Goal: Task Accomplishment & Management: Use online tool/utility

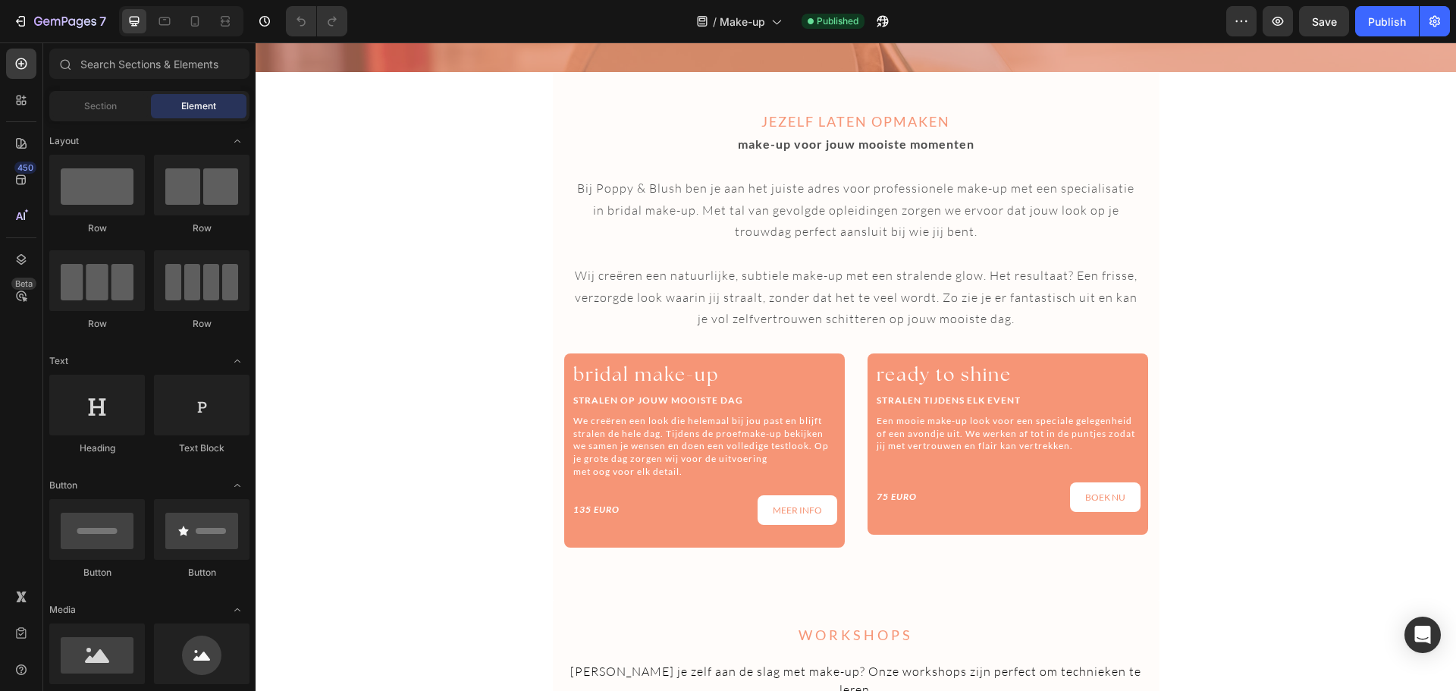
scroll to position [1733, 0]
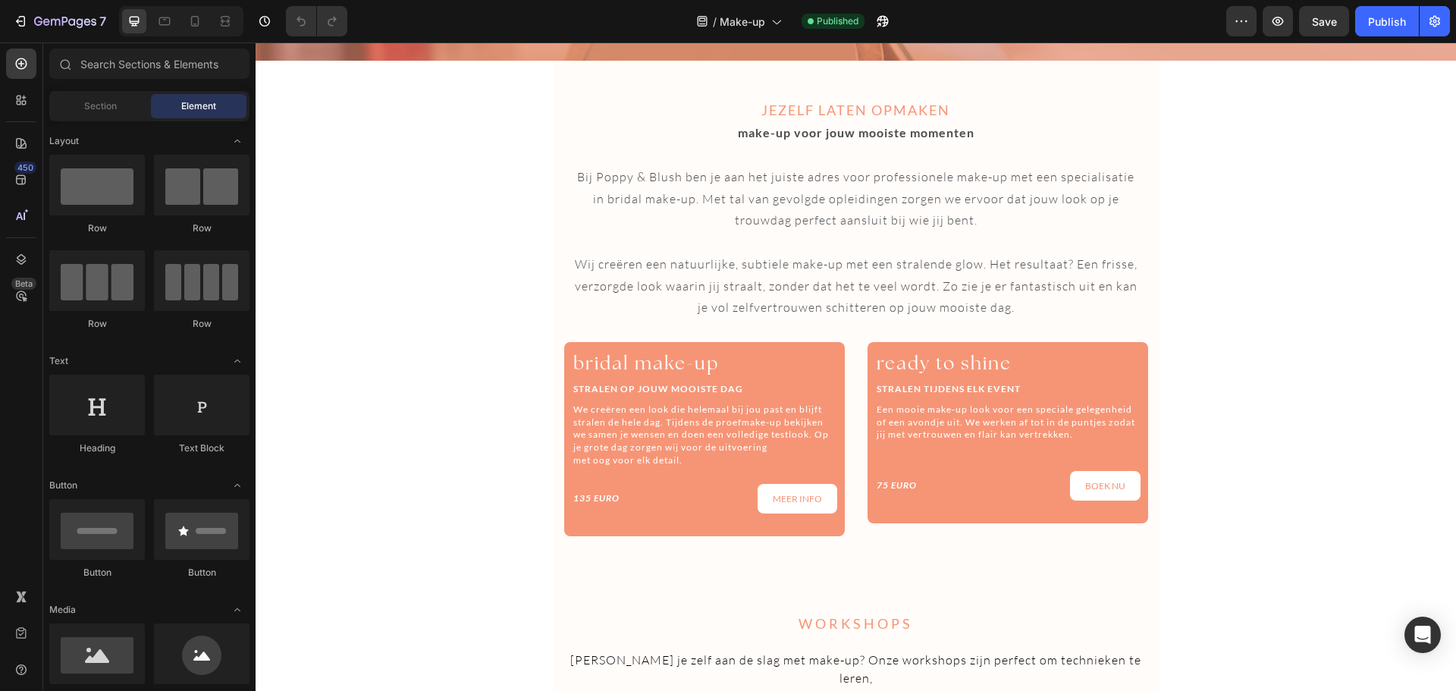
click at [1162, 388] on section "JEZELF LATEN OPMAKEN Heading make-up voor jouw mooiste momenten Bij Poppy & Blu…" at bounding box center [856, 325] width 631 height 529
click at [1143, 350] on div "JEZELF LATEN OPMAKEN Heading make-up voor jouw mooiste momenten Bij Poppy & Blu…" at bounding box center [856, 325] width 607 height 529
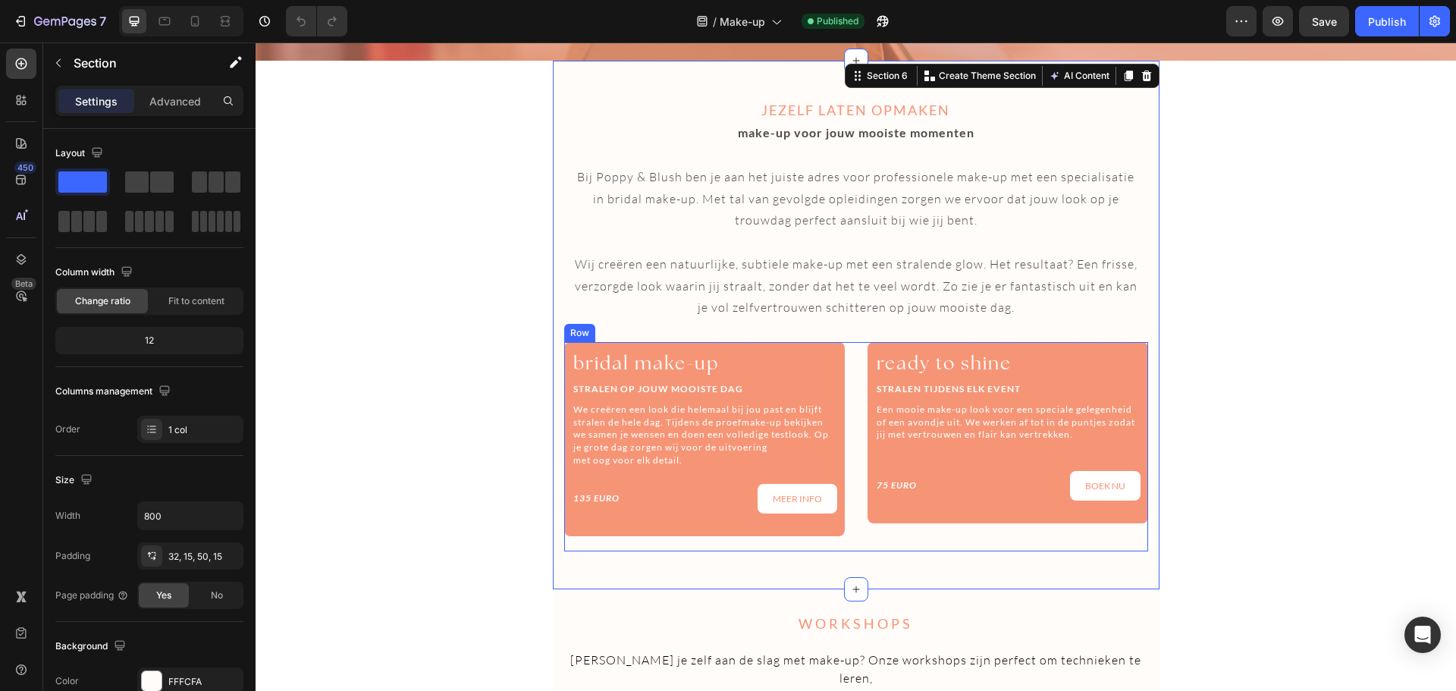
click at [1040, 535] on div "ready to shine Heading STRALEN TIJDENS ELK EVENT Heading Een mooie make-up look…" at bounding box center [1007, 446] width 281 height 209
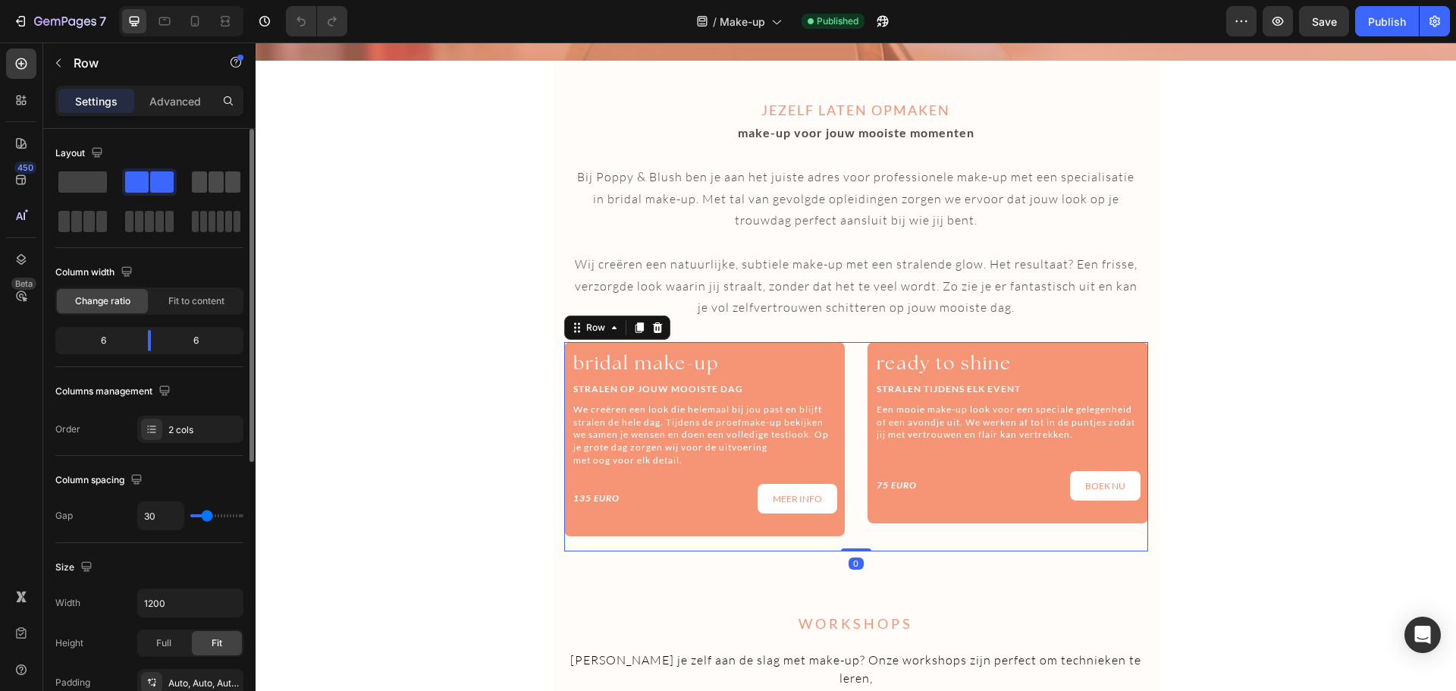
click at [230, 180] on span at bounding box center [232, 181] width 15 height 21
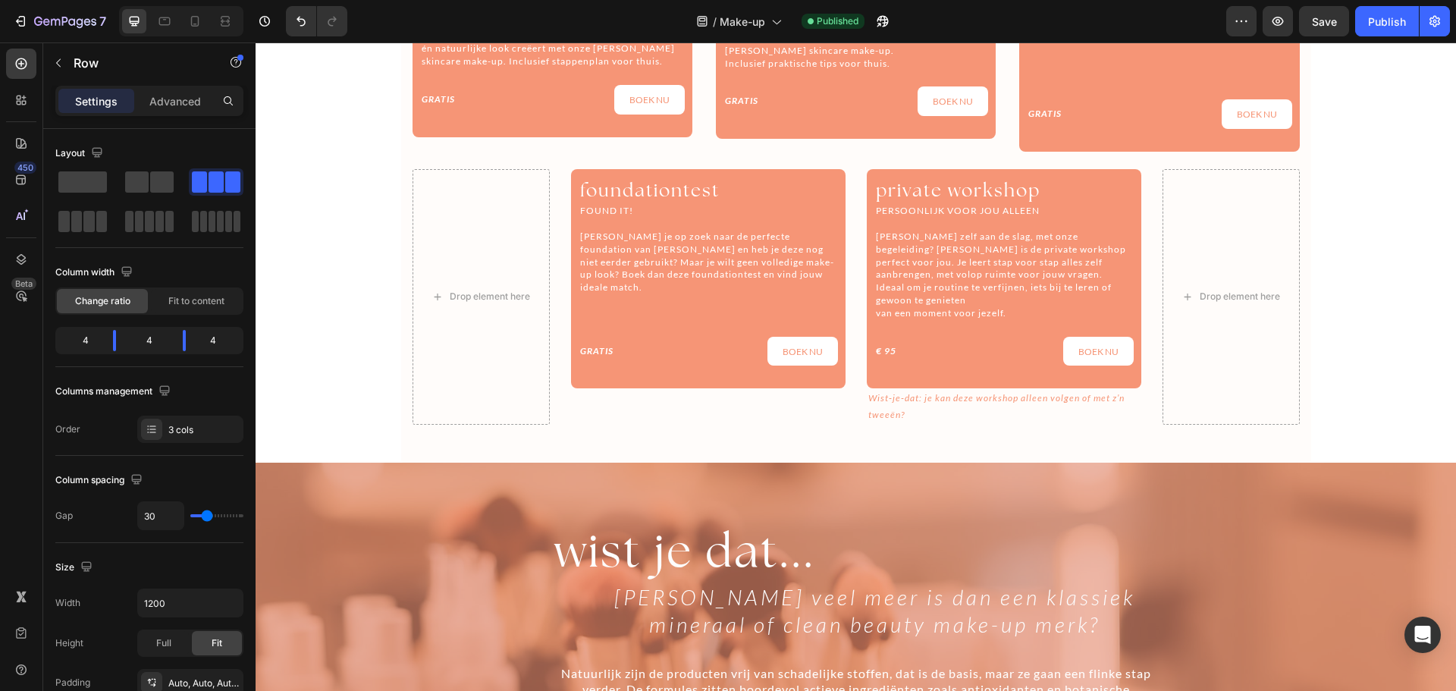
scroll to position [708, 0]
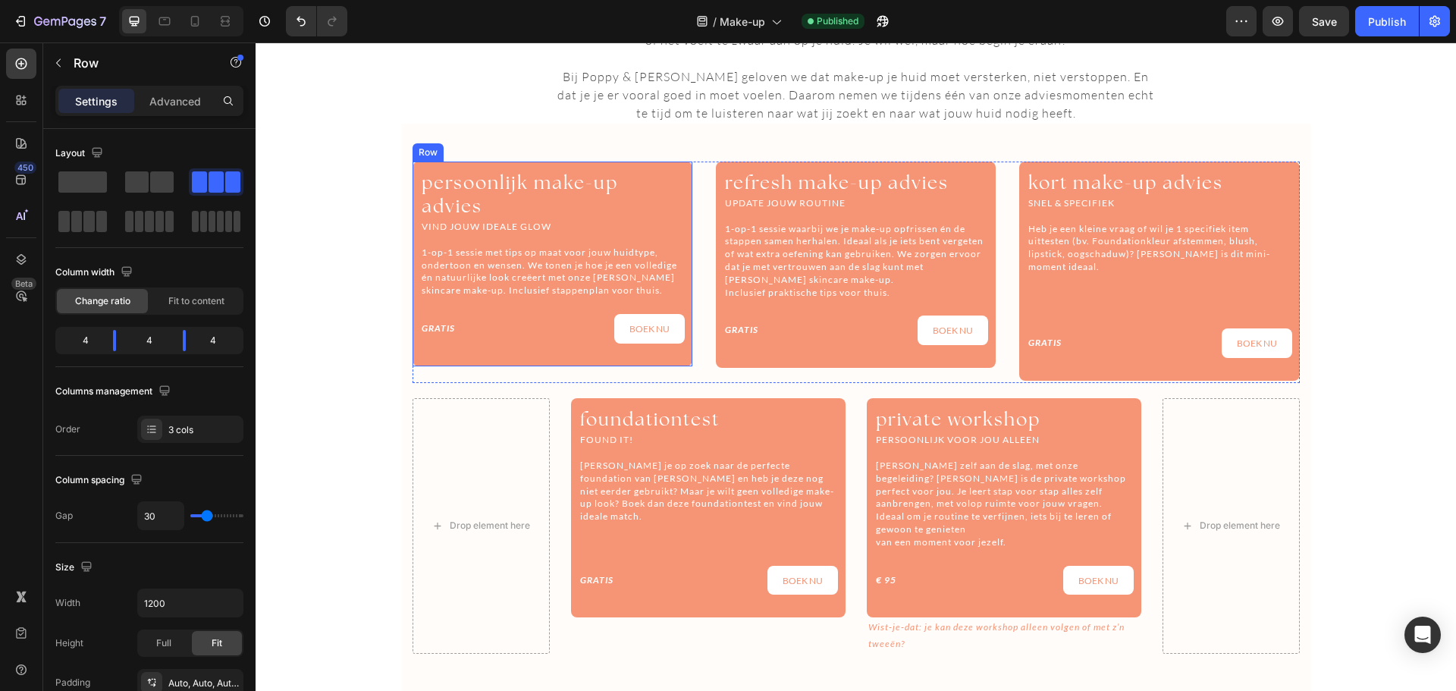
click at [413, 237] on div "persoonlijk make-up advies Heading VIND JOUW IDEALE GLOW 1-op-1 sessie met tips…" at bounding box center [552, 264] width 280 height 205
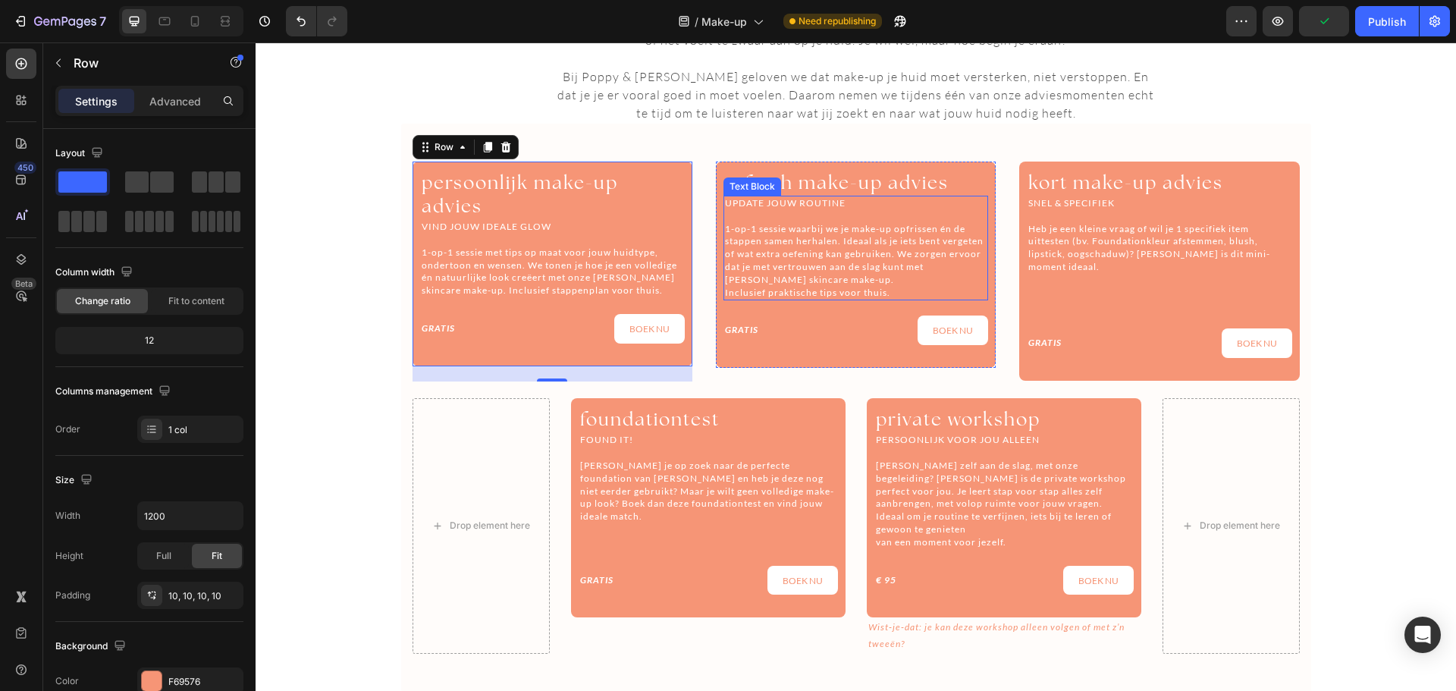
click at [736, 228] on p "1-op-1 sessie waarbij we je make-up opfrissen én de stappen samen herhalen. Ide…" at bounding box center [856, 261] width 262 height 77
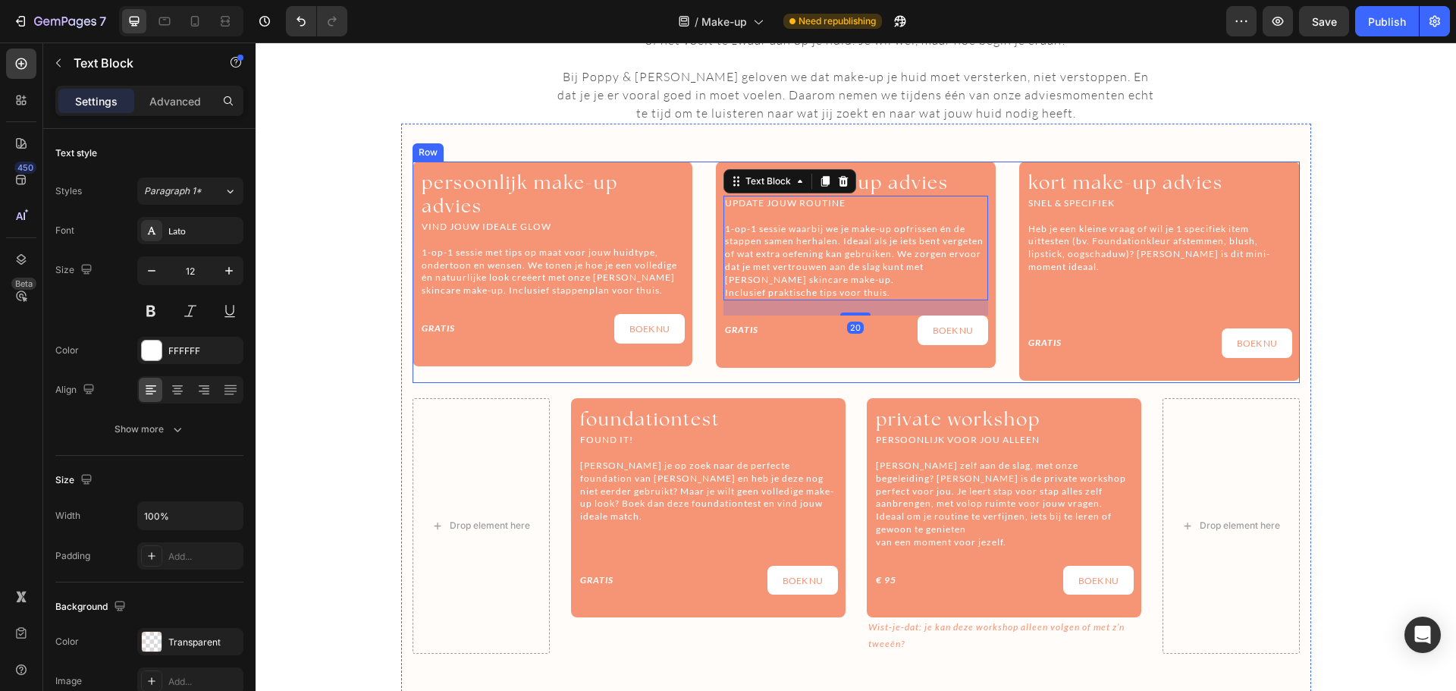
click at [689, 224] on div "persoonlijk make-up advies Heading VIND JOUW IDEALE GLOW 1-op-1 sessie met tips…" at bounding box center [855, 272] width 887 height 221
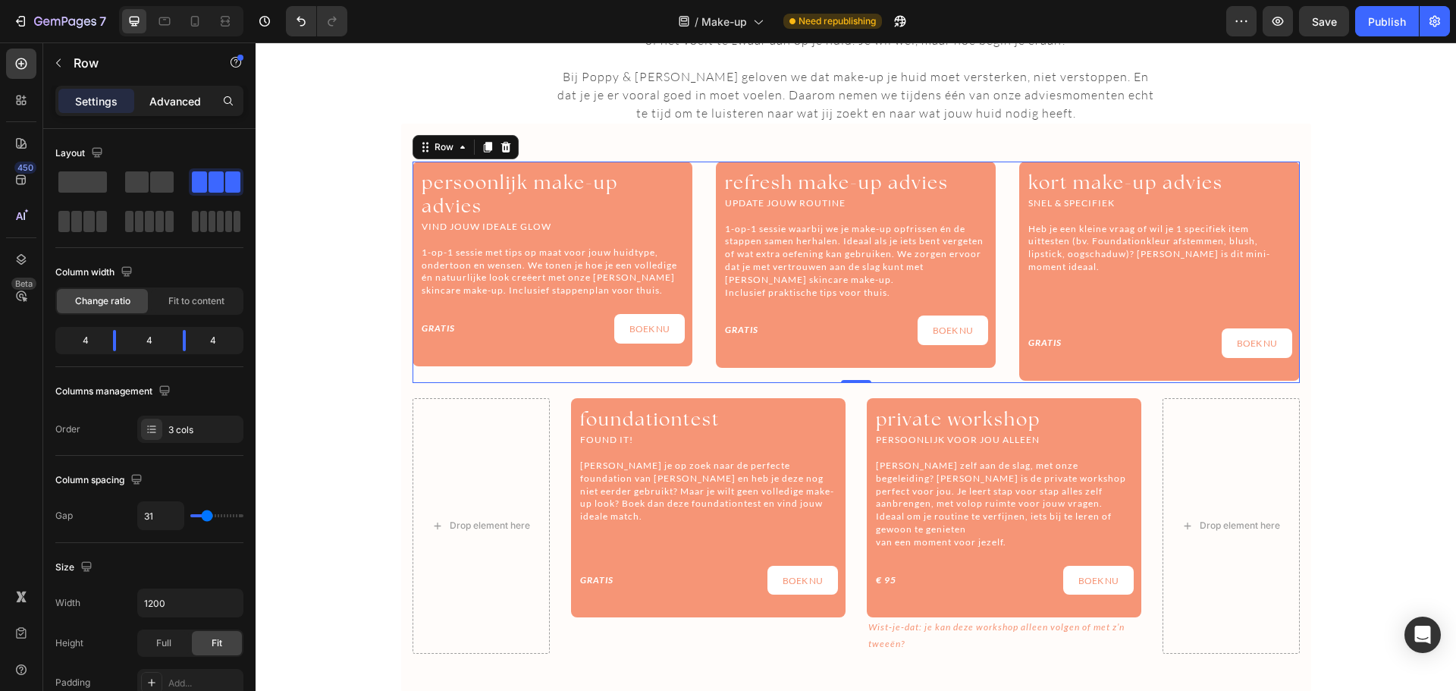
click at [178, 102] on p "Advanced" at bounding box center [175, 101] width 52 height 16
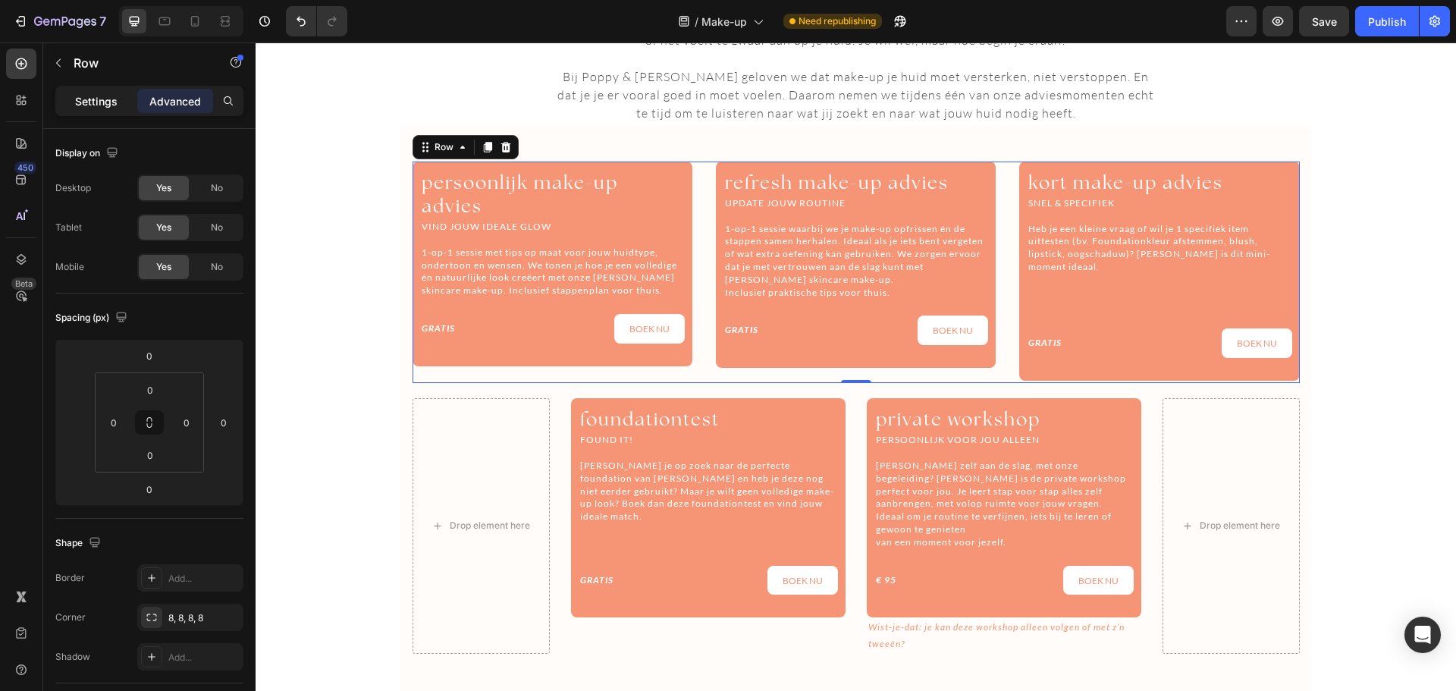
click at [91, 100] on p "Settings" at bounding box center [96, 101] width 42 height 16
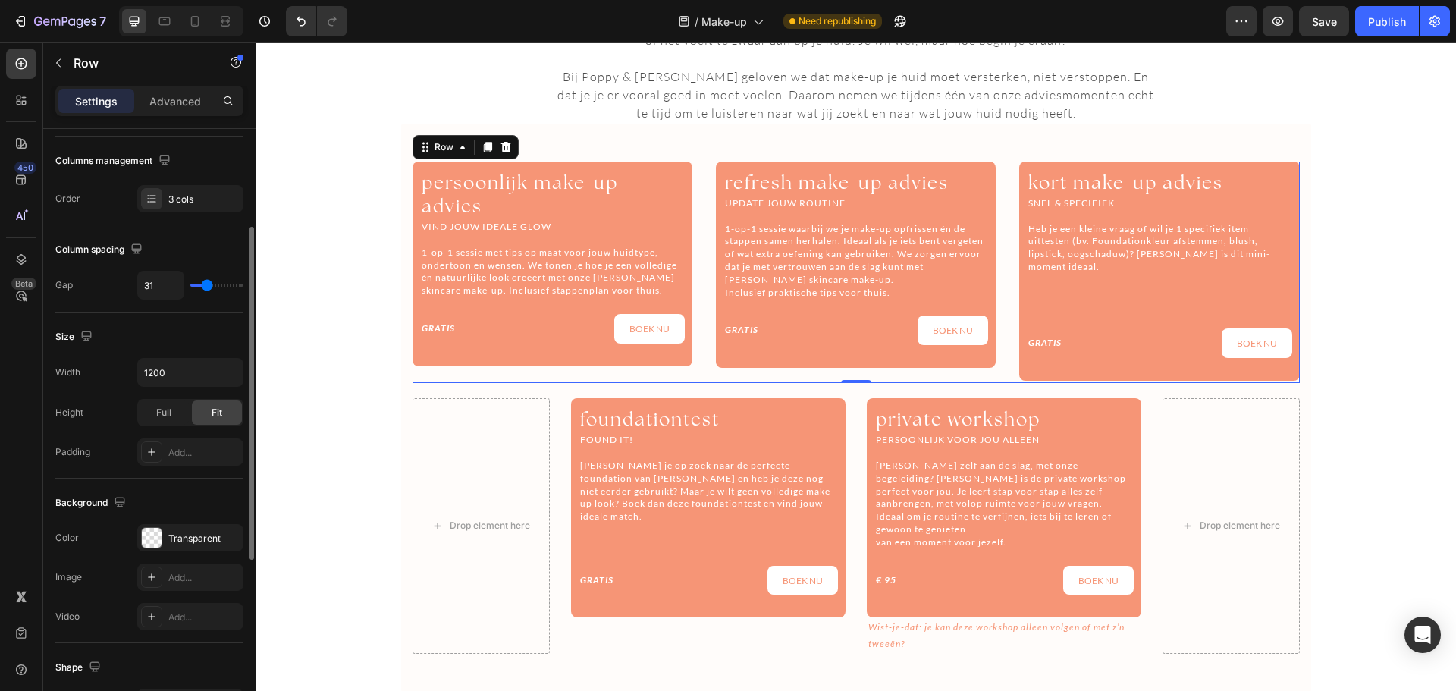
scroll to position [234, 0]
click at [173, 481] on div "Background The changes might be hidden by the video. Color Transparent Image Ad…" at bounding box center [149, 557] width 188 height 165
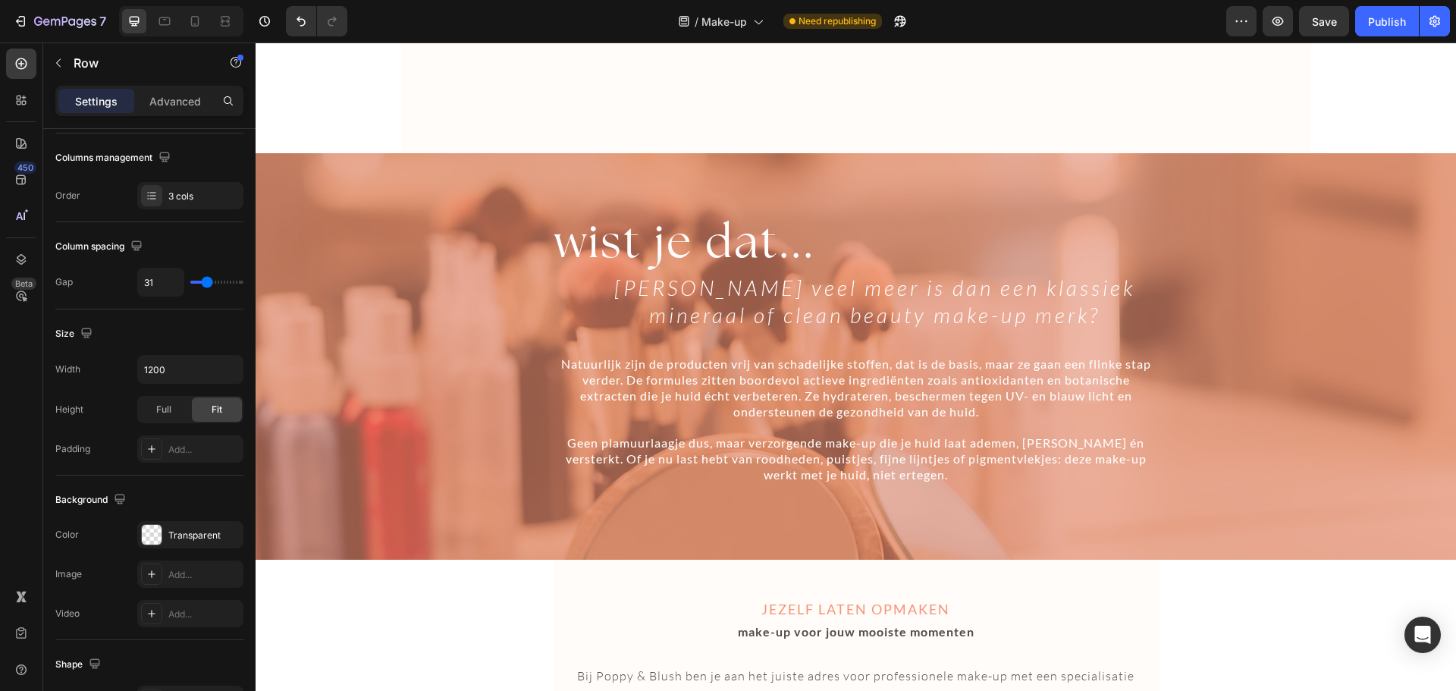
scroll to position [1664, 0]
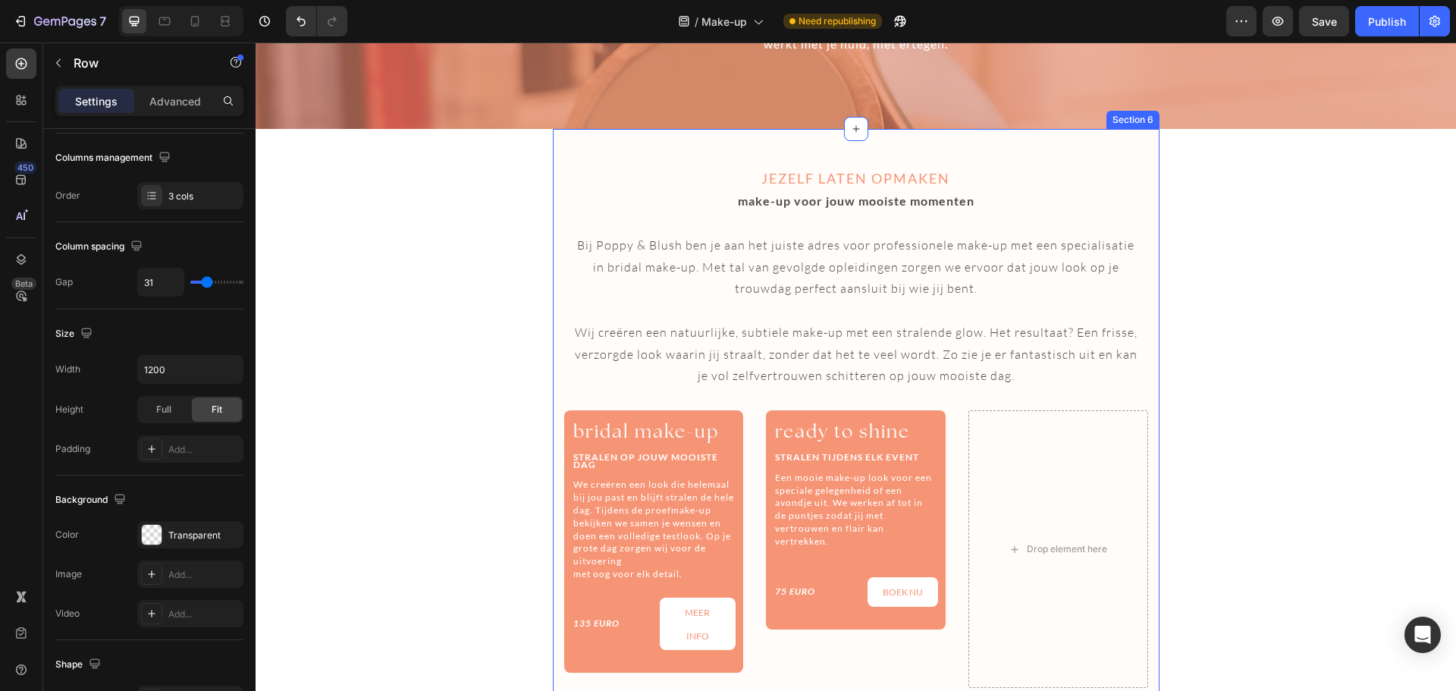
click at [1151, 454] on div "JEZELF LATEN OPMAKEN Heading make-up voor jouw mooiste momenten Bij Poppy & Blu…" at bounding box center [856, 428] width 607 height 598
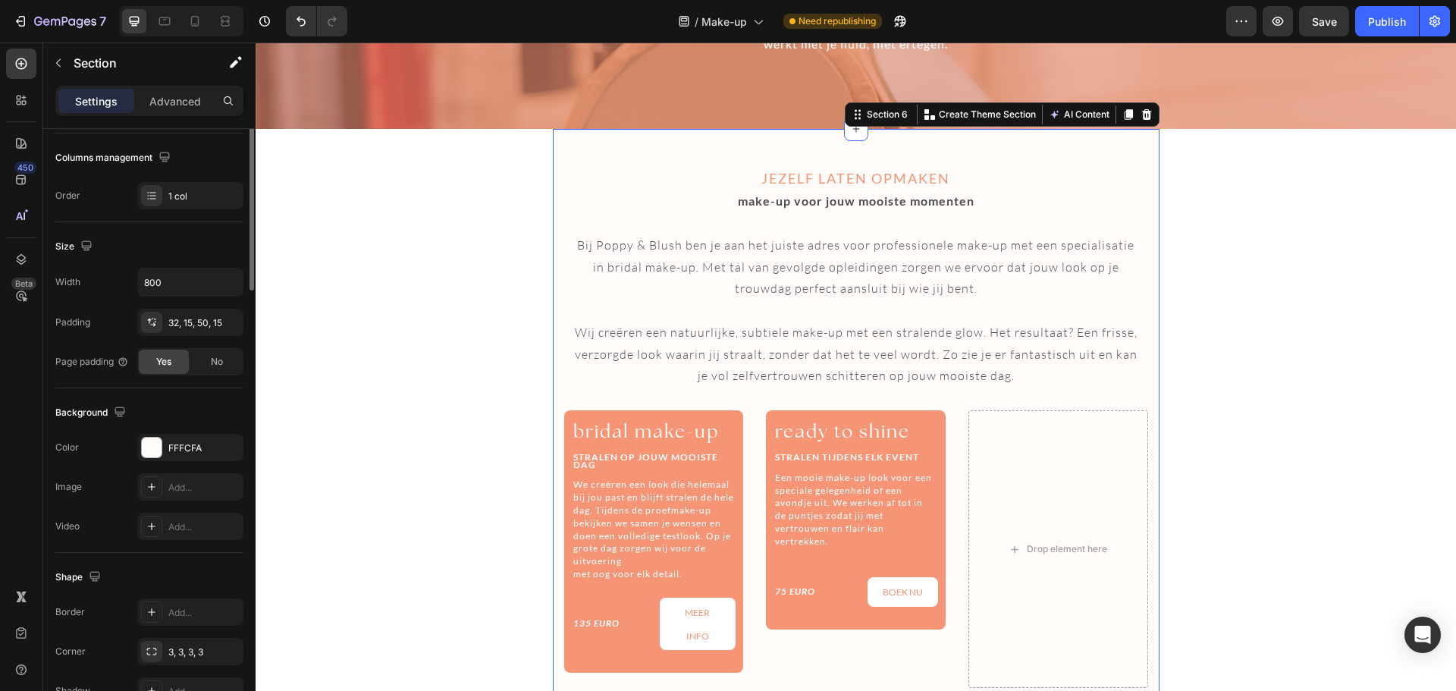
scroll to position [0, 0]
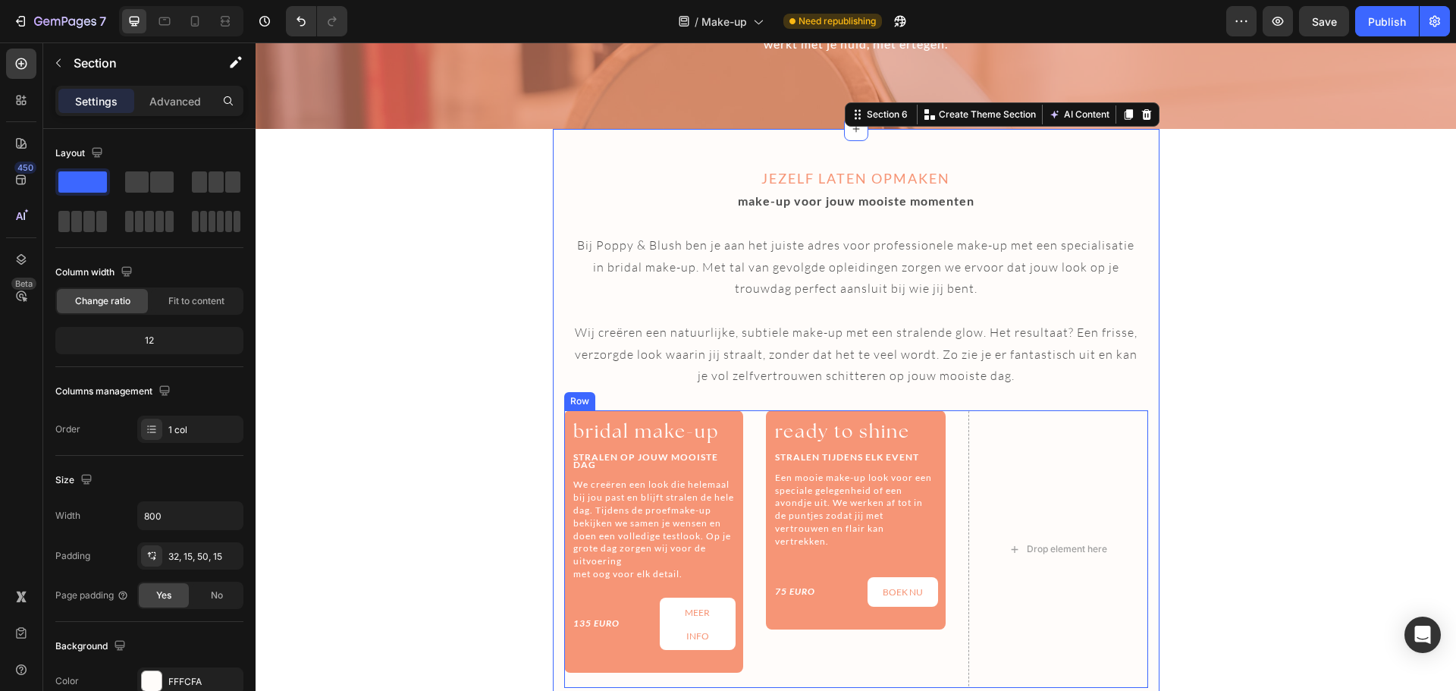
click at [961, 453] on div "bridal make-up Heading STRALEN OP JOUW MOOISTE DAG Heading We creëren een look …" at bounding box center [856, 549] width 584 height 278
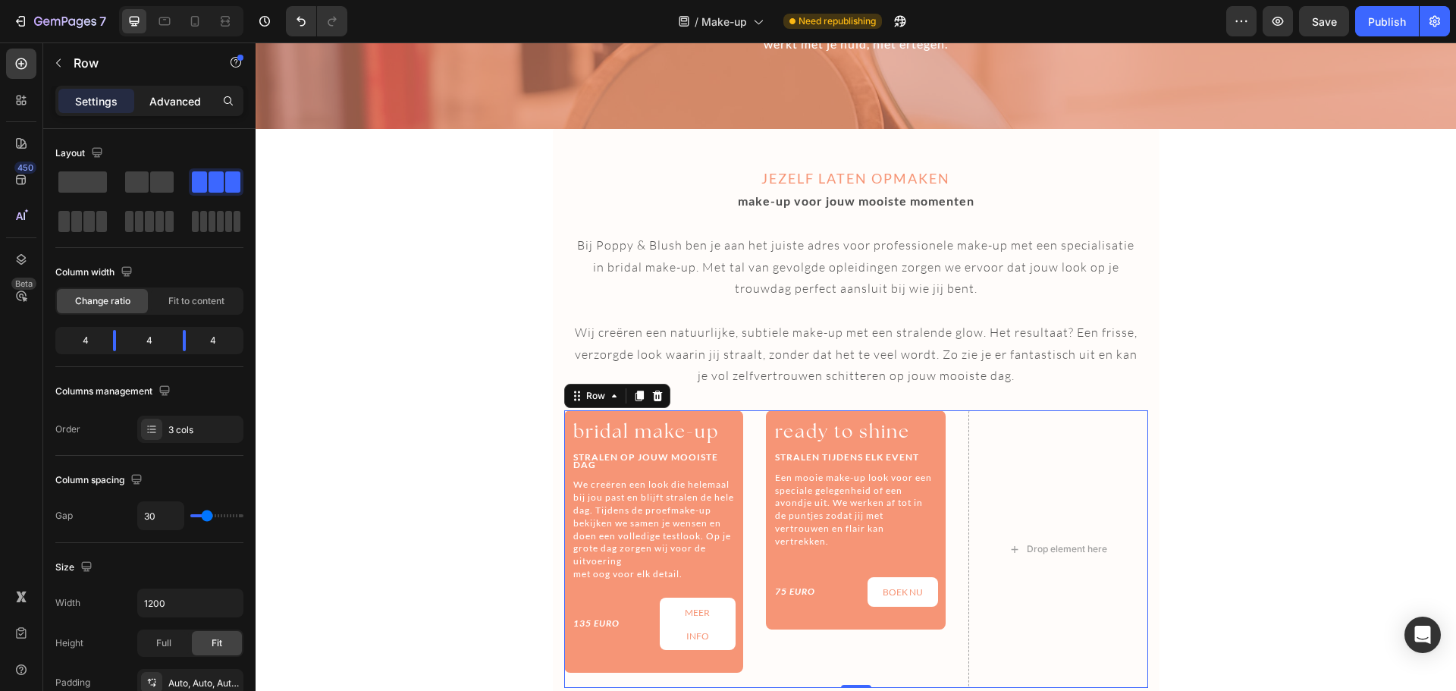
click at [163, 101] on p "Advanced" at bounding box center [175, 101] width 52 height 16
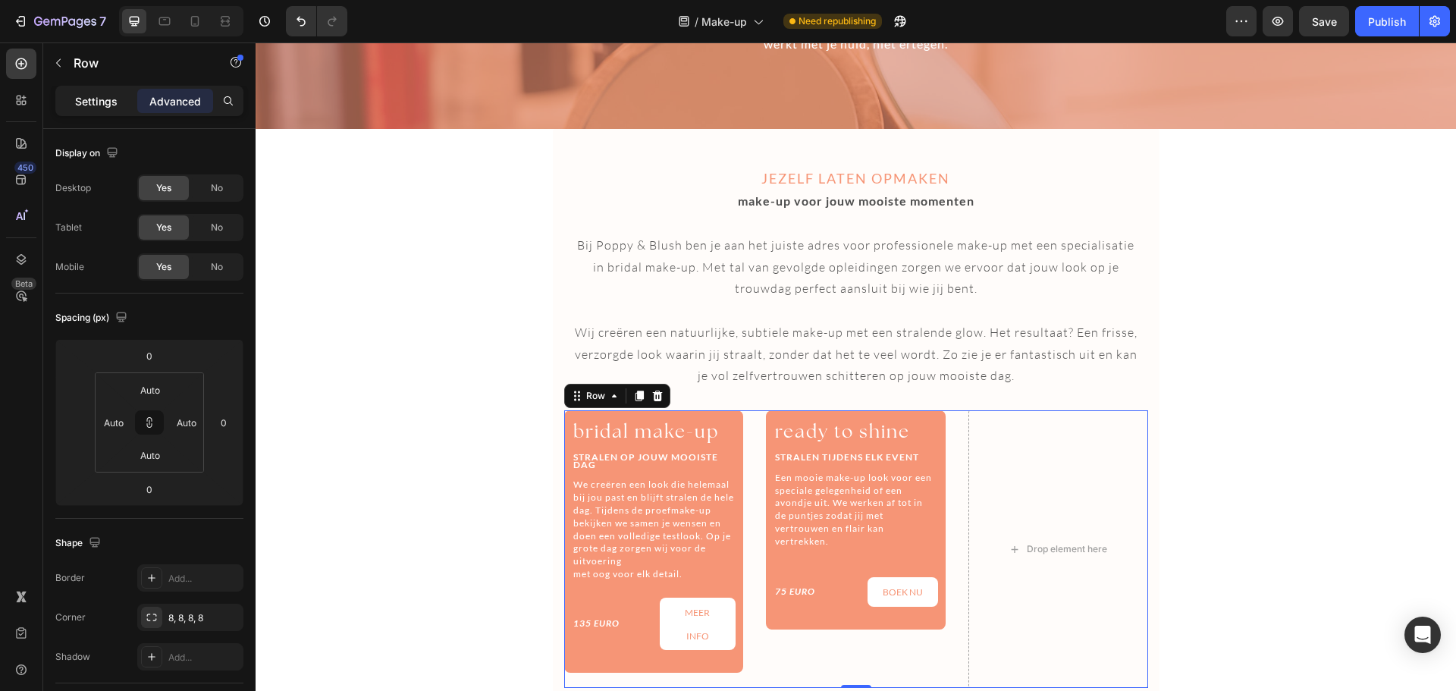
click at [77, 102] on p "Settings" at bounding box center [96, 101] width 42 height 16
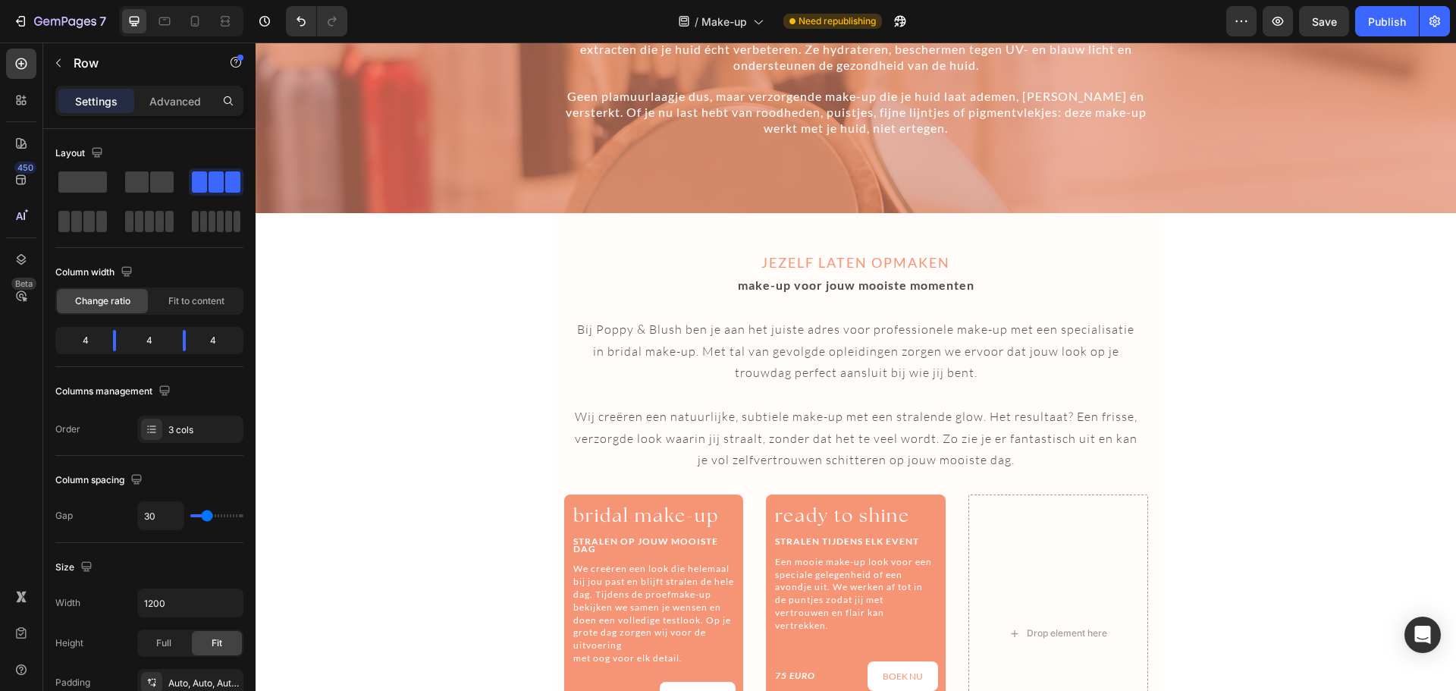
scroll to position [1581, 0]
click at [553, 551] on div "JEZELF LATEN OPMAKEN Heading make-up voor jouw mooiste momenten Bij Poppy & Blu…" at bounding box center [856, 511] width 607 height 598
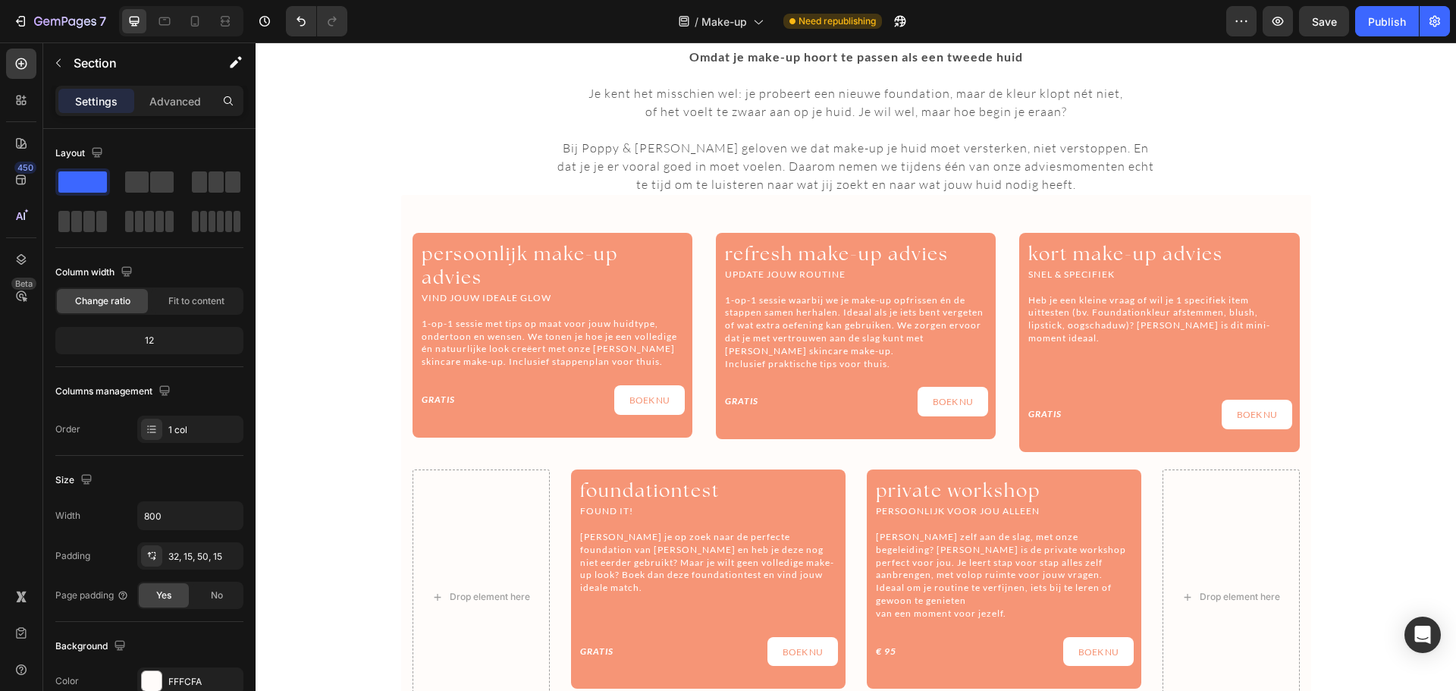
scroll to position [616, 0]
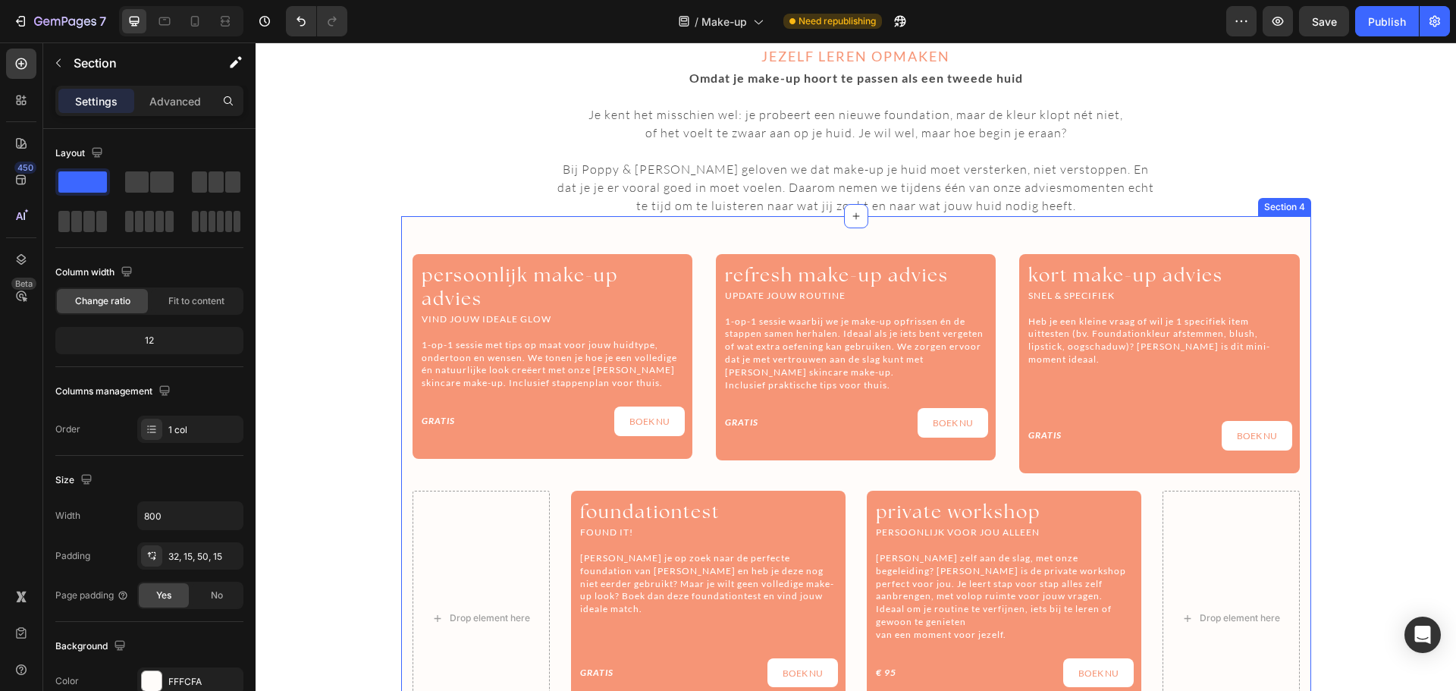
click at [404, 469] on div "persoonlijk make-up advies Heading VIND JOUW IDEALE GLOW 1-op-1 sessie met tips…" at bounding box center [856, 500] width 910 height 568
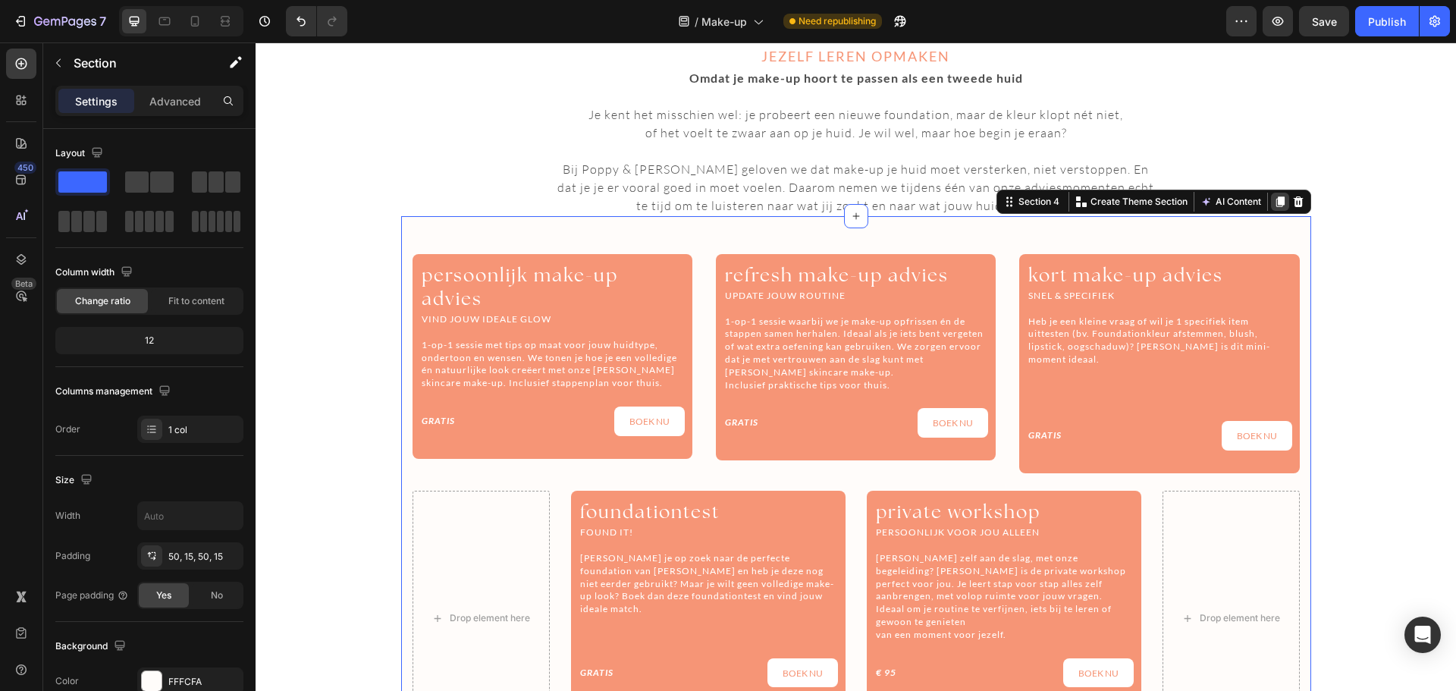
click at [1274, 199] on icon at bounding box center [1280, 202] width 12 height 12
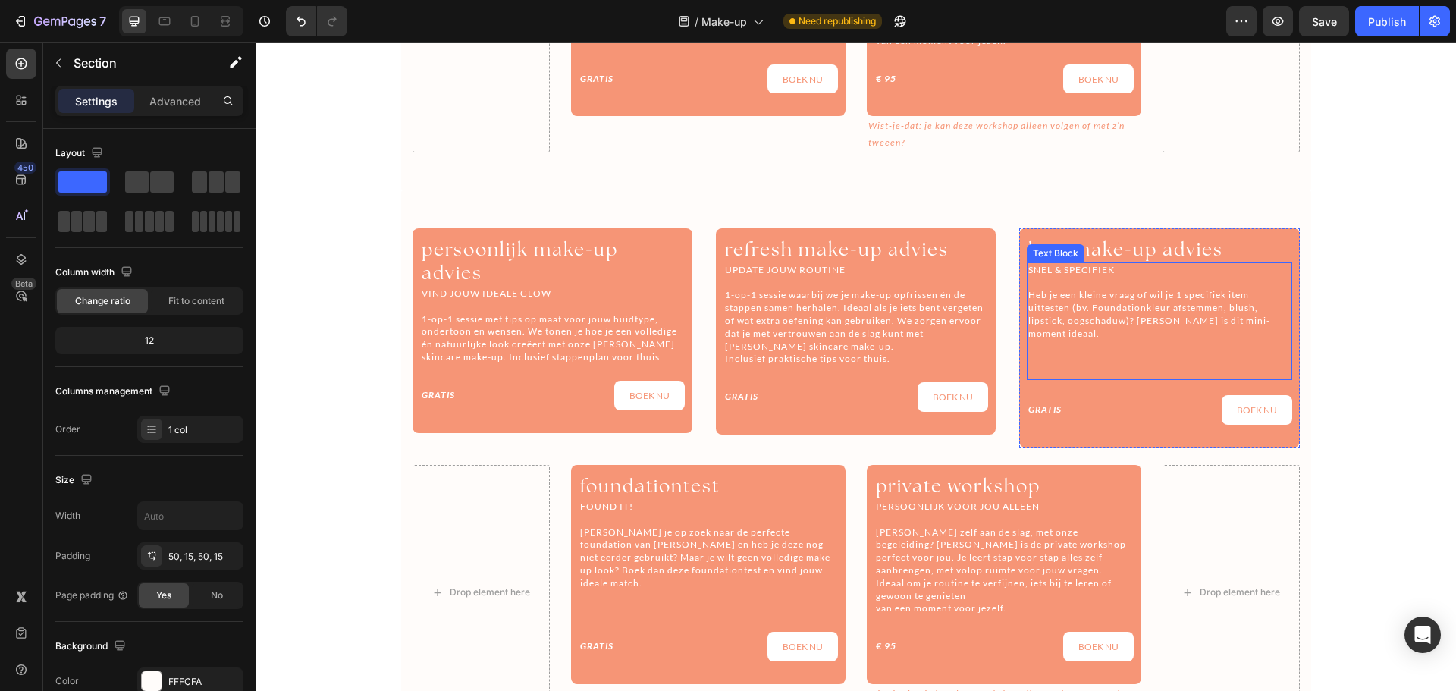
scroll to position [1208, 0]
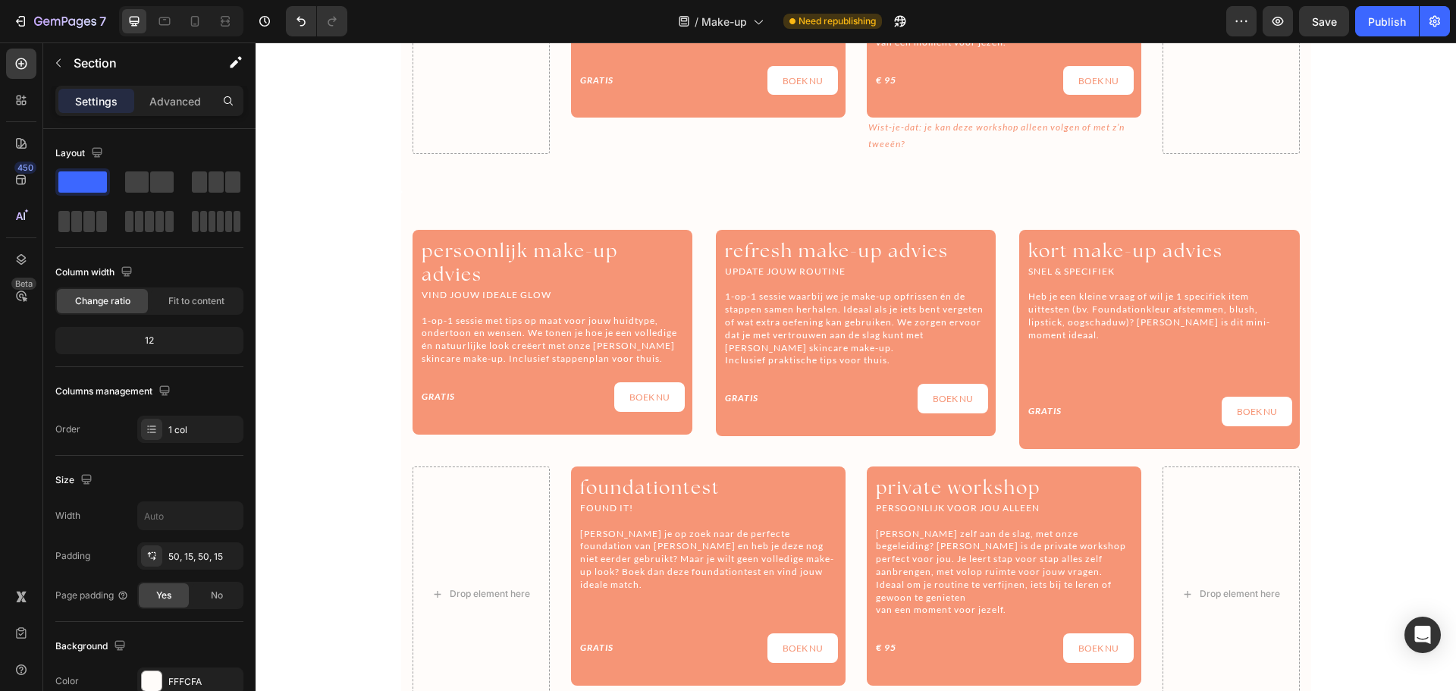
click at [618, 211] on div "persoonlijk make-up advies Heading VIND JOUW IDEALE GLOW 1-op-1 sessie met tips…" at bounding box center [856, 476] width 910 height 568
click at [693, 240] on div "persoonlijk make-up advies Heading VIND JOUW IDEALE GLOW 1-op-1 sessie met tips…" at bounding box center [855, 340] width 887 height 221
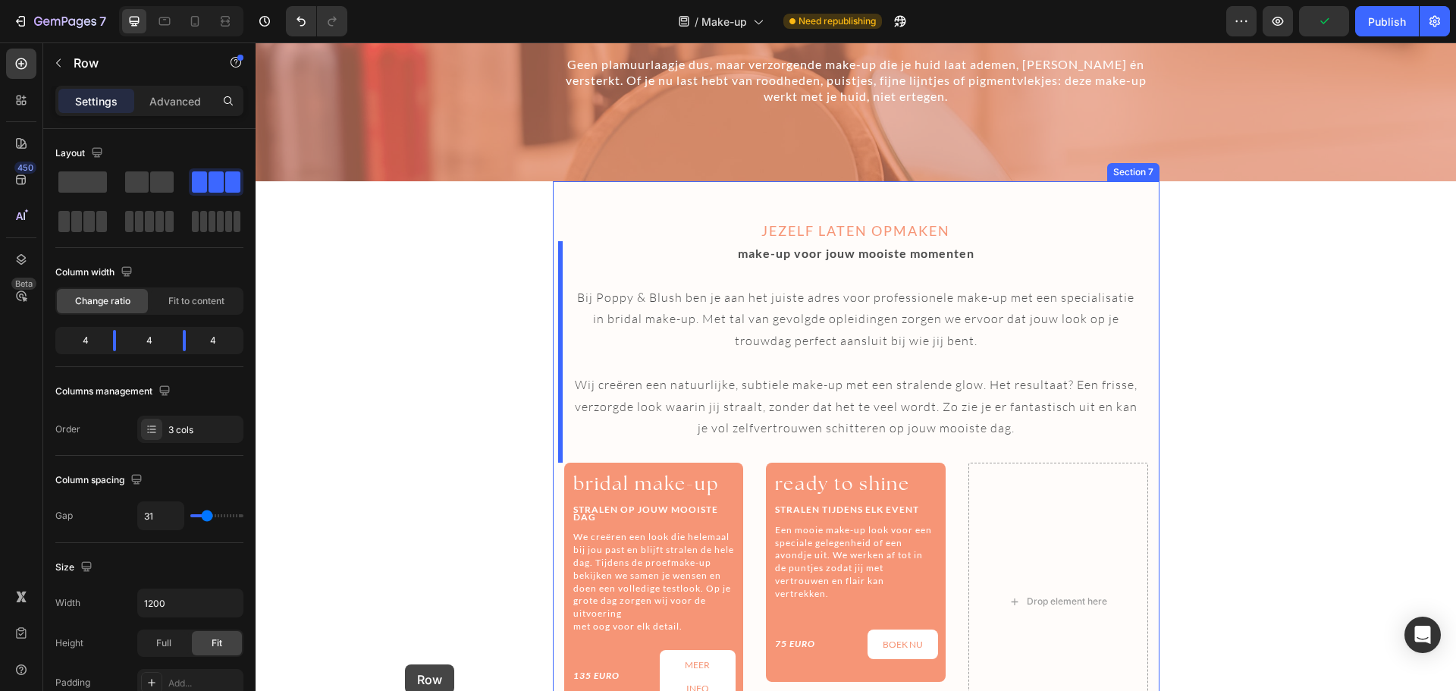
scroll to position [2204, 0]
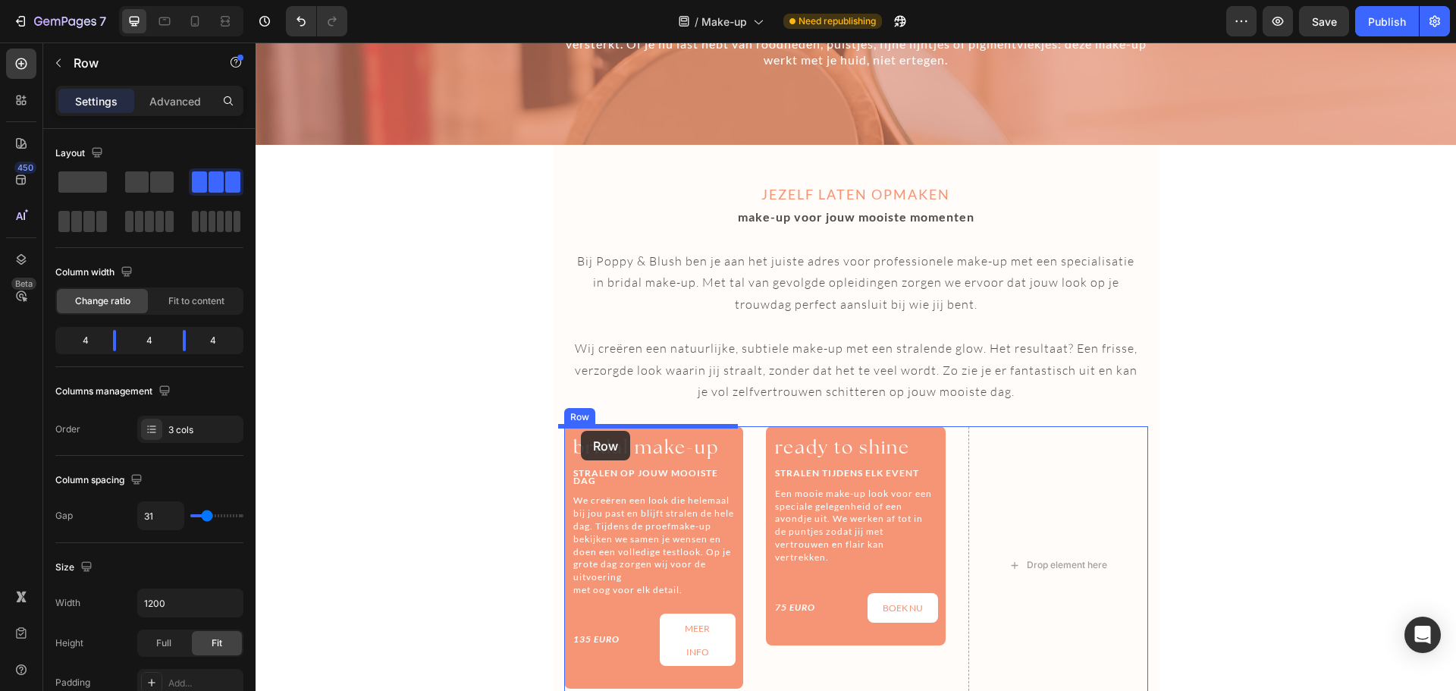
drag, startPoint x: 419, startPoint y: 202, endPoint x: 581, endPoint y: 431, distance: 280.0
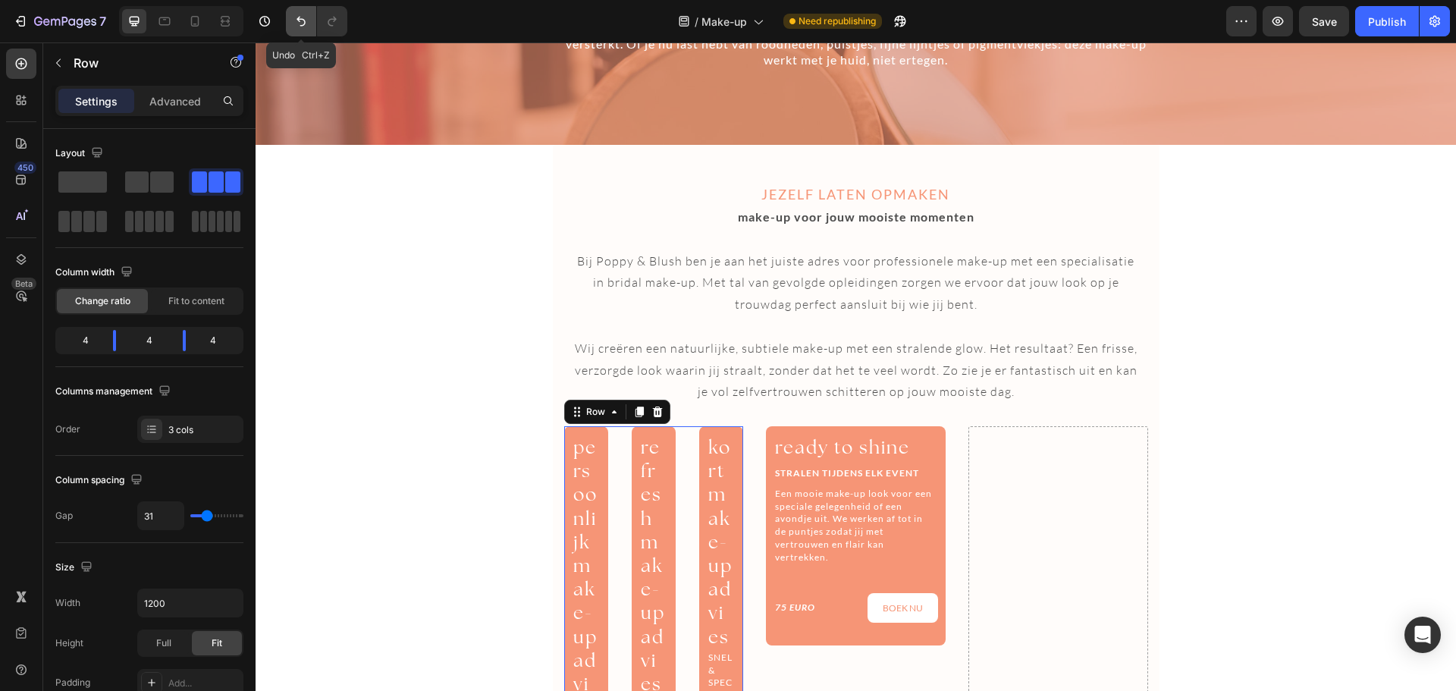
click at [303, 26] on icon "Undo/Redo" at bounding box center [300, 22] width 9 height 10
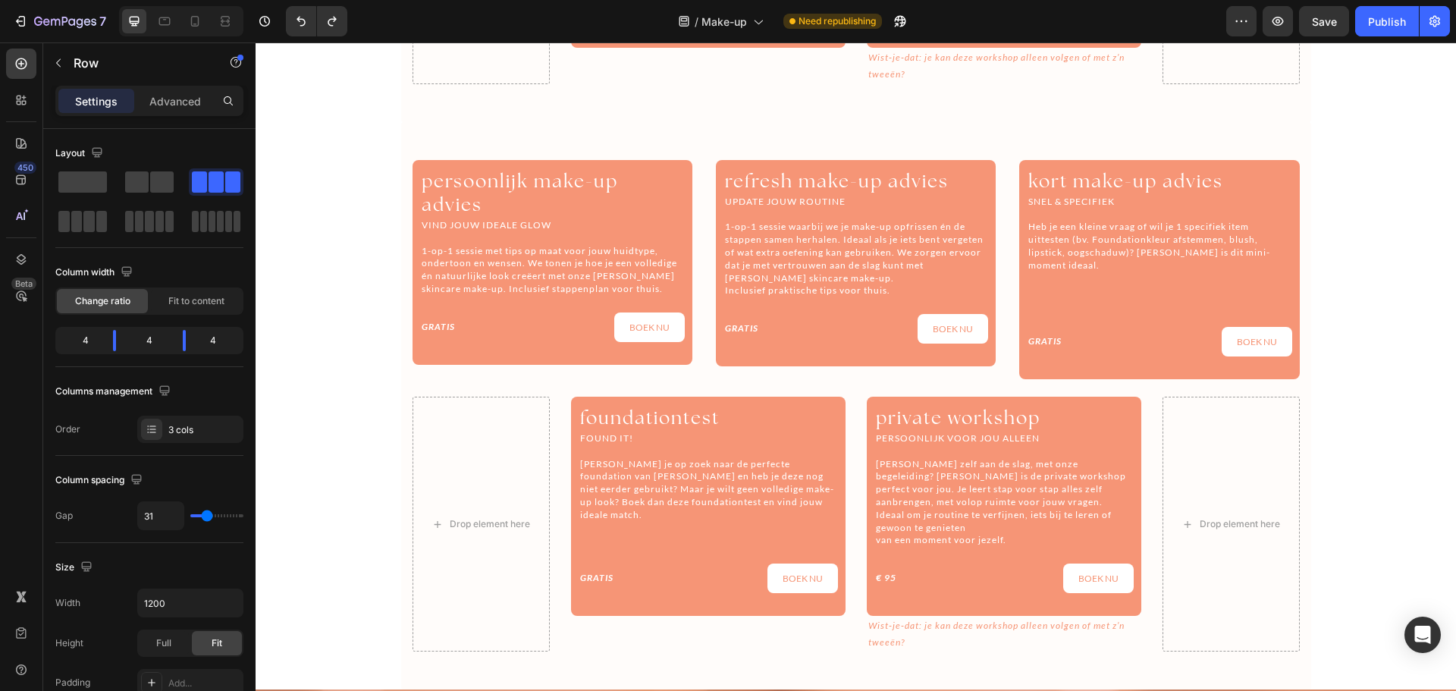
scroll to position [1277, 0]
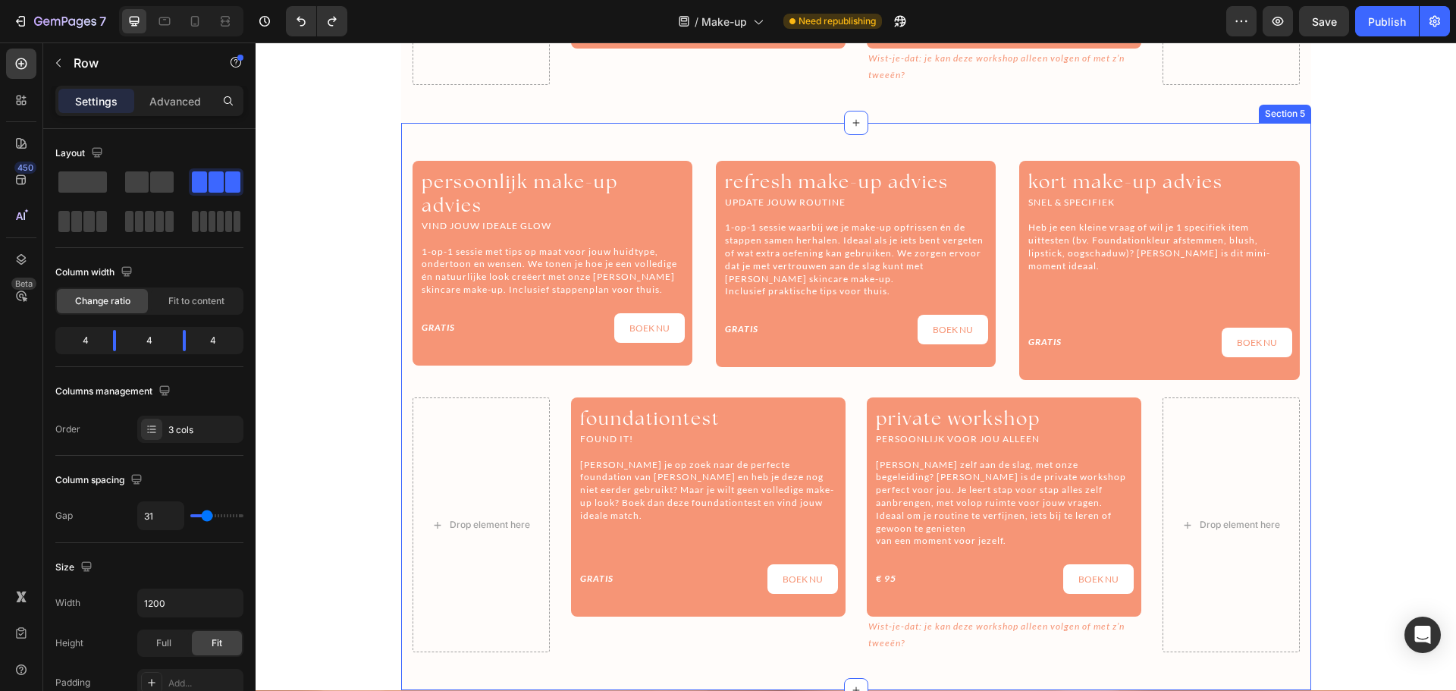
click at [403, 158] on div "persoonlijk make-up advies Heading VIND JOUW IDEALE GLOW 1-op-1 sessie met tips…" at bounding box center [856, 407] width 910 height 568
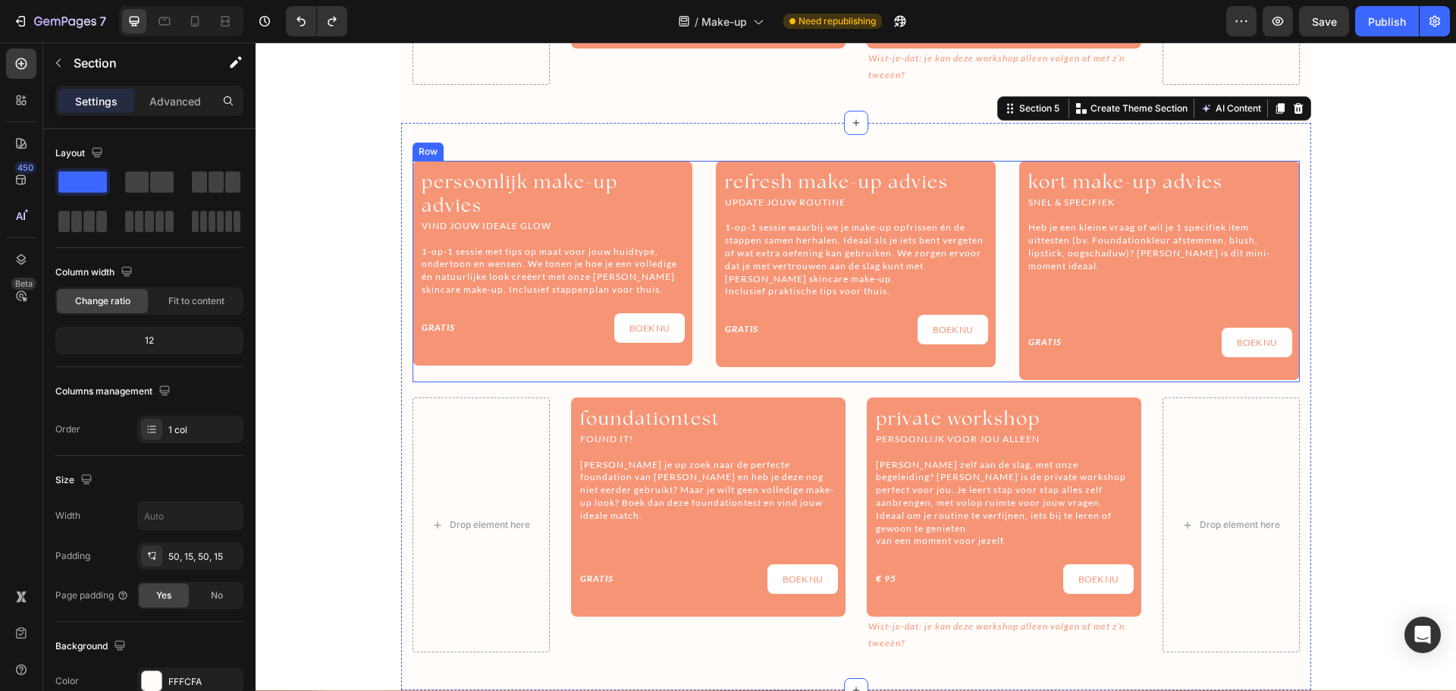
click at [695, 248] on div "persoonlijk make-up advies Heading VIND JOUW IDEALE GLOW 1-op-1 sessie met tips…" at bounding box center [855, 271] width 887 height 221
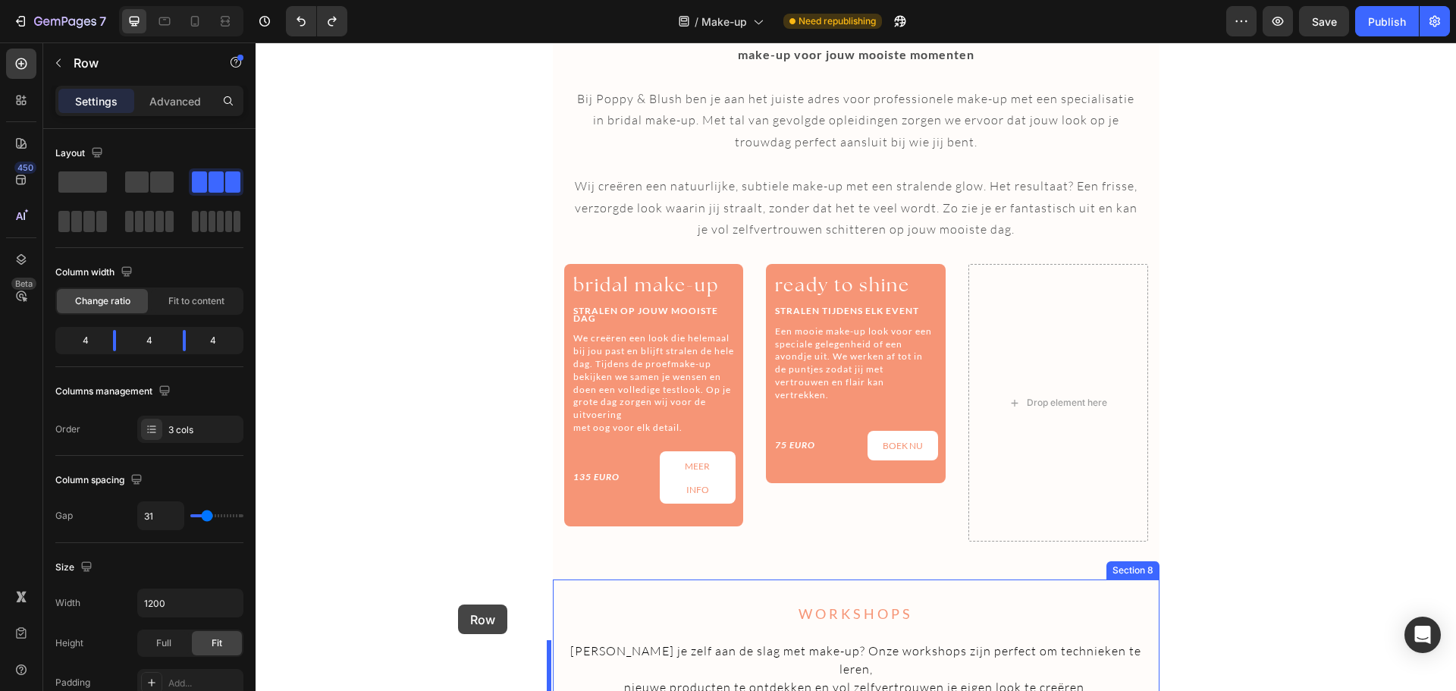
scroll to position [2368, 0]
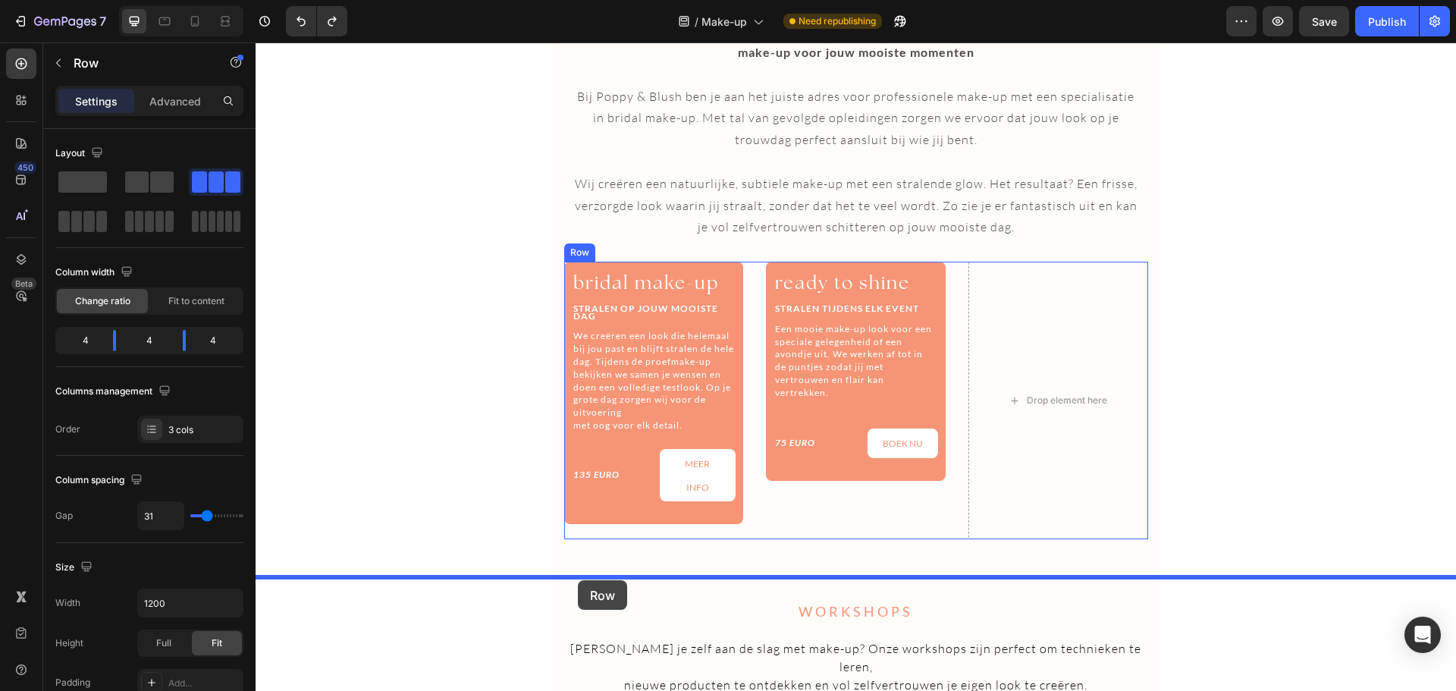
drag, startPoint x: 419, startPoint y: 133, endPoint x: 578, endPoint y: 580, distance: 473.9
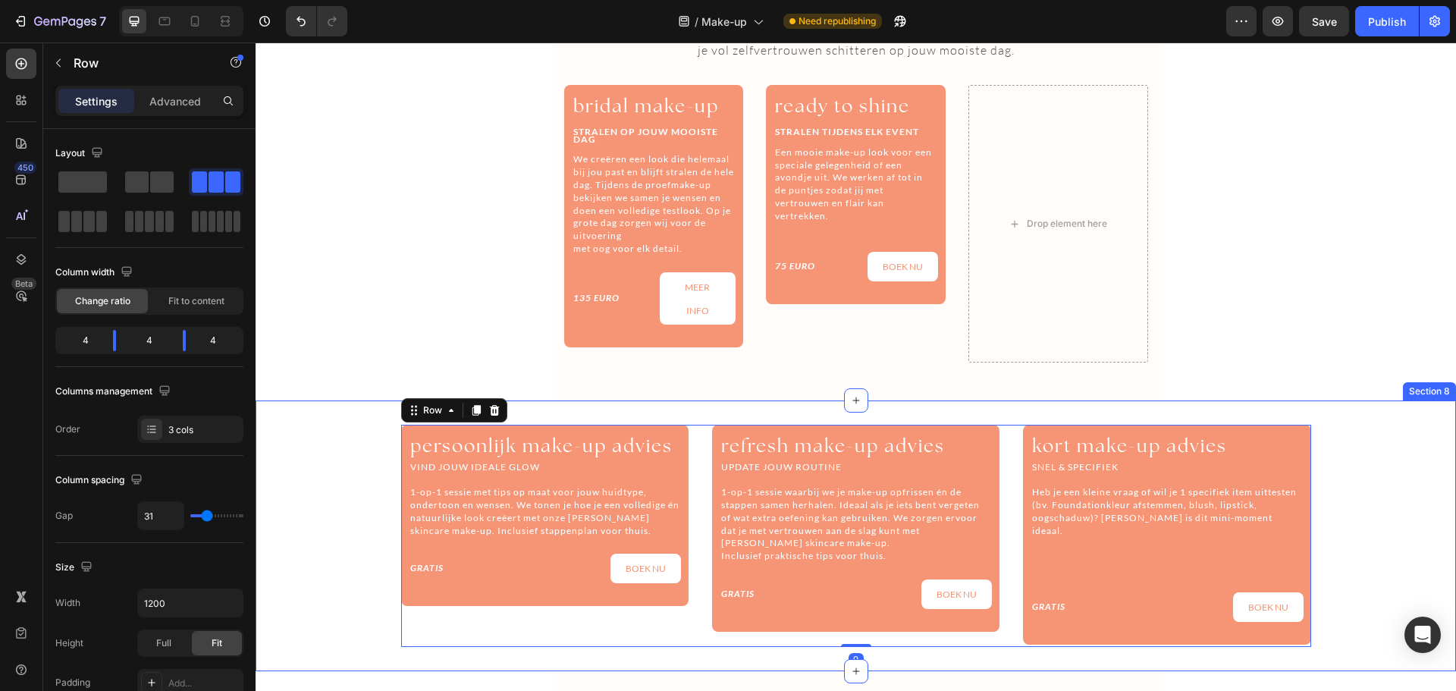
scroll to position [2544, 0]
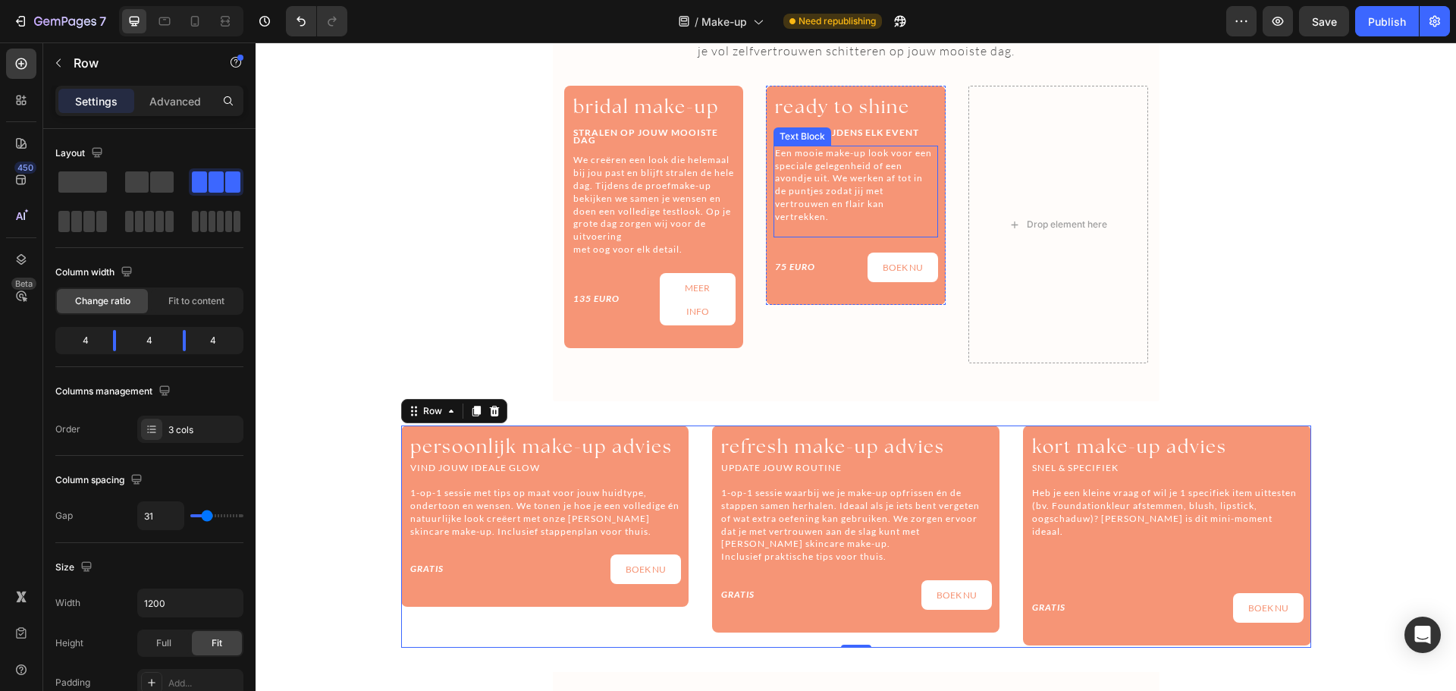
click at [833, 187] on span "Een mooie make-up look voor een speciale gelegenheid of een avondje uit. We wer…" at bounding box center [853, 184] width 157 height 75
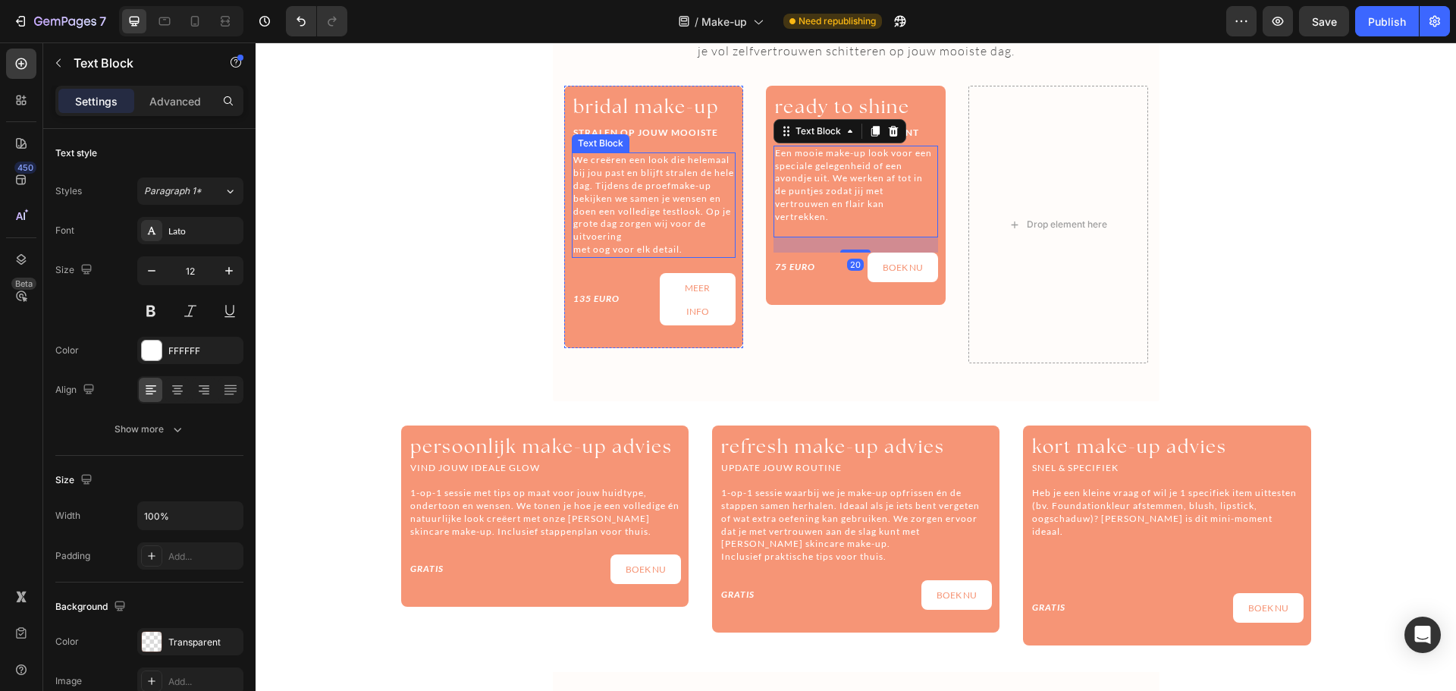
click at [686, 168] on span "We creëren een look die helemaal bij jou past en blijft stralen de hele dag. Ti…" at bounding box center [653, 198] width 161 height 88
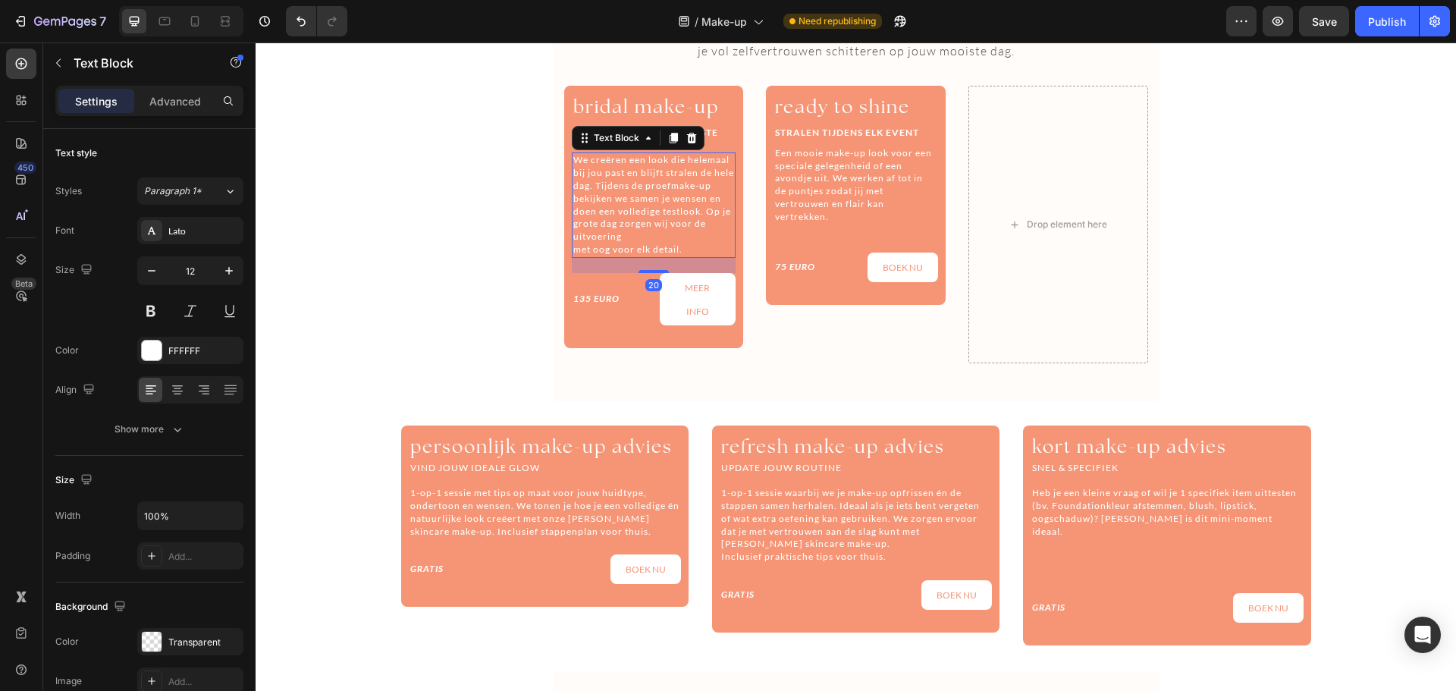
click at [669, 232] on p "We creëren een look die helemaal bij jou past en blijft stralen de hele dag. Ti…" at bounding box center [654, 198] width 162 height 89
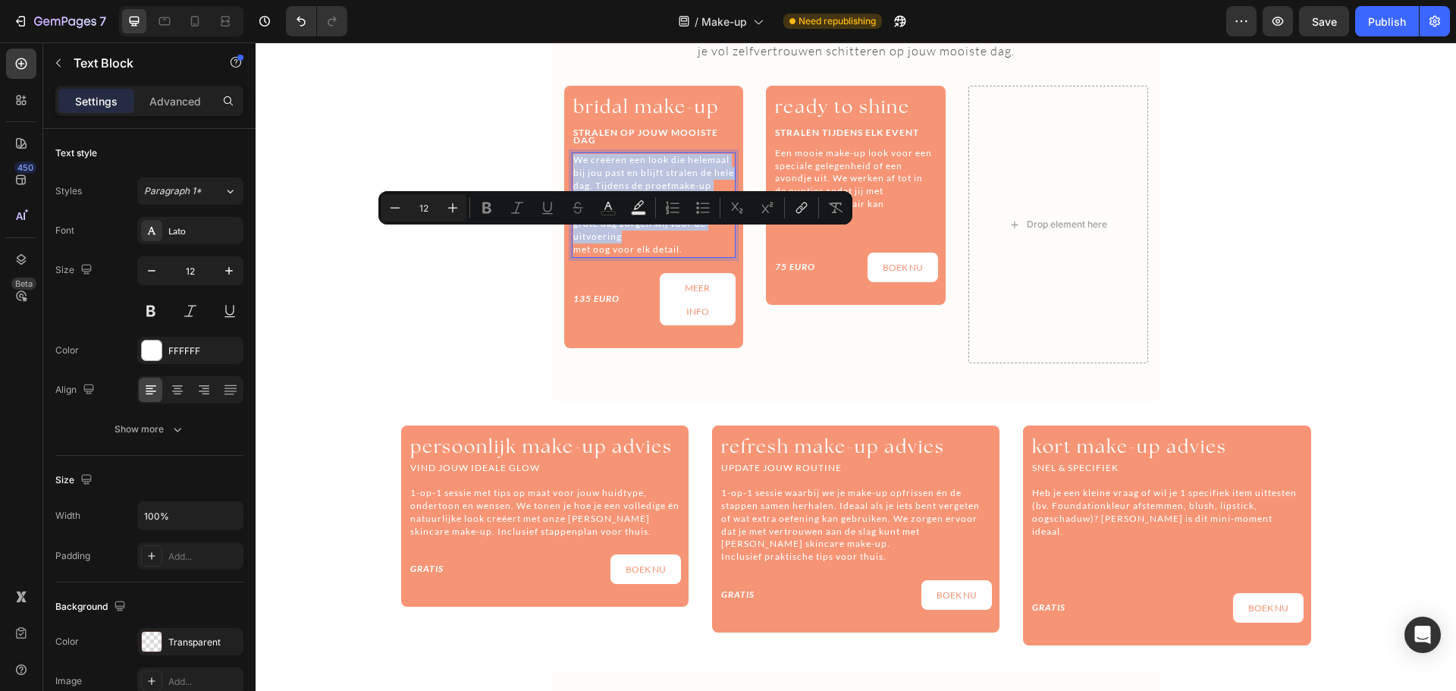
click at [669, 232] on p "We creëren een look die helemaal bij jou past en blijft stralen de hele dag. Ti…" at bounding box center [654, 198] width 162 height 89
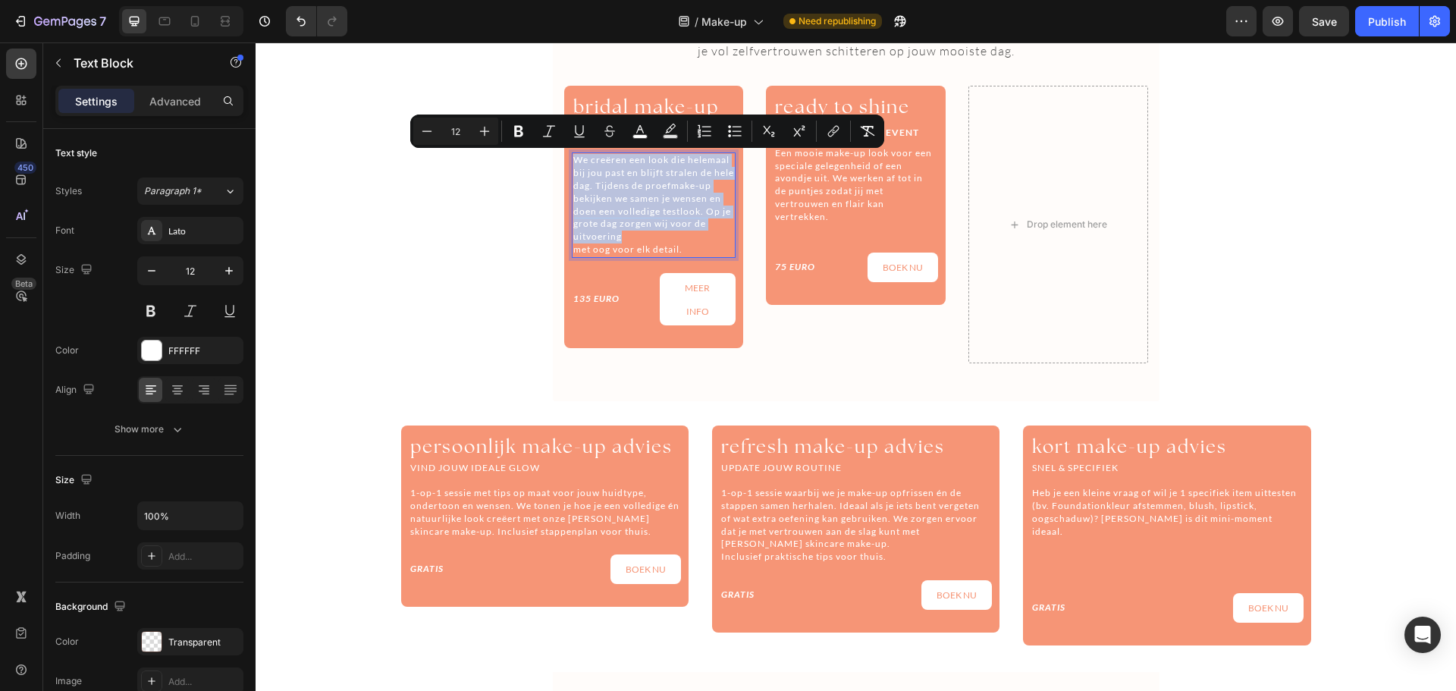
copy span "We creëren een look die helemaal bij jou past en blijft stralen de hele dag. Ti…"
click at [469, 522] on p "1-op-1 sessie met tips op maat voor jouw huidtype, ondertoon en wensen. We tone…" at bounding box center [544, 512] width 269 height 51
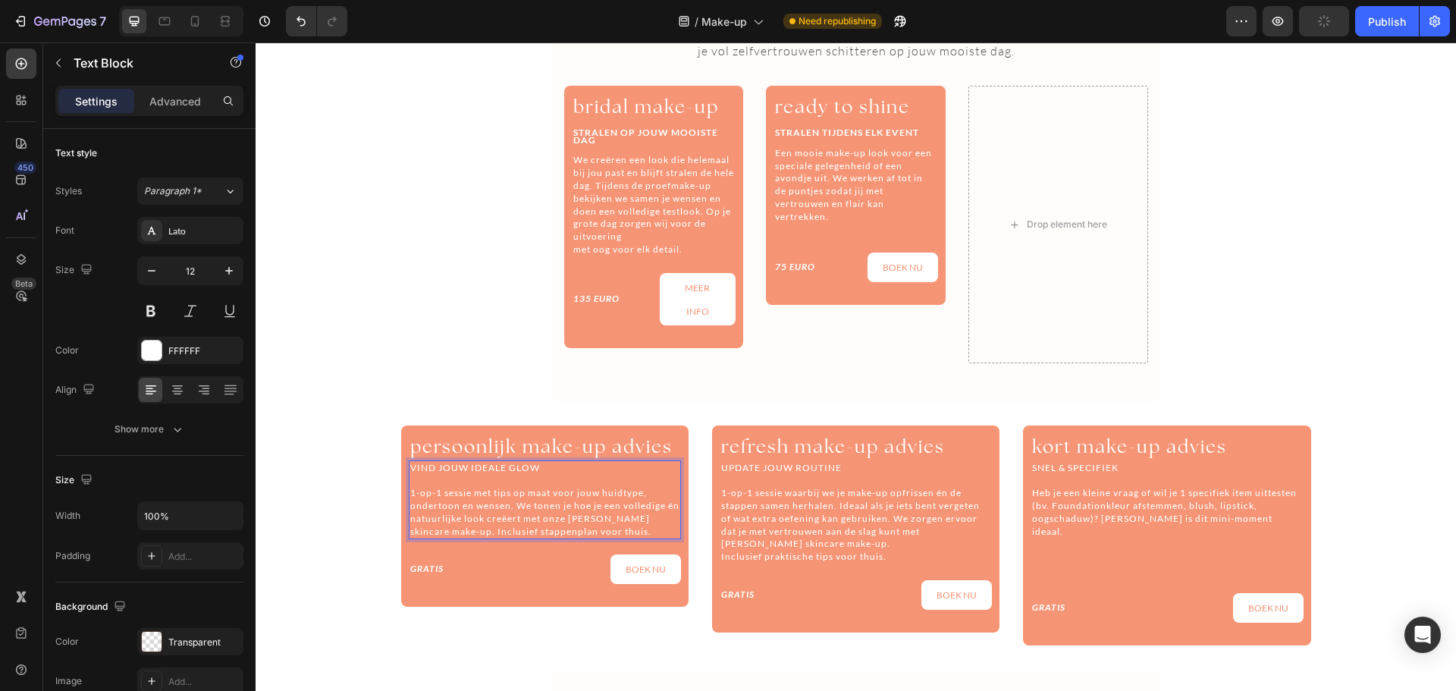
click at [469, 522] on p "1-op-1 sessie met tips op maat voor jouw huidtype, ondertoon en wensen. We tone…" at bounding box center [544, 512] width 269 height 51
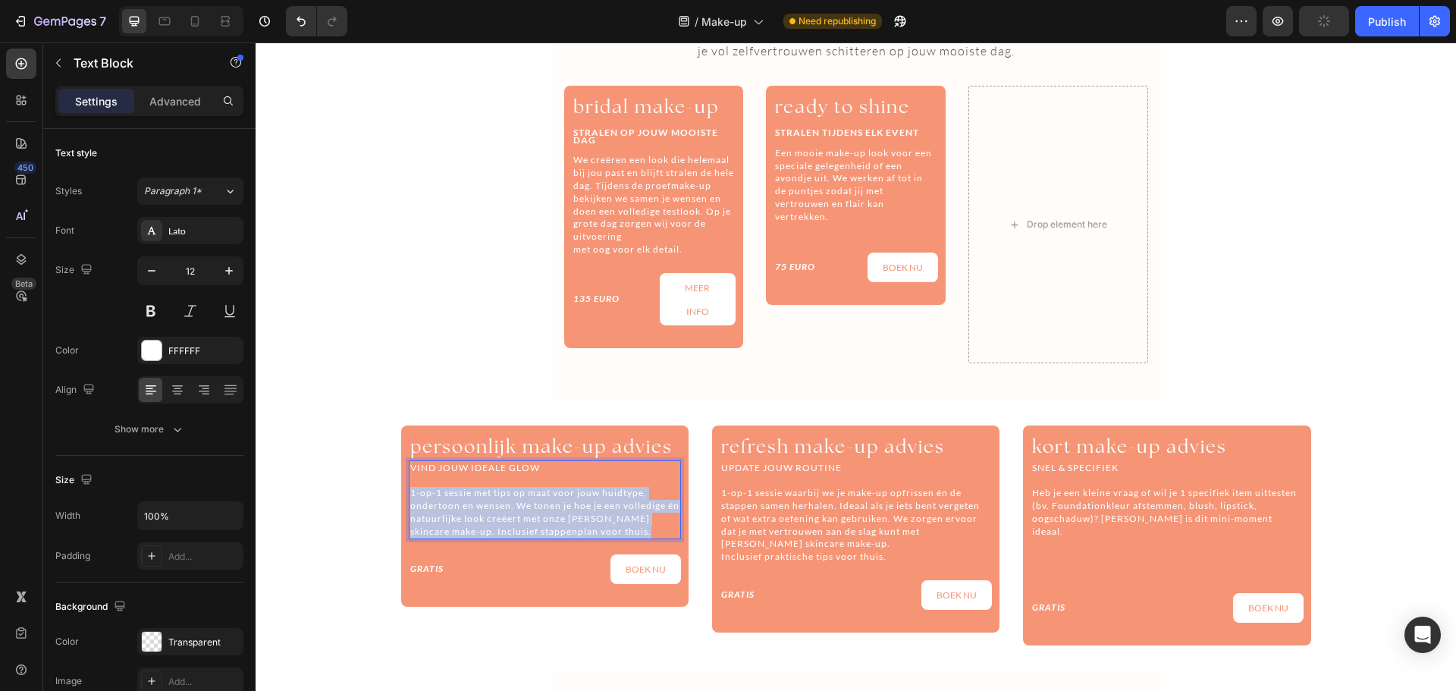
click at [469, 522] on p "1-op-1 sessie met tips op maat voor jouw huidtype, ondertoon en wensen. We tone…" at bounding box center [544, 512] width 269 height 51
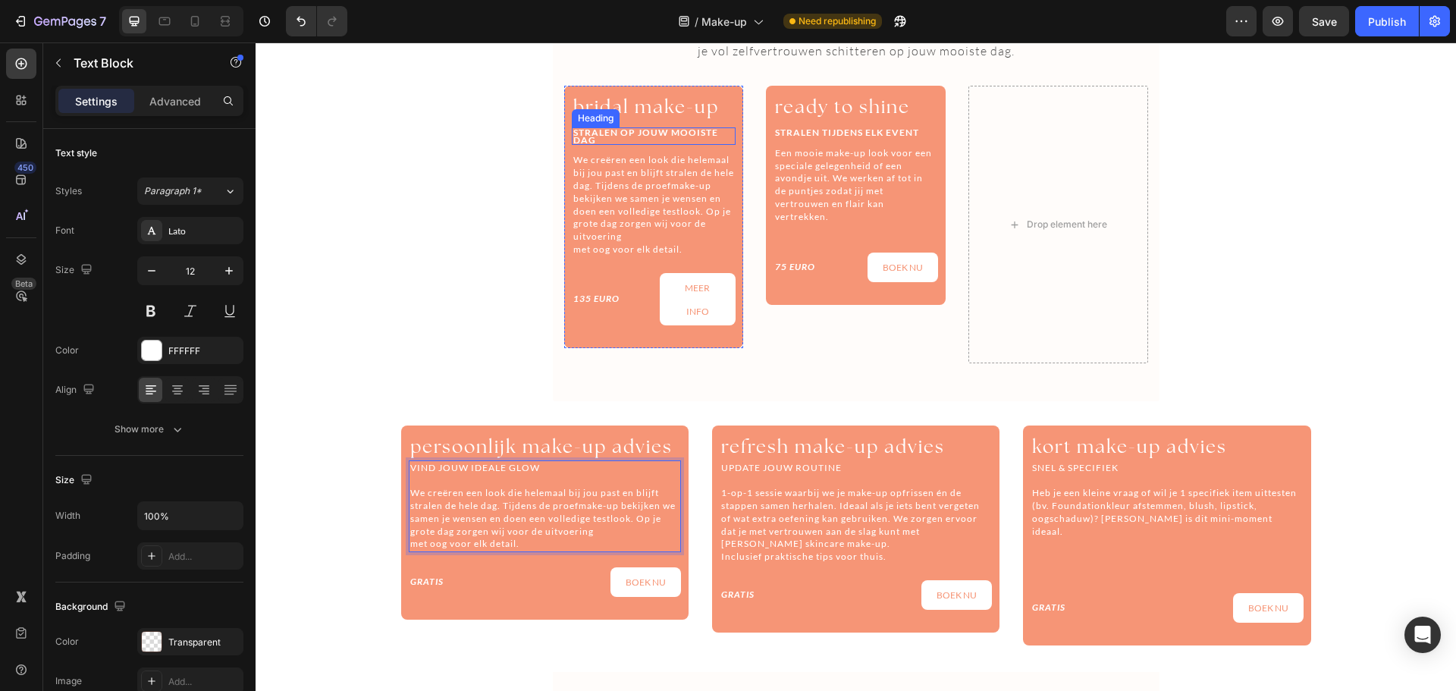
click at [634, 136] on strong "STRALEN OP JOUW MOOISTE DAG" at bounding box center [645, 136] width 145 height 19
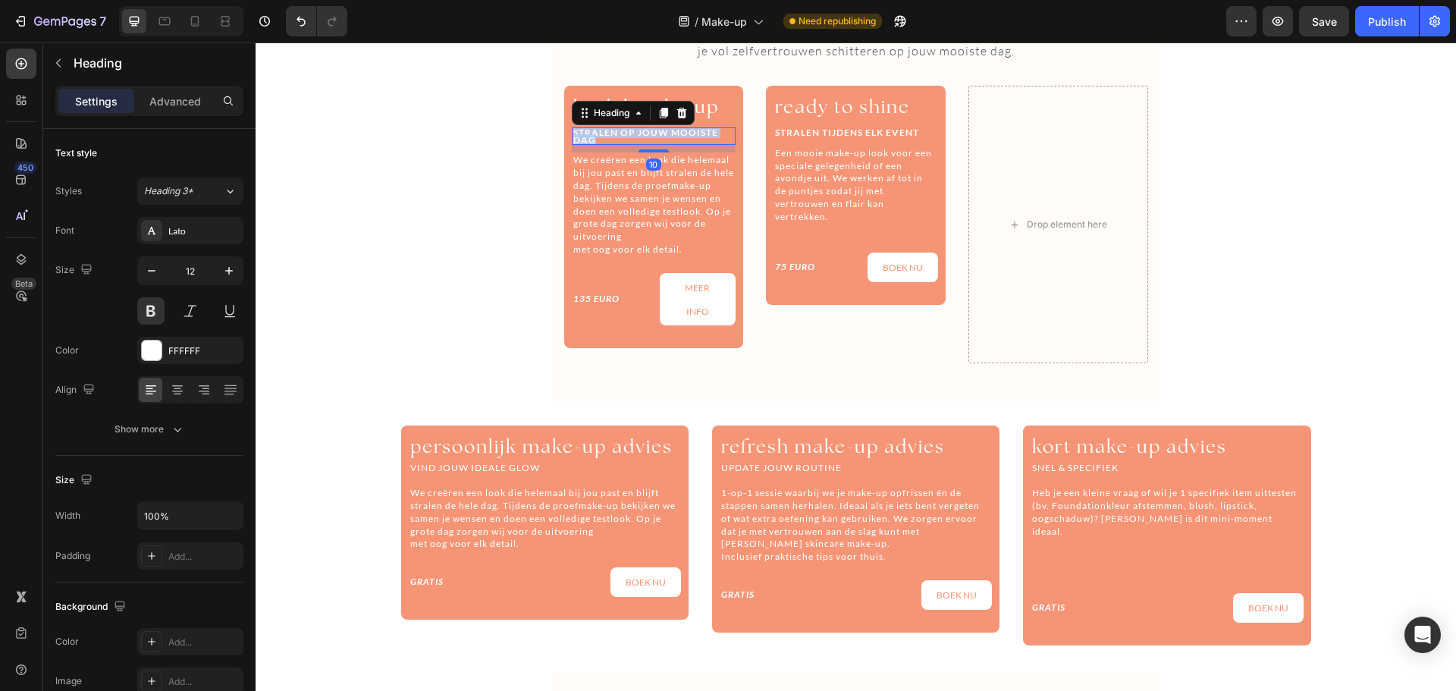
click at [634, 136] on strong "STRALEN OP JOUW MOOISTE DAG" at bounding box center [645, 136] width 145 height 19
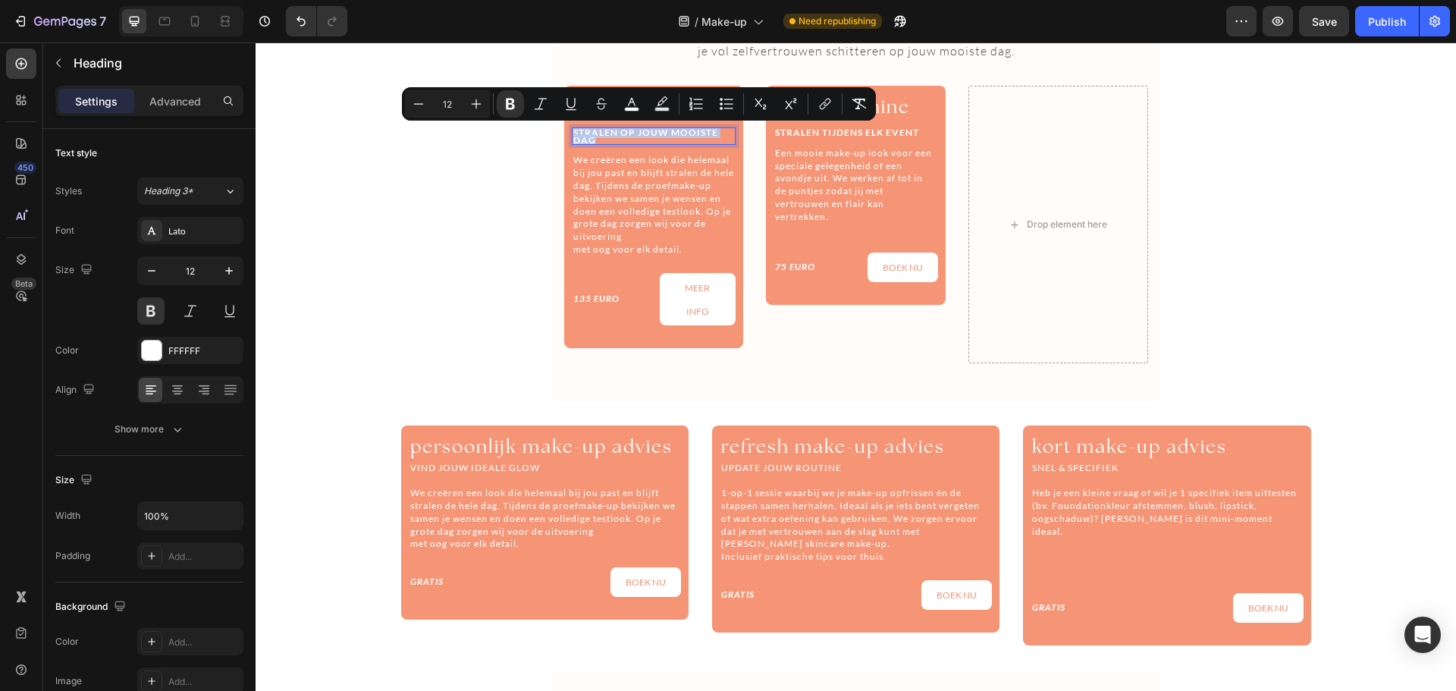
copy strong "STRALEN OP JOUW MOOISTE DAG"
click at [456, 464] on p "VIND JOUW IDEALE GLOW" at bounding box center [544, 468] width 269 height 13
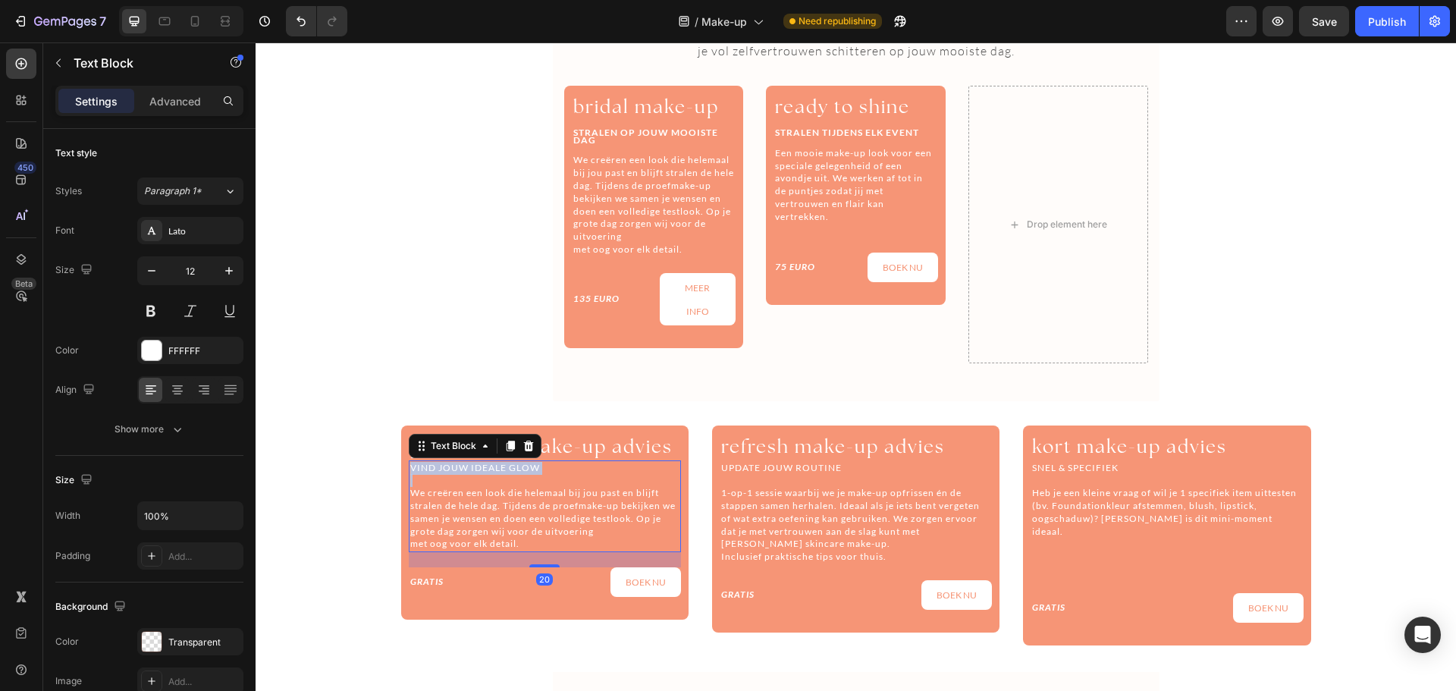
click at [456, 464] on p "VIND JOUW IDEALE GLOW" at bounding box center [544, 468] width 269 height 13
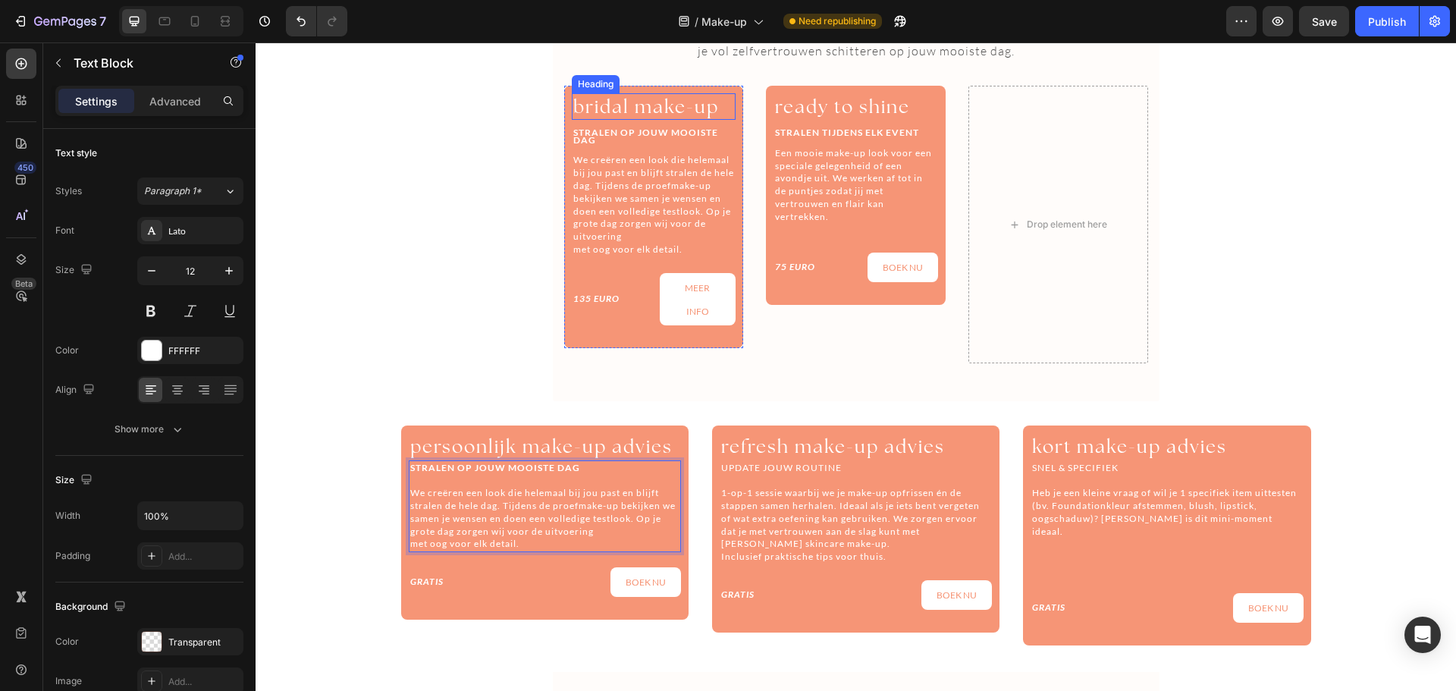
click at [631, 107] on span "bridal make-up" at bounding box center [646, 107] width 146 height 24
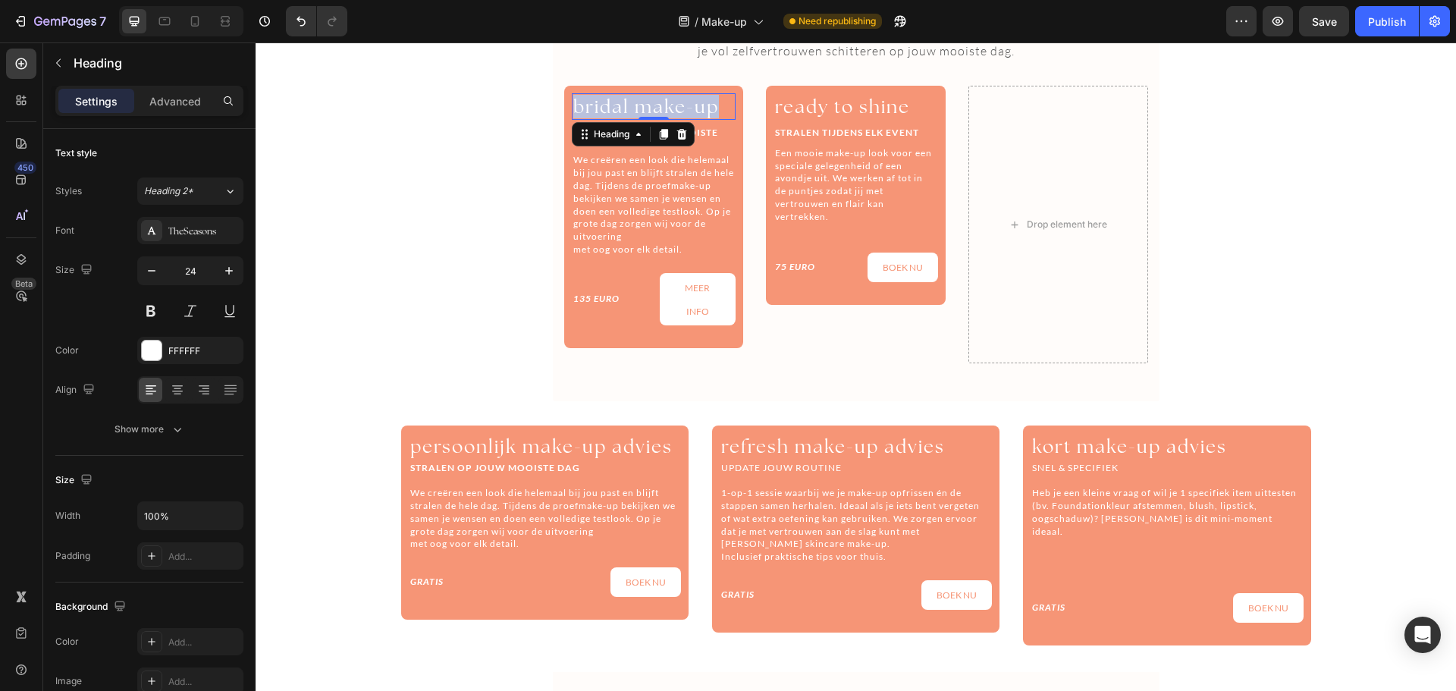
click at [631, 107] on span "bridal make-up" at bounding box center [646, 107] width 146 height 24
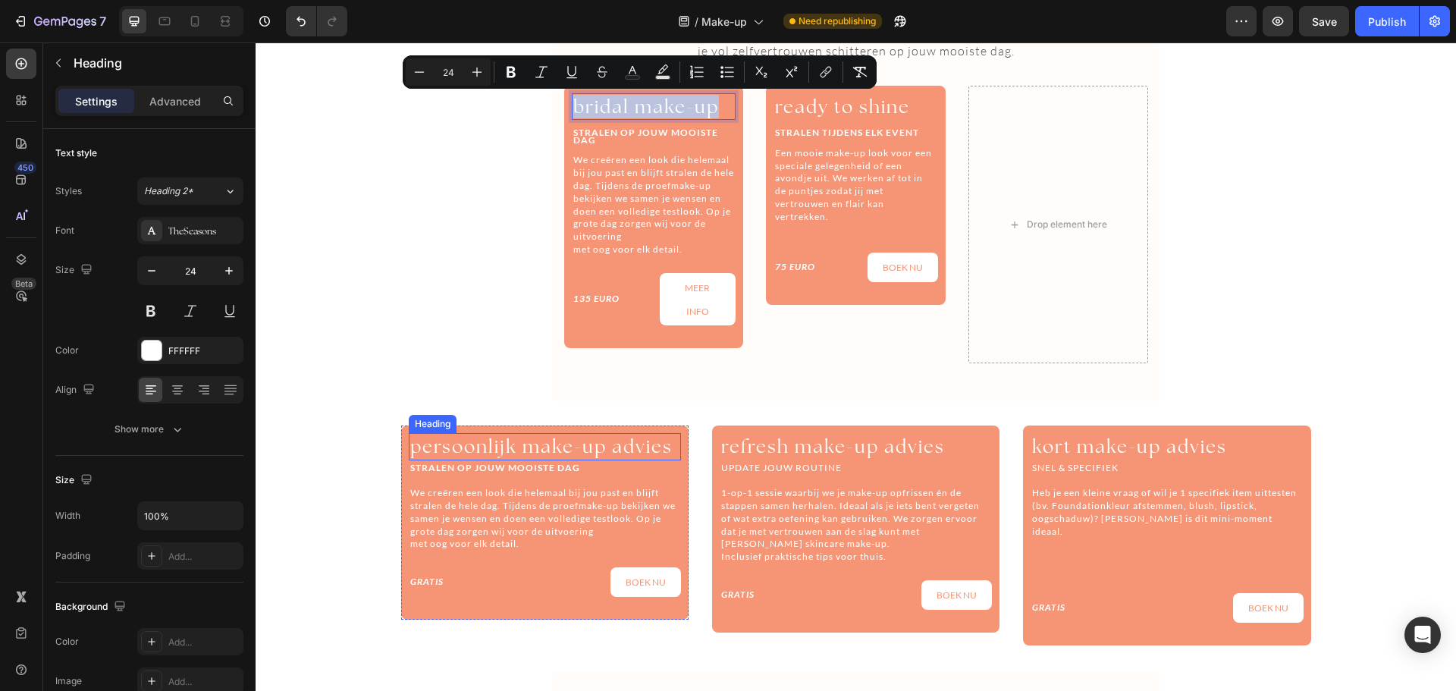
click at [485, 455] on span "persoonlijk make-up advies" at bounding box center [541, 446] width 262 height 24
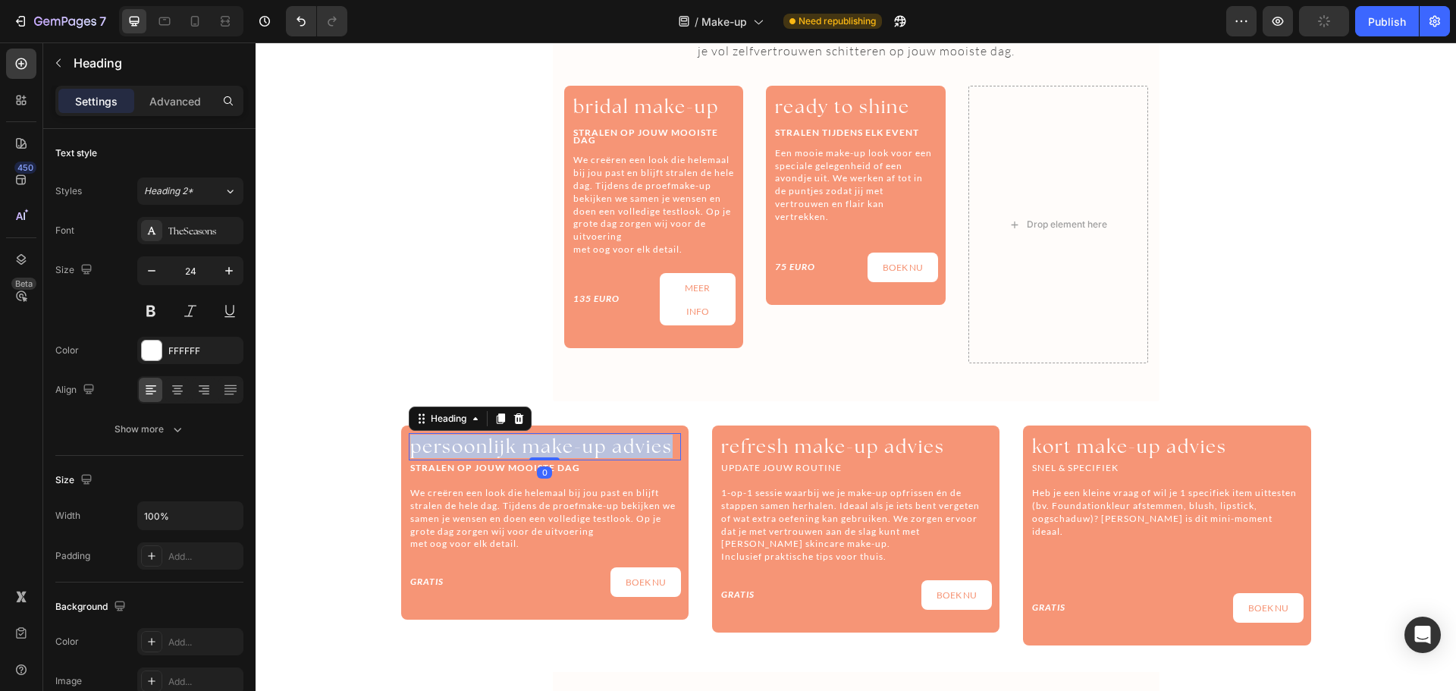
click at [485, 455] on span "persoonlijk make-up advies" at bounding box center [541, 446] width 262 height 24
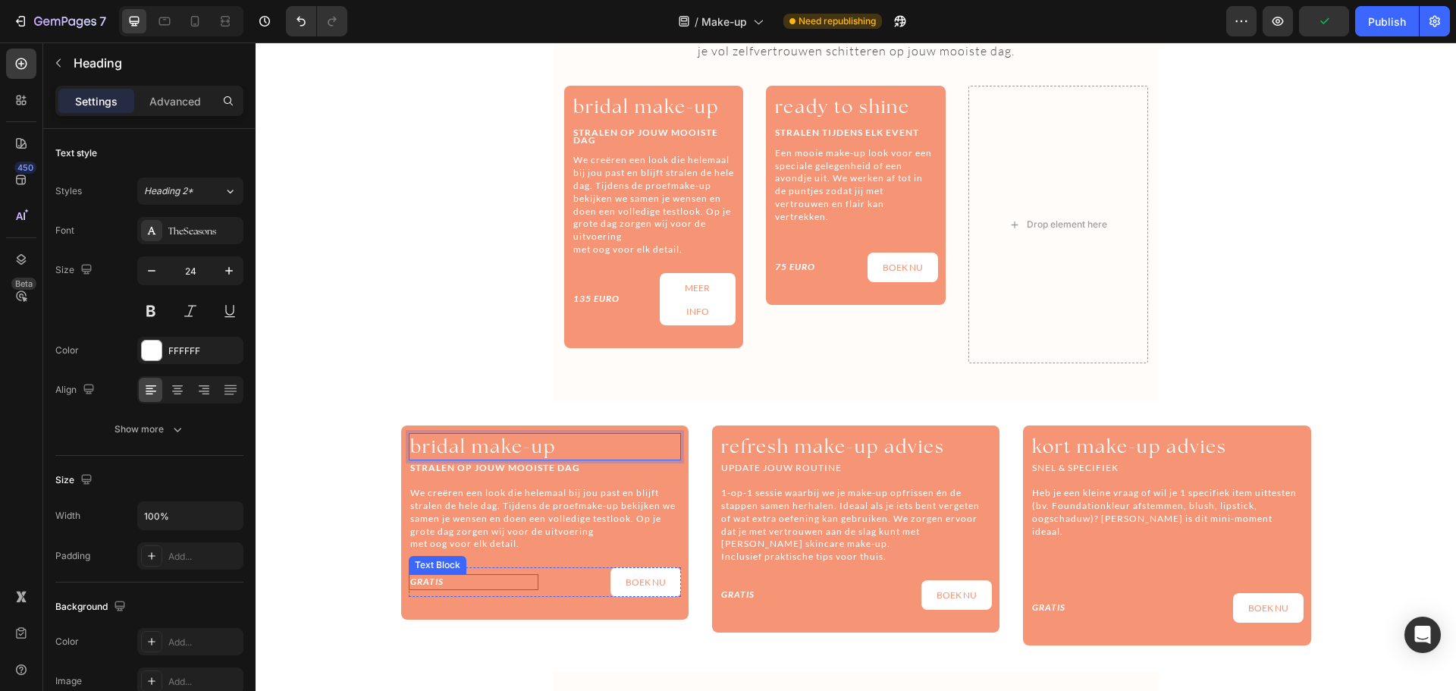
click at [410, 588] on p "GRATIS" at bounding box center [473, 582] width 127 height 13
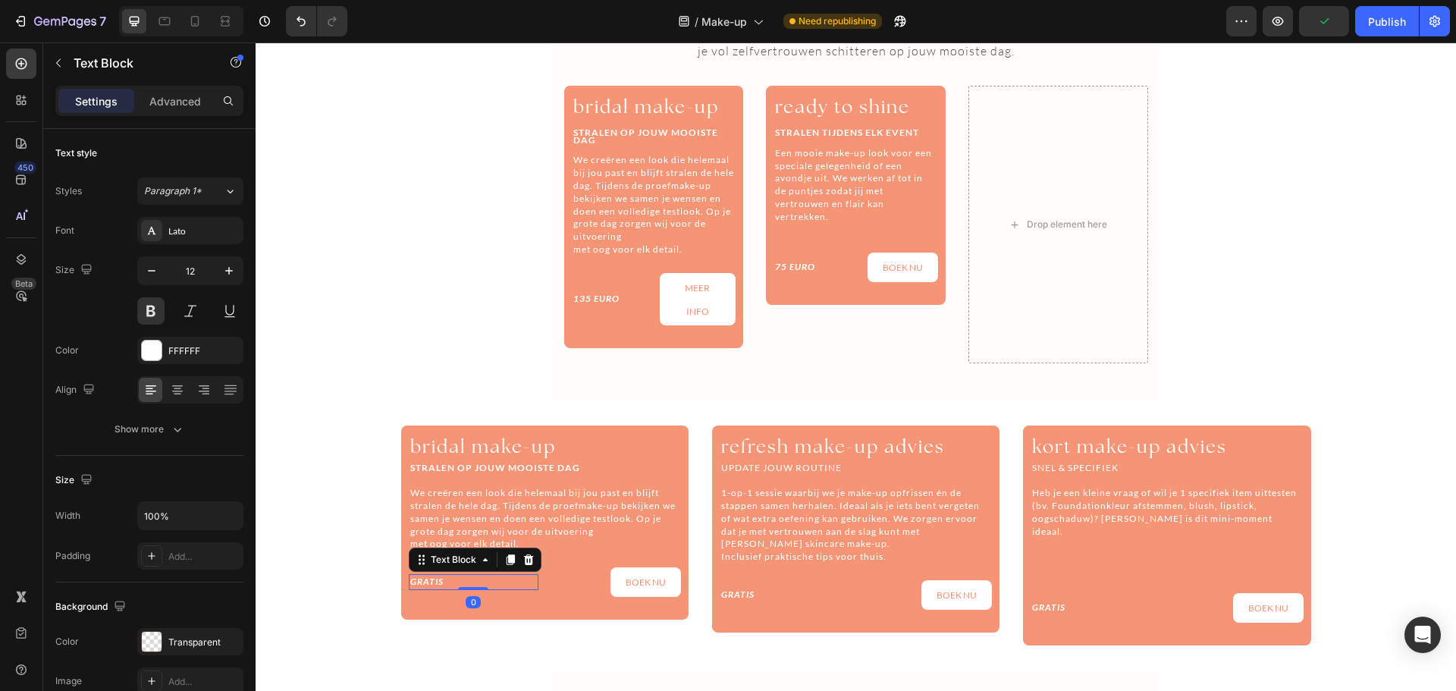
click at [410, 588] on p "GRATIS" at bounding box center [473, 582] width 127 height 13
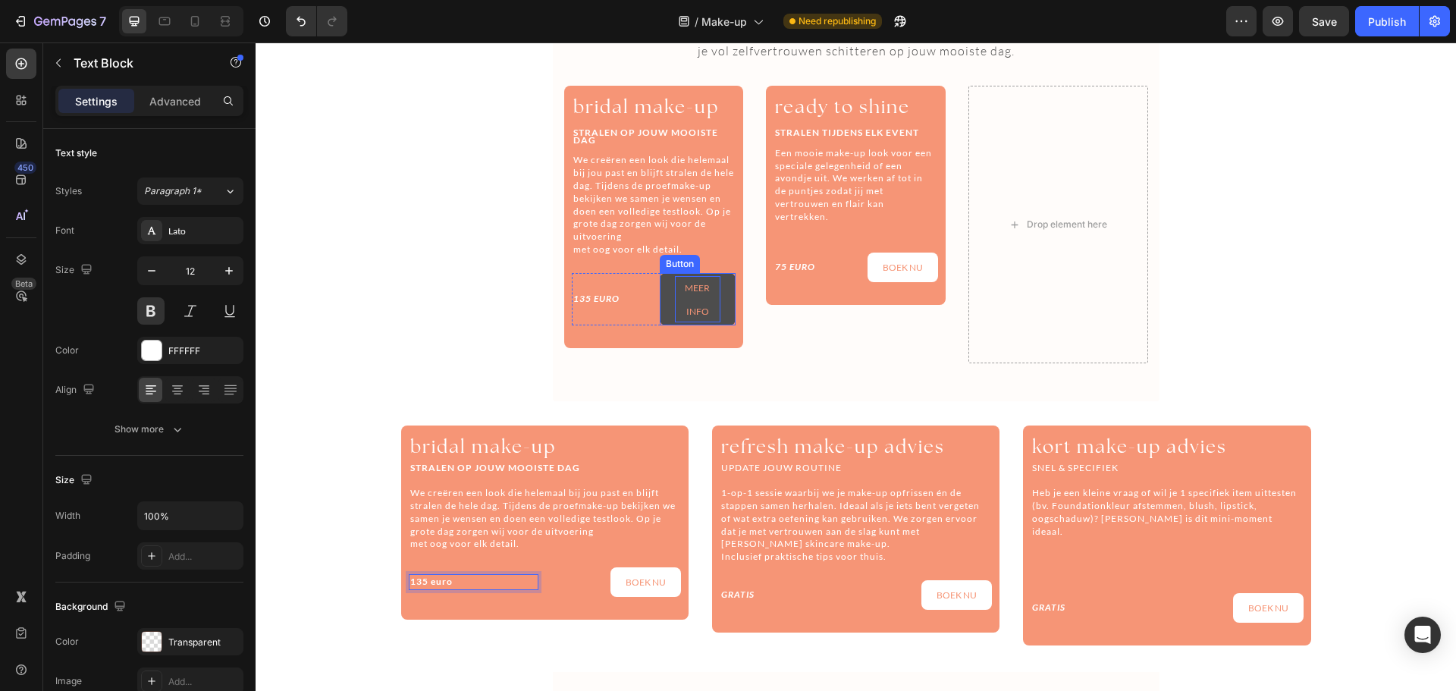
click at [710, 306] on p "MEER INFO" at bounding box center [697, 299] width 45 height 47
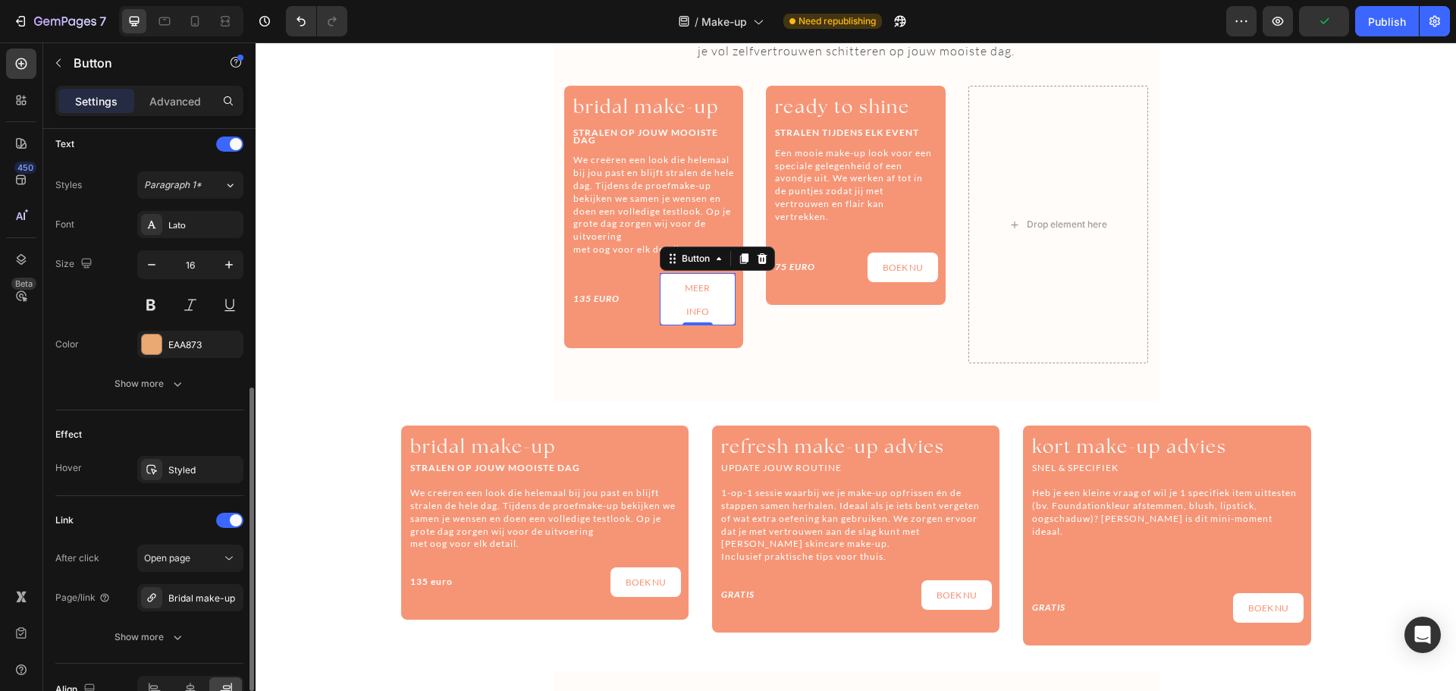
scroll to position [601, 0]
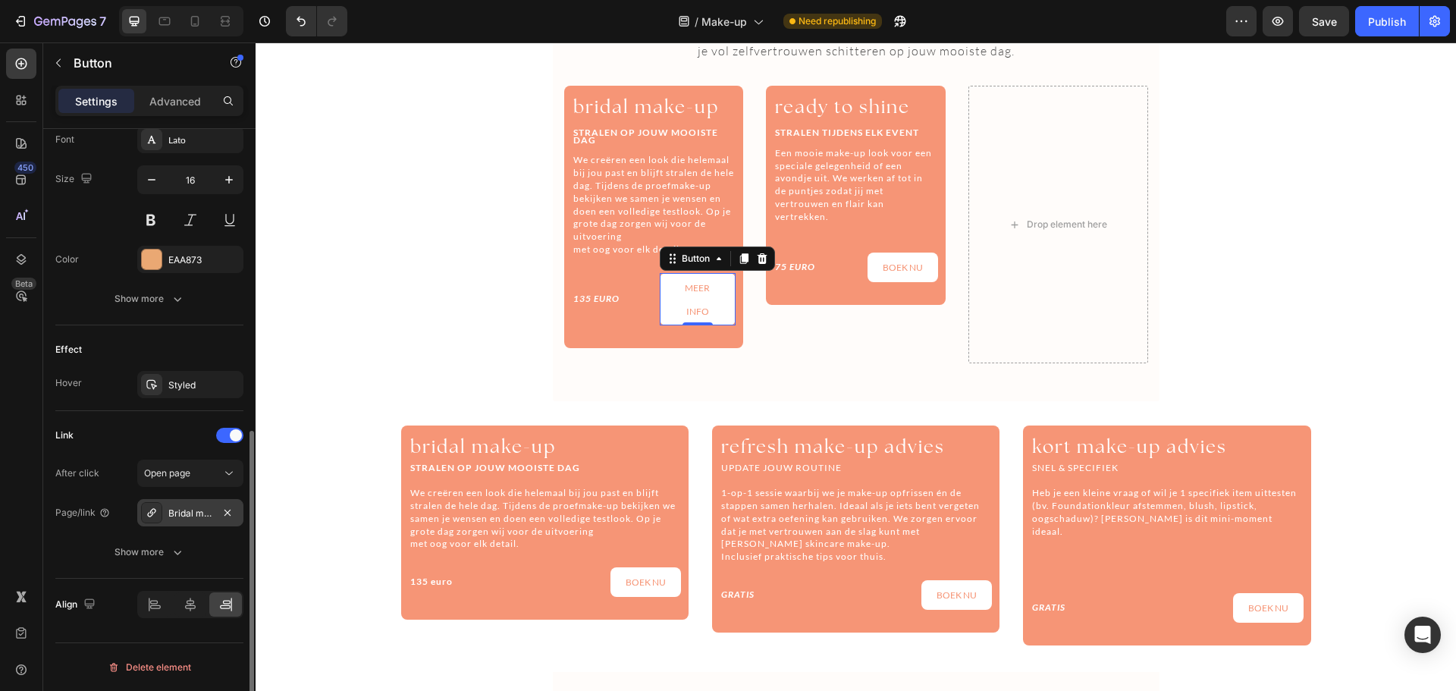
click at [194, 520] on div "Bridal make-up" at bounding box center [190, 512] width 106 height 27
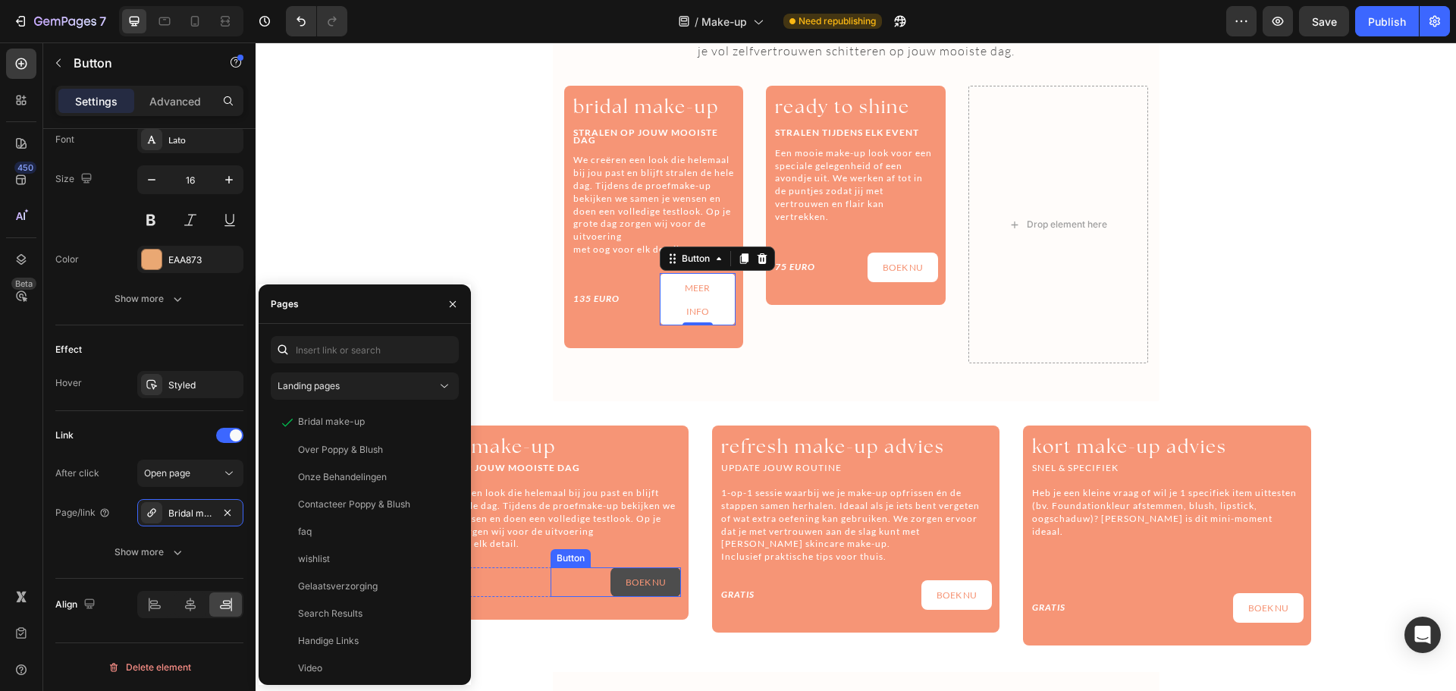
click at [630, 594] on link "BOEK NU" at bounding box center [645, 582] width 71 height 30
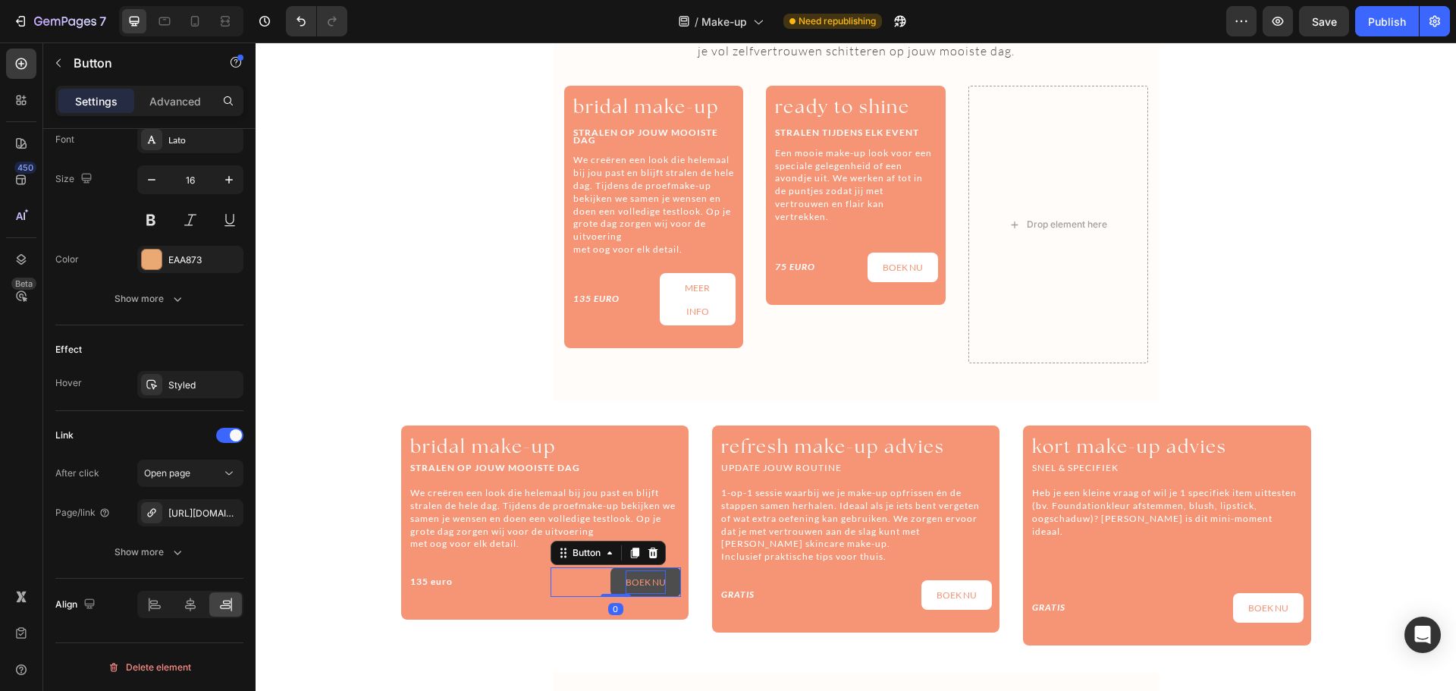
click at [645, 582] on span "BOEK NU" at bounding box center [646, 581] width 40 height 11
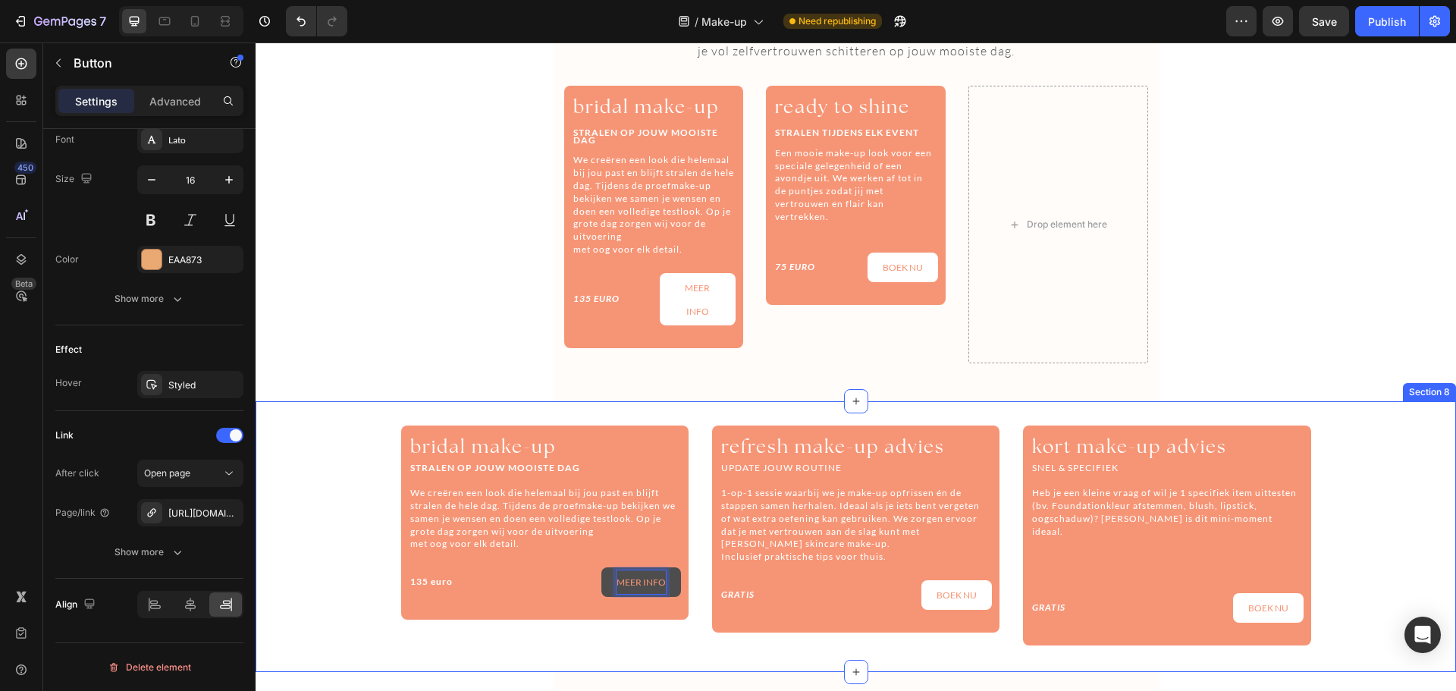
click at [344, 582] on div "⁠⁠⁠⁠⁠⁠⁠ bridal make-up Heading STRALEN OP JOUW MOOISTE DAG We creëren een look …" at bounding box center [856, 535] width 1200 height 221
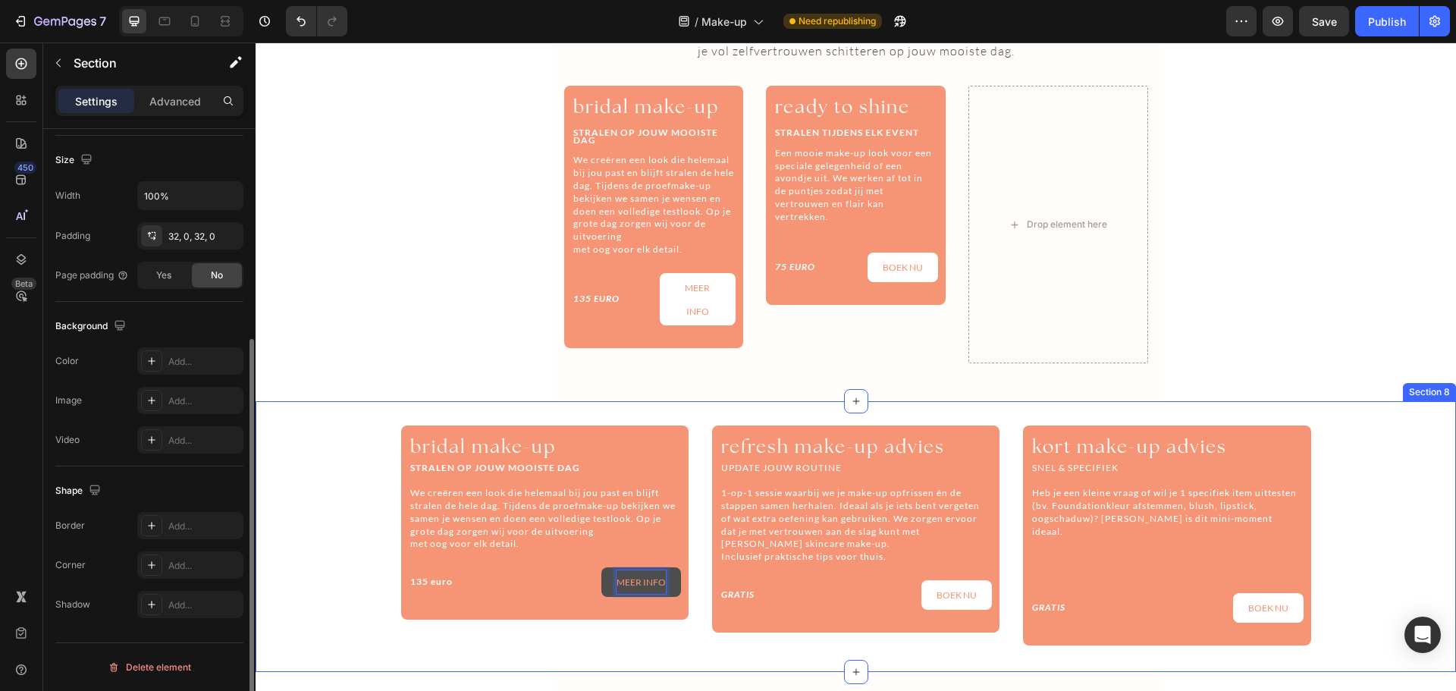
scroll to position [0, 0]
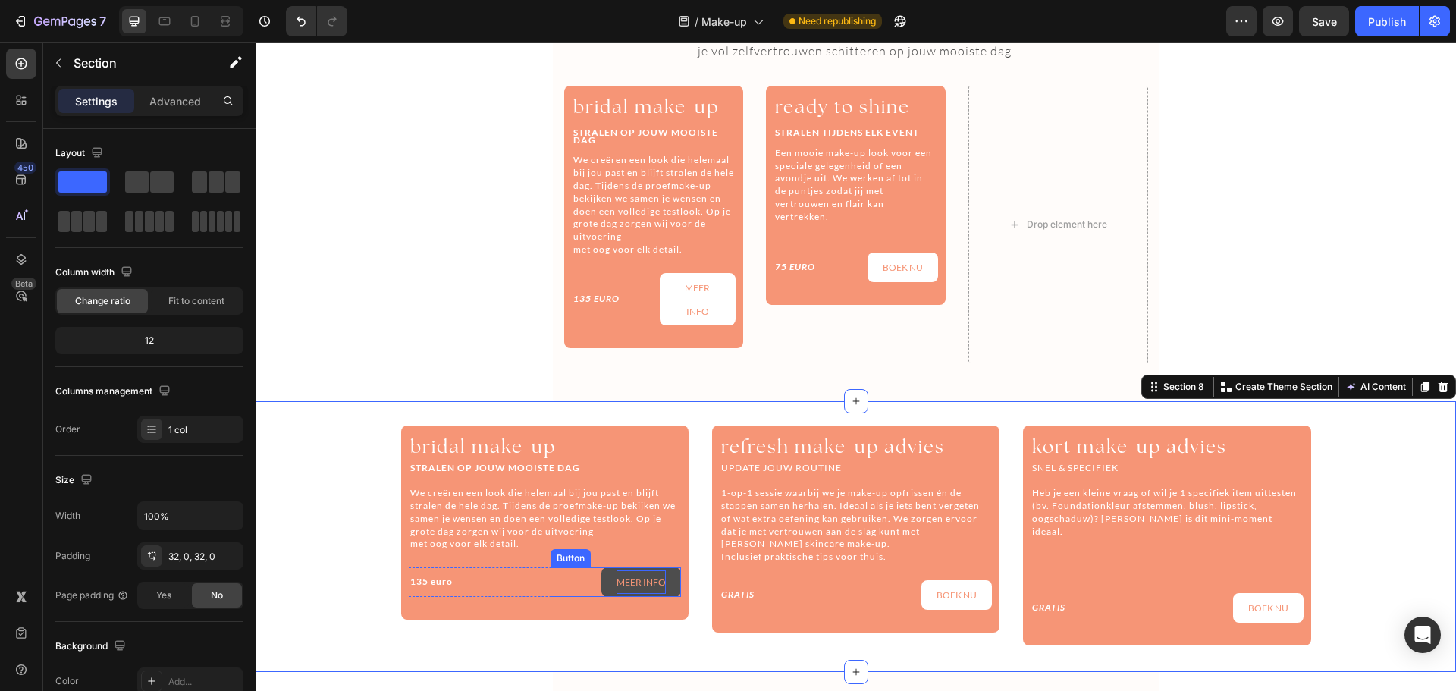
click at [644, 591] on p "MEER INFO" at bounding box center [640, 582] width 49 height 24
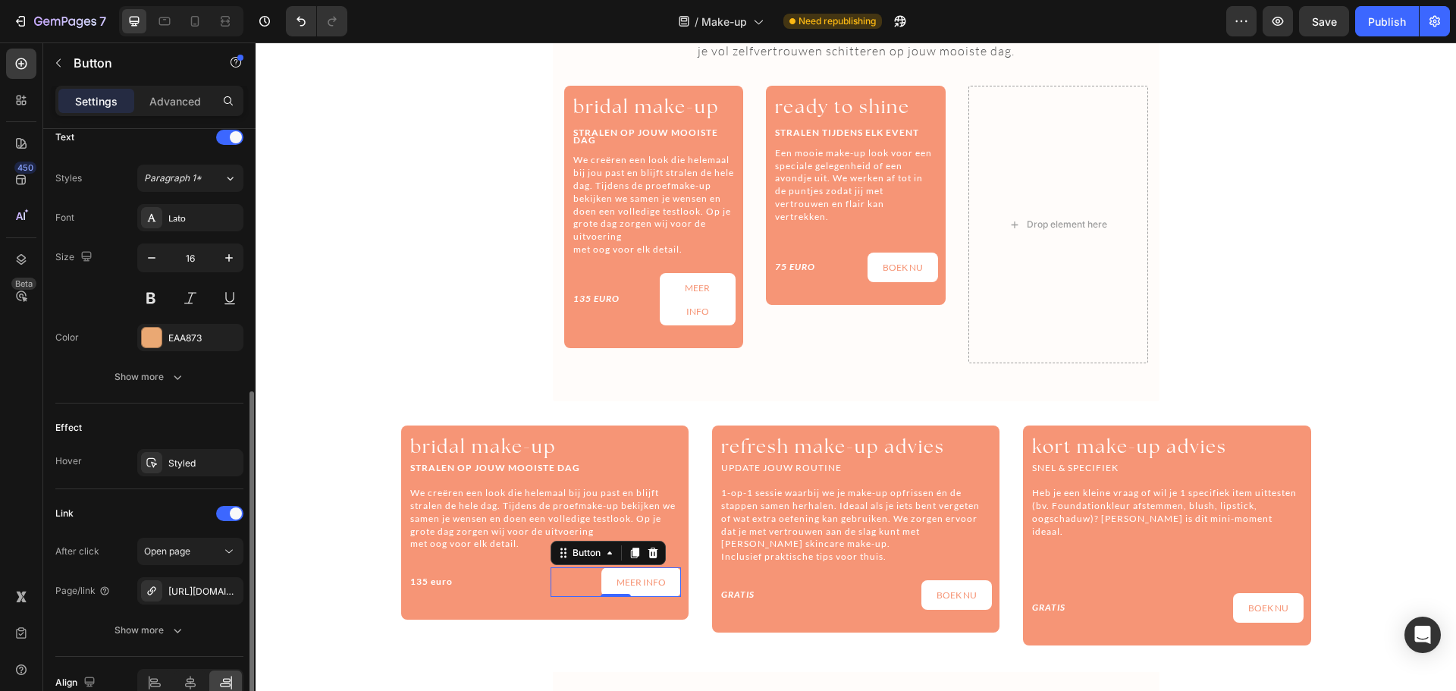
scroll to position [601, 0]
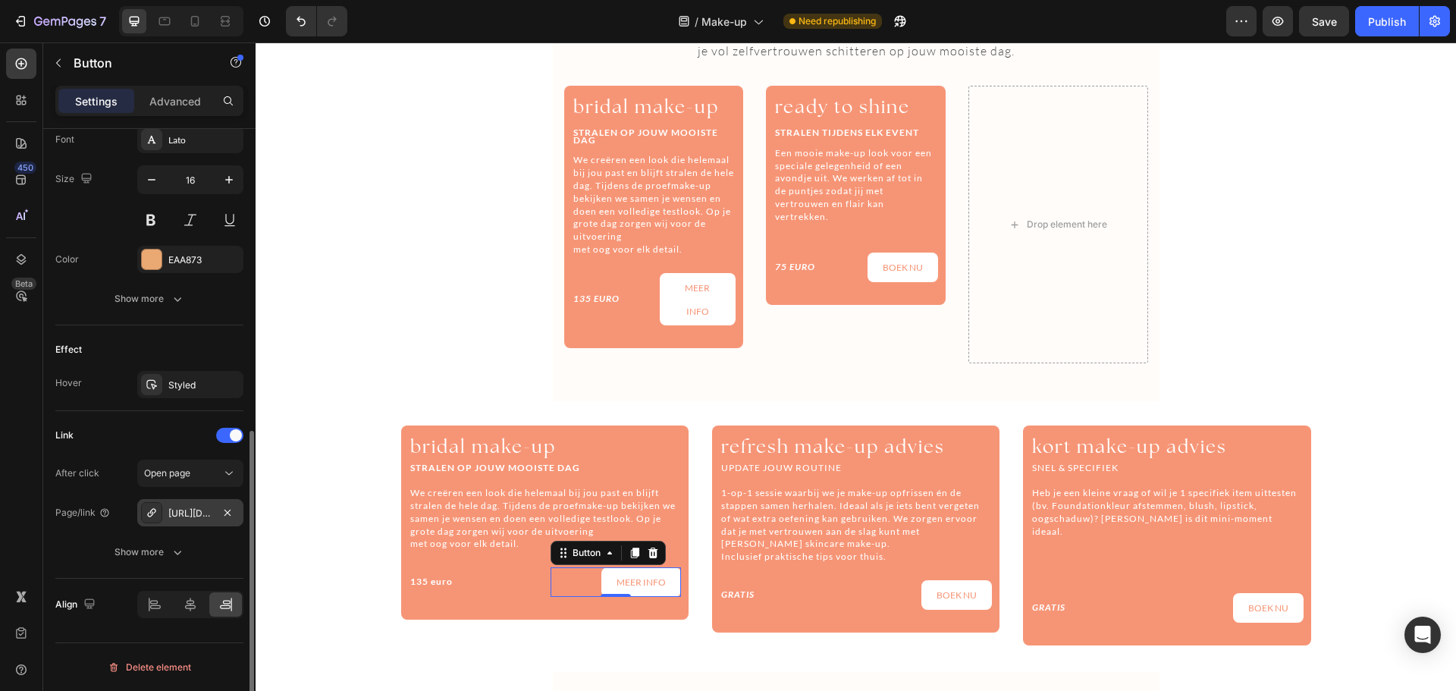
click at [212, 514] on div "https://booking.optios.net/22021/" at bounding box center [190, 512] width 106 height 27
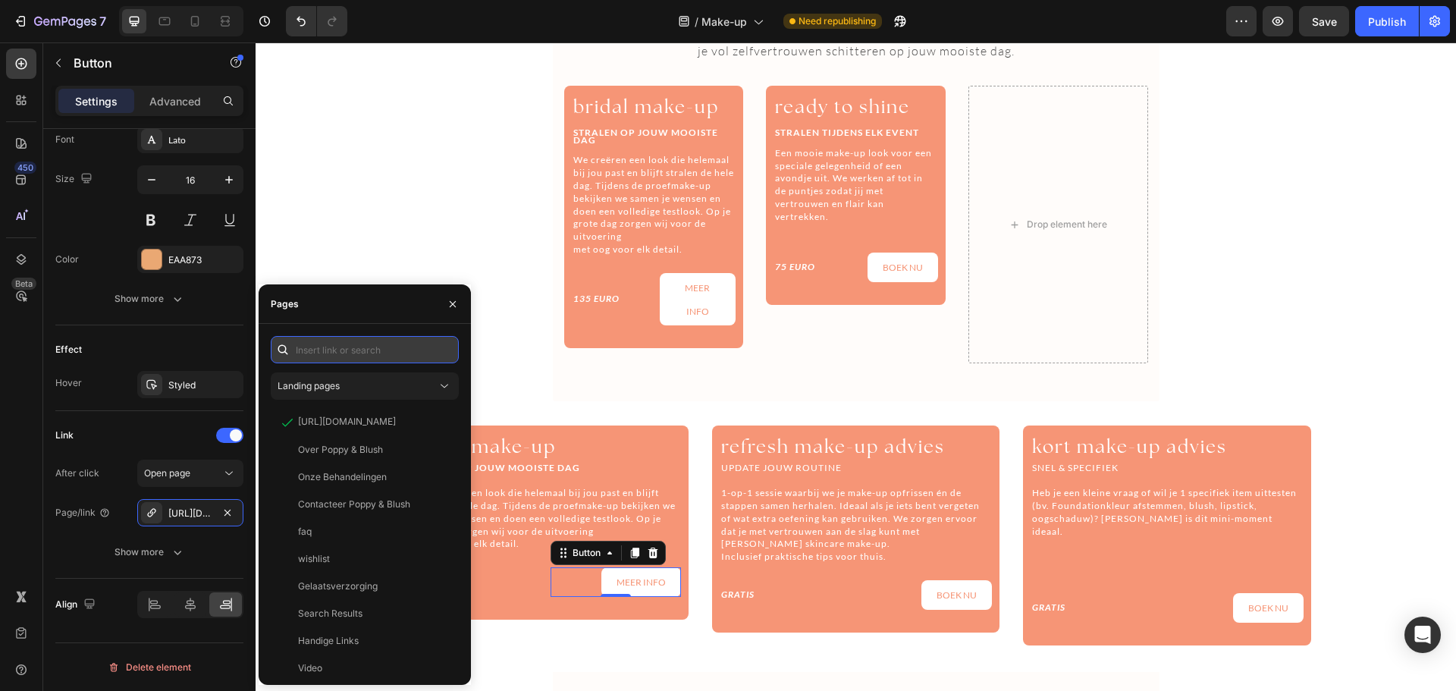
click at [376, 353] on input "text" at bounding box center [365, 349] width 188 height 27
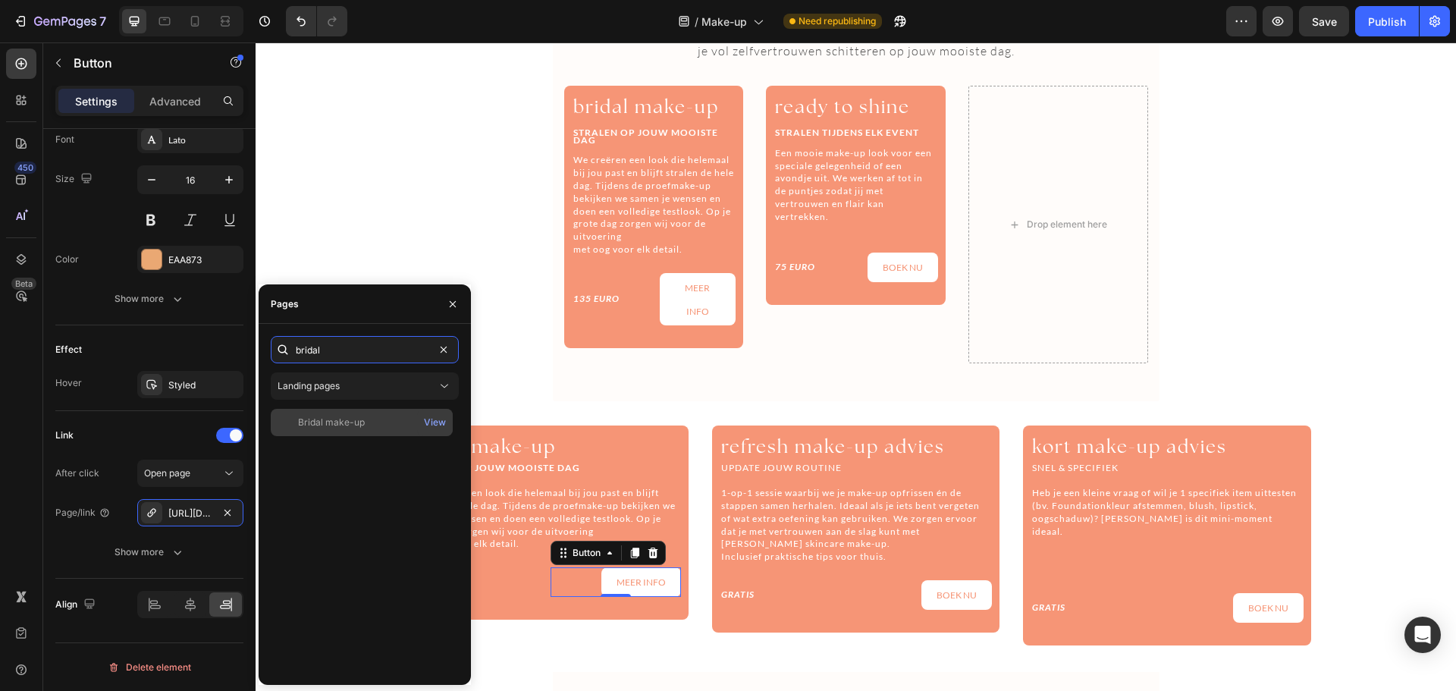
type input "bridal"
click at [331, 419] on div "Bridal make-up" at bounding box center [331, 423] width 67 height 14
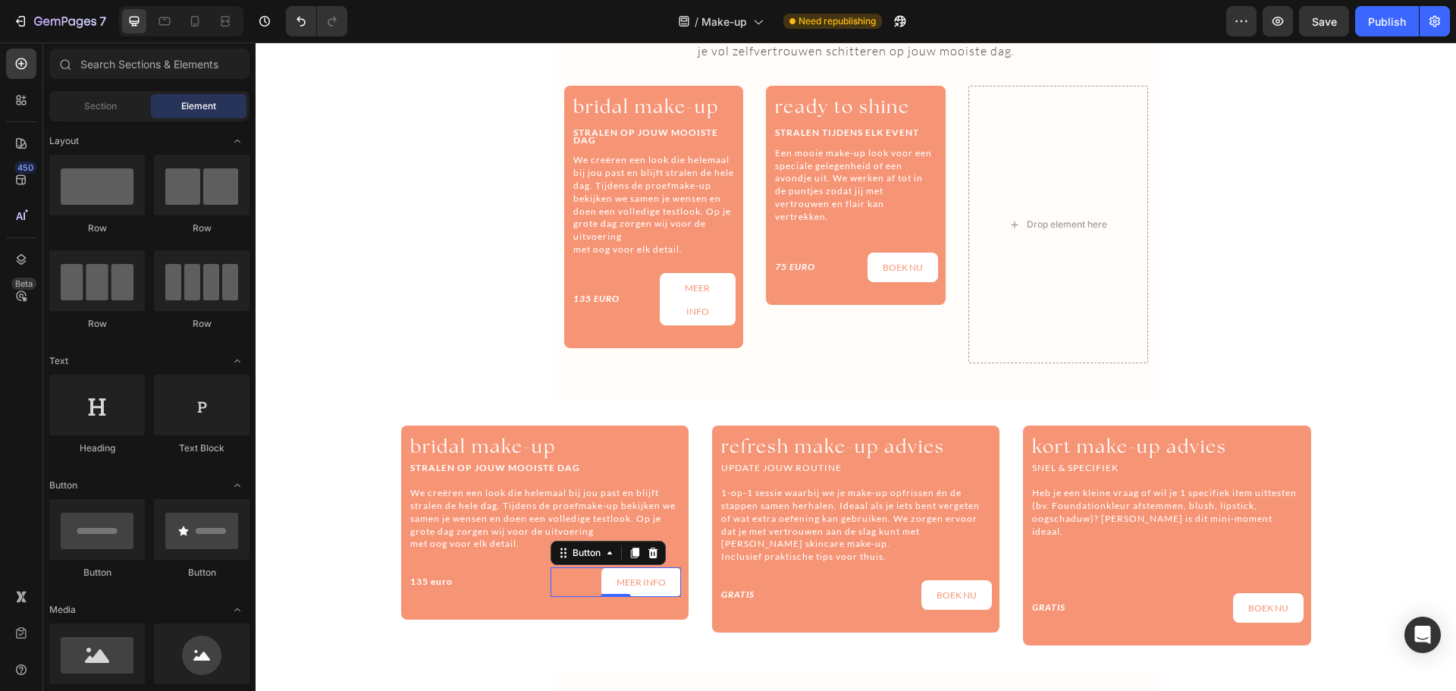
click at [541, 355] on section "JEZELF LATEN OPMAKEN Heading make-up voor jouw mooiste momenten Bij Poppy & Blu…" at bounding box center [856, 103] width 631 height 598
click at [667, 585] on link "MEER INFO" at bounding box center [641, 582] width 80 height 30
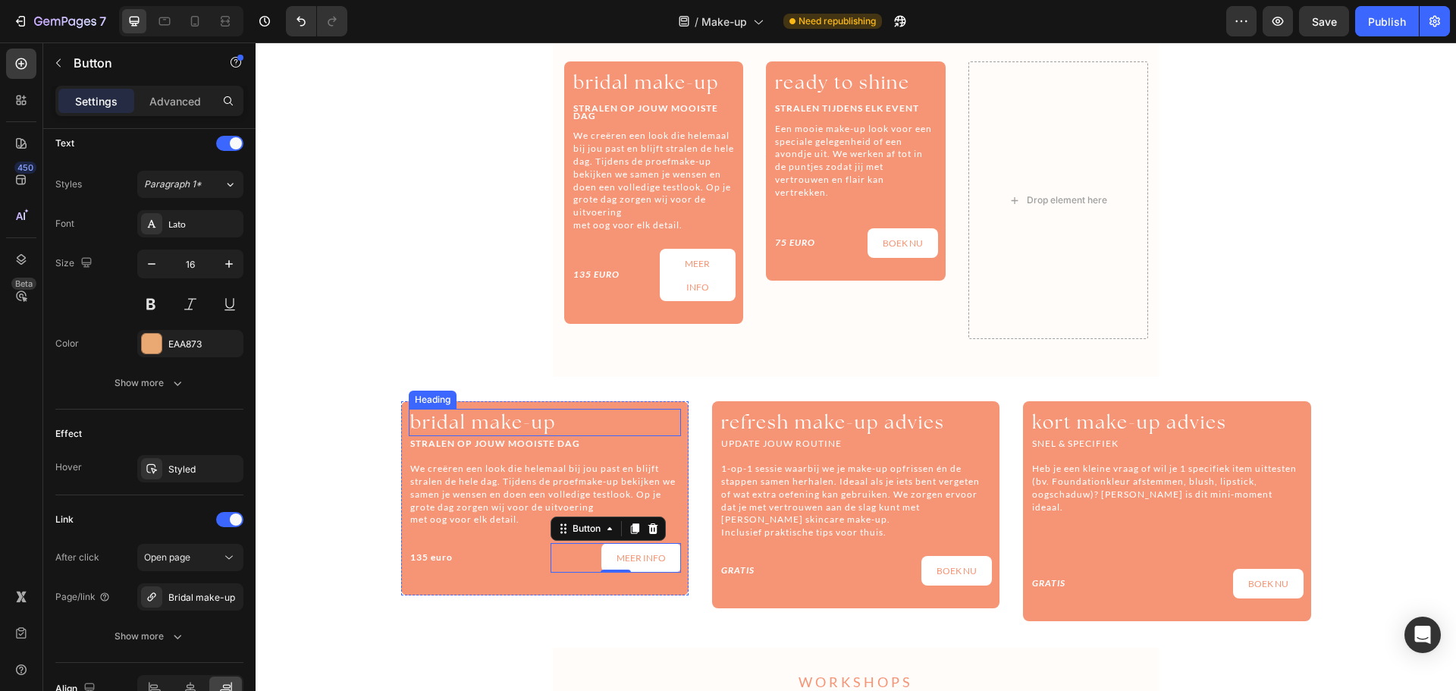
scroll to position [2569, 0]
click at [818, 174] on span "Een mooie make-up look voor een speciale gelegenheid of een avondje uit. We wer…" at bounding box center [853, 159] width 157 height 75
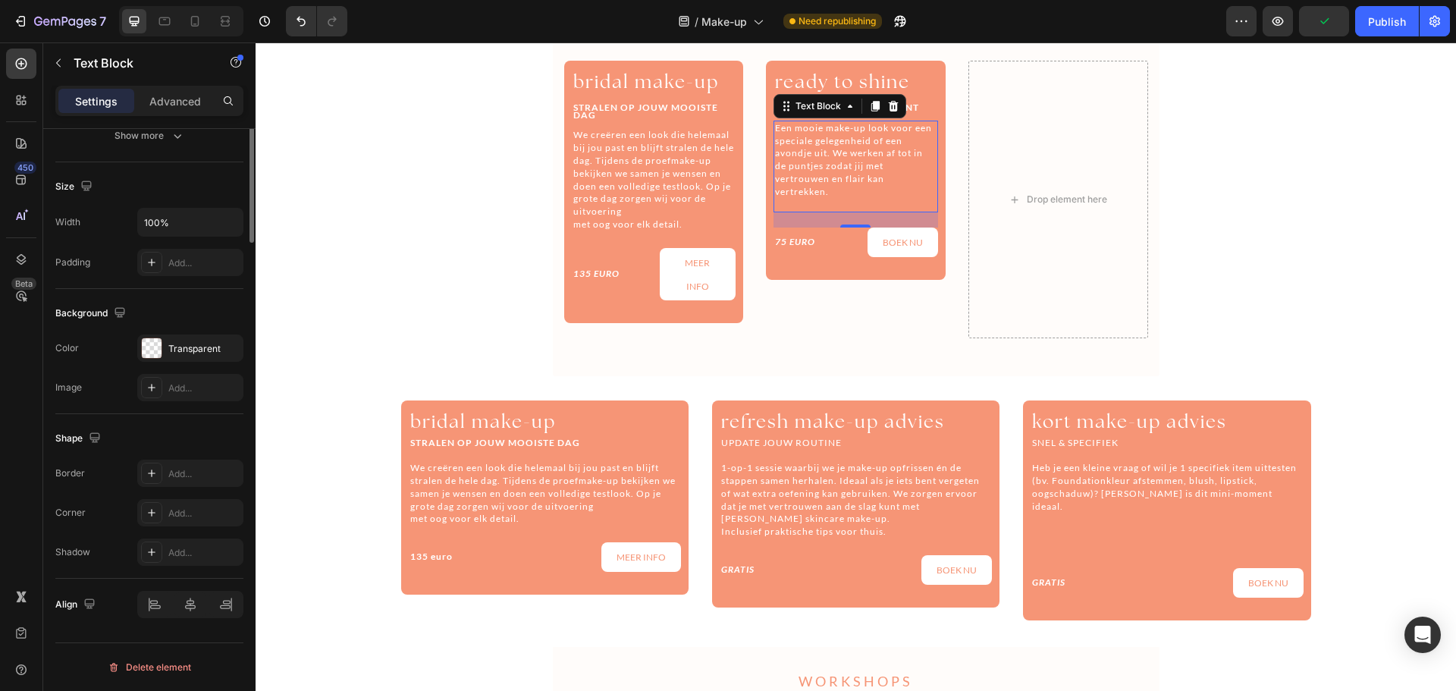
scroll to position [0, 0]
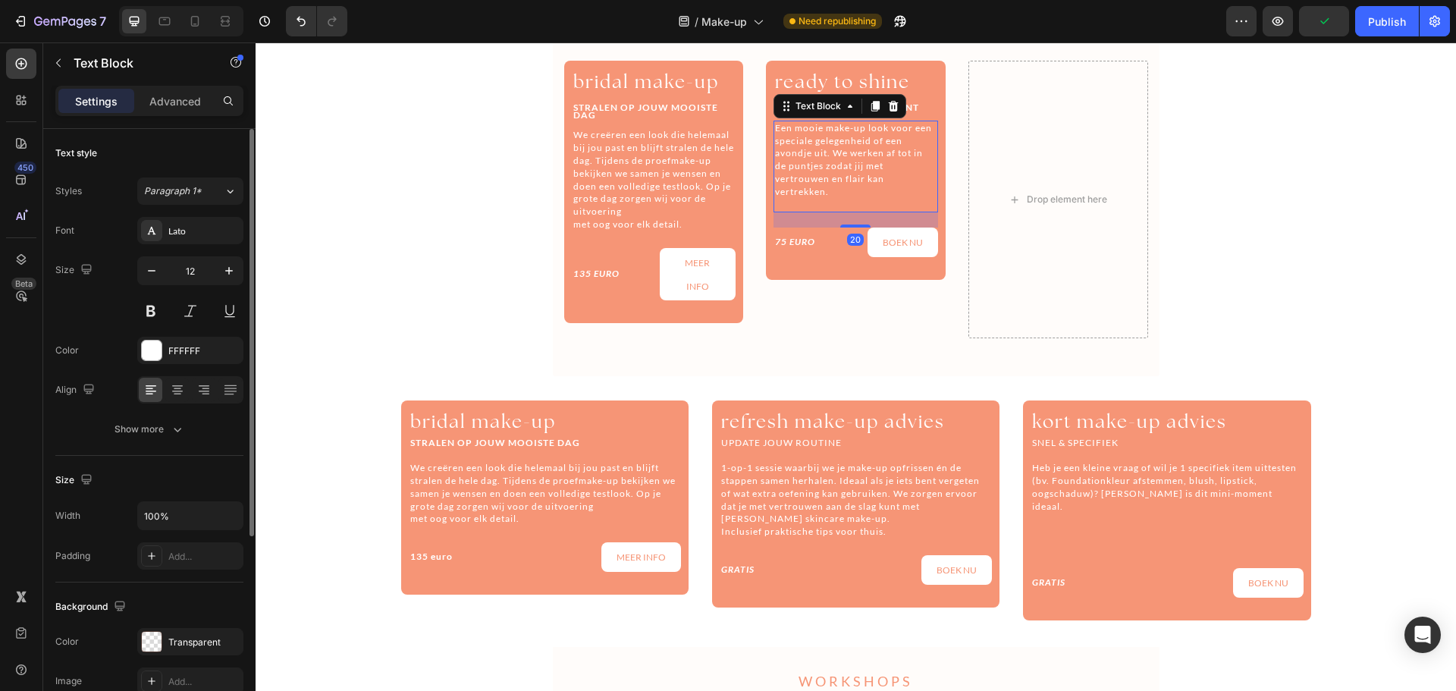
click at [818, 174] on span "Een mooie make-up look voor een speciale gelegenheid of een avondje uit. We wer…" at bounding box center [853, 159] width 157 height 75
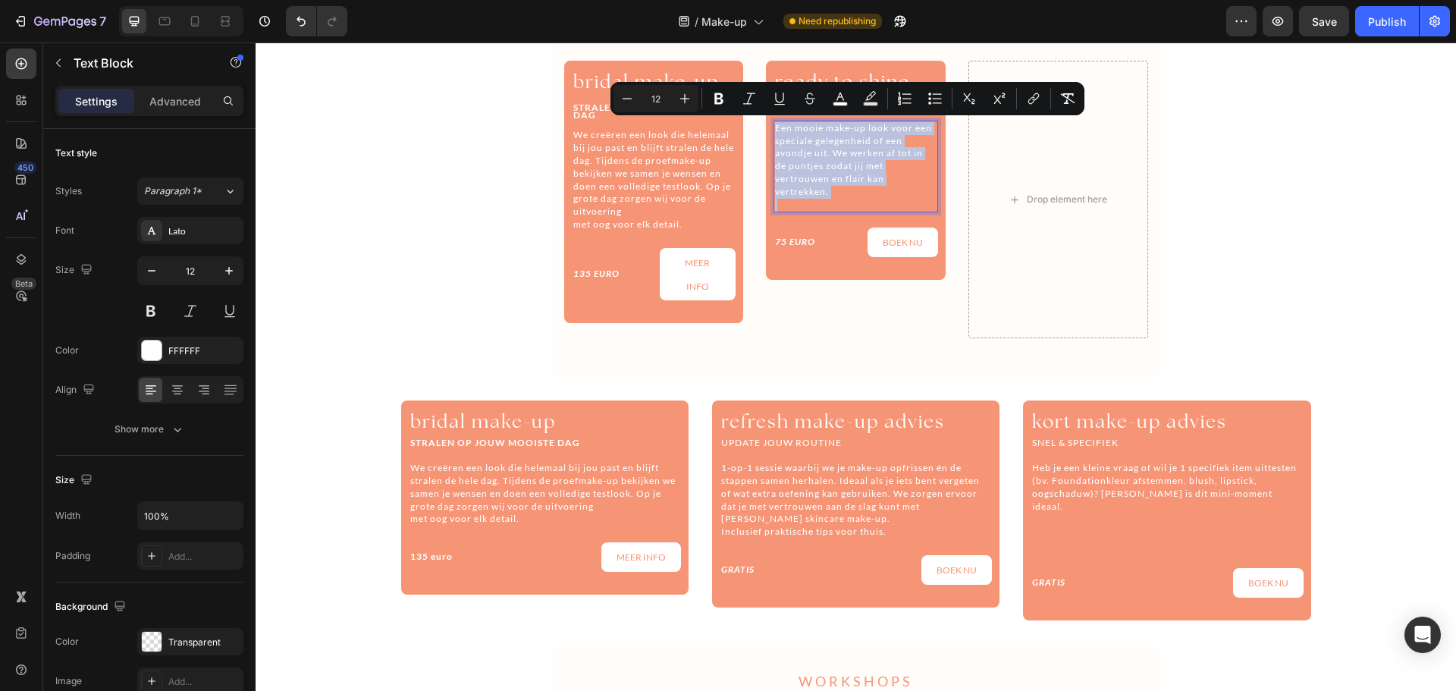
copy span "Een mooie make-up look voor een speciale gelegenheid of een avondje uit. We wer…"
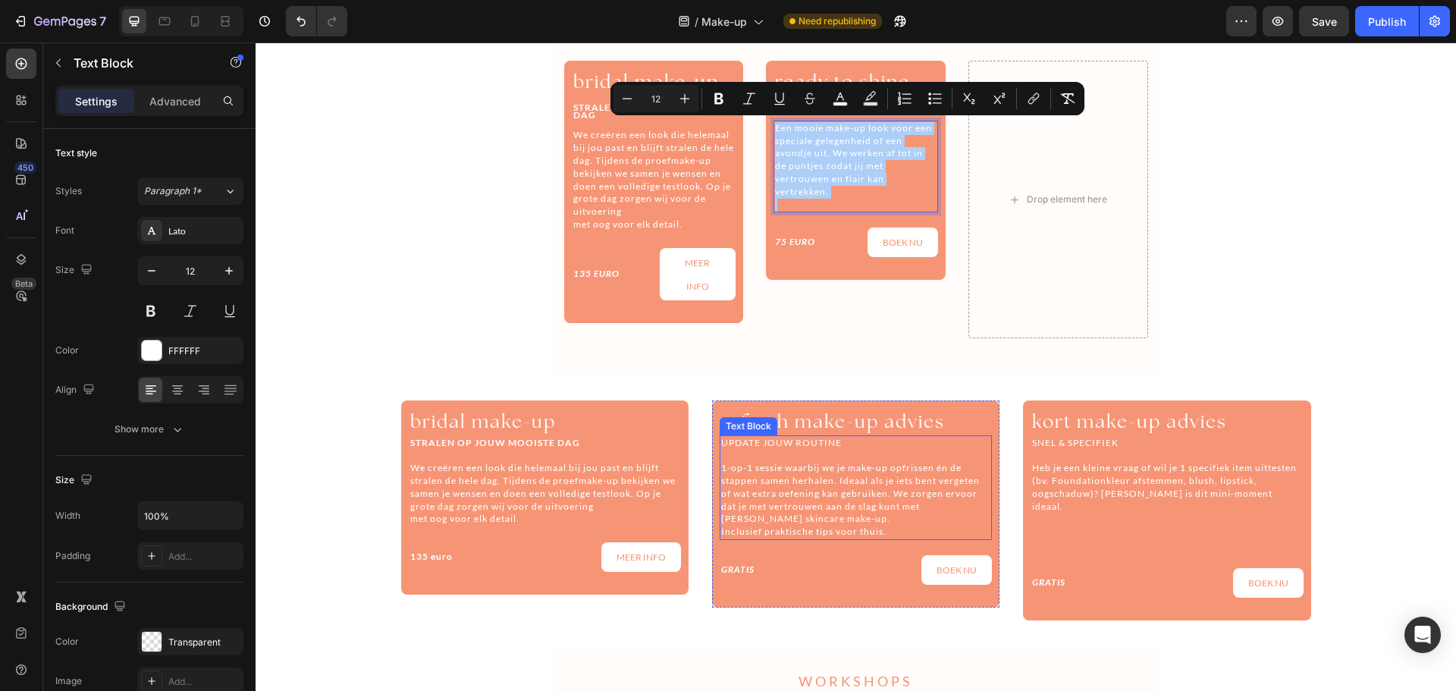
click at [775, 500] on p "1-op-1 sessie waarbij we je make-up opfrissen én de stappen samen herhalen. Ide…" at bounding box center [855, 500] width 269 height 77
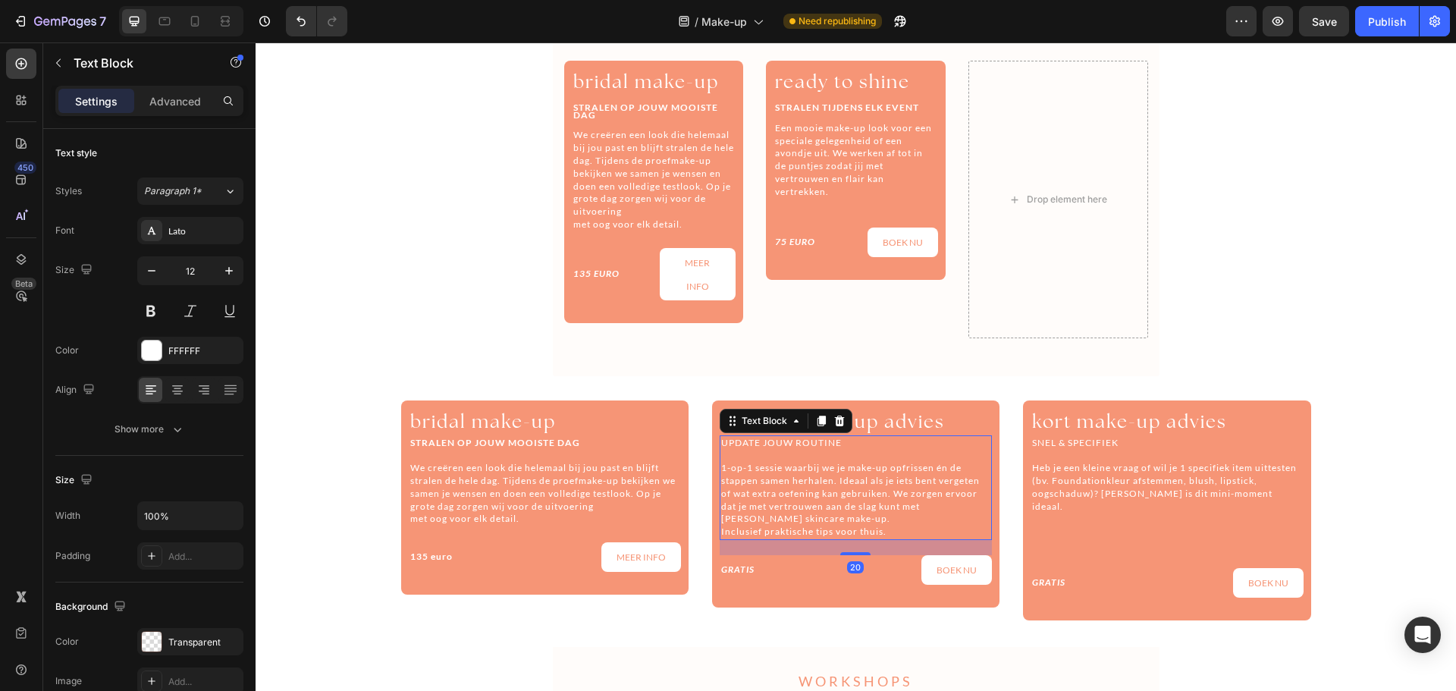
click at [775, 500] on p "1-op-1 sessie waarbij we je make-up opfrissen én de stappen samen herhalen. Ide…" at bounding box center [855, 500] width 269 height 77
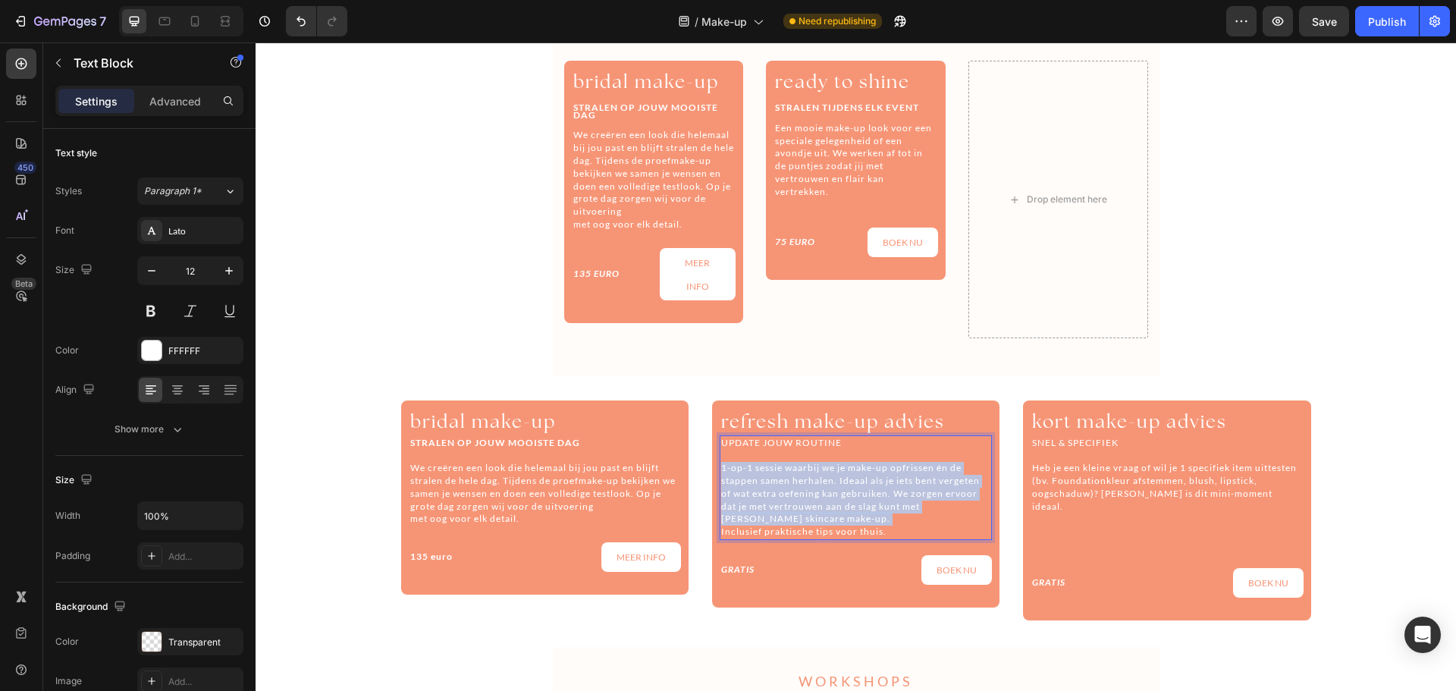
click at [775, 500] on p "1-op-1 sessie waarbij we je make-up opfrissen én de stappen samen herhalen. Ide…" at bounding box center [855, 500] width 269 height 77
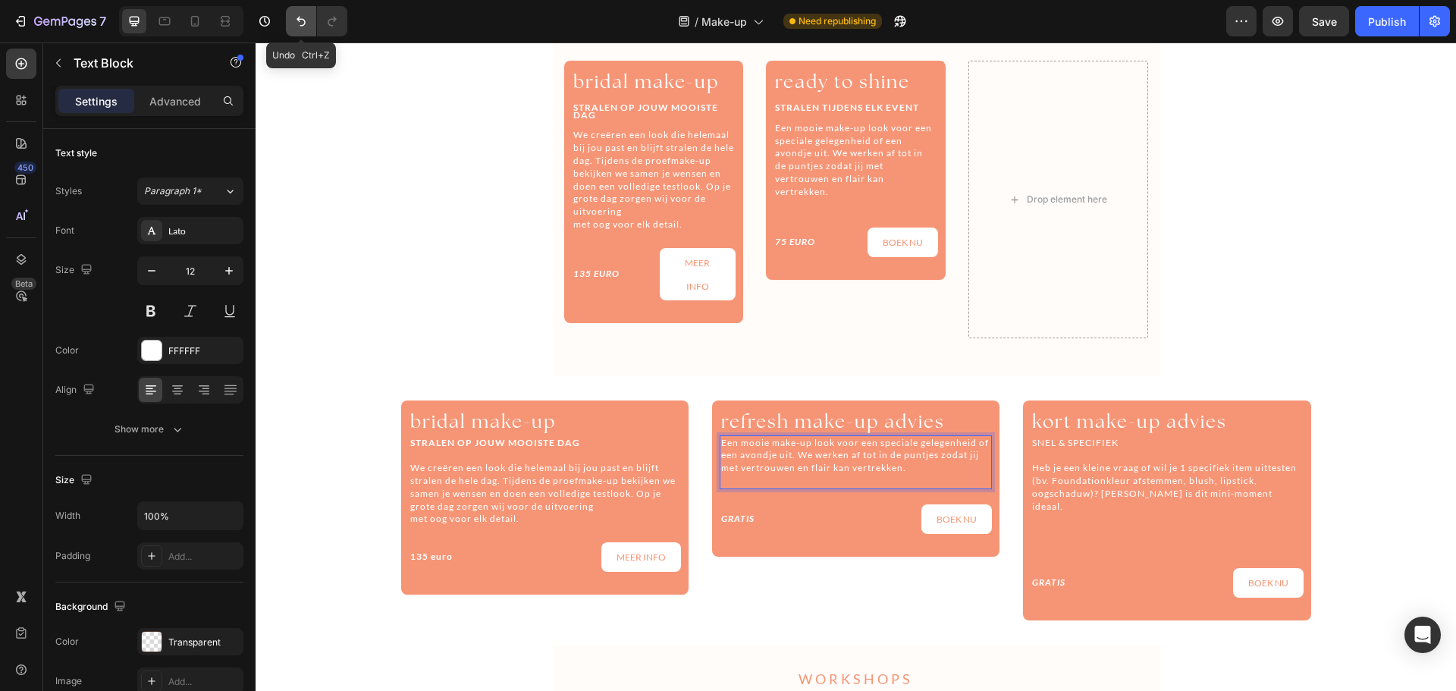
click at [294, 30] on button "Undo/Redo" at bounding box center [301, 21] width 30 height 30
click at [295, 30] on button "Undo/Redo" at bounding box center [301, 21] width 30 height 30
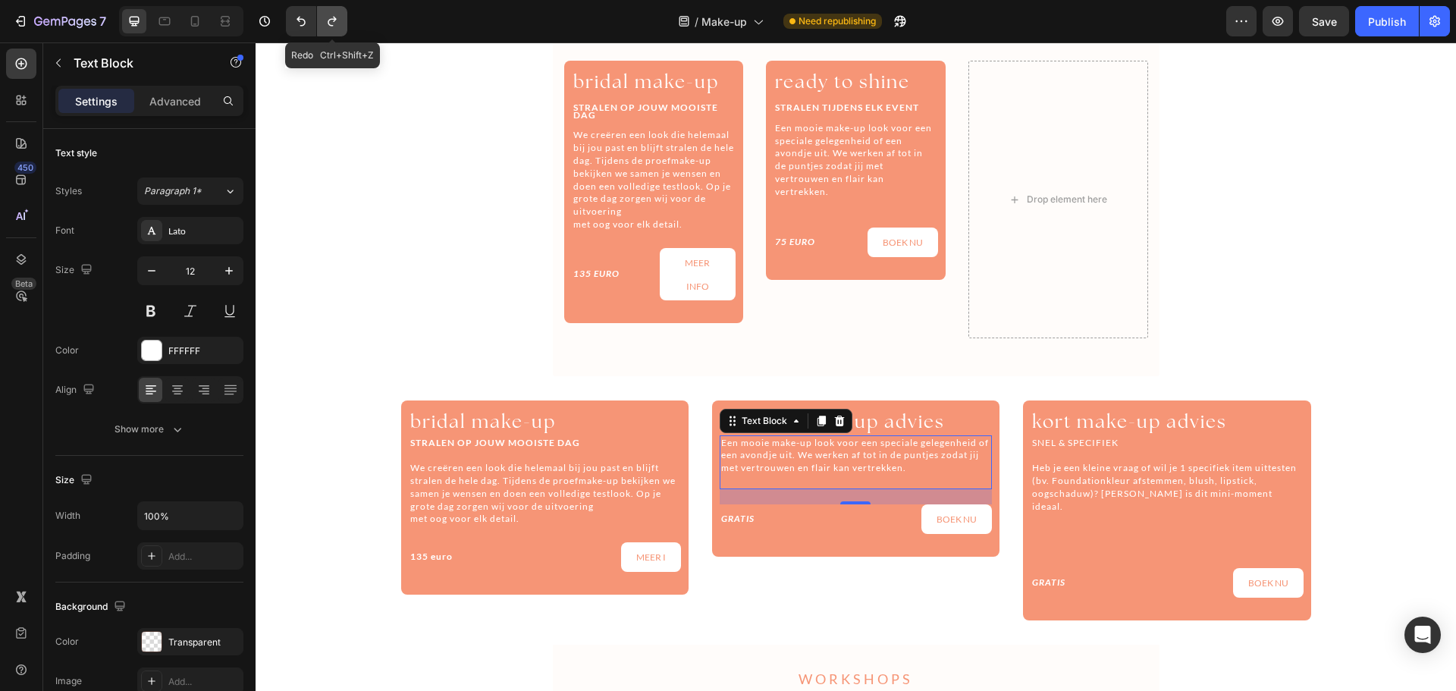
click at [325, 27] on icon "Undo/Redo" at bounding box center [332, 21] width 15 height 15
click at [303, 25] on icon "Undo/Redo" at bounding box center [300, 22] width 9 height 10
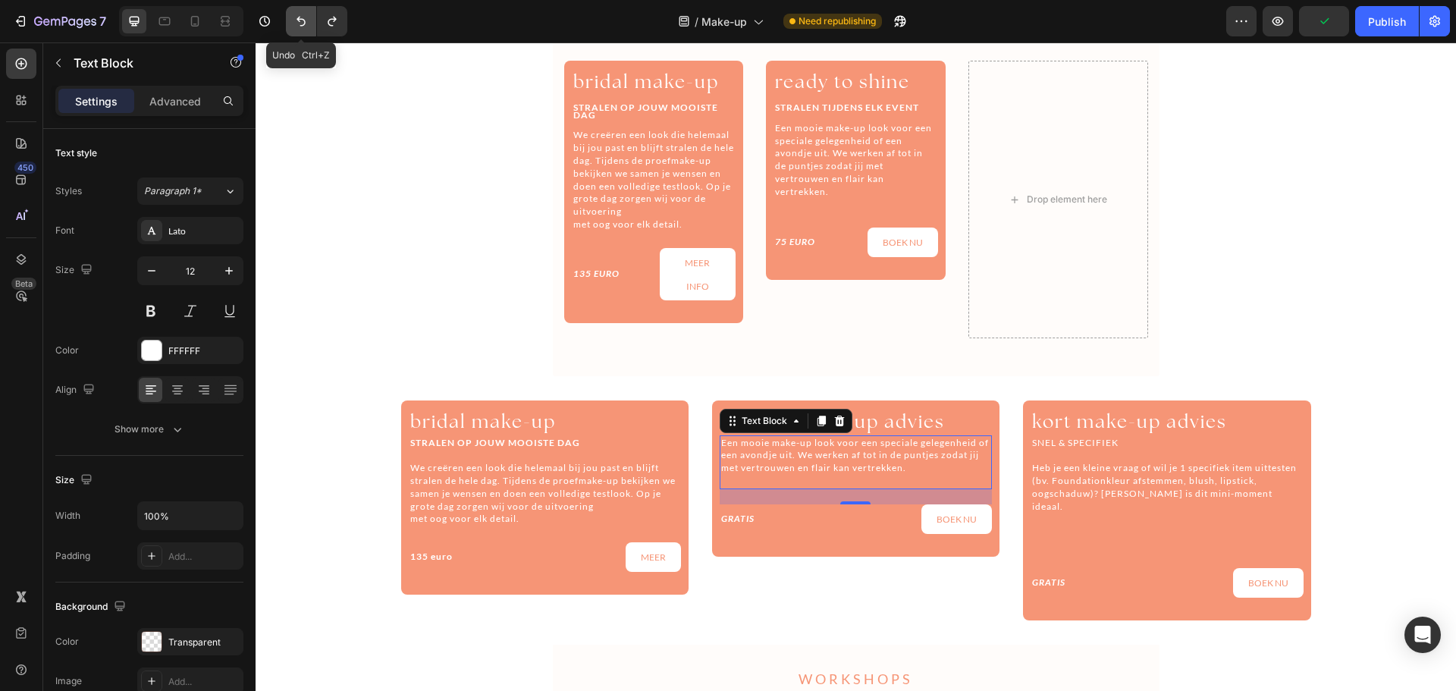
click at [303, 25] on icon "Undo/Redo" at bounding box center [300, 22] width 9 height 10
click at [332, 23] on icon "Undo/Redo" at bounding box center [332, 21] width 15 height 15
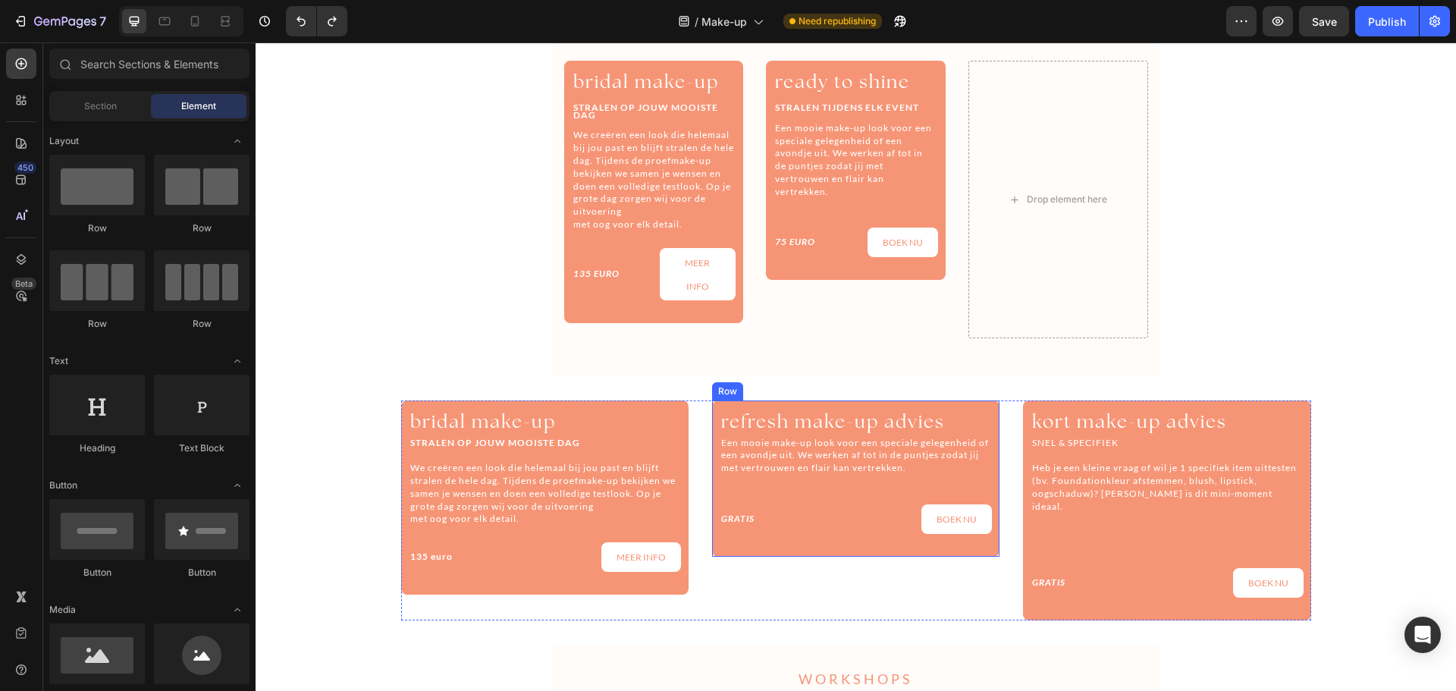
click at [761, 489] on div "refresh make-up advies Heading Een mooie make-up look voor een speciale gelegen…" at bounding box center [856, 478] width 272 height 140
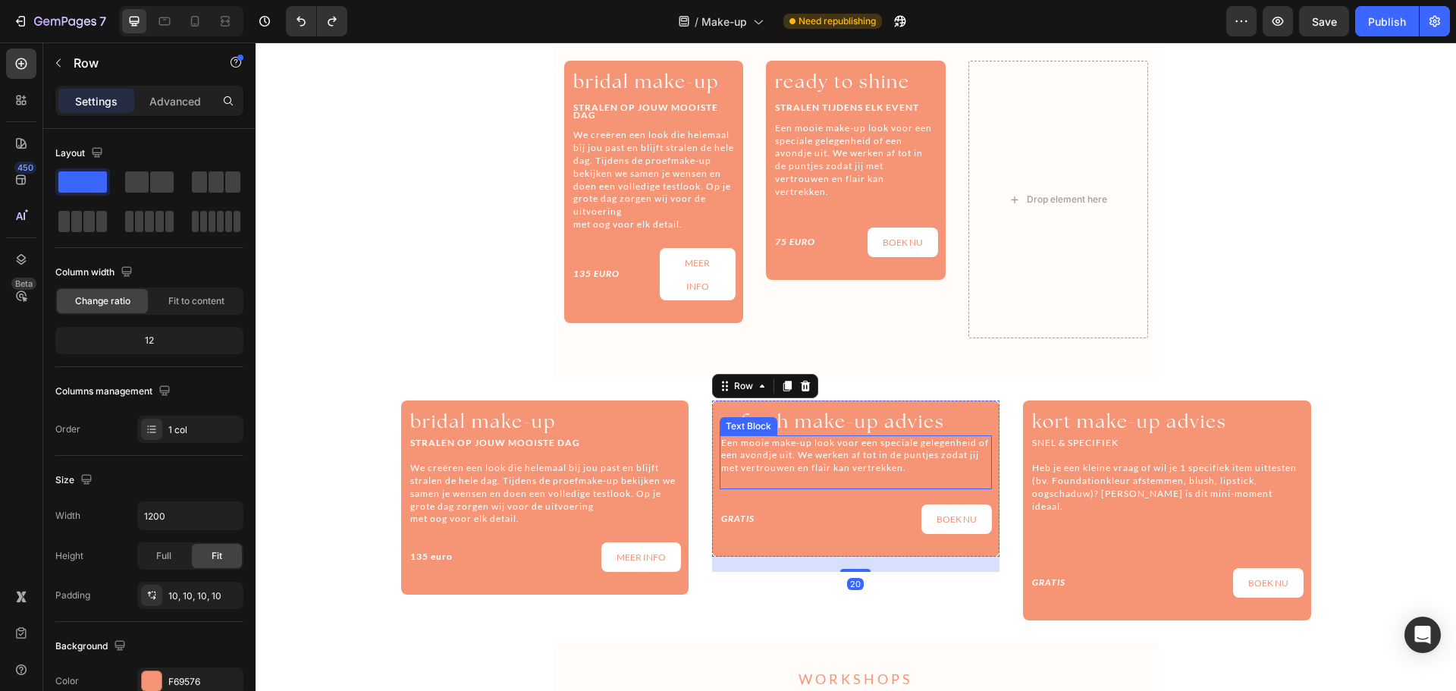
click at [762, 481] on p "Rich Text Editor. Editing area: main" at bounding box center [855, 481] width 269 height 13
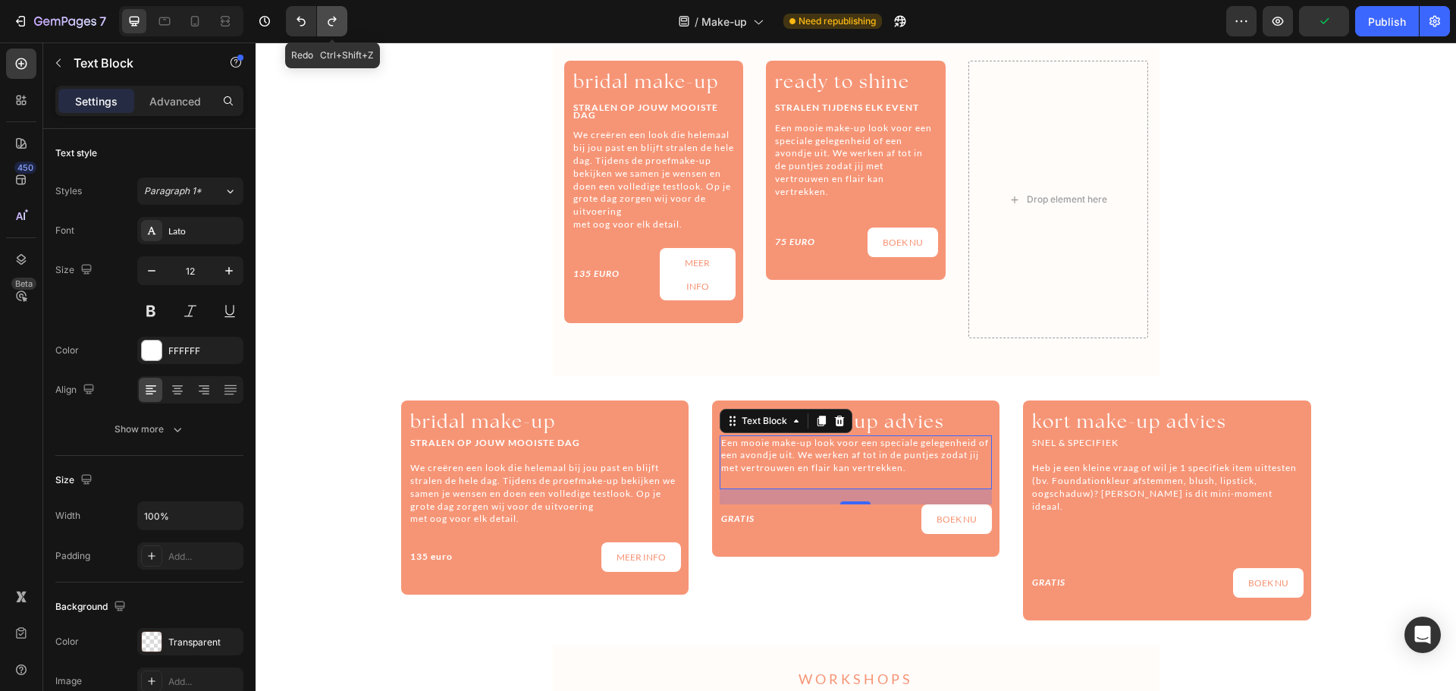
click at [325, 16] on icon "Undo/Redo" at bounding box center [332, 21] width 15 height 15
click at [300, 24] on icon "Undo/Redo" at bounding box center [300, 21] width 15 height 15
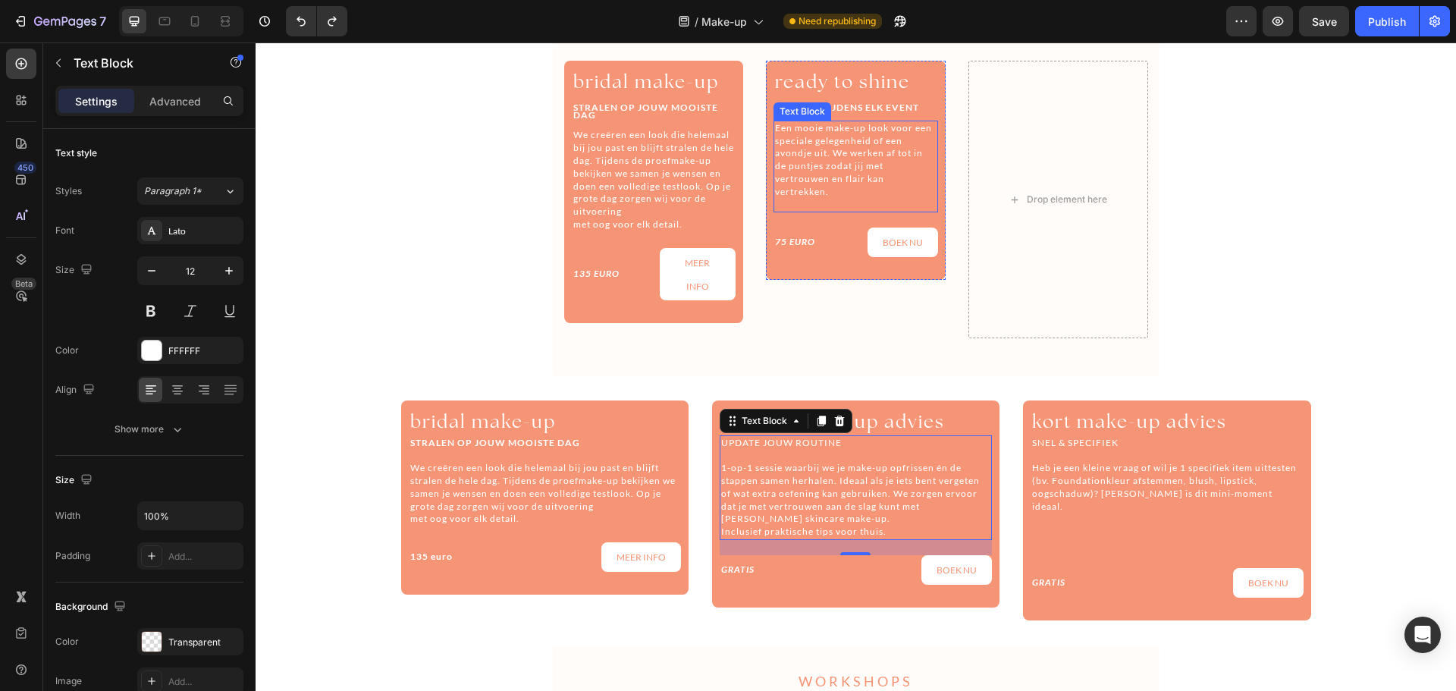
click at [822, 146] on p "Een mooie make-up look voor een speciale gelegenheid of een avondje uit. We wer…" at bounding box center [856, 160] width 162 height 77
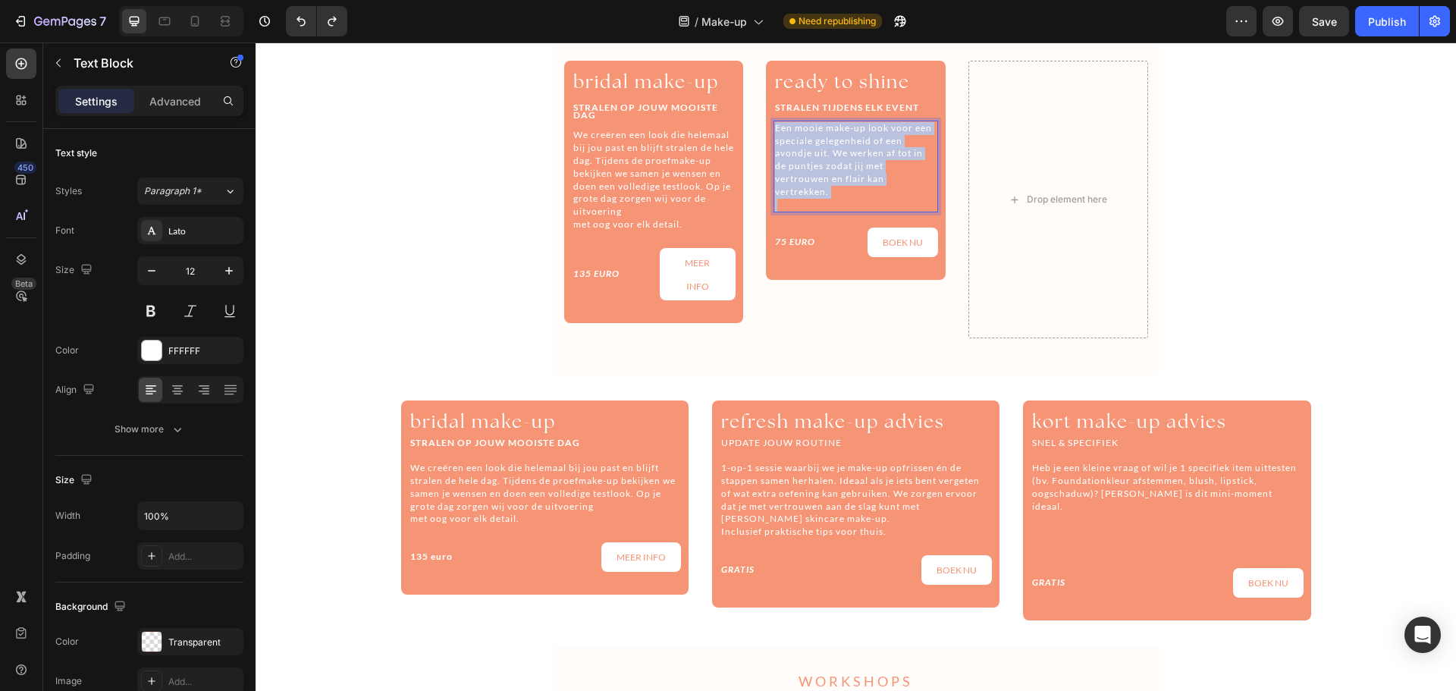
click at [822, 146] on p "Een mooie make-up look voor een speciale gelegenheid of een avondje uit. We wer…" at bounding box center [856, 160] width 162 height 77
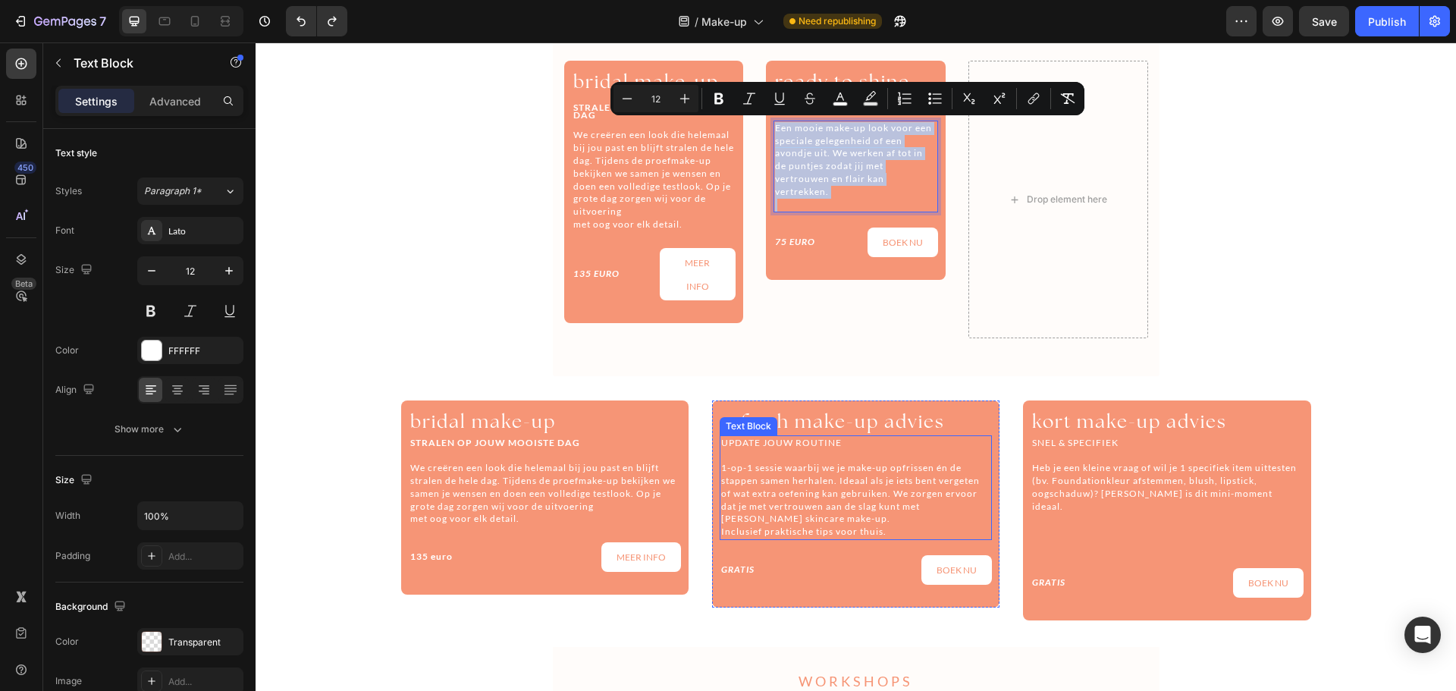
click at [786, 472] on p "1-op-1 sessie waarbij we je make-up opfrissen én de stappen samen herhalen. Ide…" at bounding box center [855, 500] width 269 height 77
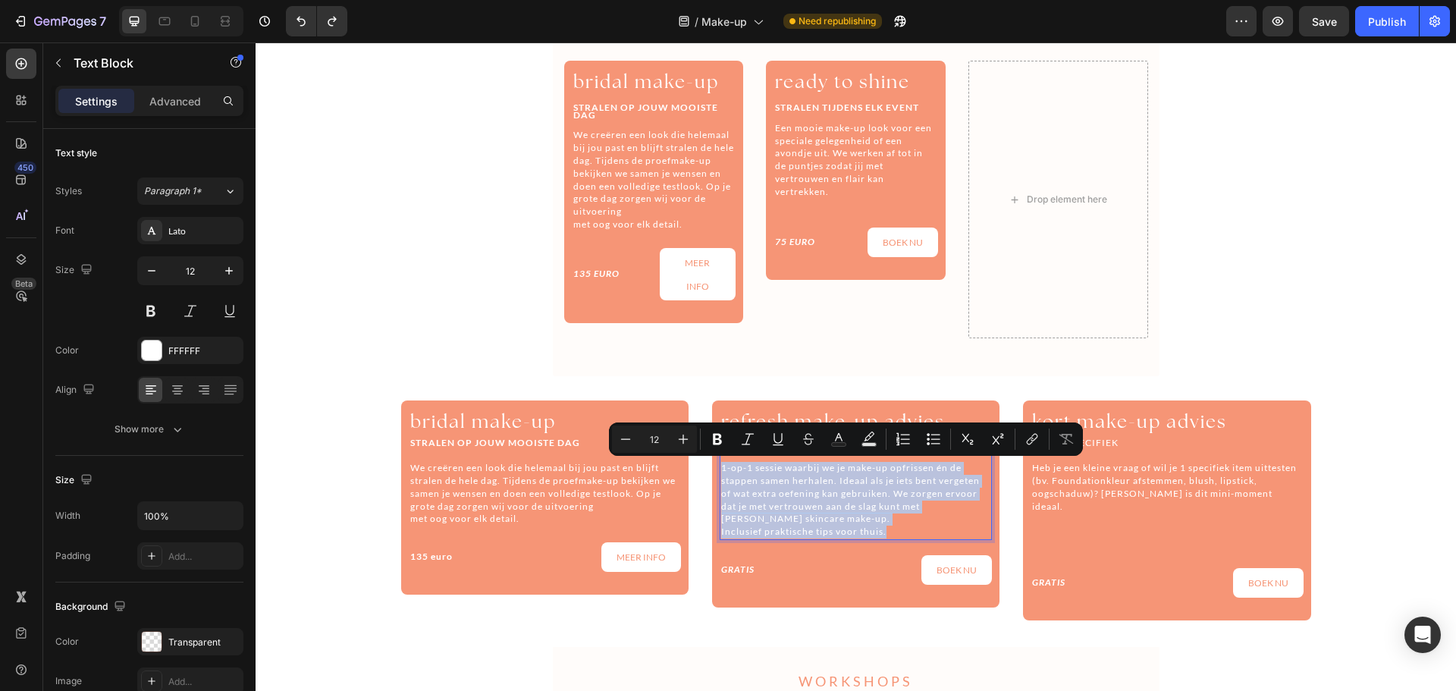
drag, startPoint x: 886, startPoint y: 532, endPoint x: 717, endPoint y: 472, distance: 180.1
click at [721, 472] on p "1-op-1 sessie waarbij we je make-up opfrissen én de stappen samen herhalen. Ide…" at bounding box center [855, 500] width 269 height 77
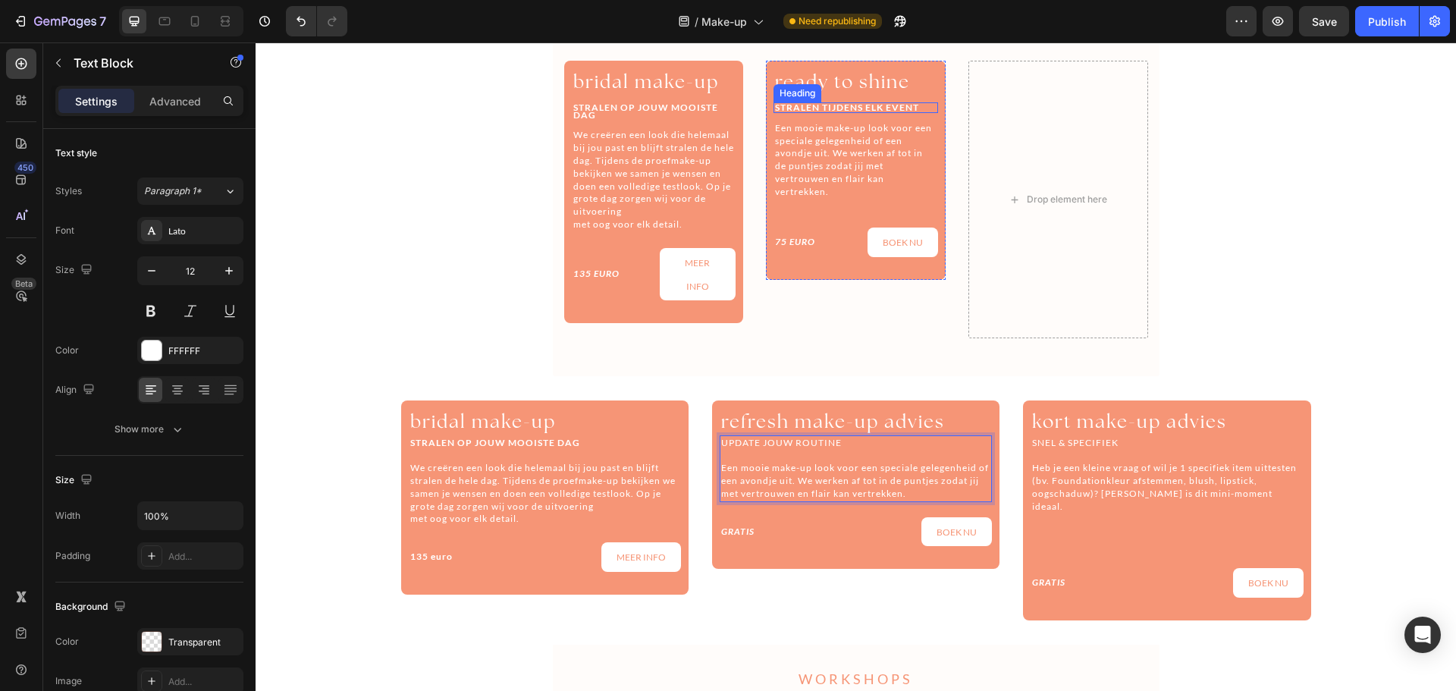
click at [889, 111] on strong "STRALEN TIJDENS ELK EVENT" at bounding box center [847, 107] width 144 height 11
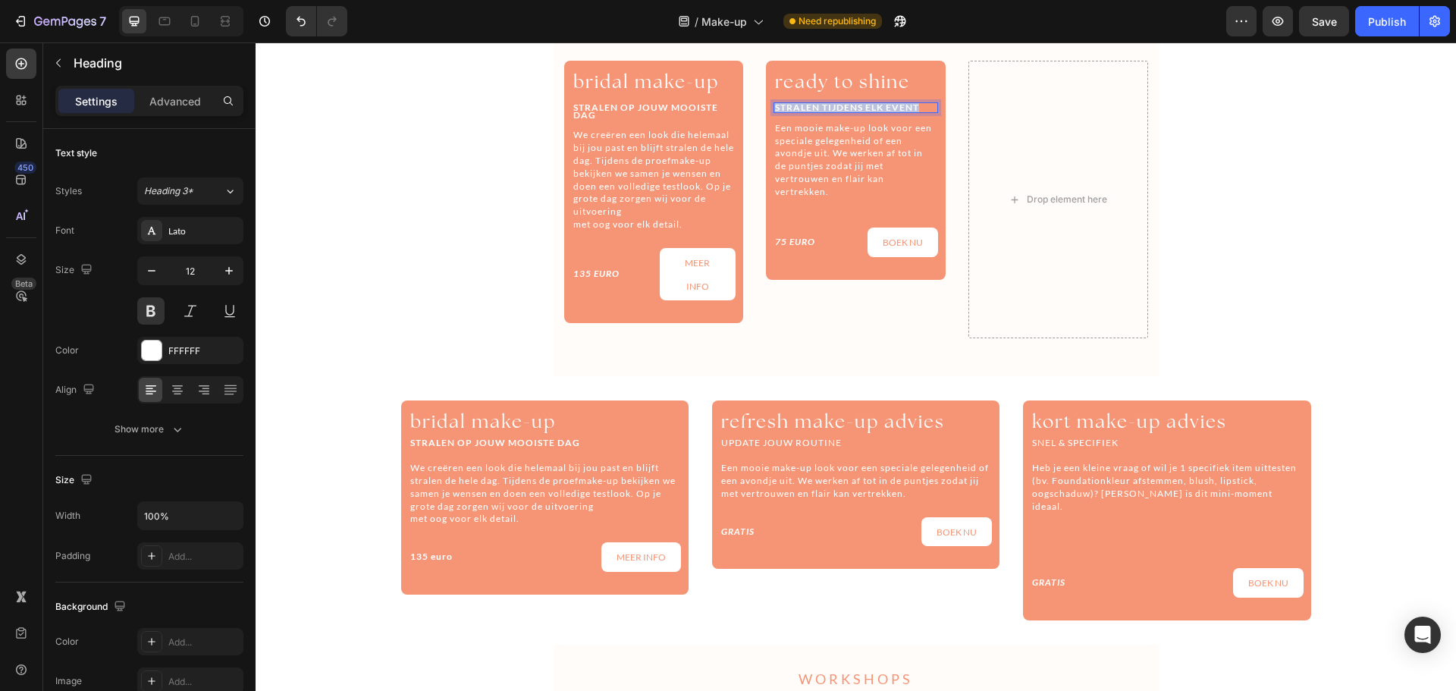
click at [889, 111] on strong "STRALEN TIJDENS ELK EVENT" at bounding box center [847, 107] width 144 height 11
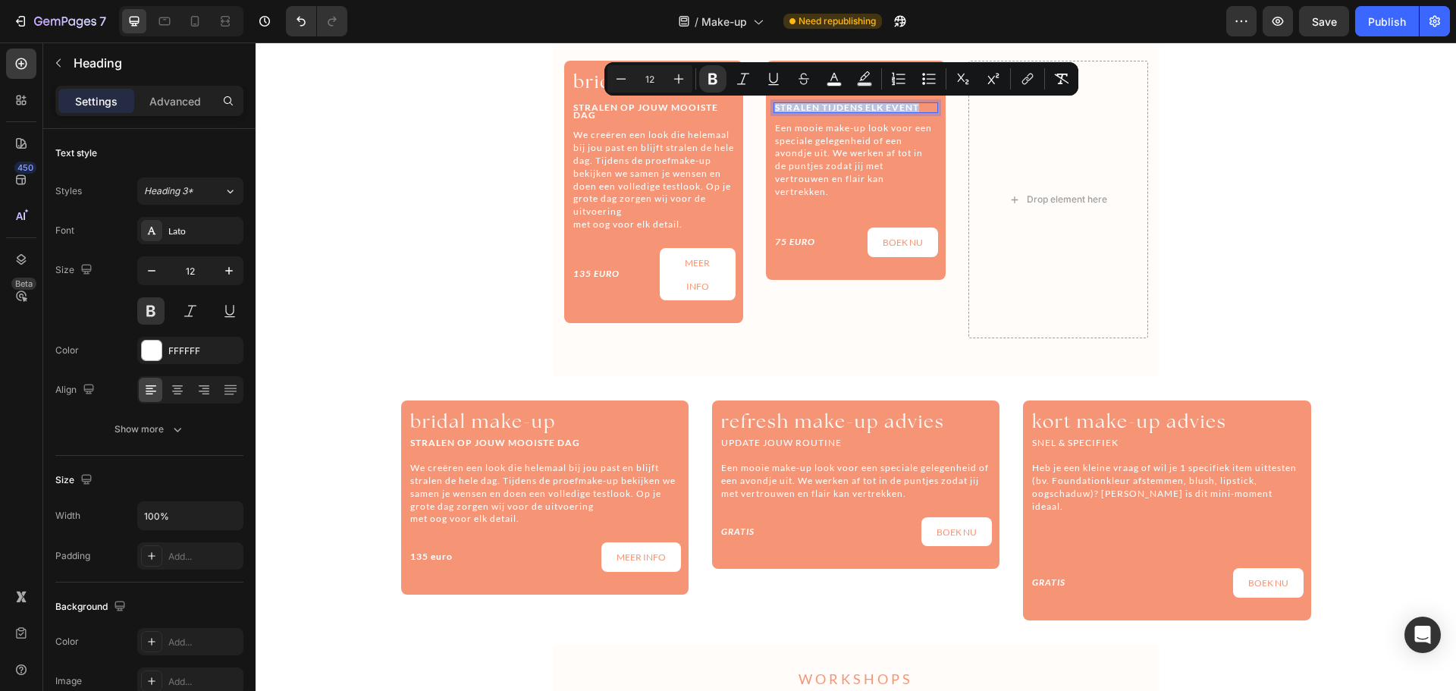
copy strong "STRALEN TIJDENS ELK EVENT"
click at [770, 440] on p "UPDATE JOUW ROUTINE" at bounding box center [855, 443] width 269 height 13
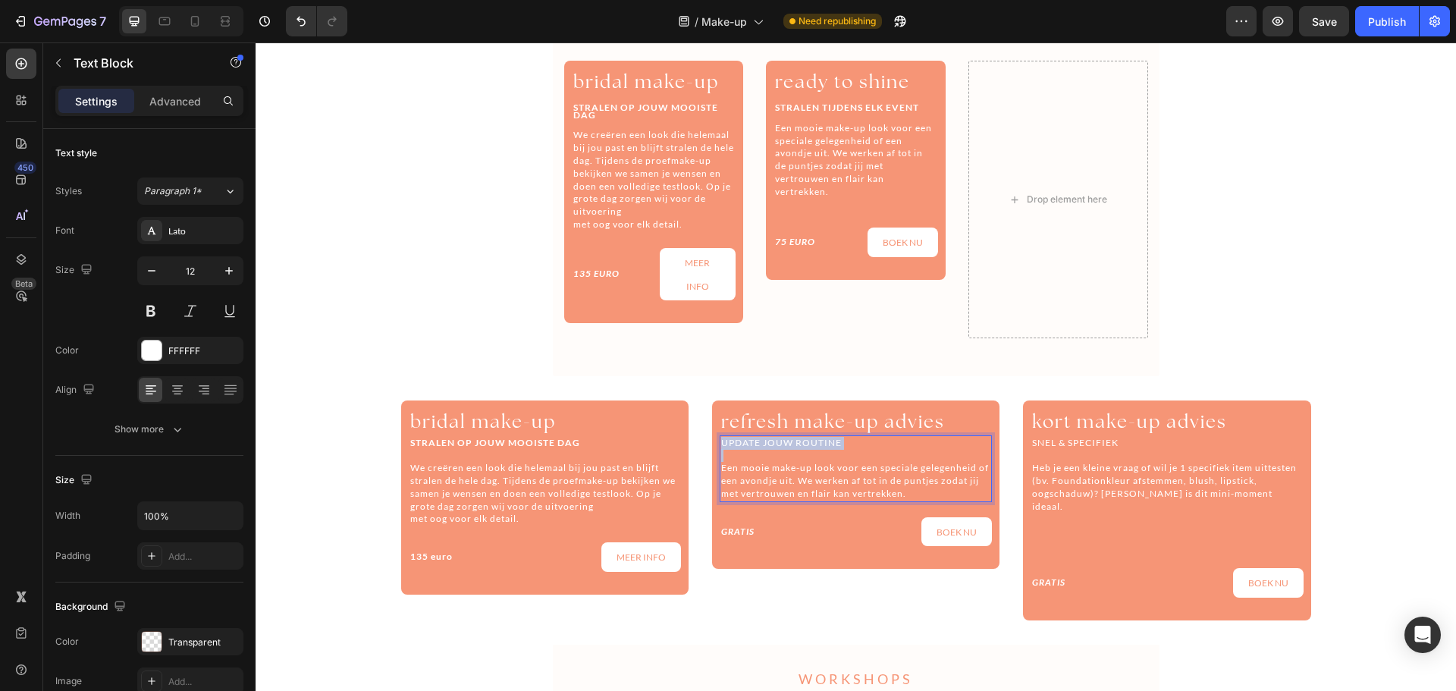
click at [770, 440] on p "UPDATE JOUW ROUTINE" at bounding box center [855, 443] width 269 height 13
click at [853, 84] on span "ready to shine" at bounding box center [842, 82] width 135 height 24
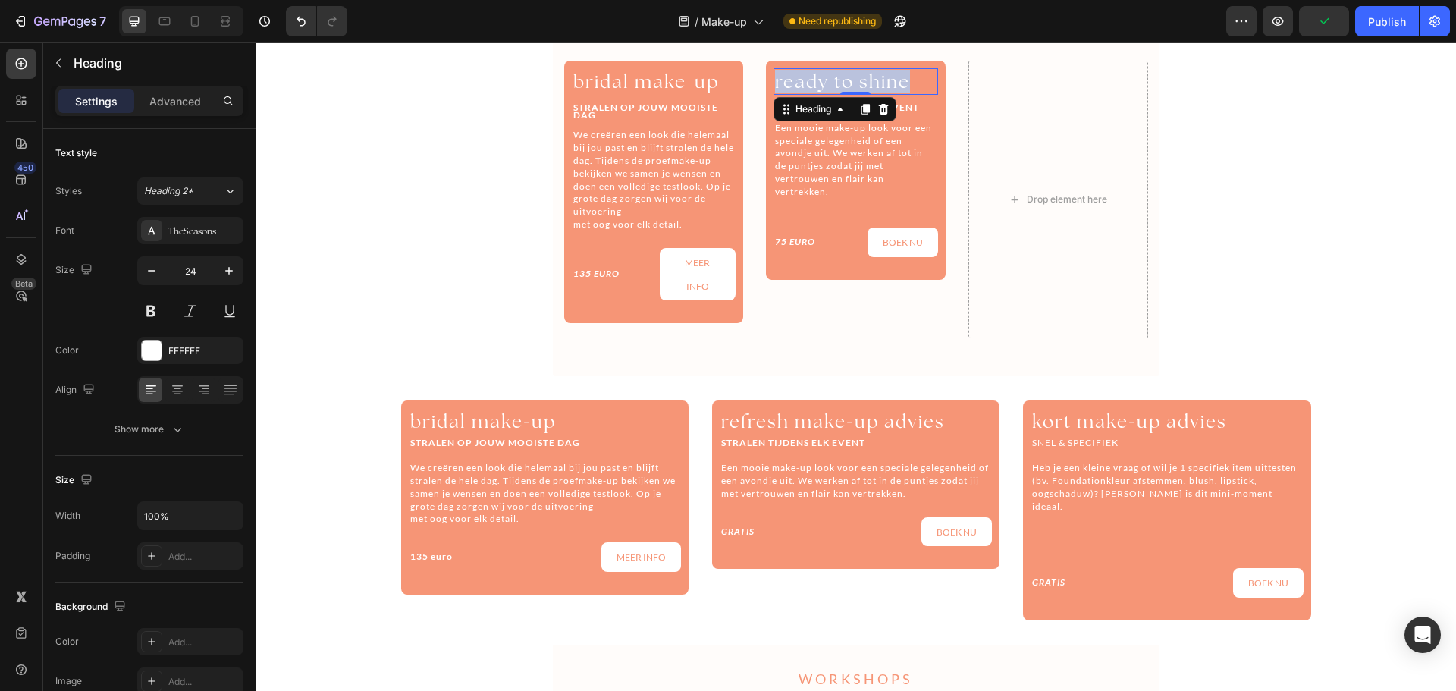
click at [853, 84] on span "ready to shine" at bounding box center [842, 82] width 135 height 24
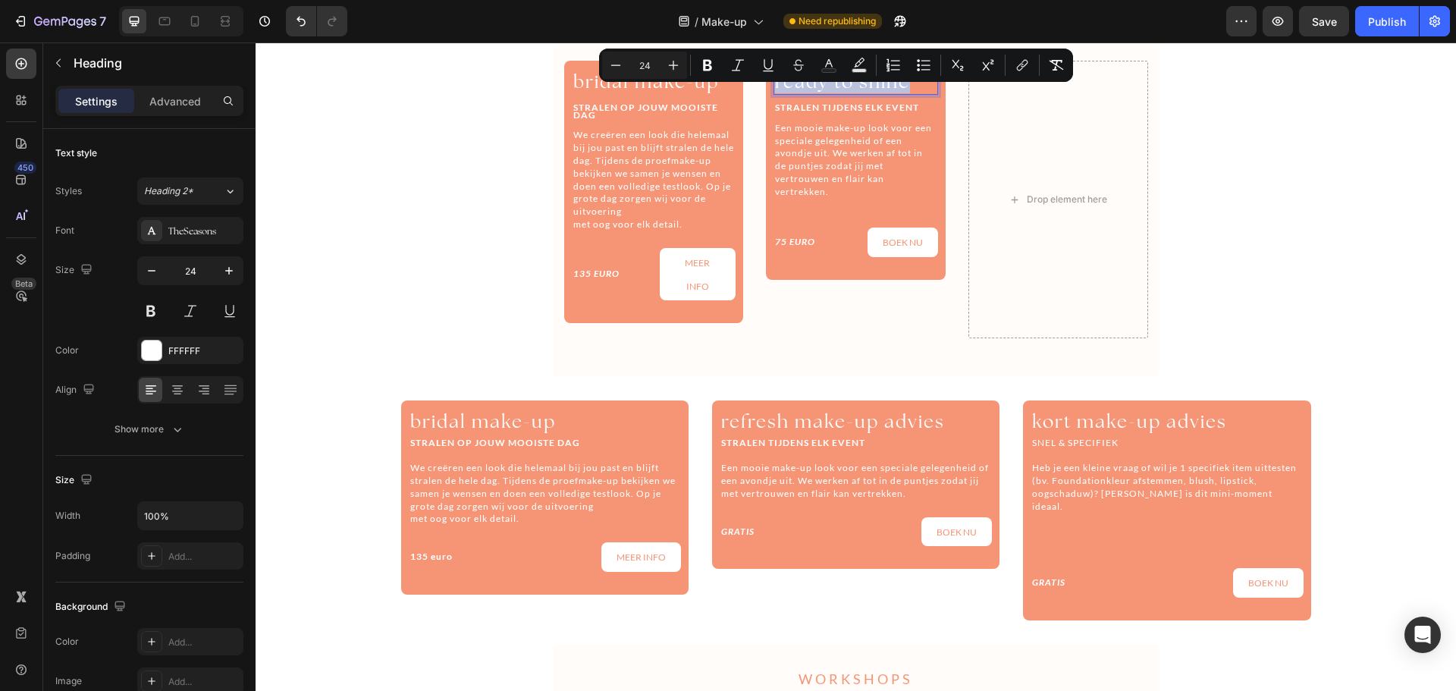
copy span "ready to shine"
click at [788, 416] on span "refresh make-up advies" at bounding box center [833, 421] width 224 height 24
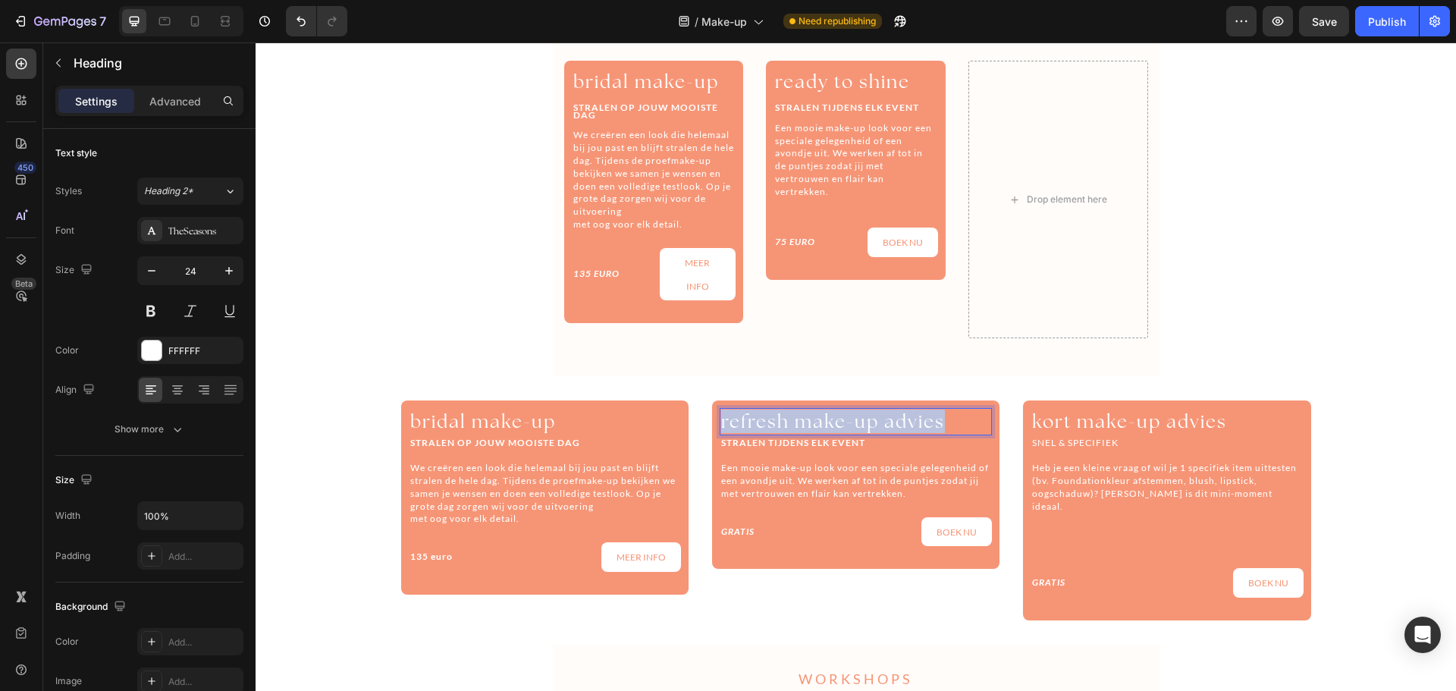
click at [788, 416] on span "refresh make-up advies" at bounding box center [833, 421] width 224 height 24
click at [740, 532] on icon "GRATIS" at bounding box center [737, 530] width 33 height 11
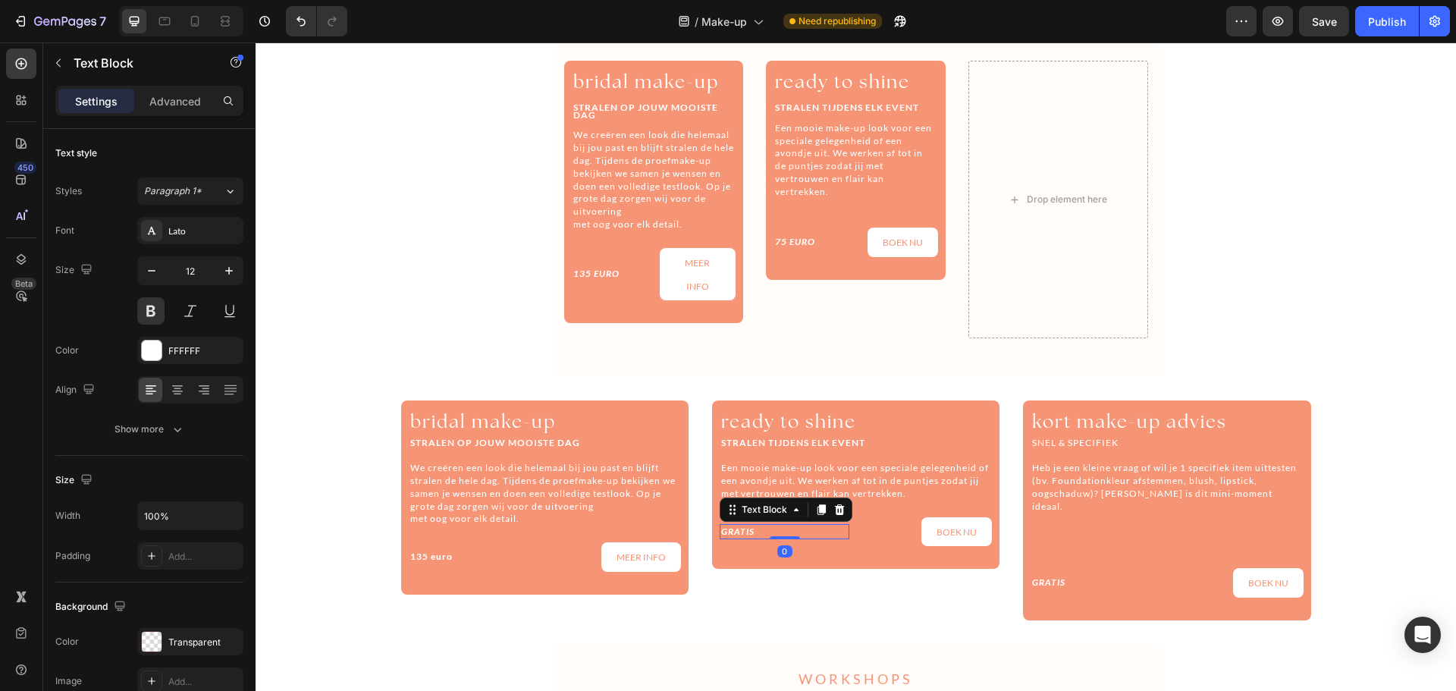
click at [740, 532] on icon "GRATIS" at bounding box center [737, 530] width 33 height 11
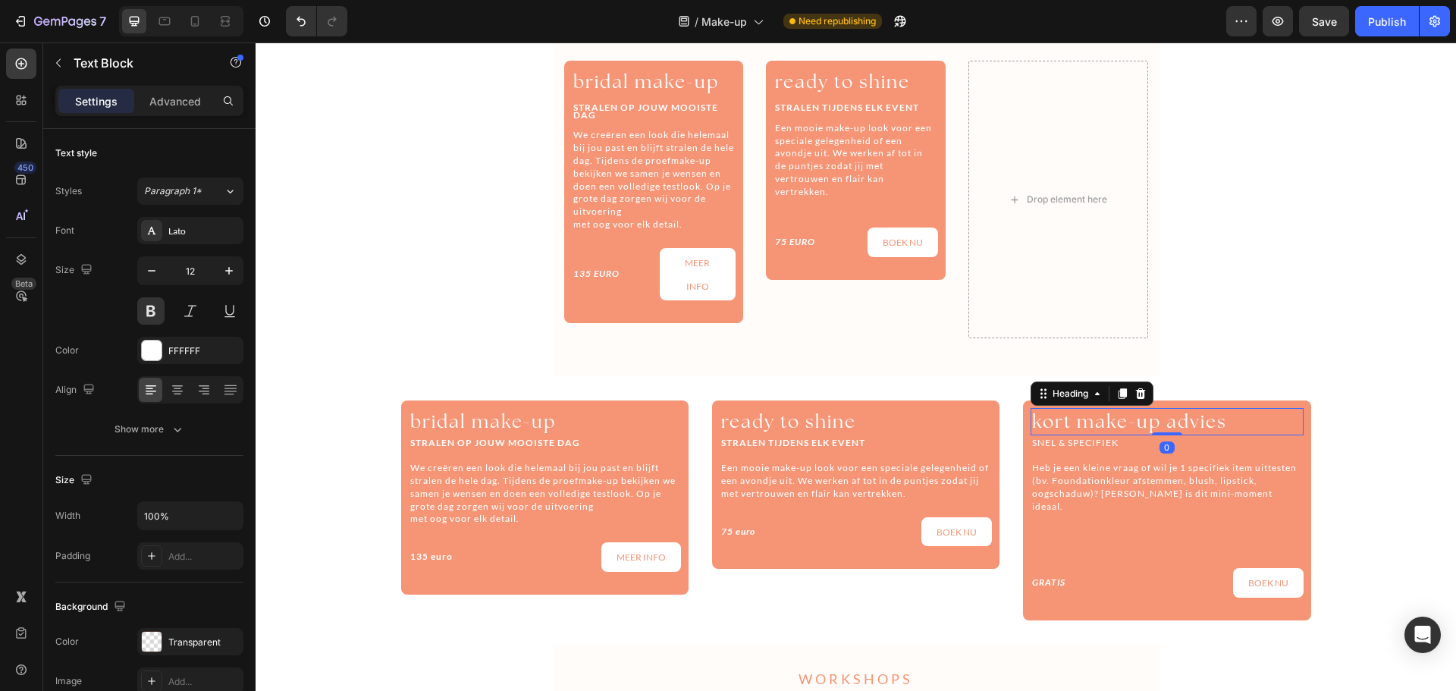
click at [1077, 414] on span "kort make-up advies" at bounding box center [1129, 421] width 195 height 24
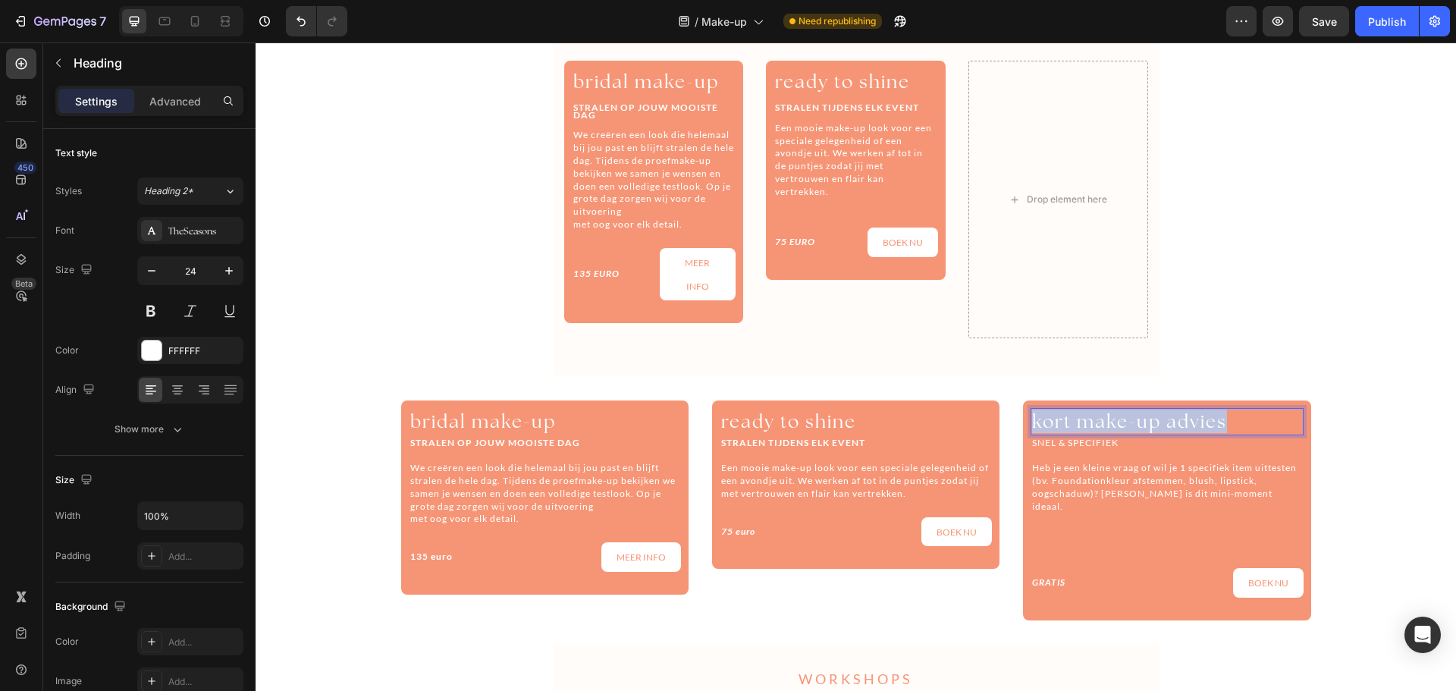
click at [1077, 414] on span "kort make-up advies" at bounding box center [1129, 421] width 195 height 24
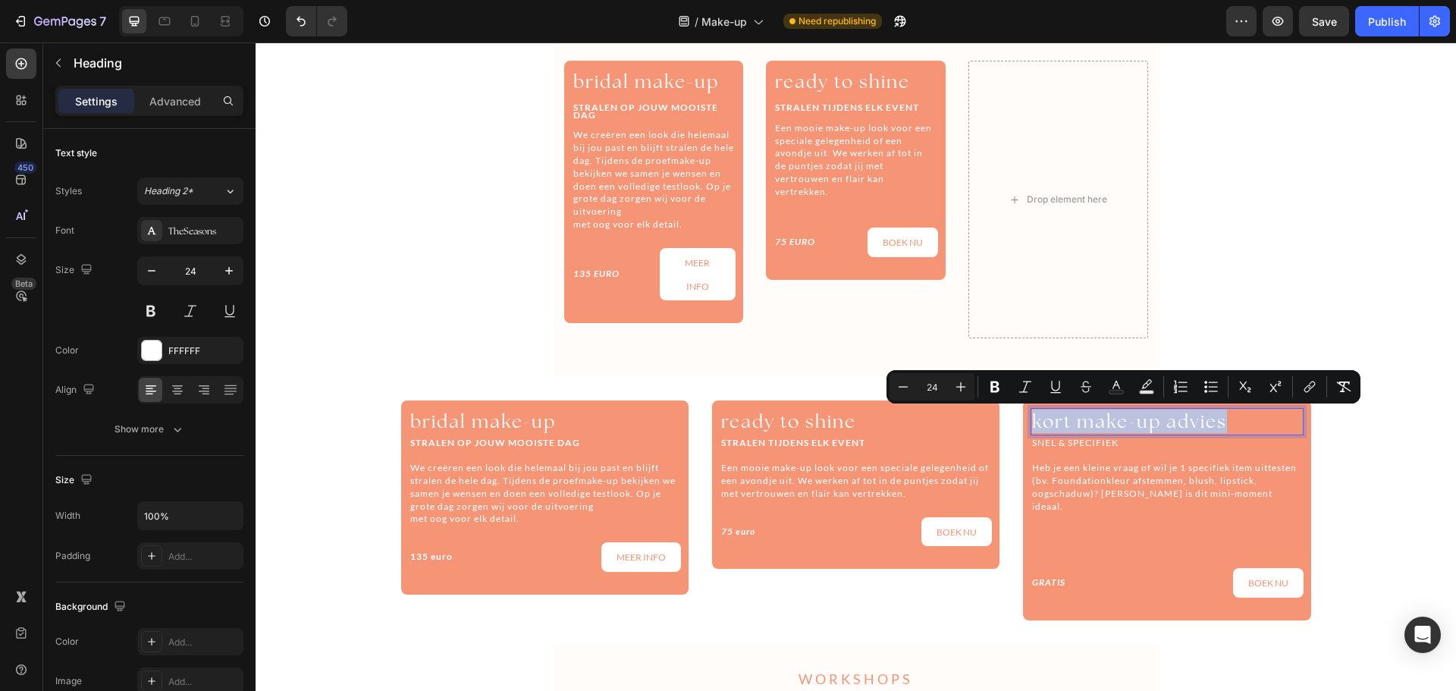
click at [1073, 421] on span "kort make-up advies" at bounding box center [1129, 421] width 195 height 24
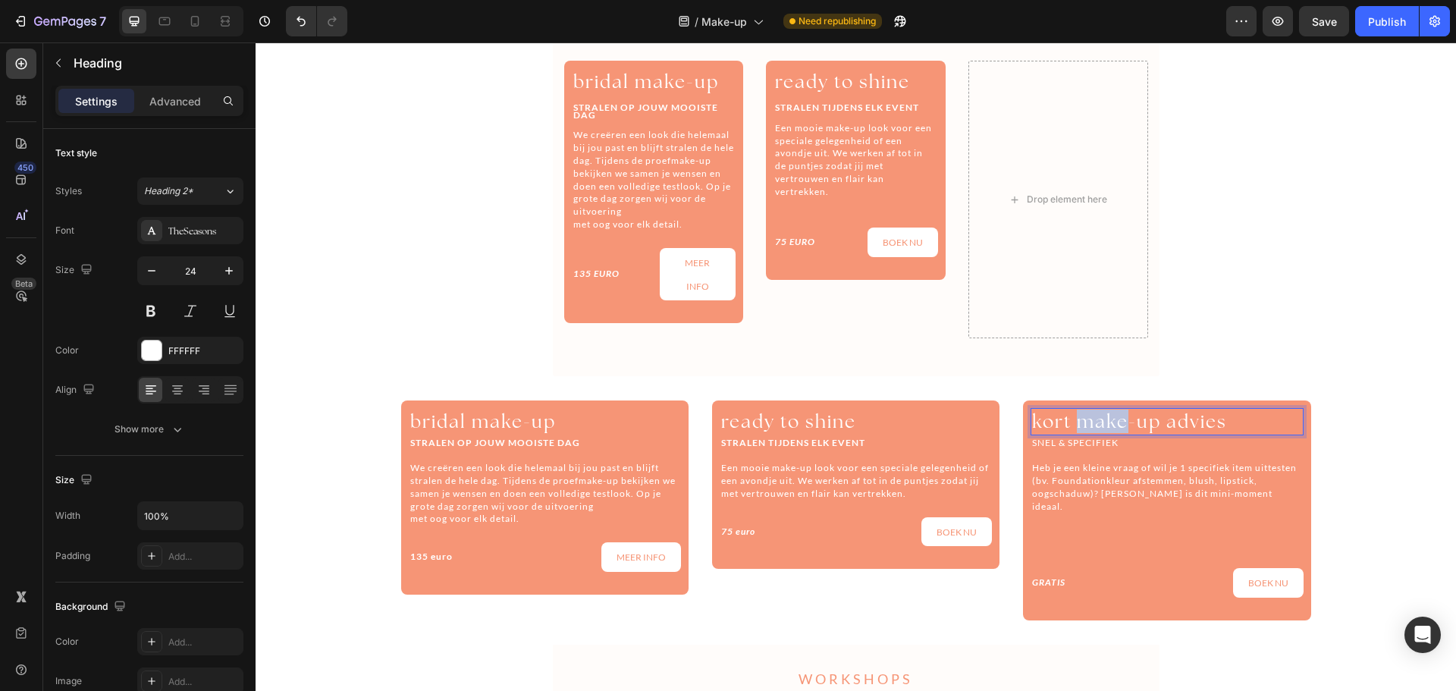
click at [1073, 421] on span "kort make-up advies" at bounding box center [1129, 421] width 195 height 24
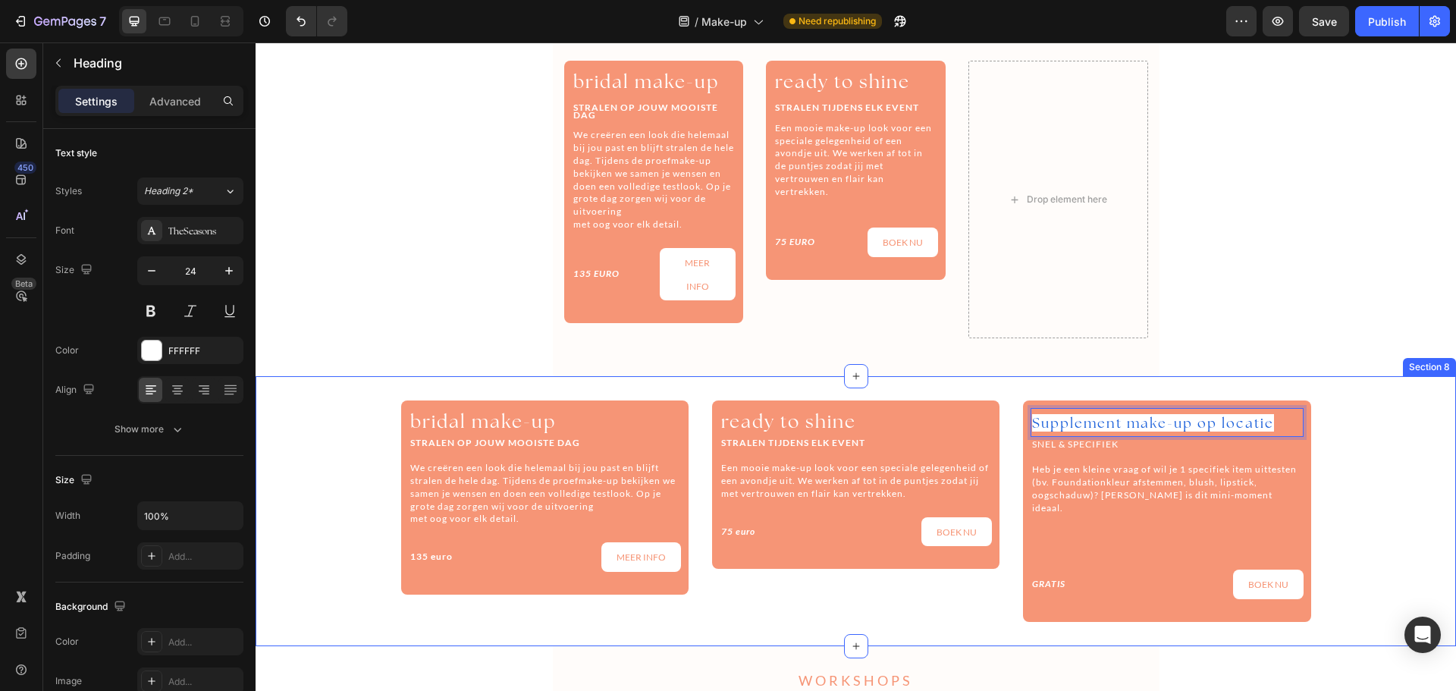
click at [1388, 472] on div "⁠⁠⁠⁠⁠⁠⁠ bridal make-up Heading STRALEN OP JOUW MOOISTE DAG We creëren een look …" at bounding box center [856, 510] width 1200 height 221
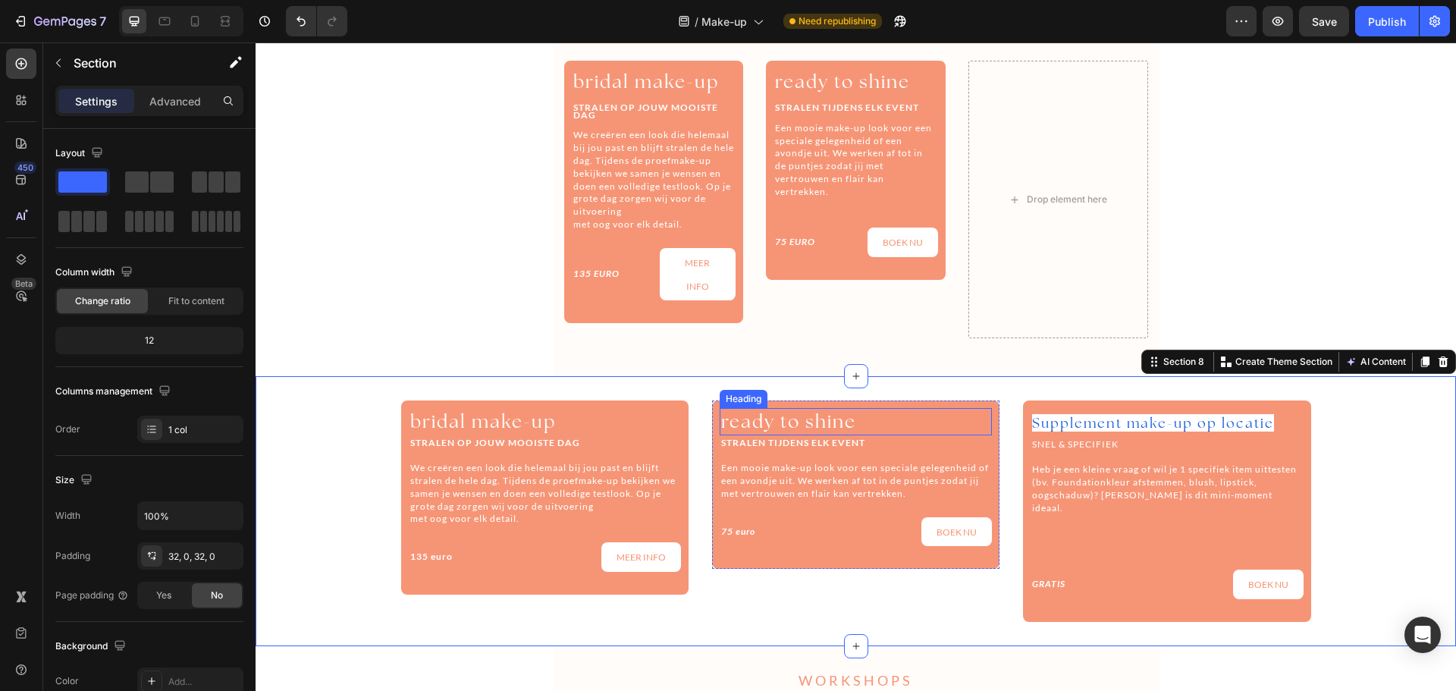
click at [830, 416] on span "ready to shine" at bounding box center [788, 421] width 135 height 24
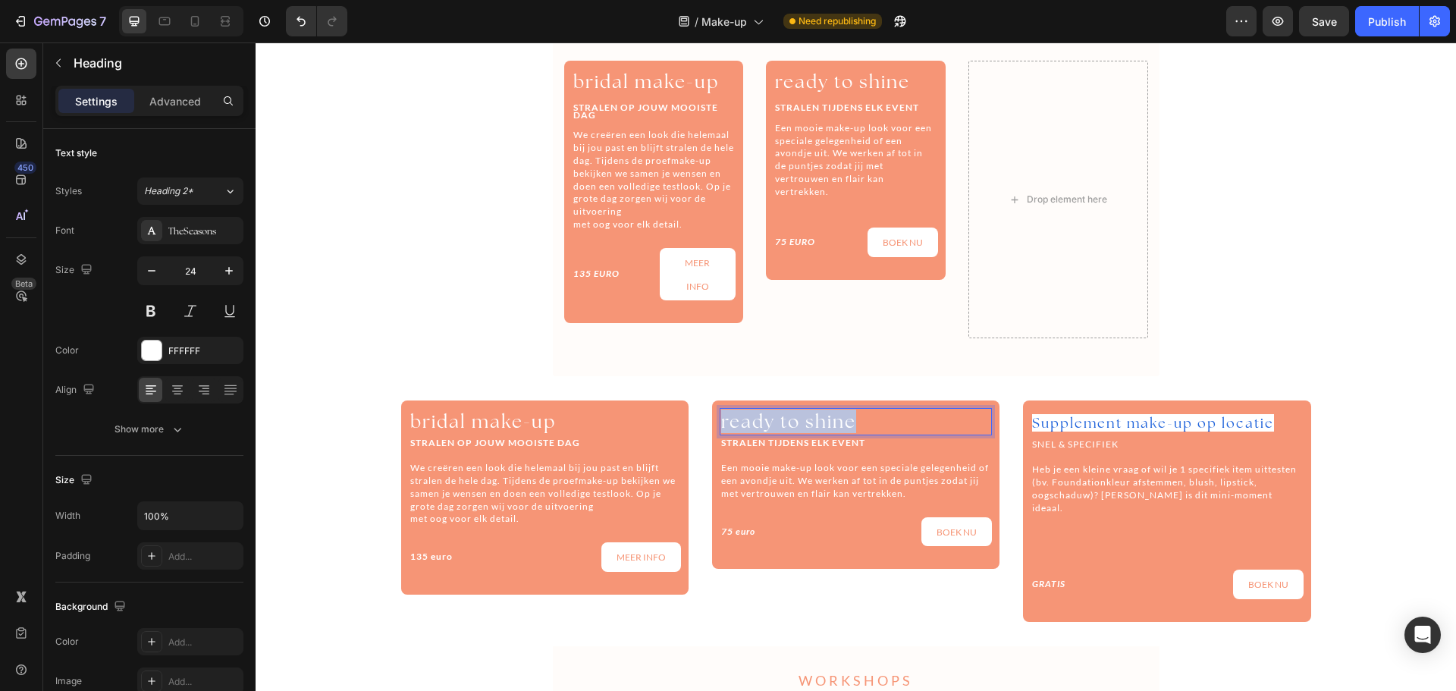
click at [830, 416] on span "ready to shine" at bounding box center [788, 421] width 135 height 24
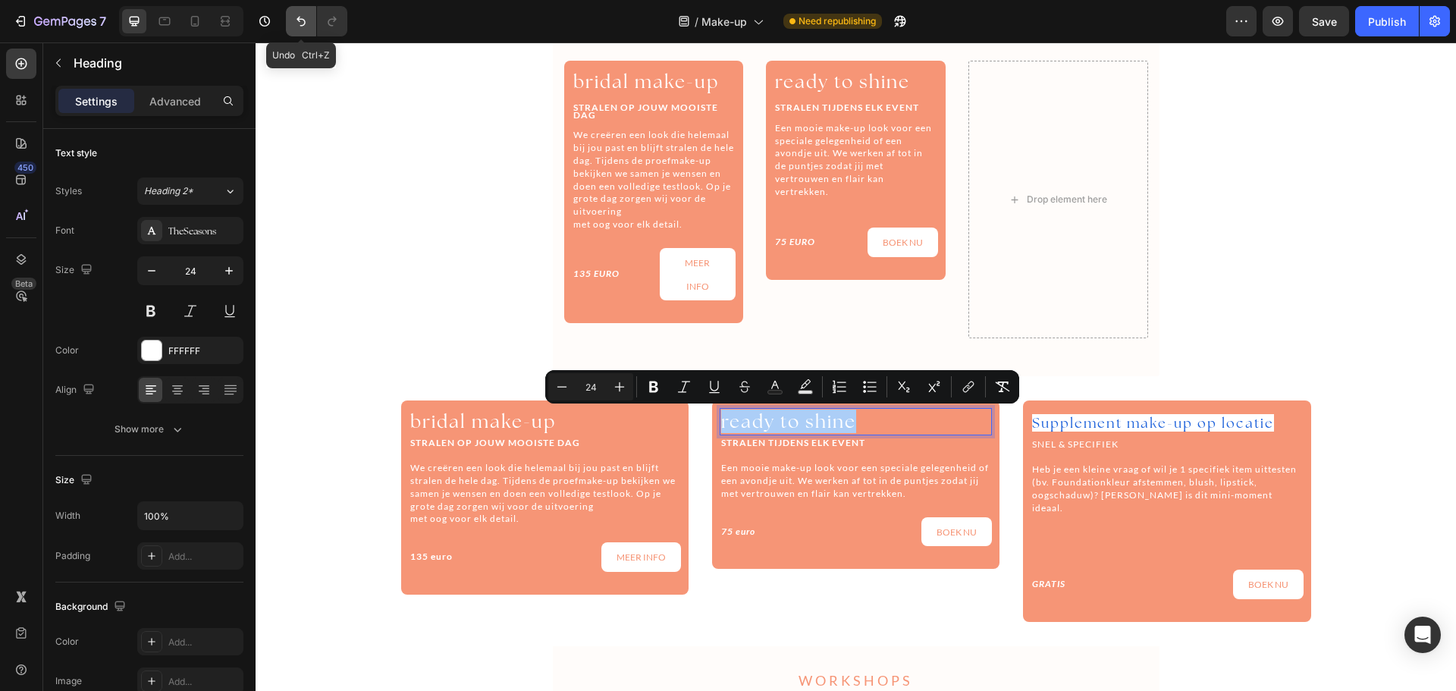
click at [305, 16] on icon "Undo/Redo" at bounding box center [300, 21] width 15 height 15
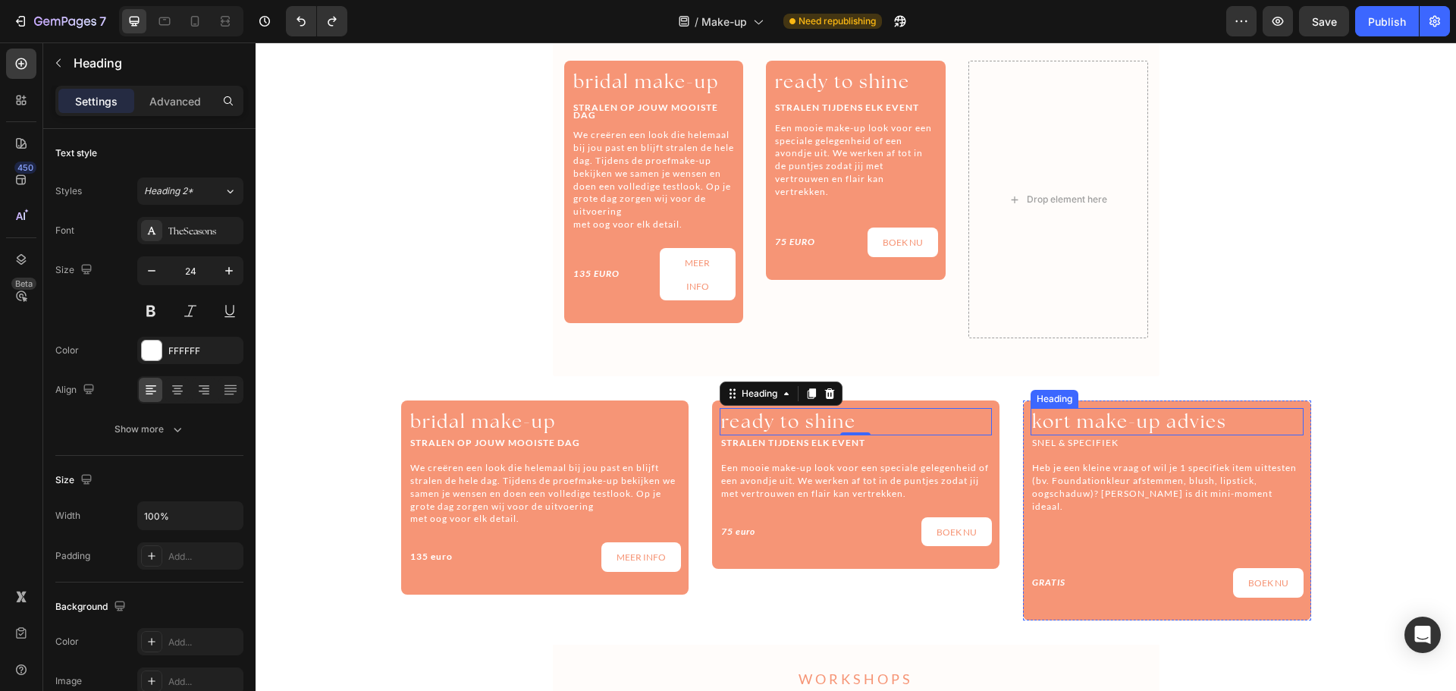
click at [1112, 426] on span "kort make-up advies" at bounding box center [1129, 421] width 195 height 24
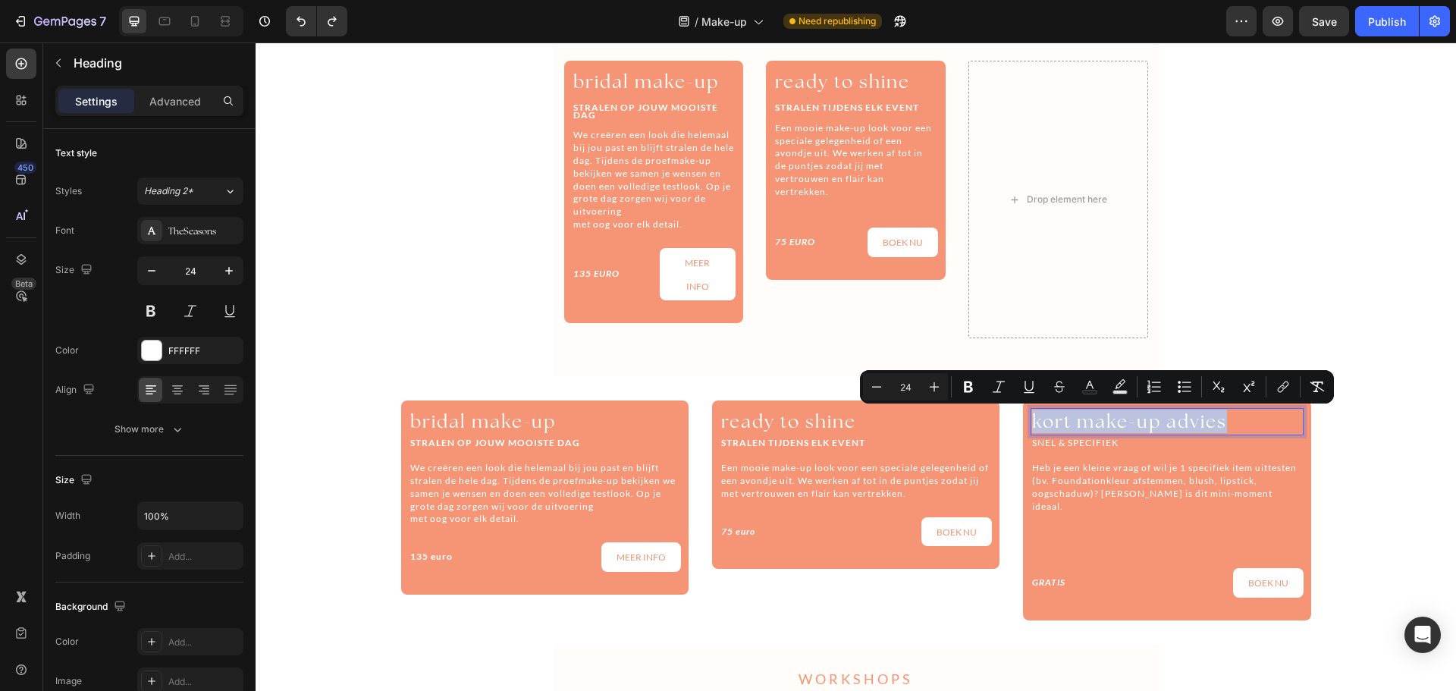
click at [1112, 426] on span "kort make-up advies" at bounding box center [1129, 421] width 195 height 24
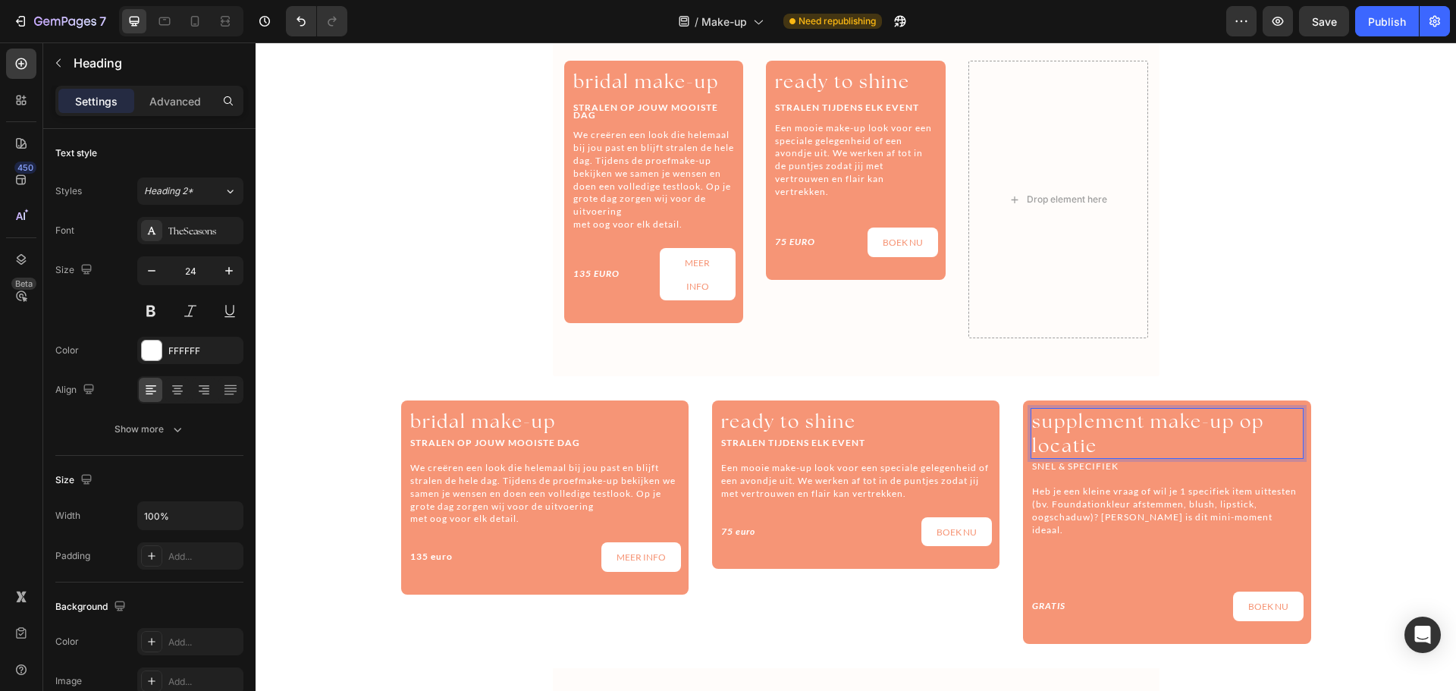
click at [1222, 424] on span "supplement make-up op locatie" at bounding box center [1148, 432] width 232 height 47
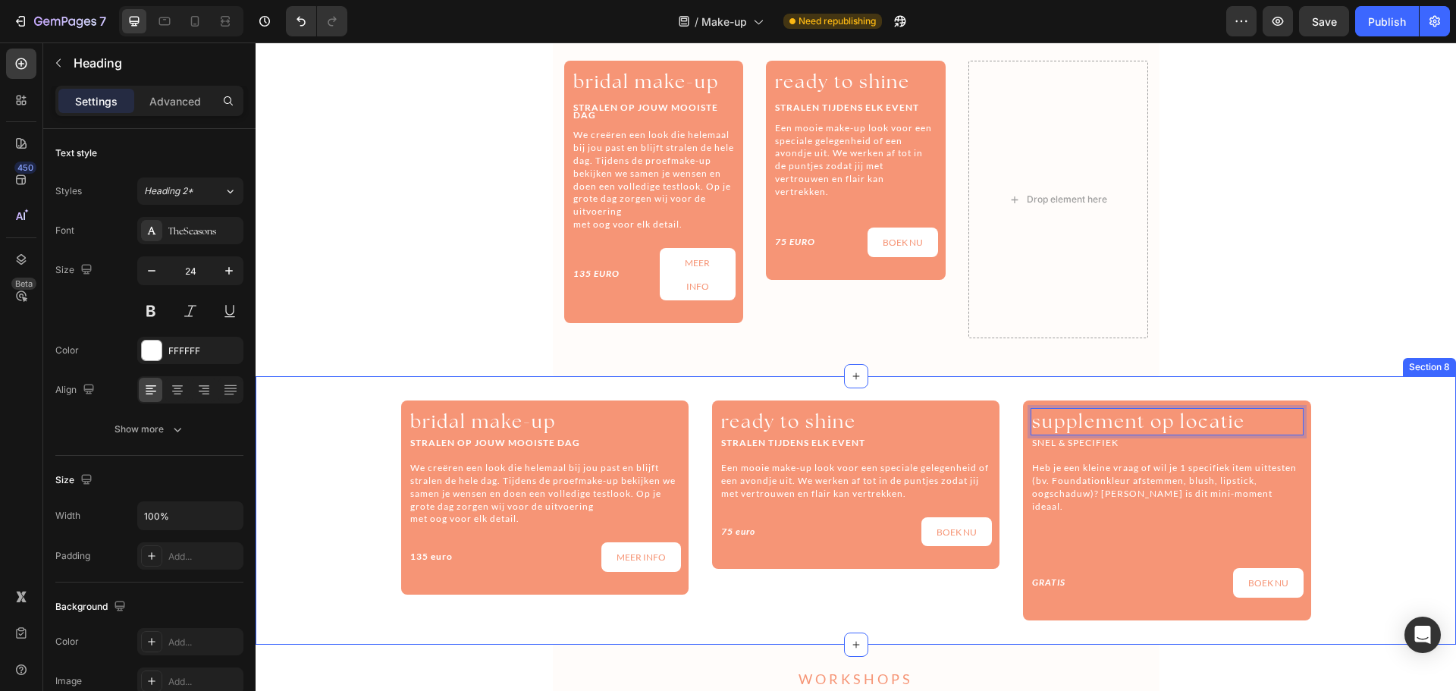
click at [1316, 446] on div "⁠⁠⁠⁠⁠⁠⁠ bridal make-up Heading STRALEN OP JOUW MOOISTE DAG We creëren een look …" at bounding box center [856, 509] width 1200 height 219
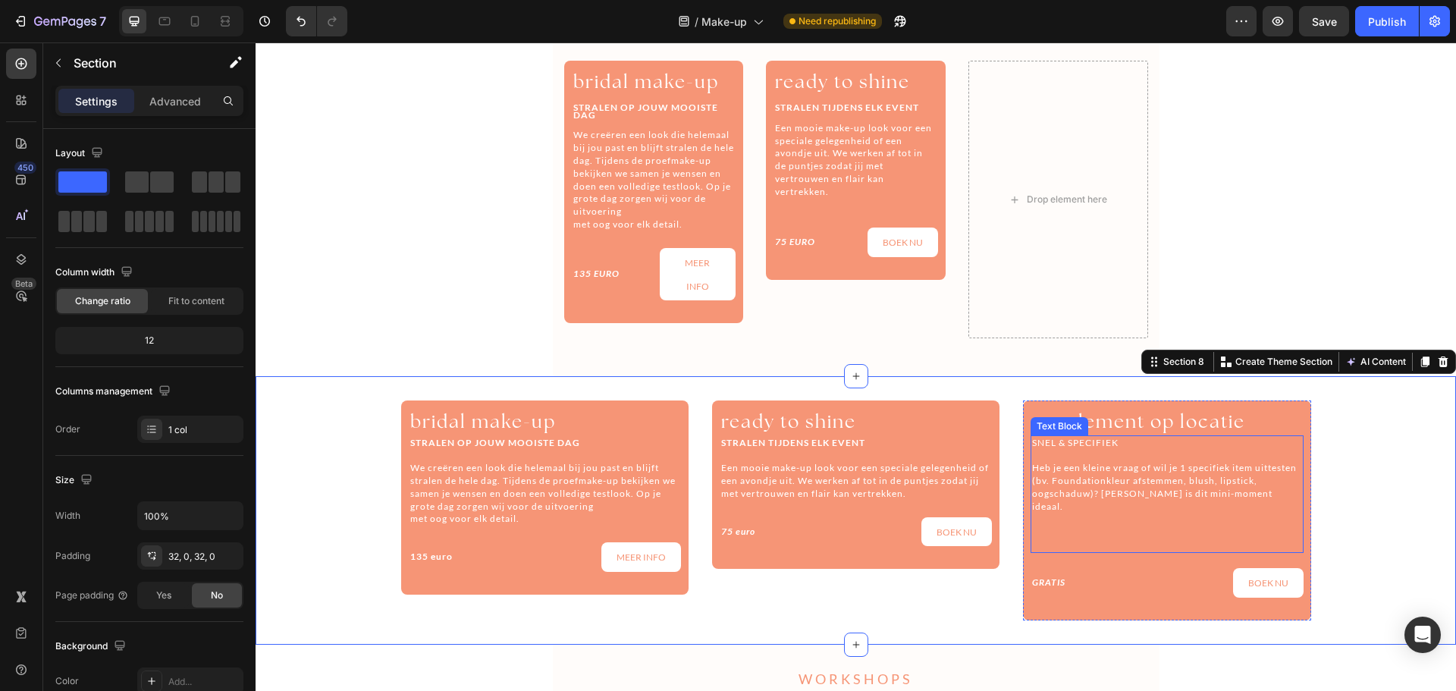
click at [1093, 442] on p "SNEL & SPECIFIEK" at bounding box center [1166, 443] width 269 height 13
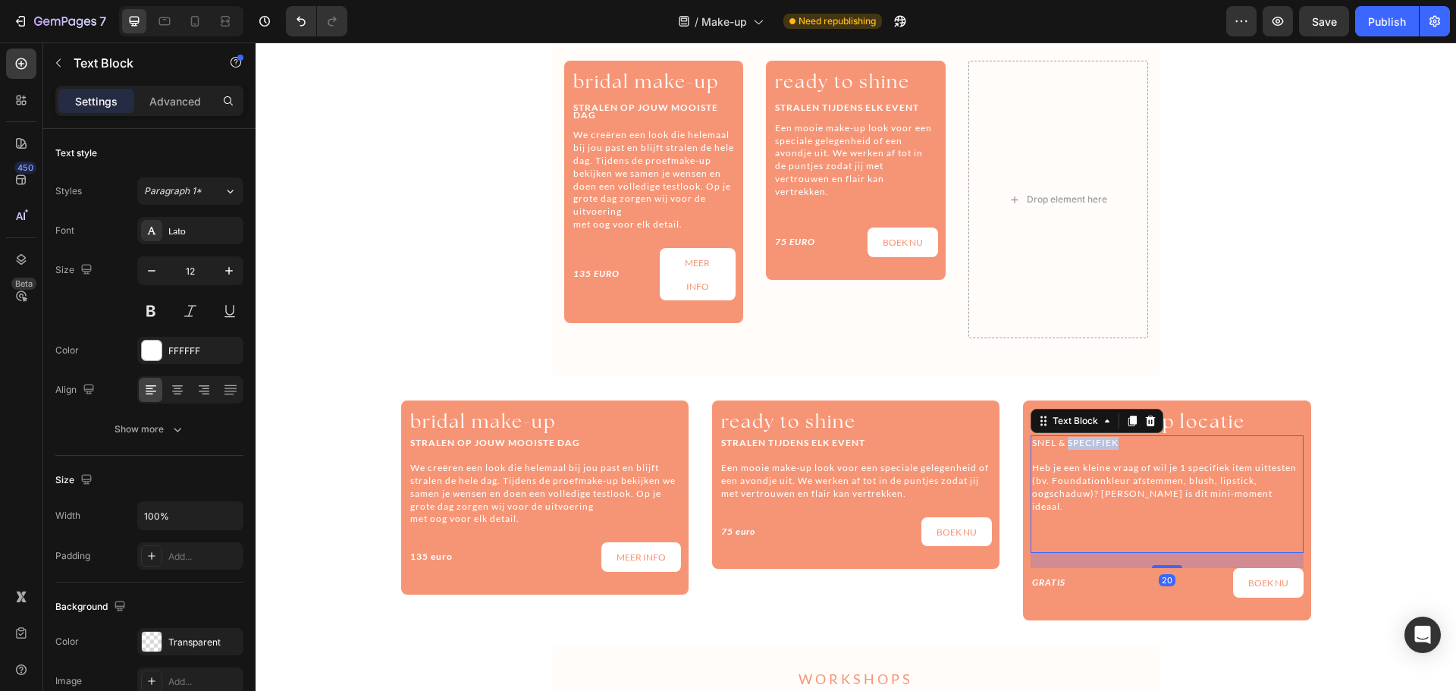
click at [1093, 442] on p "SNEL & SPECIFIEK" at bounding box center [1166, 443] width 269 height 13
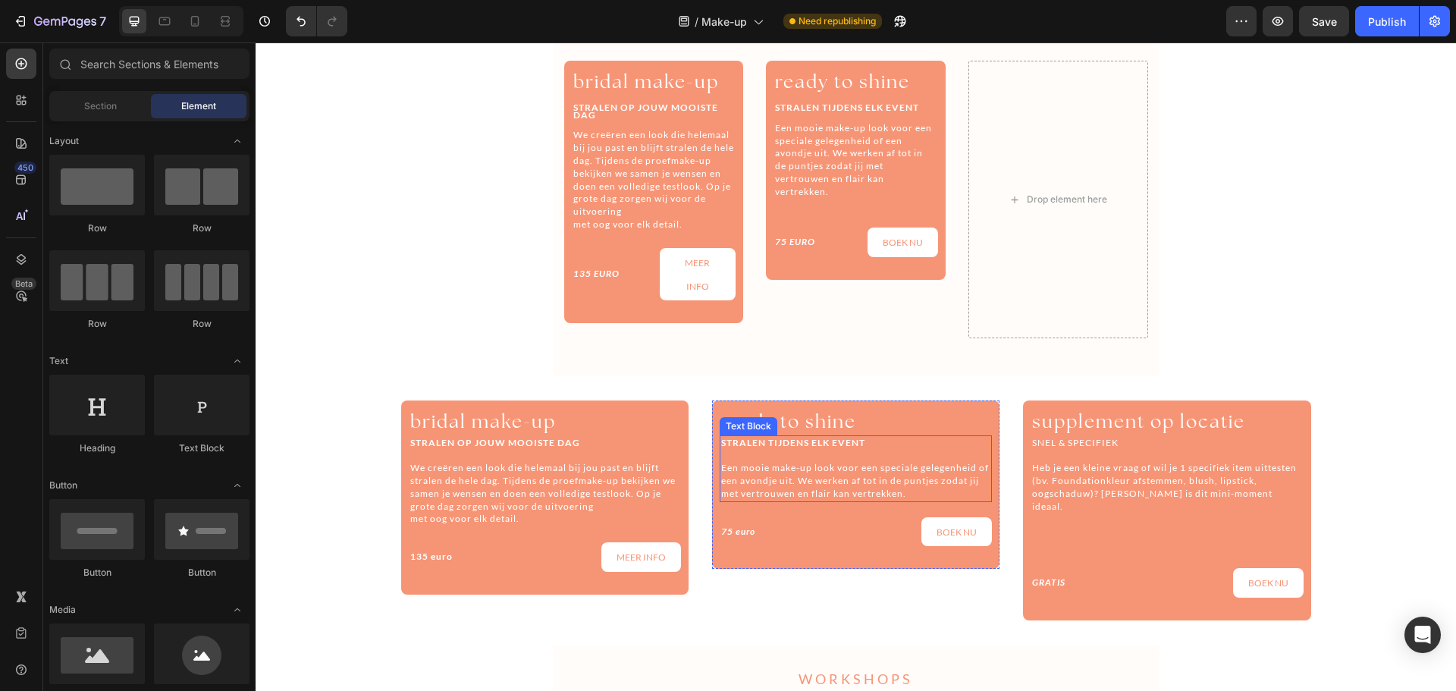
click at [905, 497] on p "Een mooie make-up look voor een speciale gelegenheid of een avondje uit. We wer…" at bounding box center [855, 481] width 269 height 38
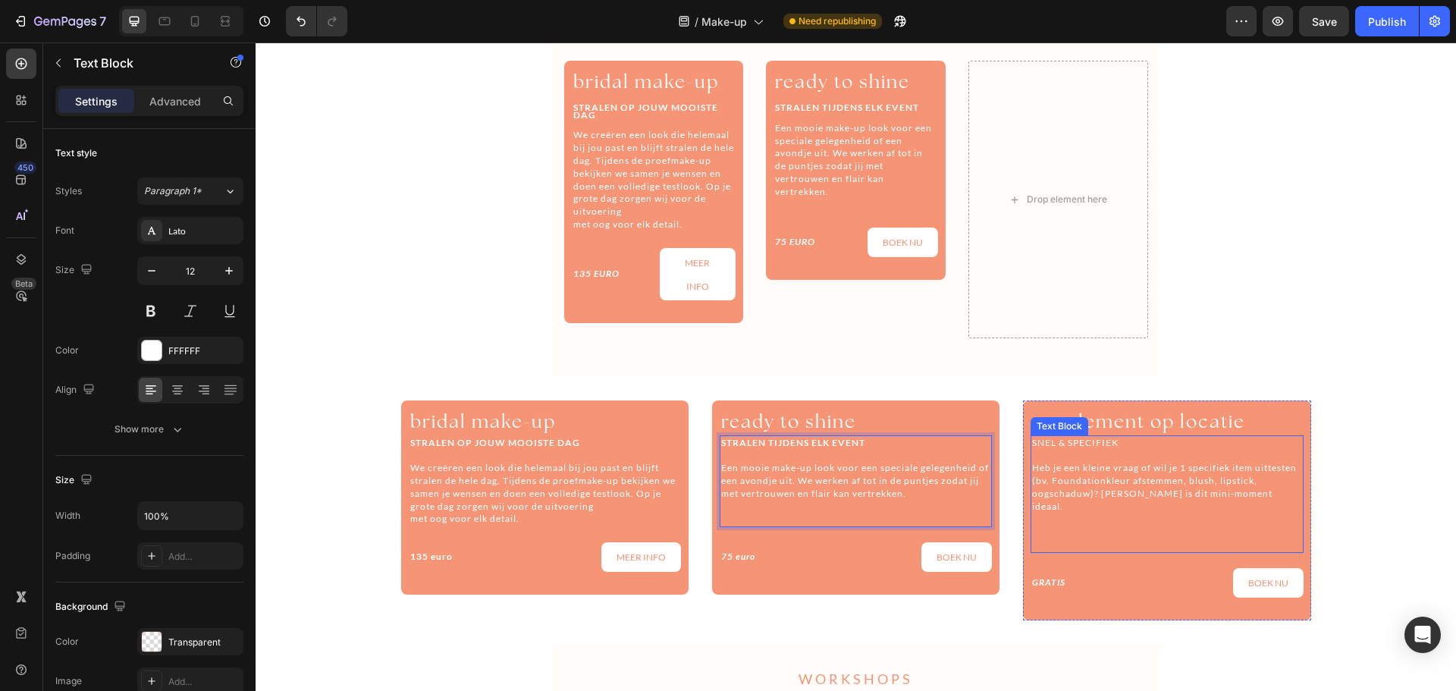
click at [1119, 492] on p "Heb je een kleine vraag of wil je 1 specifiek item uittesten (bv. Foundationkle…" at bounding box center [1166, 487] width 269 height 51
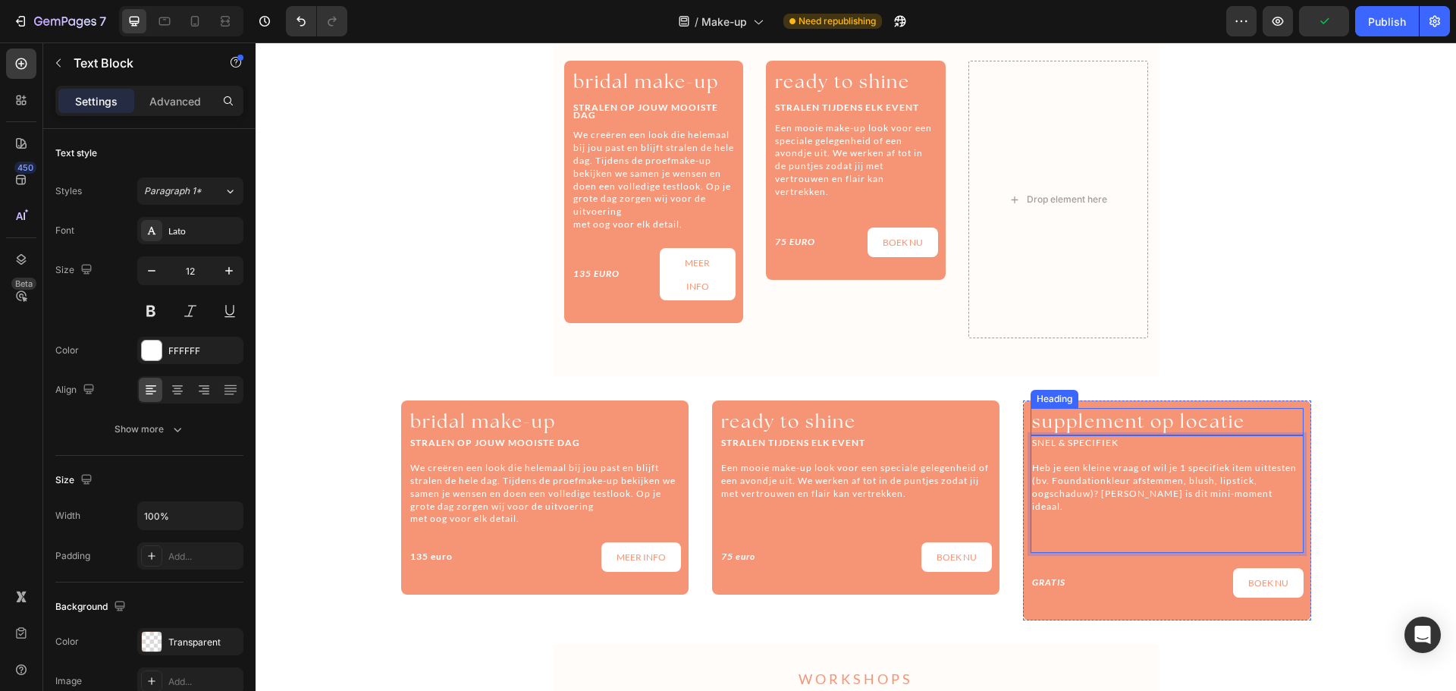
click at [1141, 419] on span "supplement op locatie" at bounding box center [1138, 421] width 213 height 24
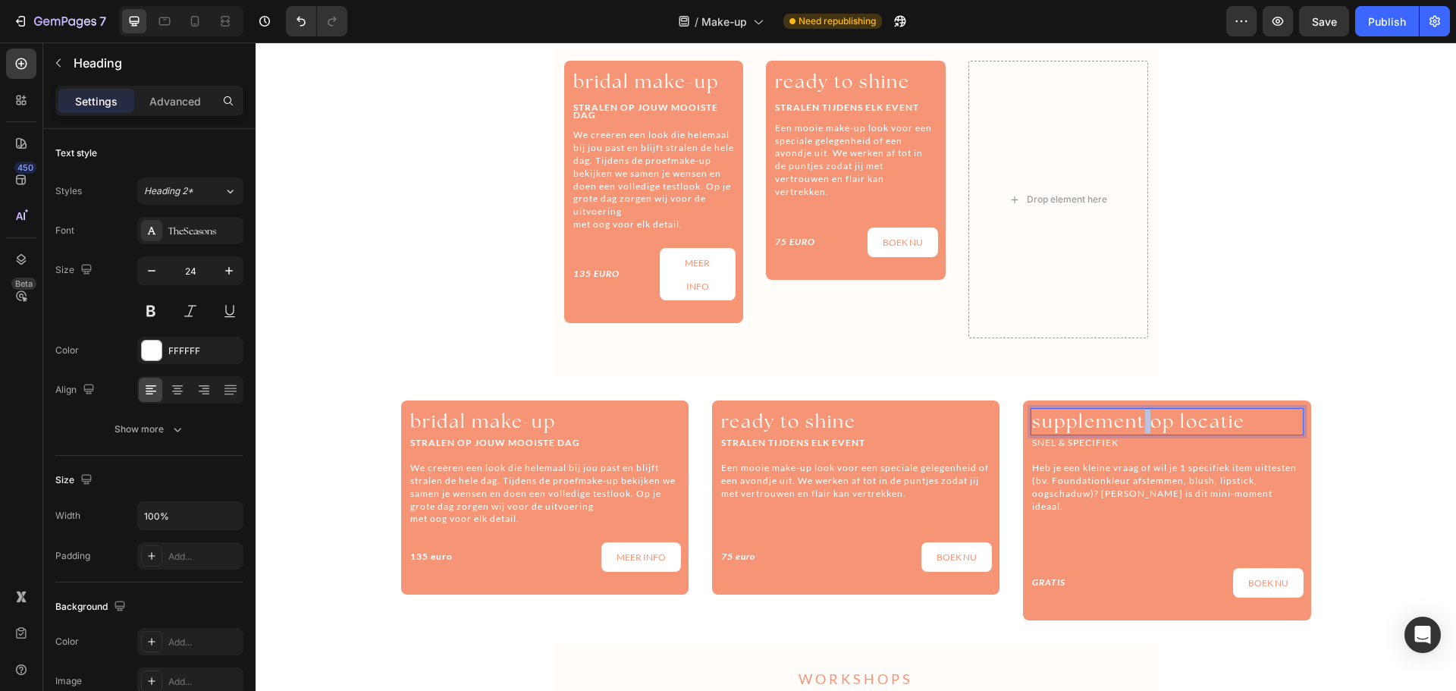
click at [1141, 419] on span "supplement op locatie" at bounding box center [1138, 421] width 213 height 24
click at [1143, 497] on p "Heb je een kleine vraag of wil je 1 specifiek item uittesten (bv. Foundationkle…" at bounding box center [1166, 487] width 269 height 51
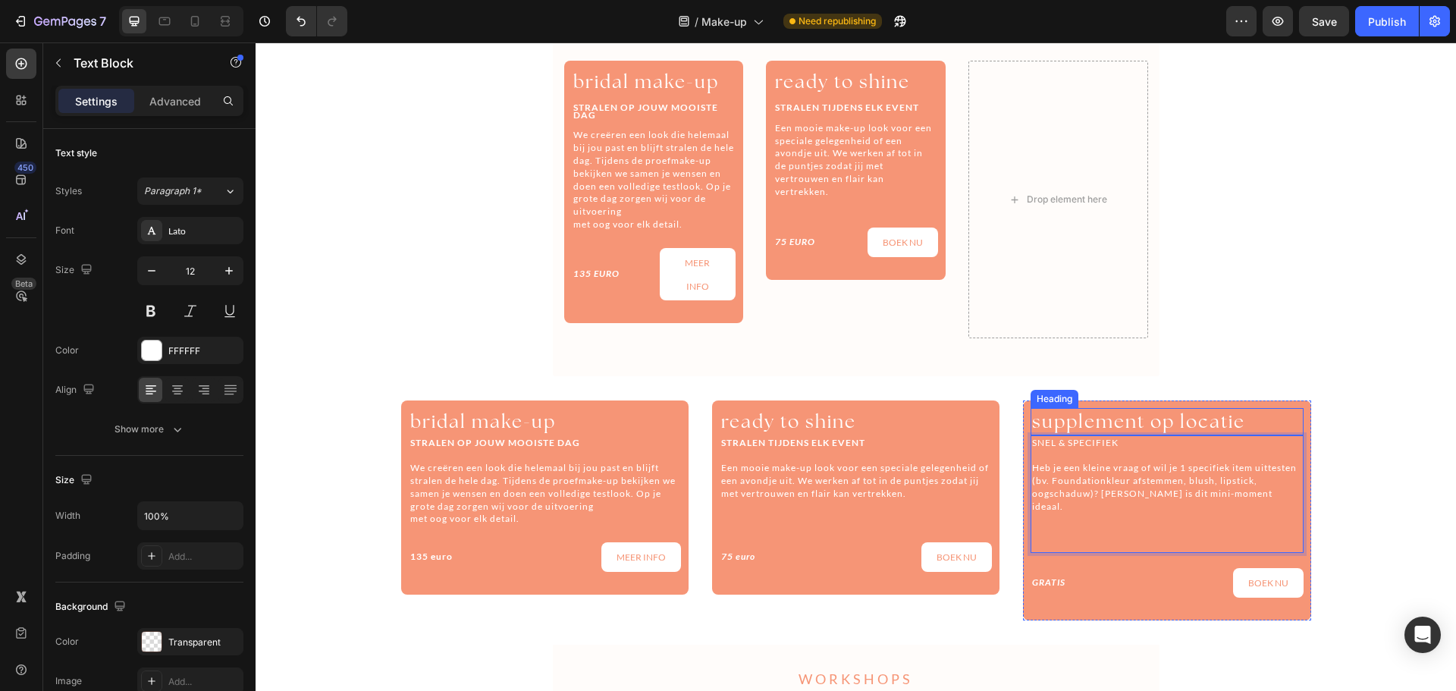
click at [1137, 423] on span "supplement op locatie" at bounding box center [1138, 421] width 213 height 24
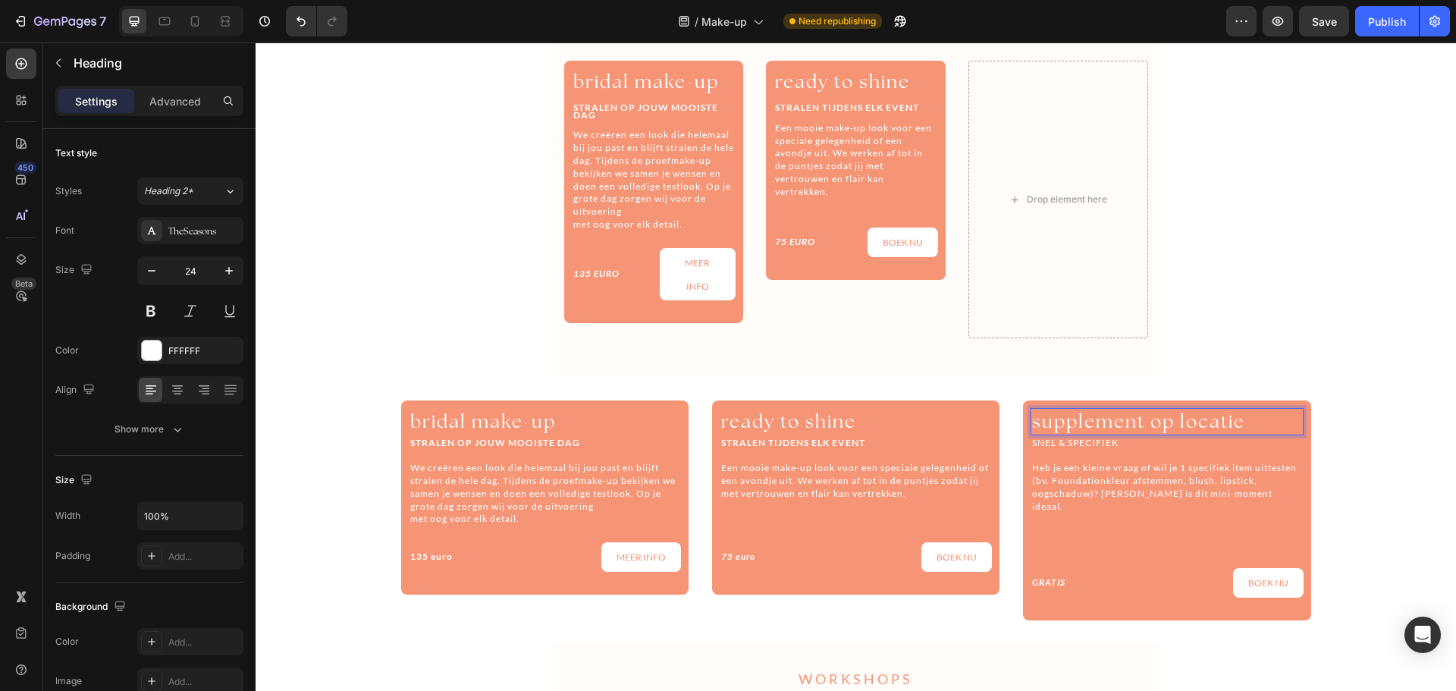
click at [1137, 422] on span "supplement op locatie" at bounding box center [1138, 421] width 213 height 24
click at [1149, 469] on p "Heb je een kleine vraag of wil je 1 specifiek item uittesten (bv. Foundationkle…" at bounding box center [1166, 487] width 269 height 51
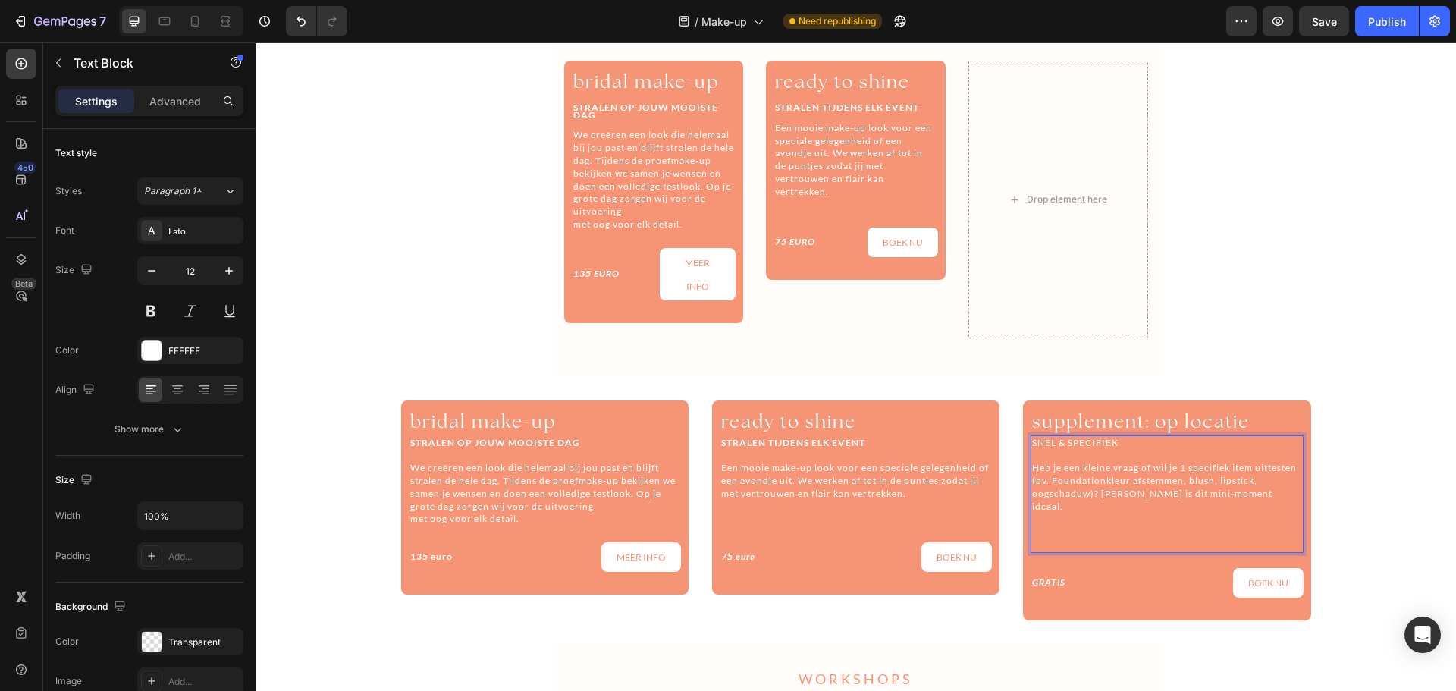
click at [1225, 513] on p "Rich Text Editor. Editing area: main" at bounding box center [1166, 519] width 269 height 13
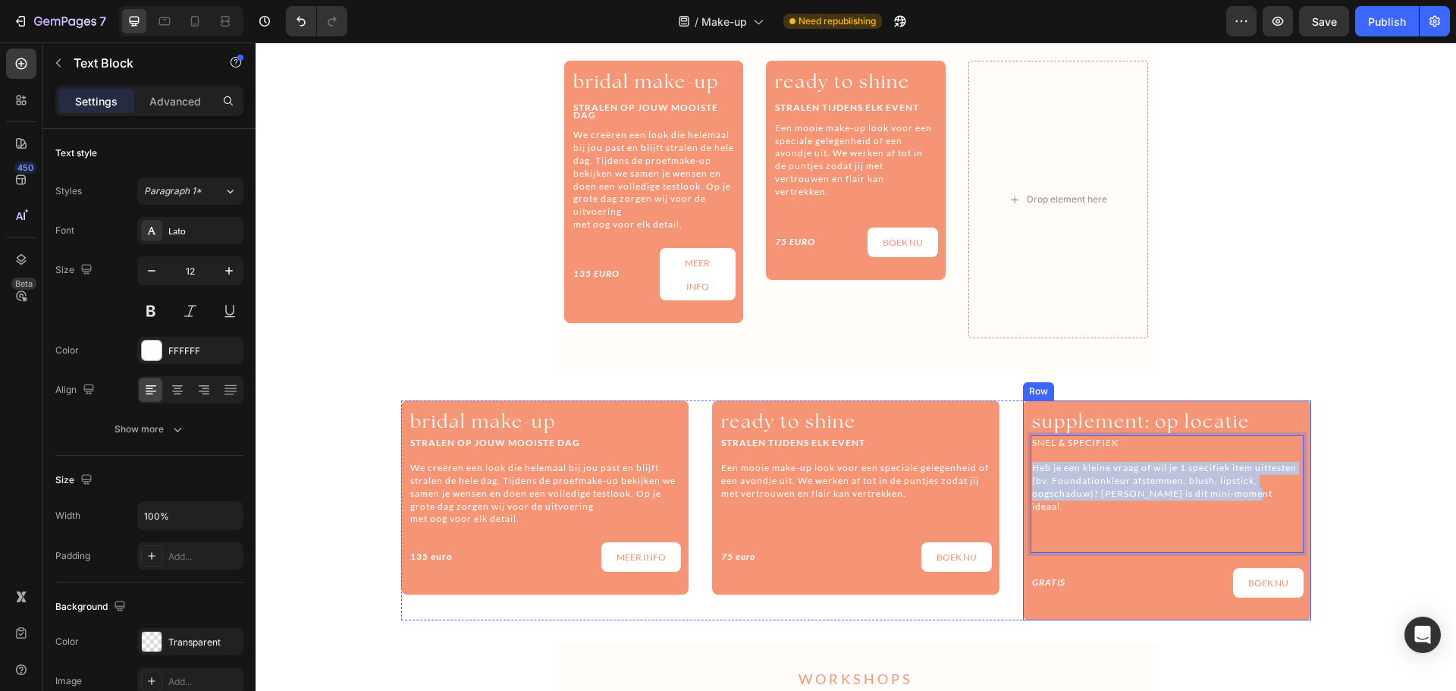
drag, startPoint x: 1241, startPoint y: 491, endPoint x: 1018, endPoint y: 463, distance: 224.8
click at [1023, 463] on div "⁠⁠⁠⁠⁠⁠⁠ supplement: op locatie Heading SNEL & SPECIFIEK Heb je een kleine vraag…" at bounding box center [1166, 509] width 287 height 219
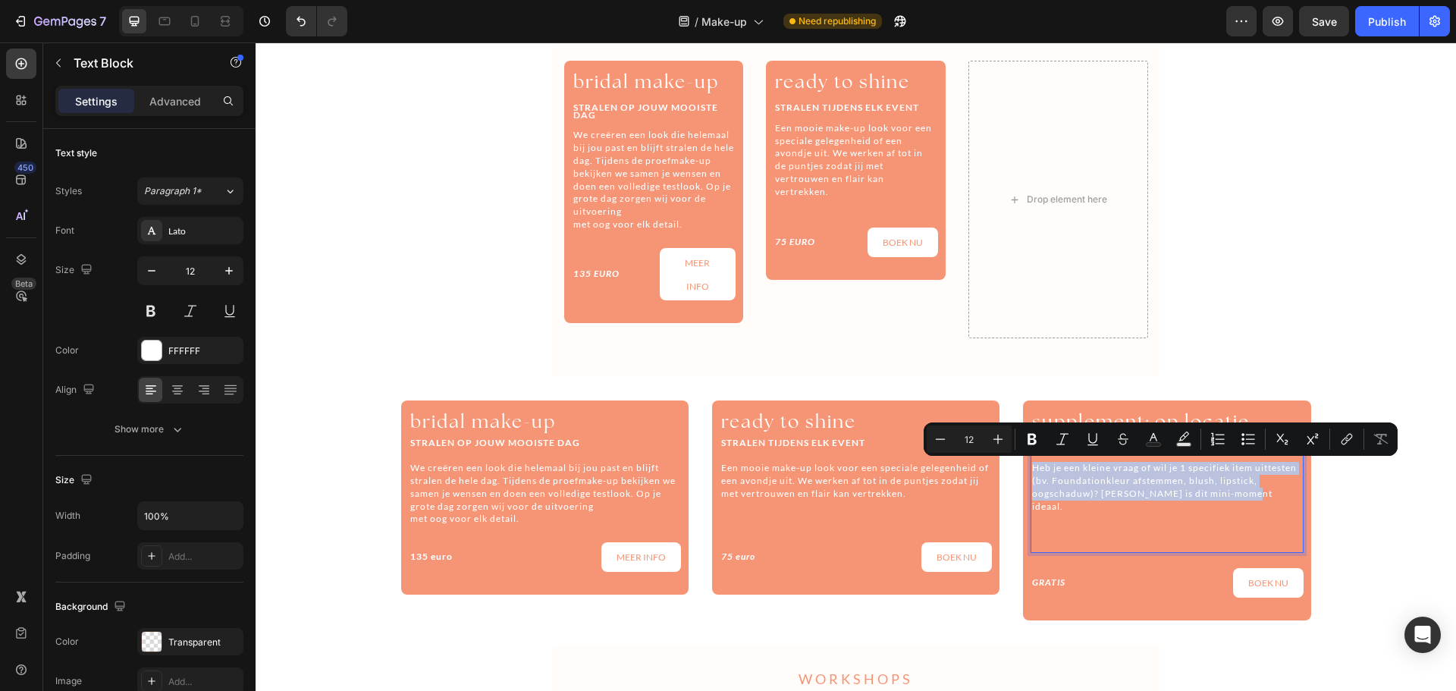
click at [1050, 480] on p "Heb je een kleine vraag of wil je 1 specifiek item uittesten (bv. Foundationkle…" at bounding box center [1166, 487] width 269 height 51
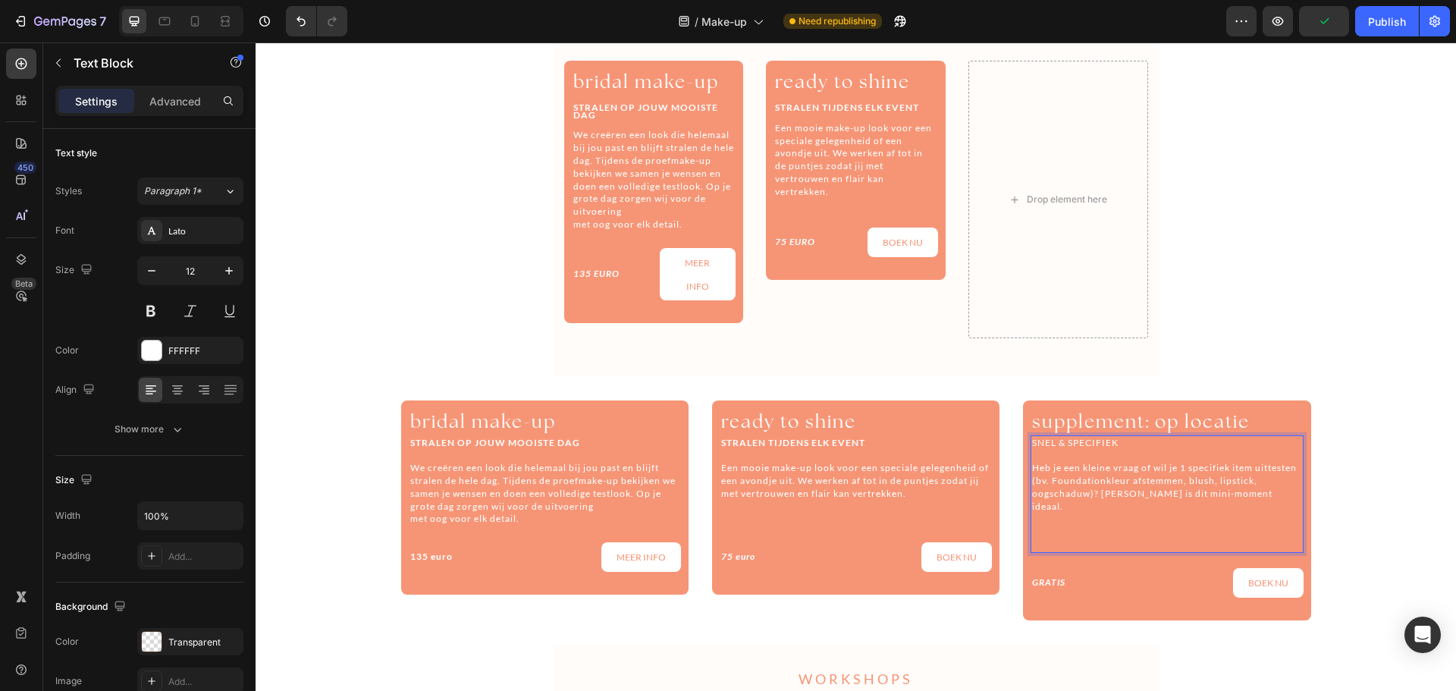
click at [1066, 444] on p "SNEL & SPECIFIEK" at bounding box center [1166, 443] width 269 height 13
click at [1081, 494] on p "Heb je een kleine vraag of wil je 1 specifiek item uittesten (bv. Foundationkle…" at bounding box center [1166, 487] width 269 height 51
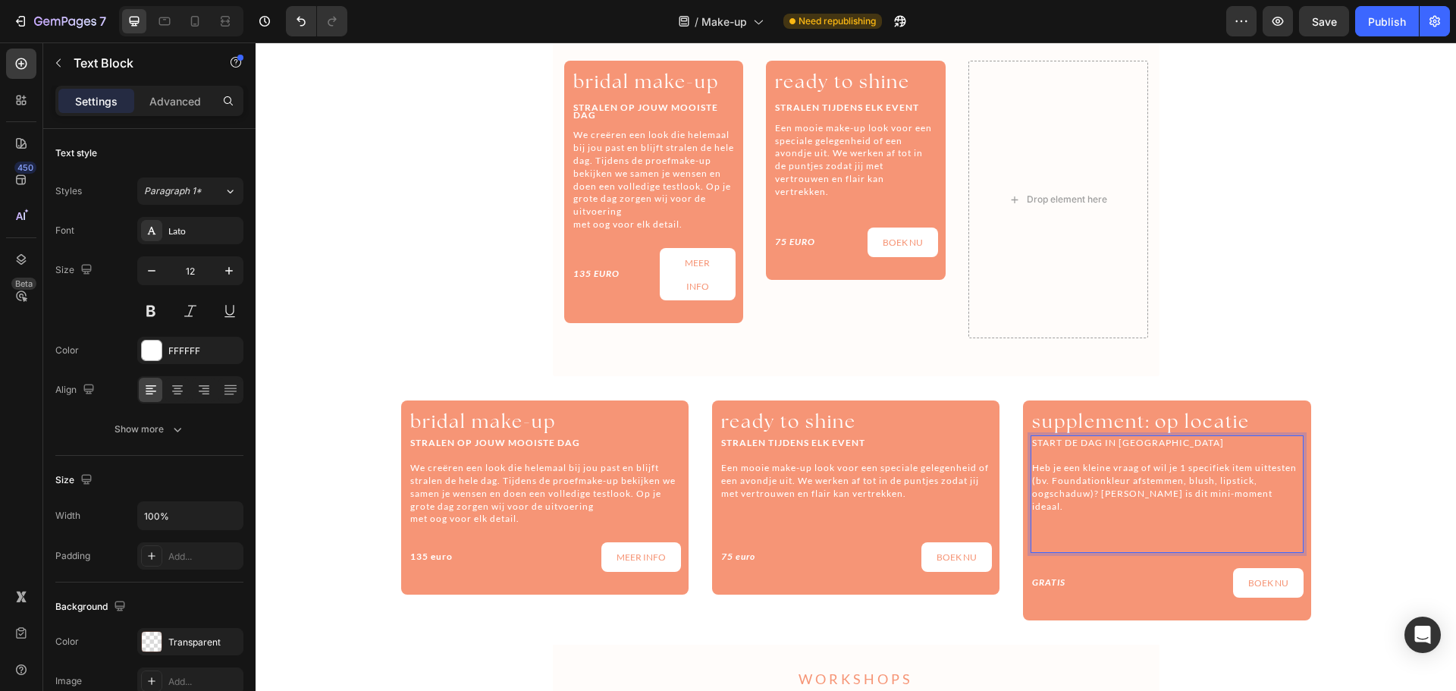
click at [1032, 466] on p "Heb je een kleine vraag of wil je 1 specifiek item uittesten (bv. Foundationkle…" at bounding box center [1166, 487] width 269 height 51
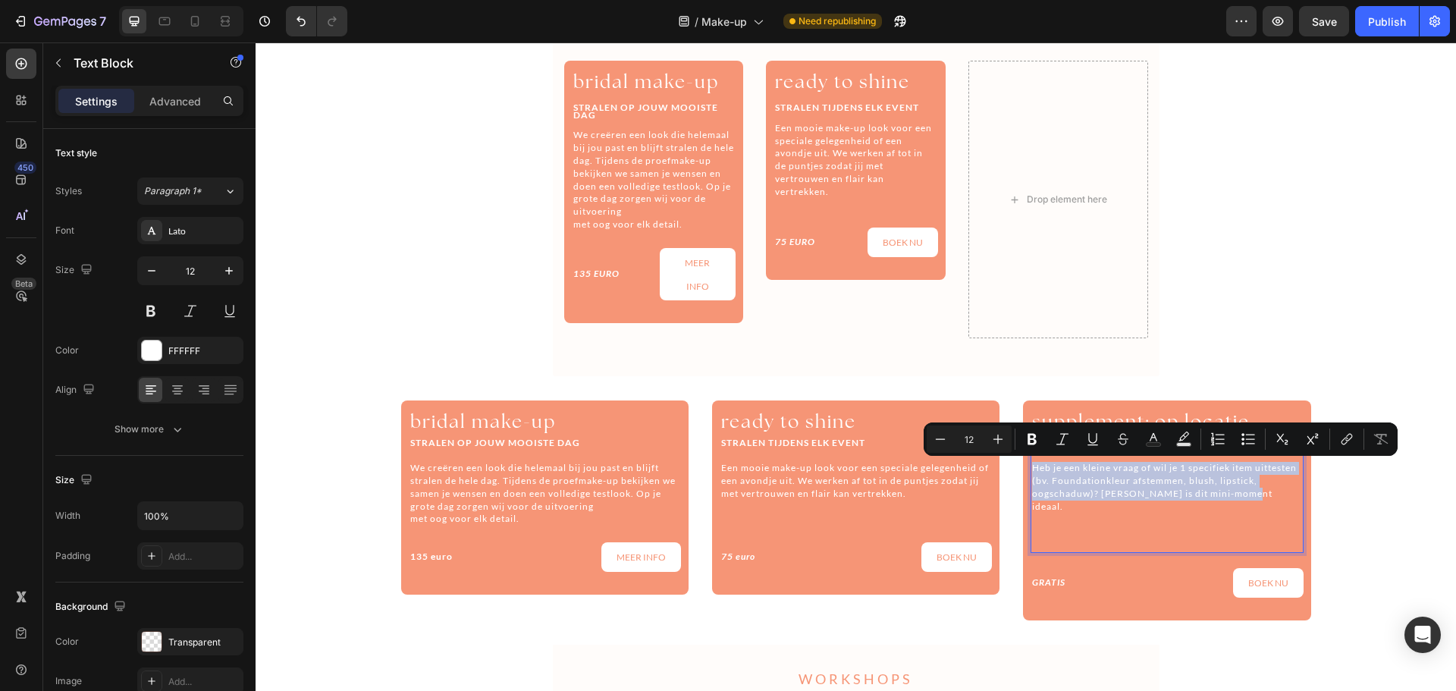
drag, startPoint x: 1027, startPoint y: 467, endPoint x: 1239, endPoint y: 499, distance: 213.9
click at [1239, 499] on p "Heb je een kleine vraag of wil je 1 specifiek item uittesten (bv. Foundationkle…" at bounding box center [1166, 487] width 269 height 51
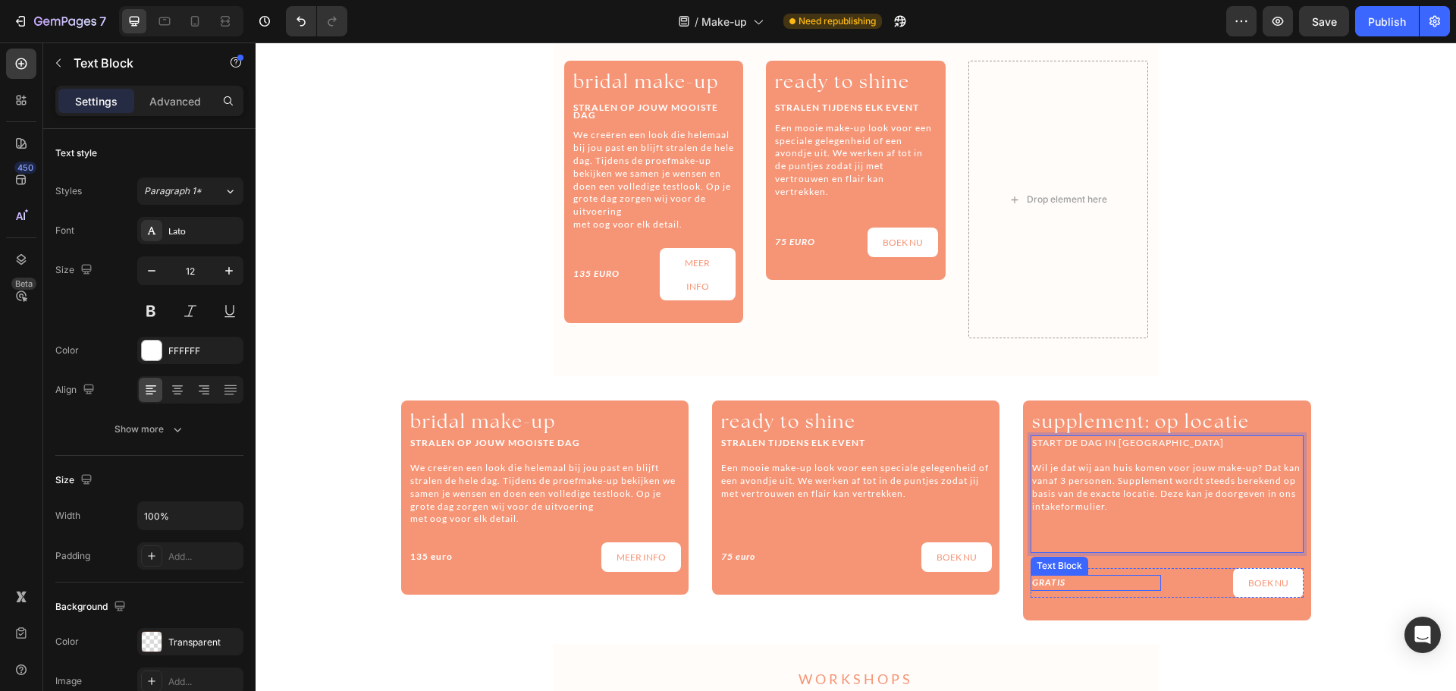
click at [1052, 576] on icon "GRATIS" at bounding box center [1048, 581] width 33 height 11
click at [1122, 491] on p "Wil je dat wij aan huis komen voor jouw make-up? Dat kan vanaf 3 personen. Supp…" at bounding box center [1166, 487] width 269 height 51
click at [1181, 507] on p "Wil je dat wij aan huis komen voor jouw make-up? Dat kan vanaf 3 personen. Supp…" at bounding box center [1166, 487] width 269 height 51
click at [1032, 589] on p "GRATIS" at bounding box center [1095, 582] width 127 height 13
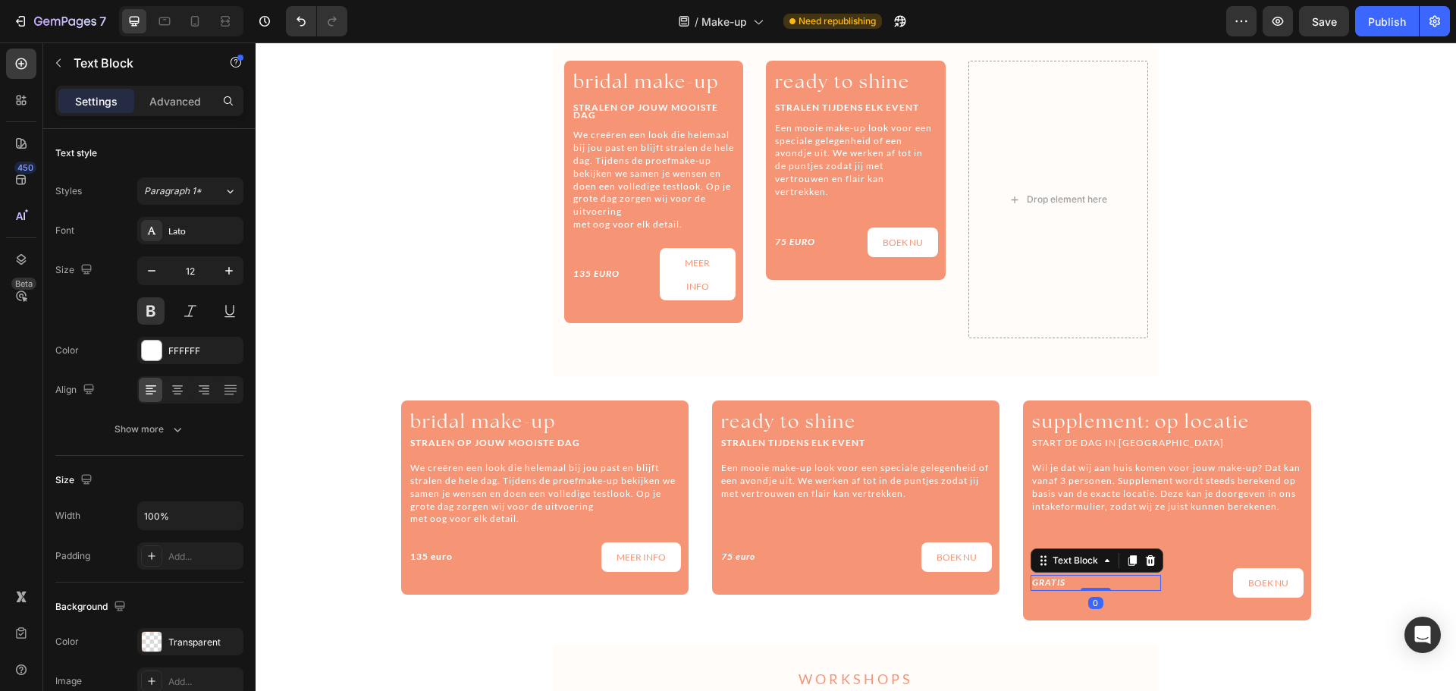
click at [1037, 588] on icon "GRATIS" at bounding box center [1048, 581] width 33 height 11
click at [437, 555] on p "135 euro" at bounding box center [473, 557] width 127 height 13
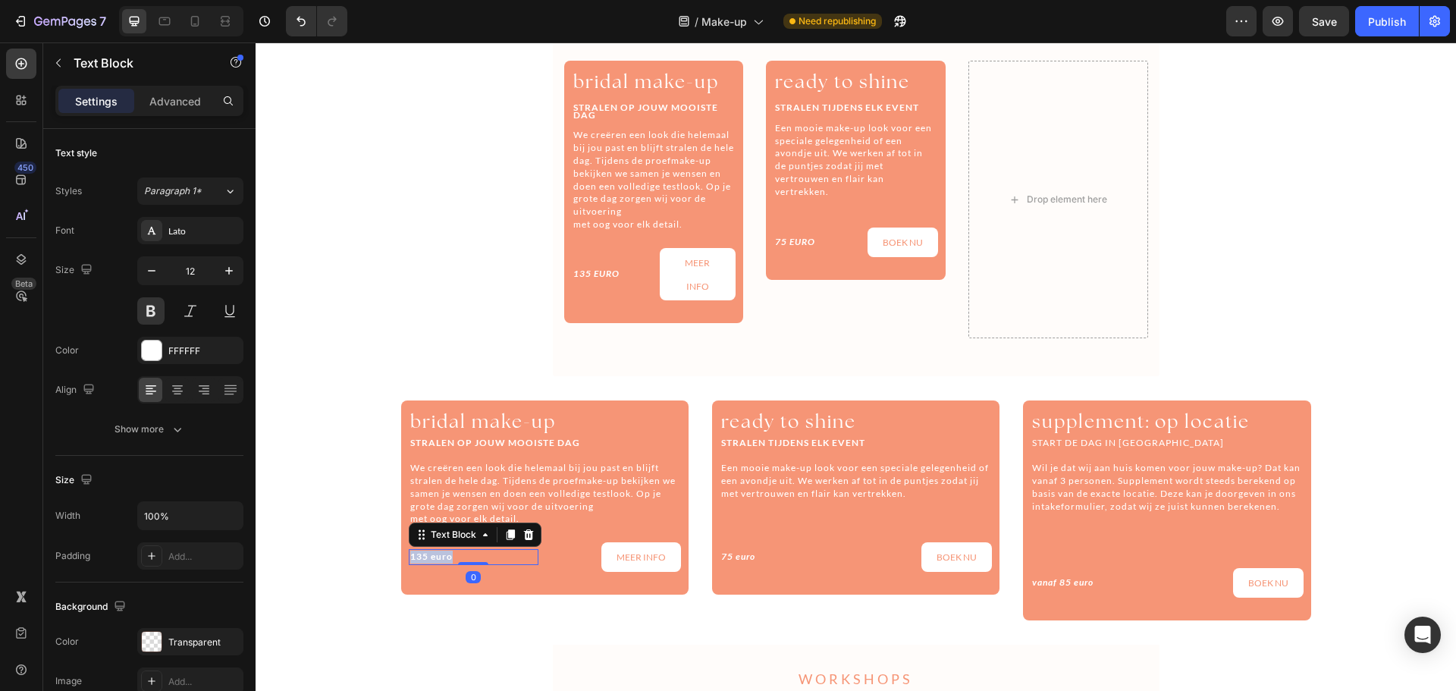
click at [437, 555] on p "135 euro" at bounding box center [473, 557] width 127 height 13
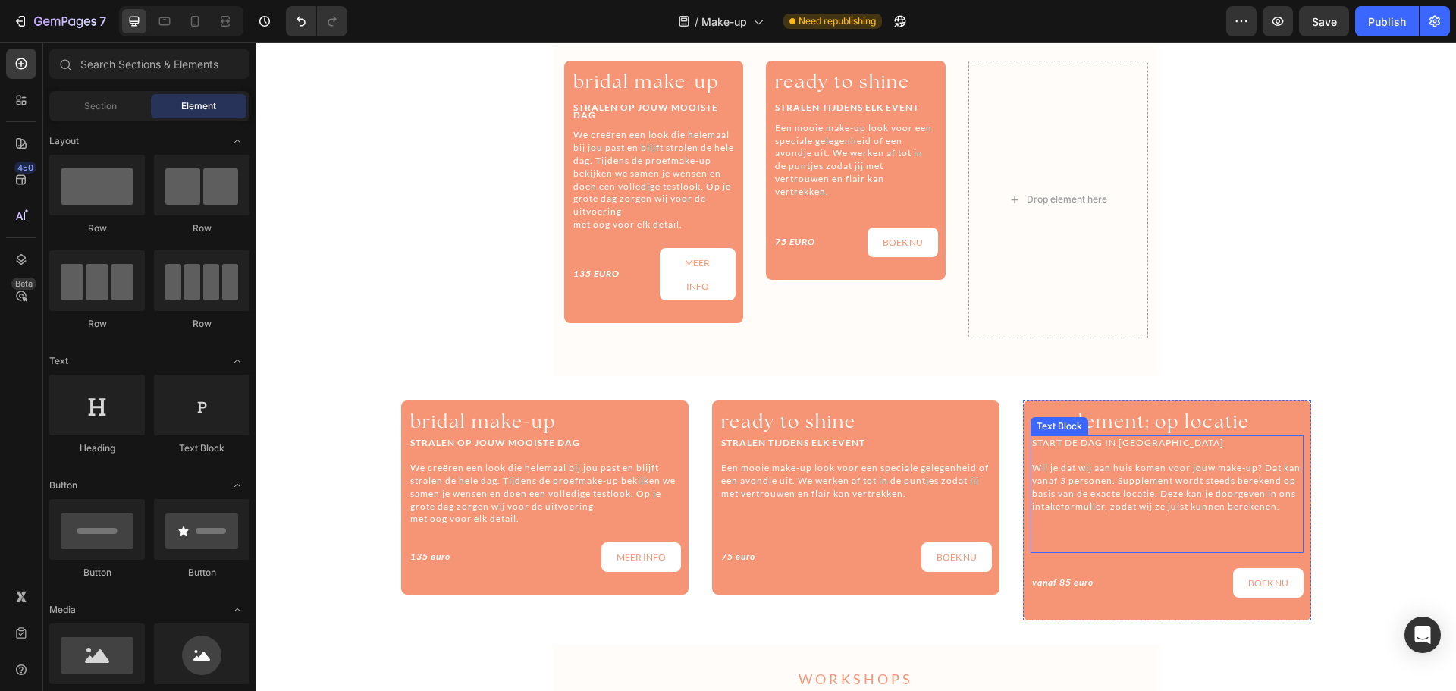
click at [1055, 538] on p "Rich Text Editor. Editing area: main" at bounding box center [1166, 531] width 269 height 13
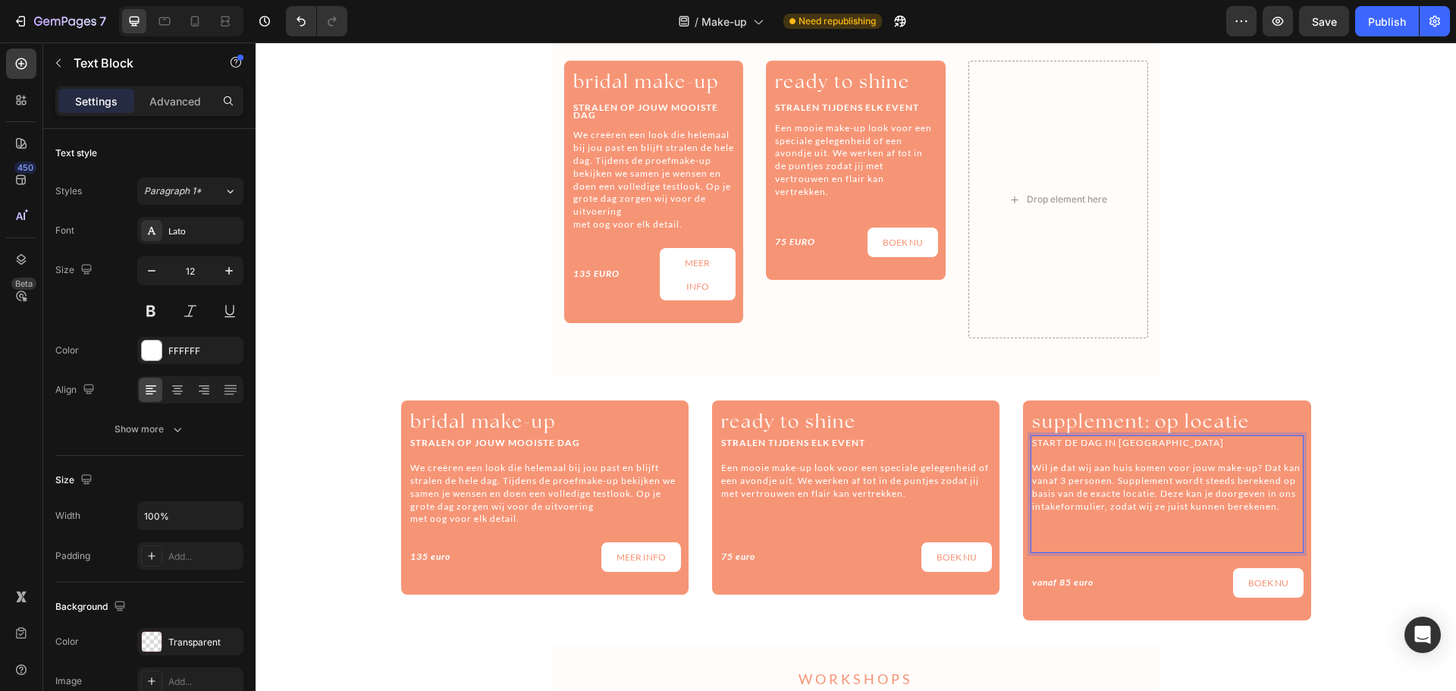
click at [1109, 438] on p "START DE DAG IN RUST" at bounding box center [1166, 443] width 269 height 13
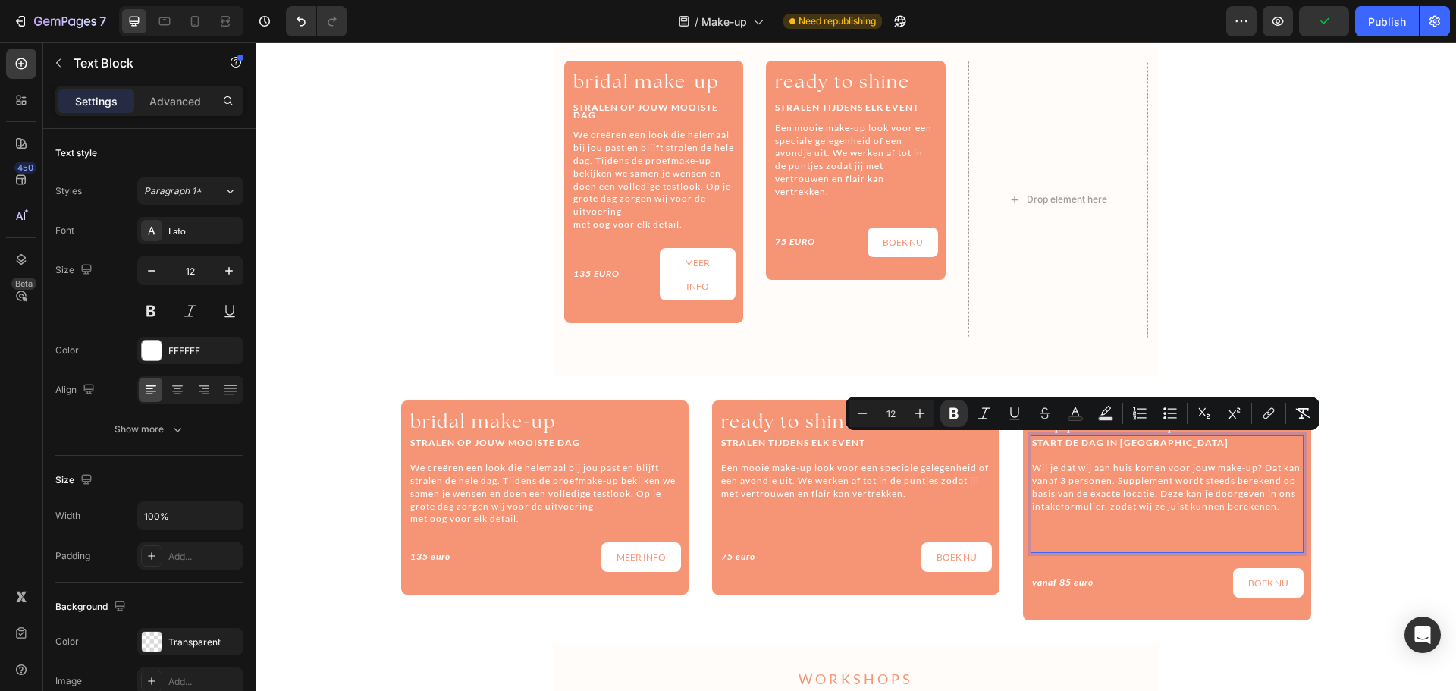
click at [1112, 538] on p "Rich Text Editor. Editing area: main" at bounding box center [1166, 531] width 269 height 13
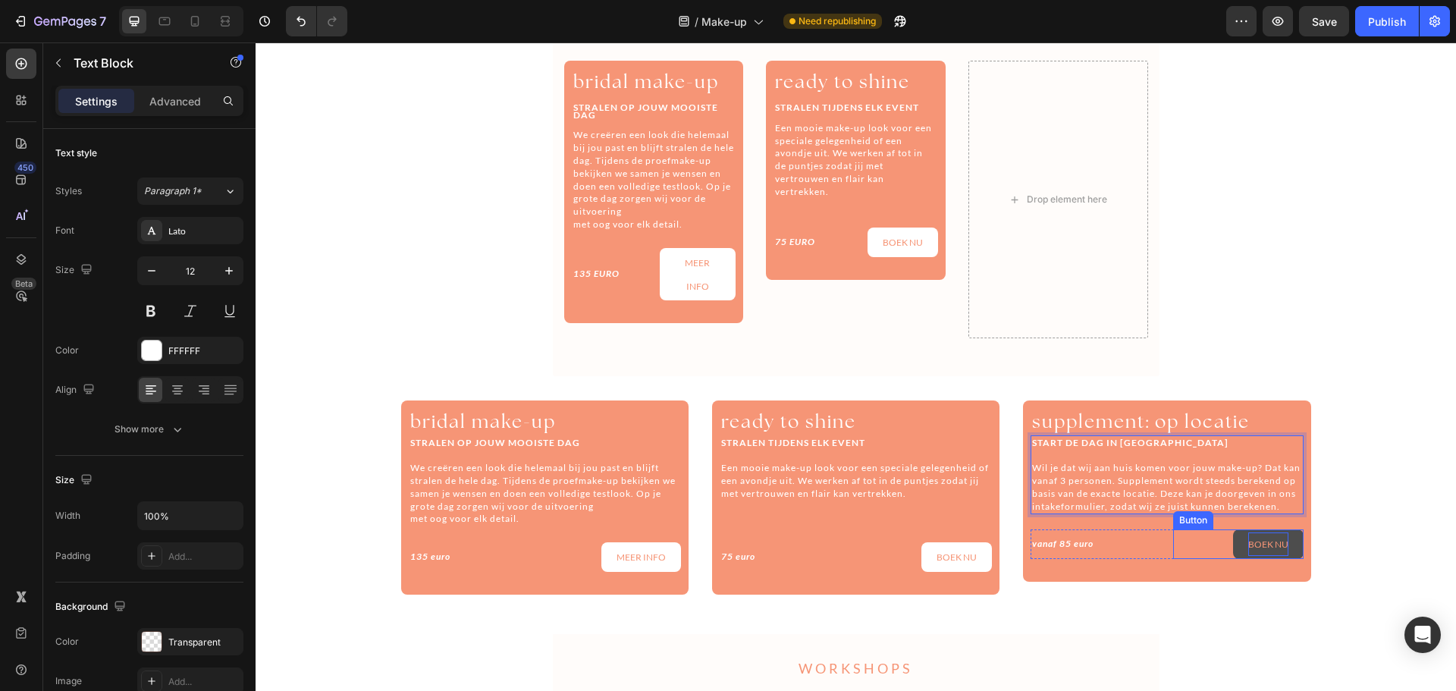
click at [1255, 550] on span "BOEK NU" at bounding box center [1268, 543] width 40 height 11
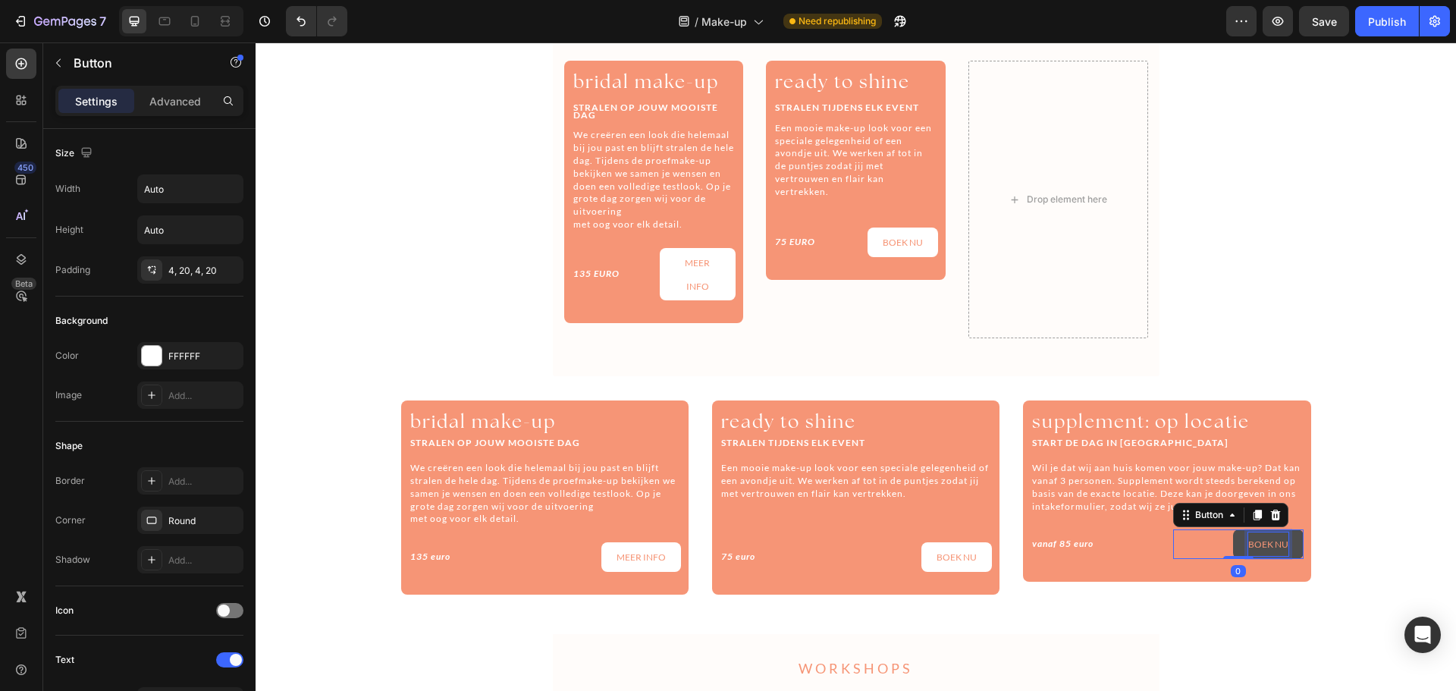
click at [1255, 550] on span "BOEK NU" at bounding box center [1268, 543] width 40 height 11
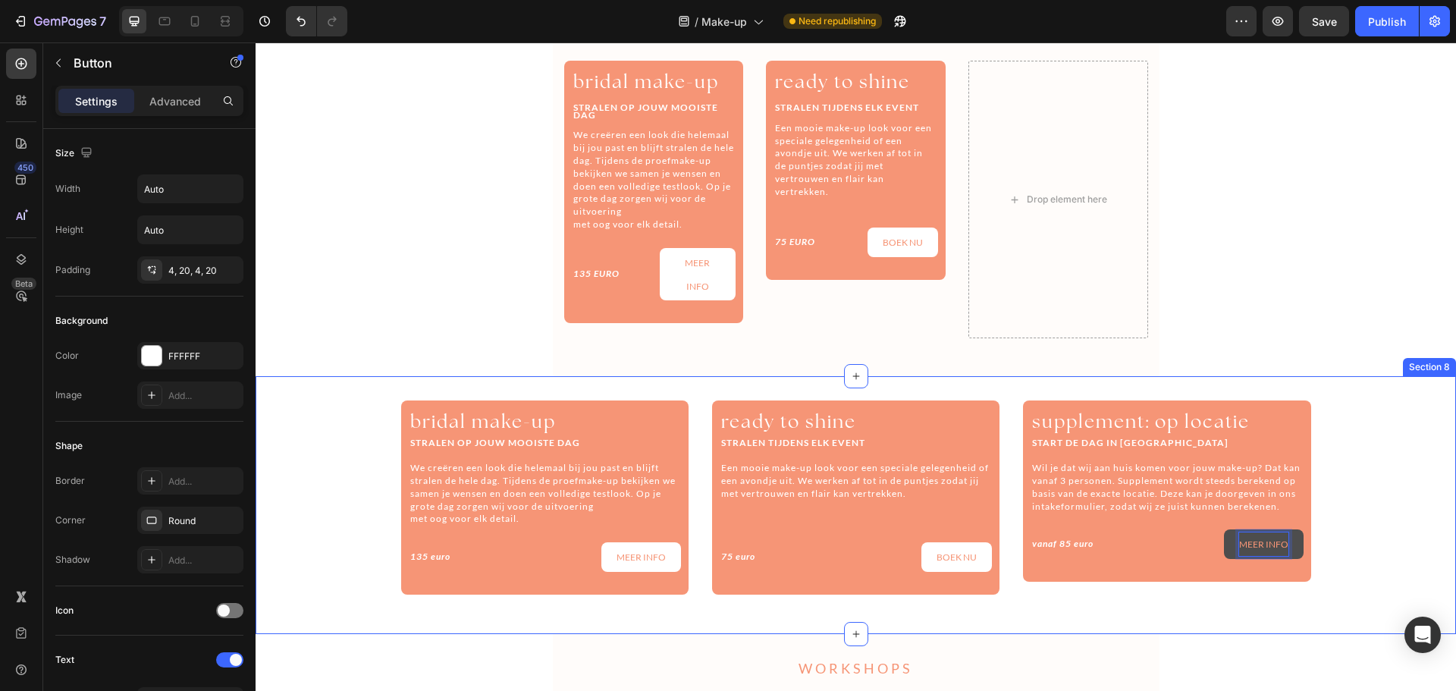
click at [1370, 557] on div "⁠⁠⁠⁠⁠⁠⁠ bridal make-up Heading STRALEN OP JOUW MOOISTE DAG We creëren een look …" at bounding box center [856, 504] width 1200 height 209
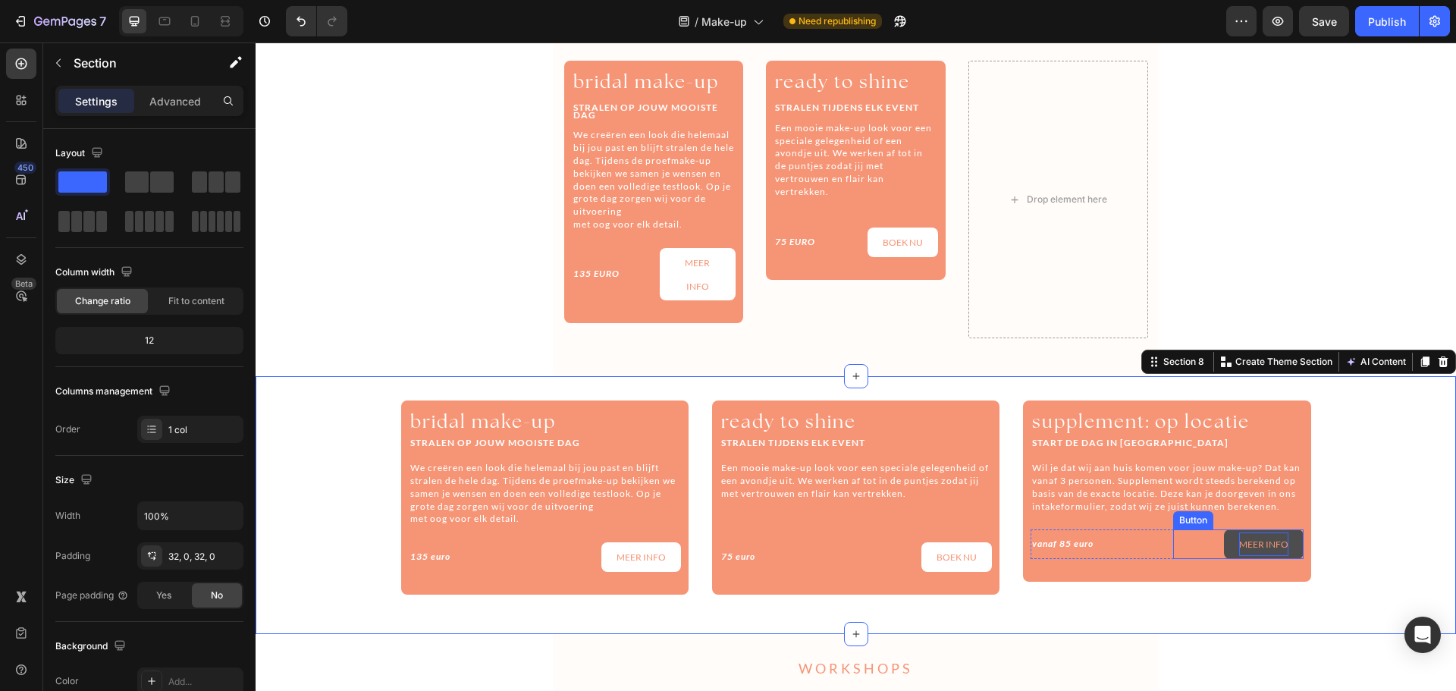
click at [1294, 559] on link "MEER INFO" at bounding box center [1264, 544] width 80 height 30
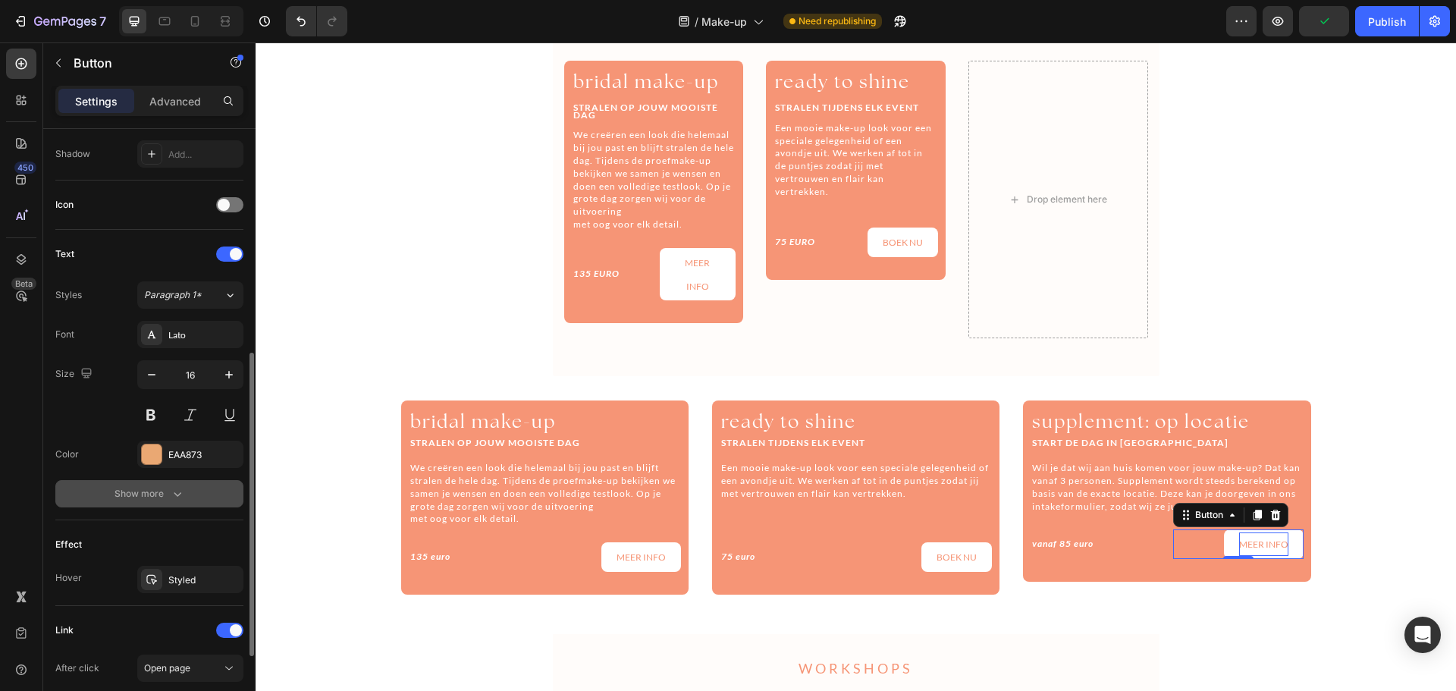
scroll to position [601, 0]
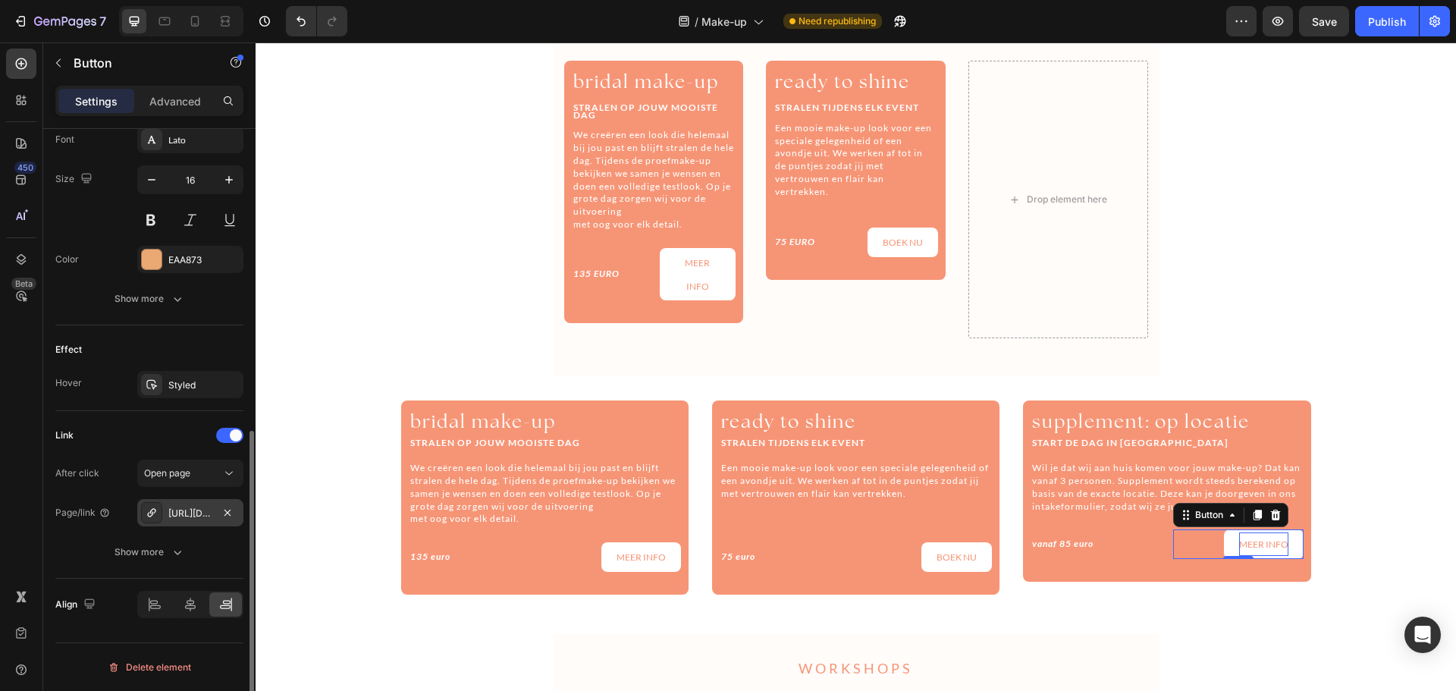
click at [201, 510] on div "https://booking.optios.net/22021/" at bounding box center [190, 514] width 44 height 14
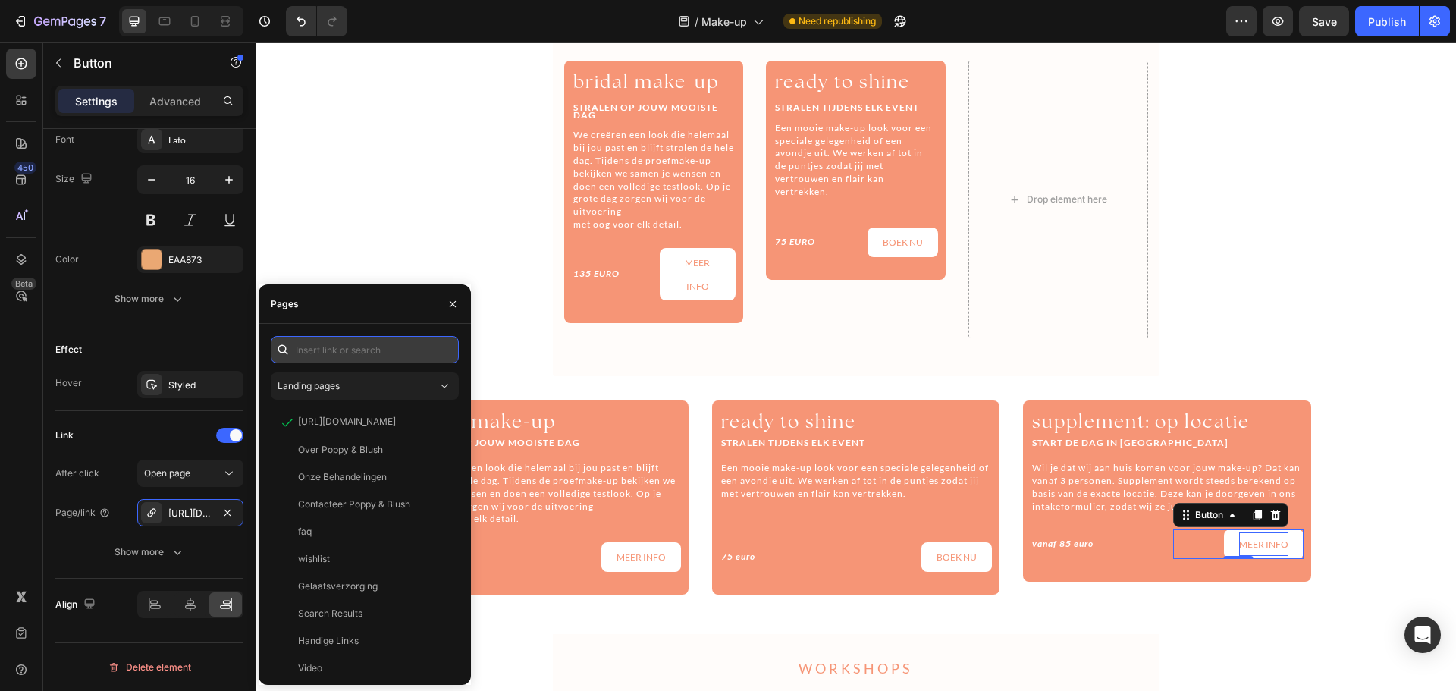
click at [342, 353] on input "text" at bounding box center [365, 349] width 188 height 27
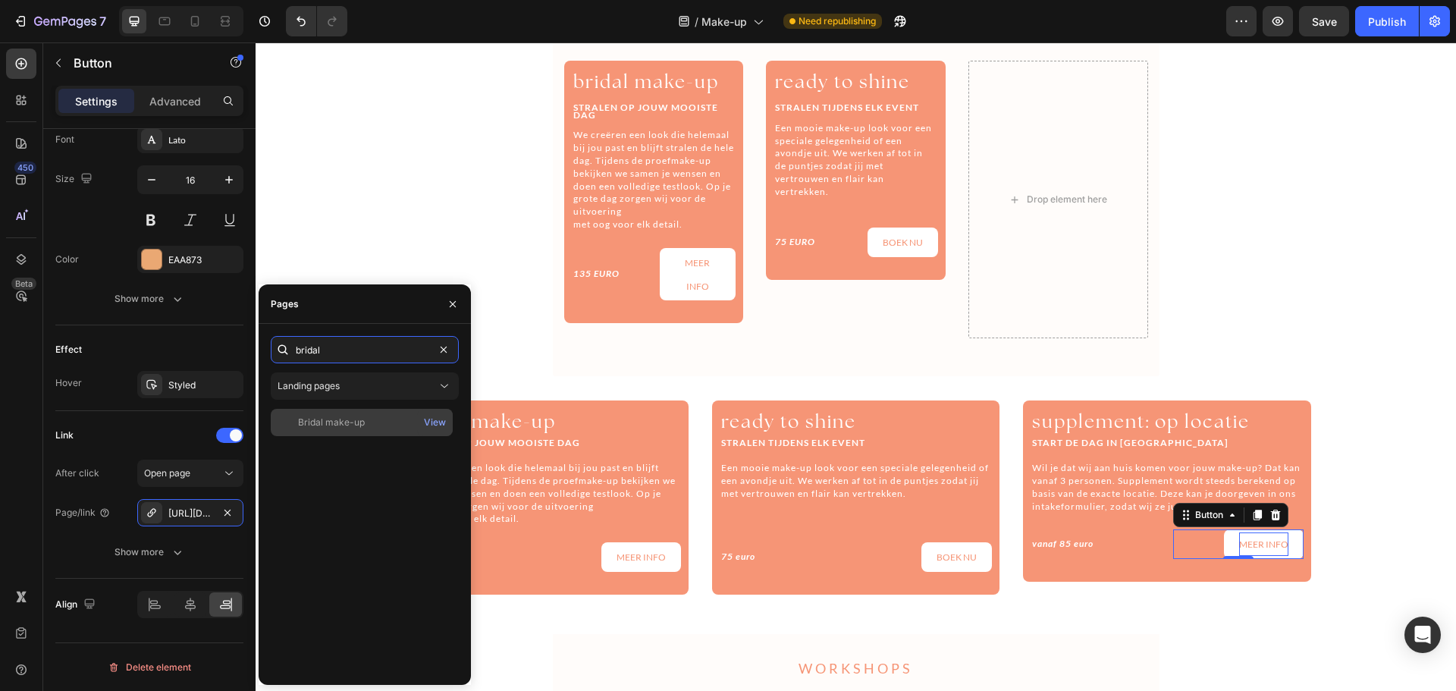
type input "bridal"
click at [349, 426] on div "Bridal make-up" at bounding box center [331, 423] width 67 height 14
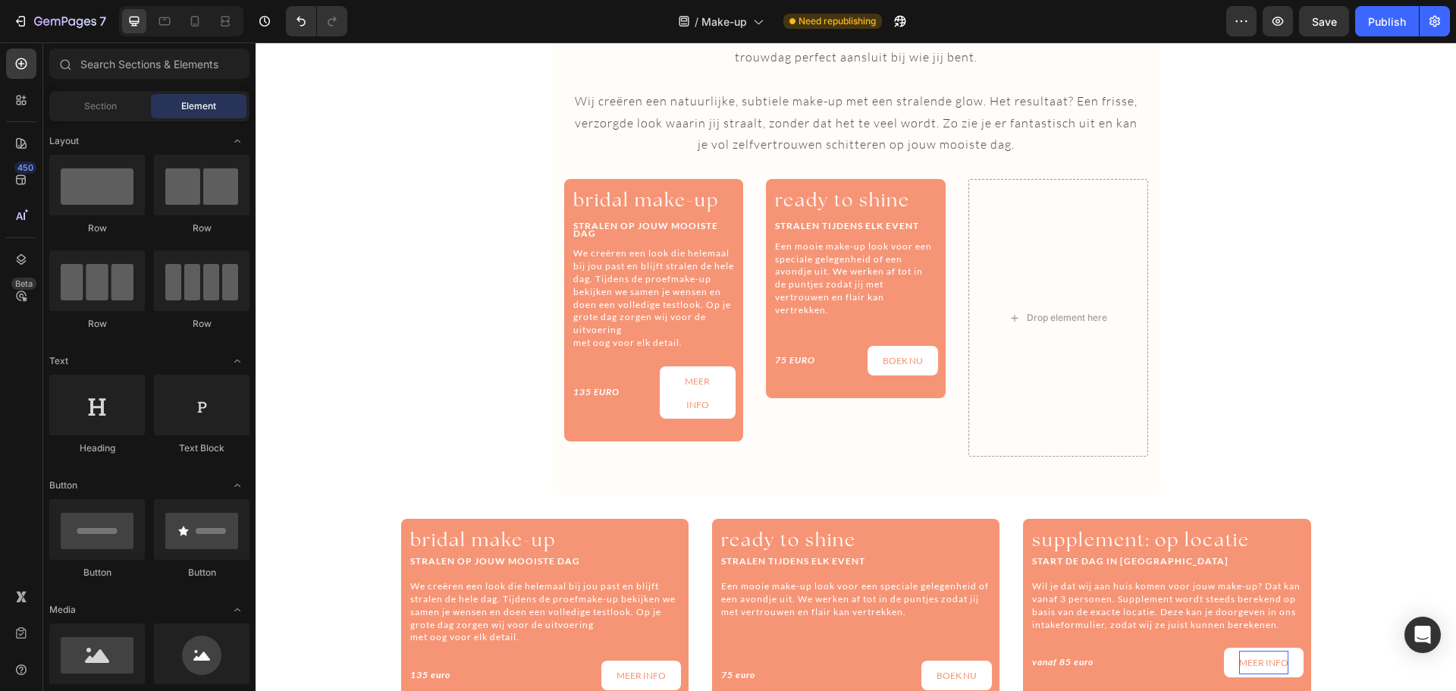
scroll to position [2435, 0]
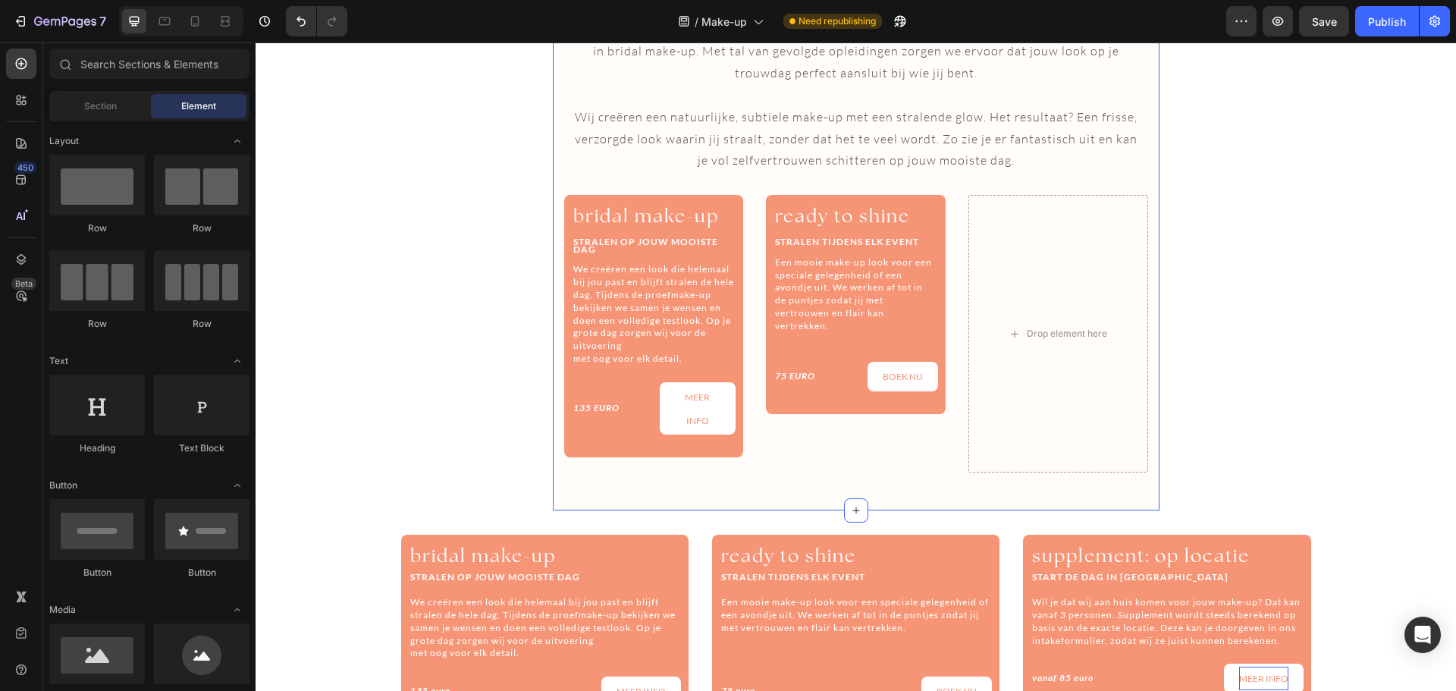
click at [1149, 235] on div "JEZELF LATEN OPMAKEN Heading make-up voor jouw mooiste momenten Bij Poppy & Blu…" at bounding box center [856, 213] width 607 height 598
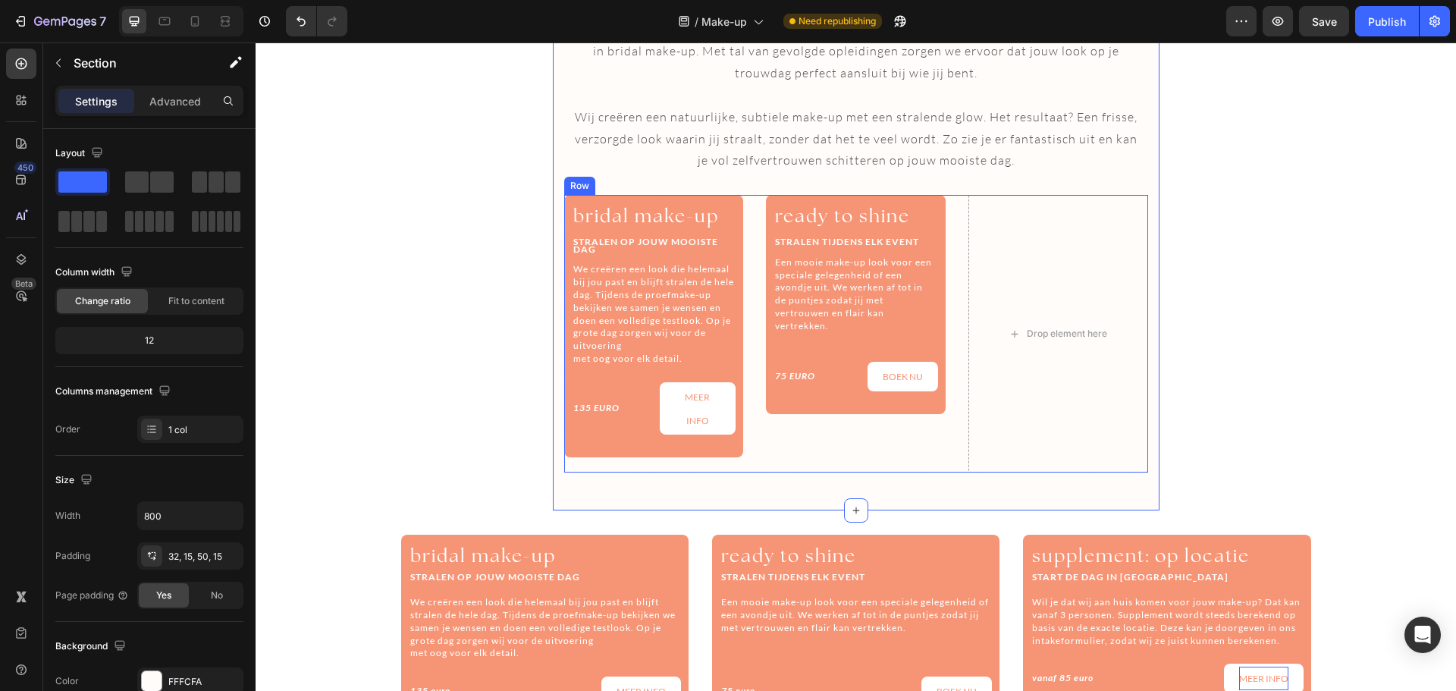
click at [955, 256] on div "⁠⁠⁠⁠⁠⁠⁠ bridal make-up Heading ⁠⁠⁠⁠⁠⁠⁠ STRALEN OP JOUW MOOISTE DAG Heading We c…" at bounding box center [856, 334] width 584 height 278
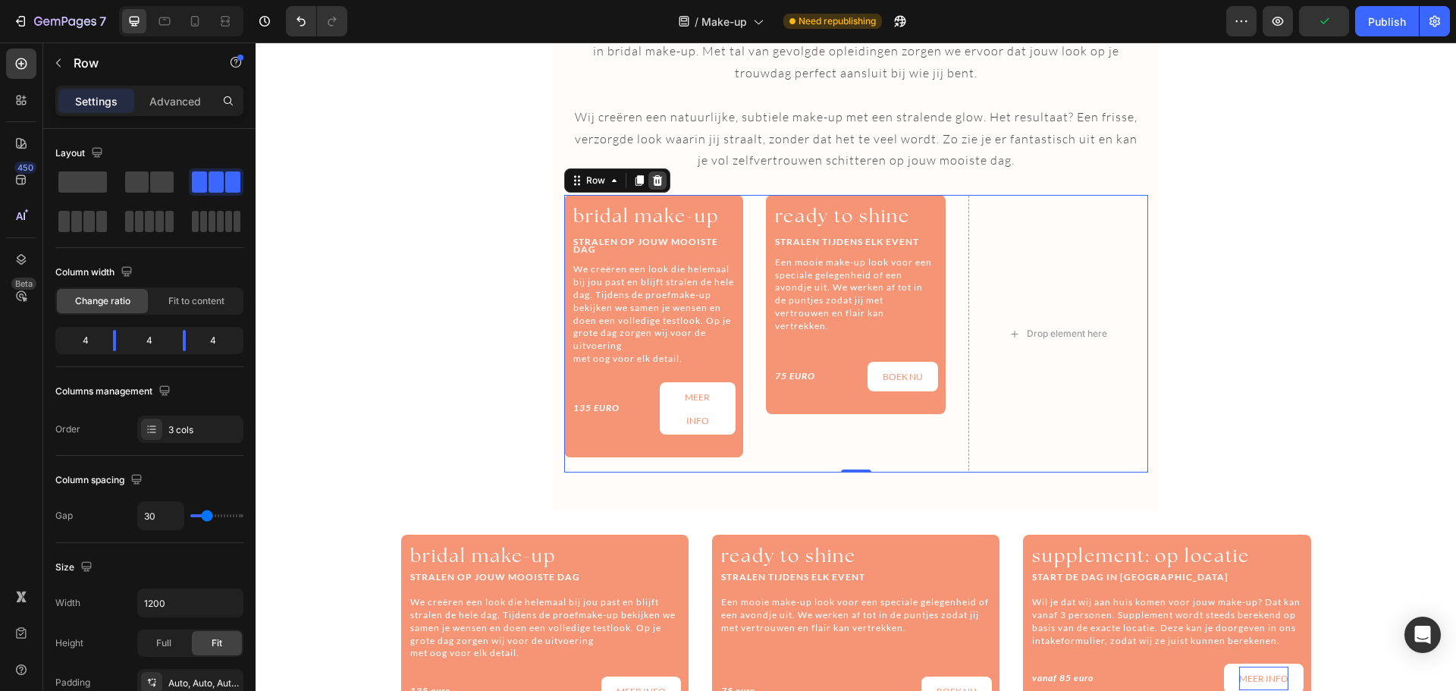
click at [652, 180] on icon at bounding box center [657, 180] width 10 height 11
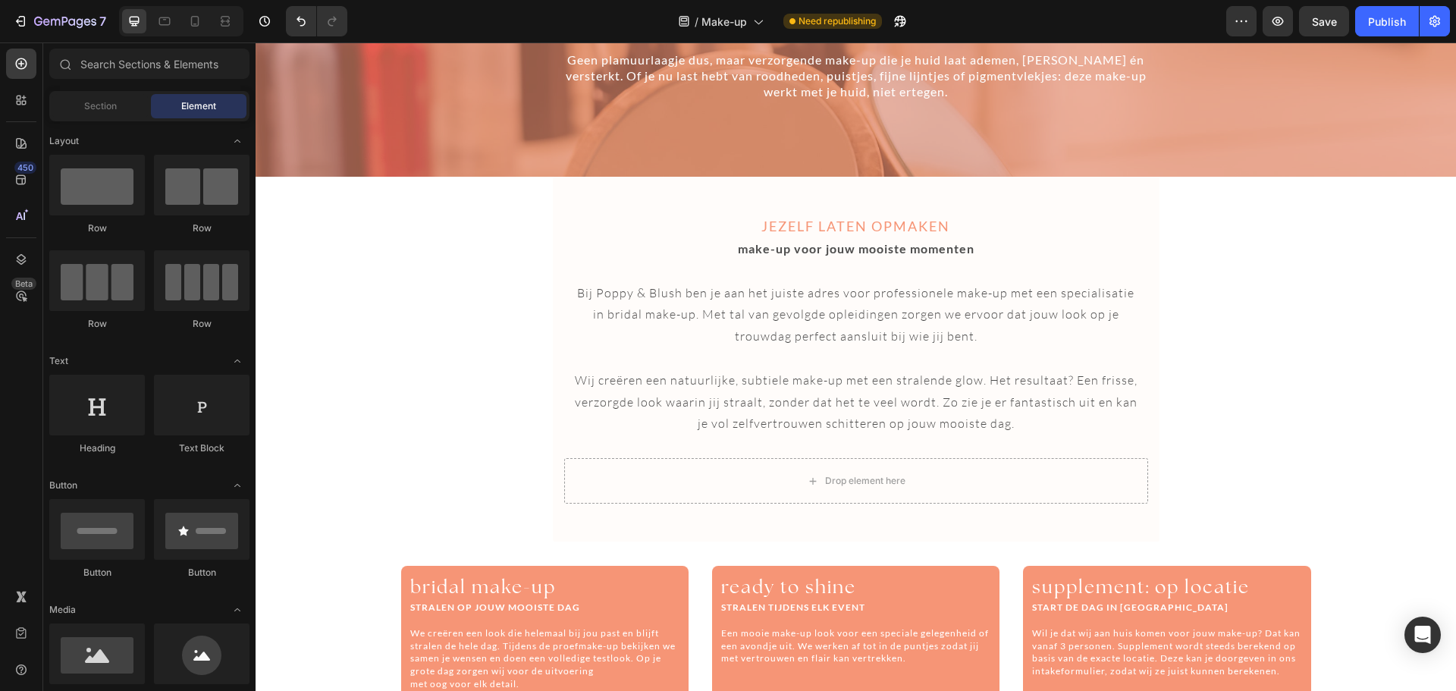
scroll to position [2171, 0]
click at [1037, 513] on div "JEZELF LATEN OPMAKEN Heading make-up voor jouw mooiste momenten Bij Poppy & Blu…" at bounding box center [856, 359] width 607 height 365
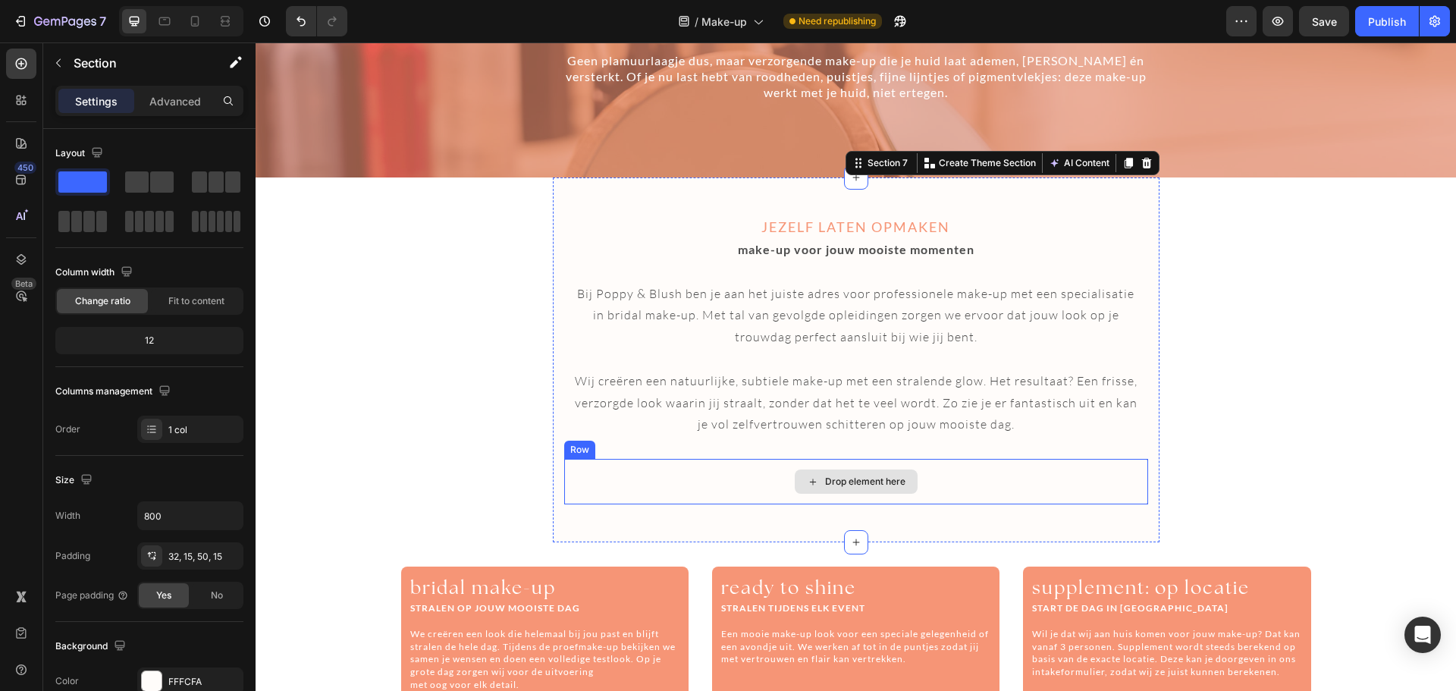
click at [1097, 477] on div "Drop element here" at bounding box center [856, 481] width 584 height 45
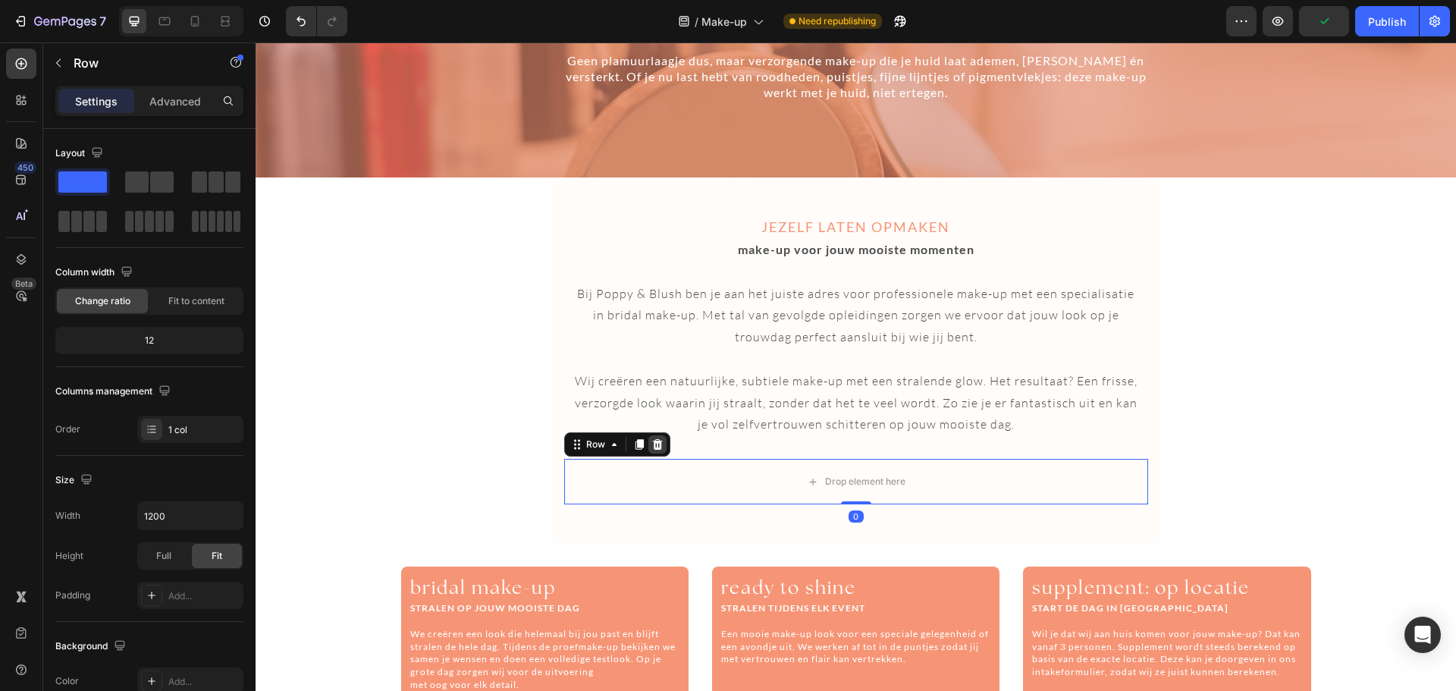
click at [654, 441] on icon at bounding box center [657, 444] width 10 height 11
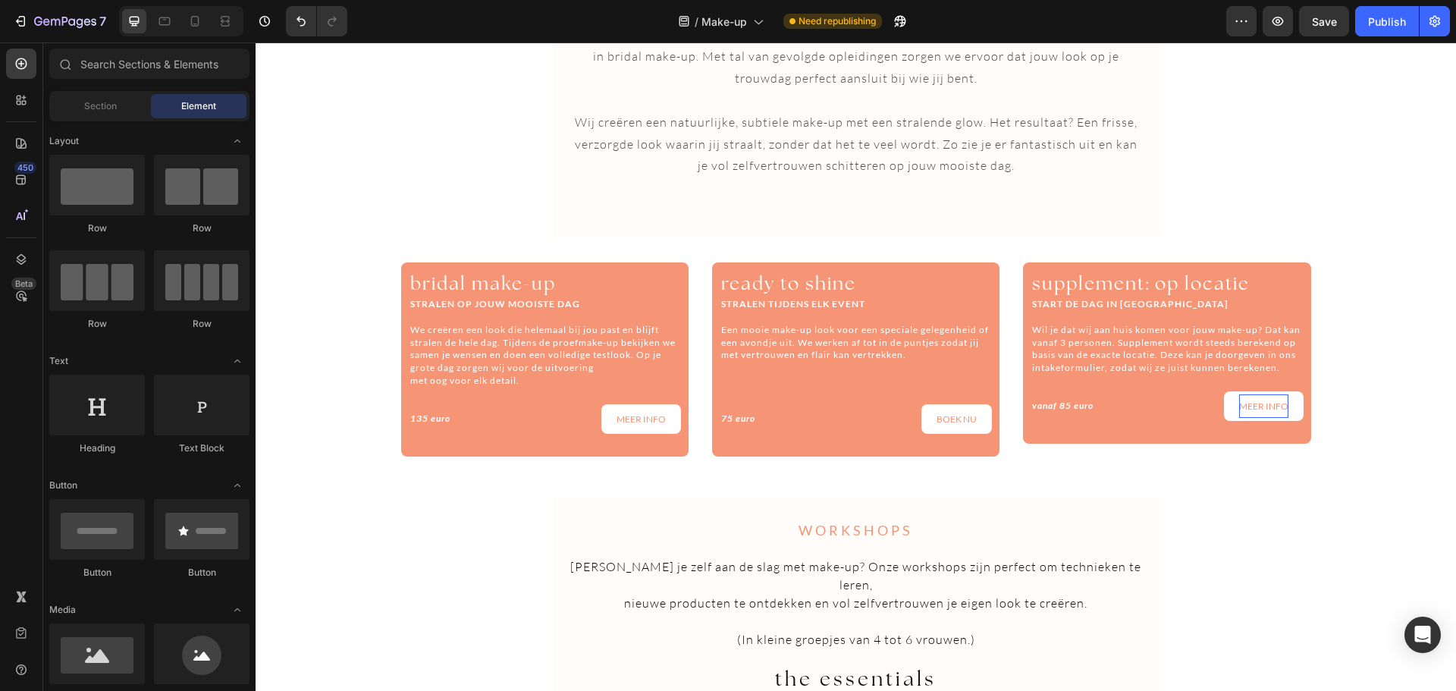
scroll to position [2446, 0]
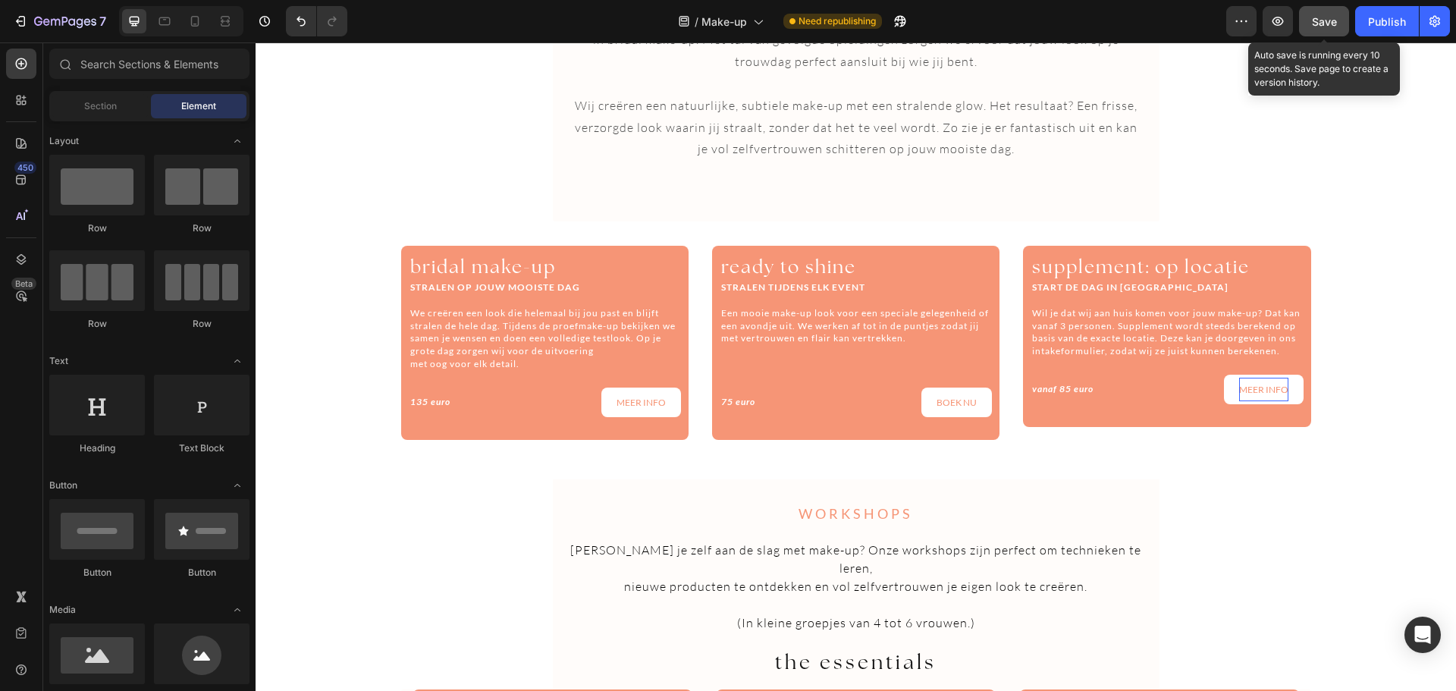
click at [1335, 30] on button "Save" at bounding box center [1324, 21] width 50 height 30
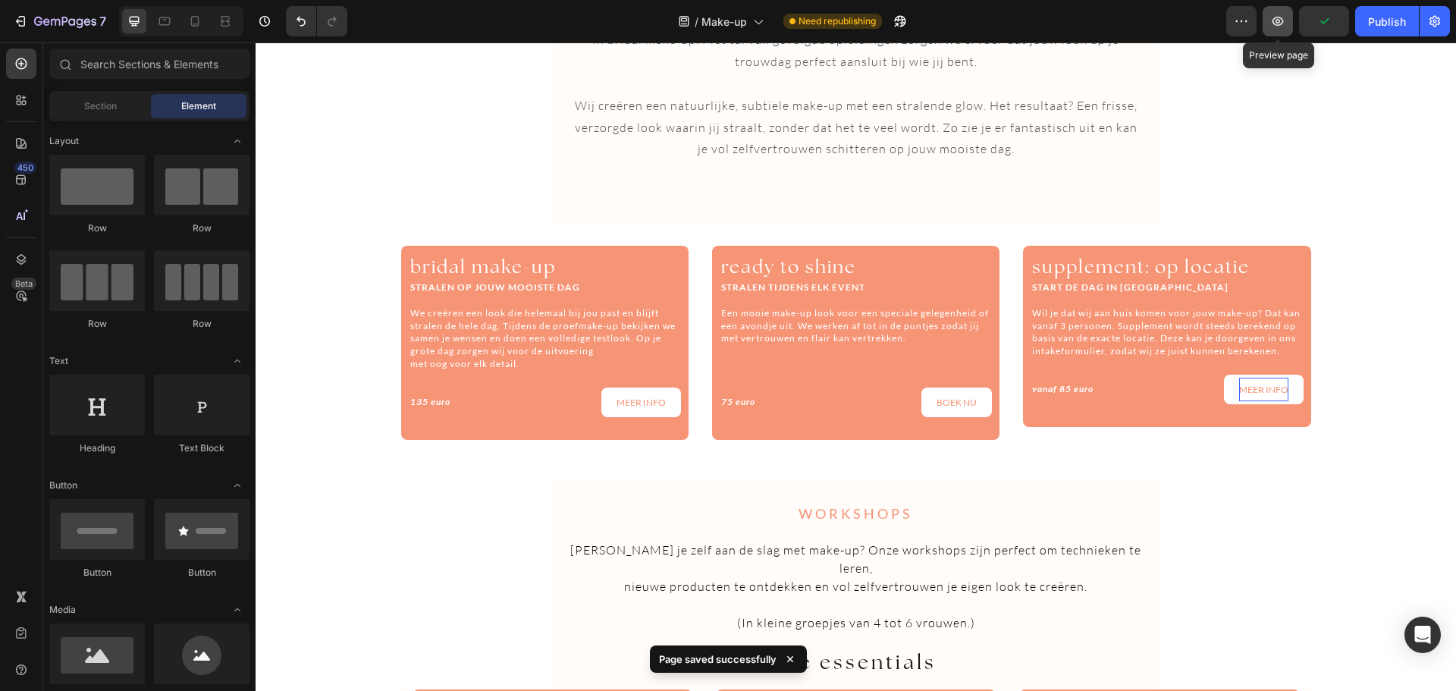
click at [1288, 36] on button "button" at bounding box center [1278, 21] width 30 height 30
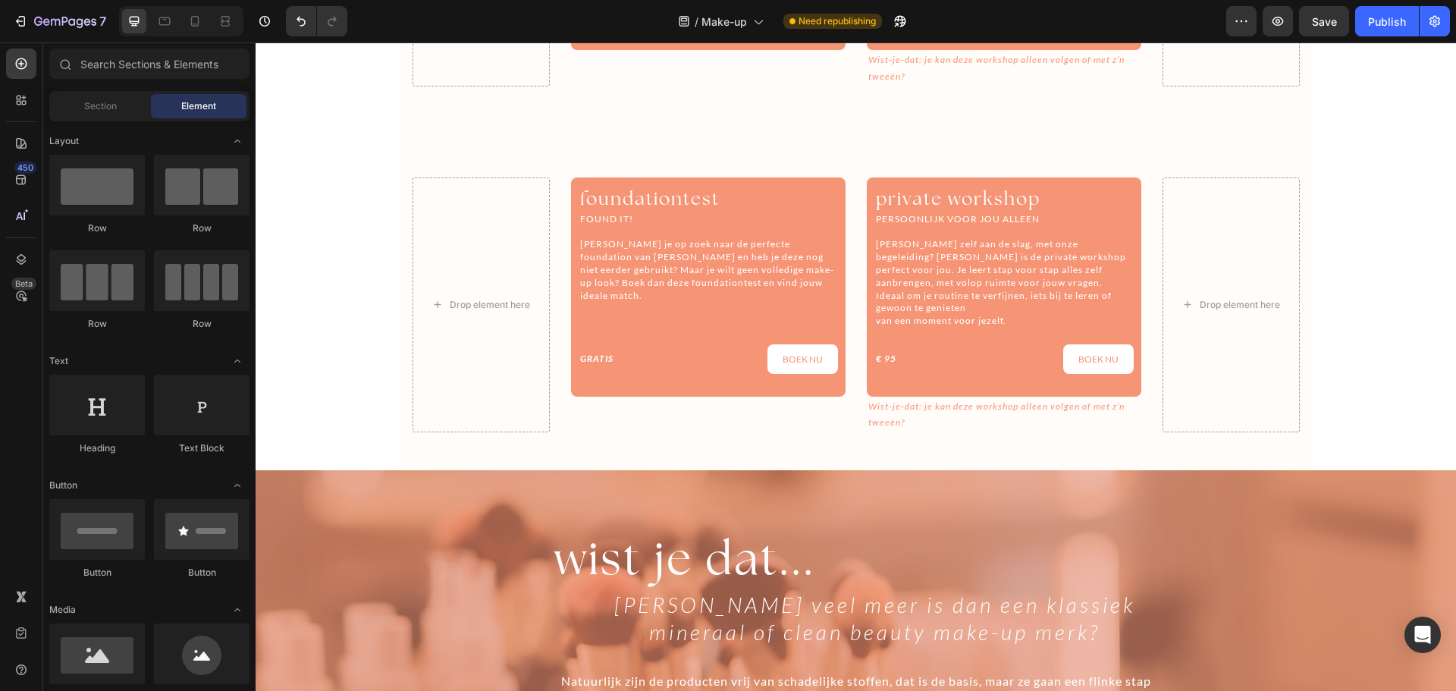
scroll to position [1183, 0]
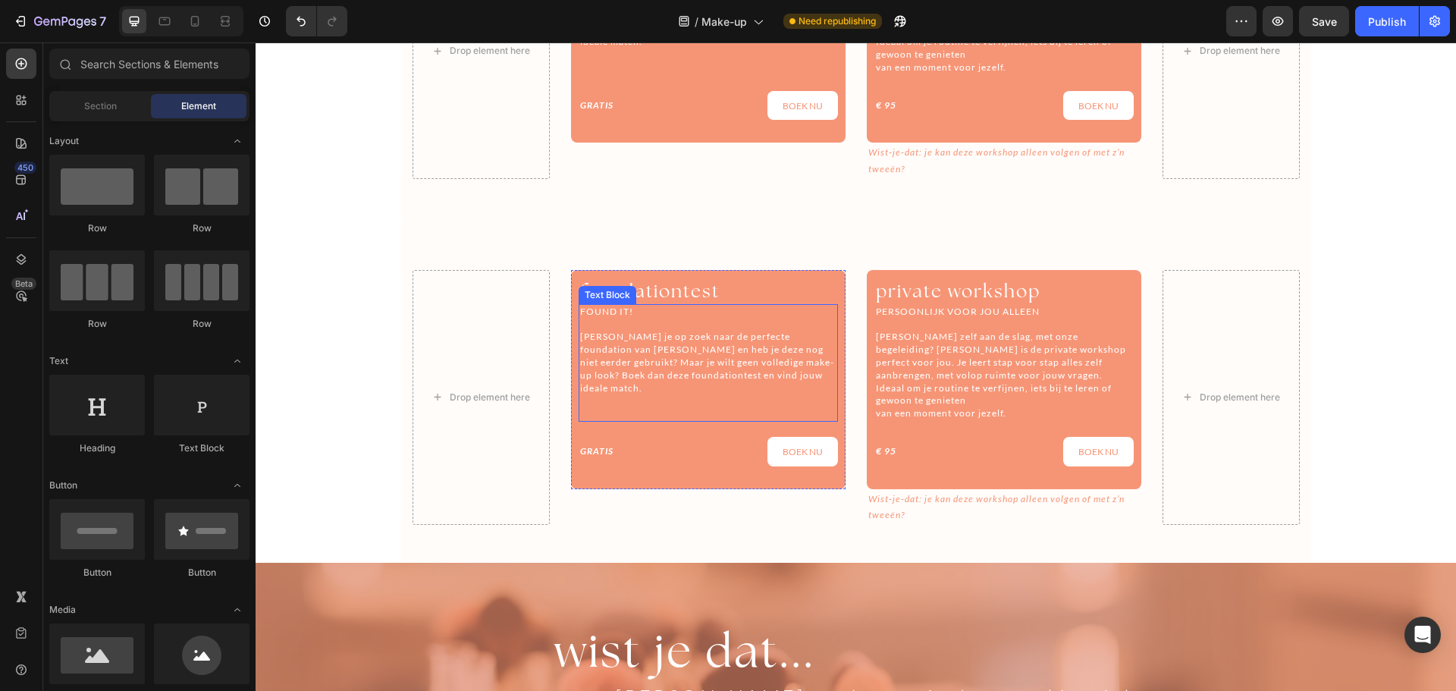
click at [594, 306] on p "FOUND IT!" at bounding box center [708, 312] width 256 height 13
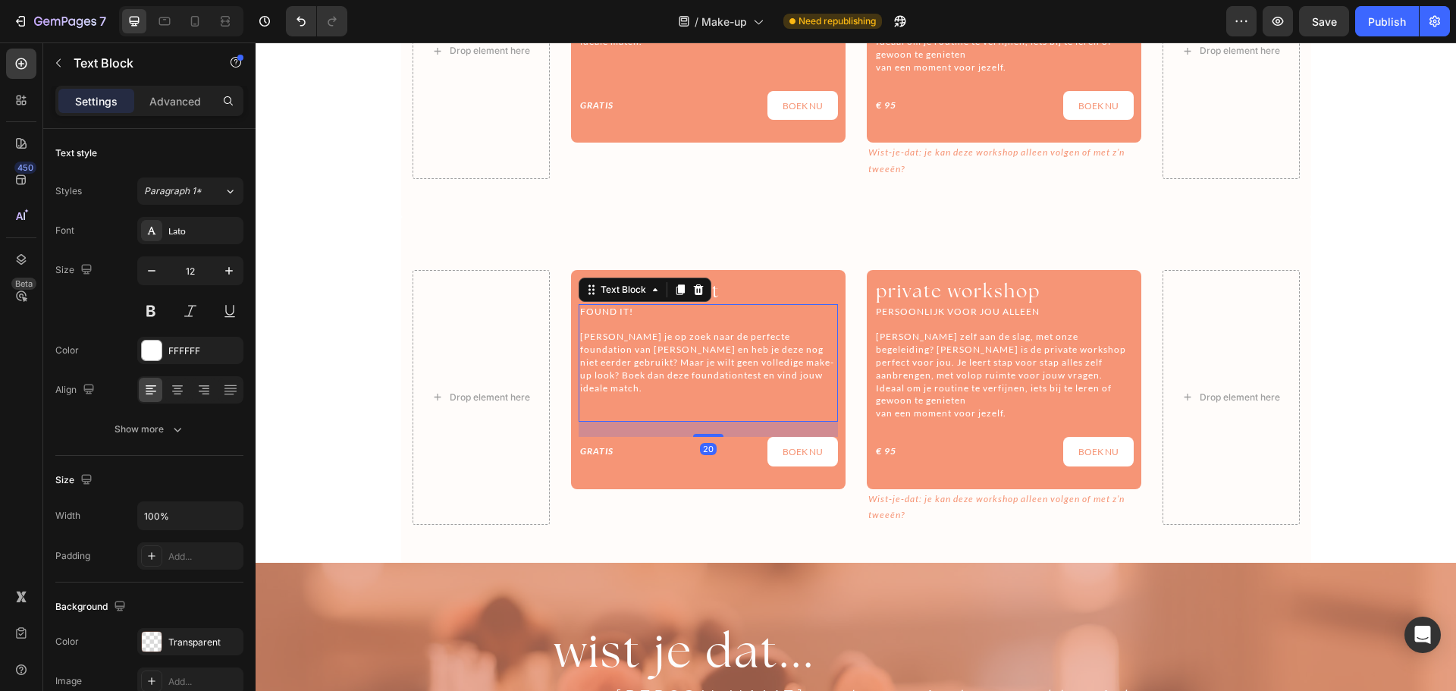
click at [594, 306] on p "FOUND IT!" at bounding box center [708, 312] width 256 height 13
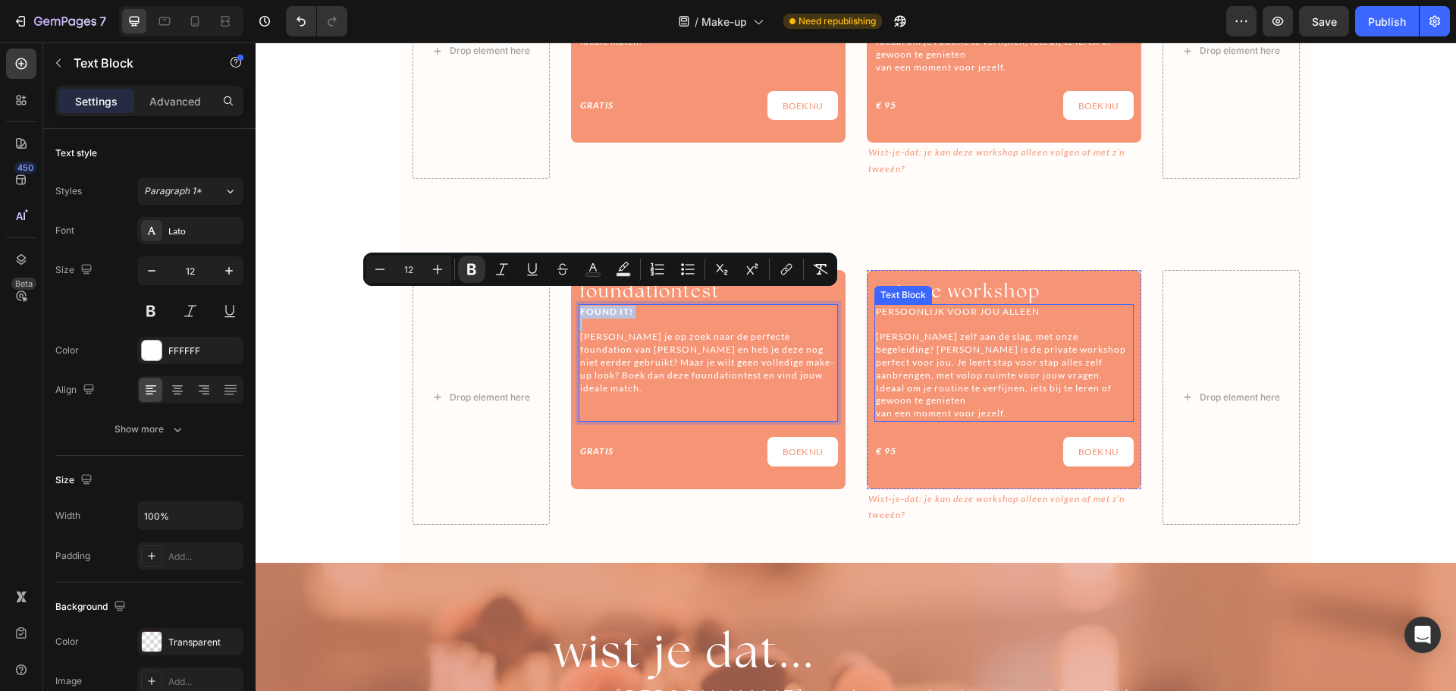
click at [923, 306] on p "PERSOONLIJK VOOR JOU ALLEEN" at bounding box center [1004, 312] width 256 height 13
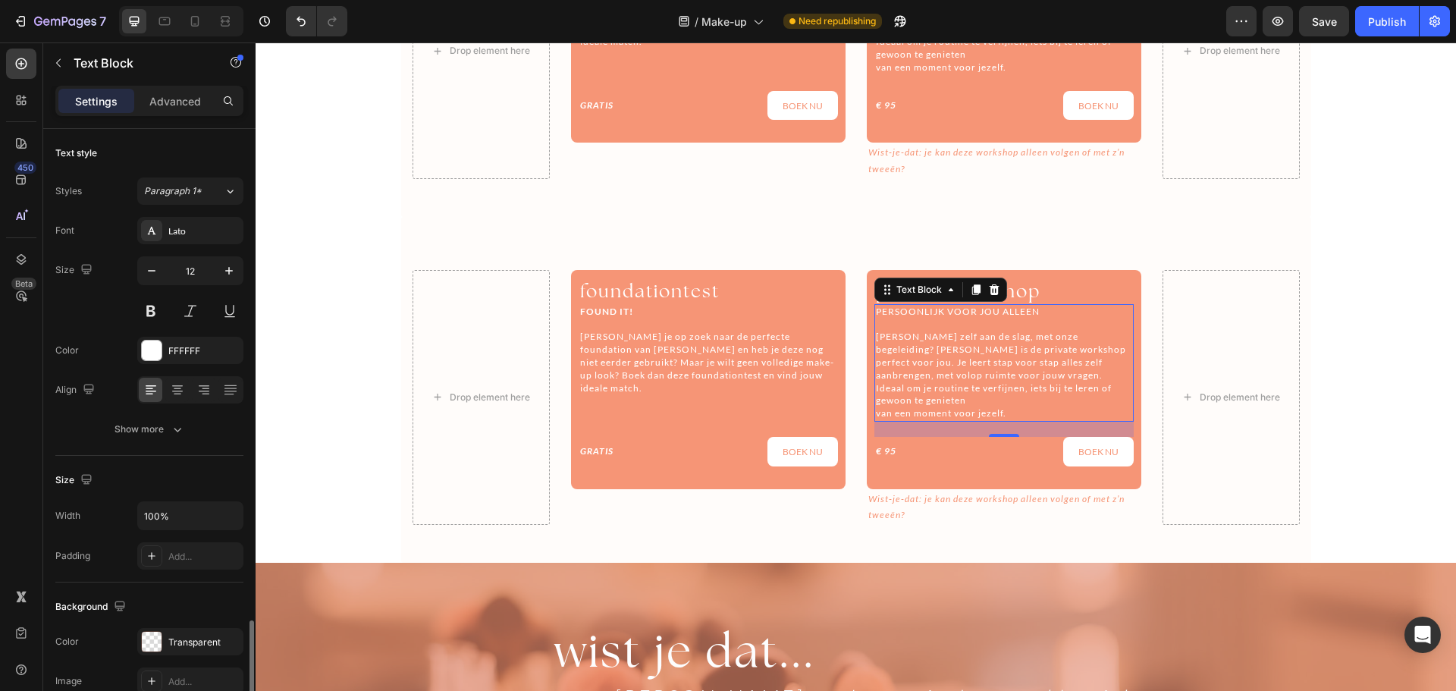
scroll to position [293, 0]
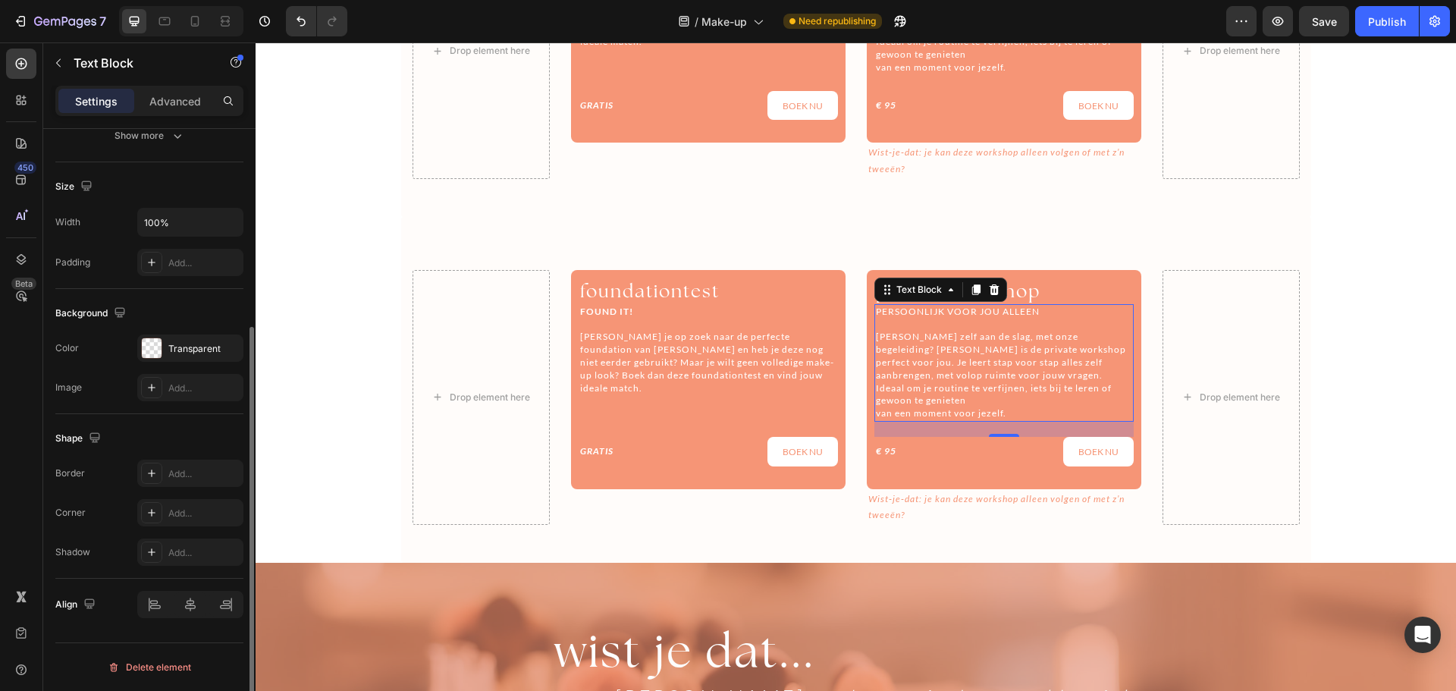
click at [923, 306] on p "PERSOONLIJK VOOR JOU ALLEEN" at bounding box center [1004, 312] width 256 height 13
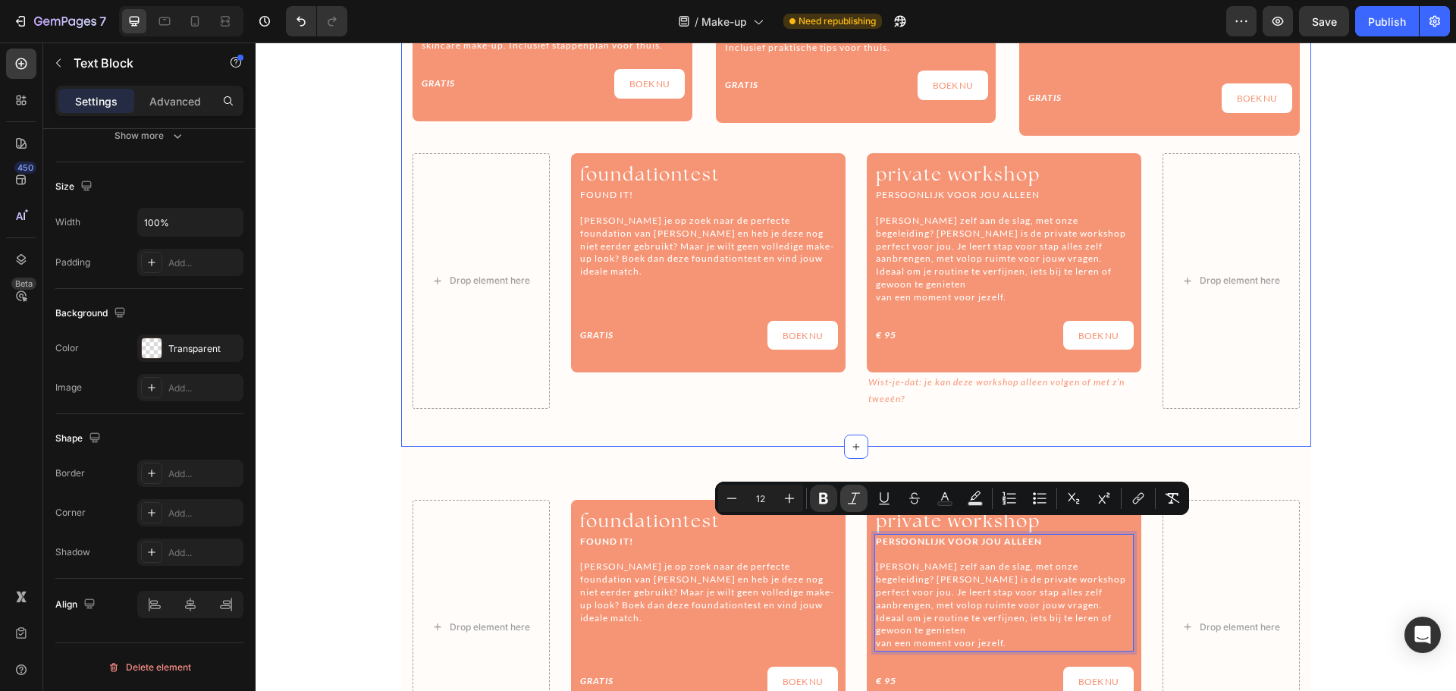
scroll to position [952, 0]
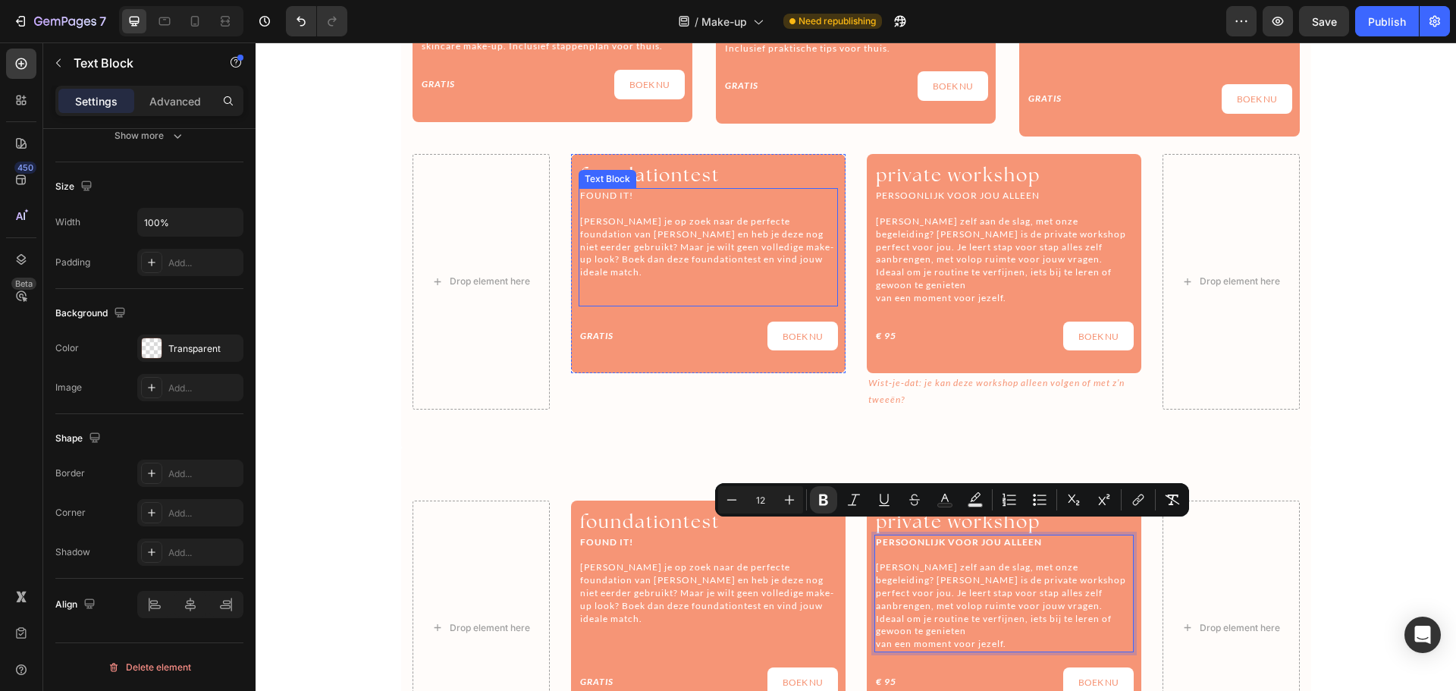
click at [598, 191] on p "FOUND IT!" at bounding box center [708, 196] width 256 height 13
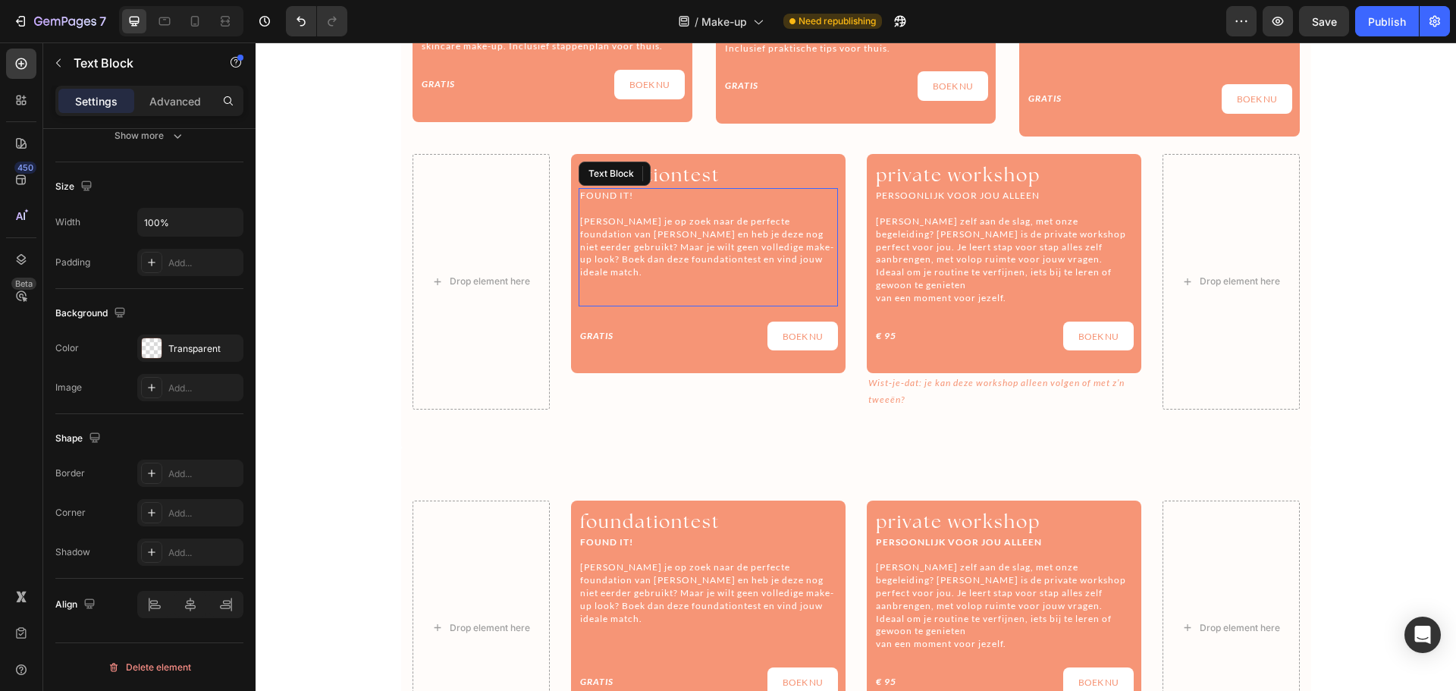
click at [598, 191] on p "FOUND IT!" at bounding box center [708, 196] width 256 height 13
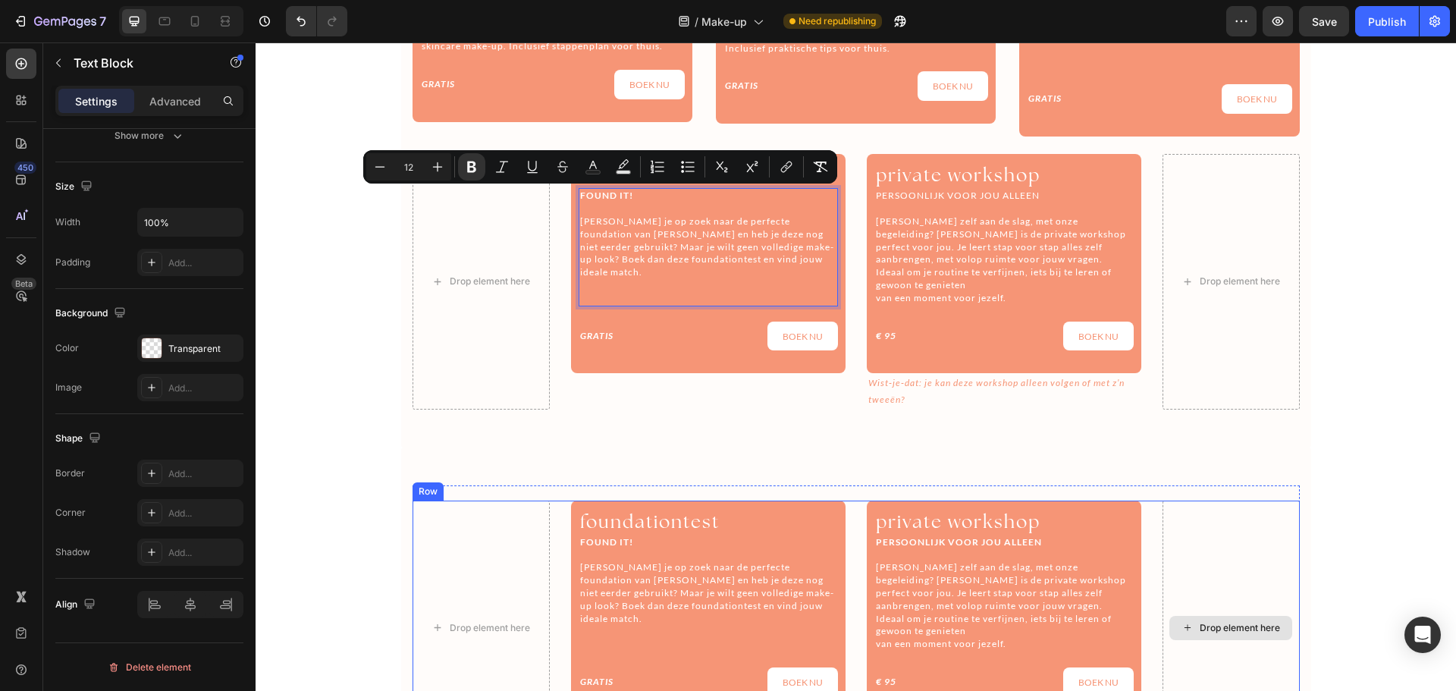
click at [1264, 532] on div "Drop element here" at bounding box center [1230, 627] width 137 height 255
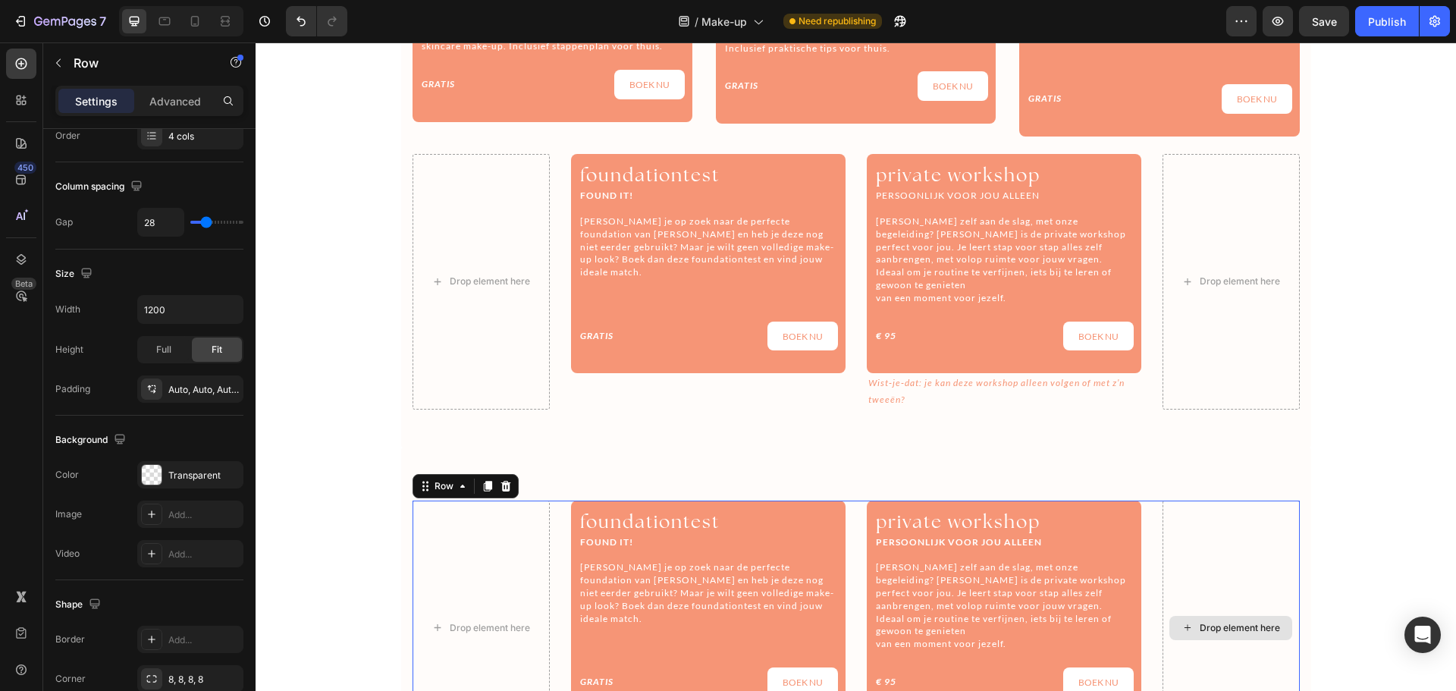
scroll to position [0, 0]
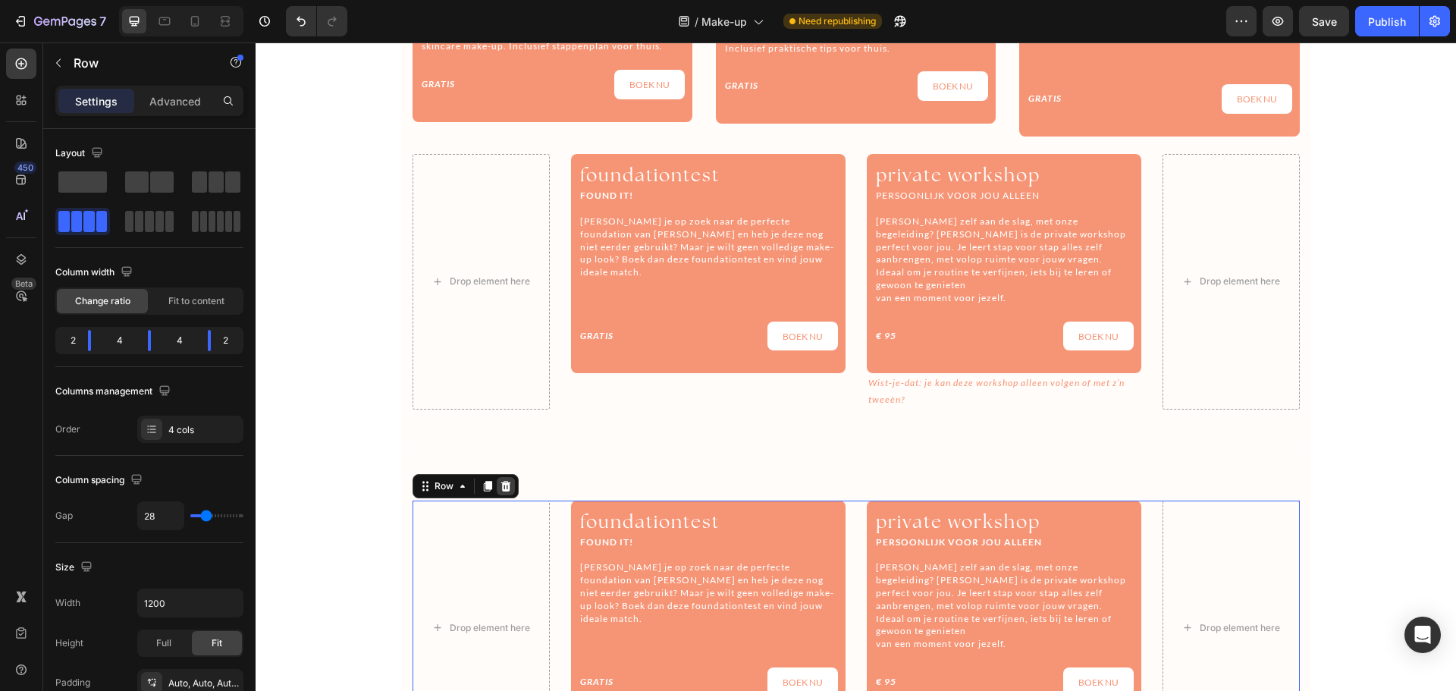
click at [500, 480] on icon at bounding box center [506, 486] width 12 height 12
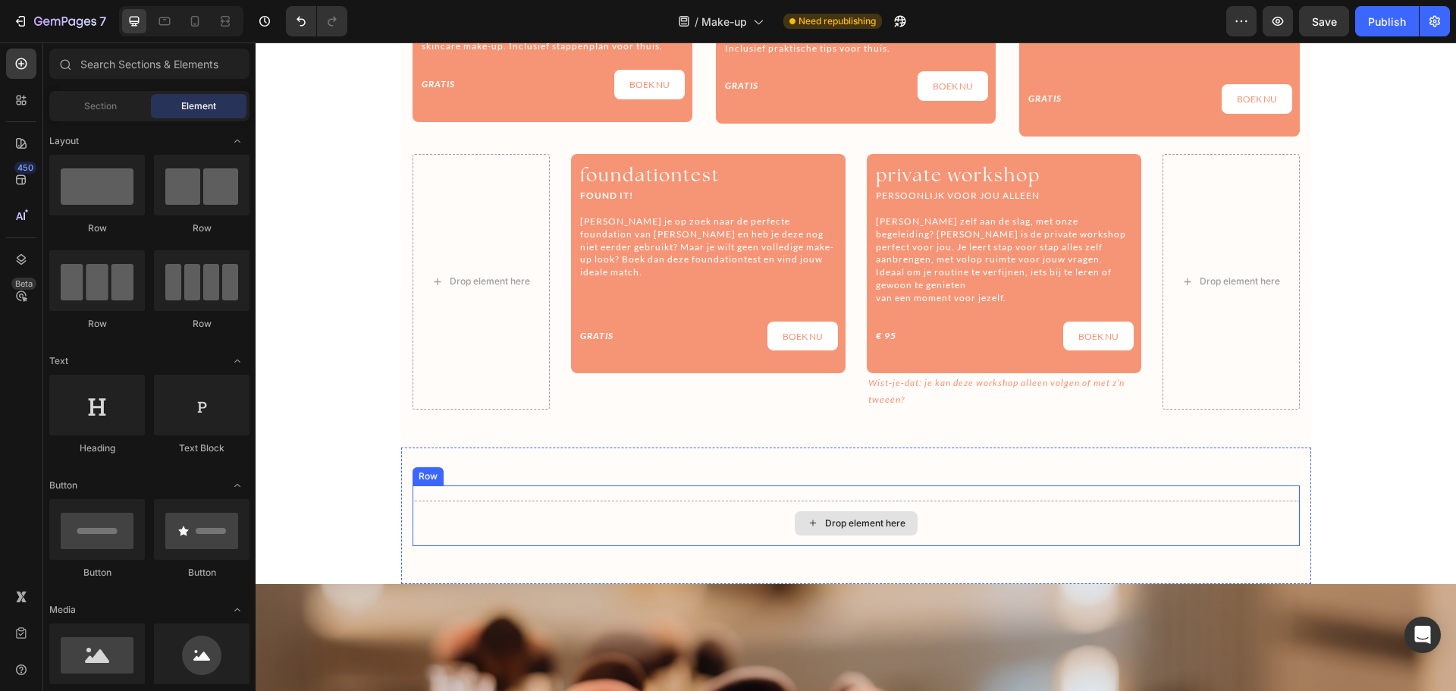
click at [945, 508] on div "Drop element here" at bounding box center [855, 522] width 887 height 45
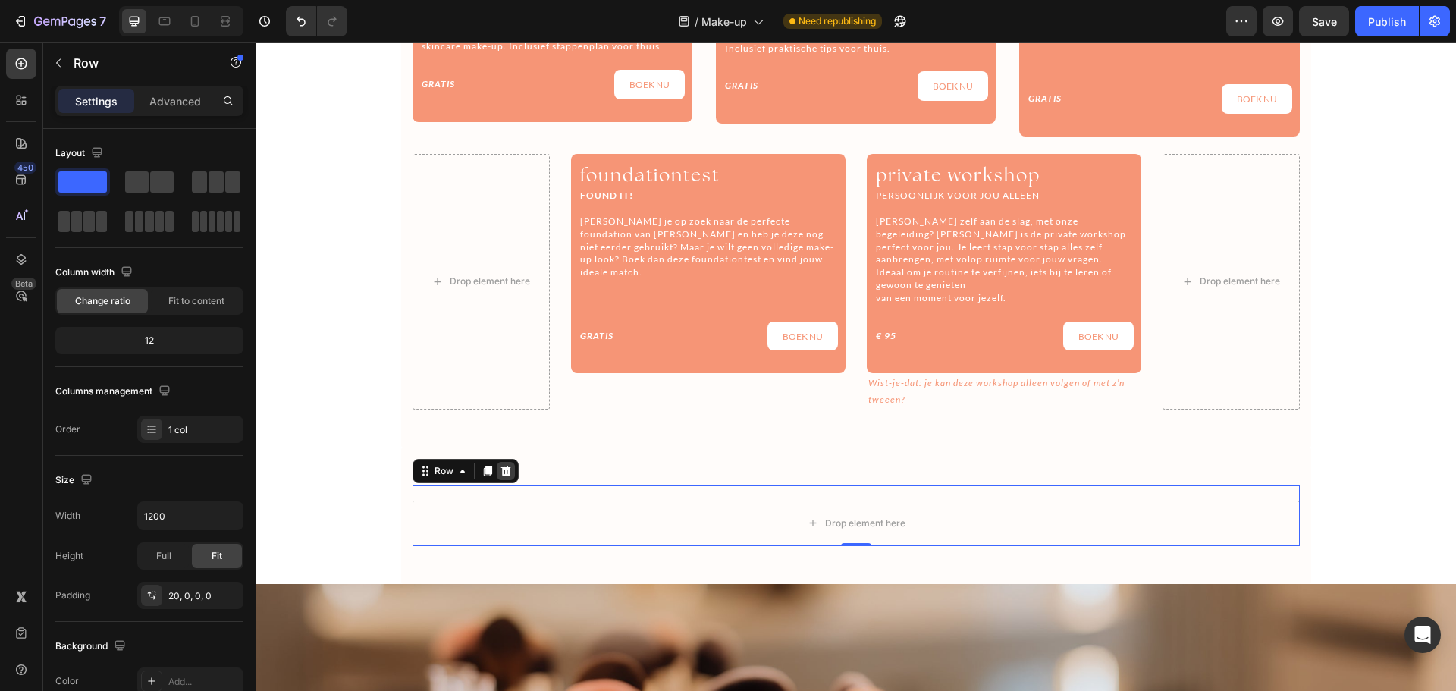
click at [505, 465] on icon at bounding box center [506, 471] width 12 height 12
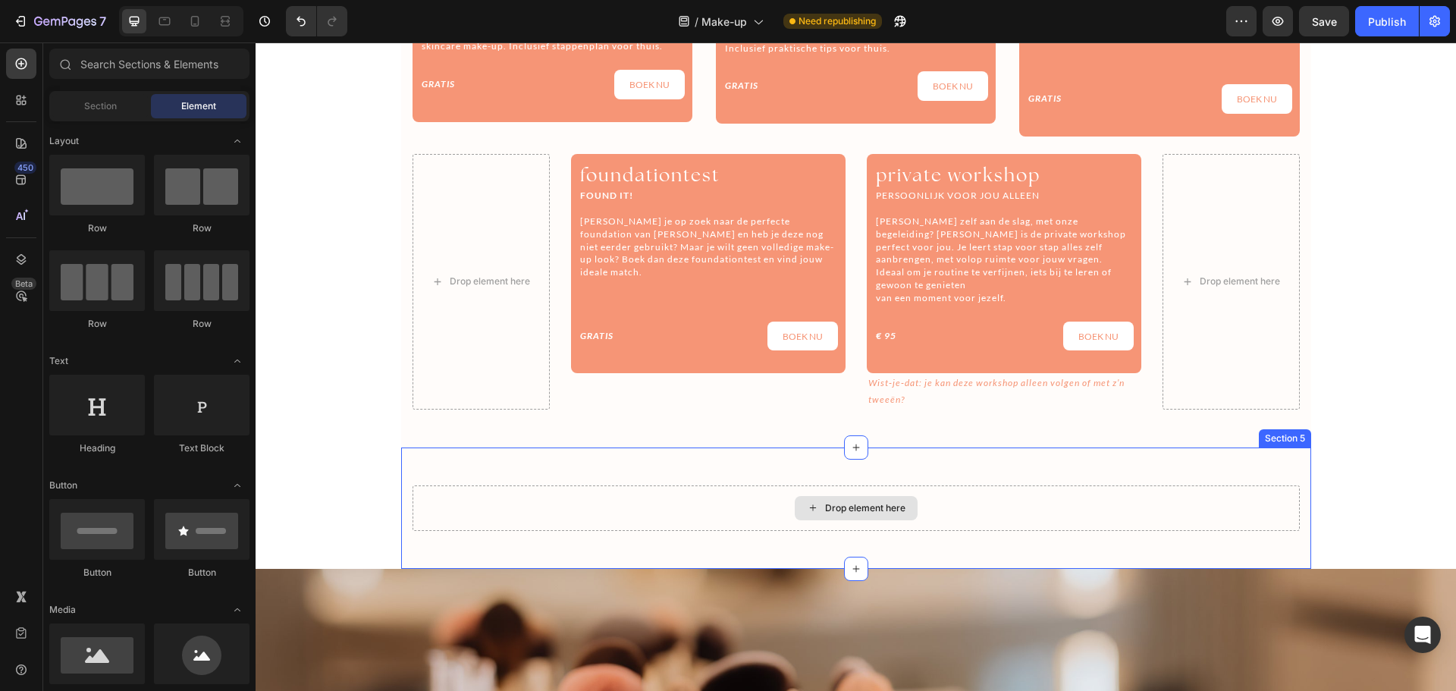
click at [718, 497] on div "Drop element here" at bounding box center [855, 507] width 887 height 45
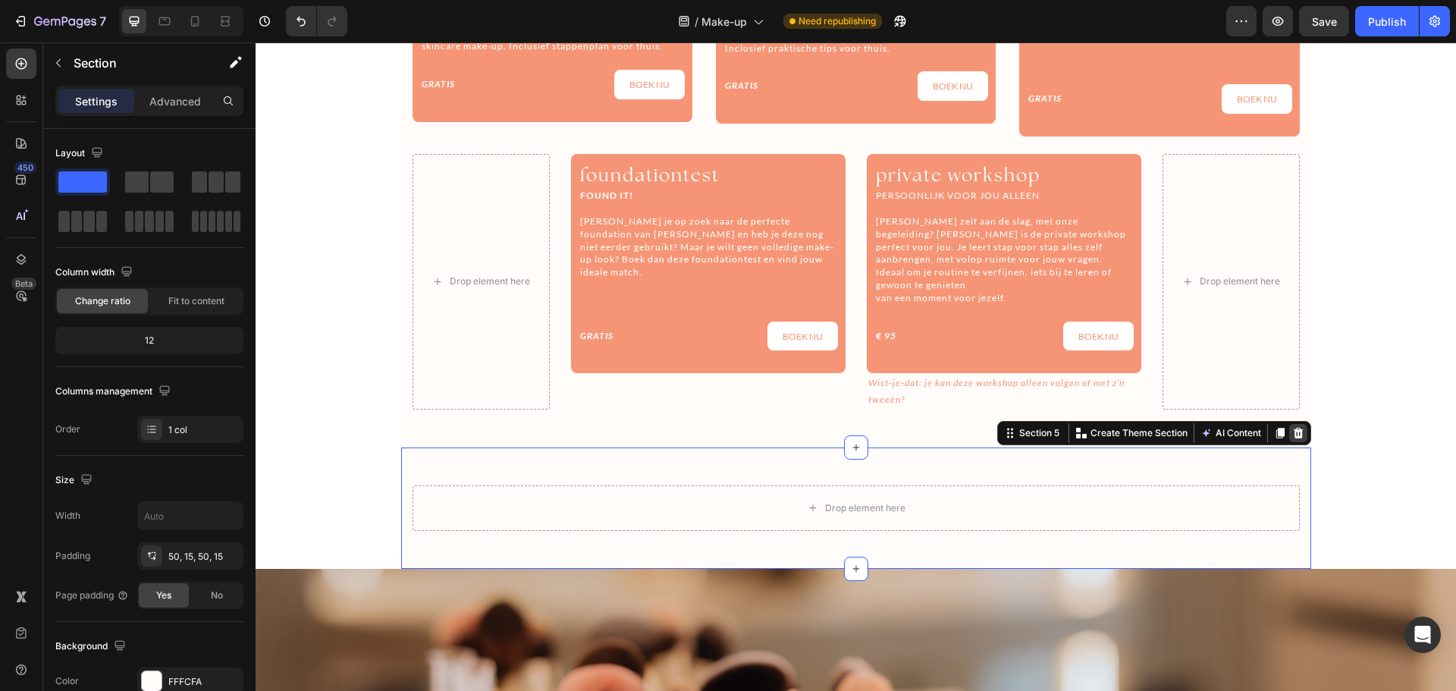
click at [1297, 427] on icon at bounding box center [1298, 433] width 12 height 12
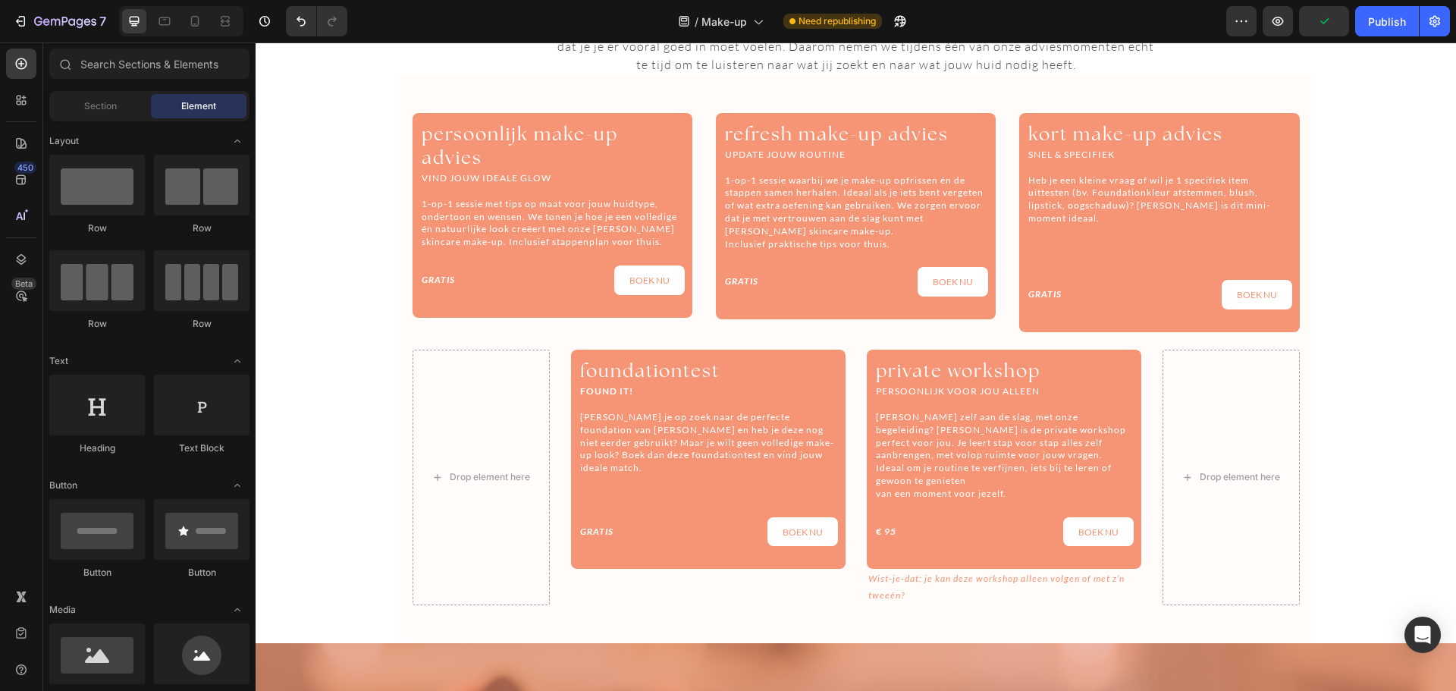
scroll to position [755, 0]
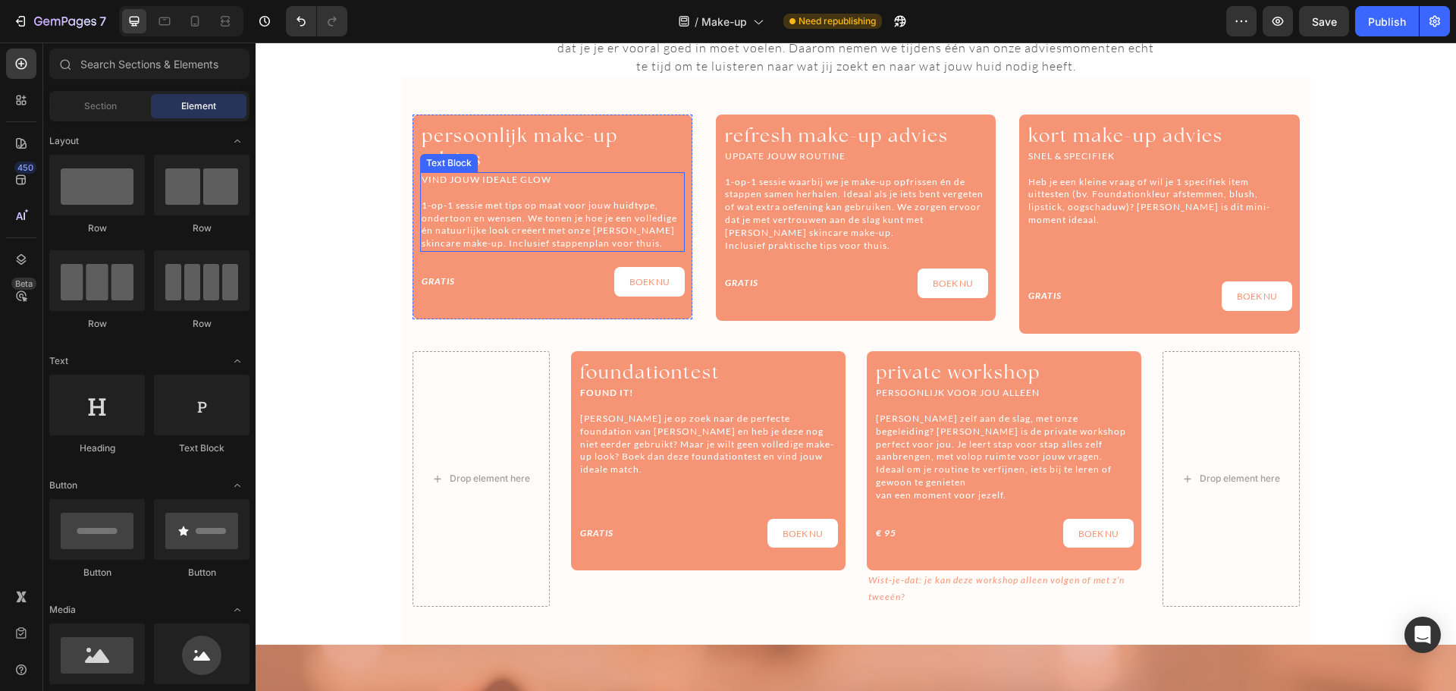
click at [491, 174] on p "VIND JOUW IDEALE GLOW" at bounding box center [553, 180] width 262 height 13
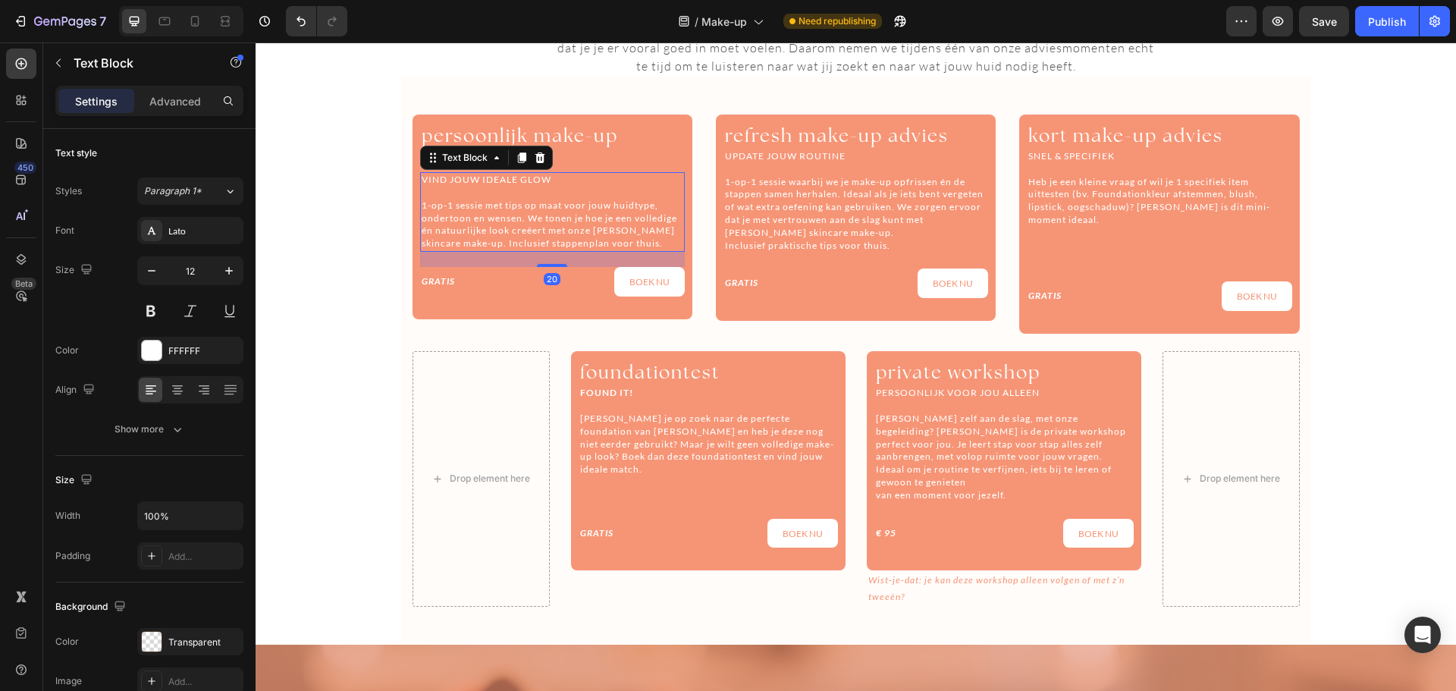
click at [491, 174] on p "VIND JOUW IDEALE GLOW" at bounding box center [553, 180] width 262 height 13
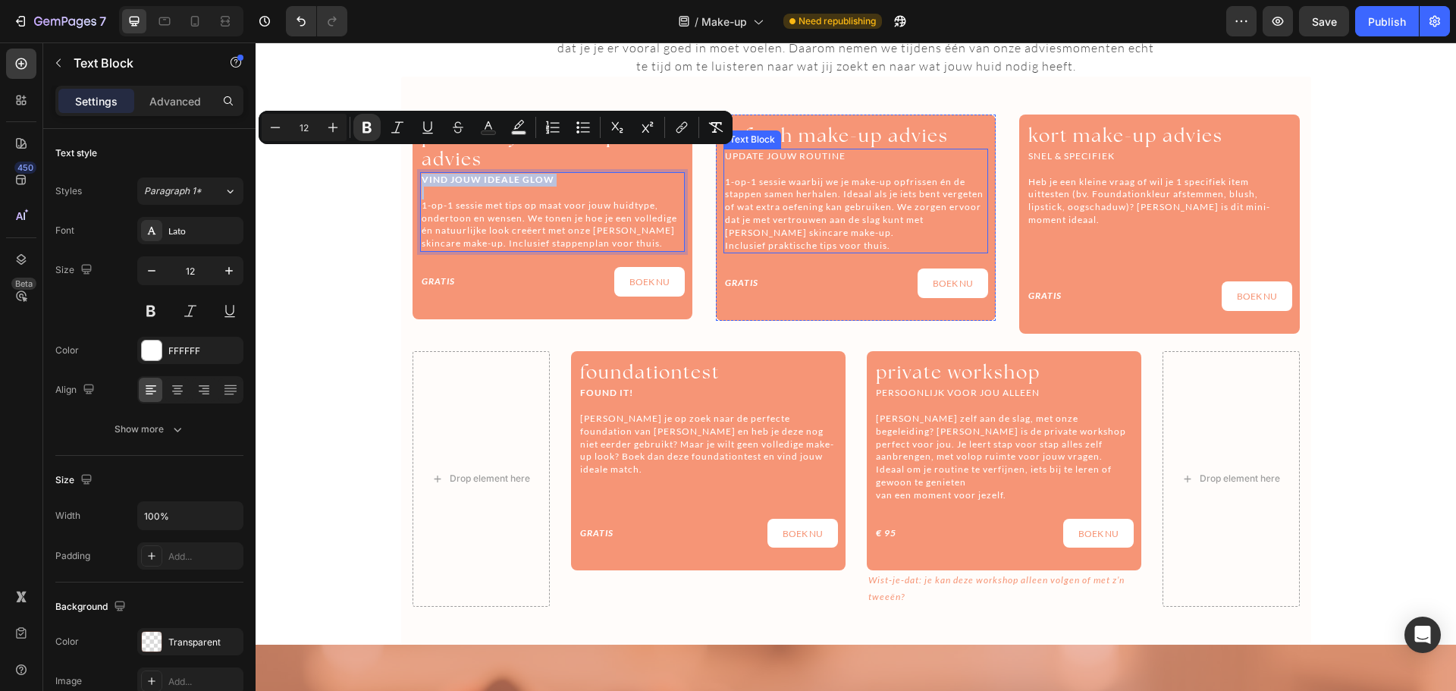
click at [752, 155] on p "UPDATE JOUW ROUTINE" at bounding box center [856, 156] width 262 height 13
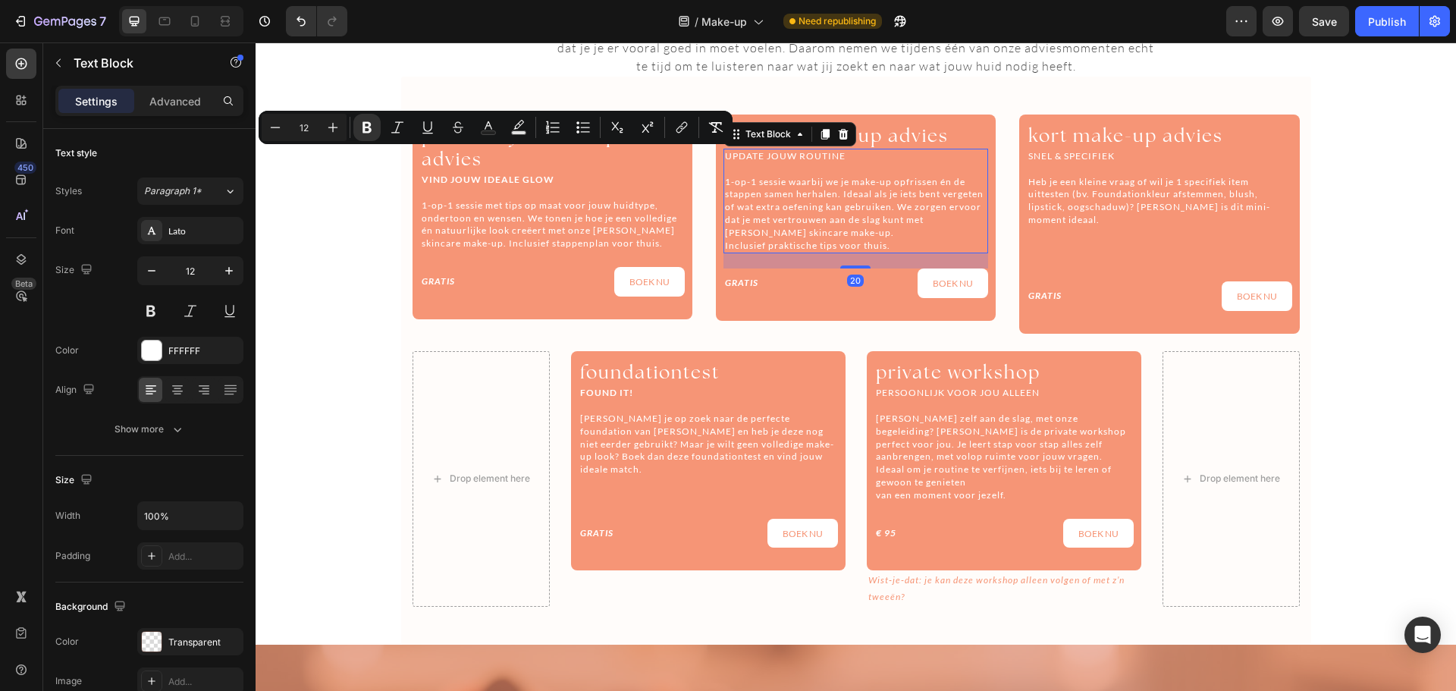
click at [752, 155] on p "UPDATE JOUW ROUTINE" at bounding box center [856, 156] width 262 height 13
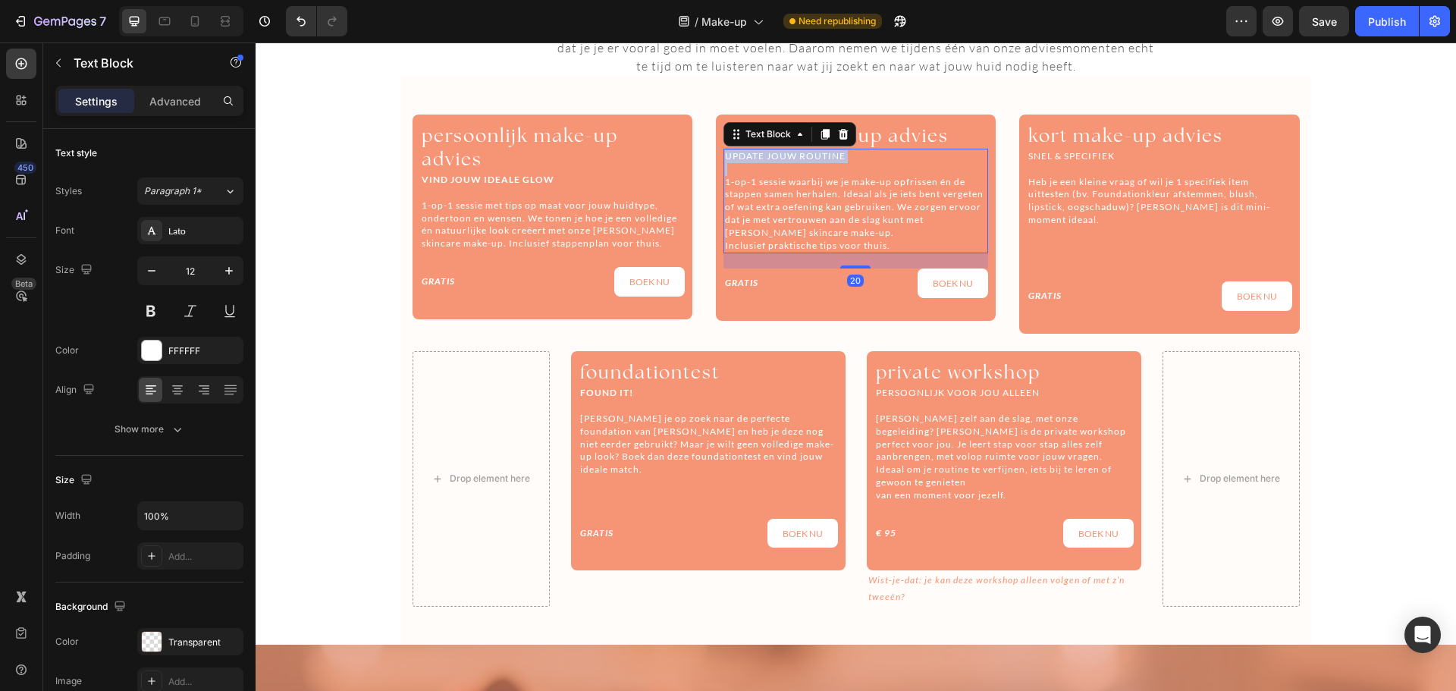
click at [752, 155] on p "UPDATE JOUW ROUTINE" at bounding box center [856, 156] width 262 height 13
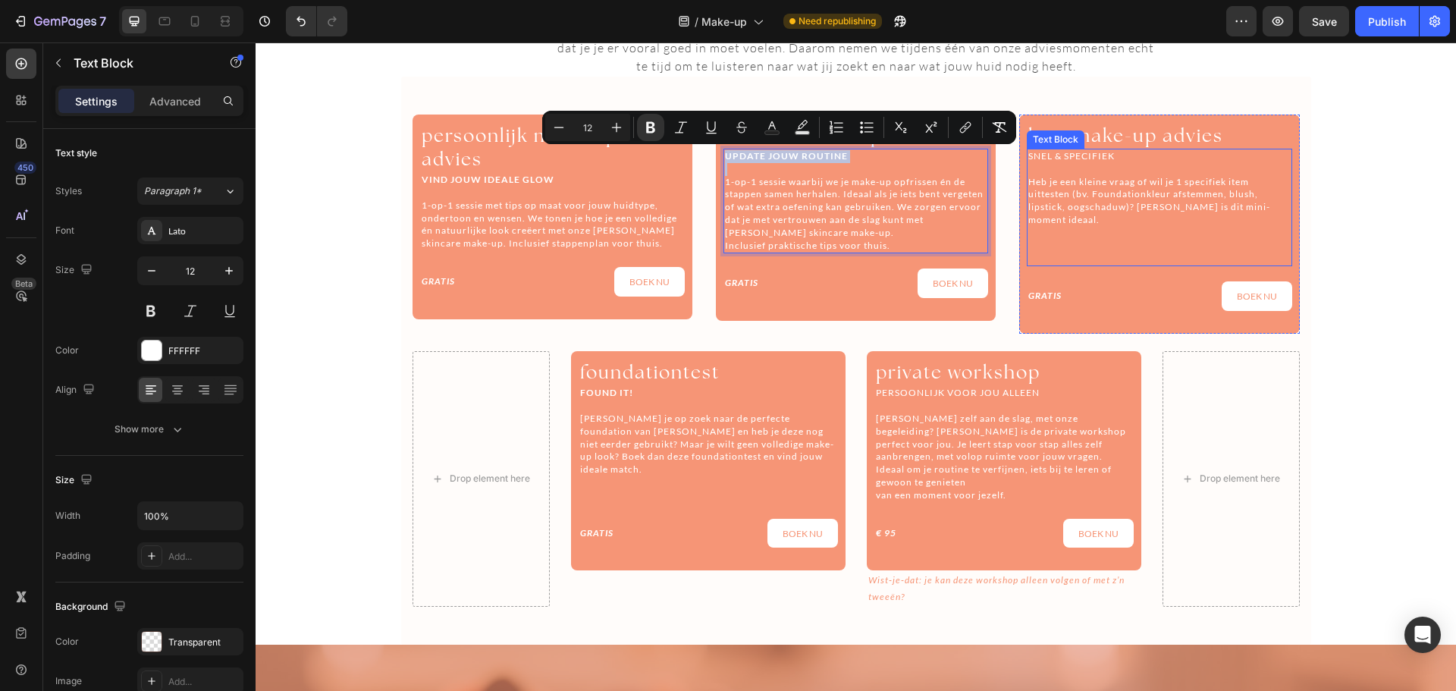
click at [1064, 152] on p "SNEL & SPECIFIEK" at bounding box center [1159, 156] width 262 height 13
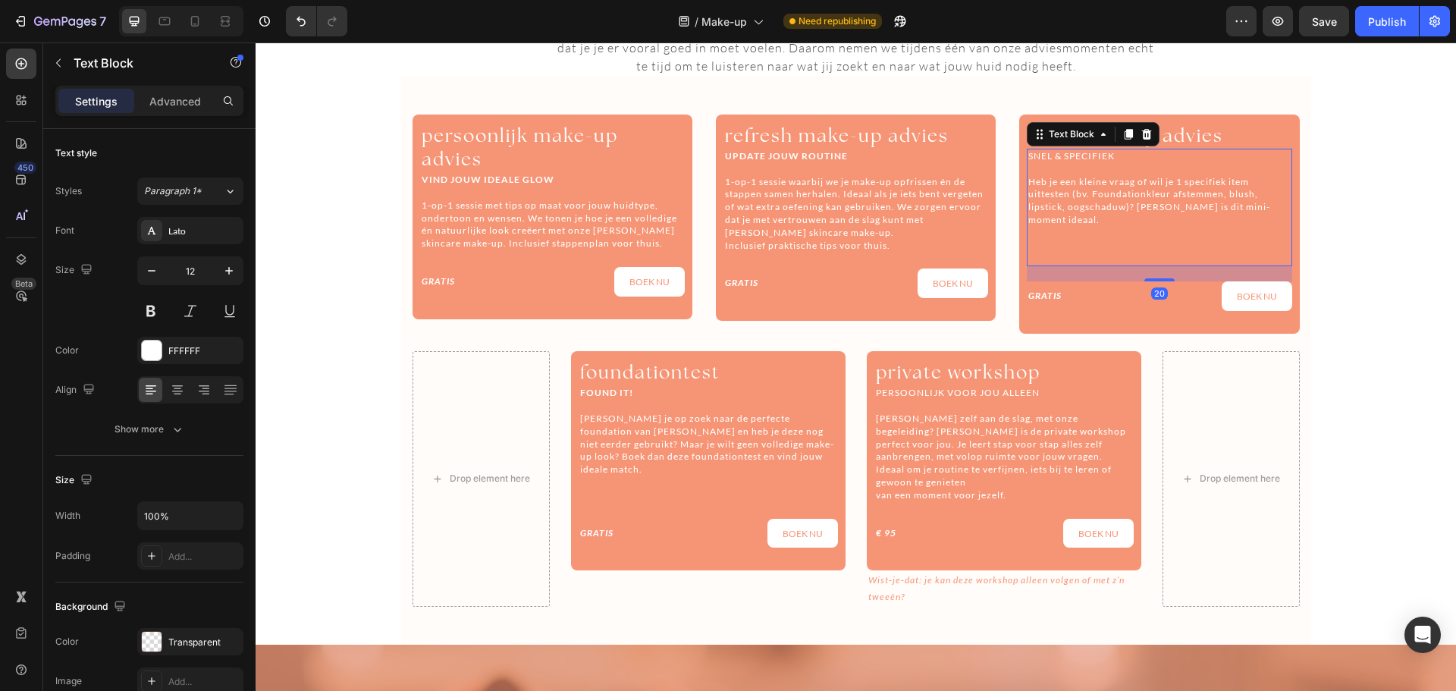
click at [1064, 152] on p "SNEL & SPECIFIEK" at bounding box center [1159, 156] width 262 height 13
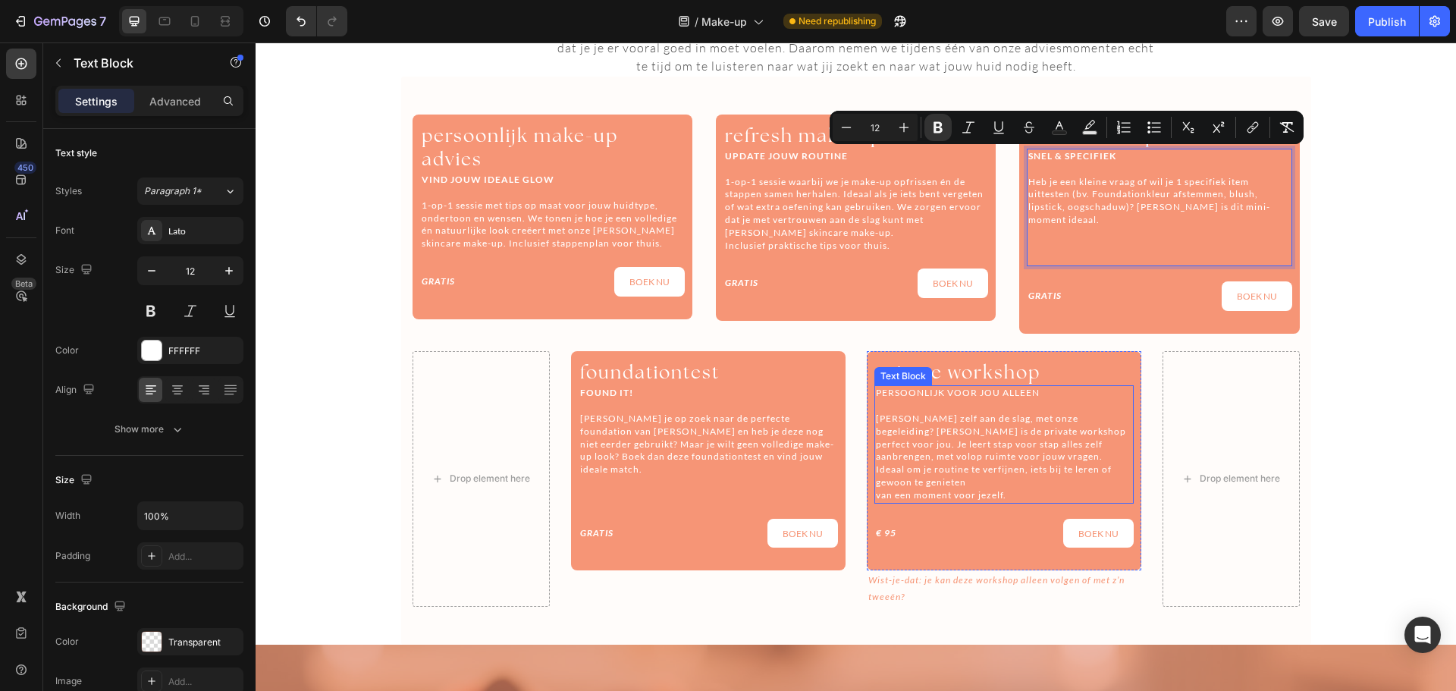
click at [936, 391] on p "PERSOONLIJK VOOR JOU ALLEEN" at bounding box center [1004, 393] width 256 height 13
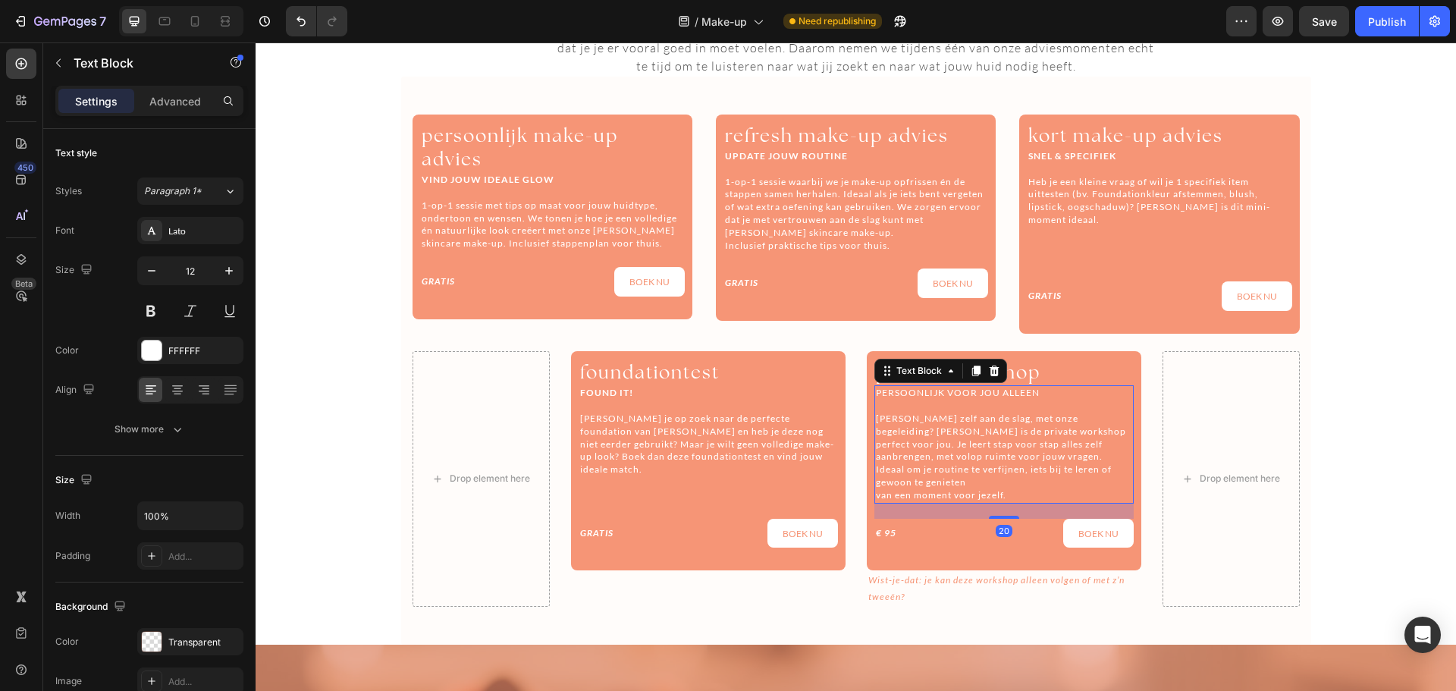
click at [936, 391] on p "PERSOONLIJK VOOR JOU ALLEEN" at bounding box center [1004, 393] width 256 height 13
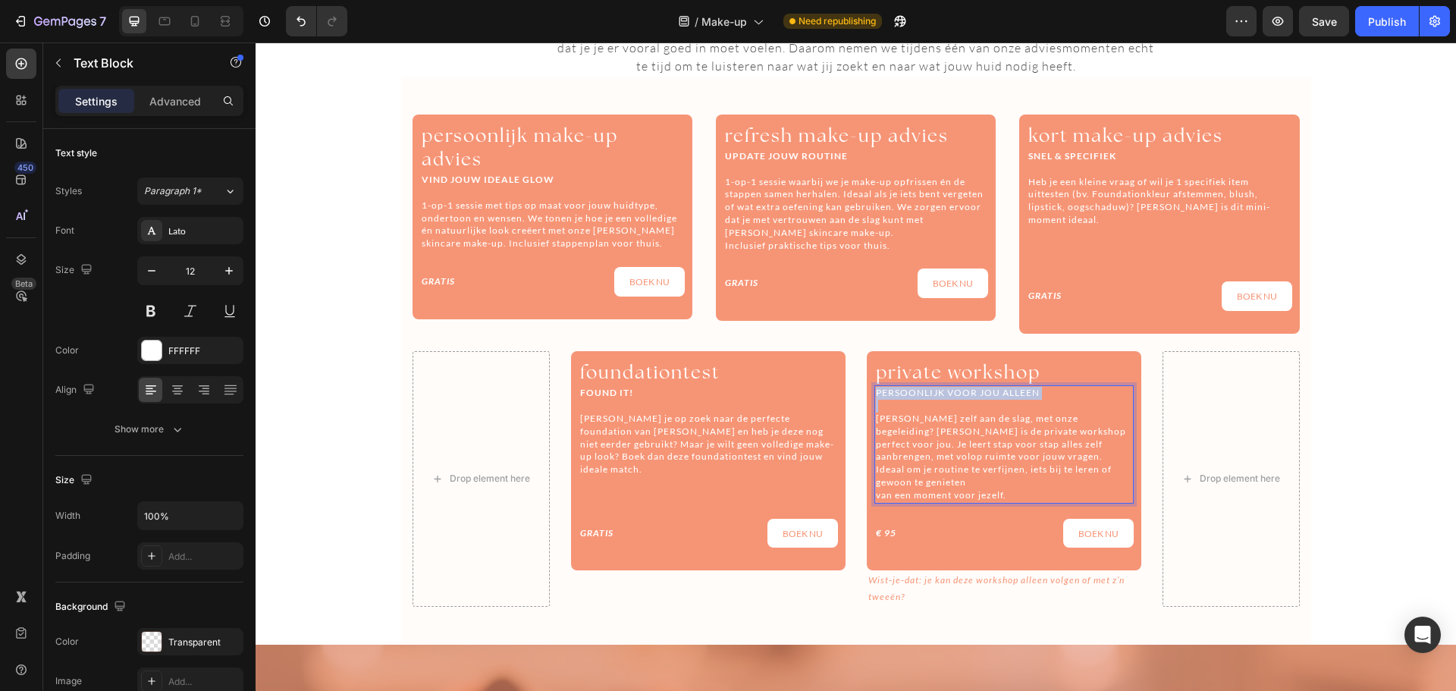
click at [936, 391] on p "PERSOONLIJK VOOR JOU ALLEEN" at bounding box center [1004, 393] width 256 height 13
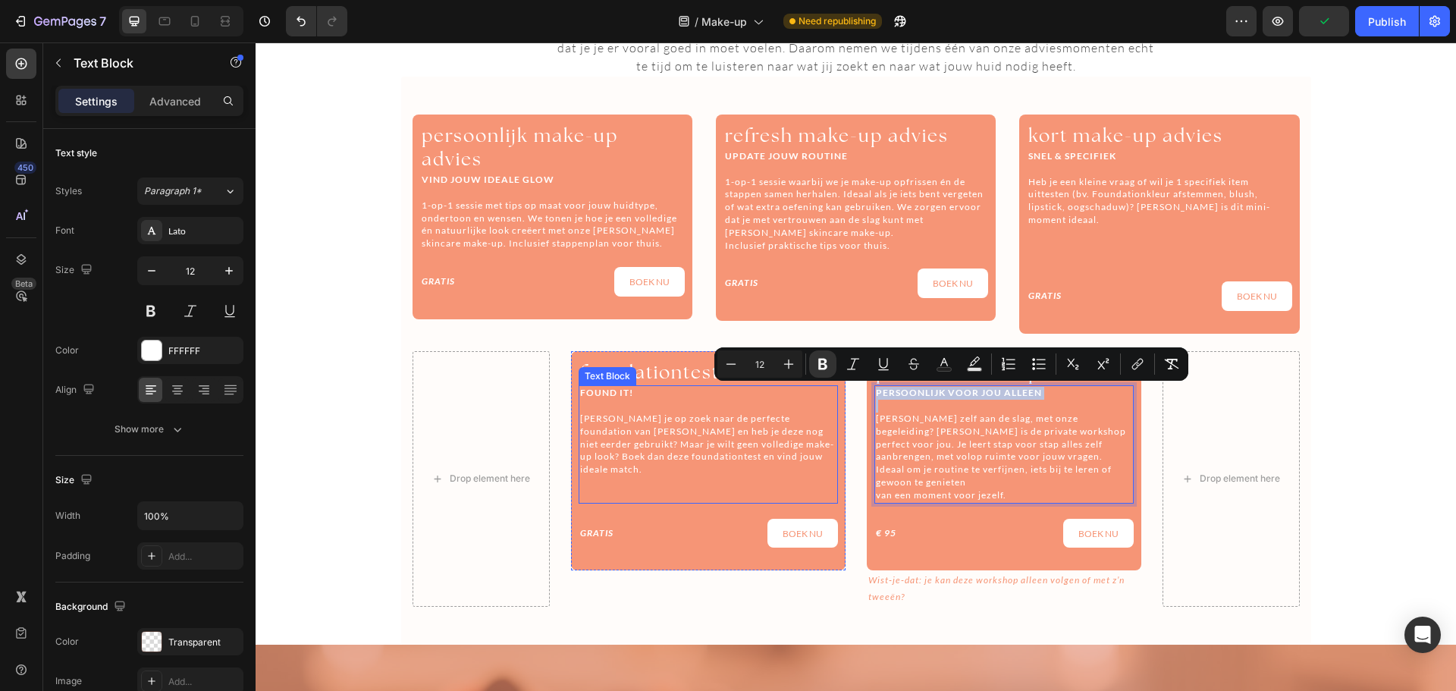
click at [620, 394] on strong "FOUND IT!" at bounding box center [606, 392] width 53 height 11
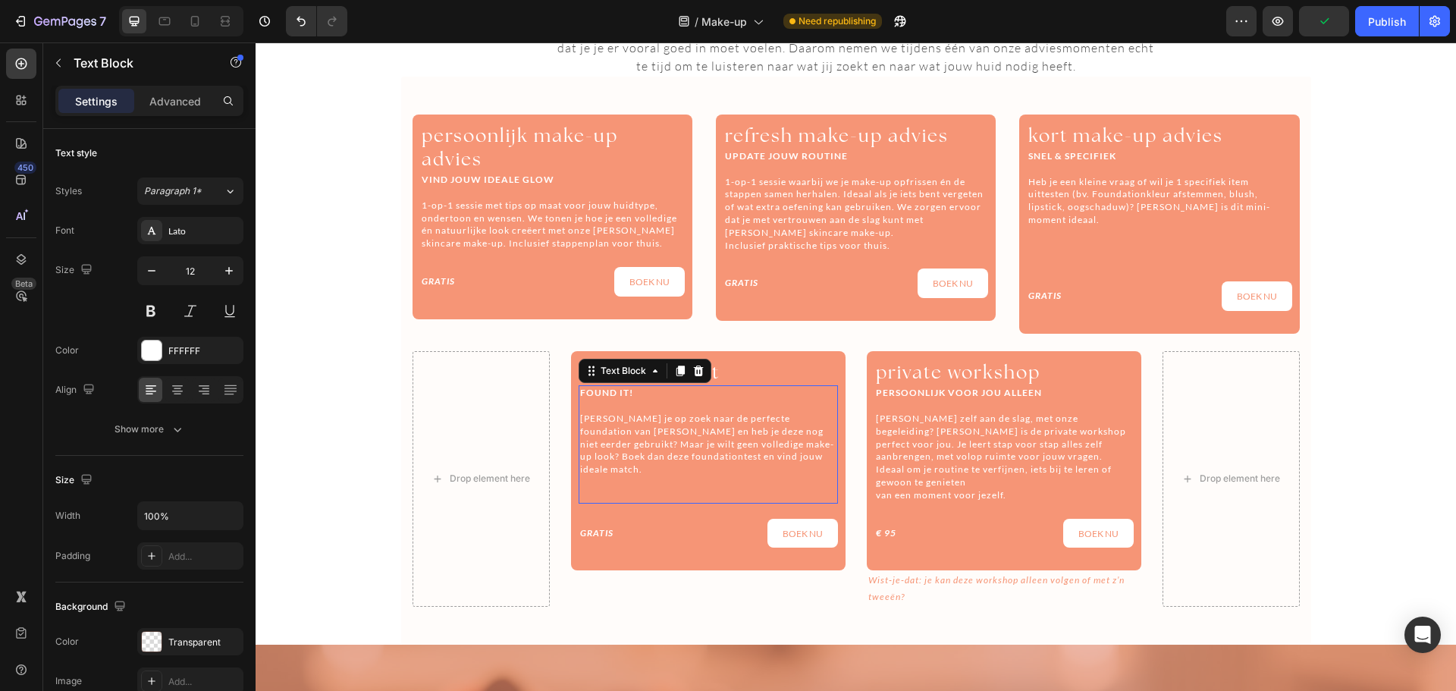
click at [620, 394] on strong "FOUND IT!" at bounding box center [606, 392] width 53 height 11
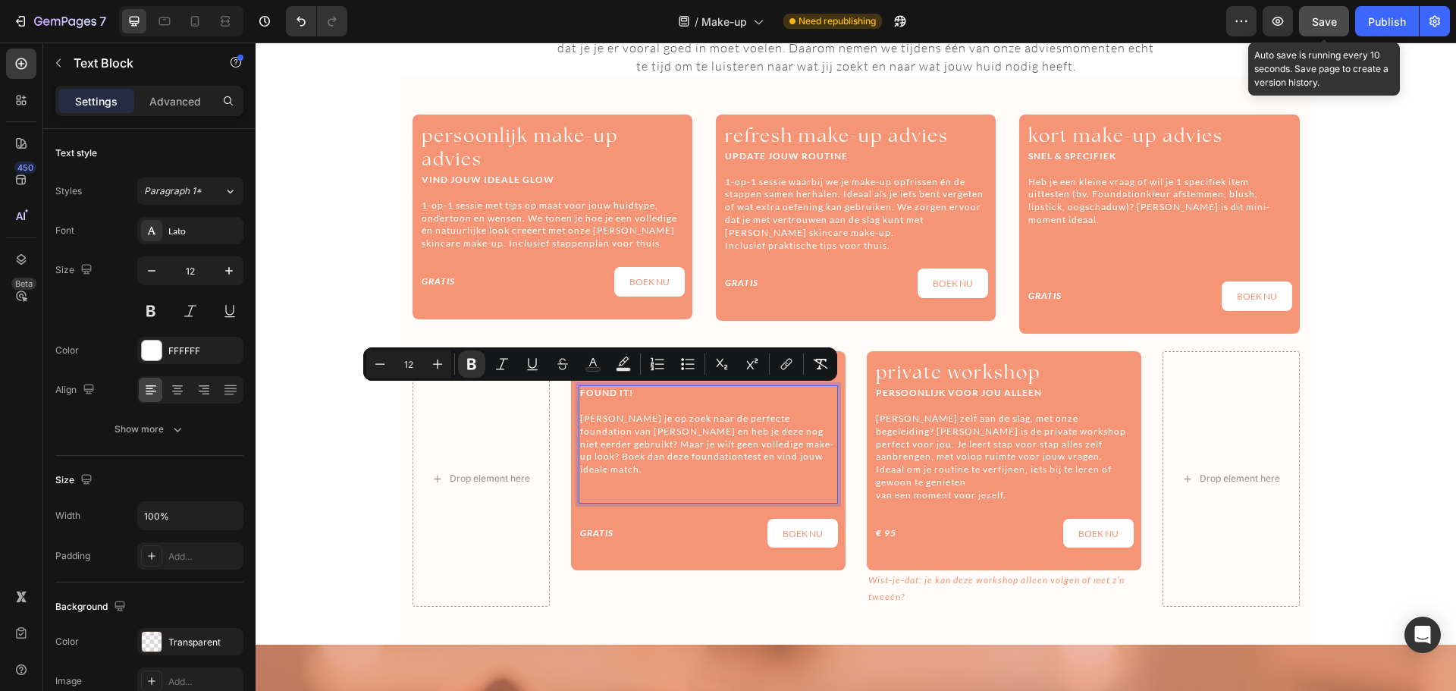
click at [1332, 33] on button "Save" at bounding box center [1324, 21] width 50 height 30
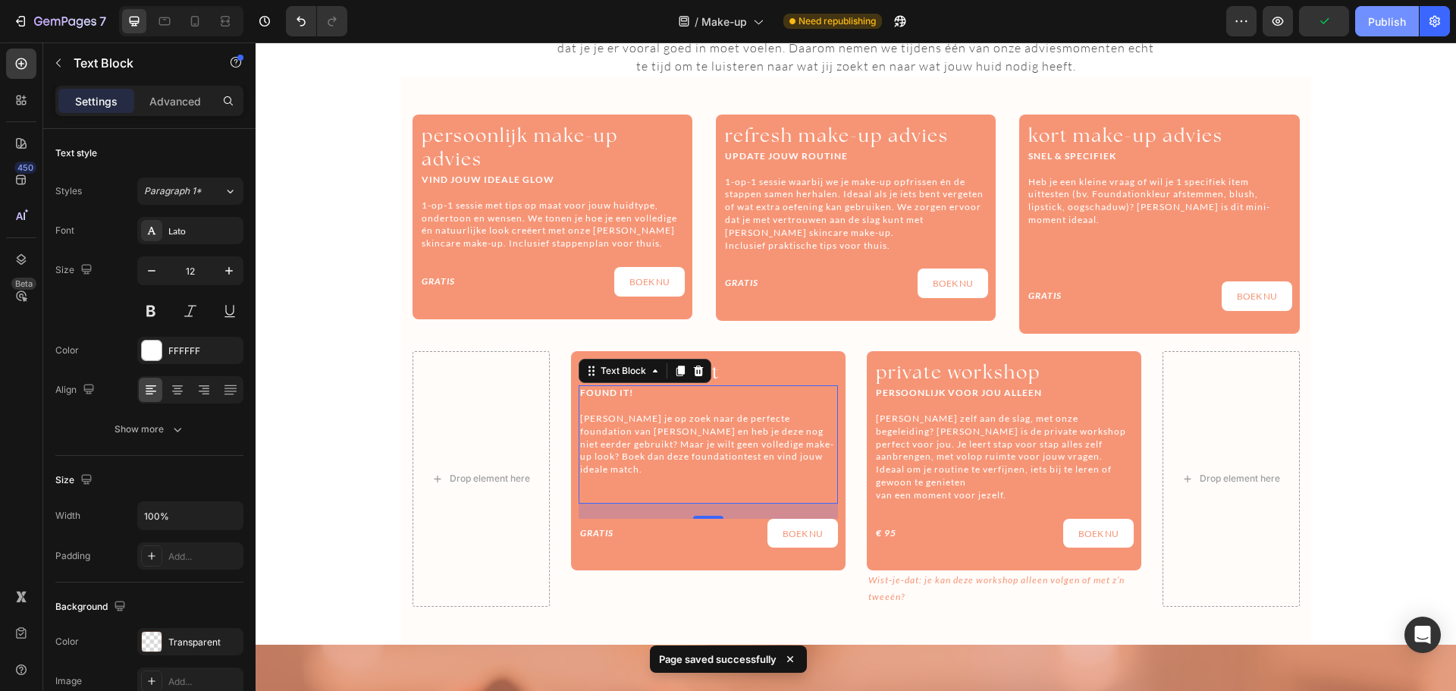
click at [1374, 30] on button "Publish" at bounding box center [1387, 21] width 64 height 30
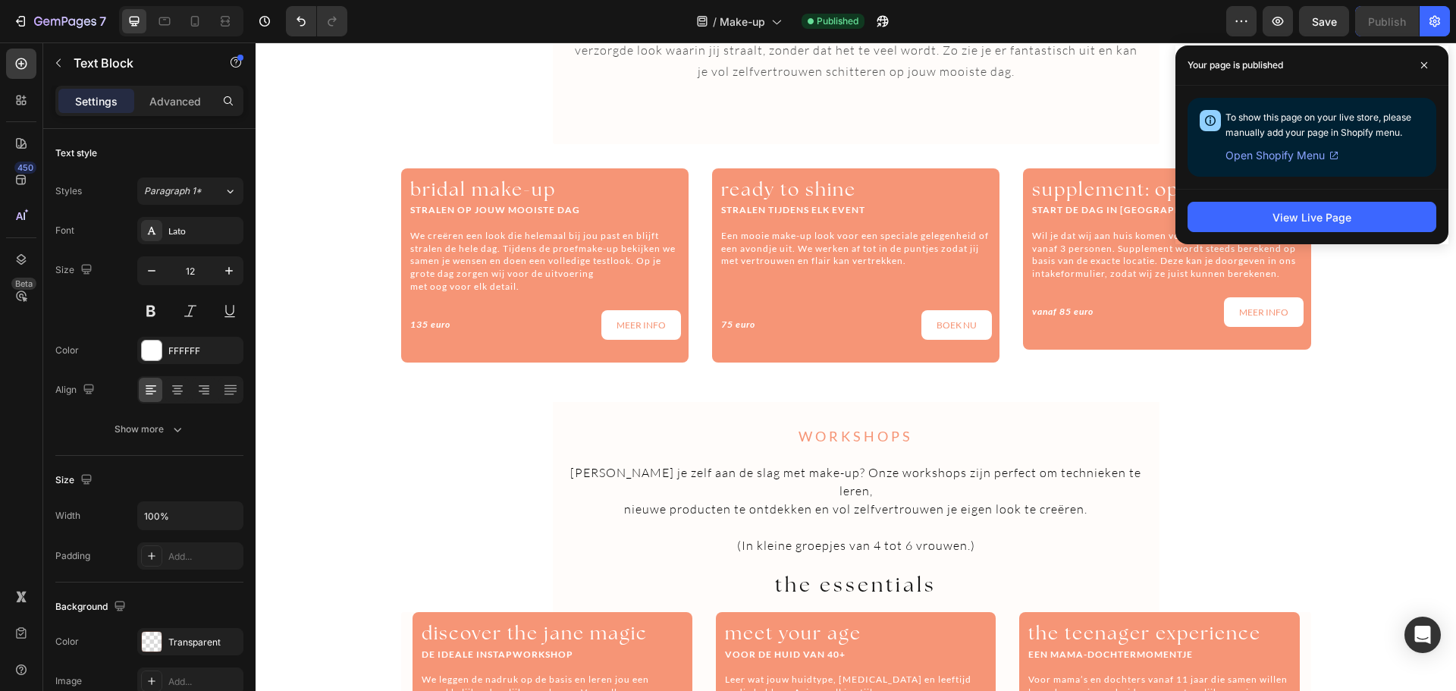
scroll to position [1969, 0]
click at [554, 279] on p "We creëren een look die helemaal bij jou past en blijft stralen de hele dag. Ti…" at bounding box center [544, 254] width 269 height 51
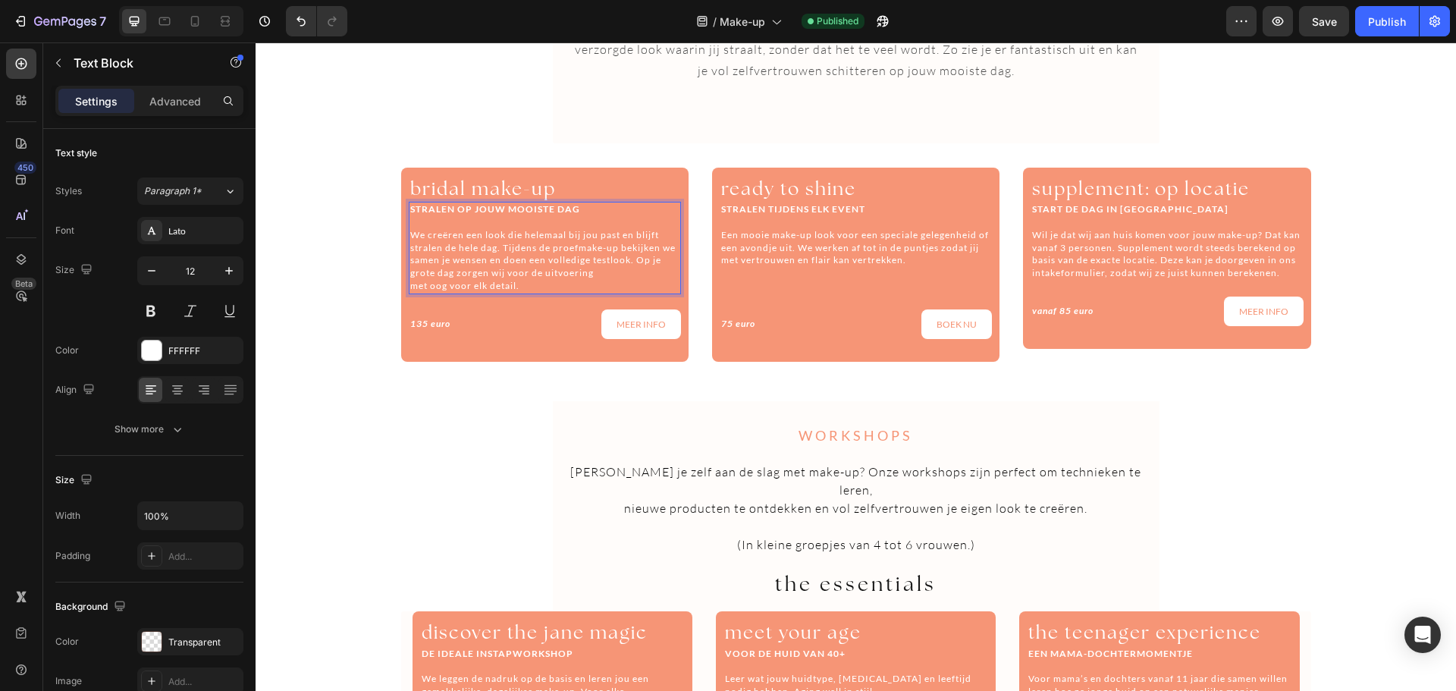
click at [531, 284] on p "met oog voor elk detail." at bounding box center [544, 286] width 269 height 13
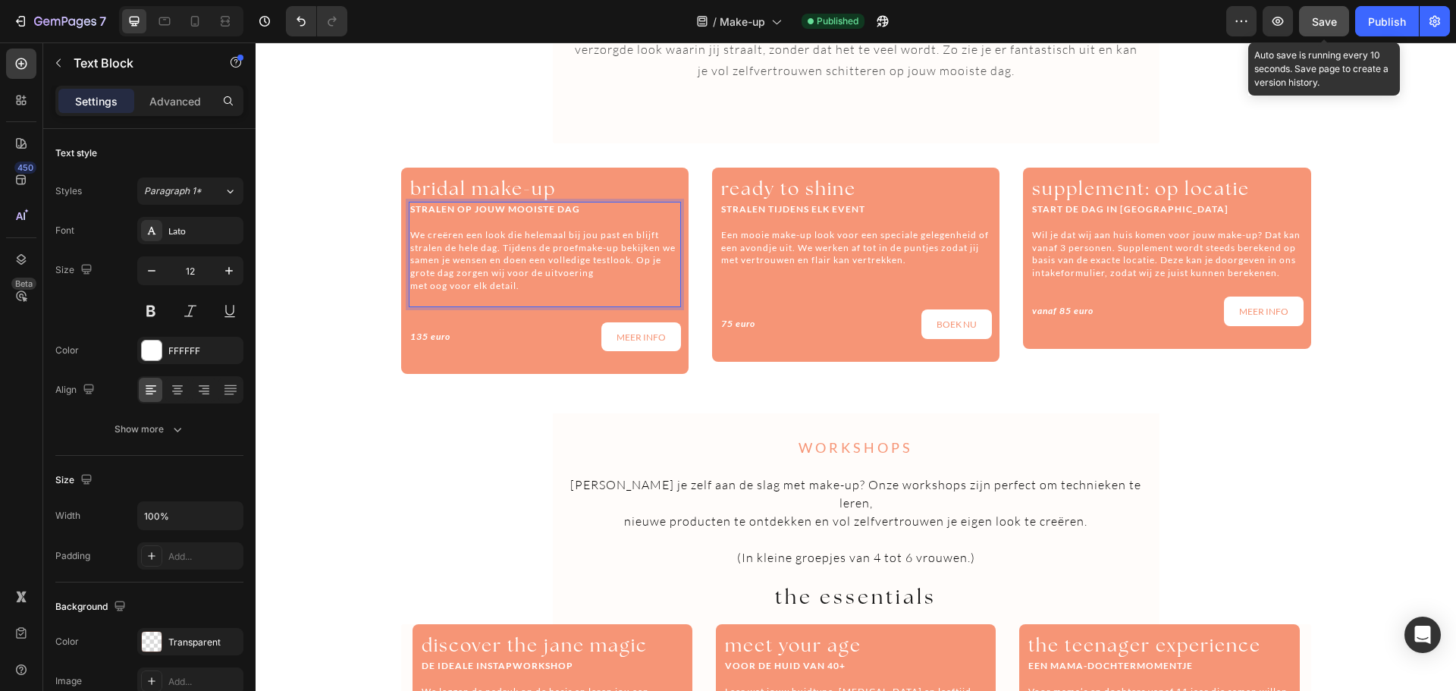
click at [1329, 26] on span "Save" at bounding box center [1324, 21] width 25 height 13
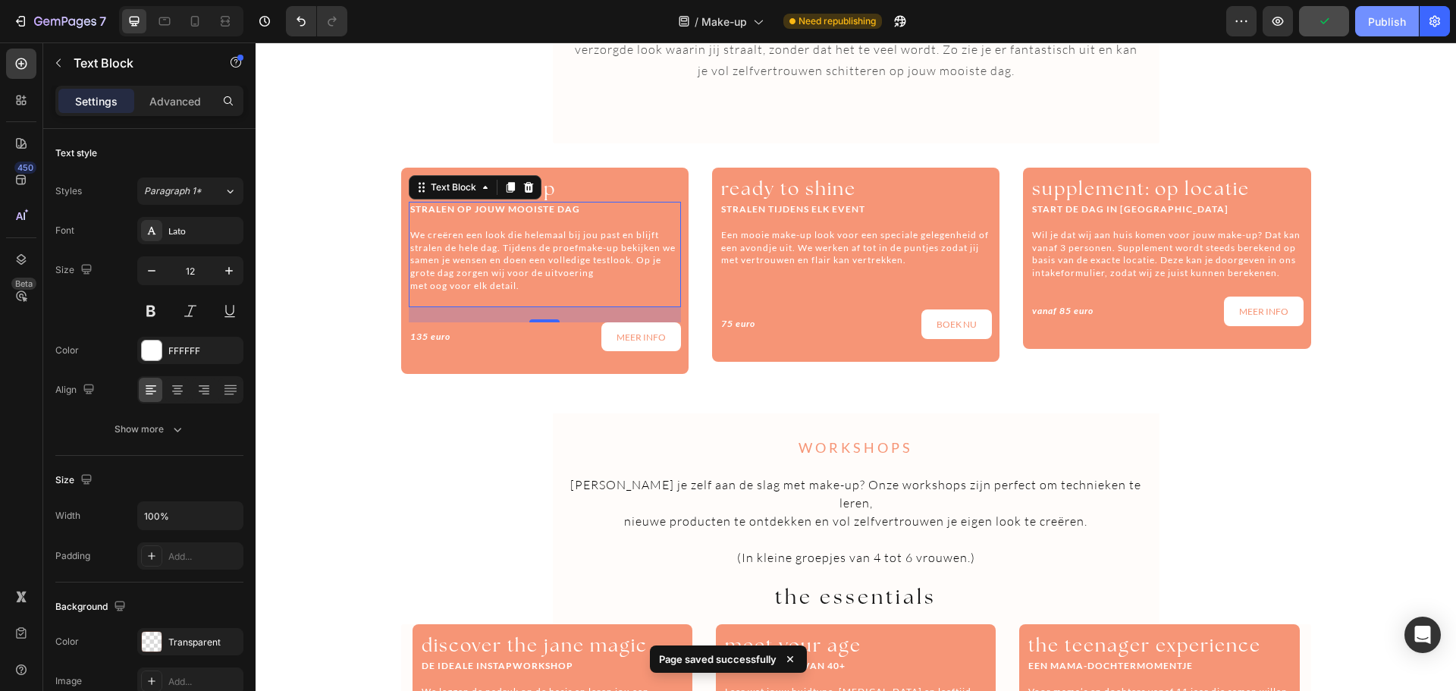
click at [1391, 29] on div "Publish" at bounding box center [1387, 22] width 38 height 16
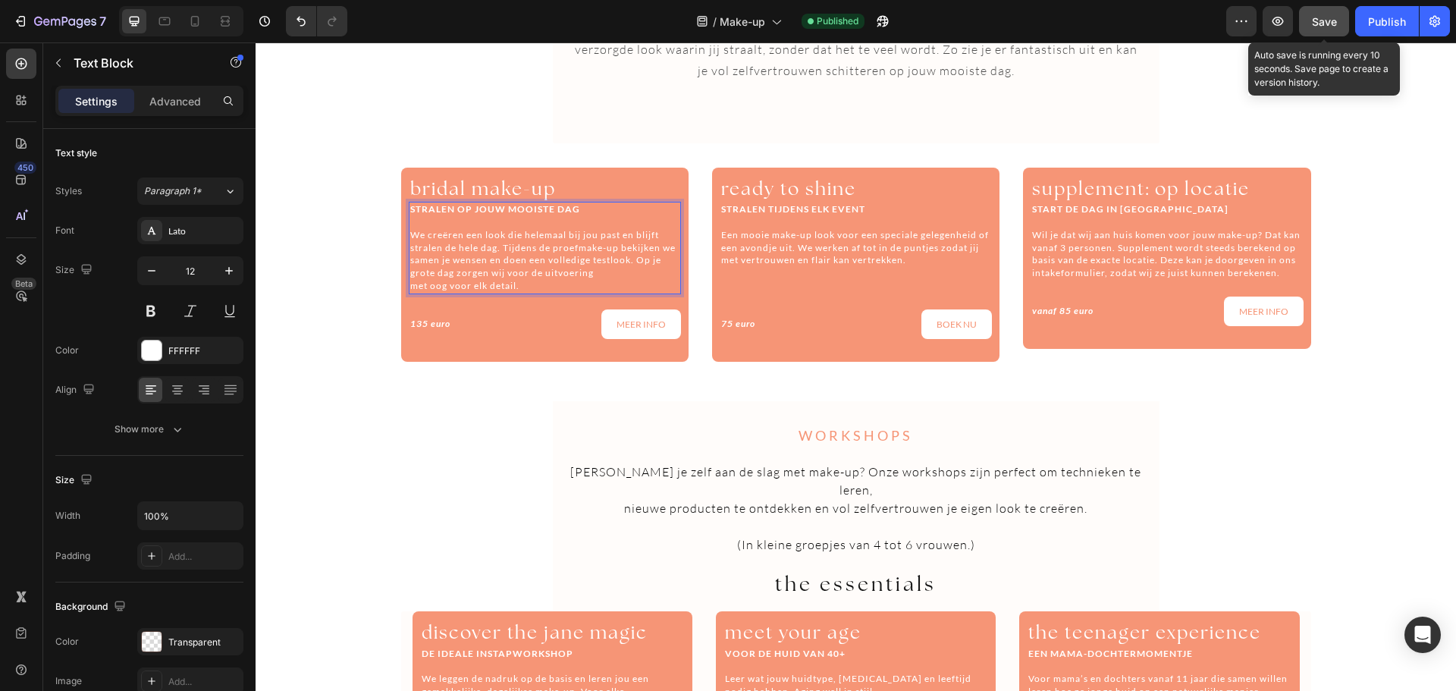
click at [1342, 17] on button "Save" at bounding box center [1324, 21] width 50 height 30
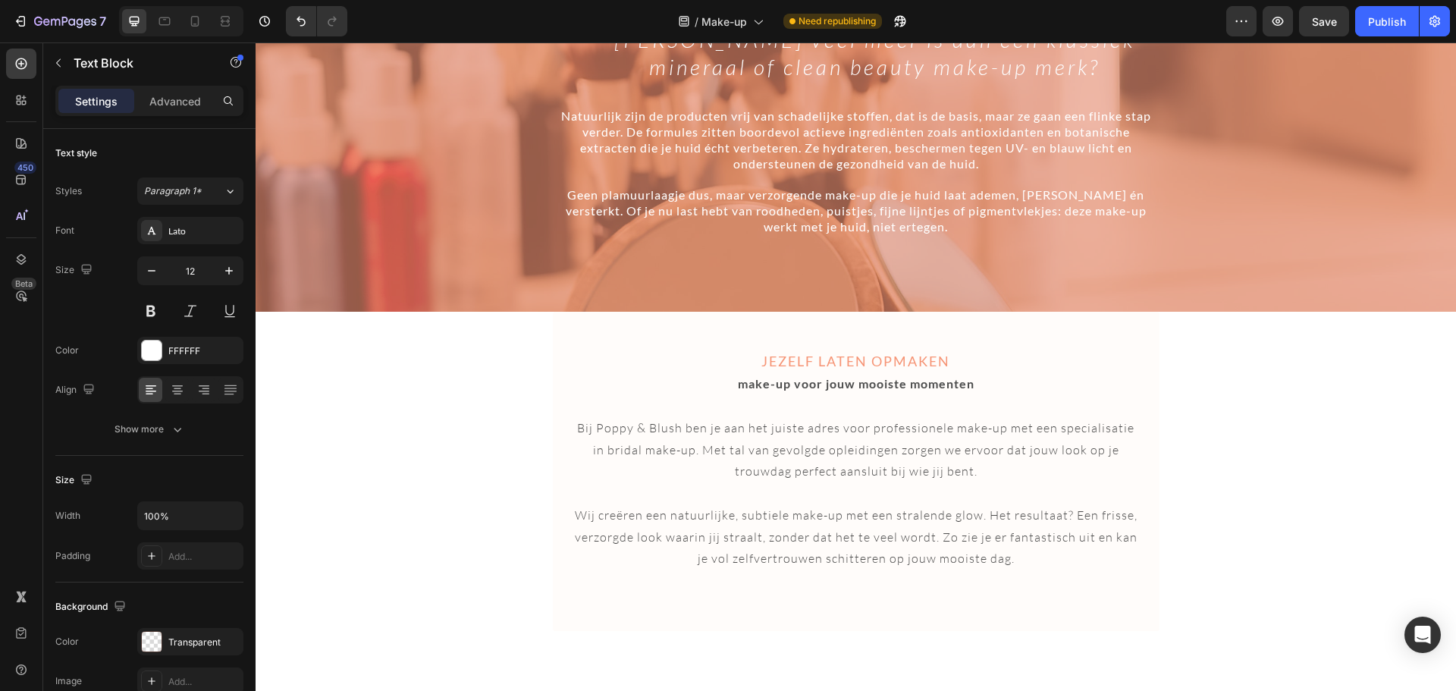
scroll to position [1024, 0]
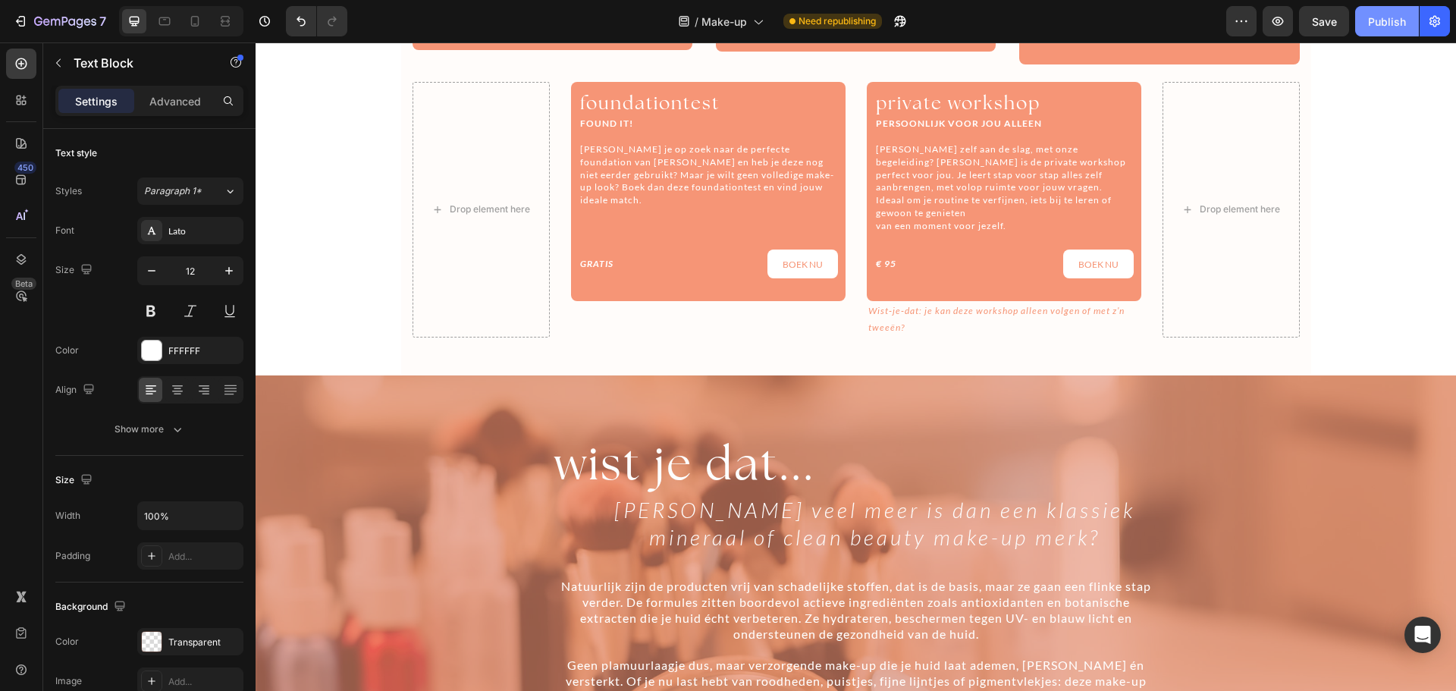
click at [1382, 23] on div "Publish" at bounding box center [1387, 22] width 38 height 16
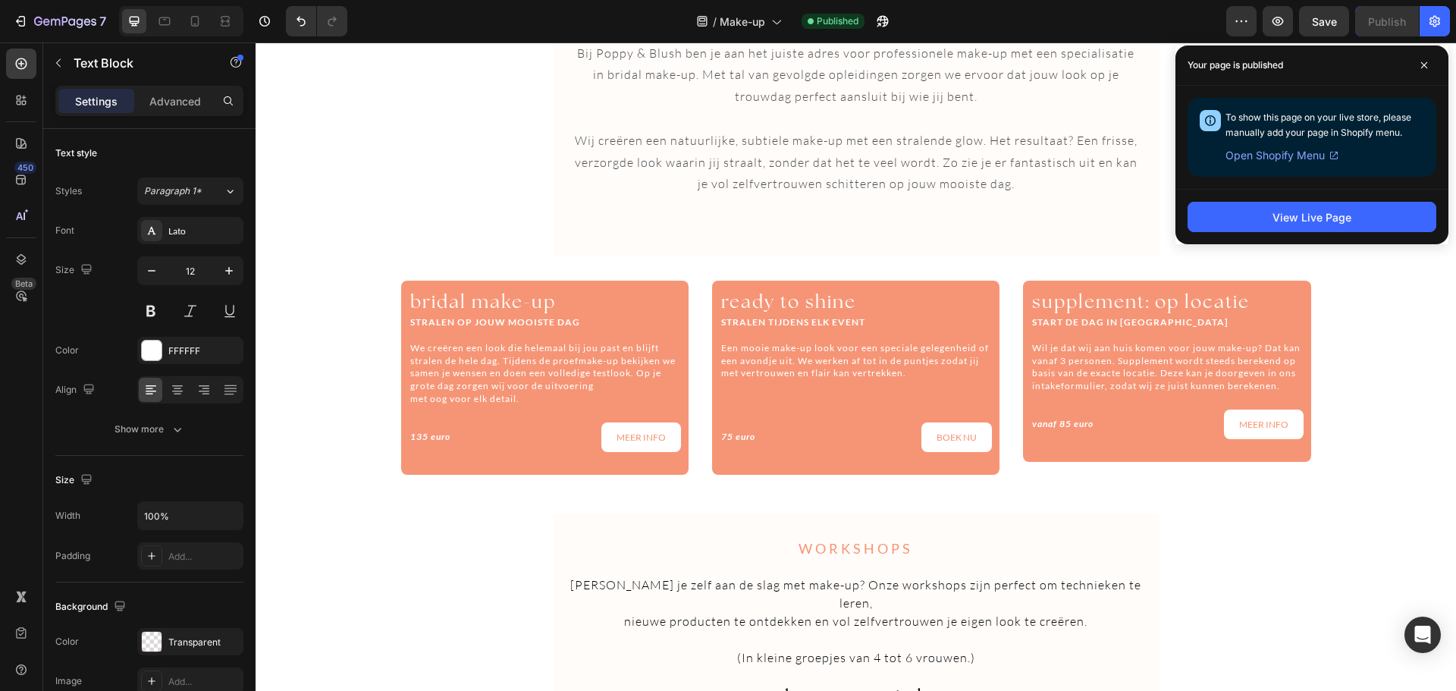
scroll to position [1857, 0]
click at [779, 389] on p at bounding box center [855, 385] width 269 height 13
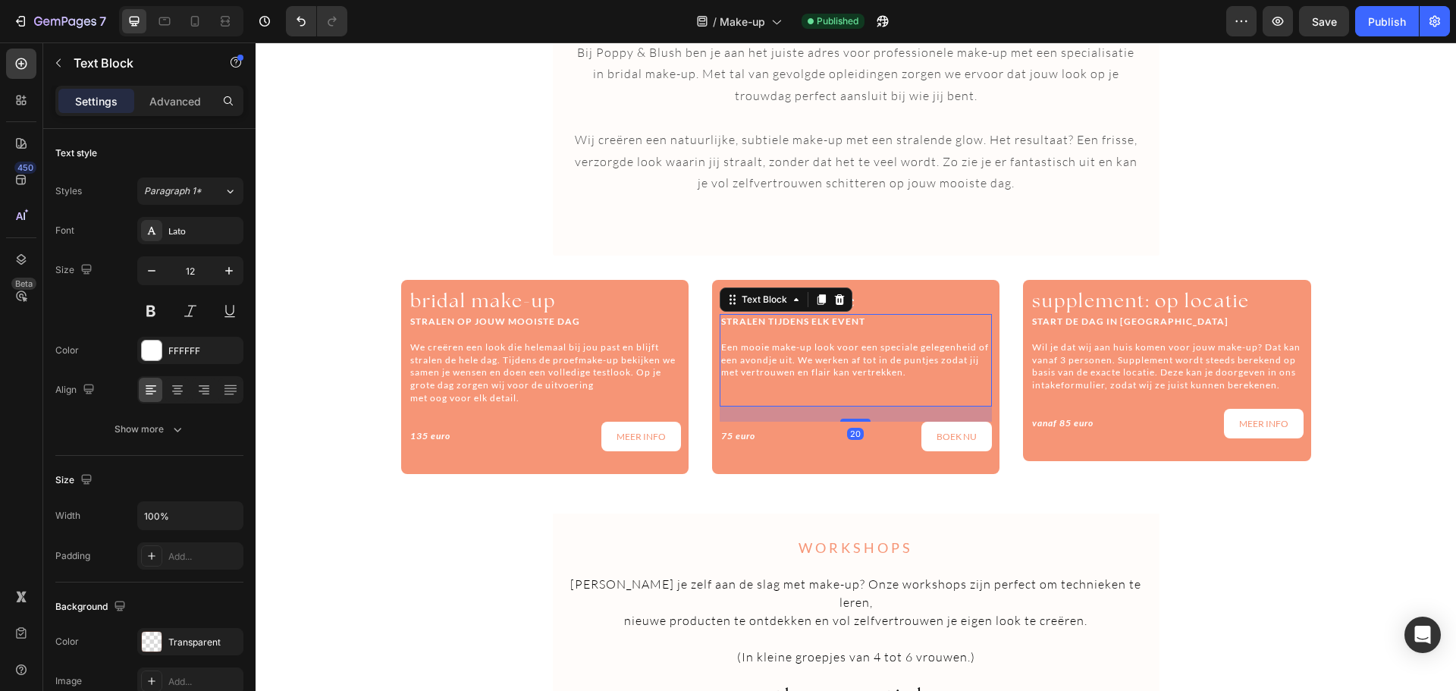
click at [751, 401] on p at bounding box center [855, 398] width 269 height 13
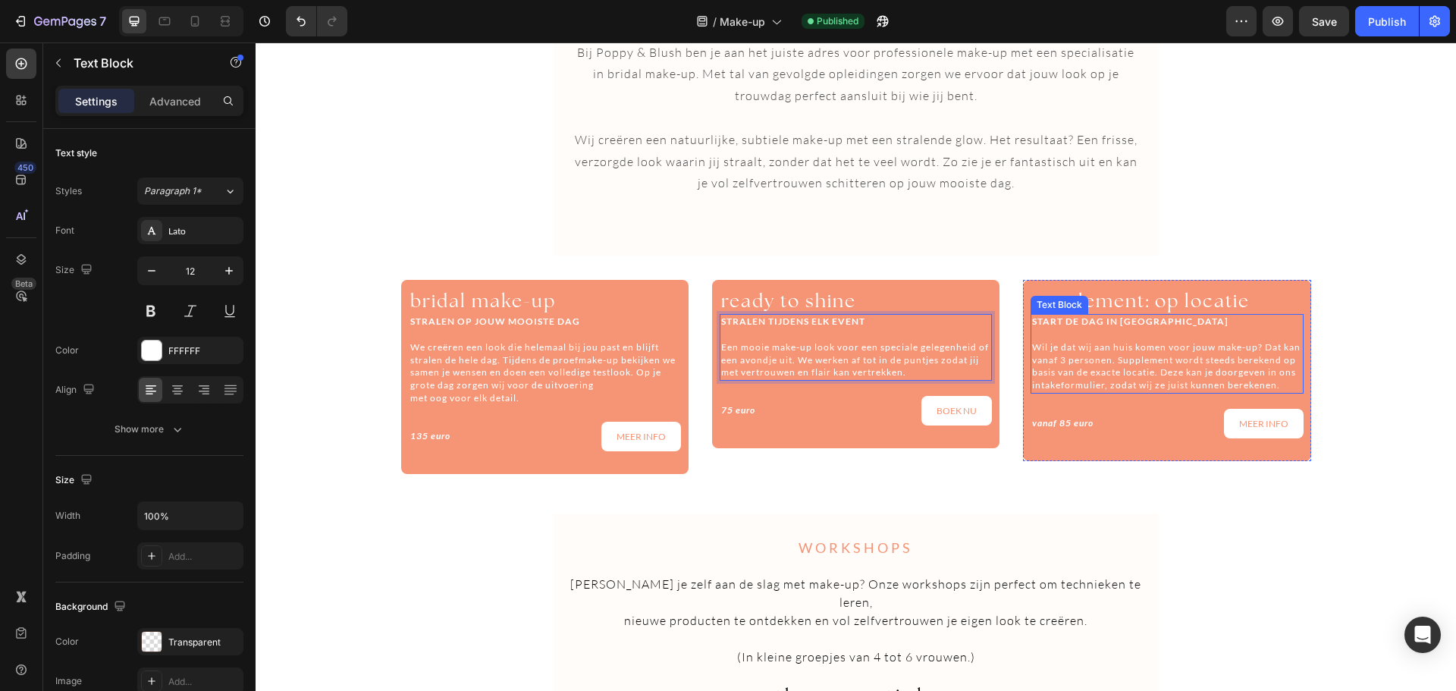
click at [1168, 381] on p "Wil je dat wij aan huis komen voor jouw make-up? Dat kan vanaf 3 personen. Supp…" at bounding box center [1166, 366] width 269 height 51
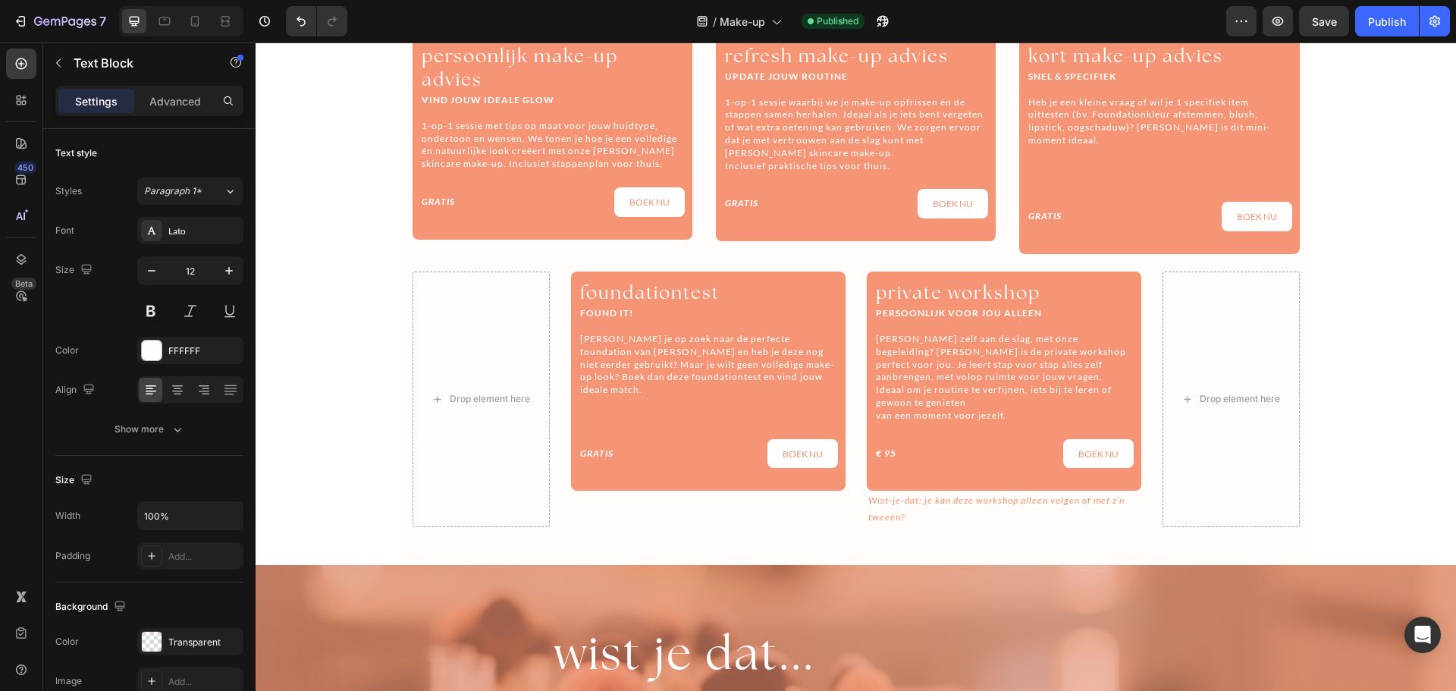
scroll to position [785, 0]
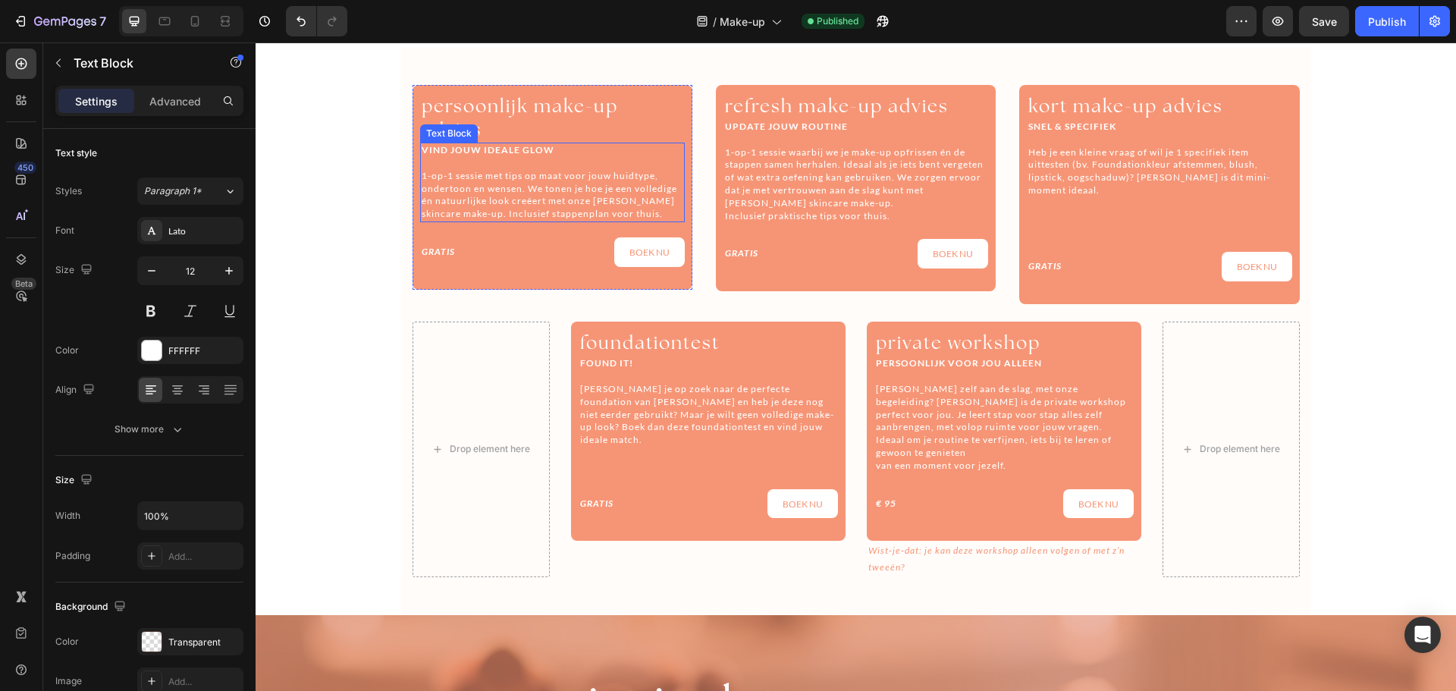
click at [575, 171] on p "1-op-1 sessie met tips op maat voor jouw huidtype, ondertoon en wensen. We tone…" at bounding box center [553, 195] width 262 height 51
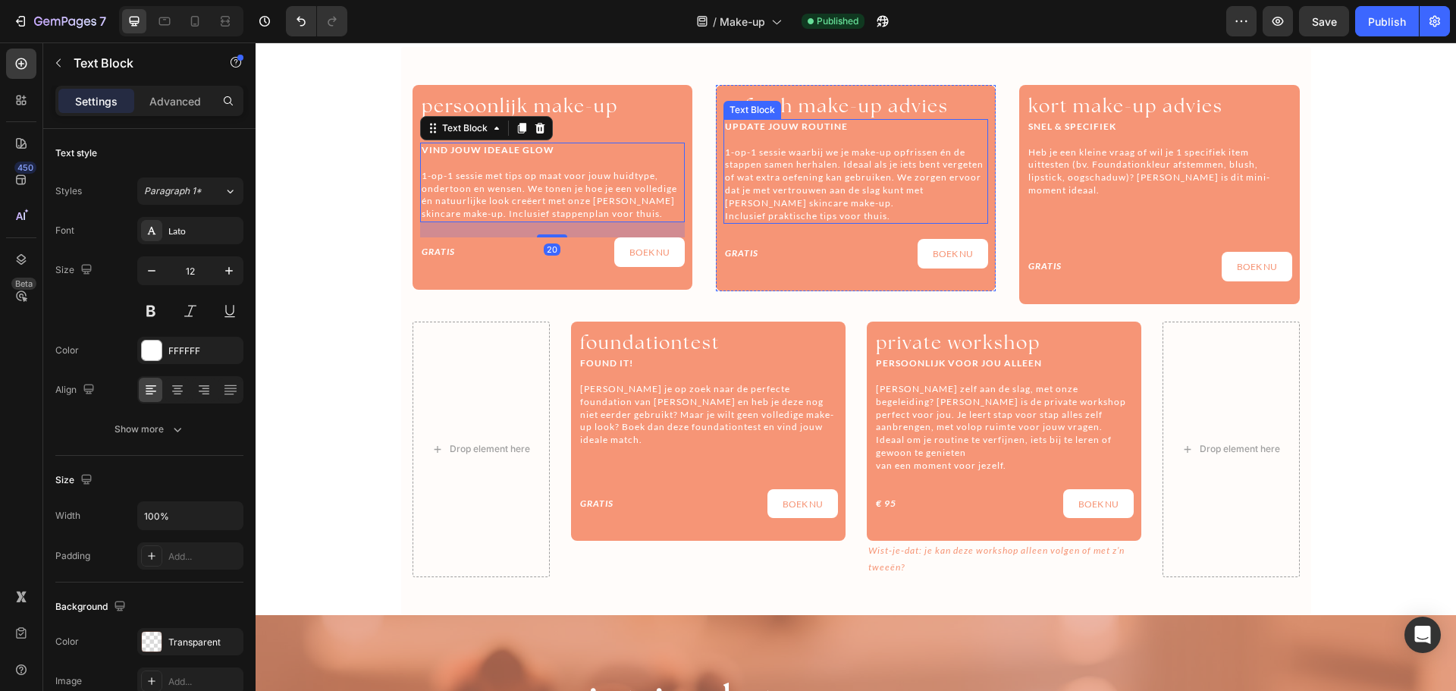
click at [847, 155] on p "1-op-1 sessie waarbij we je make-up opfrissen én de stappen samen herhalen. Ide…" at bounding box center [856, 184] width 262 height 77
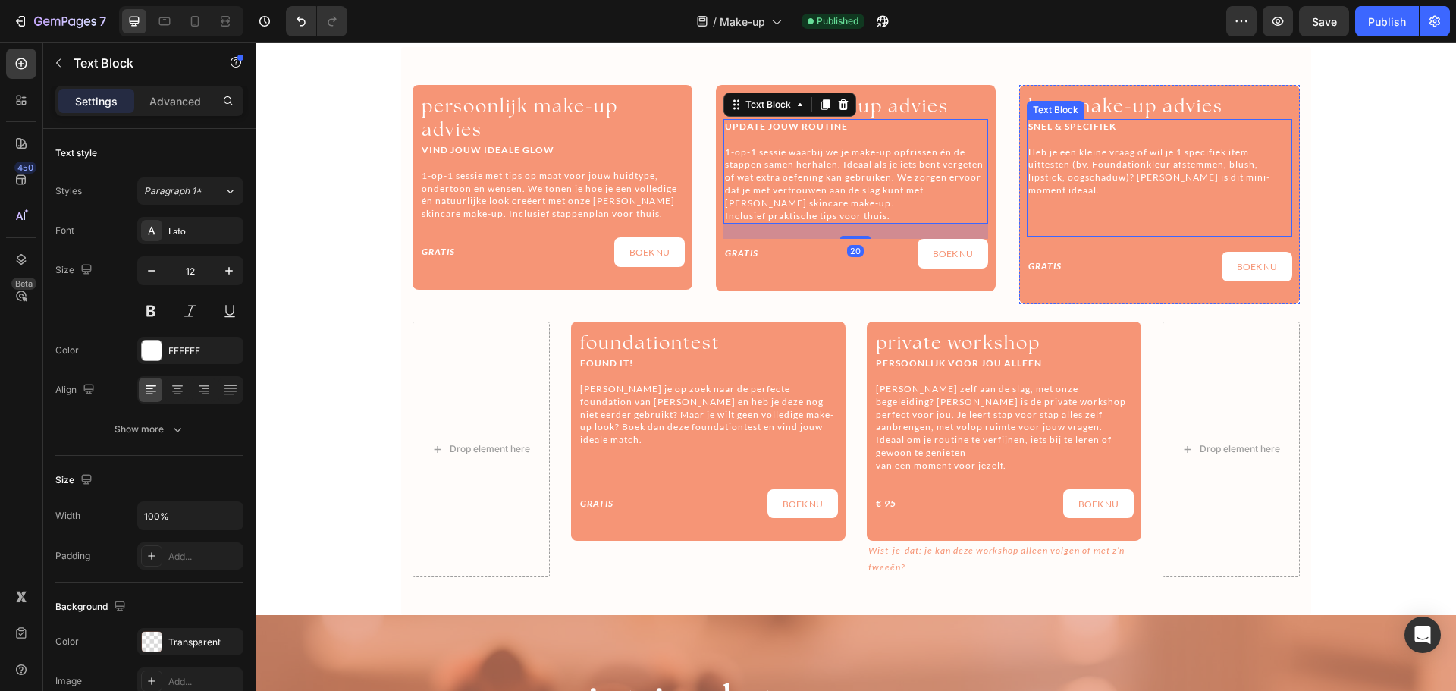
click at [1101, 210] on p at bounding box center [1159, 216] width 262 height 13
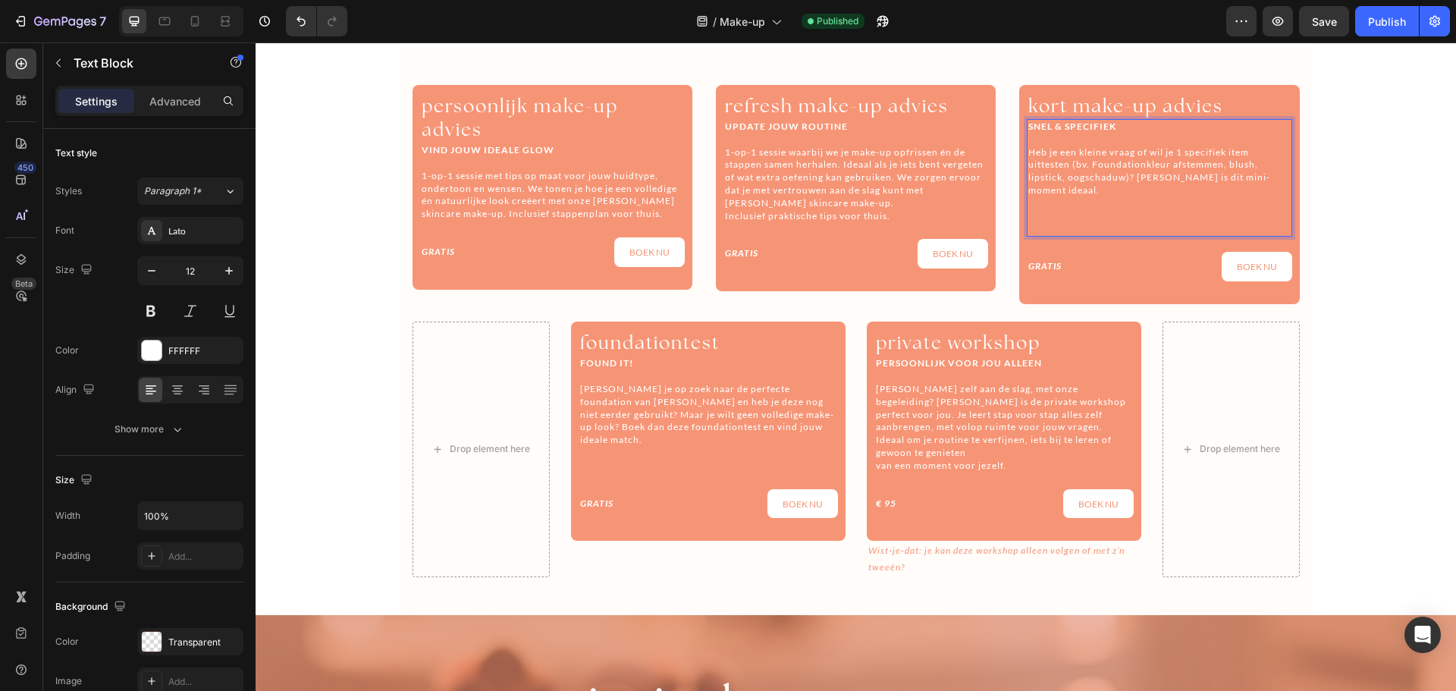
click at [1064, 222] on p "Rich Text Editor. Editing area: main" at bounding box center [1159, 228] width 262 height 13
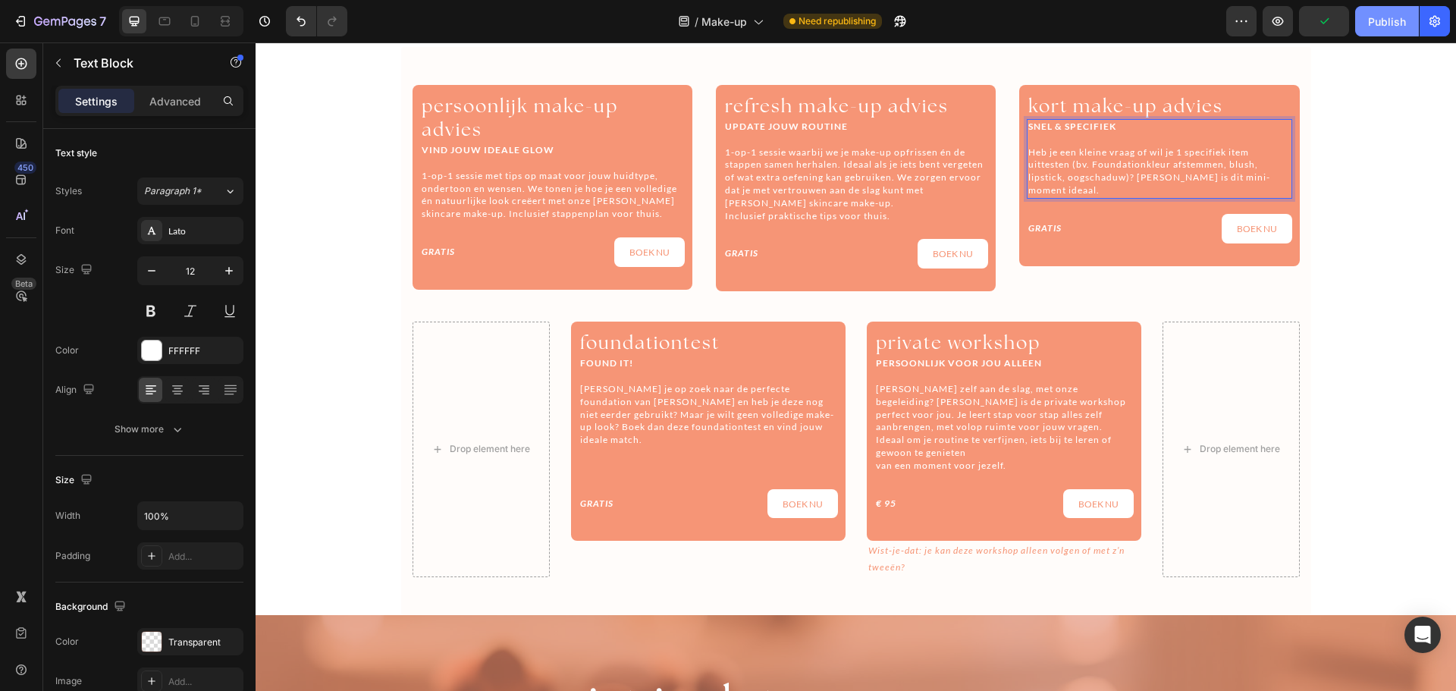
click at [1373, 25] on div "Publish" at bounding box center [1387, 22] width 38 height 16
click at [1281, 177] on p "Heb je een kleine vraag of wil je 1 specifiek item uittesten (bv. Foundationkle…" at bounding box center [1159, 171] width 262 height 51
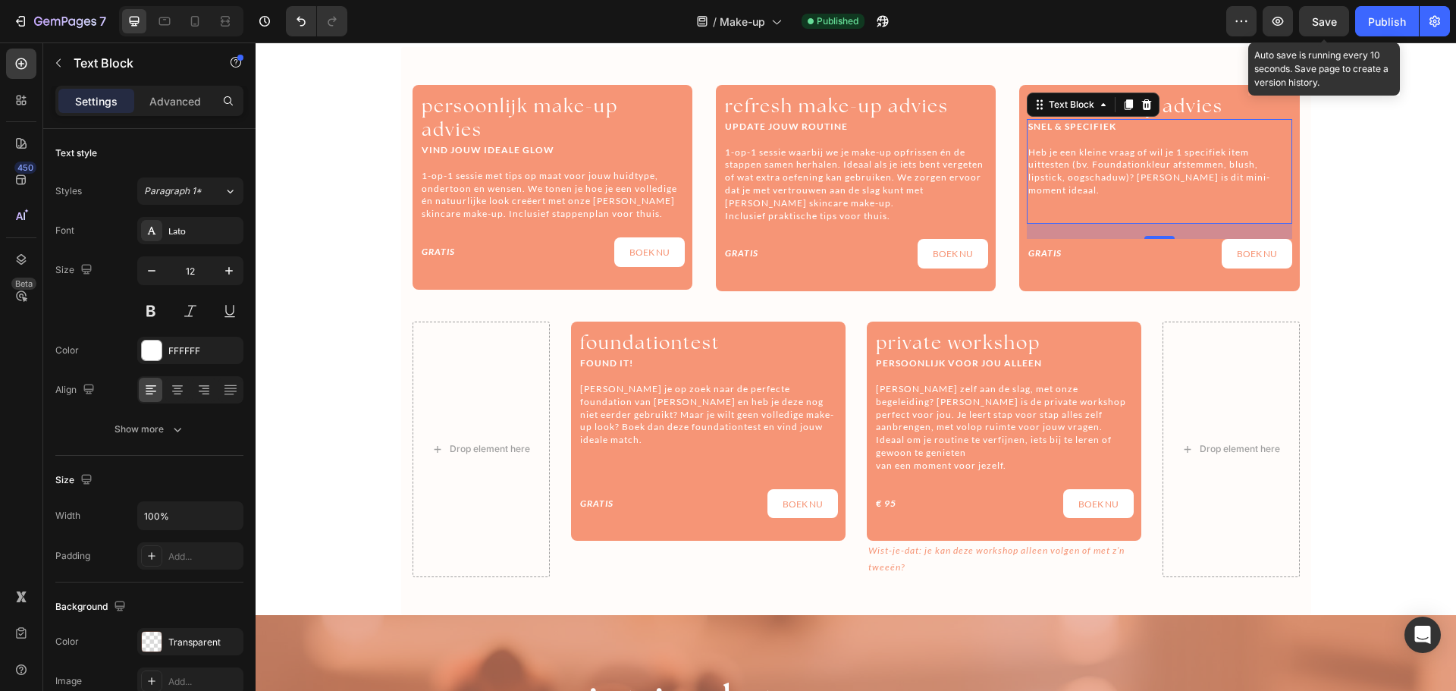
click at [1328, 23] on span "Save" at bounding box center [1324, 21] width 25 height 13
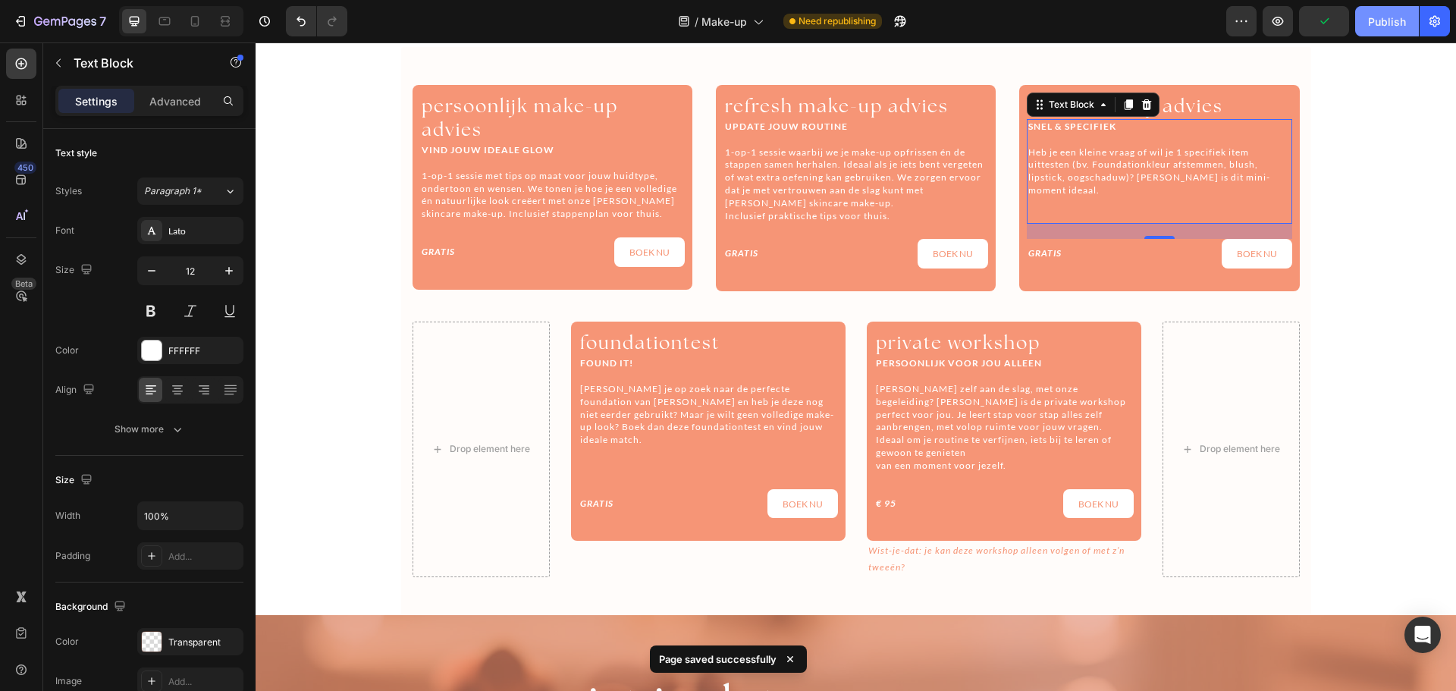
click at [1404, 15] on div "Publish" at bounding box center [1387, 22] width 38 height 16
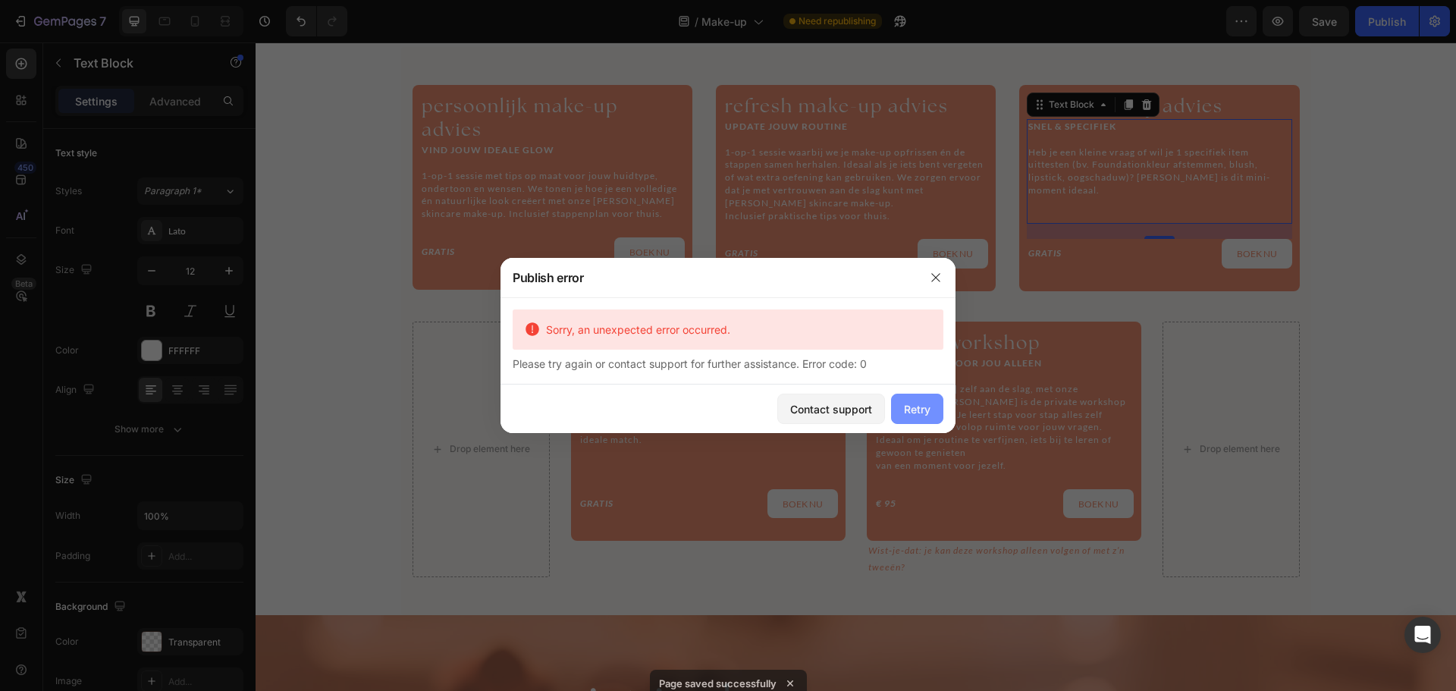
click at [920, 409] on div "Retry" at bounding box center [917, 409] width 27 height 16
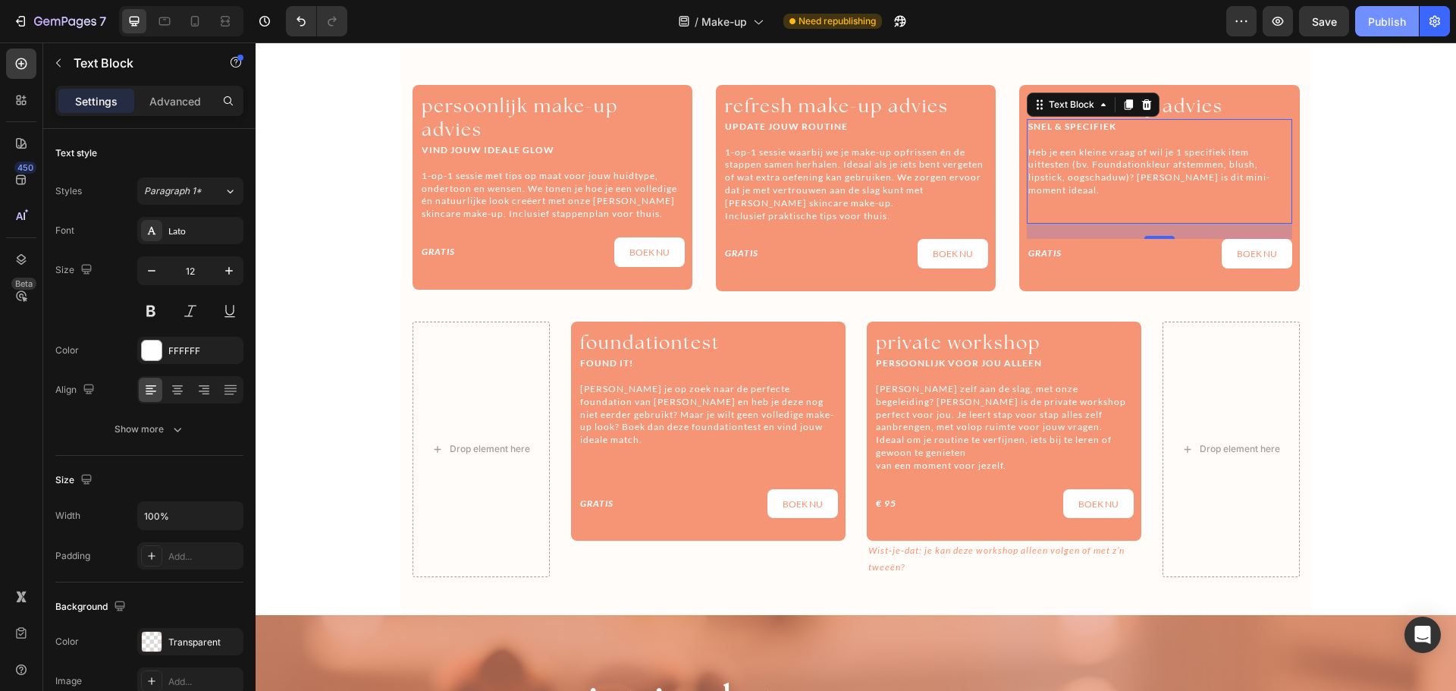
click at [1379, 33] on button "Publish" at bounding box center [1387, 21] width 64 height 30
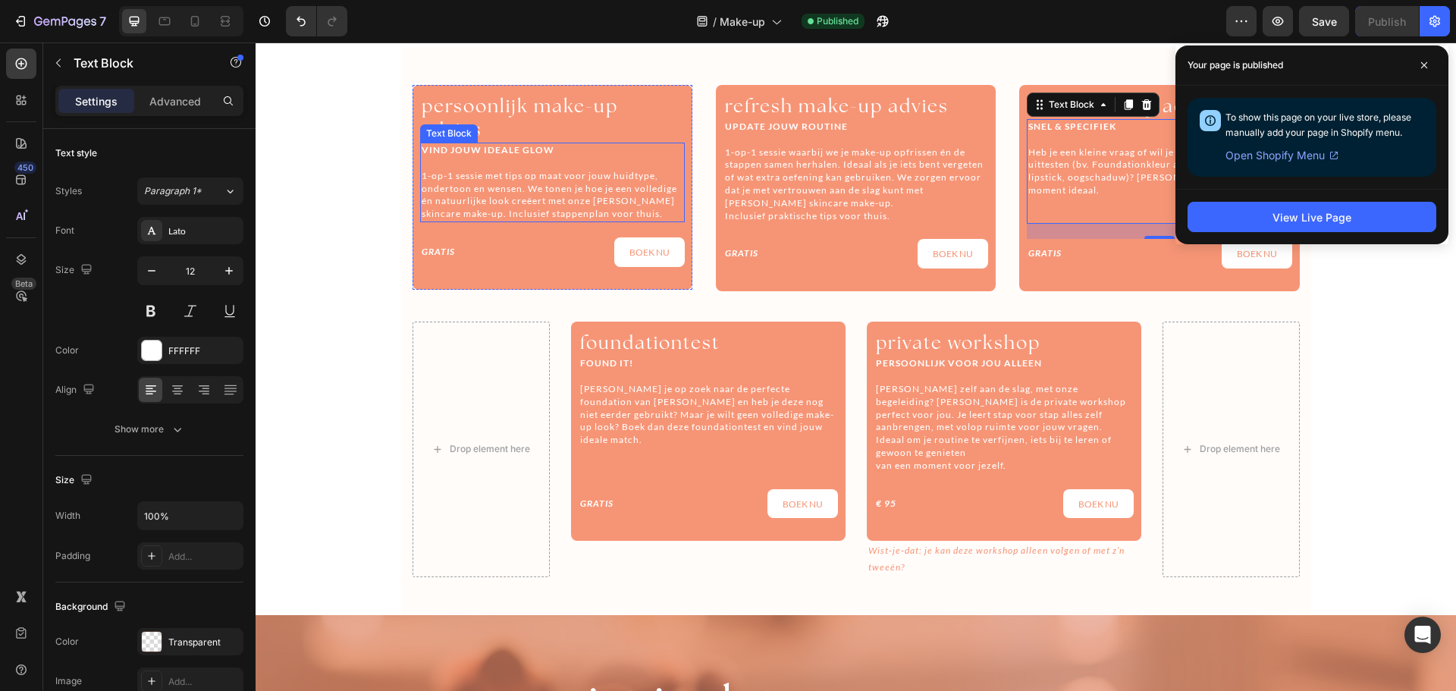
click at [664, 188] on p "1-op-1 sessie met tips op maat voor jouw huidtype, ondertoon en wensen. We tone…" at bounding box center [553, 195] width 262 height 51
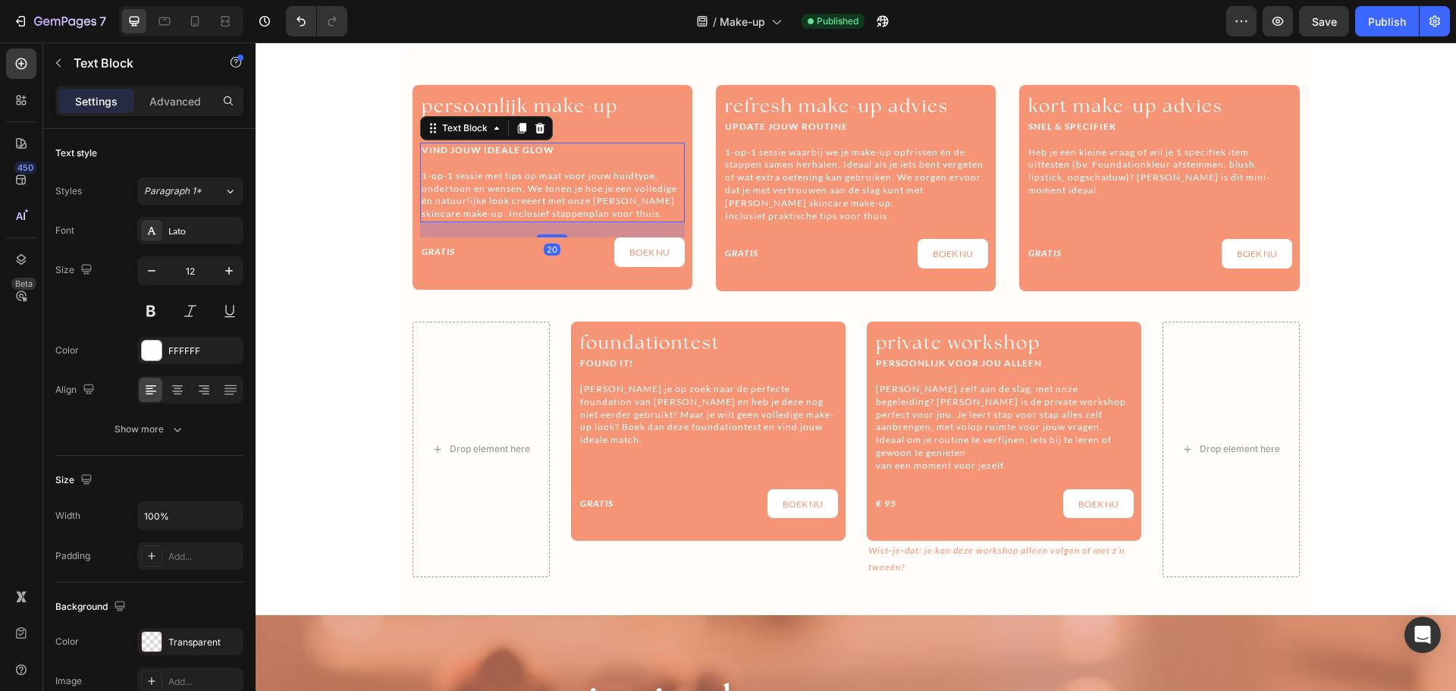
click at [664, 188] on p "1-op-1 sessie met tips op maat voor jouw huidtype, ondertoon en wensen. We tone…" at bounding box center [553, 195] width 262 height 51
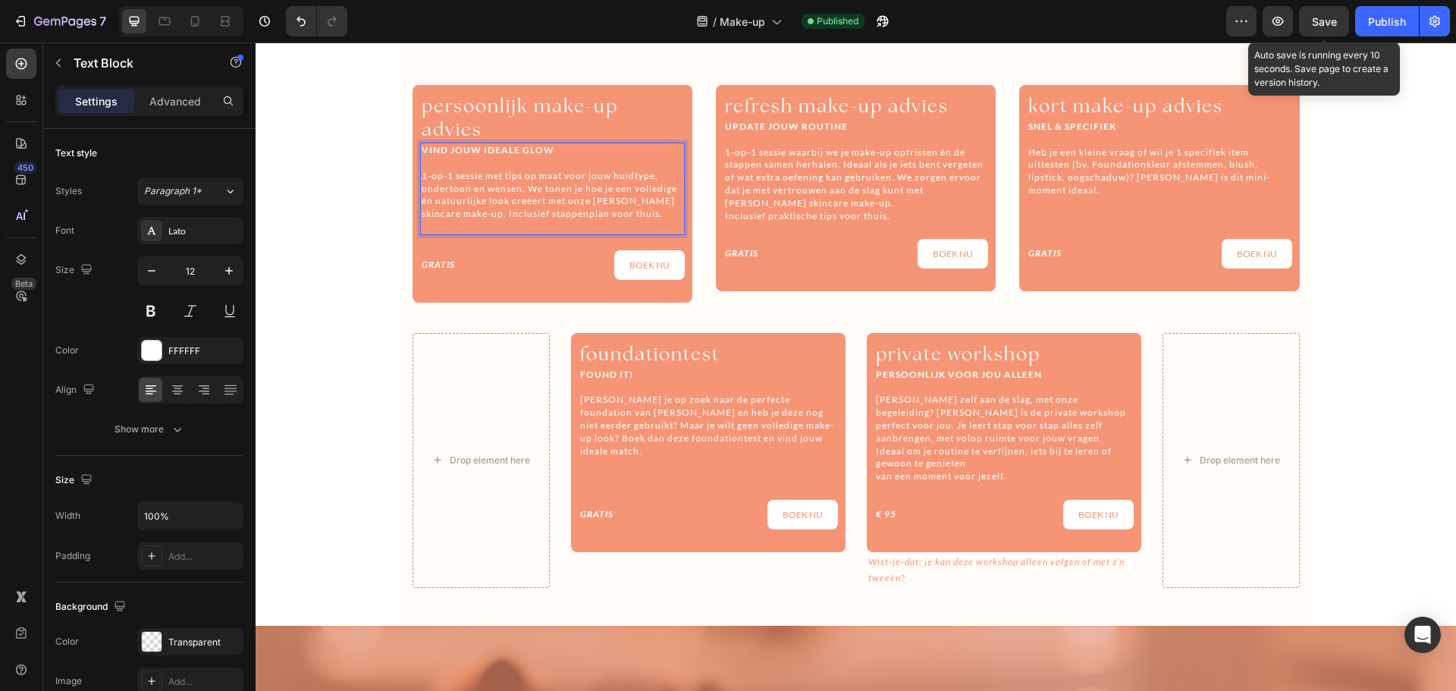
click at [1328, 15] on span "Save" at bounding box center [1324, 21] width 25 height 13
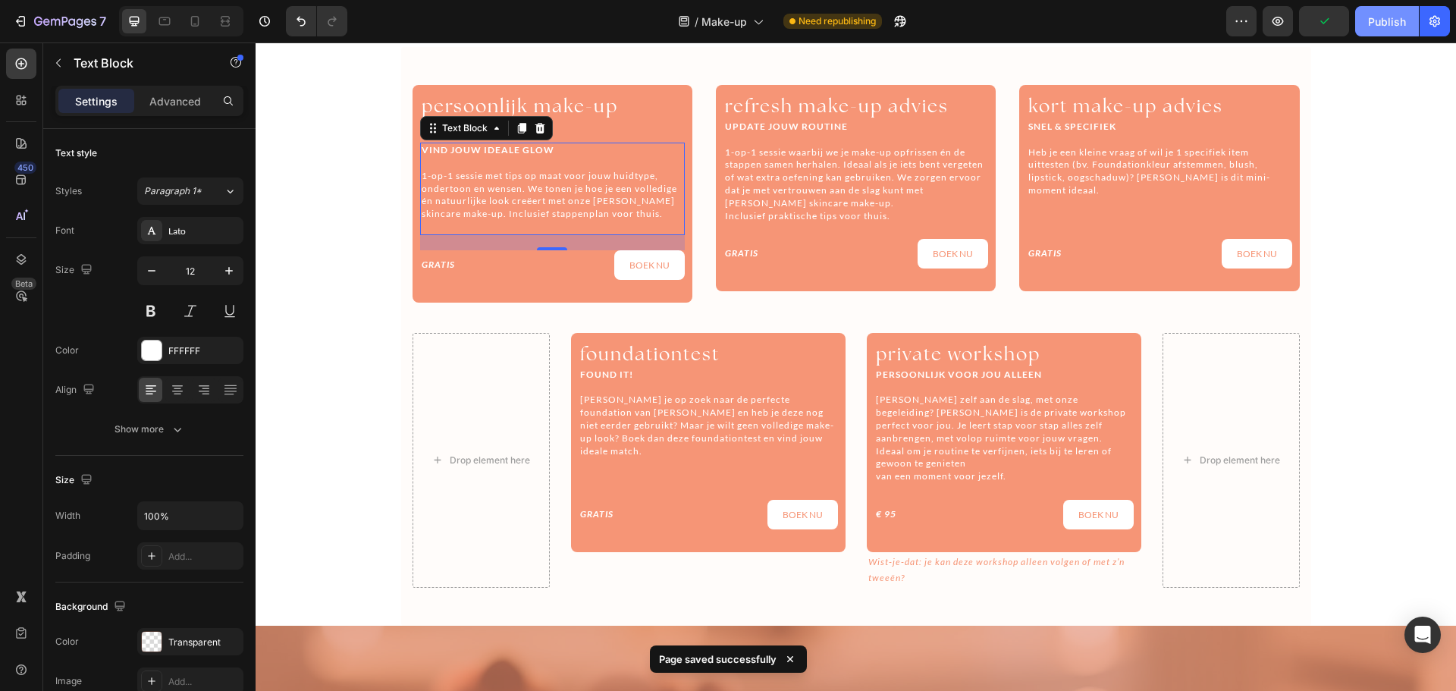
click at [1378, 28] on div "Publish" at bounding box center [1387, 22] width 38 height 16
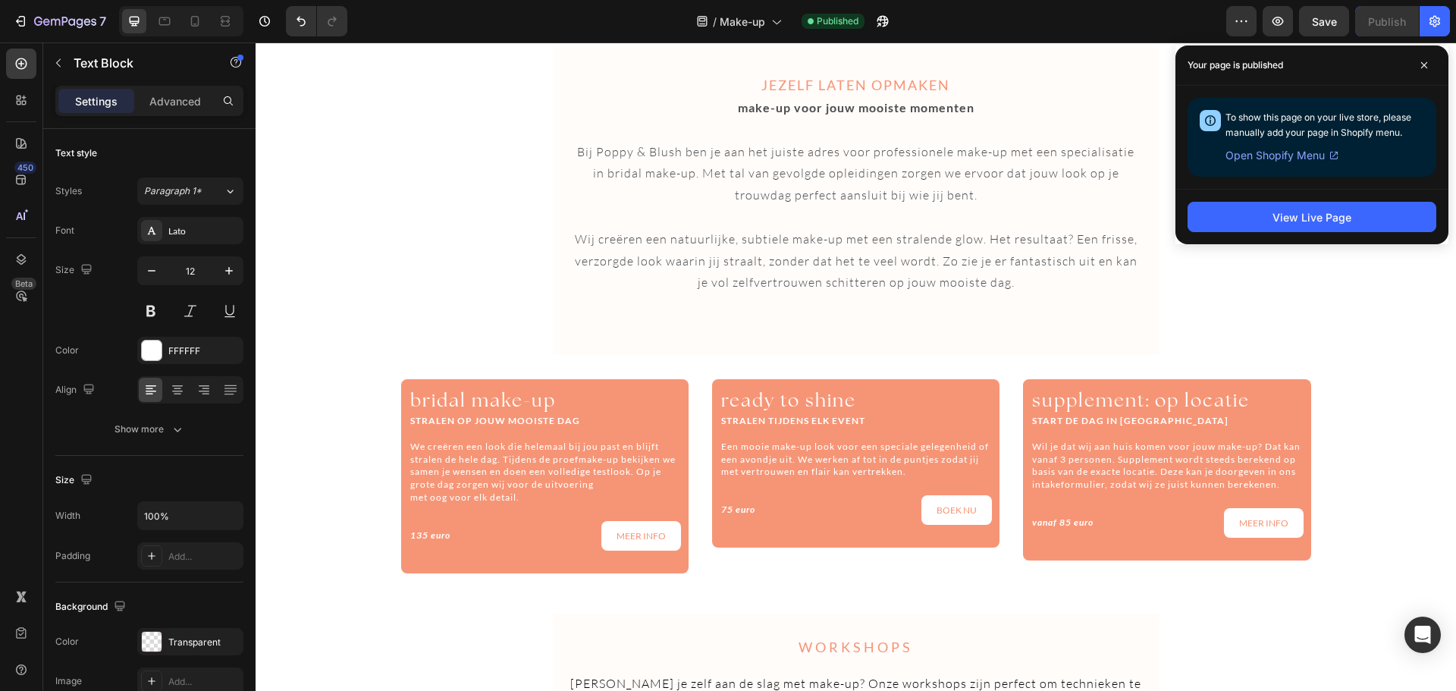
scroll to position [1879, 0]
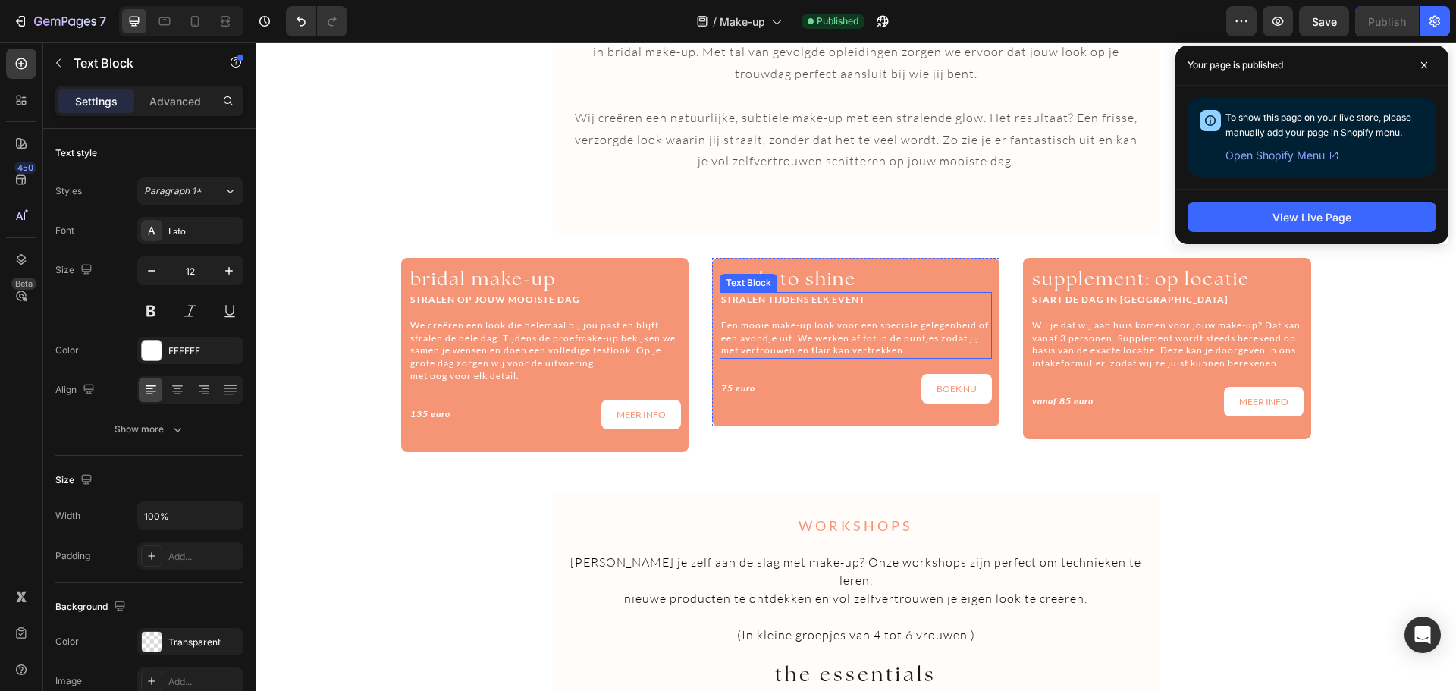
click at [933, 346] on p "Een mooie make-up look voor een speciale gelegenheid of een avondje uit. We wer…" at bounding box center [855, 338] width 269 height 38
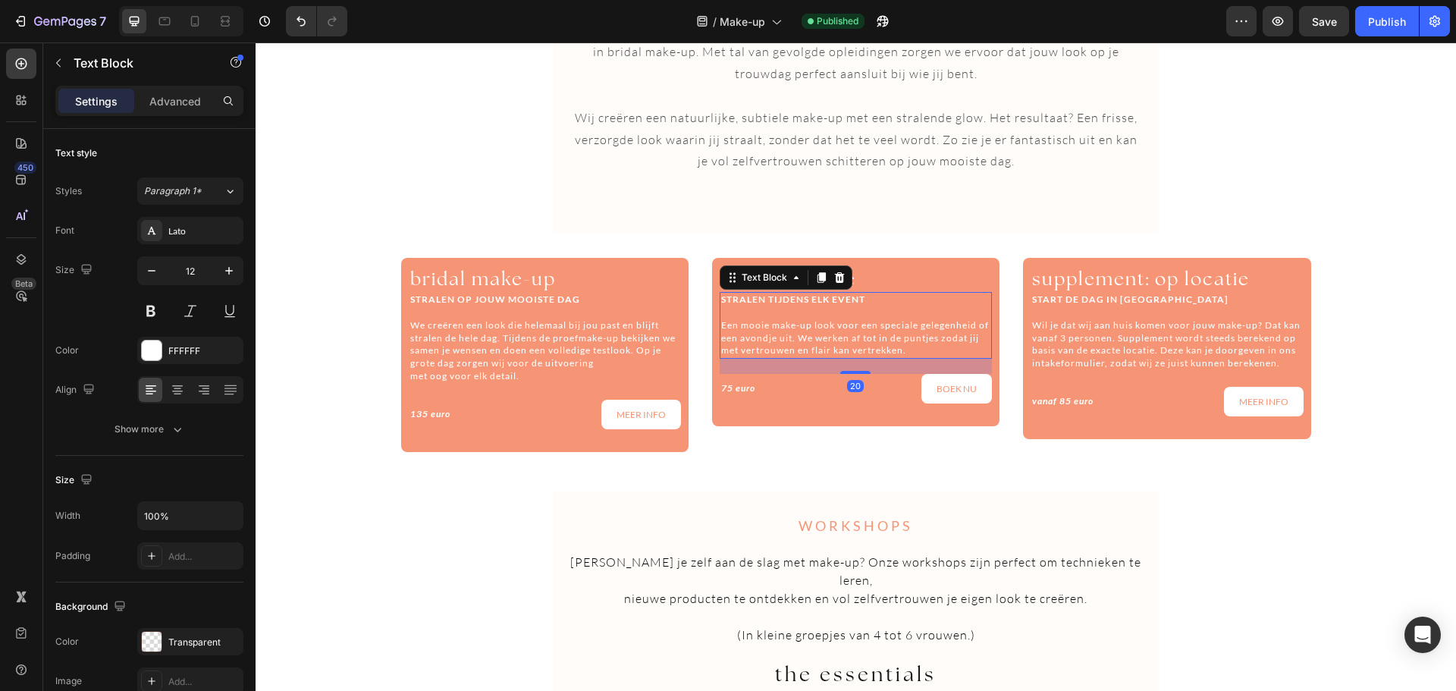
click at [924, 348] on p "Een mooie make-up look voor een speciale gelegenheid of een avondje uit. We wer…" at bounding box center [855, 338] width 269 height 38
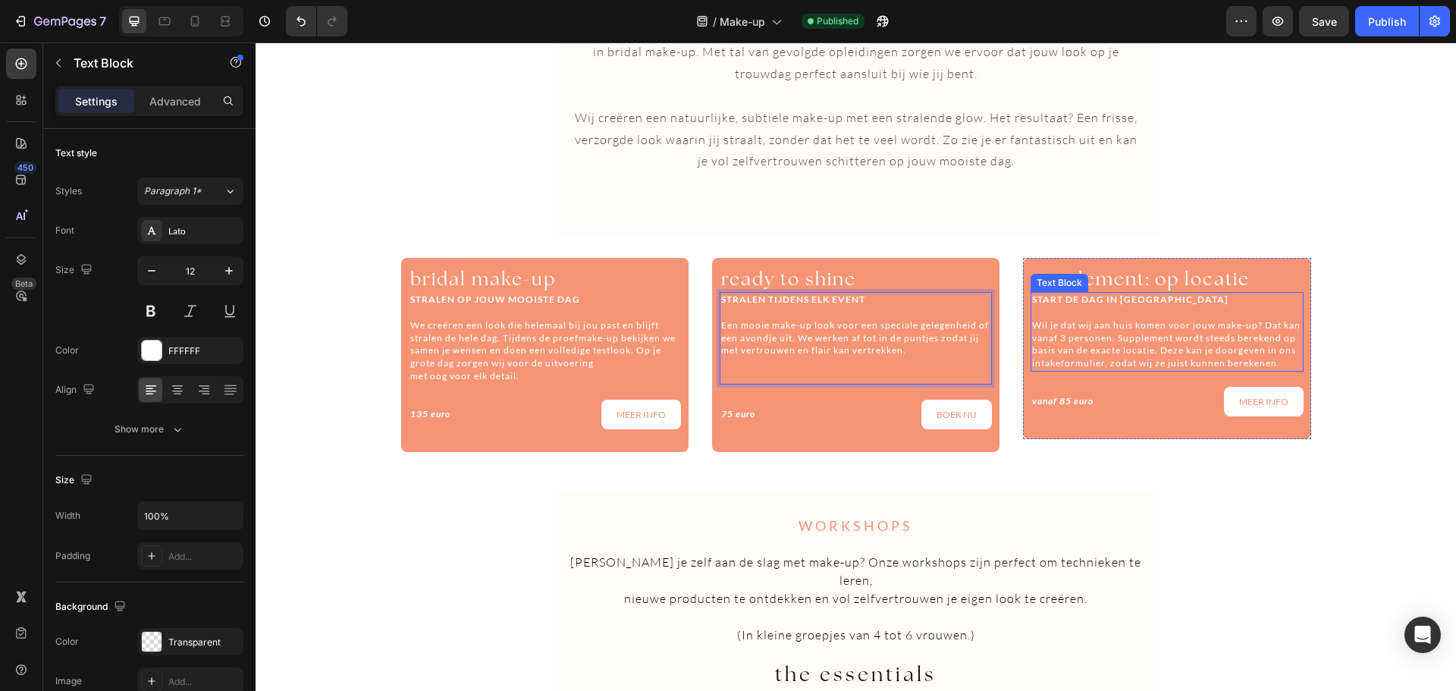
click at [1128, 370] on p "Wil je dat wij aan huis komen voor jouw make-up? Dat kan vanaf 3 personen. Supp…" at bounding box center [1166, 344] width 269 height 51
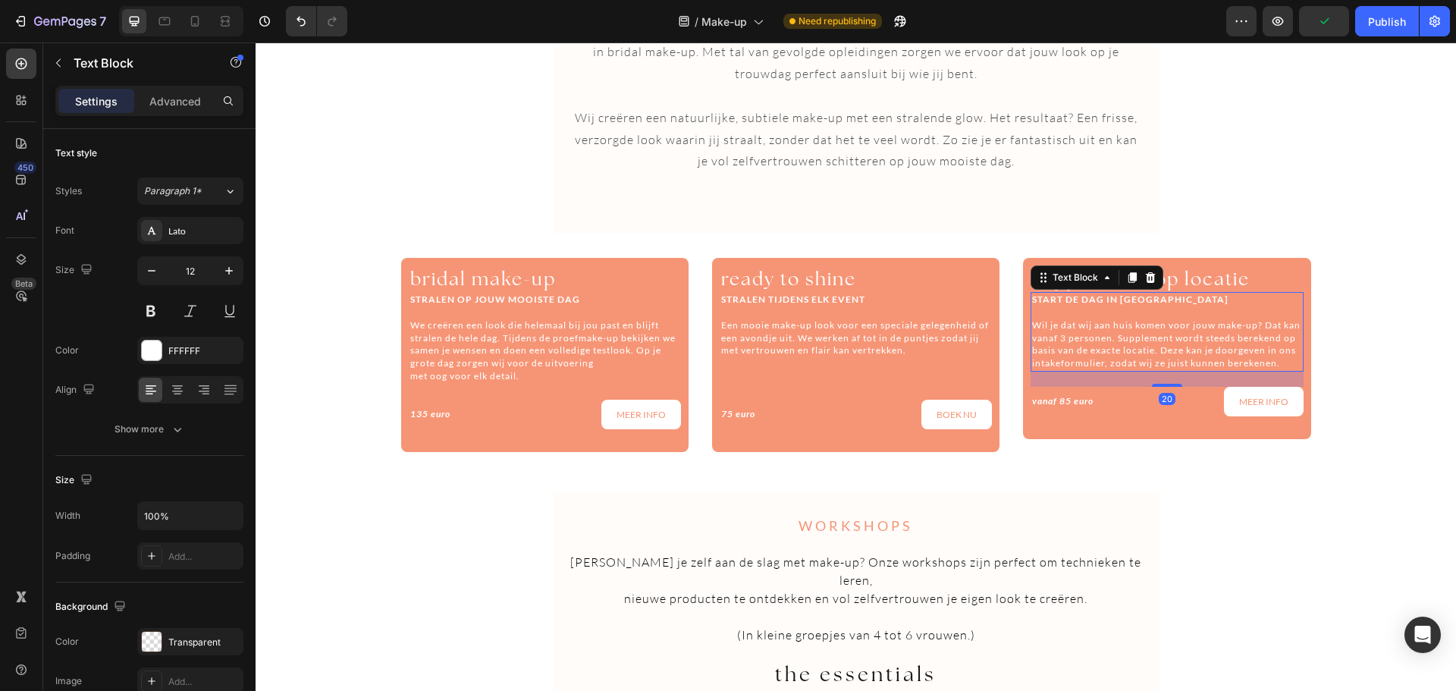
click at [1128, 370] on p "Wil je dat wij aan huis komen voor jouw make-up? Dat kan vanaf 3 personen. Supp…" at bounding box center [1166, 344] width 269 height 51
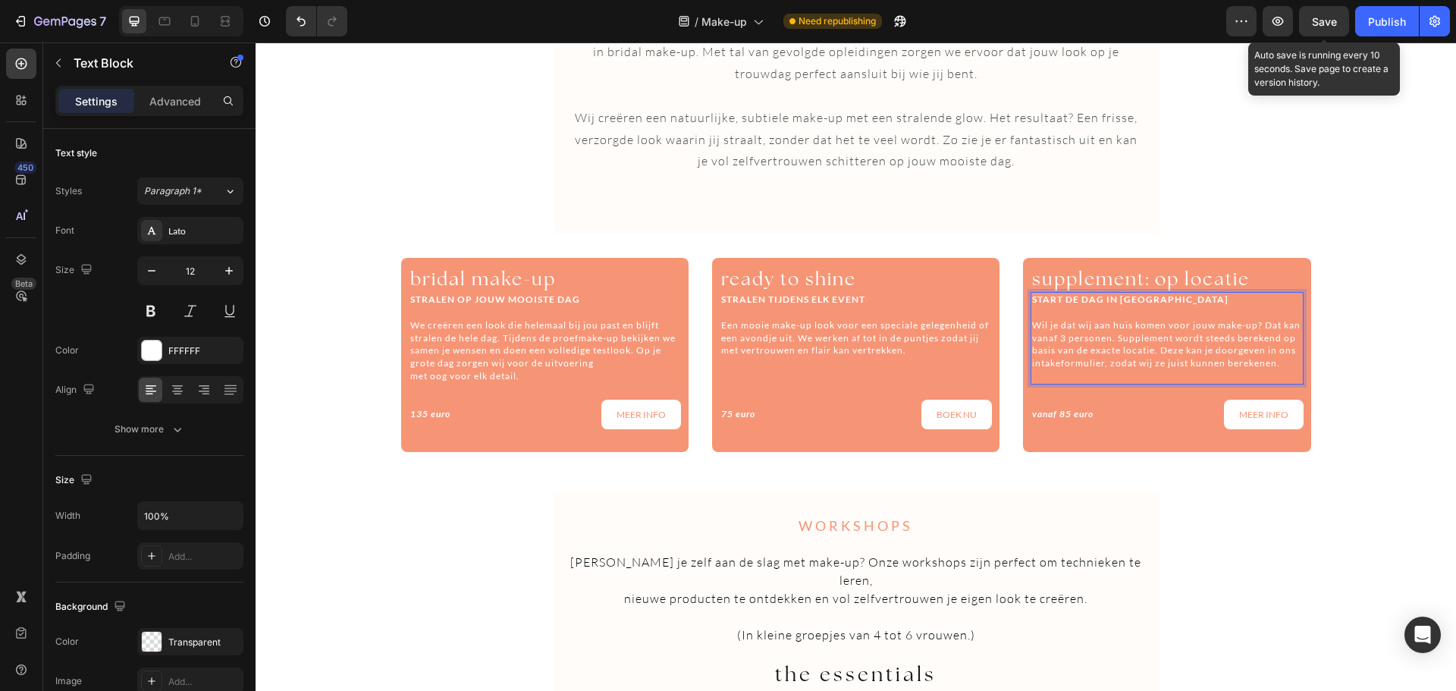
click at [1334, 22] on span "Save" at bounding box center [1324, 21] width 25 height 13
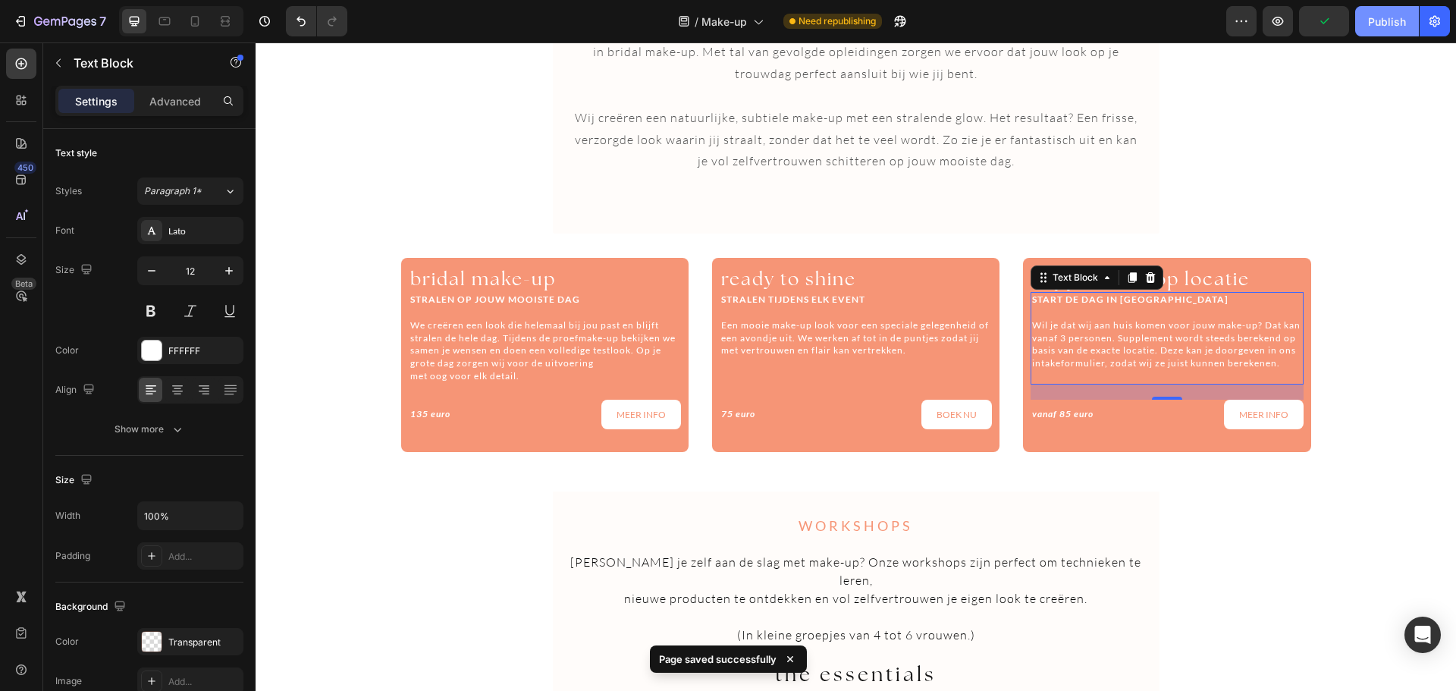
click at [1367, 22] on button "Publish" at bounding box center [1387, 21] width 64 height 30
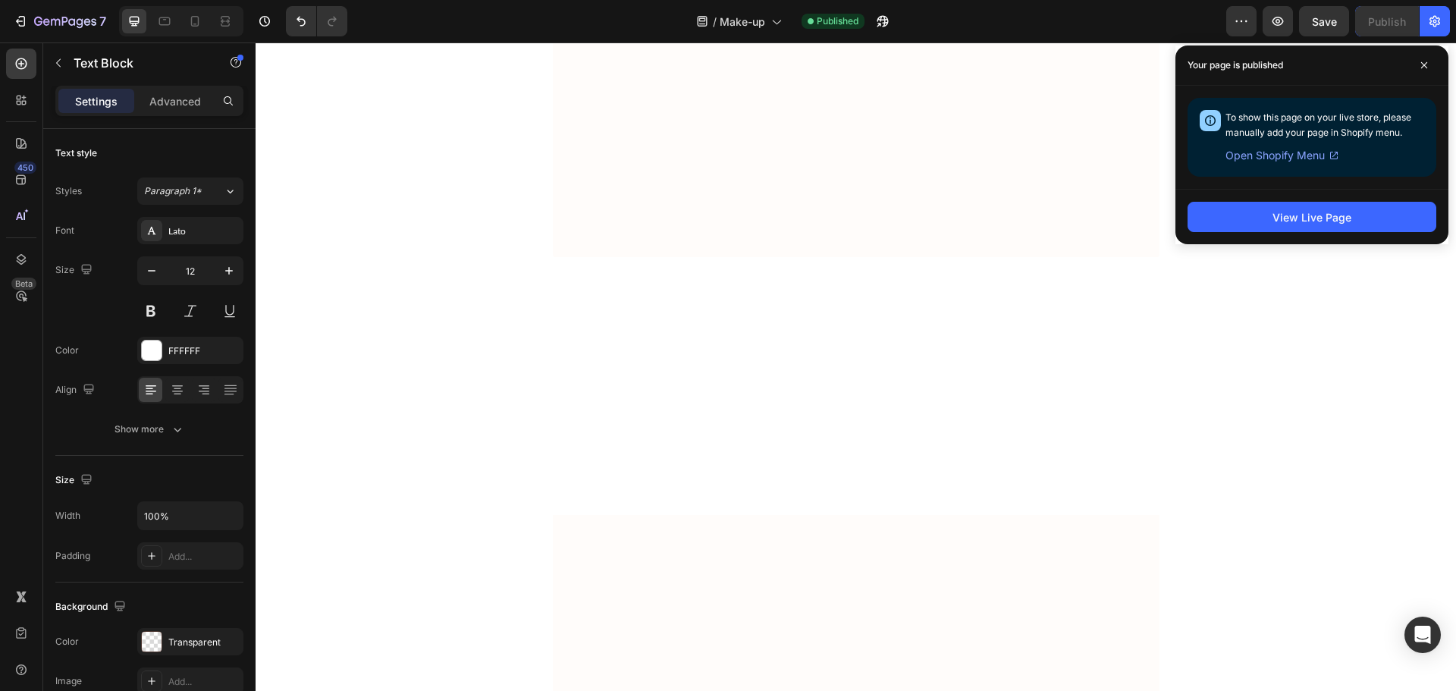
scroll to position [647, 0]
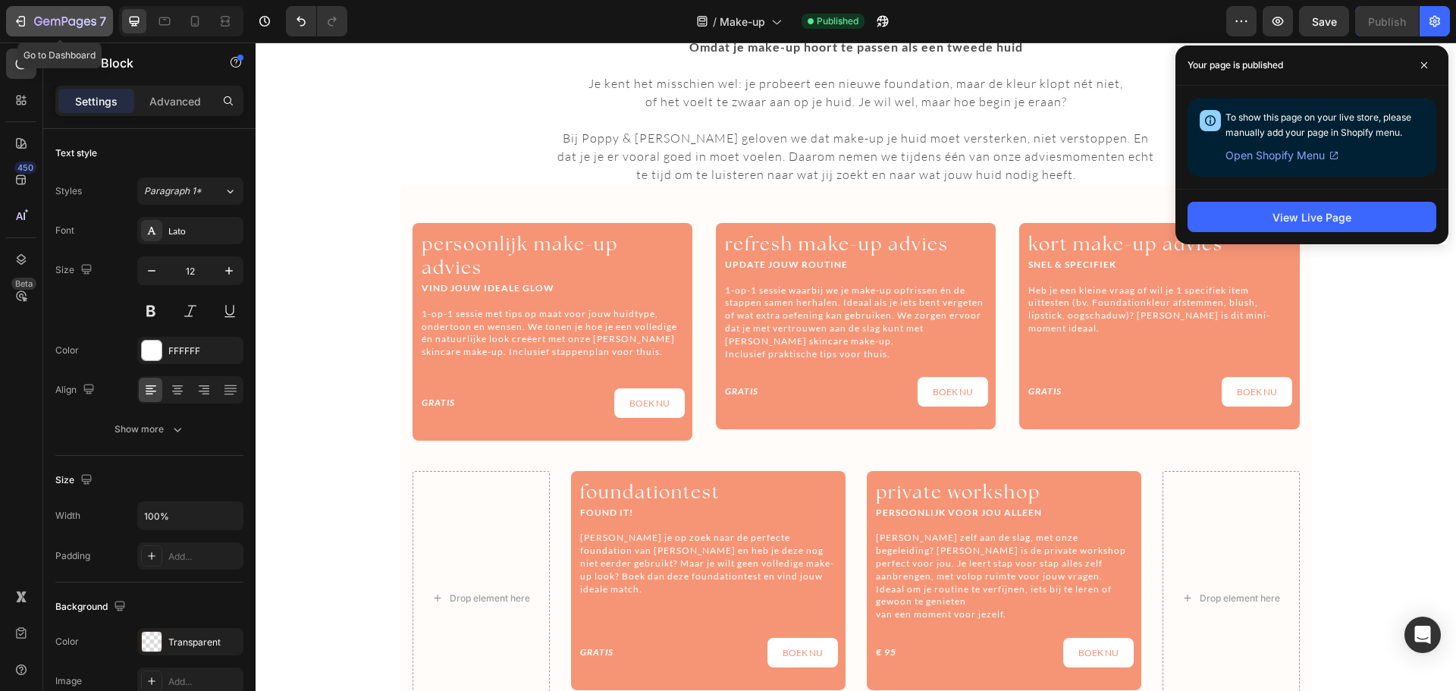
click at [50, 14] on div "7" at bounding box center [70, 21] width 72 height 18
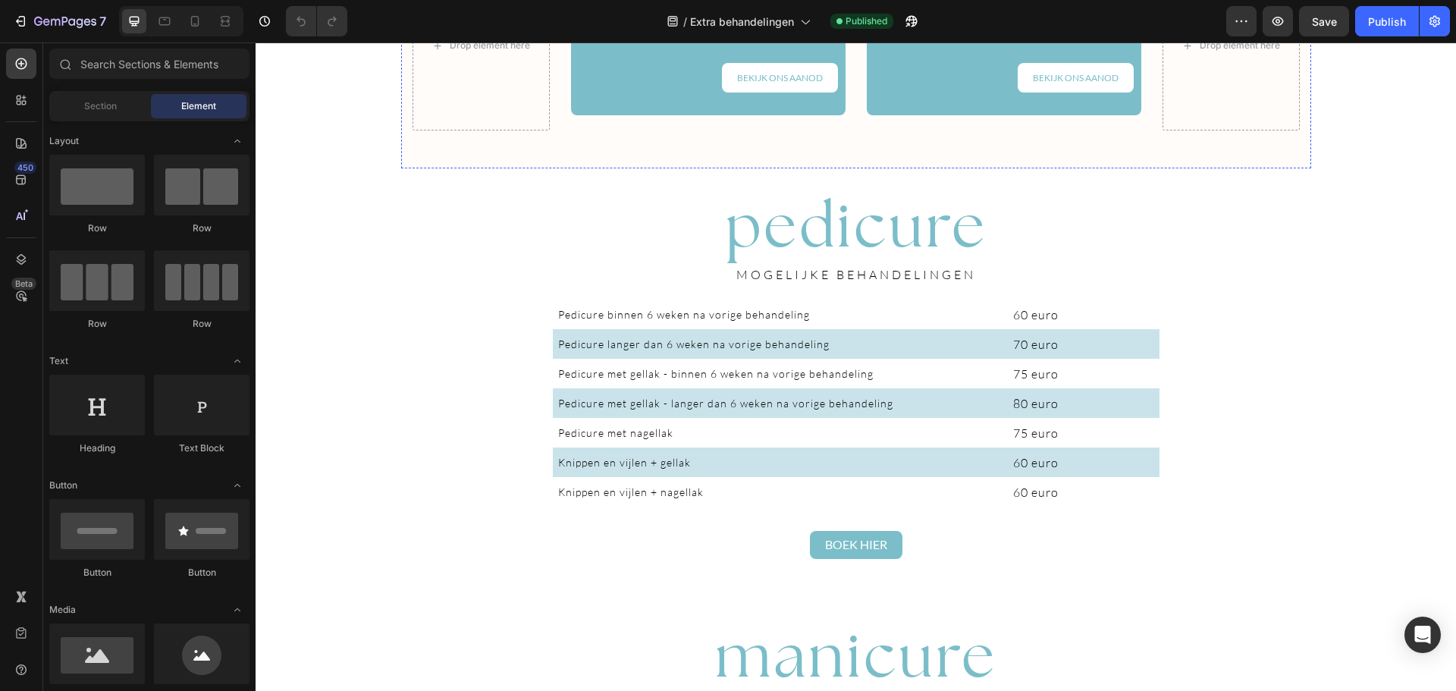
scroll to position [1209, 0]
click at [1167, 317] on div "Drop element here pedicure Heading Van nagelverzorging tot eeltverwijdering: wi…" at bounding box center [856, 692] width 1200 height 3656
click at [1109, 233] on h2 "pedicure" at bounding box center [856, 224] width 607 height 82
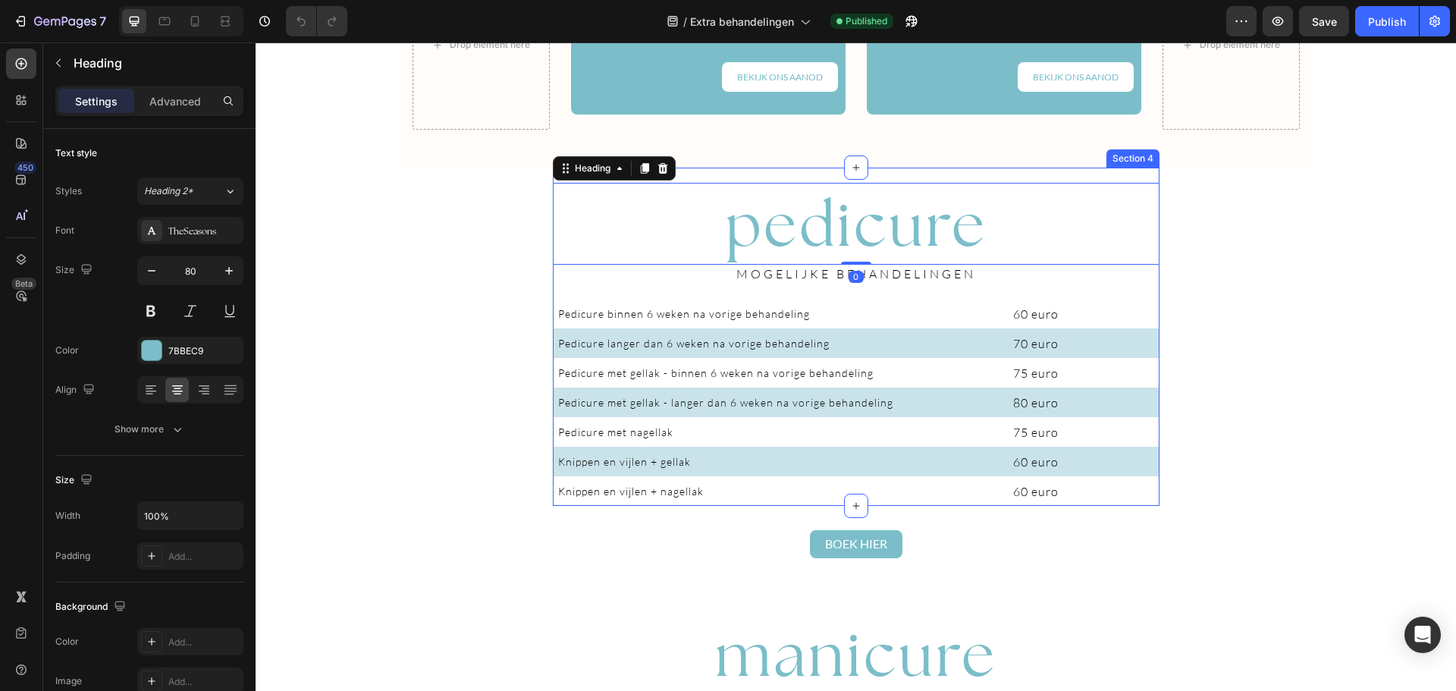
click at [1137, 294] on div "pedicure Heading 0 MOGELIJKE BEHANDELINGEN Heading Pedicure binnen 6 weken na v…" at bounding box center [856, 344] width 607 height 323
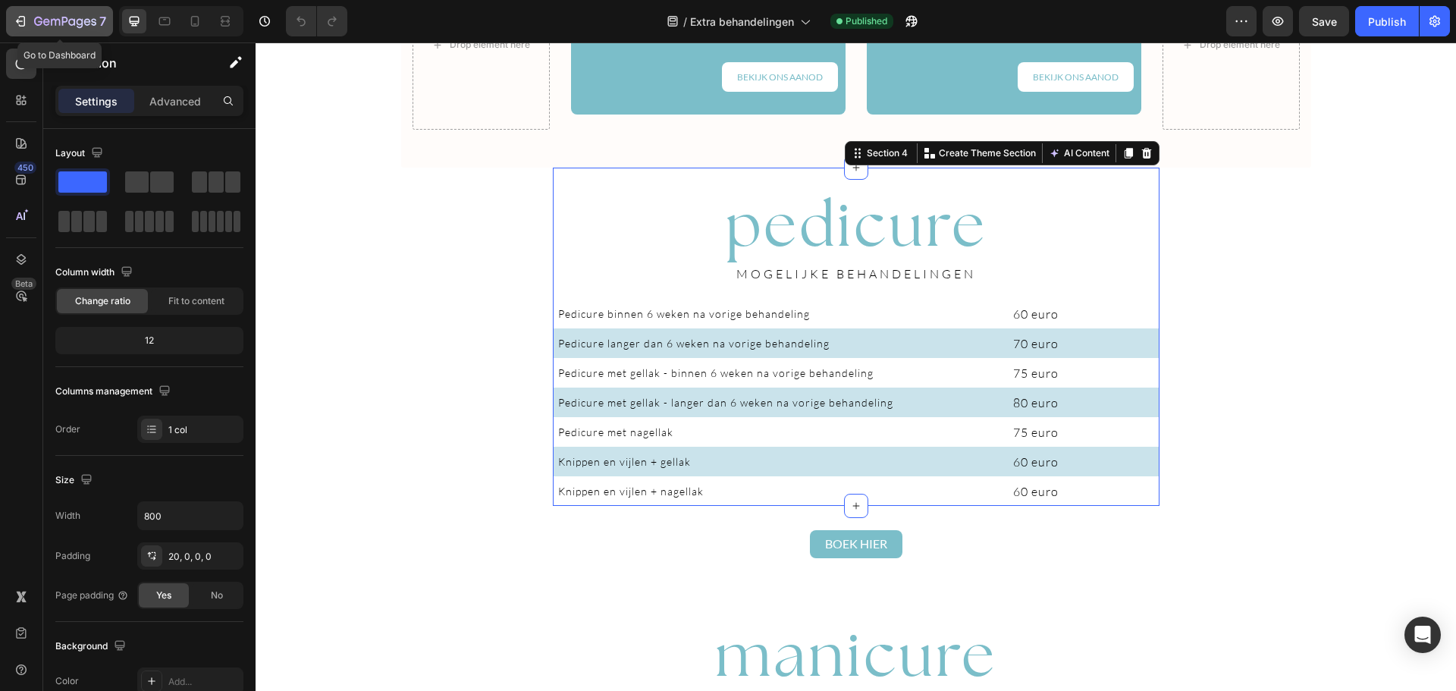
click at [57, 22] on icon "button" at bounding box center [65, 22] width 62 height 13
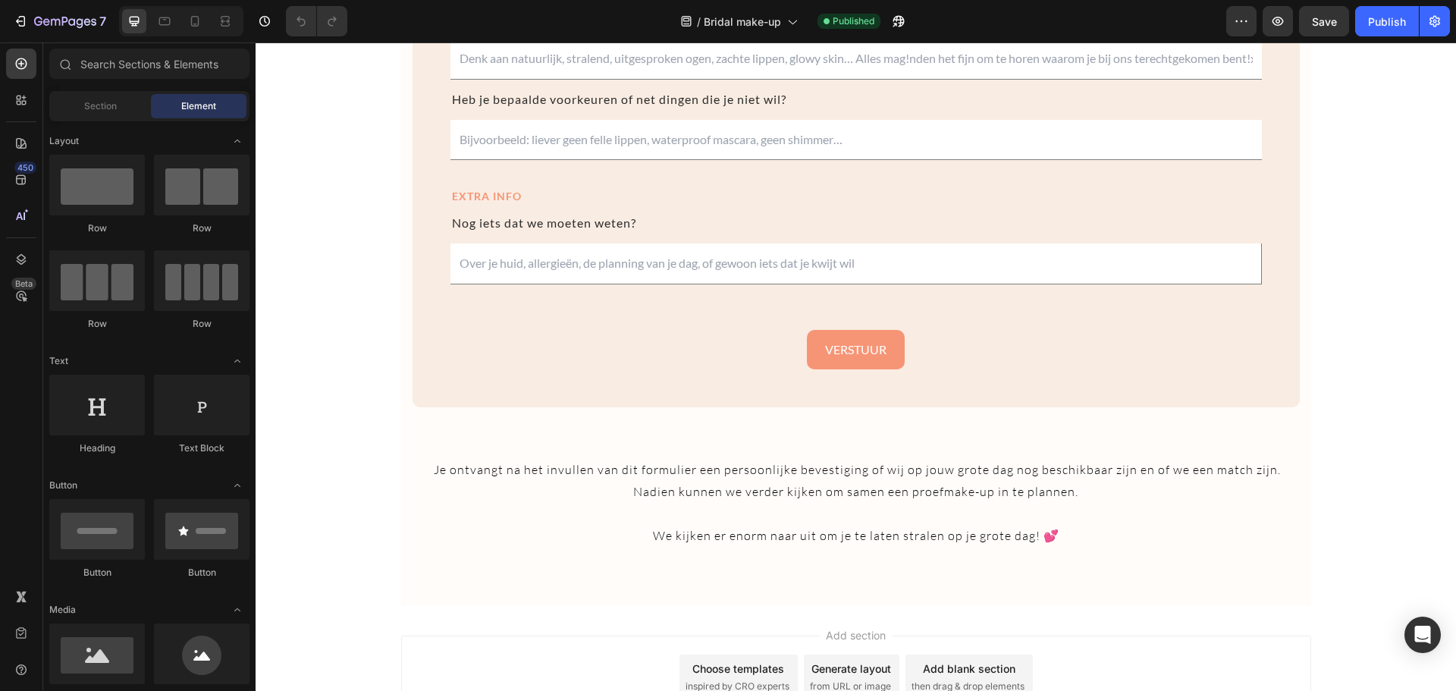
scroll to position [2324, 0]
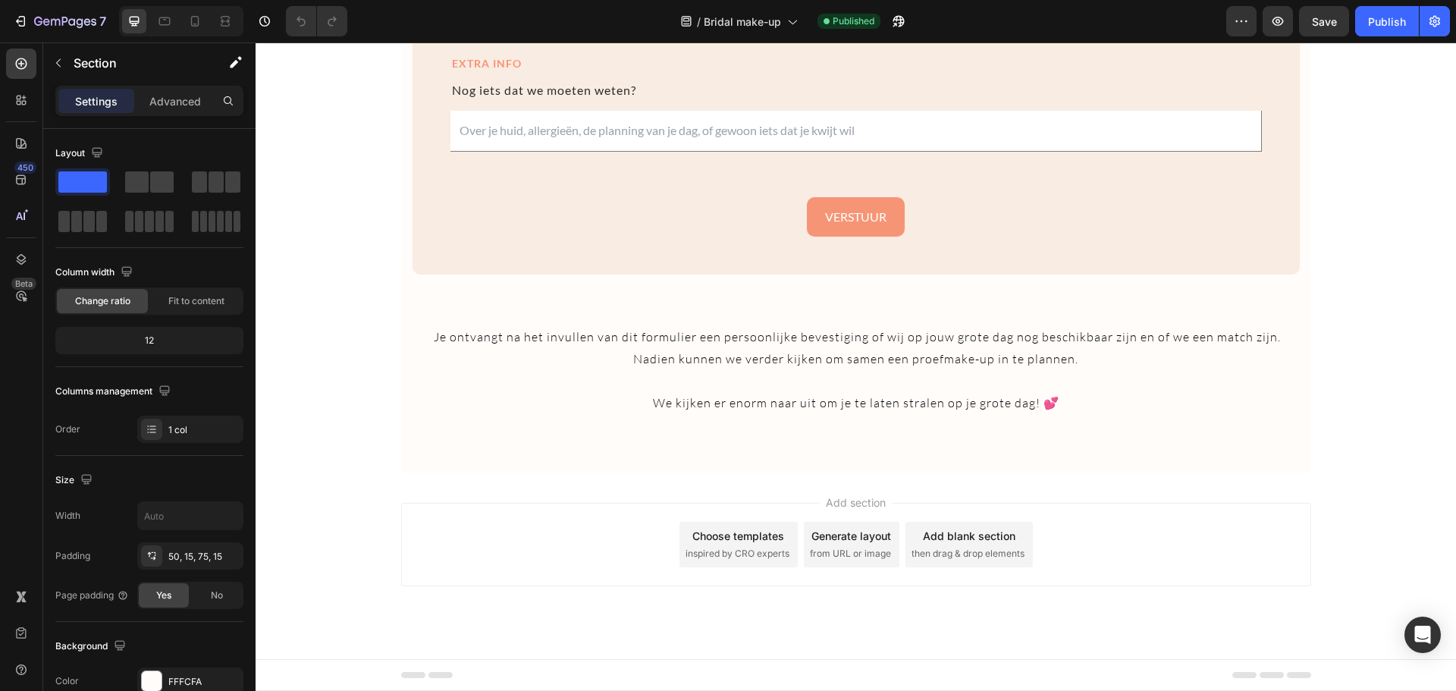
click at [606, 489] on div "Add section Choose templates inspired by CRO experts Generate layout from URL o…" at bounding box center [856, 565] width 1200 height 187
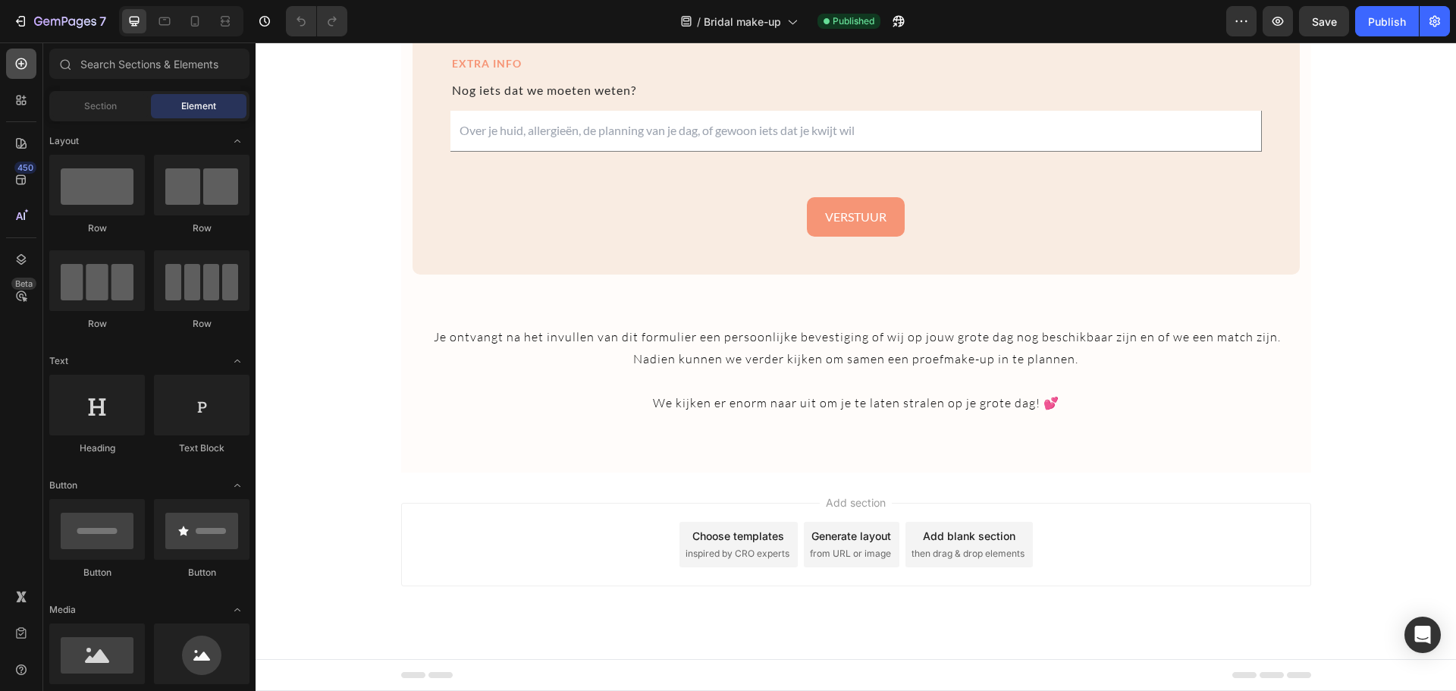
click at [14, 68] on icon at bounding box center [21, 63] width 15 height 15
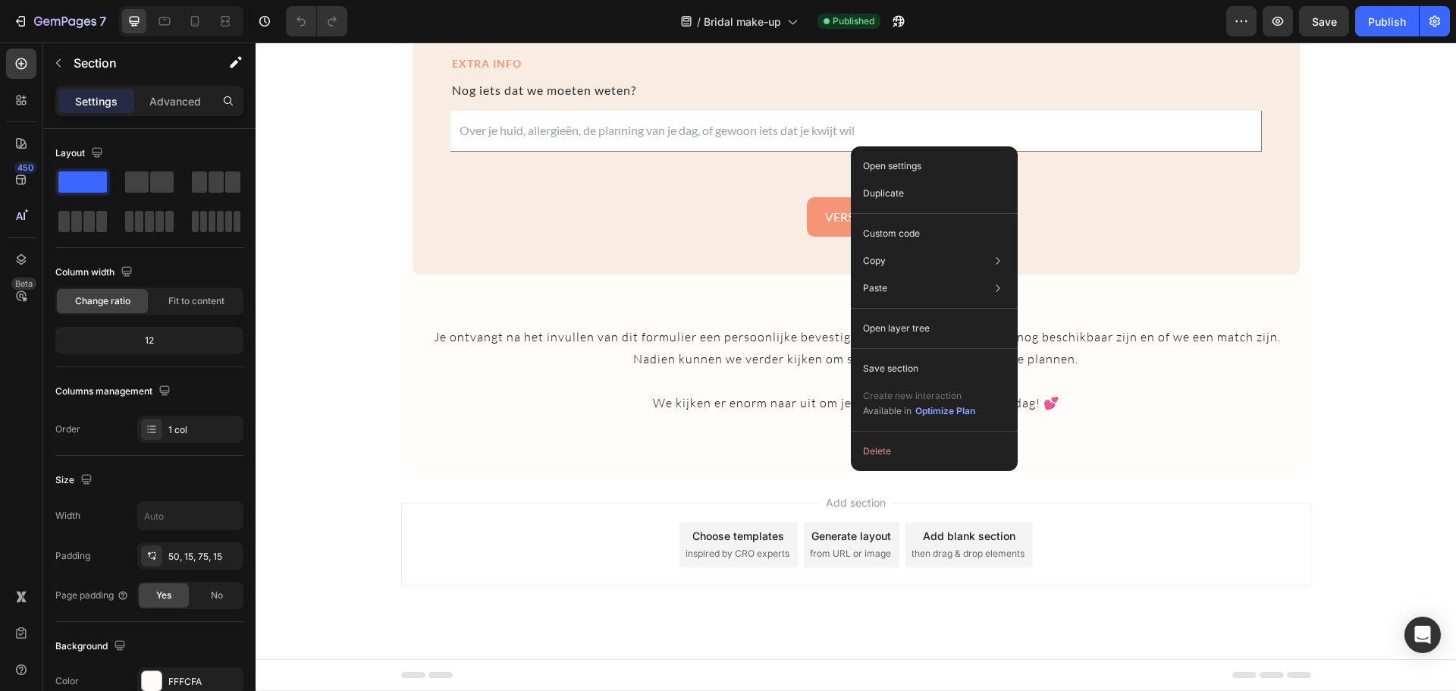
click at [495, 521] on div "Add section Choose templates inspired by CRO experts Generate layout from URL o…" at bounding box center [856, 544] width 910 height 83
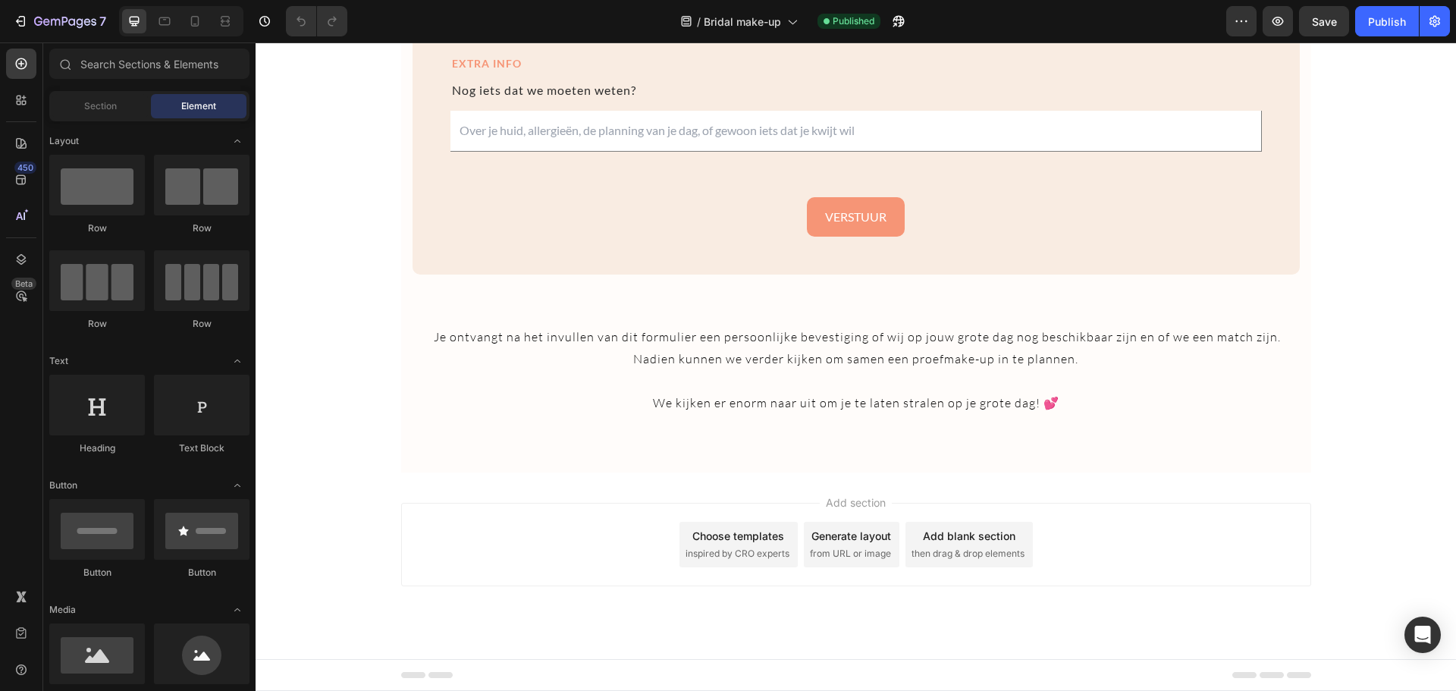
click at [604, 481] on div "Add section Choose templates inspired by CRO experts Generate layout from URL o…" at bounding box center [856, 565] width 1200 height 187
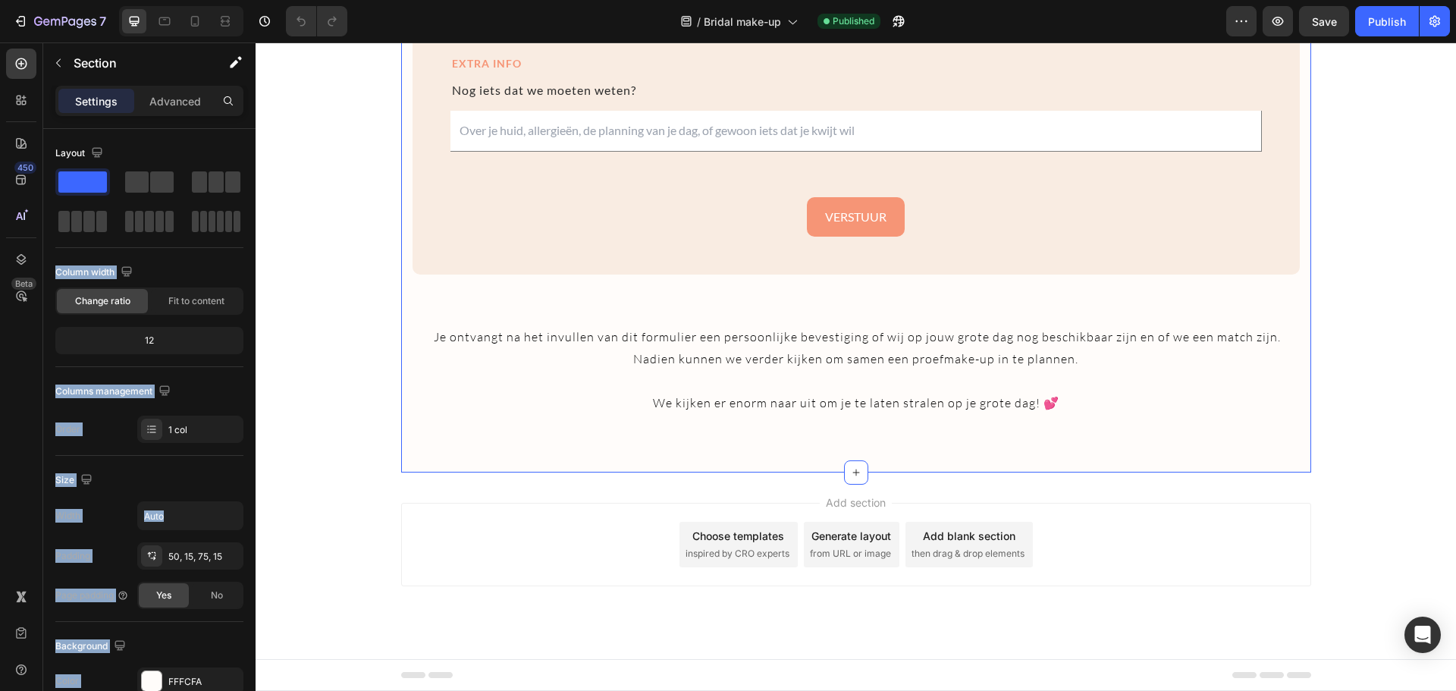
drag, startPoint x: 405, startPoint y: 221, endPoint x: 516, endPoint y: 452, distance: 256.0
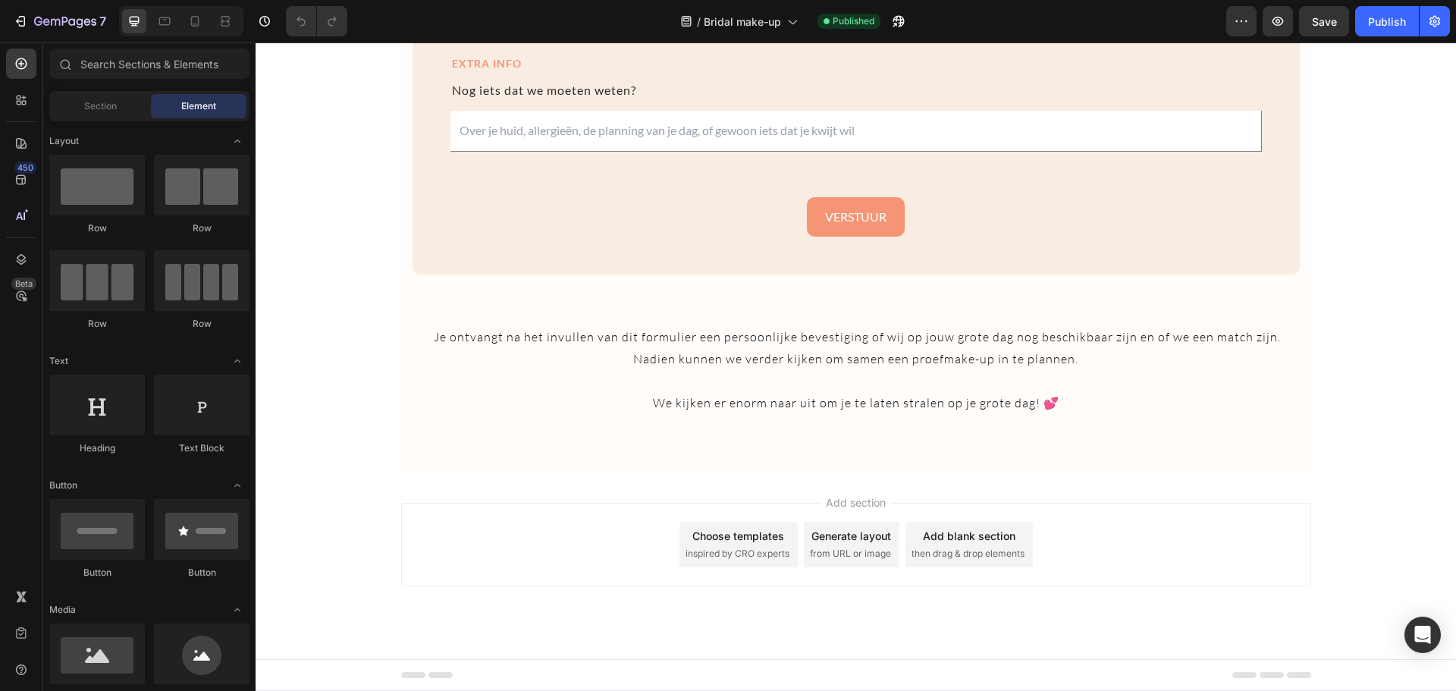
click at [463, 481] on div "Add section Choose templates inspired by CRO experts Generate layout from URL o…" at bounding box center [856, 565] width 1200 height 187
click at [12, 58] on div at bounding box center [21, 64] width 30 height 30
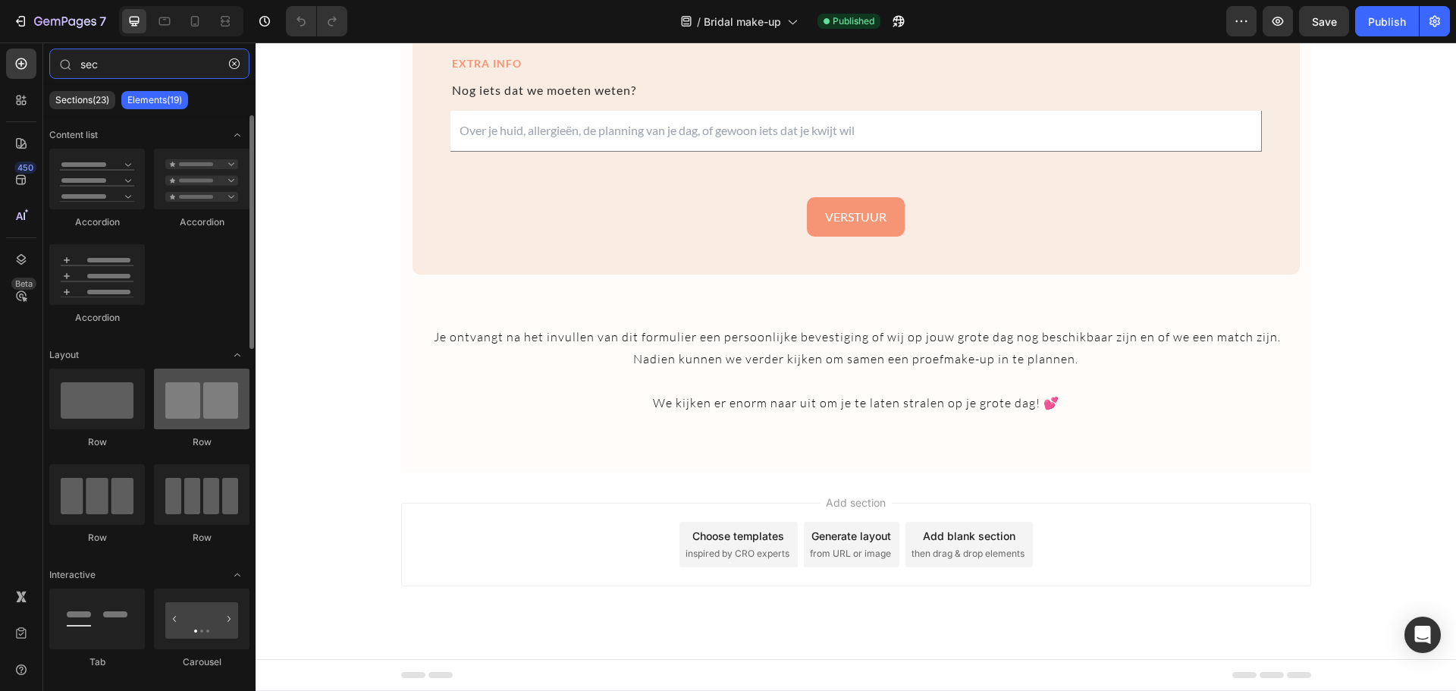
type input "sec"
click at [196, 403] on div at bounding box center [202, 399] width 96 height 61
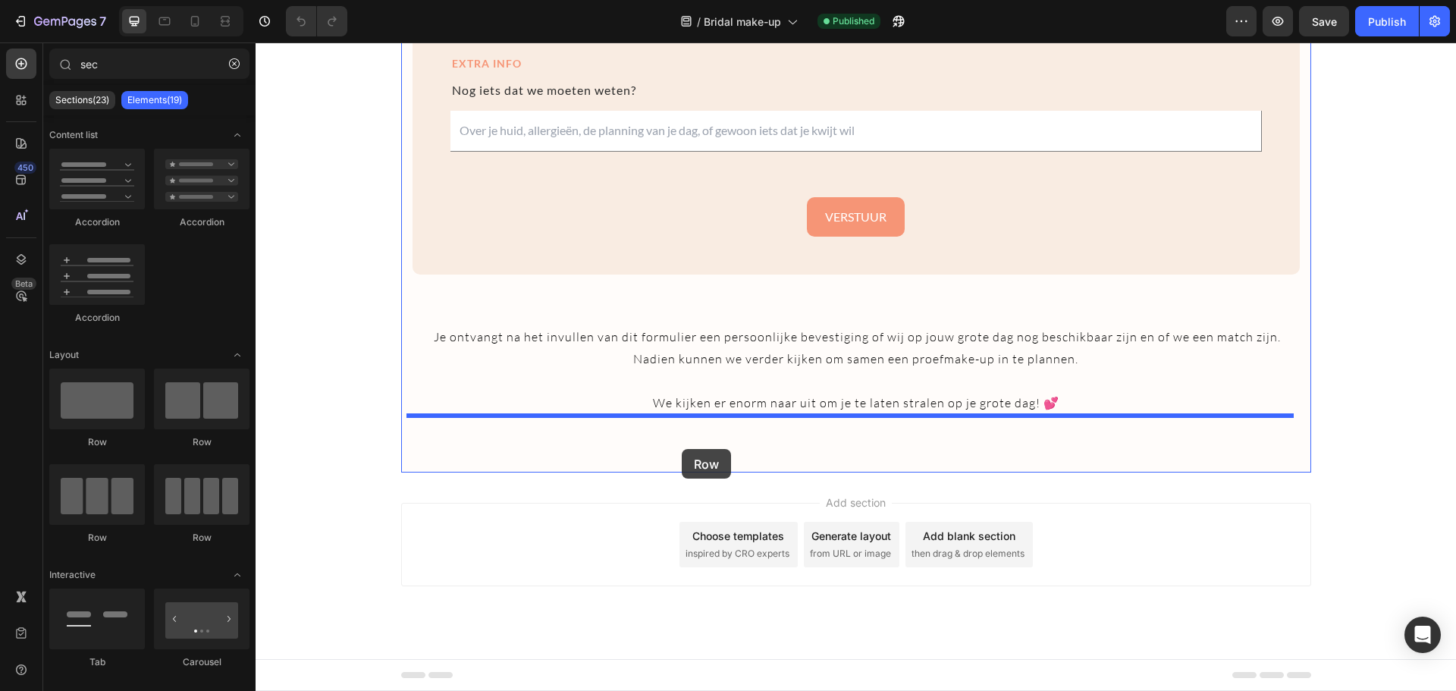
drag, startPoint x: 452, startPoint y: 446, endPoint x: 682, endPoint y: 449, distance: 229.8
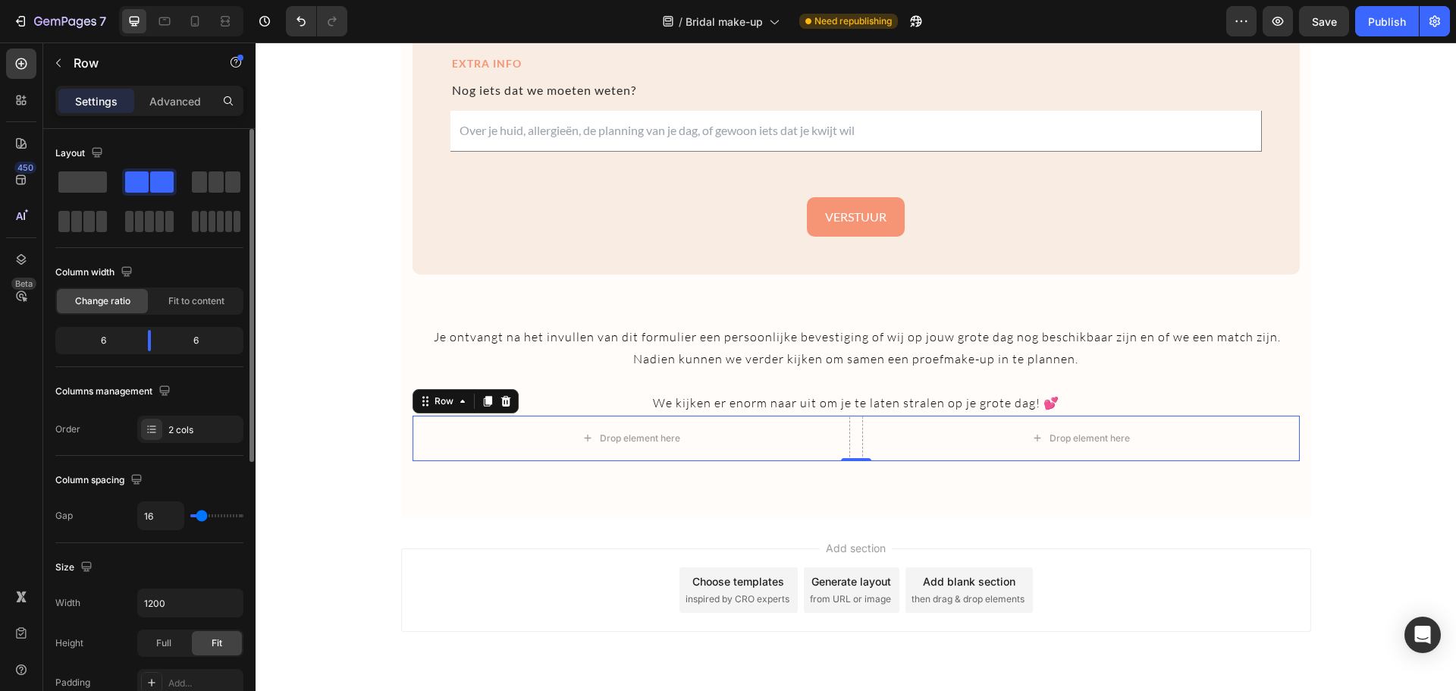
click at [110, 343] on div "6" at bounding box center [96, 340] width 77 height 21
drag, startPoint x: 105, startPoint y: 343, endPoint x: 77, endPoint y: 343, distance: 27.3
click at [77, 343] on div "6" at bounding box center [96, 340] width 77 height 21
click at [97, 343] on div "6" at bounding box center [96, 340] width 77 height 21
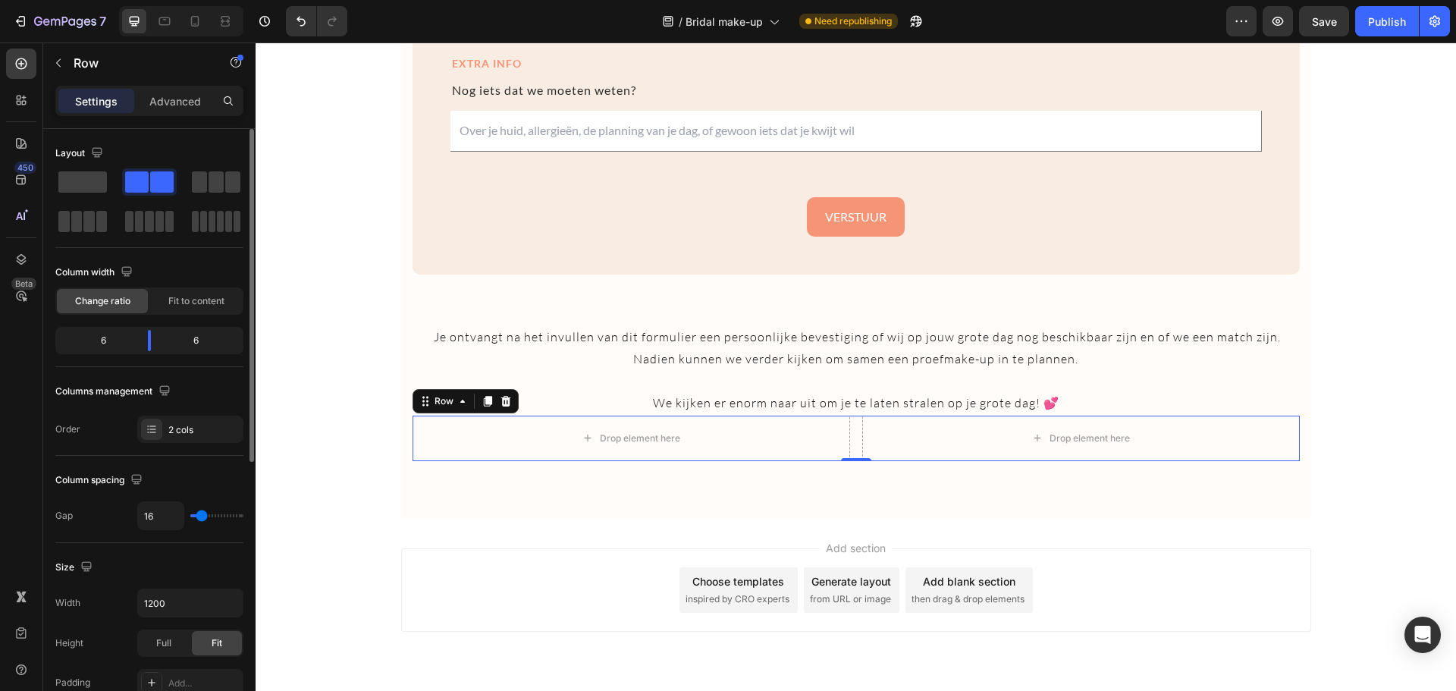
click at [97, 343] on div "6" at bounding box center [96, 340] width 77 height 21
click at [184, 298] on span "Fit to content" at bounding box center [196, 301] width 56 height 14
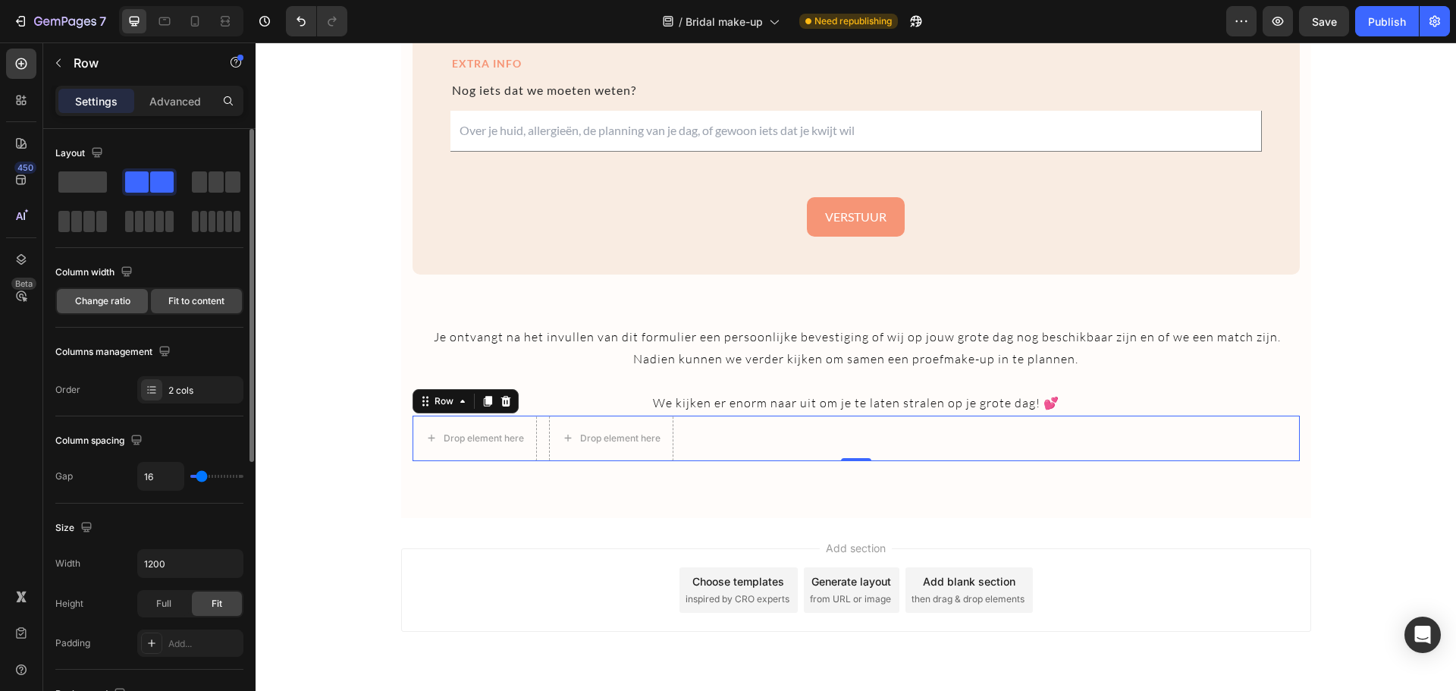
click at [118, 302] on span "Change ratio" at bounding box center [102, 301] width 55 height 14
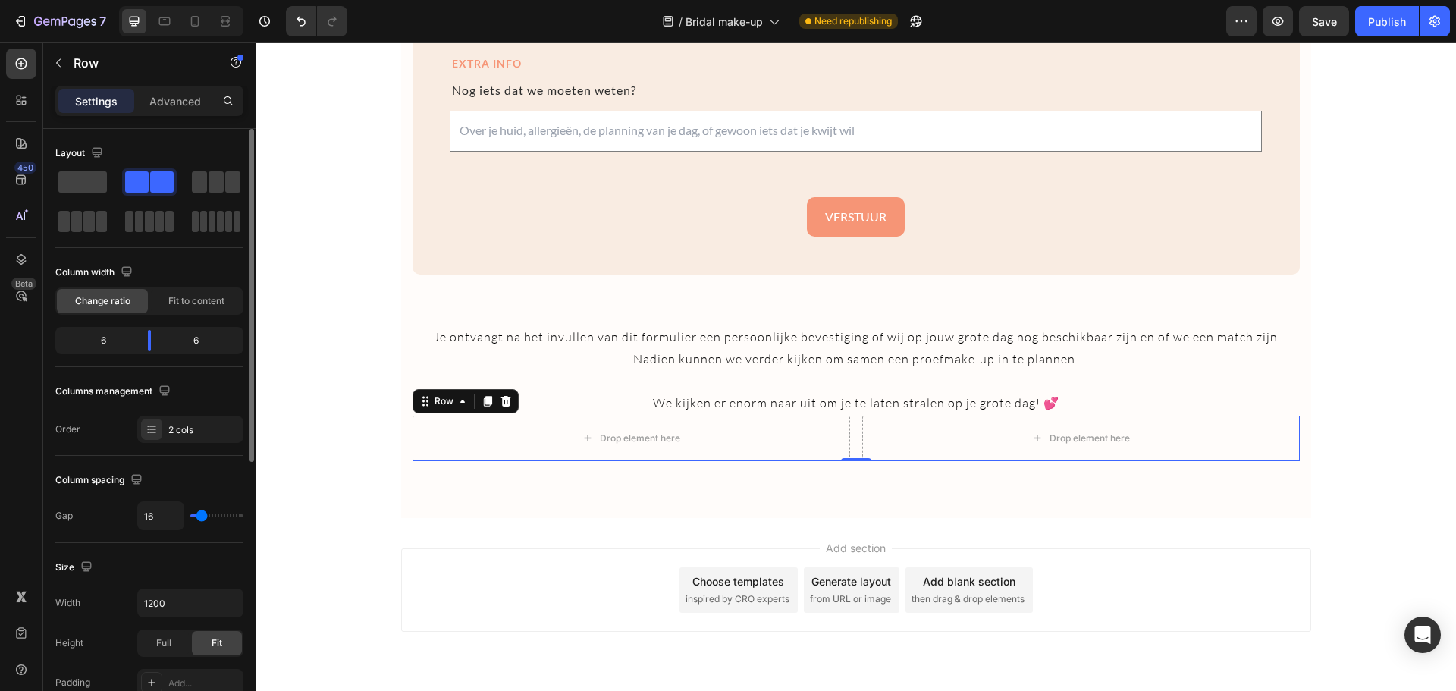
drag, startPoint x: 111, startPoint y: 342, endPoint x: 88, endPoint y: 340, distance: 22.9
click at [88, 340] on div "6" at bounding box center [96, 340] width 77 height 21
click at [102, 340] on div "6" at bounding box center [96, 340] width 77 height 21
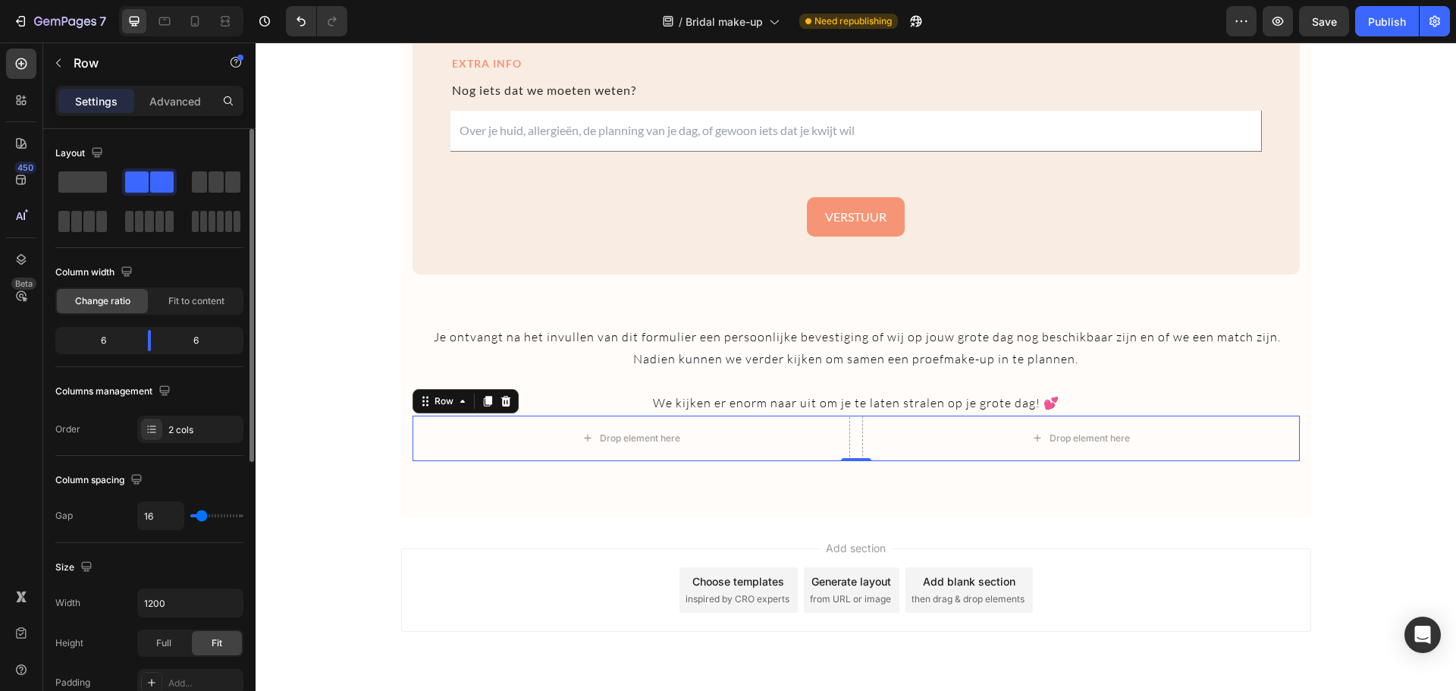
click at [102, 340] on div "6" at bounding box center [96, 340] width 77 height 21
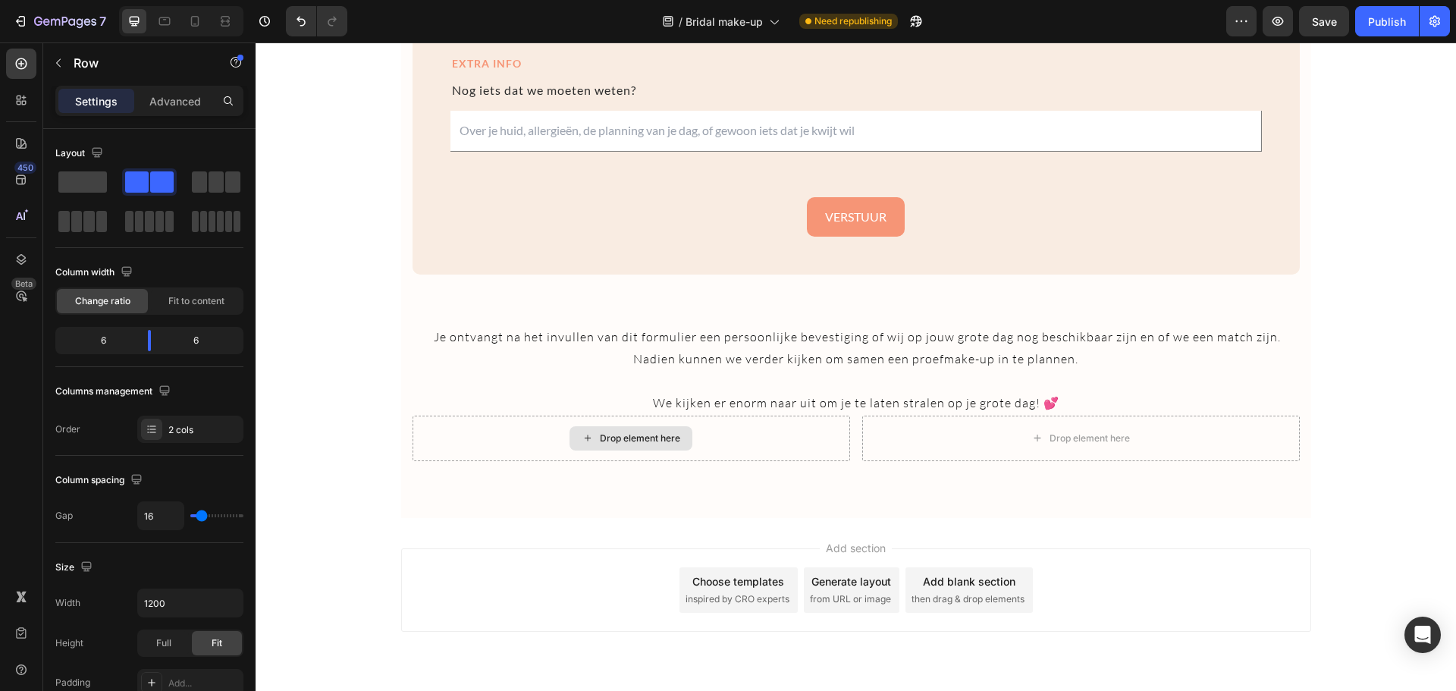
click at [588, 434] on icon at bounding box center [588, 437] width 12 height 13
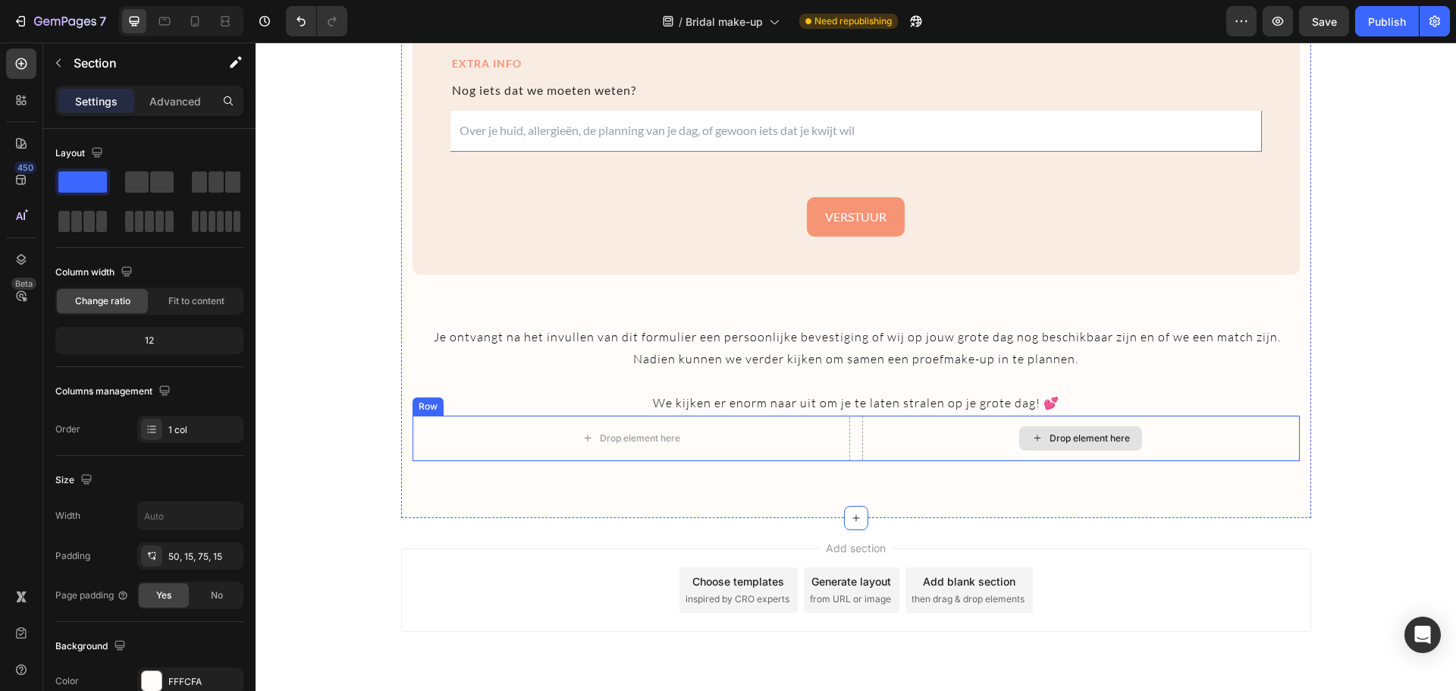
click at [1292, 446] on div "Drop element here" at bounding box center [1081, 438] width 438 height 45
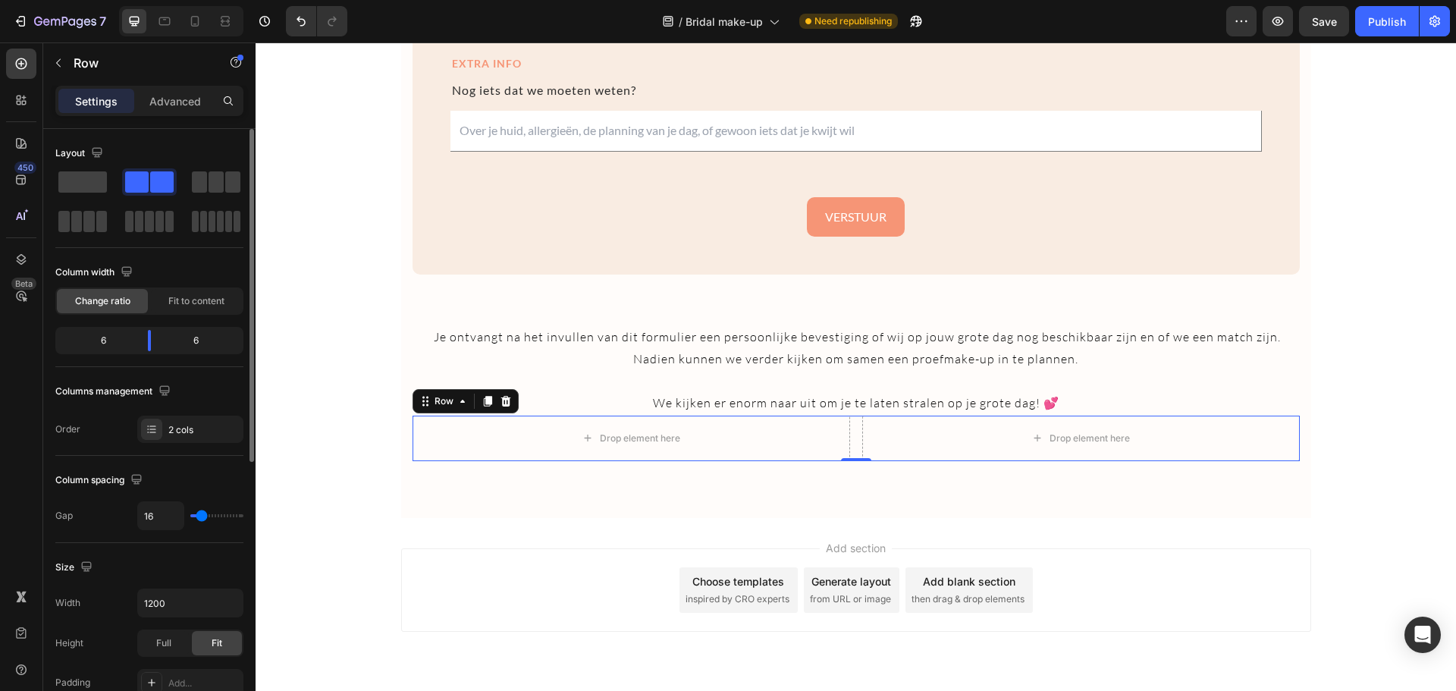
click at [98, 334] on div "6" at bounding box center [96, 340] width 77 height 21
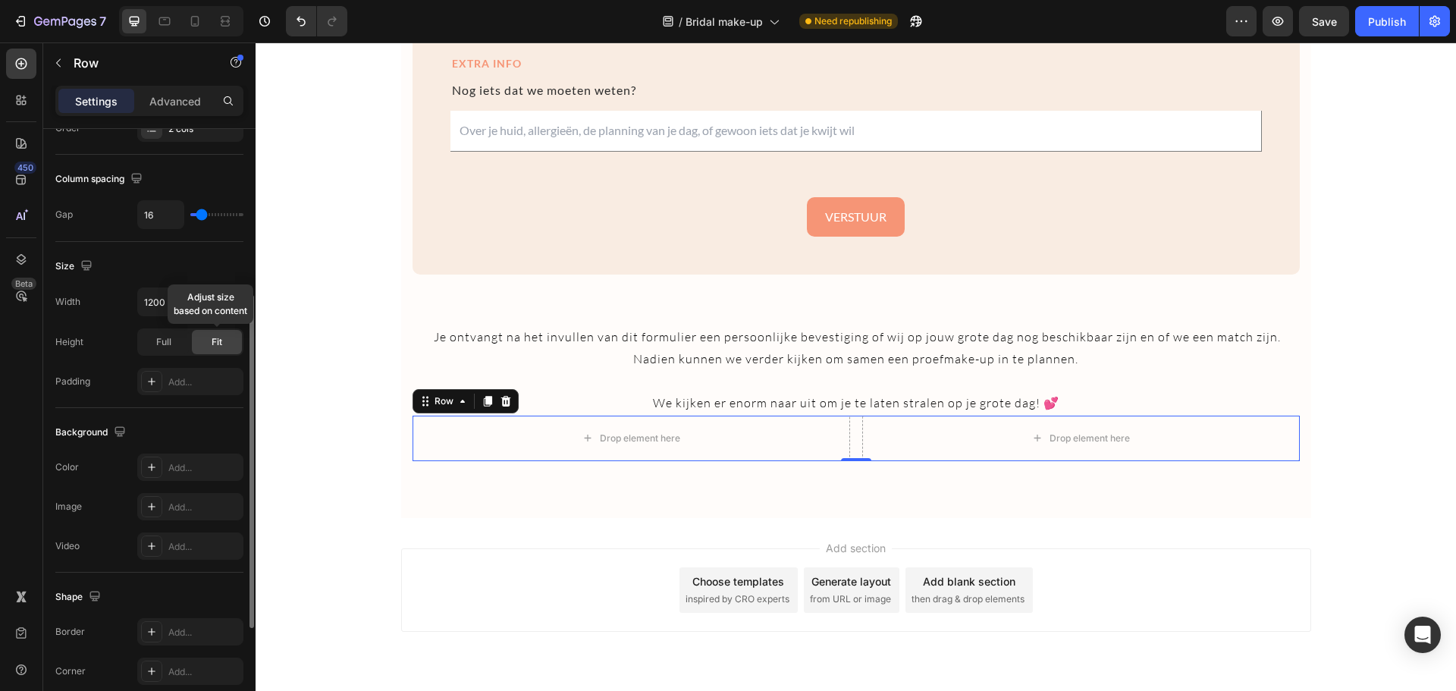
scroll to position [291, 0]
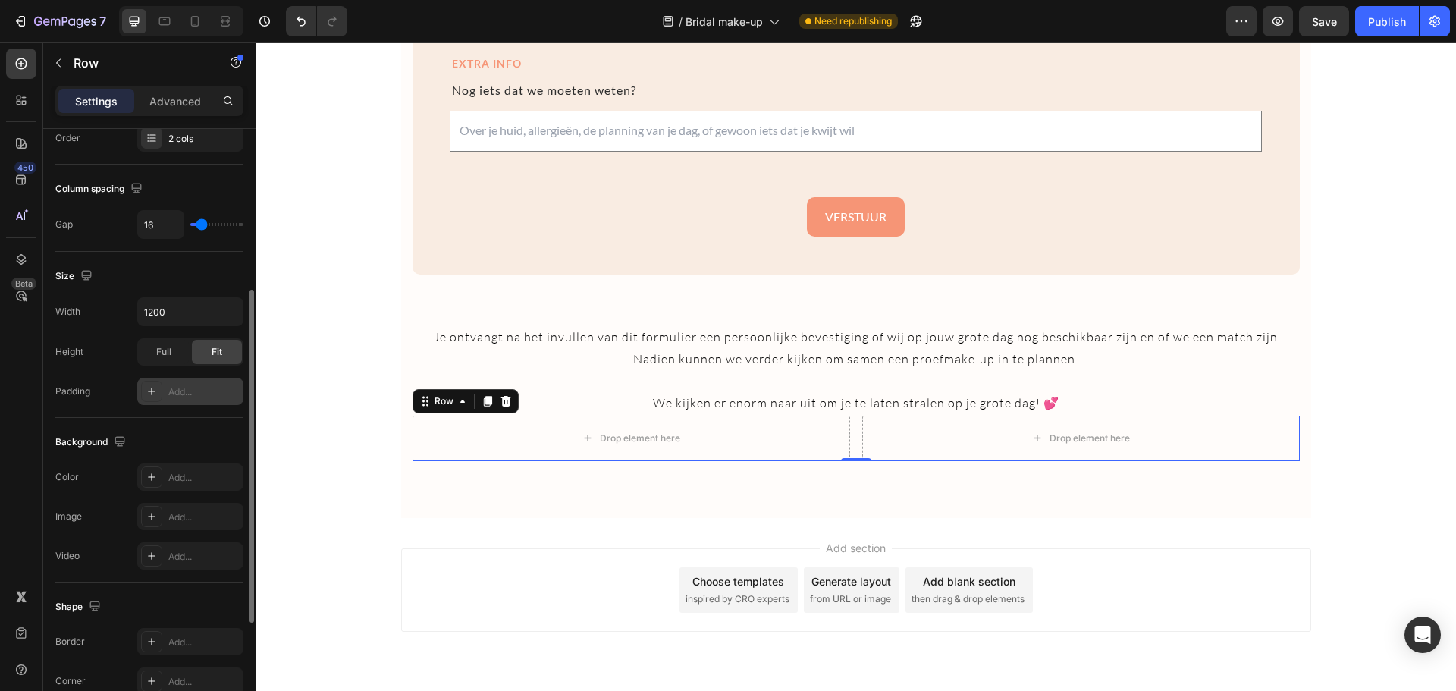
click at [175, 393] on div "Add..." at bounding box center [203, 392] width 71 height 14
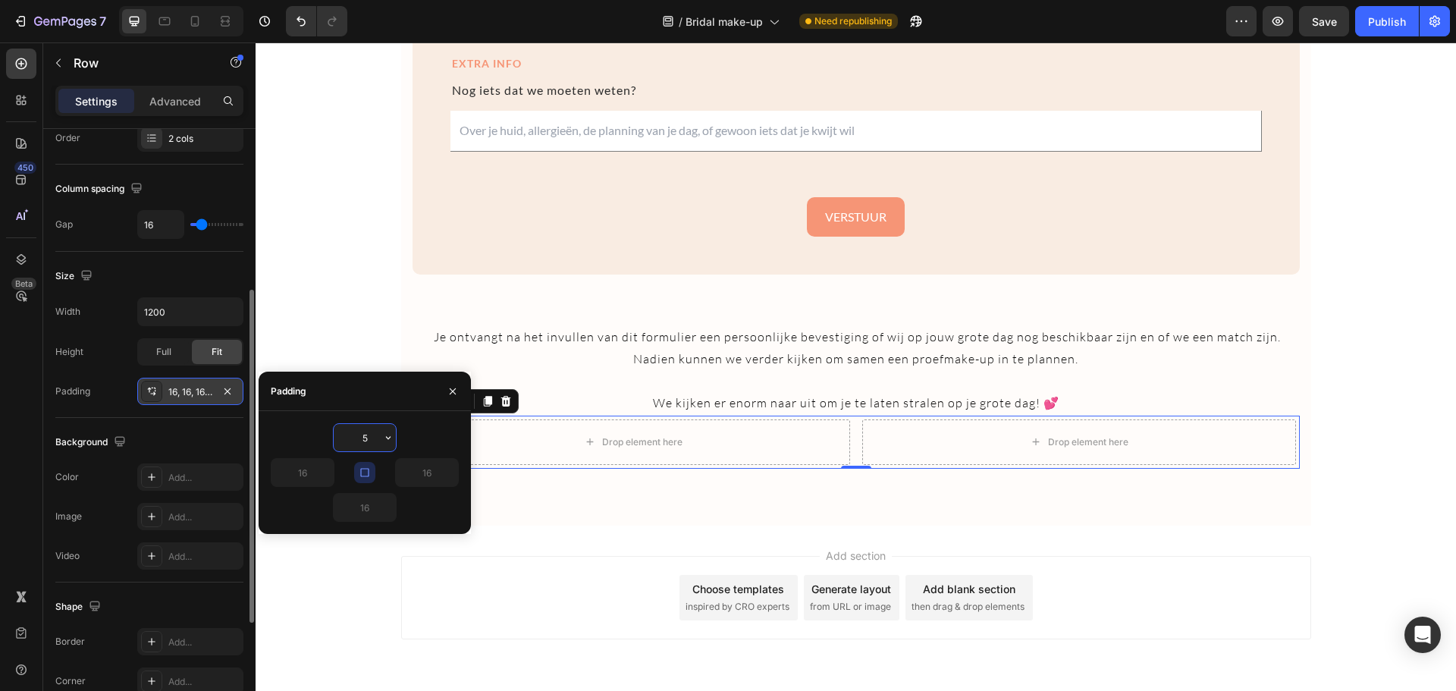
type input "5"
click at [180, 387] on div "5, 5, 5, 5" at bounding box center [190, 392] width 44 height 14
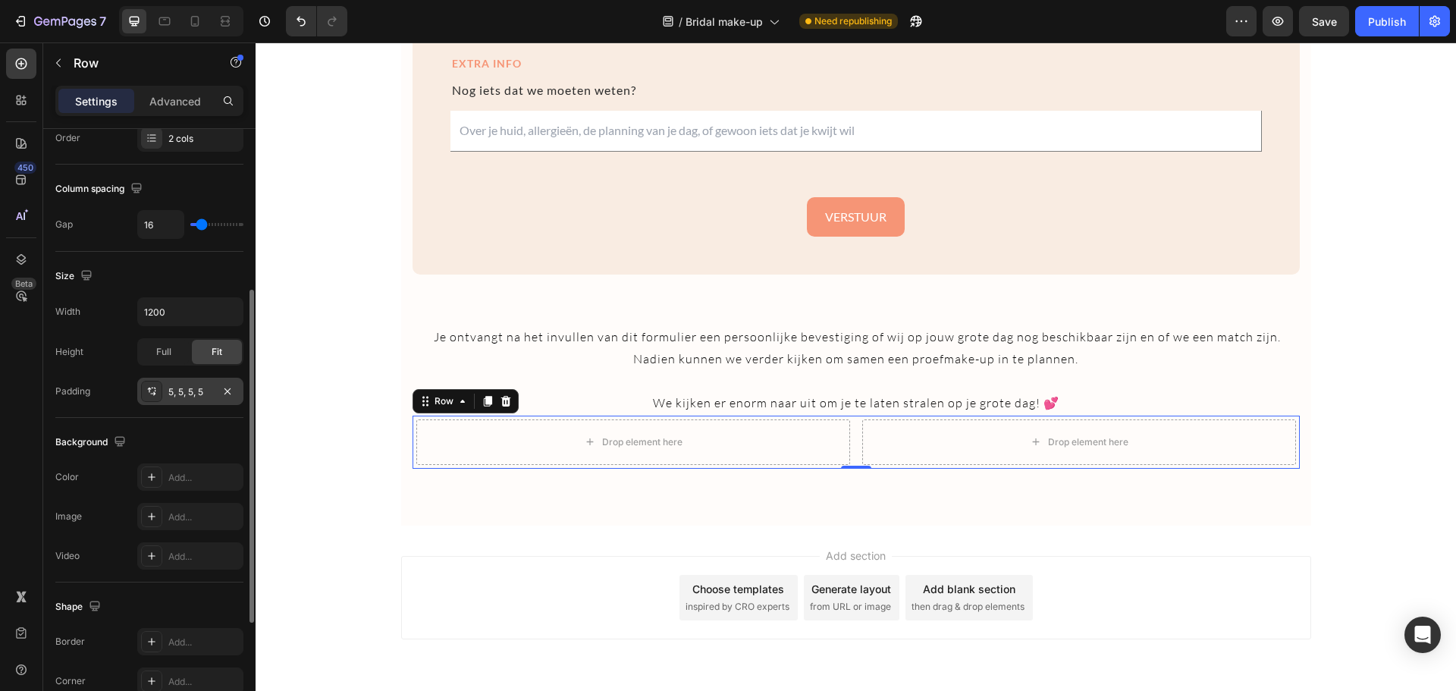
click at [185, 392] on div "5, 5, 5, 5" at bounding box center [190, 392] width 44 height 14
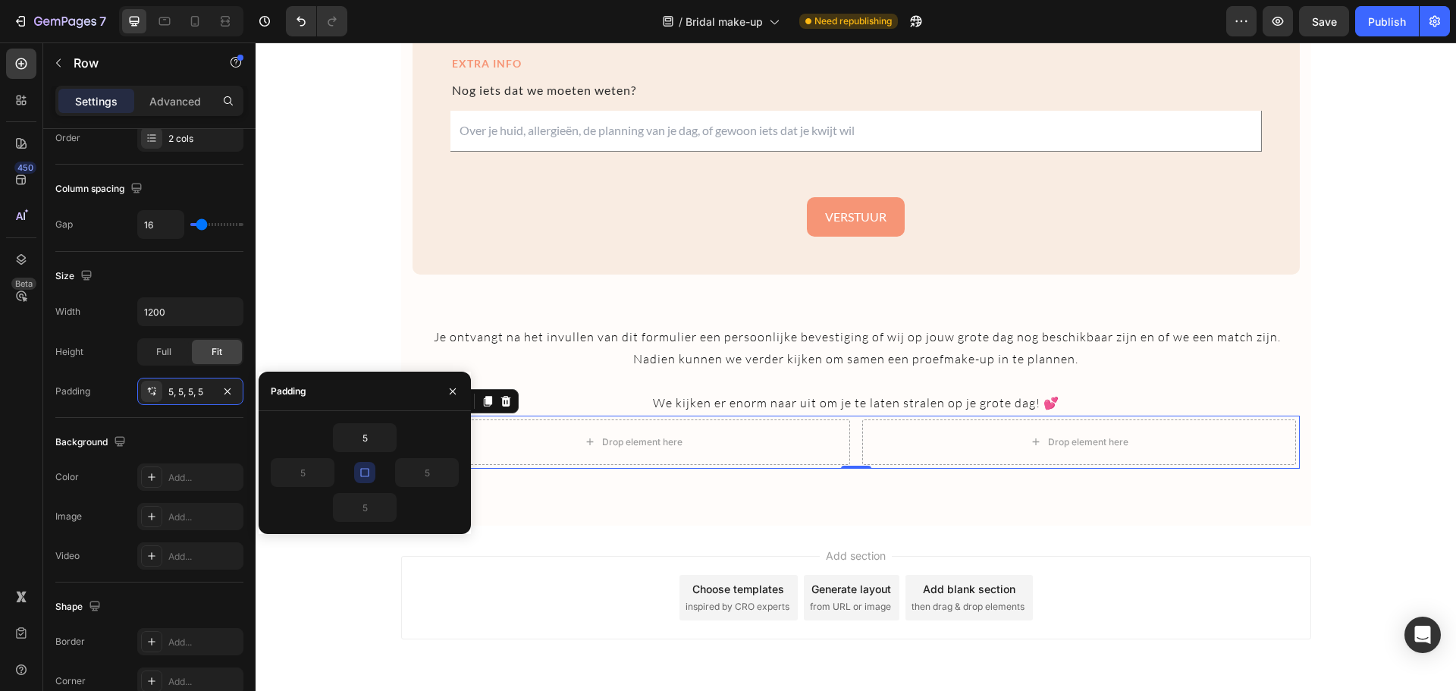
click at [363, 479] on button "button" at bounding box center [364, 472] width 21 height 21
click at [438, 475] on input "5" at bounding box center [427, 472] width 62 height 27
type input "0"
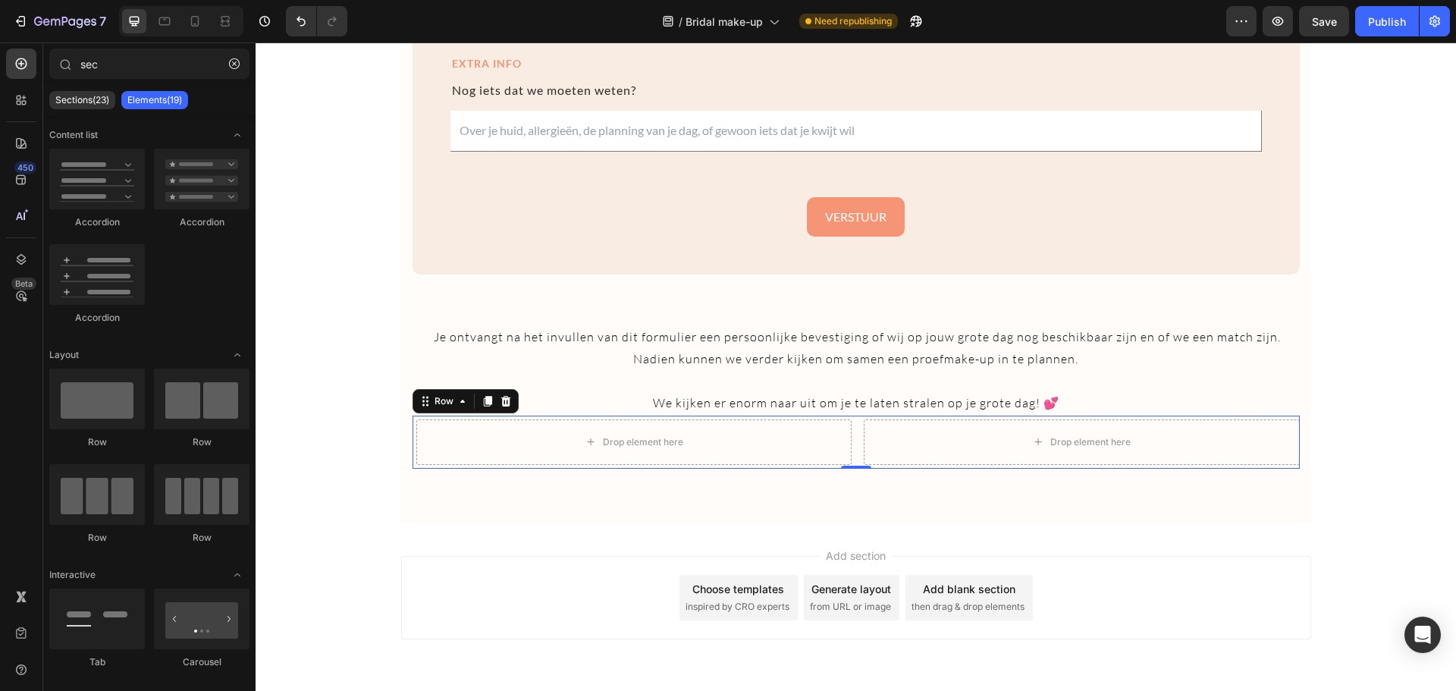
click at [502, 554] on div "Add section Choose templates inspired by CRO experts Generate layout from URL o…" at bounding box center [856, 618] width 1200 height 187
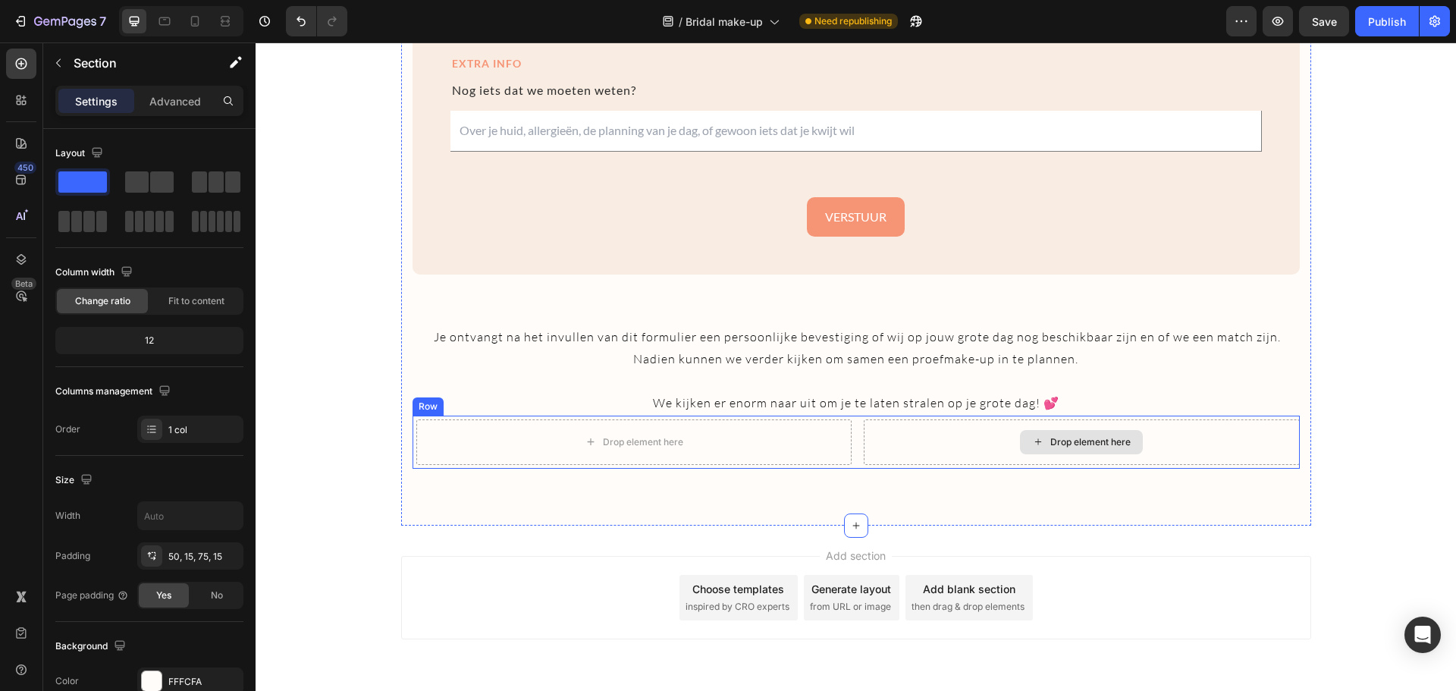
click at [1279, 437] on div "Drop element here" at bounding box center [1082, 441] width 436 height 45
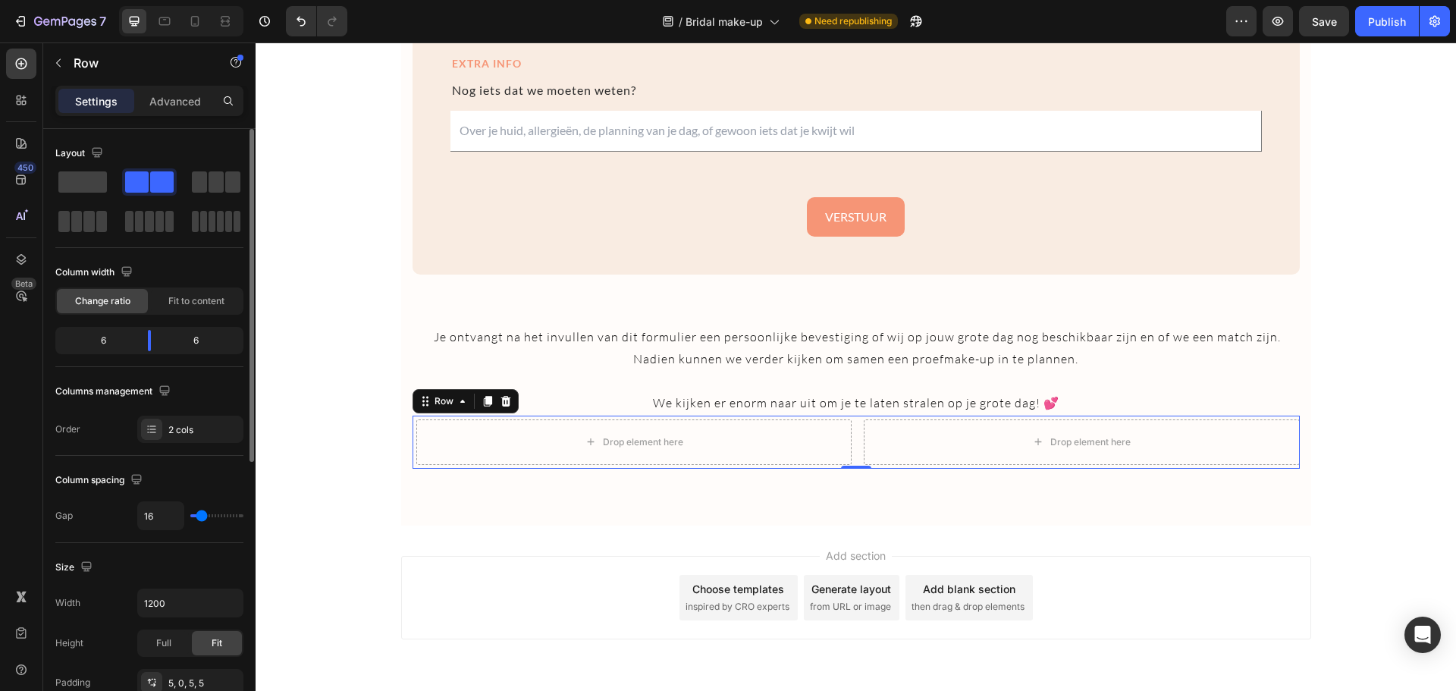
click at [105, 340] on div "6" at bounding box center [96, 340] width 77 height 21
drag, startPoint x: 105, startPoint y: 340, endPoint x: 76, endPoint y: 340, distance: 29.6
click at [76, 340] on div "6" at bounding box center [96, 340] width 77 height 21
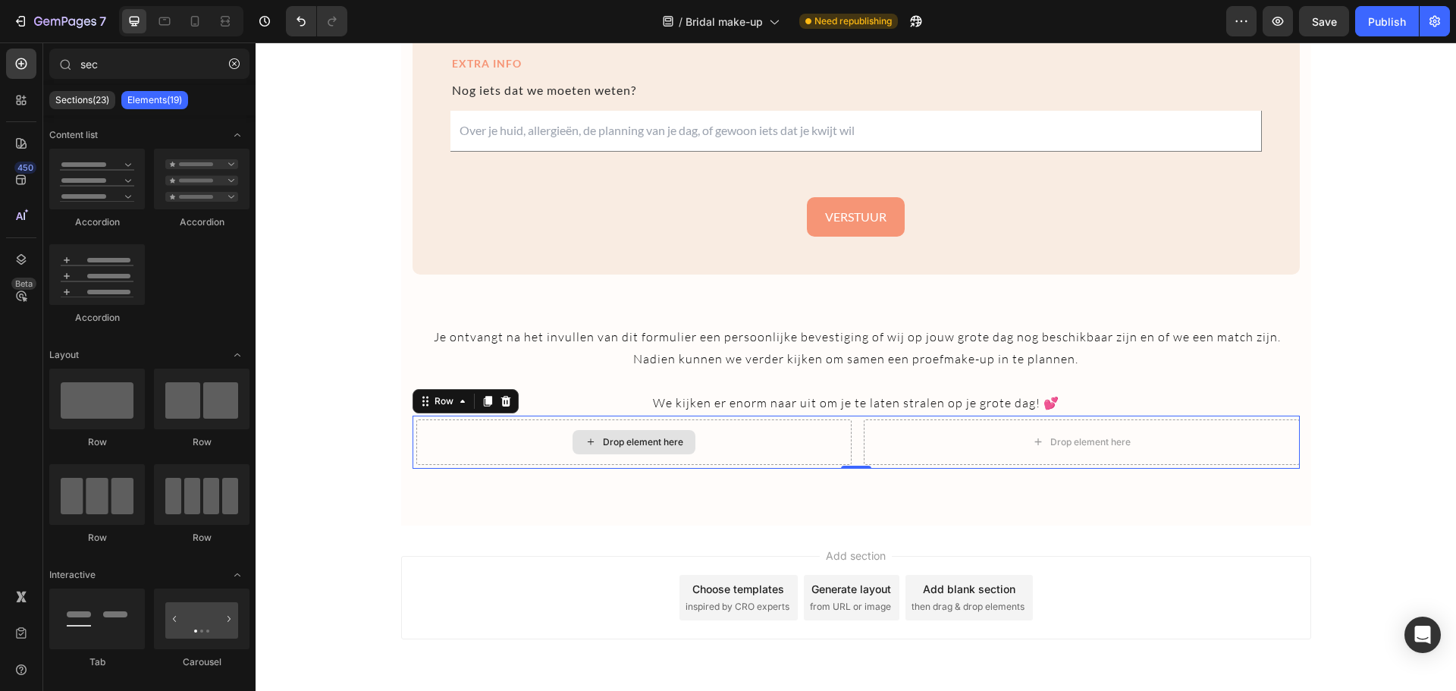
click at [638, 436] on div "Drop element here" at bounding box center [643, 442] width 80 height 12
click at [623, 444] on div "Drop element here" at bounding box center [643, 442] width 80 height 12
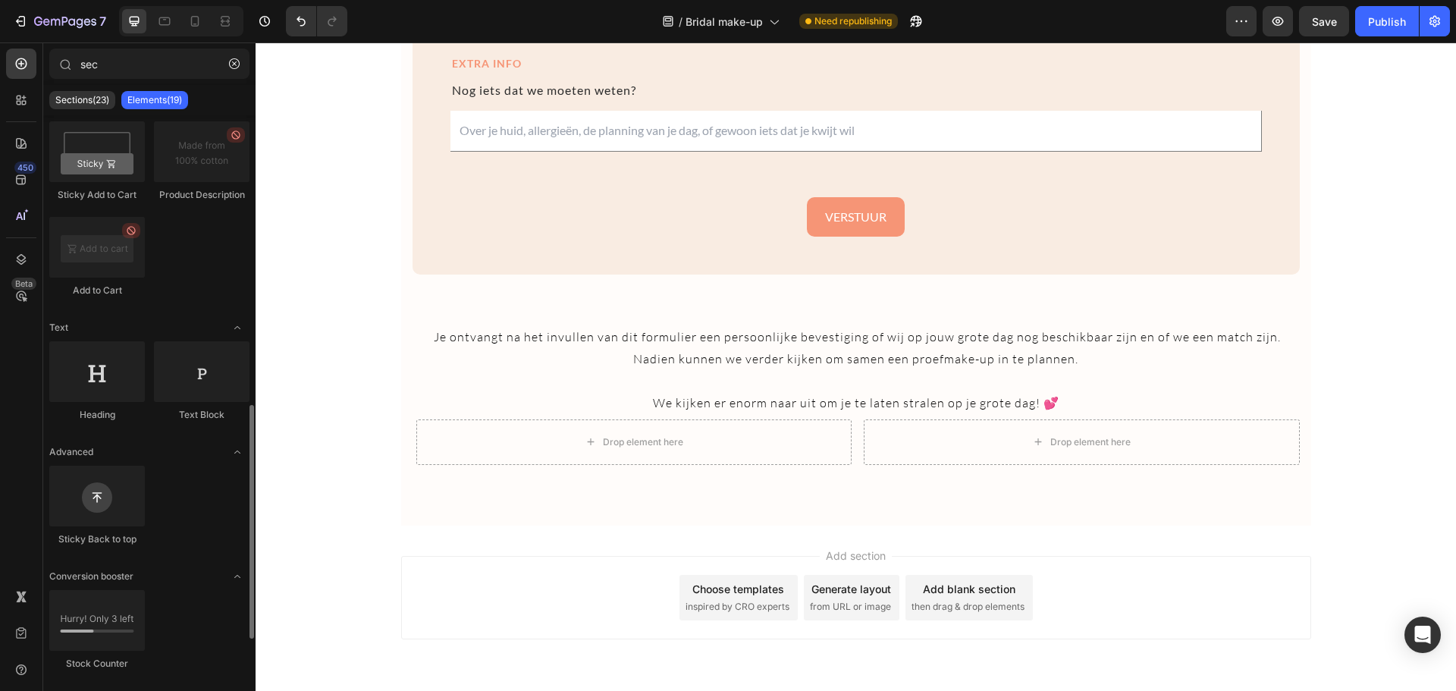
scroll to position [783, 0]
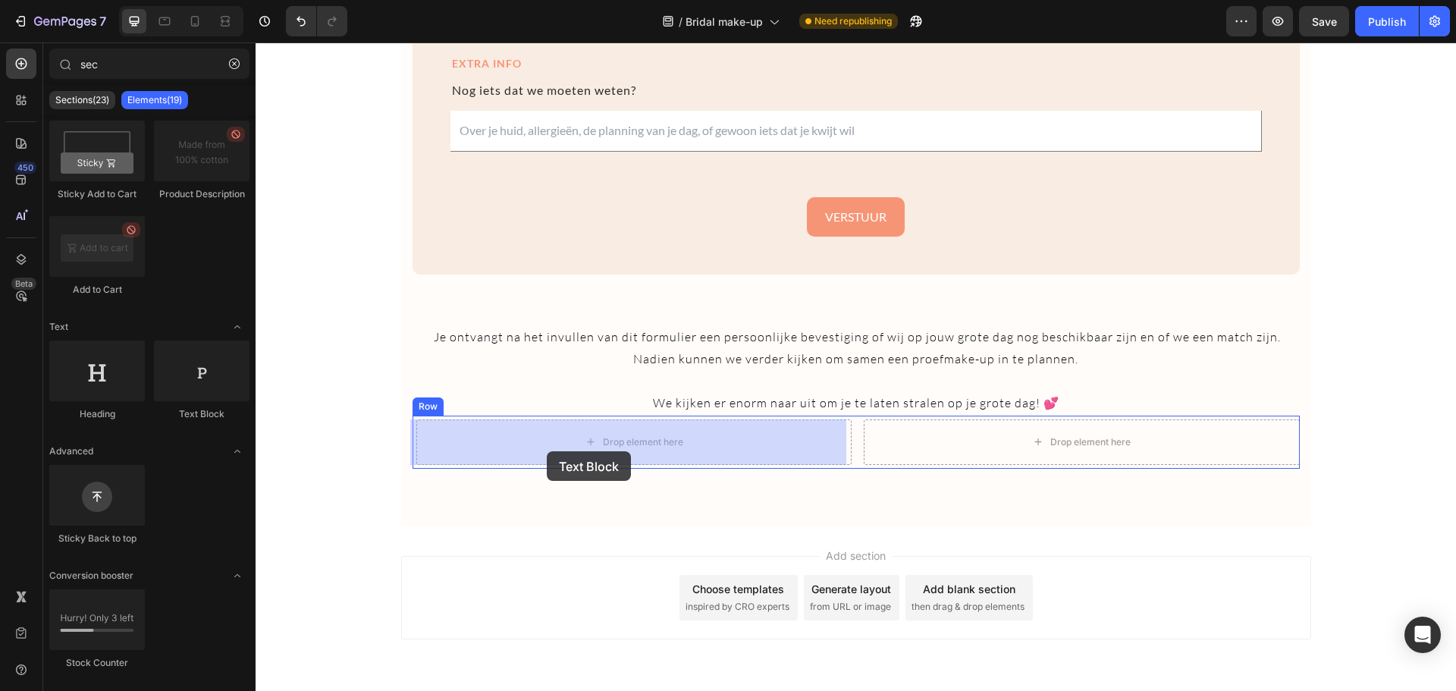
drag, startPoint x: 440, startPoint y: 415, endPoint x: 547, endPoint y: 451, distance: 112.9
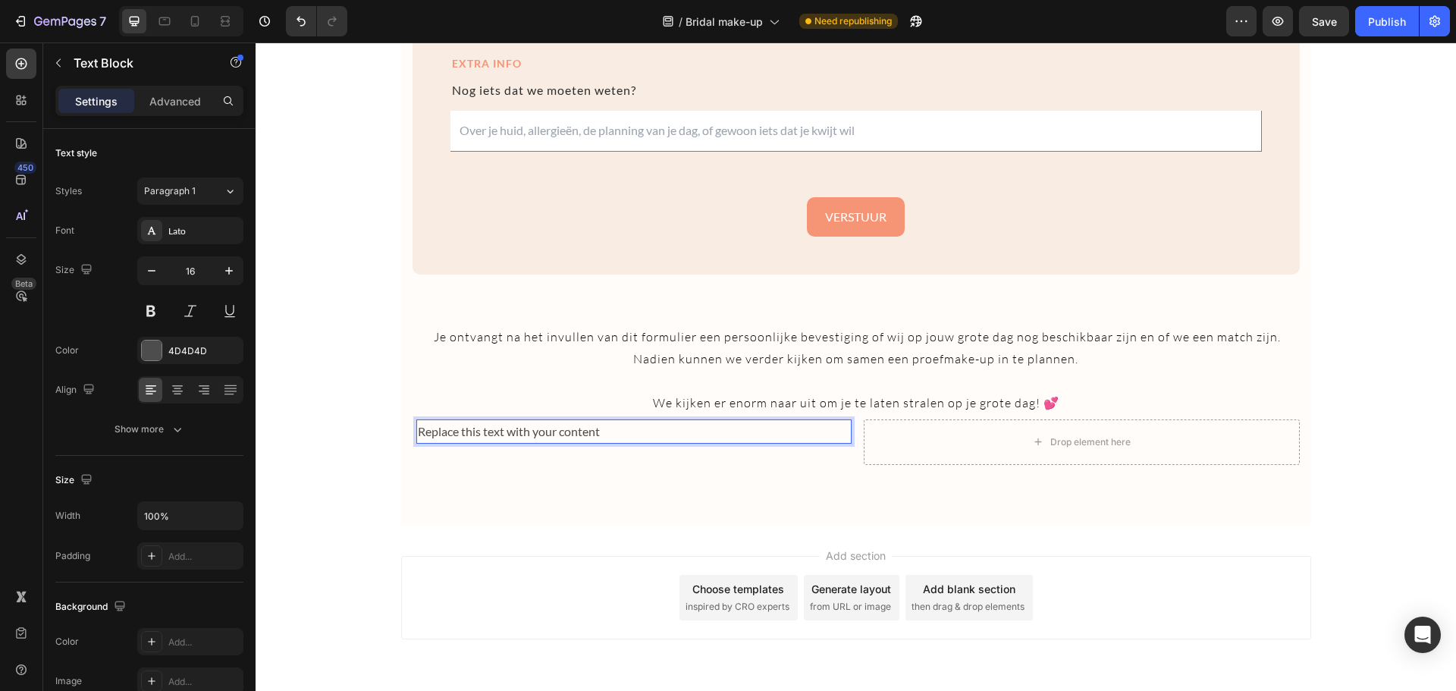
click at [551, 431] on div "Replace this text with your content" at bounding box center [634, 431] width 436 height 25
click at [551, 431] on p "Replace this text with your content" at bounding box center [634, 432] width 433 height 22
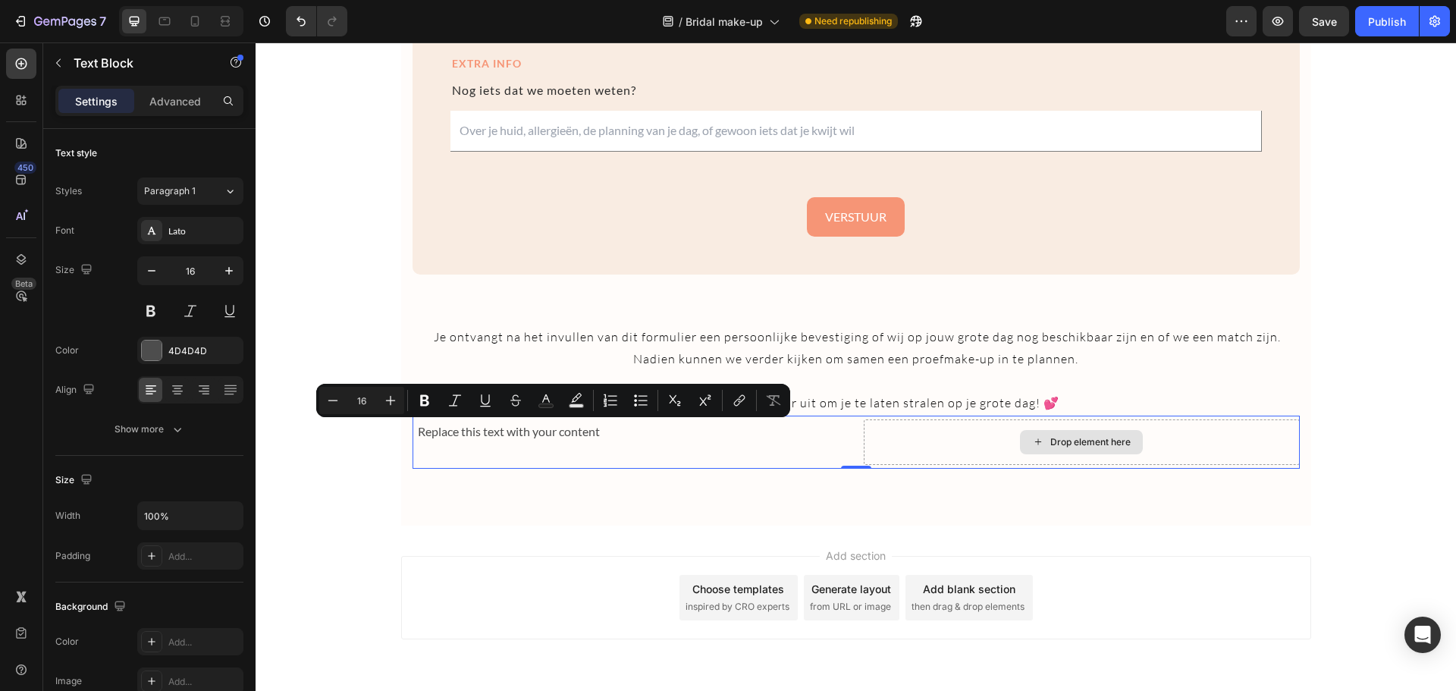
click at [1066, 456] on div "Drop element here" at bounding box center [1082, 441] width 436 height 45
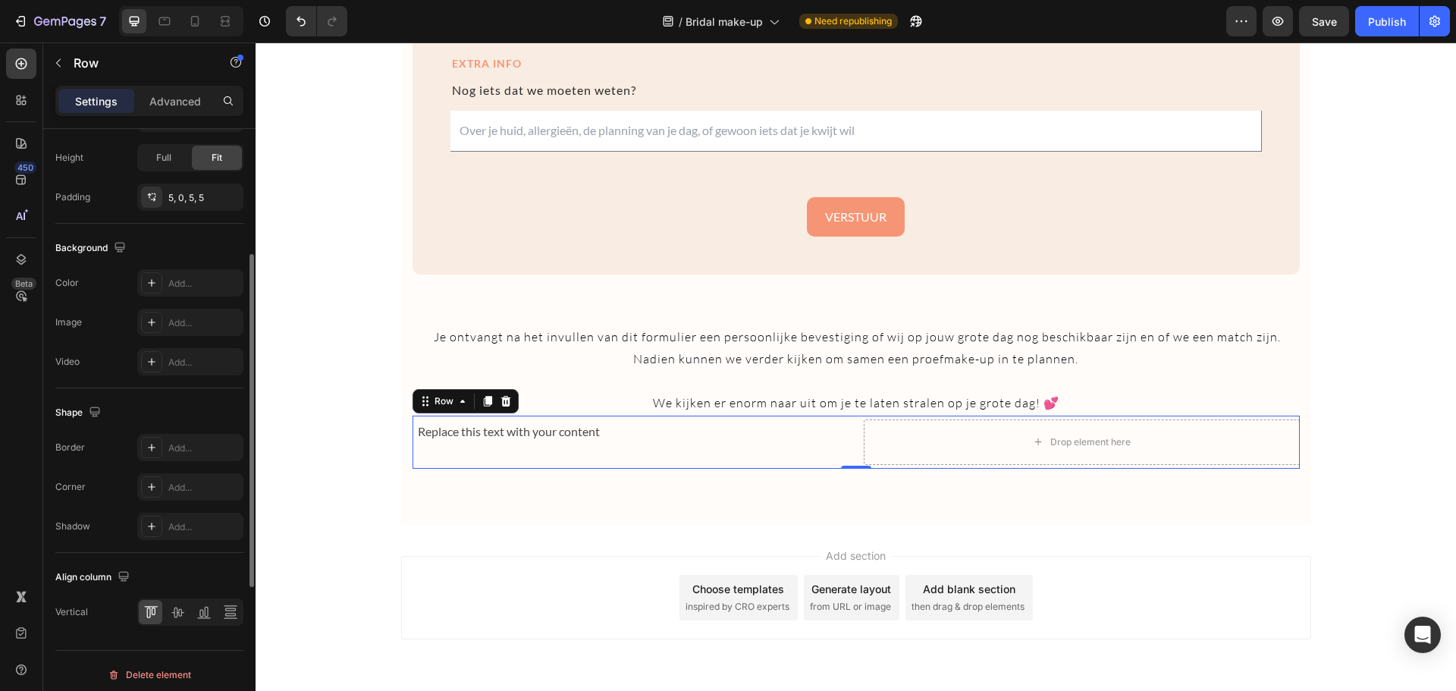
scroll to position [493, 0]
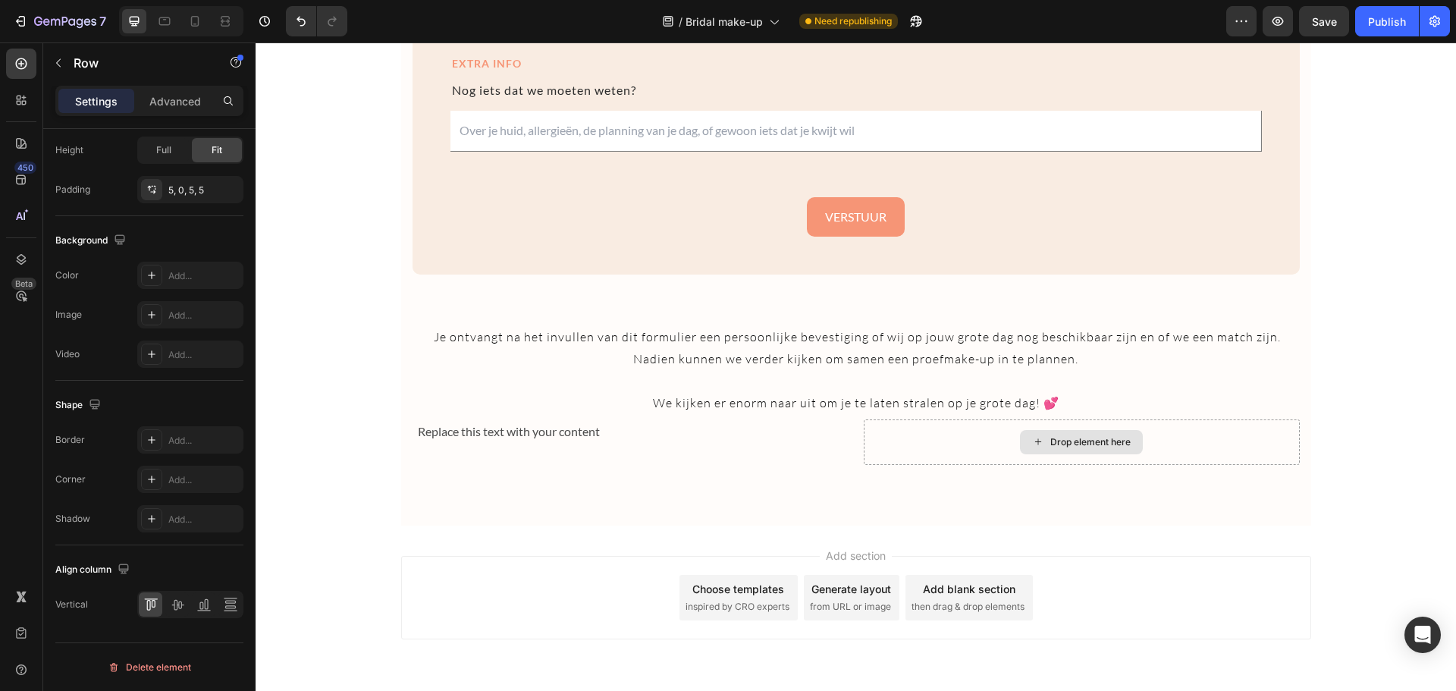
click at [1032, 439] on icon at bounding box center [1038, 441] width 12 height 13
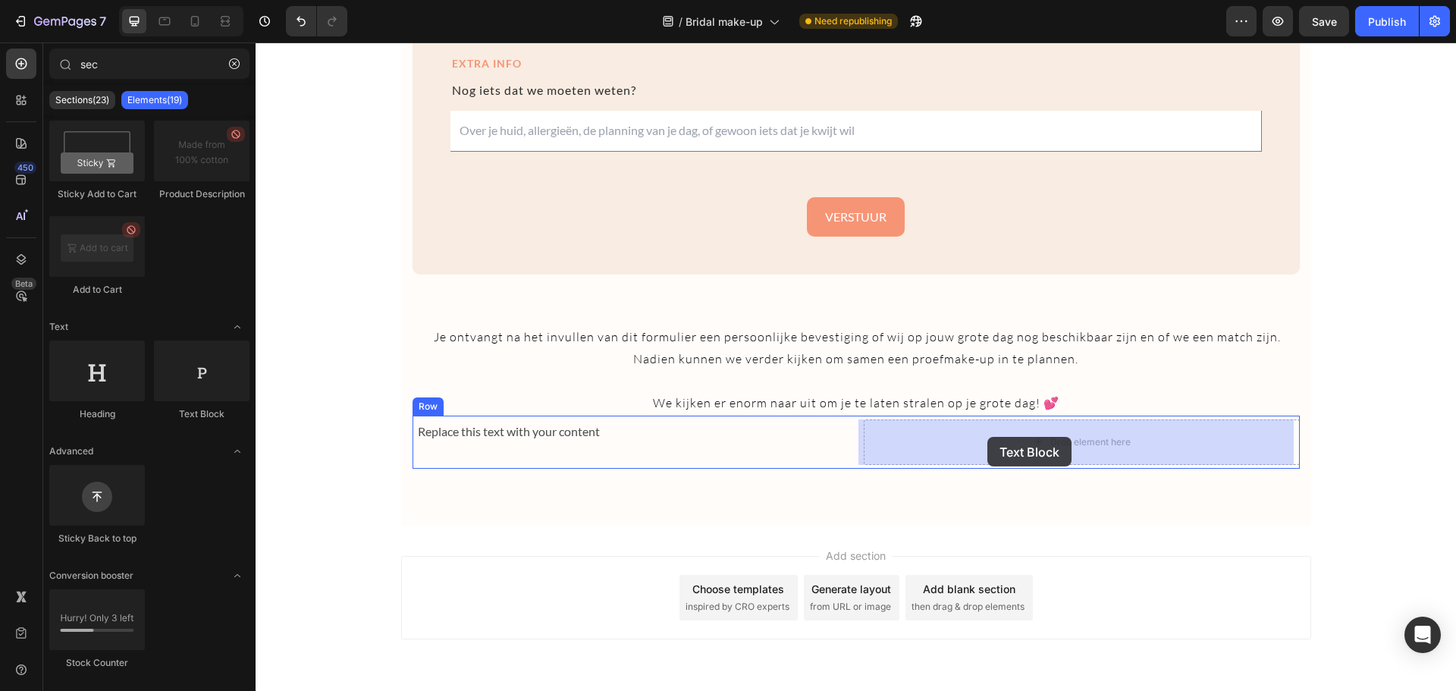
drag, startPoint x: 450, startPoint y: 422, endPoint x: 987, endPoint y: 436, distance: 537.8
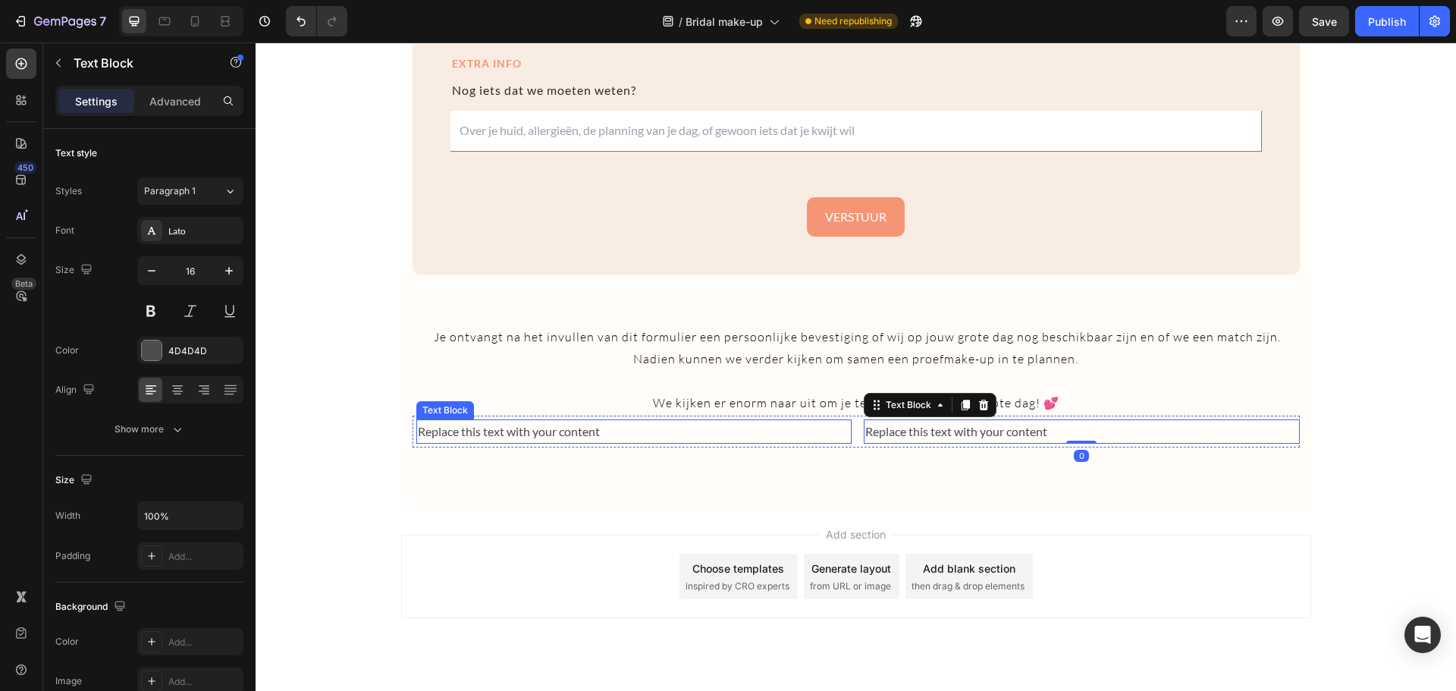
click at [564, 431] on p "Replace this text with your content" at bounding box center [634, 432] width 433 height 22
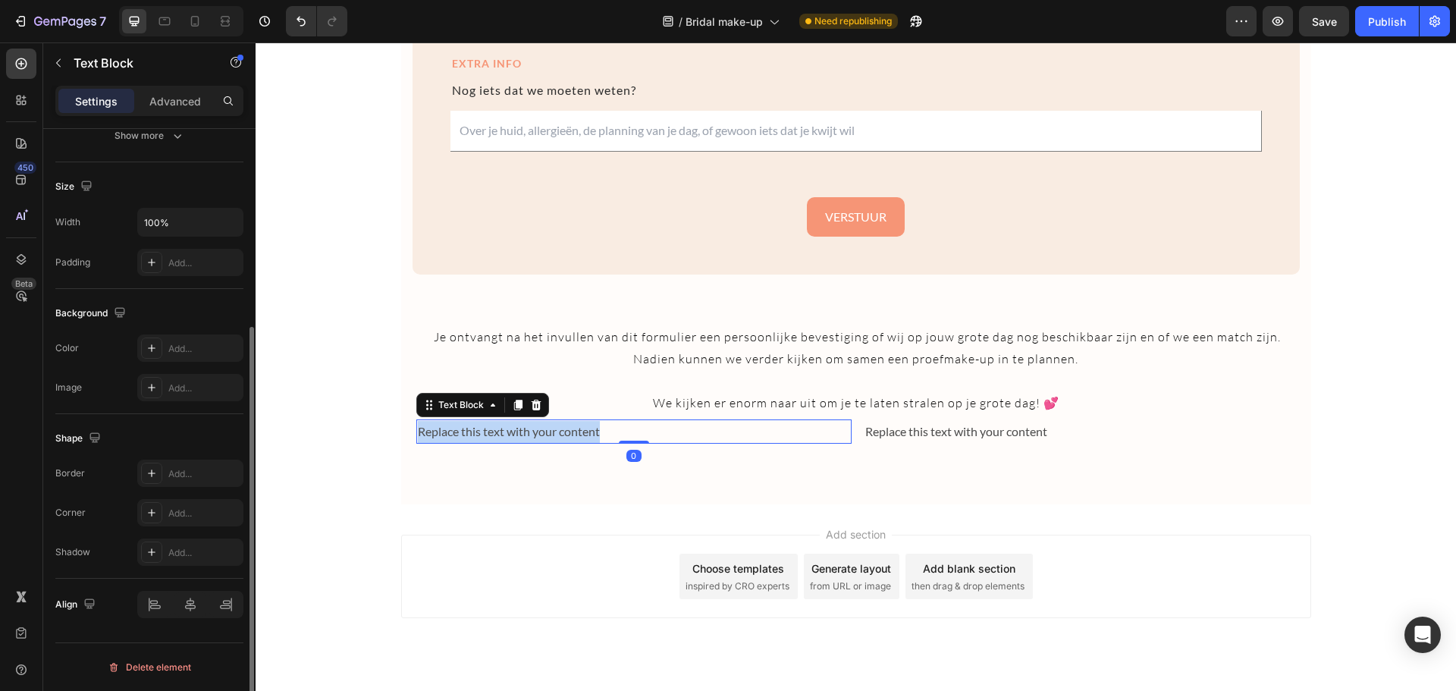
click at [564, 431] on p "Replace this text with your content" at bounding box center [634, 432] width 433 height 22
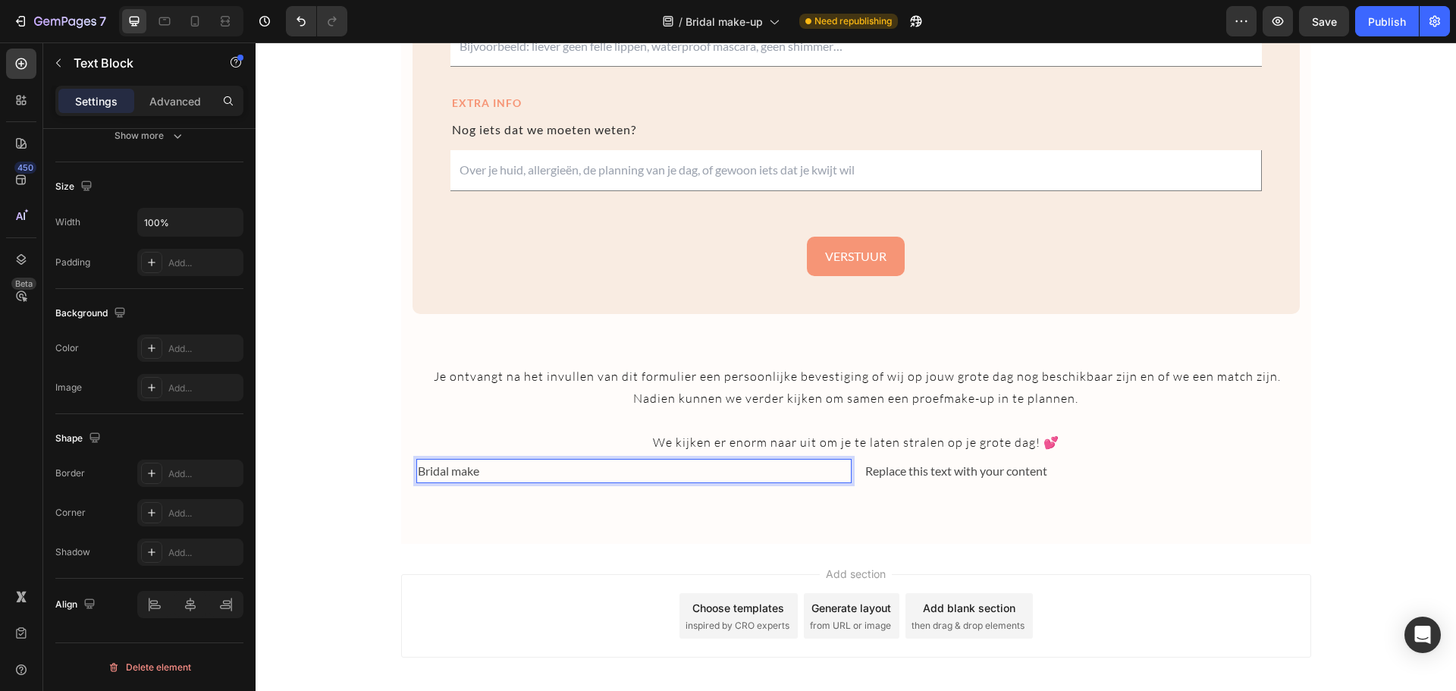
scroll to position [2326, 0]
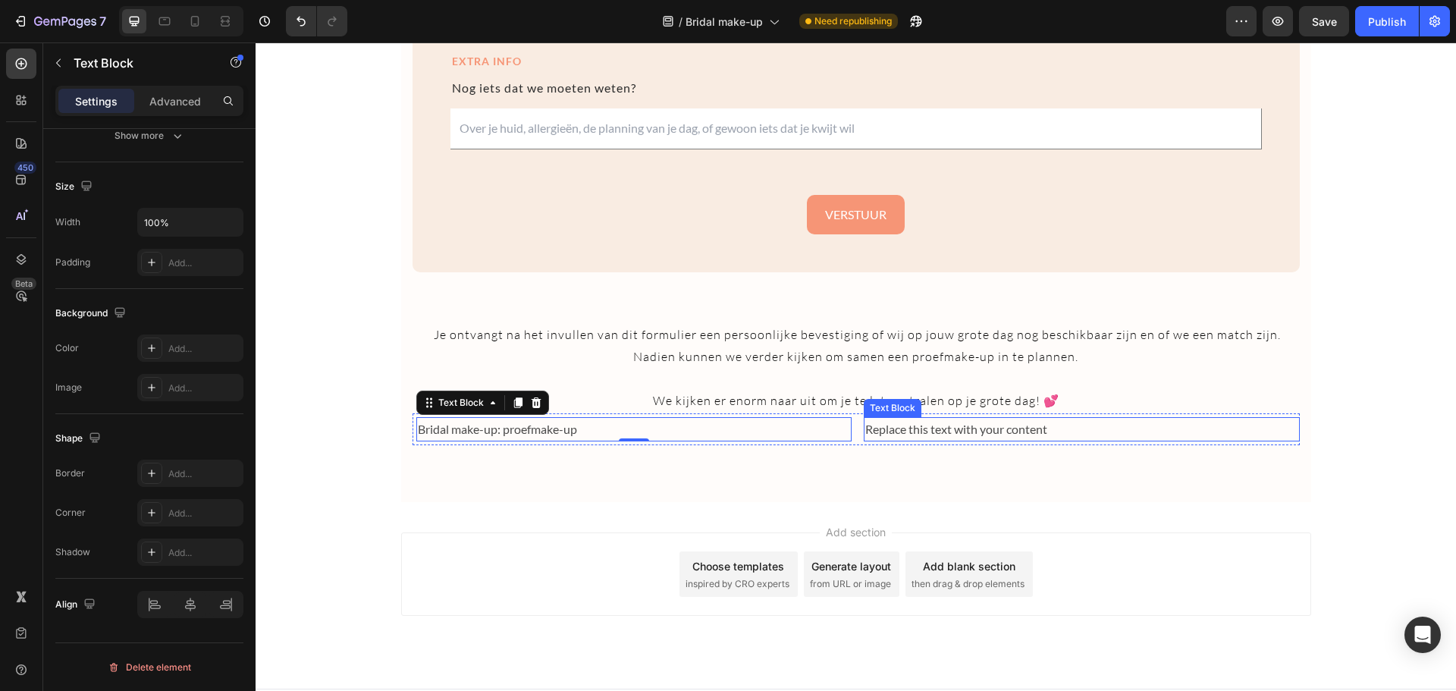
click at [943, 434] on div "Replace this text with your content" at bounding box center [1082, 429] width 436 height 25
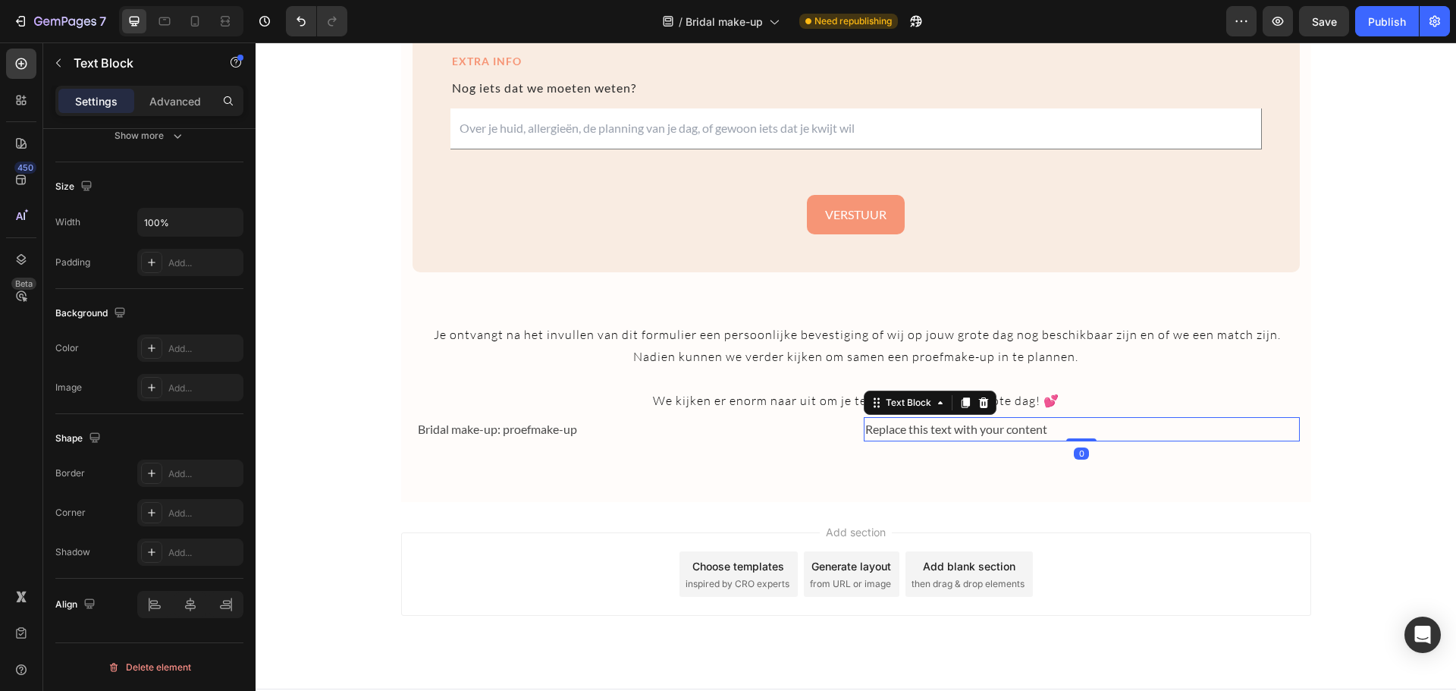
click at [943, 434] on div "Replace this text with your content" at bounding box center [1082, 429] width 436 height 25
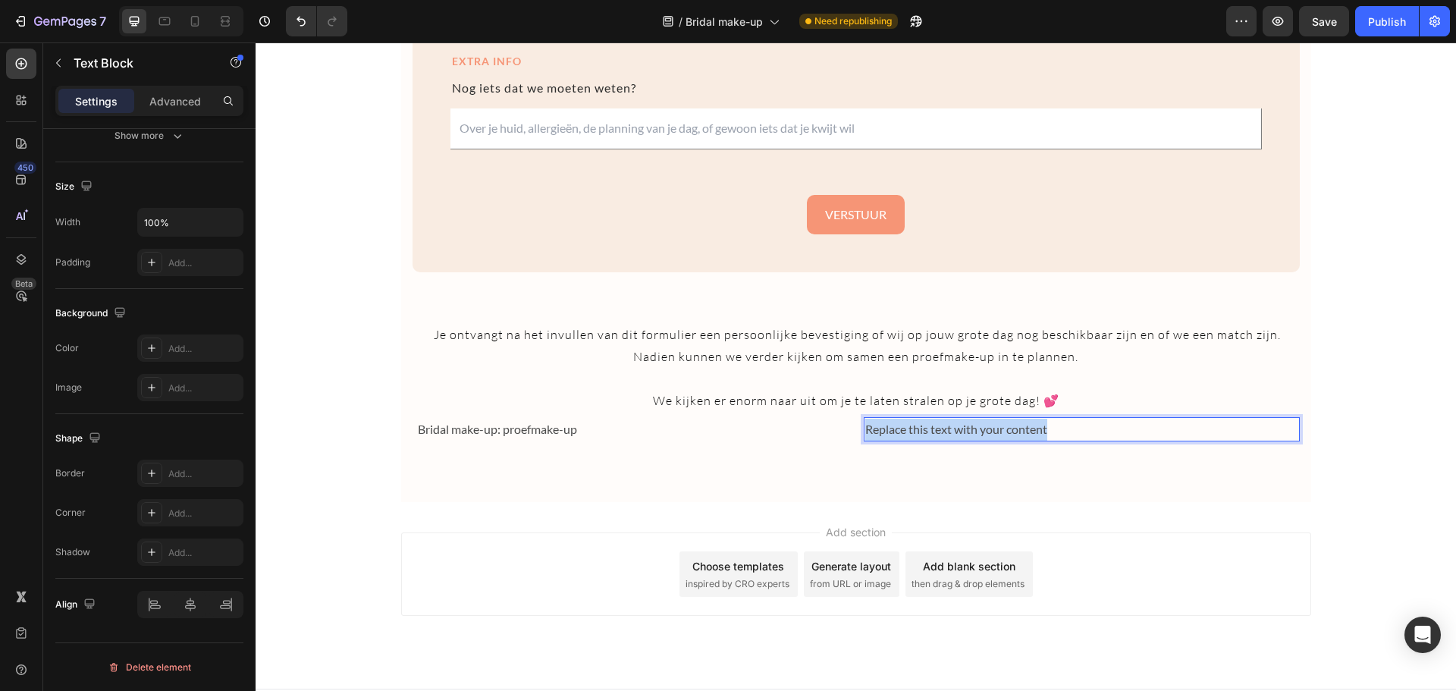
click at [943, 434] on p "Replace this text with your content" at bounding box center [1081, 430] width 433 height 22
click at [958, 439] on p "135 euro" at bounding box center [1081, 430] width 433 height 22
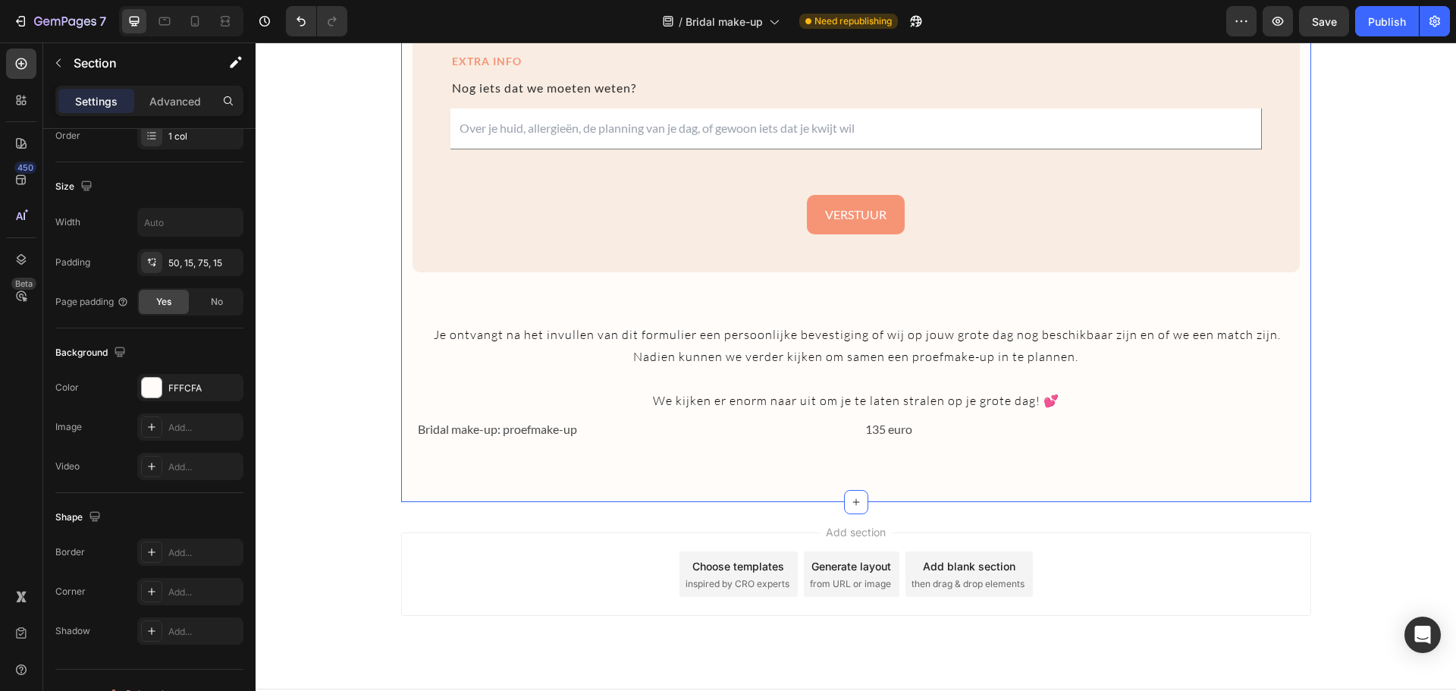
scroll to position [0, 0]
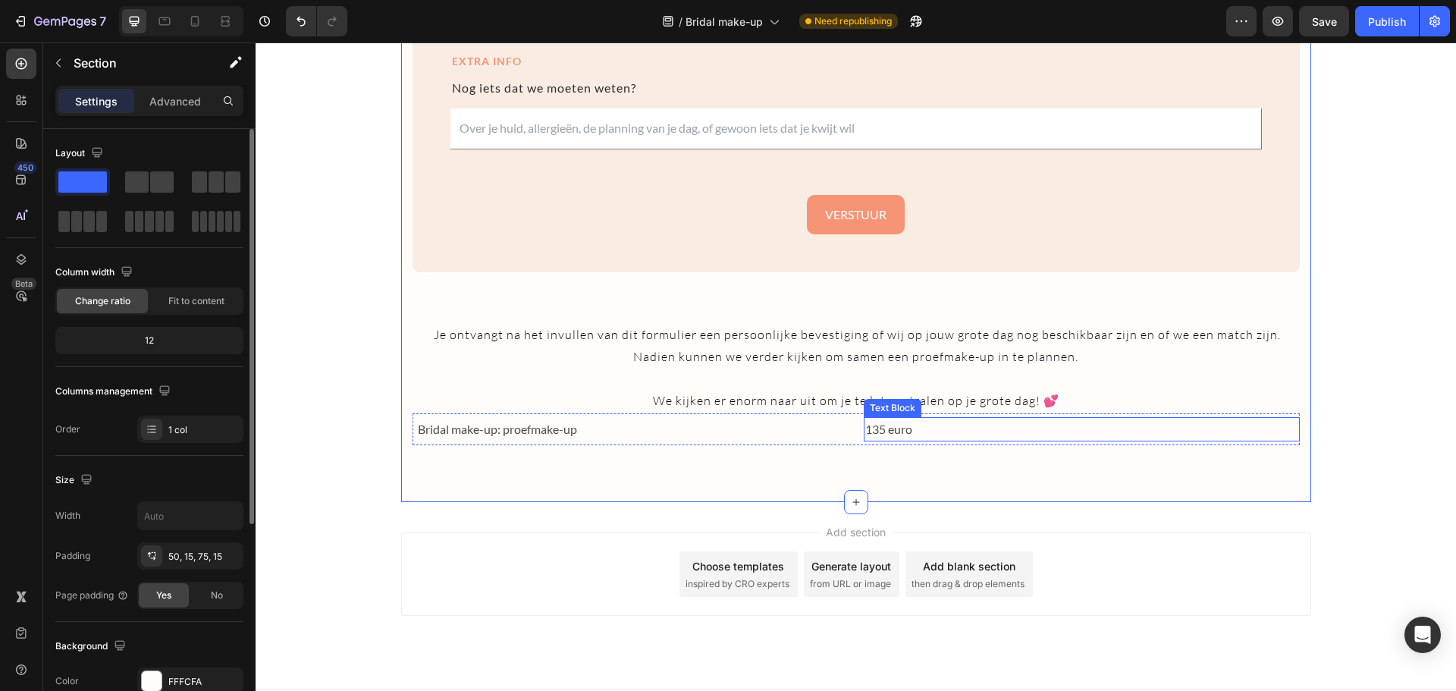
click at [936, 438] on p "135 euro" at bounding box center [1081, 430] width 433 height 22
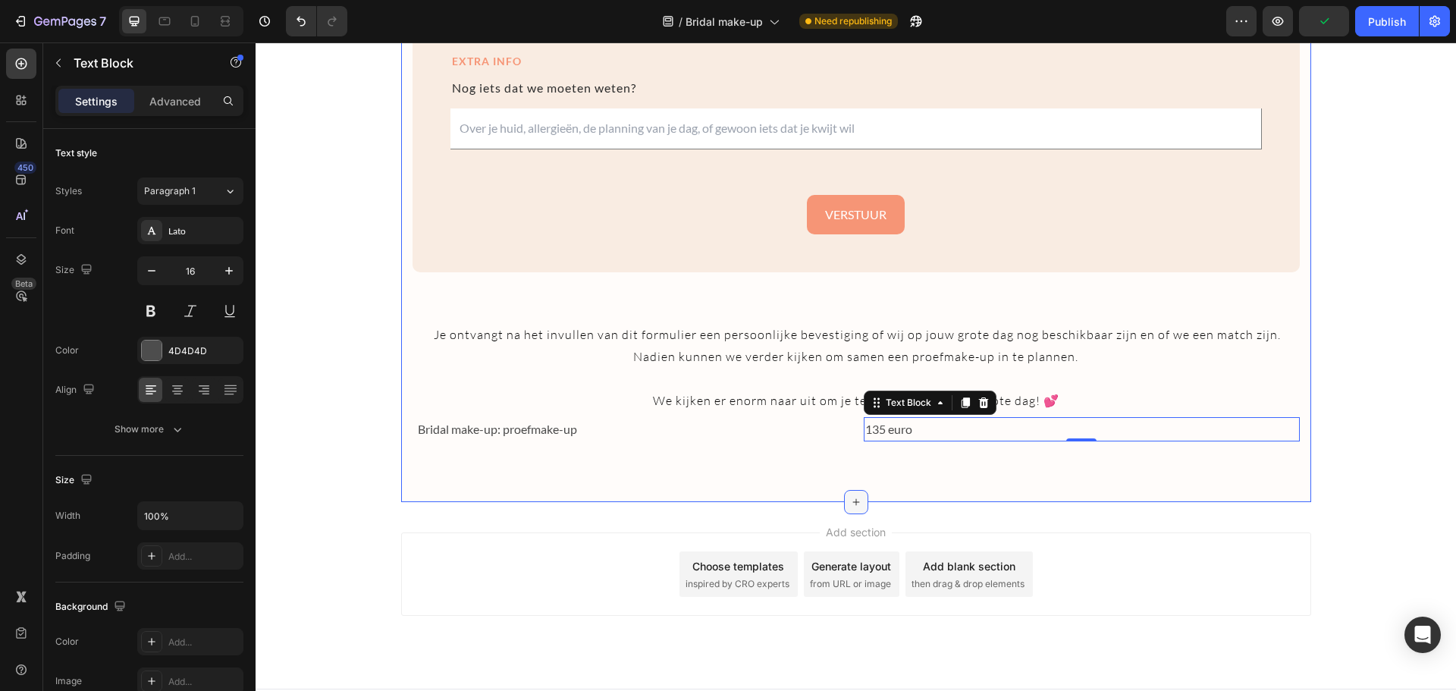
click at [845, 512] on div at bounding box center [856, 502] width 24 height 24
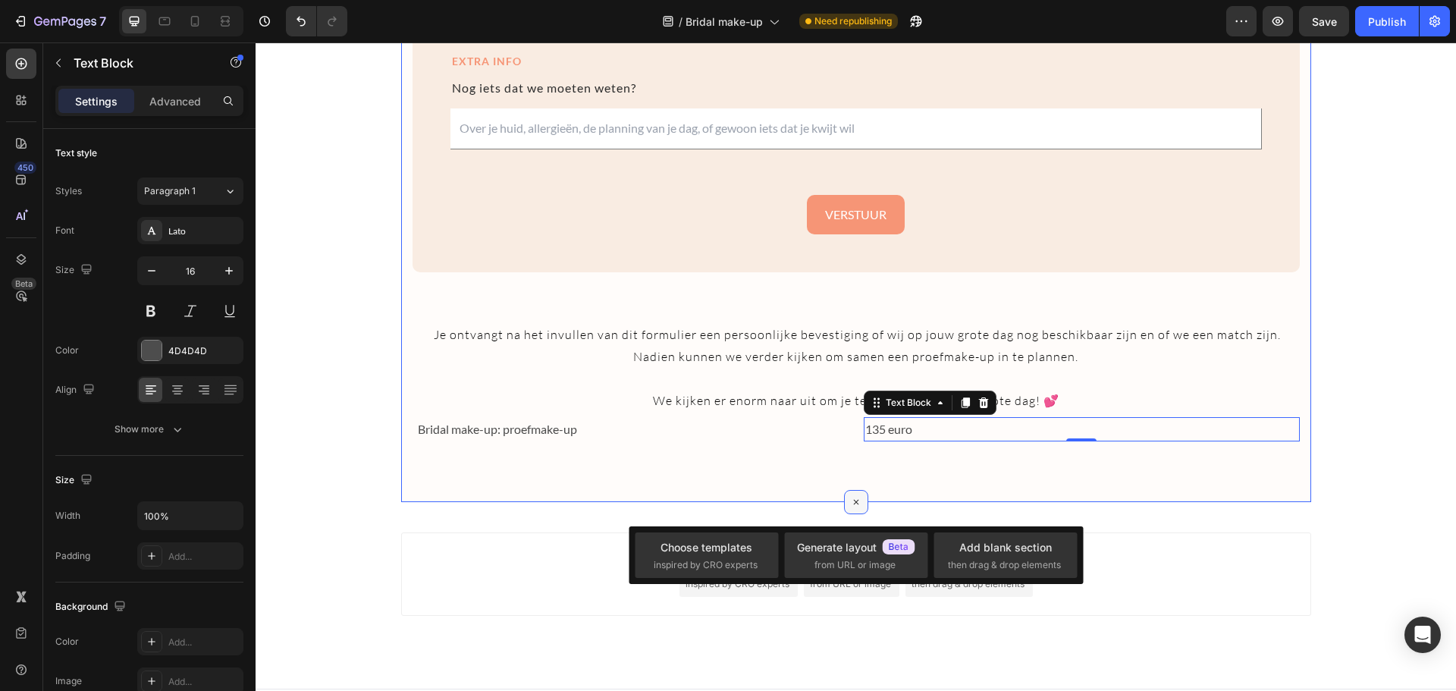
click at [845, 512] on div at bounding box center [856, 502] width 24 height 24
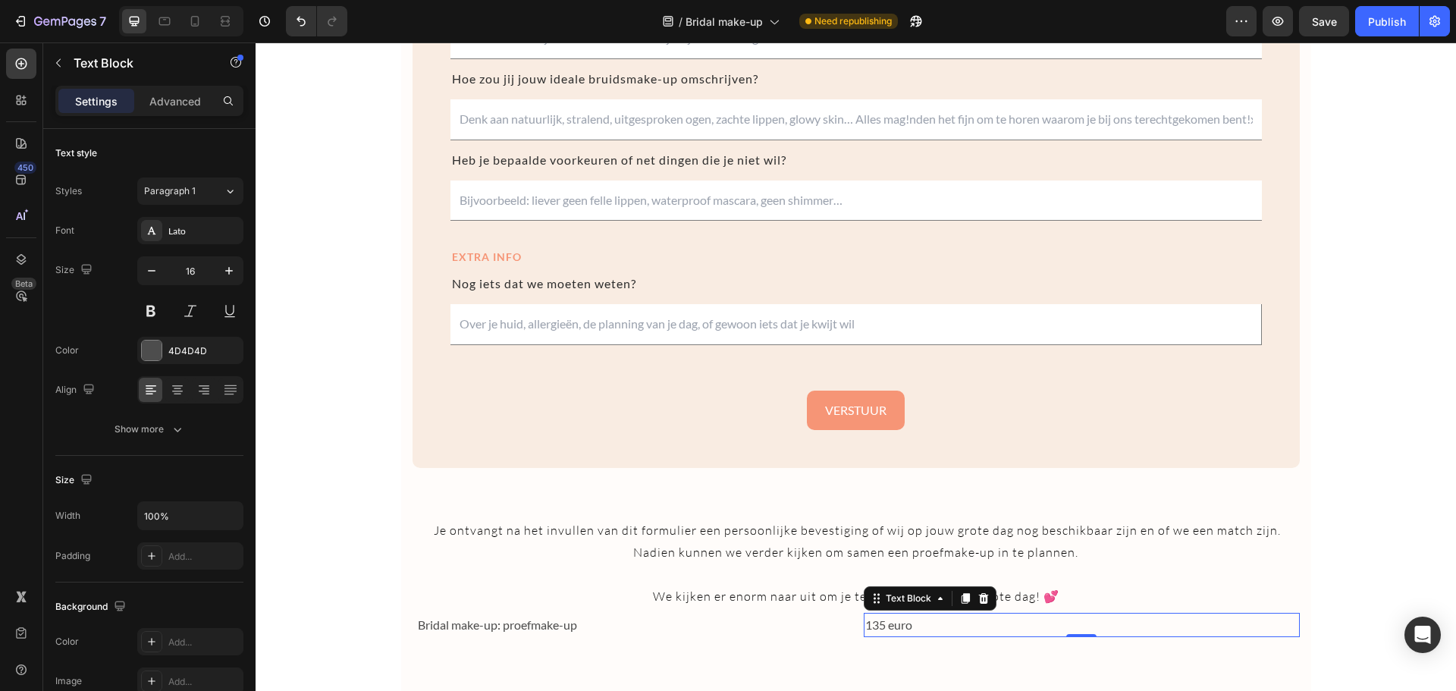
scroll to position [2356, 0]
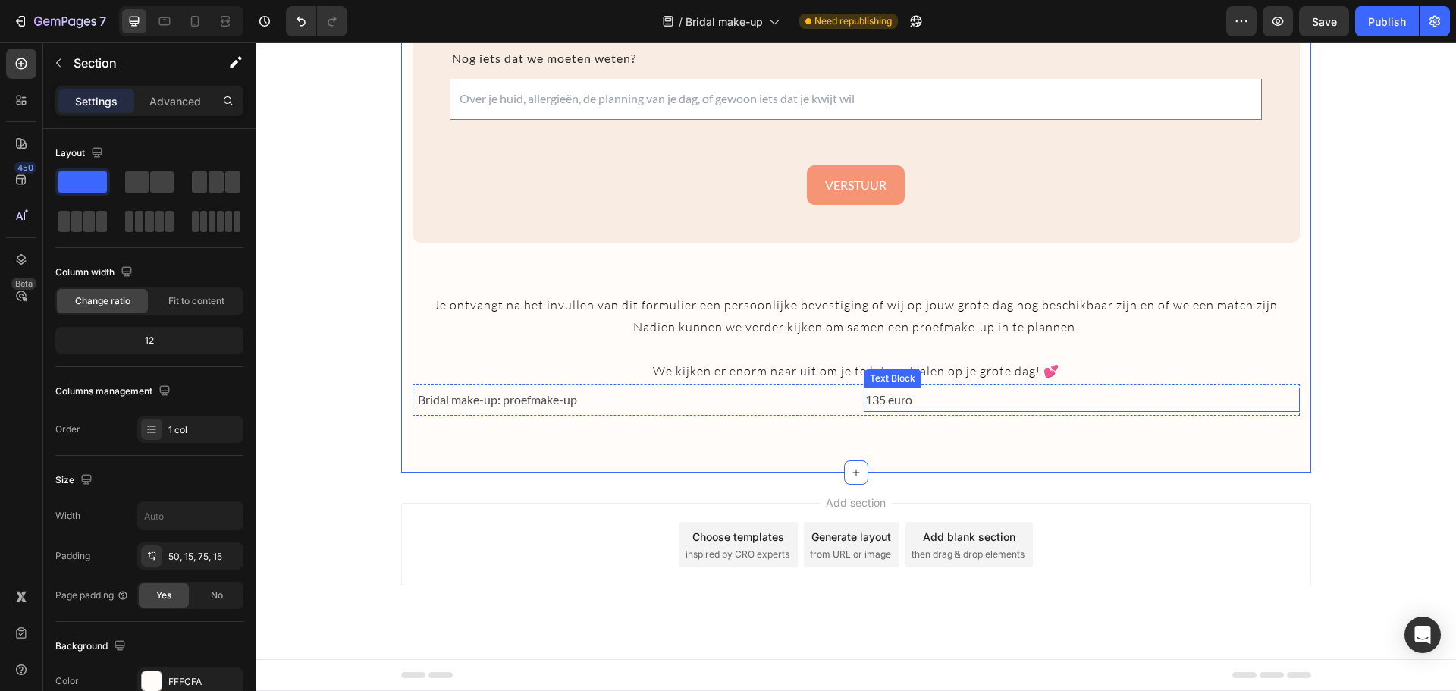
click at [1290, 404] on p "135 euro" at bounding box center [1081, 400] width 433 height 22
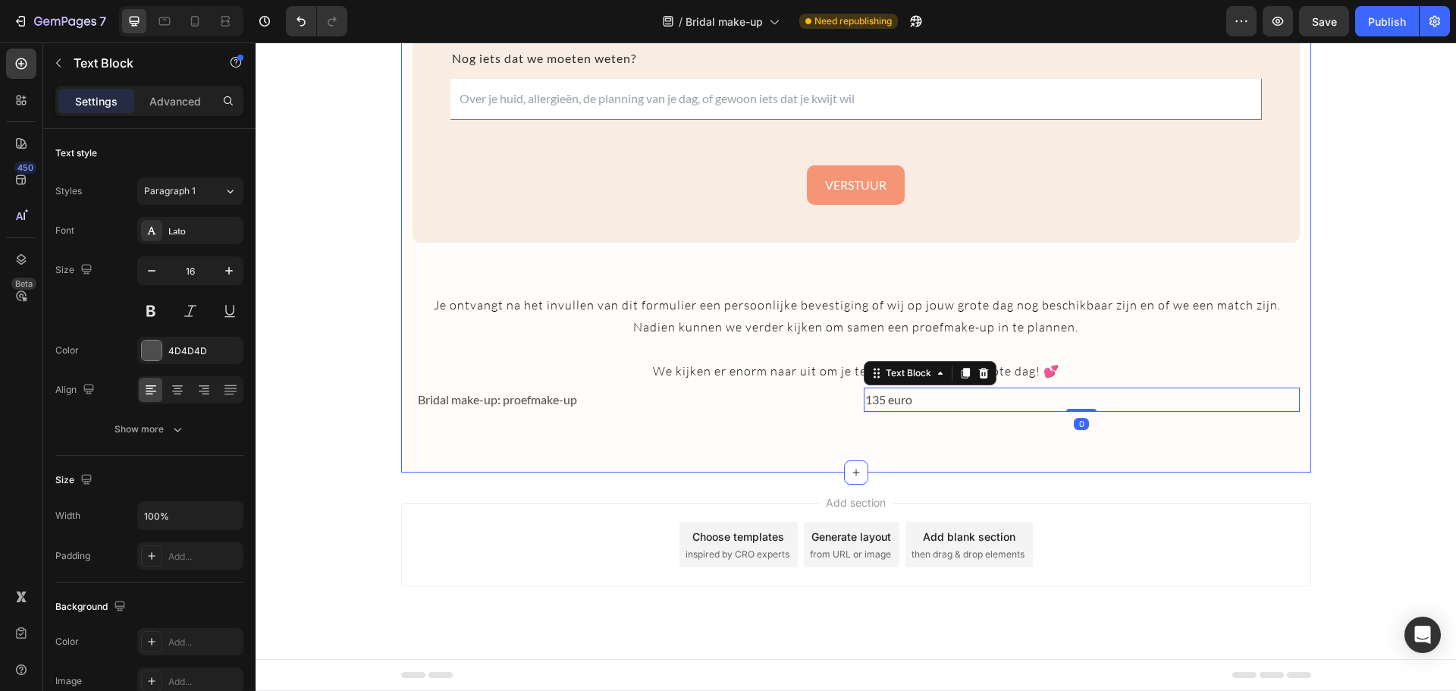
click at [1101, 391] on p "135 euro" at bounding box center [1081, 400] width 433 height 22
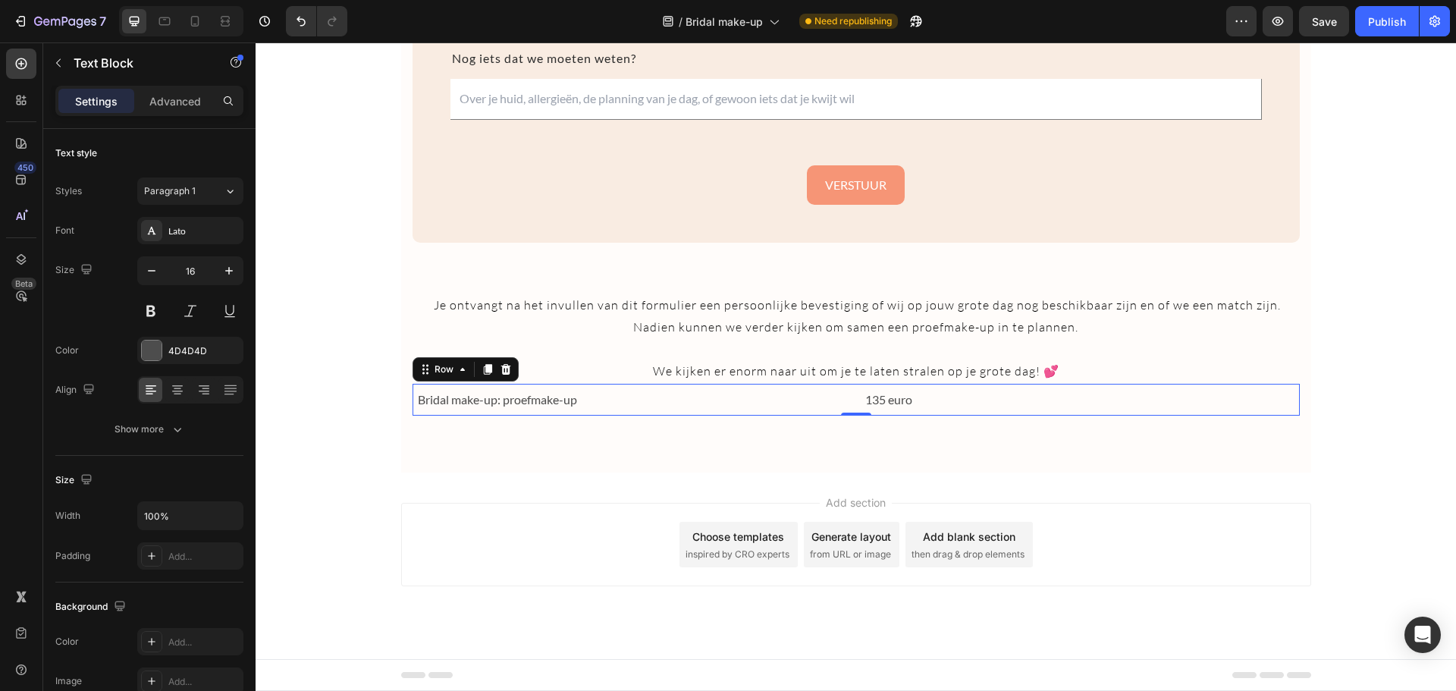
click at [851, 394] on div "Bridal make-up: proefmake-up Text Block 135 euro Text Block Row 0" at bounding box center [855, 400] width 887 height 33
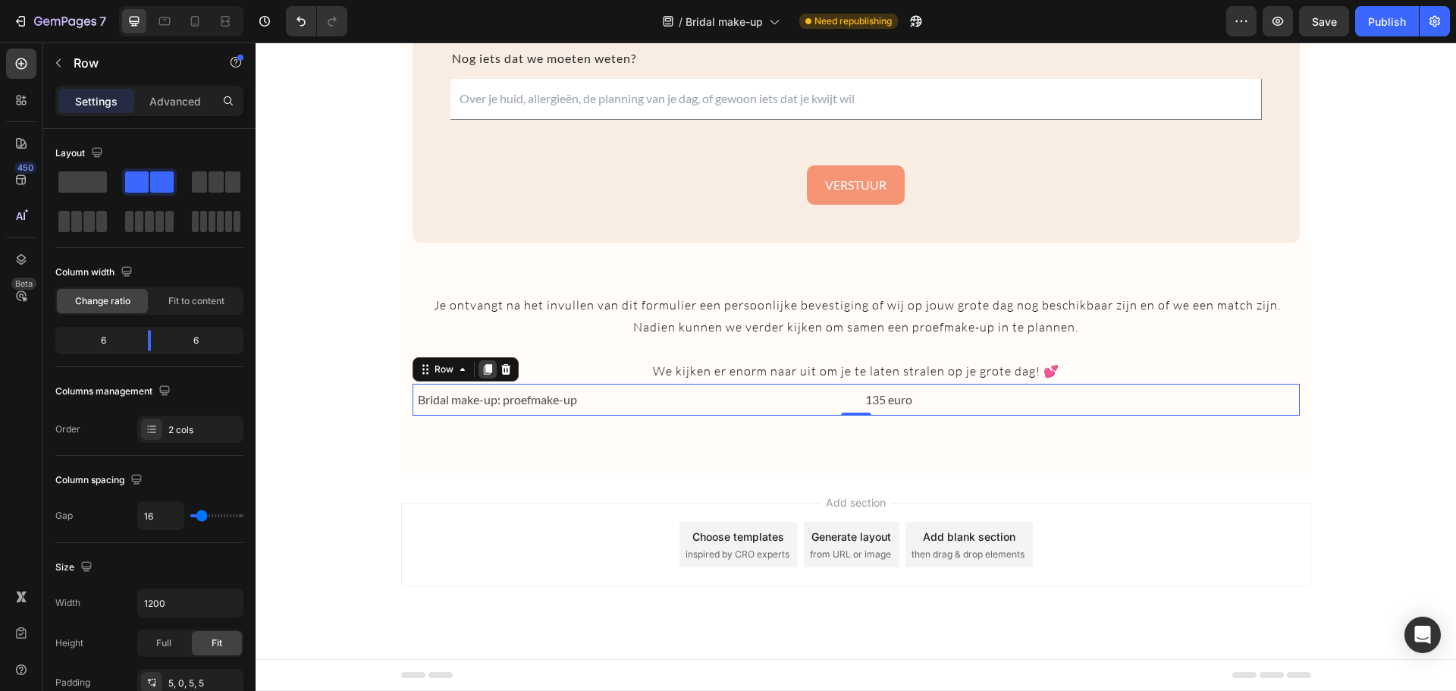
click at [483, 372] on icon at bounding box center [487, 369] width 8 height 11
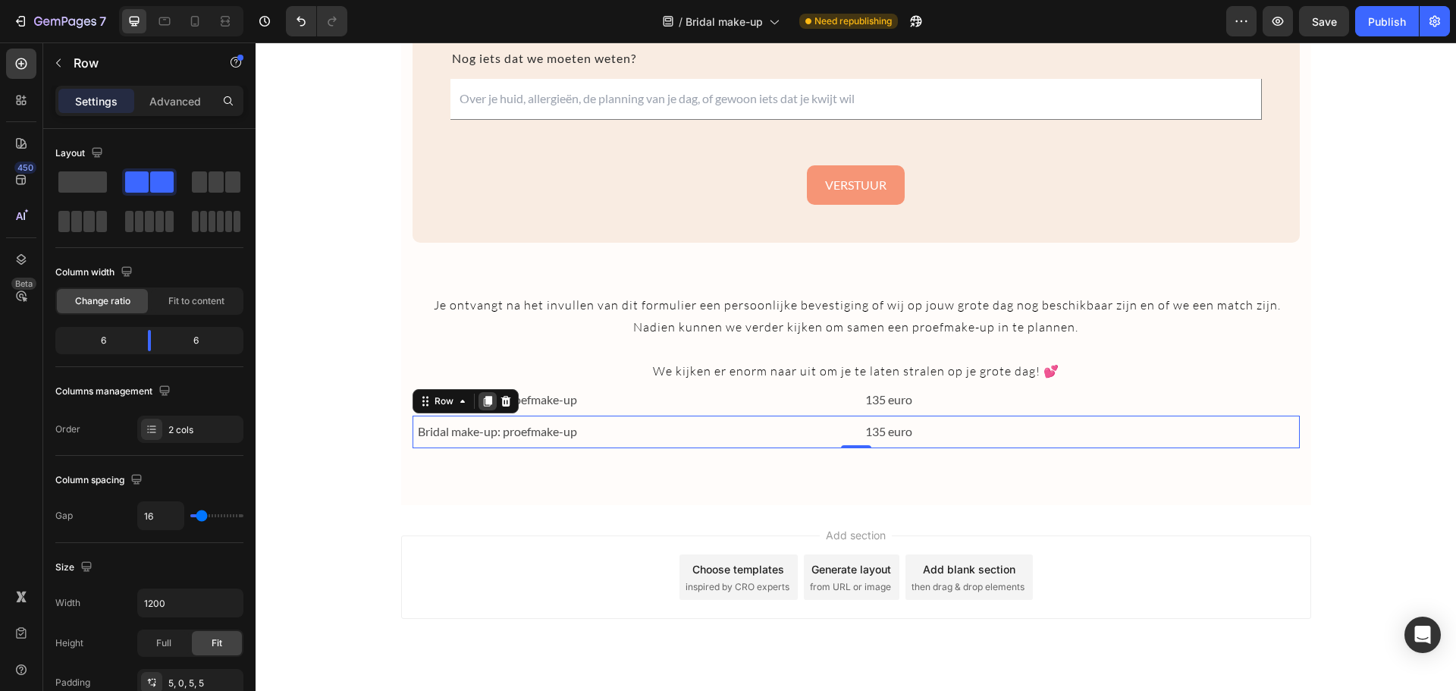
click at [481, 396] on icon at bounding box center [487, 401] width 12 height 12
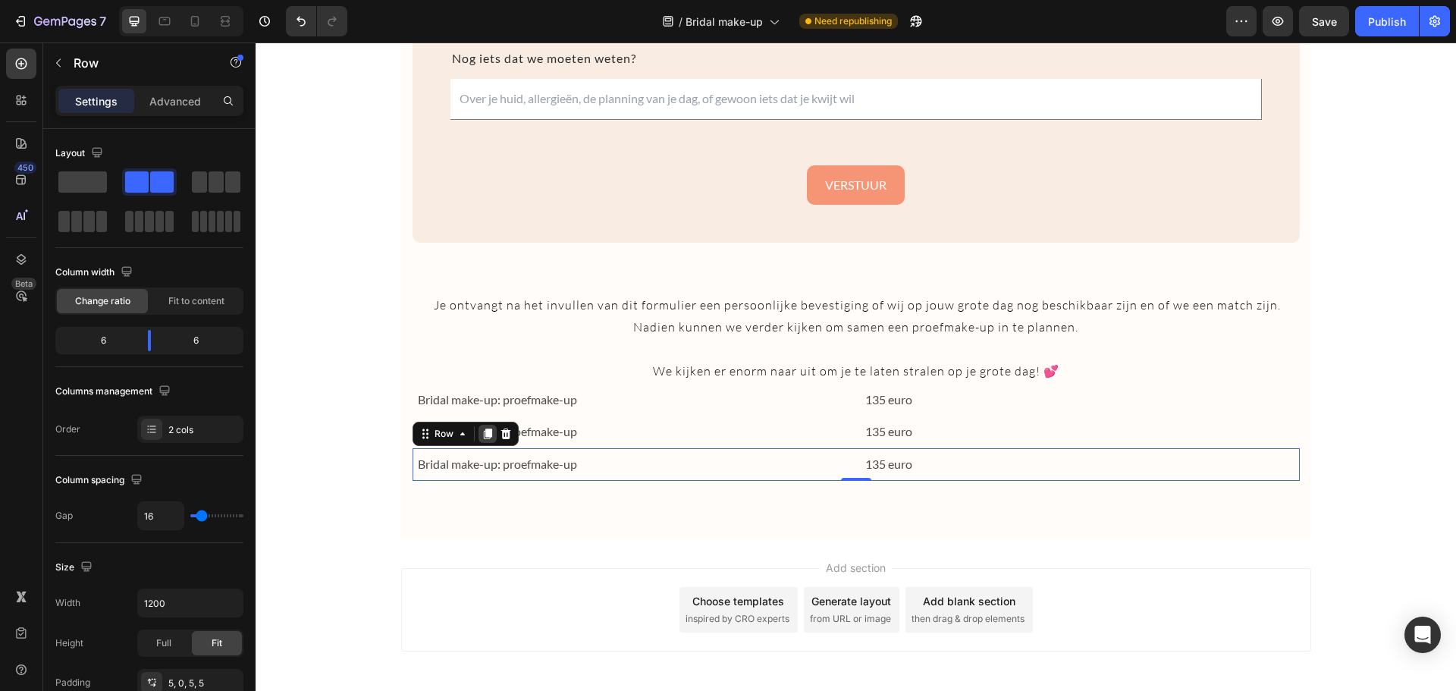
click at [483, 435] on icon at bounding box center [487, 433] width 8 height 11
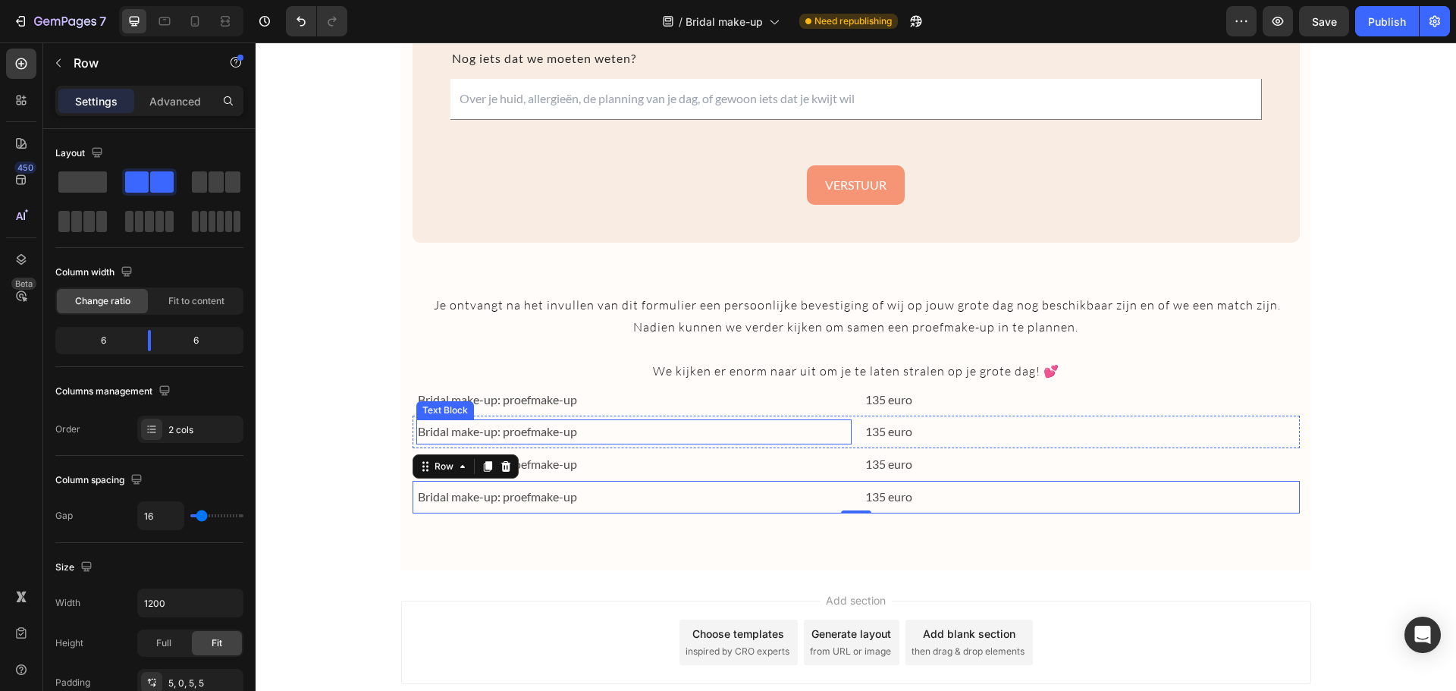
click at [522, 431] on p "Bridal make-up: proefmake-up" at bounding box center [634, 432] width 433 height 22
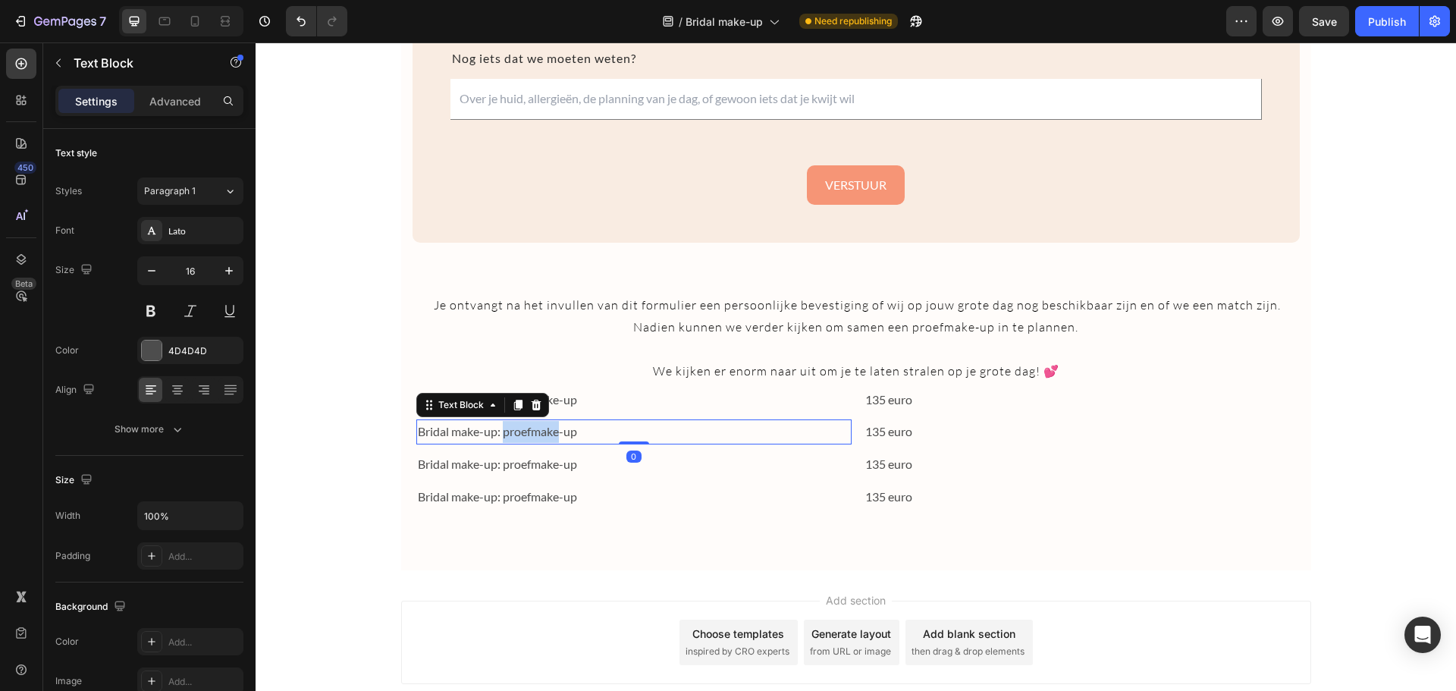
click at [522, 431] on p "Bridal make-up: proefmake-up" at bounding box center [634, 432] width 433 height 22
click at [522, 431] on p "Bridal make-up-up" at bounding box center [634, 432] width 433 height 22
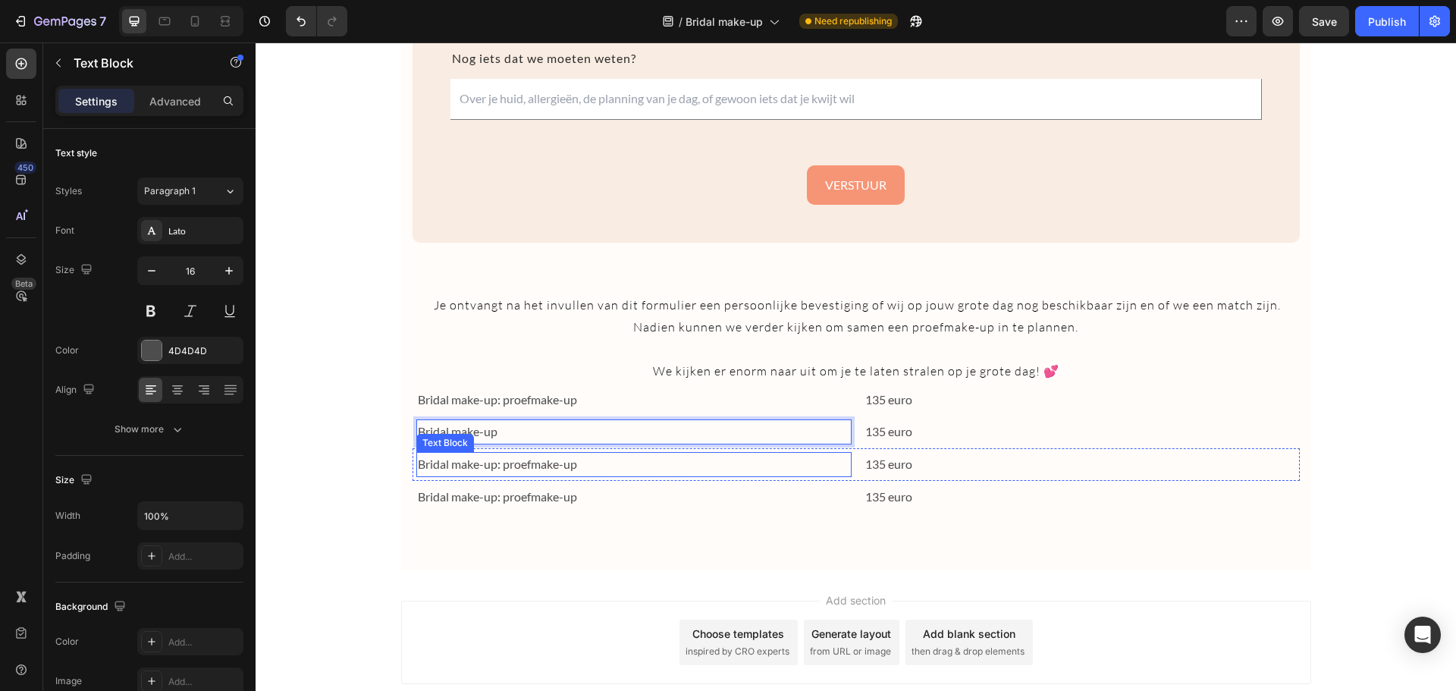
click at [498, 462] on p "Bridal make-up: proefmake-up" at bounding box center [634, 464] width 433 height 22
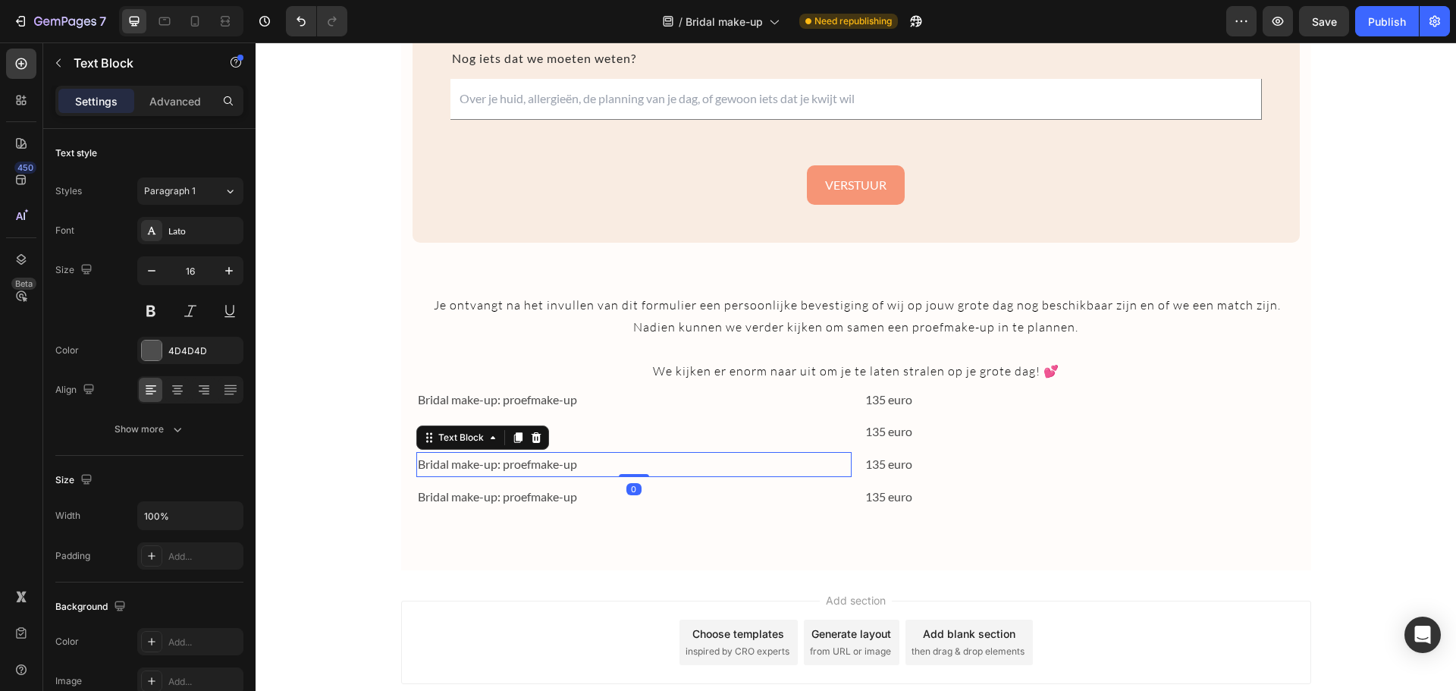
click at [498, 462] on p "Bridal make-up: proefmake-up" at bounding box center [634, 464] width 433 height 22
click at [478, 469] on p "Supplement make-up op locatie" at bounding box center [634, 464] width 433 height 22
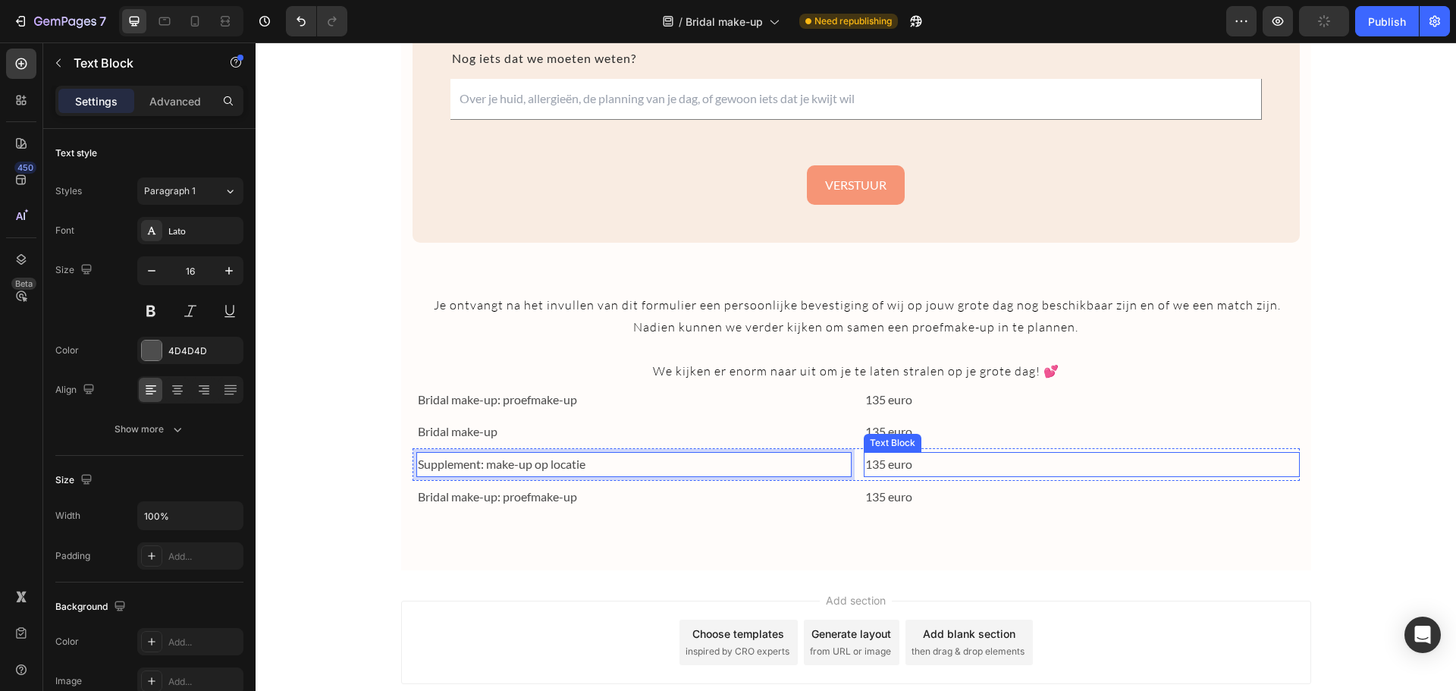
click at [885, 463] on p "135 euro" at bounding box center [1081, 464] width 433 height 22
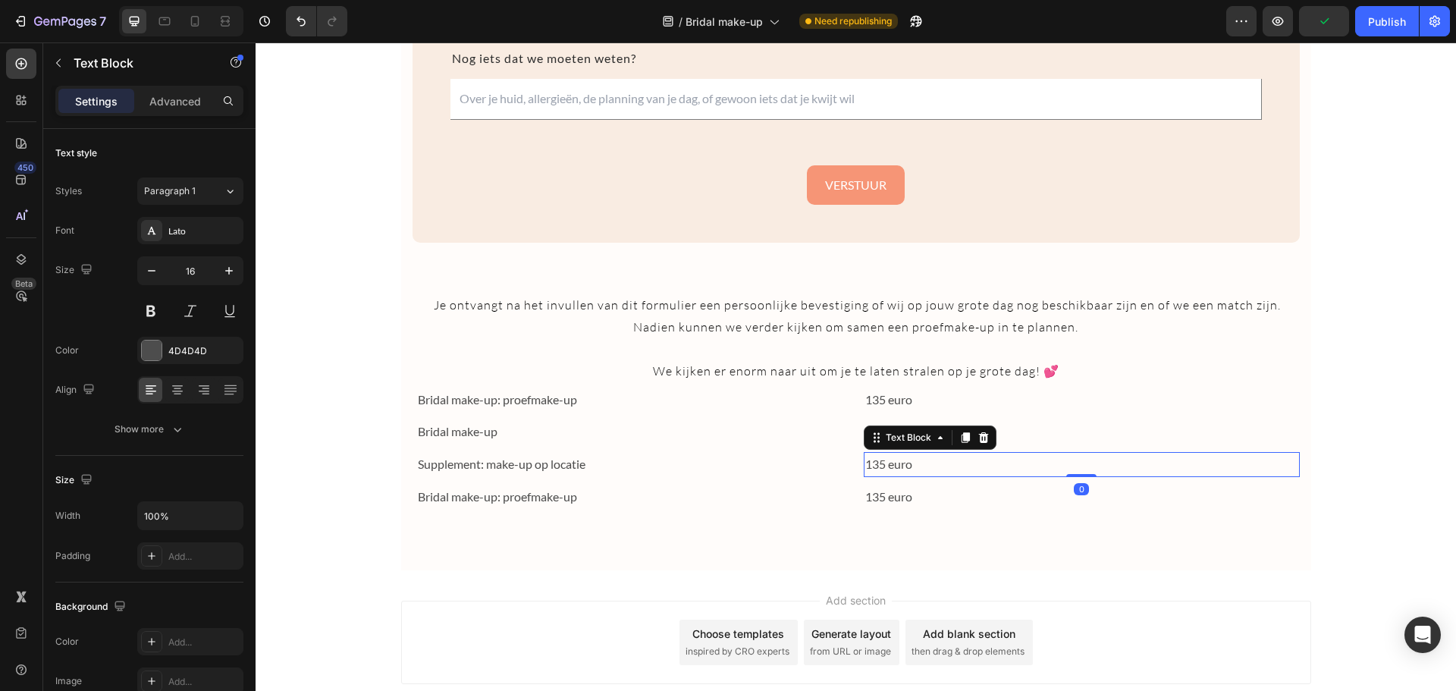
click at [885, 463] on p "135 euro" at bounding box center [1081, 464] width 433 height 22
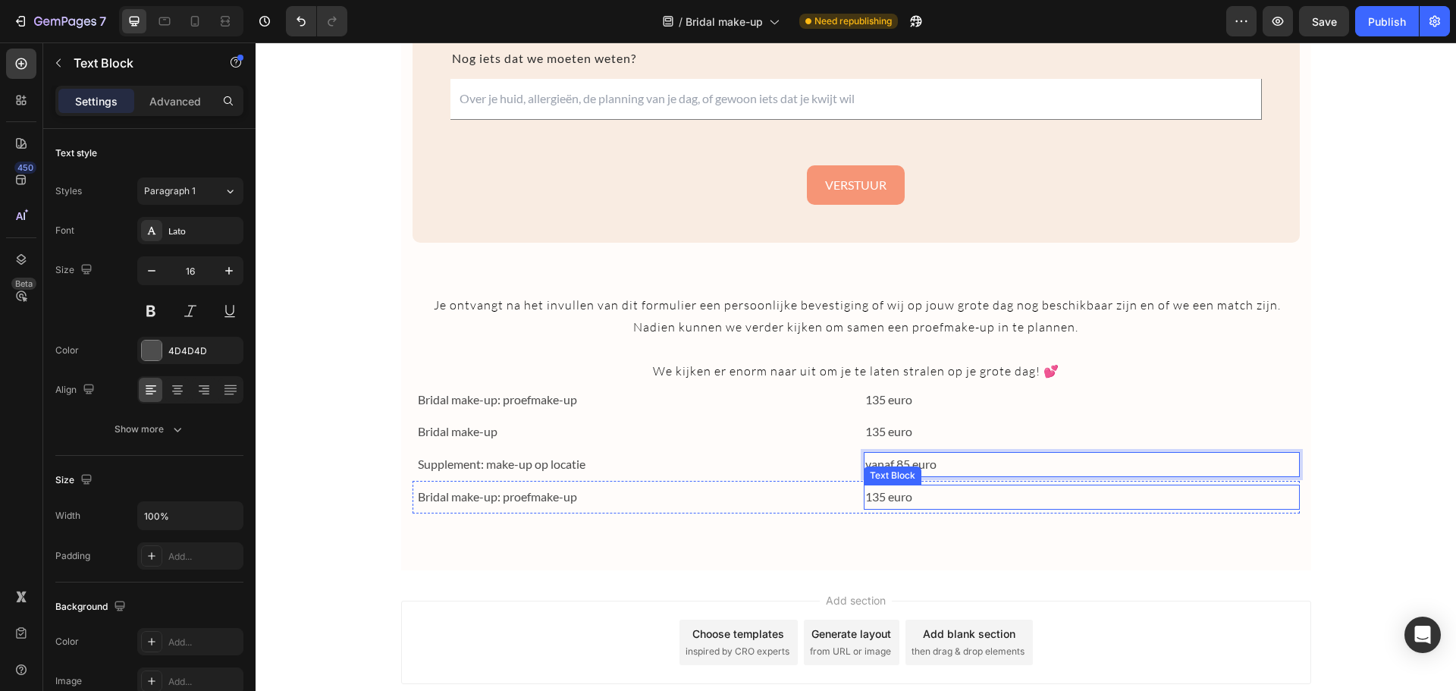
click at [1287, 506] on p "135 euro" at bounding box center [1081, 497] width 433 height 22
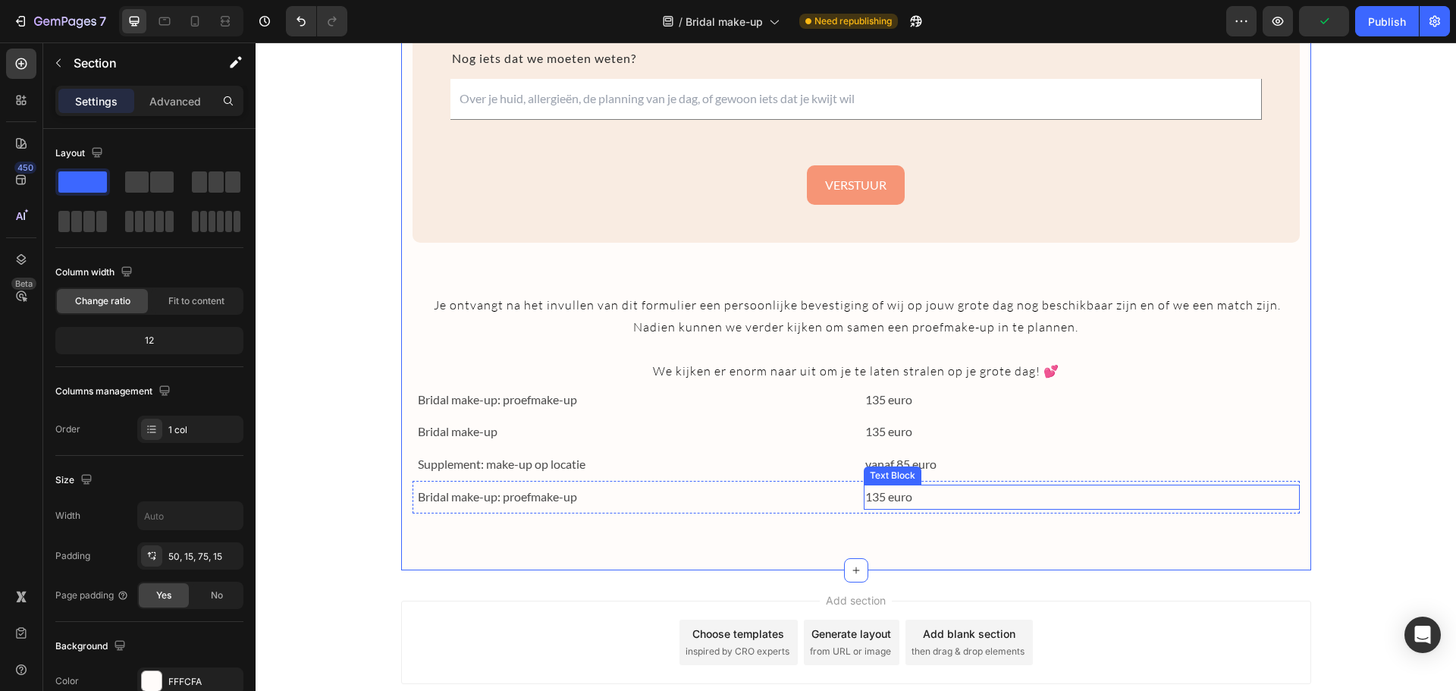
click at [1285, 504] on p "135 euro" at bounding box center [1081, 497] width 433 height 22
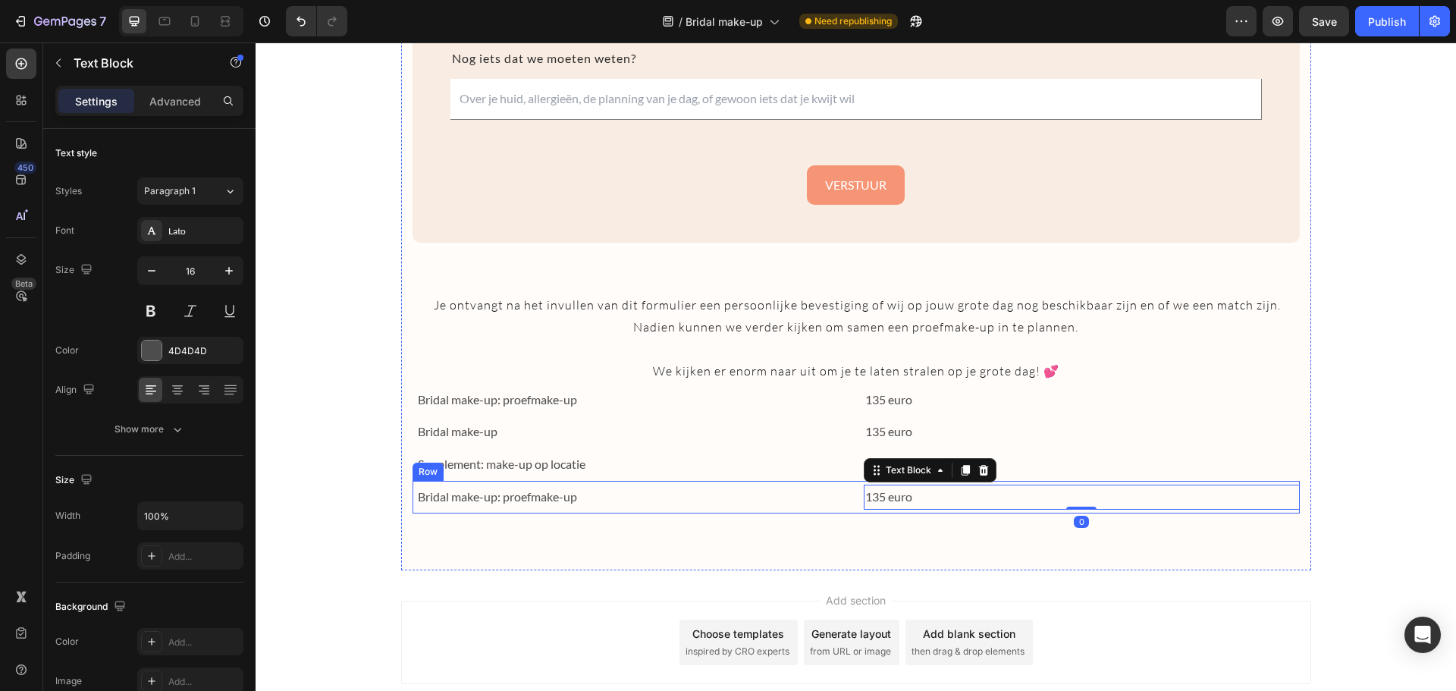
click at [848, 494] on div "Bridal make-up: proefmake-up Text Block 135 euro Text Block 0 Row" at bounding box center [855, 497] width 887 height 33
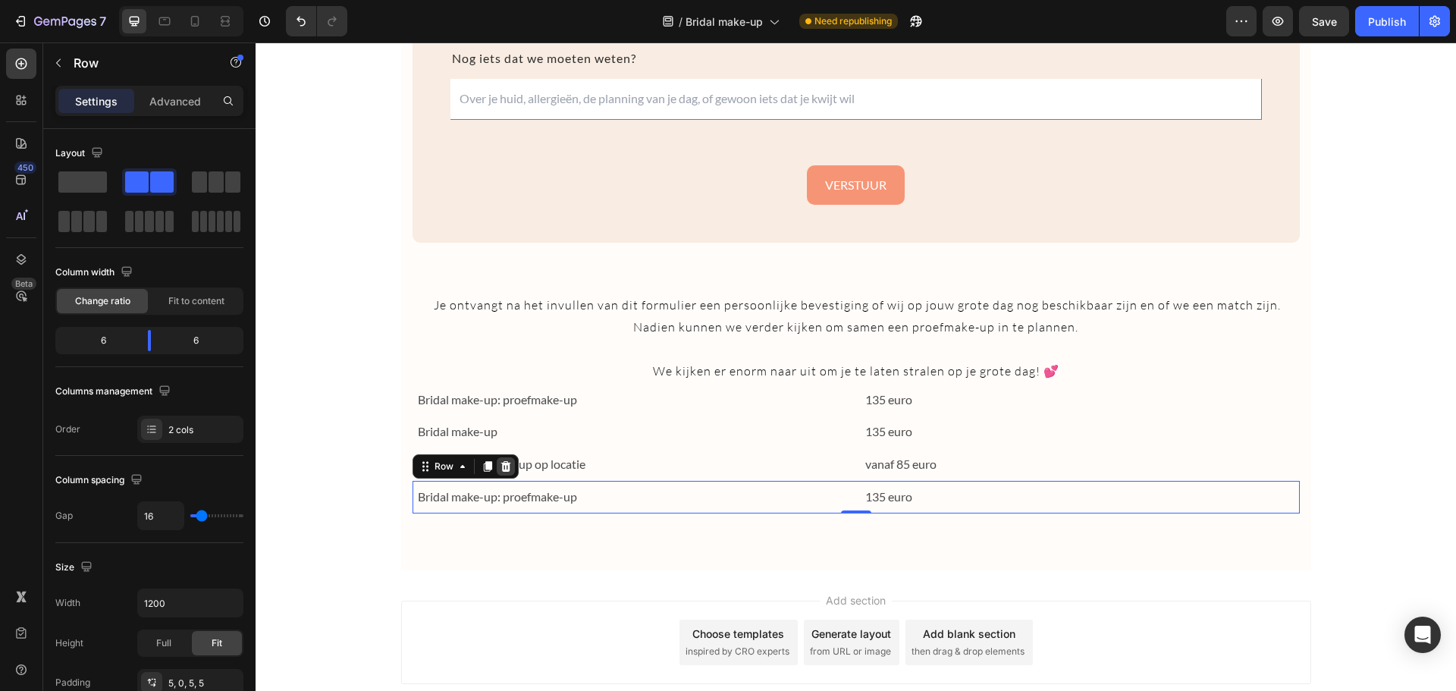
click at [503, 466] on icon at bounding box center [506, 466] width 12 height 12
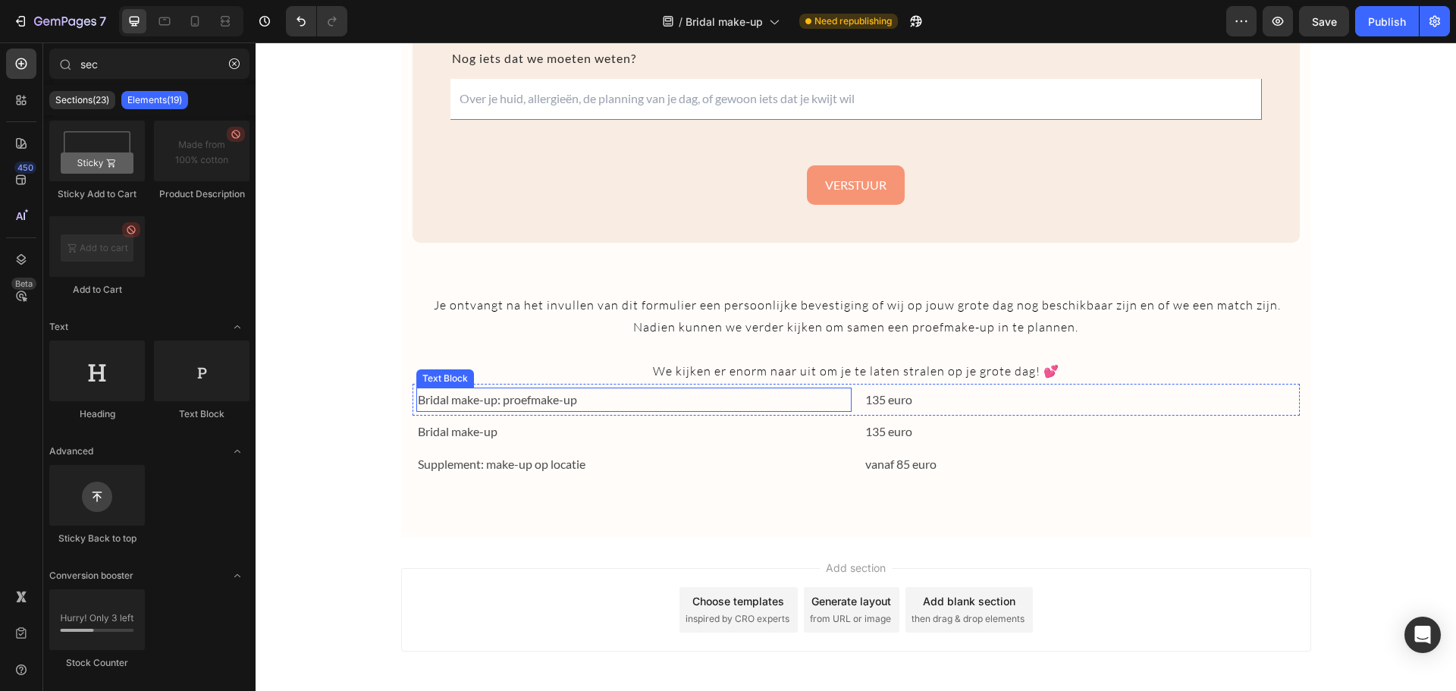
click at [839, 387] on div "Bridal make-up: proefmake-up" at bounding box center [634, 399] width 436 height 25
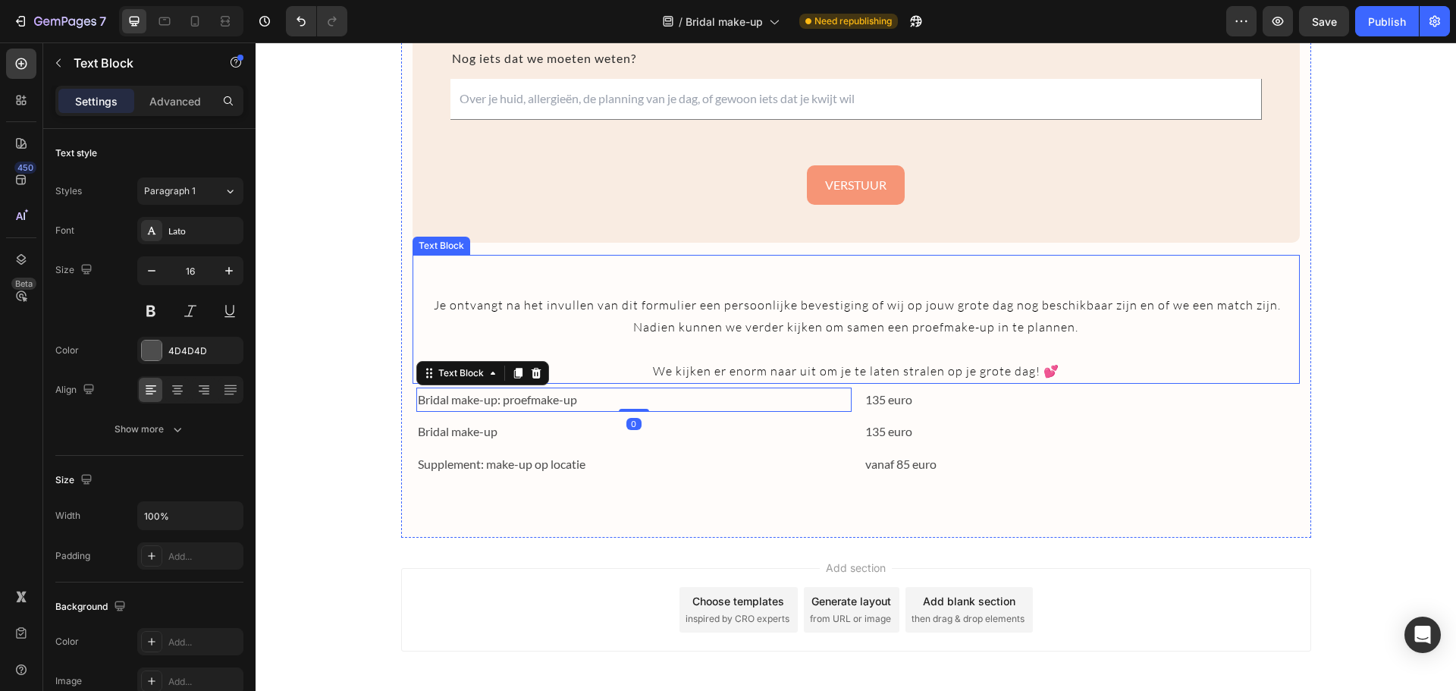
click at [855, 380] on p "We kijken er enorm naar uit om je te laten stralen op je grote dag! 💕" at bounding box center [856, 371] width 884 height 22
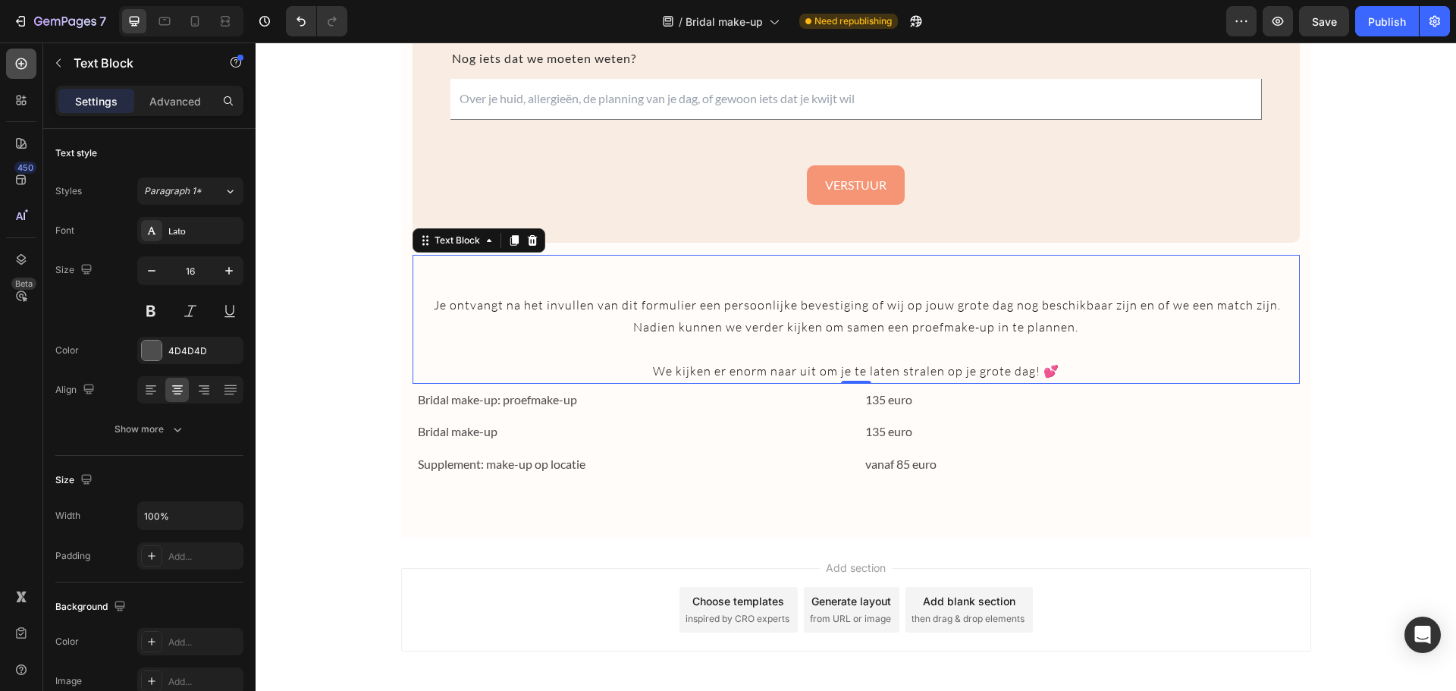
click at [14, 63] on icon at bounding box center [21, 63] width 15 height 15
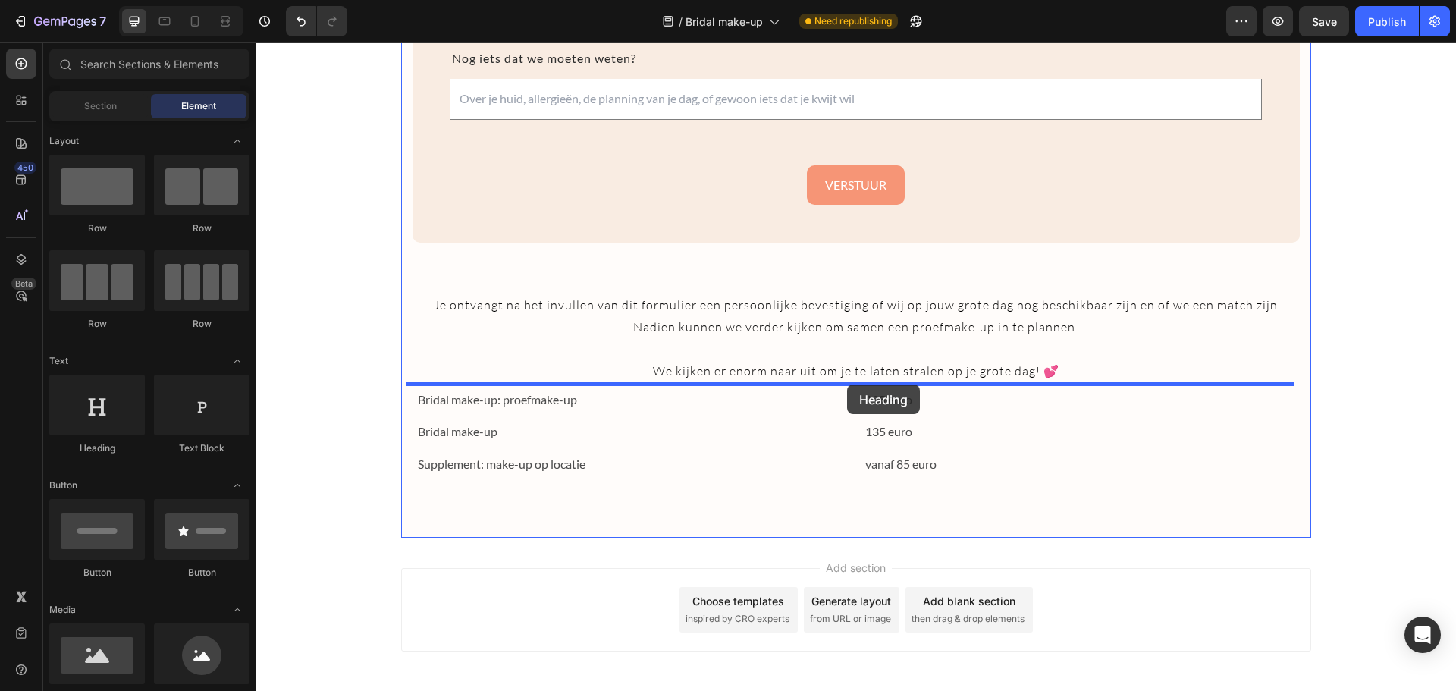
drag, startPoint x: 380, startPoint y: 438, endPoint x: 847, endPoint y: 384, distance: 470.2
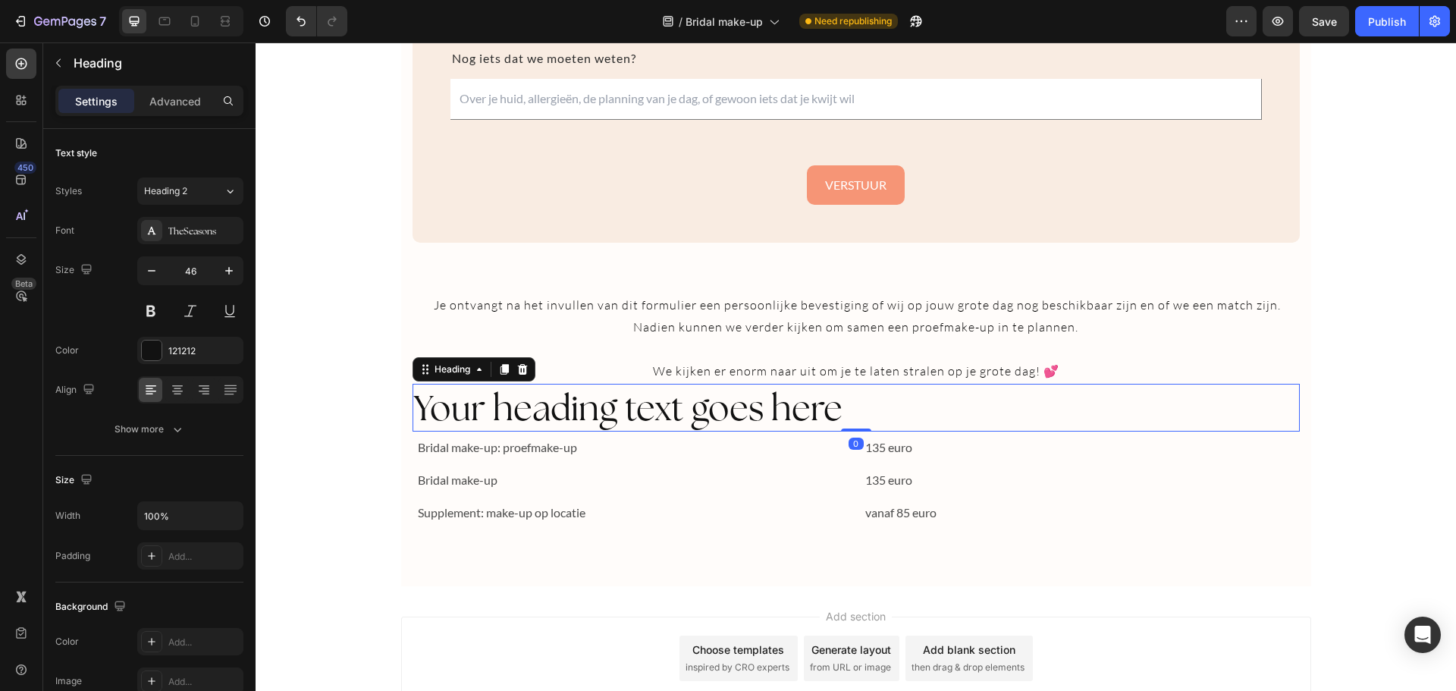
click at [747, 412] on h2 "Your heading text goes here" at bounding box center [855, 408] width 887 height 49
click at [747, 412] on p "Your heading text goes here" at bounding box center [856, 407] width 884 height 45
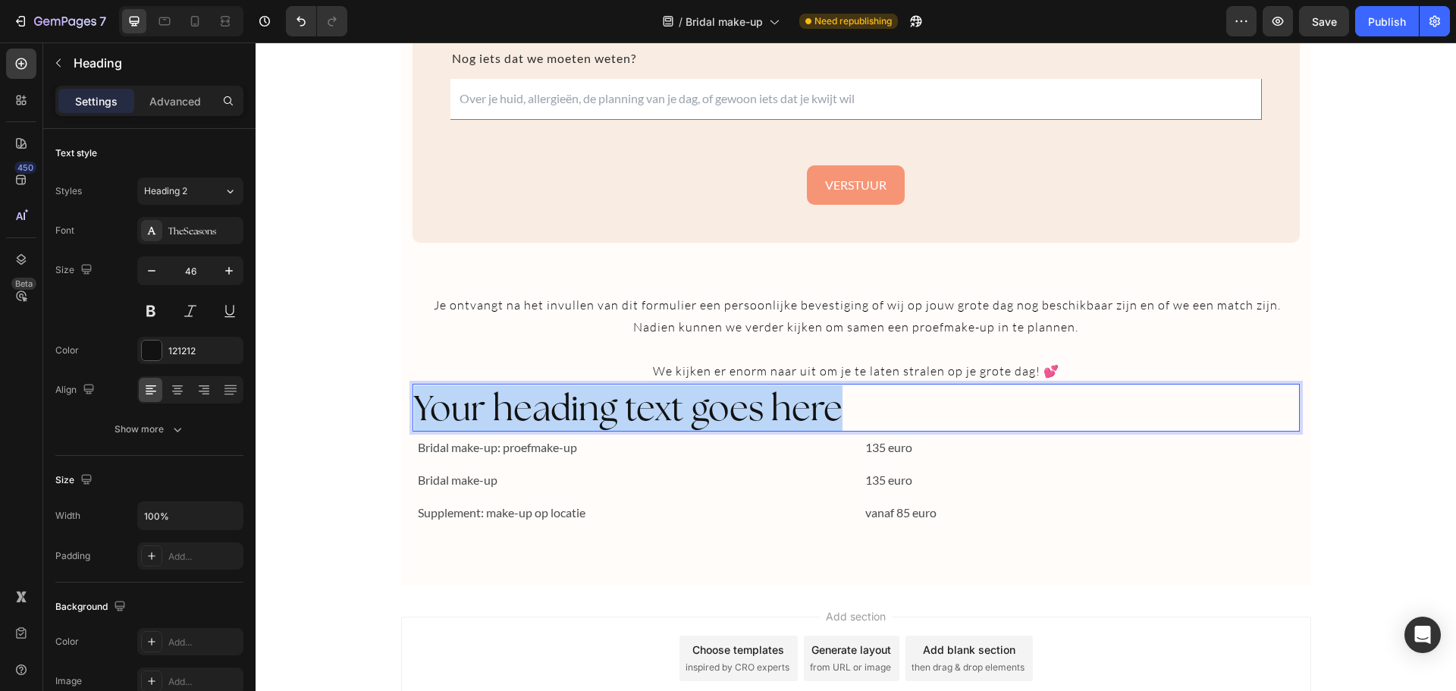
click at [747, 412] on p "Your heading text goes here" at bounding box center [856, 407] width 884 height 45
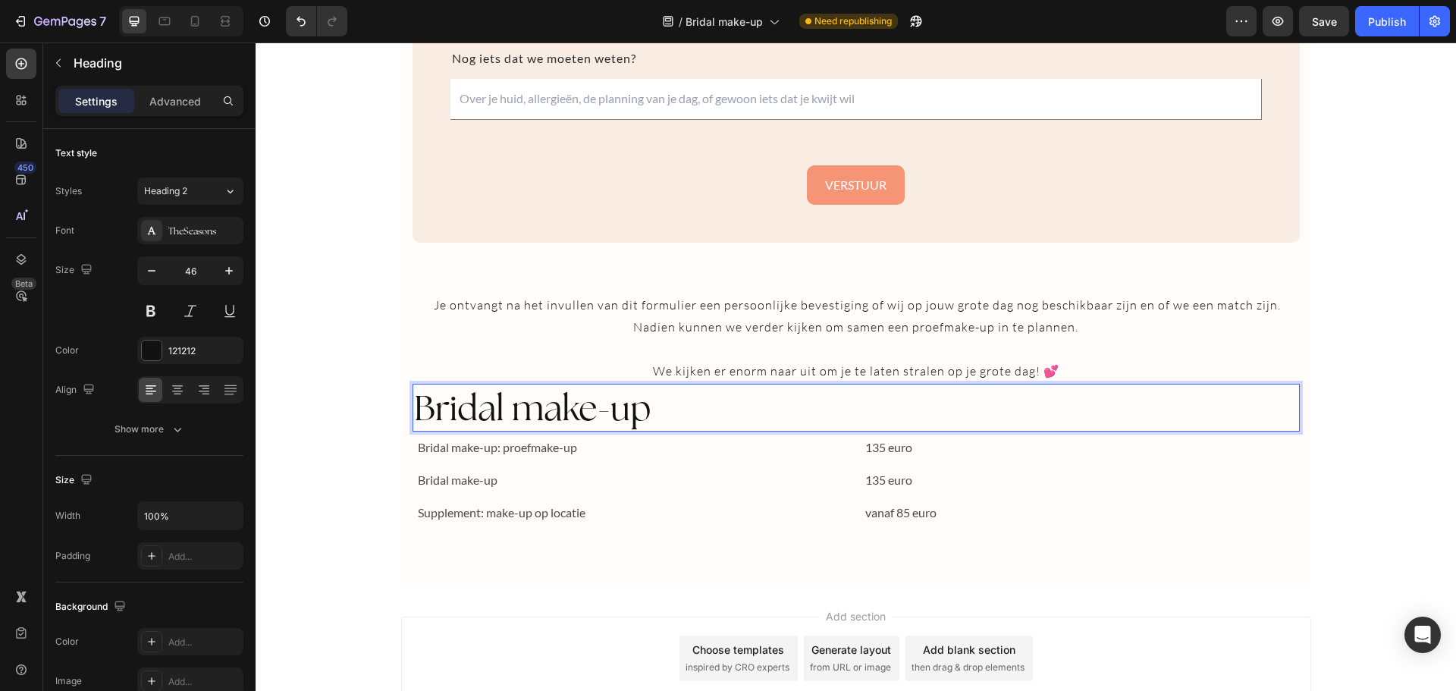
click at [560, 409] on p "Bridal make-up" at bounding box center [856, 407] width 884 height 45
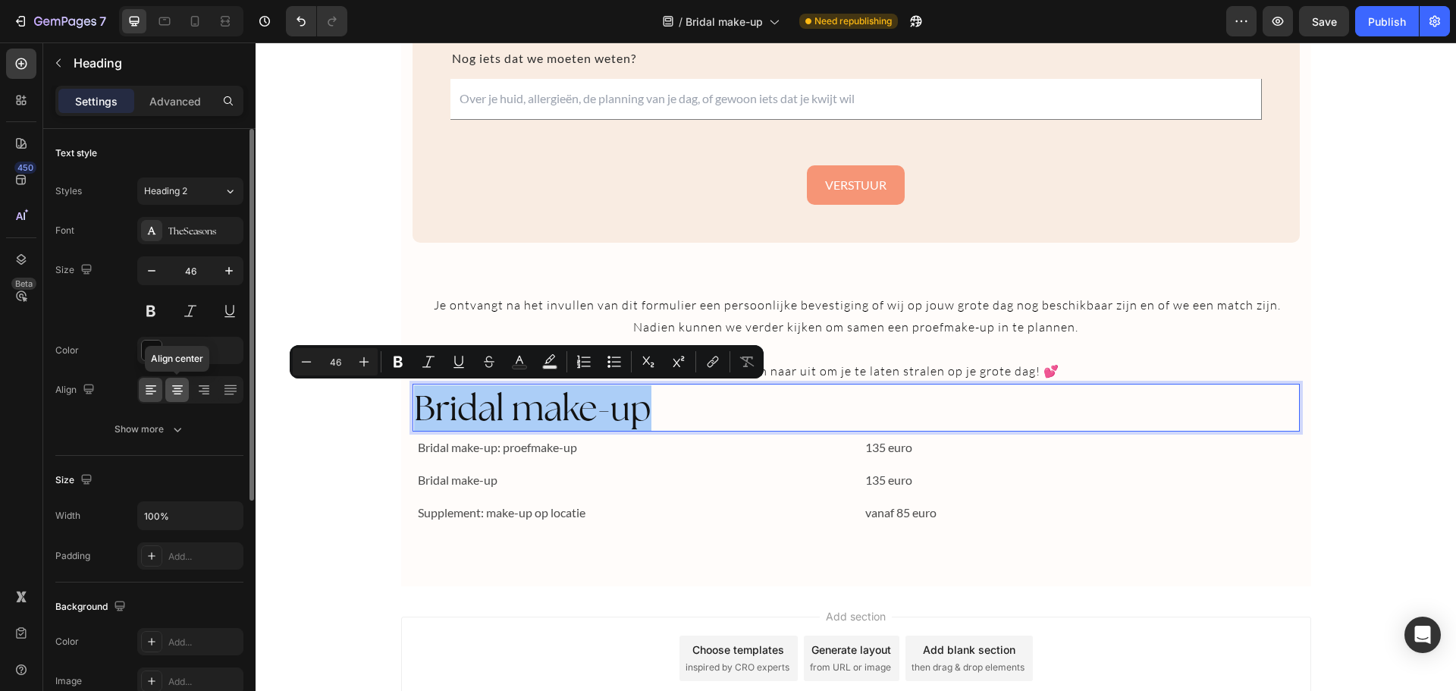
click at [177, 387] on icon at bounding box center [177, 389] width 15 height 15
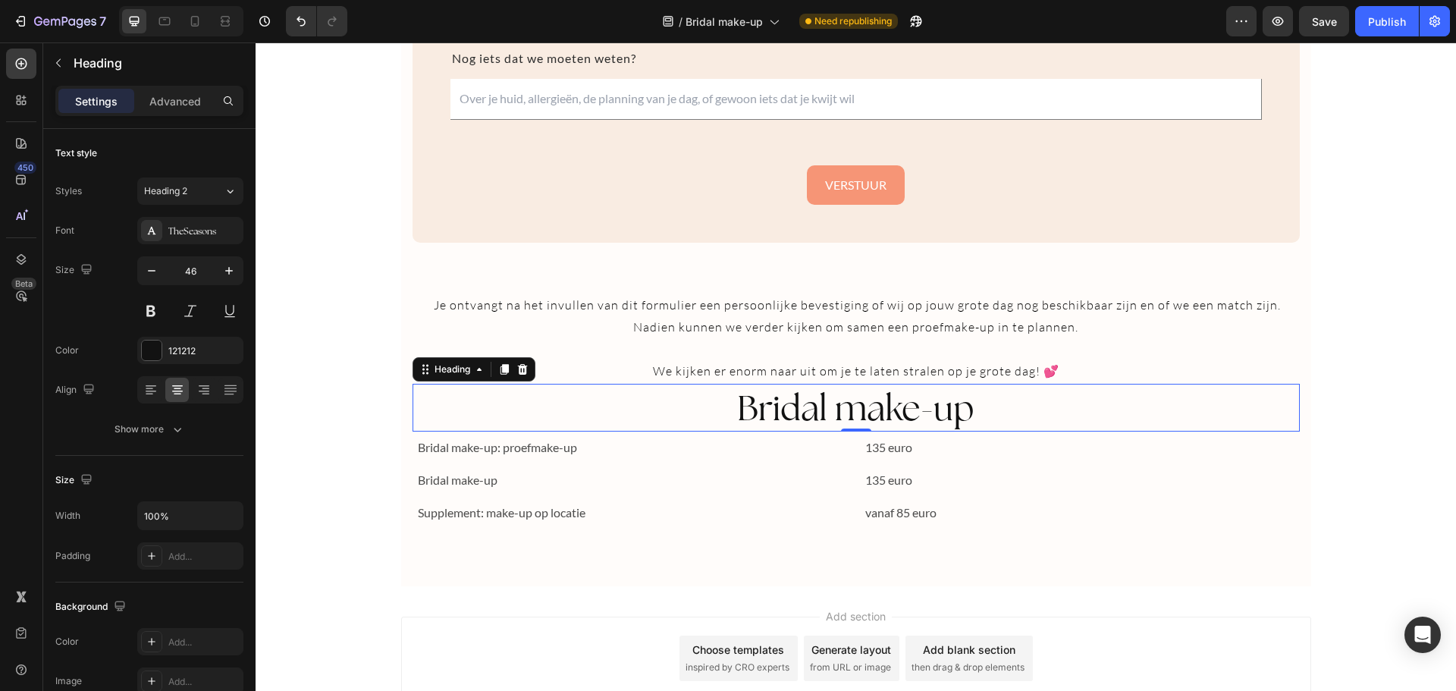
click at [974, 401] on p "Bridal make-up" at bounding box center [856, 407] width 884 height 45
click at [894, 399] on p "Bridal make-up" at bounding box center [856, 407] width 884 height 45
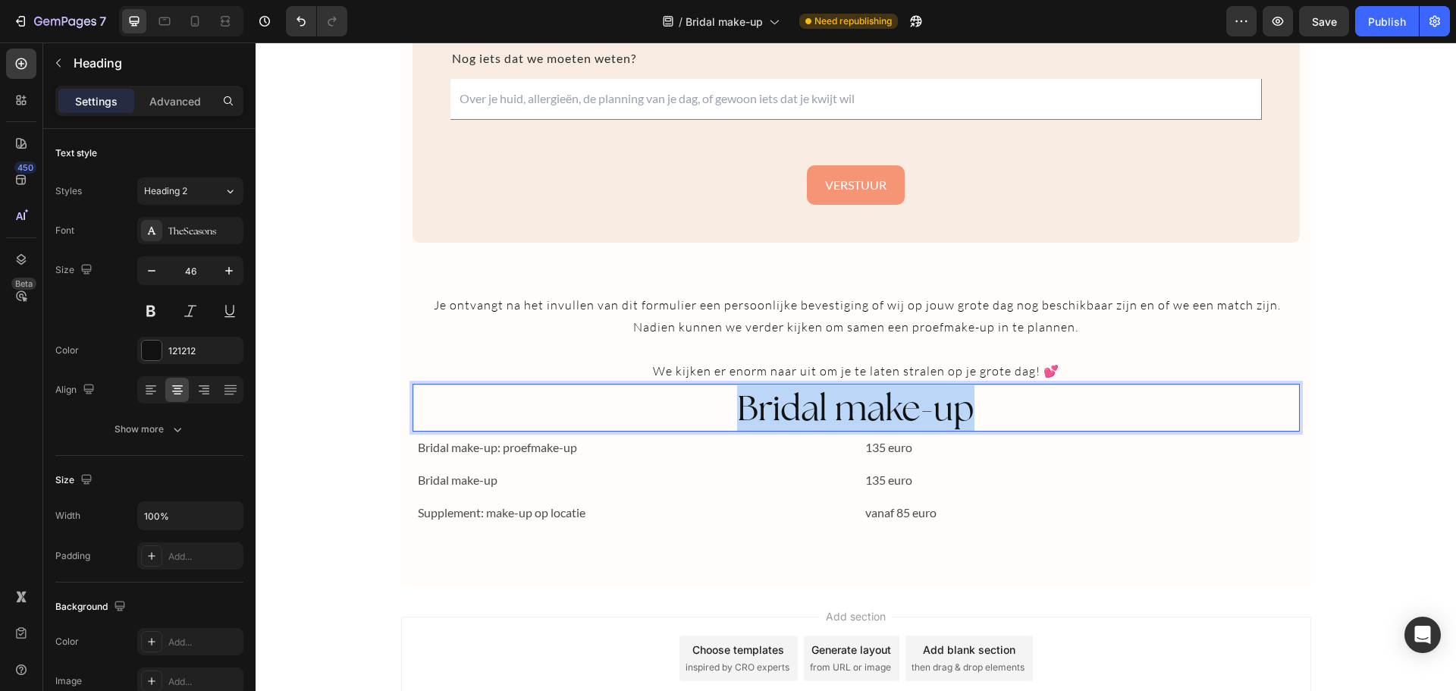
click at [894, 399] on p "Bridal make-up" at bounding box center [856, 407] width 884 height 45
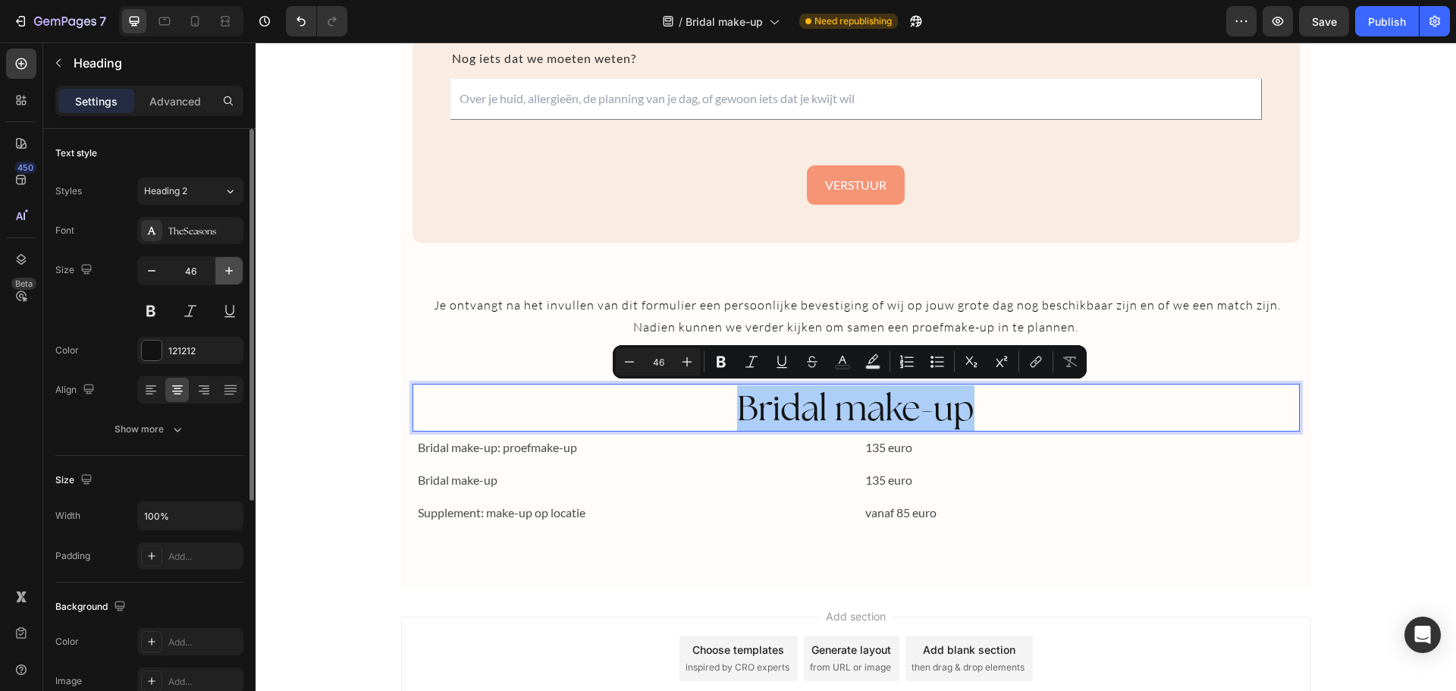
click at [231, 274] on icon "button" at bounding box center [228, 270] width 15 height 15
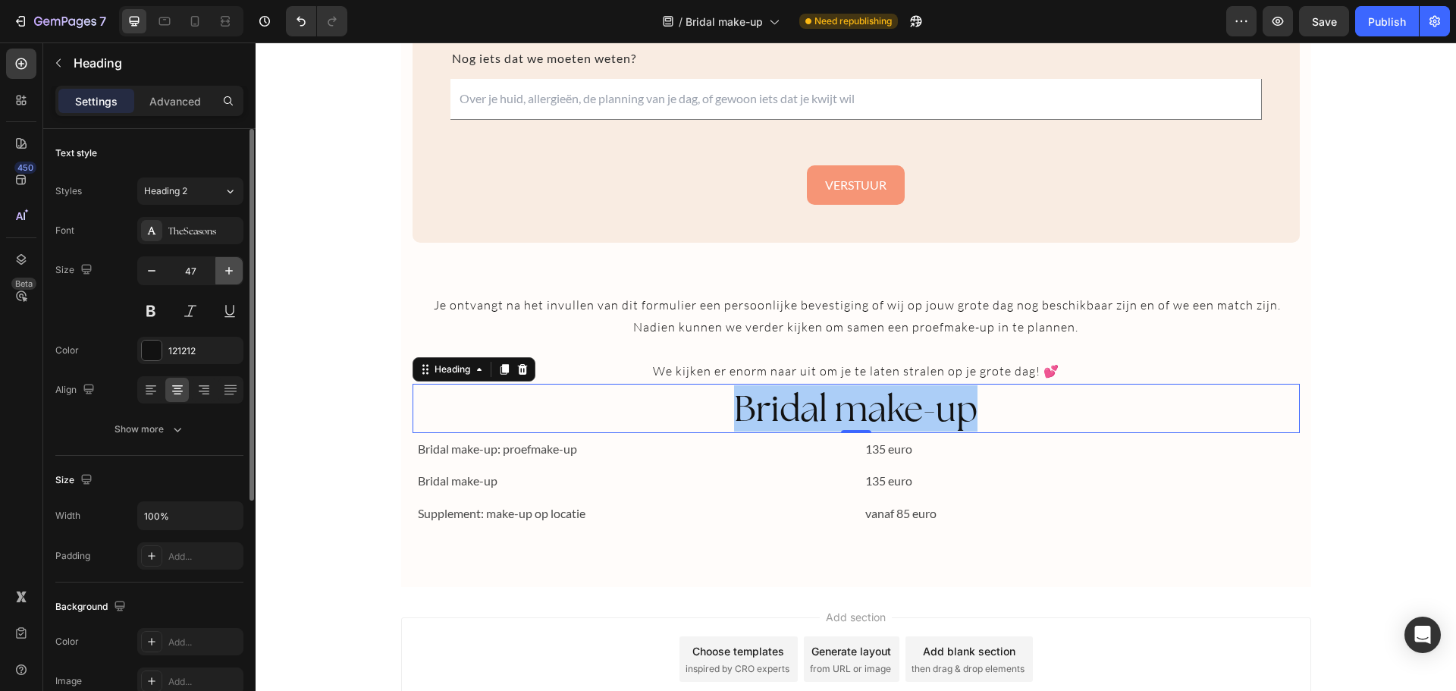
click at [231, 274] on icon "button" at bounding box center [228, 270] width 15 height 15
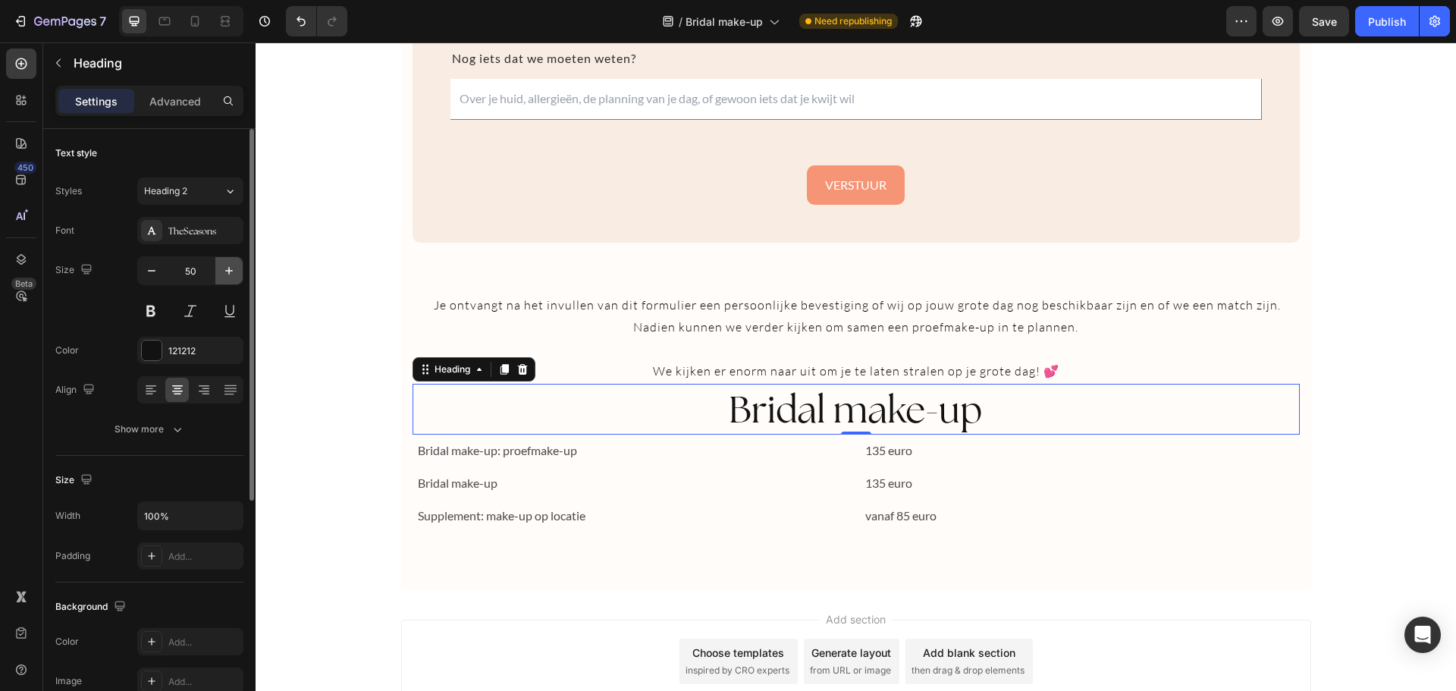
click at [231, 274] on icon "button" at bounding box center [228, 270] width 15 height 15
click at [182, 273] on input "53" at bounding box center [190, 270] width 50 height 27
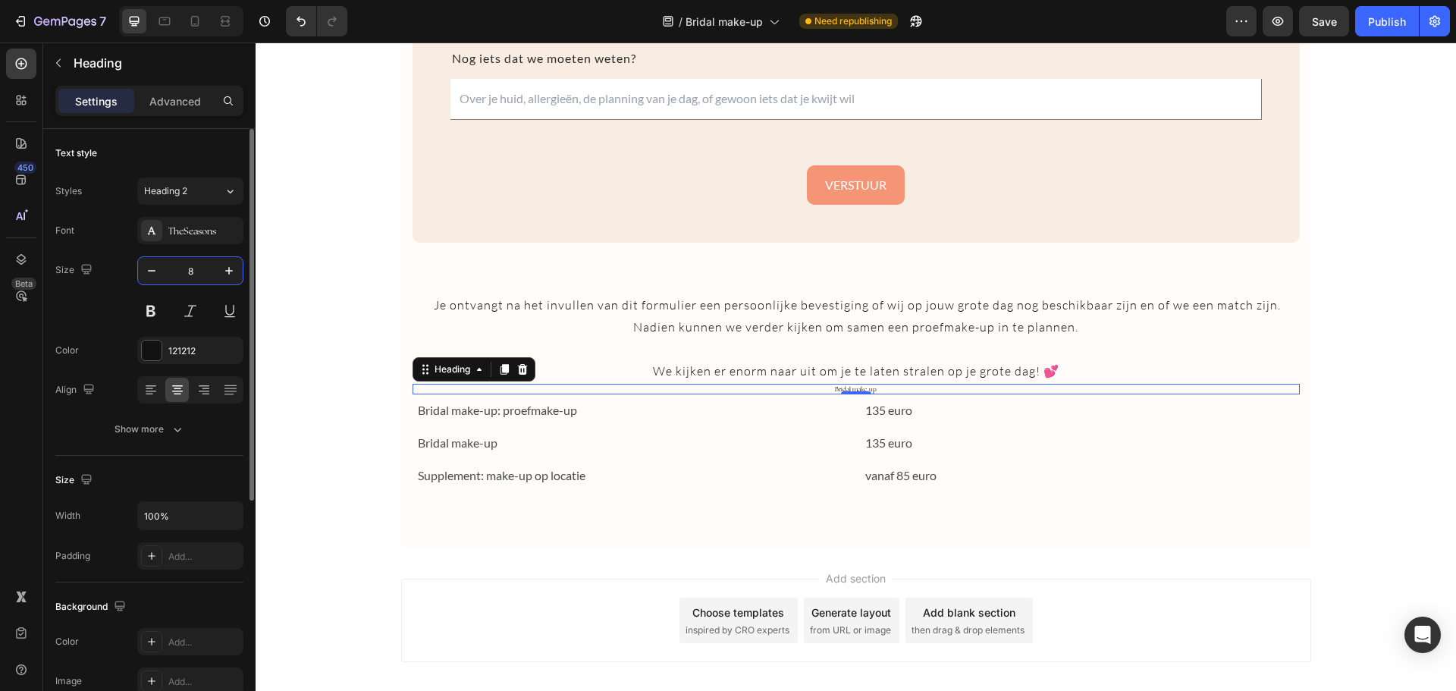
type input "80"
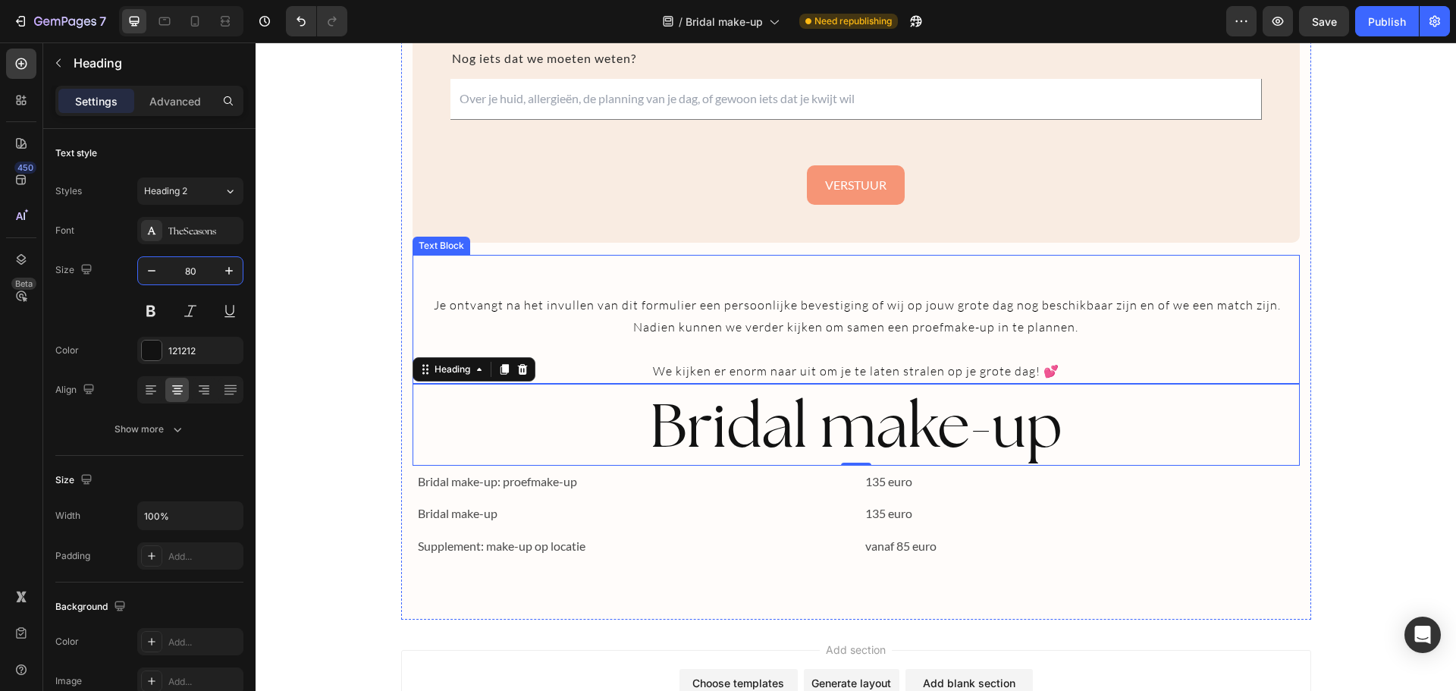
click at [1188, 355] on p at bounding box center [856, 349] width 884 height 22
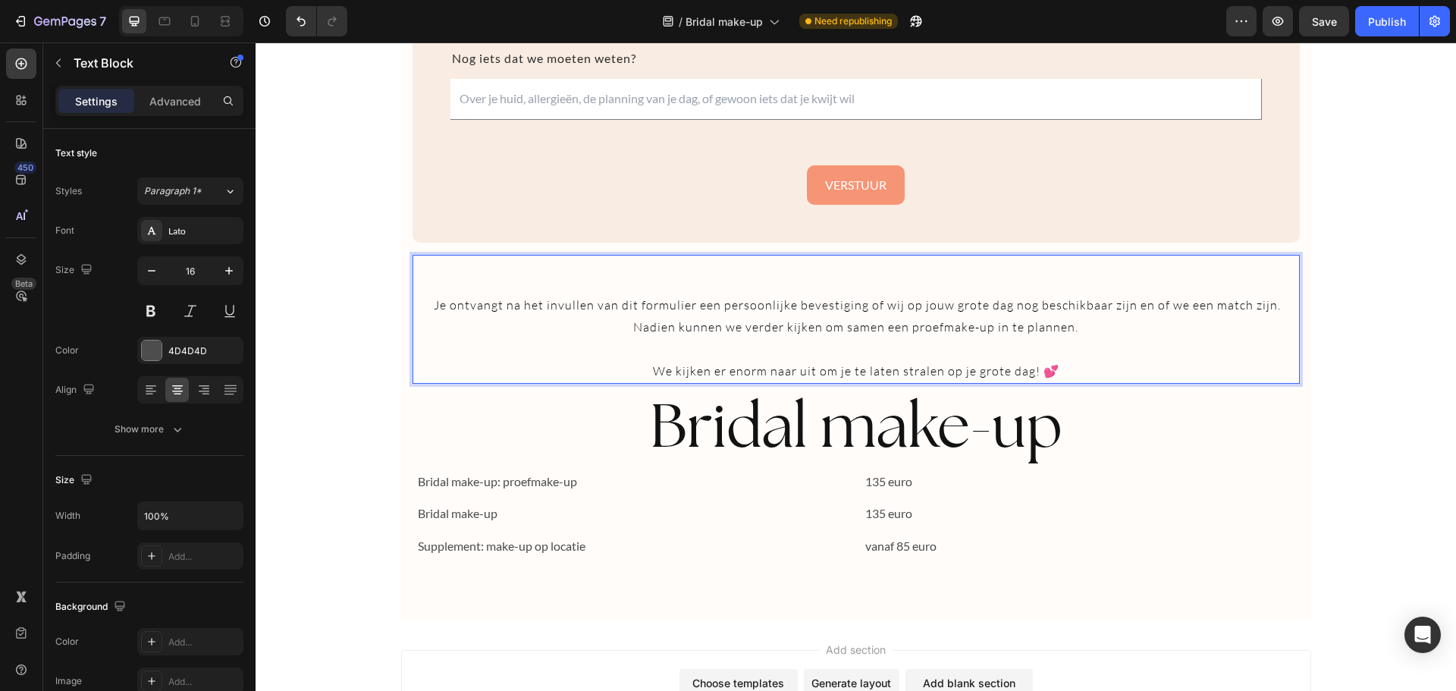
click at [1108, 366] on p "We kijken er enorm naar uit om je te laten stralen op je grote dag! 💕" at bounding box center [856, 371] width 884 height 22
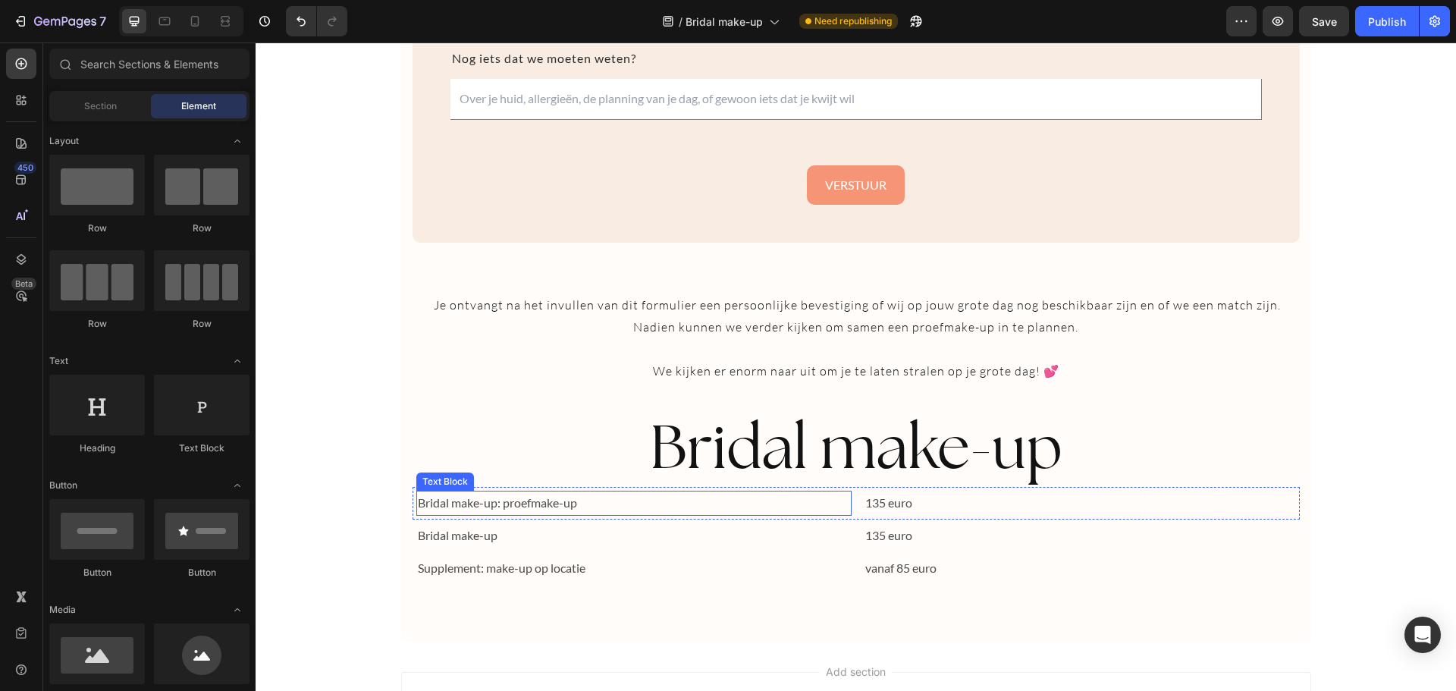
click at [538, 498] on p "Bridal make-up: proefmake-up" at bounding box center [634, 503] width 433 height 22
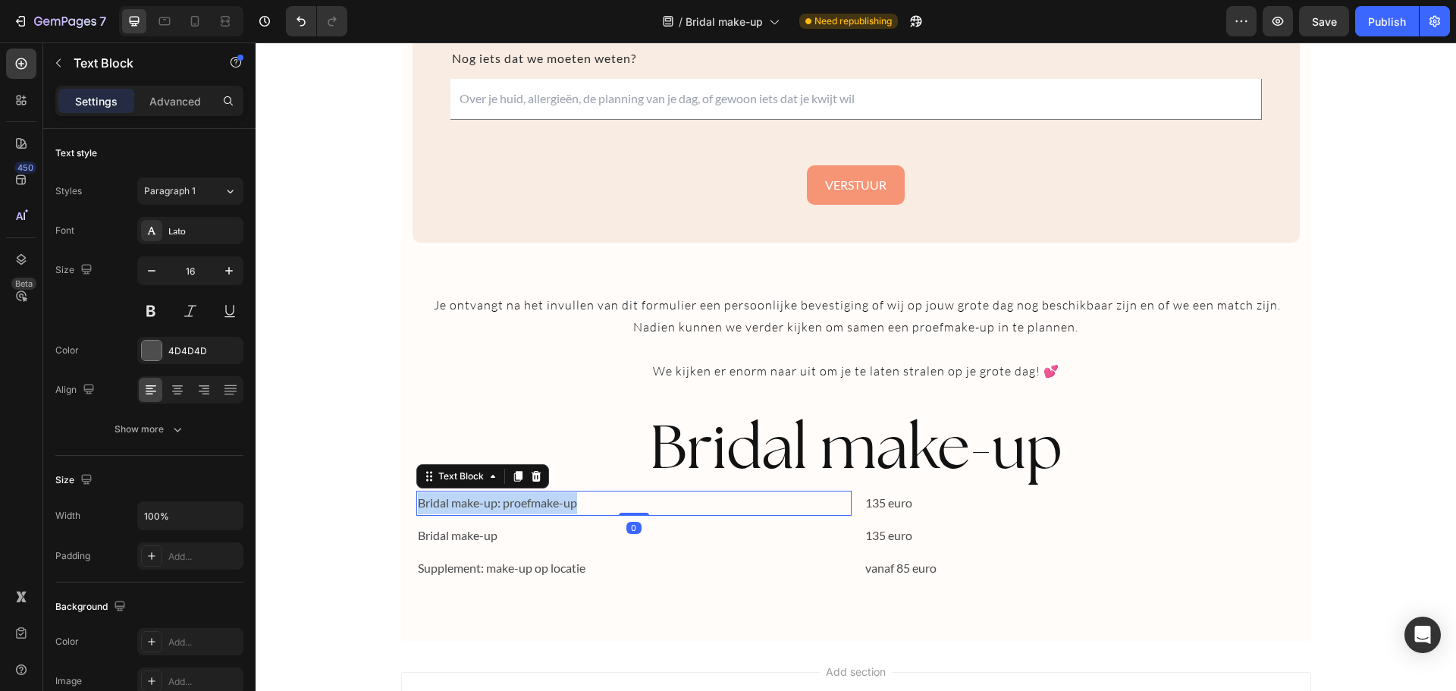
click at [538, 498] on p "Bridal make-up: proefmake-up" at bounding box center [634, 503] width 433 height 22
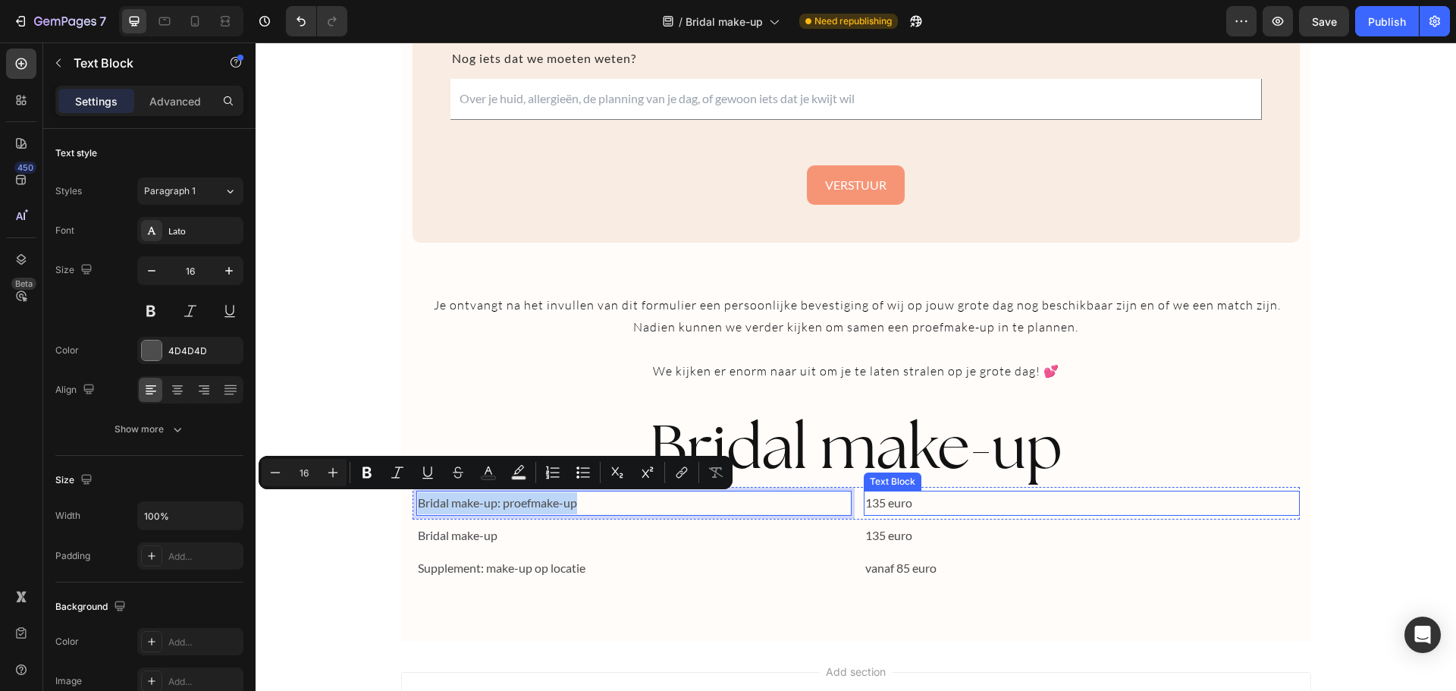
click at [890, 500] on p "135 euro" at bounding box center [1081, 503] width 433 height 22
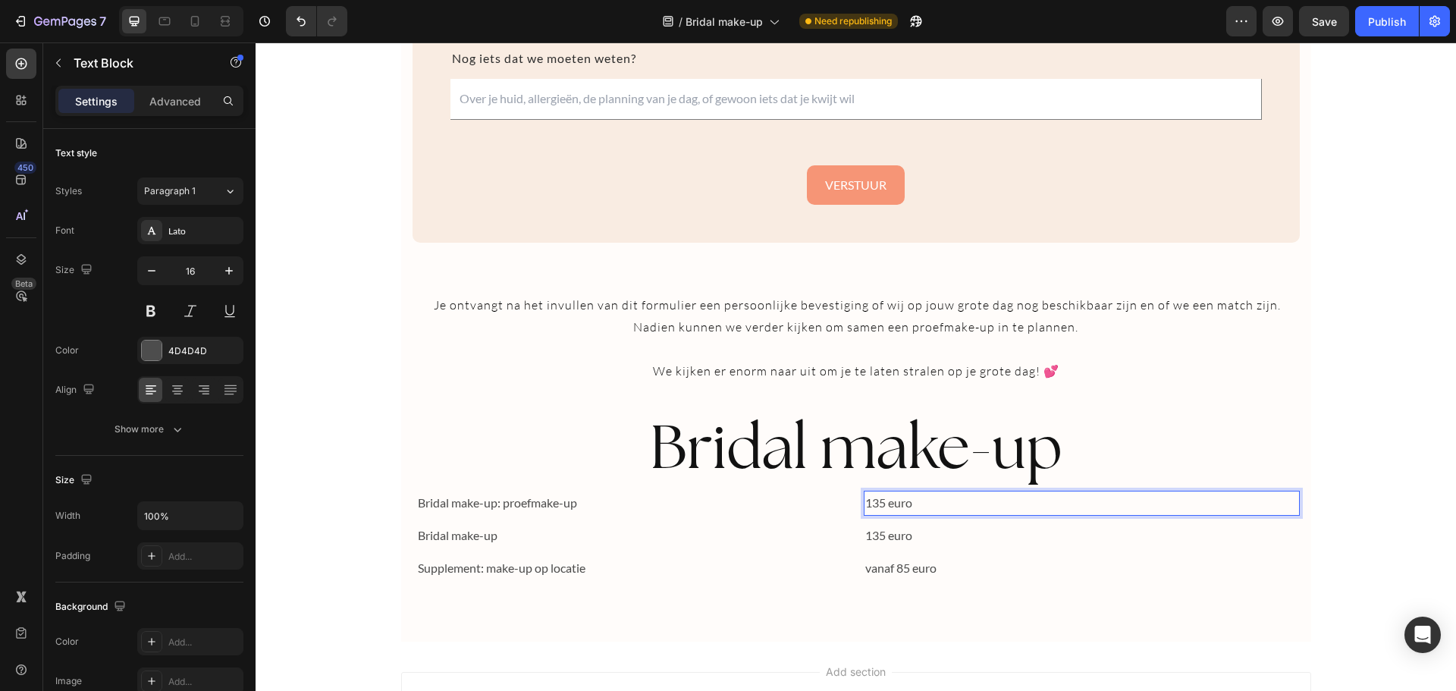
click at [919, 497] on p "135 euro" at bounding box center [1081, 503] width 433 height 22
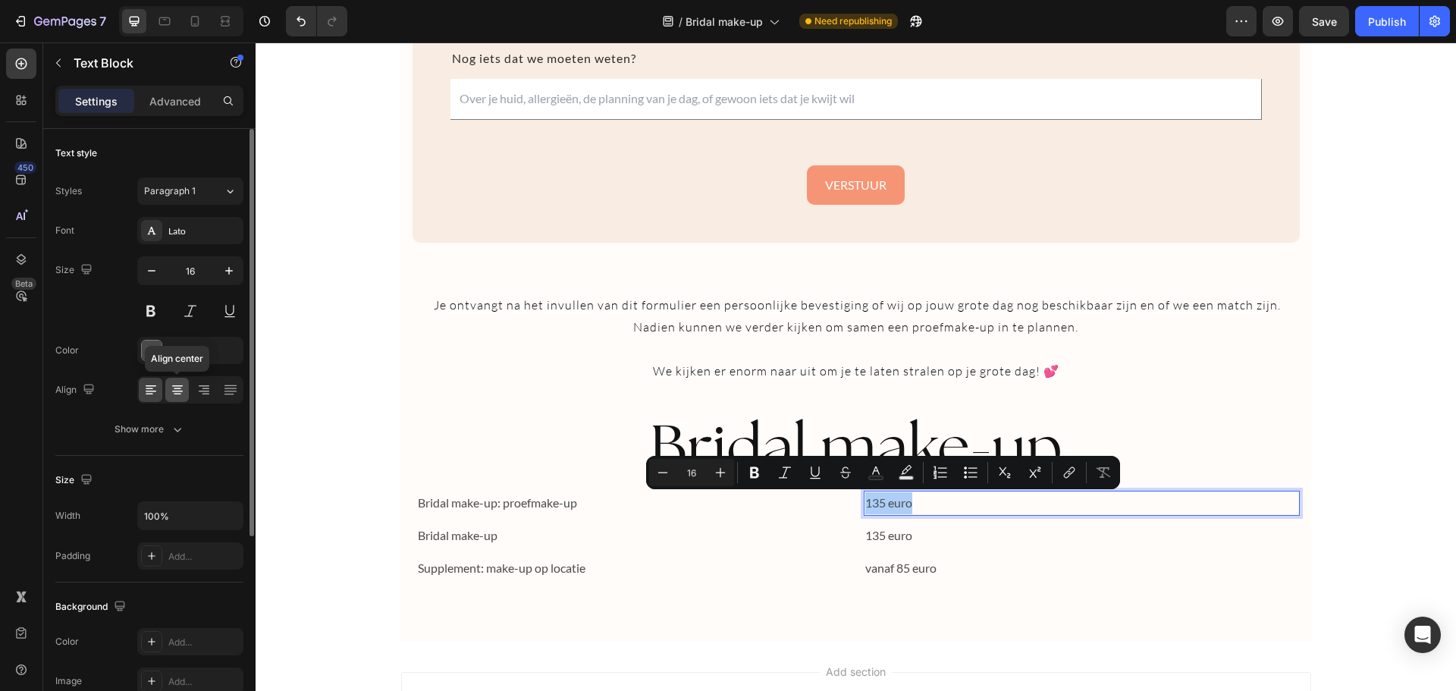
click at [180, 394] on icon at bounding box center [178, 395] width 8 height 2
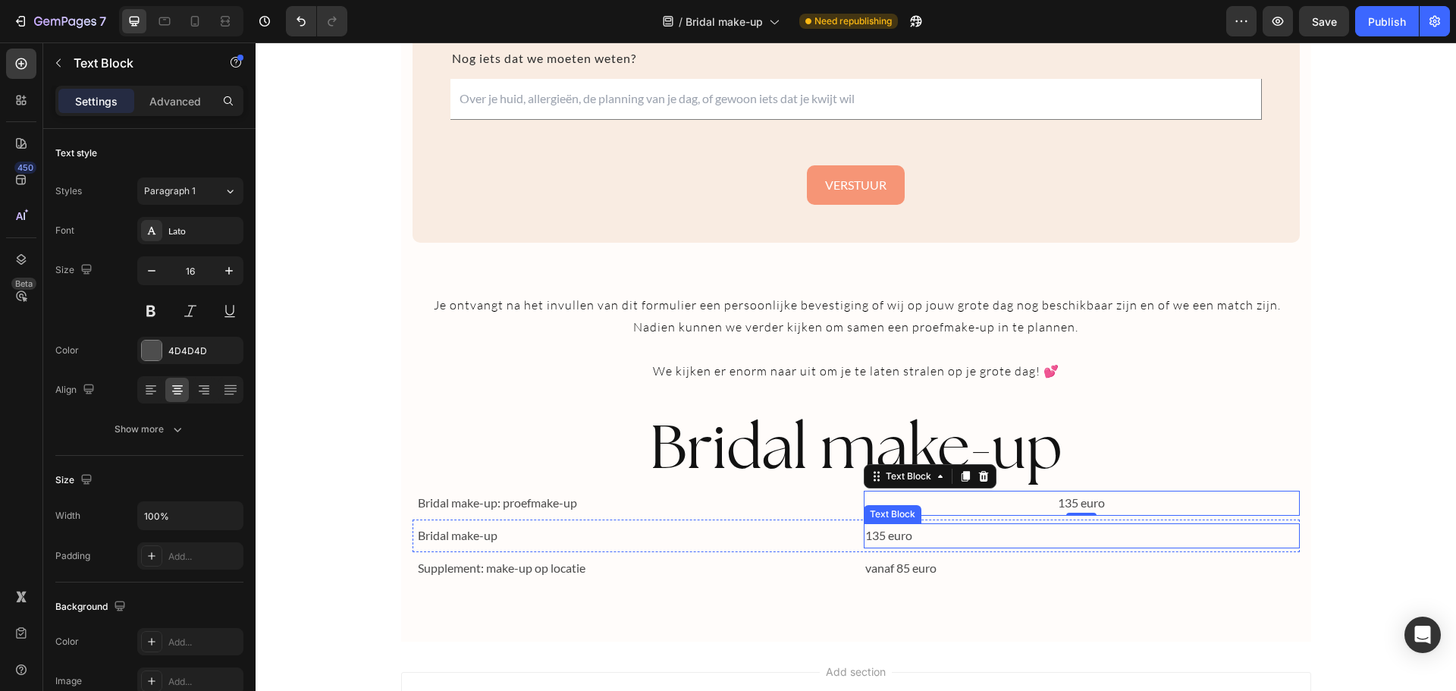
click at [867, 543] on p "135 euro" at bounding box center [1081, 536] width 433 height 22
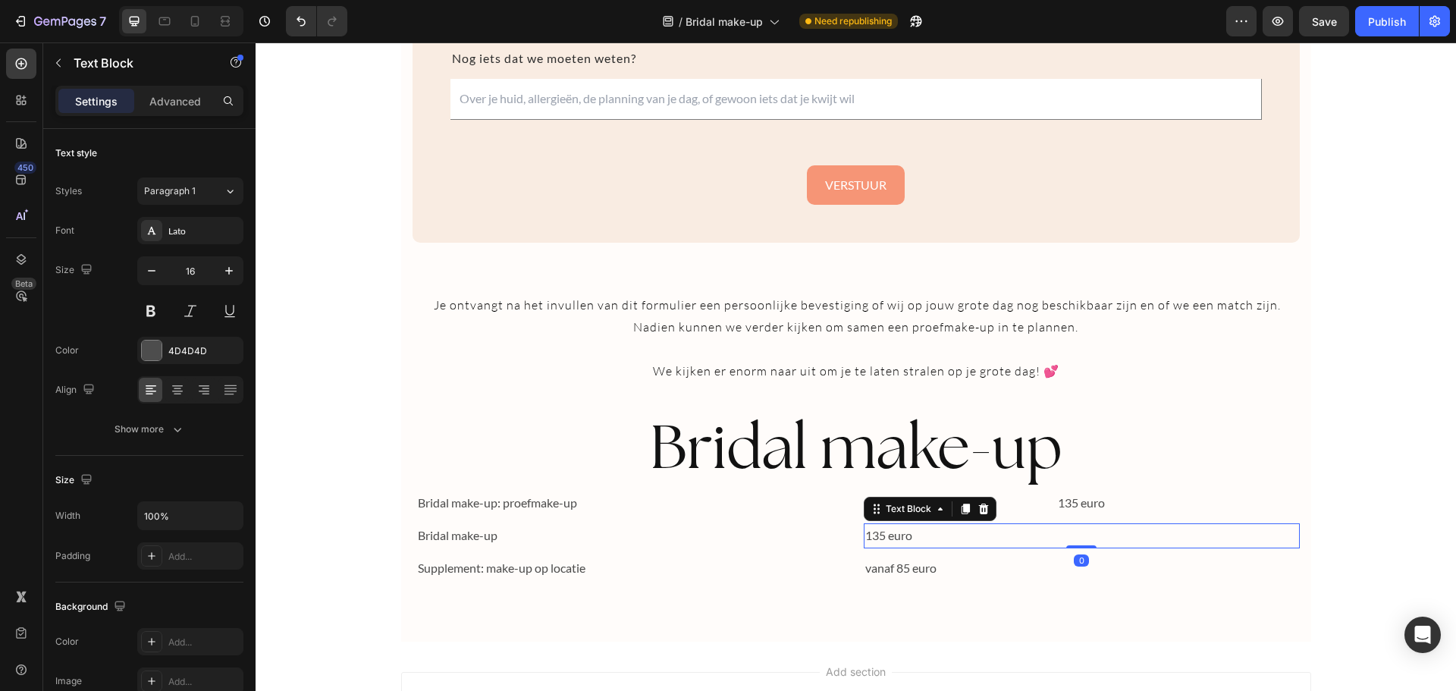
click at [867, 543] on p "135 euro" at bounding box center [1081, 536] width 433 height 22
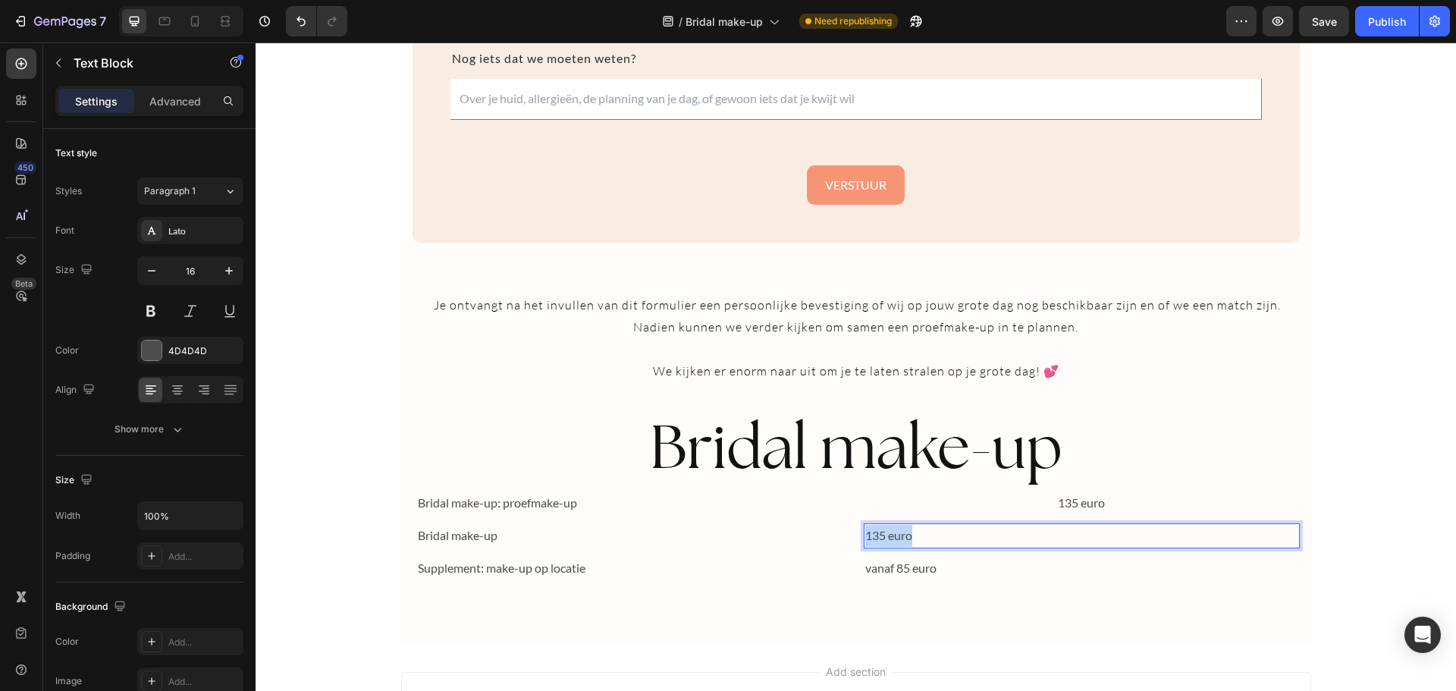
click at [867, 543] on p "135 euro" at bounding box center [1081, 536] width 433 height 22
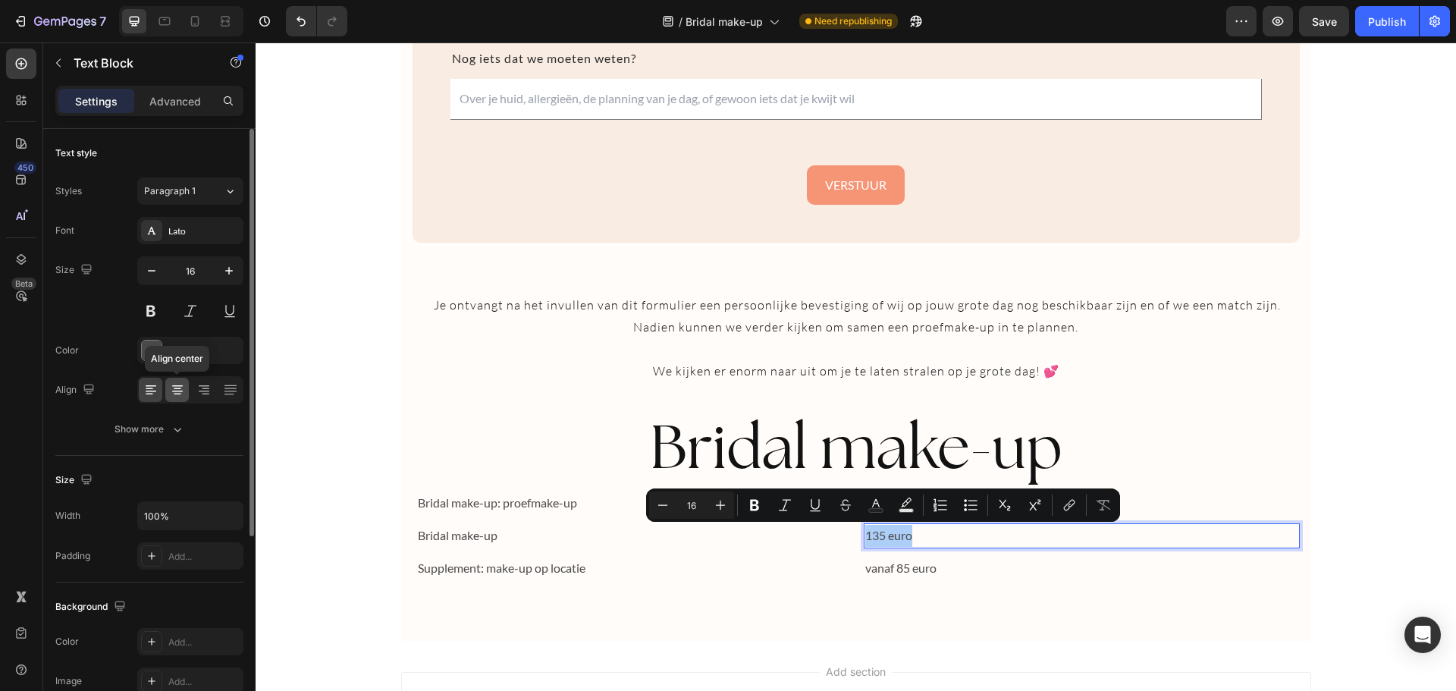
click at [180, 391] on icon at bounding box center [177, 392] width 11 height 2
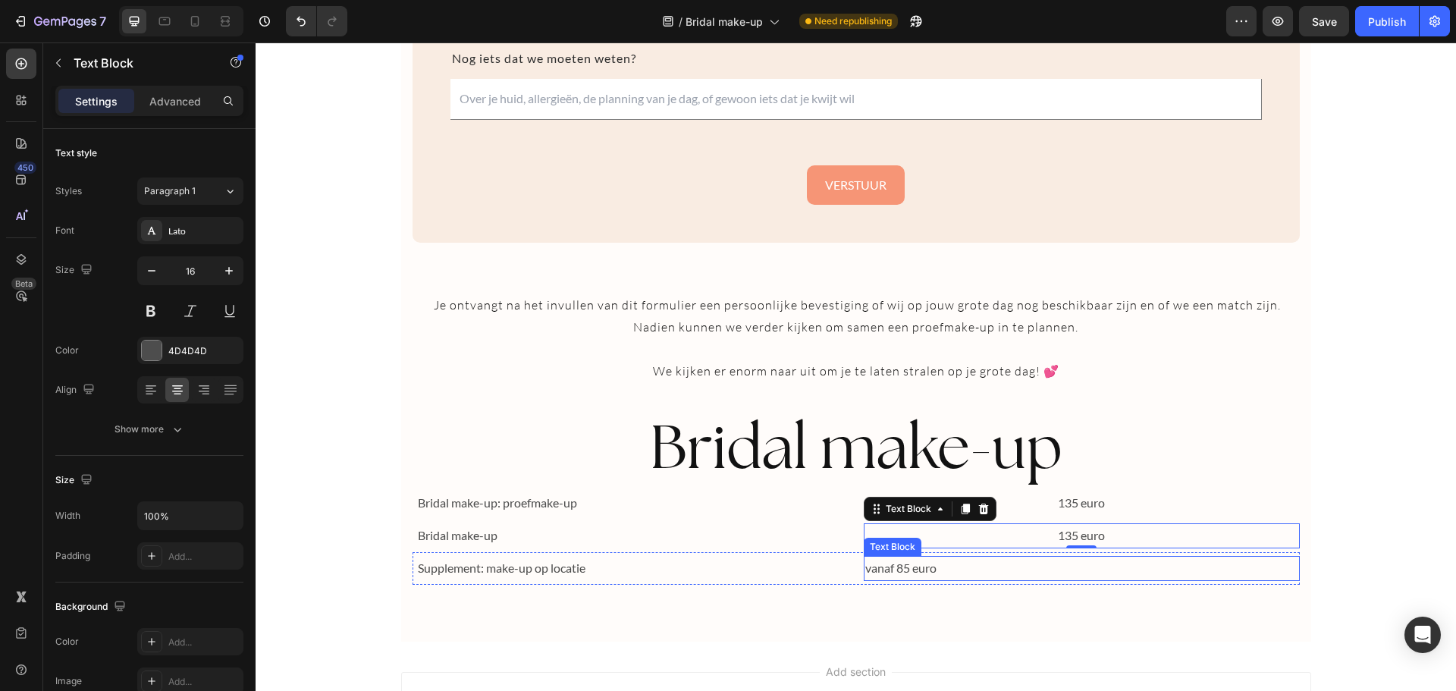
click at [882, 560] on p "vanaf 85 euro" at bounding box center [1081, 568] width 433 height 22
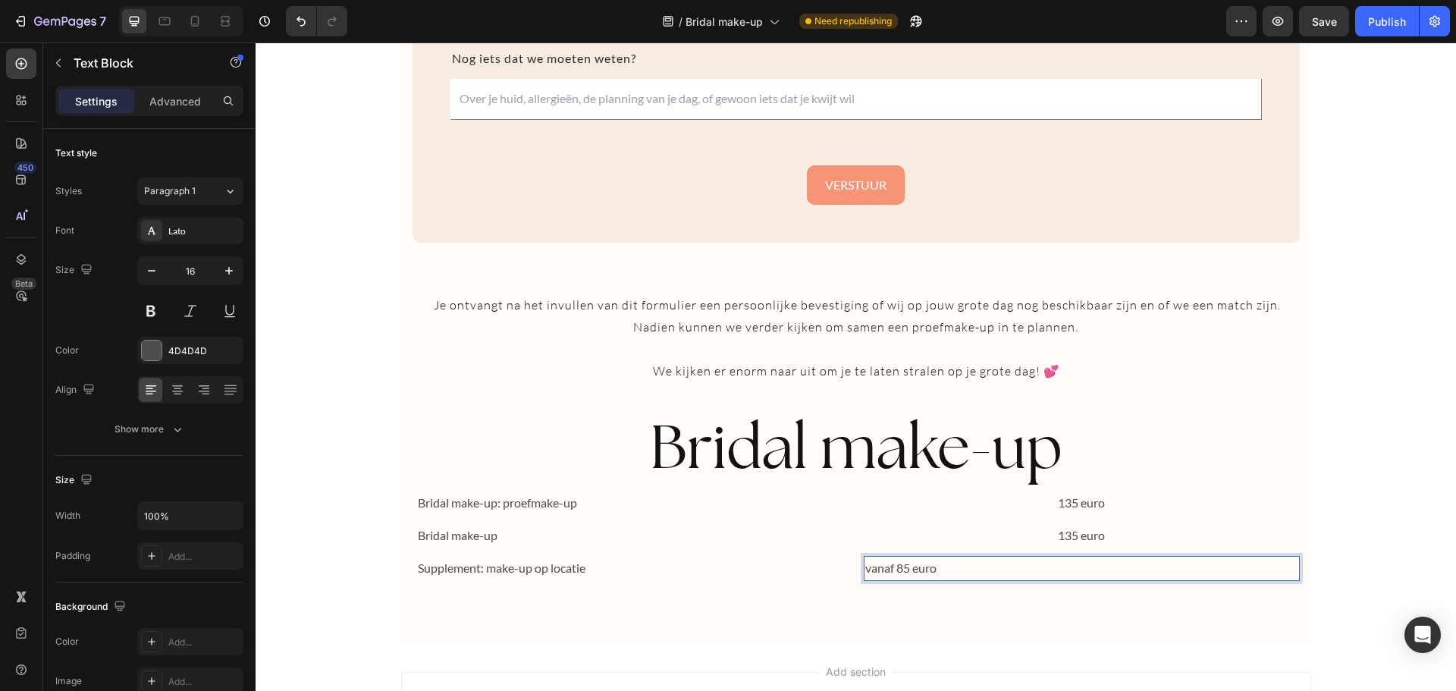
click at [882, 560] on p "vanaf 85 euro" at bounding box center [1081, 568] width 433 height 22
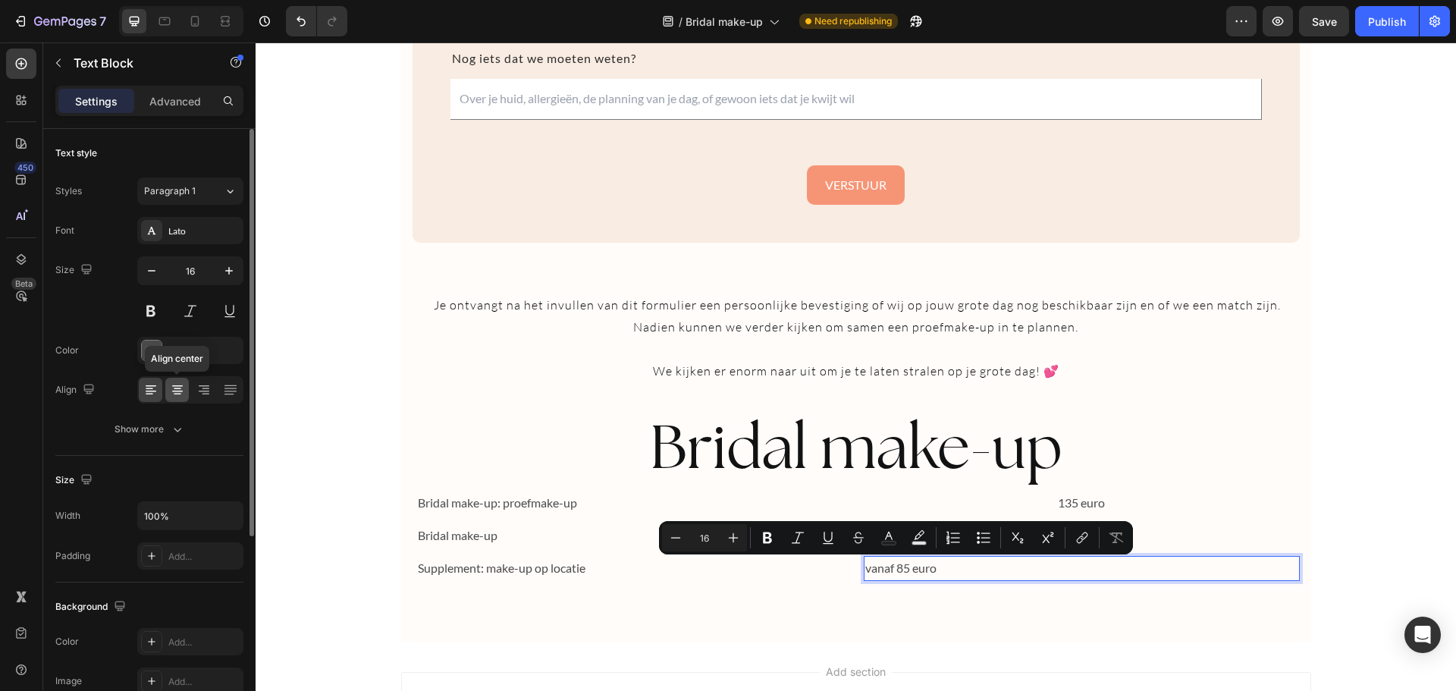
click at [184, 385] on icon at bounding box center [177, 389] width 15 height 15
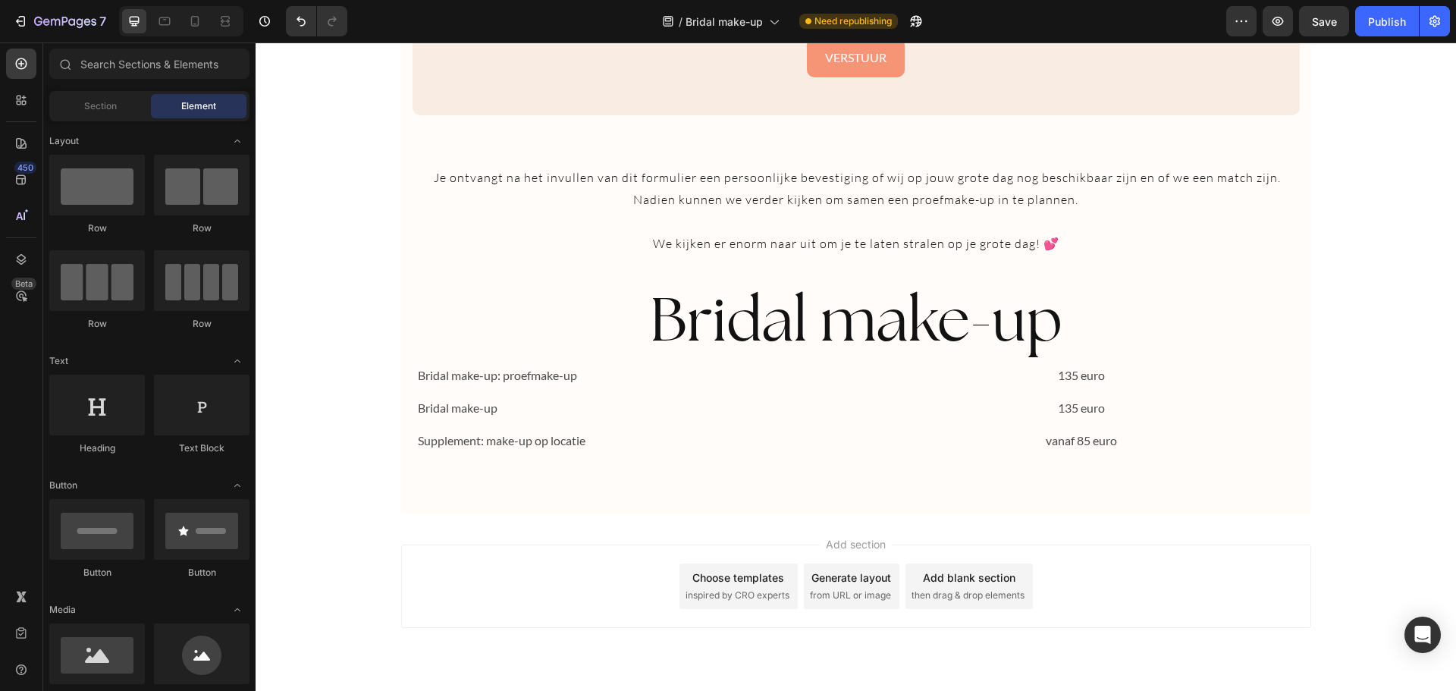
scroll to position [2485, 0]
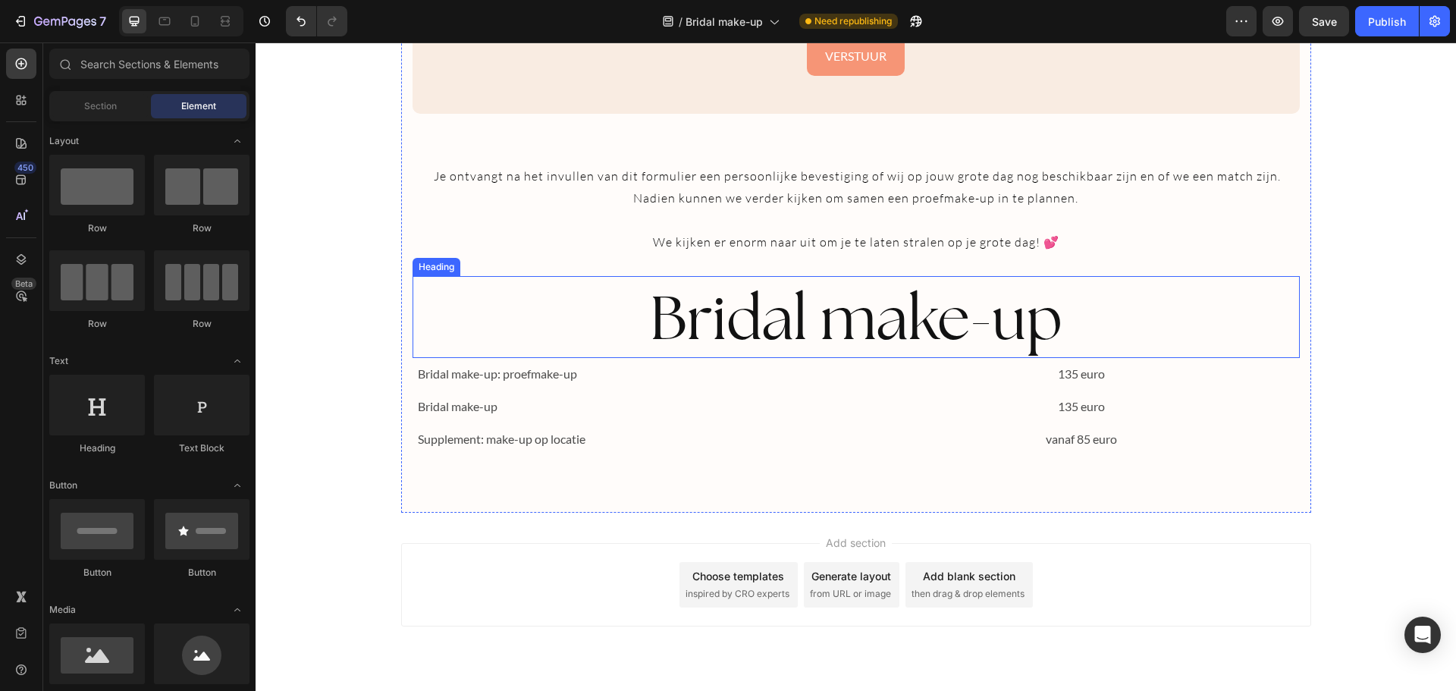
click at [908, 325] on h2 "Bridal make-up" at bounding box center [855, 317] width 887 height 82
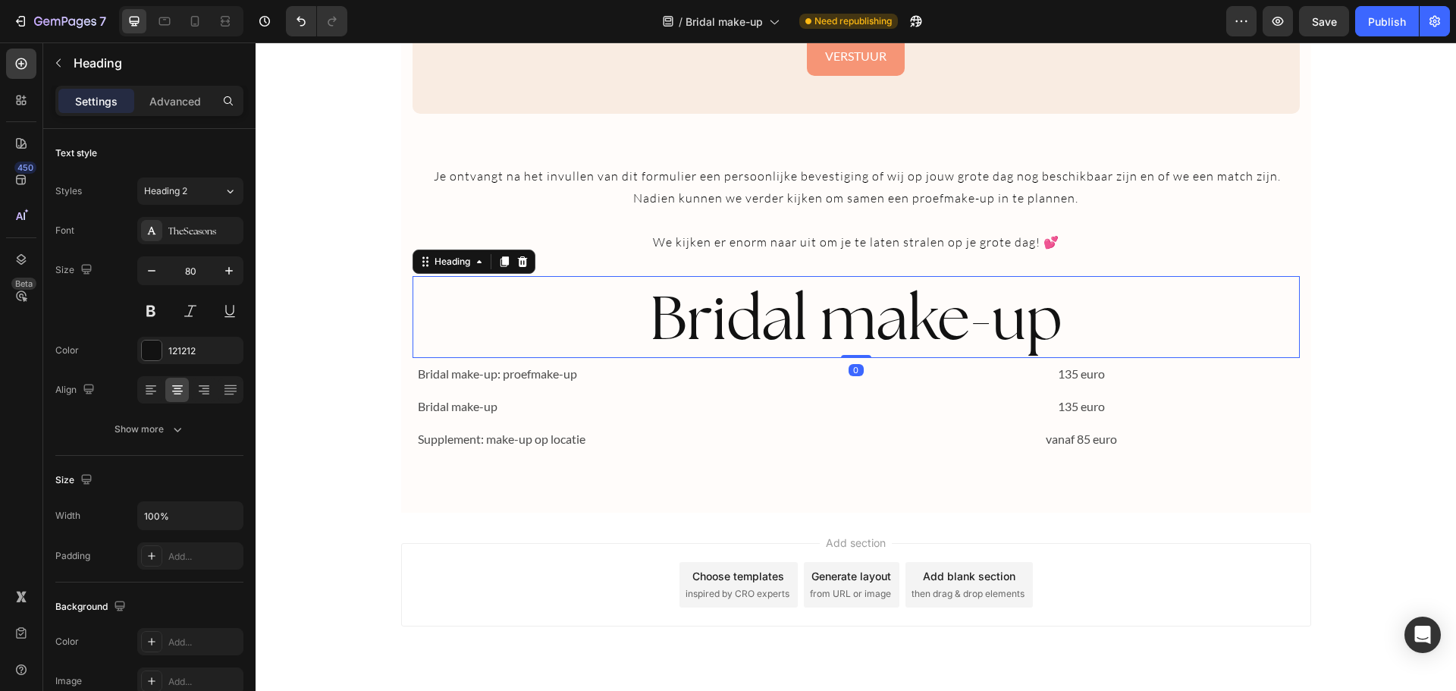
click at [908, 325] on h2 "Bridal make-up" at bounding box center [855, 317] width 887 height 82
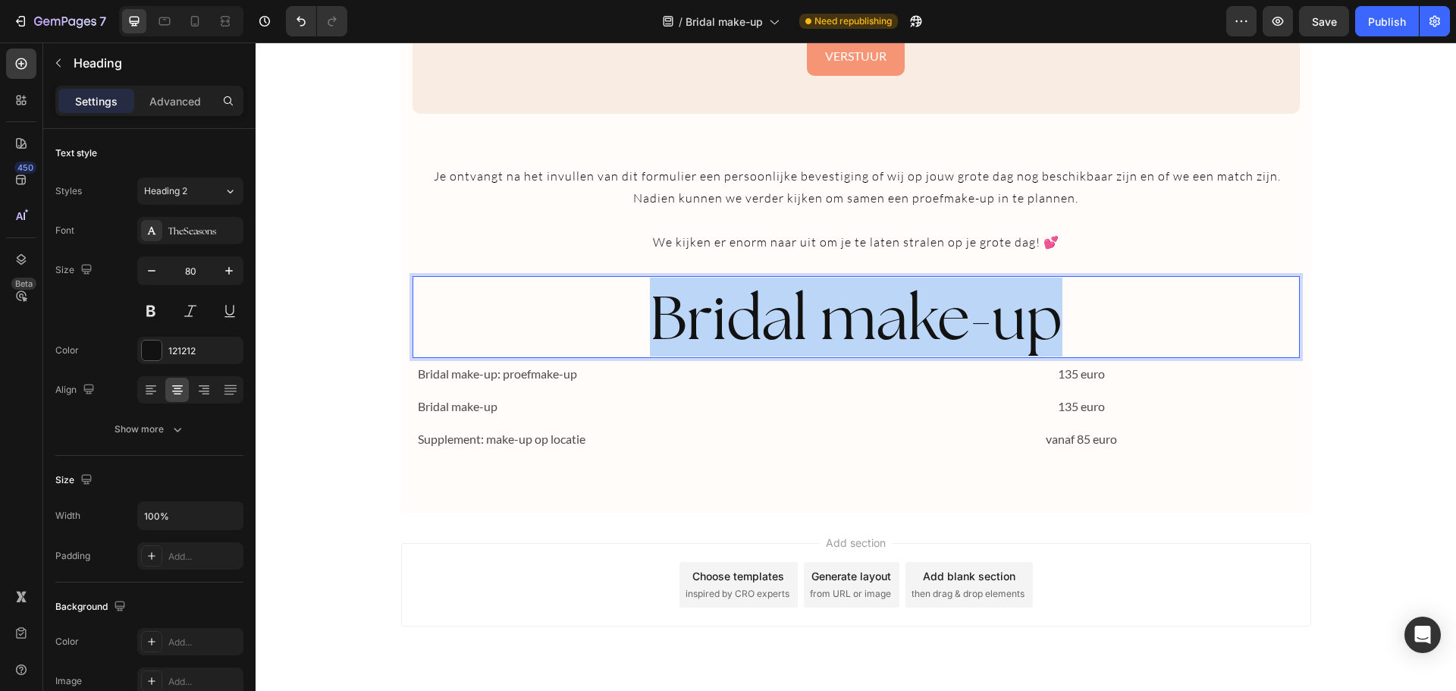
click at [908, 325] on p "Bridal make-up" at bounding box center [856, 317] width 884 height 79
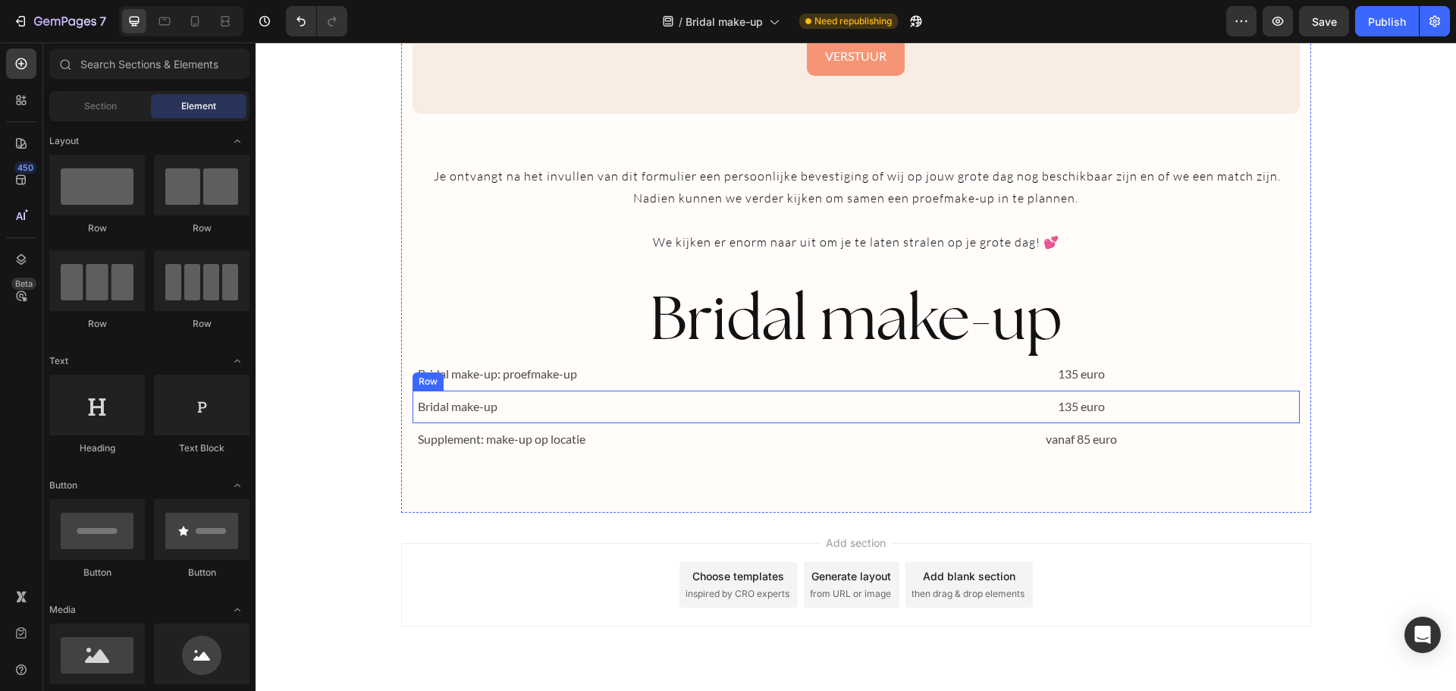
click at [855, 407] on div "Bridal make-up Text Block 135 euro Text Block Row" at bounding box center [855, 407] width 887 height 33
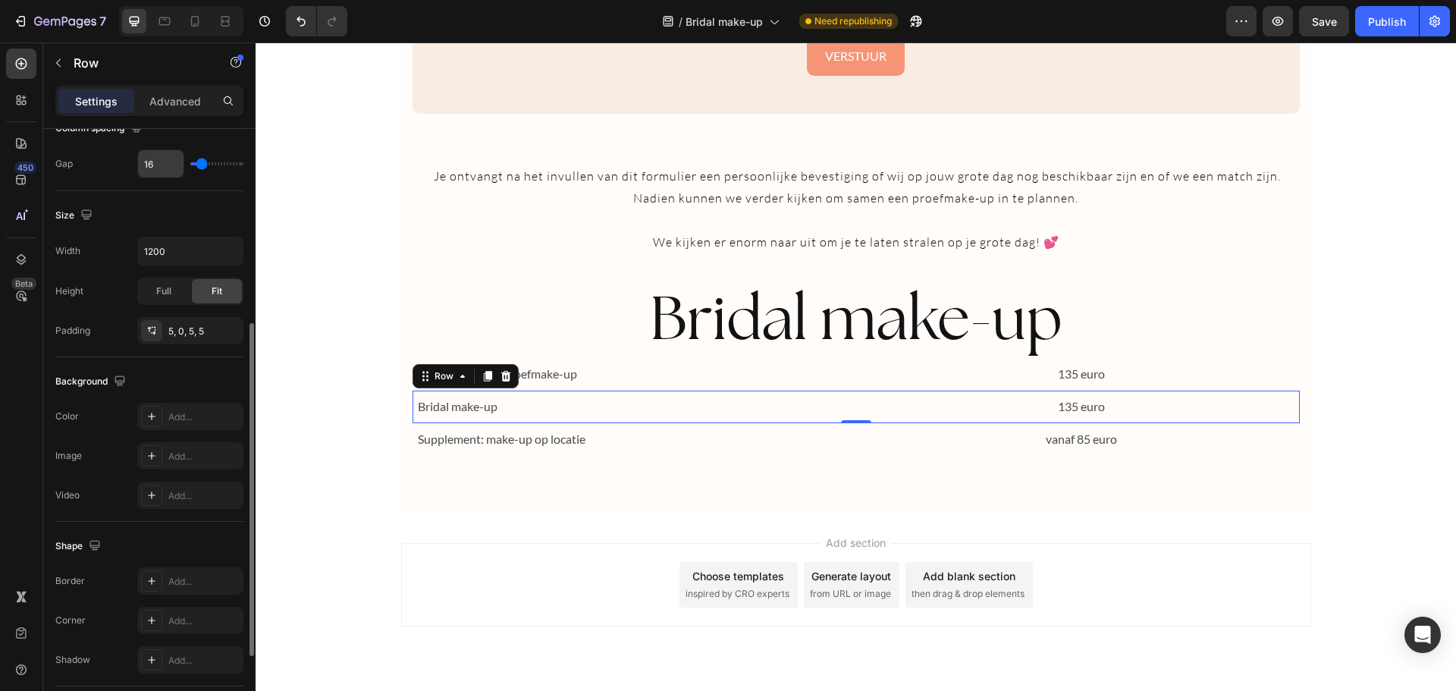
scroll to position [353, 0]
click at [151, 419] on icon at bounding box center [152, 415] width 12 height 12
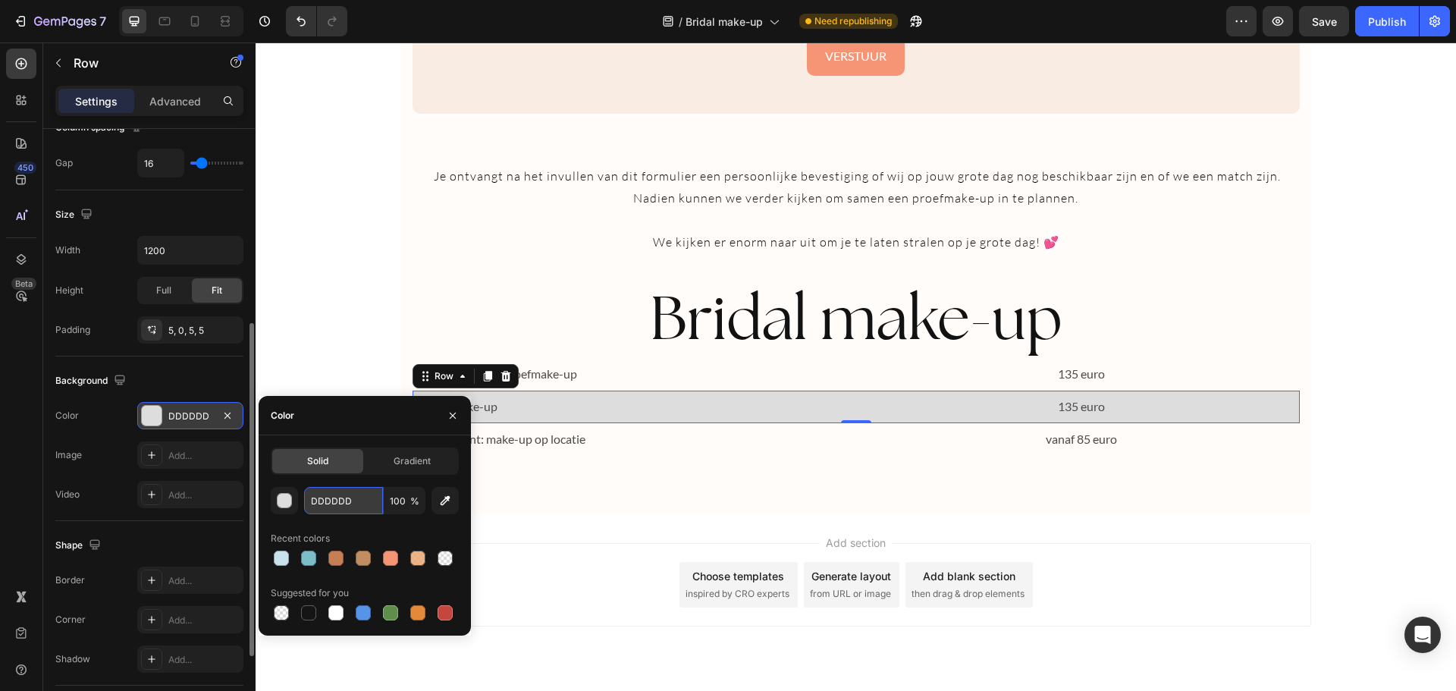
click at [339, 497] on input "DDDDDD" at bounding box center [343, 500] width 79 height 27
paste input "#f4c6bb"
type input "#f4c6bb"
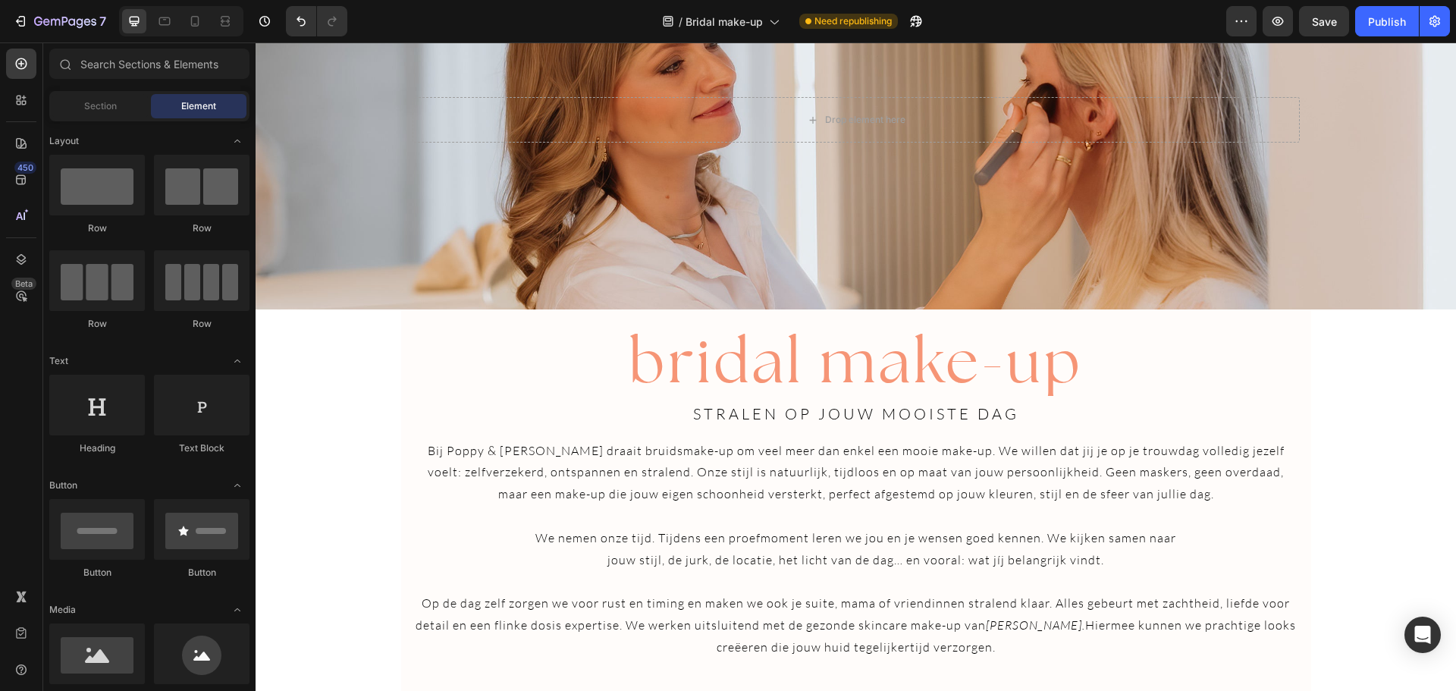
scroll to position [143, 0]
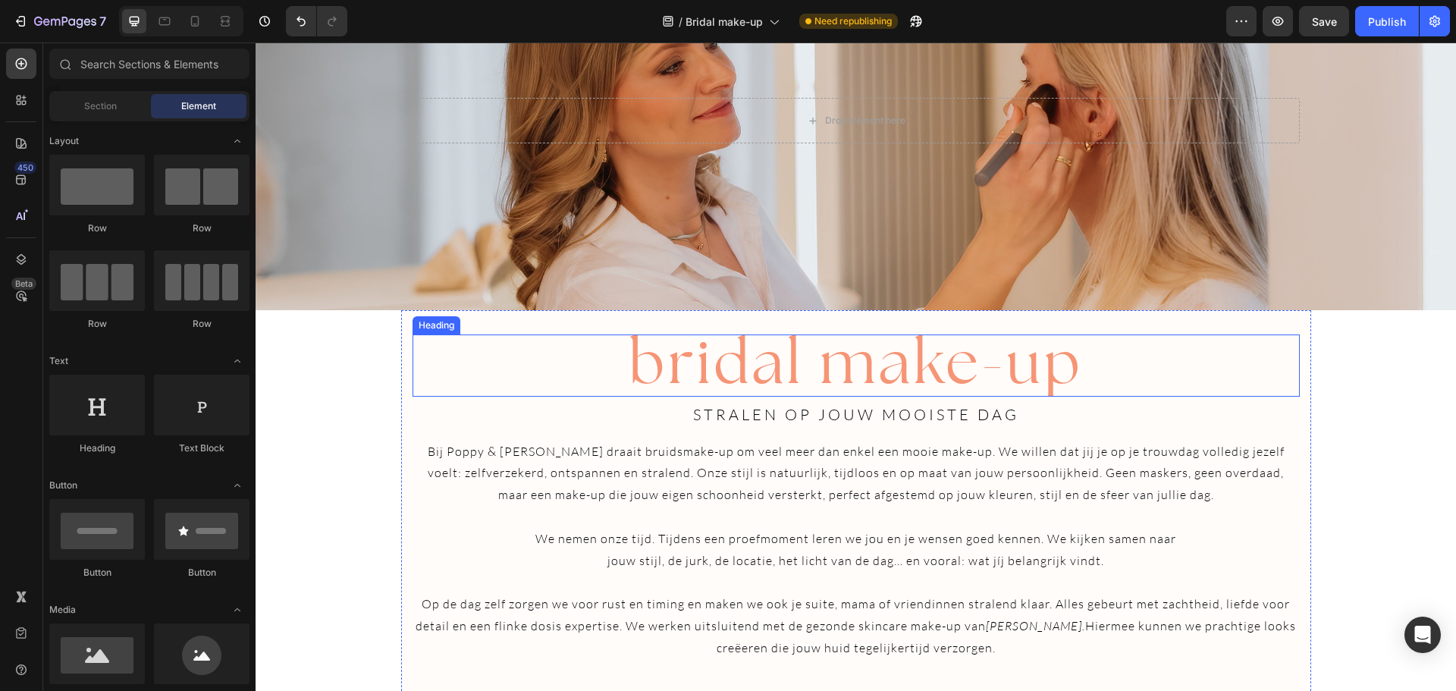
click at [990, 380] on span "bridal make-up" at bounding box center [856, 360] width 454 height 77
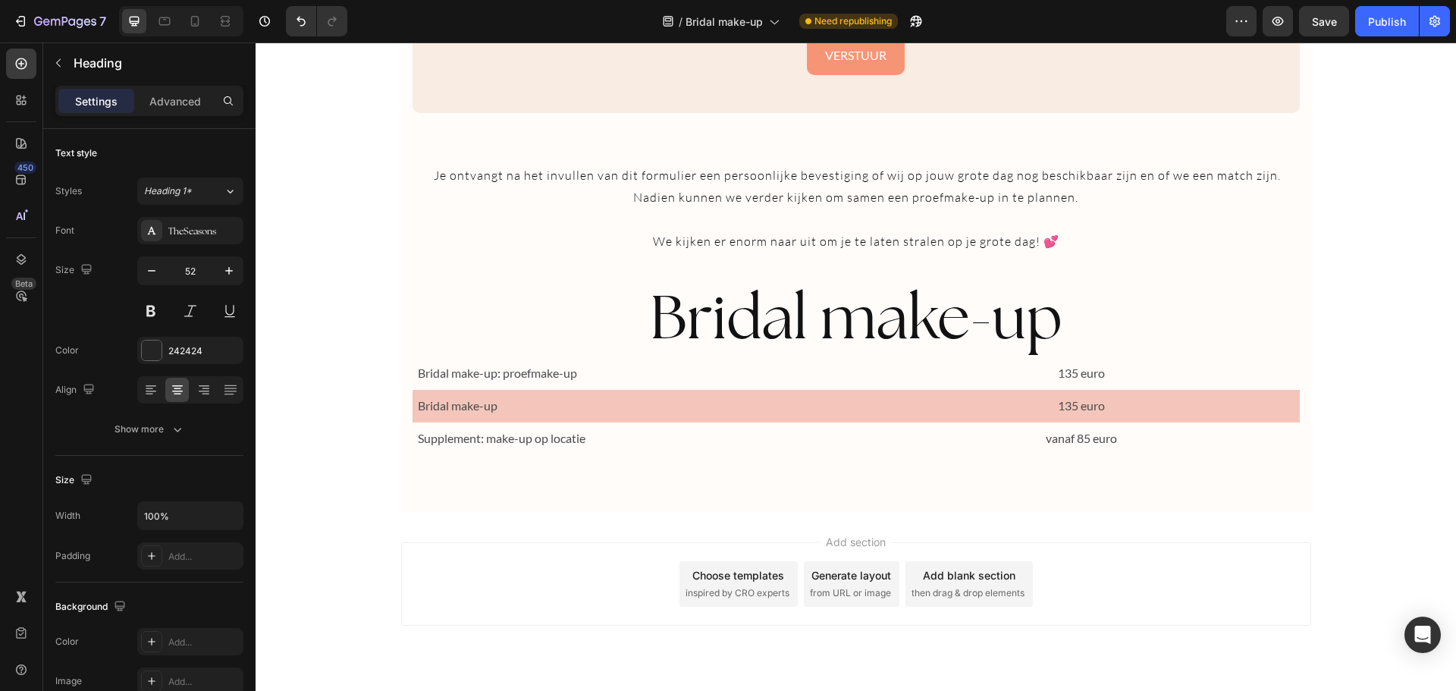
scroll to position [2486, 0]
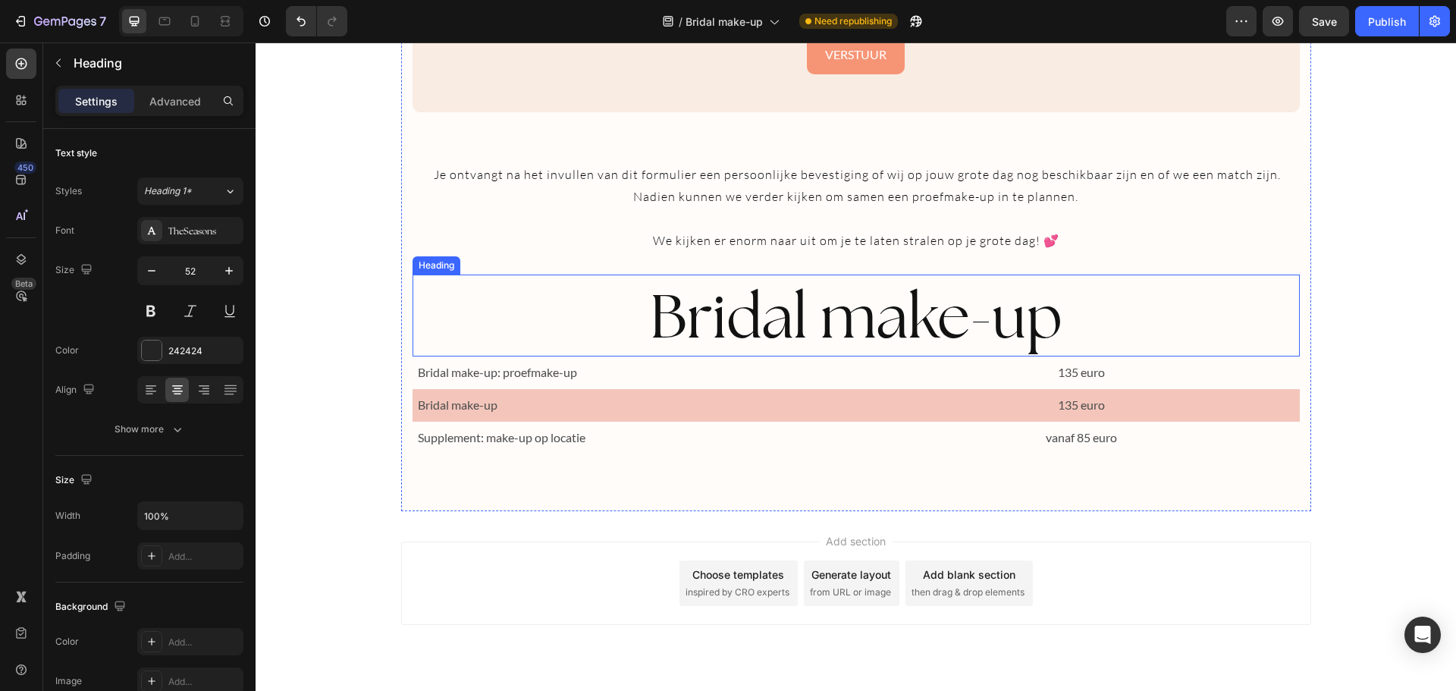
click at [876, 321] on h2 "Bridal make-up" at bounding box center [855, 315] width 887 height 82
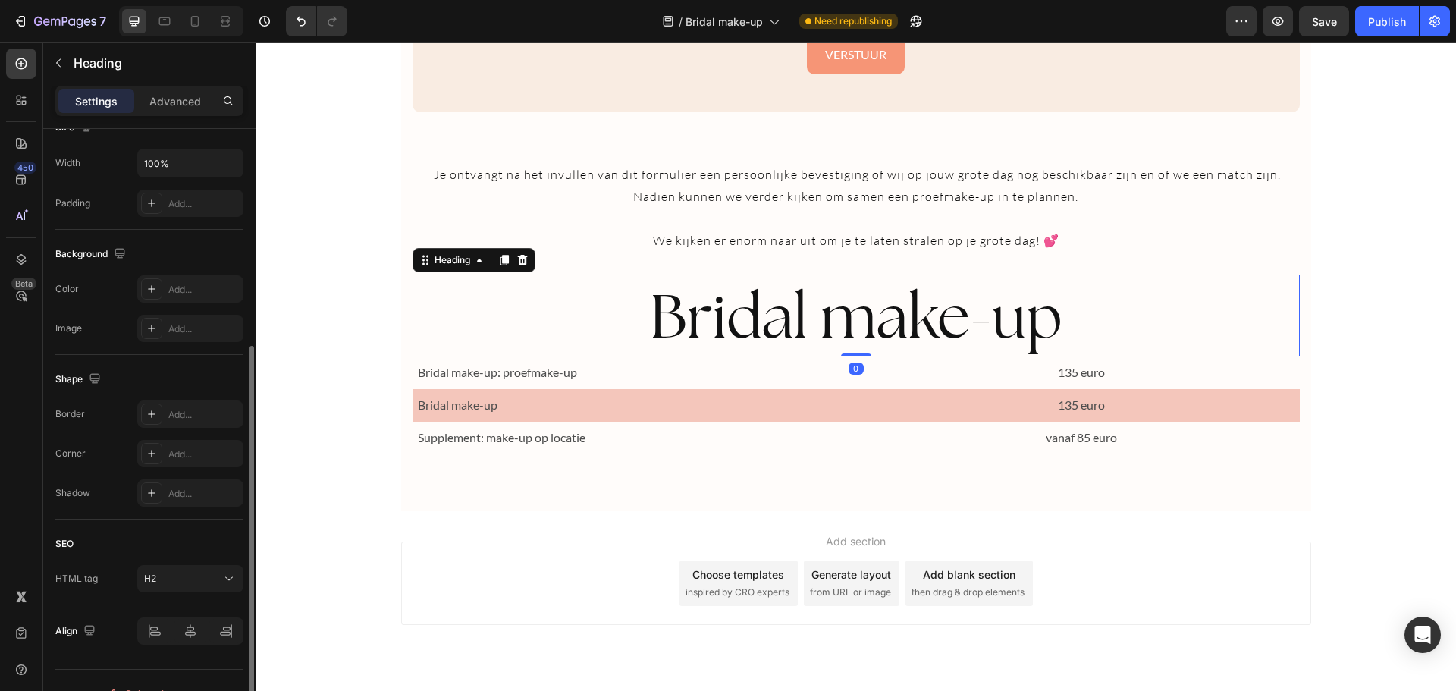
click at [876, 321] on h2 "Bridal make-up" at bounding box center [855, 315] width 887 height 82
click at [876, 321] on p "Bridal make-up" at bounding box center [856, 315] width 884 height 79
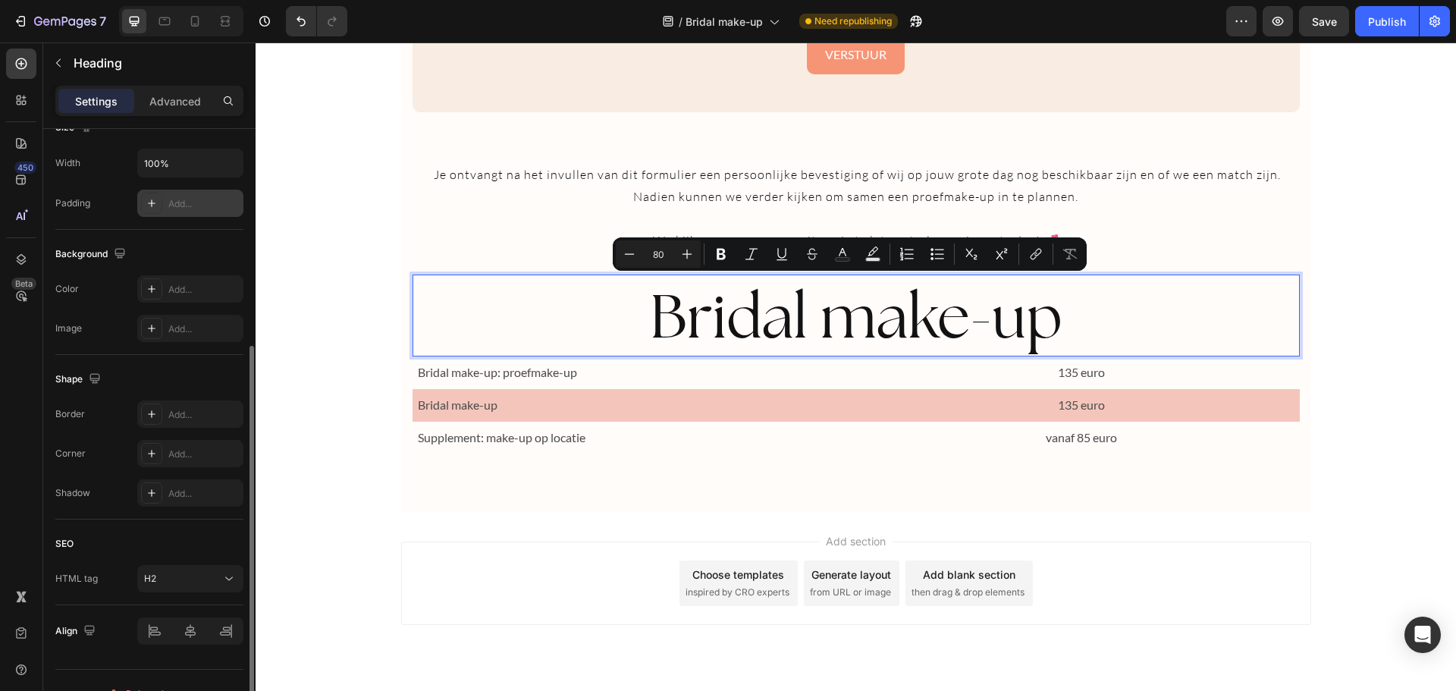
scroll to position [0, 0]
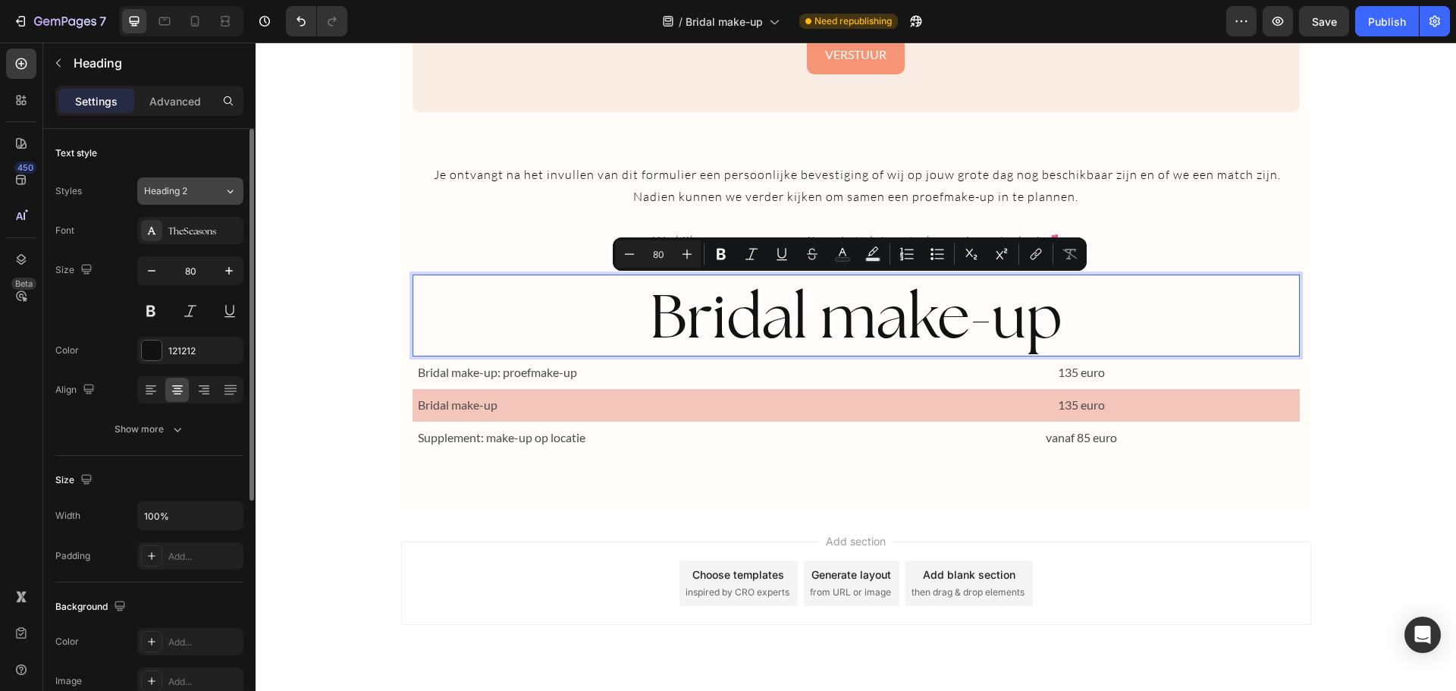
click at [230, 184] on icon at bounding box center [230, 191] width 13 height 15
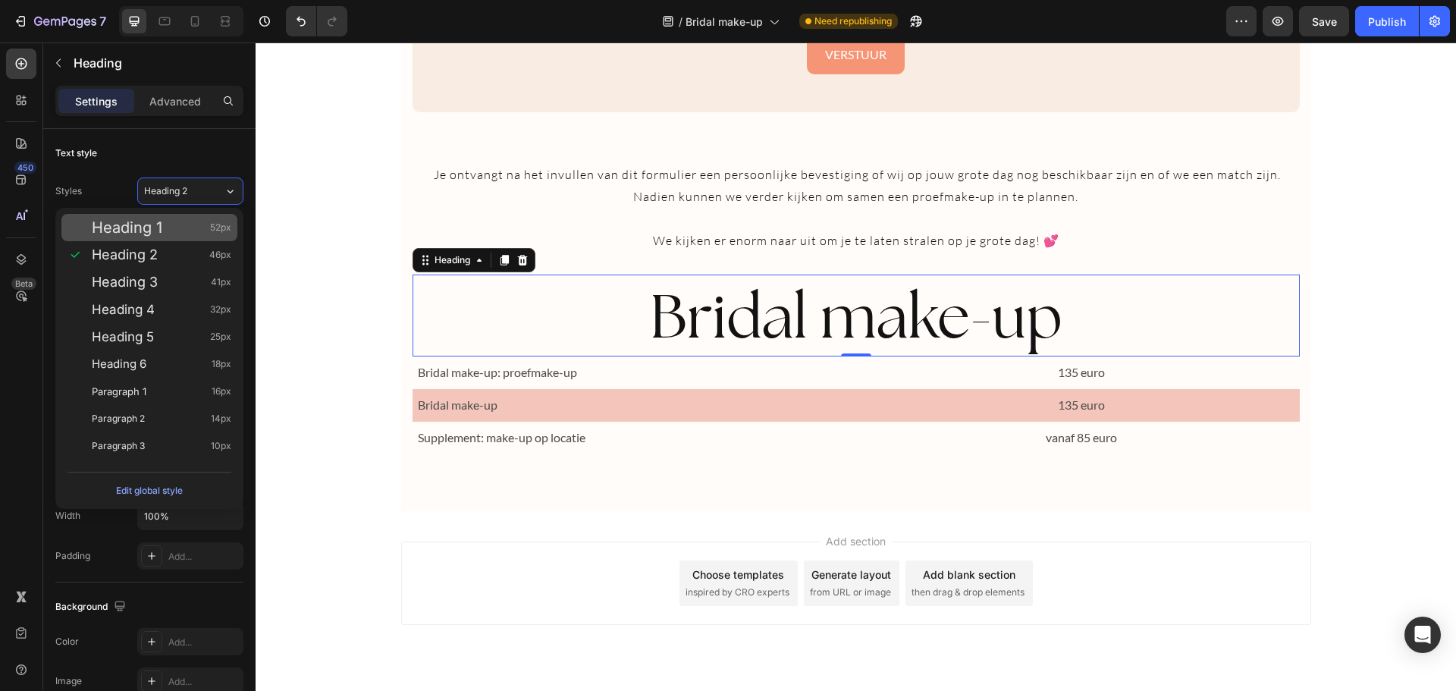
click at [180, 222] on div "Heading 1 52px" at bounding box center [162, 227] width 140 height 15
type input "52"
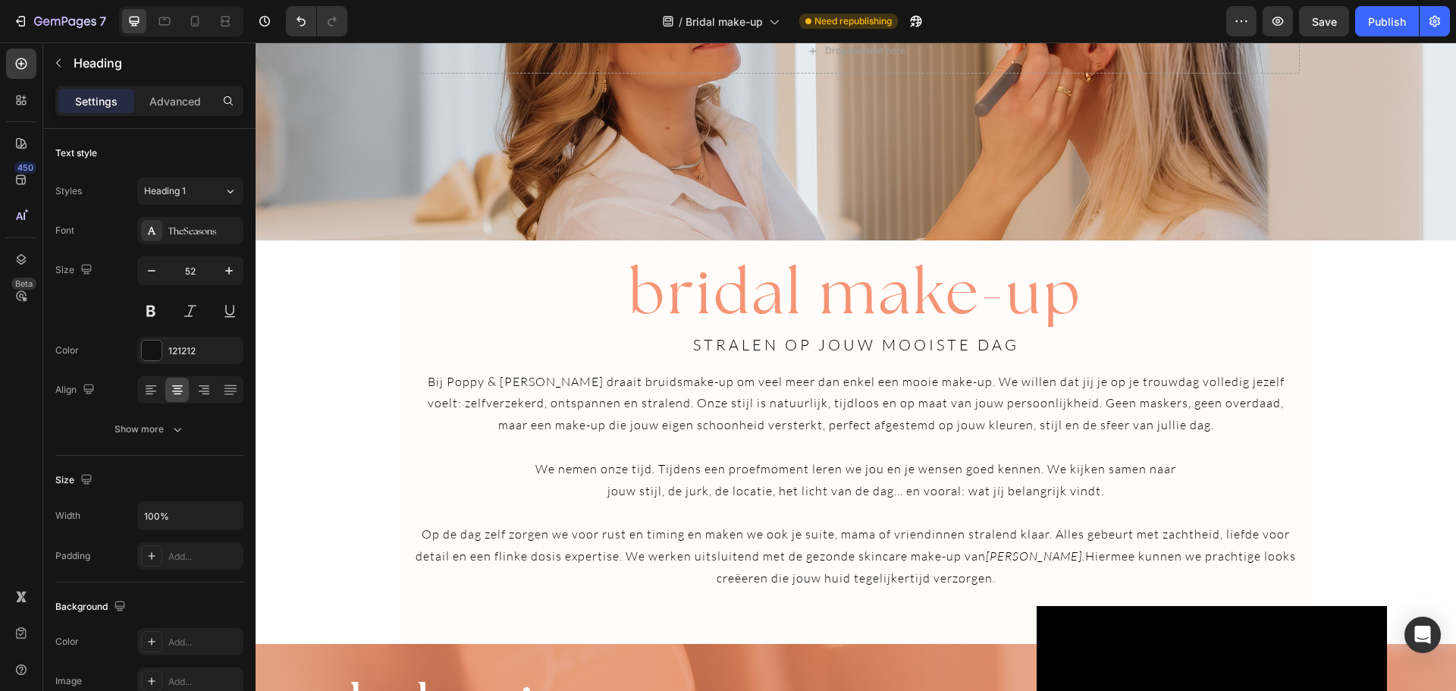
scroll to position [212, 0]
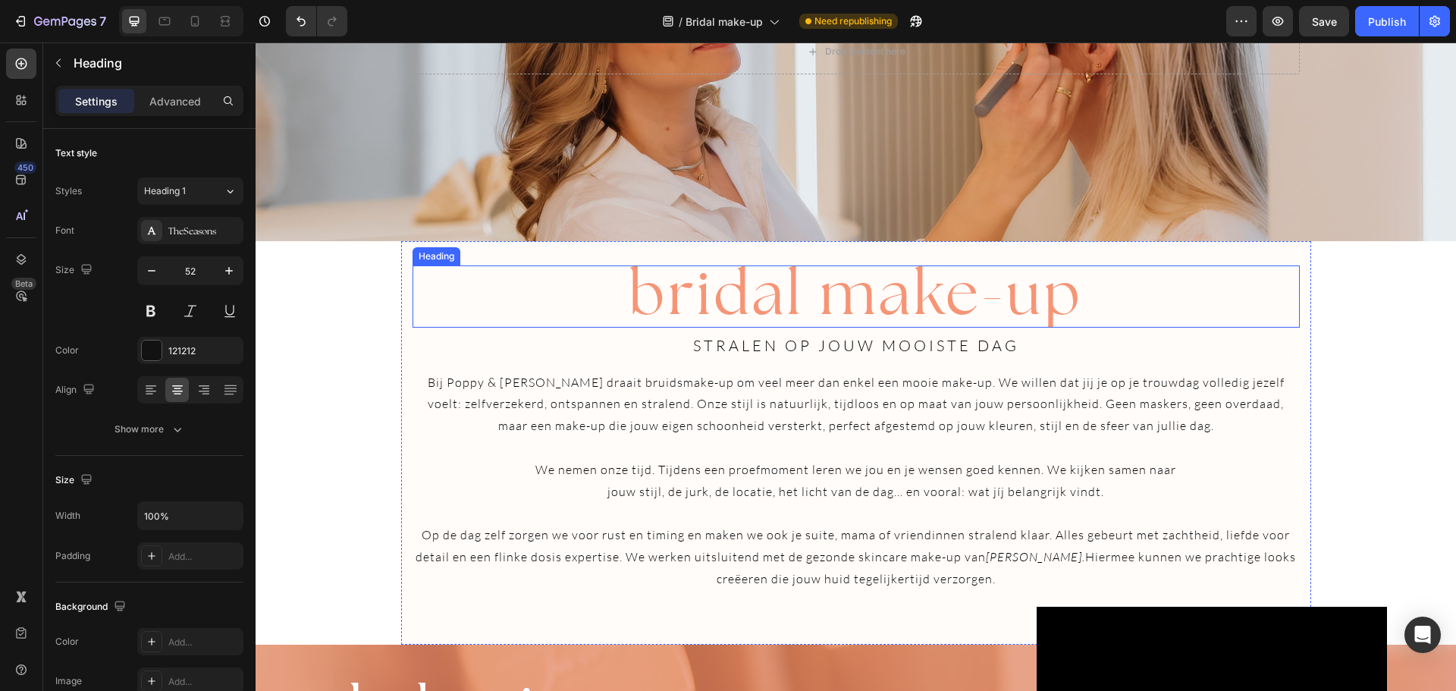
click at [680, 284] on span "bridal make-up" at bounding box center [856, 291] width 454 height 77
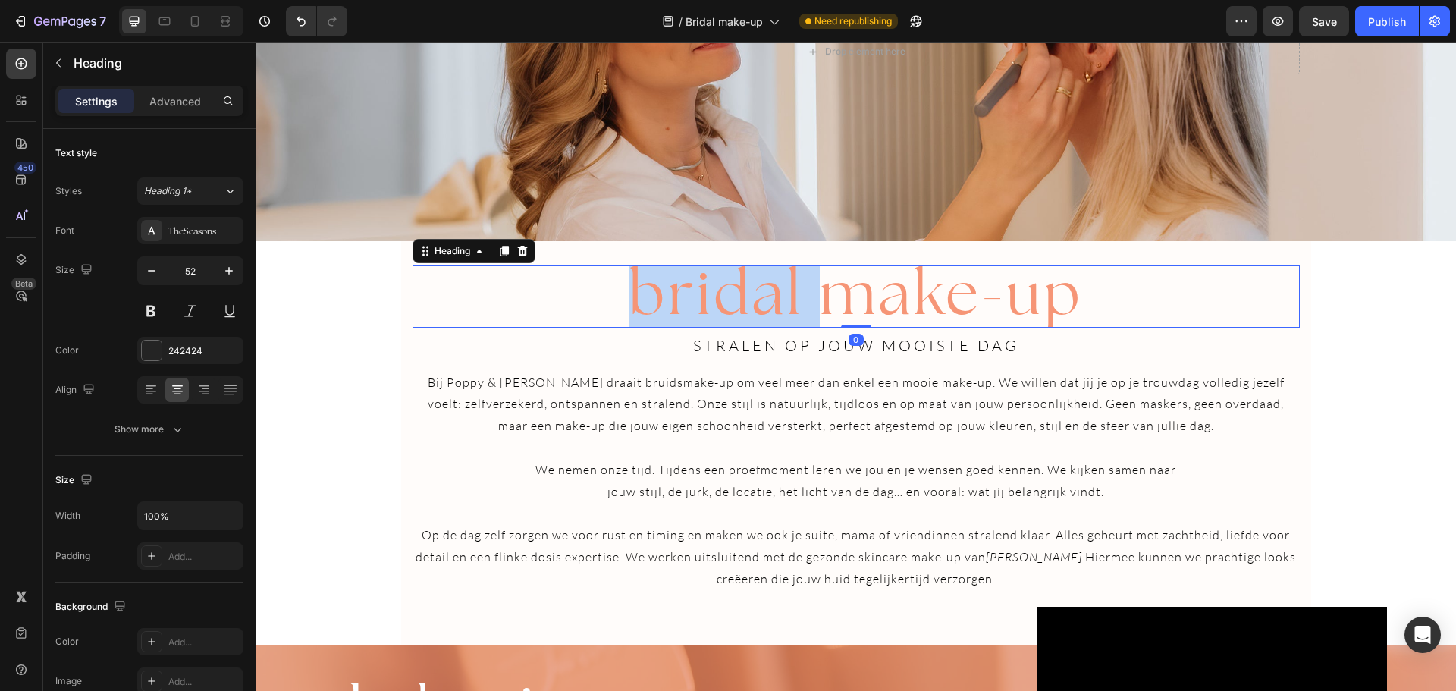
click at [672, 293] on span "bridal make-up" at bounding box center [856, 291] width 454 height 77
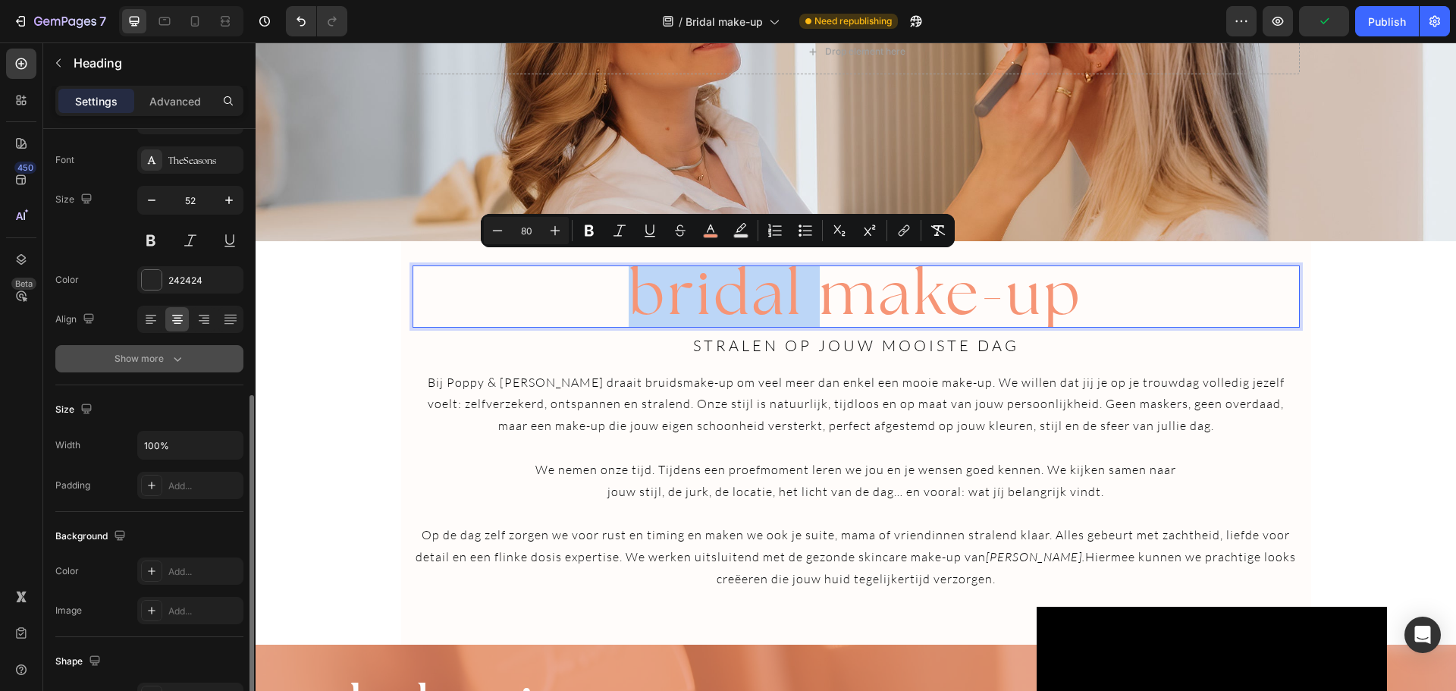
scroll to position [68, 0]
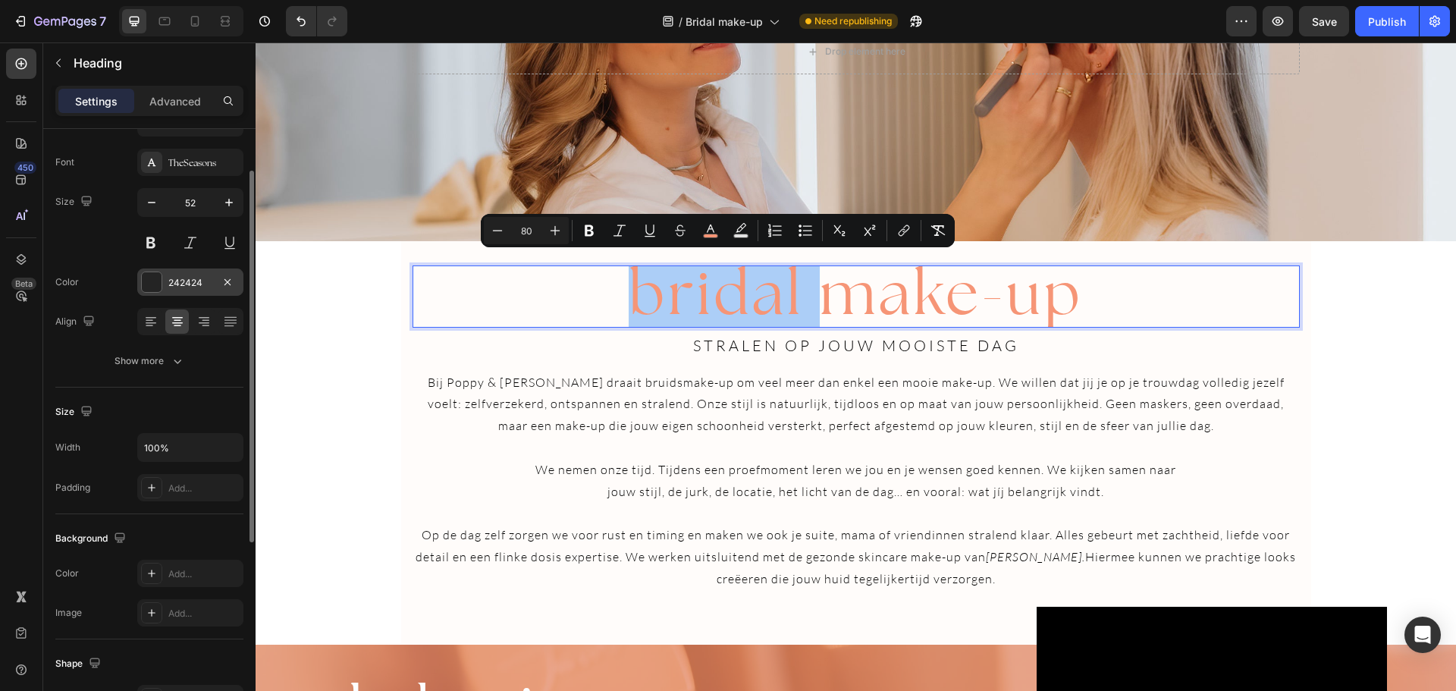
click at [191, 274] on div "242424" at bounding box center [190, 281] width 106 height 27
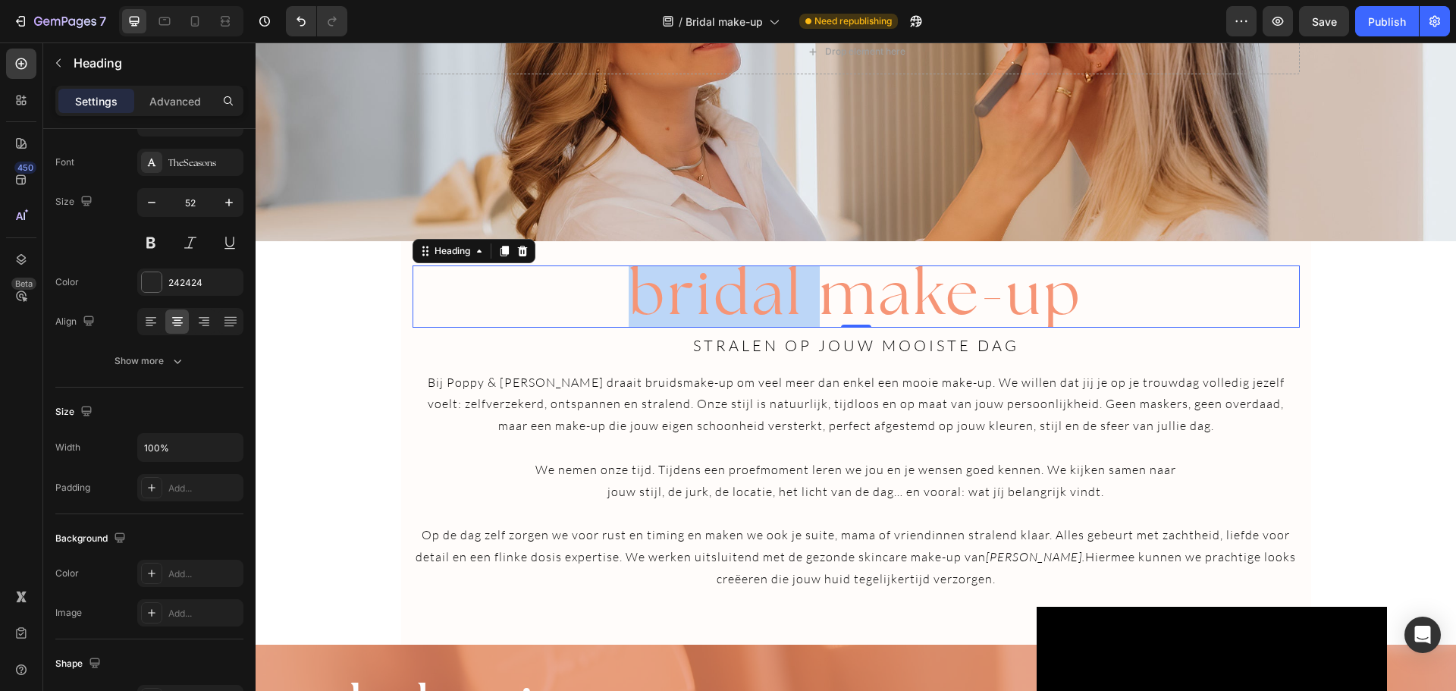
click at [706, 288] on span "bridal make-up" at bounding box center [856, 291] width 454 height 77
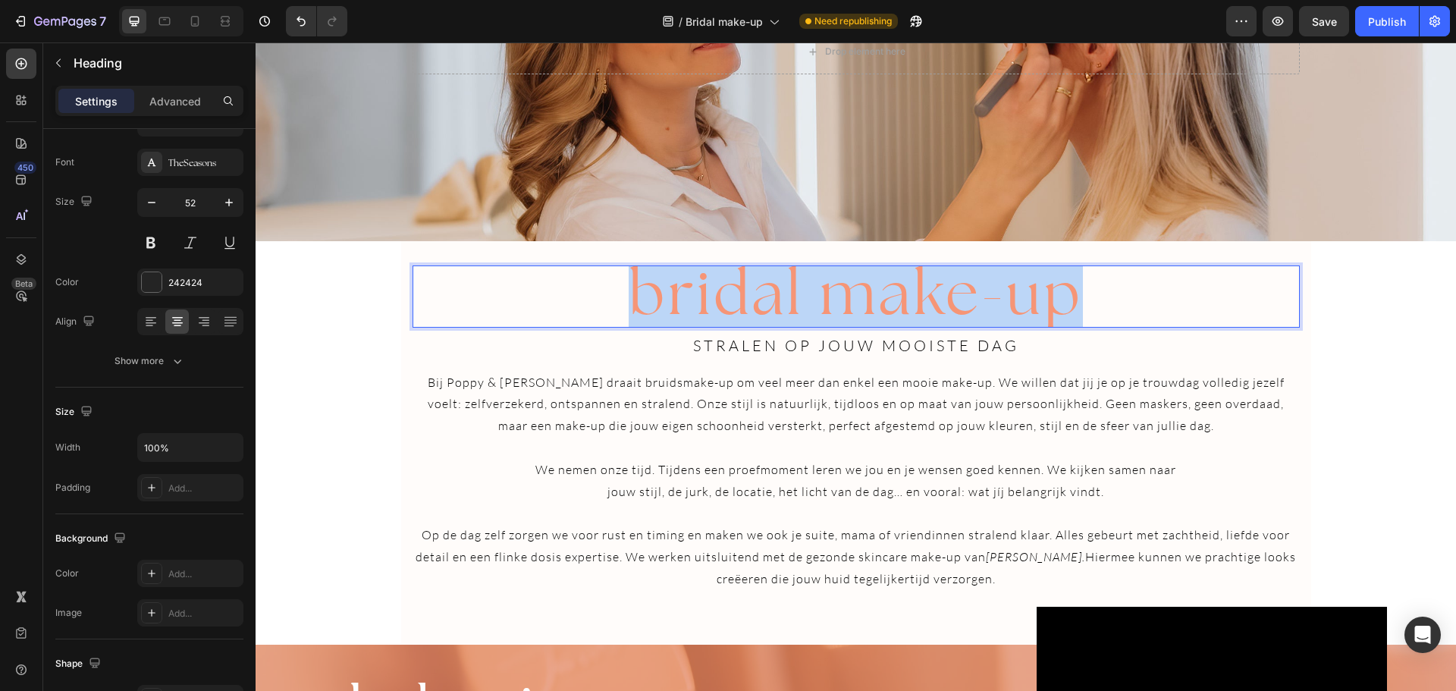
click at [706, 288] on span "bridal make-up" at bounding box center [856, 291] width 454 height 77
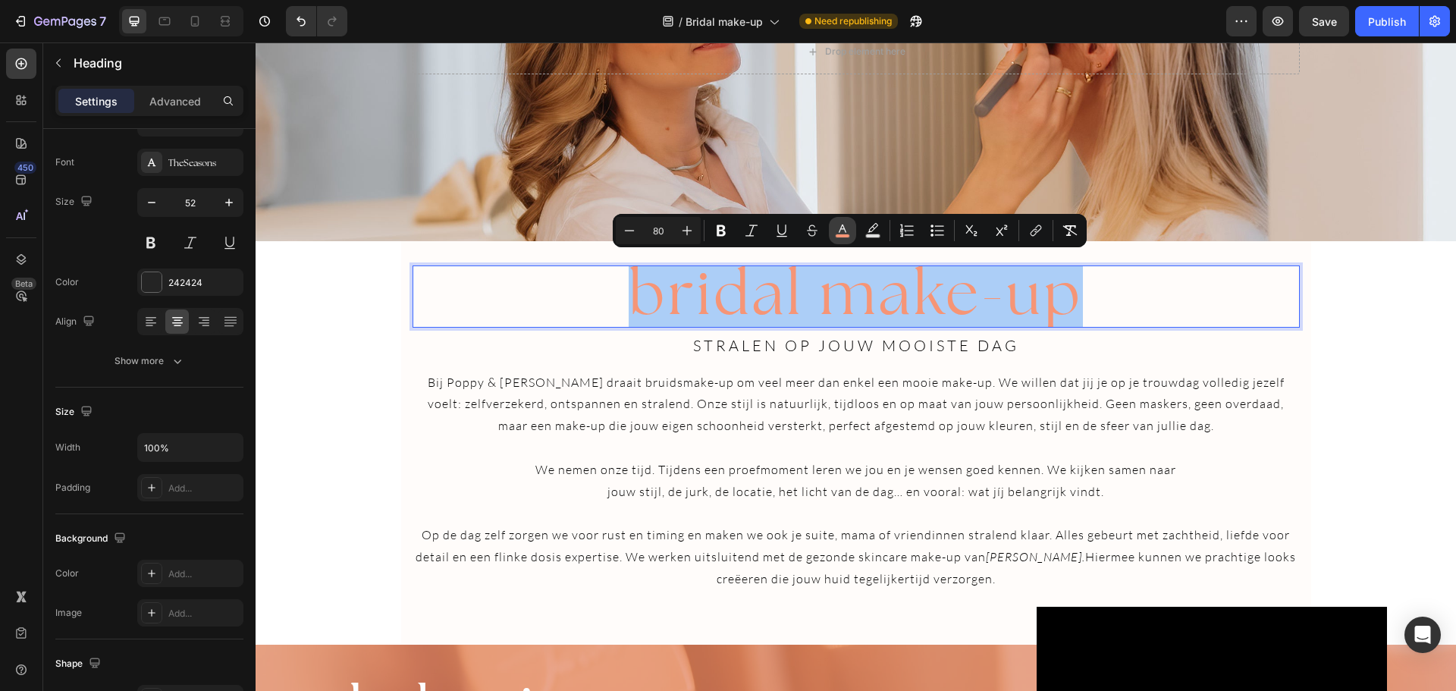
click at [833, 221] on button "color" at bounding box center [842, 230] width 27 height 27
type input "F69576"
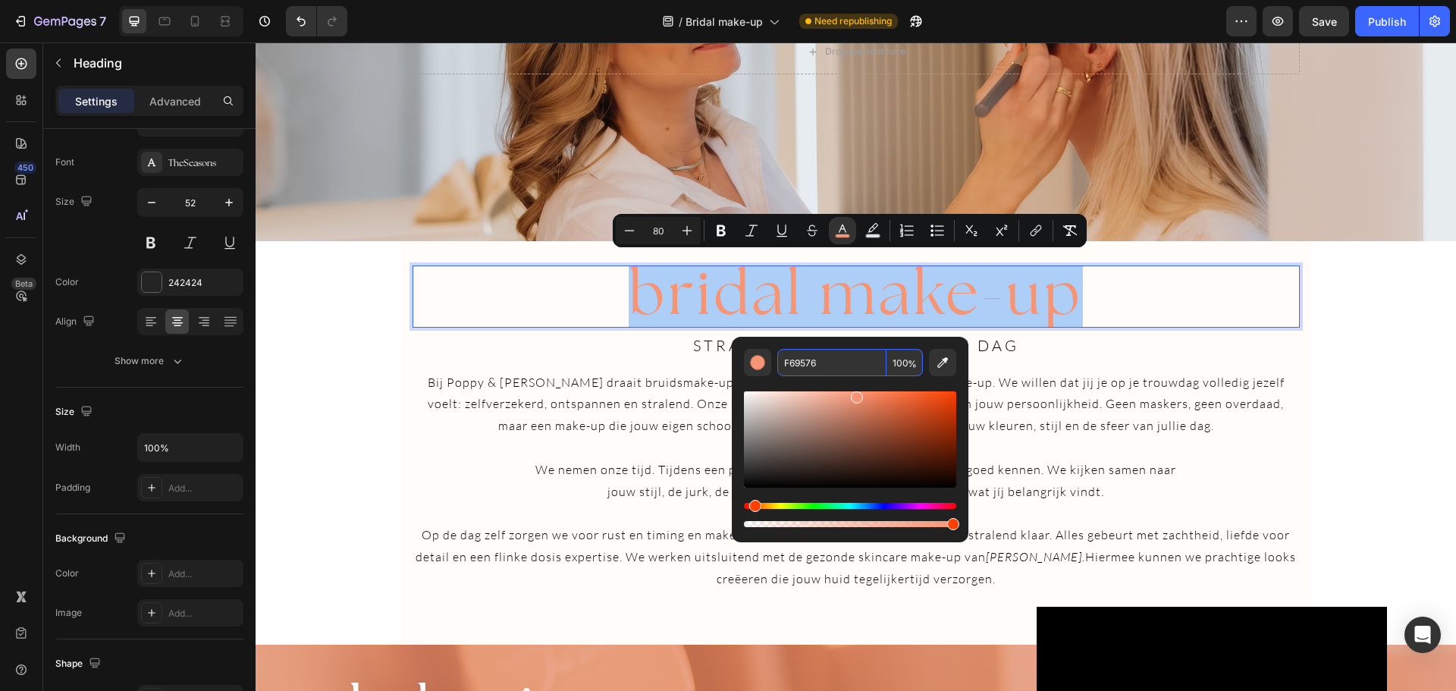
click at [800, 374] on input "F69576" at bounding box center [831, 362] width 109 height 27
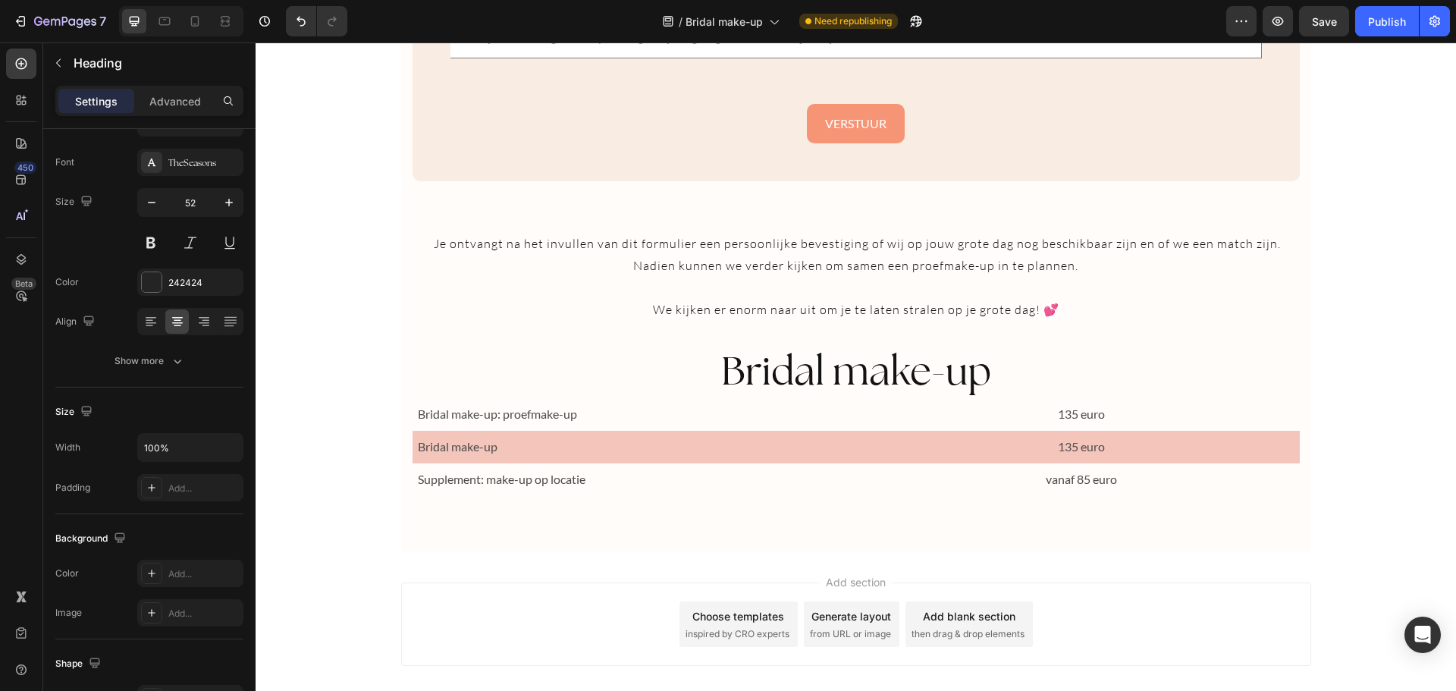
scroll to position [2497, 0]
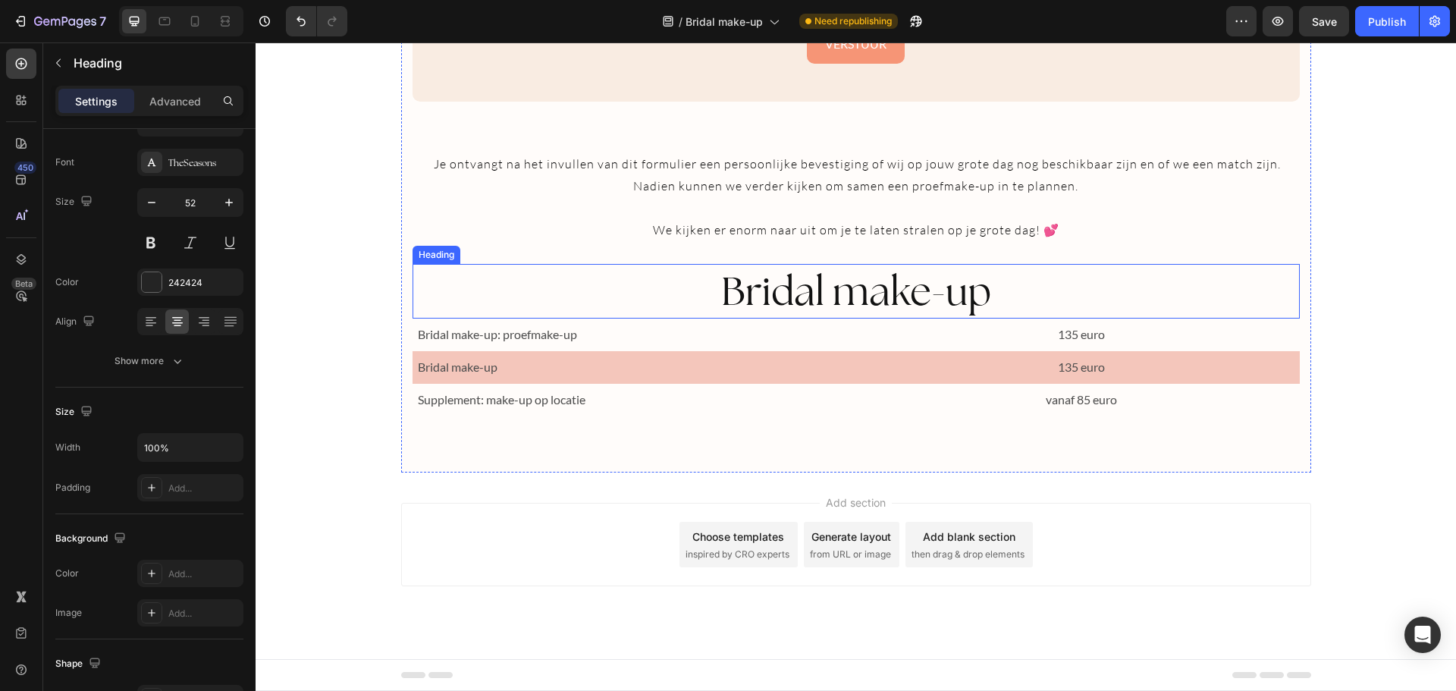
click at [899, 300] on h2 "Bridal make-up" at bounding box center [855, 291] width 887 height 55
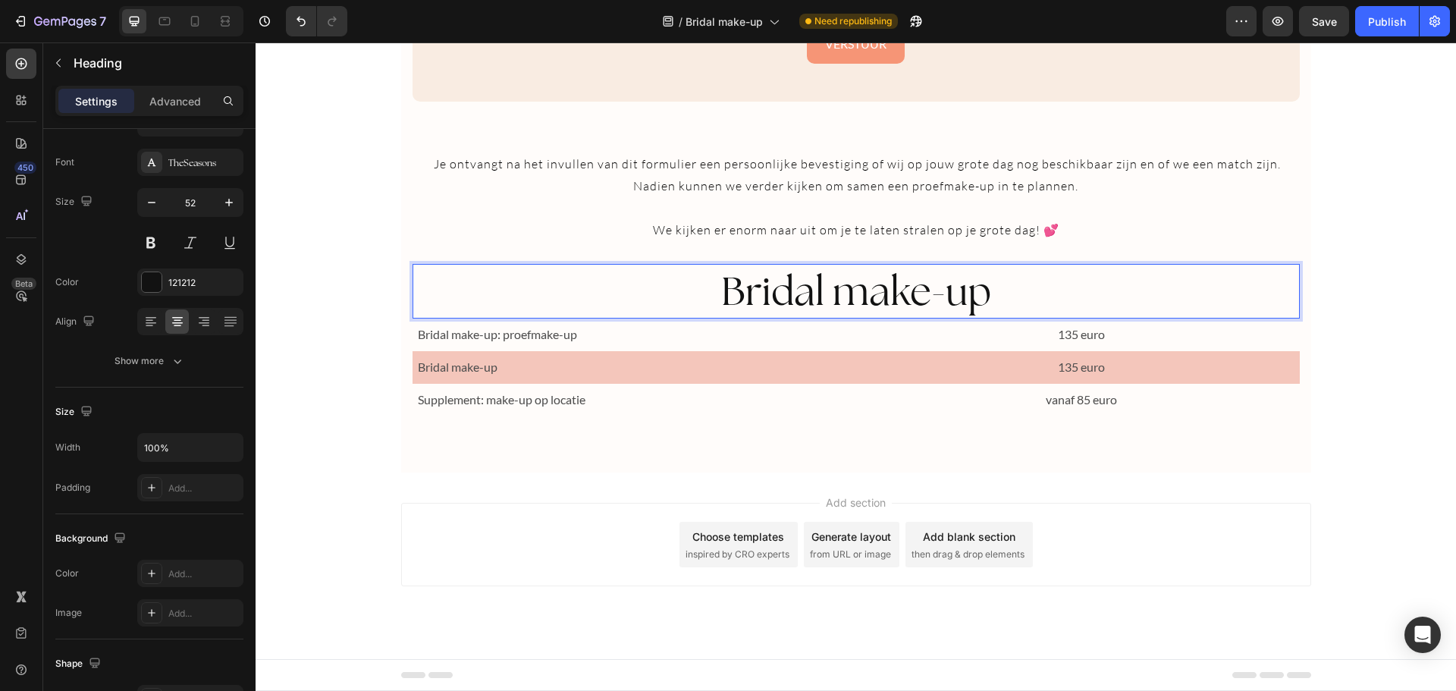
click at [899, 300] on h2 "Bridal make-up" at bounding box center [855, 291] width 887 height 55
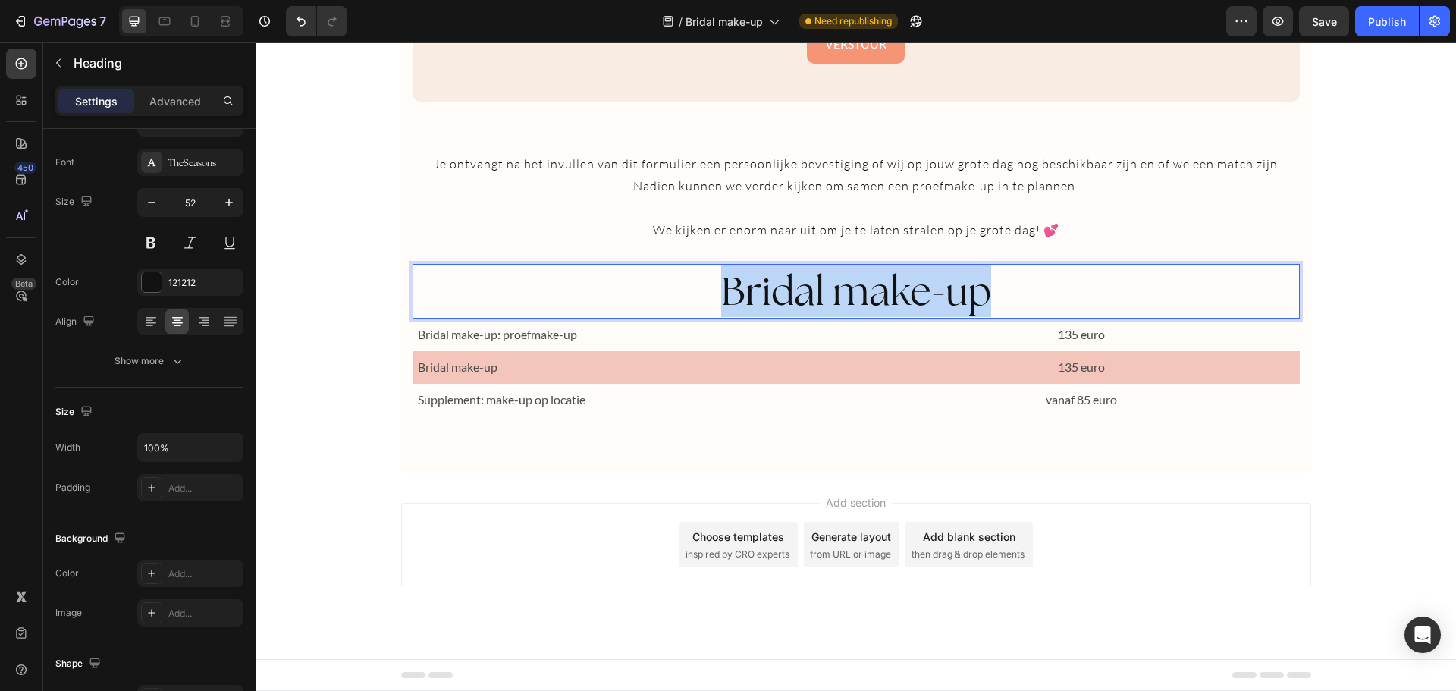
click at [899, 300] on p "Bridal make-up" at bounding box center [856, 291] width 884 height 52
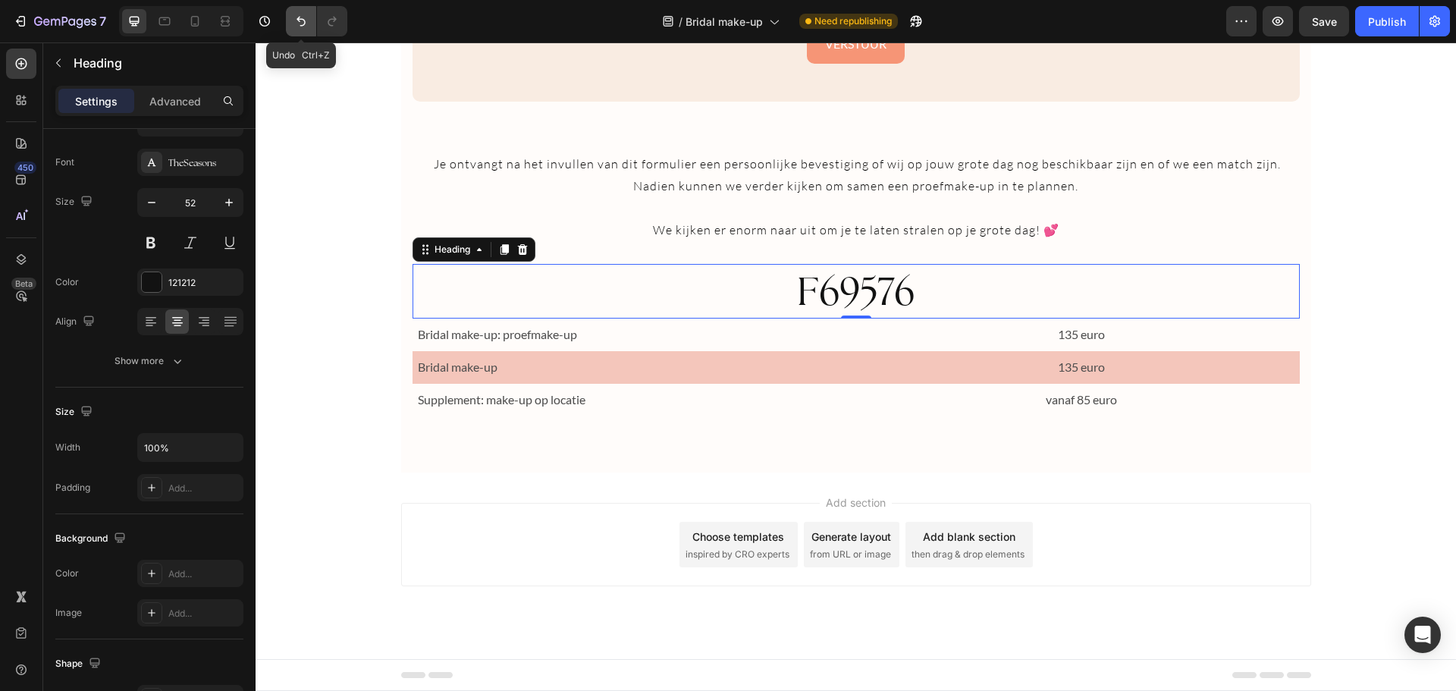
click at [306, 24] on icon "Undo/Redo" at bounding box center [300, 21] width 15 height 15
click at [291, 20] on button "Undo/Redo" at bounding box center [301, 21] width 30 height 30
click at [296, 29] on button "Undo/Redo" at bounding box center [301, 21] width 30 height 30
click at [303, 36] on div "7 Version history / Bridal make-up Need republishing Preview Save Publish" at bounding box center [728, 21] width 1456 height 43
click at [303, 30] on button "Undo/Redo" at bounding box center [301, 21] width 30 height 30
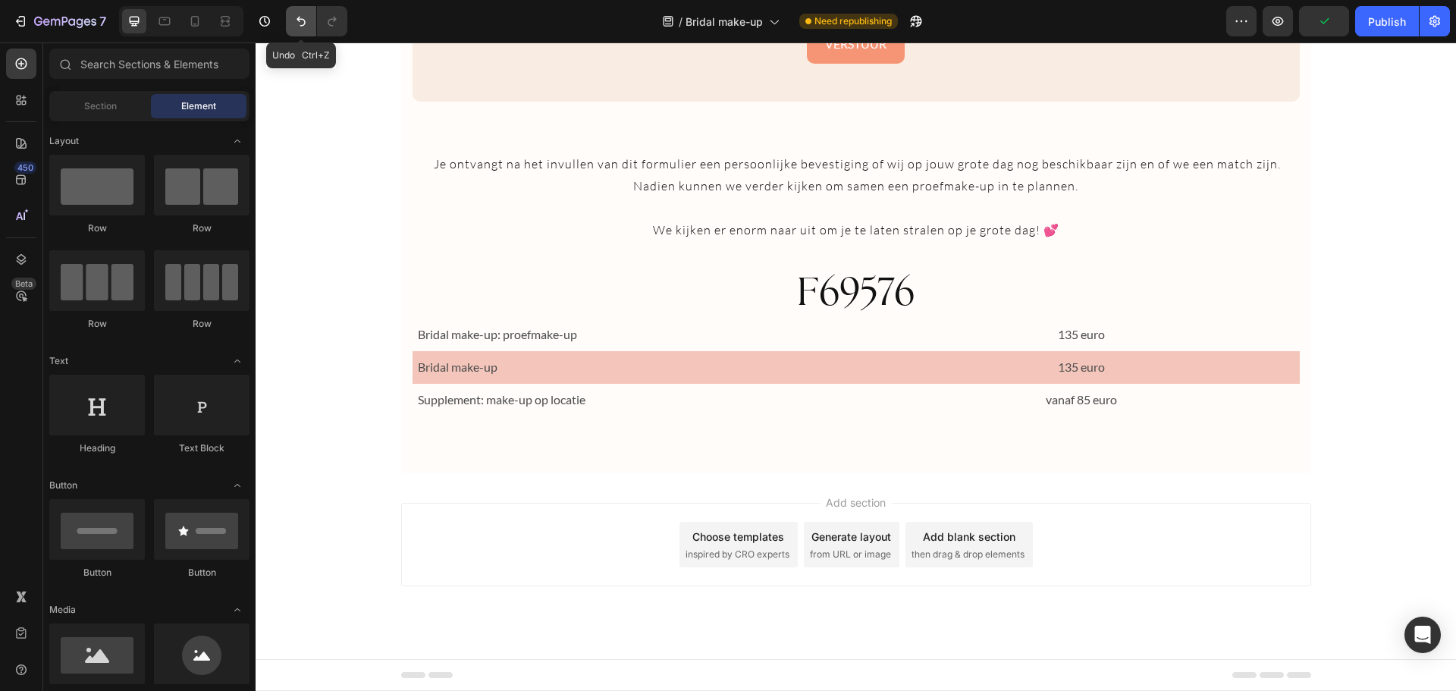
click at [291, 24] on button "Undo/Redo" at bounding box center [301, 21] width 30 height 30
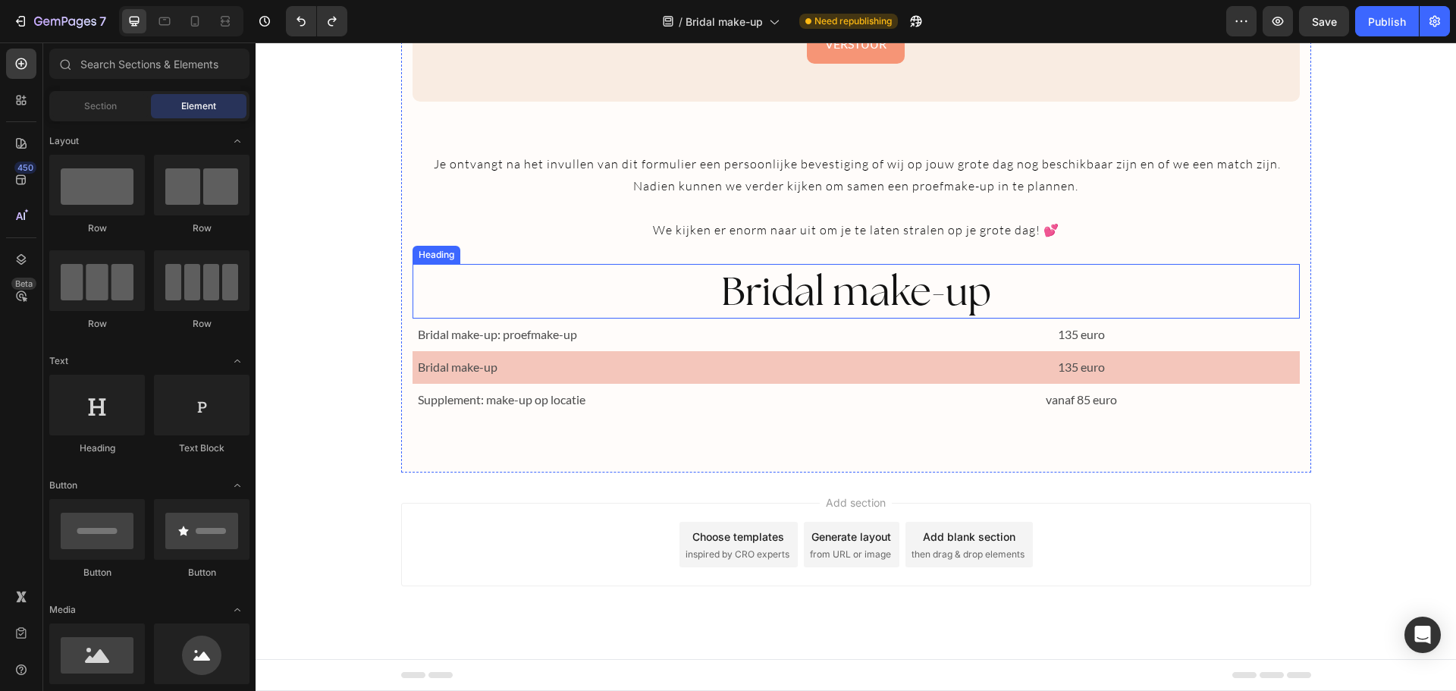
click at [804, 285] on h2 "Bridal make-up" at bounding box center [855, 291] width 887 height 55
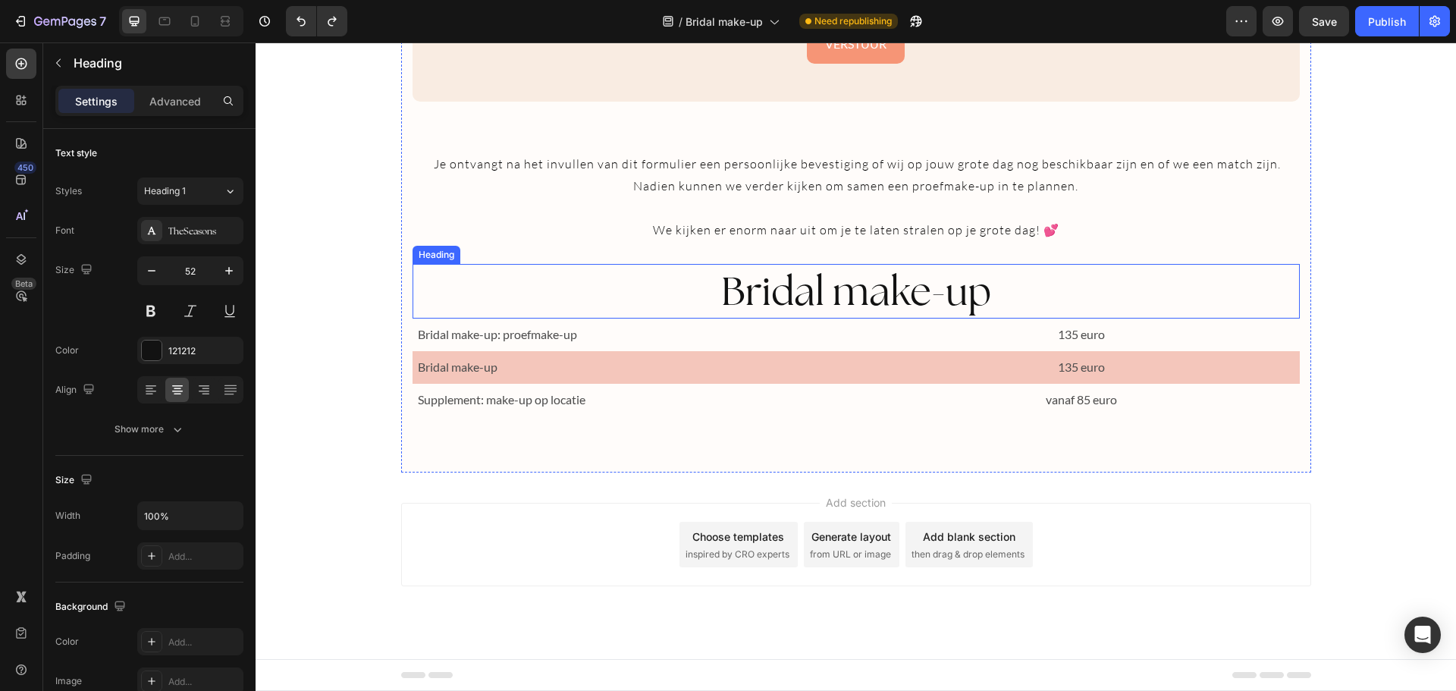
click at [804, 285] on h2 "Bridal make-up" at bounding box center [855, 291] width 887 height 55
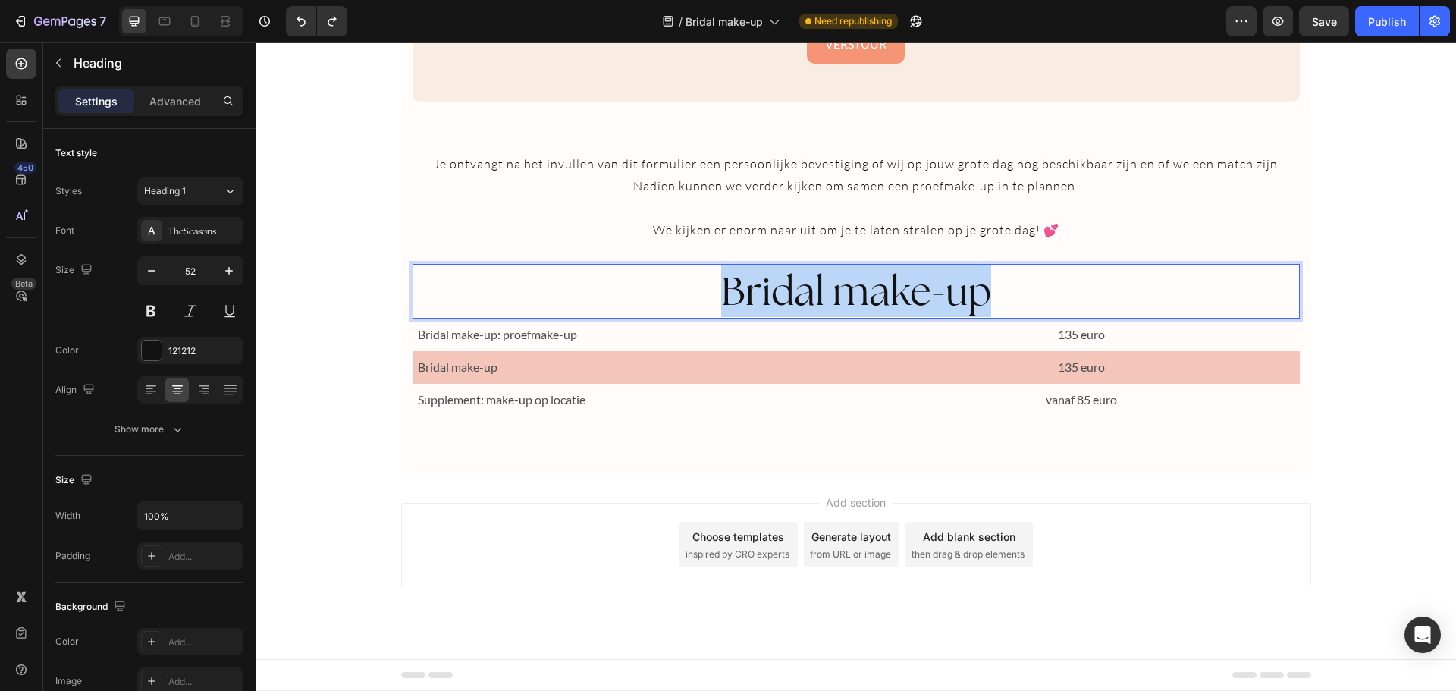
click at [804, 285] on p "Bridal make-up" at bounding box center [856, 291] width 884 height 52
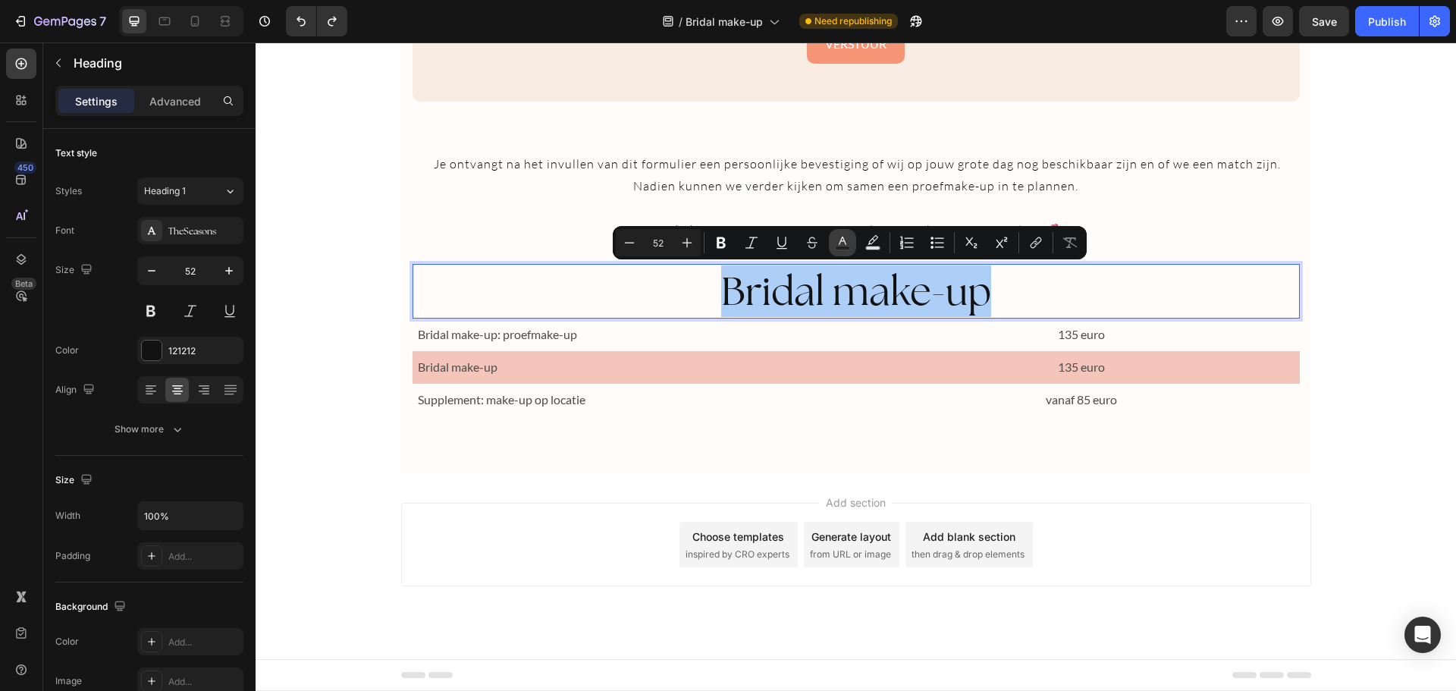
click at [836, 243] on icon "Editor contextual toolbar" at bounding box center [842, 242] width 15 height 15
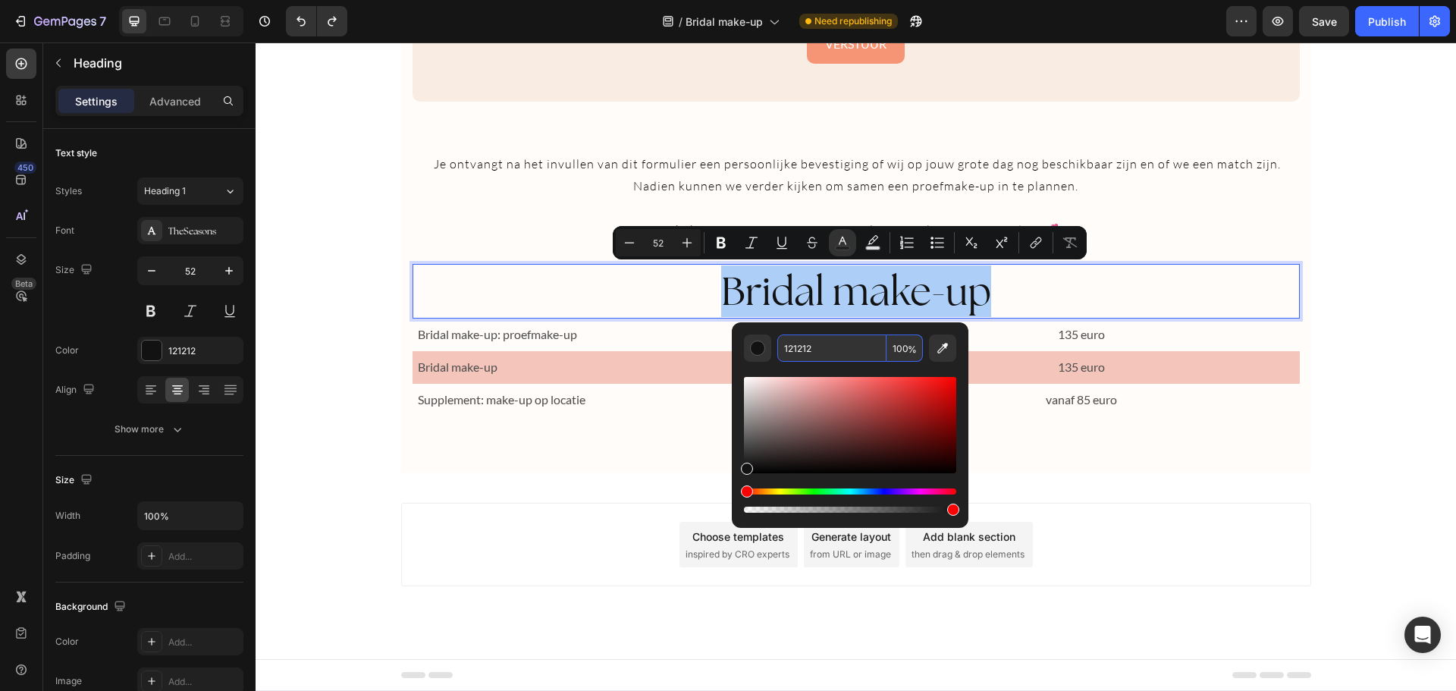
click at [797, 355] on input "121212" at bounding box center [831, 347] width 109 height 27
paste input "F69576"
type input "F69576"
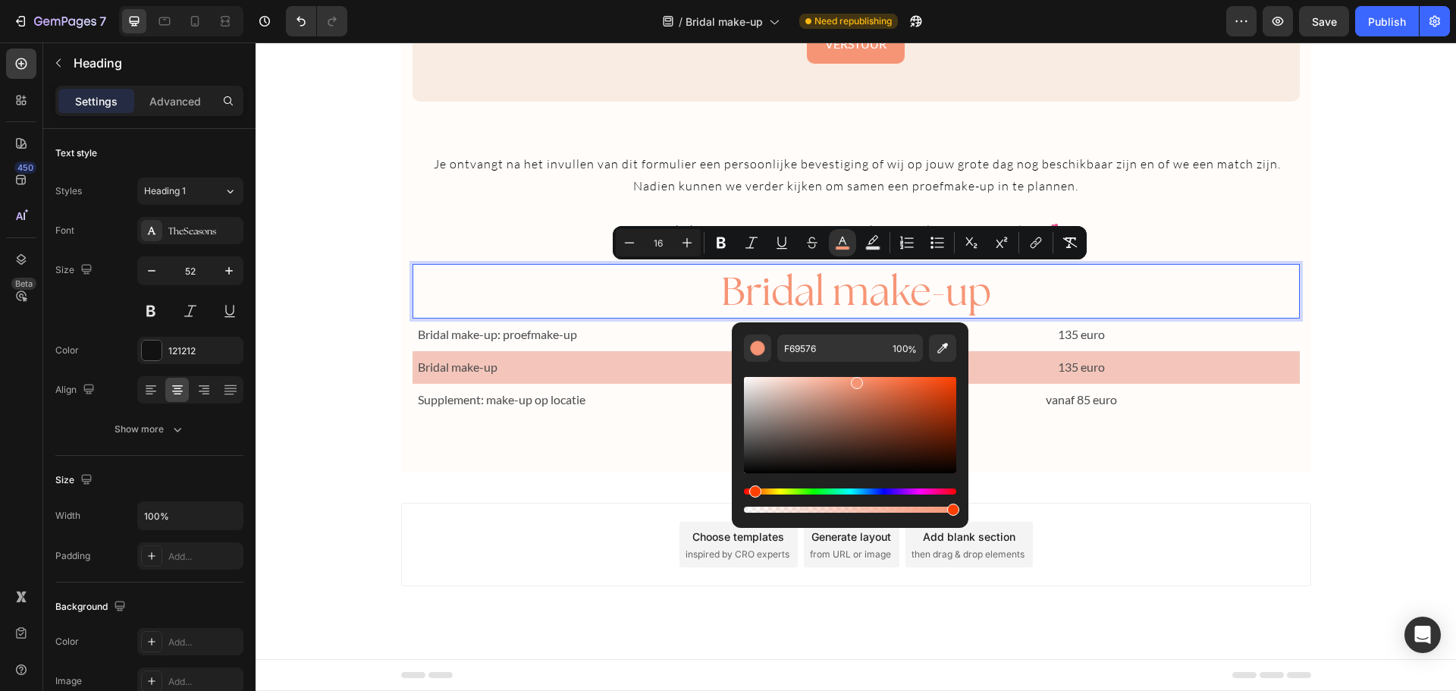
click at [1413, 504] on div "Add section Choose templates inspired by CRO experts Generate layout from URL o…" at bounding box center [856, 565] width 1200 height 187
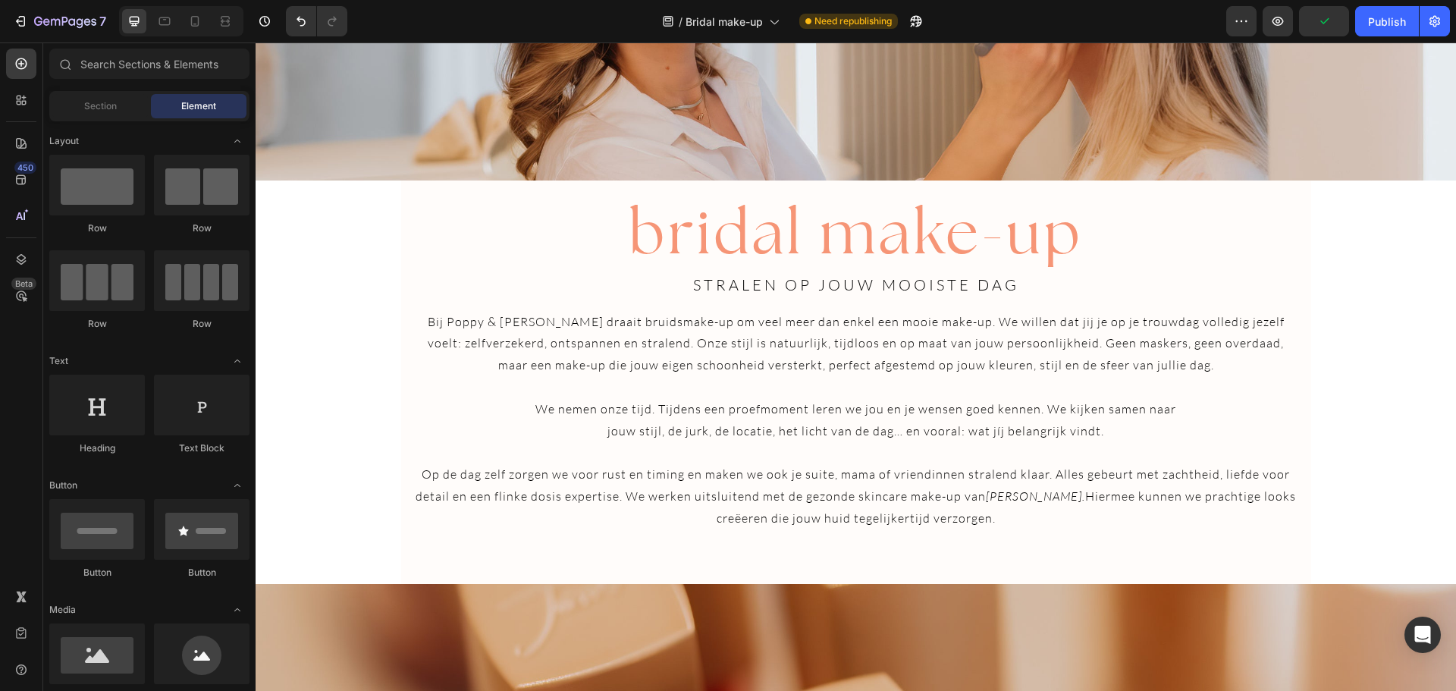
scroll to position [24, 0]
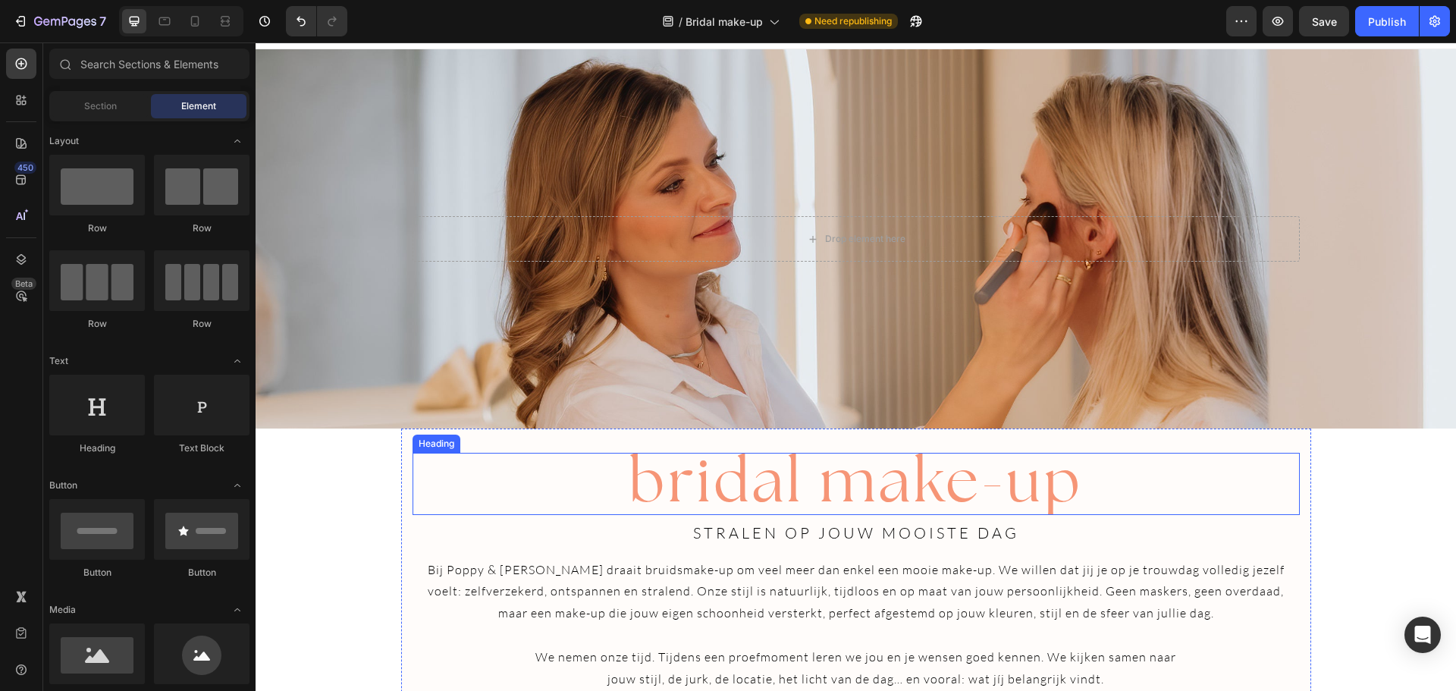
click at [1040, 483] on span "bridal make-up" at bounding box center [856, 479] width 454 height 77
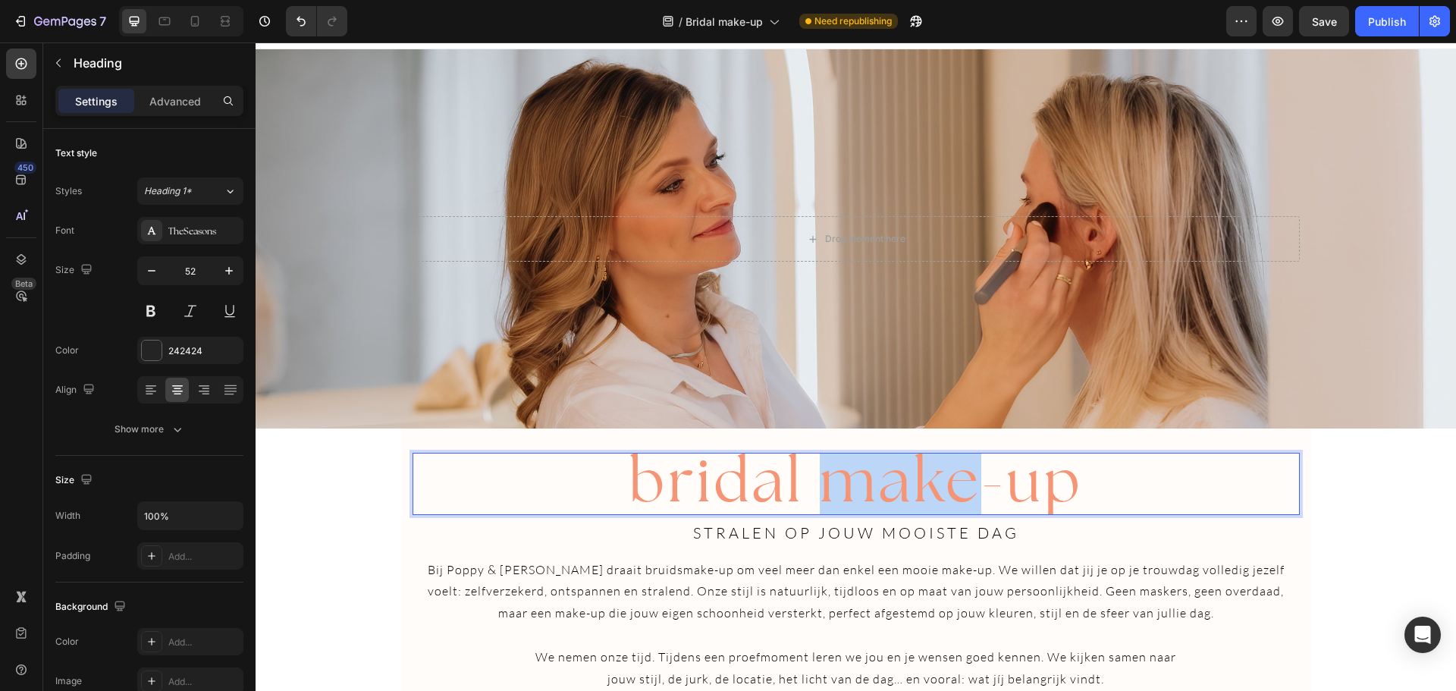
click at [933, 497] on span "bridal make-up" at bounding box center [856, 479] width 454 height 77
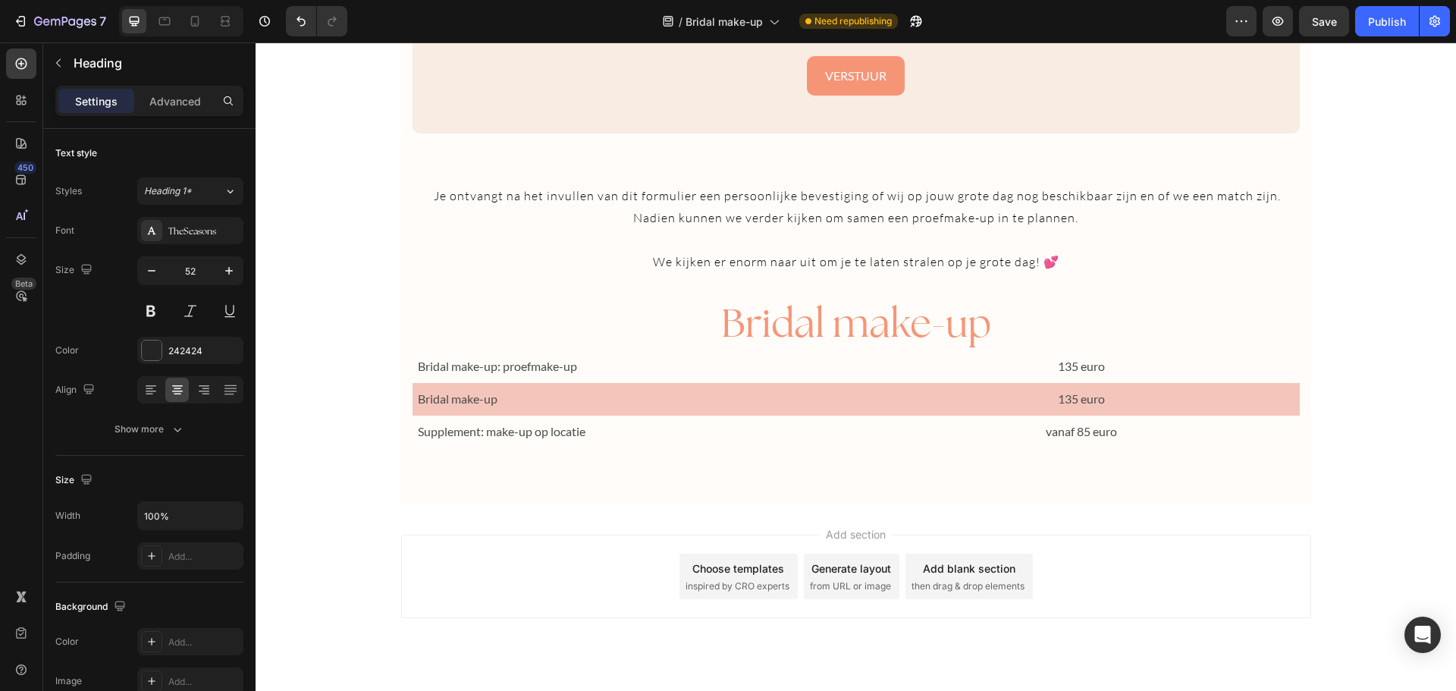
scroll to position [2497, 0]
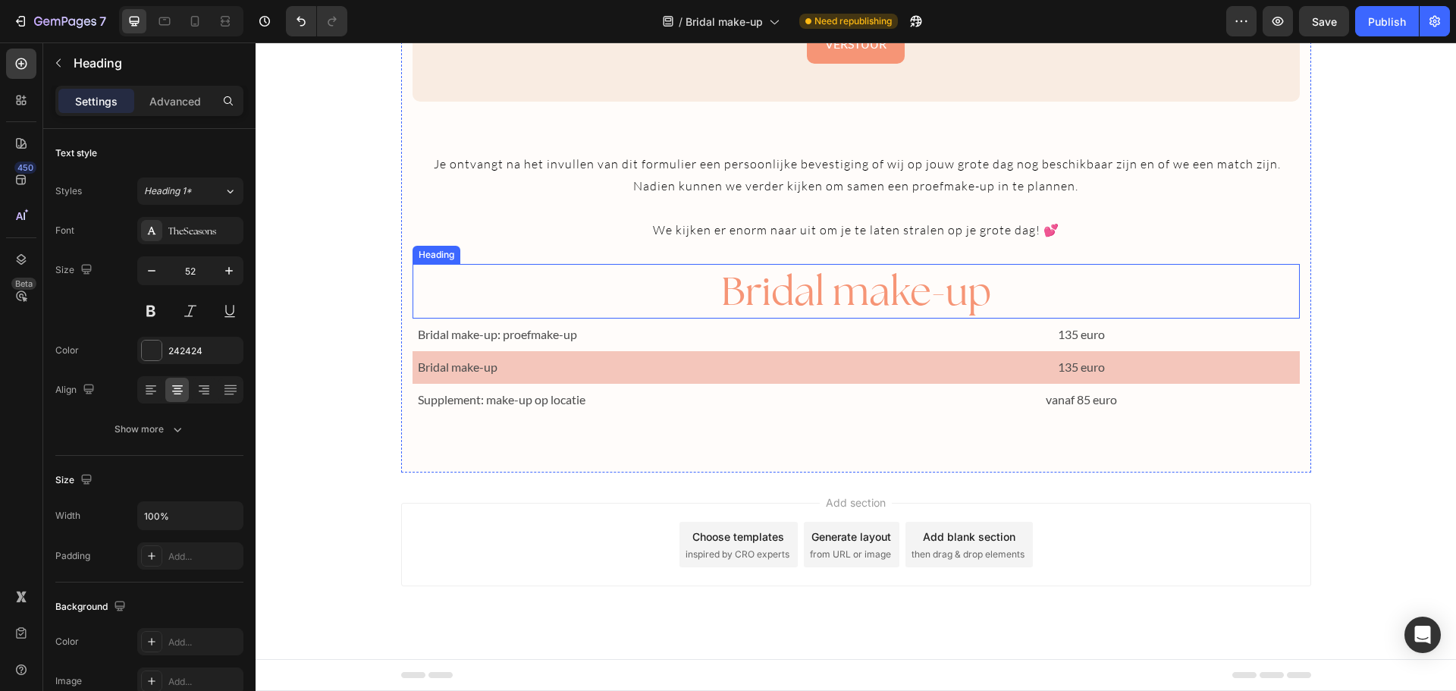
click at [930, 287] on span "Bridal make-up" at bounding box center [856, 290] width 270 height 51
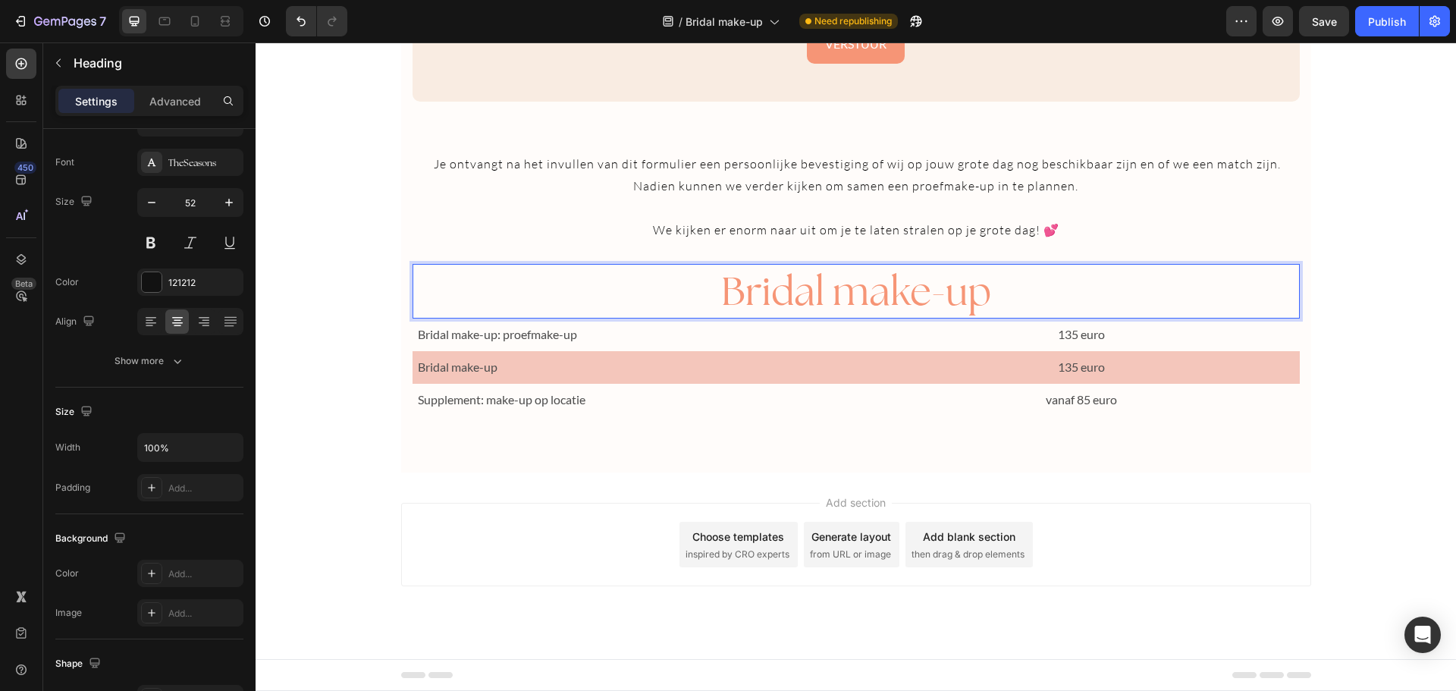
click at [978, 278] on span "Bridal make-up" at bounding box center [856, 290] width 270 height 51
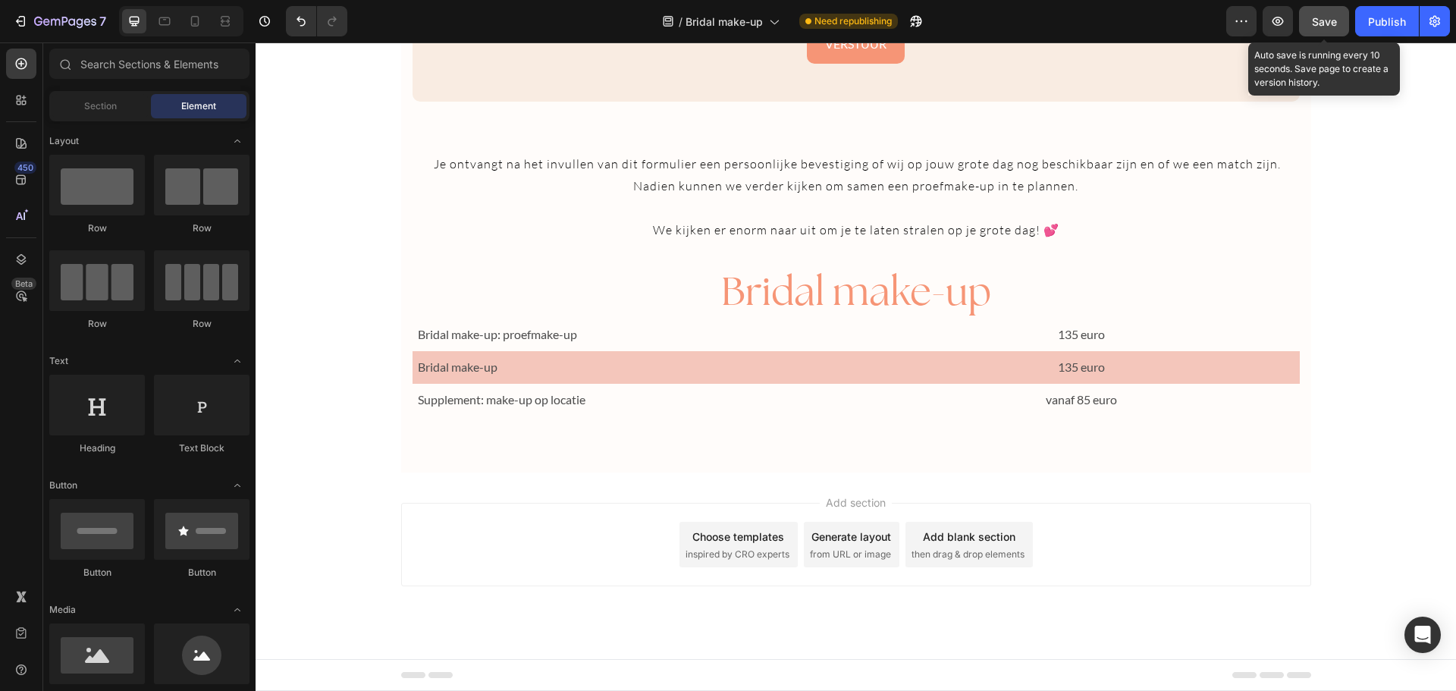
click at [1327, 19] on span "Save" at bounding box center [1324, 21] width 25 height 13
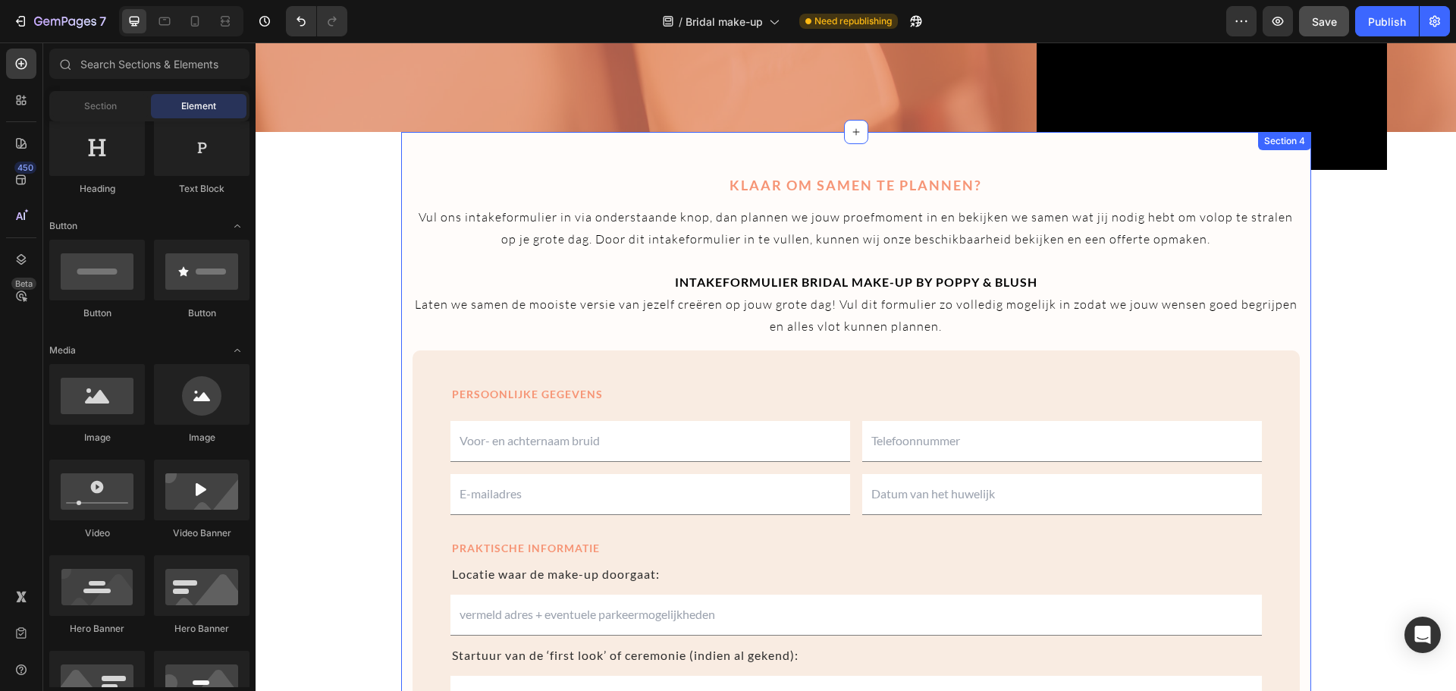
scroll to position [1266, 0]
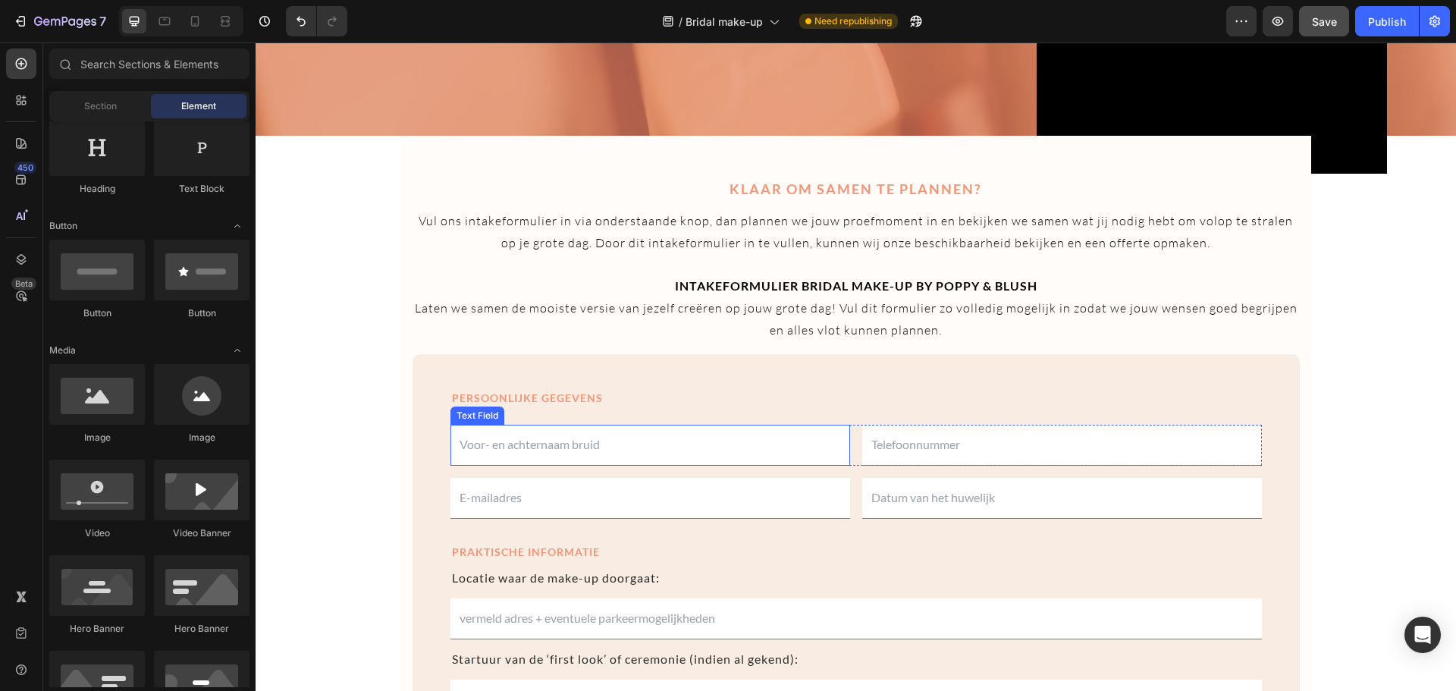
click at [601, 455] on input "text" at bounding box center [650, 445] width 400 height 41
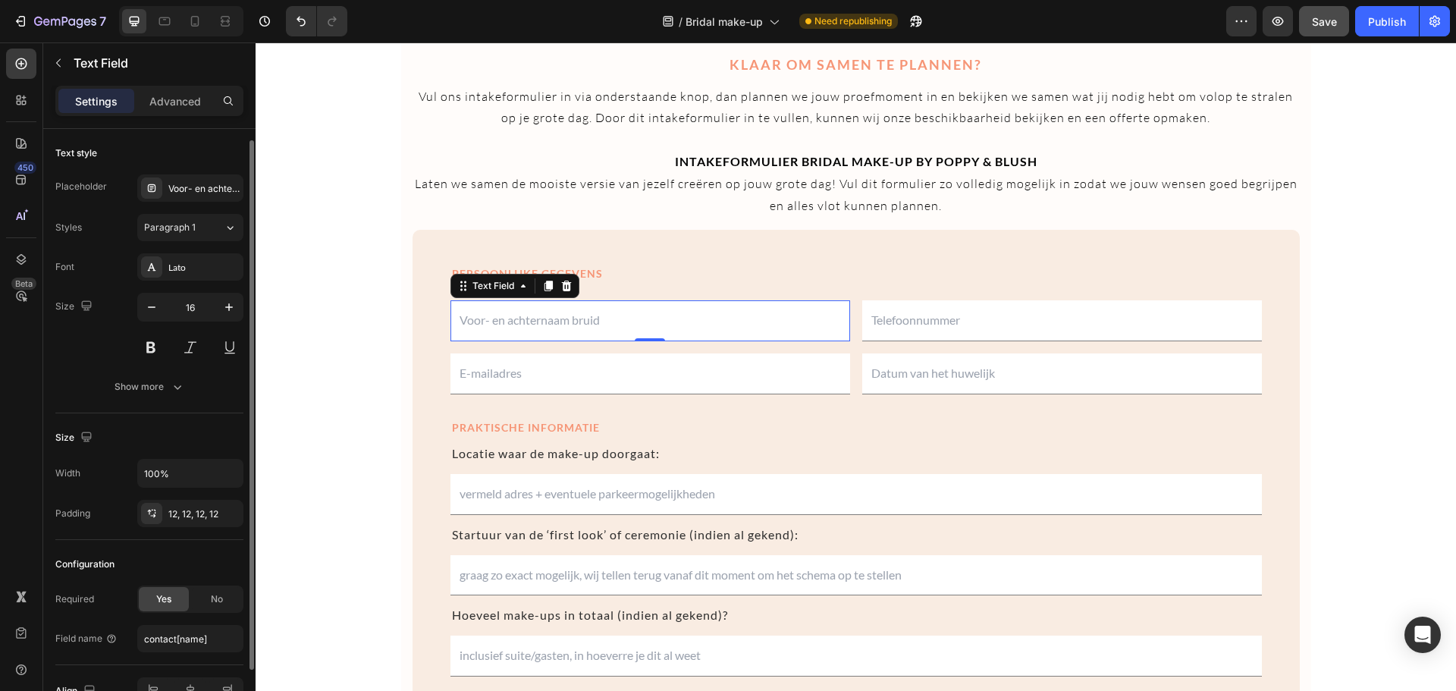
scroll to position [86, 0]
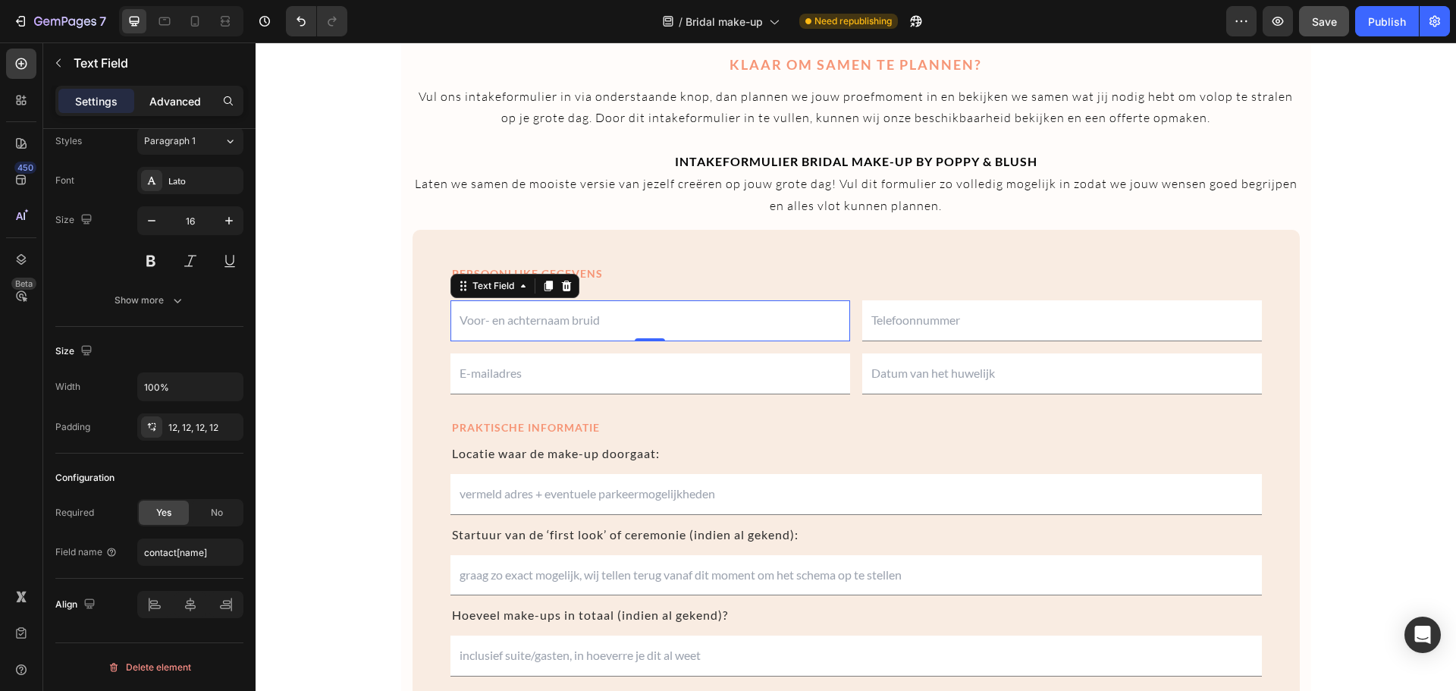
click at [165, 103] on p "Advanced" at bounding box center [175, 101] width 52 height 16
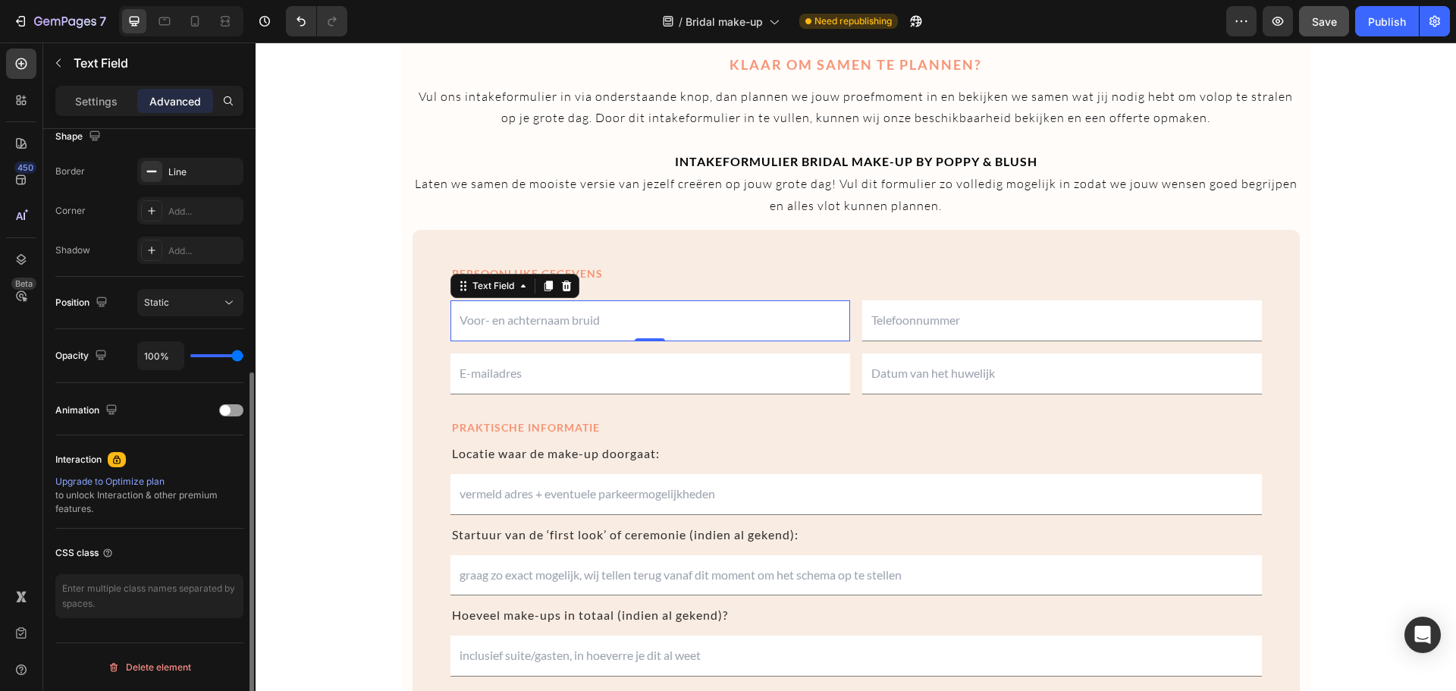
scroll to position [0, 0]
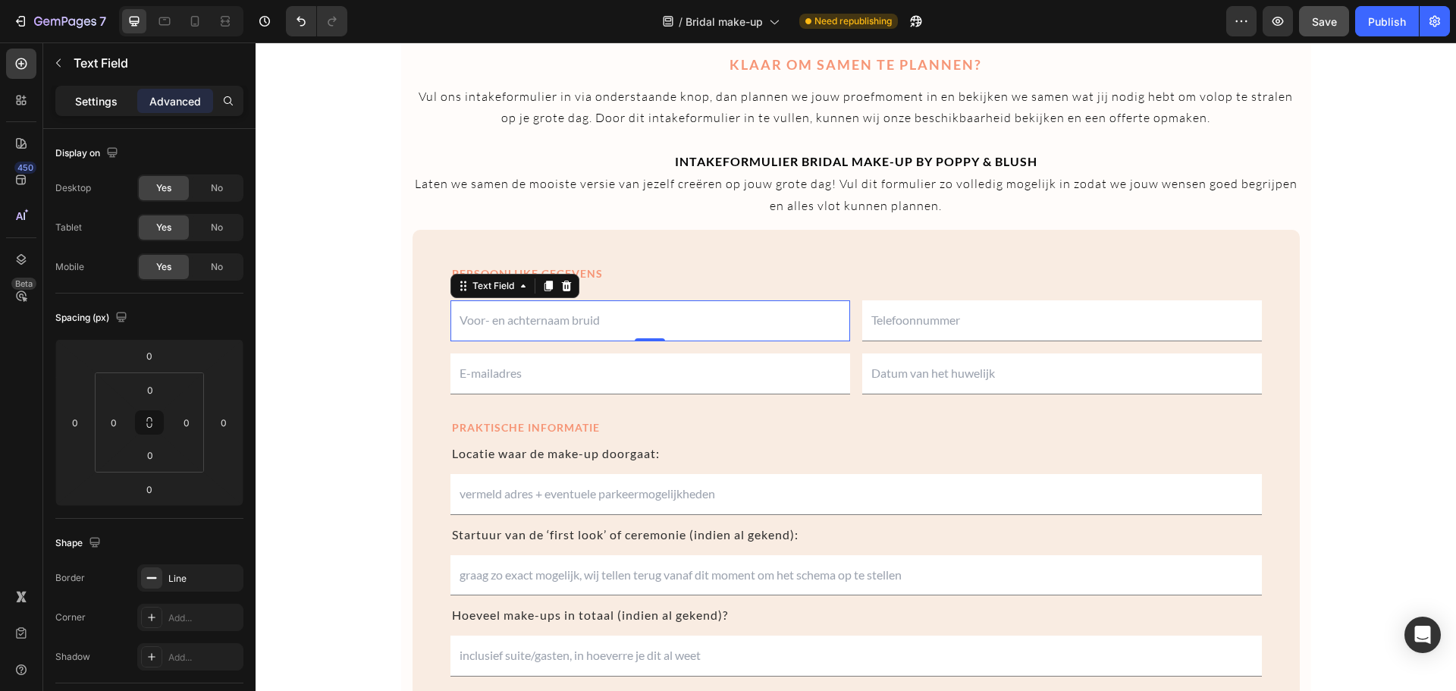
click at [106, 99] on p "Settings" at bounding box center [96, 101] width 42 height 16
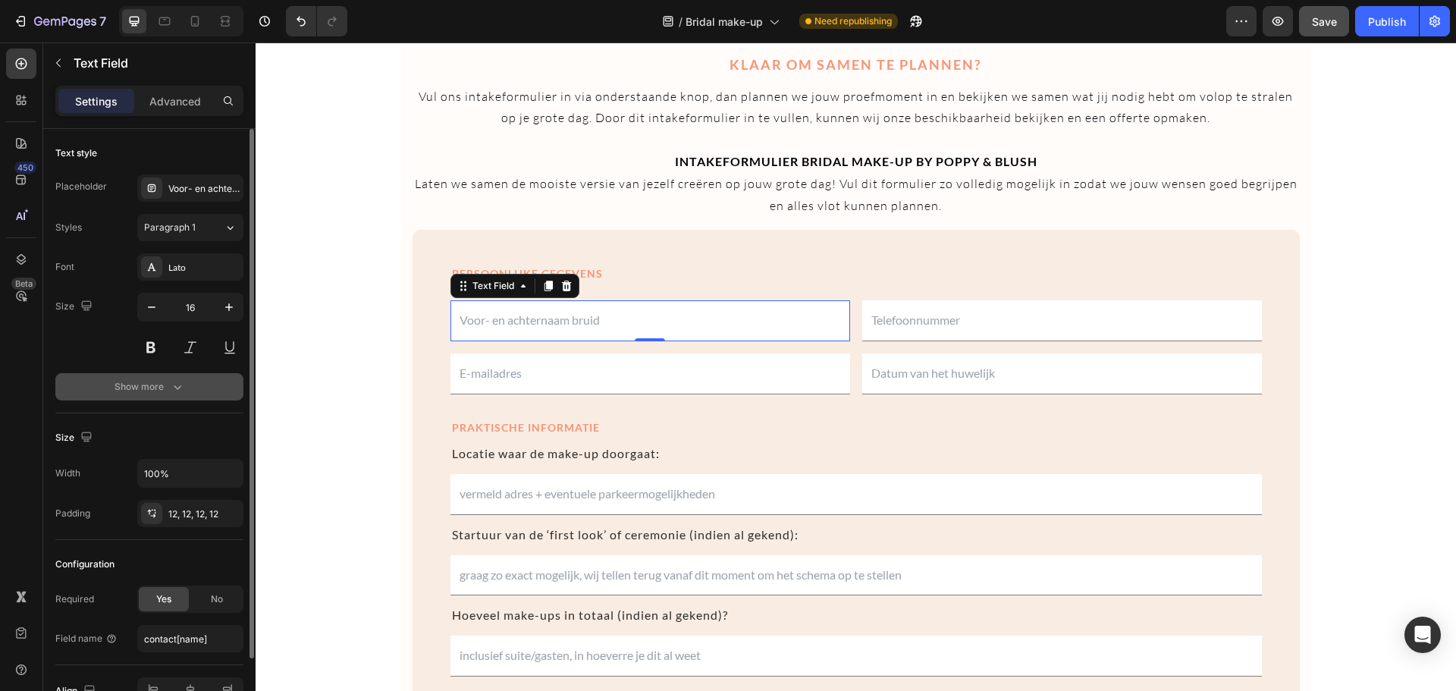
click at [168, 394] on button "Show more" at bounding box center [149, 386] width 188 height 27
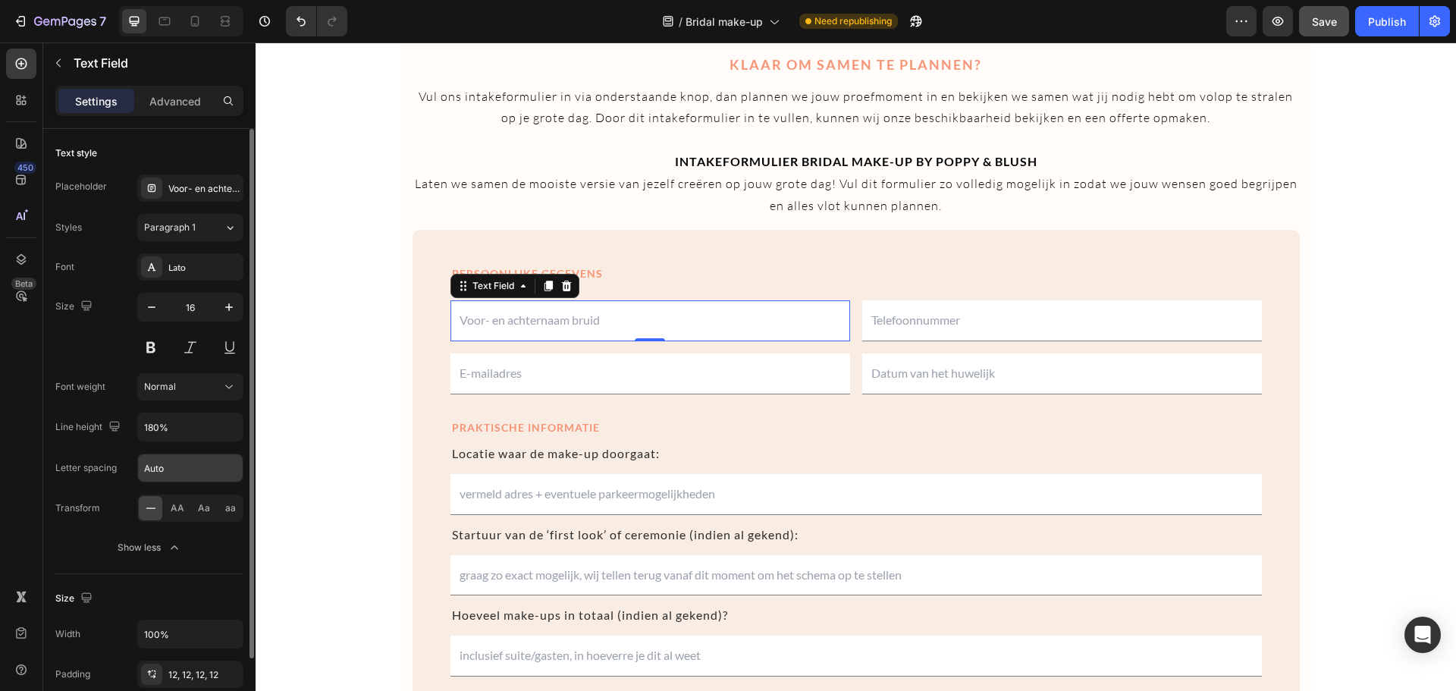
scroll to position [247, 0]
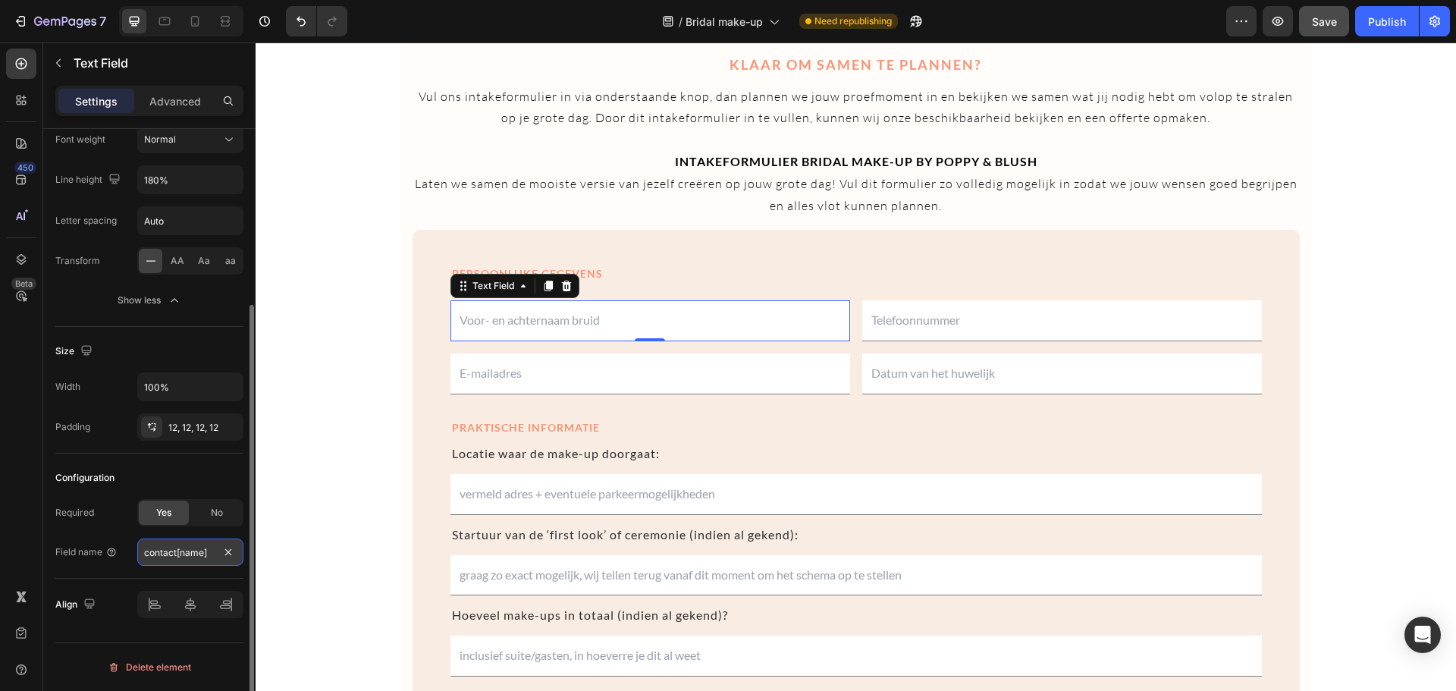
click at [198, 556] on input "contact[name]" at bounding box center [190, 551] width 106 height 27
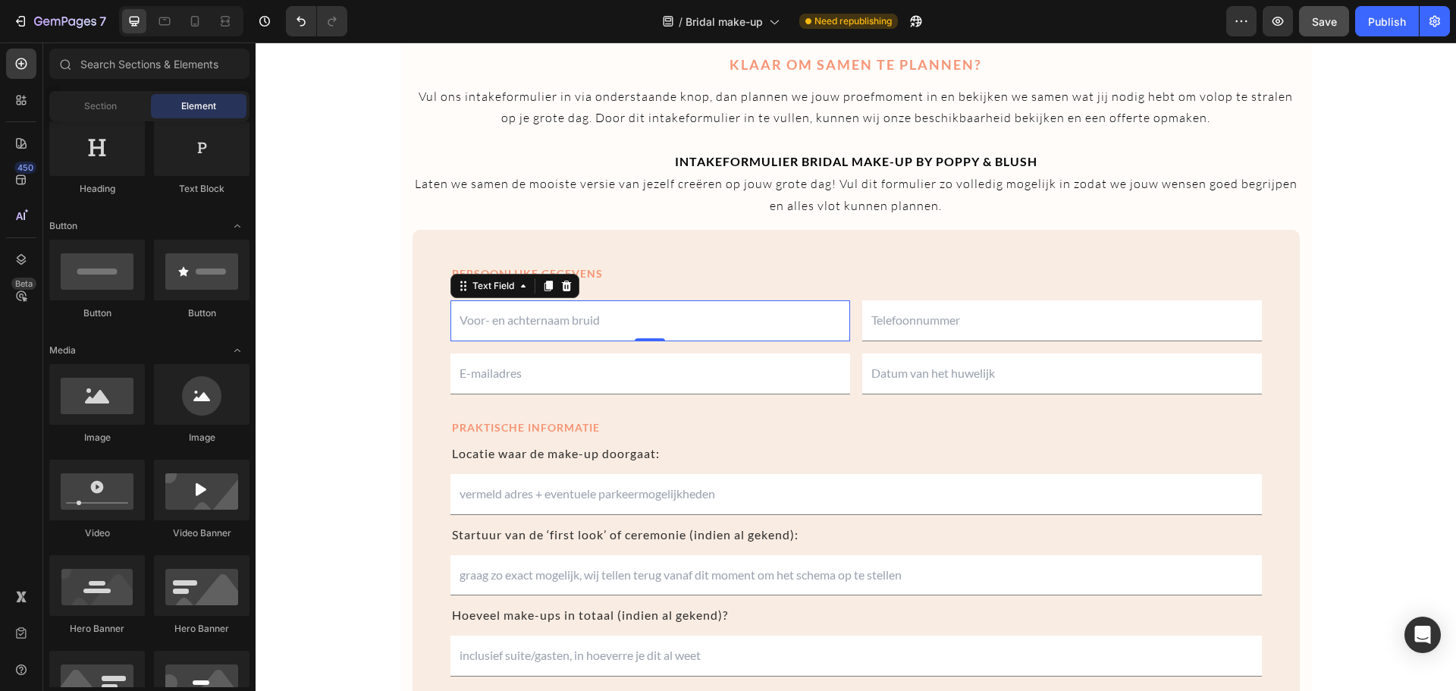
click at [308, 431] on div "KLAAR OM SAMEN TE PLANNEN? Heading Vul ons intakeformulier in via onderstaande …" at bounding box center [856, 132] width 1200 height 2896
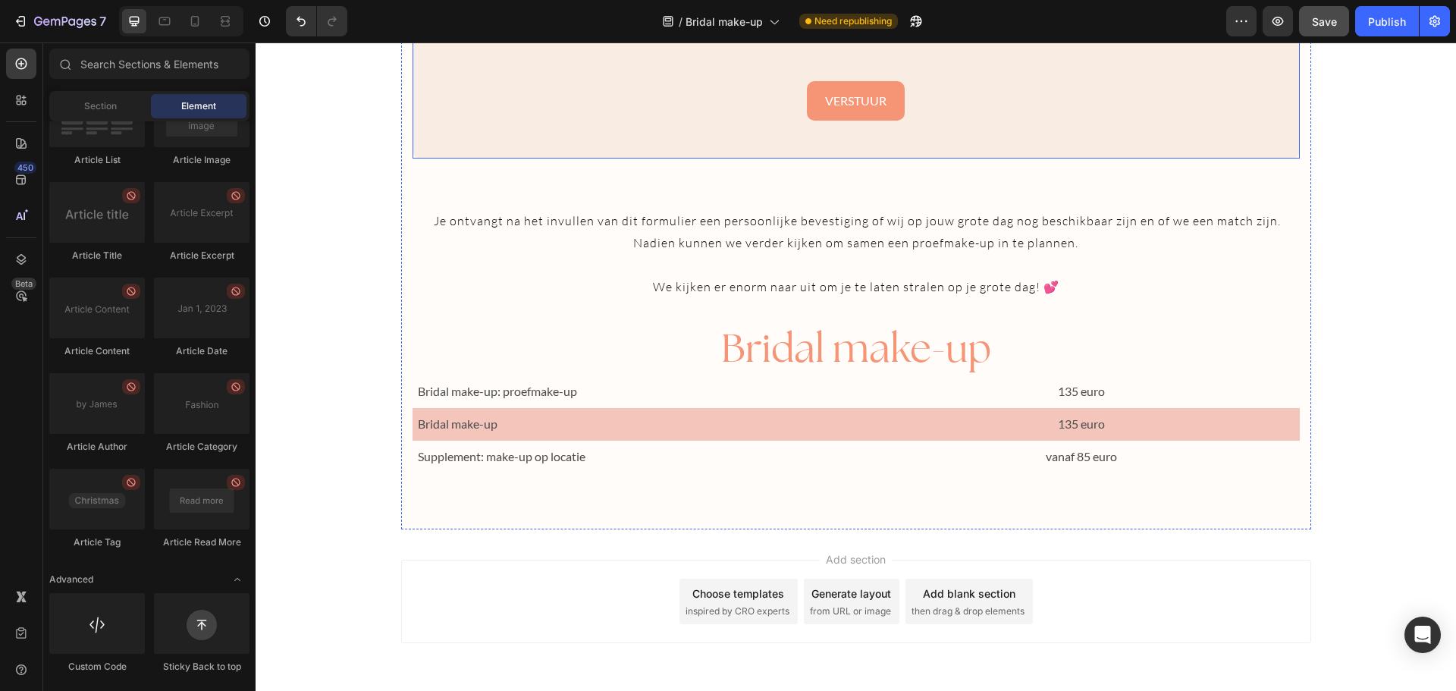
scroll to position [2497, 0]
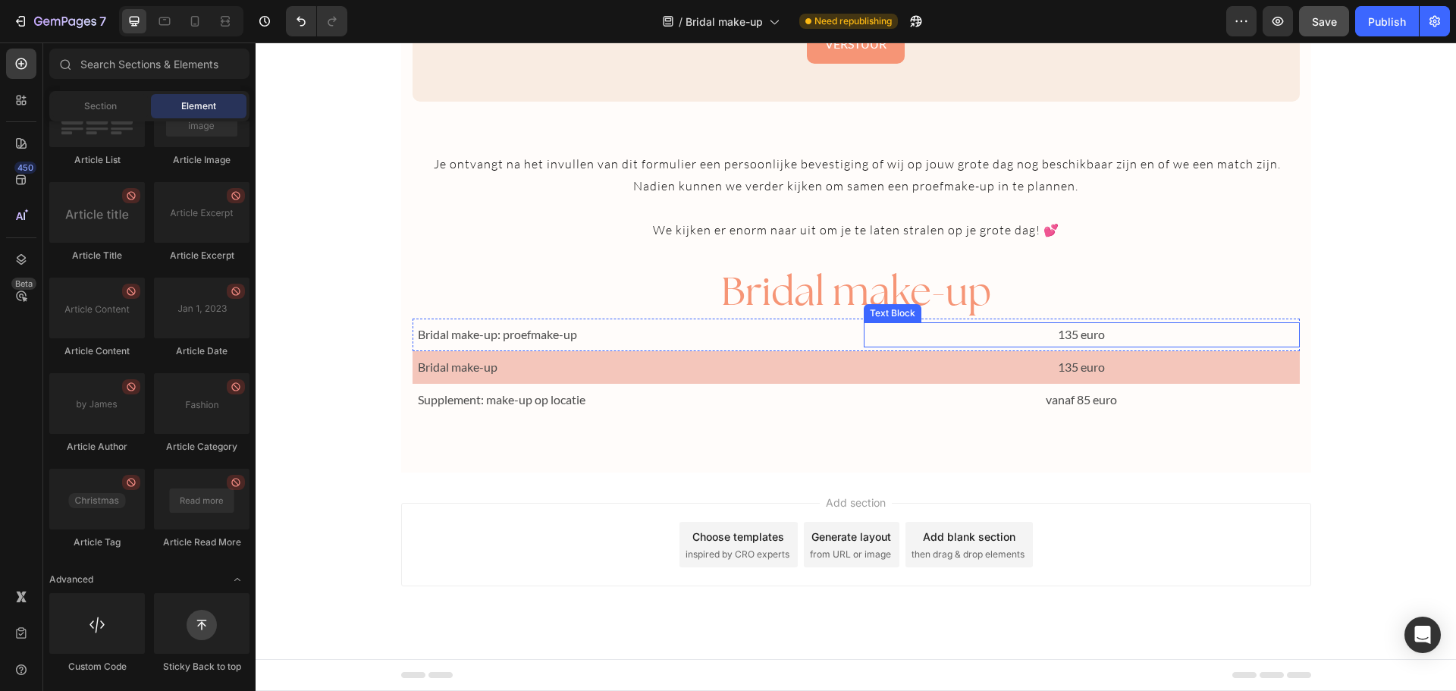
click at [1079, 336] on p "135 euro" at bounding box center [1081, 335] width 433 height 22
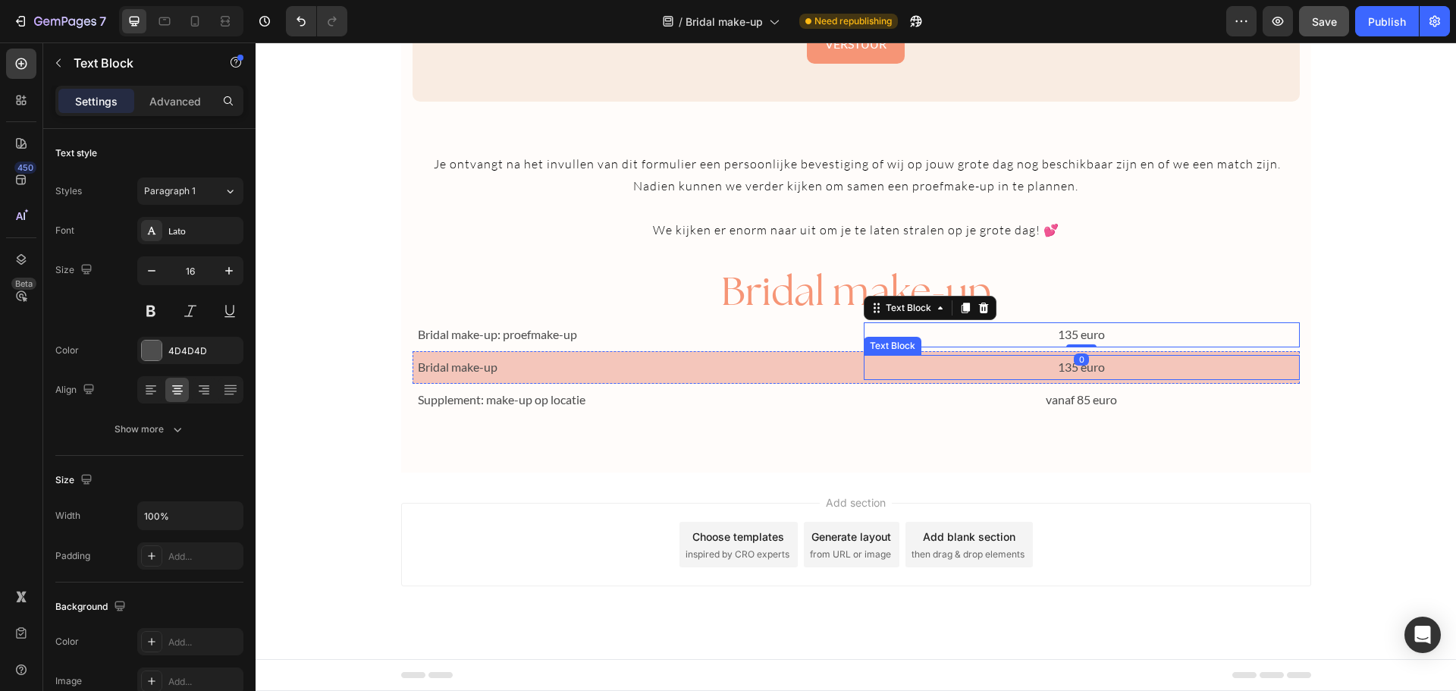
click at [1080, 376] on div "135 euro Text Block" at bounding box center [1082, 367] width 436 height 25
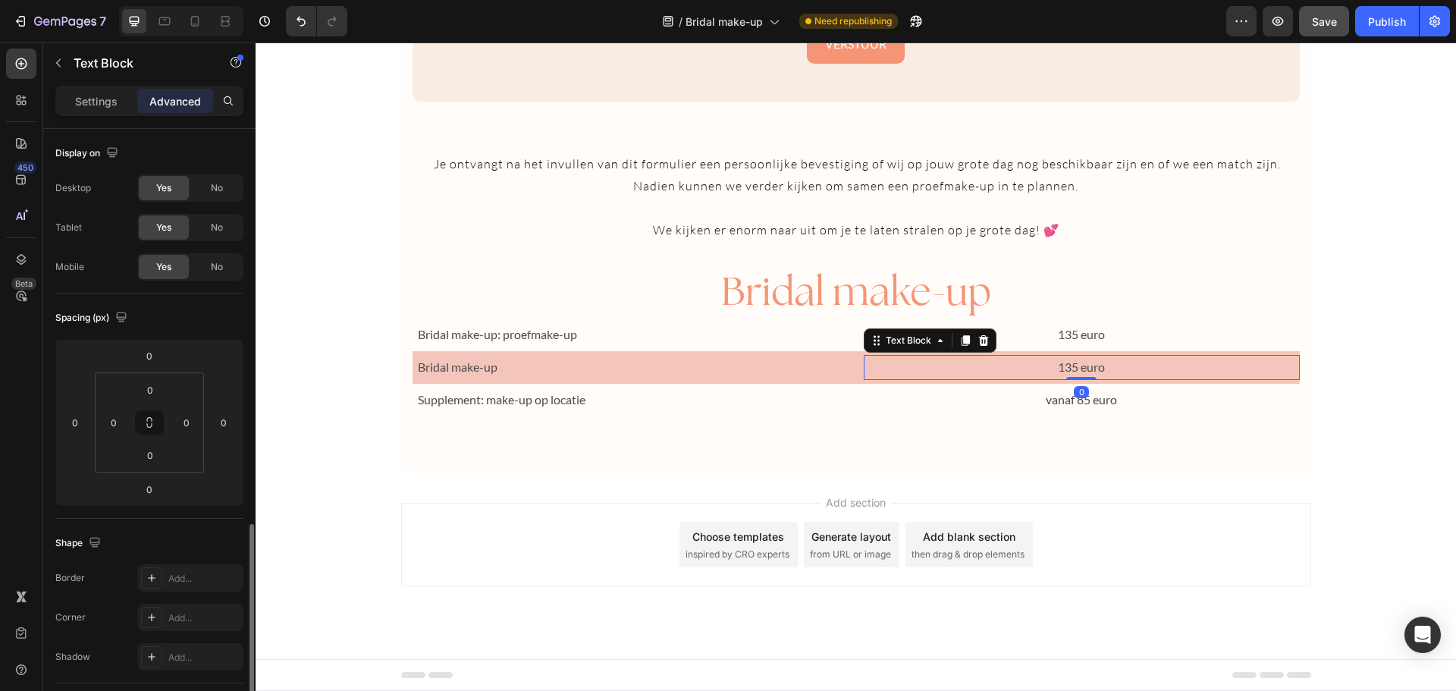
scroll to position [247, 0]
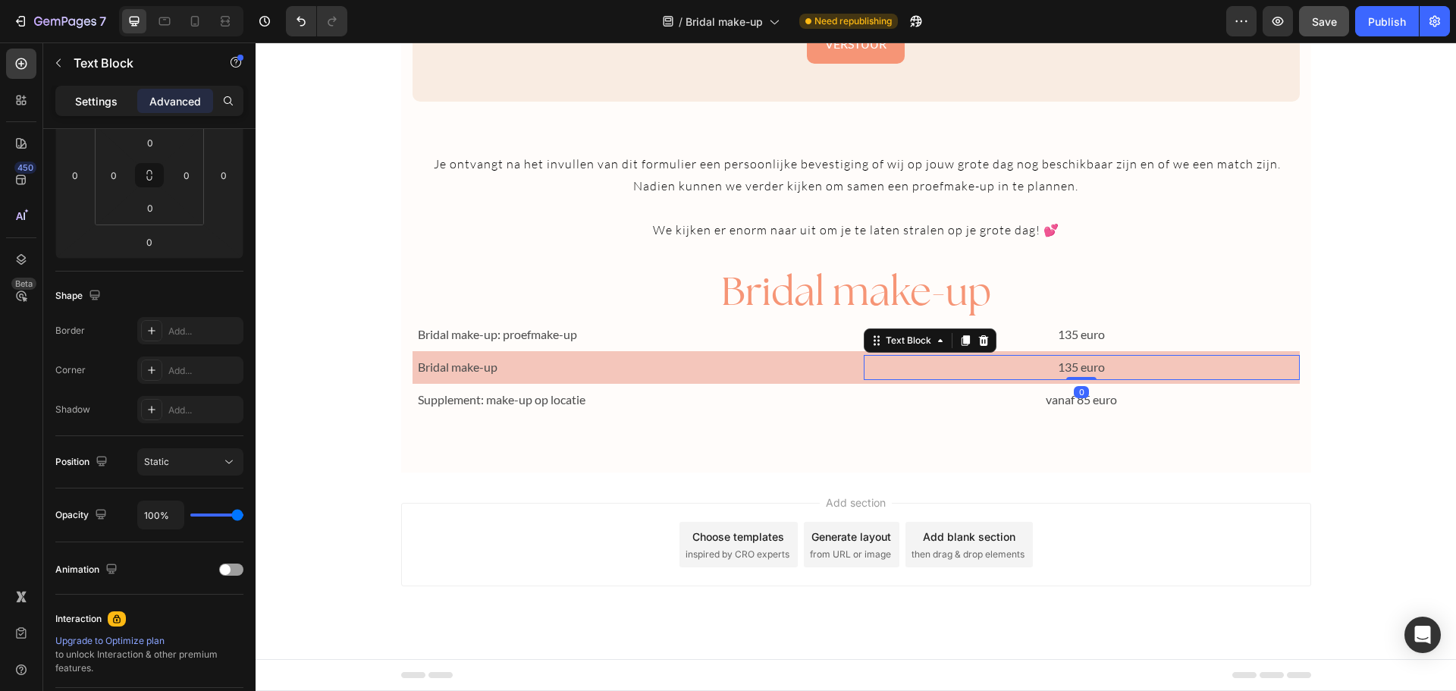
click at [108, 93] on p "Settings" at bounding box center [96, 101] width 42 height 16
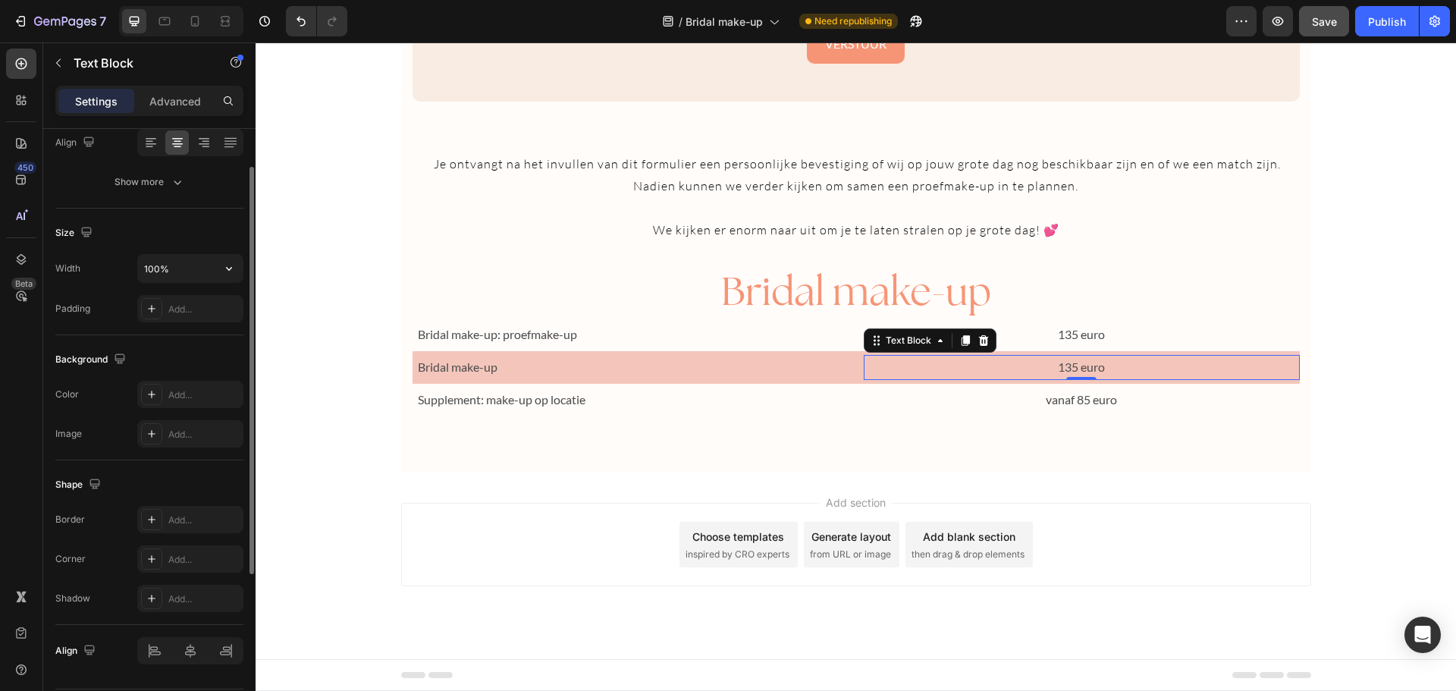
scroll to position [0, 0]
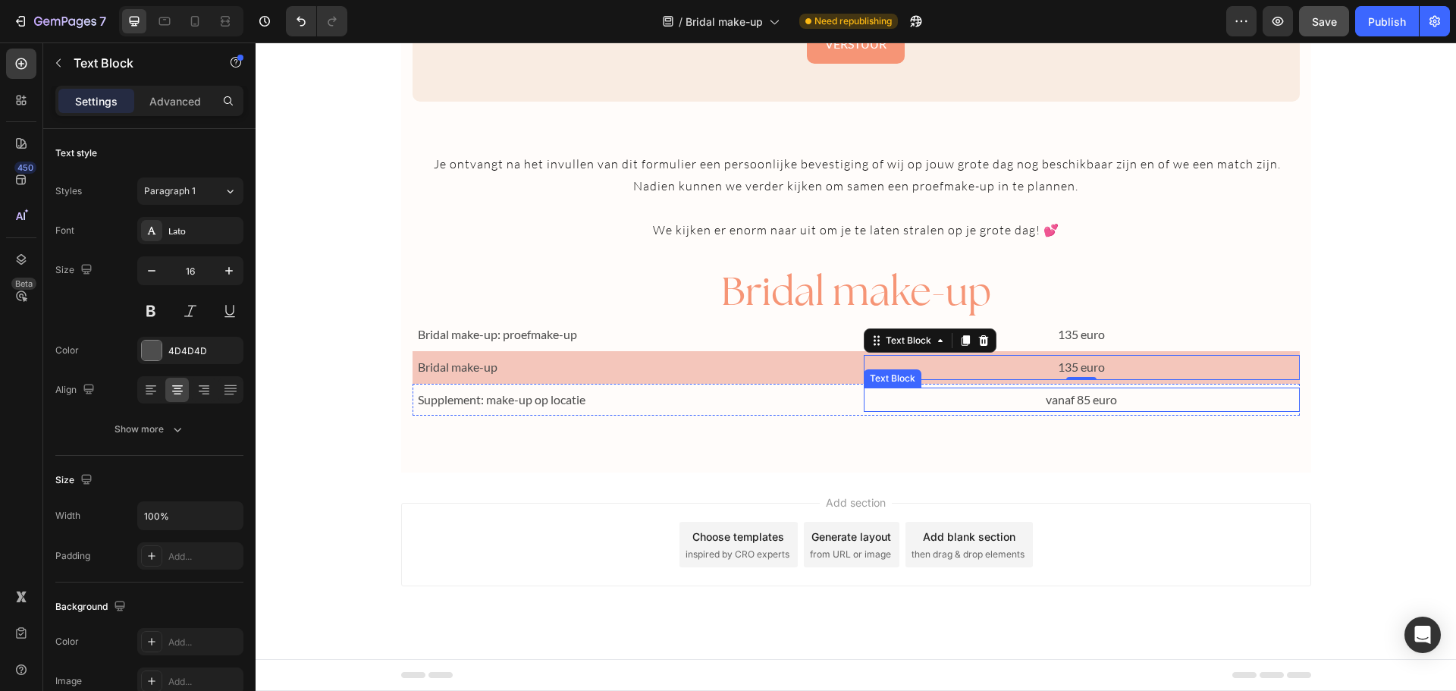
click at [1077, 400] on p "vanaf 85 euro" at bounding box center [1081, 400] width 433 height 22
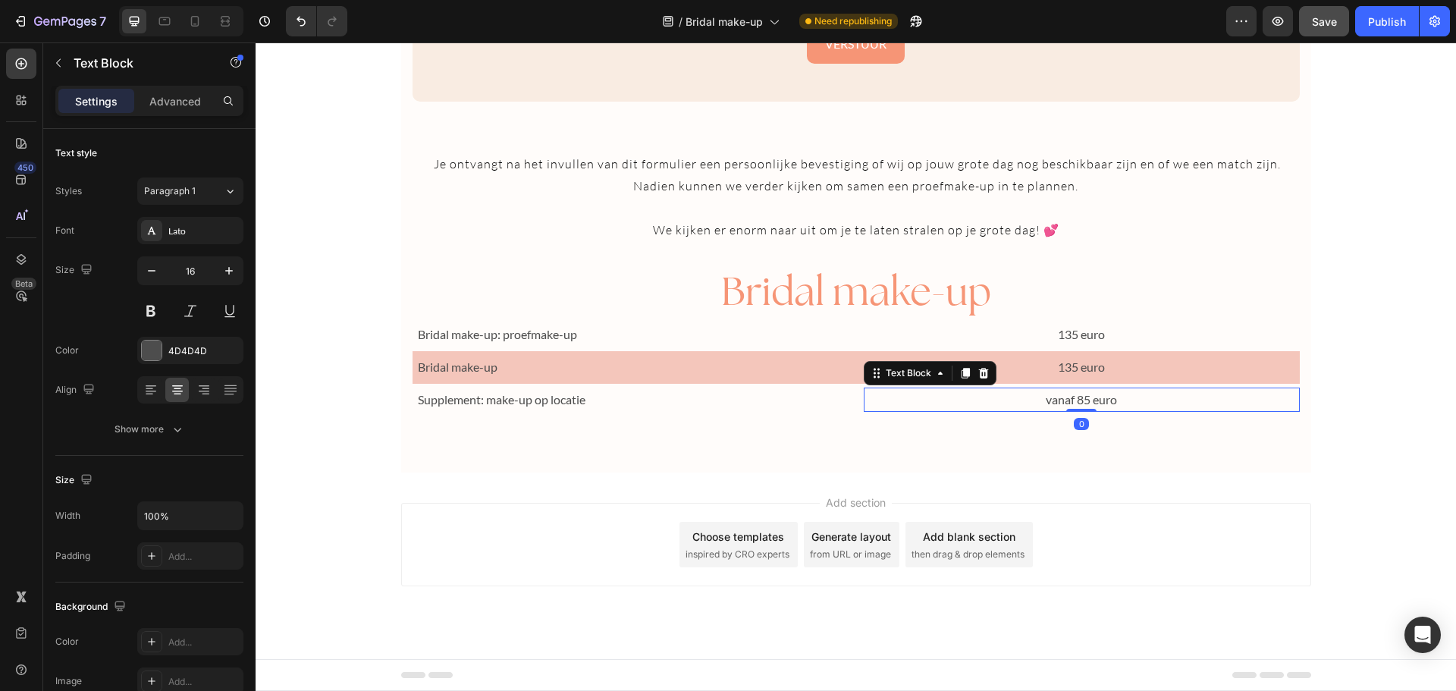
click at [1077, 400] on p "vanaf 85 euro" at bounding box center [1081, 400] width 433 height 22
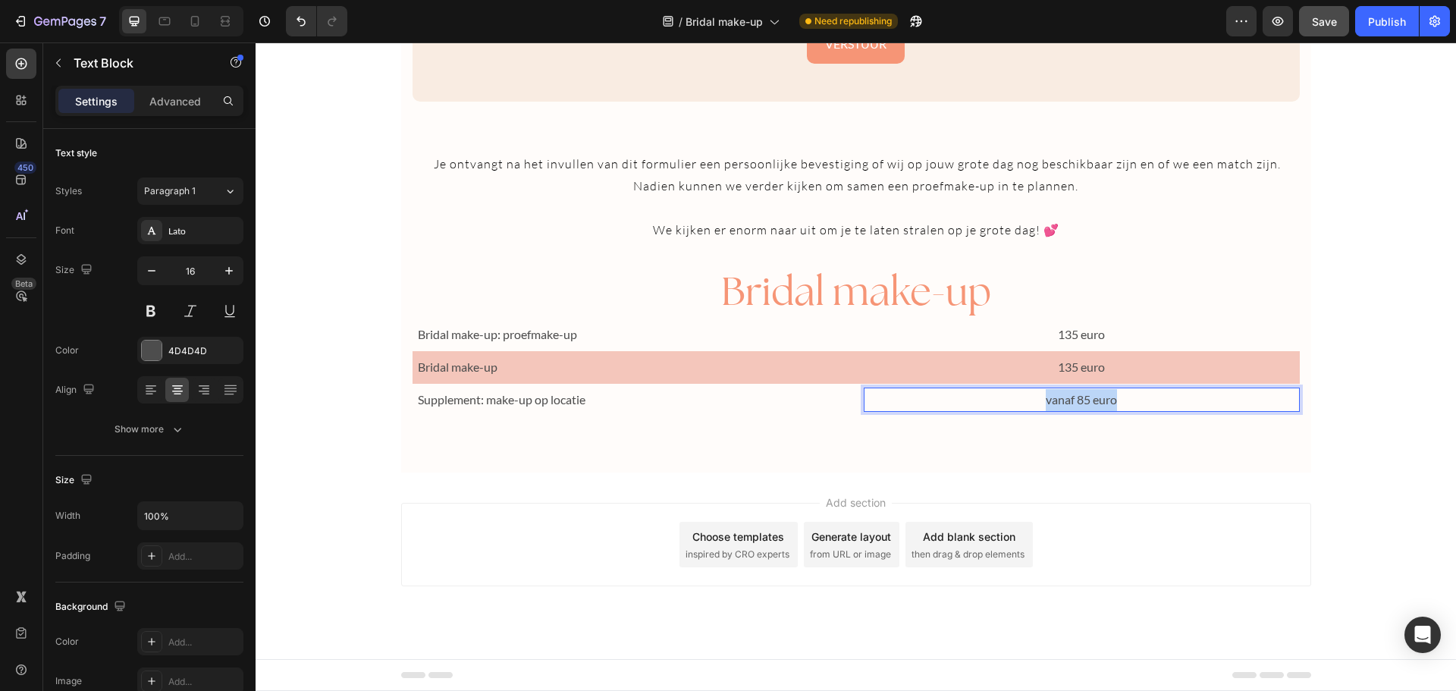
click at [1077, 400] on p "vanaf 85 euro" at bounding box center [1081, 400] width 433 height 22
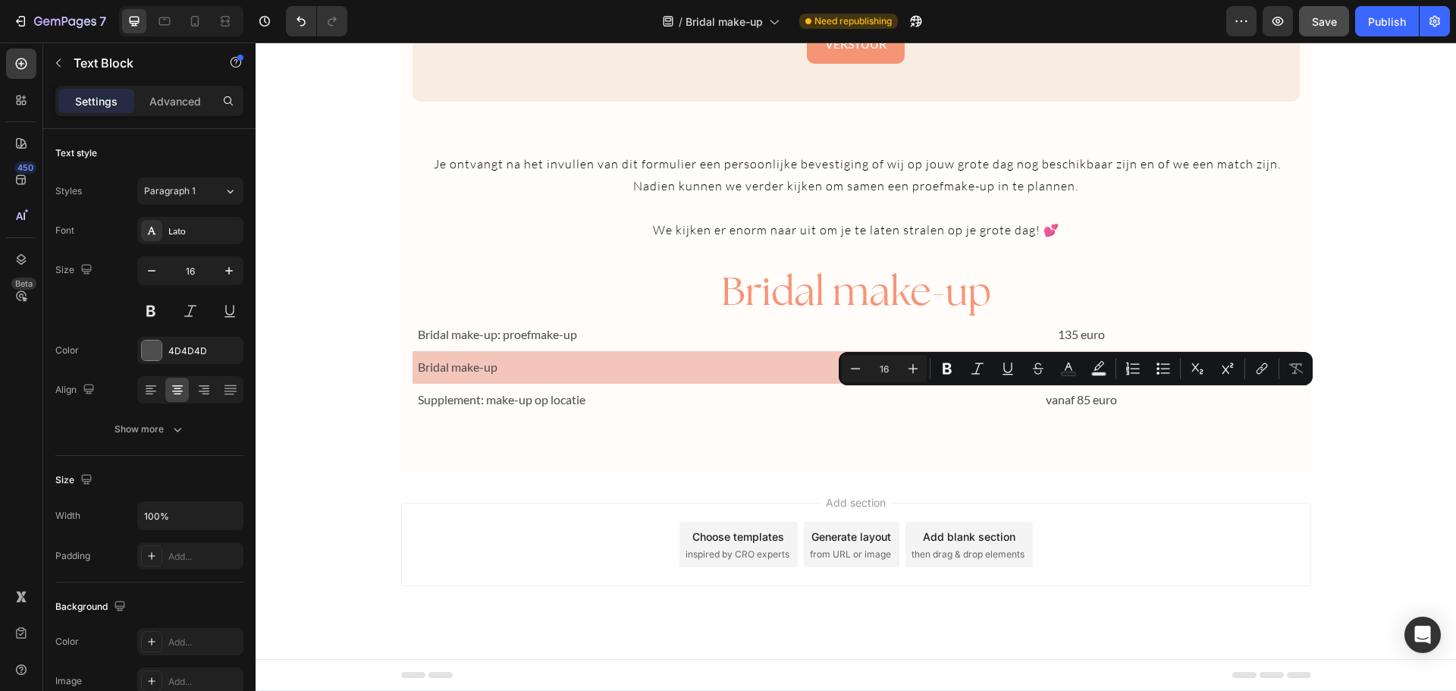
click at [1273, 594] on div "Add section Choose templates inspired by CRO experts Generate layout from URL o…" at bounding box center [856, 565] width 1200 height 187
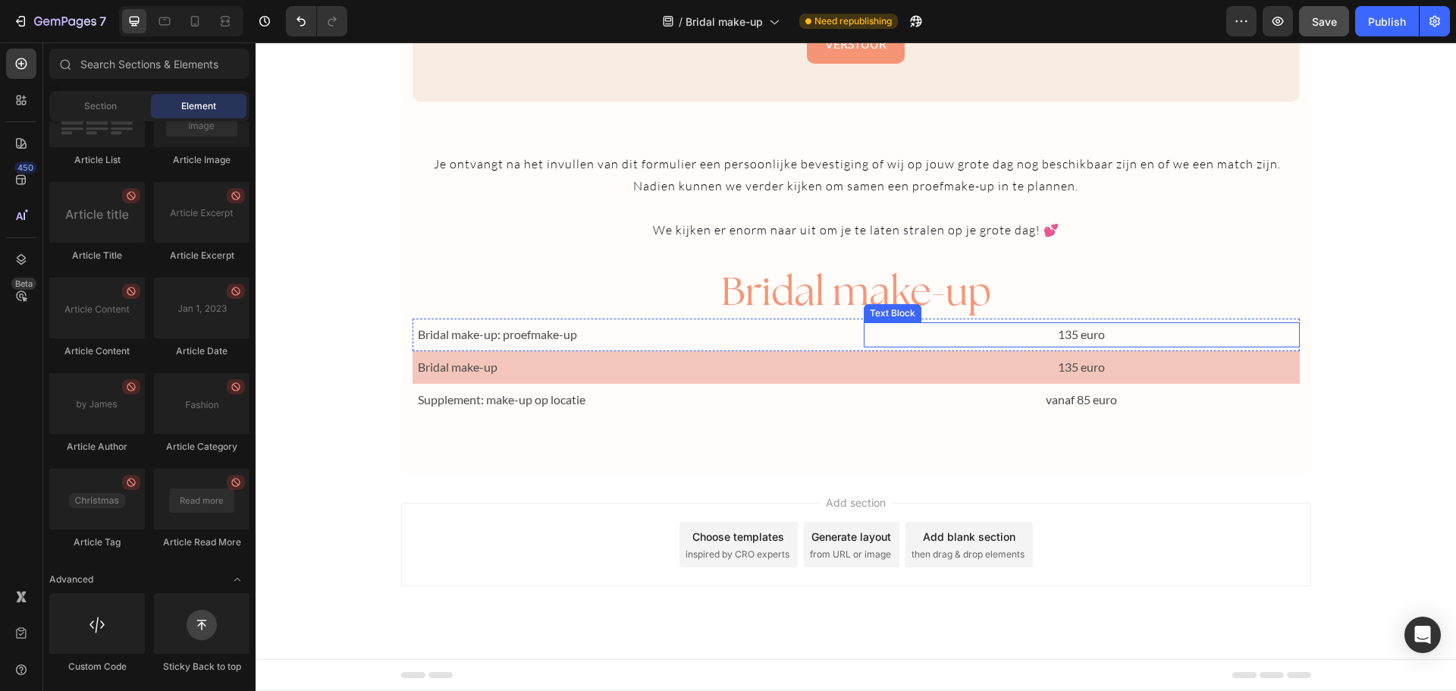
click at [1059, 334] on p "135 euro" at bounding box center [1081, 335] width 433 height 22
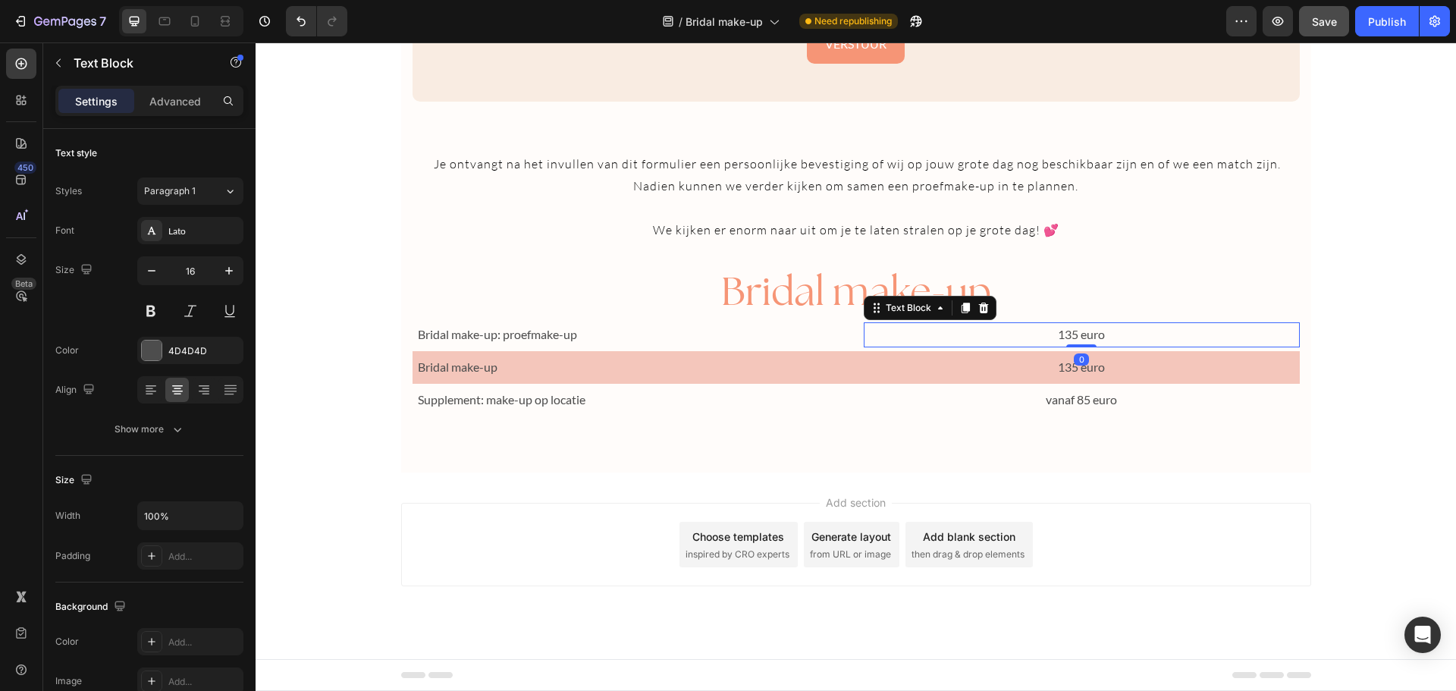
click at [1054, 334] on p "135 euro" at bounding box center [1081, 335] width 433 height 22
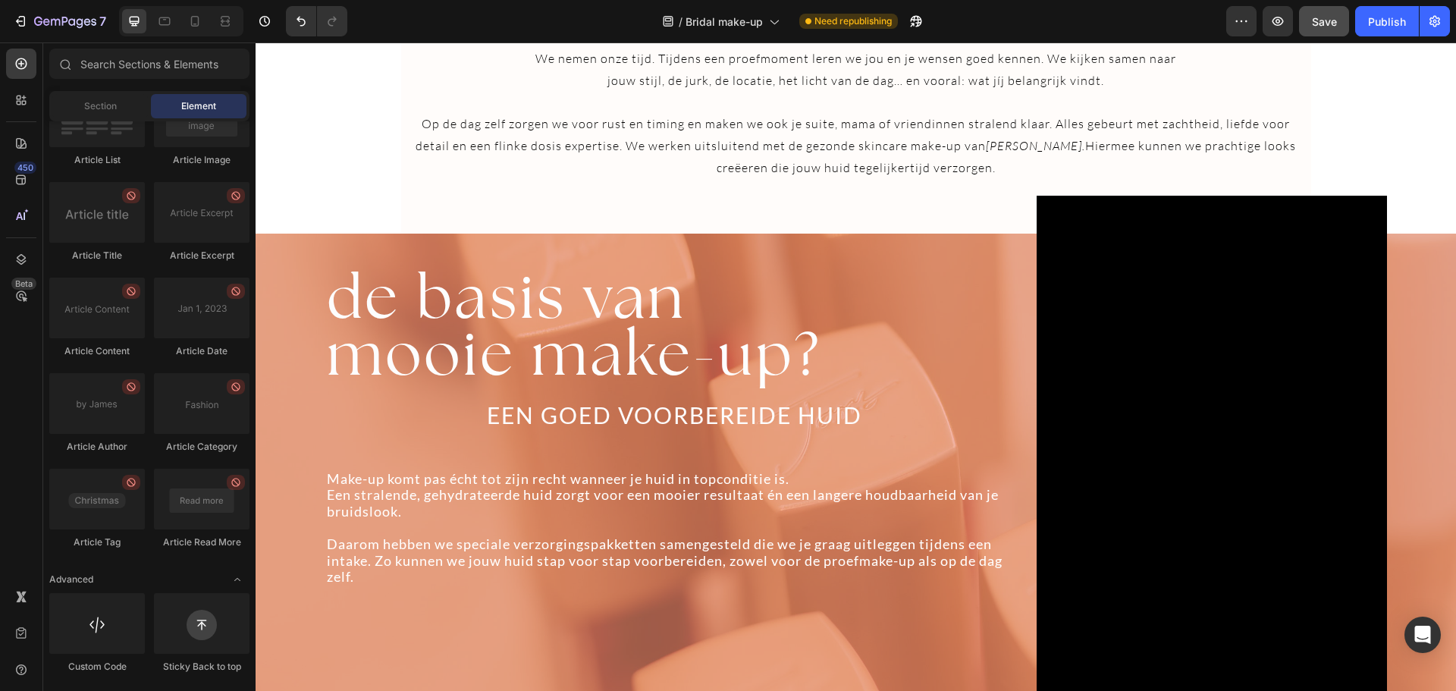
scroll to position [622, 0]
click at [1377, 26] on div "Publish" at bounding box center [1387, 22] width 38 height 16
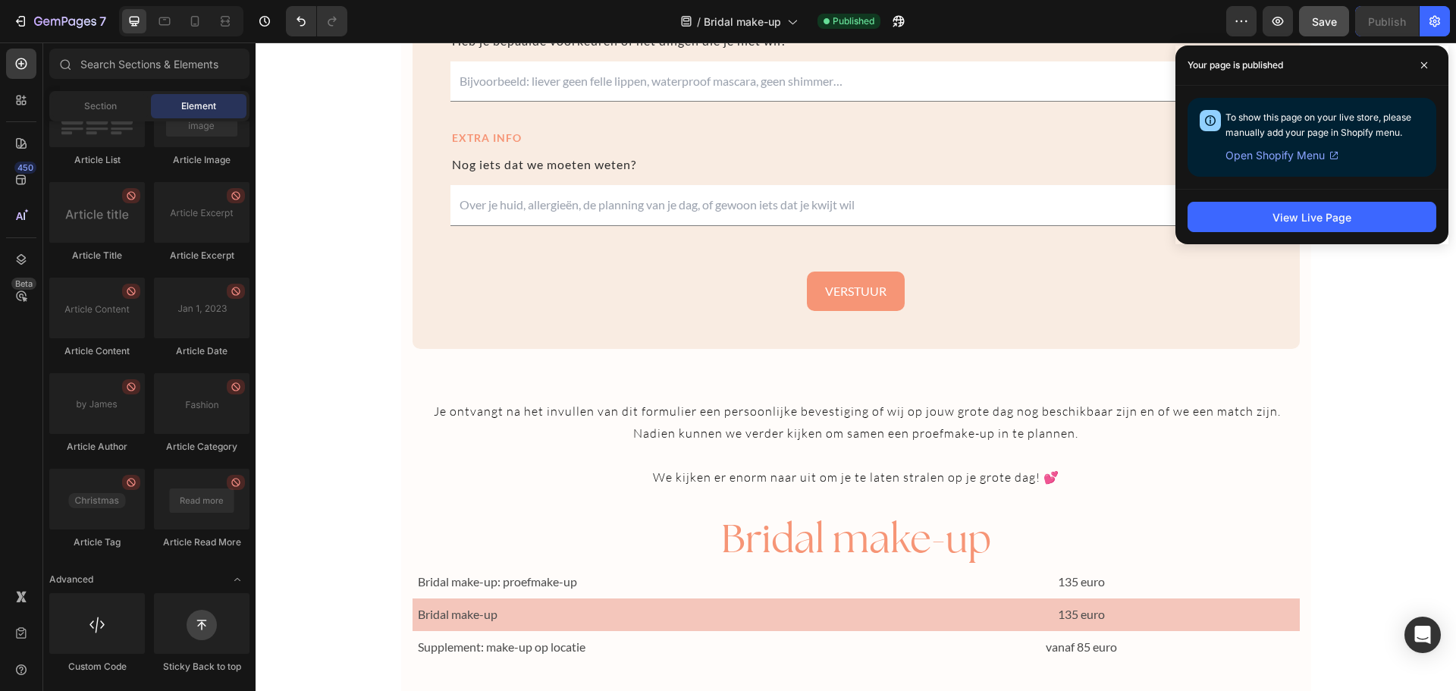
scroll to position [2497, 0]
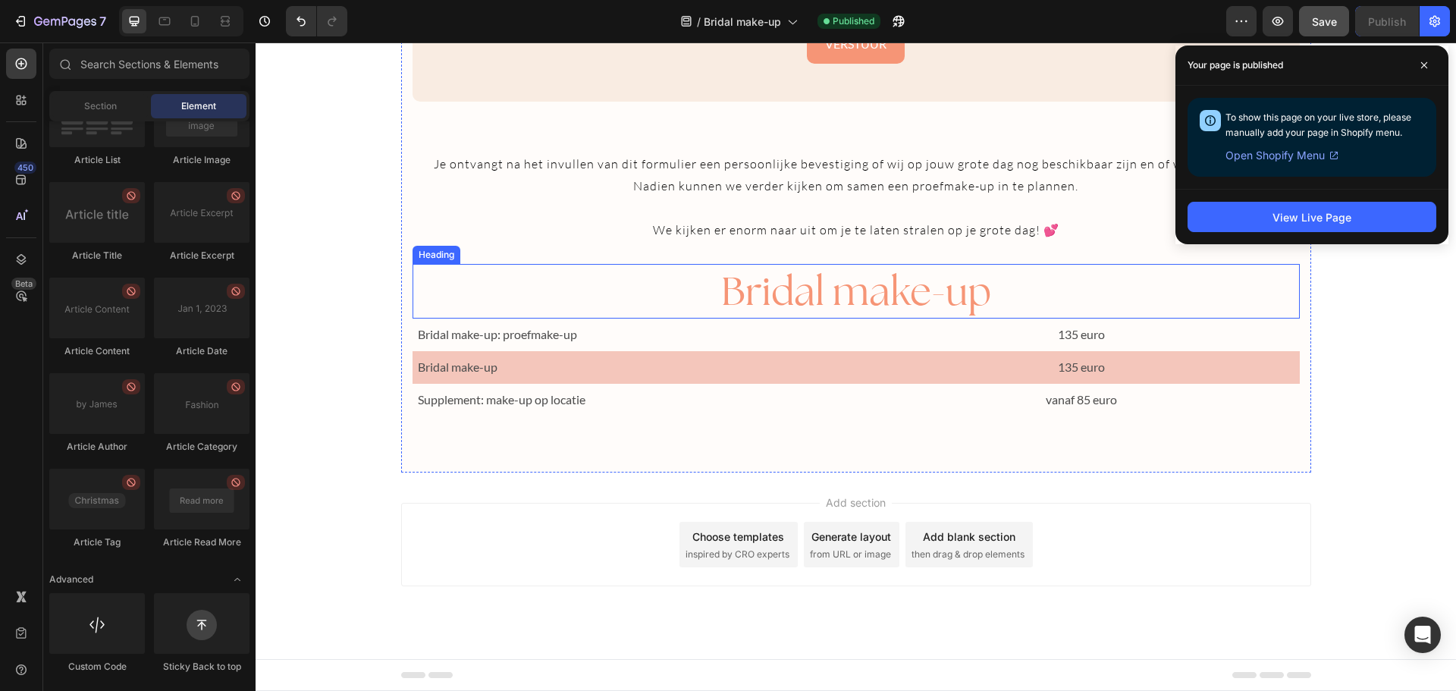
click at [1000, 284] on h2 "Bridal make-up" at bounding box center [855, 291] width 887 height 55
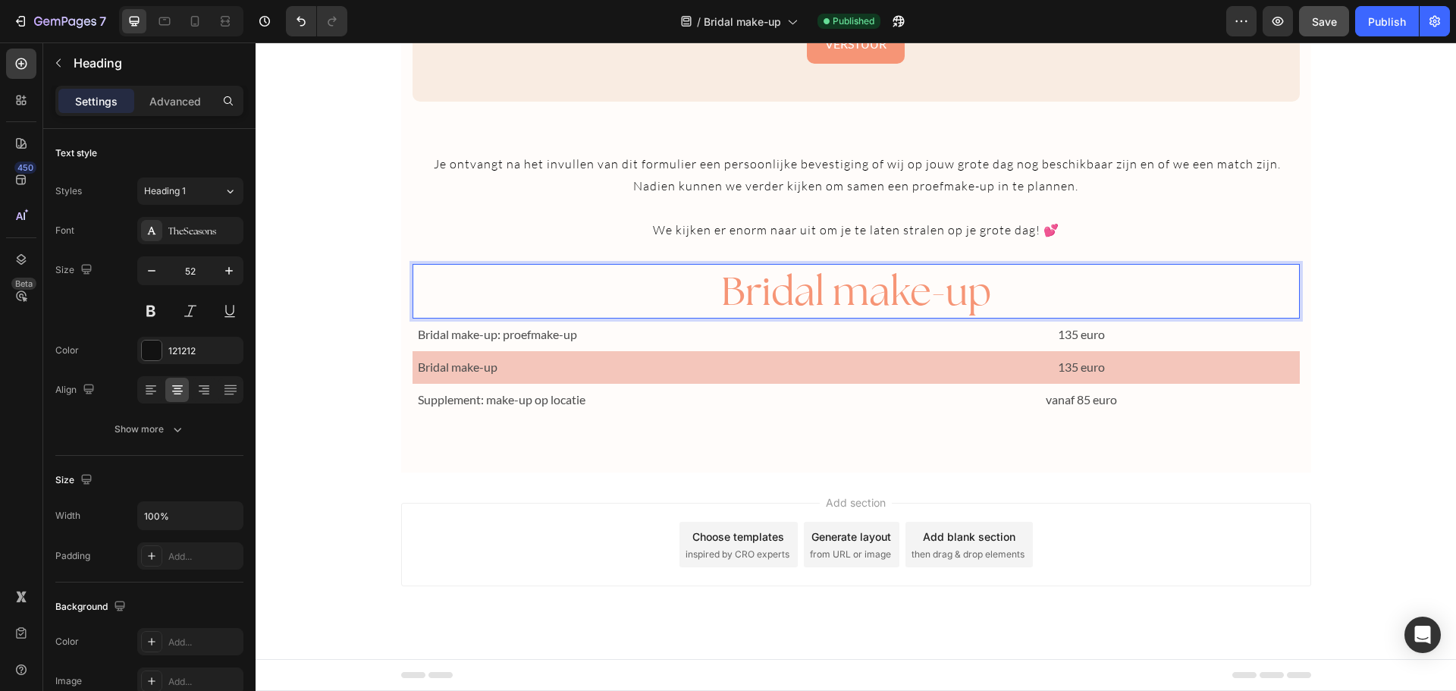
click at [983, 296] on span "Bridal make-up" at bounding box center [856, 290] width 270 height 51
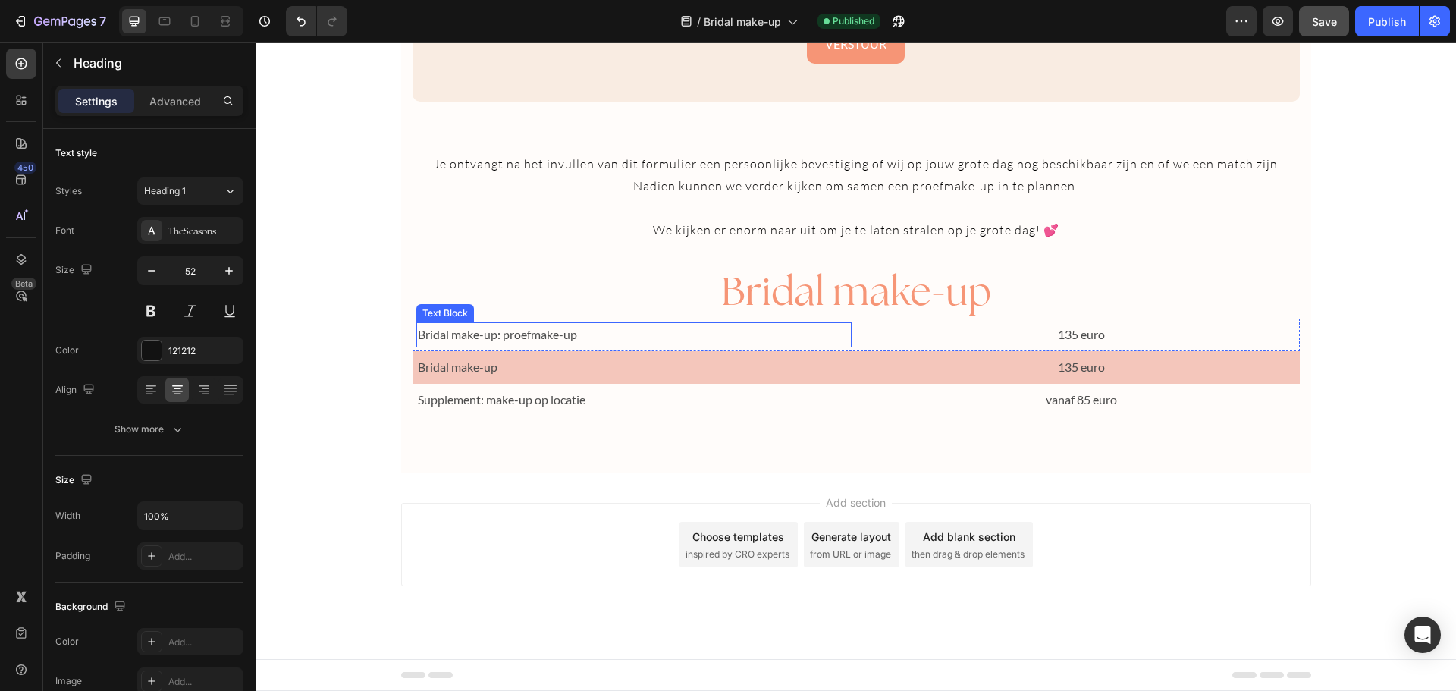
click at [421, 331] on p "Bridal make-up: proefmake-up" at bounding box center [634, 335] width 433 height 22
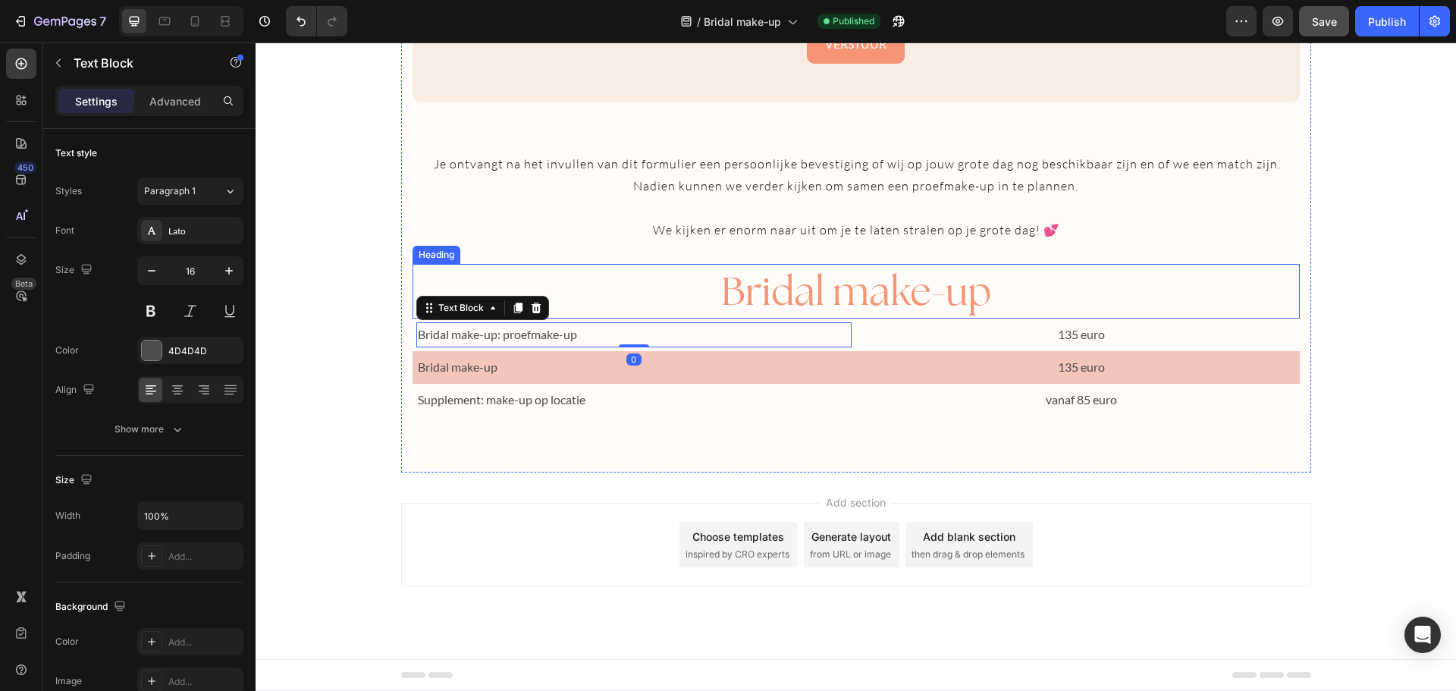
click at [731, 293] on span "Bridal make-up" at bounding box center [856, 290] width 270 height 51
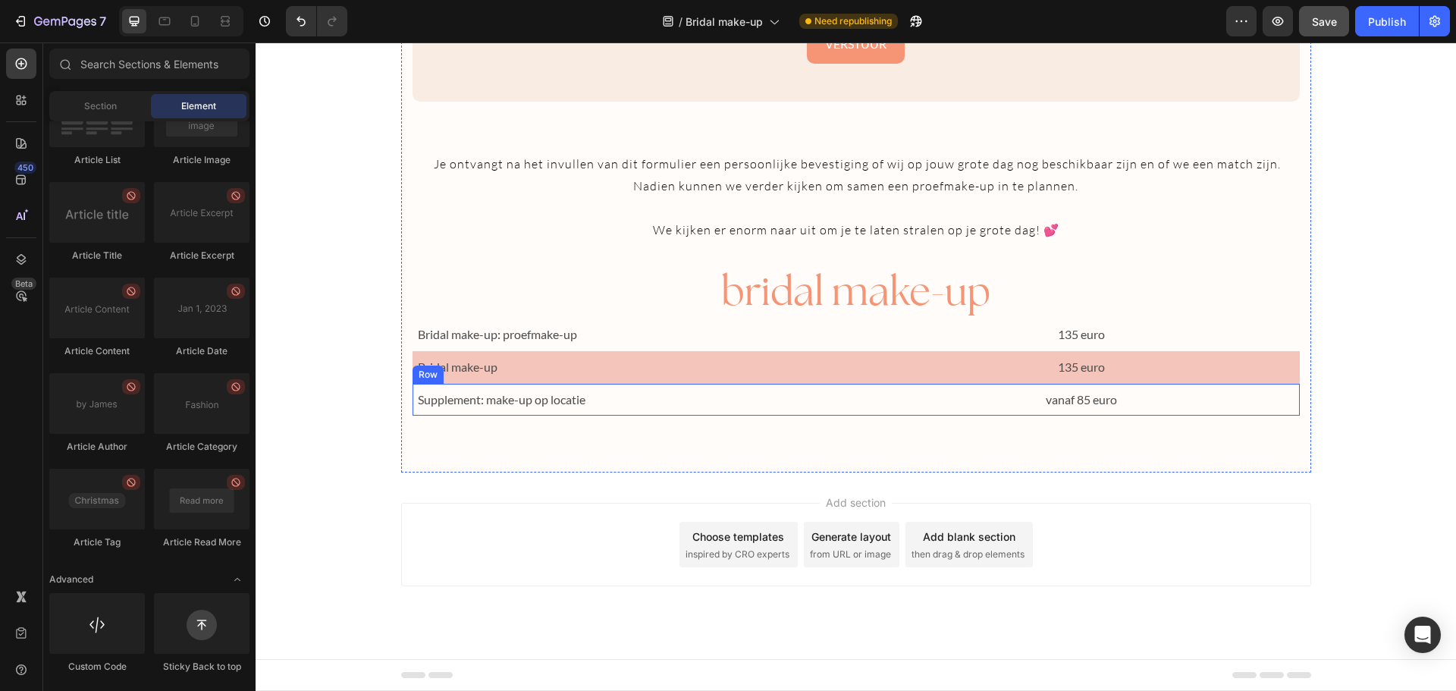
click at [850, 399] on div "Supplement: make-up op locatie Text Block vanaf 85 euro Text Block Row" at bounding box center [855, 400] width 887 height 33
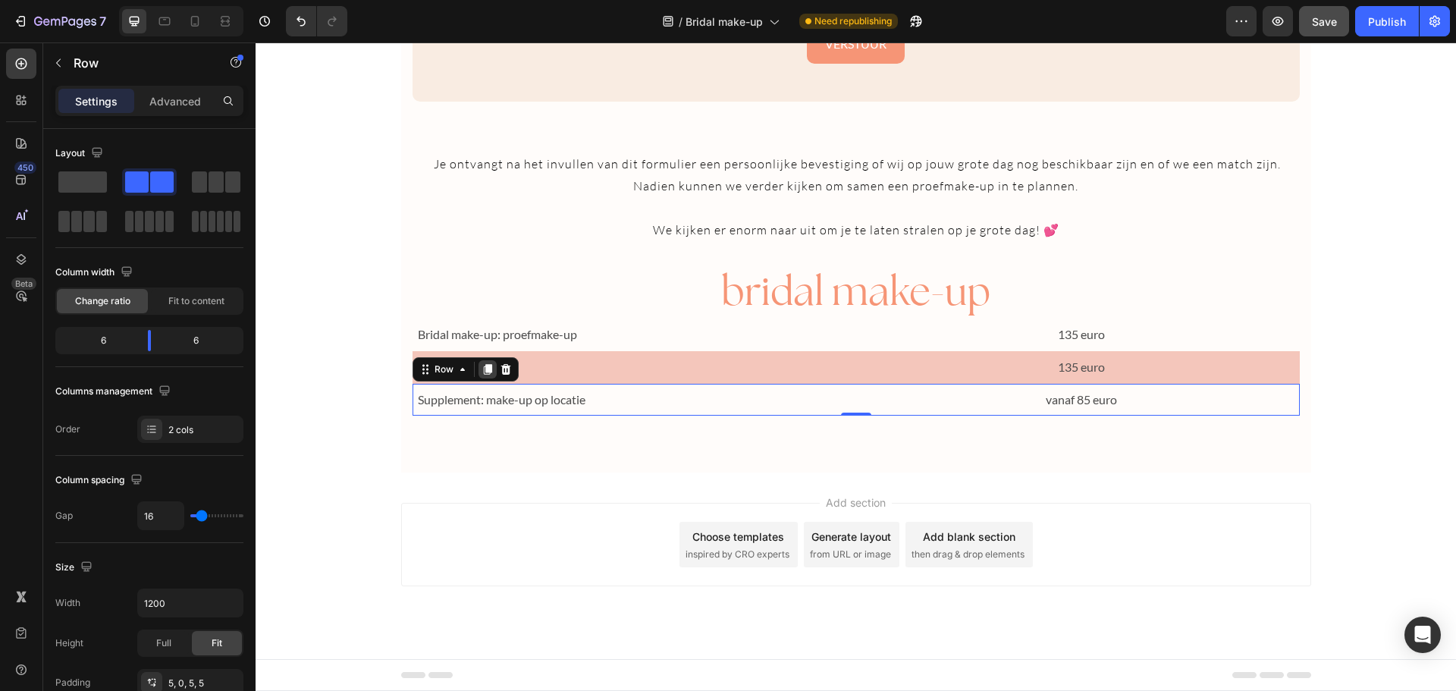
click at [481, 363] on icon at bounding box center [487, 369] width 12 height 12
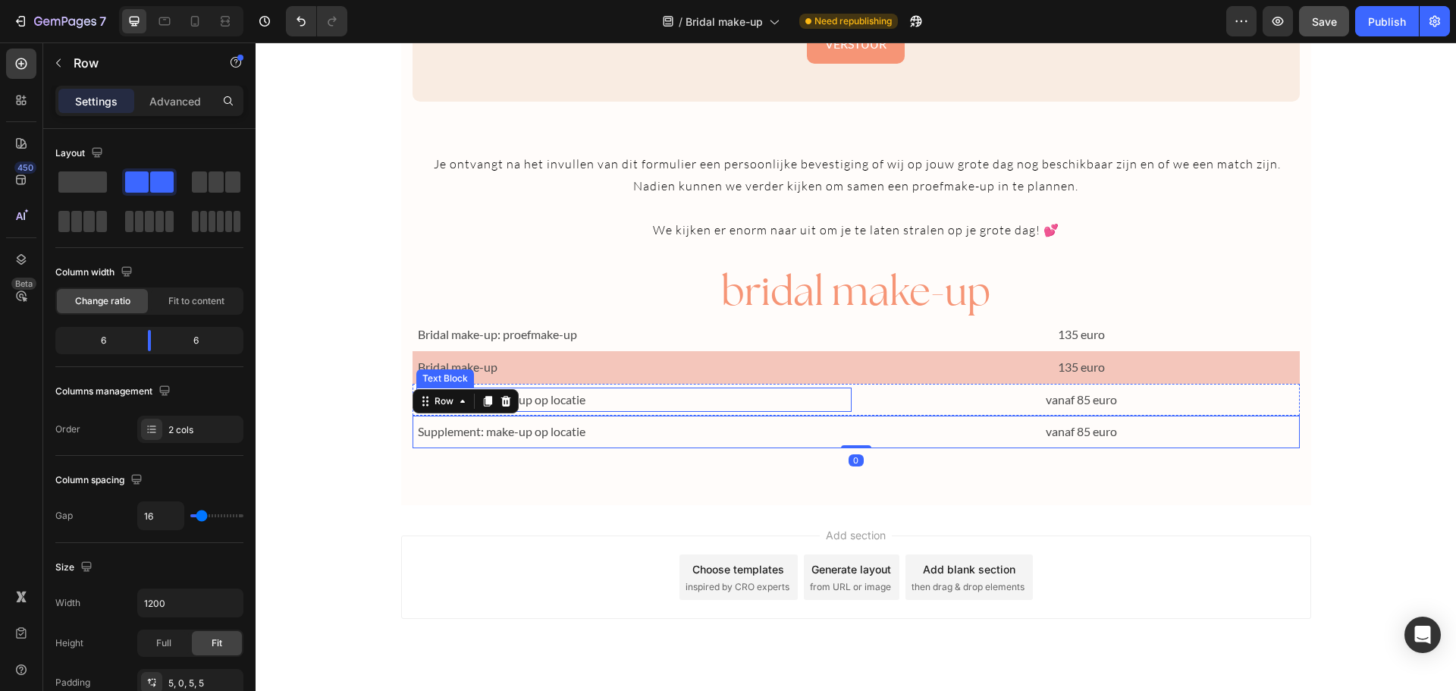
click at [555, 403] on p "Supplement: make-up op locatie" at bounding box center [634, 400] width 433 height 22
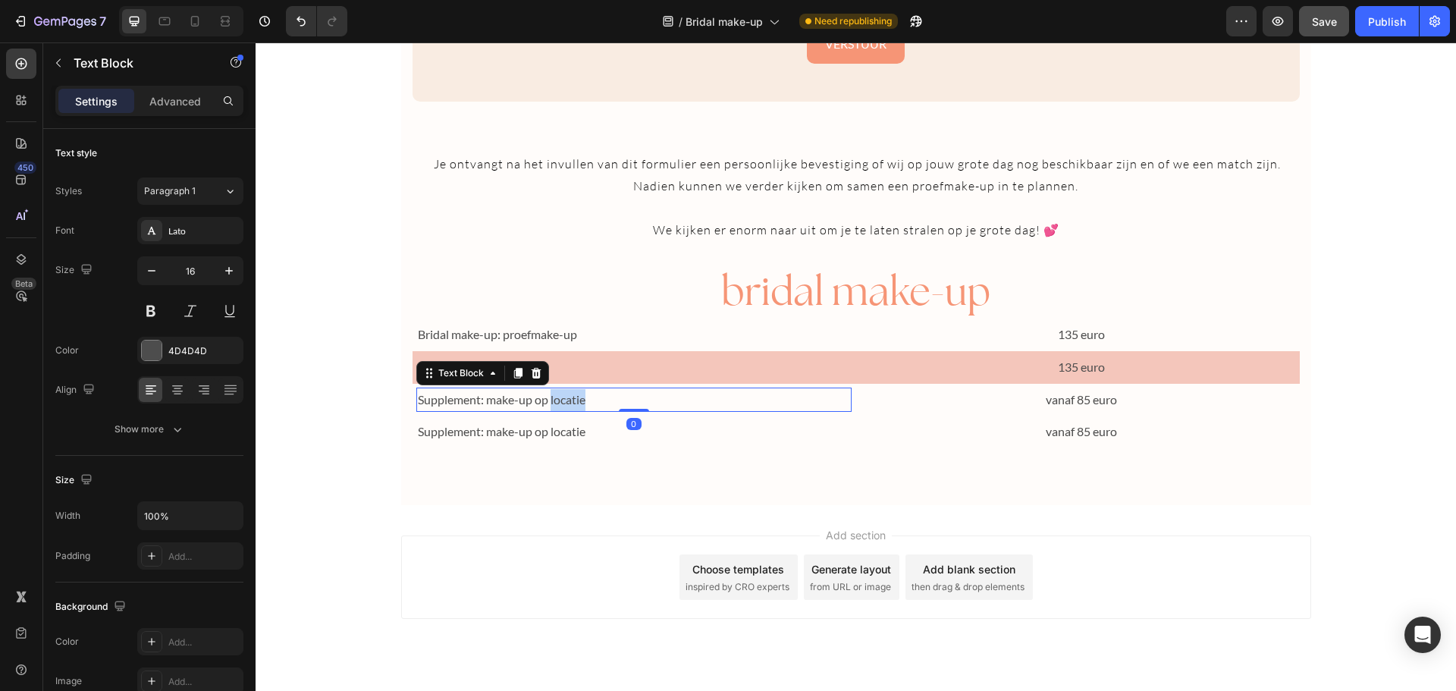
click at [555, 403] on p "Supplement: make-up op locatie" at bounding box center [634, 400] width 433 height 22
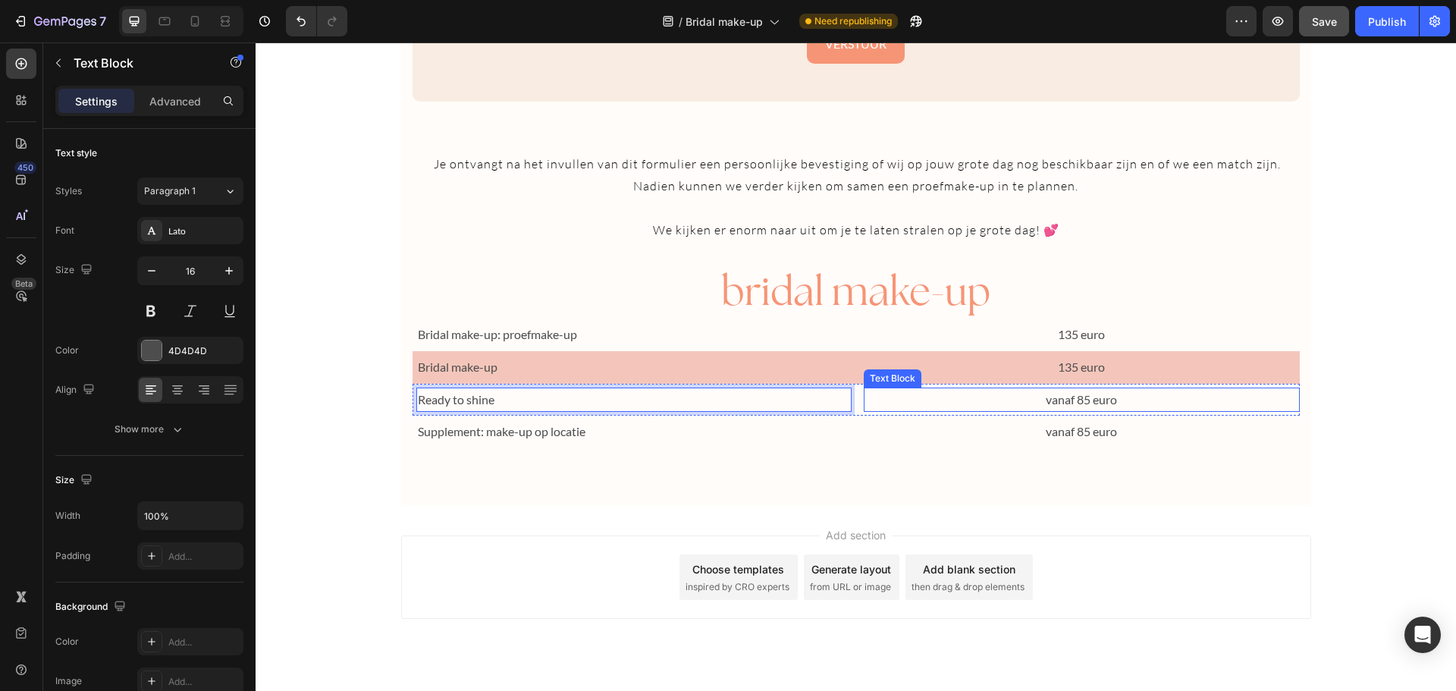
click at [1090, 397] on p "vanaf 85 euro" at bounding box center [1081, 400] width 433 height 22
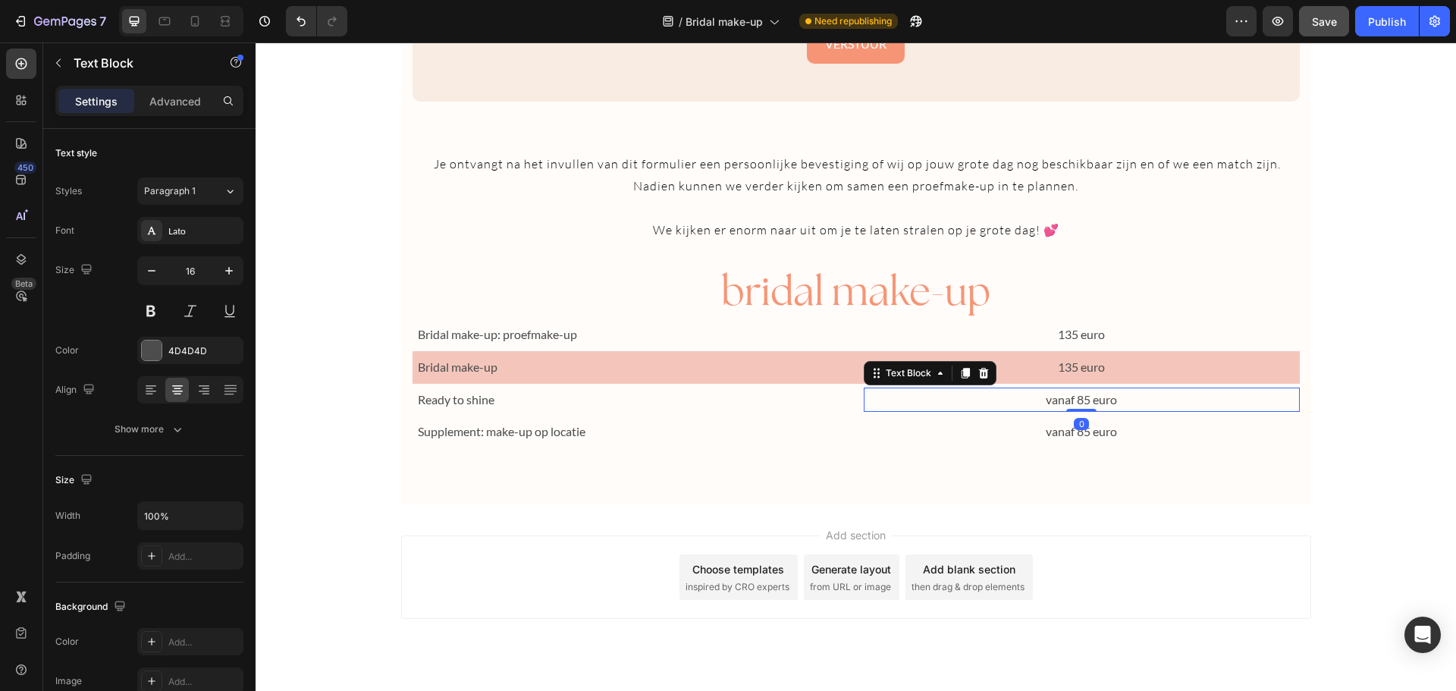
click at [1090, 397] on p "vanaf 85 euro" at bounding box center [1081, 400] width 433 height 22
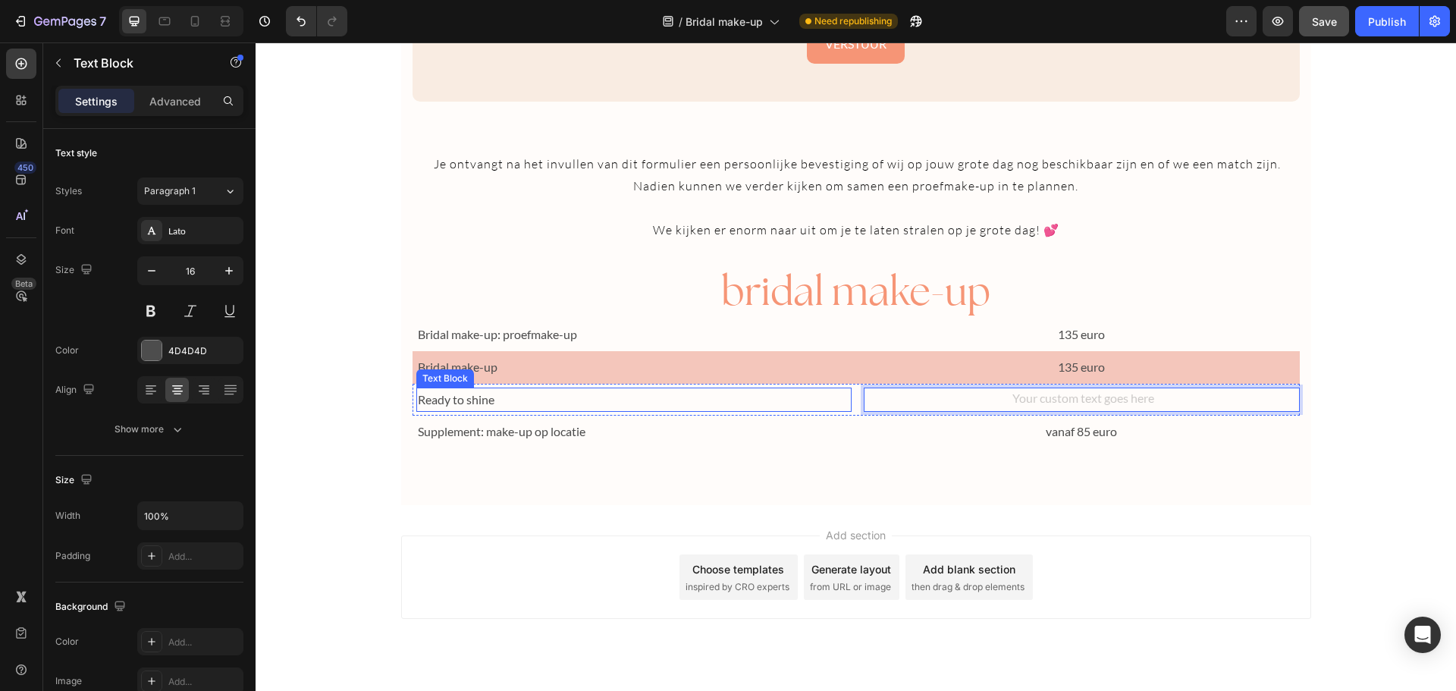
click at [512, 400] on p "Ready to shine" at bounding box center [634, 400] width 433 height 22
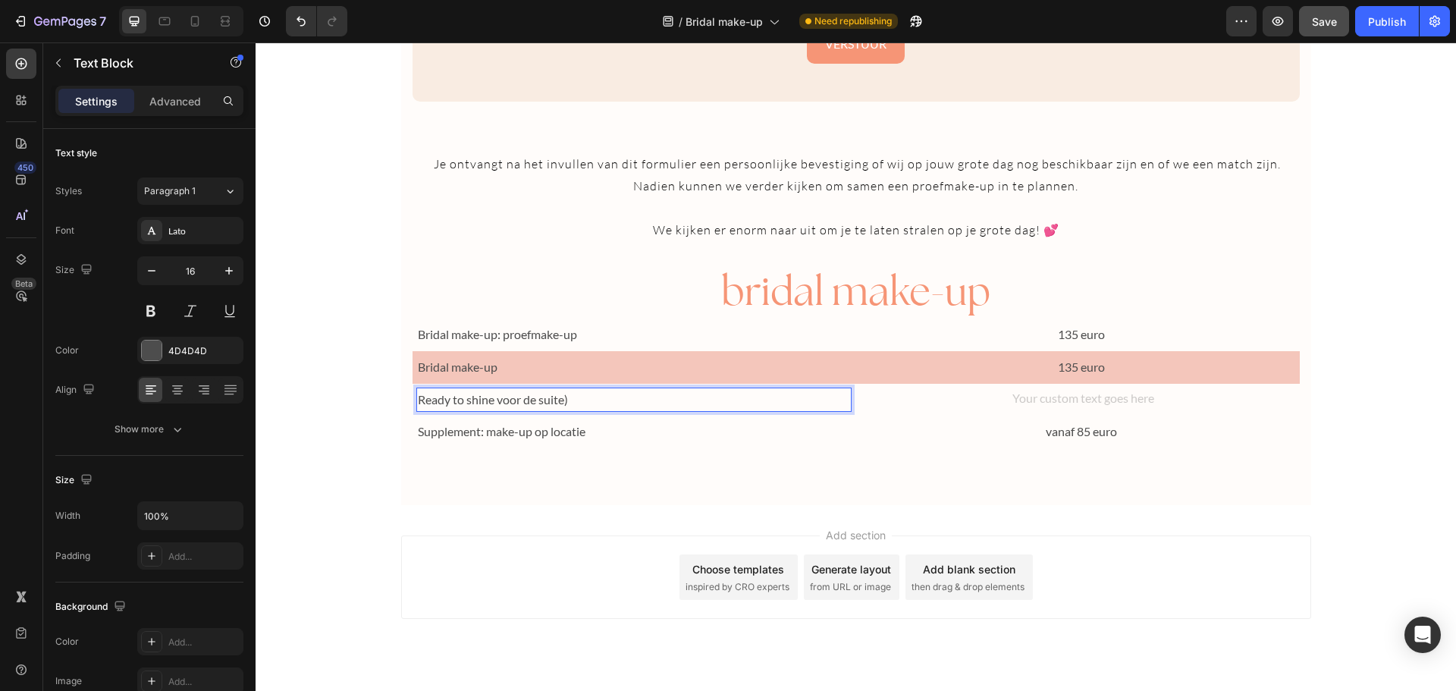
click at [494, 397] on p "Ready to shine voor de suite)" at bounding box center [634, 400] width 433 height 22
click at [559, 392] on p "Ready to shine (voor de suite)" at bounding box center [634, 400] width 433 height 22
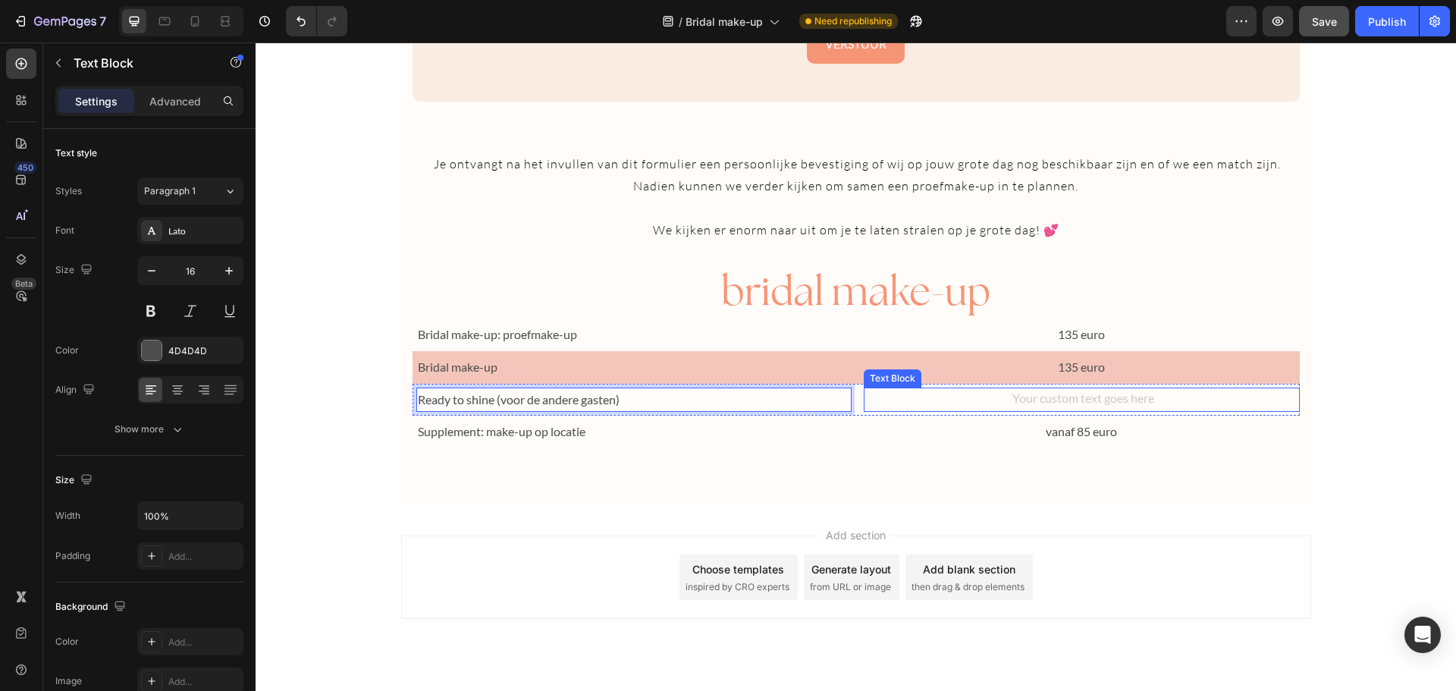
click at [1071, 393] on div "Rich Text Editor. Editing area: main" at bounding box center [1082, 399] width 436 height 25
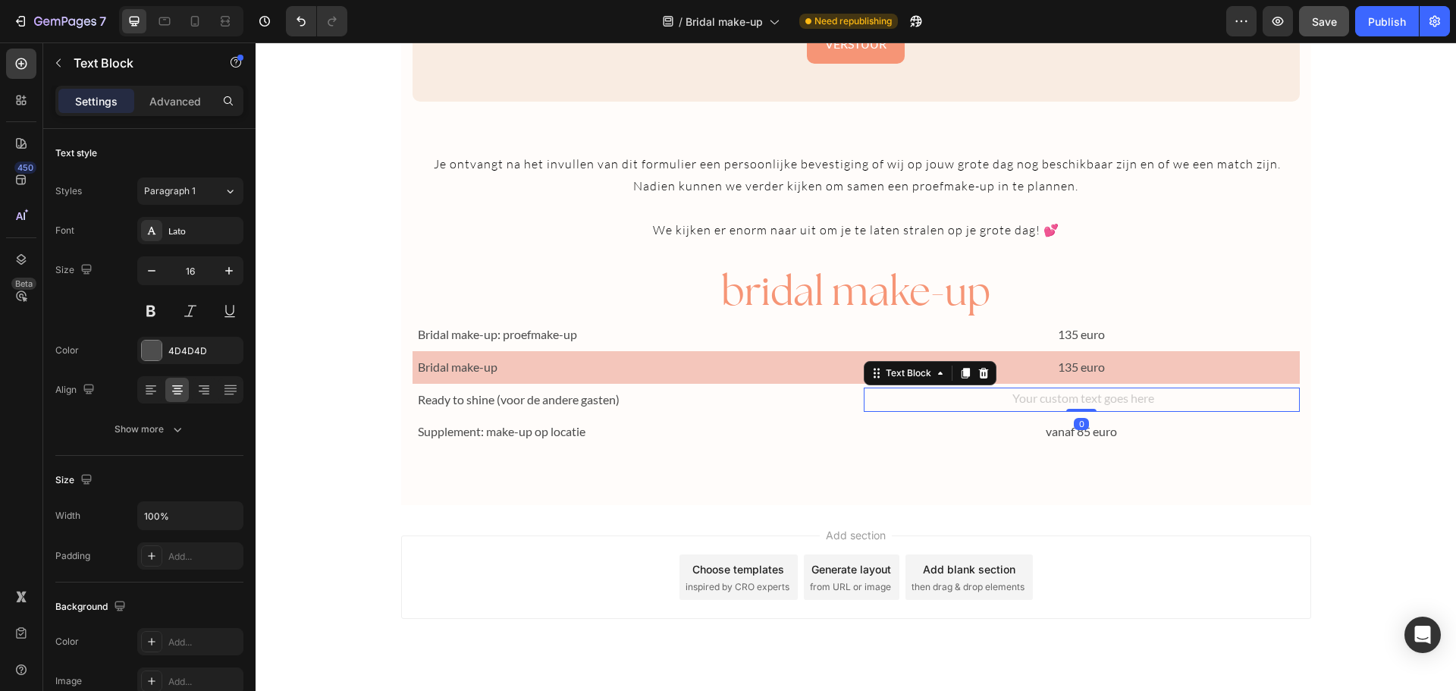
click at [1071, 393] on div "Rich Text Editor. Editing area: main" at bounding box center [1082, 399] width 436 height 25
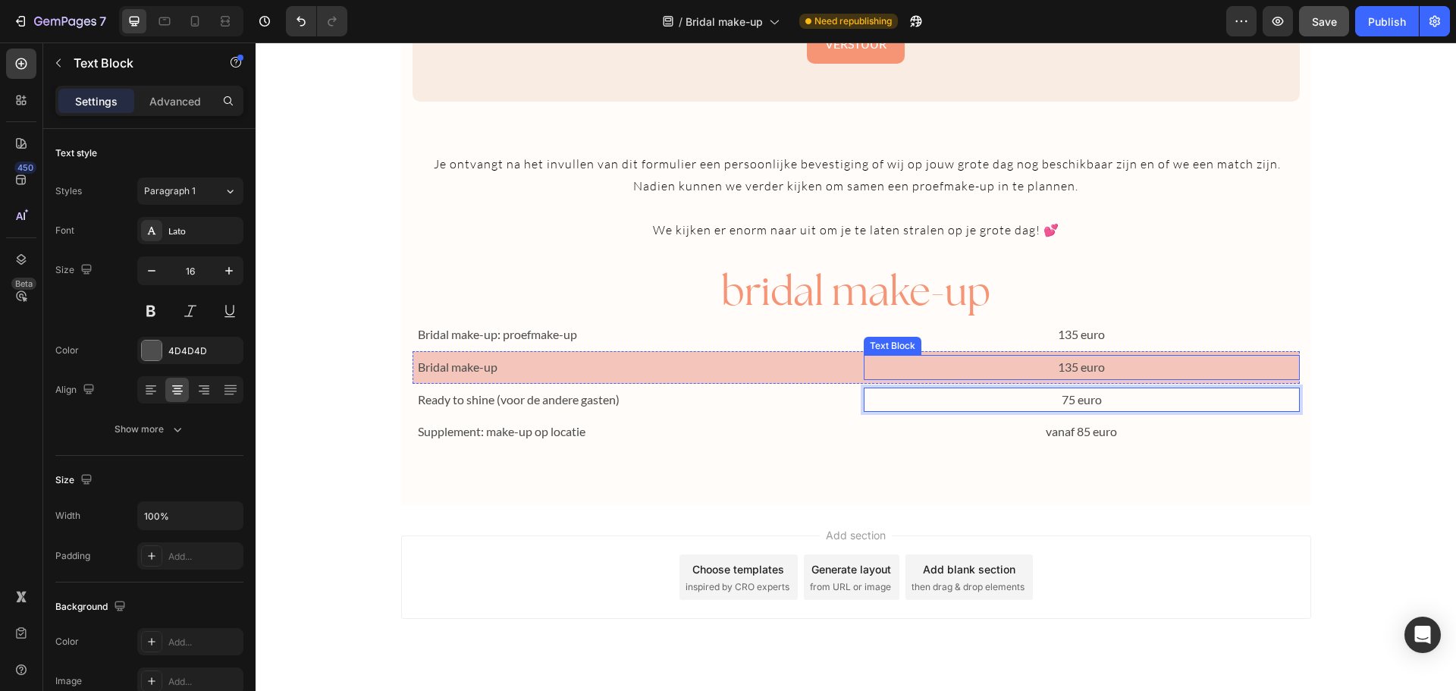
click at [1206, 367] on p "135 euro" at bounding box center [1081, 367] width 433 height 22
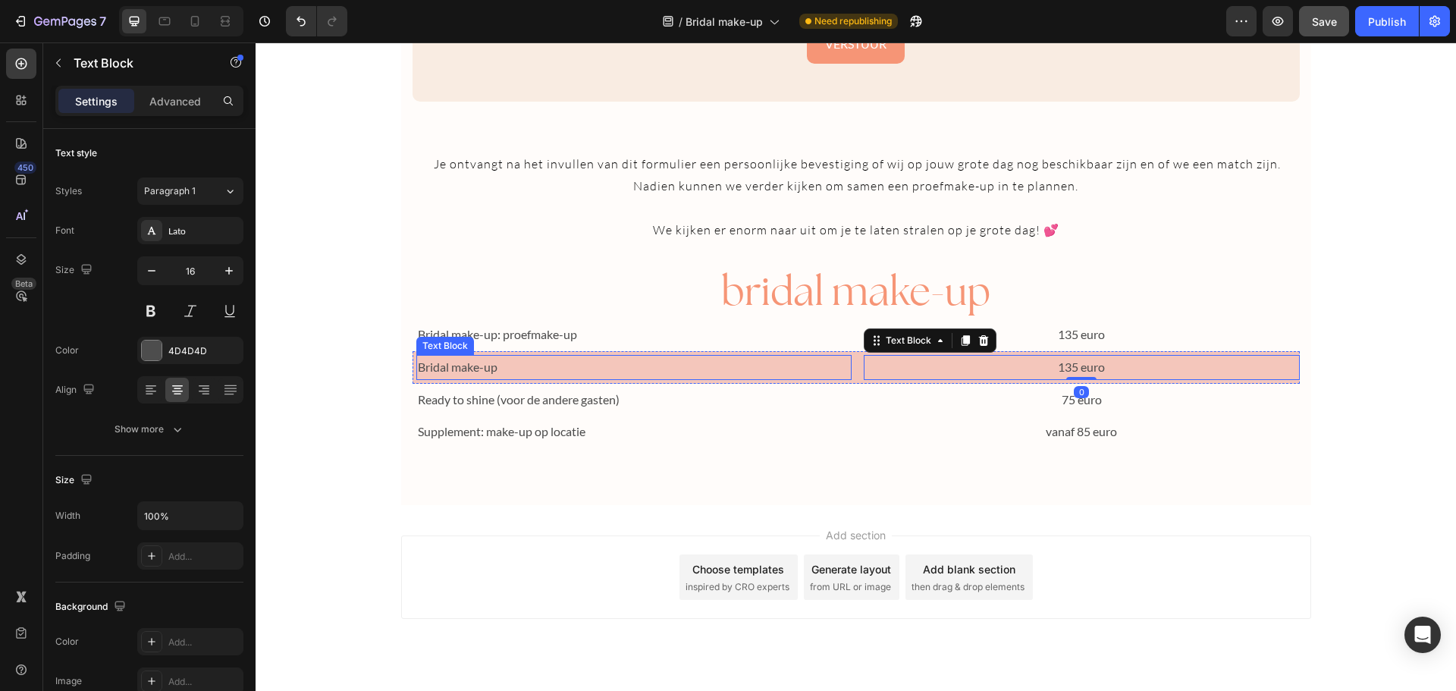
click at [845, 369] on div "Bridal make-up" at bounding box center [634, 367] width 436 height 25
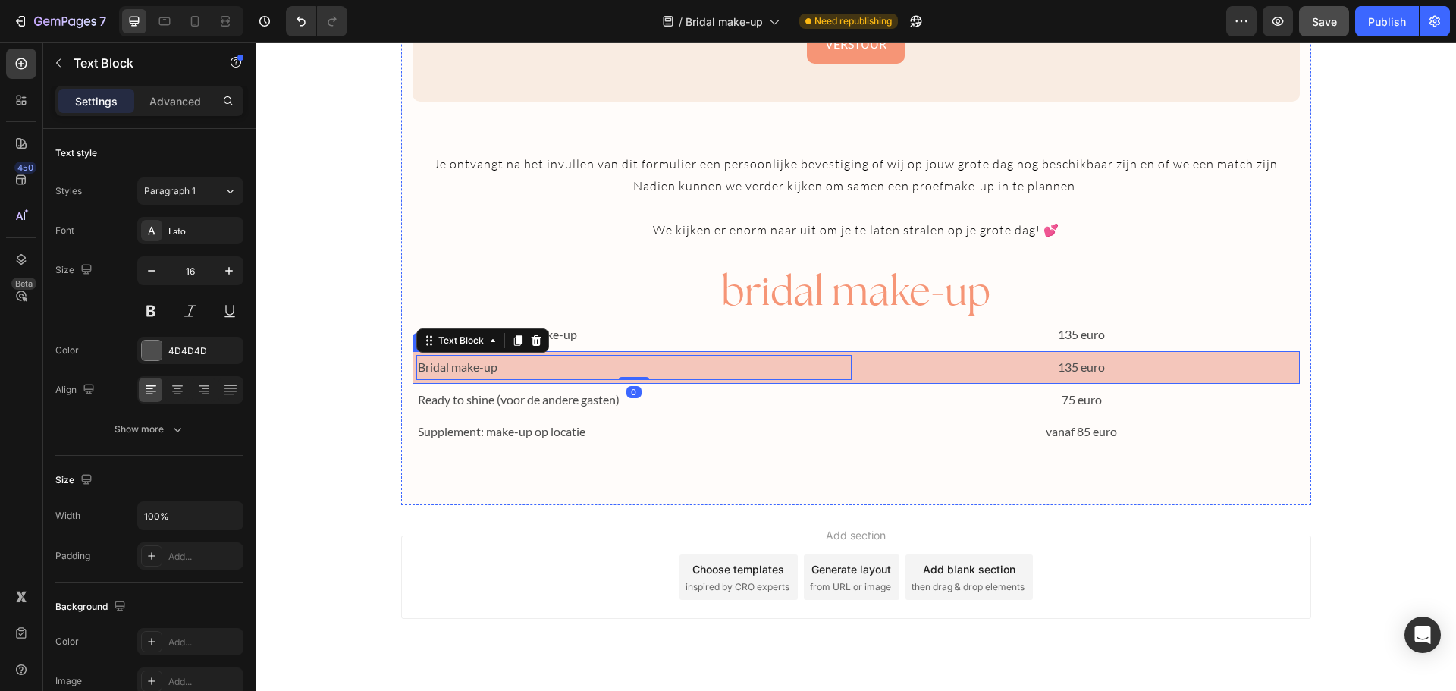
click at [850, 369] on div "Bridal make-up Text Block 0 135 euro Text Block Row" at bounding box center [855, 367] width 887 height 33
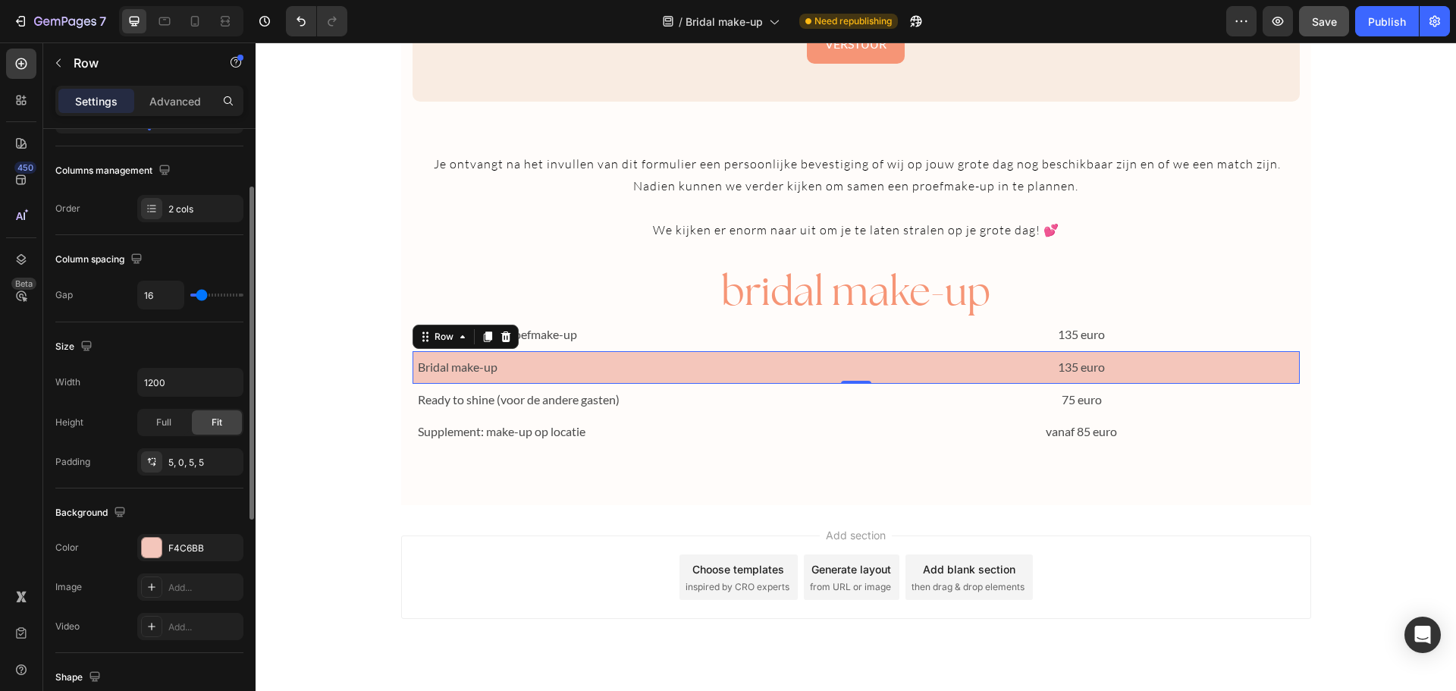
scroll to position [221, 0]
click at [193, 546] on div "F4C6BB" at bounding box center [190, 548] width 44 height 14
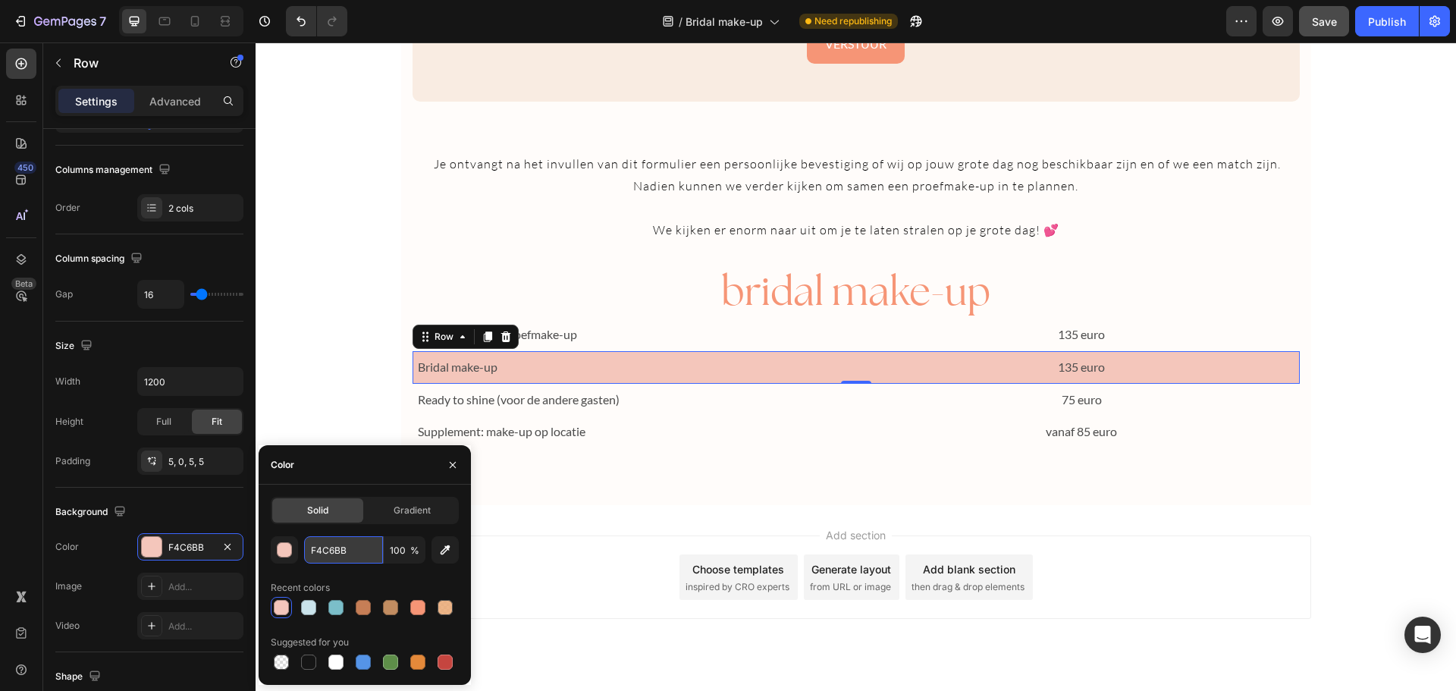
click at [343, 546] on input "F4C6BB" at bounding box center [343, 549] width 79 height 27
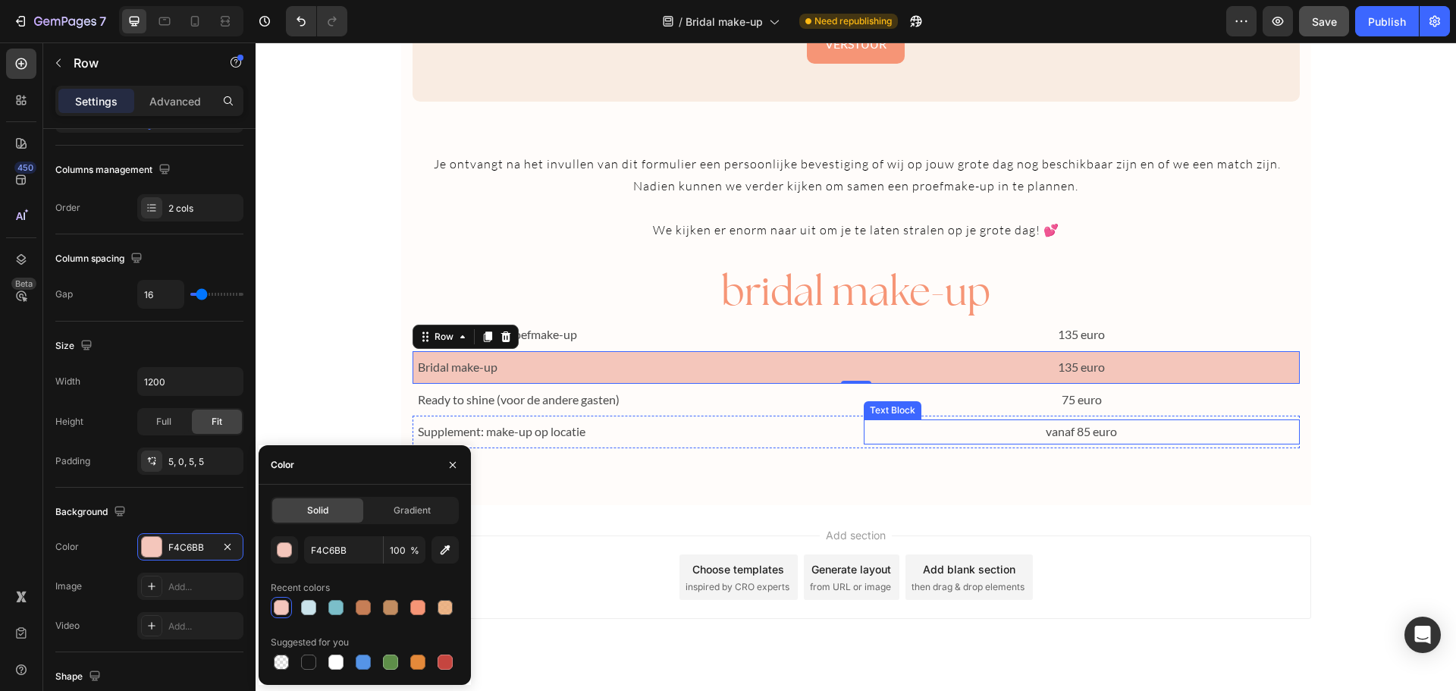
click at [874, 429] on p "vanaf 85 euro" at bounding box center [1081, 432] width 433 height 22
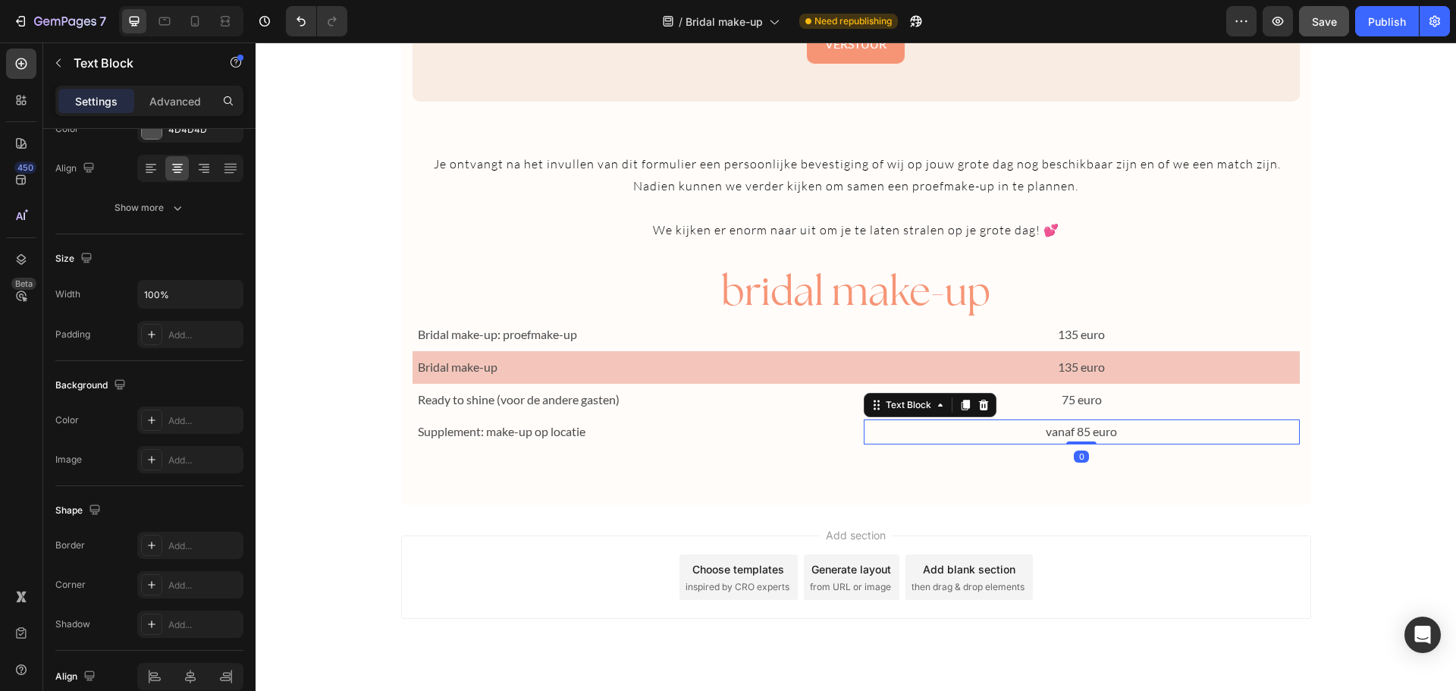
scroll to position [0, 0]
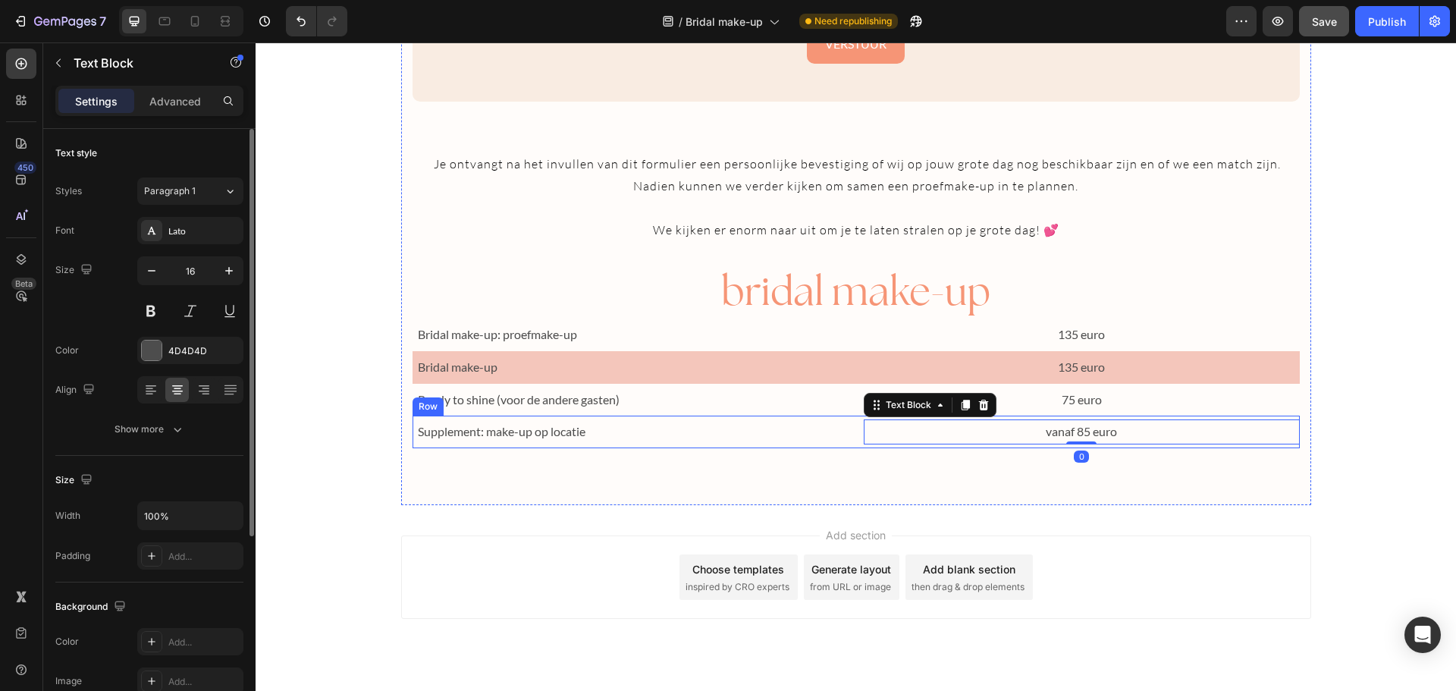
click at [851, 431] on div "Supplement: make-up op locatie Text Block vanaf 85 euro Text Block 0 Row" at bounding box center [855, 432] width 887 height 33
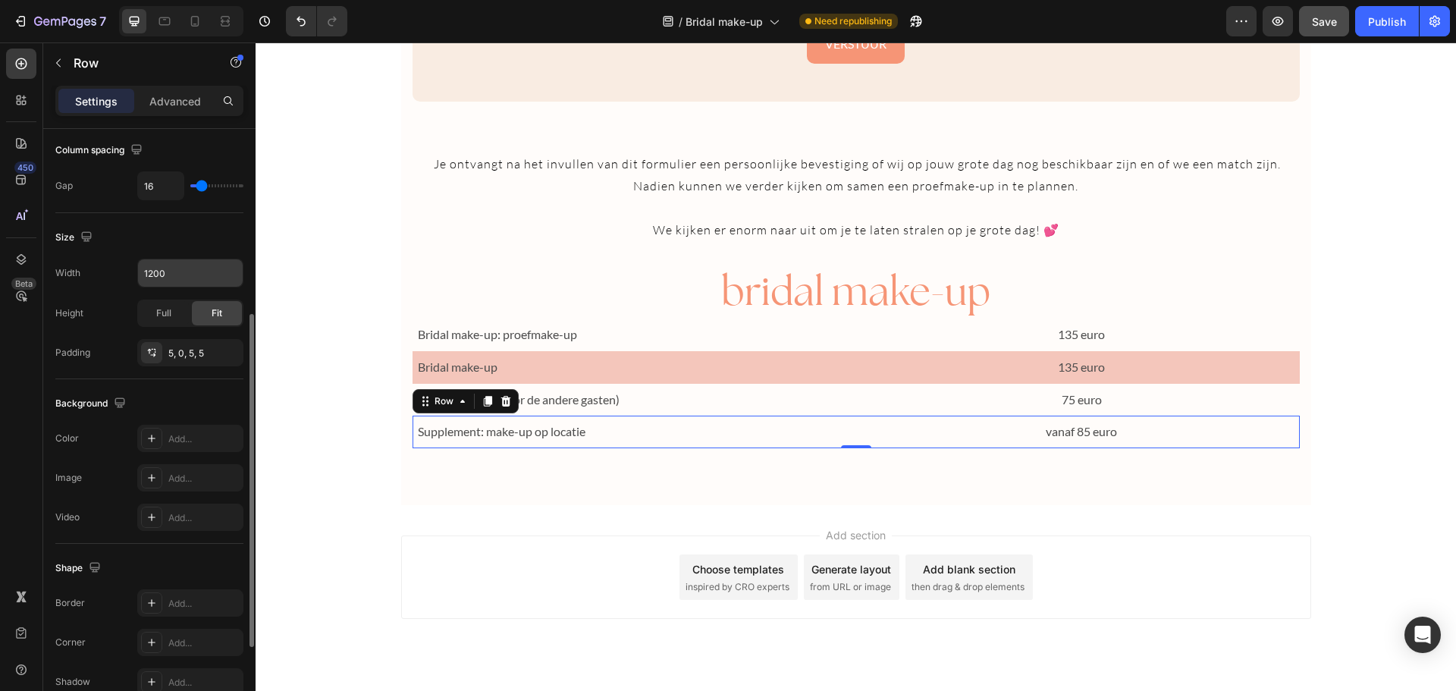
scroll to position [332, 0]
click at [174, 431] on div "Add..." at bounding box center [203, 437] width 71 height 14
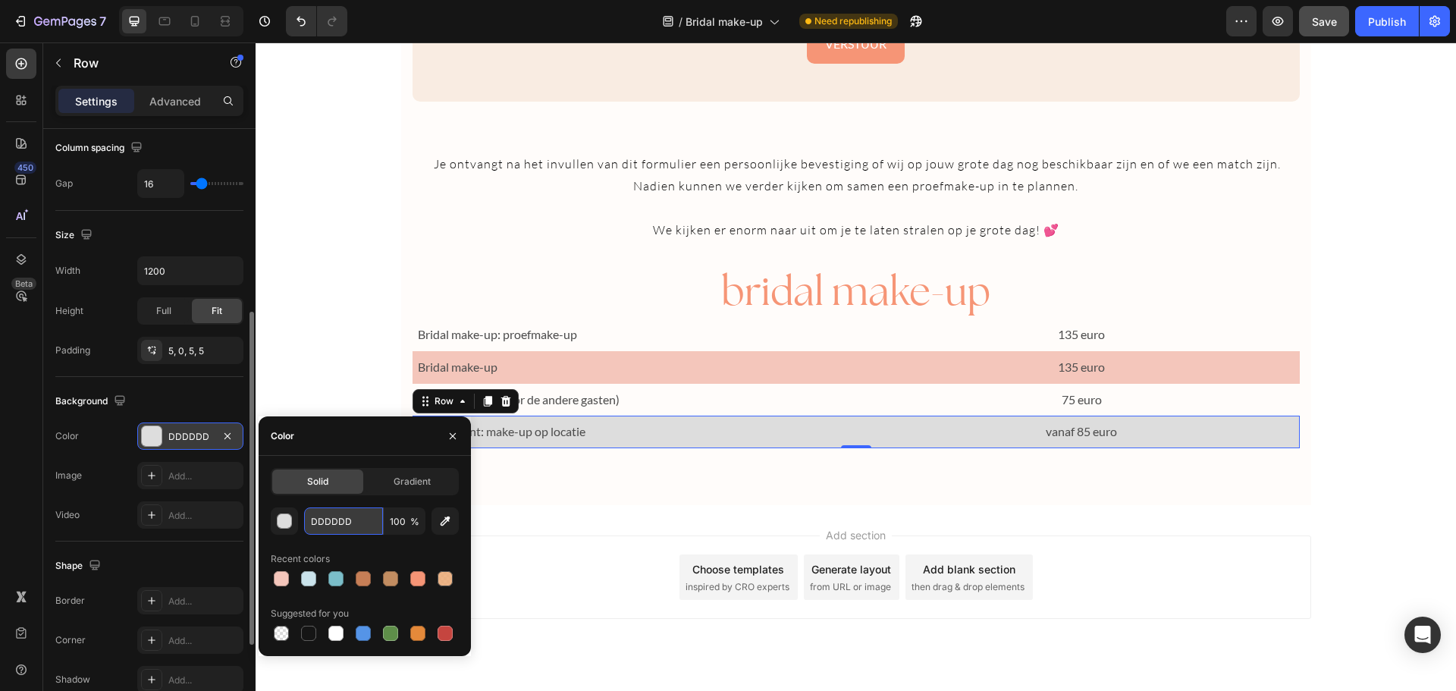
click at [336, 523] on input "DDDDDD" at bounding box center [343, 520] width 79 height 27
paste input "F4C6BB"
type input "F4C6BB"
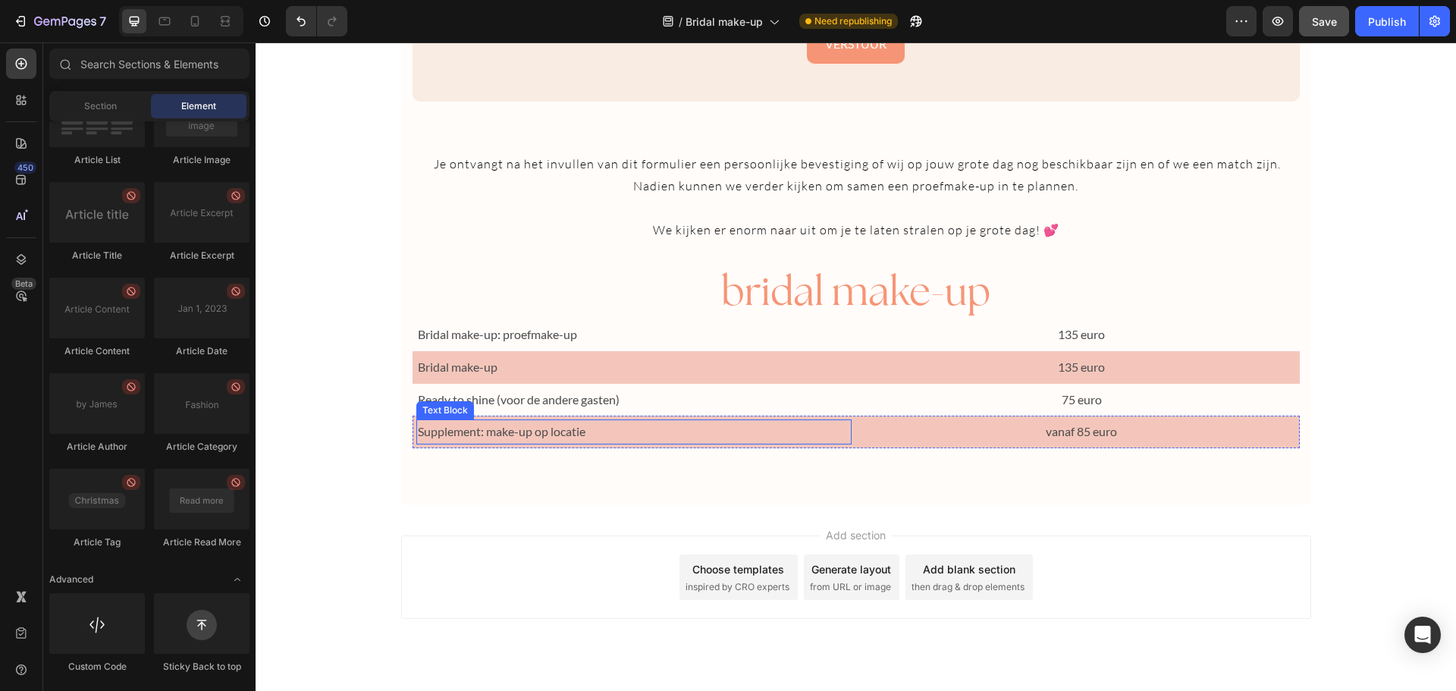
click at [606, 438] on p "Supplement: make-up op locatie" at bounding box center [634, 432] width 433 height 22
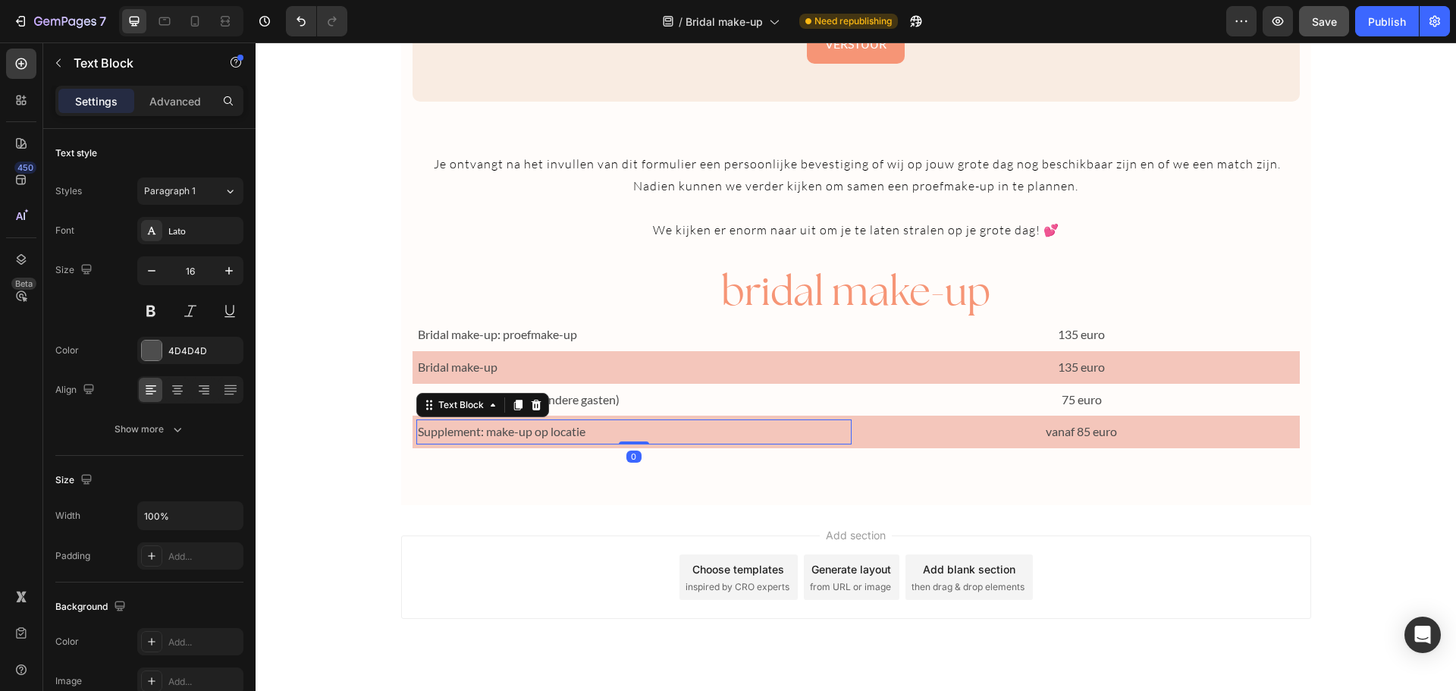
click at [600, 434] on p "Supplement: make-up op locatie" at bounding box center [634, 432] width 433 height 22
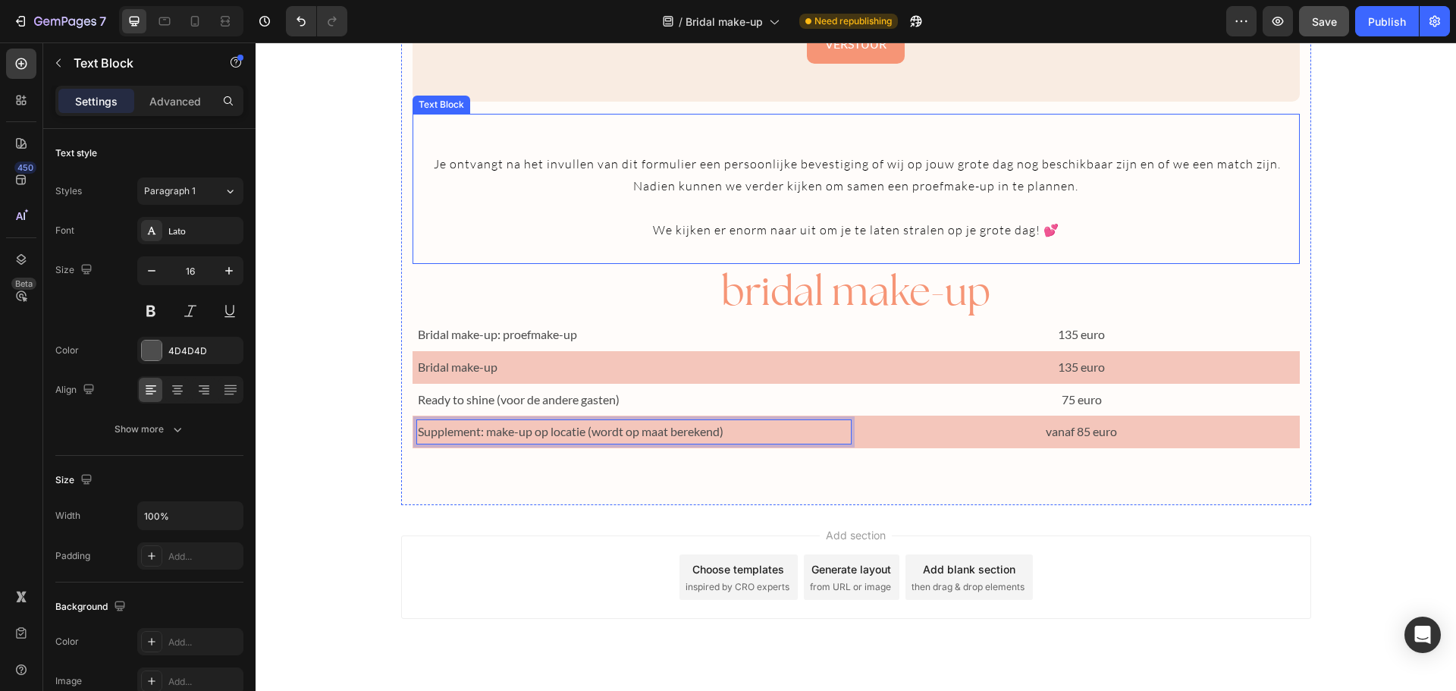
click at [999, 243] on p at bounding box center [856, 252] width 884 height 22
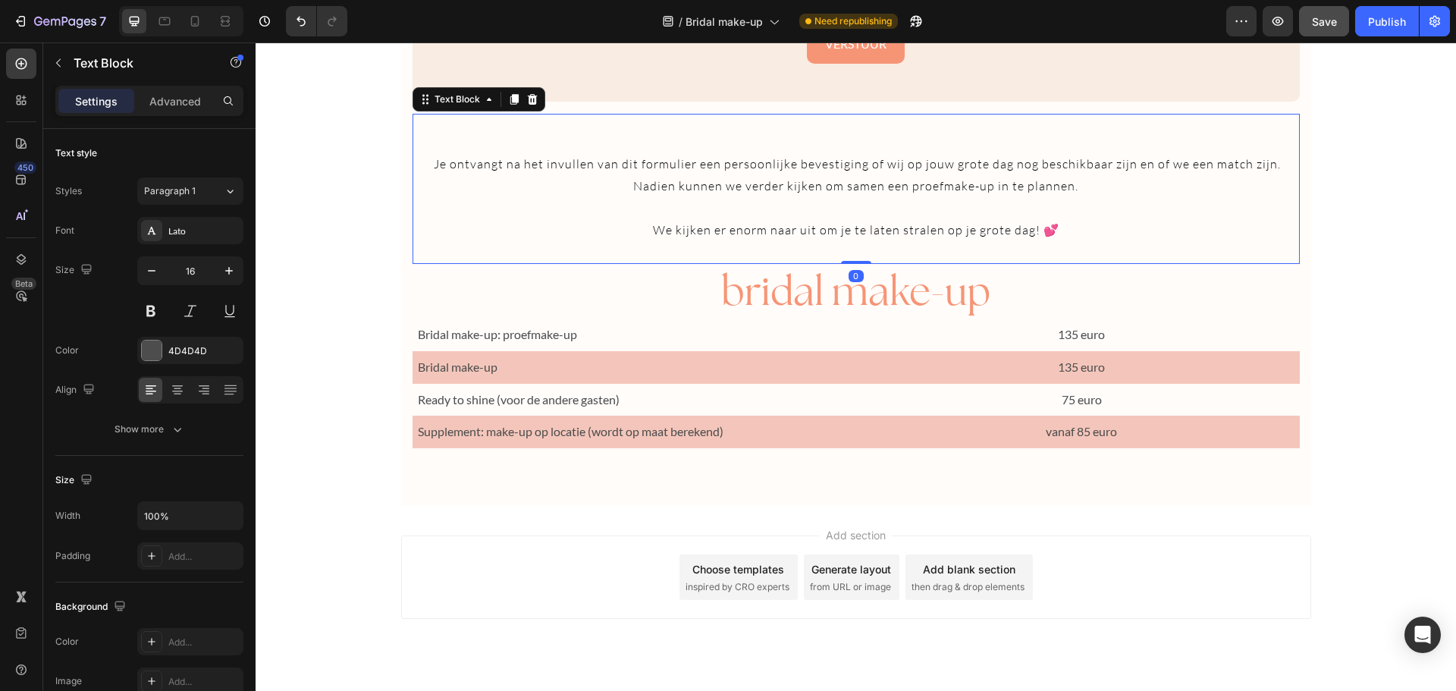
scroll to position [293, 0]
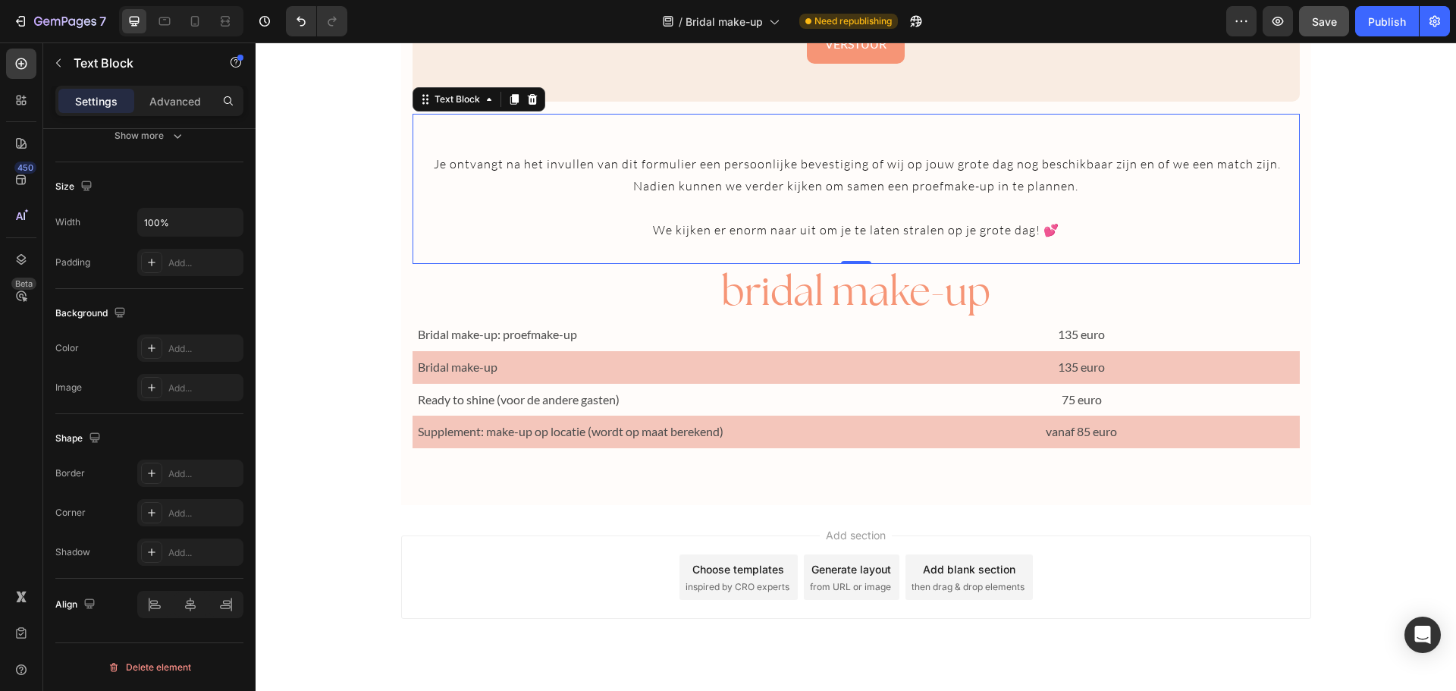
click at [999, 243] on p "Rich Text Editor. Editing area: main" at bounding box center [856, 252] width 884 height 22
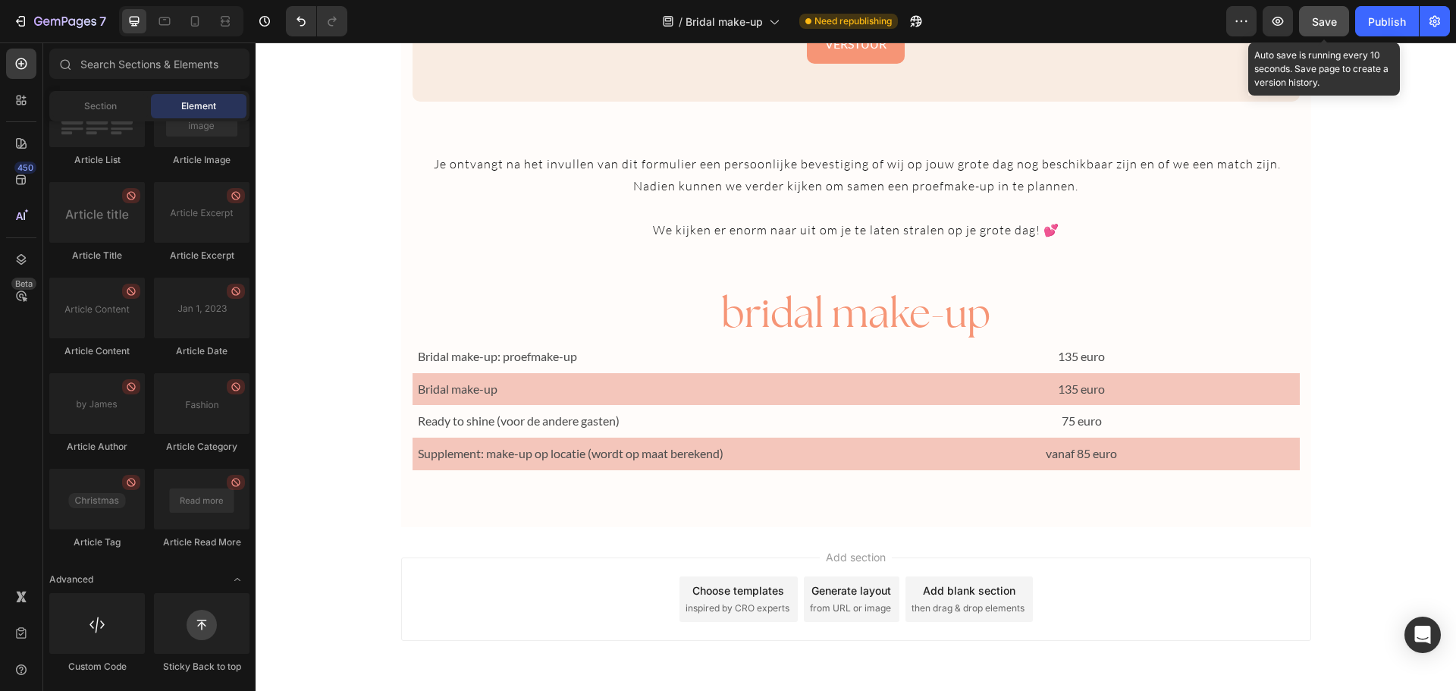
click at [1320, 29] on div "Save" at bounding box center [1324, 22] width 25 height 16
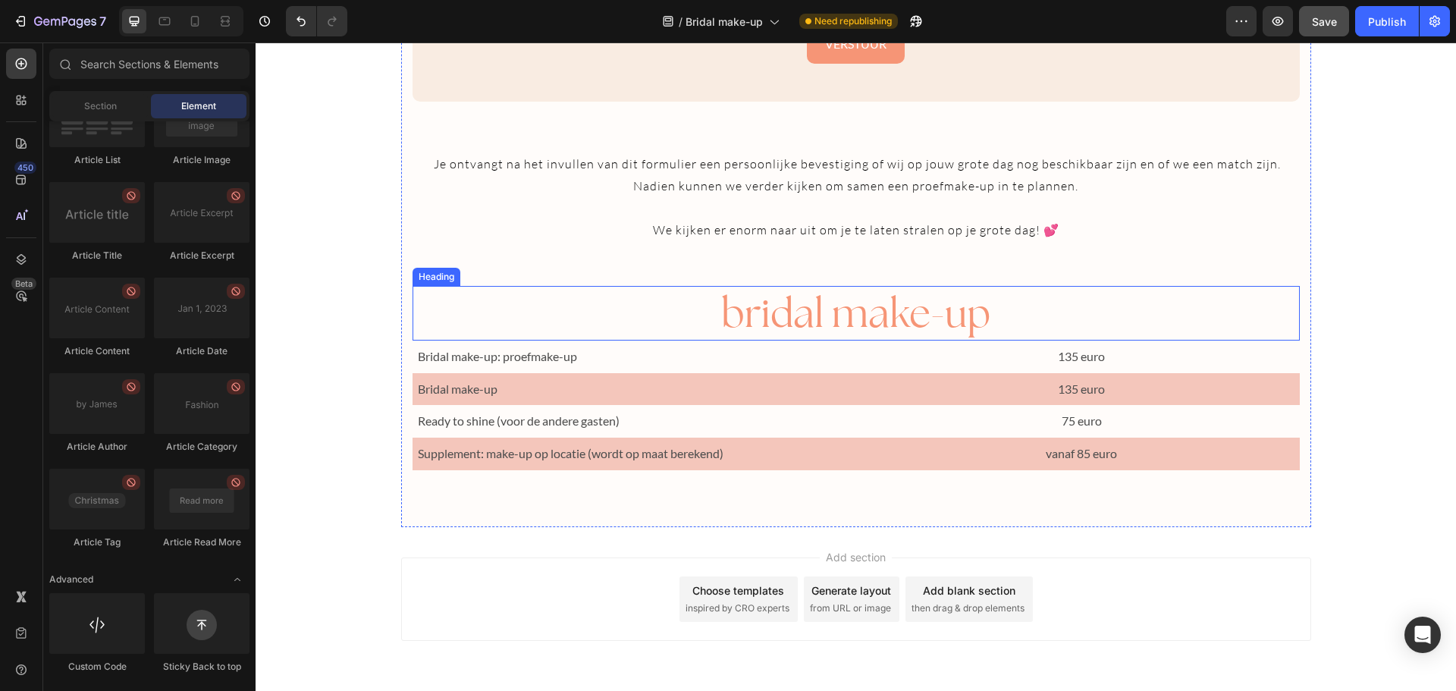
click at [808, 301] on span "bridal make-up" at bounding box center [855, 312] width 269 height 51
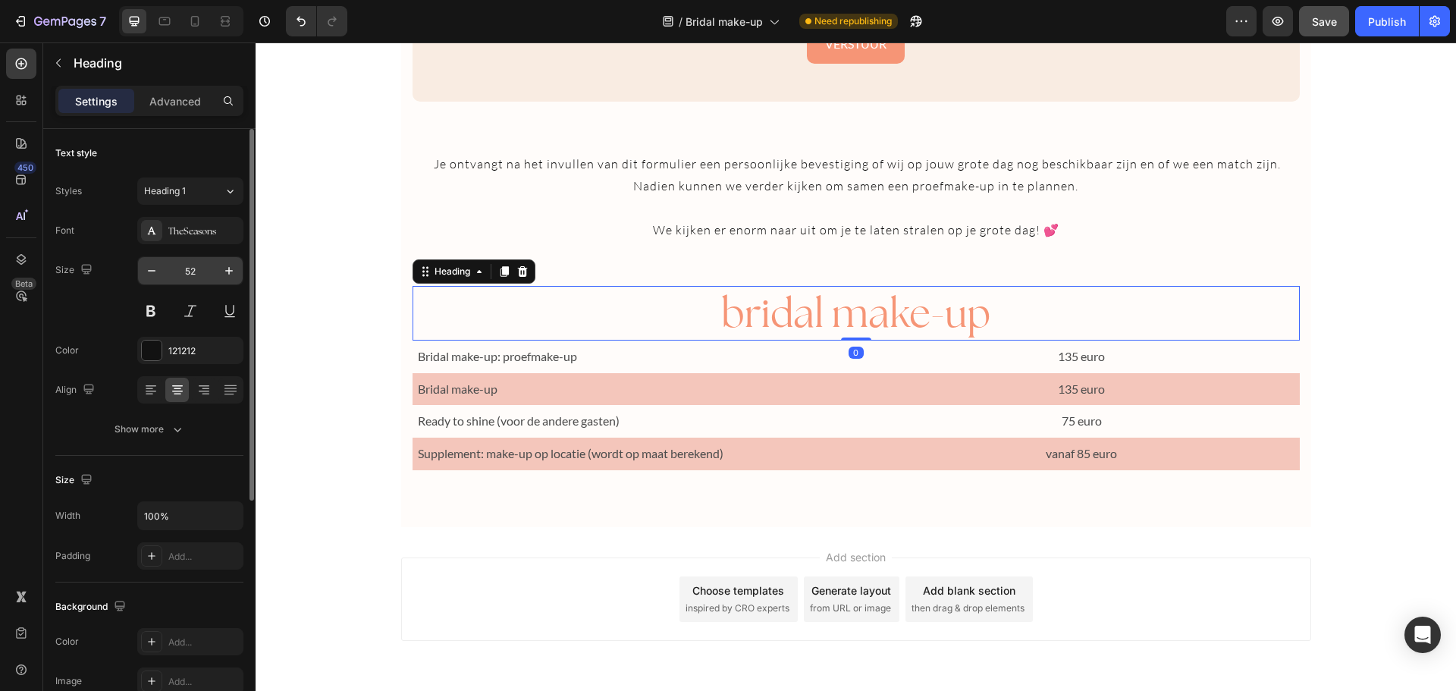
click at [186, 270] on input "52" at bounding box center [190, 270] width 50 height 27
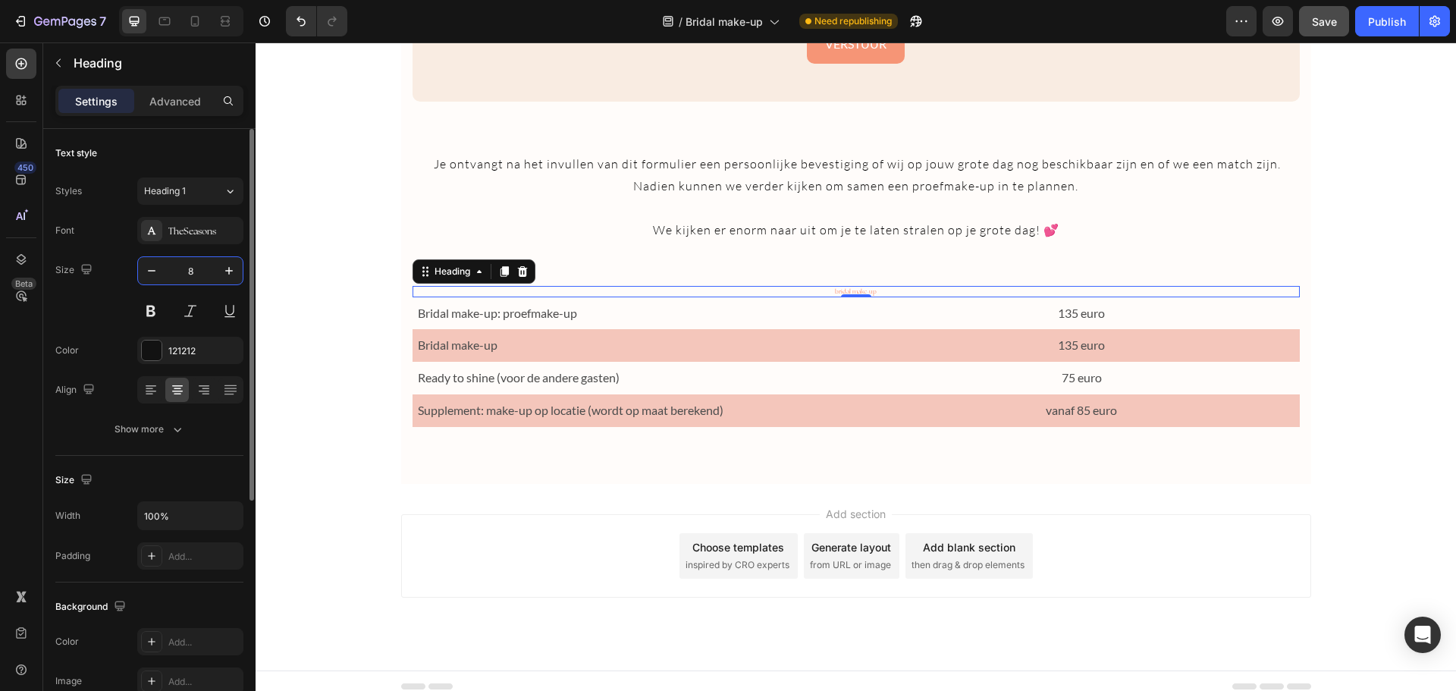
type input "80"
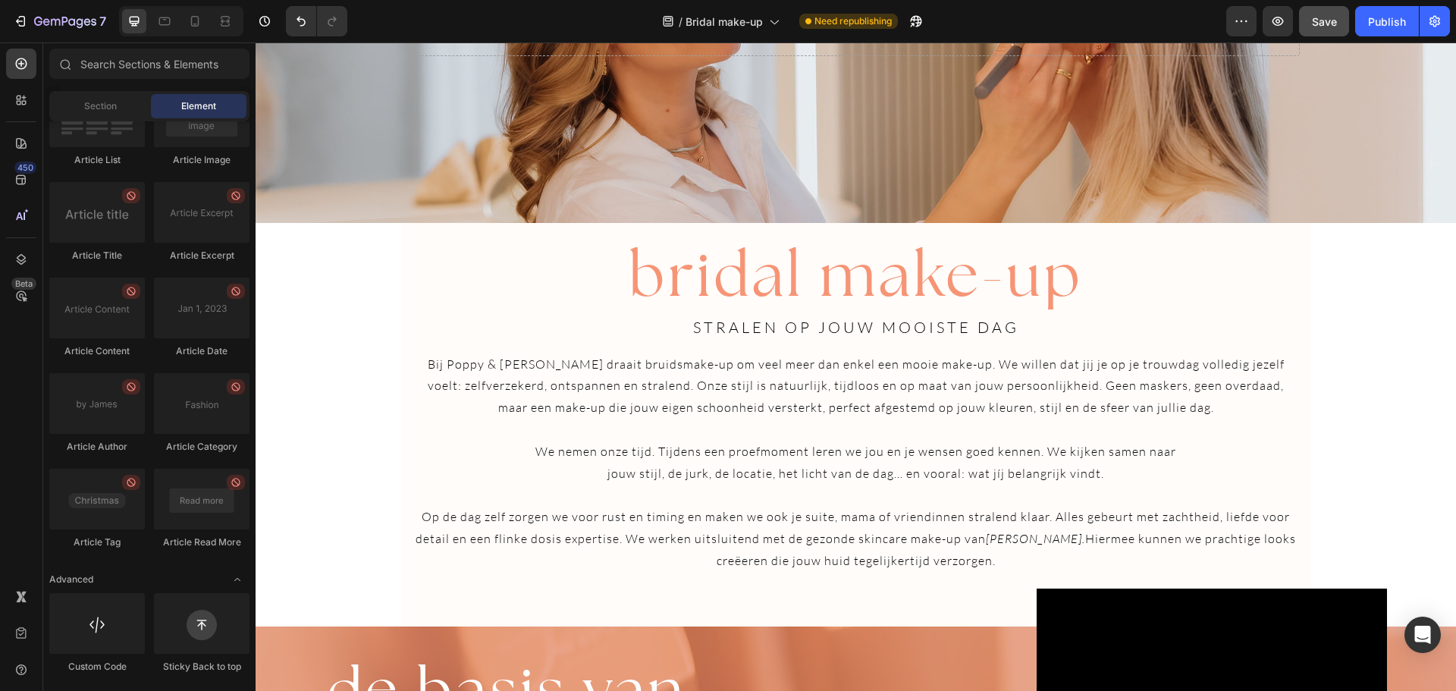
scroll to position [229, 0]
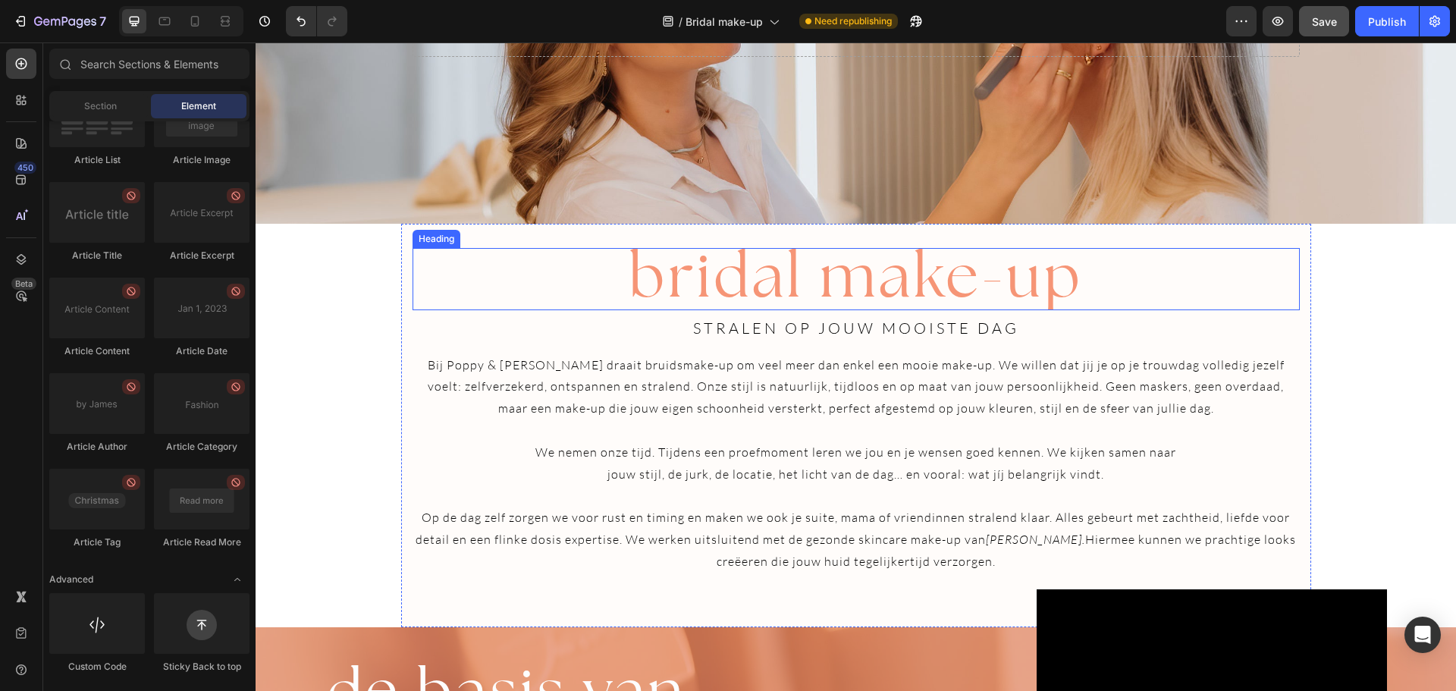
click at [677, 284] on span "bridal make-up" at bounding box center [856, 274] width 454 height 77
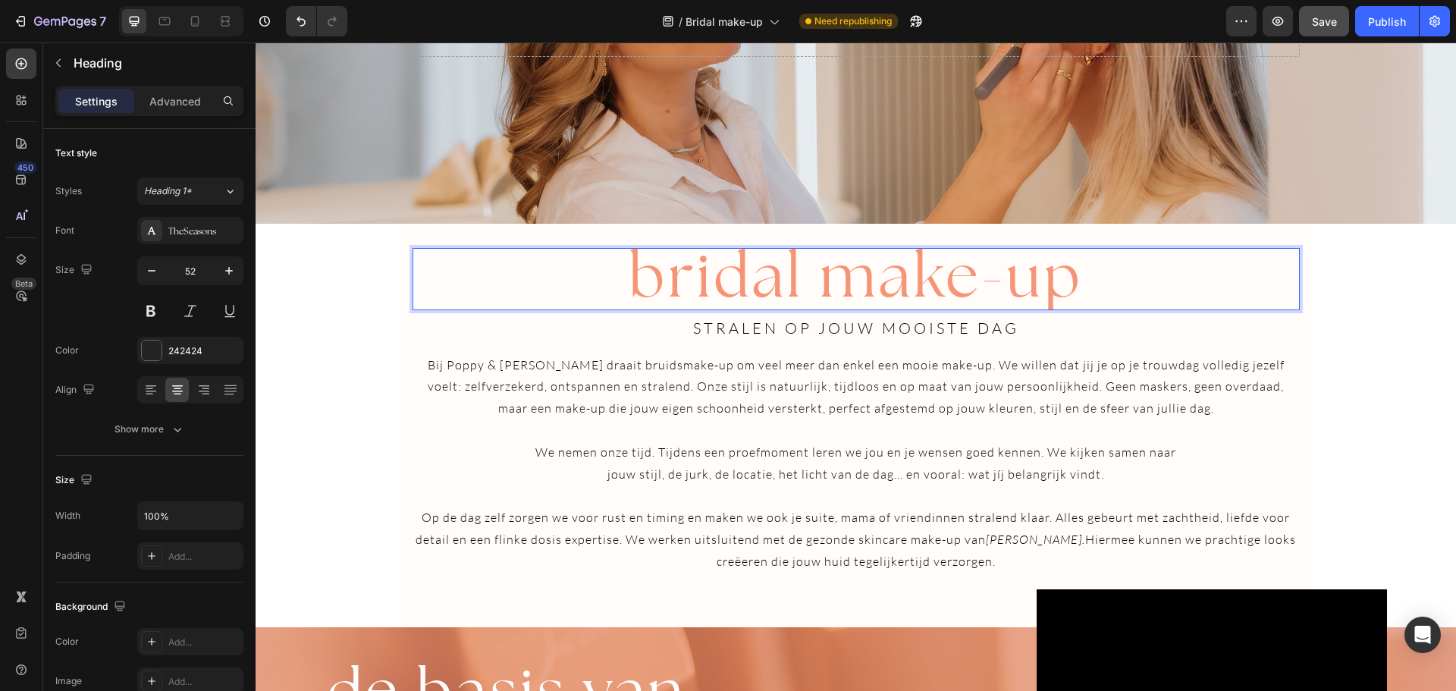
click at [629, 287] on span "bridal make-up" at bounding box center [856, 274] width 454 height 77
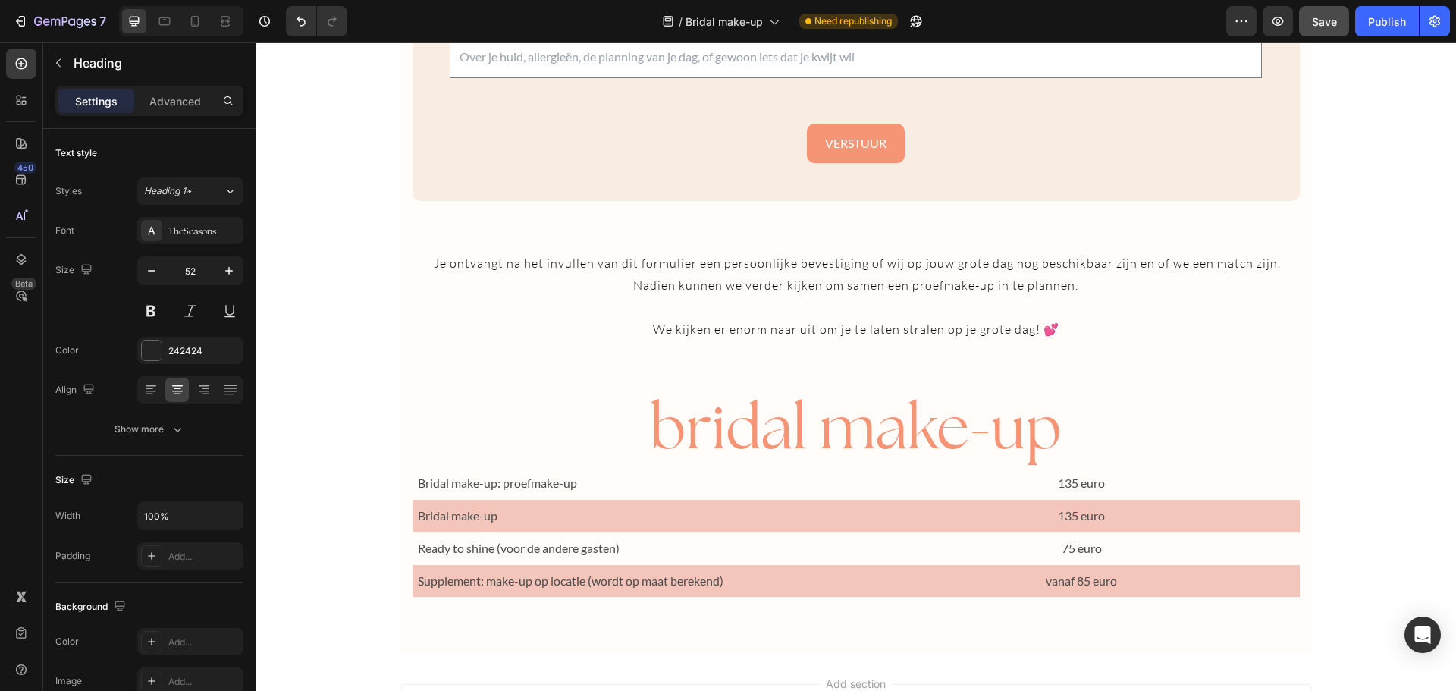
scroll to position [2401, 0]
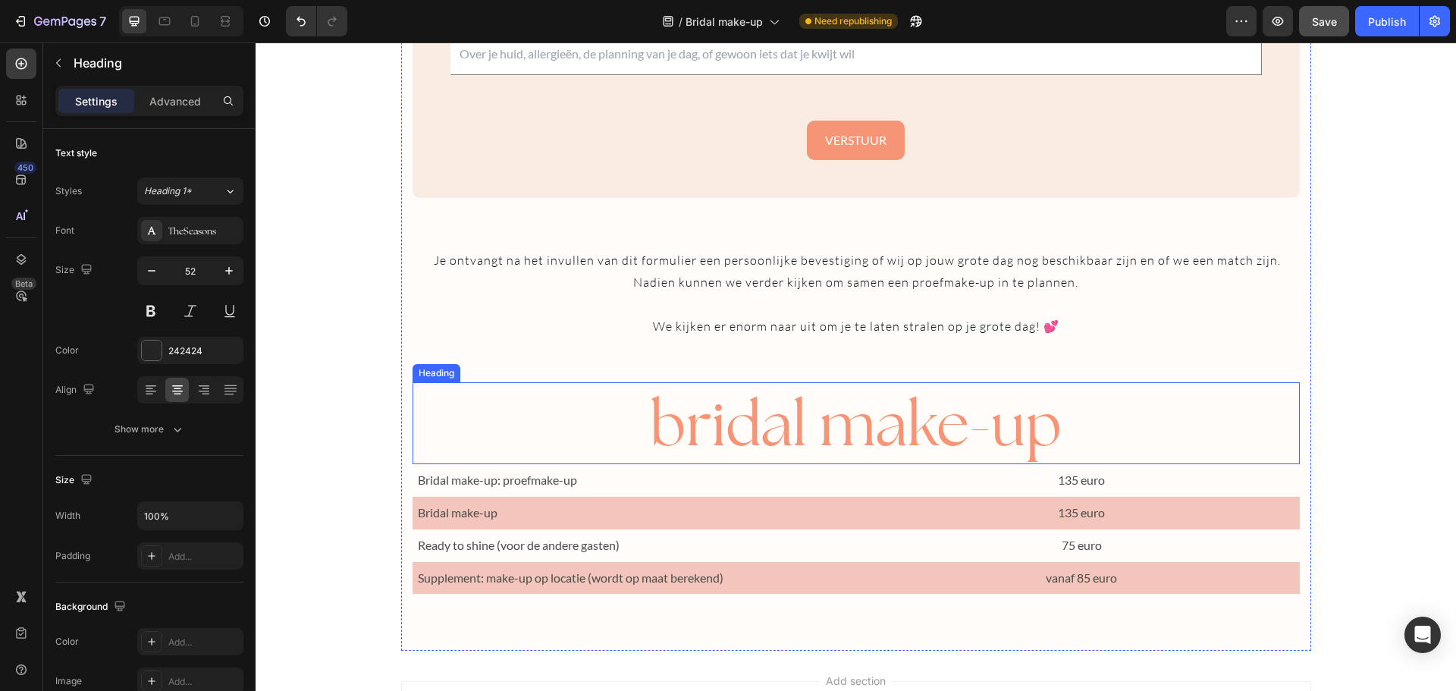
click at [725, 413] on span "bridal make-up" at bounding box center [856, 422] width 412 height 77
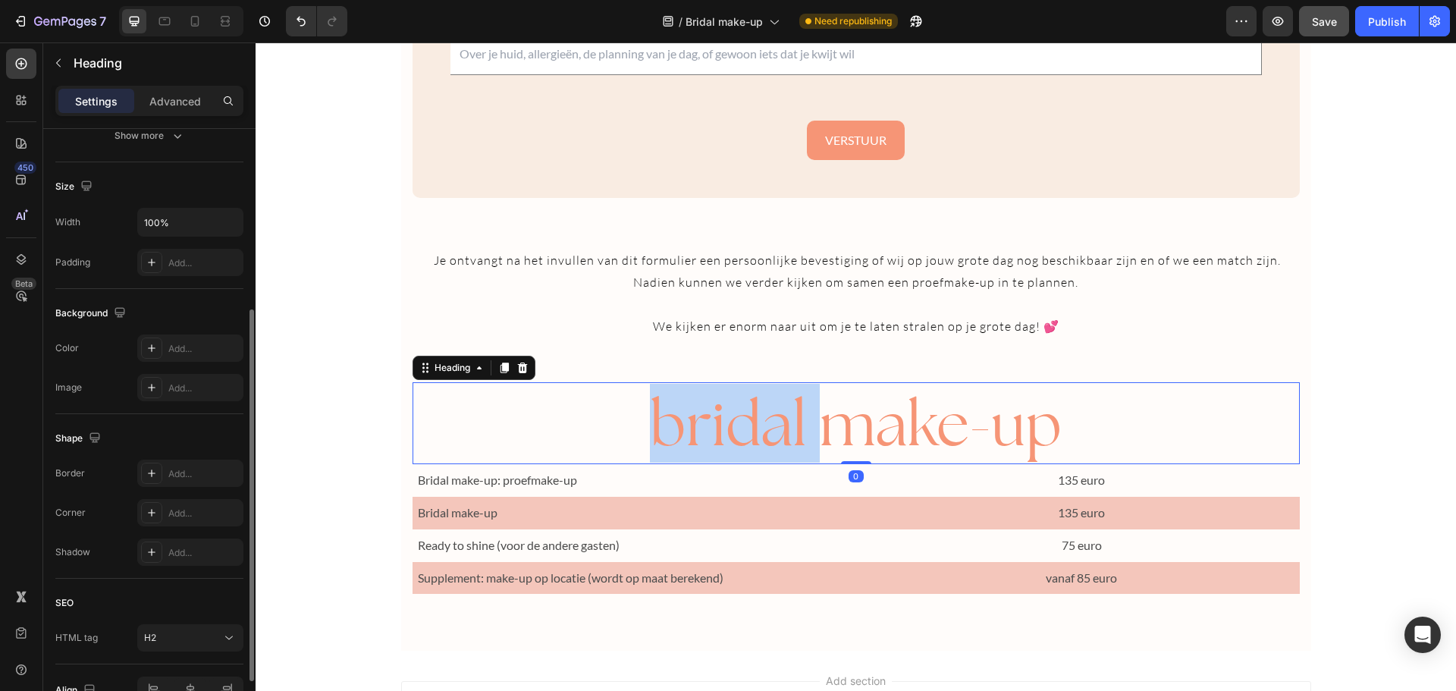
click at [725, 413] on span "bridal make-up" at bounding box center [856, 422] width 412 height 77
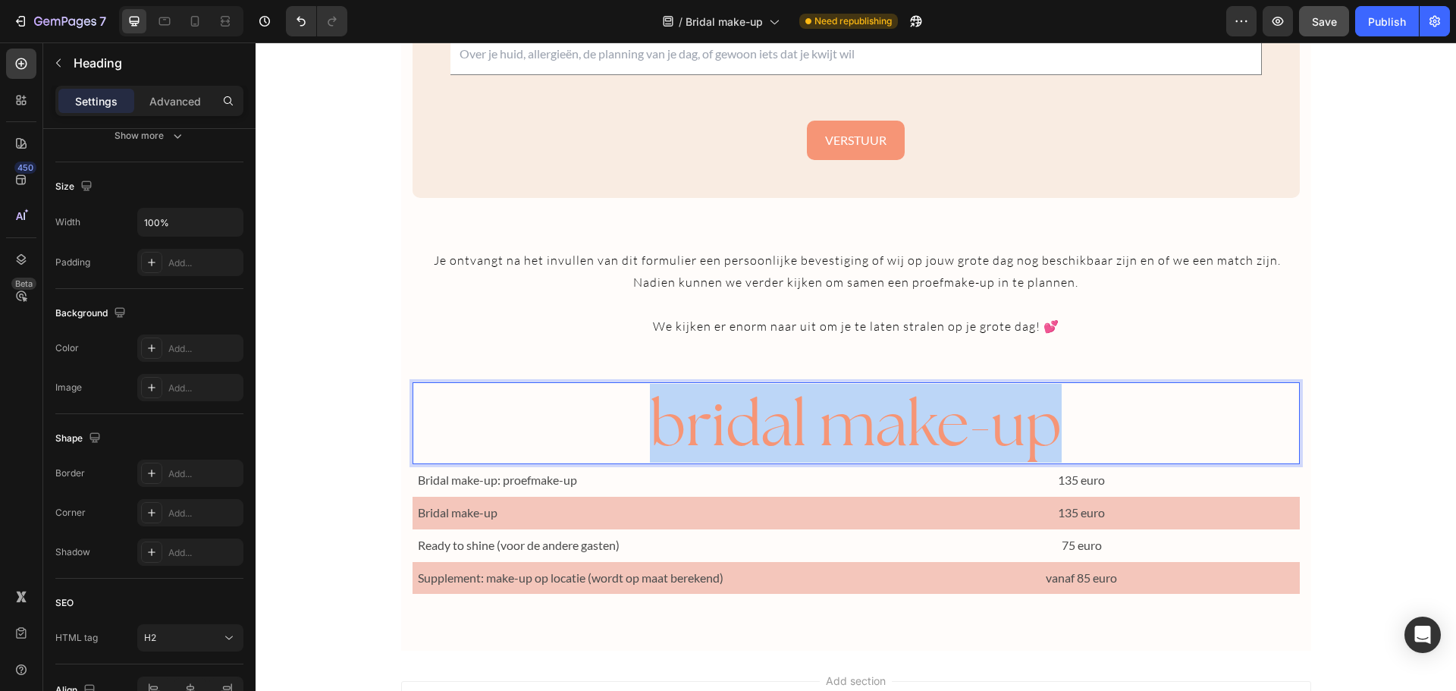
click at [725, 413] on span "bridal make-up" at bounding box center [856, 422] width 412 height 77
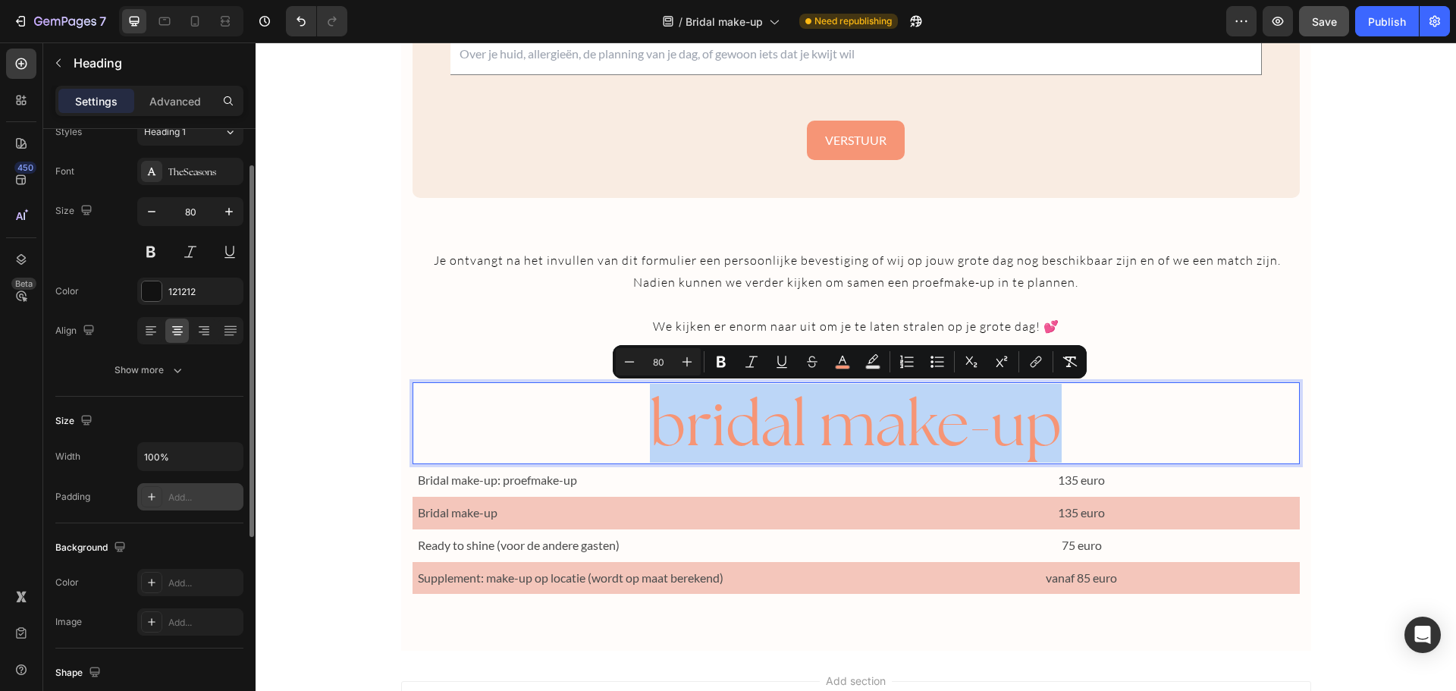
scroll to position [0, 0]
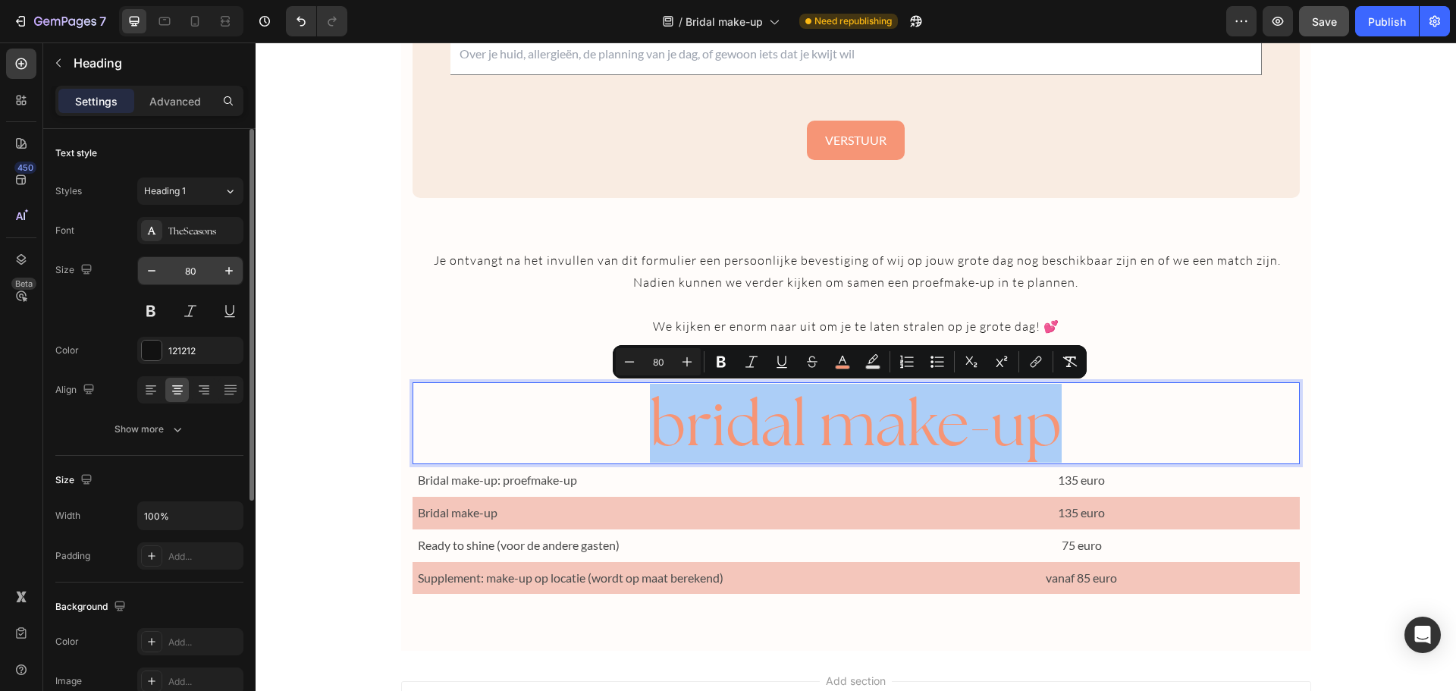
click at [198, 268] on input "80" at bounding box center [190, 270] width 50 height 27
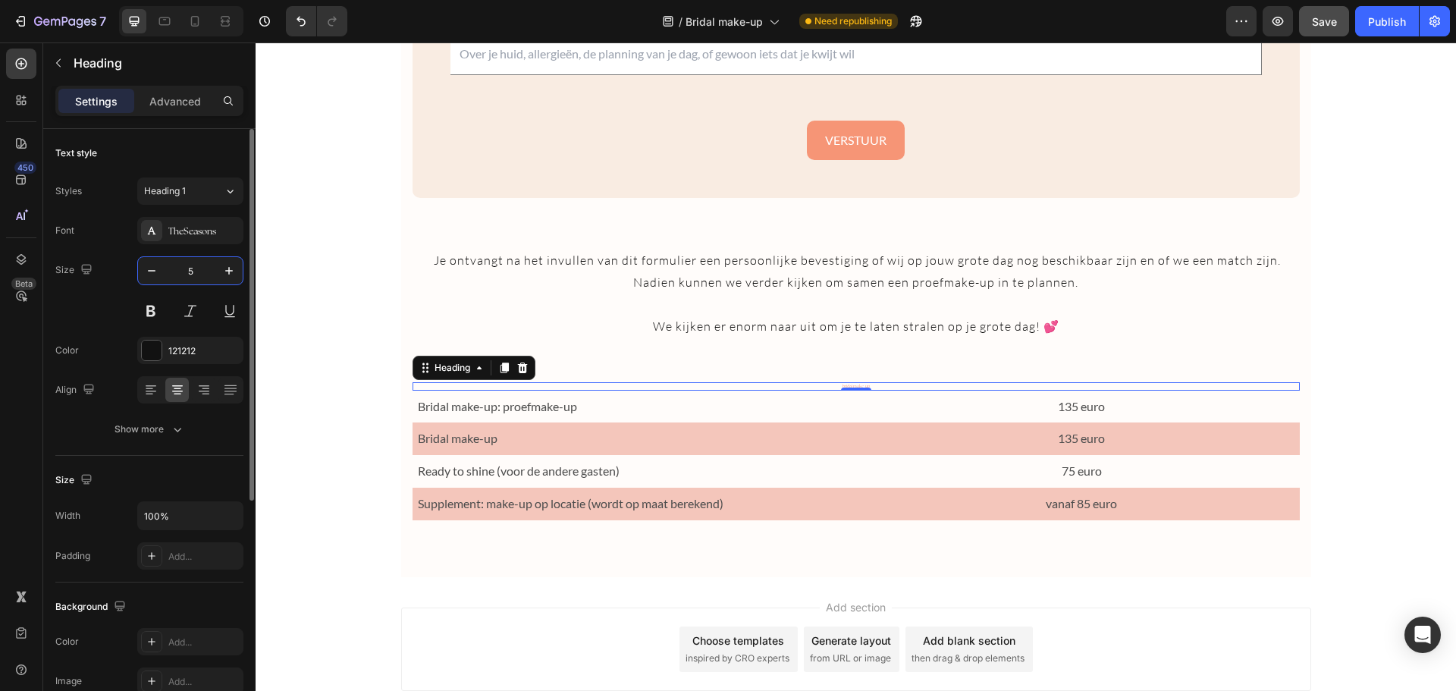
type input "52"
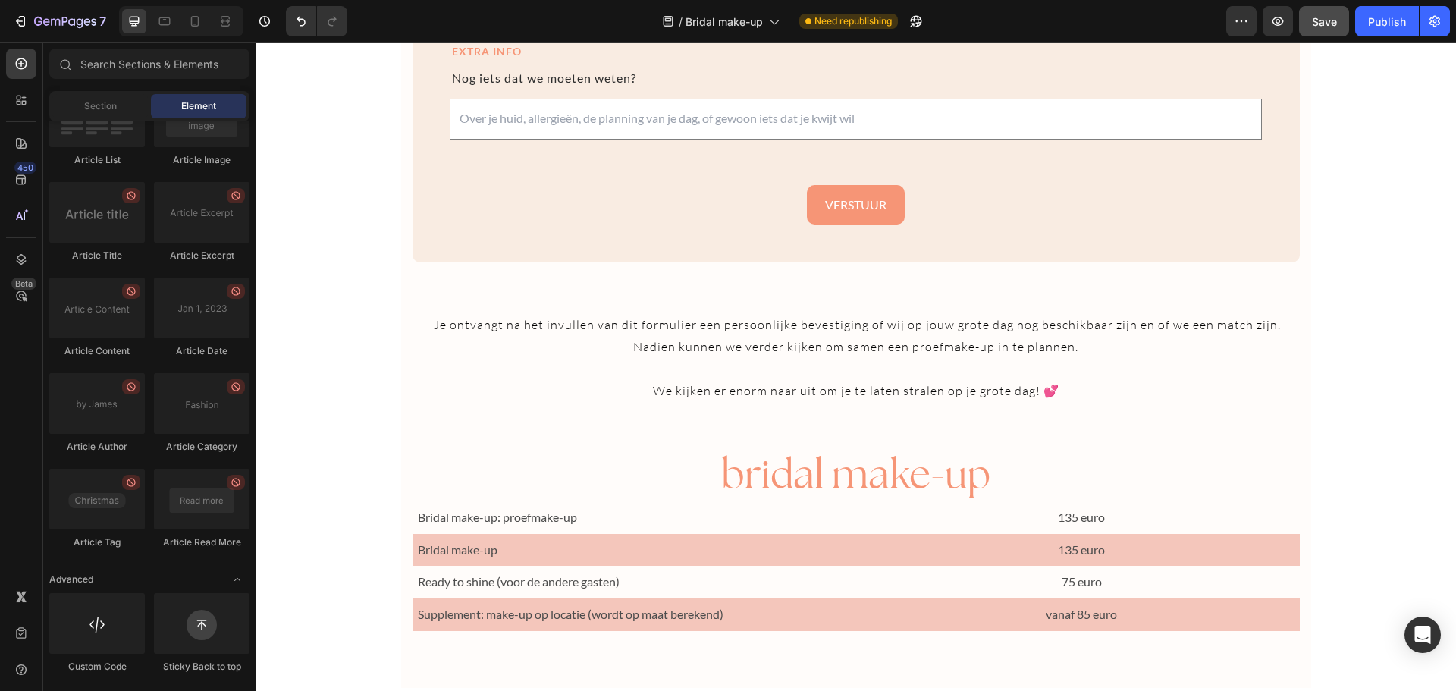
scroll to position [2394, 0]
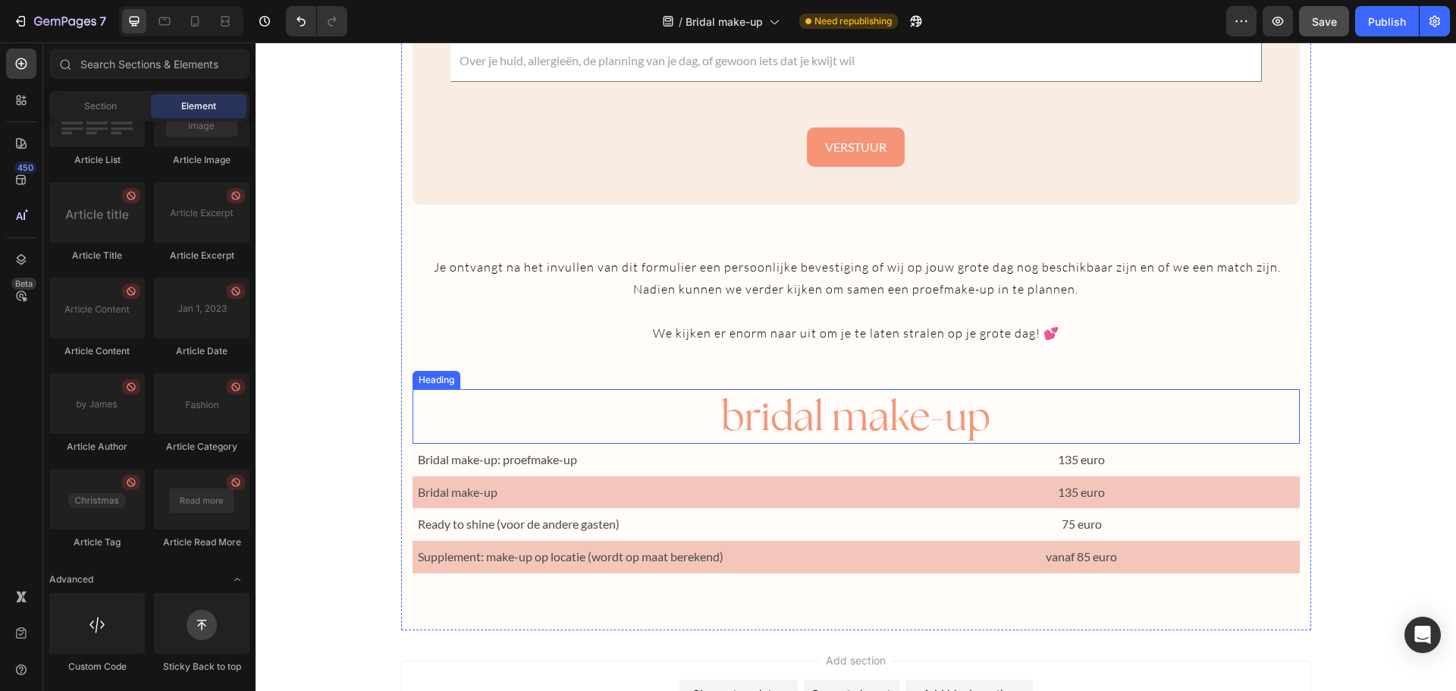
click at [782, 419] on span "bridal make-up" at bounding box center [855, 416] width 269 height 51
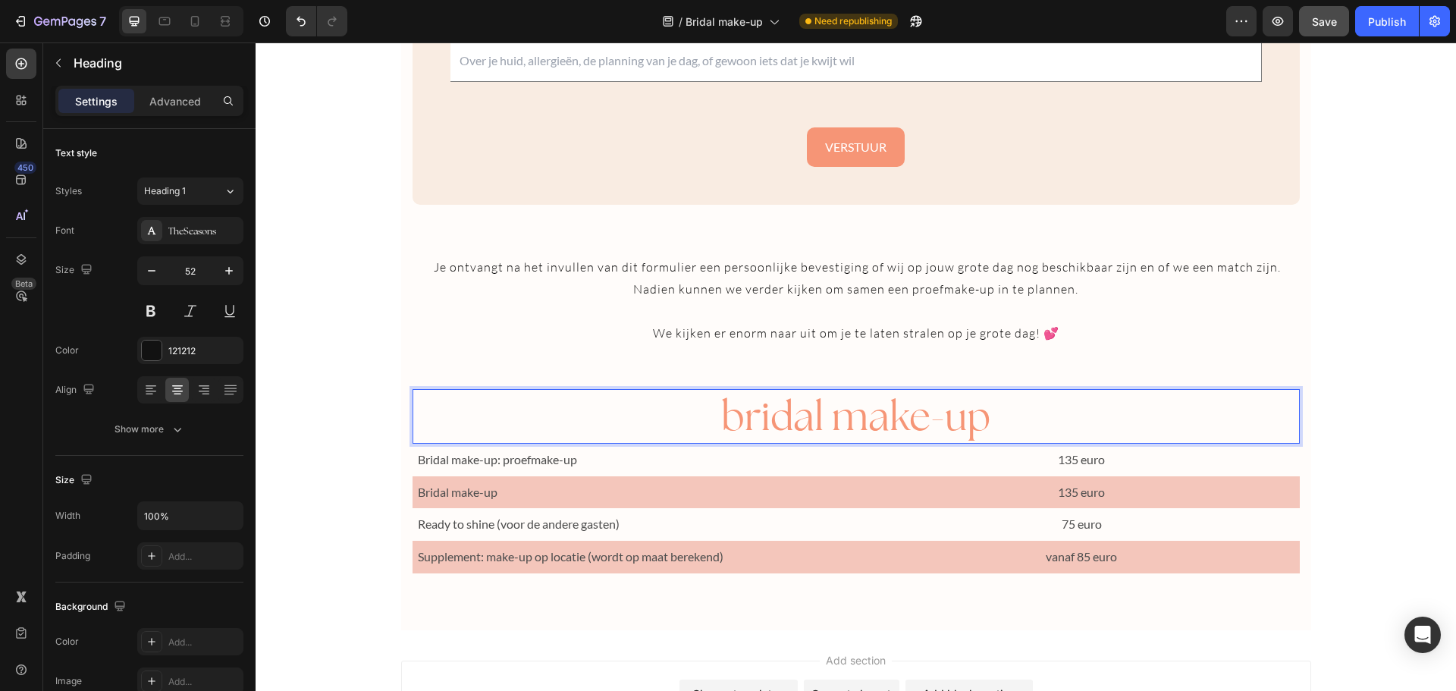
click at [782, 419] on span "bridal make-up" at bounding box center [855, 416] width 269 height 51
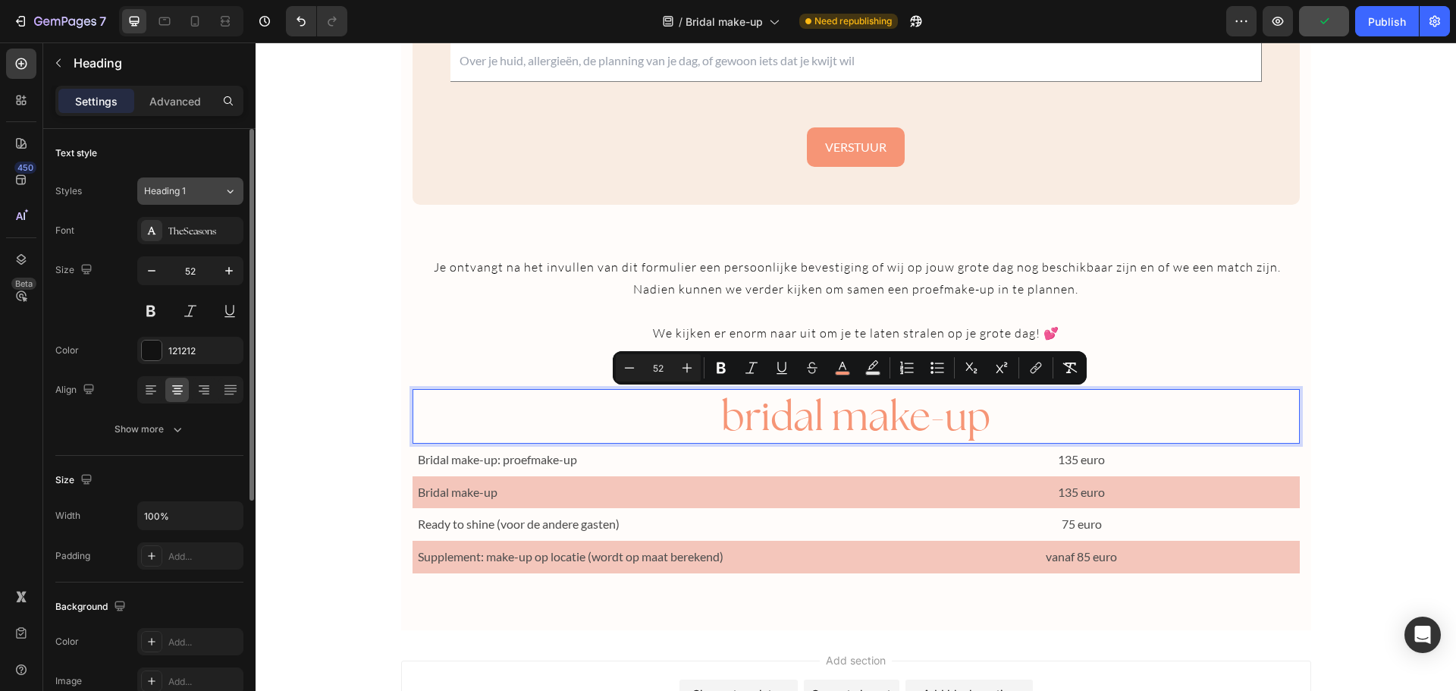
click at [231, 192] on icon at bounding box center [230, 192] width 6 height 4
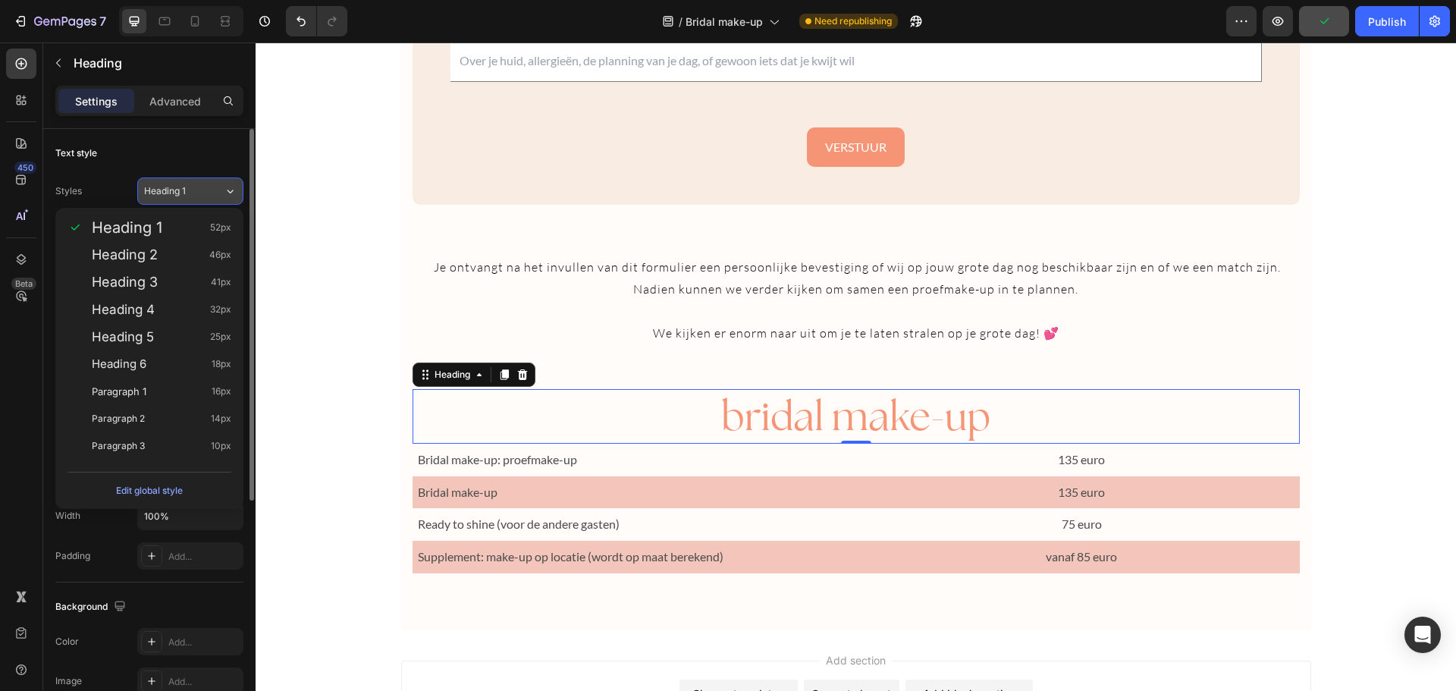
click at [231, 192] on icon at bounding box center [230, 192] width 6 height 4
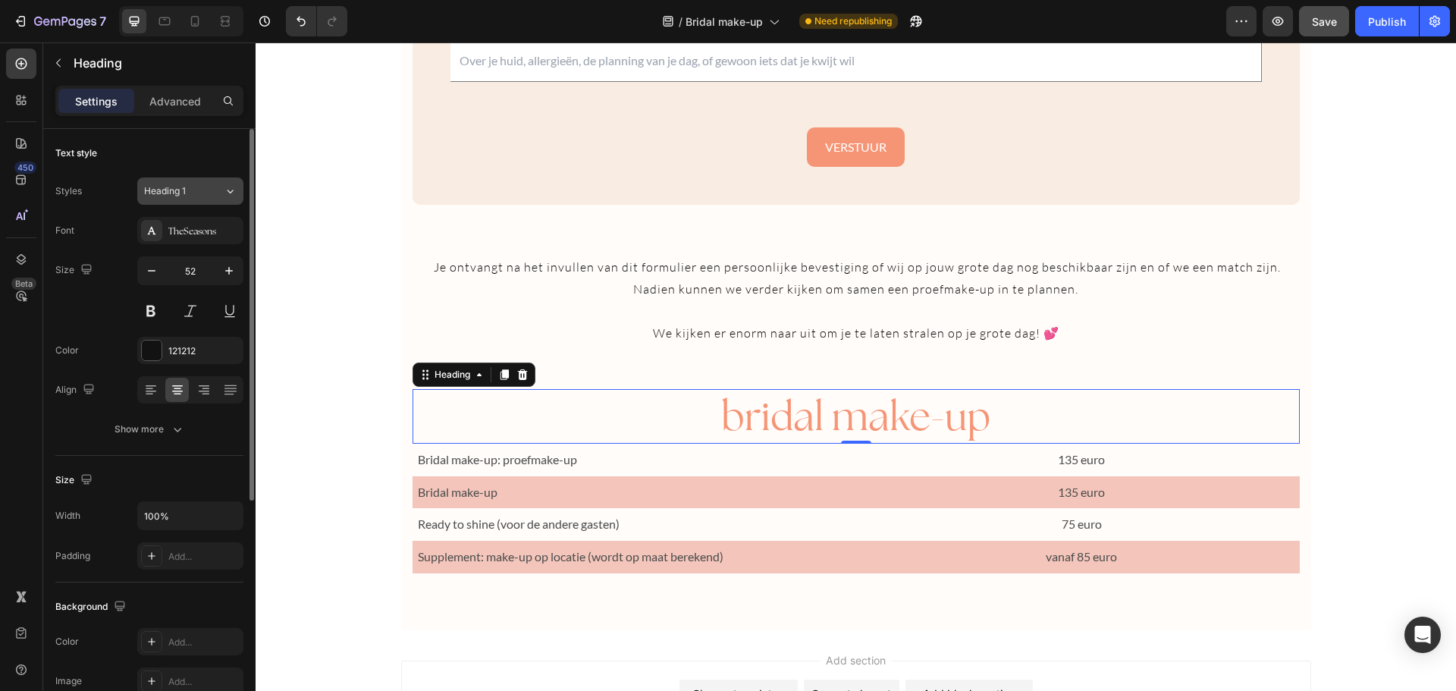
click at [206, 191] on div "Heading 1" at bounding box center [184, 191] width 80 height 14
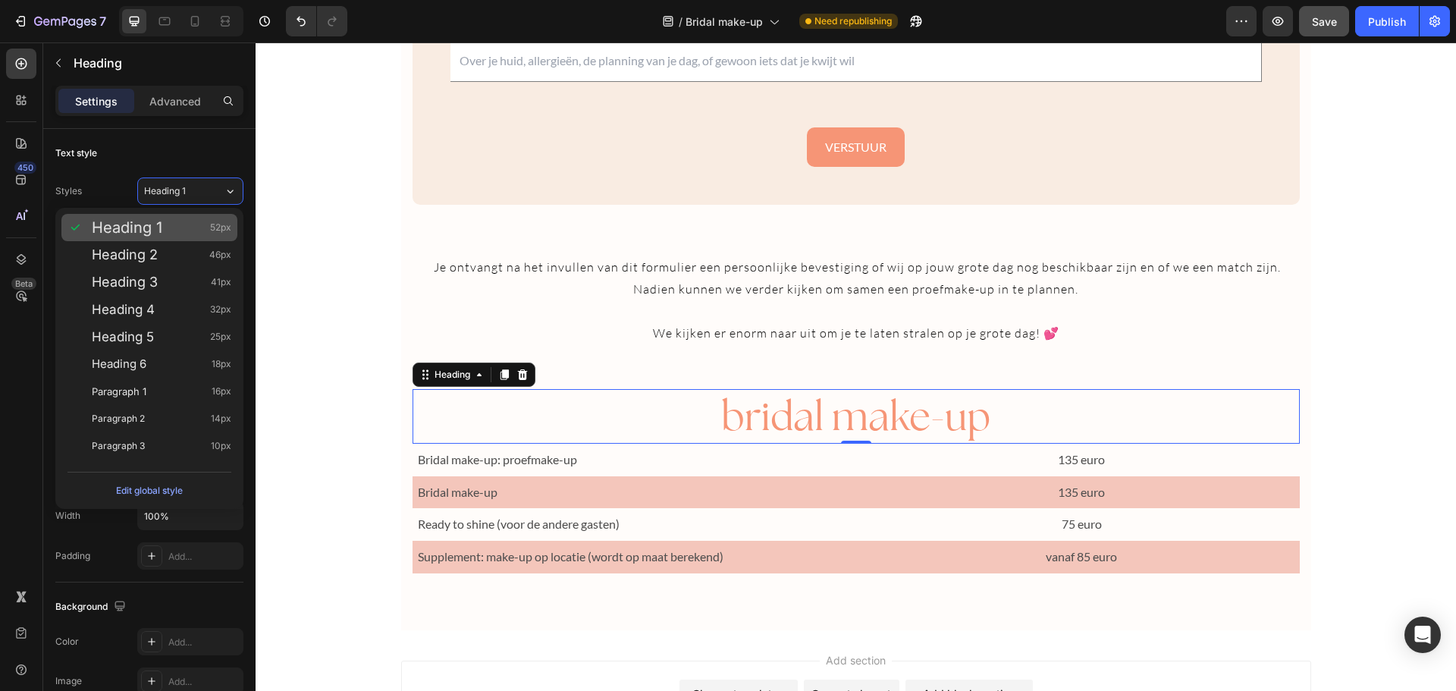
click at [178, 232] on div "Heading 1 52px" at bounding box center [162, 227] width 140 height 15
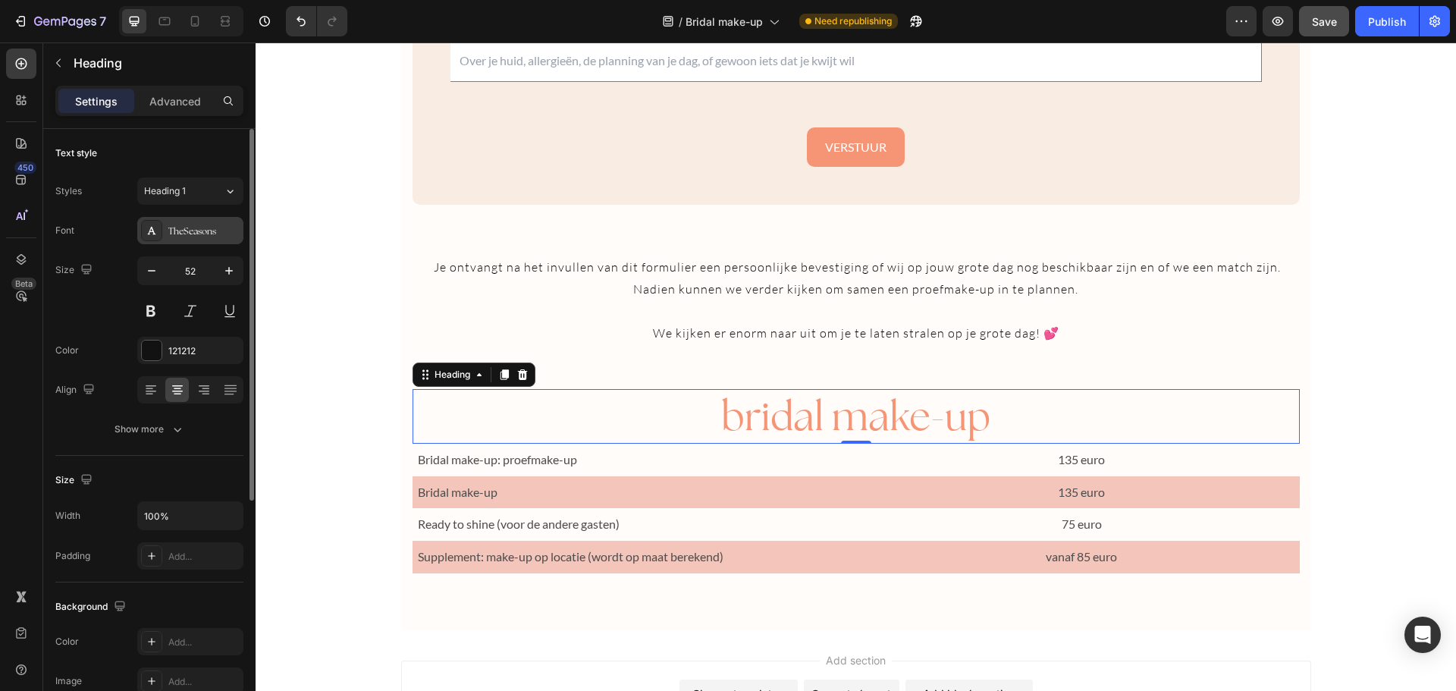
click at [192, 231] on div "TheSeasons" at bounding box center [203, 231] width 71 height 14
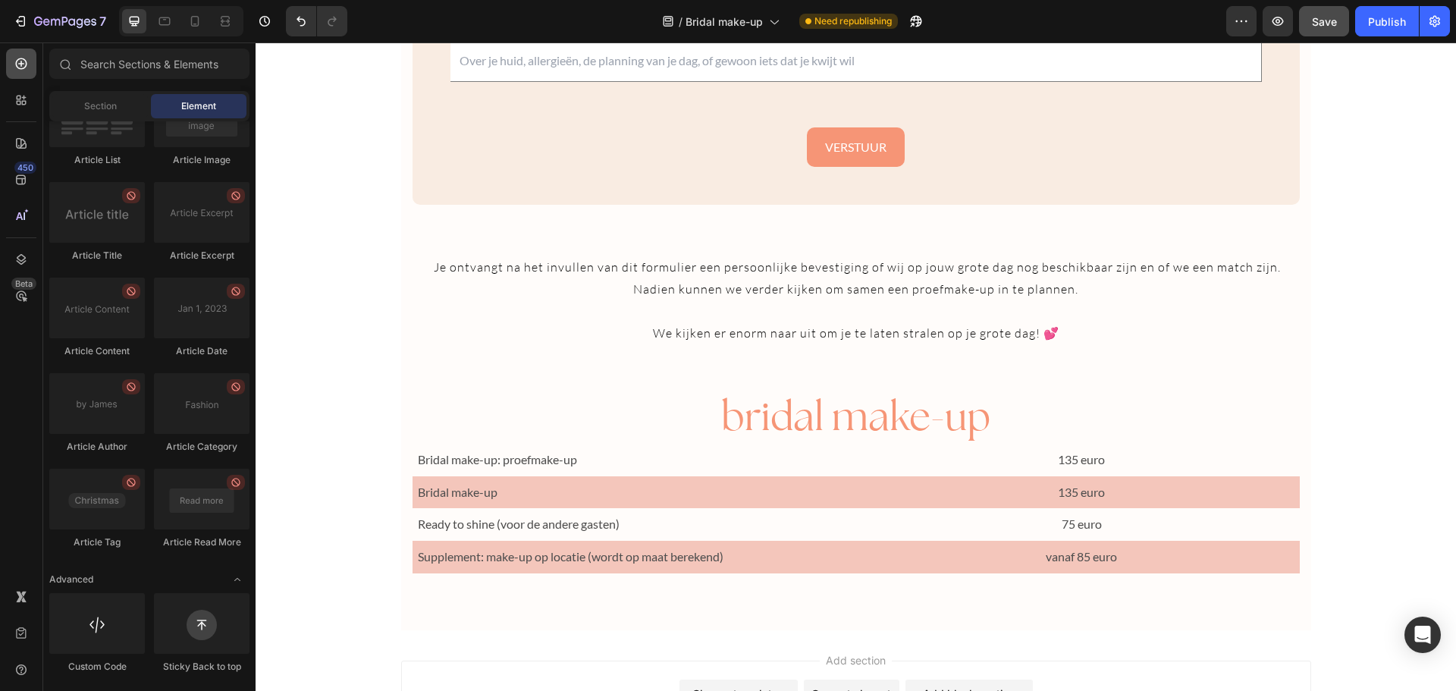
click at [23, 75] on div at bounding box center [21, 64] width 30 height 30
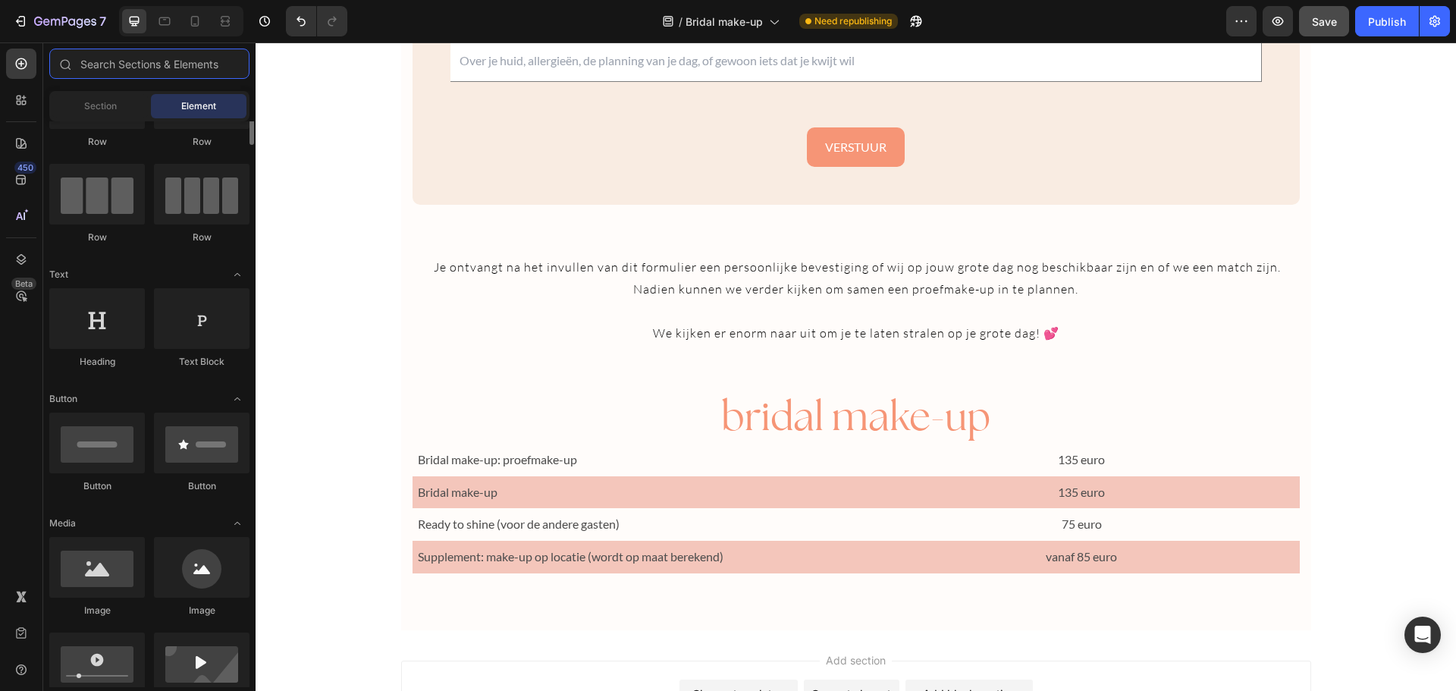
scroll to position [0, 0]
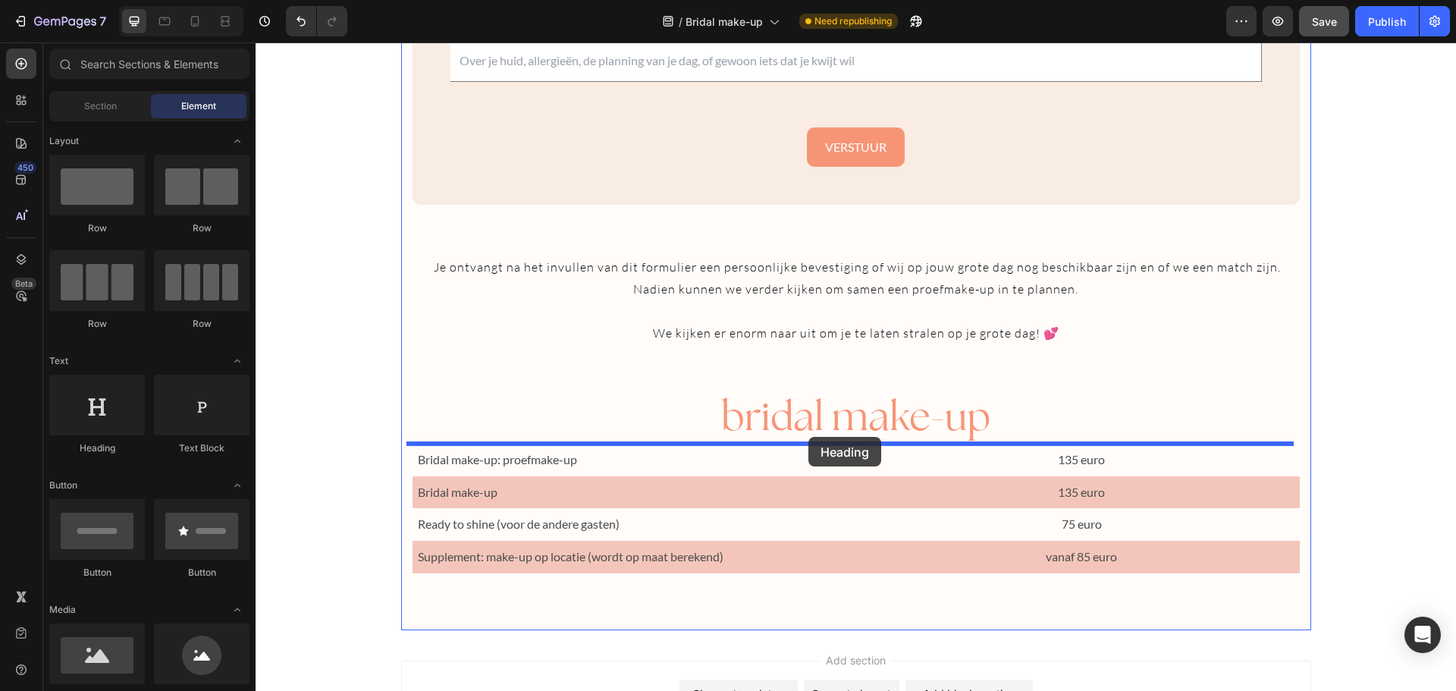
drag, startPoint x: 377, startPoint y: 445, endPoint x: 808, endPoint y: 437, distance: 431.5
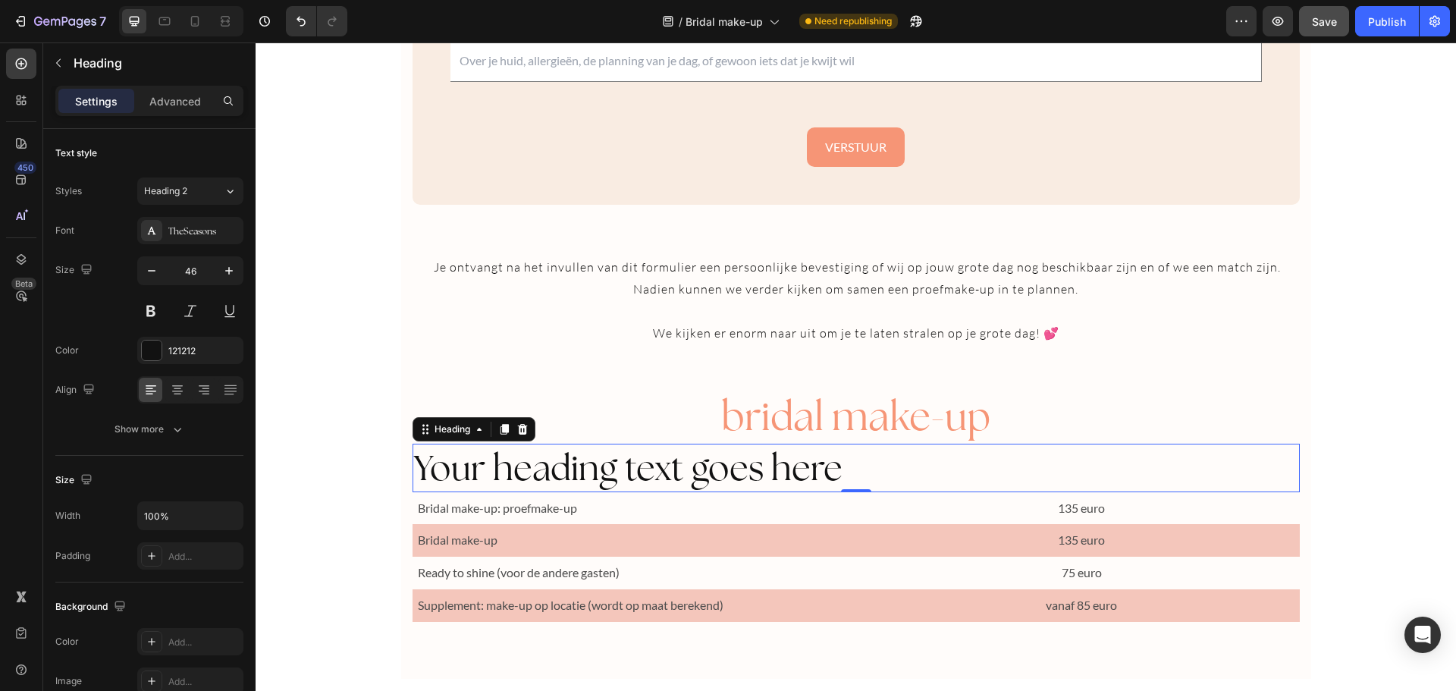
click at [703, 469] on h2 "Your heading text goes here" at bounding box center [855, 468] width 887 height 49
click at [703, 469] on p "Your heading text goes here" at bounding box center [856, 467] width 884 height 45
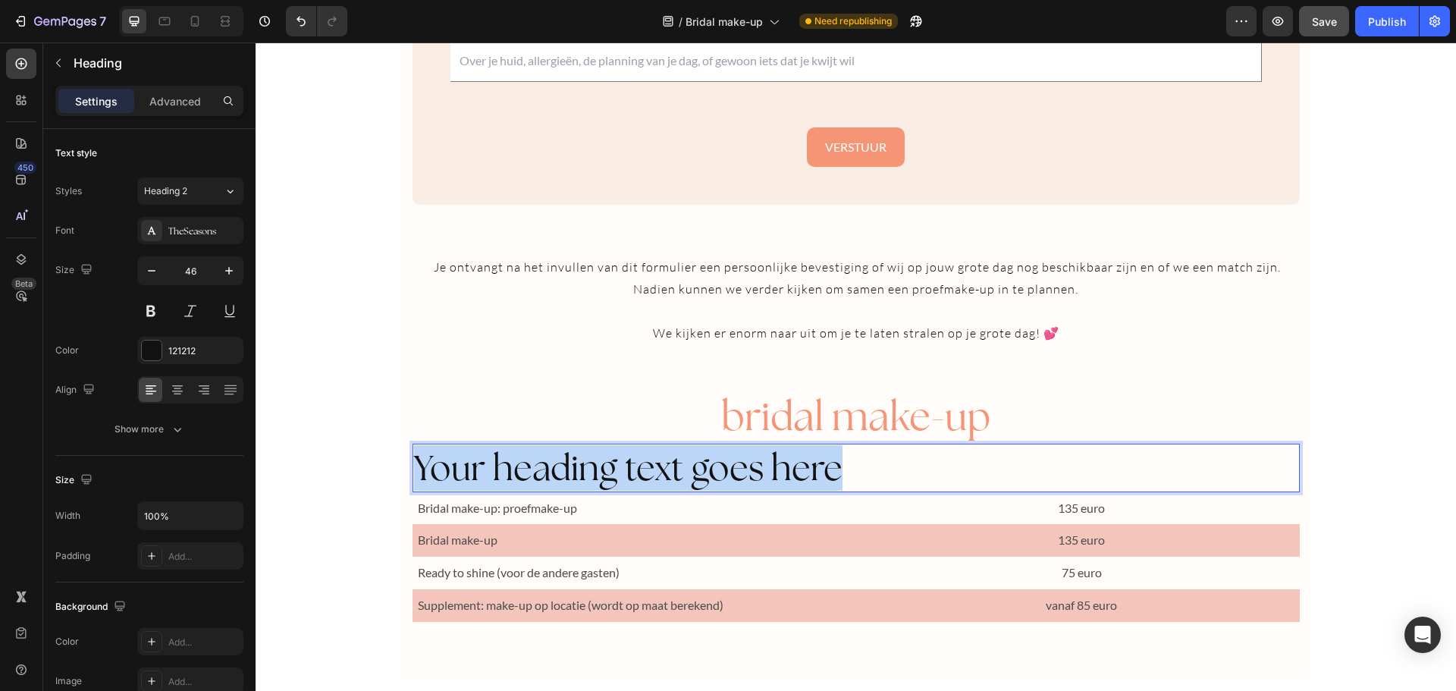
click at [703, 469] on p "Your heading text goes here" at bounding box center [856, 467] width 884 height 45
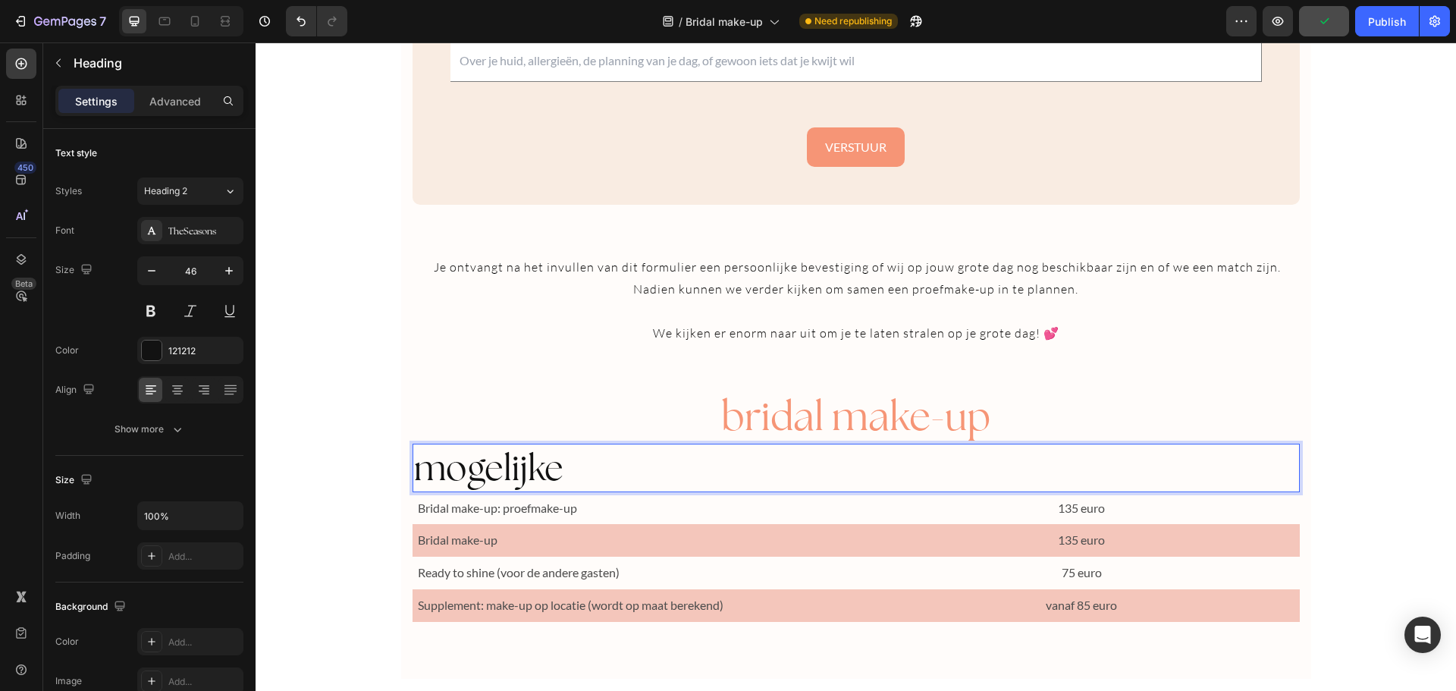
click at [479, 460] on p "mogelijke" at bounding box center [856, 467] width 884 height 45
click at [538, 472] on p "MOGELIJKE OPTIES" at bounding box center [856, 467] width 884 height 45
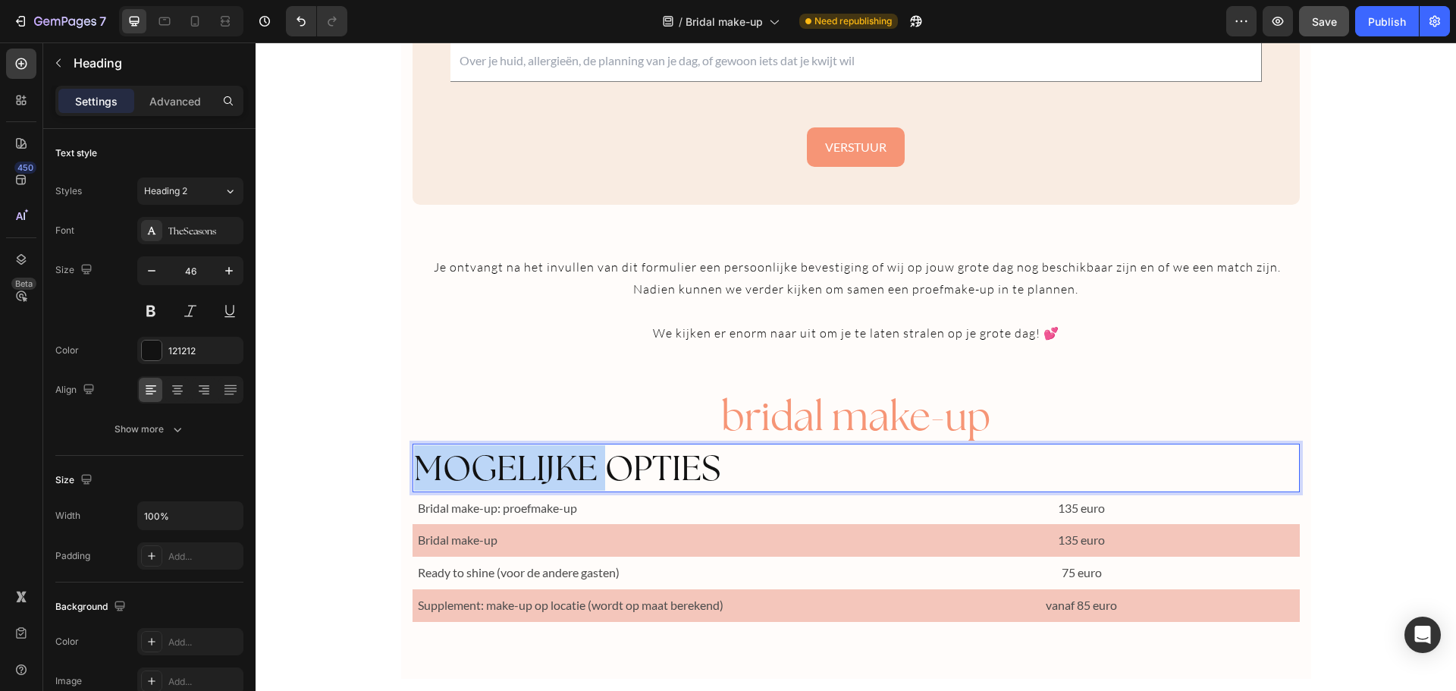
click at [538, 472] on p "MOGELIJKE OPTIES" at bounding box center [856, 467] width 884 height 45
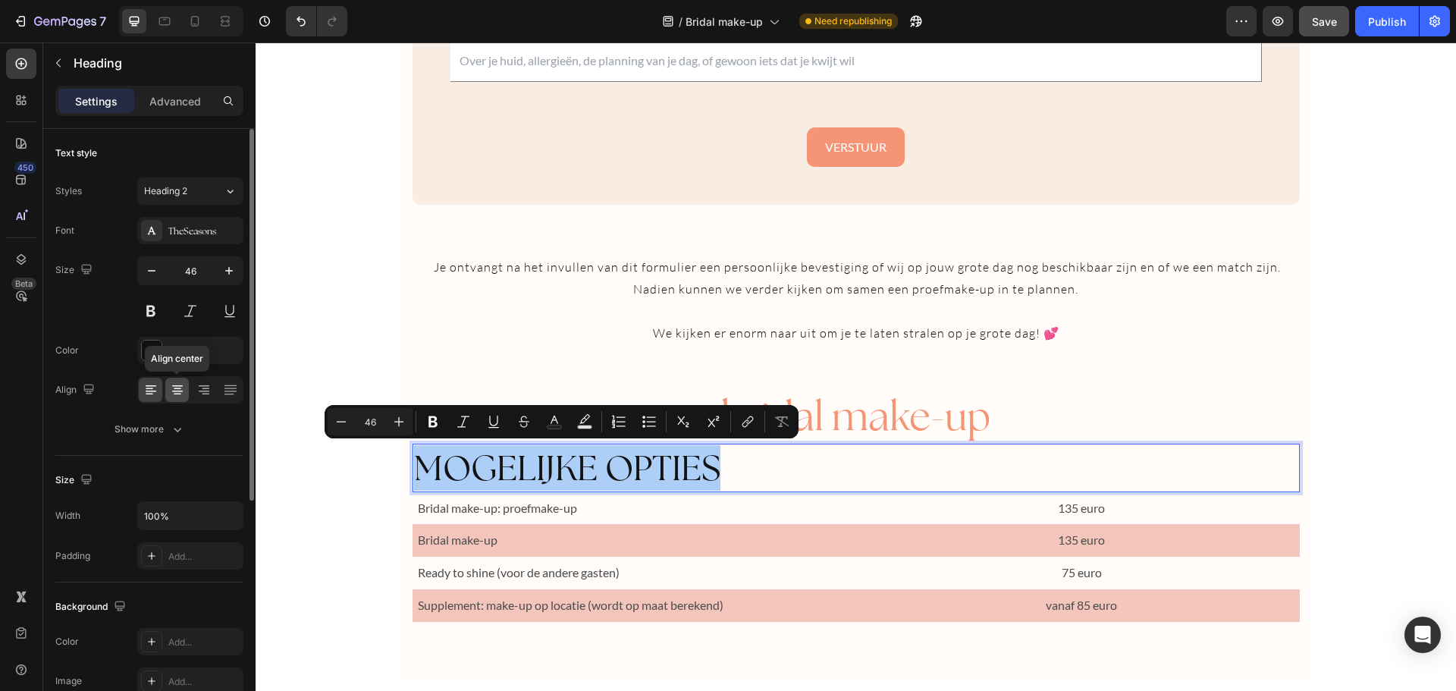
click at [182, 391] on icon at bounding box center [177, 392] width 11 height 2
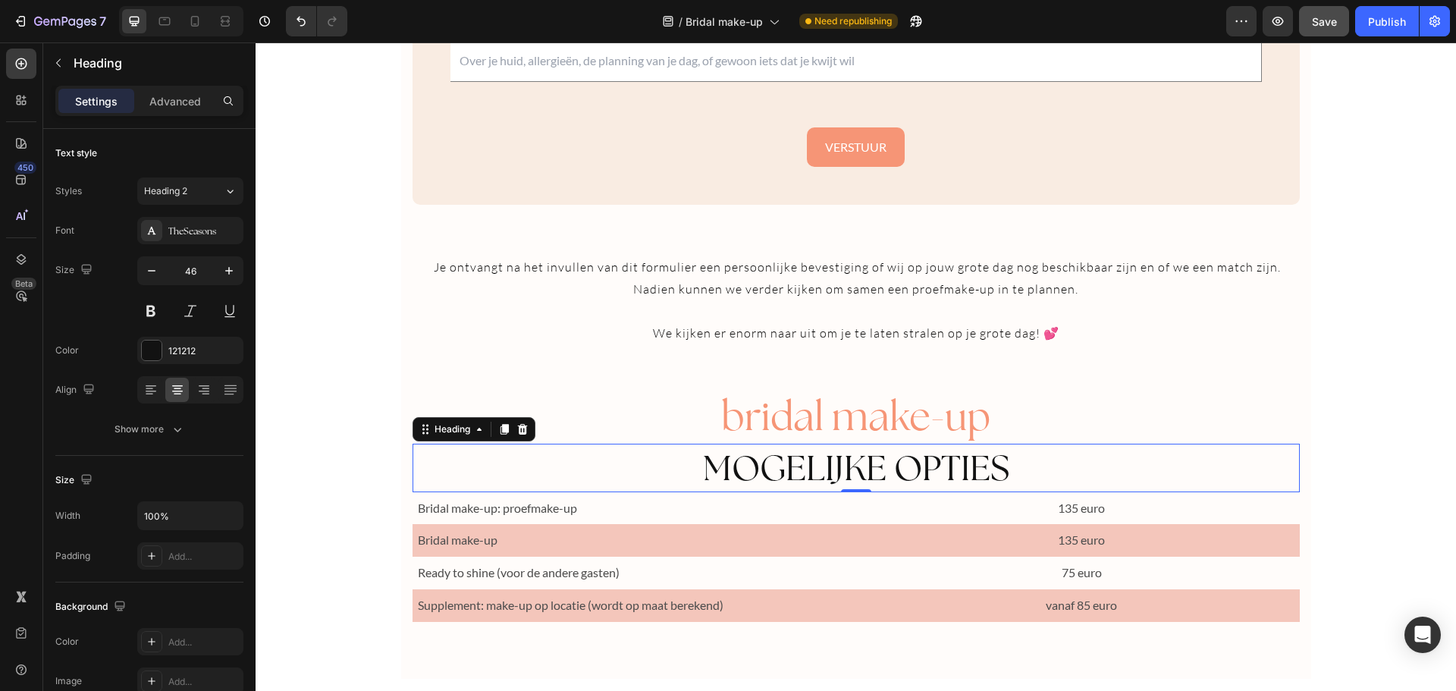
click at [884, 471] on p "MOGELIJKE OPTIES" at bounding box center [856, 467] width 884 height 45
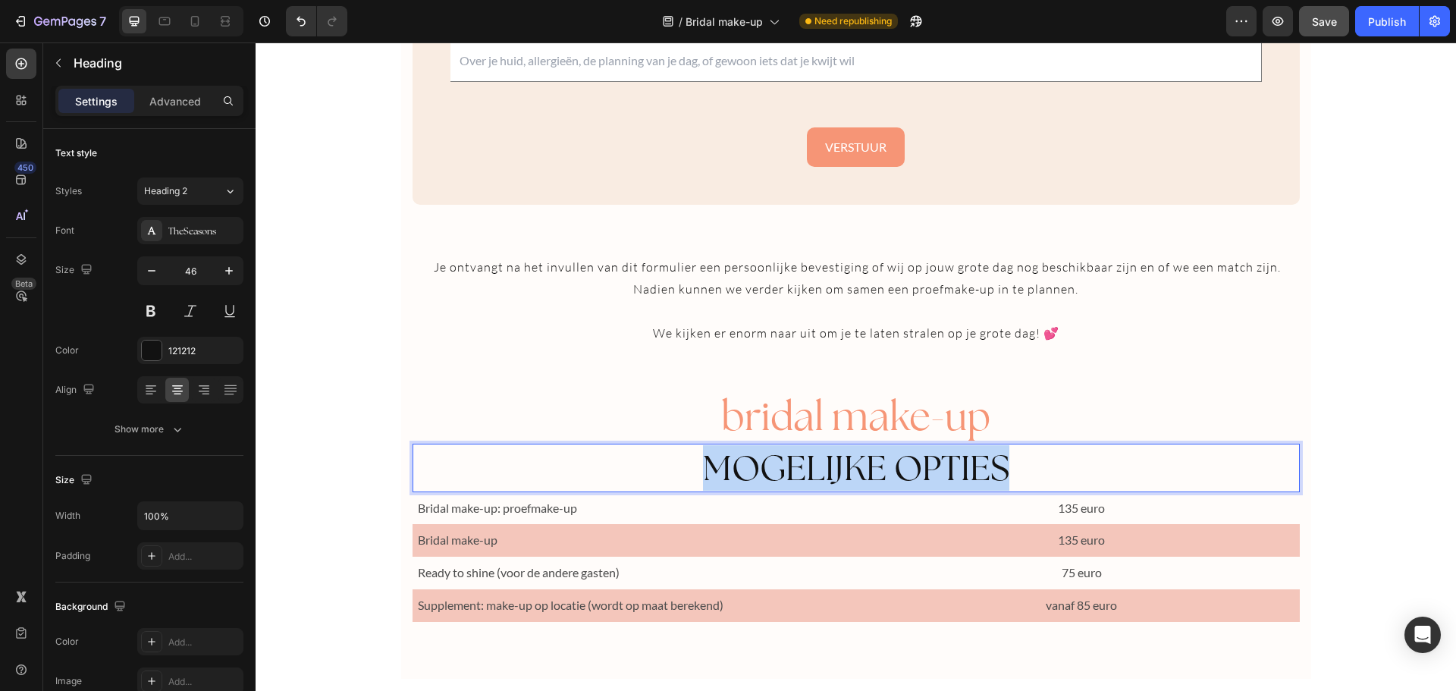
click at [884, 471] on p "MOGELIJKE OPTIES" at bounding box center [856, 467] width 884 height 45
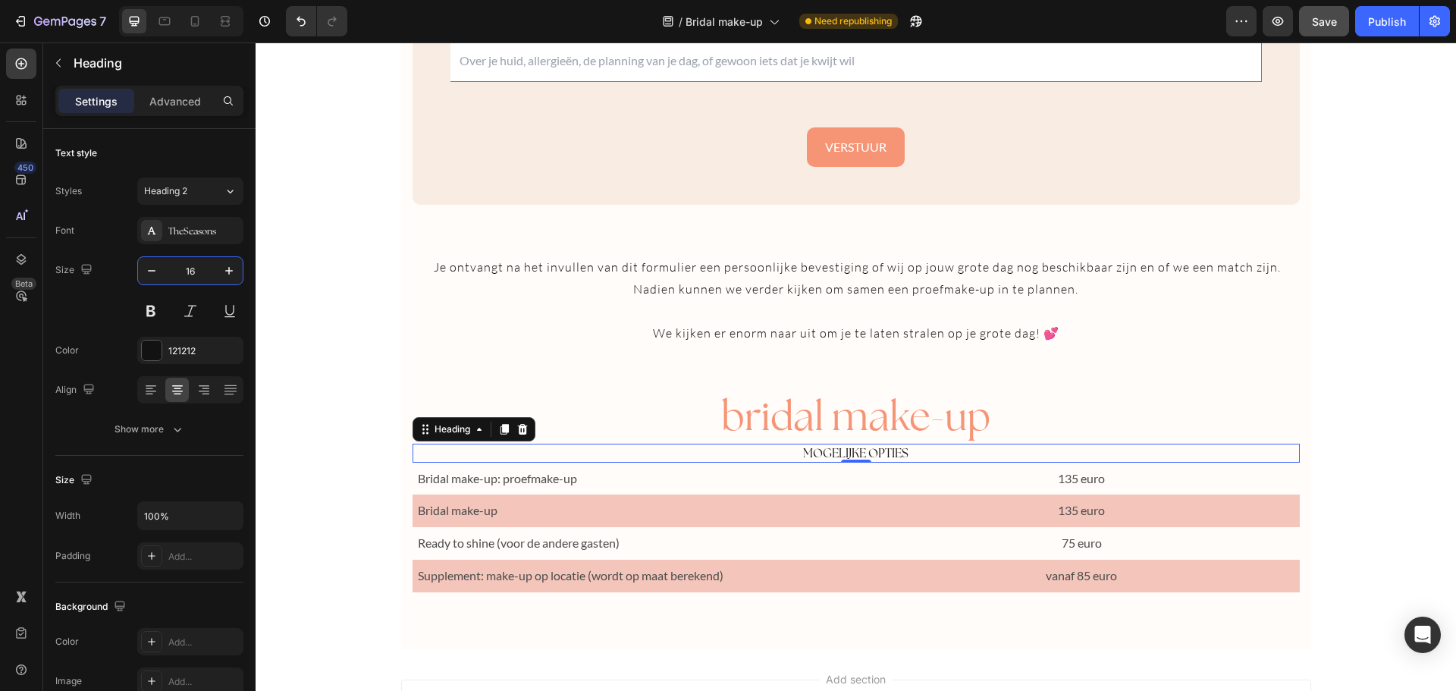
type input "16"
click at [830, 446] on p "MOGELIJKE OPTIES" at bounding box center [856, 453] width 884 height 16
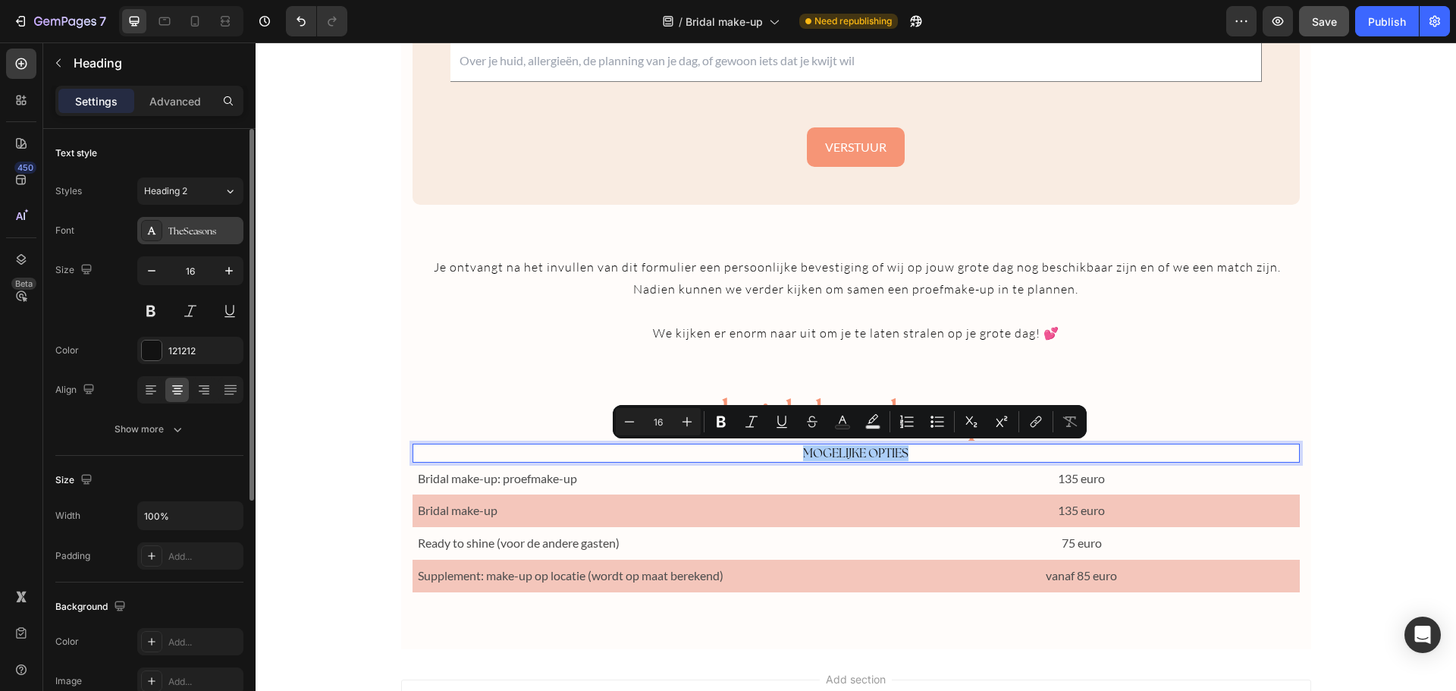
click at [207, 231] on div "TheSeasons" at bounding box center [203, 231] width 71 height 14
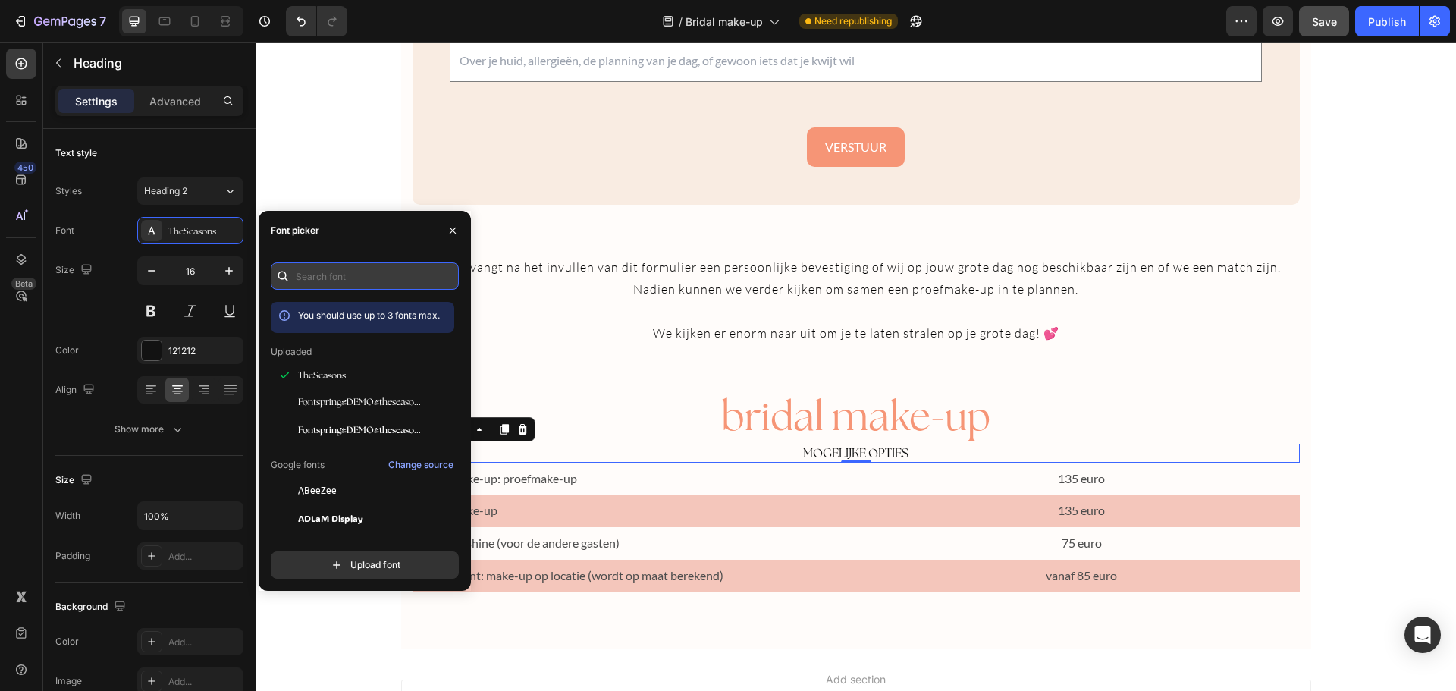
click at [329, 274] on input "text" at bounding box center [365, 275] width 188 height 27
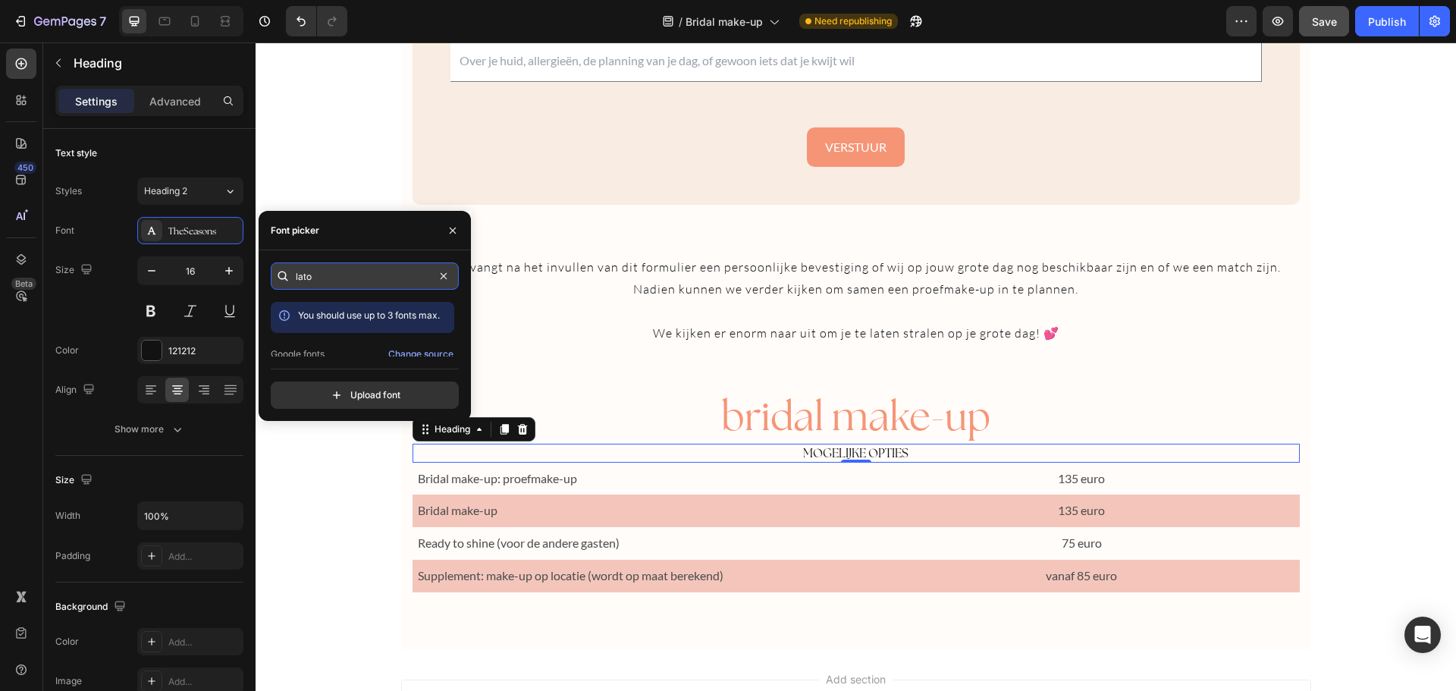
type input "lato"
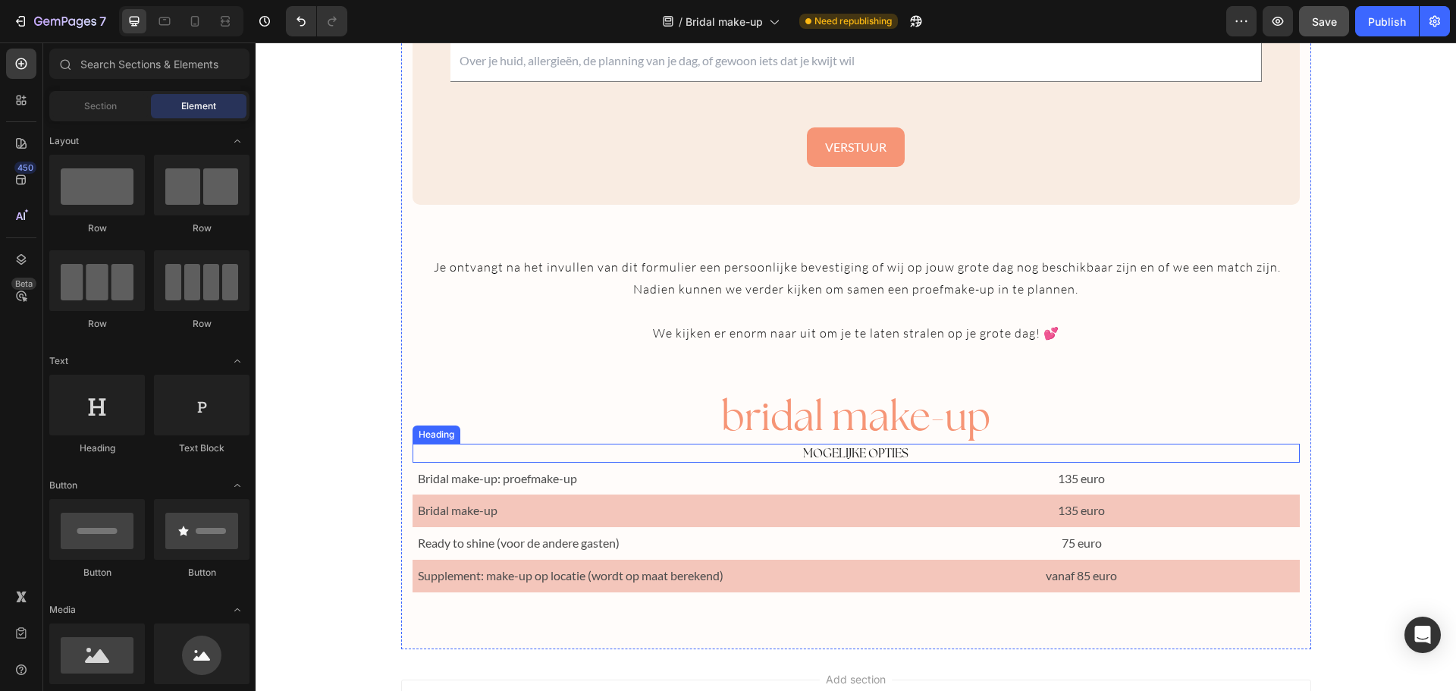
click at [857, 453] on p "MOGELIJKE OPTIES" at bounding box center [856, 453] width 884 height 16
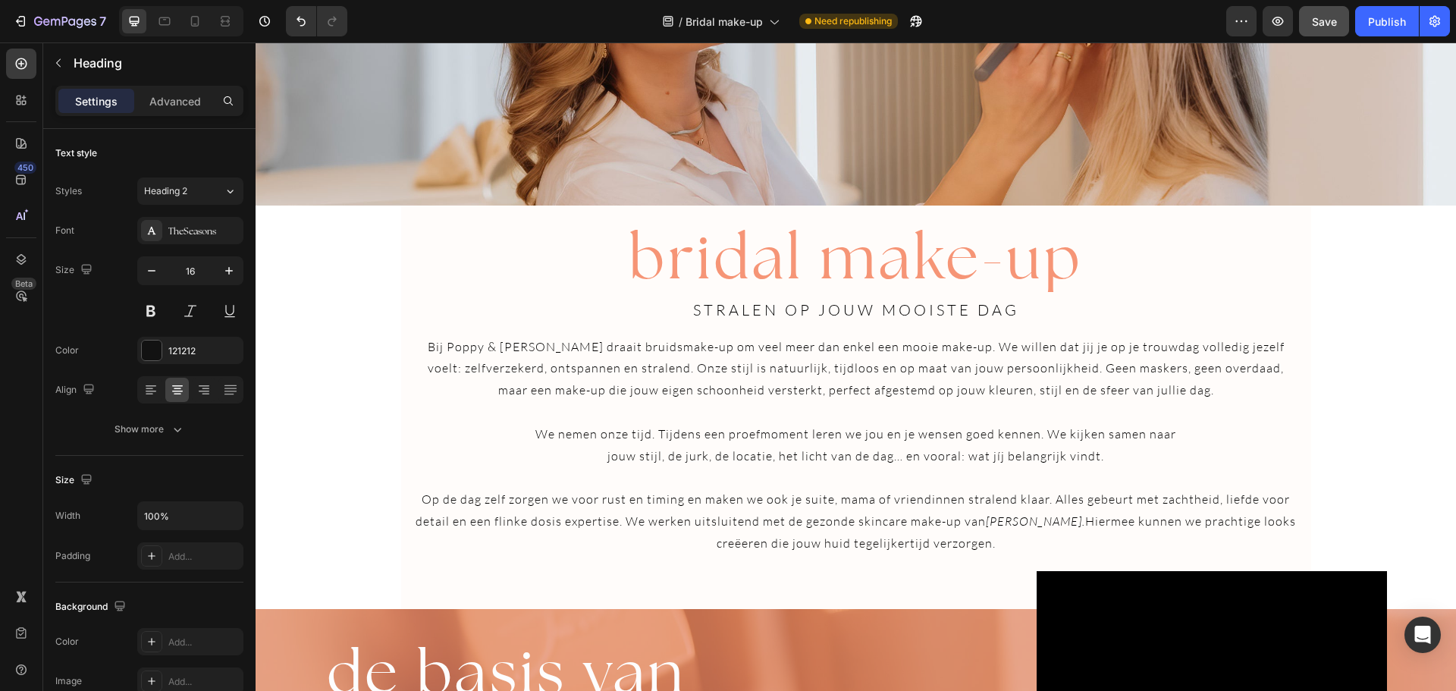
scroll to position [246, 0]
click at [850, 315] on span "stralen op jouw mooiste dag" at bounding box center [856, 310] width 326 height 19
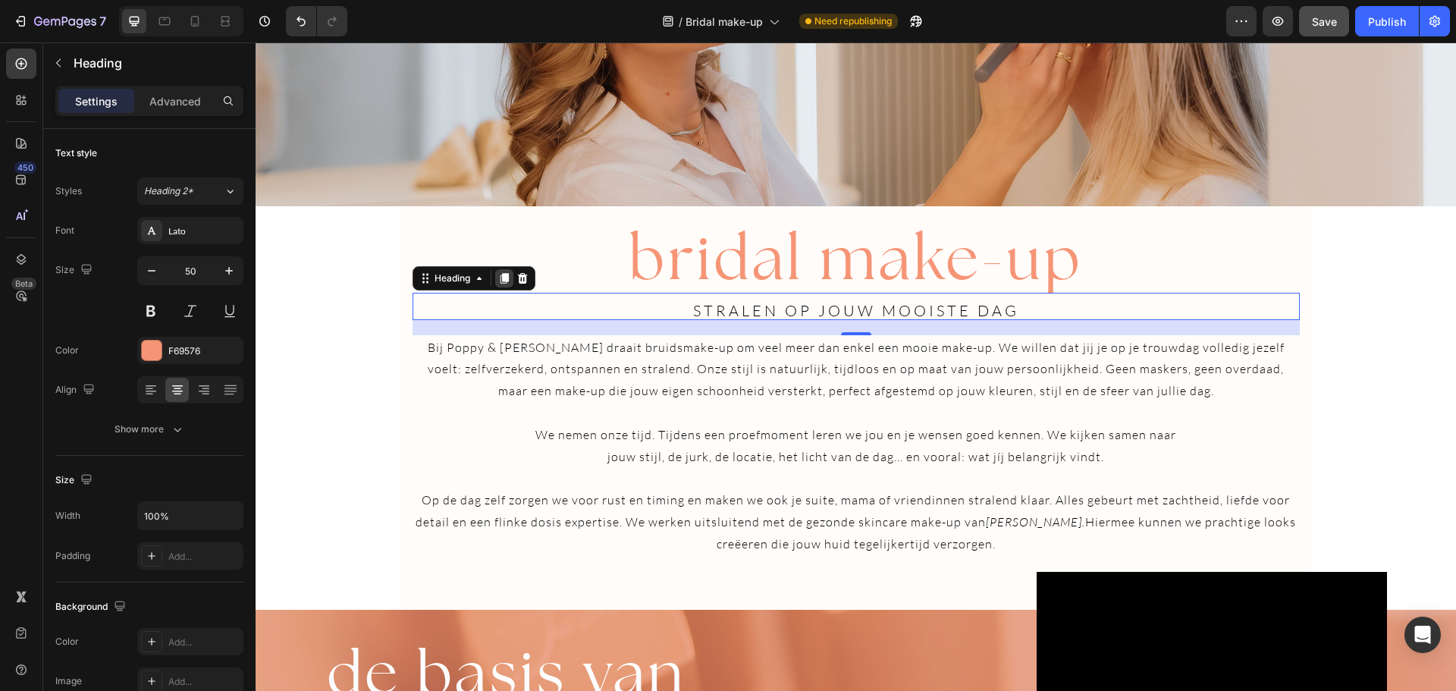
click at [500, 278] on icon at bounding box center [504, 278] width 8 height 11
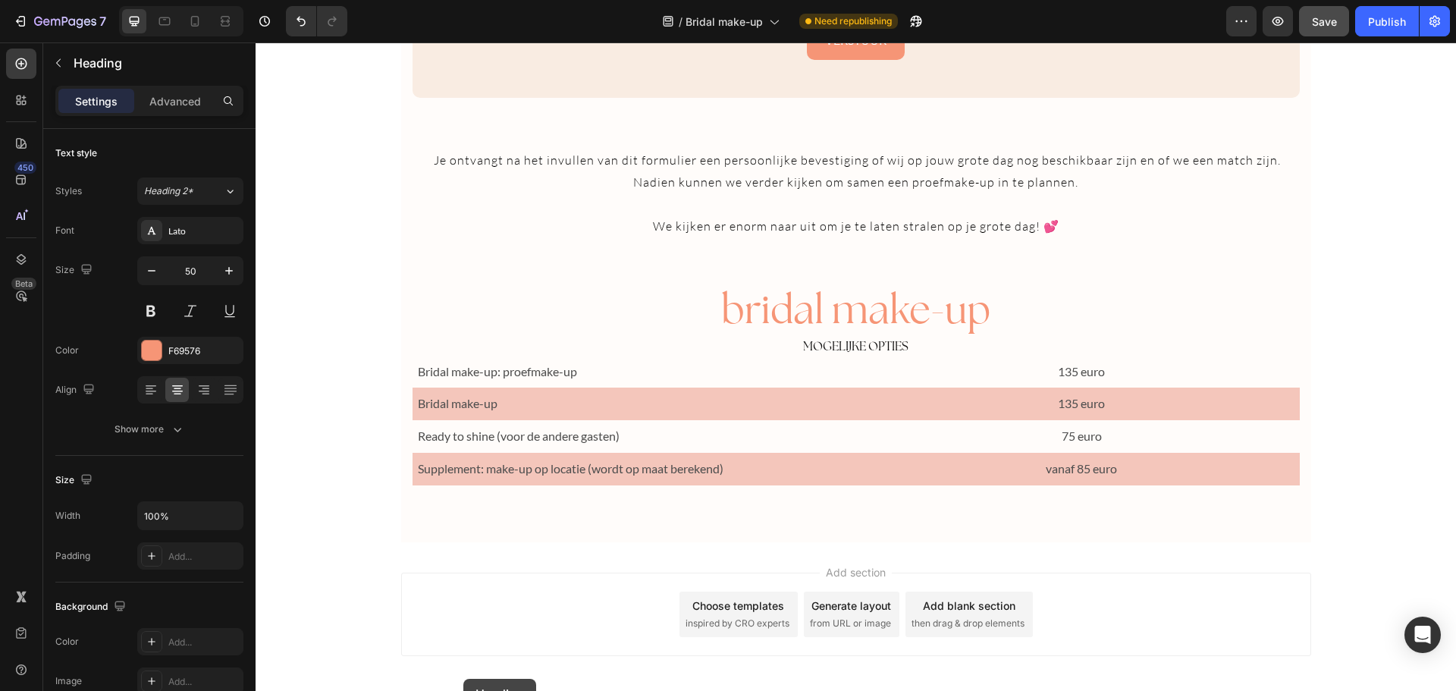
scroll to position [2612, 0]
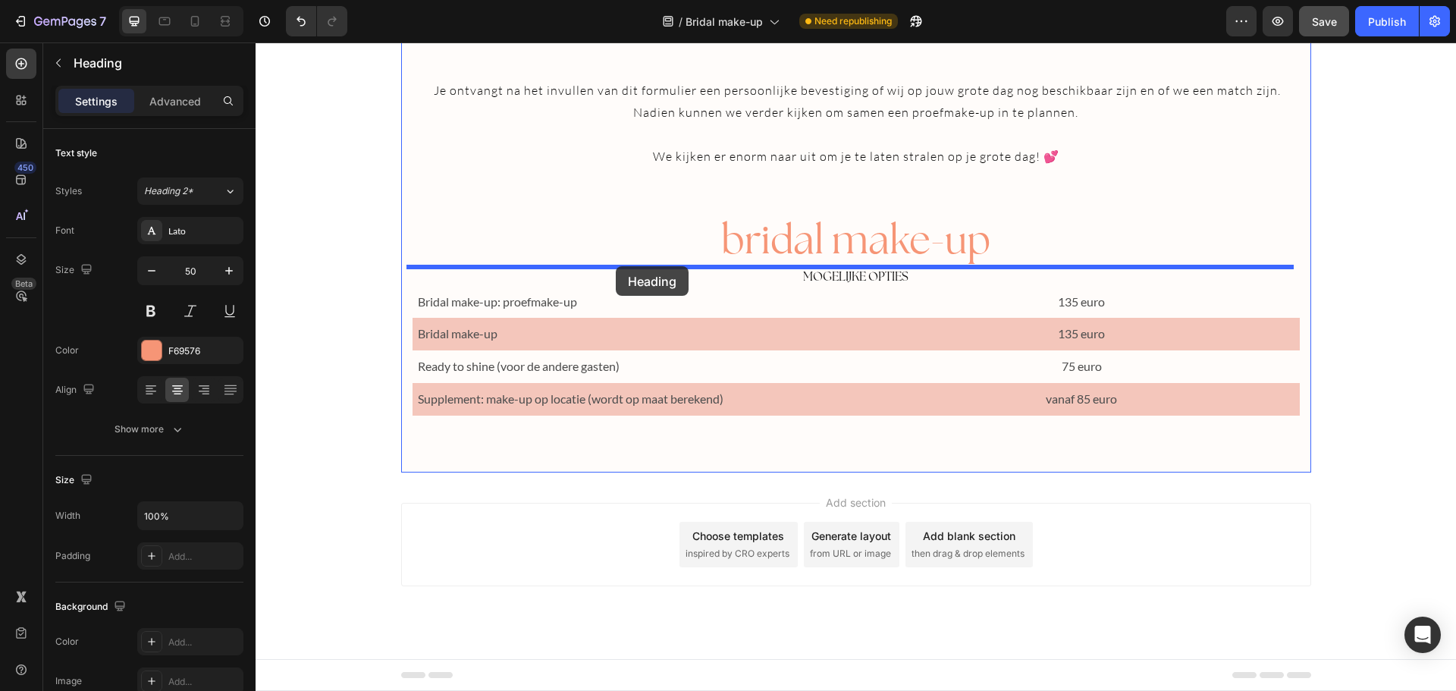
drag, startPoint x: 430, startPoint y: 325, endPoint x: 616, endPoint y: 266, distance: 195.5
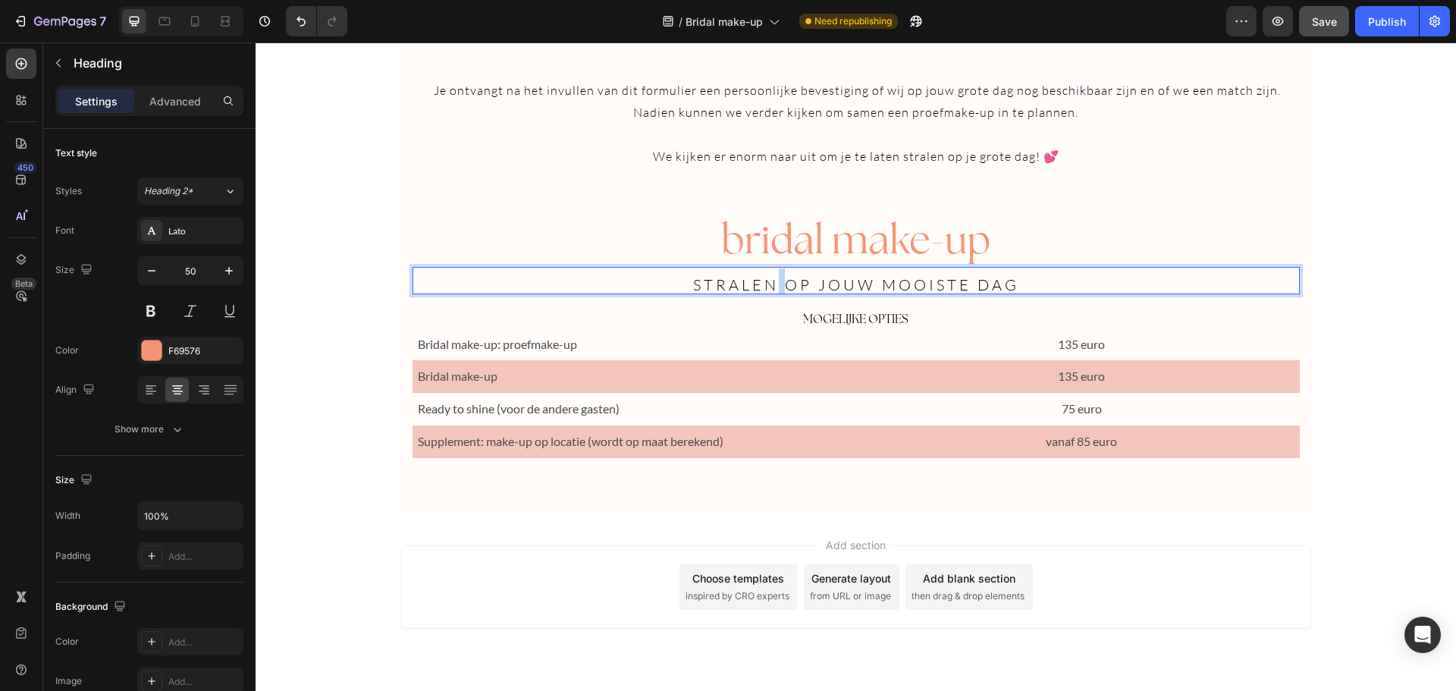
click at [770, 282] on span "stralen op jouw mooiste dag" at bounding box center [856, 284] width 326 height 19
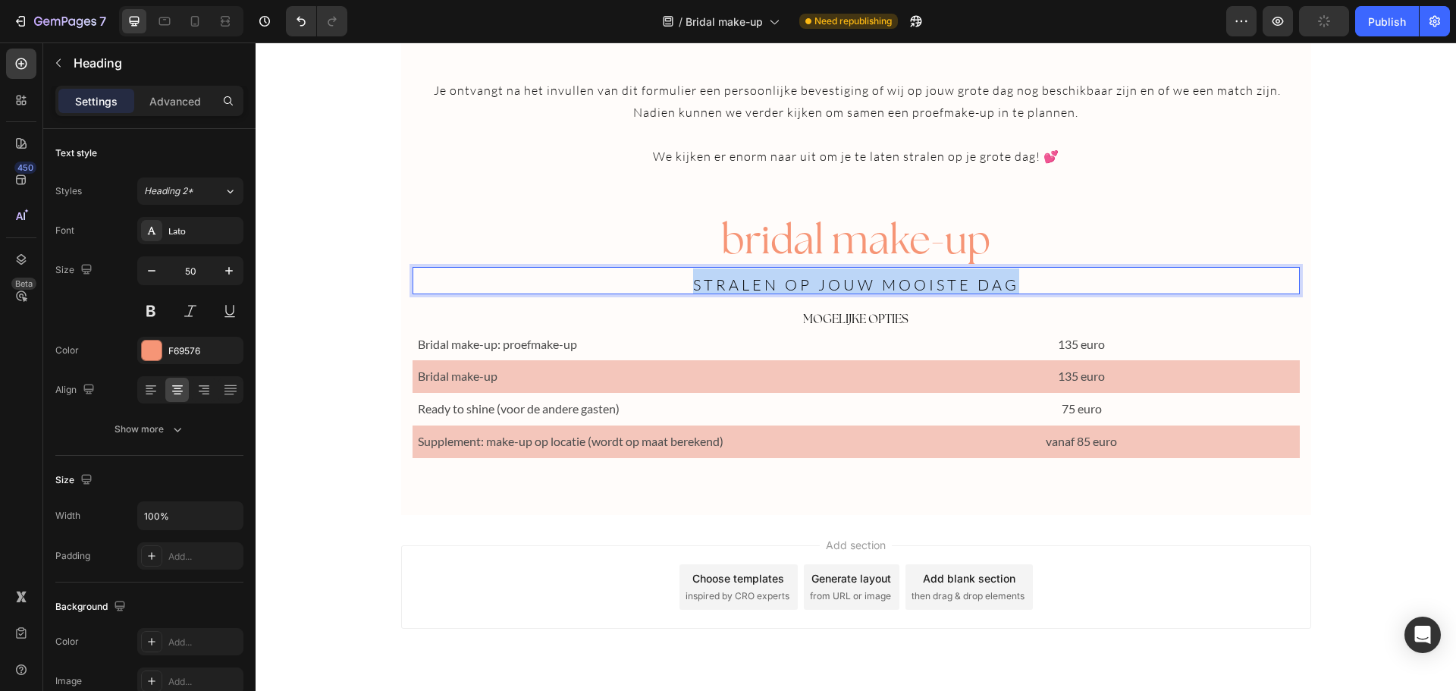
click at [770, 282] on span "stralen op jouw mooiste dag" at bounding box center [856, 284] width 326 height 19
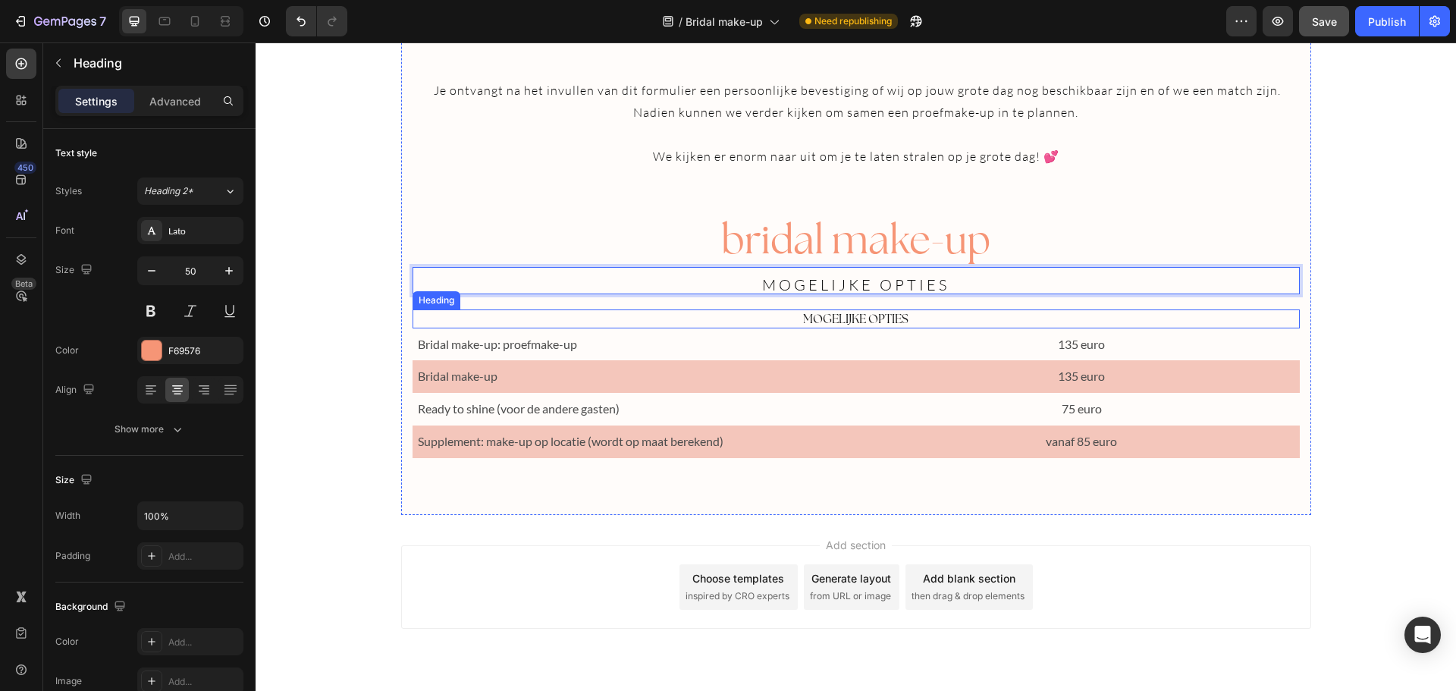
click at [938, 314] on h2 "MOGELIJKE OPTIES" at bounding box center [855, 318] width 887 height 19
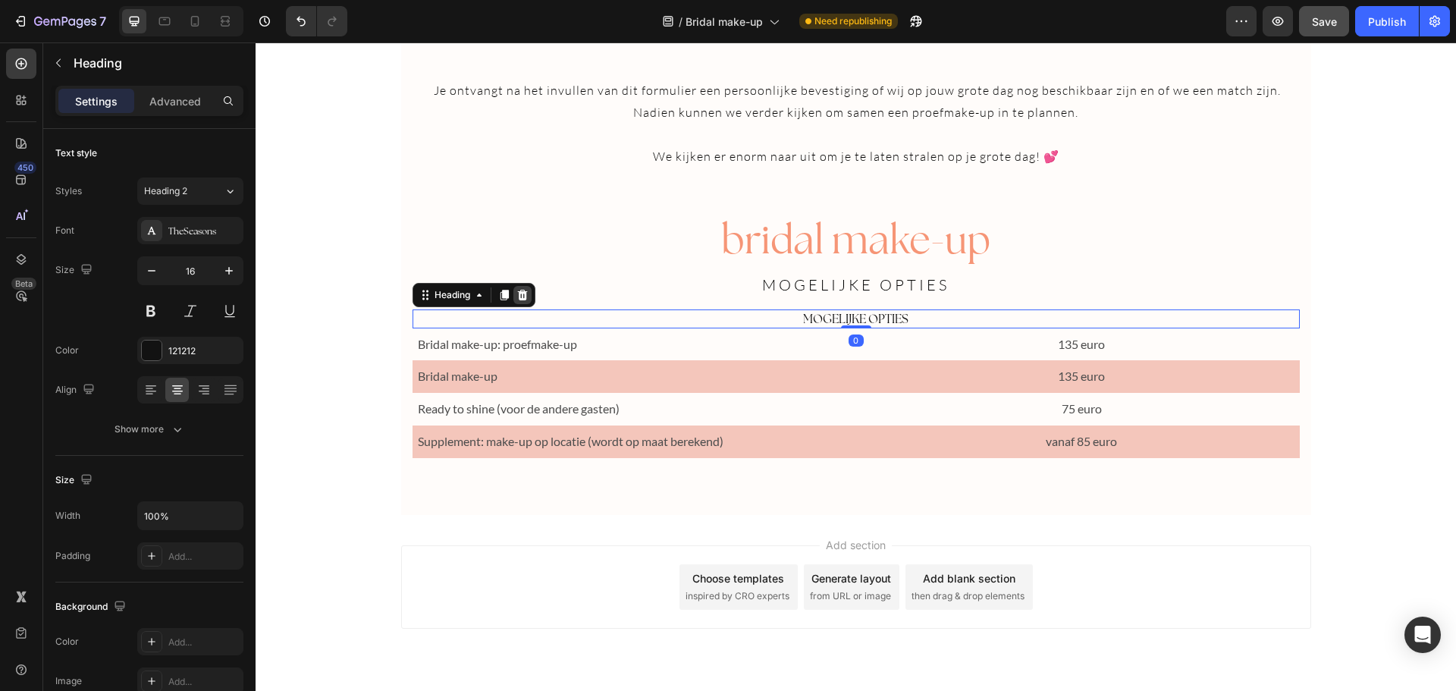
click at [519, 300] on icon at bounding box center [522, 295] width 12 height 12
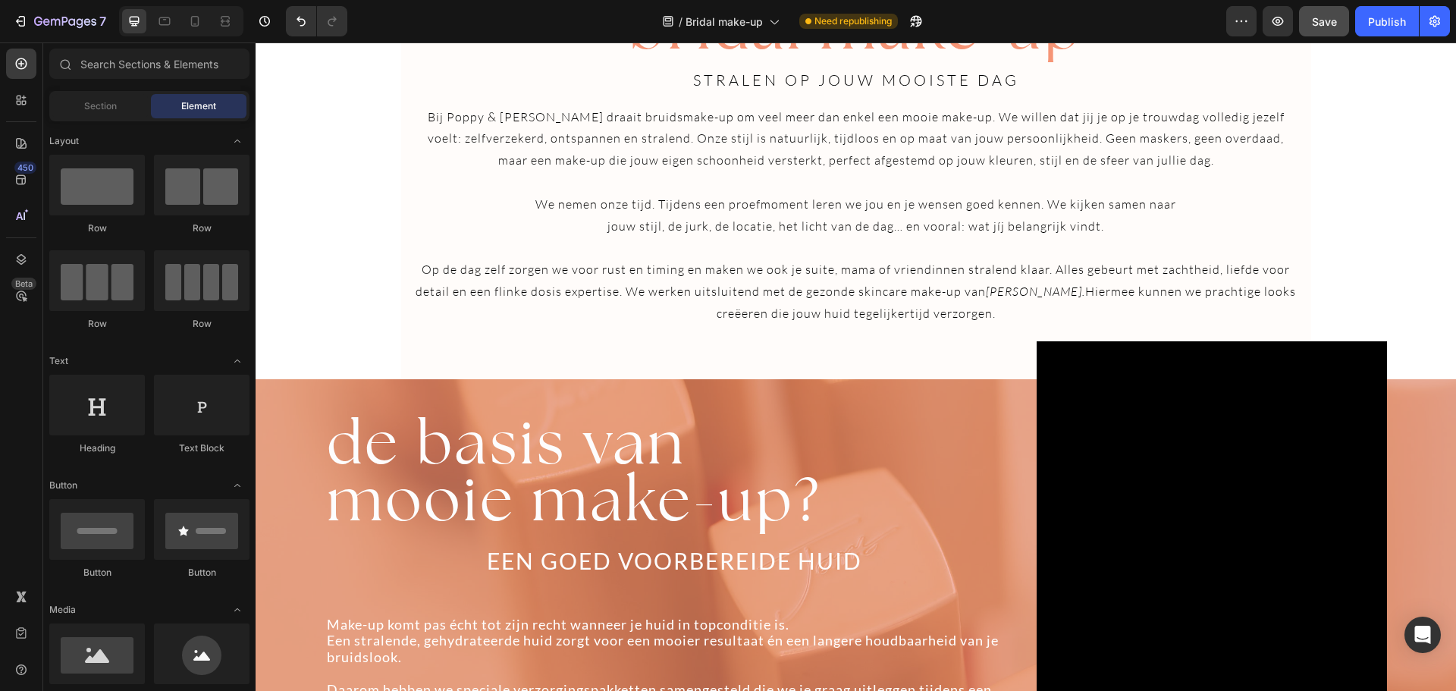
scroll to position [0, 0]
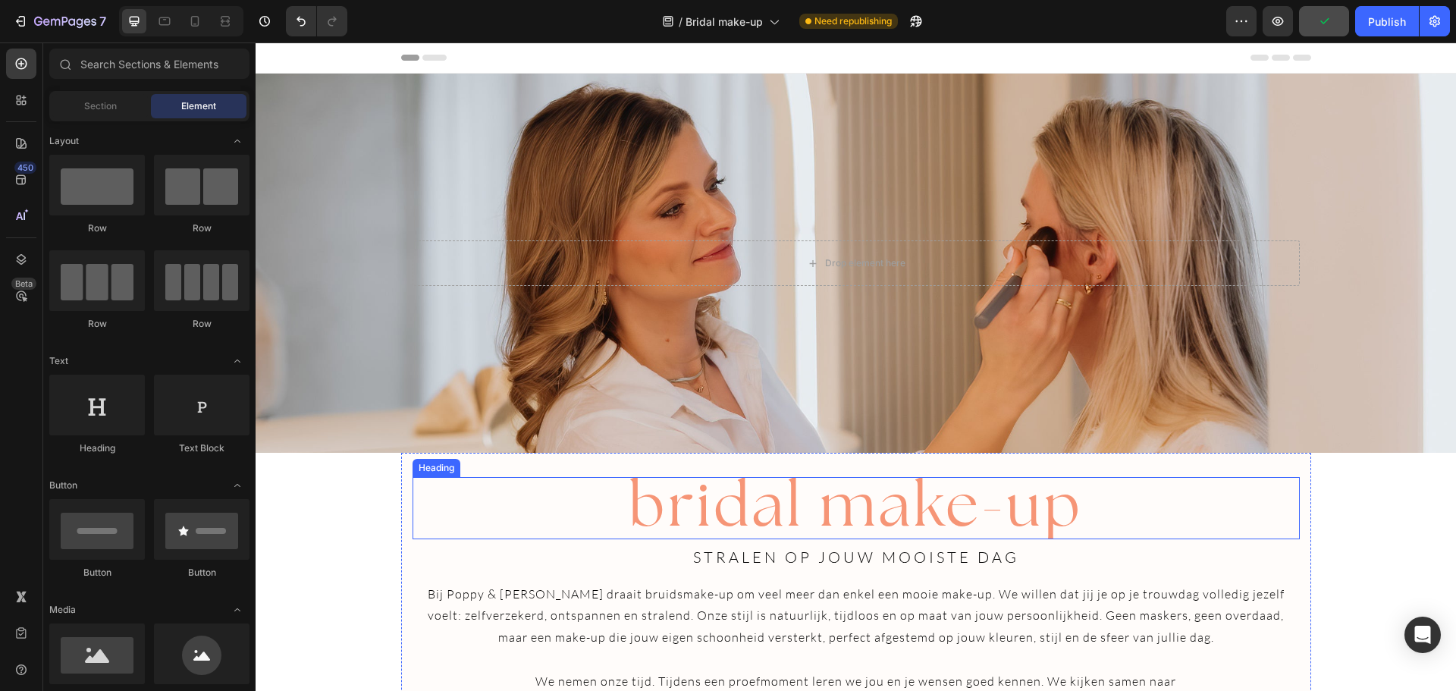
click at [1015, 507] on span "bridal make-up" at bounding box center [856, 503] width 454 height 77
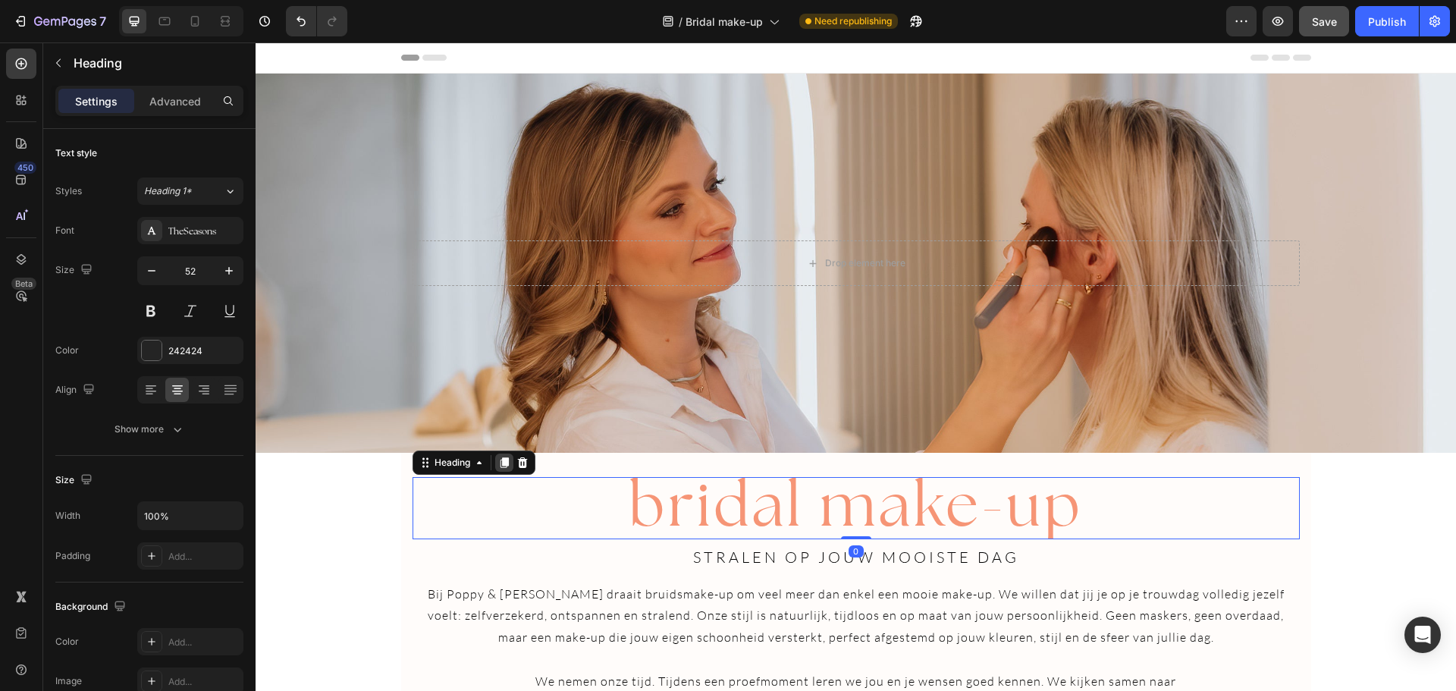
click at [498, 457] on icon at bounding box center [504, 462] width 12 height 12
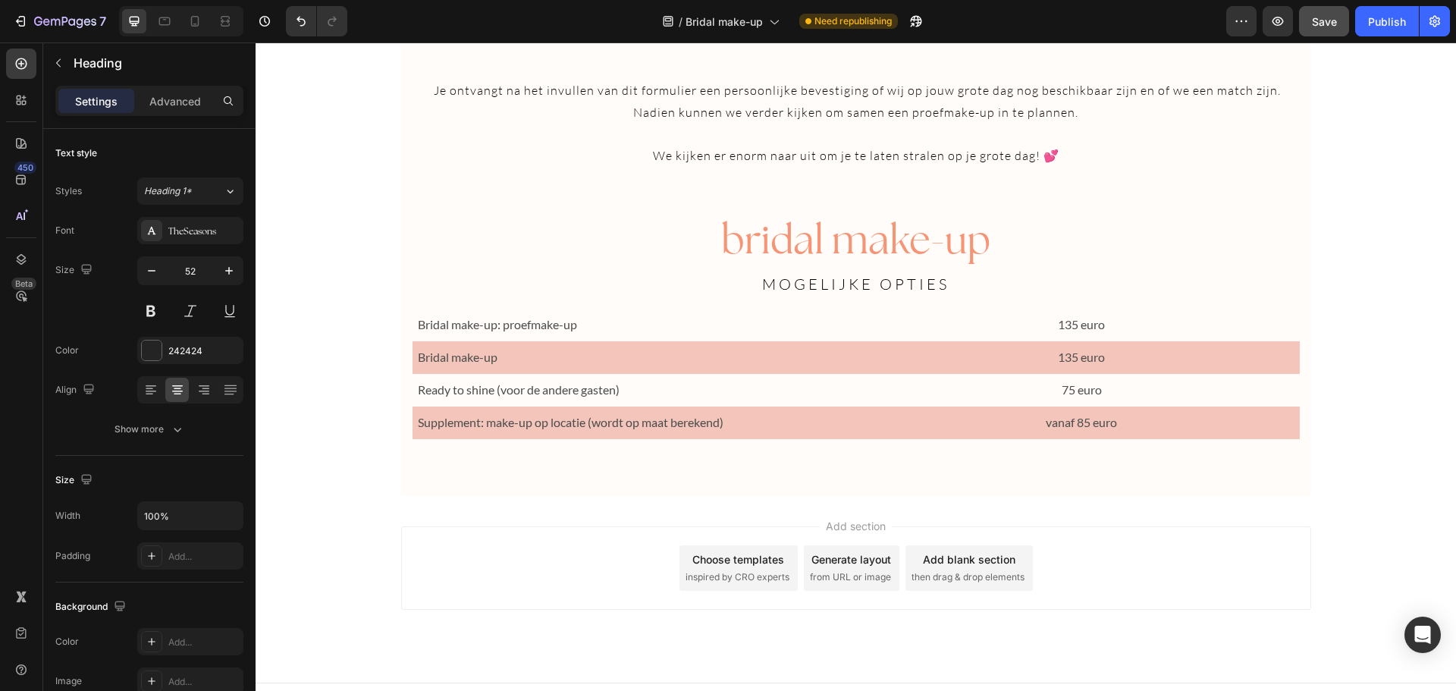
scroll to position [2655, 0]
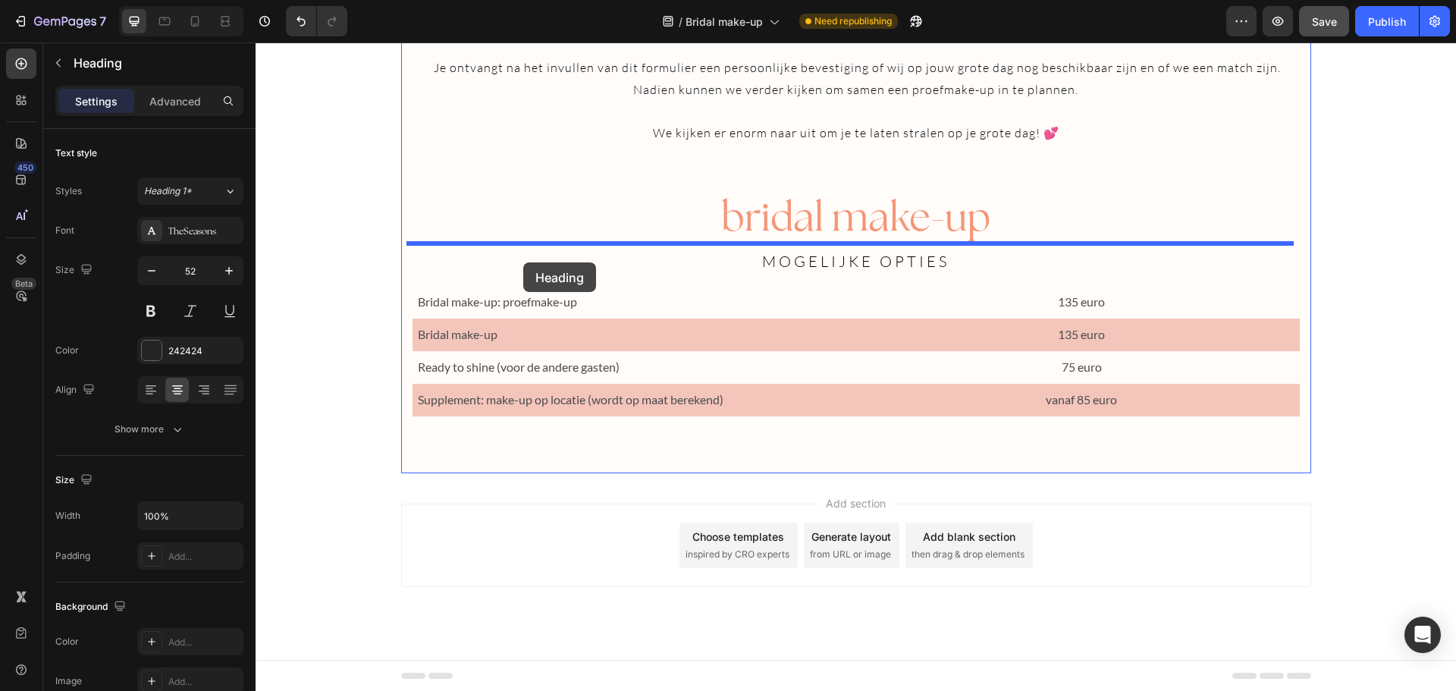
drag, startPoint x: 416, startPoint y: 526, endPoint x: 523, endPoint y: 262, distance: 285.0
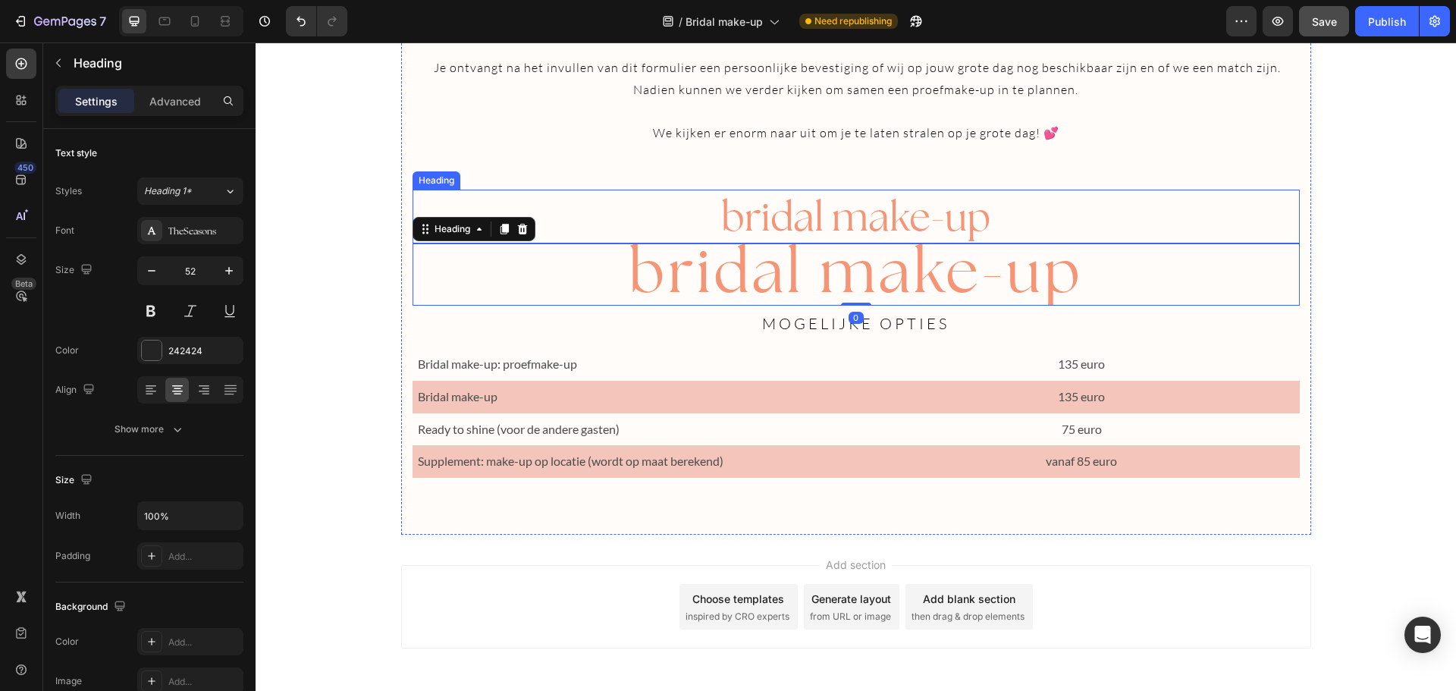
click at [872, 212] on span "bridal make-up" at bounding box center [855, 216] width 269 height 51
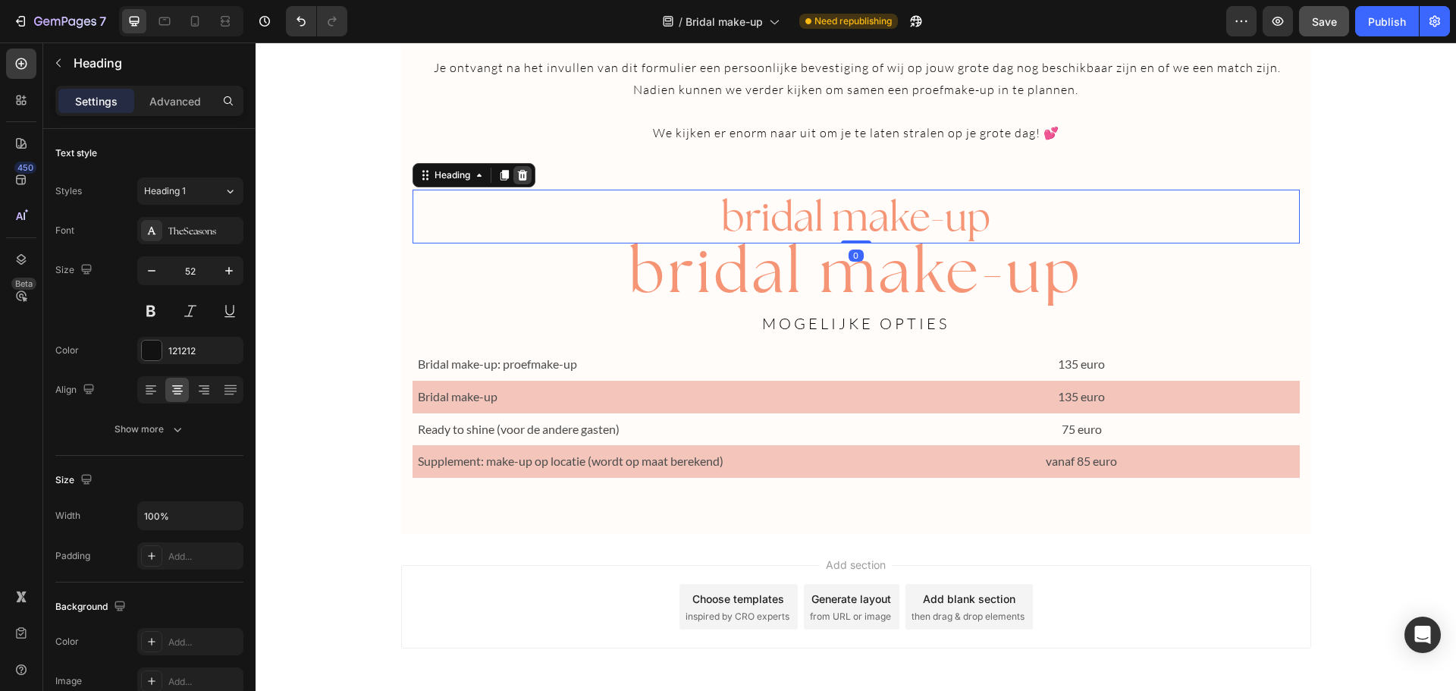
click at [522, 169] on icon at bounding box center [522, 175] width 12 height 12
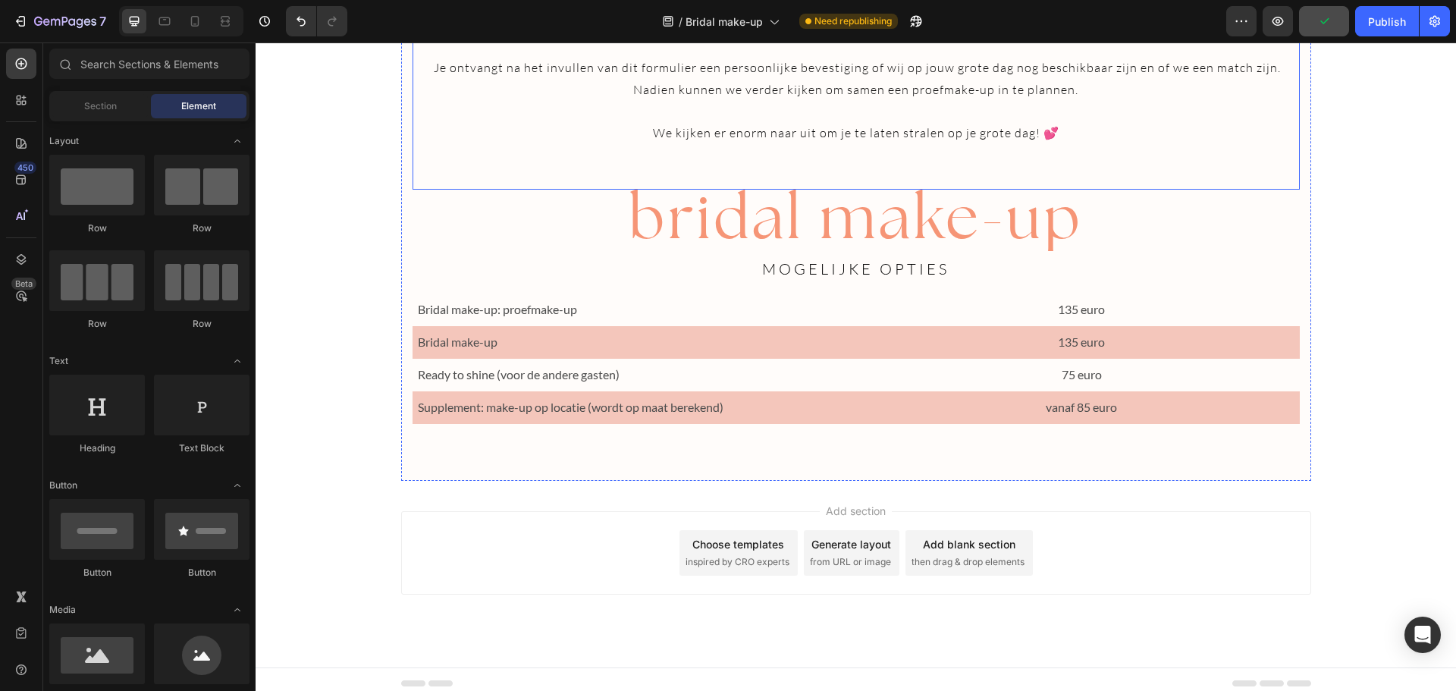
click at [1062, 158] on p at bounding box center [856, 155] width 884 height 22
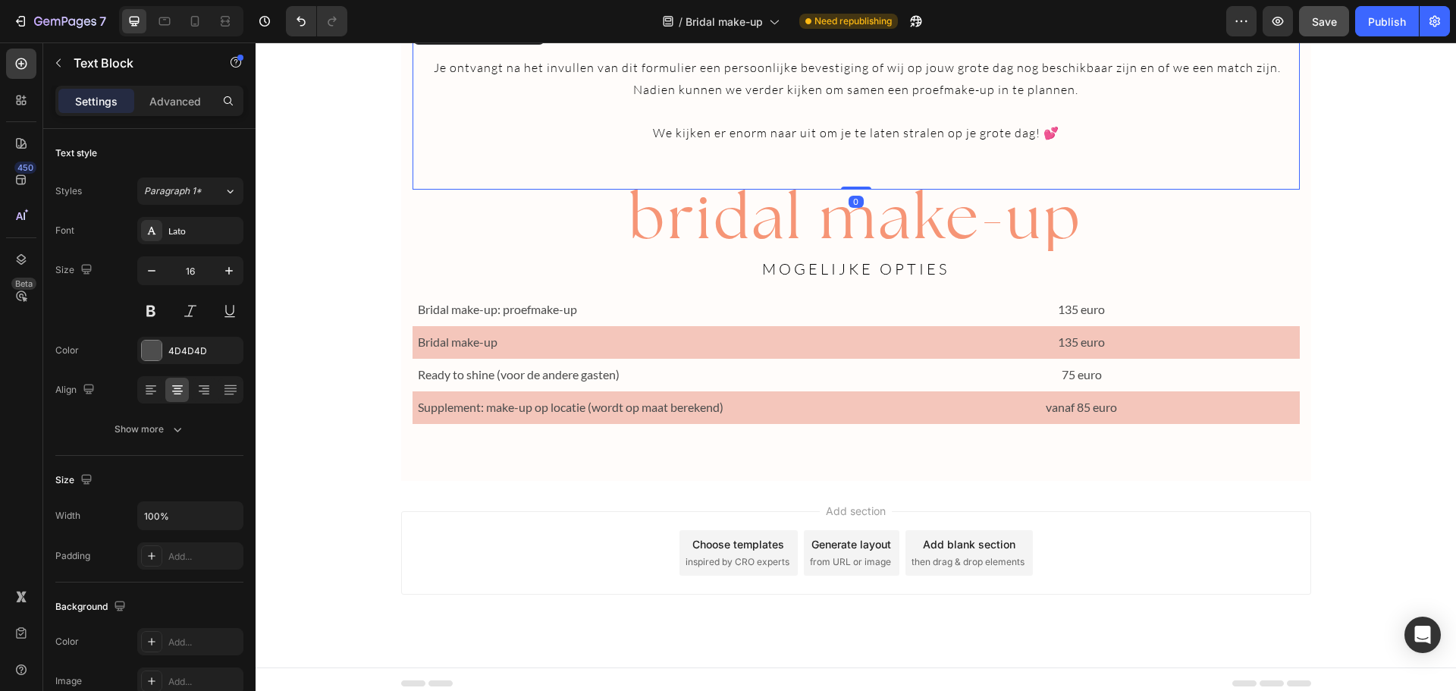
click at [886, 161] on p at bounding box center [856, 155] width 884 height 22
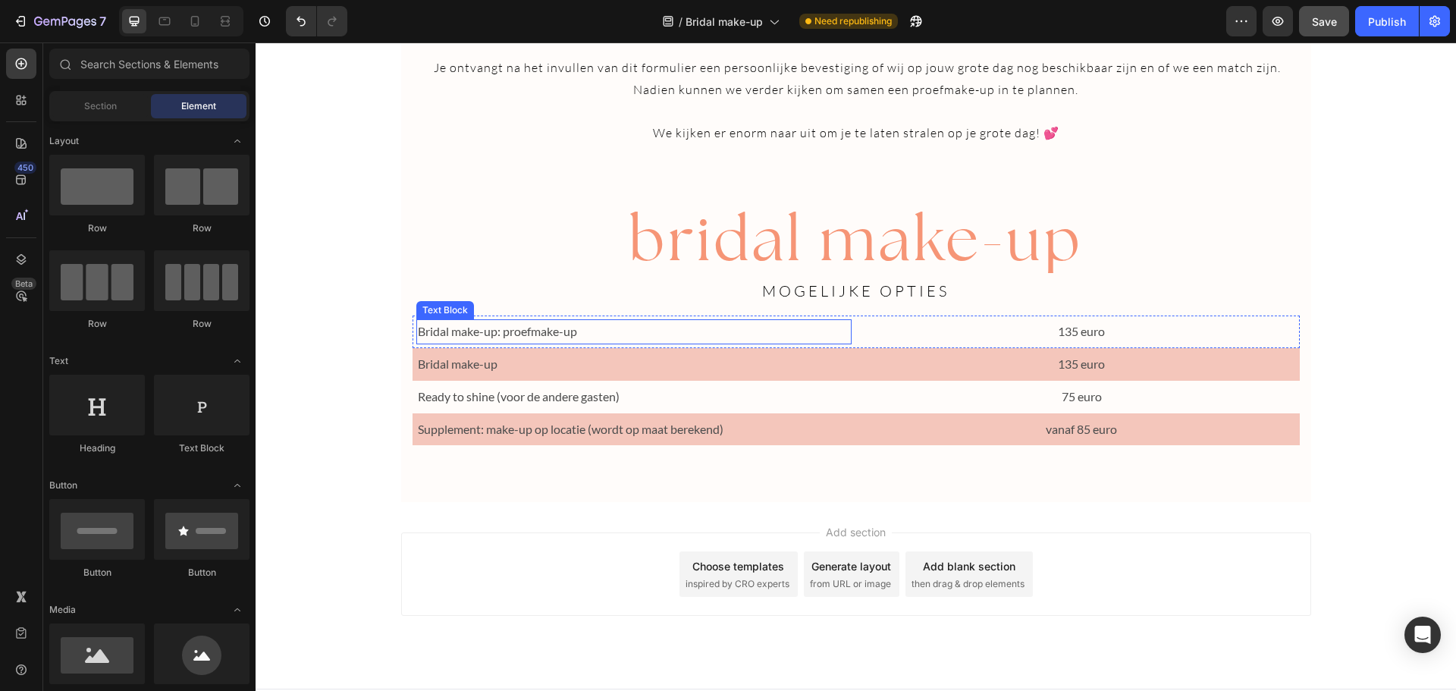
click at [455, 331] on p "Bridal make-up: proefmake-up" at bounding box center [634, 332] width 433 height 22
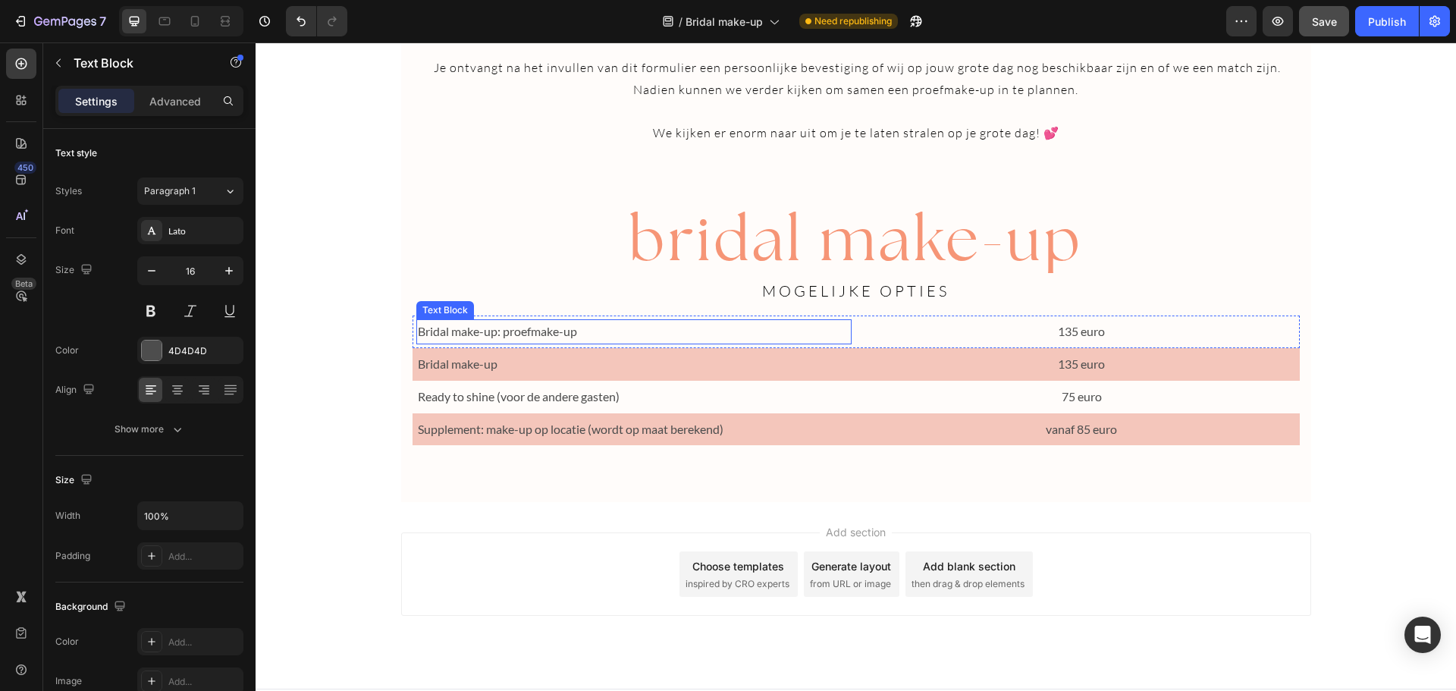
click at [455, 331] on p "Bridal make-up: proefmake-up" at bounding box center [634, 332] width 433 height 22
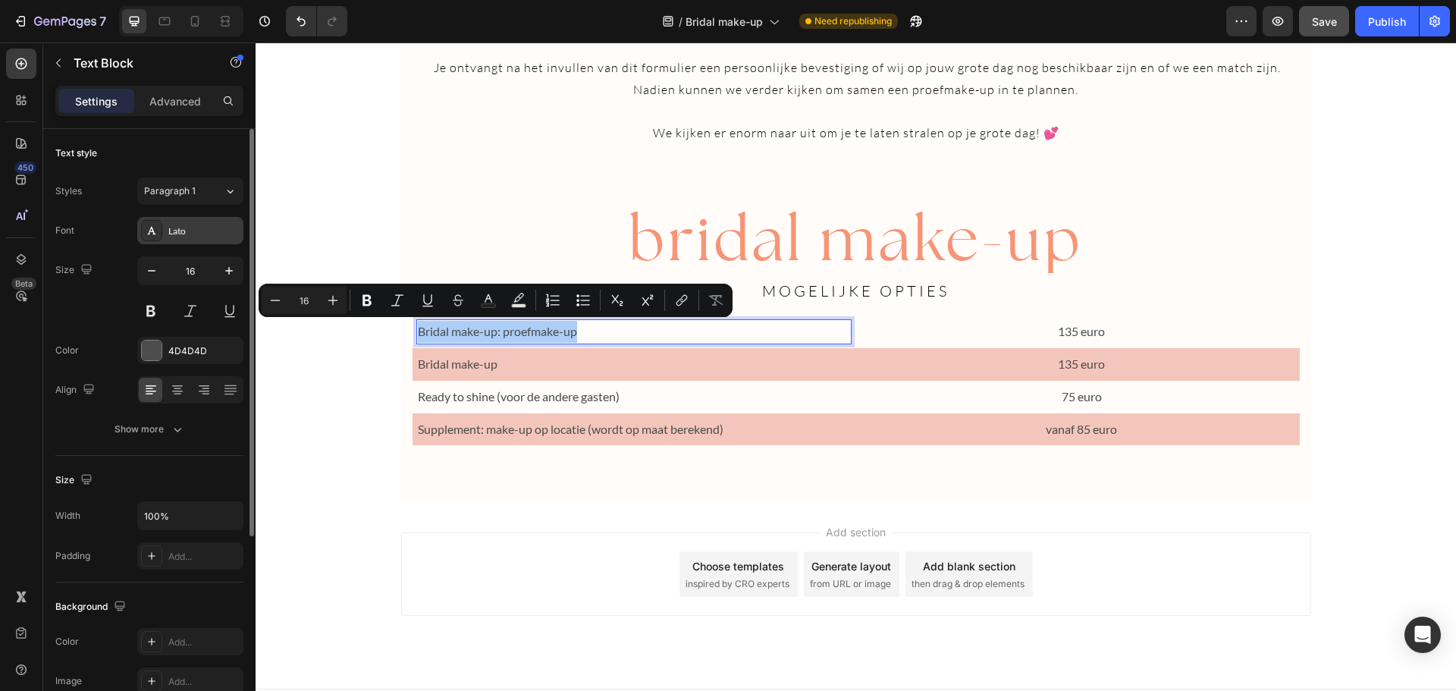
click at [207, 221] on div "Lato" at bounding box center [190, 230] width 106 height 27
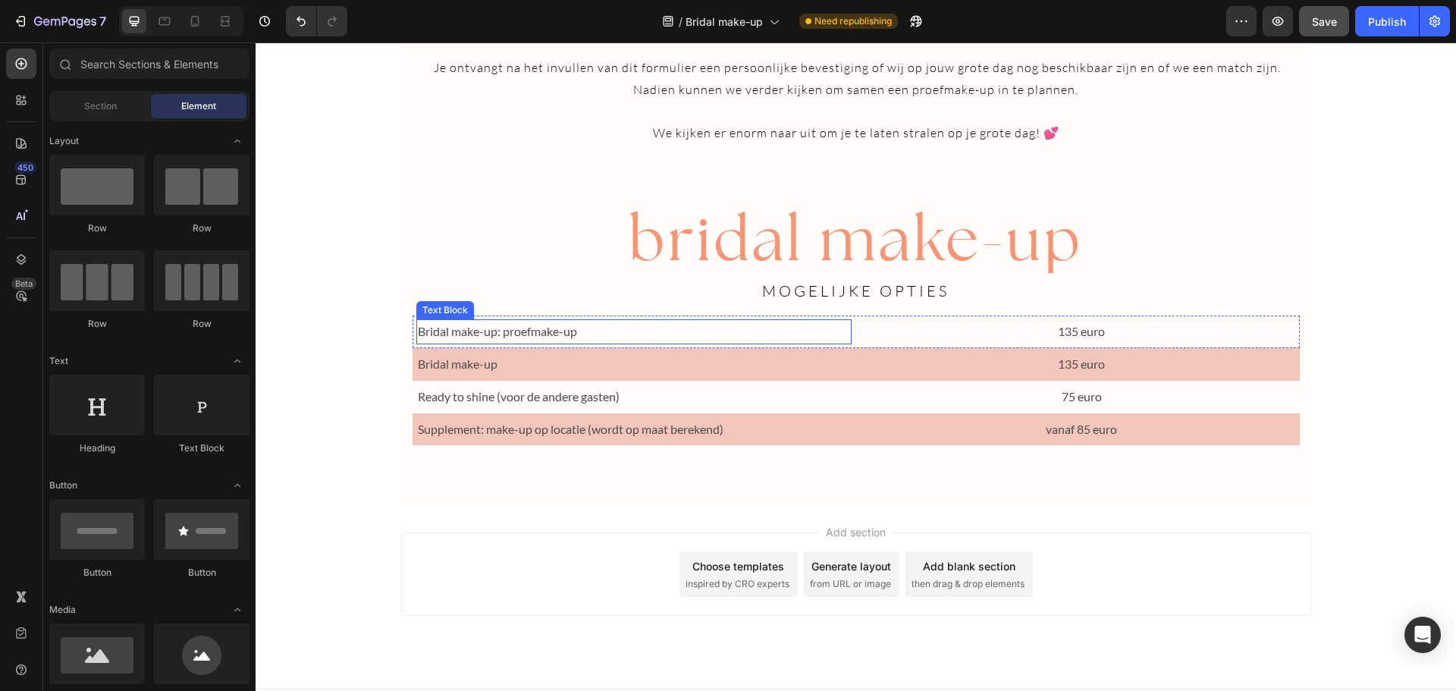
click at [475, 333] on p "Bridal make-up: proefmake-up" at bounding box center [634, 332] width 433 height 22
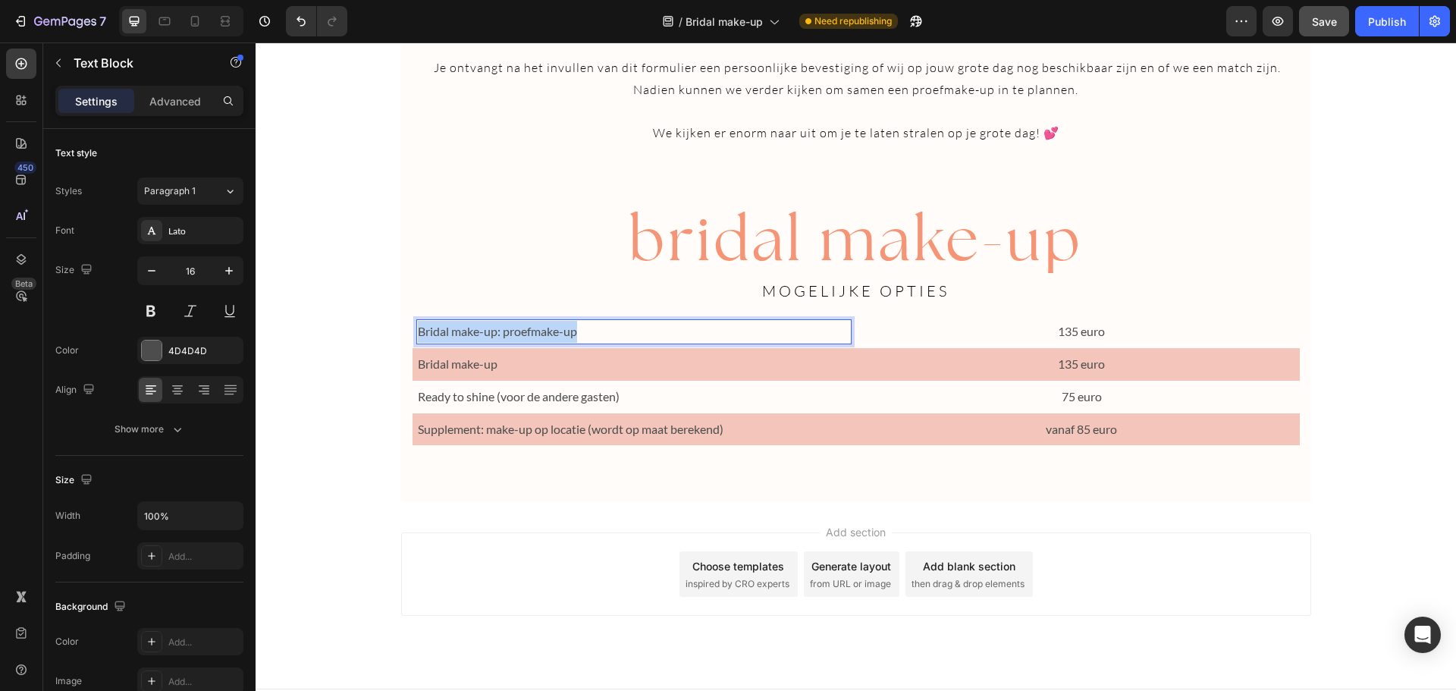
click at [475, 333] on p "Bridal make-up: proefmake-up" at bounding box center [634, 332] width 433 height 22
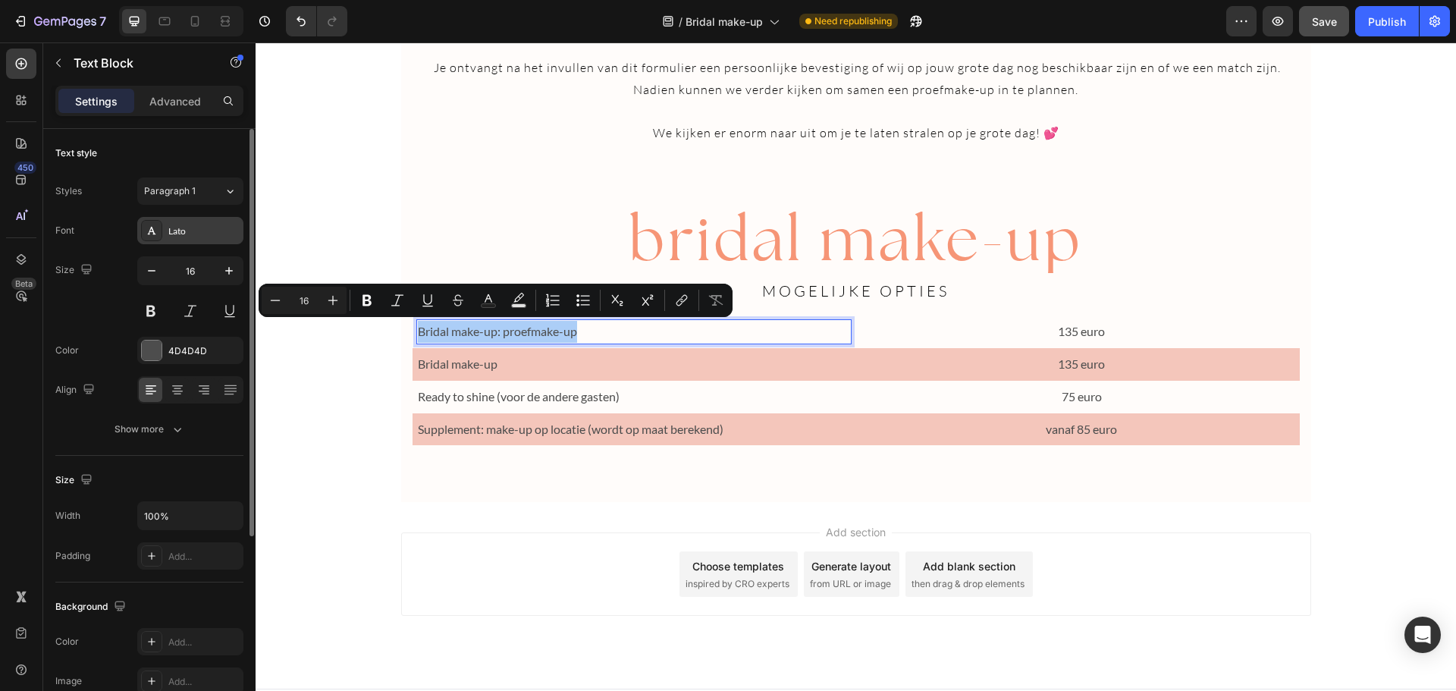
click at [202, 224] on div "Lato" at bounding box center [203, 231] width 71 height 14
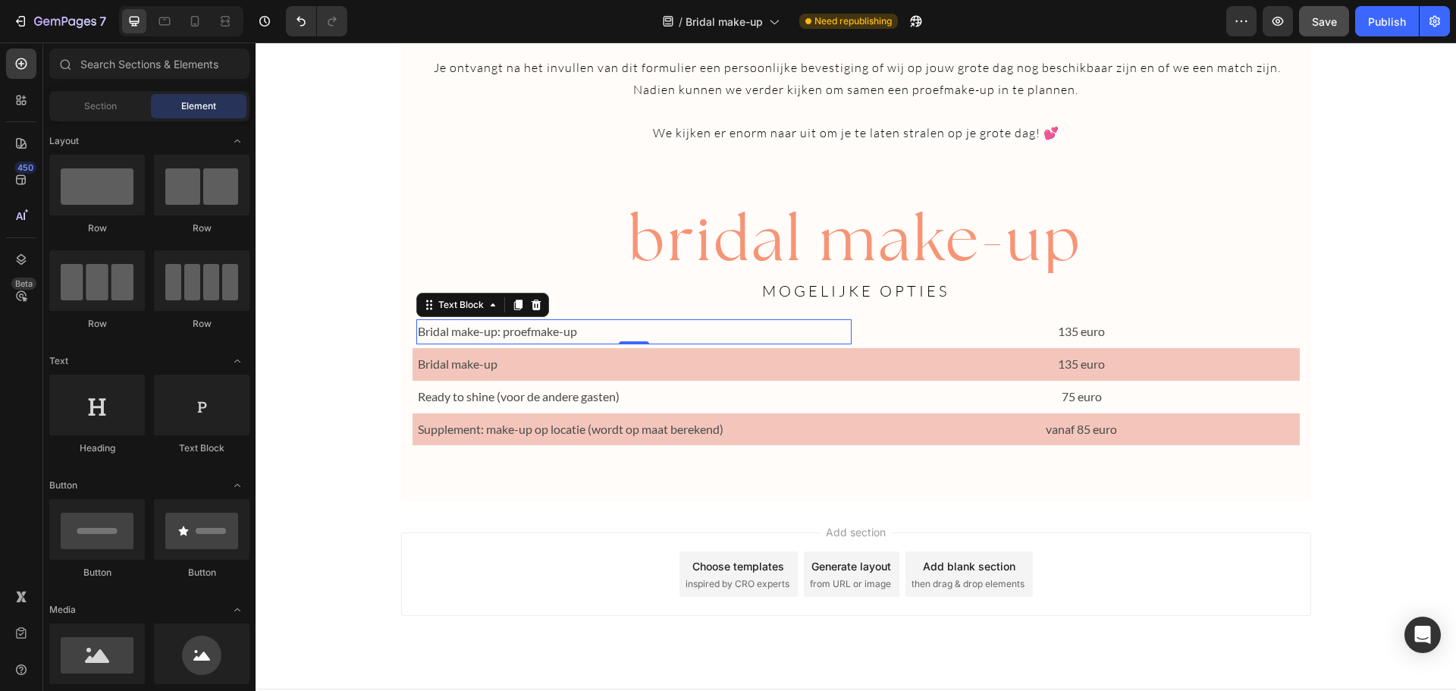
click at [479, 323] on p "Bridal make-up: proefmake-up" at bounding box center [634, 332] width 433 height 22
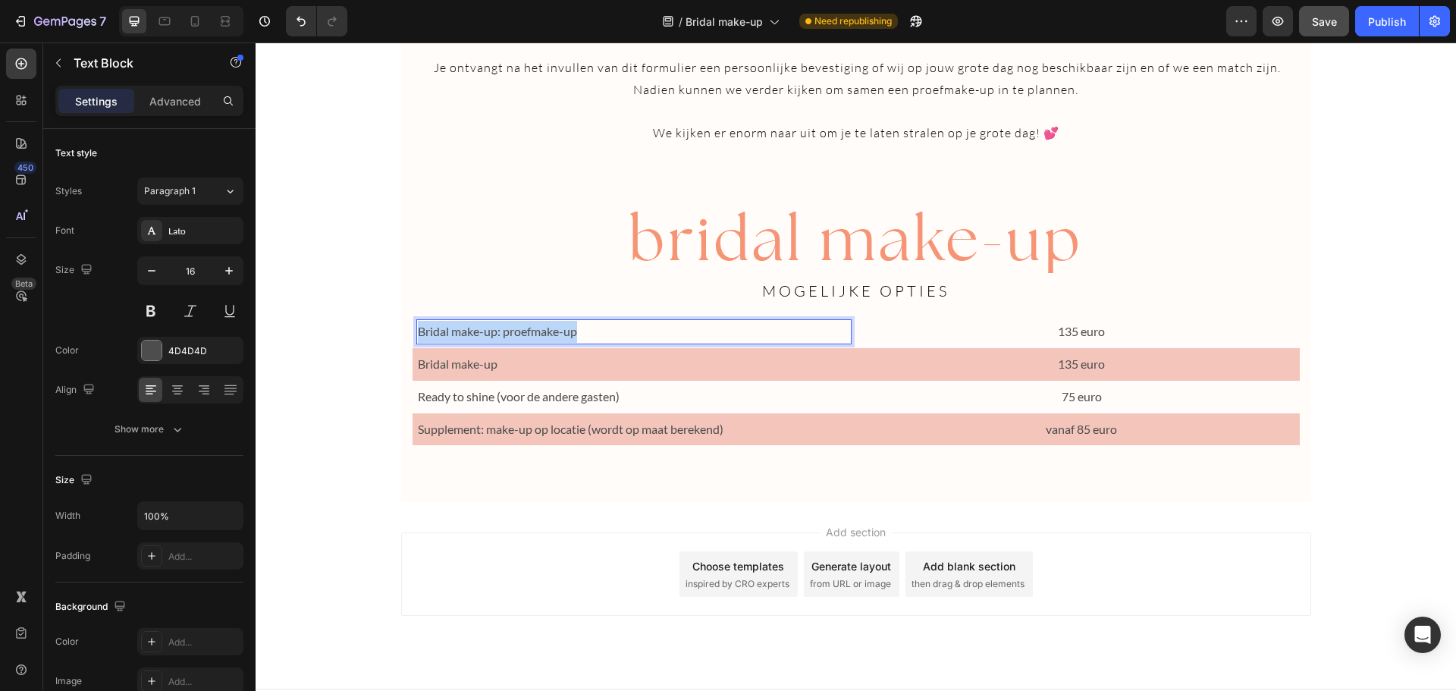
click at [479, 323] on p "Bridal make-up: proefmake-up" at bounding box center [634, 332] width 433 height 22
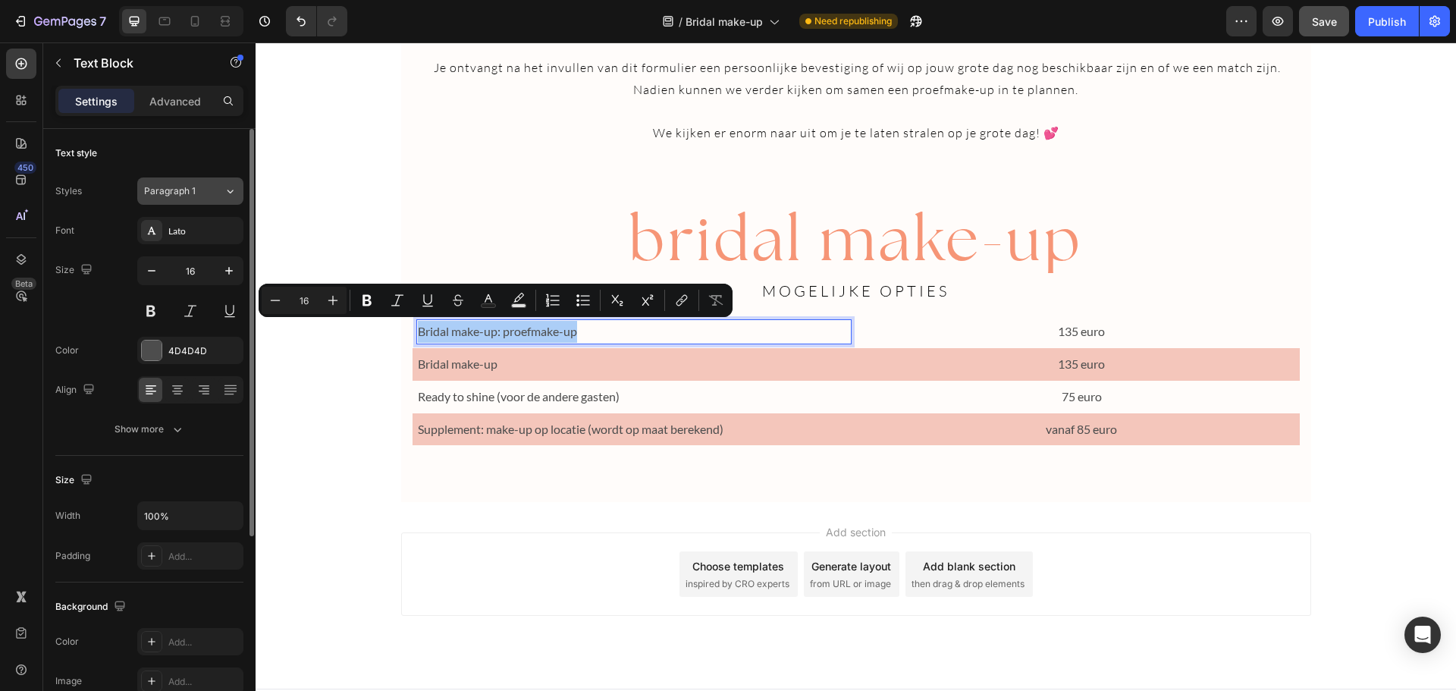
click at [235, 196] on icon at bounding box center [230, 191] width 13 height 15
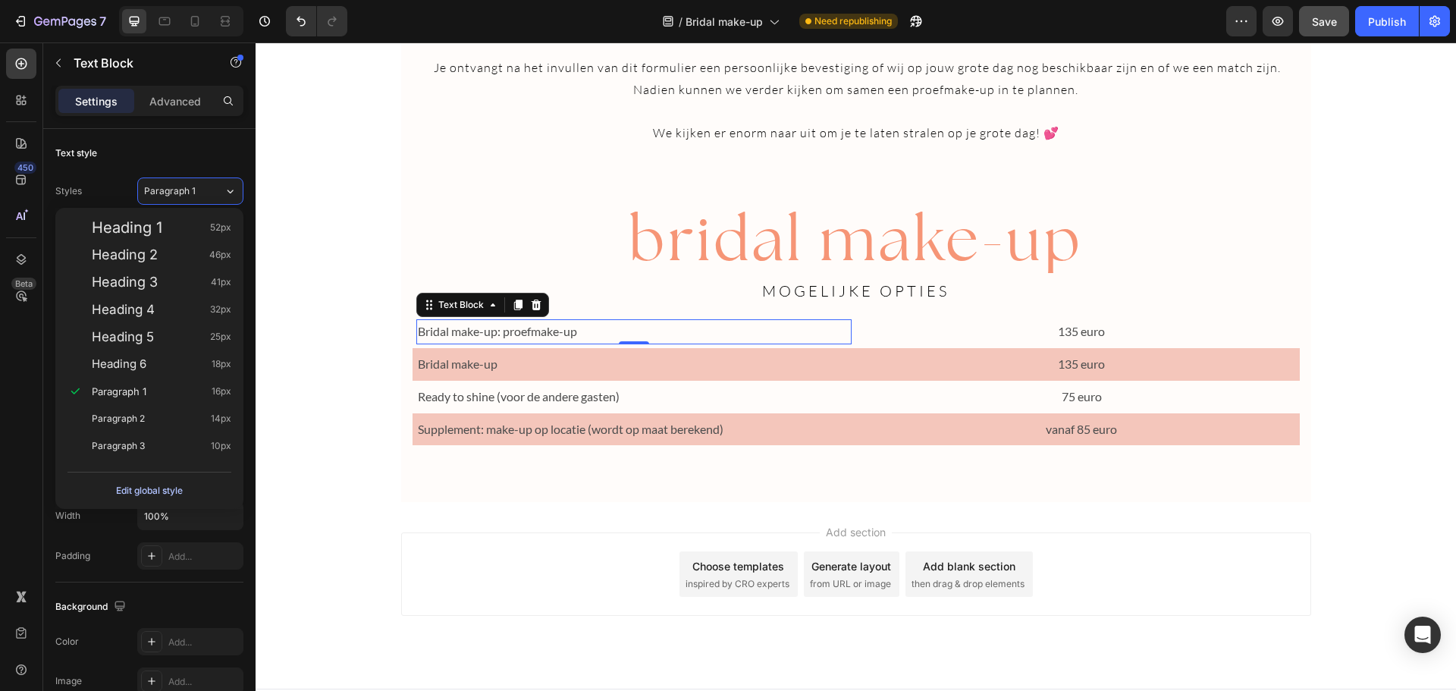
click at [180, 491] on div "Edit global style" at bounding box center [149, 490] width 67 height 18
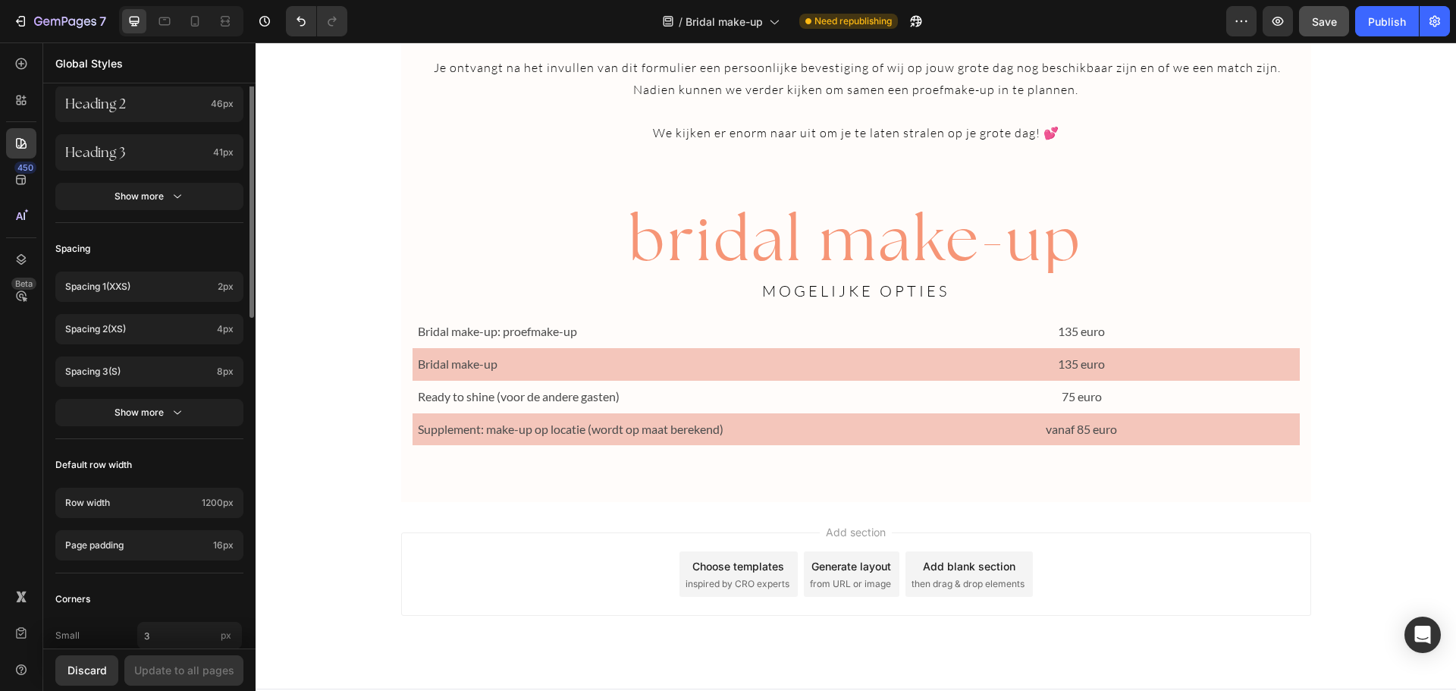
scroll to position [0, 0]
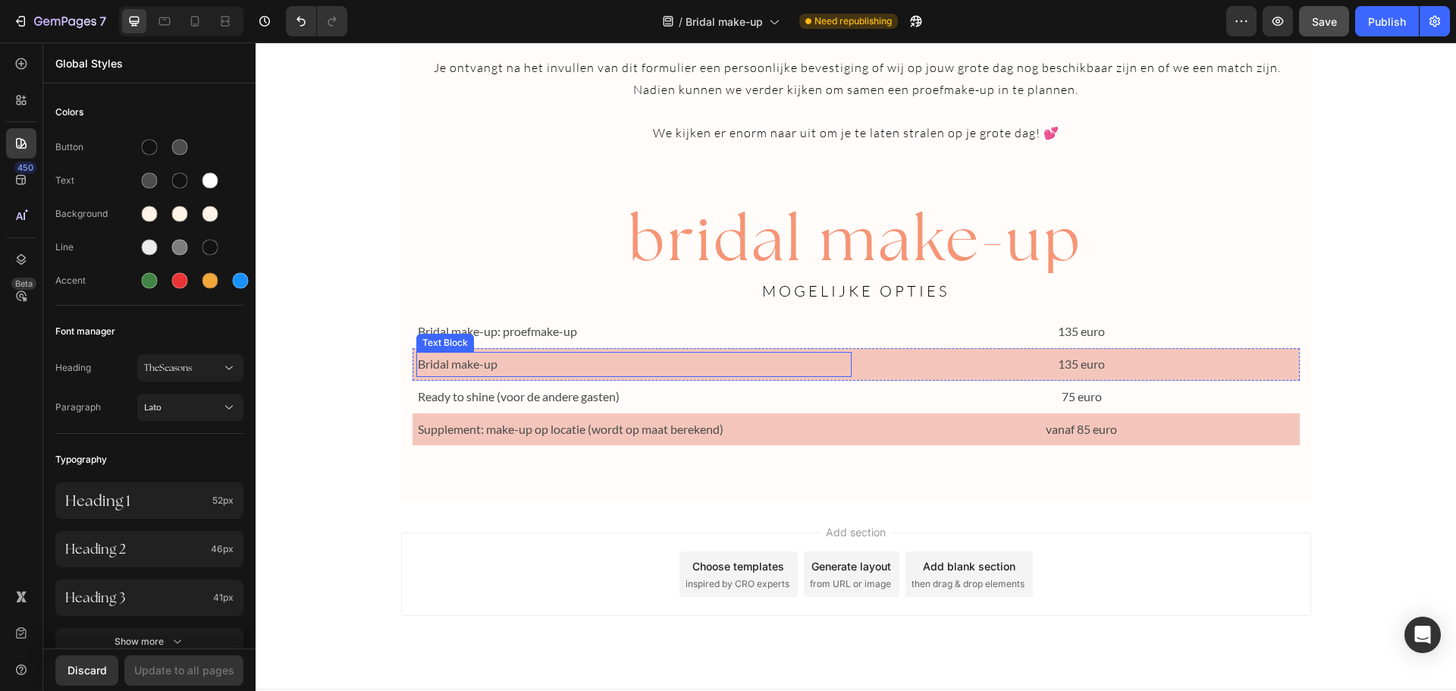
click at [478, 369] on p "Bridal make-up" at bounding box center [634, 364] width 433 height 22
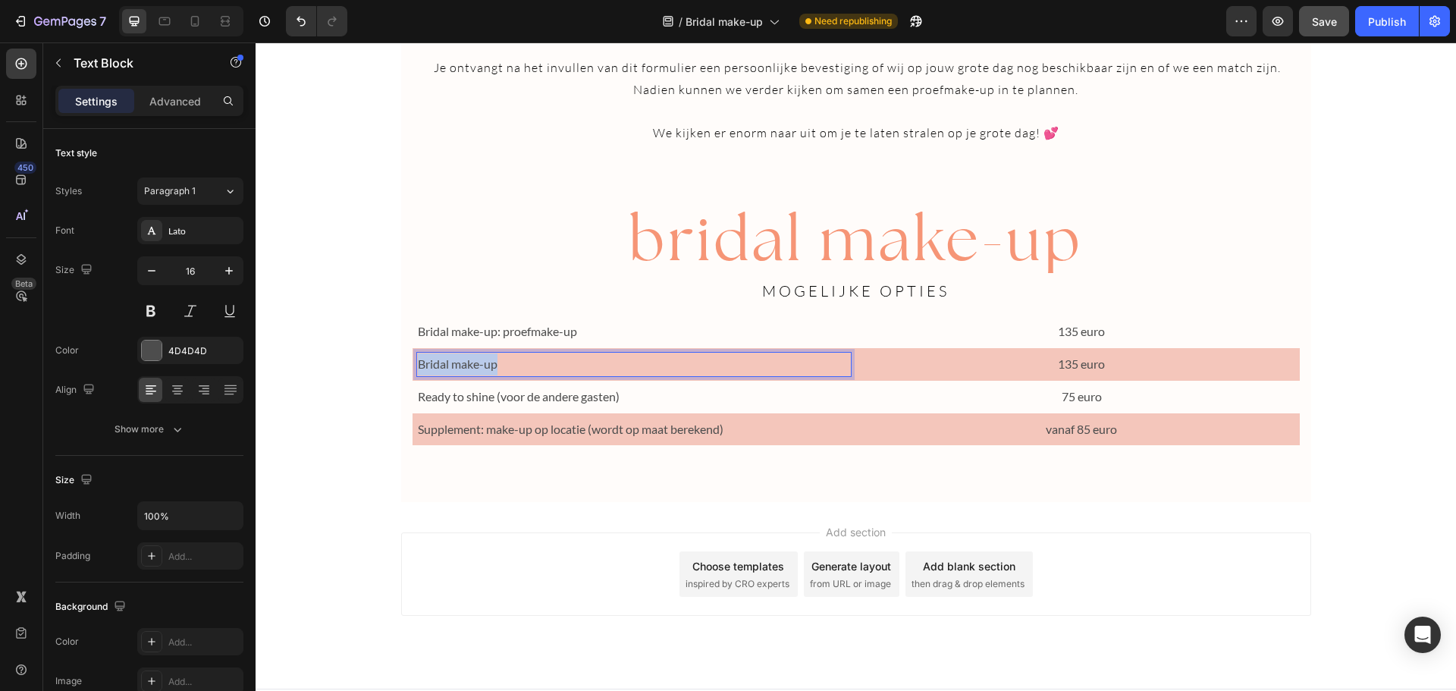
click at [478, 369] on p "Bridal make-up" at bounding box center [634, 364] width 433 height 22
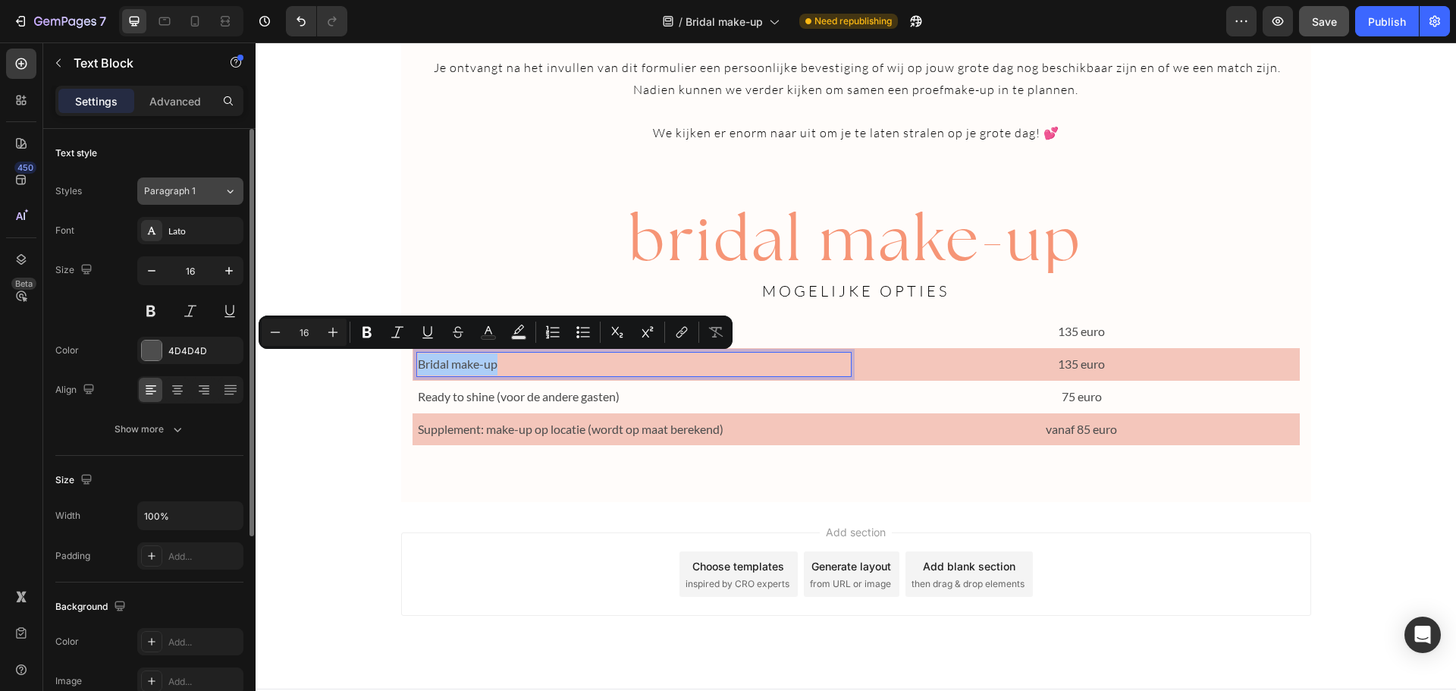
click at [224, 188] on icon at bounding box center [230, 191] width 13 height 15
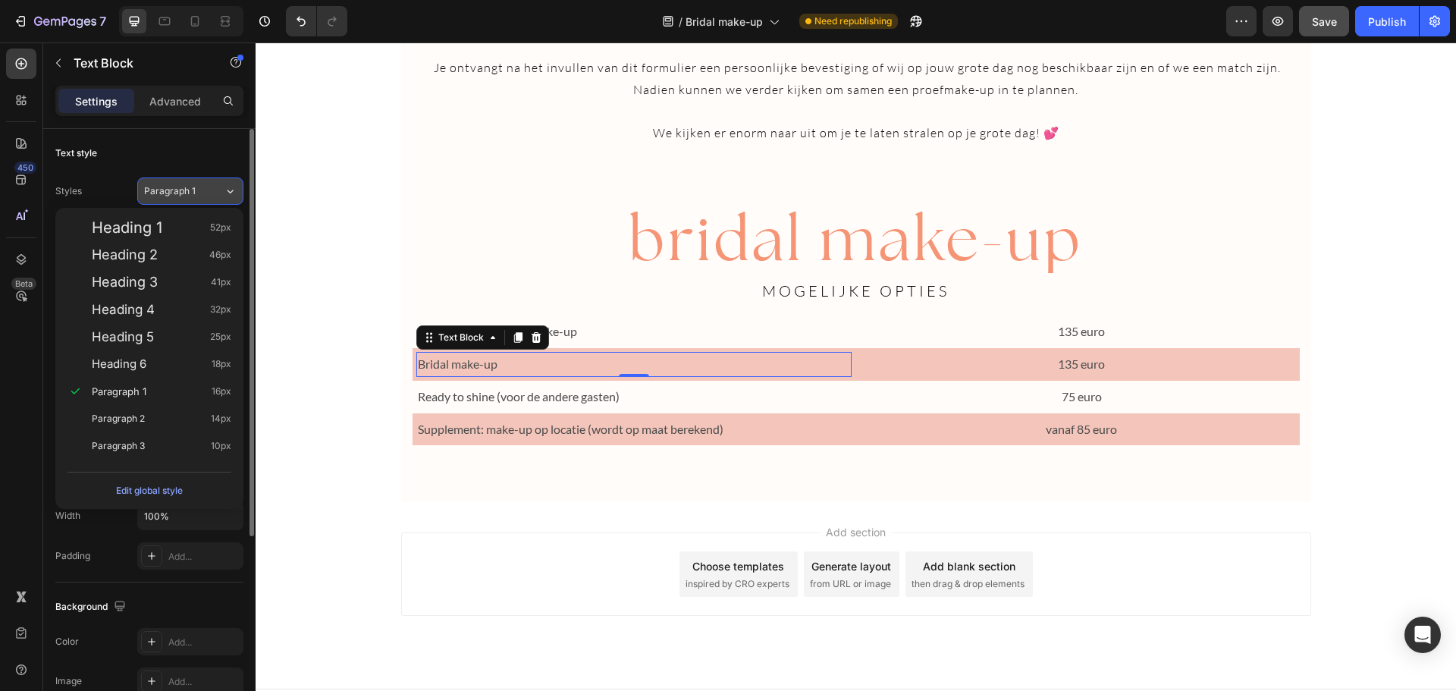
click at [199, 185] on div "Paragraph 1" at bounding box center [174, 191] width 61 height 14
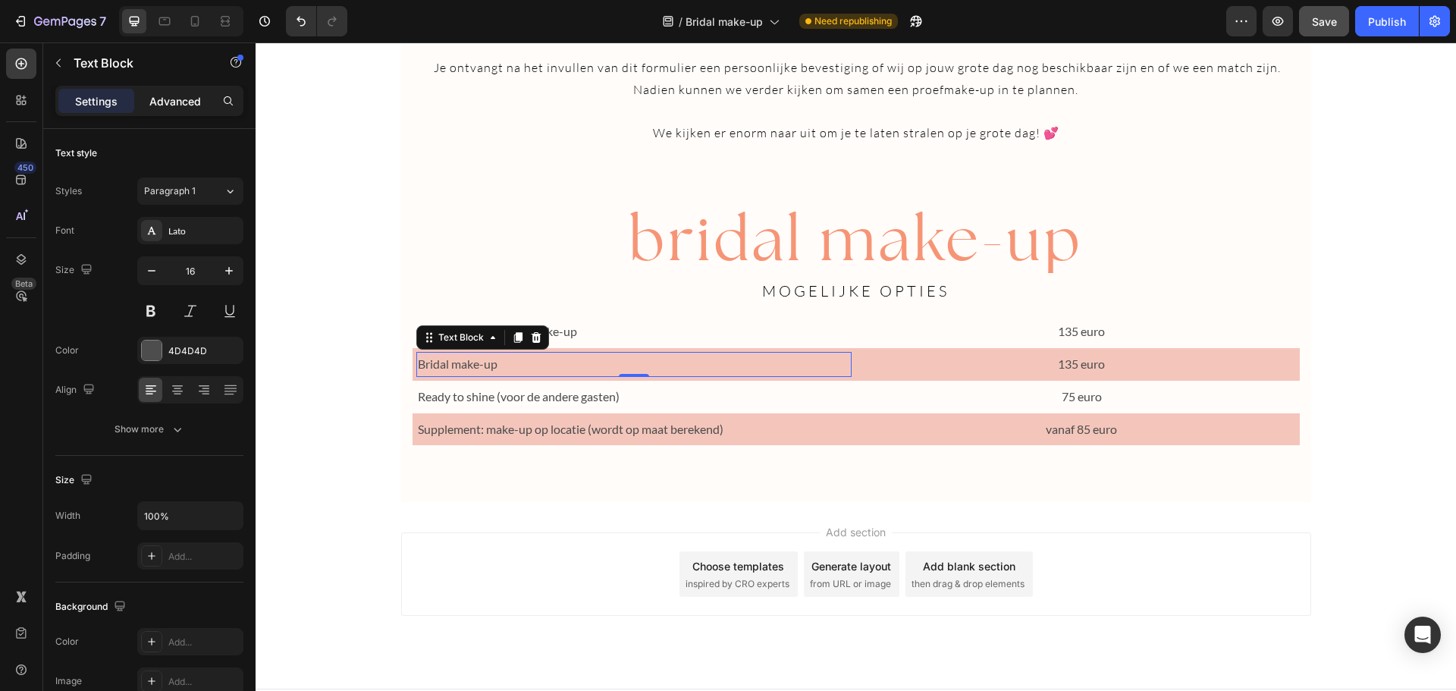
click at [193, 108] on p "Advanced" at bounding box center [175, 101] width 52 height 16
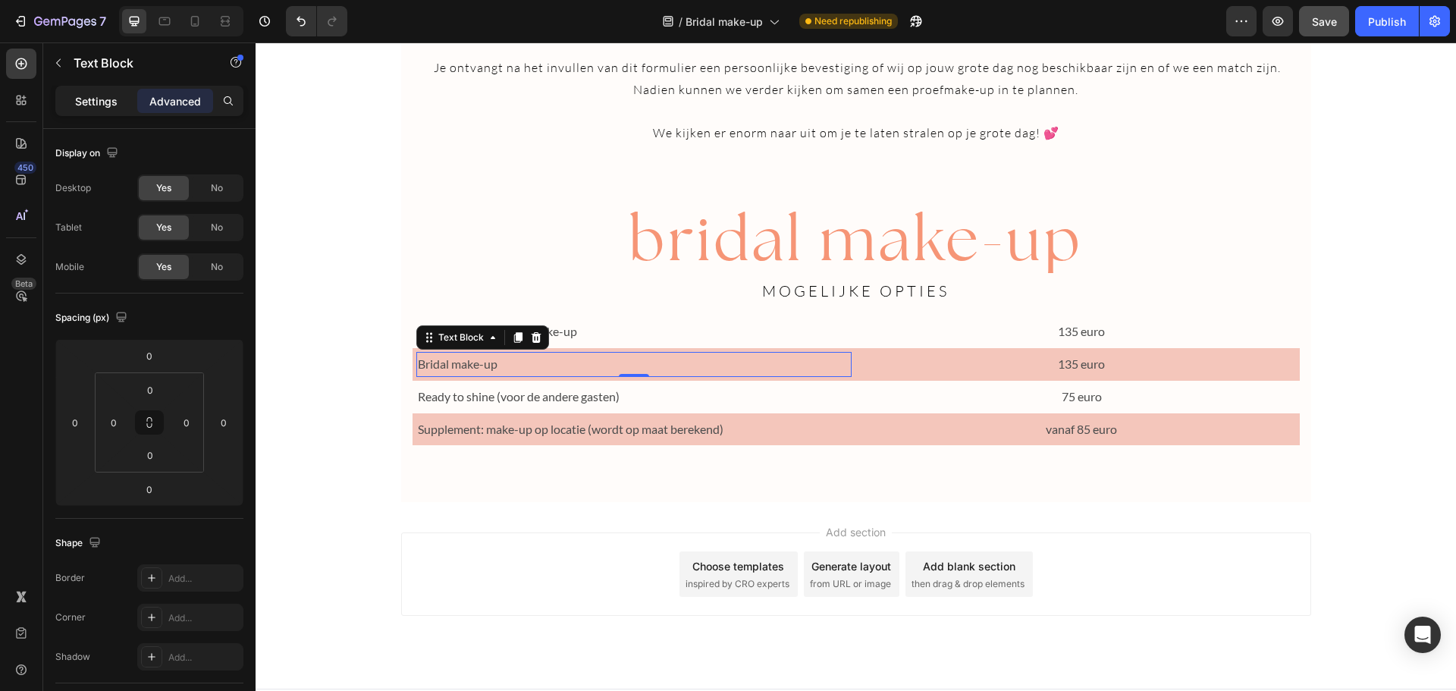
click at [102, 98] on p "Settings" at bounding box center [96, 101] width 42 height 16
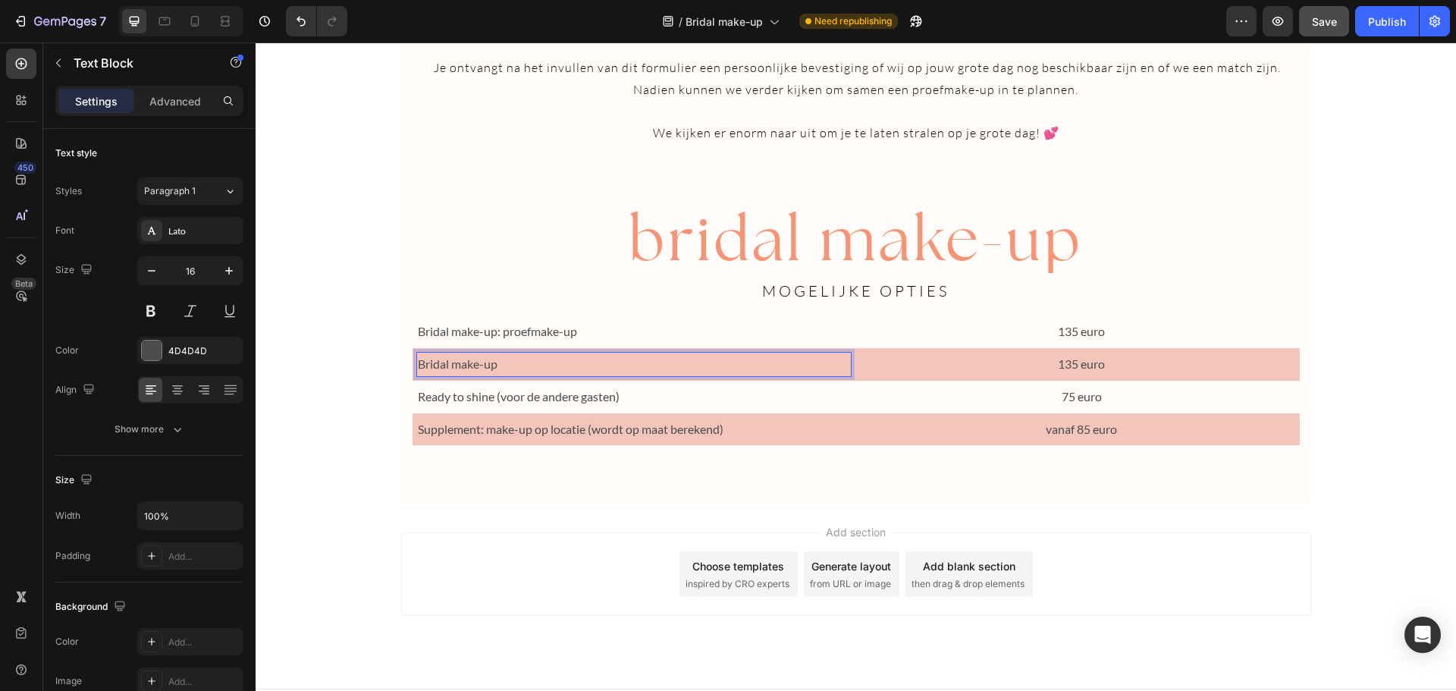
click at [438, 359] on p "Bridal make-up" at bounding box center [634, 364] width 433 height 22
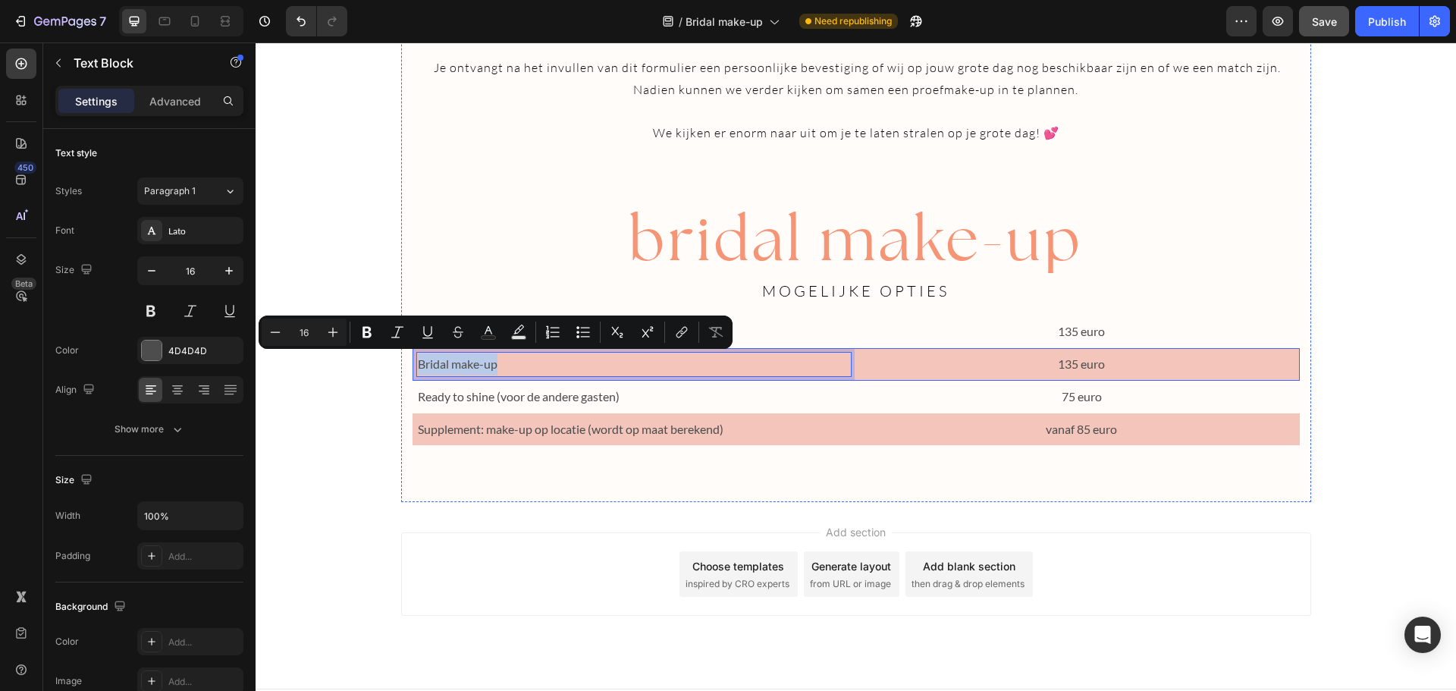
click at [853, 361] on div "Bridal make-up Text Block 0 135 euro Text Block Row" at bounding box center [855, 364] width 887 height 33
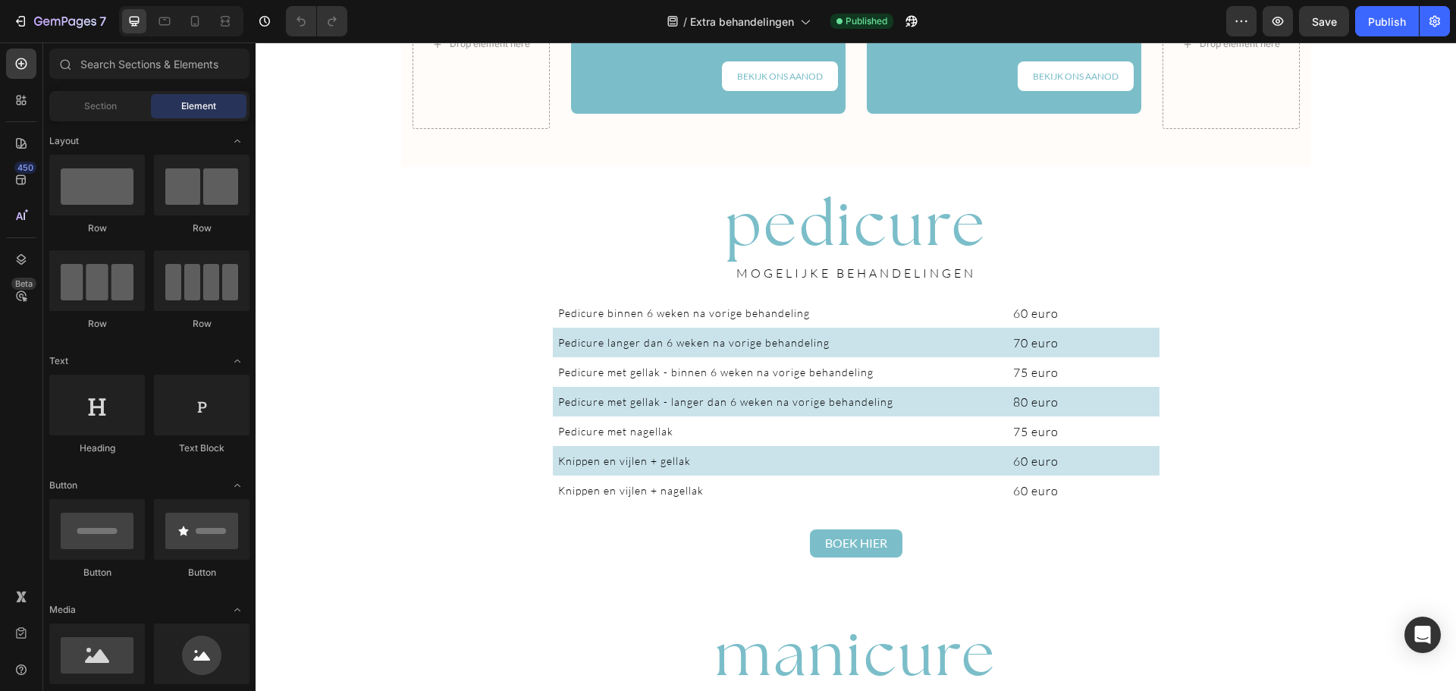
scroll to position [1211, 0]
click at [1144, 331] on div "70 euro Text Block" at bounding box center [1036, 342] width 246 height 22
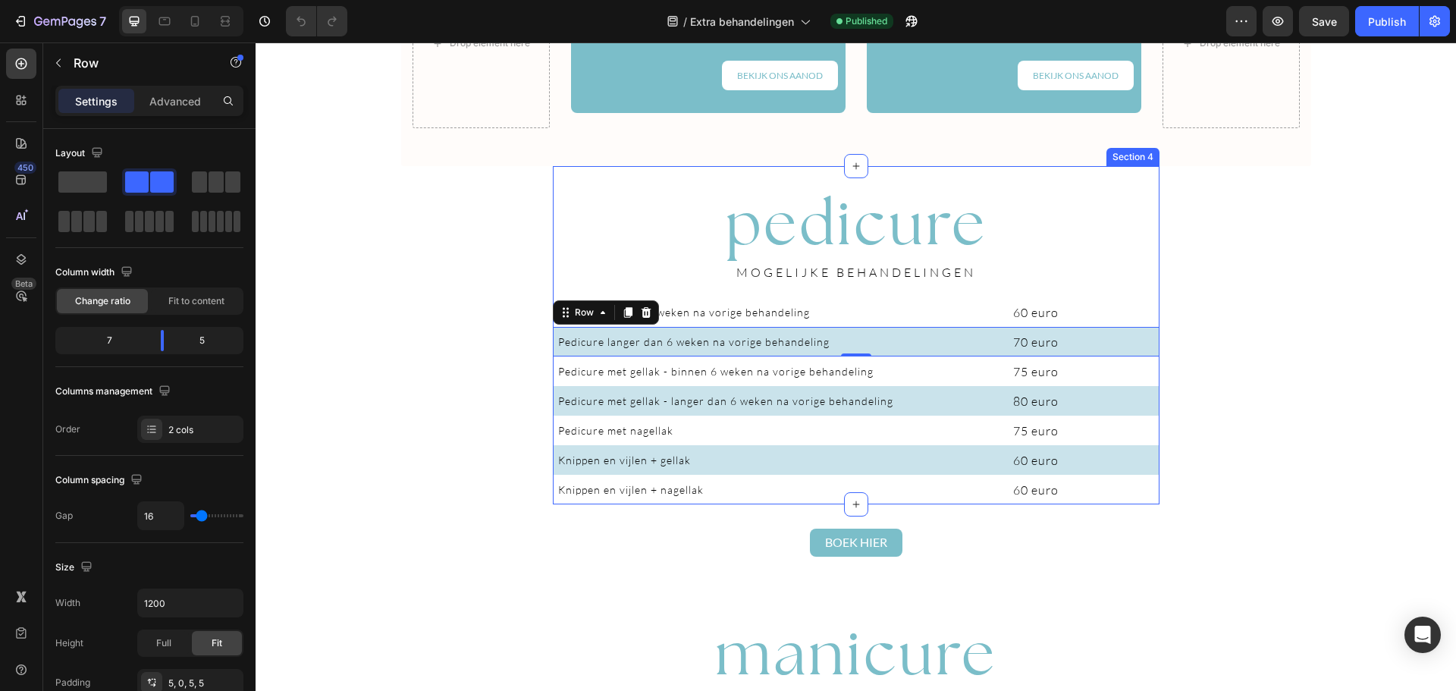
click at [1148, 290] on div "pedicure Heading MOGELIJKE BEHANDELINGEN Heading Pedicure binnen 6 weken na vor…" at bounding box center [856, 342] width 607 height 323
click at [1150, 328] on div "Pedicure langer dan 6 weken na vorige behandeling Text Block 70 euro Text Block…" at bounding box center [856, 342] width 607 height 30
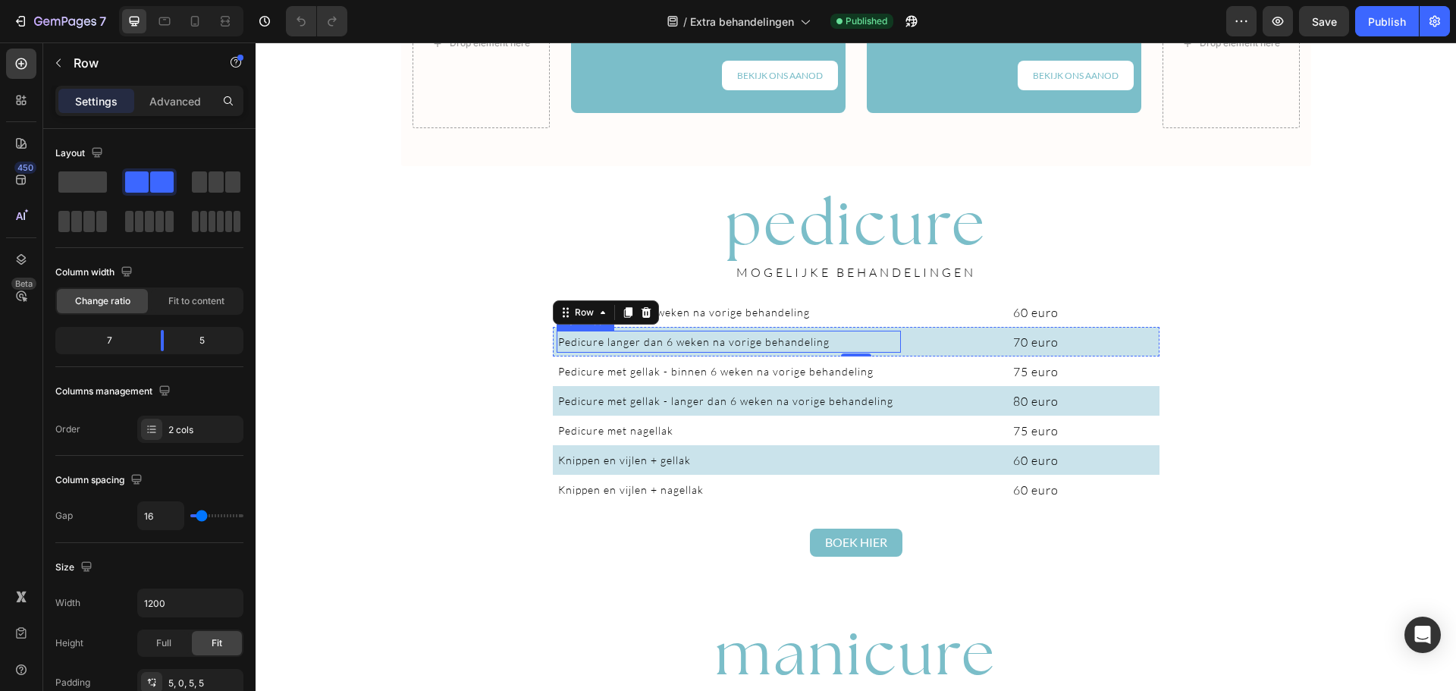
click at [626, 344] on span "Pedicure langer dan 6 weken na vorige behandeling" at bounding box center [693, 341] width 271 height 13
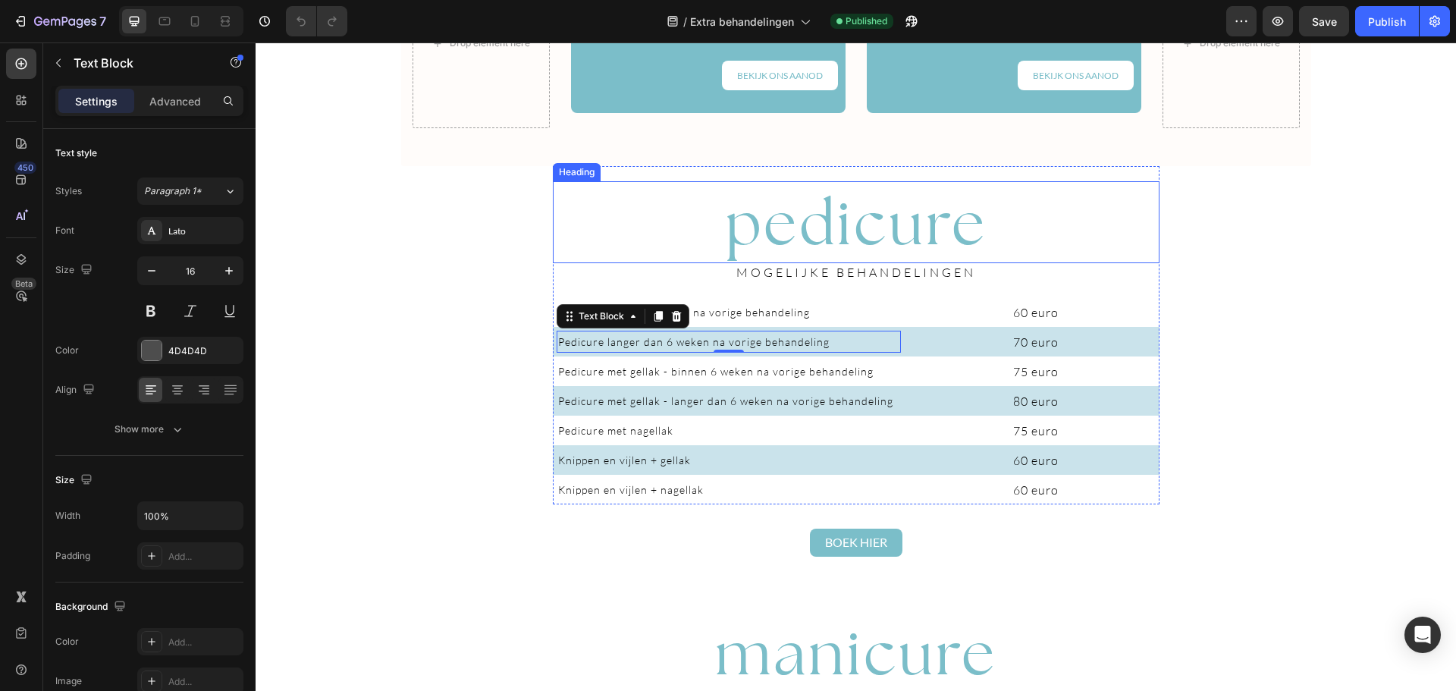
click at [804, 215] on span "pedicure" at bounding box center [856, 222] width 262 height 77
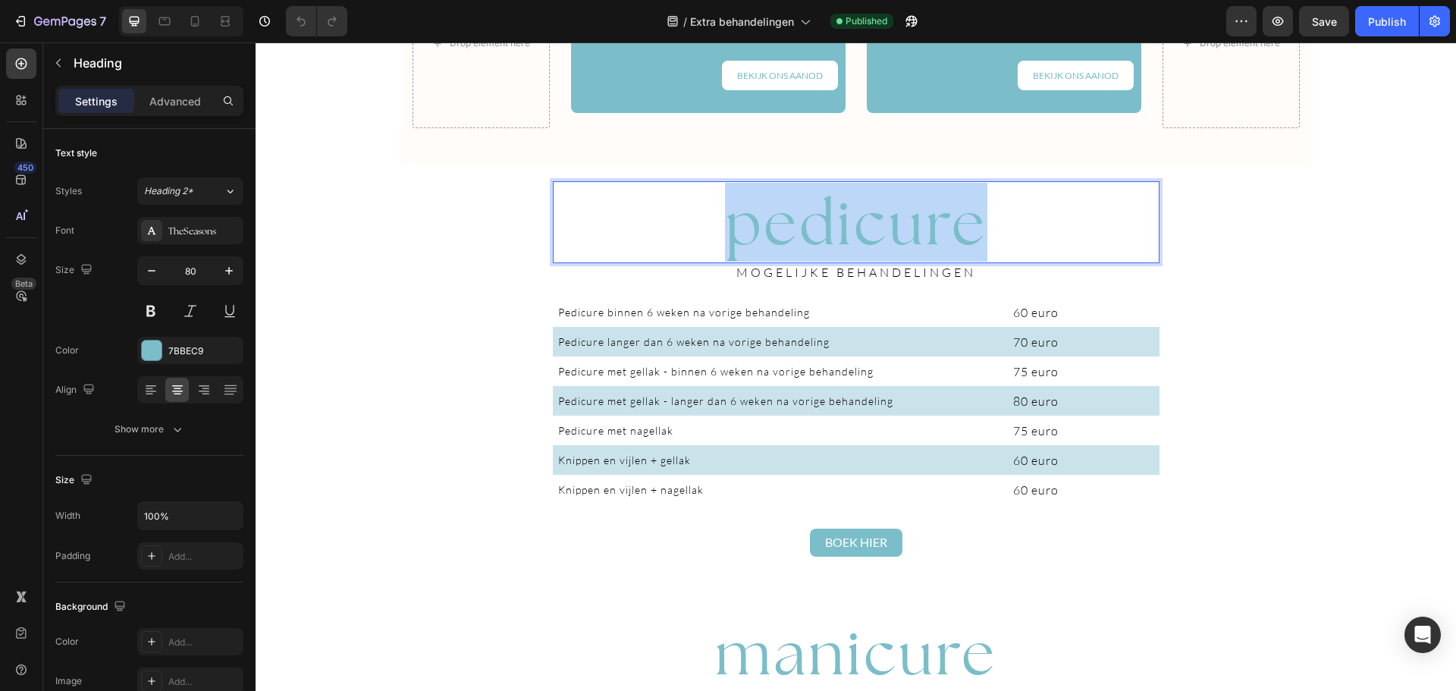
click at [804, 215] on span "pedicure" at bounding box center [856, 222] width 262 height 77
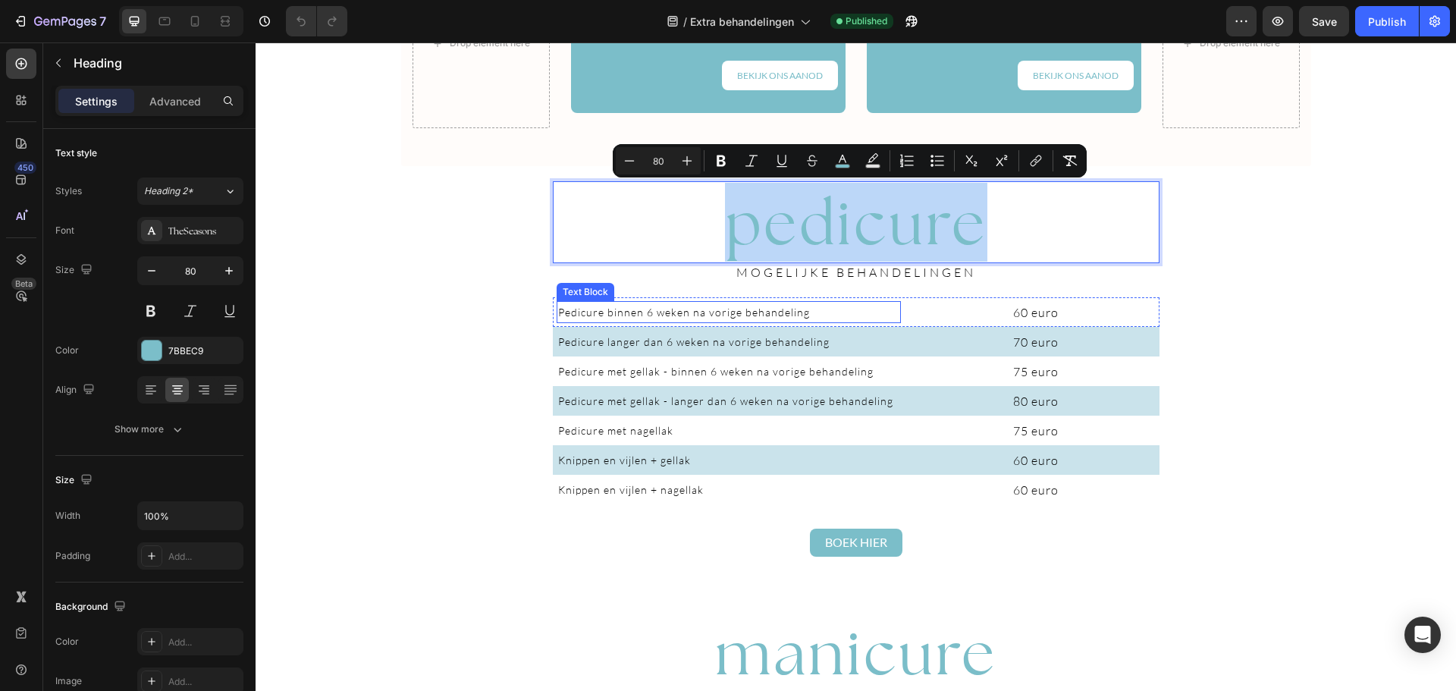
click at [638, 314] on span "Pedicure binnen 6 weken na vorige behandeling" at bounding box center [684, 312] width 252 height 13
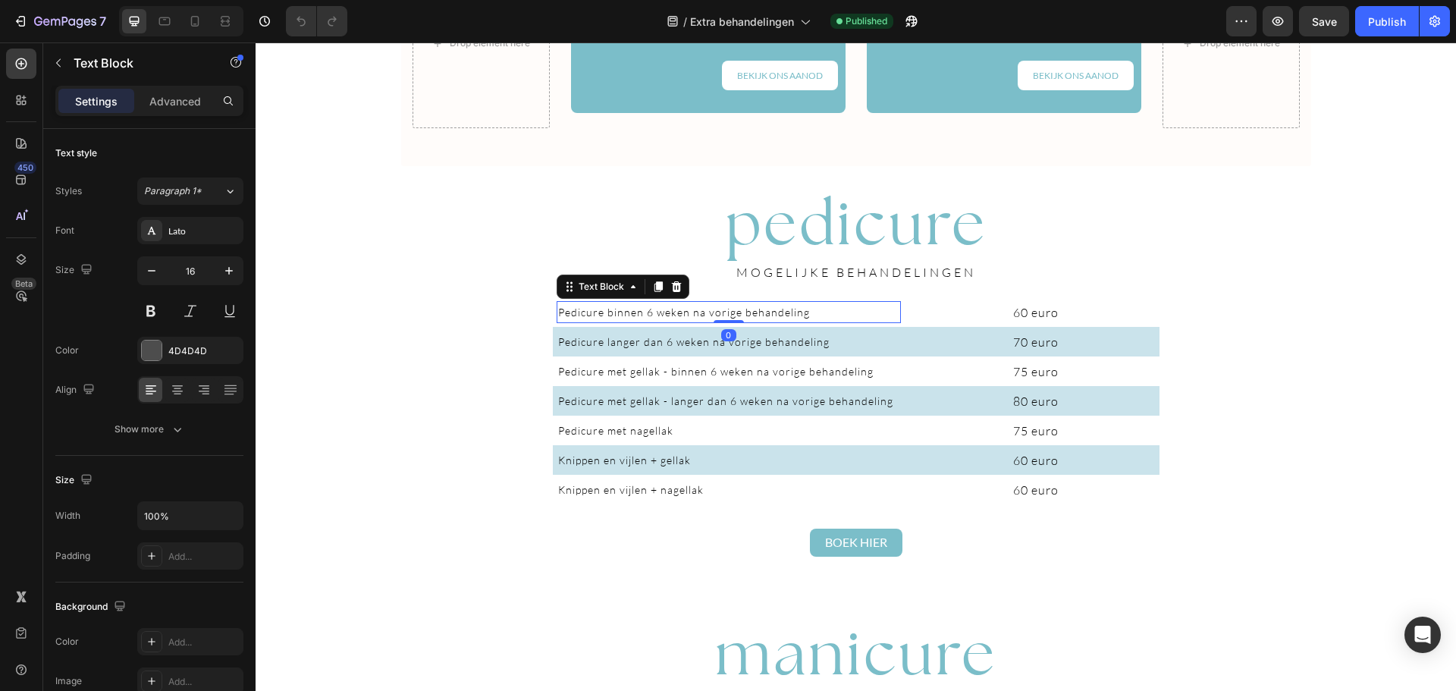
click at [638, 314] on span "Pedicure binnen 6 weken na vorige behandeling" at bounding box center [684, 312] width 252 height 13
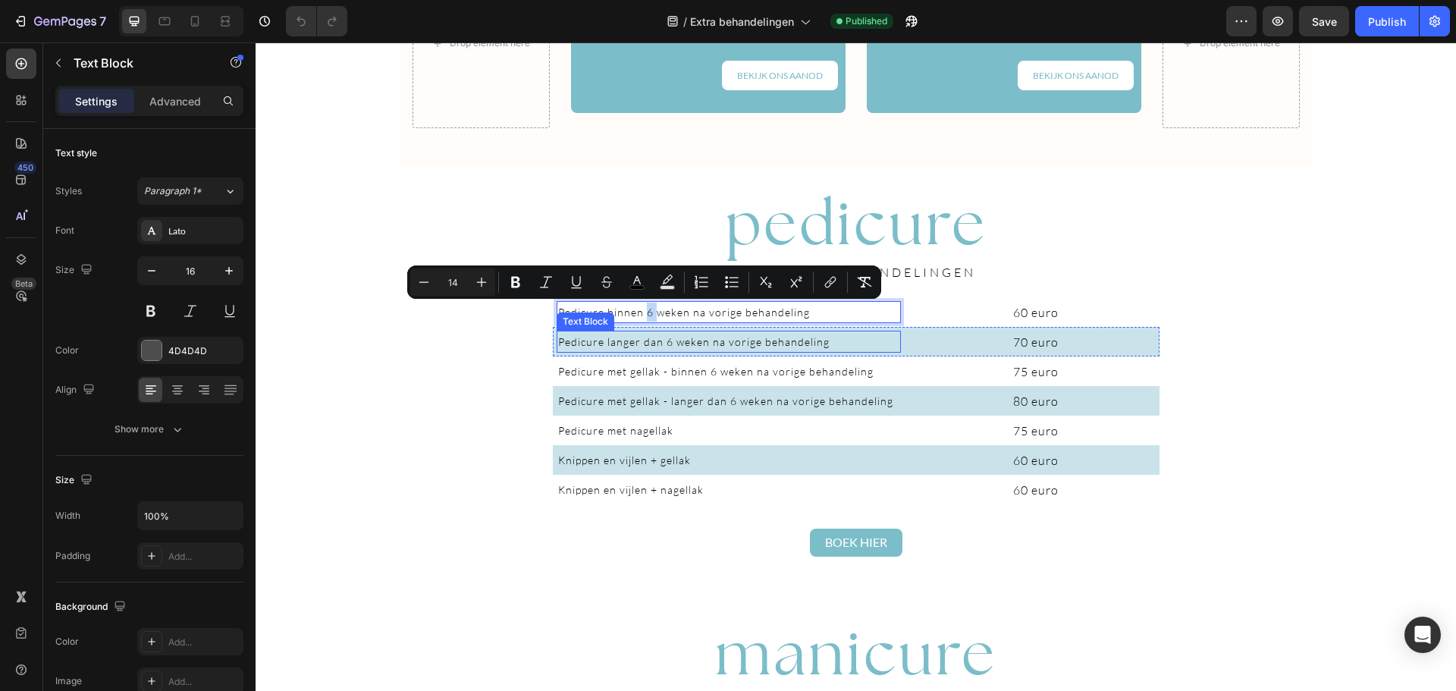
click at [627, 348] on p "Pedicure langer dan 6 weken na vorige behandeling" at bounding box center [728, 341] width 341 height 19
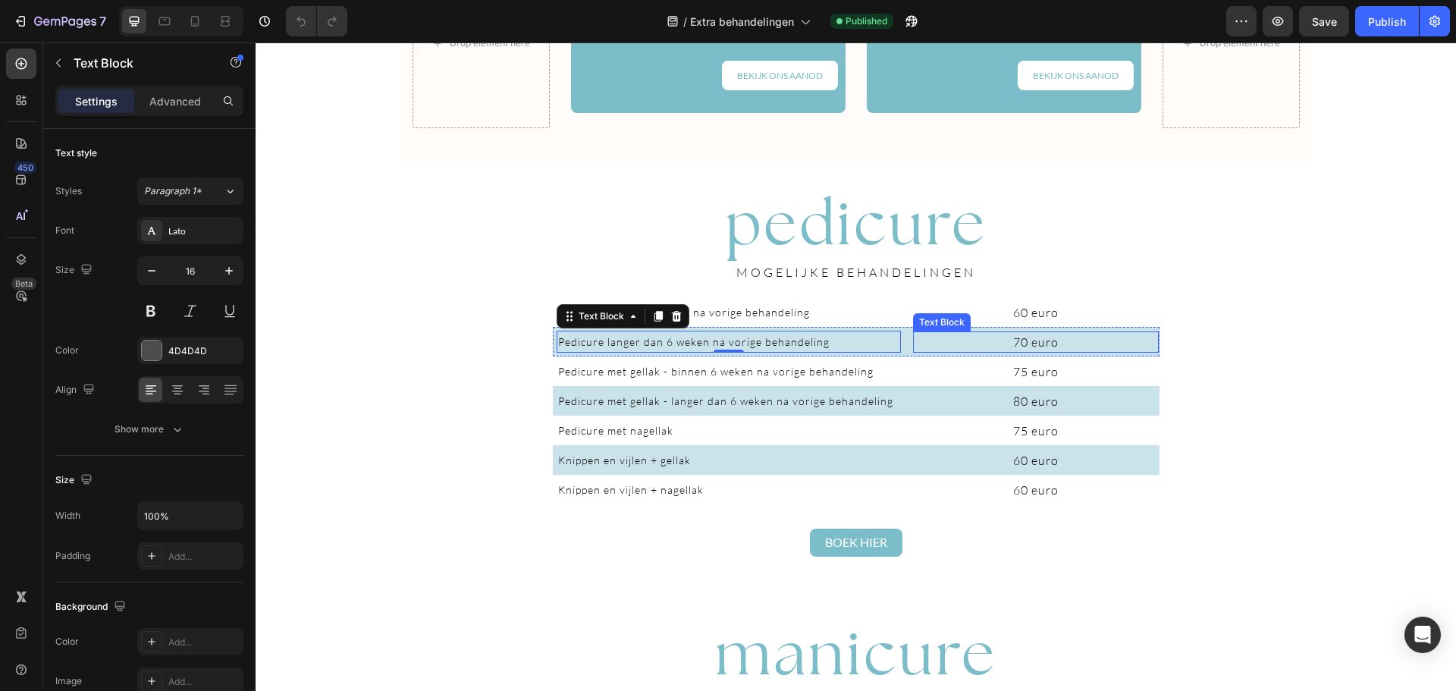
click at [1030, 340] on span "70 euro" at bounding box center [1035, 341] width 45 height 15
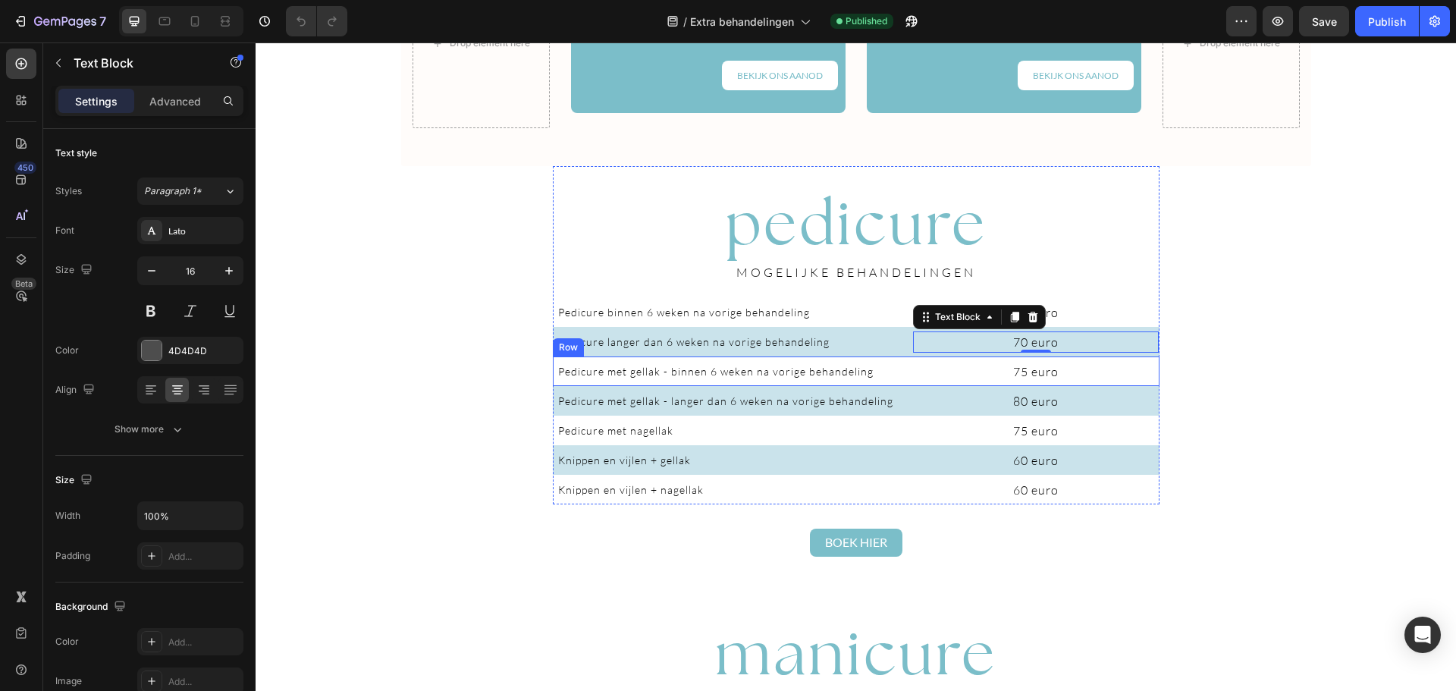
click at [905, 375] on div "Pedicure met gellak - binnen 6 weken na vorige behandeling Text Block 75 euro T…" at bounding box center [856, 371] width 607 height 30
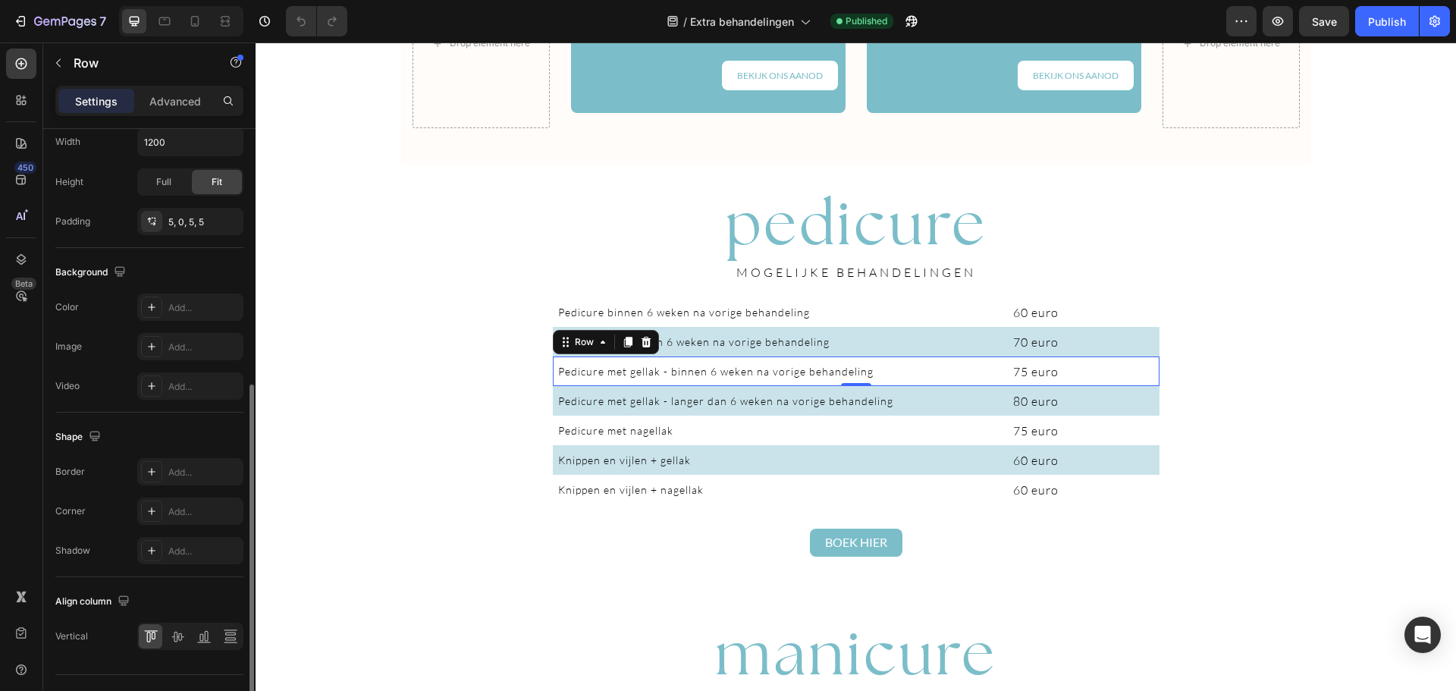
scroll to position [462, 0]
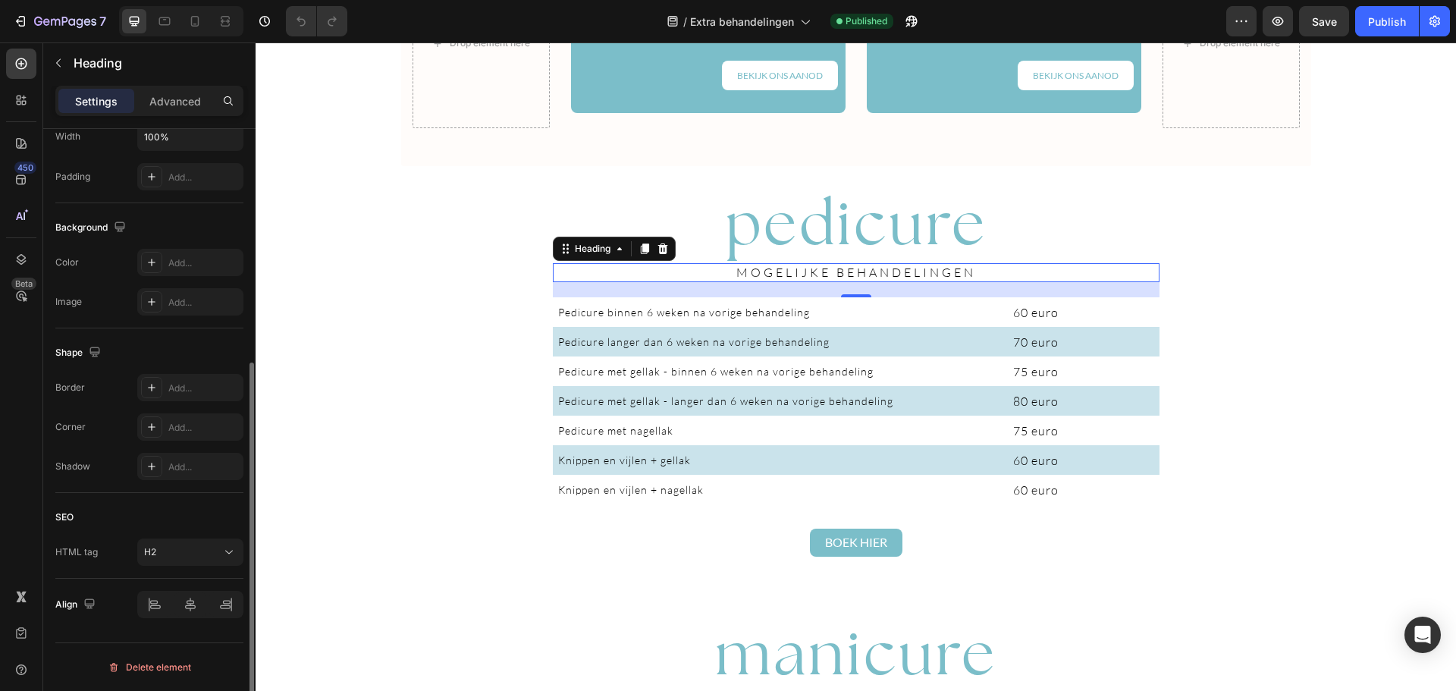
click at [808, 278] on span "MOGELIJKE BEHANDELINGEN" at bounding box center [856, 272] width 240 height 15
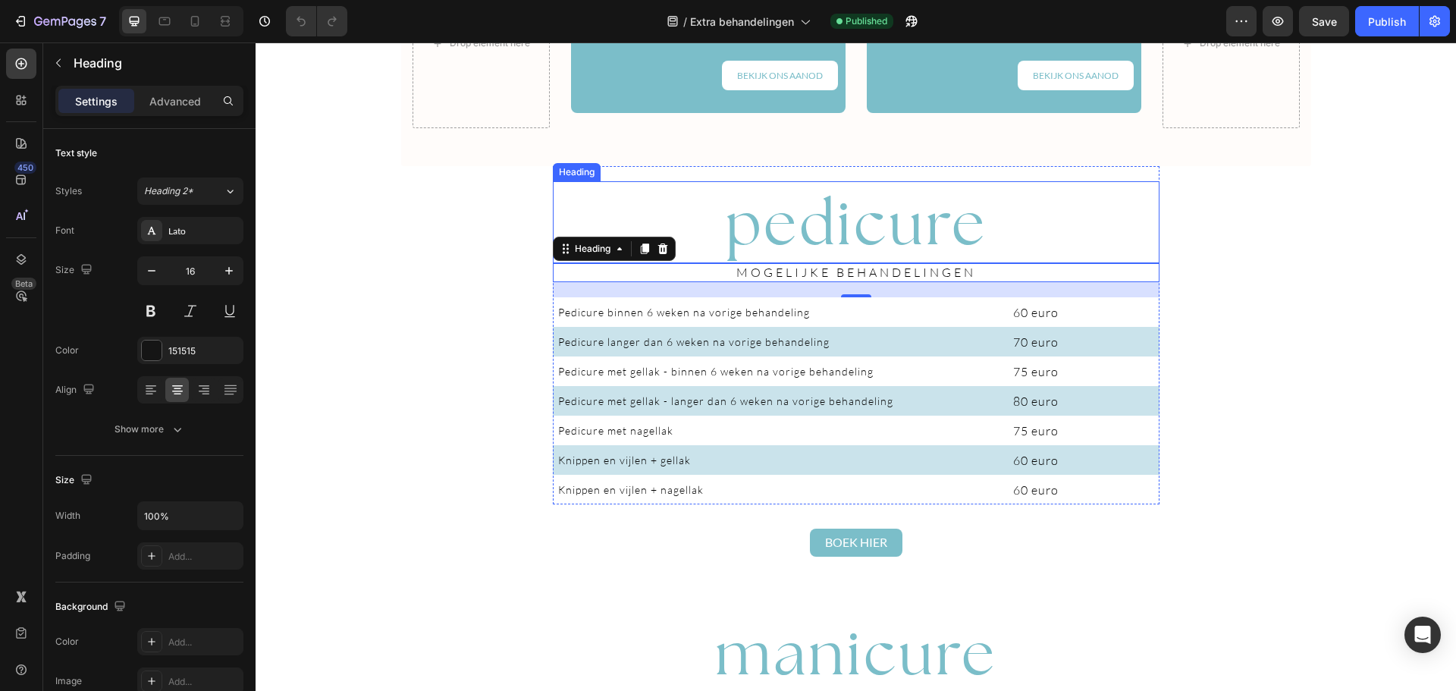
click at [823, 205] on span "pedicure" at bounding box center [856, 222] width 262 height 77
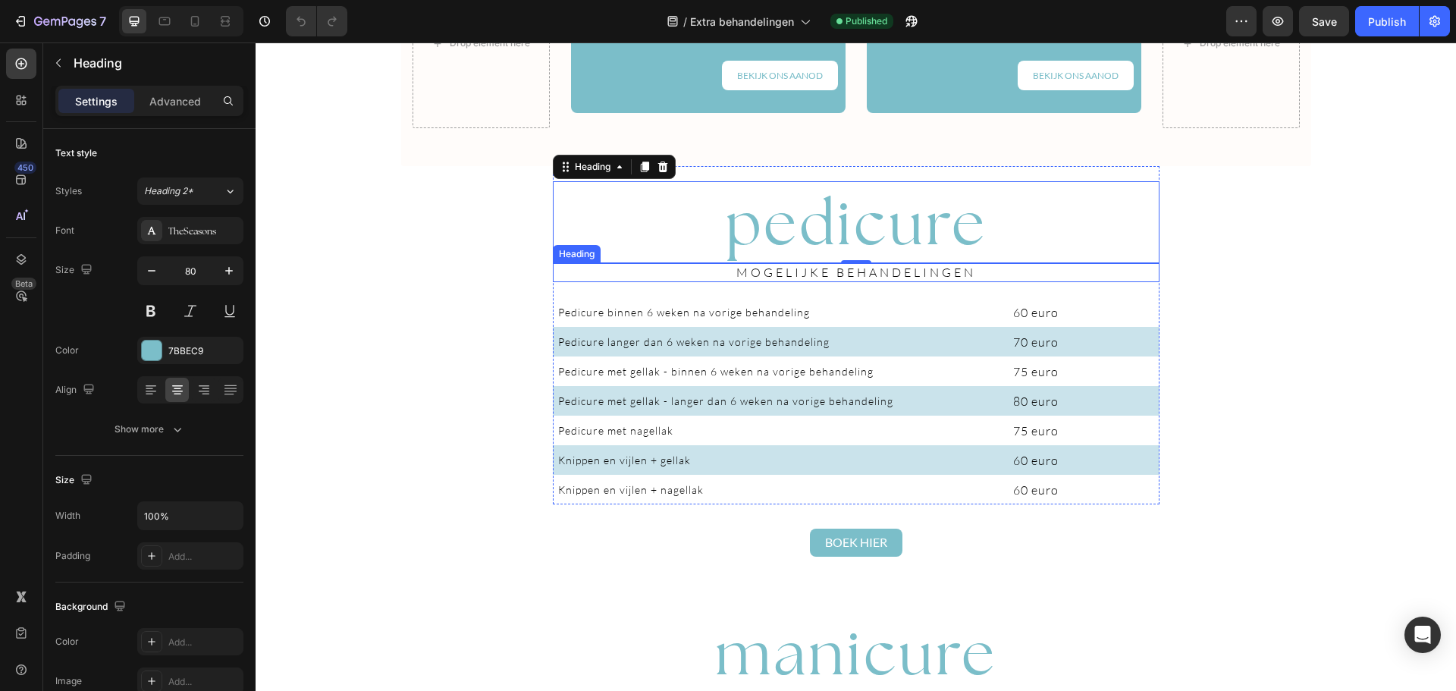
click at [787, 274] on span "MOGELIJKE BEHANDELINGEN" at bounding box center [856, 272] width 240 height 15
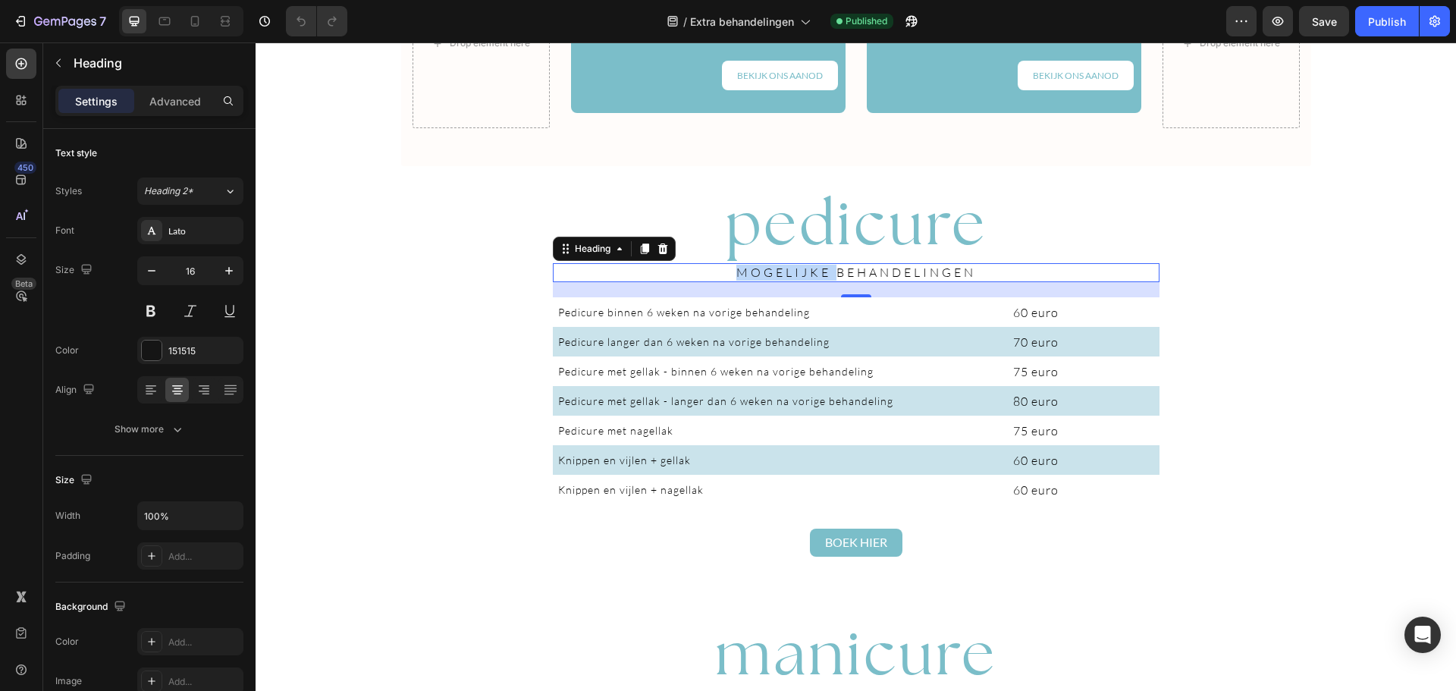
click at [768, 272] on span "MOGELIJKE BEHANDELINGEN" at bounding box center [856, 272] width 240 height 15
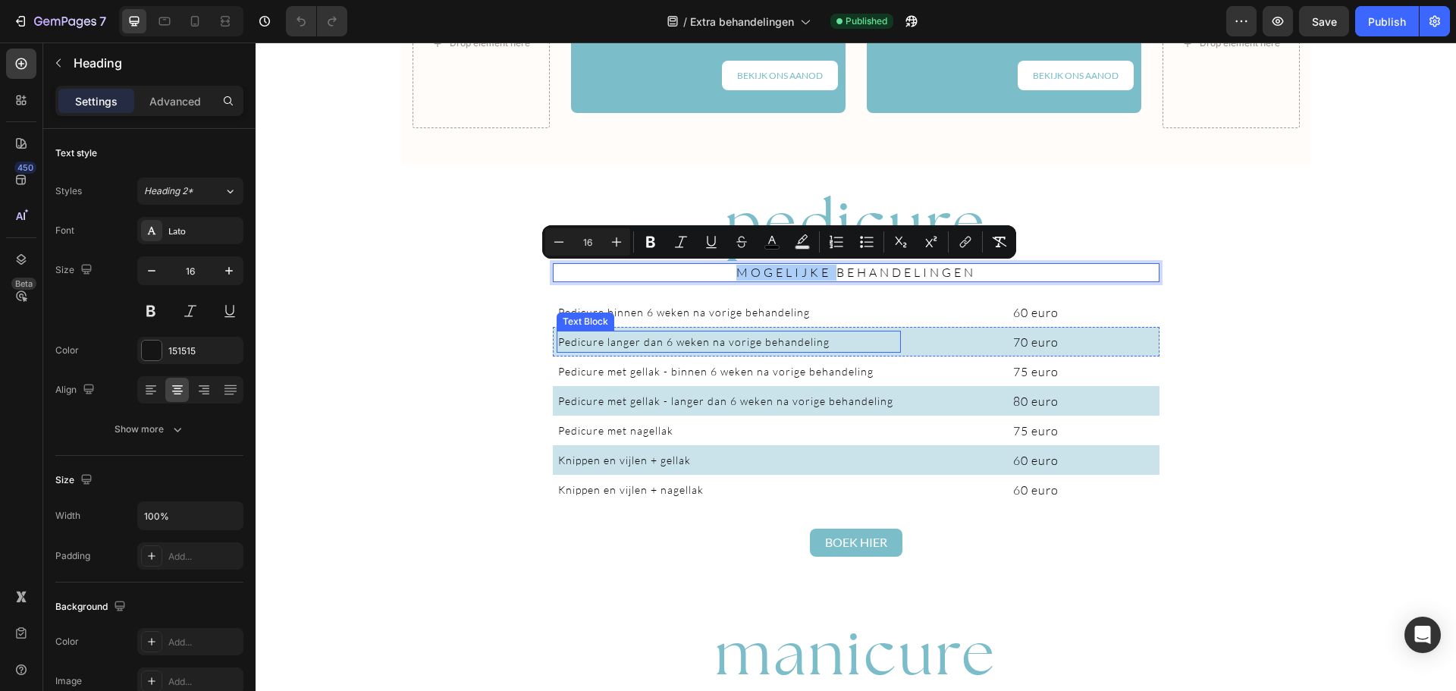
click at [601, 337] on span "Pedicure langer dan 6 weken na vorige behandeling" at bounding box center [693, 341] width 271 height 13
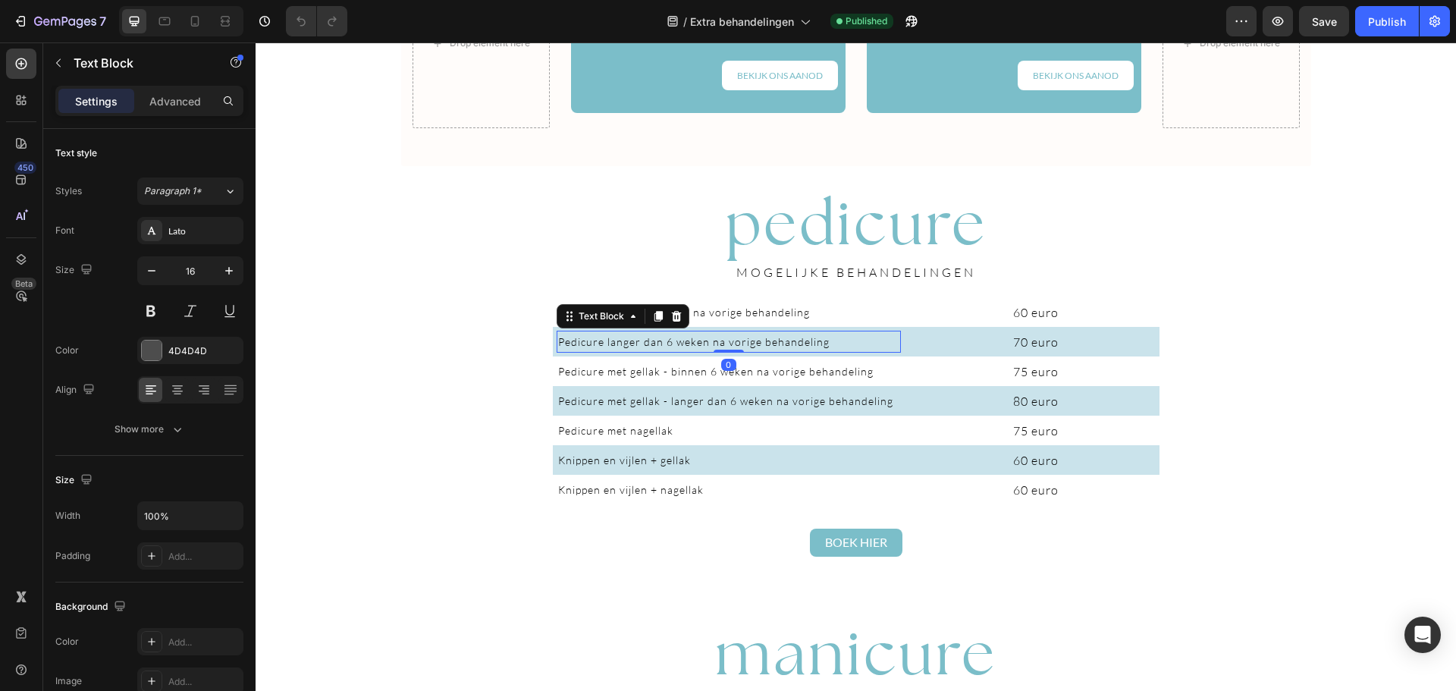
click at [601, 337] on span "Pedicure langer dan 6 weken na vorige behandeling" at bounding box center [693, 341] width 271 height 13
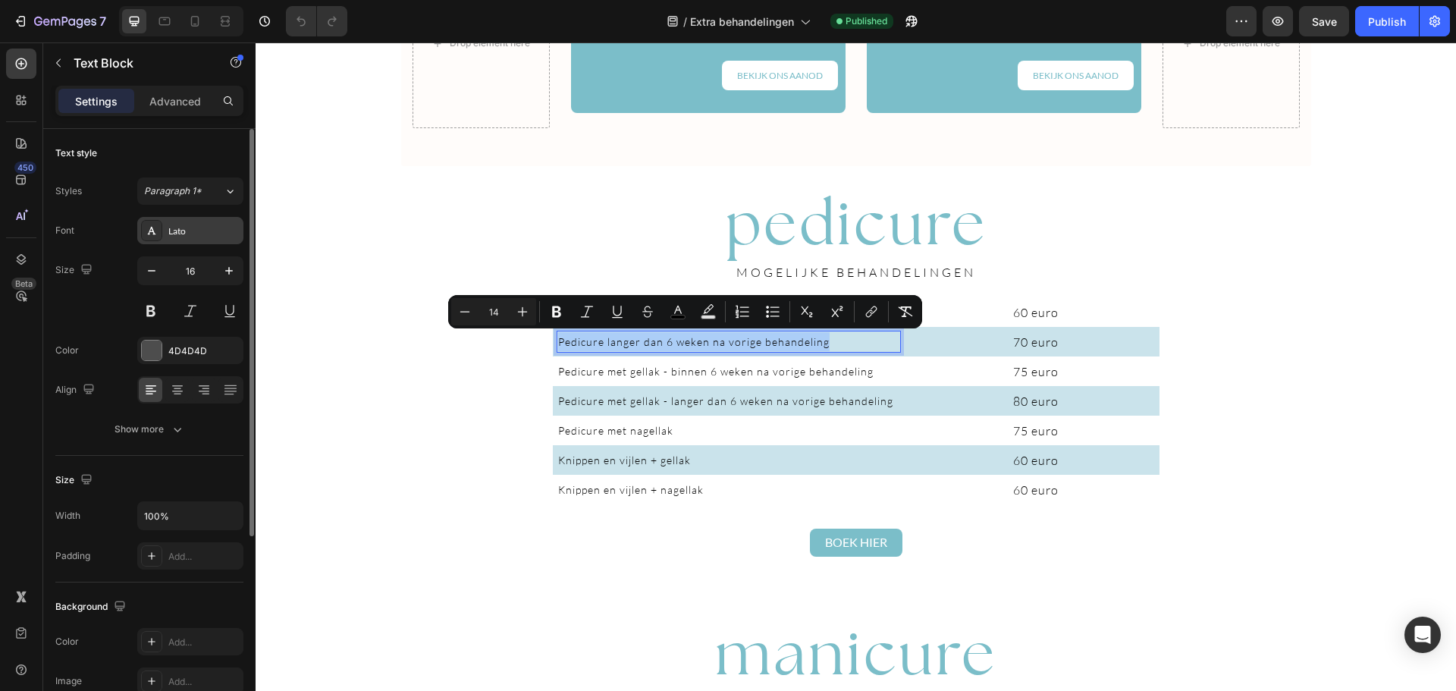
click at [200, 238] on div "Lato" at bounding box center [190, 230] width 106 height 27
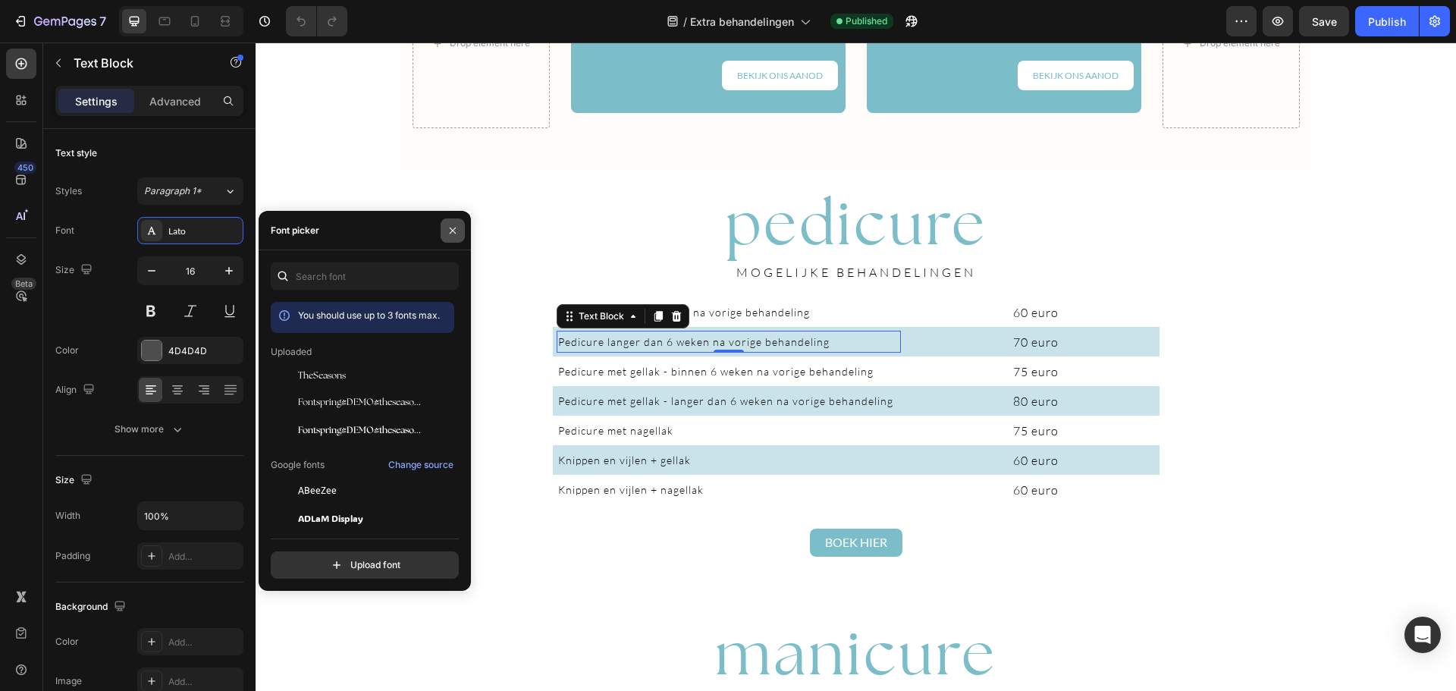
click at [448, 228] on icon "button" at bounding box center [453, 230] width 12 height 12
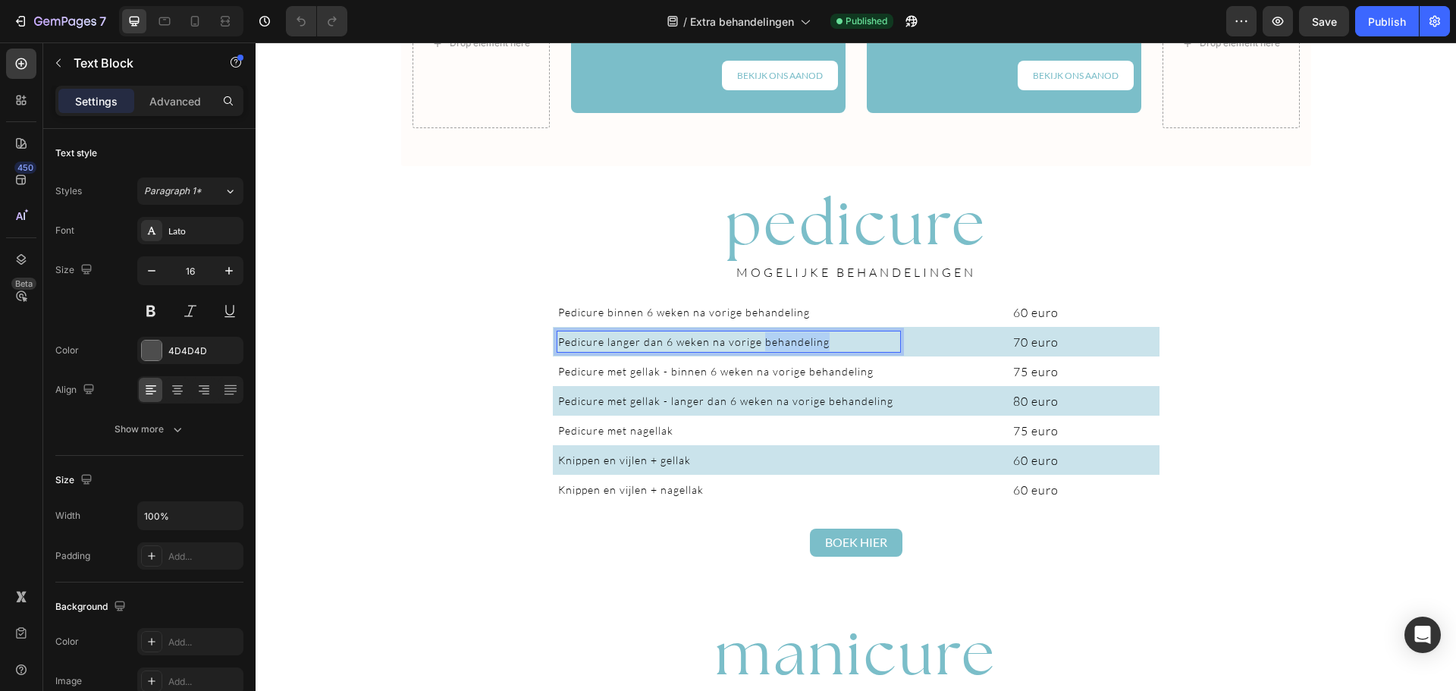
click at [765, 341] on span "Pedicure langer dan 6 weken na vorige behandeling" at bounding box center [693, 341] width 271 height 13
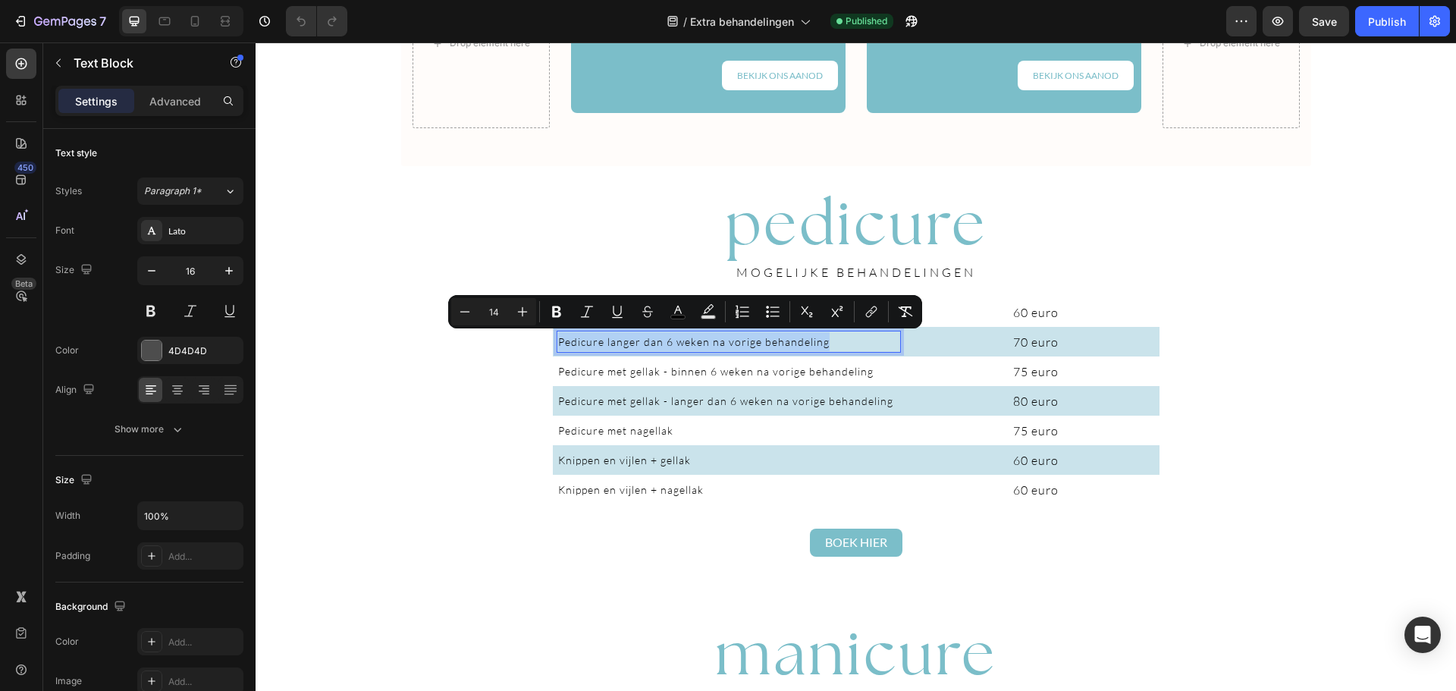
click at [418, 421] on div "Drop element here pedicure Heading Van nagelverzorging tot eeltverwijdering: wi…" at bounding box center [856, 691] width 1200 height 3656
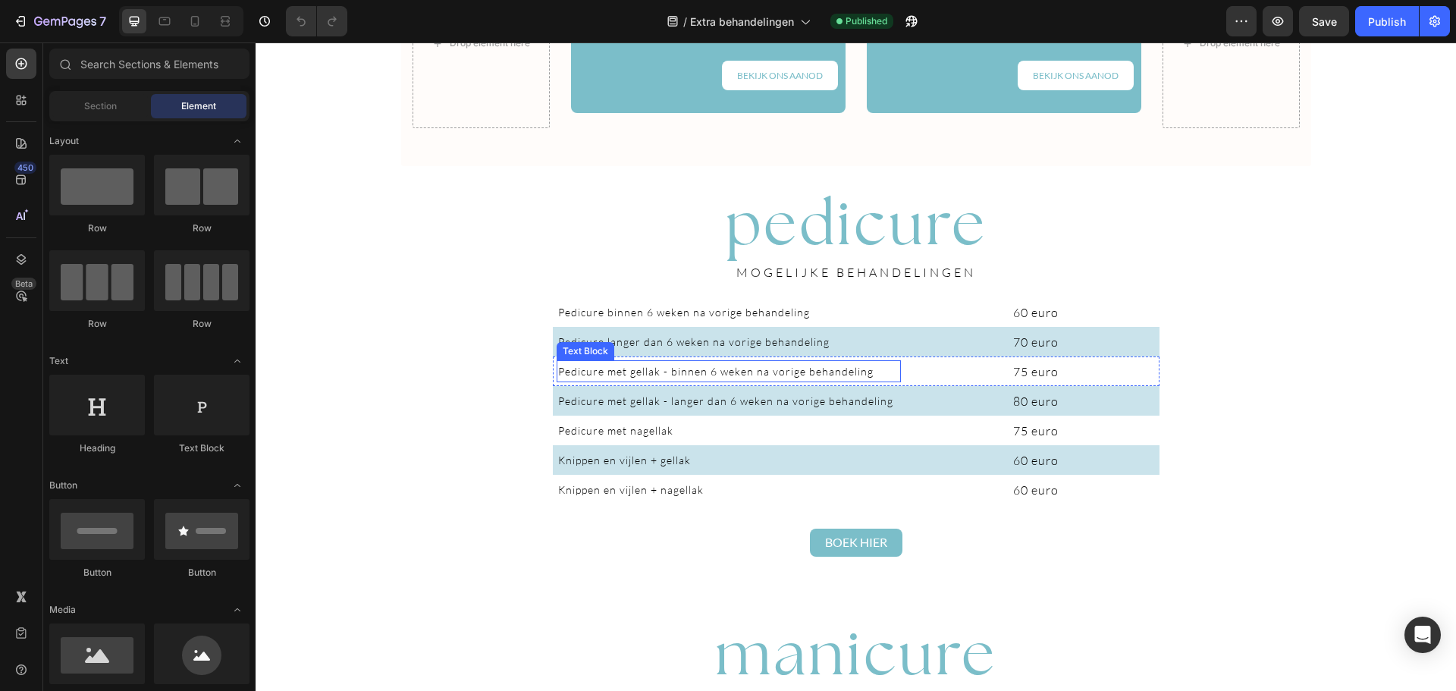
click at [641, 369] on span "Pedicure met gellak - binnen 6 weken na vorige behandeling" at bounding box center [715, 371] width 315 height 13
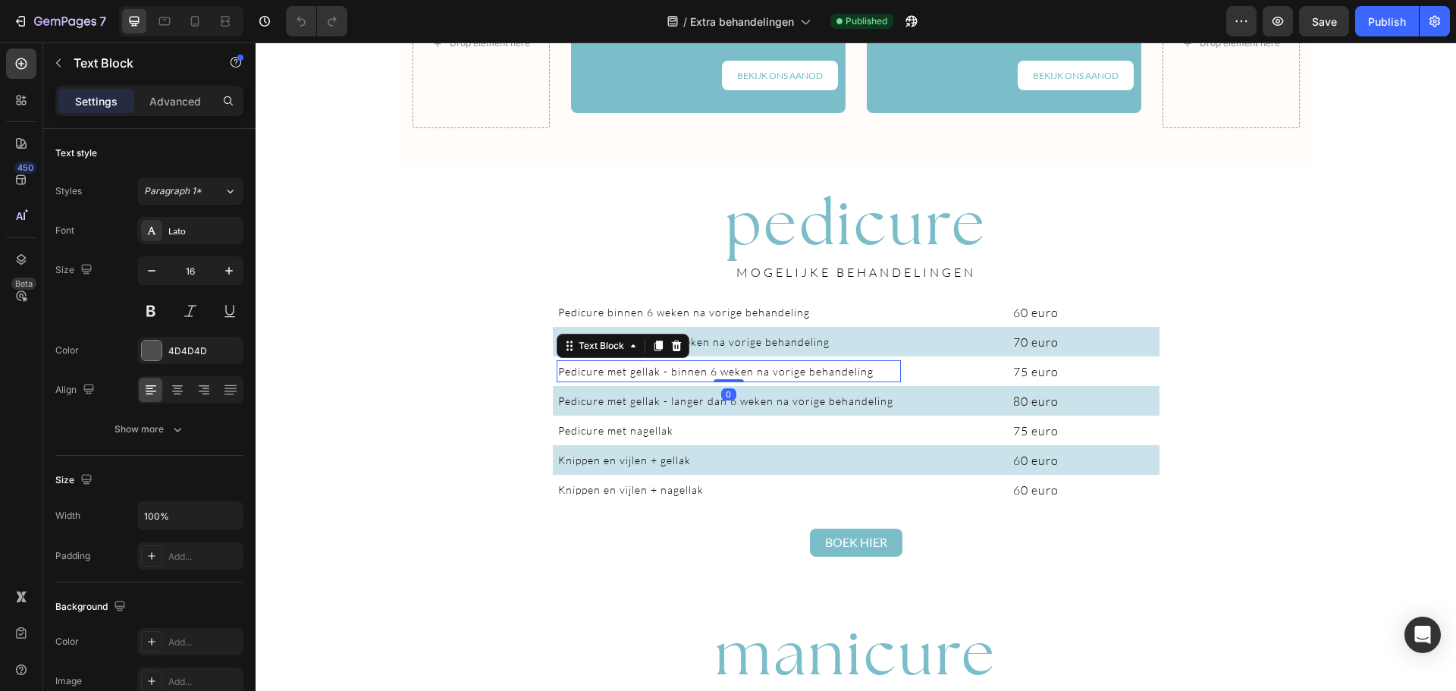
click at [641, 369] on span "Pedicure met gellak - binnen 6 weken na vorige behandeling" at bounding box center [715, 371] width 315 height 13
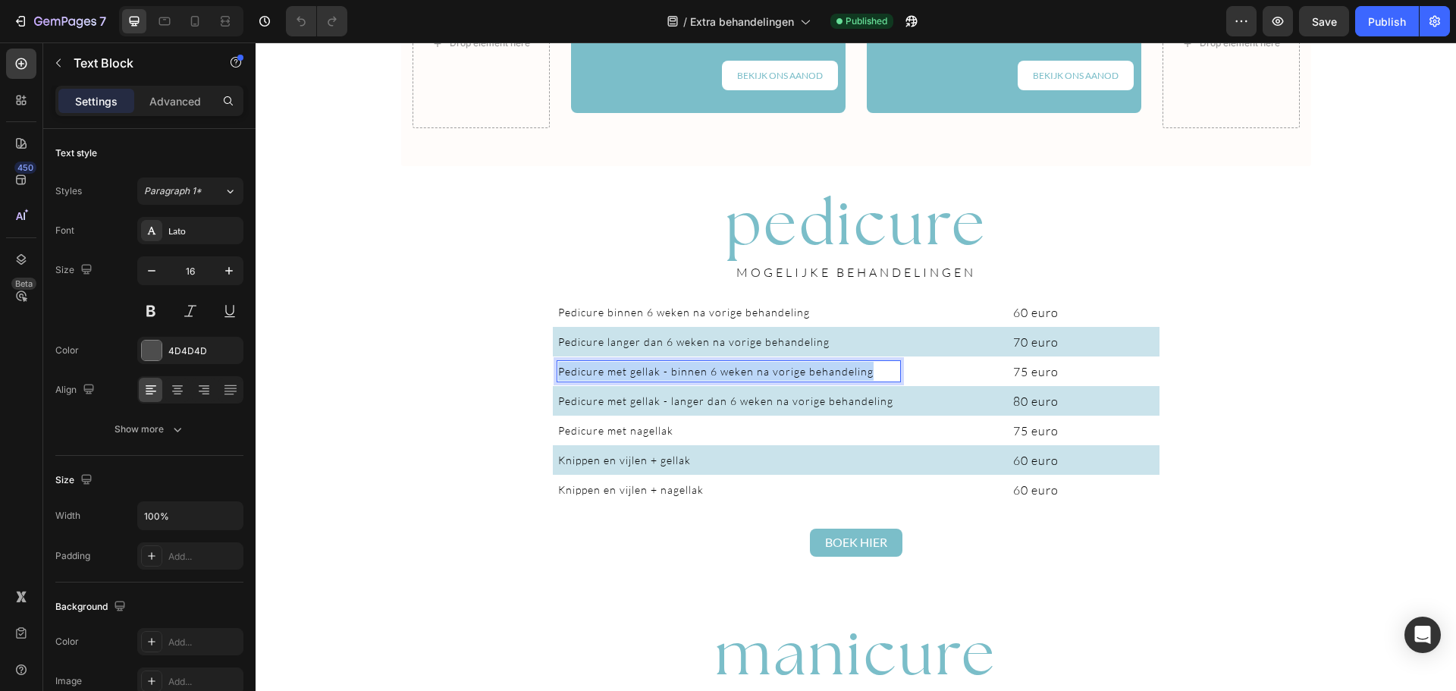
click at [641, 369] on span "Pedicure met gellak - binnen 6 weken na vorige behandeling" at bounding box center [715, 371] width 315 height 13
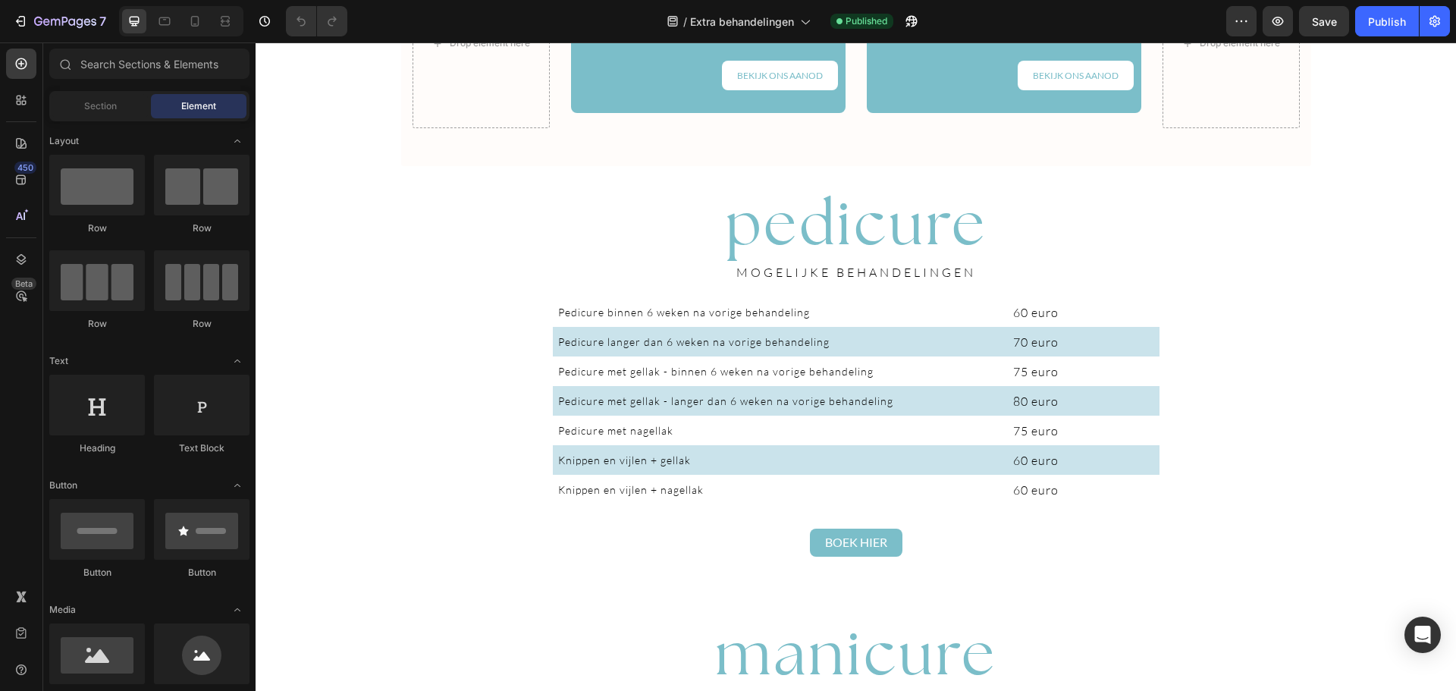
click at [492, 307] on div "Drop element here pedicure Heading Van nagelverzorging tot eeltverwijdering: wi…" at bounding box center [856, 691] width 1200 height 3656
click at [1108, 420] on div "75 euro" at bounding box center [1036, 430] width 246 height 21
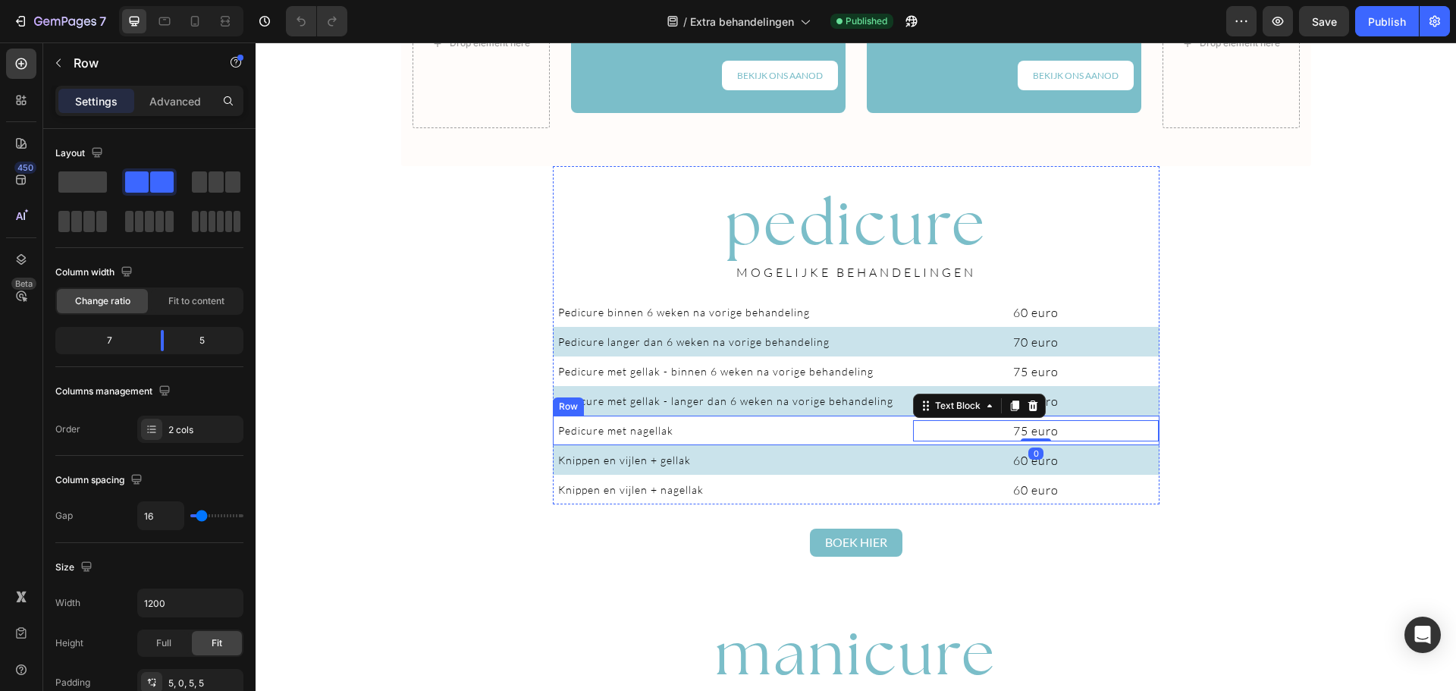
click at [902, 431] on div "Pedicure met nagellak Text Block 75 euro Text Block 0 Row" at bounding box center [856, 431] width 607 height 30
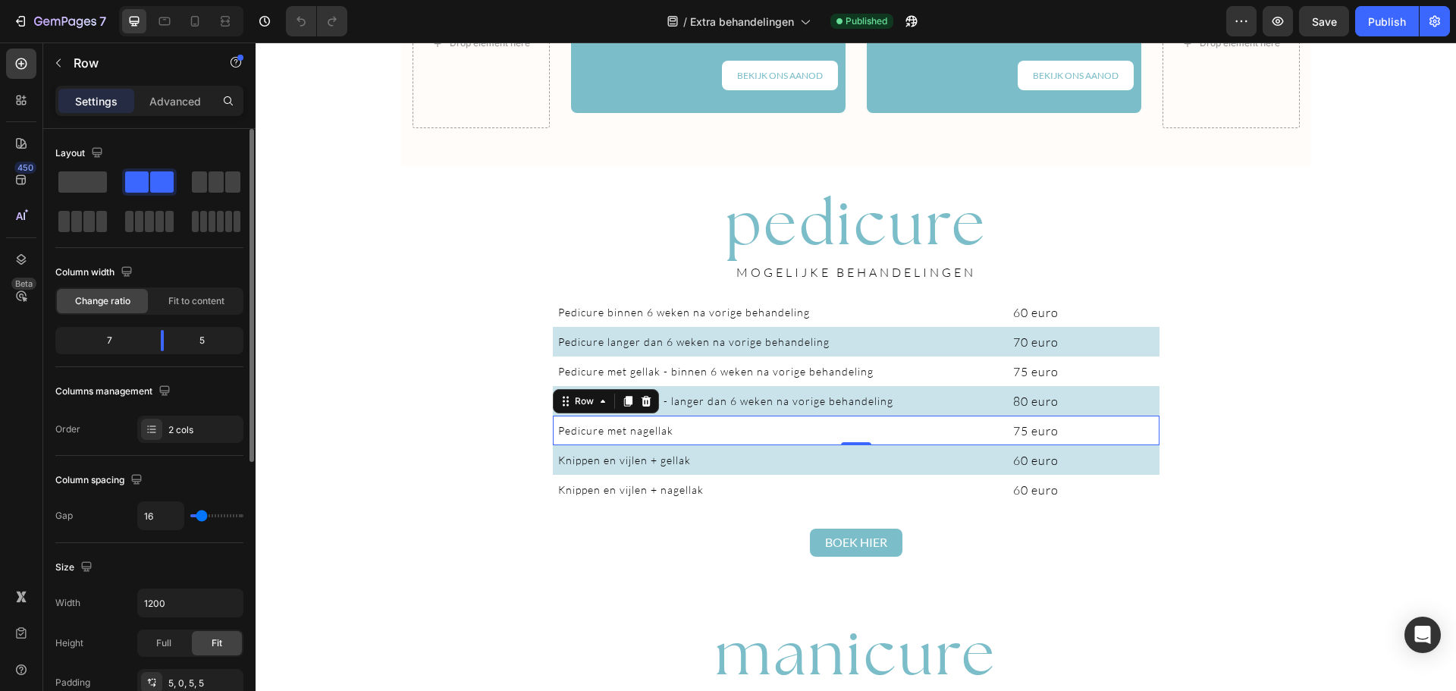
click at [114, 345] on div "7" at bounding box center [103, 340] width 90 height 21
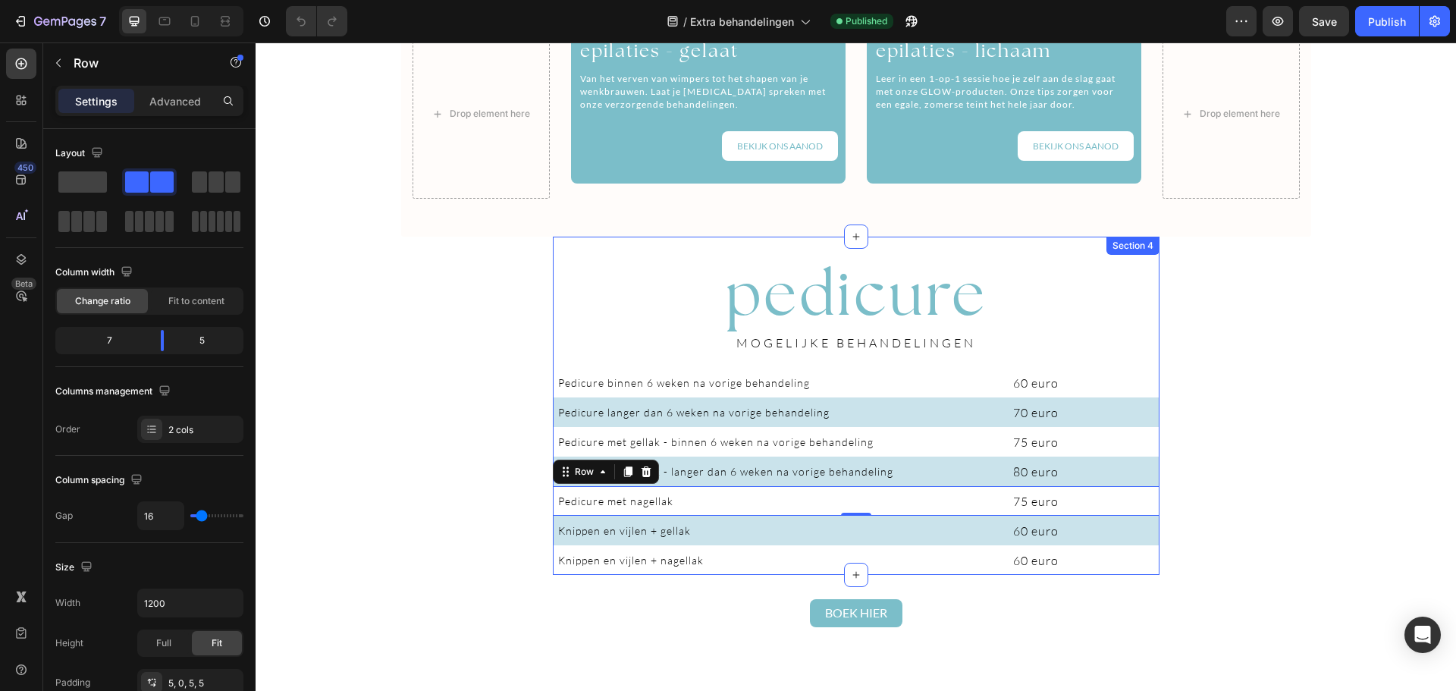
scroll to position [1140, 0]
click at [1067, 291] on p "⁠⁠⁠⁠⁠⁠⁠ pedicure" at bounding box center [856, 293] width 604 height 79
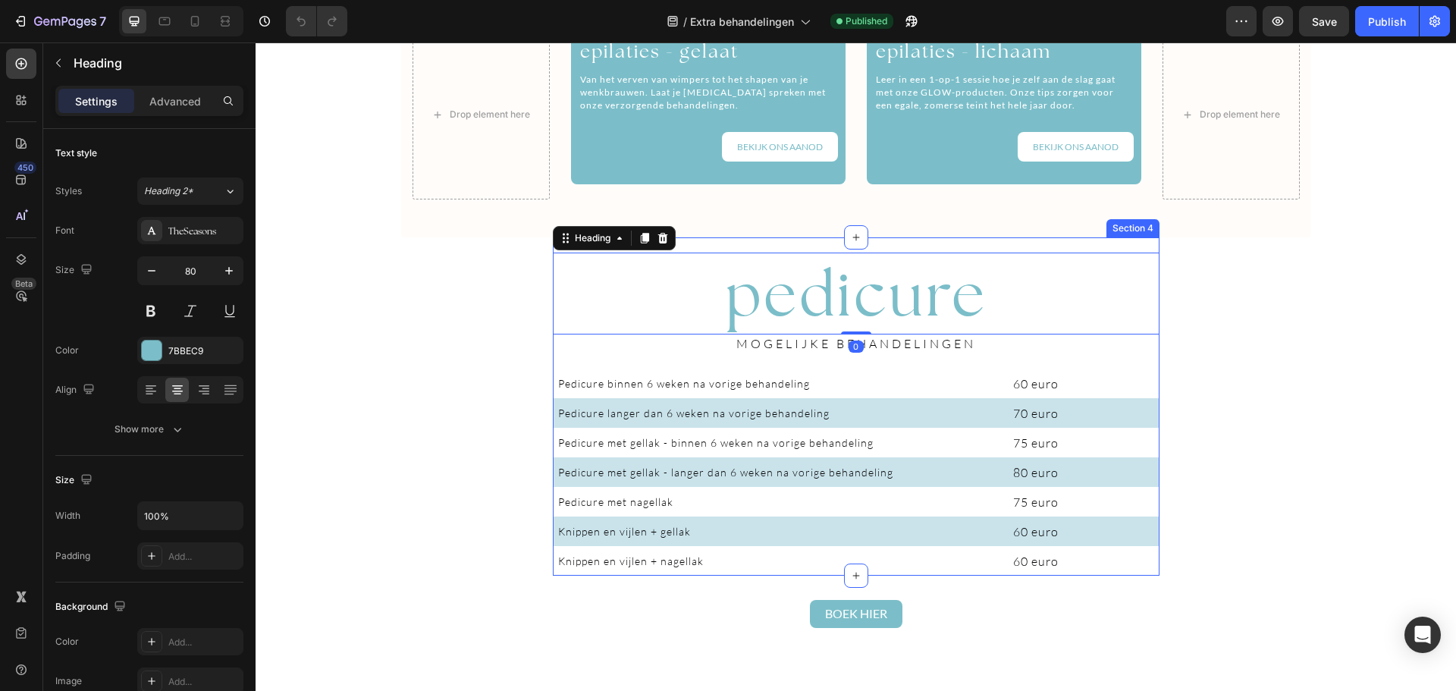
click at [1125, 241] on div "⁠⁠⁠⁠⁠⁠⁠ pedicure Heading 0 ⁠⁠⁠⁠⁠⁠⁠ MOGELIJKE BEHANDELINGEN Heading Pedicure bin…" at bounding box center [856, 406] width 607 height 338
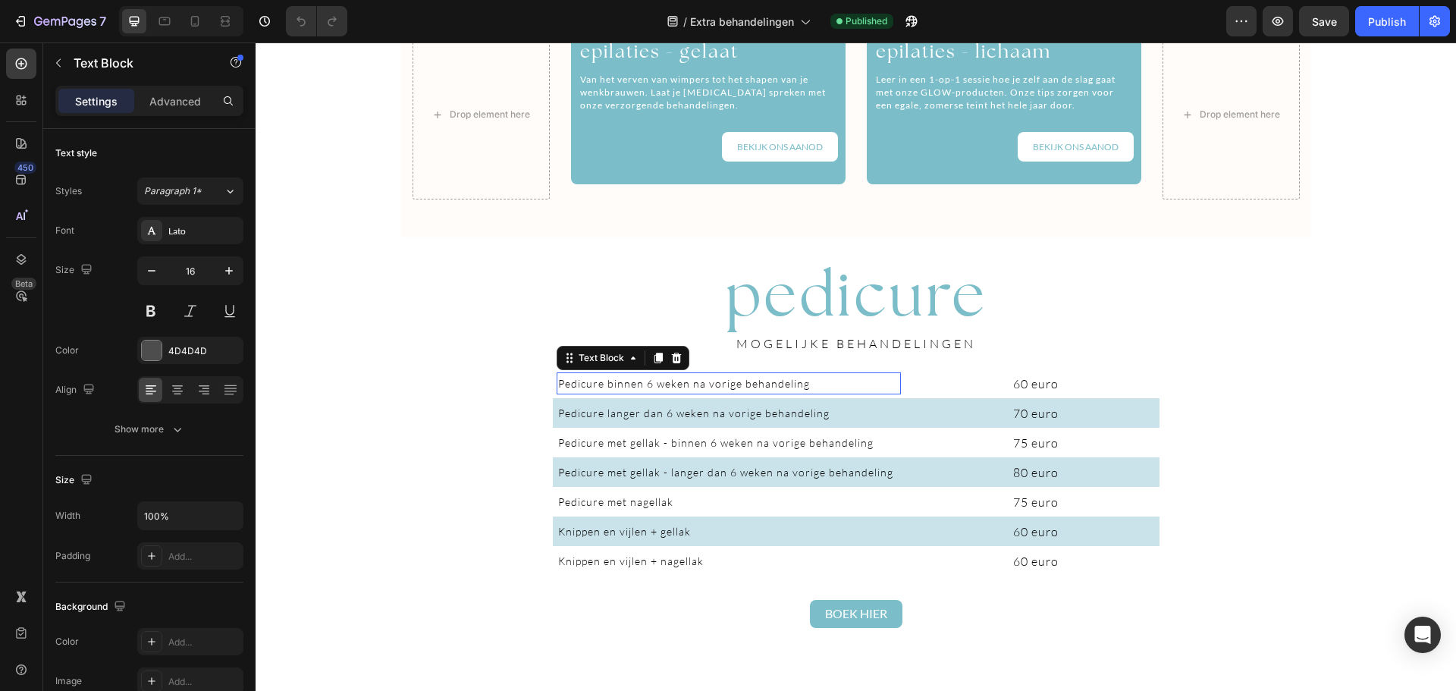
click at [626, 383] on span "Pedicure binnen 6 weken na vorige behandeling" at bounding box center [684, 383] width 252 height 13
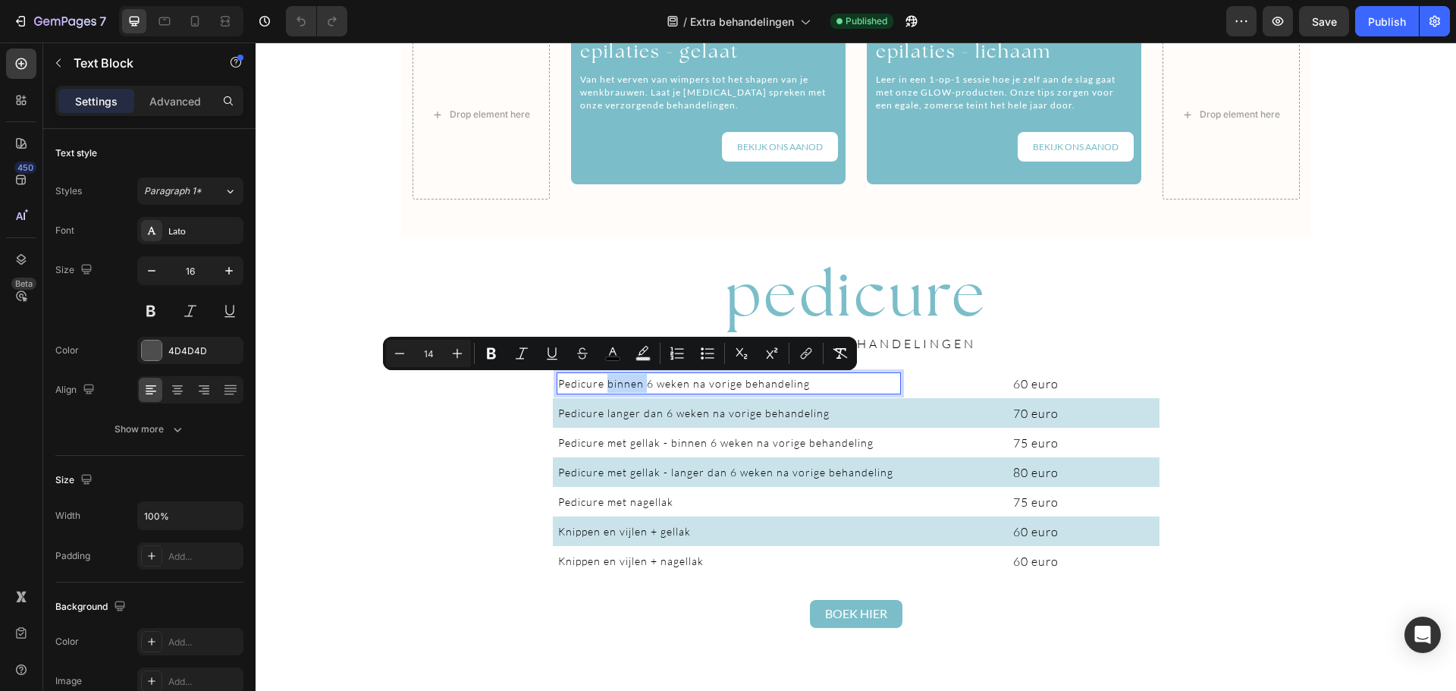
click at [626, 383] on span "Pedicure binnen 6 weken na vorige behandeling" at bounding box center [684, 383] width 252 height 13
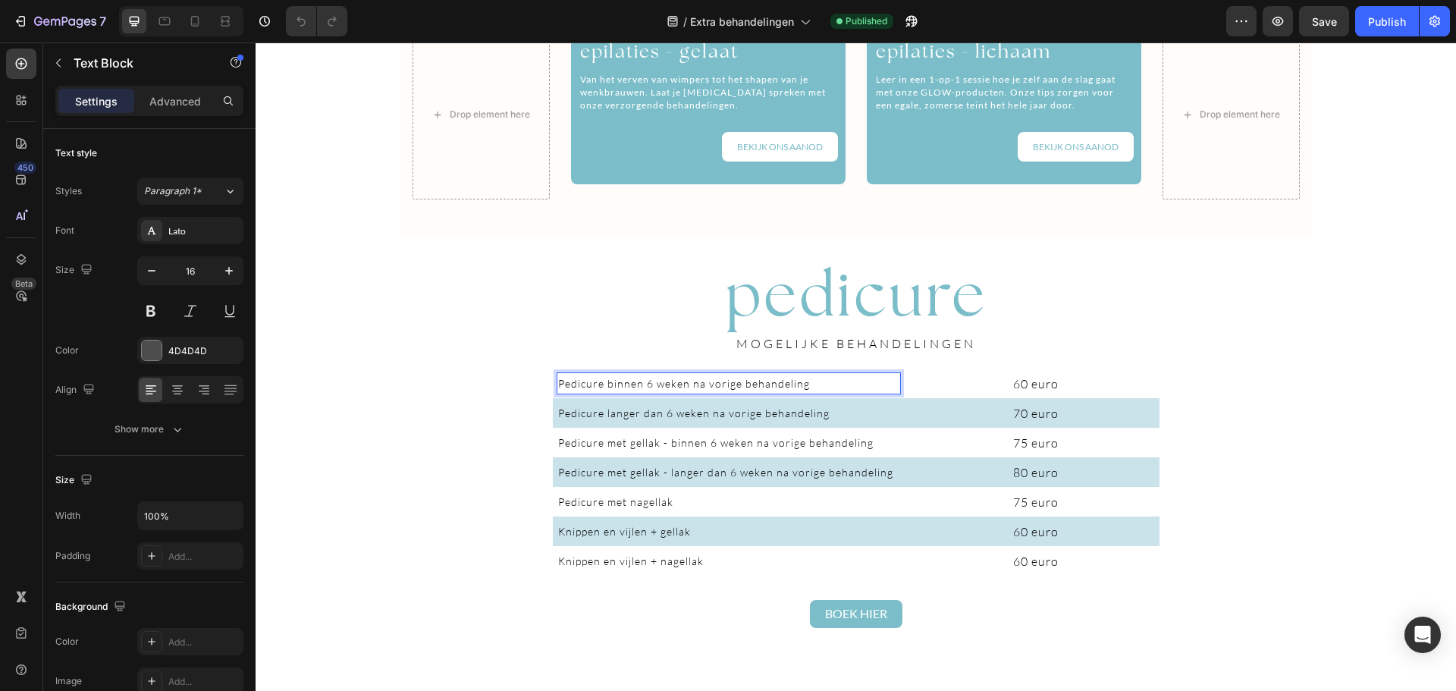
click at [626, 383] on span "Pedicure binnen 6 weken na vorige behandeling" at bounding box center [684, 383] width 252 height 13
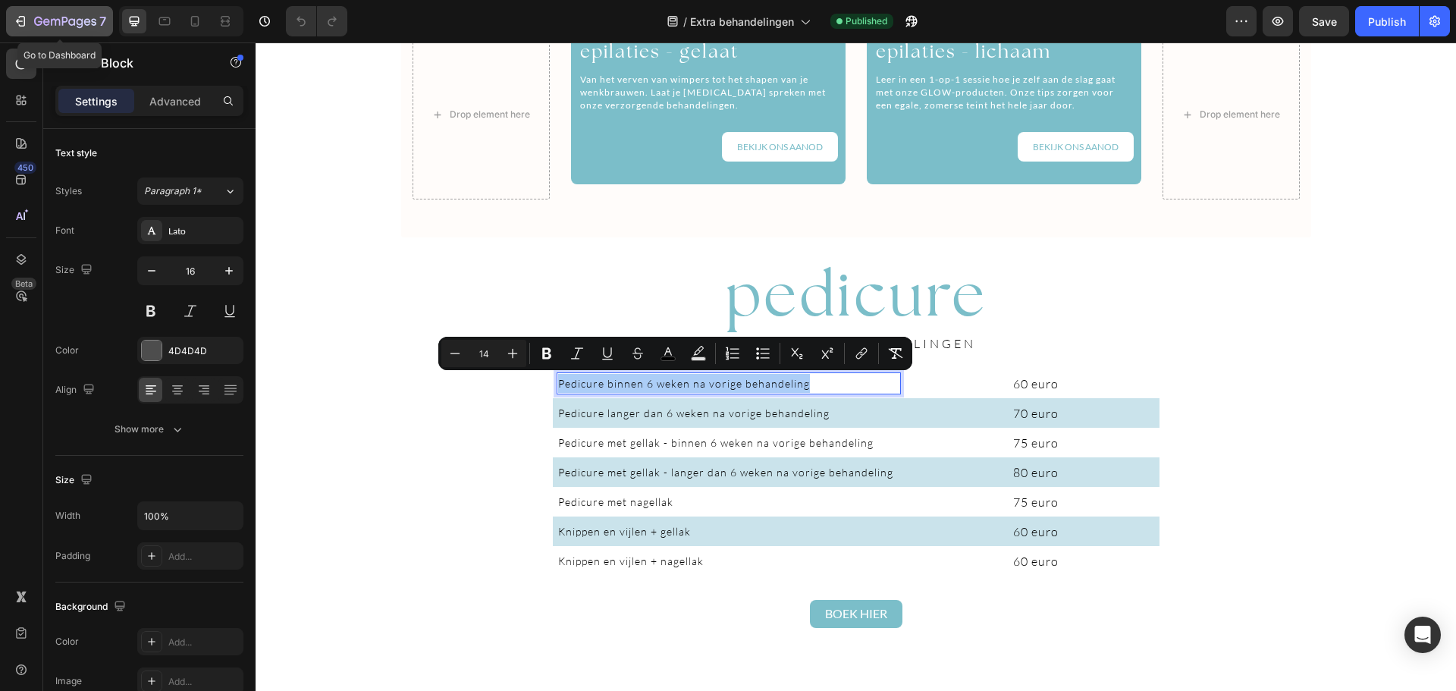
click at [59, 34] on button "7" at bounding box center [59, 21] width 107 height 30
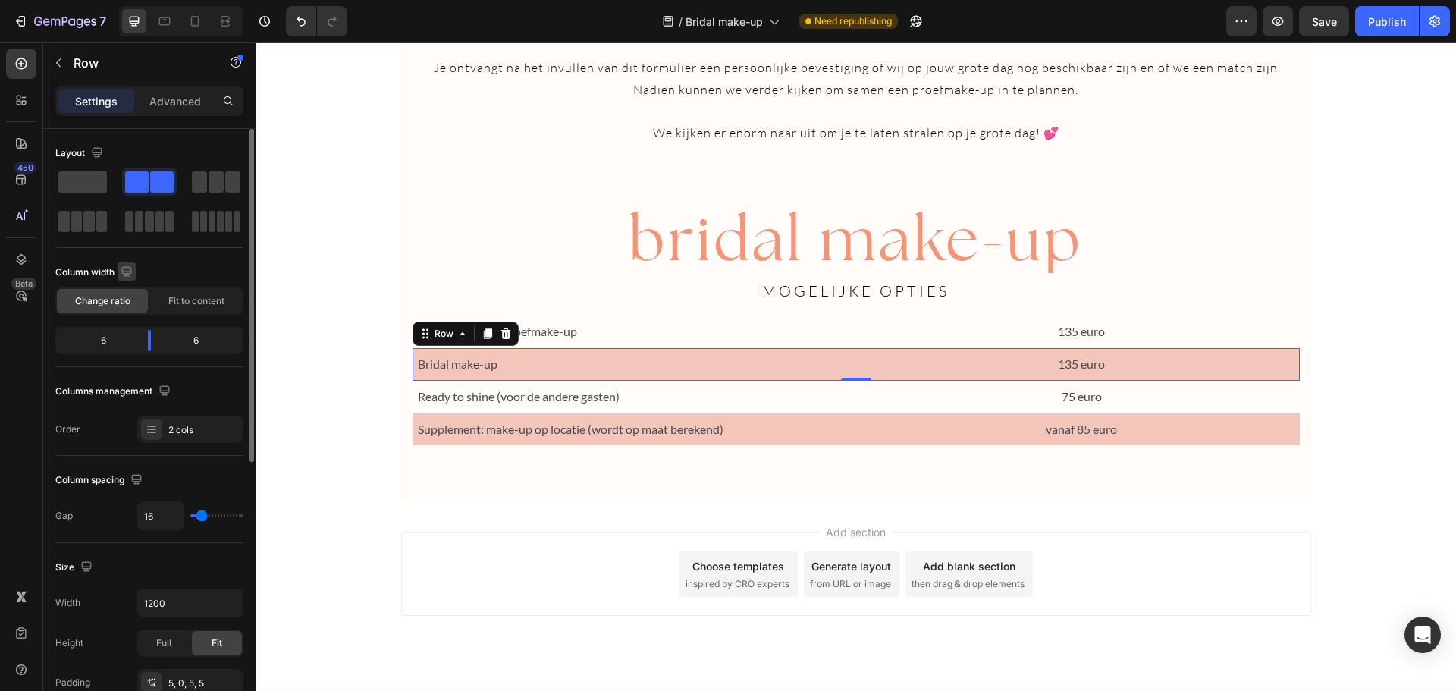
click at [134, 265] on icon "button" at bounding box center [126, 271] width 15 height 15
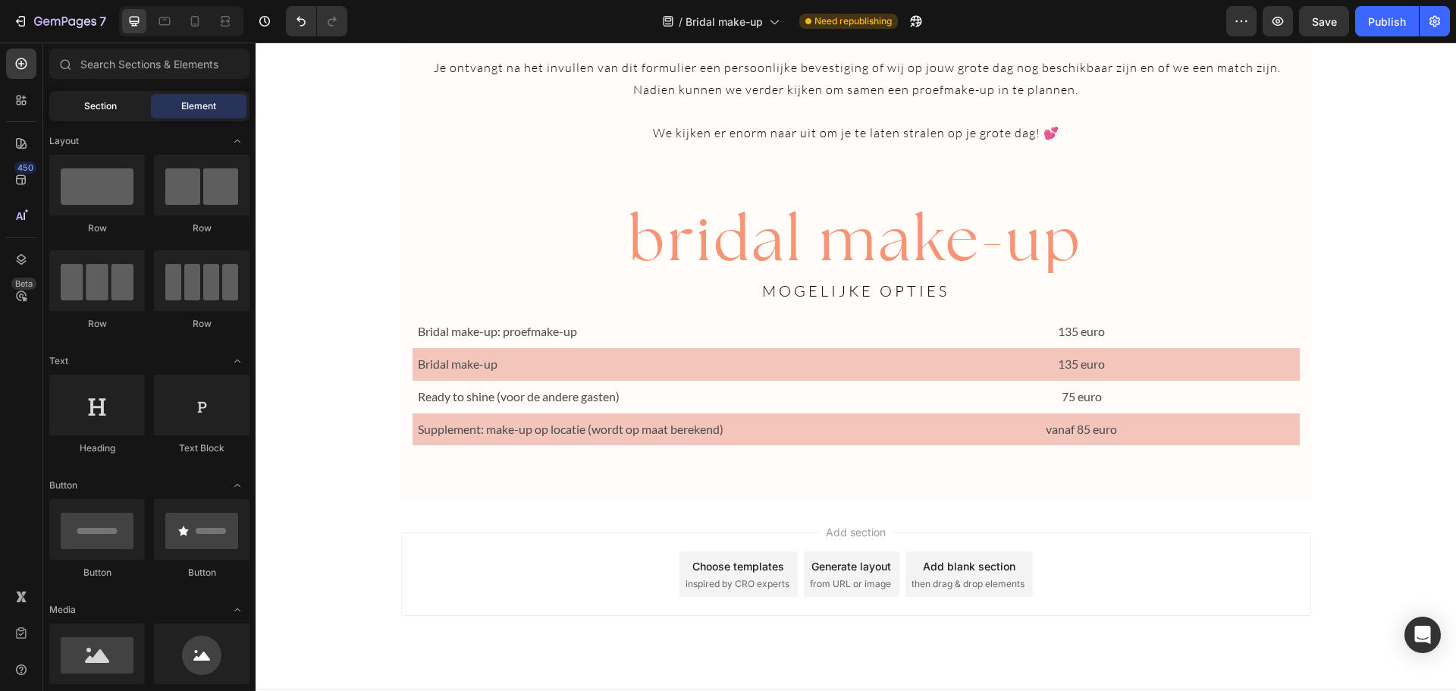
click at [100, 99] on span "Section" at bounding box center [100, 106] width 33 height 14
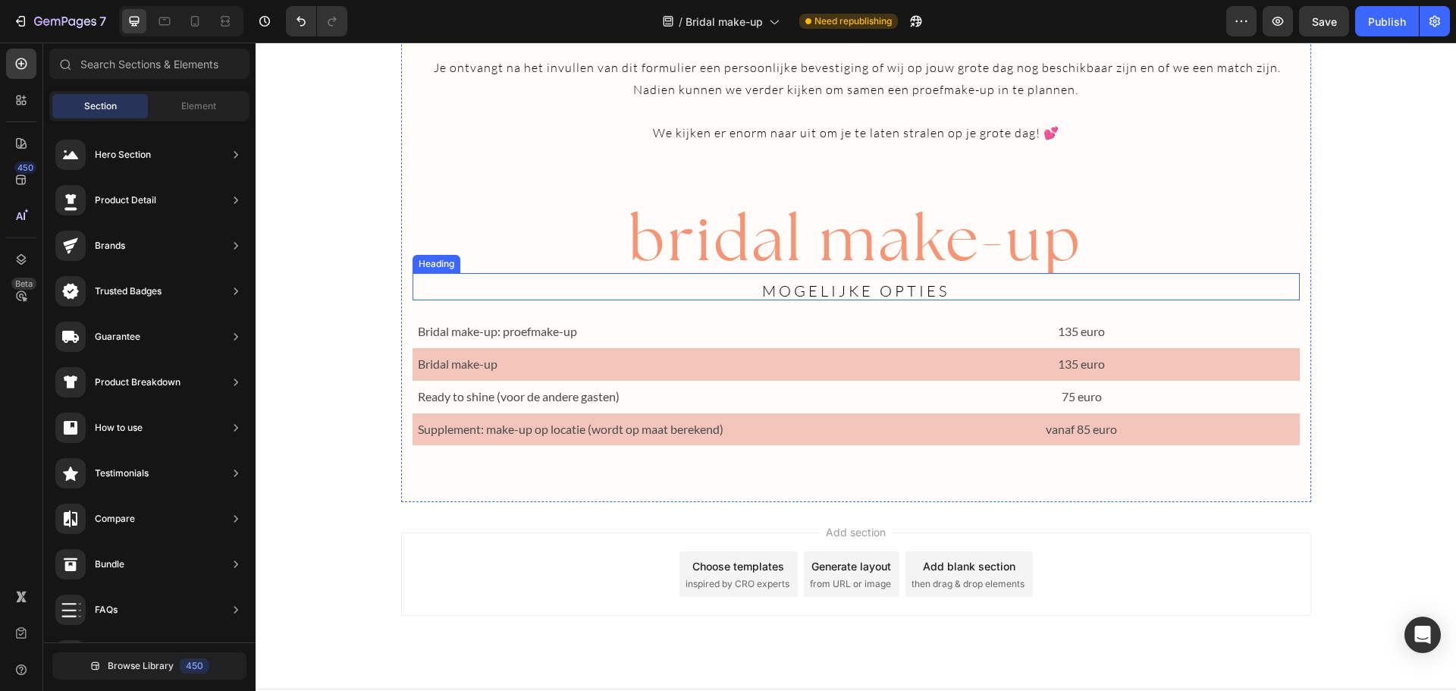
click at [1271, 295] on h2 "MOGELIJKE OPTIES" at bounding box center [855, 286] width 887 height 27
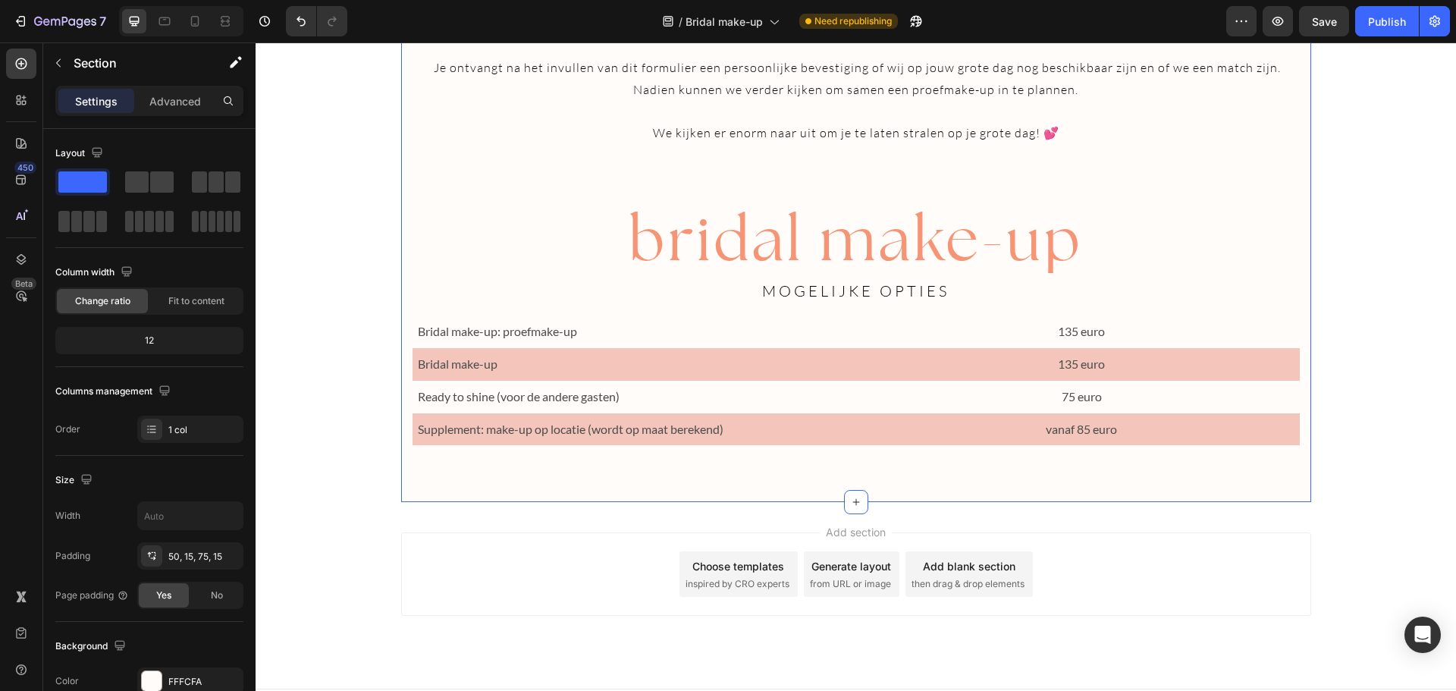
drag, startPoint x: 415, startPoint y: 228, endPoint x: 855, endPoint y: 516, distance: 526.4
click at [133, 183] on span at bounding box center [137, 181] width 24 height 21
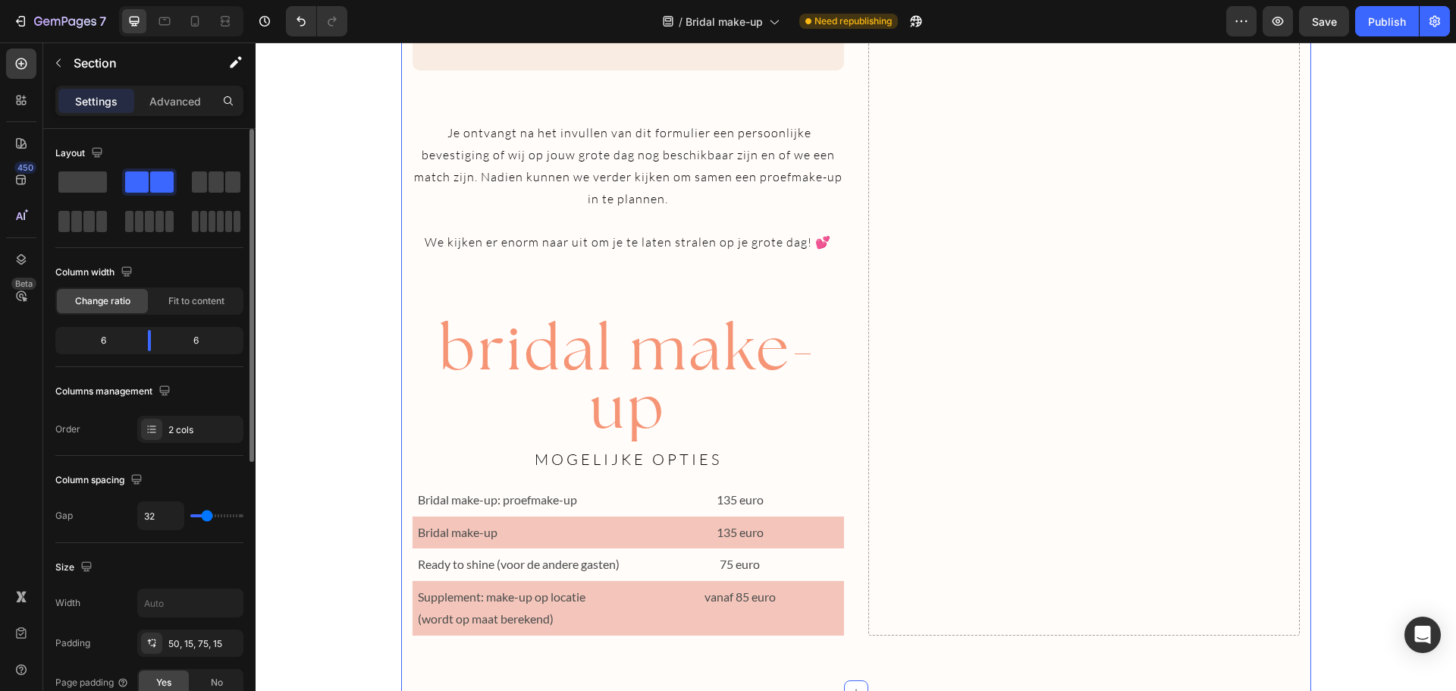
scroll to position [2743, 0]
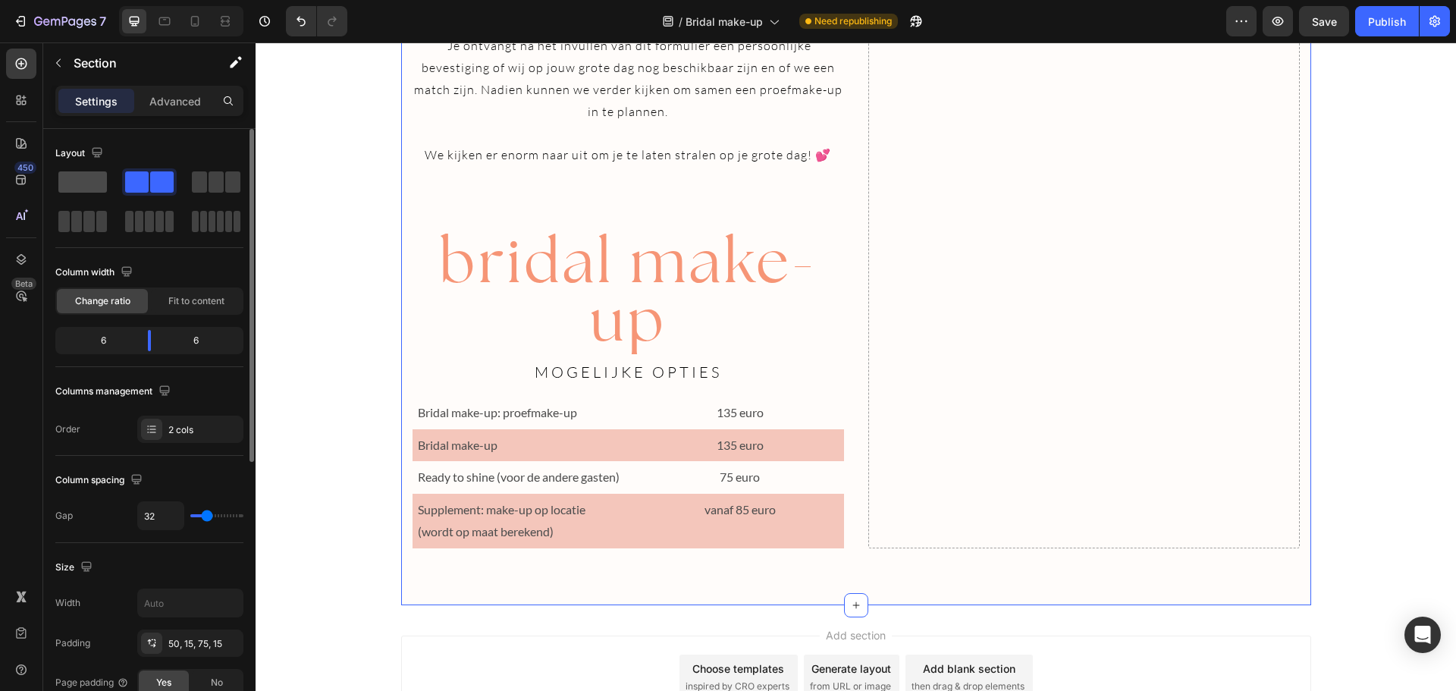
click at [72, 189] on span at bounding box center [82, 181] width 49 height 21
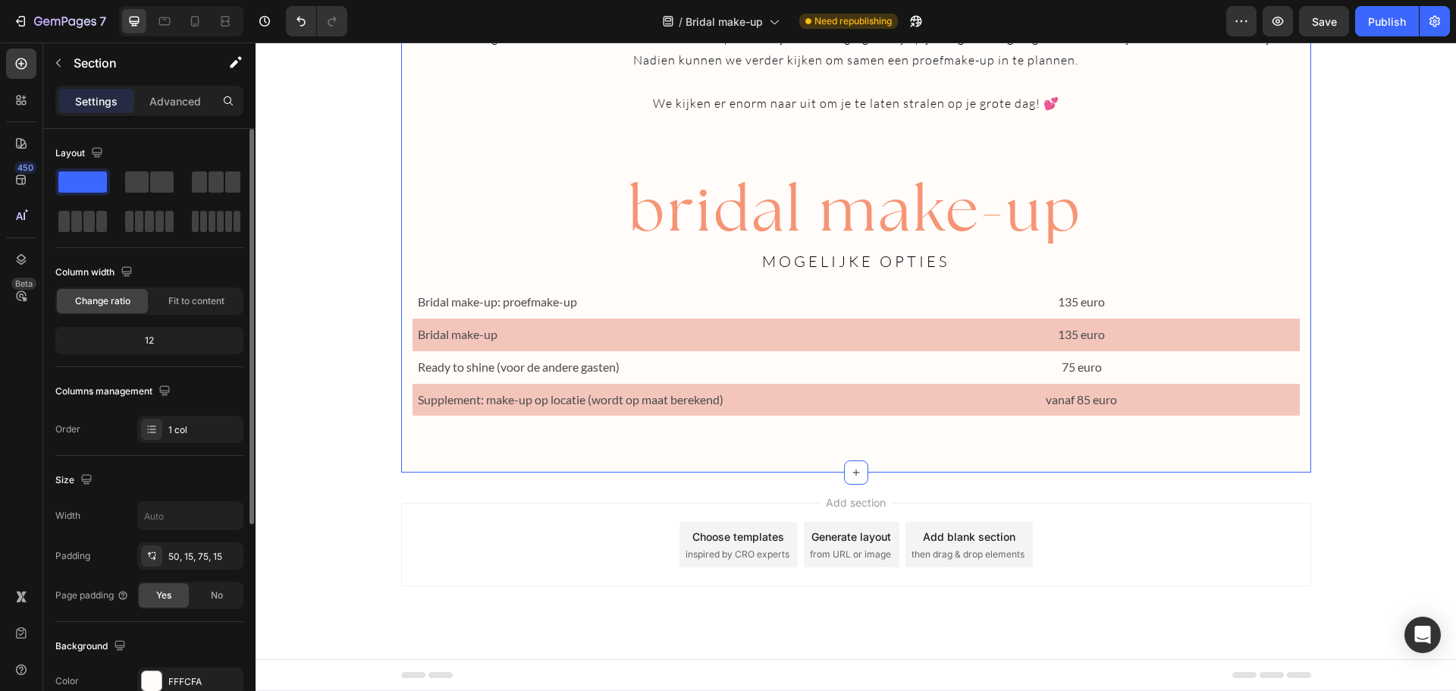
scroll to position [2655, 0]
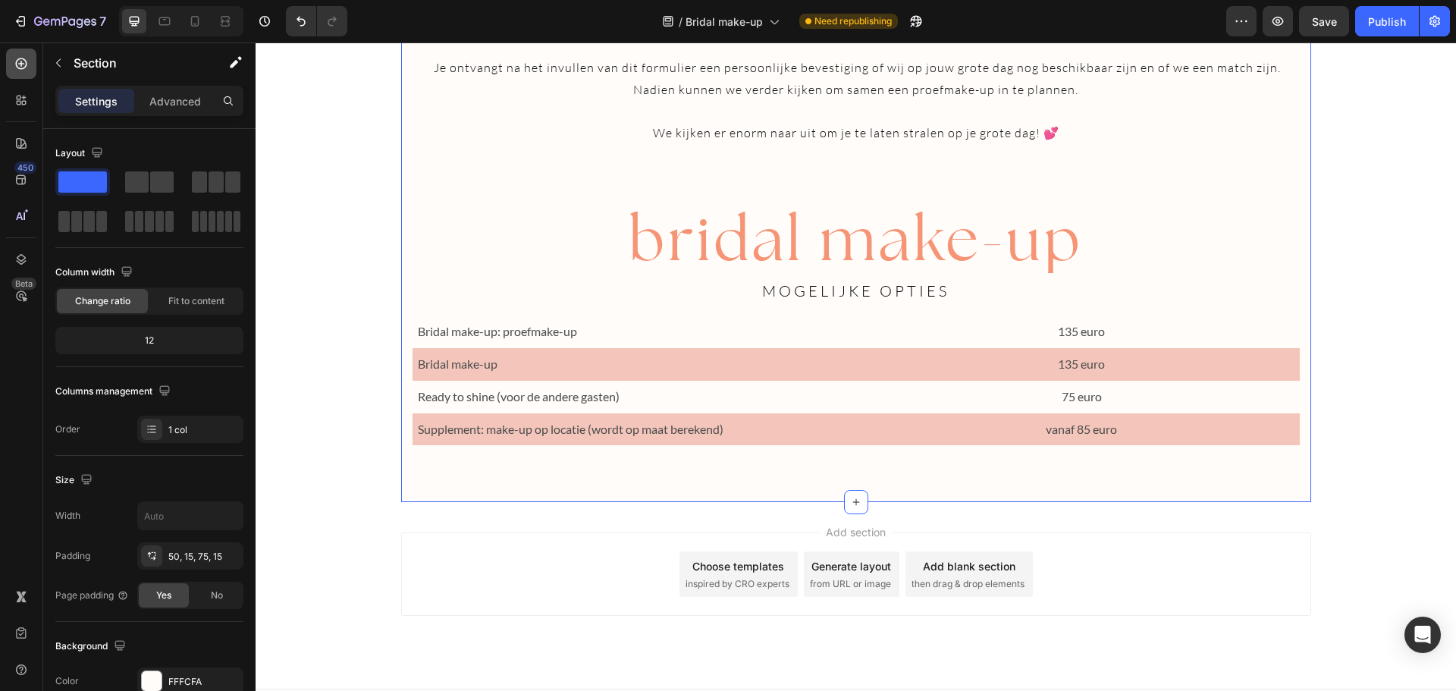
click at [25, 64] on icon at bounding box center [21, 63] width 15 height 15
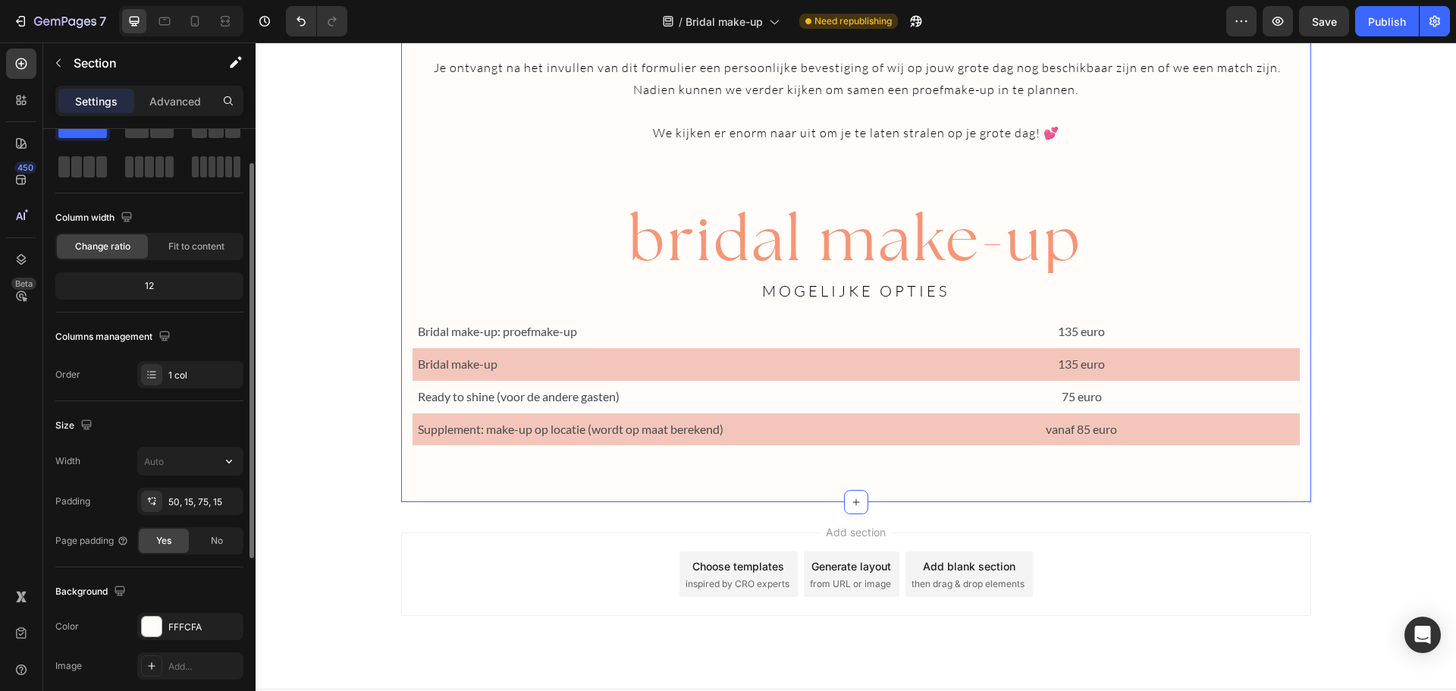
scroll to position [54, 0]
click at [30, 60] on div at bounding box center [21, 64] width 30 height 30
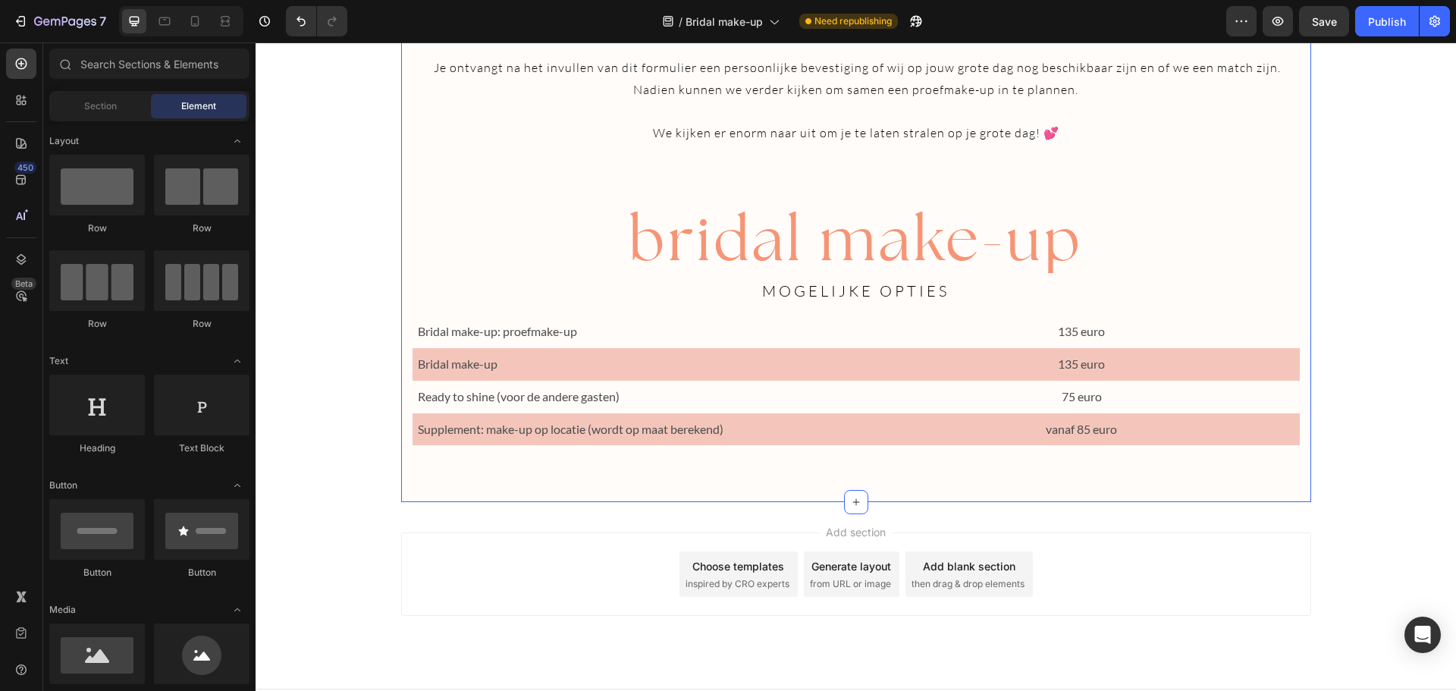
drag, startPoint x: 352, startPoint y: 157, endPoint x: 488, endPoint y: 523, distance: 390.8
click at [97, 108] on span "Section" at bounding box center [100, 106] width 33 height 14
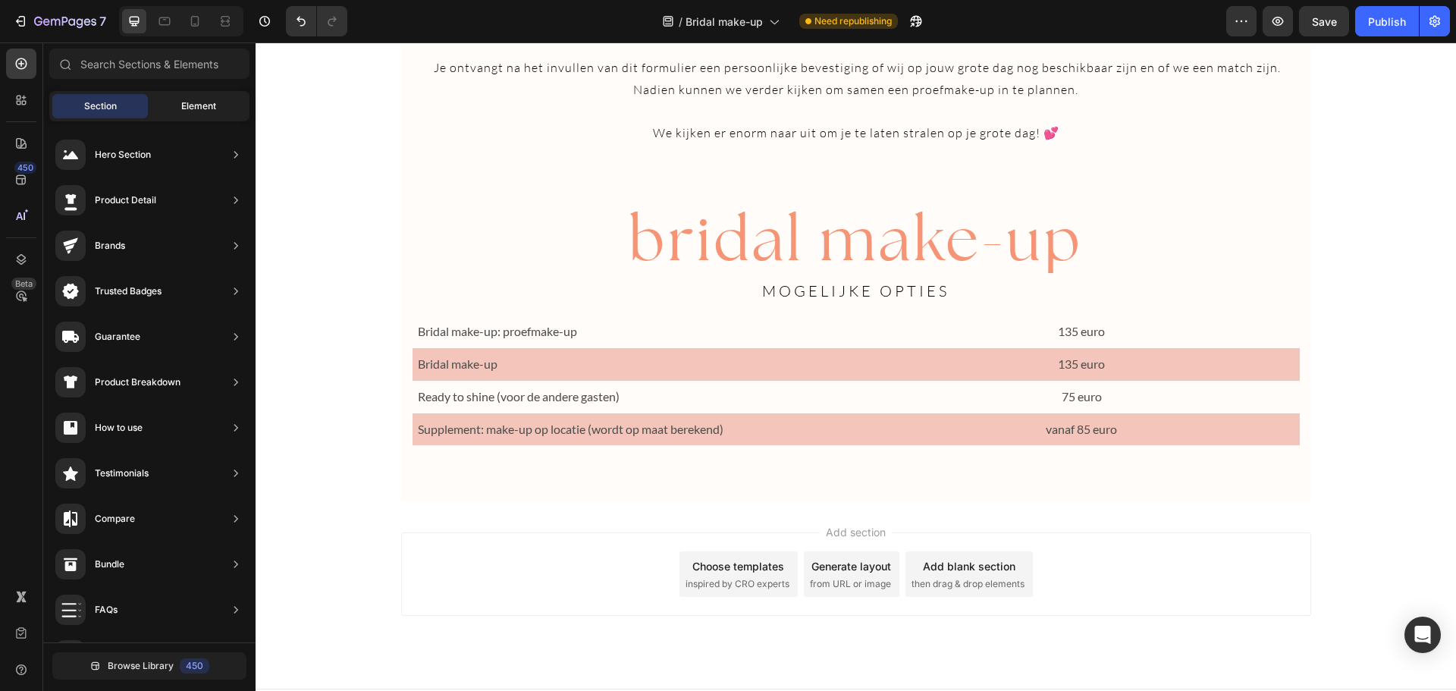
click at [175, 104] on div "Element" at bounding box center [199, 106] width 96 height 24
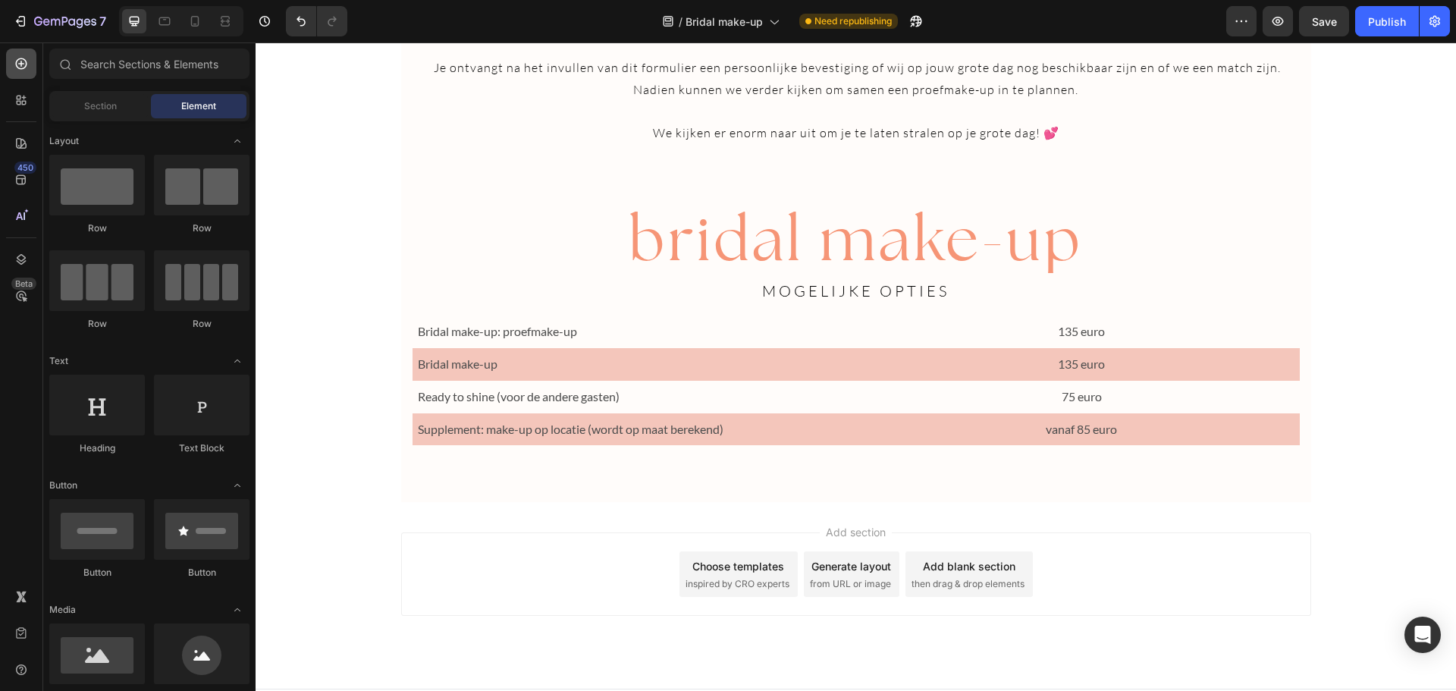
click at [20, 64] on icon at bounding box center [21, 63] width 15 height 15
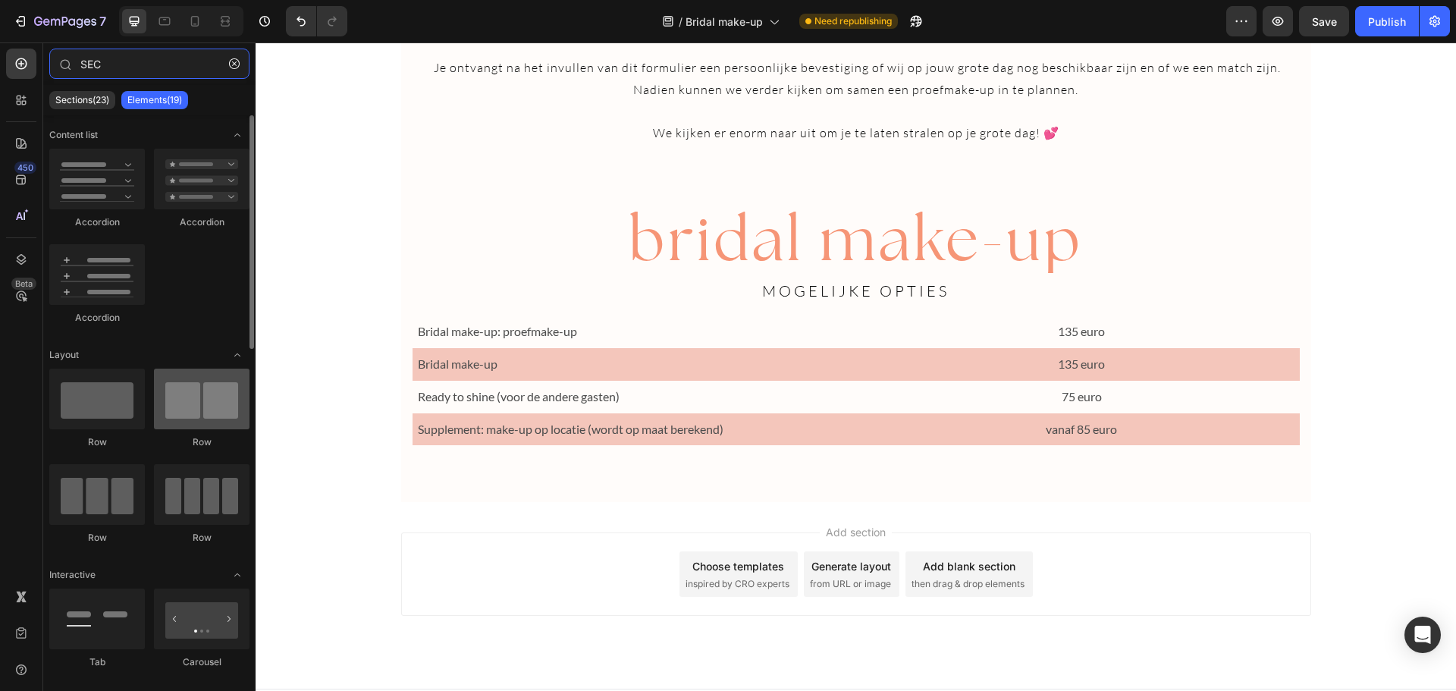
type input "SEC"
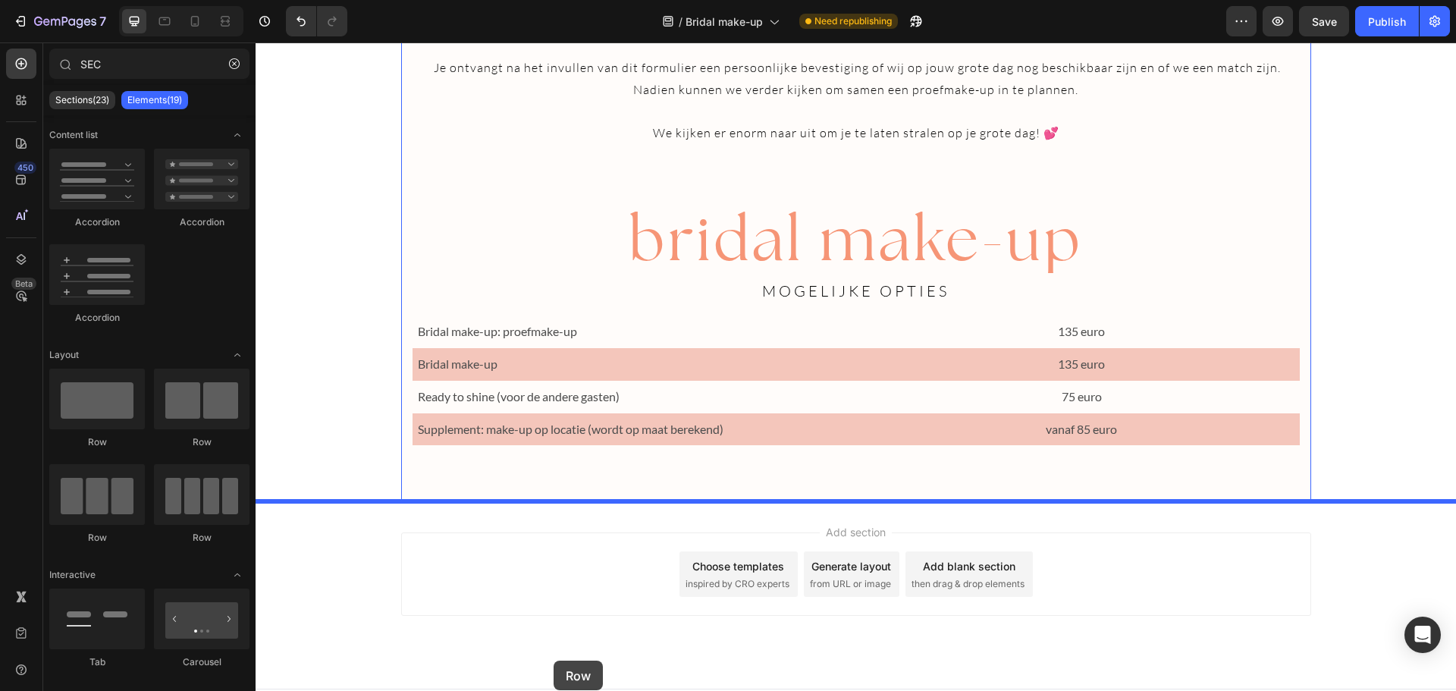
scroll to position [2684, 0]
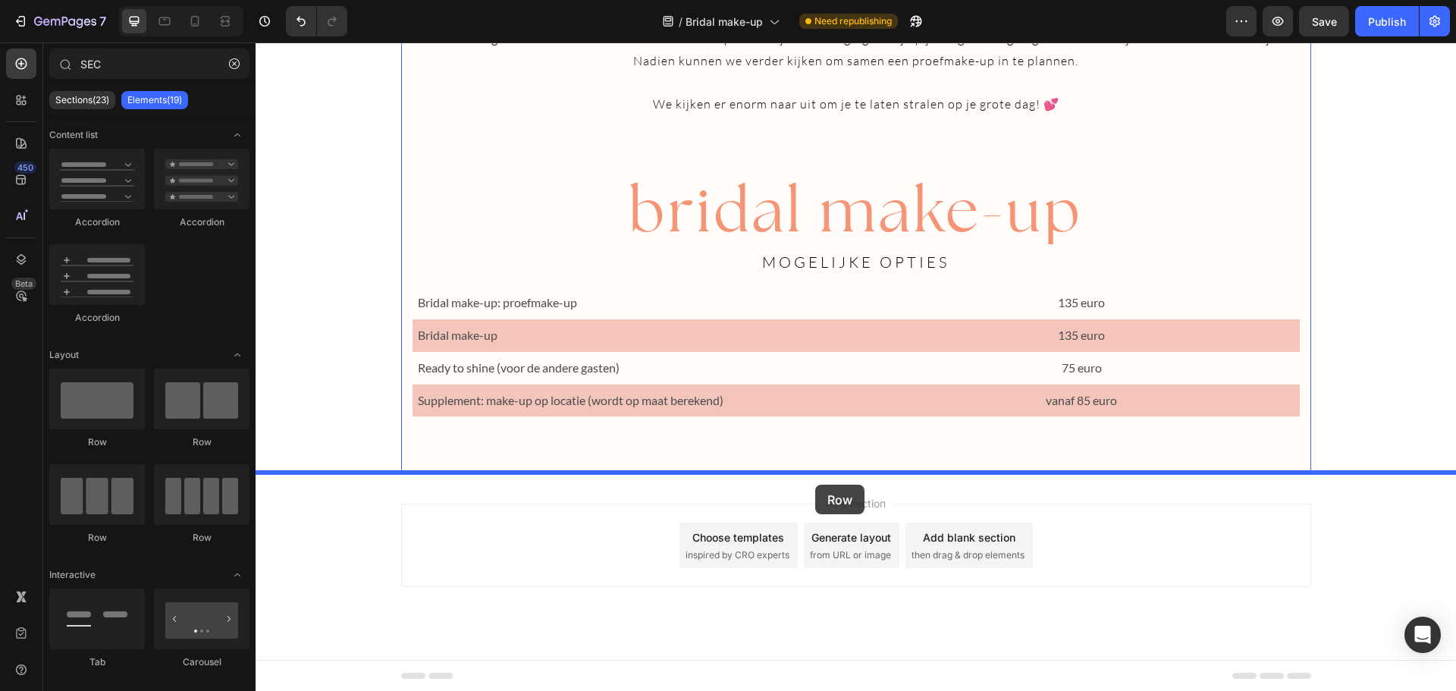
drag, startPoint x: 452, startPoint y: 428, endPoint x: 815, endPoint y: 485, distance: 367.6
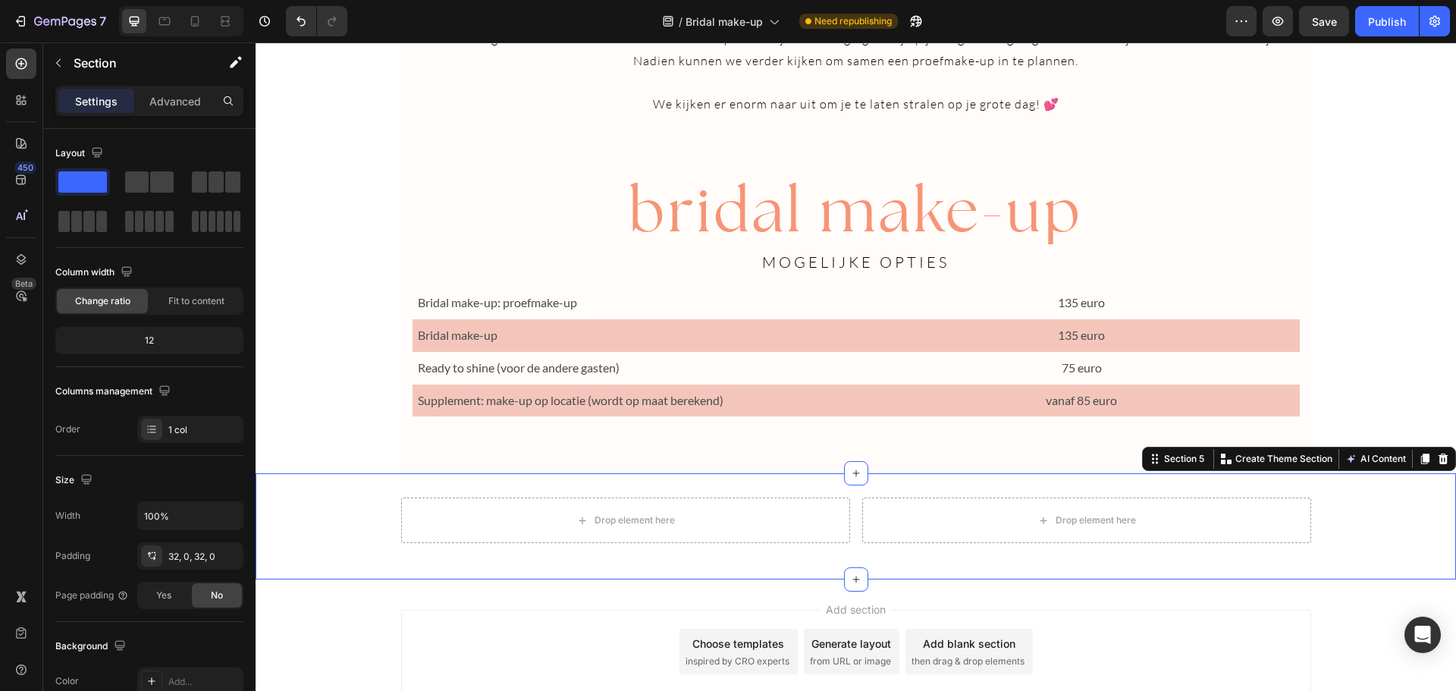
click at [1388, 501] on div "Drop element here Drop element here Row" at bounding box center [856, 526] width 1200 height 58
click at [201, 557] on div "32, 0, 32, 0" at bounding box center [190, 557] width 44 height 14
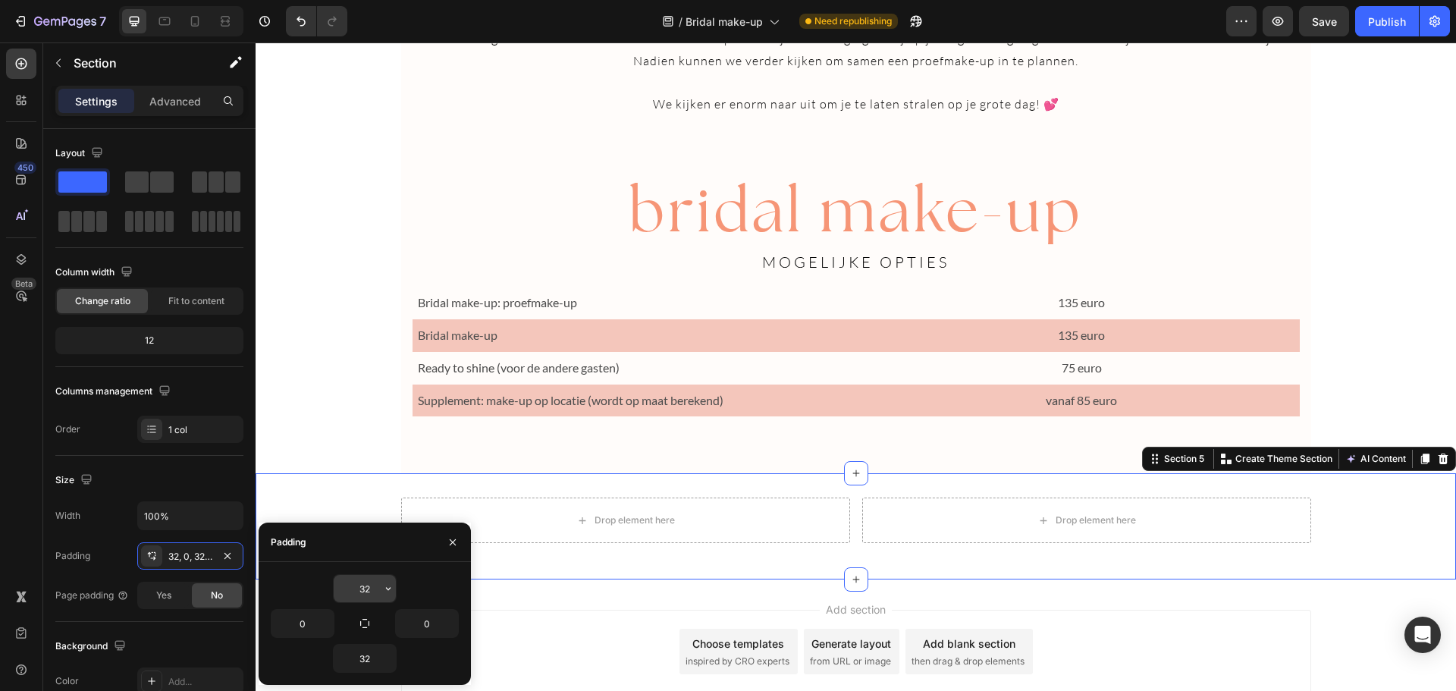
click at [356, 588] on input "32" at bounding box center [365, 588] width 62 height 27
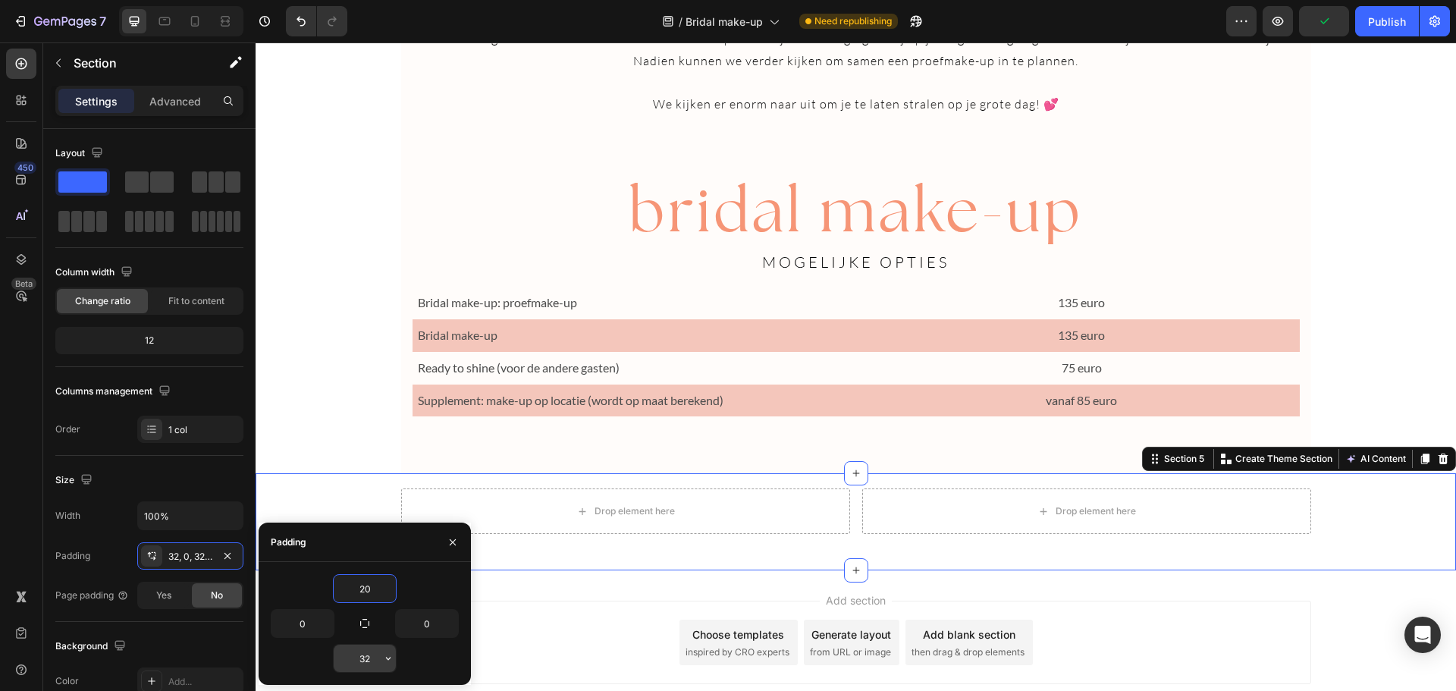
type input "20"
click at [362, 657] on input "32" at bounding box center [365, 658] width 62 height 27
type input "0"
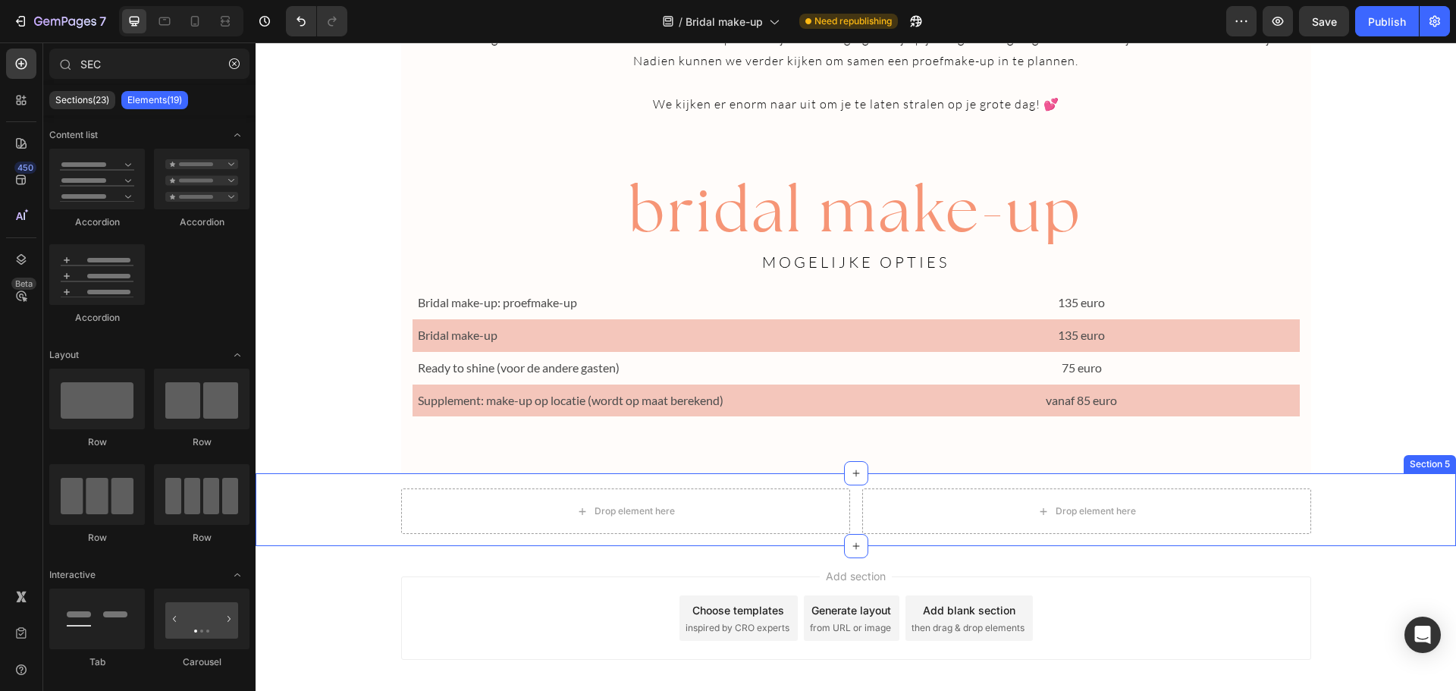
click at [1311, 519] on div "Drop element here Drop element here Row" at bounding box center [856, 517] width 1200 height 58
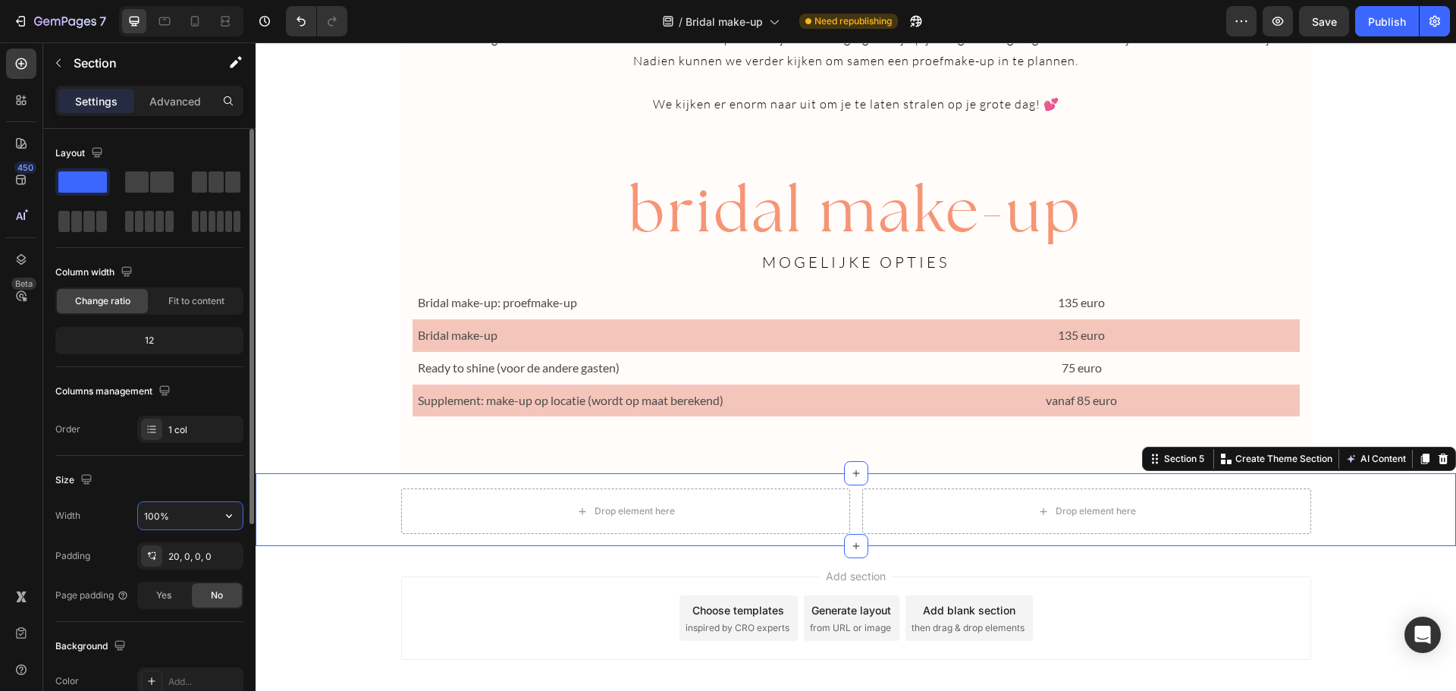
click at [173, 514] on input "100%" at bounding box center [190, 515] width 105 height 27
type input "%"
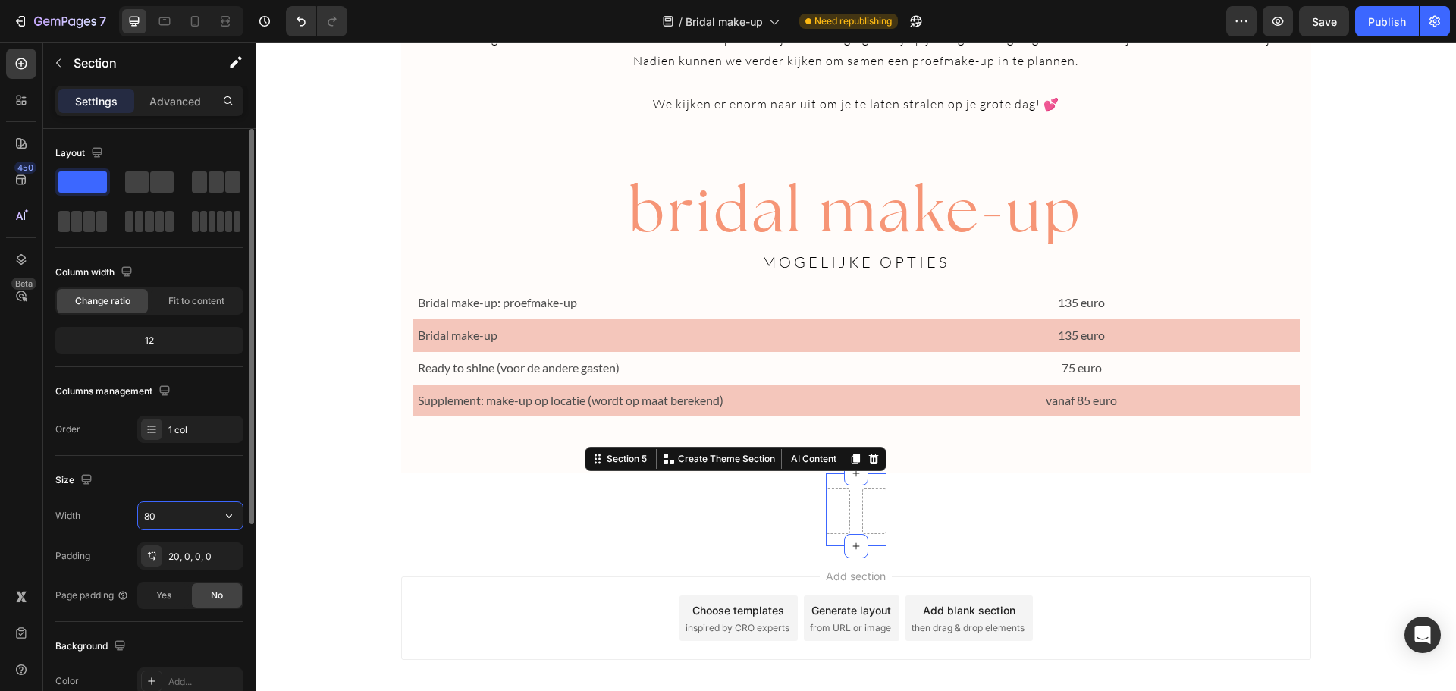
type input "800"
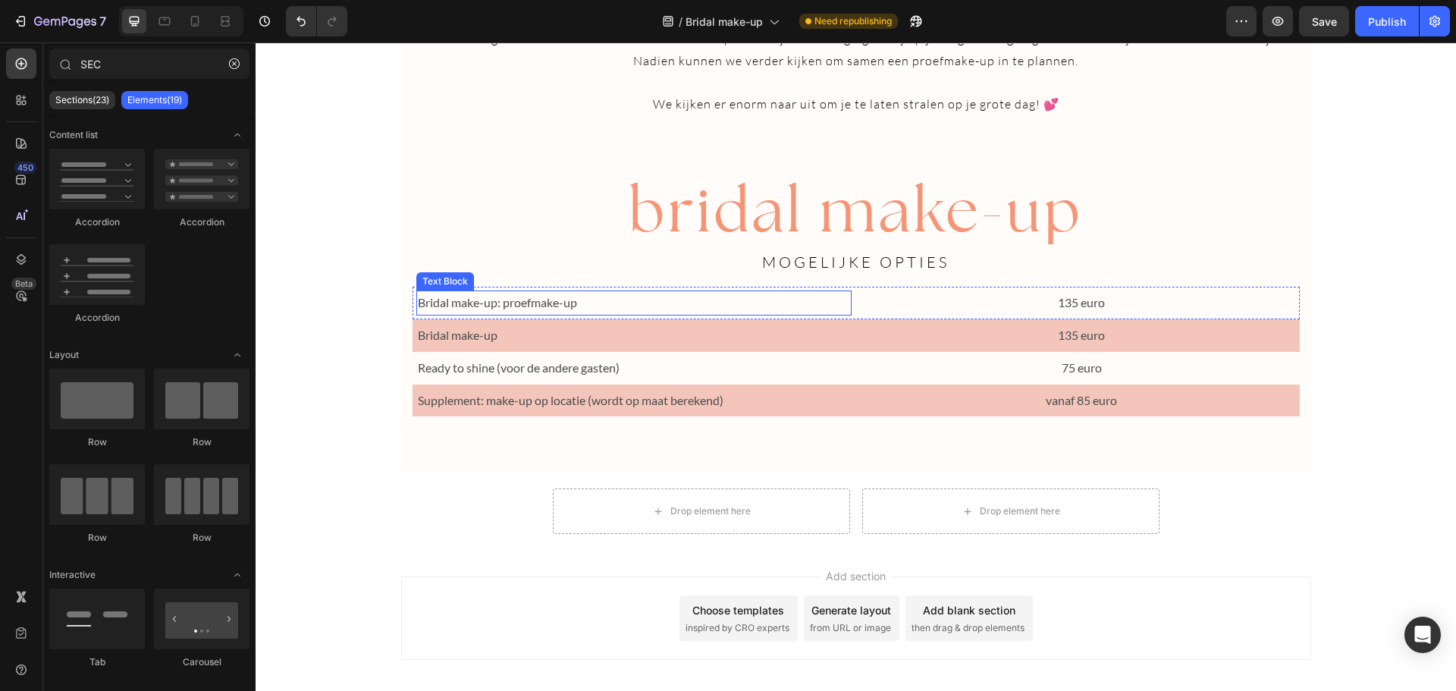
click at [547, 300] on p "Bridal make-up: proefmake-up" at bounding box center [634, 303] width 433 height 22
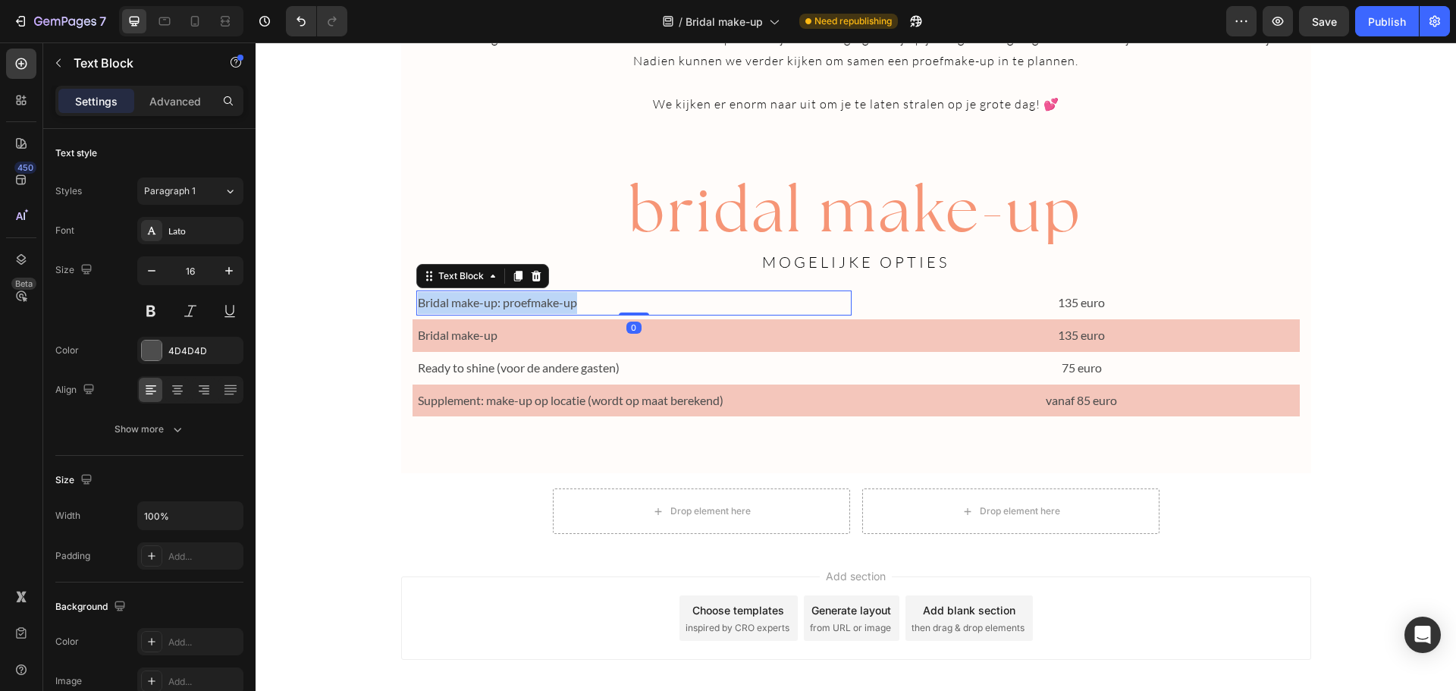
click at [547, 300] on p "Bridal make-up: proefmake-up" at bounding box center [634, 303] width 433 height 22
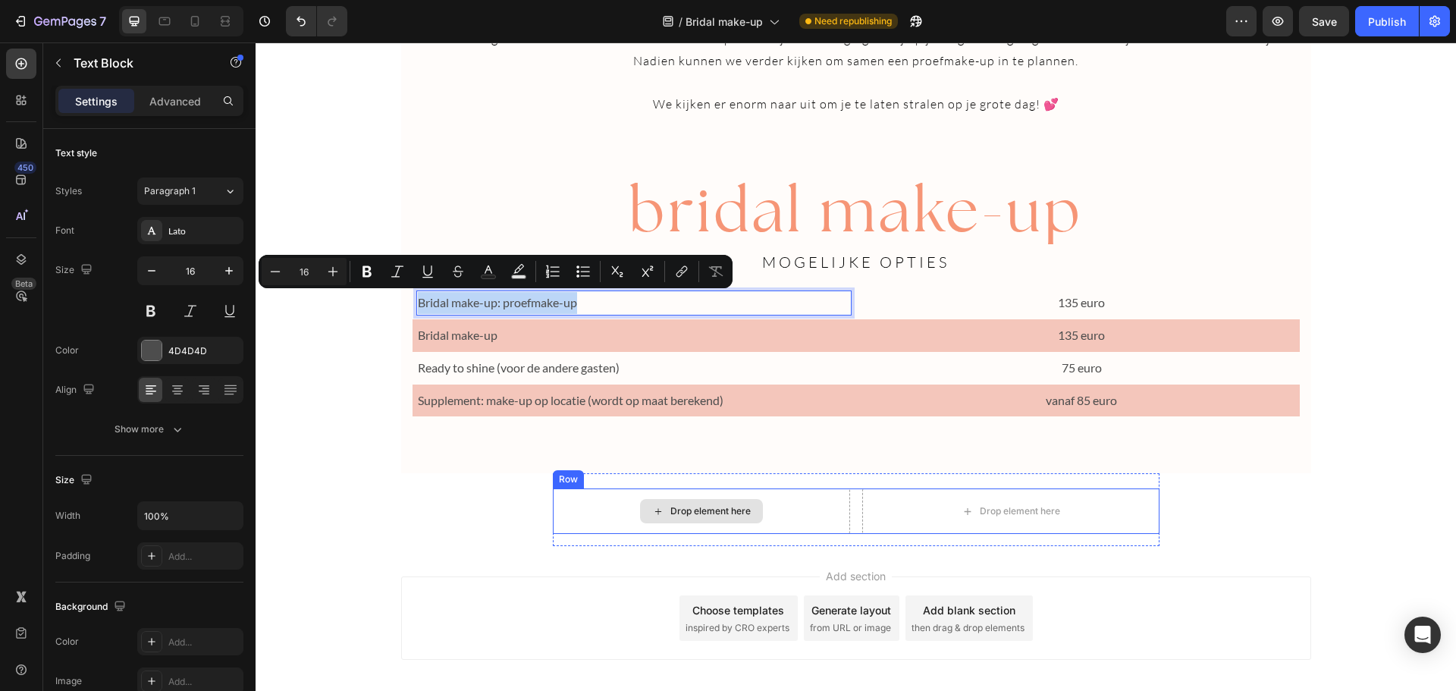
click at [689, 512] on div "Drop element here" at bounding box center [710, 511] width 80 height 12
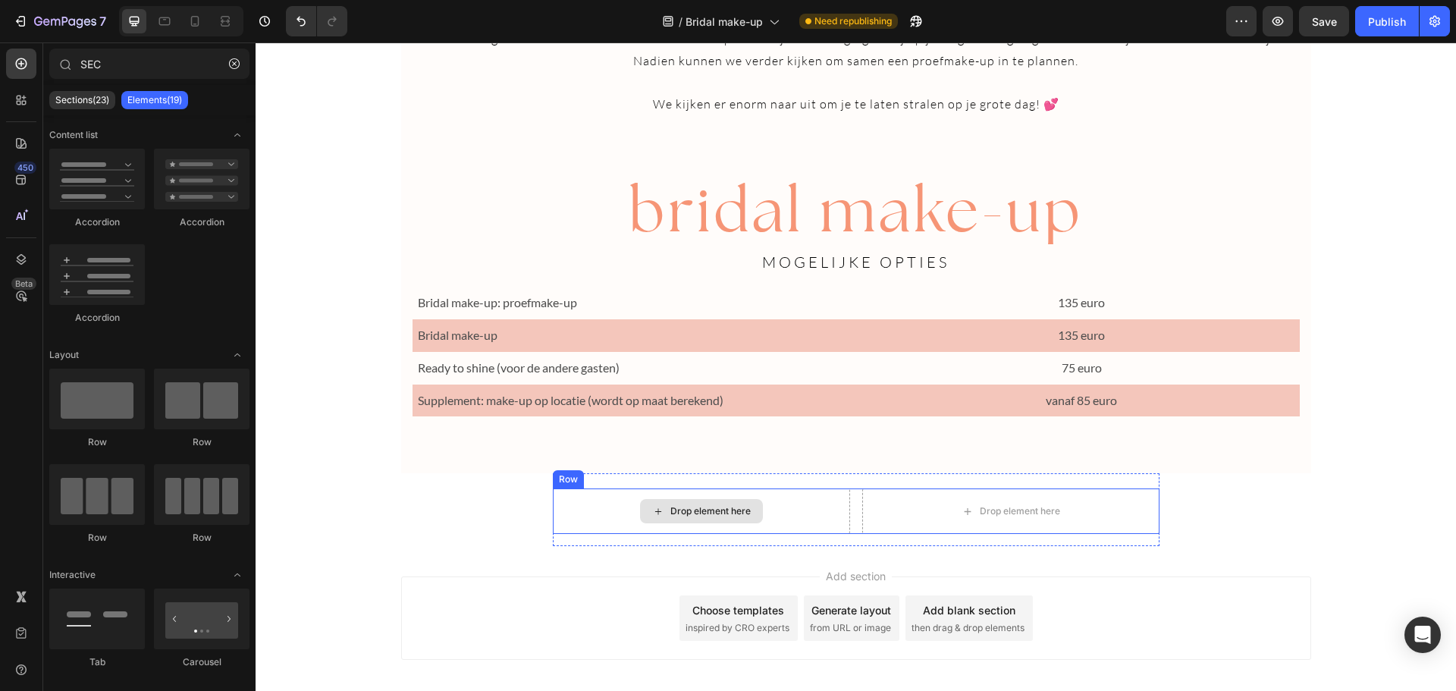
click at [689, 512] on div "Drop element here" at bounding box center [710, 511] width 80 height 12
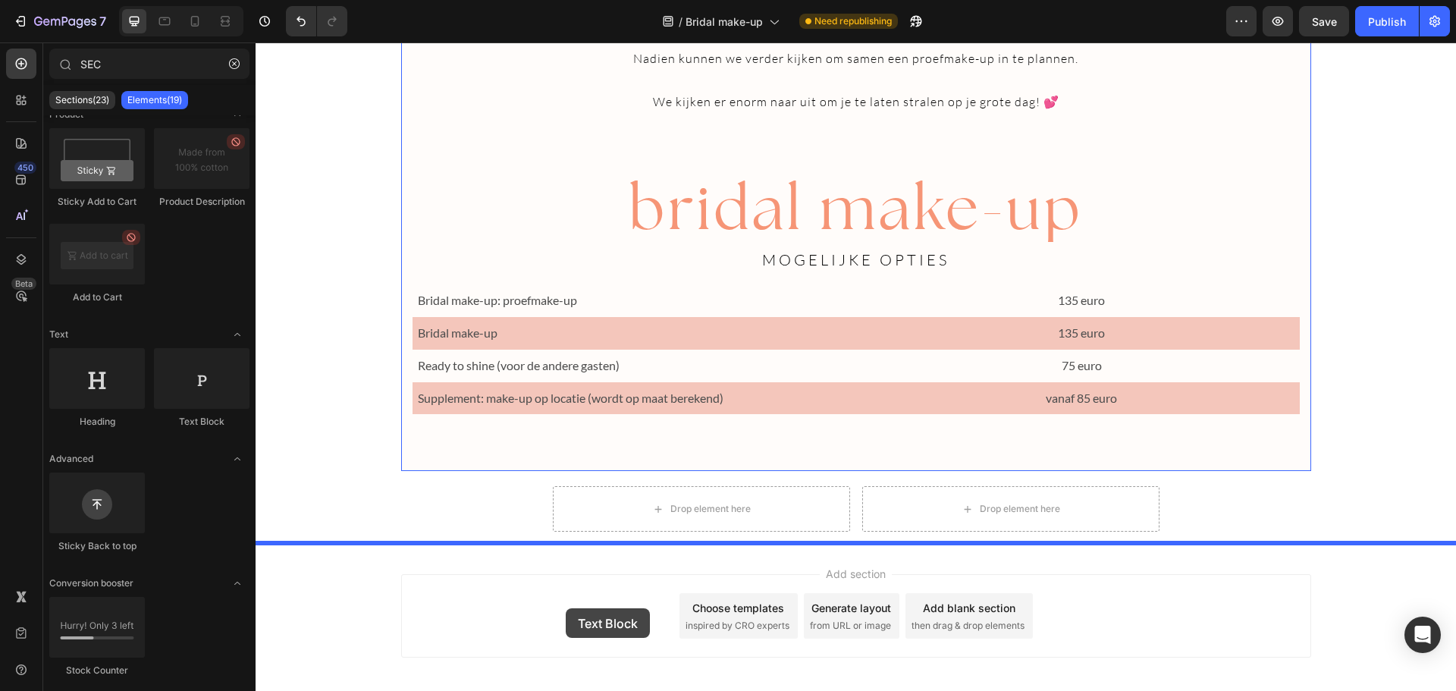
scroll to position [2705, 0]
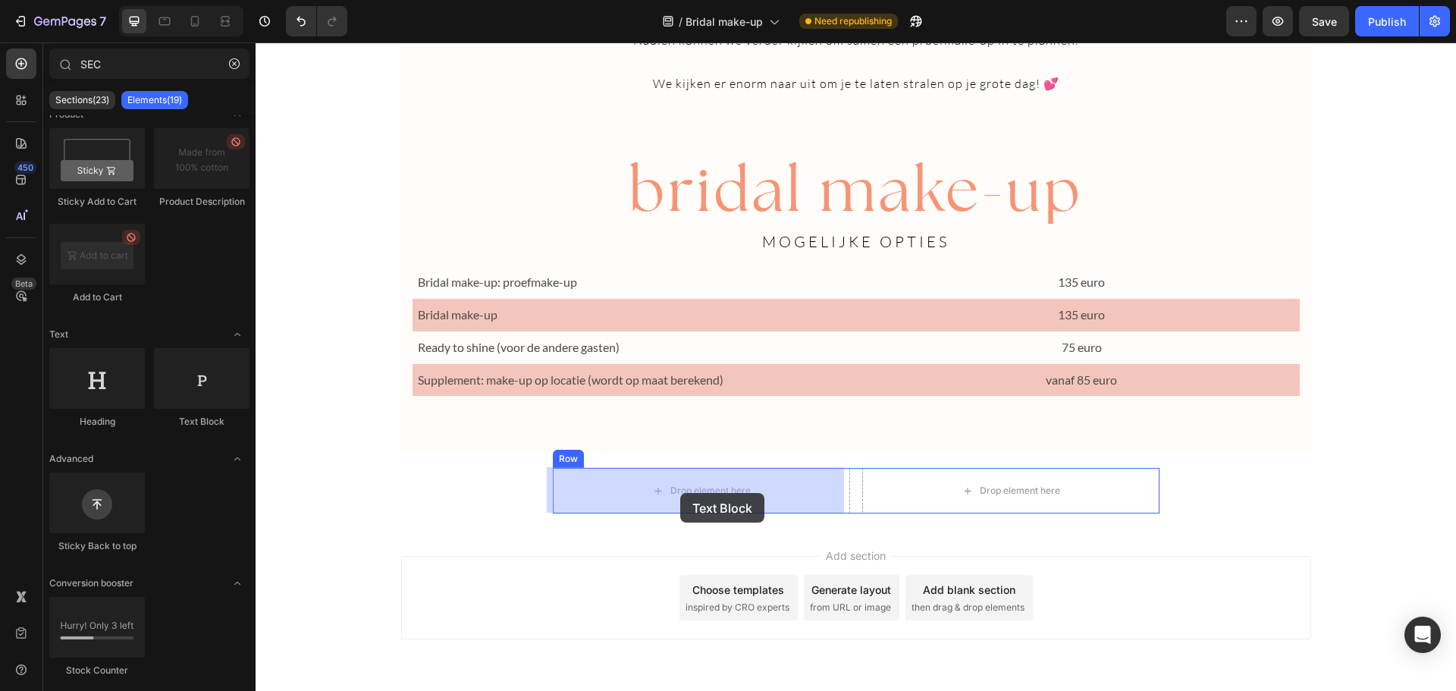
drag, startPoint x: 437, startPoint y: 400, endPoint x: 680, endPoint y: 493, distance: 260.7
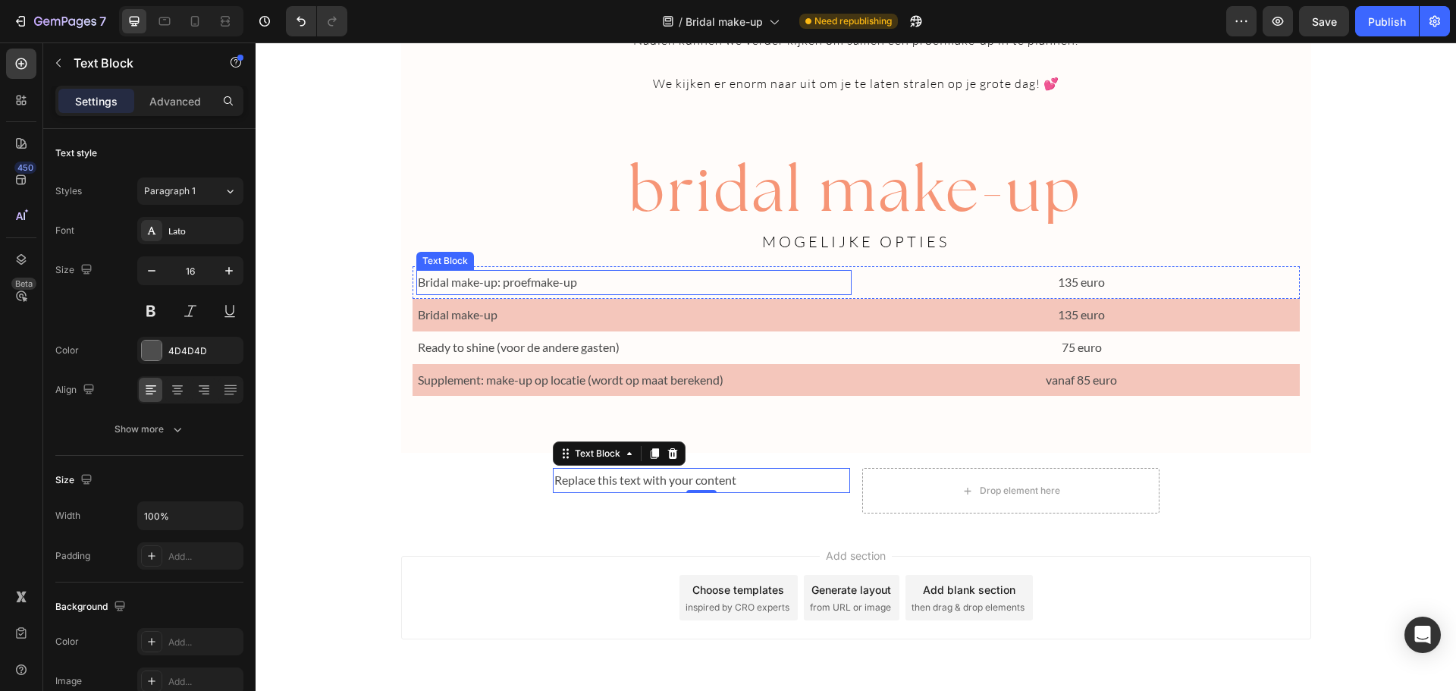
click at [512, 279] on p "Bridal make-up: proefmake-up" at bounding box center [634, 282] width 433 height 22
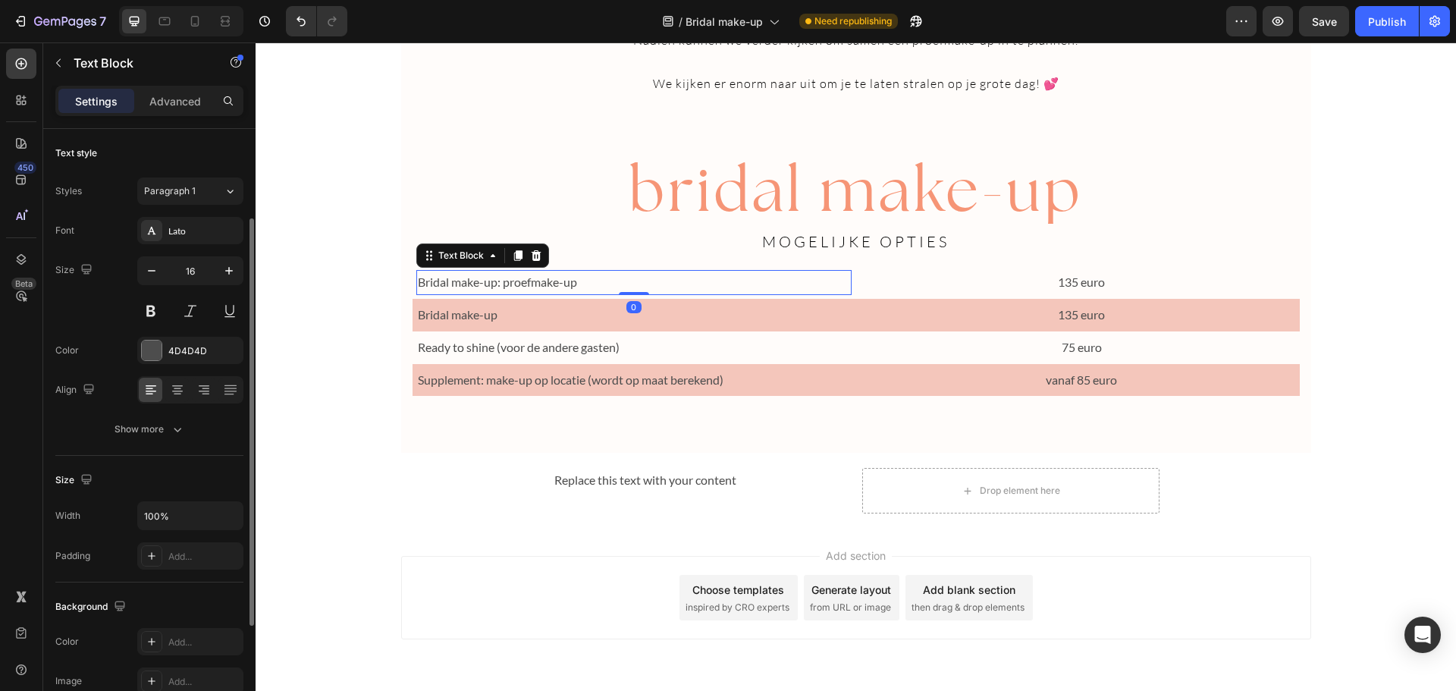
scroll to position [54, 0]
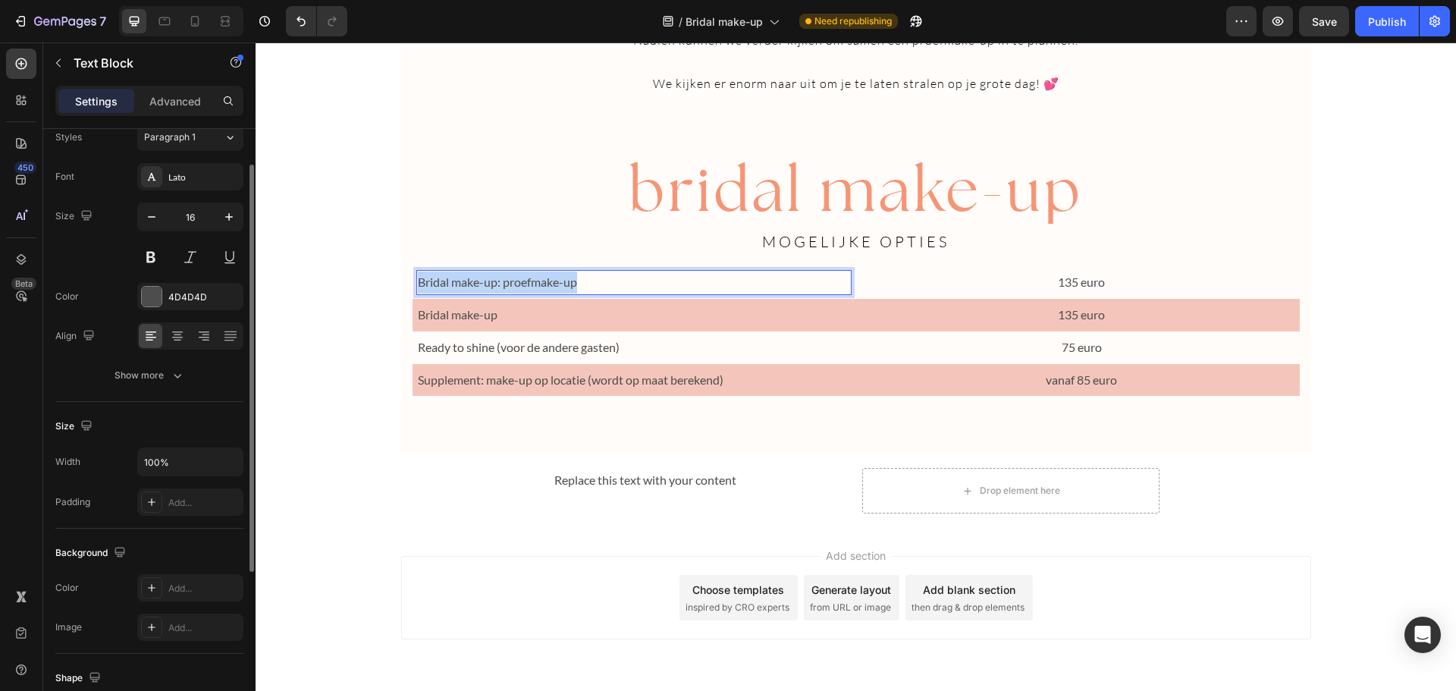
click at [512, 279] on p "Bridal make-up: proefmake-up" at bounding box center [634, 282] width 433 height 22
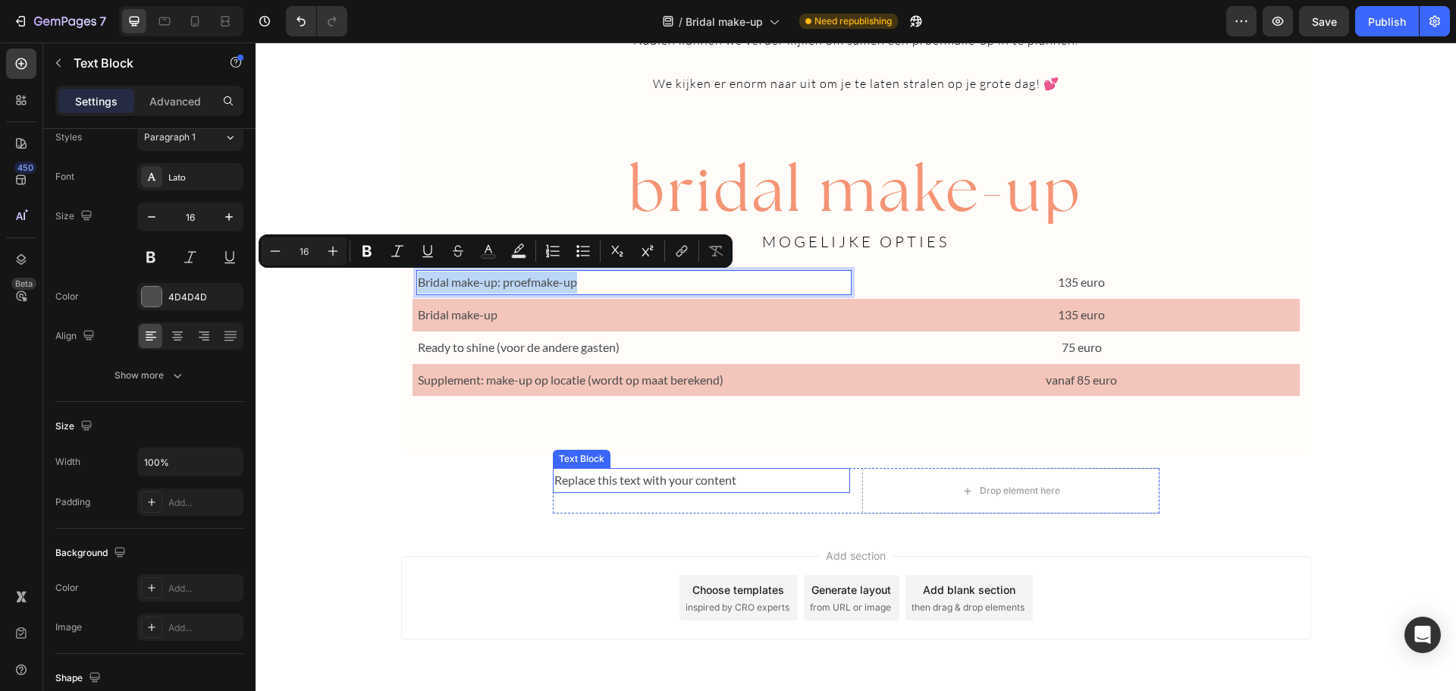
click at [616, 473] on div "Replace this text with your content" at bounding box center [701, 480] width 297 height 25
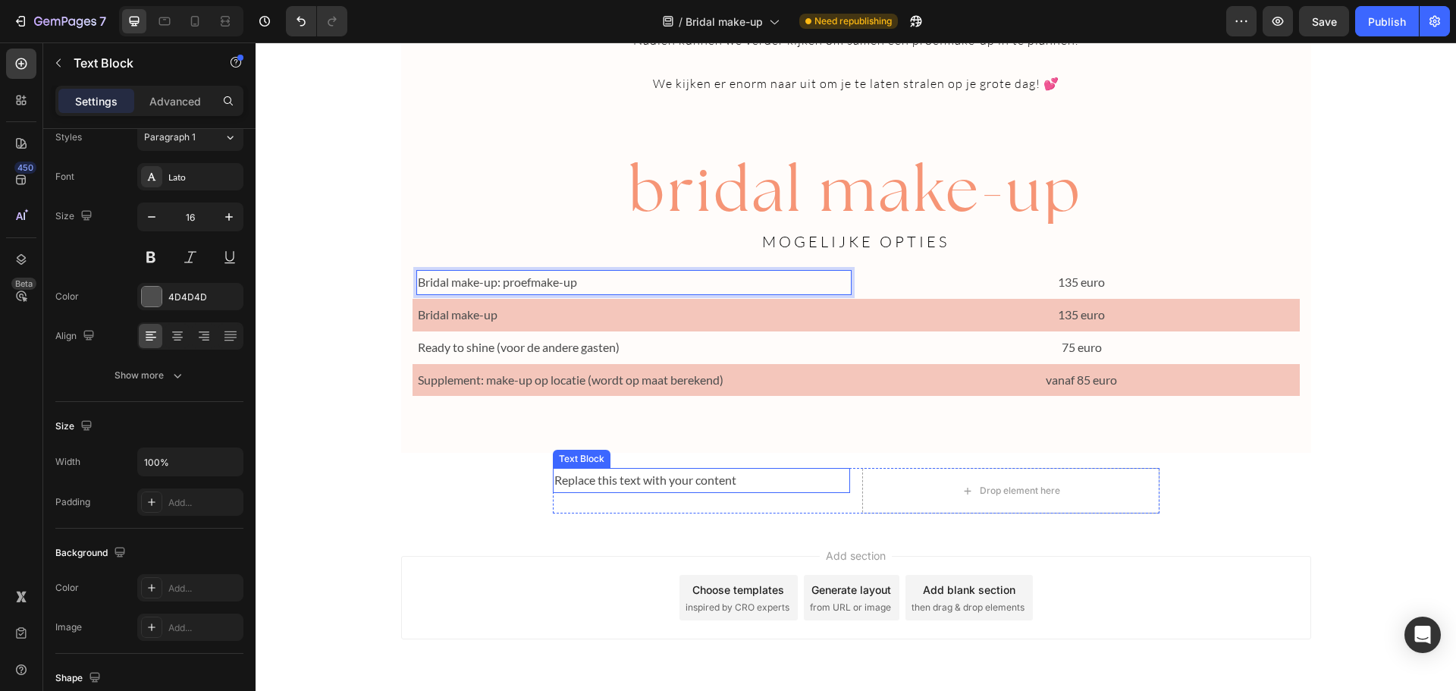
click at [616, 473] on div "Replace this text with your content" at bounding box center [701, 480] width 297 height 25
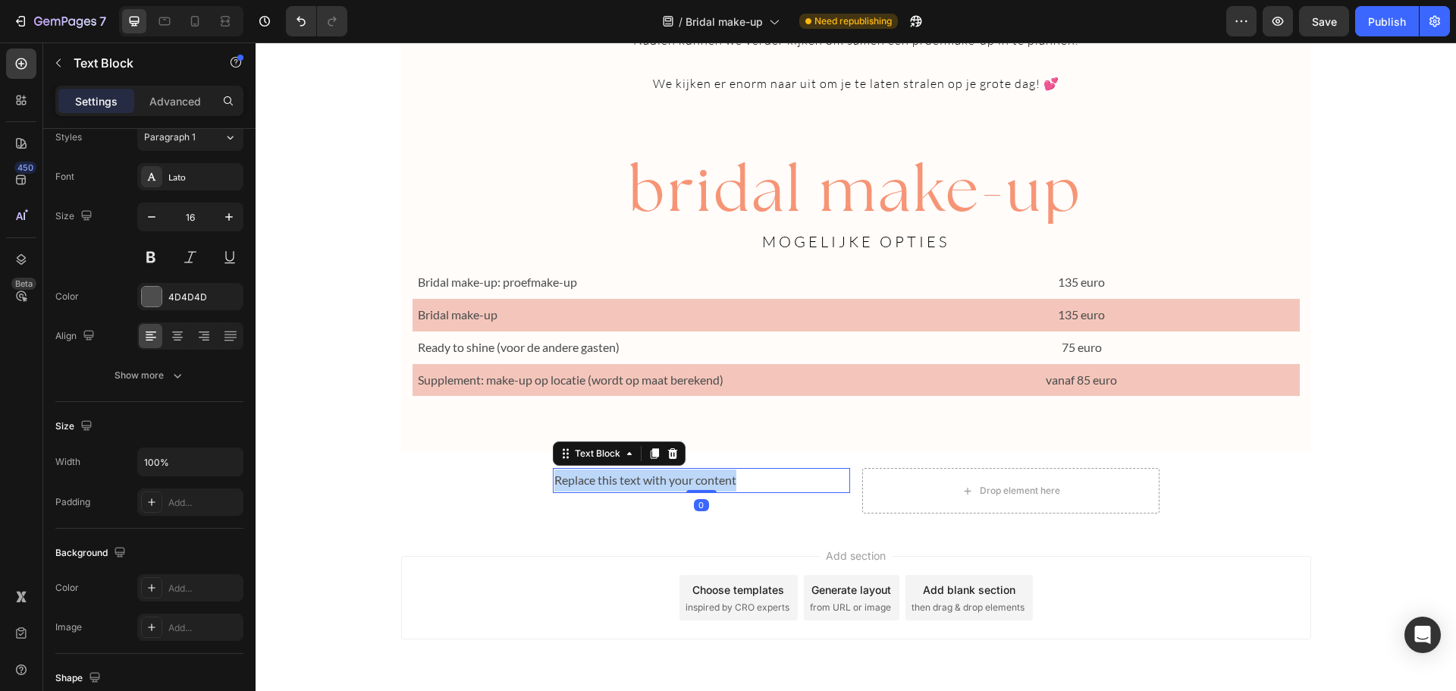
click at [616, 473] on p "Replace this text with your content" at bounding box center [701, 480] width 294 height 22
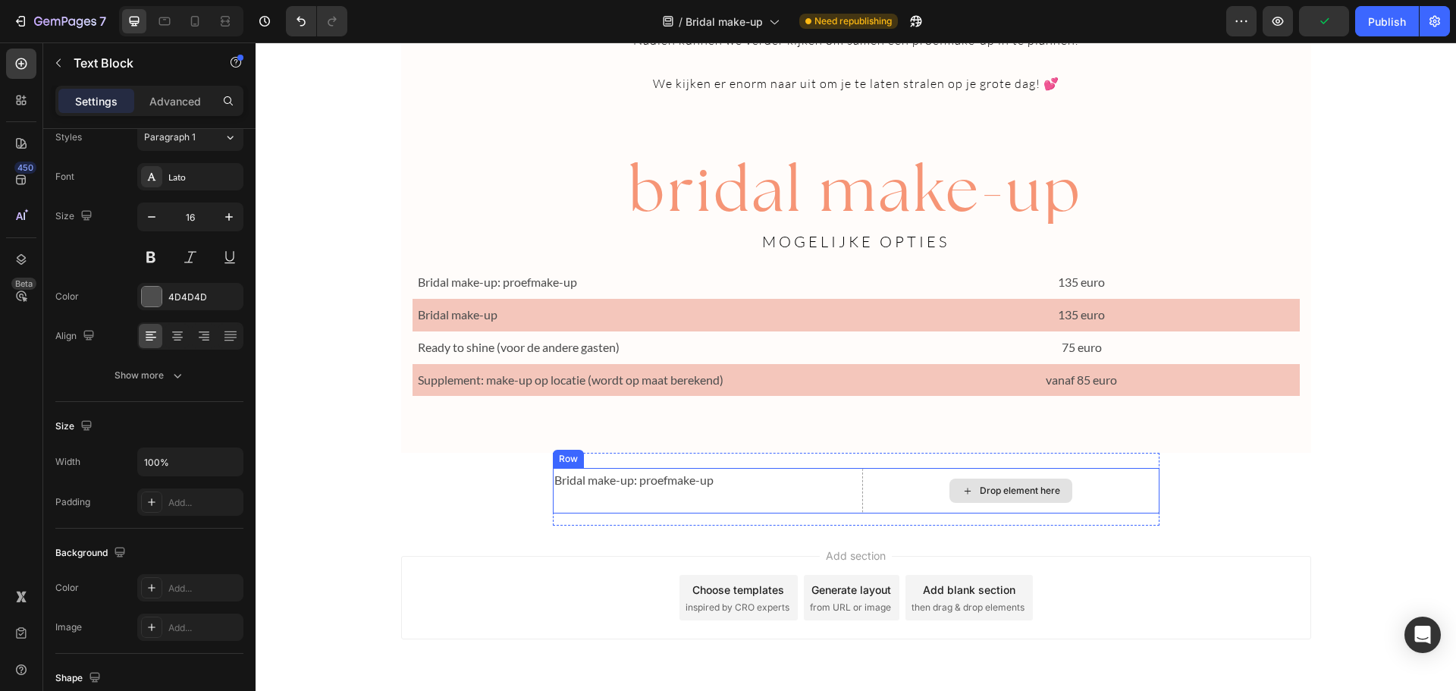
click at [996, 487] on div "Drop element here" at bounding box center [1020, 491] width 80 height 12
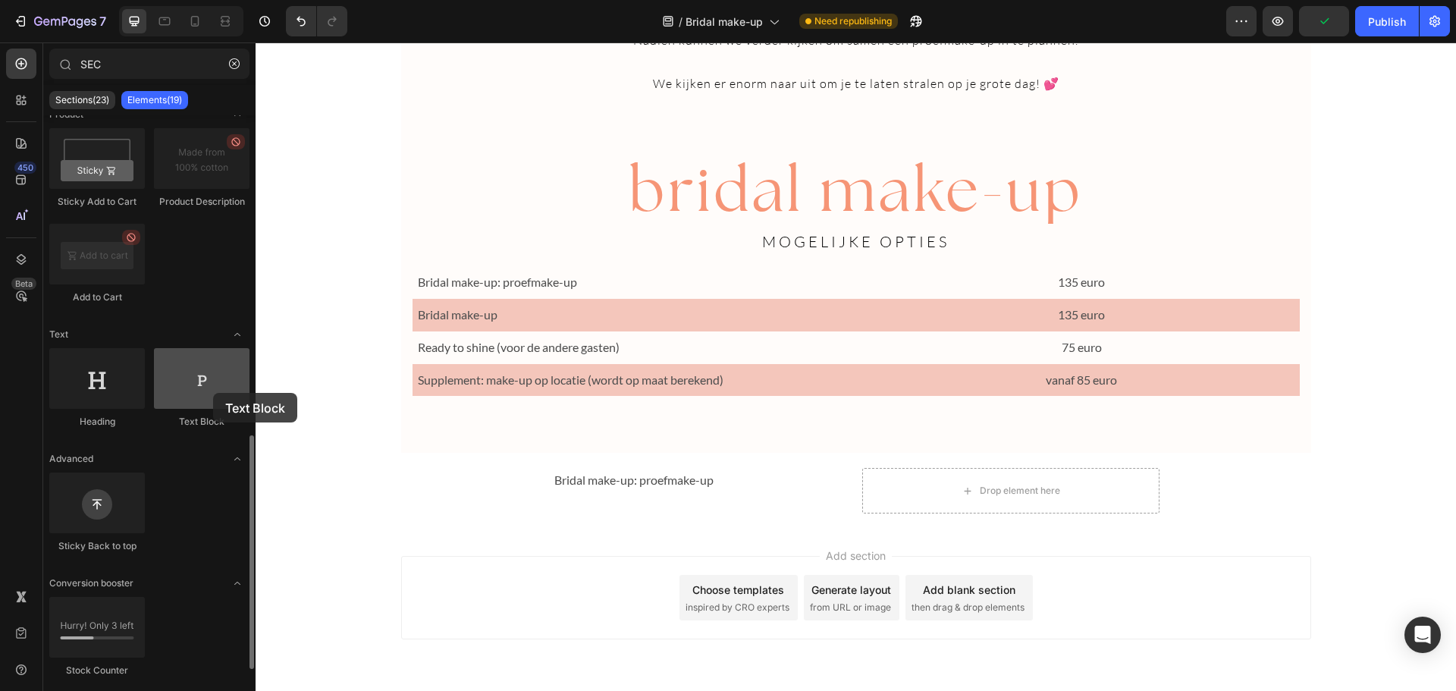
click at [213, 393] on div at bounding box center [202, 378] width 96 height 61
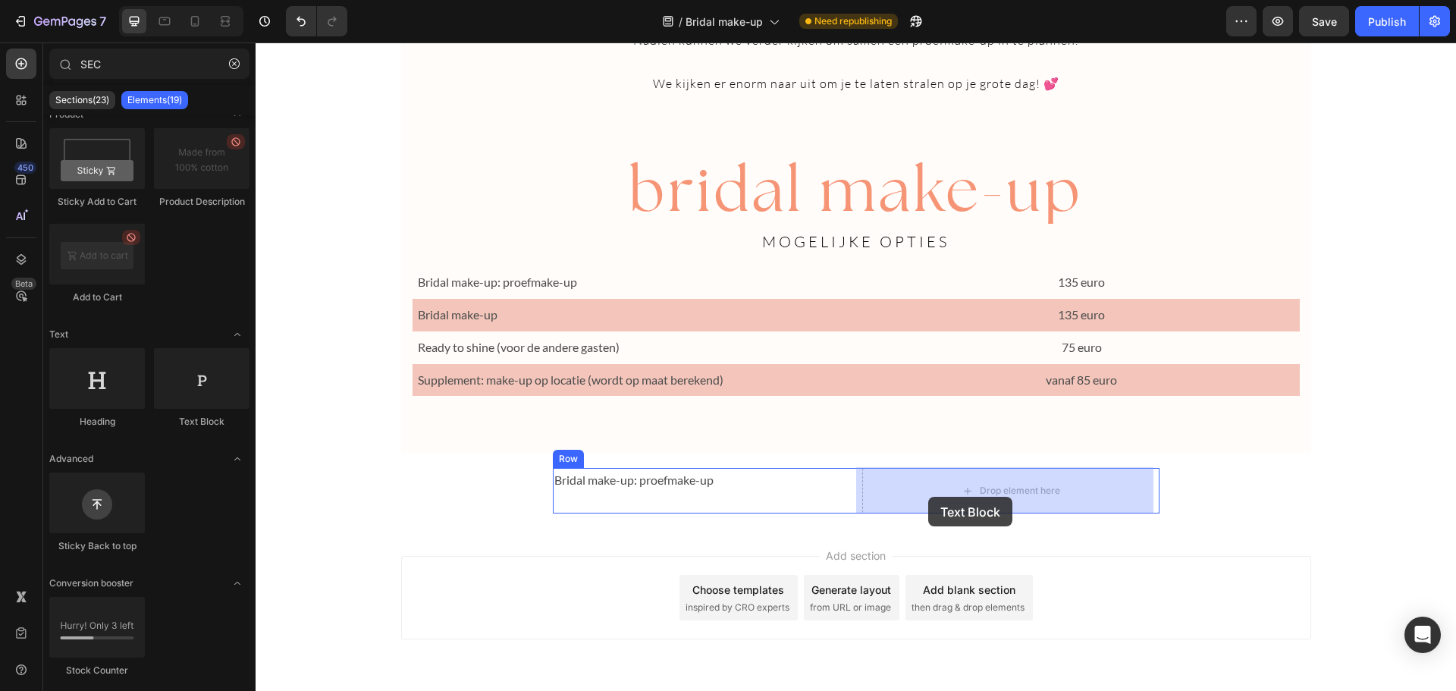
drag, startPoint x: 469, startPoint y: 435, endPoint x: 924, endPoint y: 494, distance: 459.4
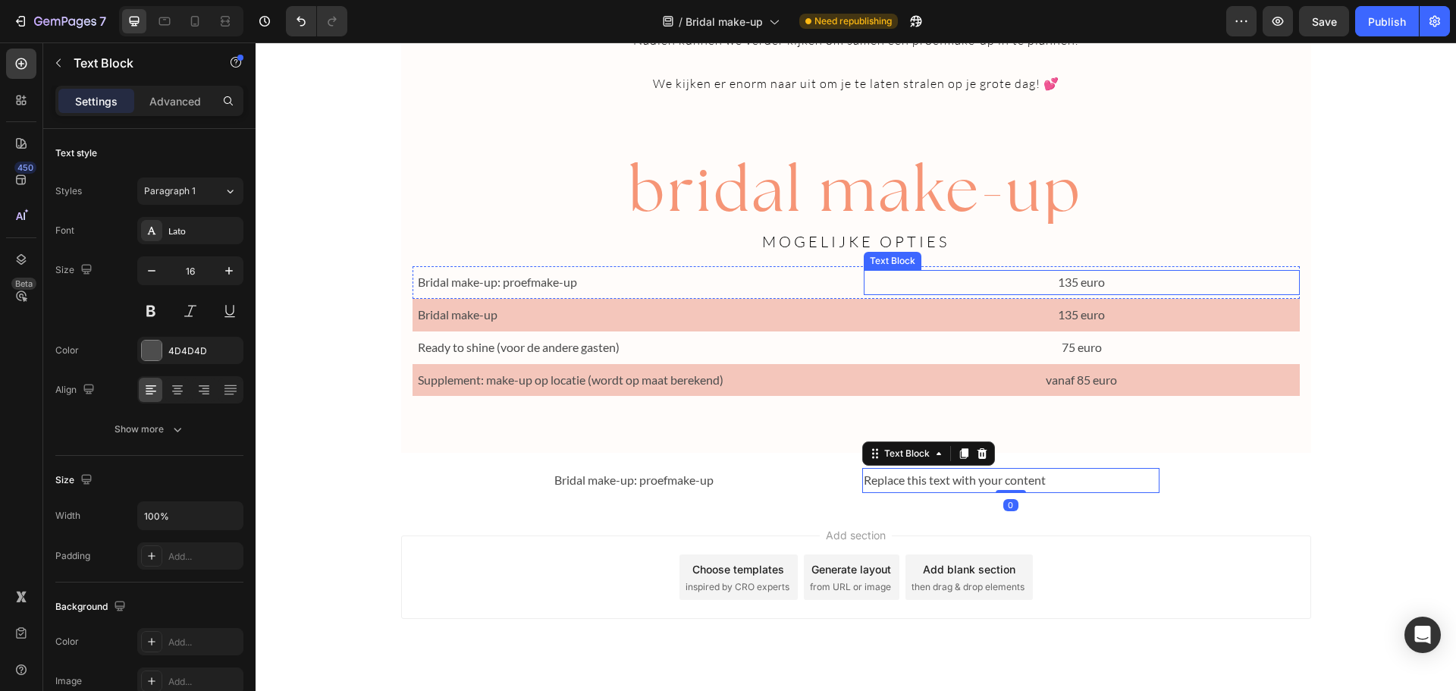
click at [1068, 284] on p "135 euro" at bounding box center [1081, 282] width 433 height 22
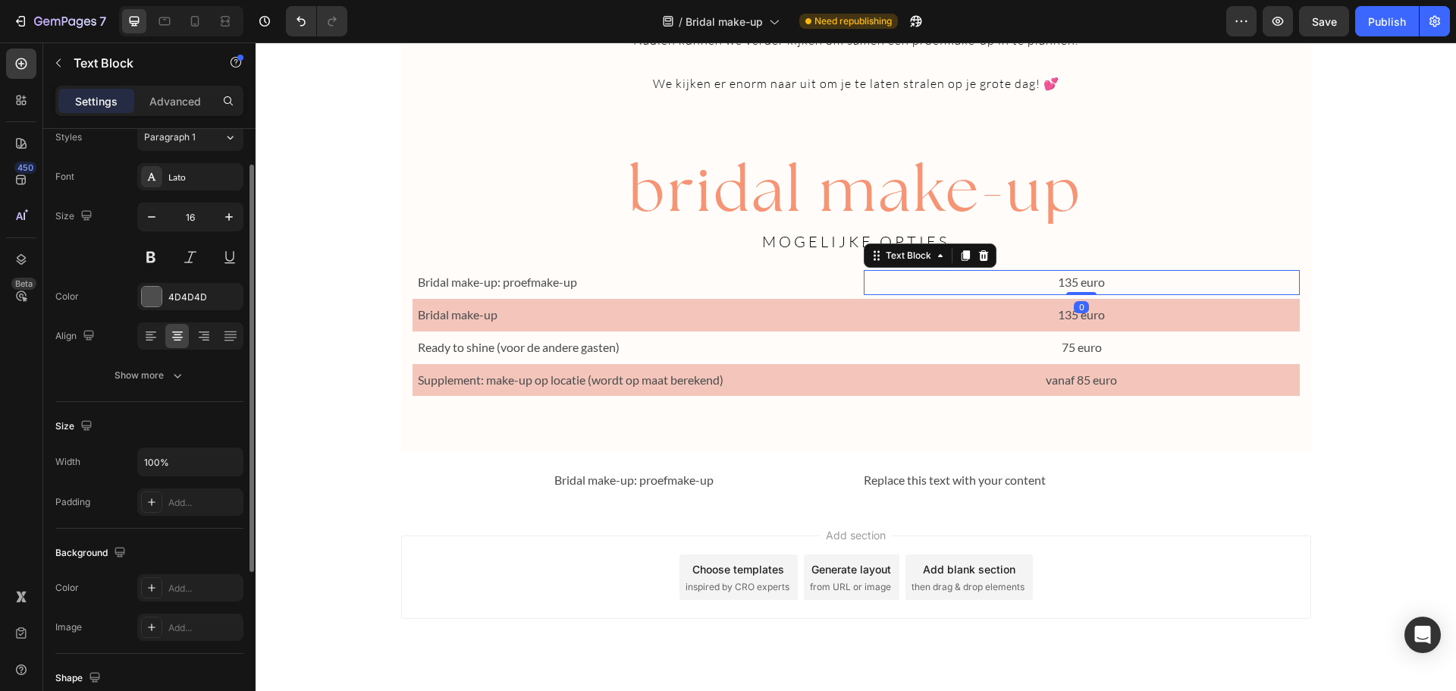
click at [1068, 284] on p "135 euro" at bounding box center [1081, 282] width 433 height 22
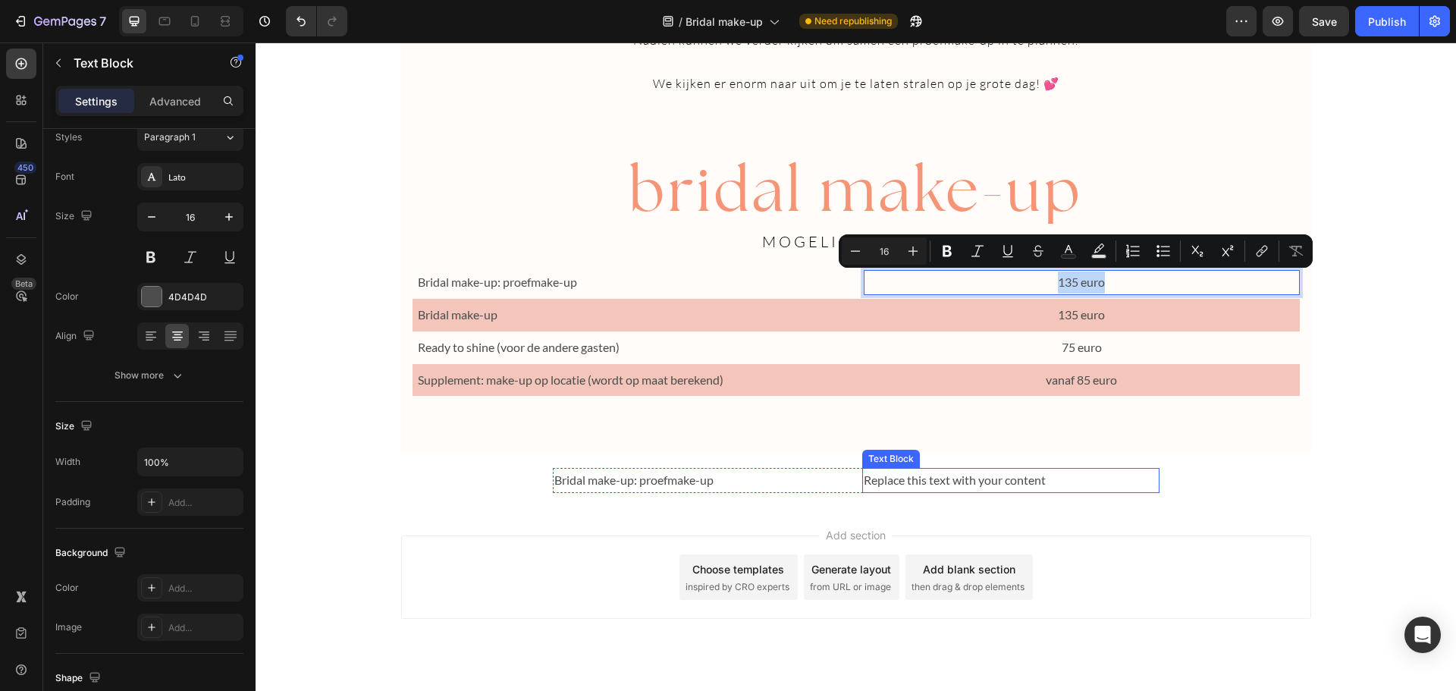
click at [975, 485] on div "Replace this text with your content" at bounding box center [1010, 480] width 297 height 25
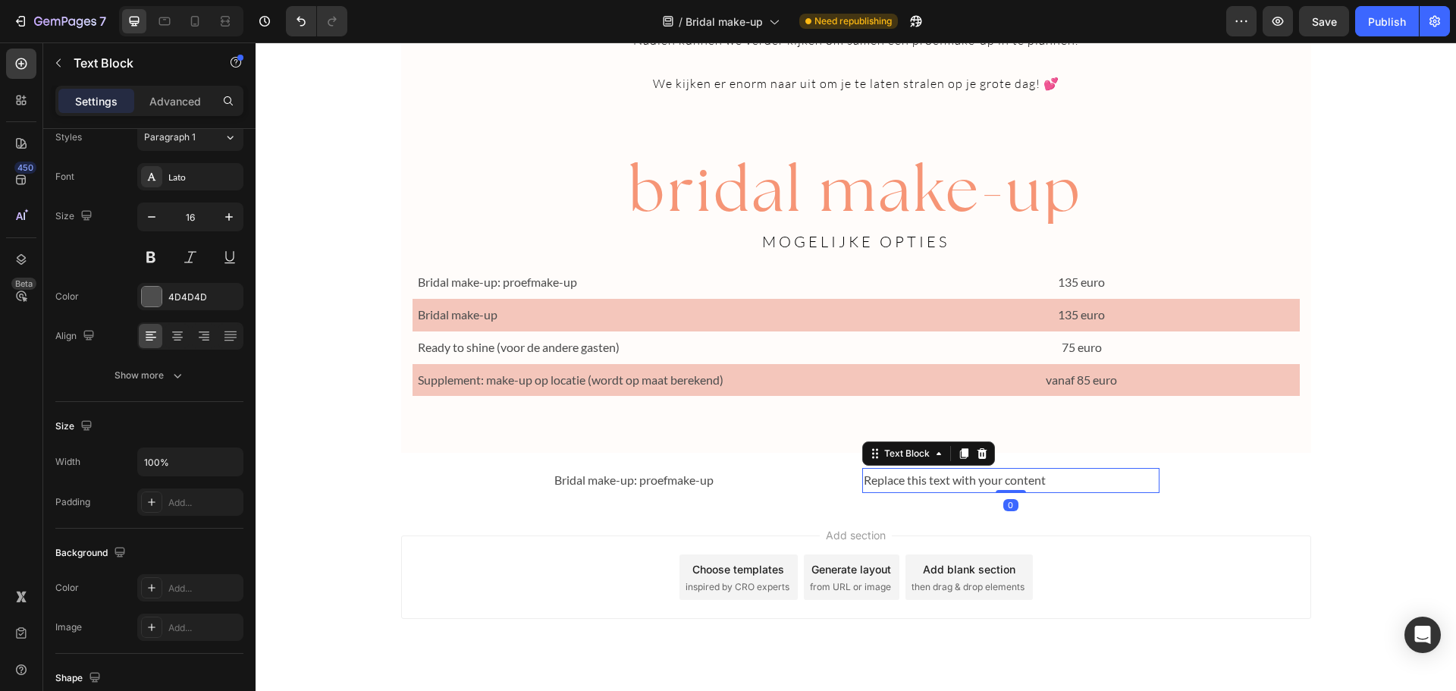
click at [975, 485] on div "Replace this text with your content" at bounding box center [1010, 480] width 297 height 25
click at [975, 485] on p "Replace this text with your content" at bounding box center [1011, 480] width 294 height 22
click at [1284, 576] on div "Add section Choose templates inspired by CRO experts Generate layout from URL o…" at bounding box center [856, 576] width 910 height 83
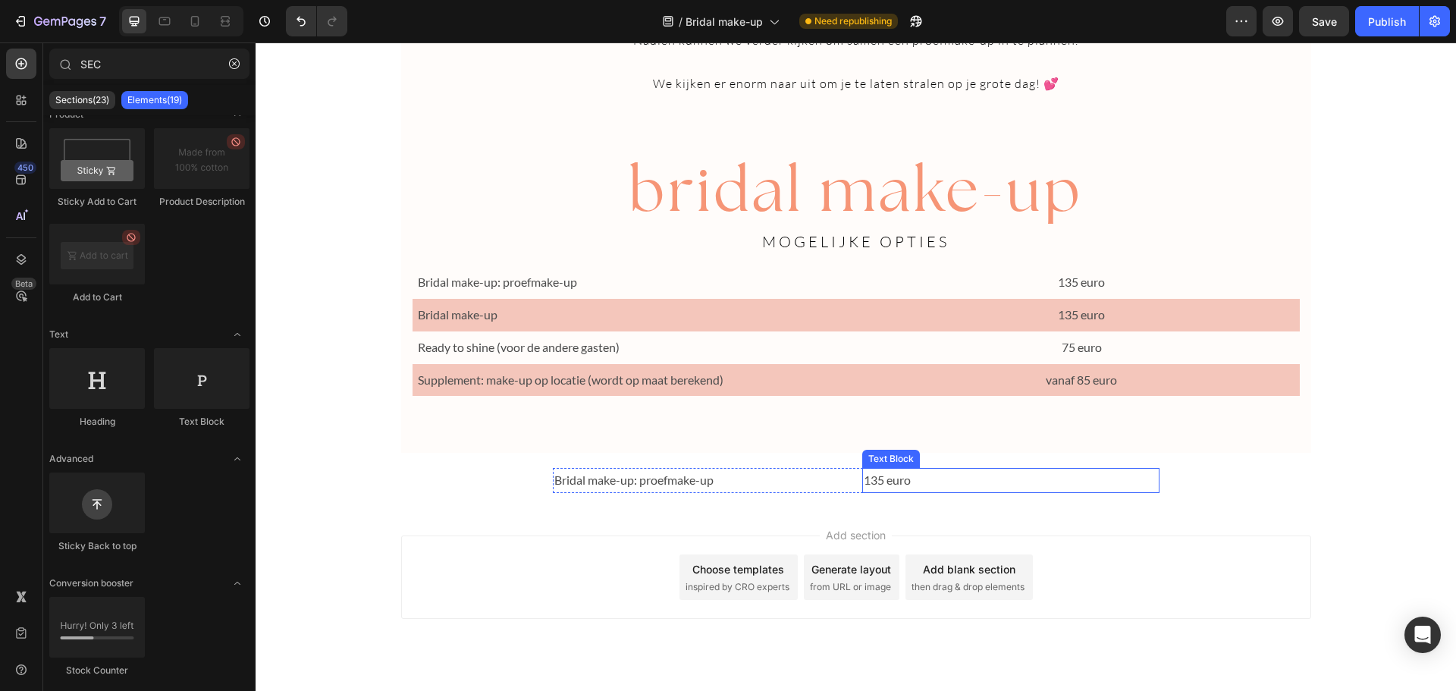
click at [872, 481] on p "135 euro" at bounding box center [1011, 480] width 294 height 22
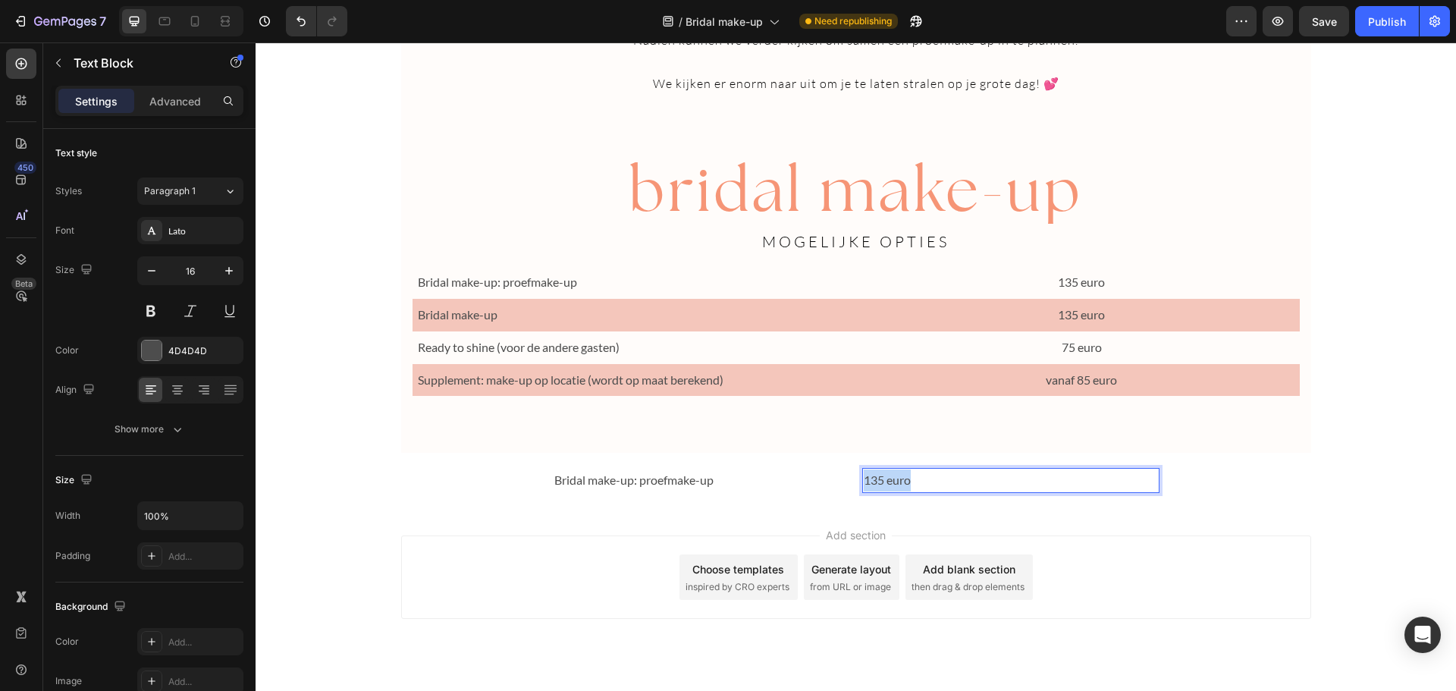
click at [872, 481] on p "135 euro" at bounding box center [1011, 480] width 294 height 22
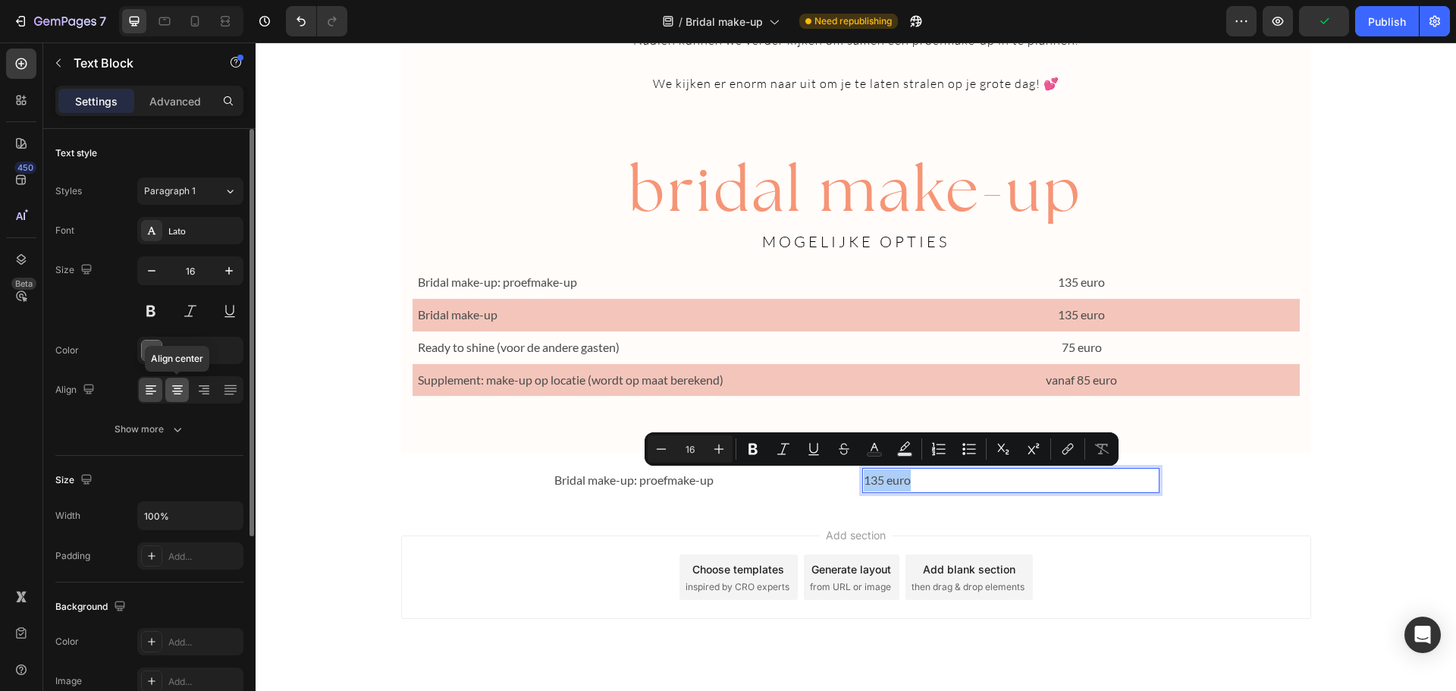
click at [180, 386] on icon at bounding box center [177, 386] width 11 height 2
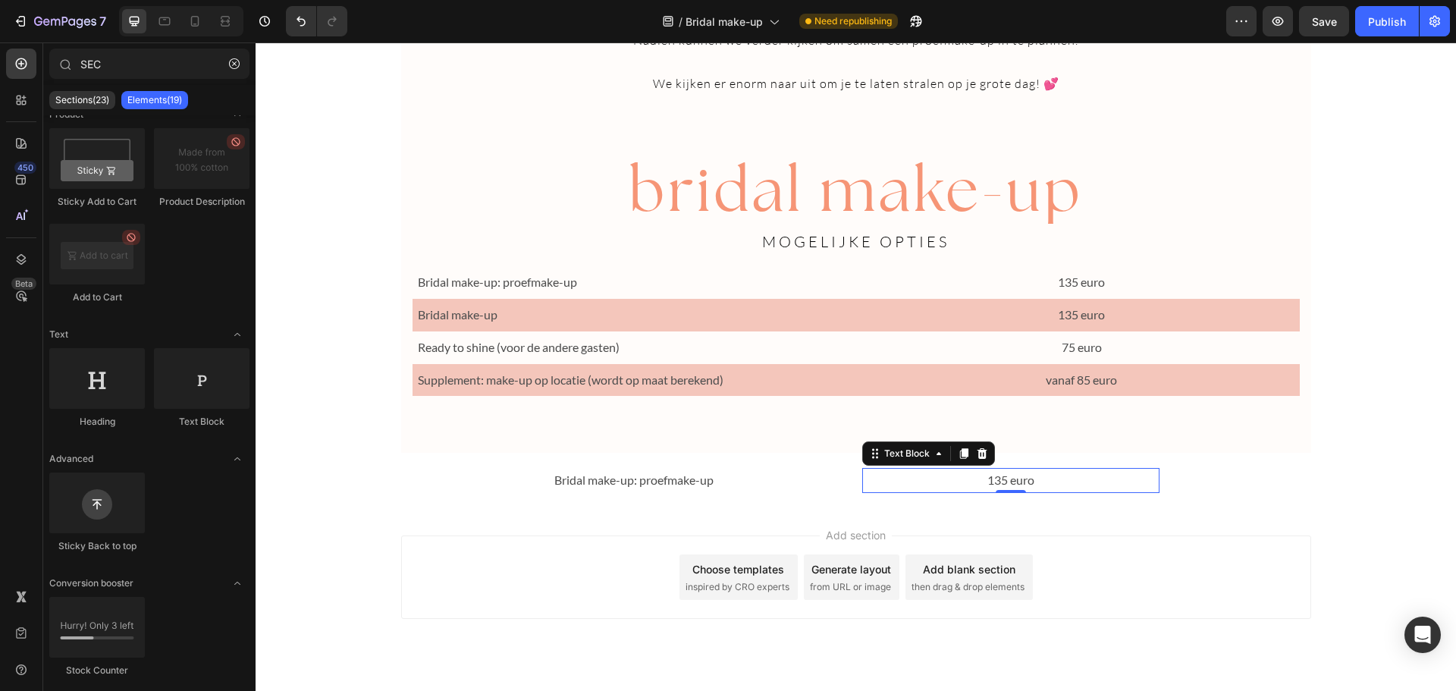
click at [1133, 482] on p "135 euro" at bounding box center [1011, 480] width 294 height 22
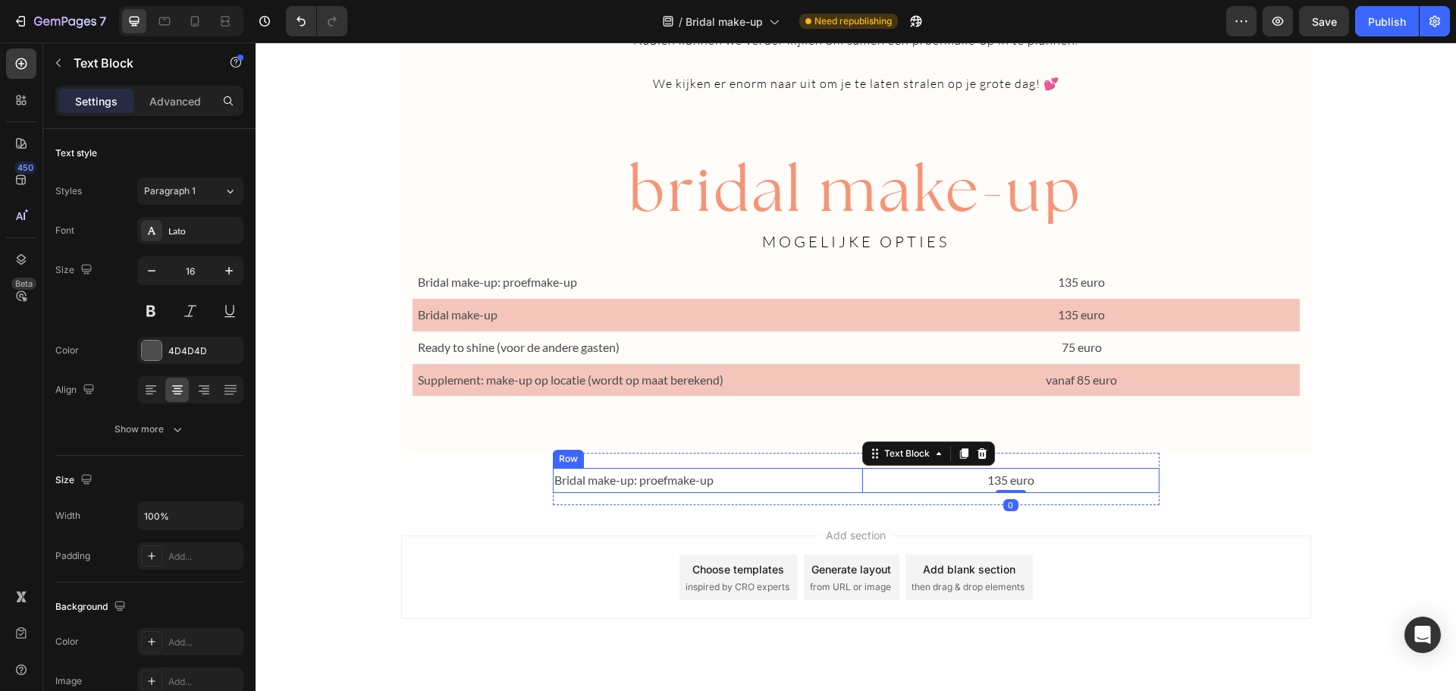
click at [845, 484] on div "Bridal make-up: proefmake-up Text Block 135 euro Text Block 0 Row" at bounding box center [856, 480] width 607 height 25
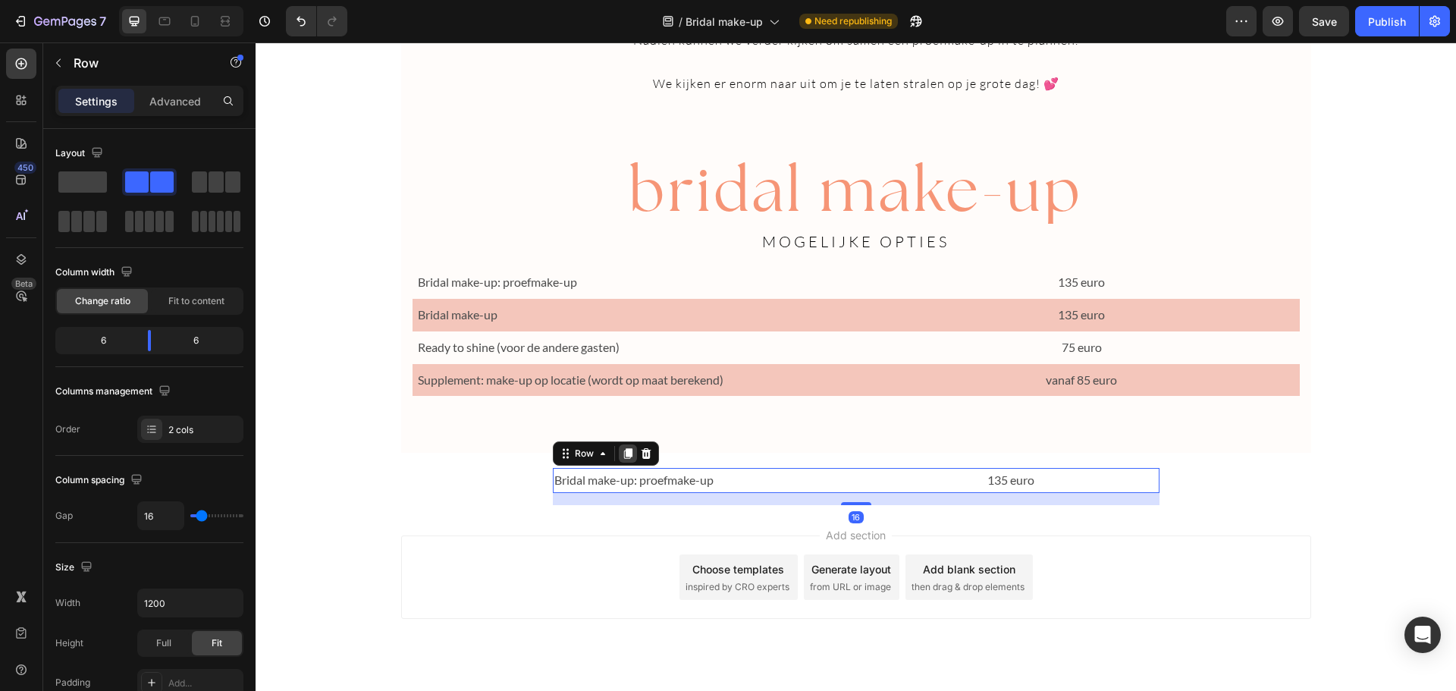
click at [622, 454] on icon at bounding box center [628, 453] width 12 height 12
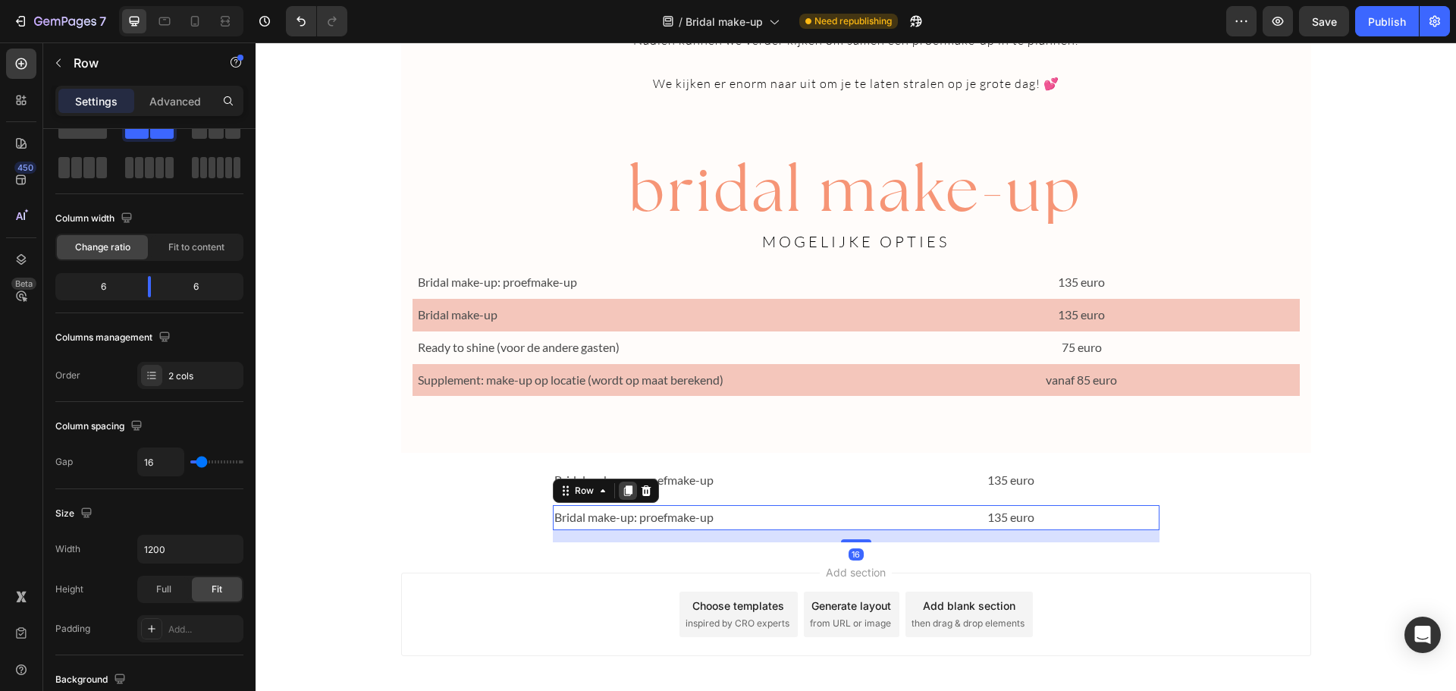
click at [623, 487] on icon at bounding box center [627, 490] width 8 height 11
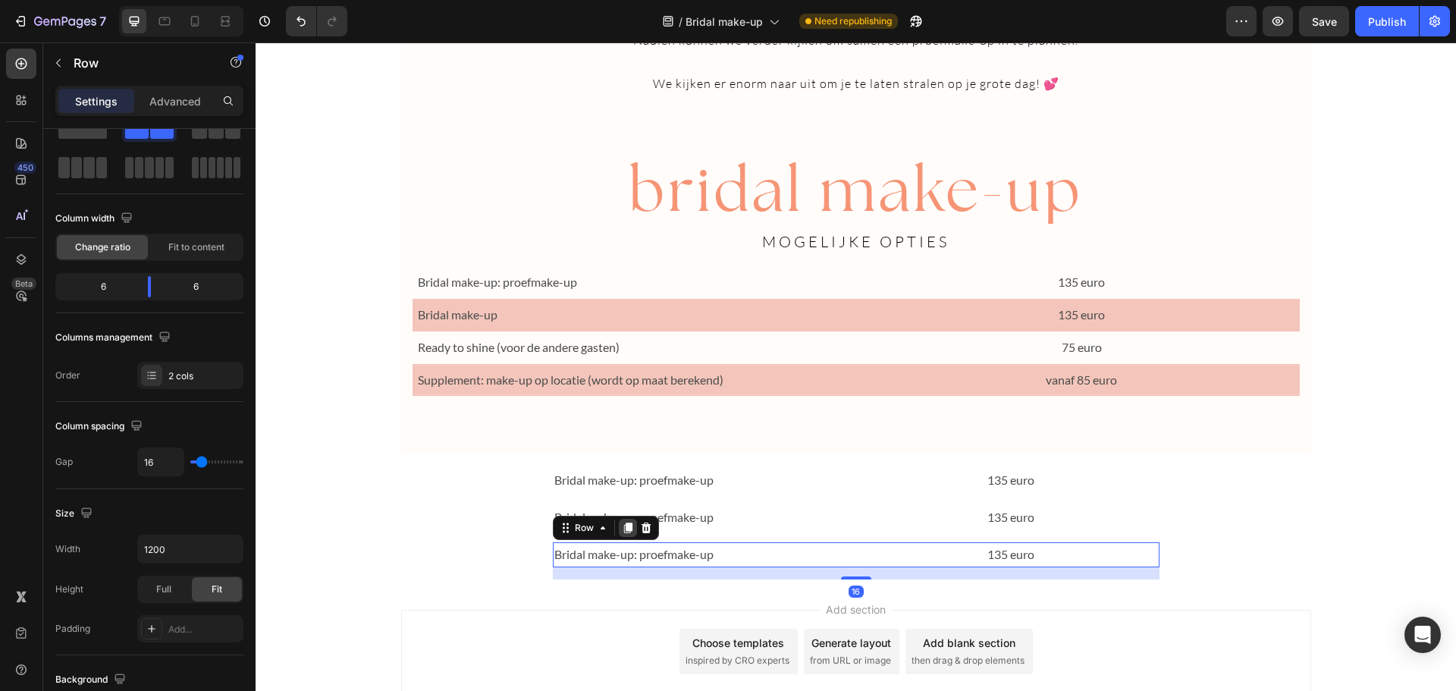
click at [623, 528] on icon at bounding box center [627, 527] width 8 height 11
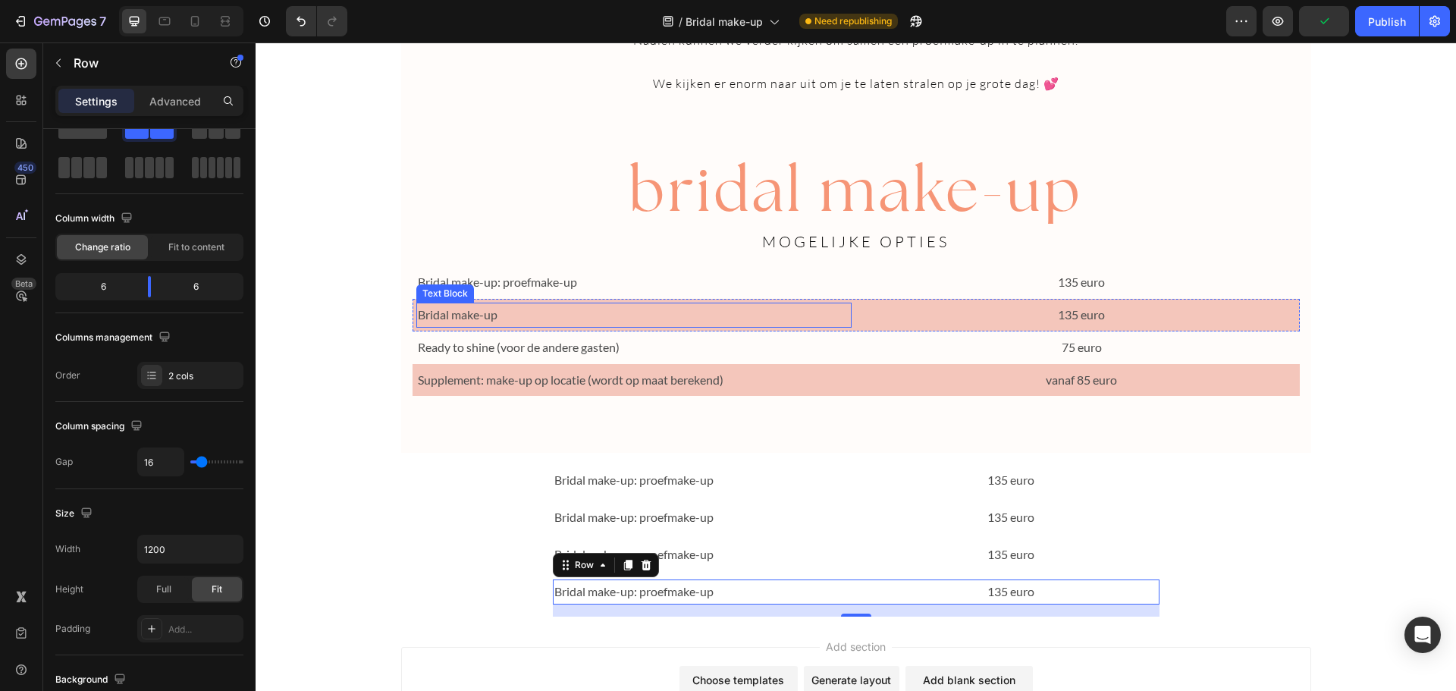
click at [466, 312] on p "Bridal make-up" at bounding box center [634, 315] width 433 height 22
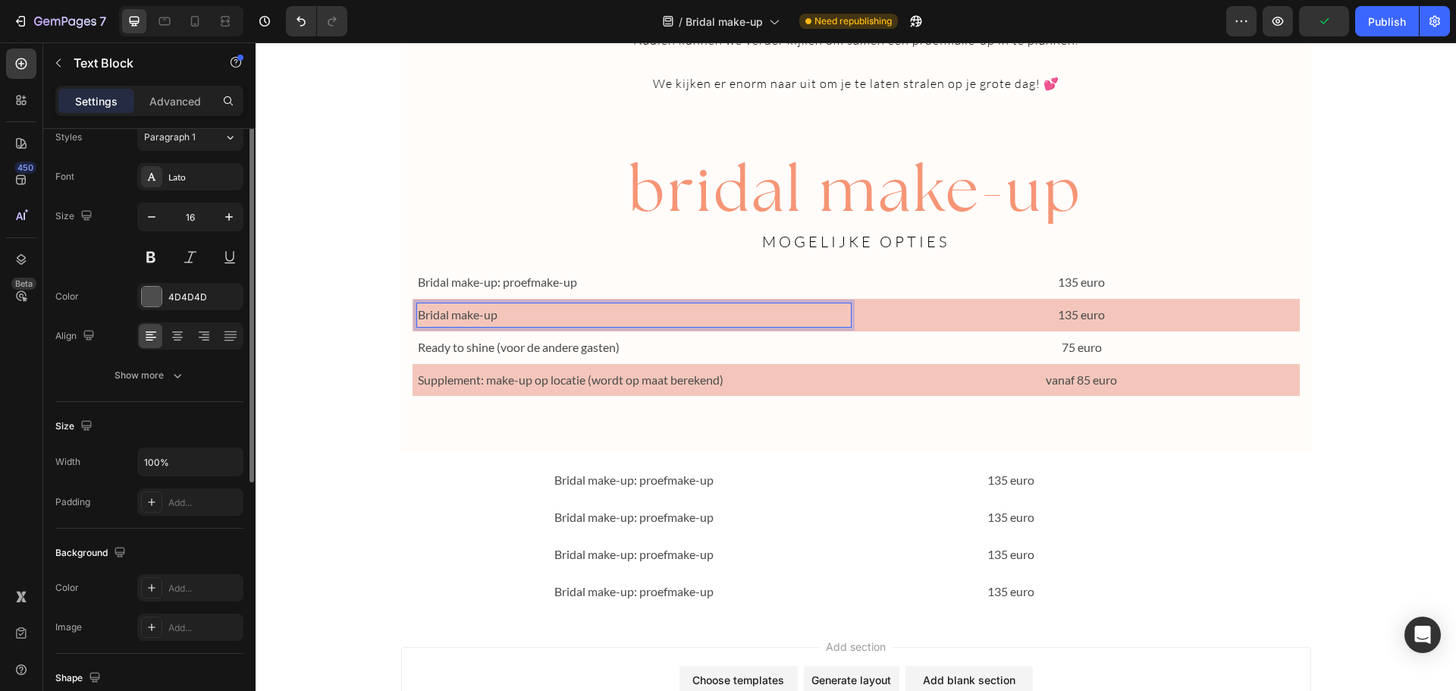
scroll to position [0, 0]
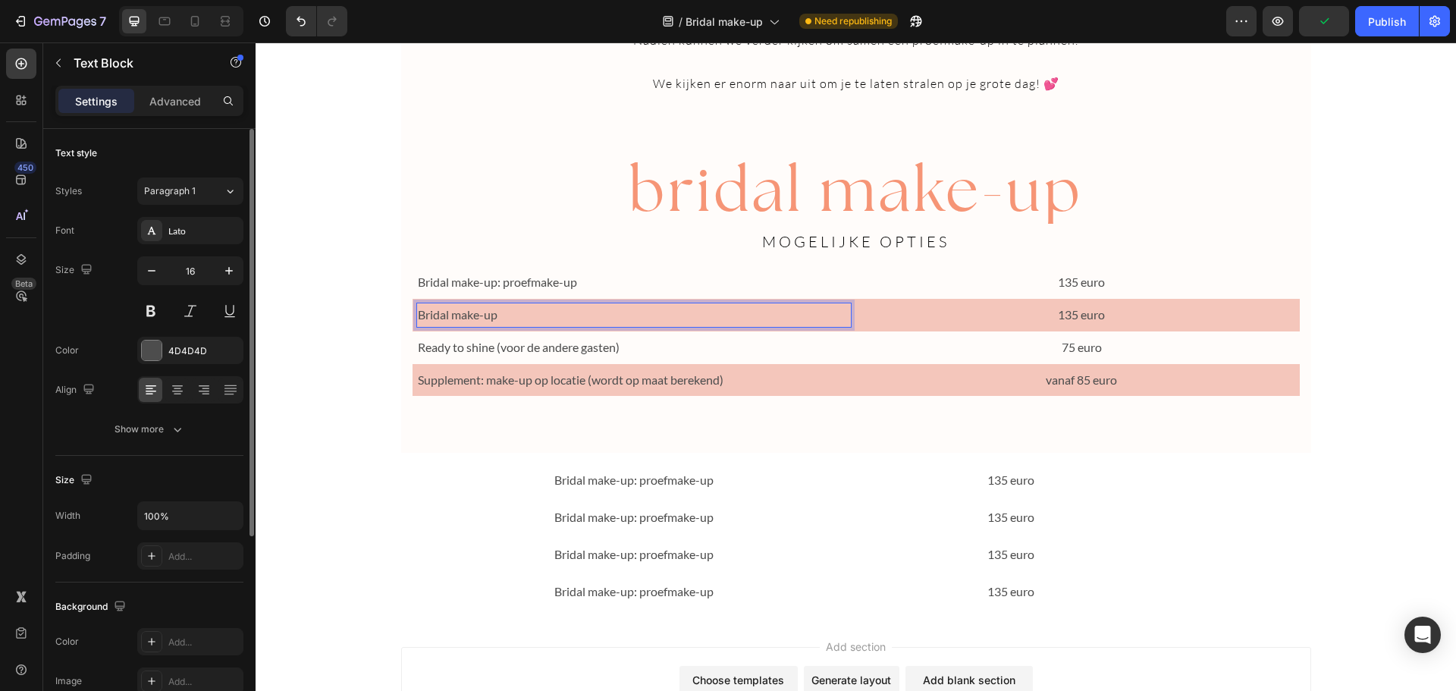
click at [466, 312] on p "Bridal make-up" at bounding box center [634, 315] width 433 height 22
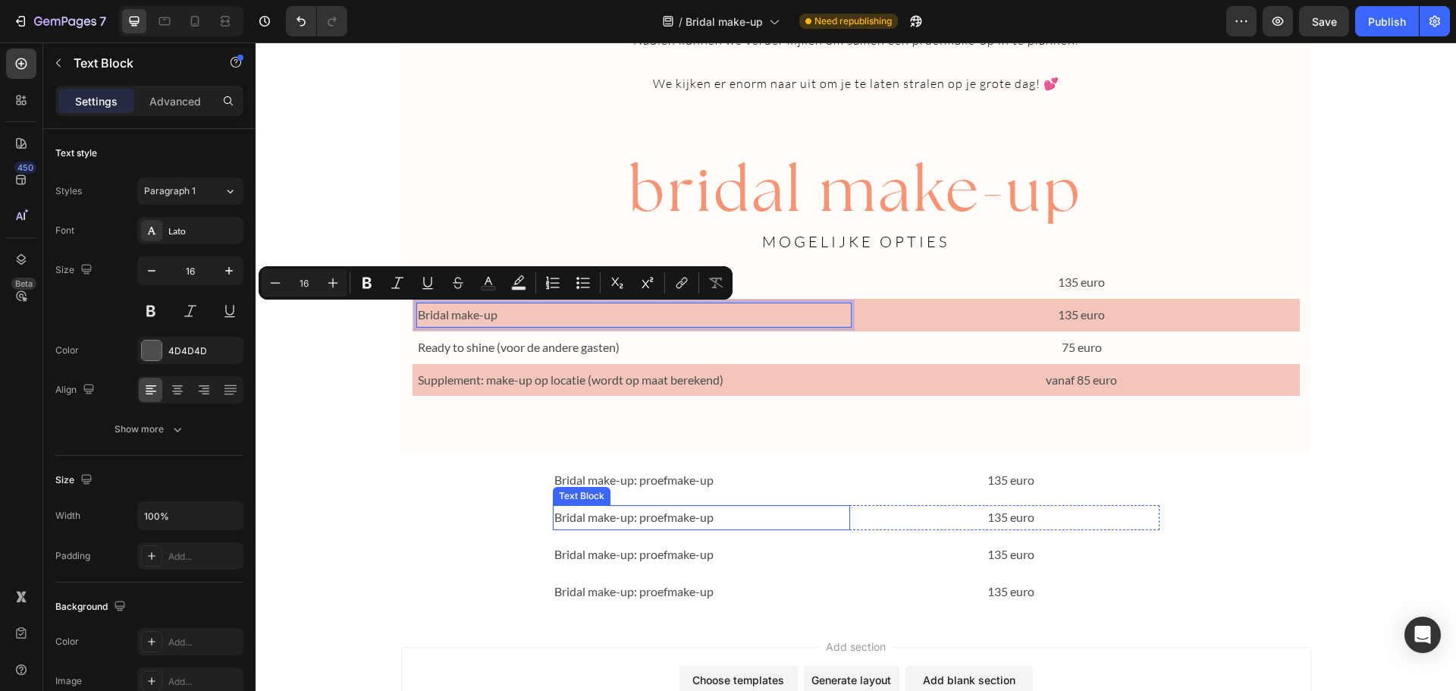
click at [616, 511] on p "Bridal make-up: proefmake-up" at bounding box center [701, 518] width 294 height 22
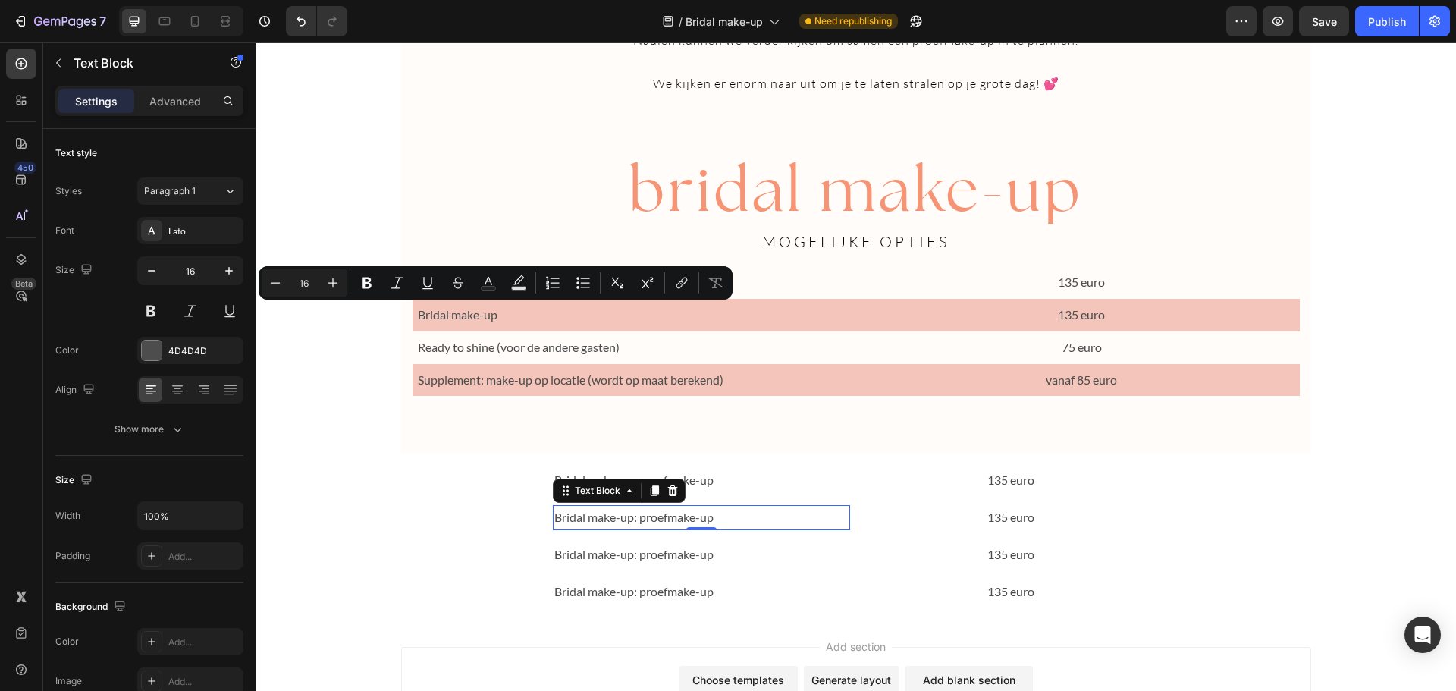
click at [616, 511] on p "Bridal make-up: proefmake-up" at bounding box center [701, 518] width 294 height 22
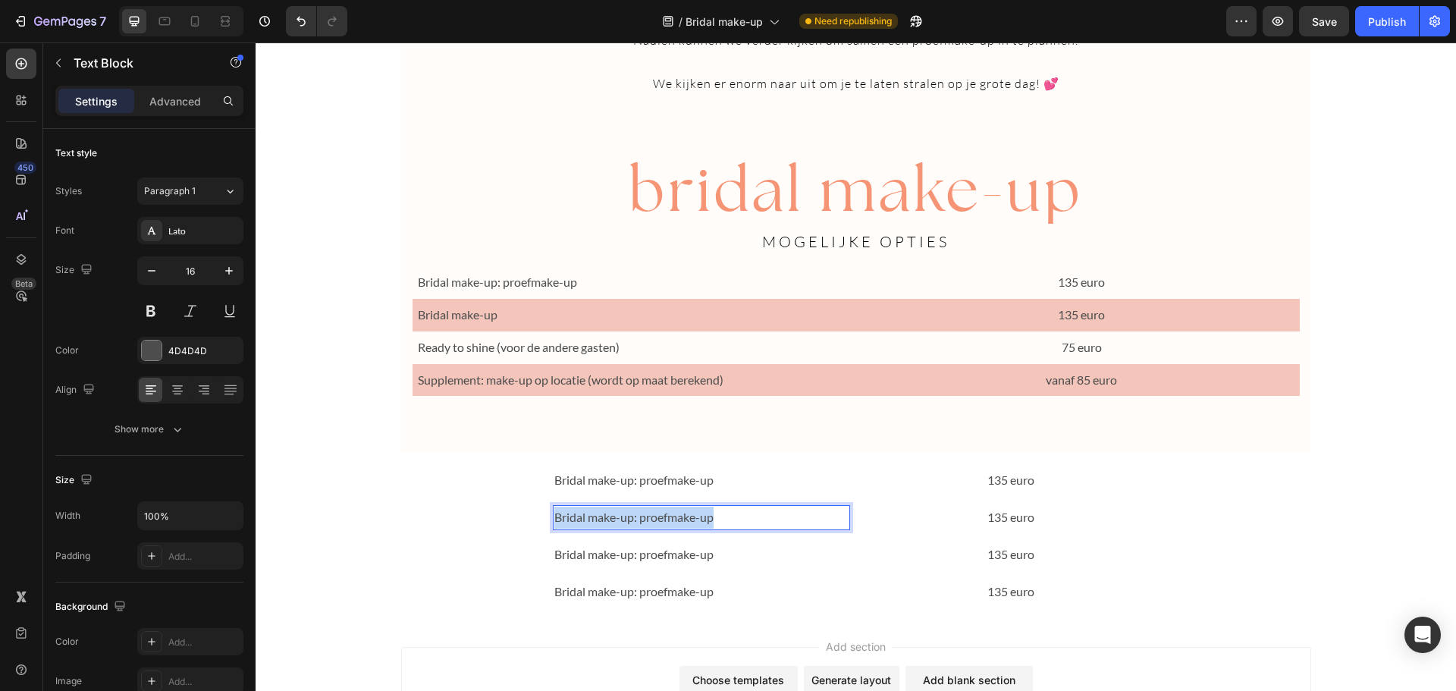
click at [616, 511] on p "Bridal make-up: proefmake-up" at bounding box center [701, 518] width 294 height 22
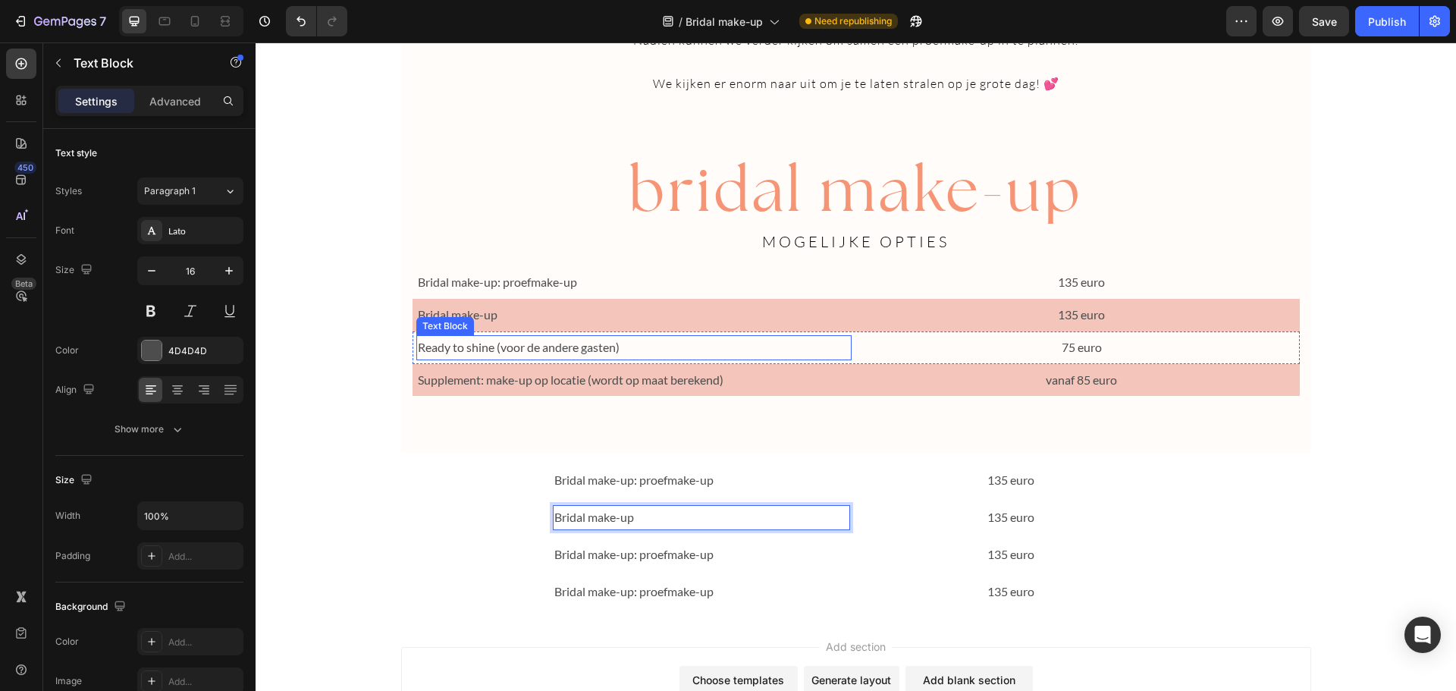
click at [557, 348] on p "Ready to shine (voor de andere gasten)" at bounding box center [634, 348] width 433 height 22
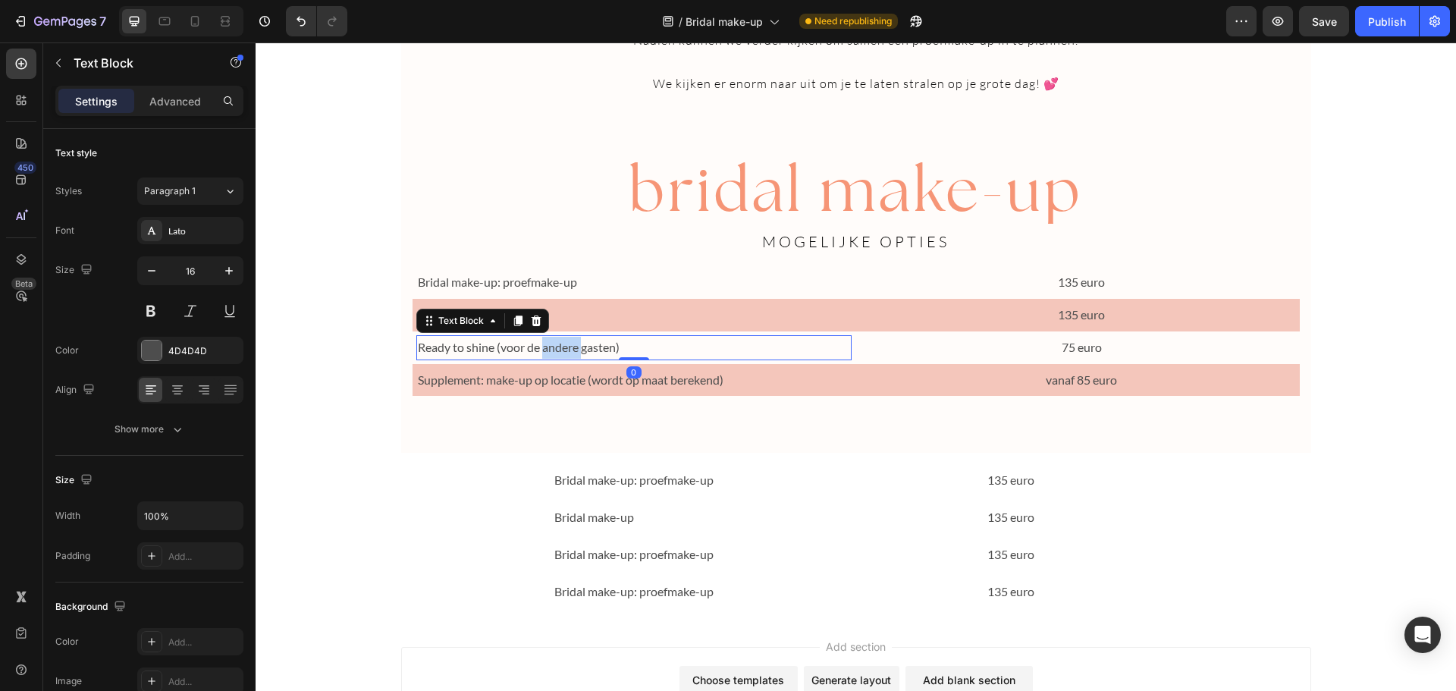
click at [557, 348] on p "Ready to shine (voor de andere gasten)" at bounding box center [634, 348] width 433 height 22
click at [293, 24] on icon "Undo/Redo" at bounding box center [300, 21] width 15 height 15
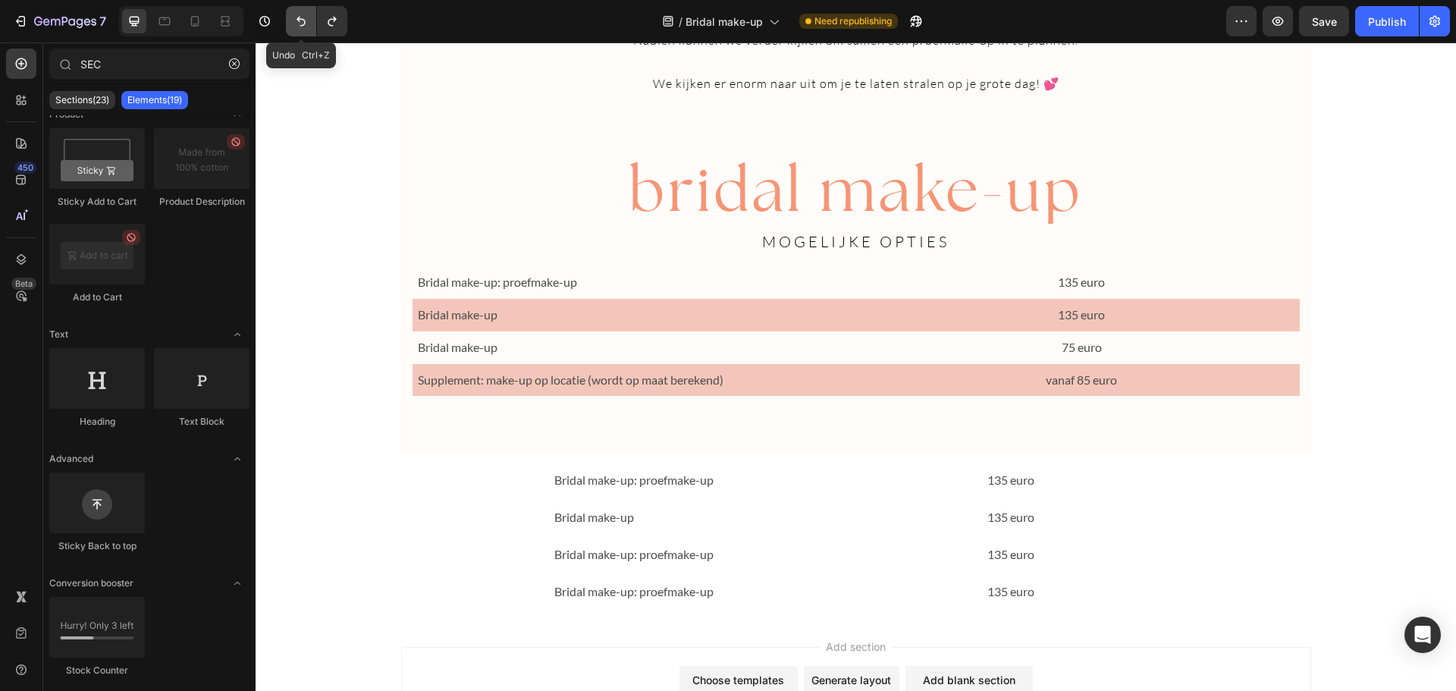
click at [303, 23] on icon "Undo/Redo" at bounding box center [300, 21] width 15 height 15
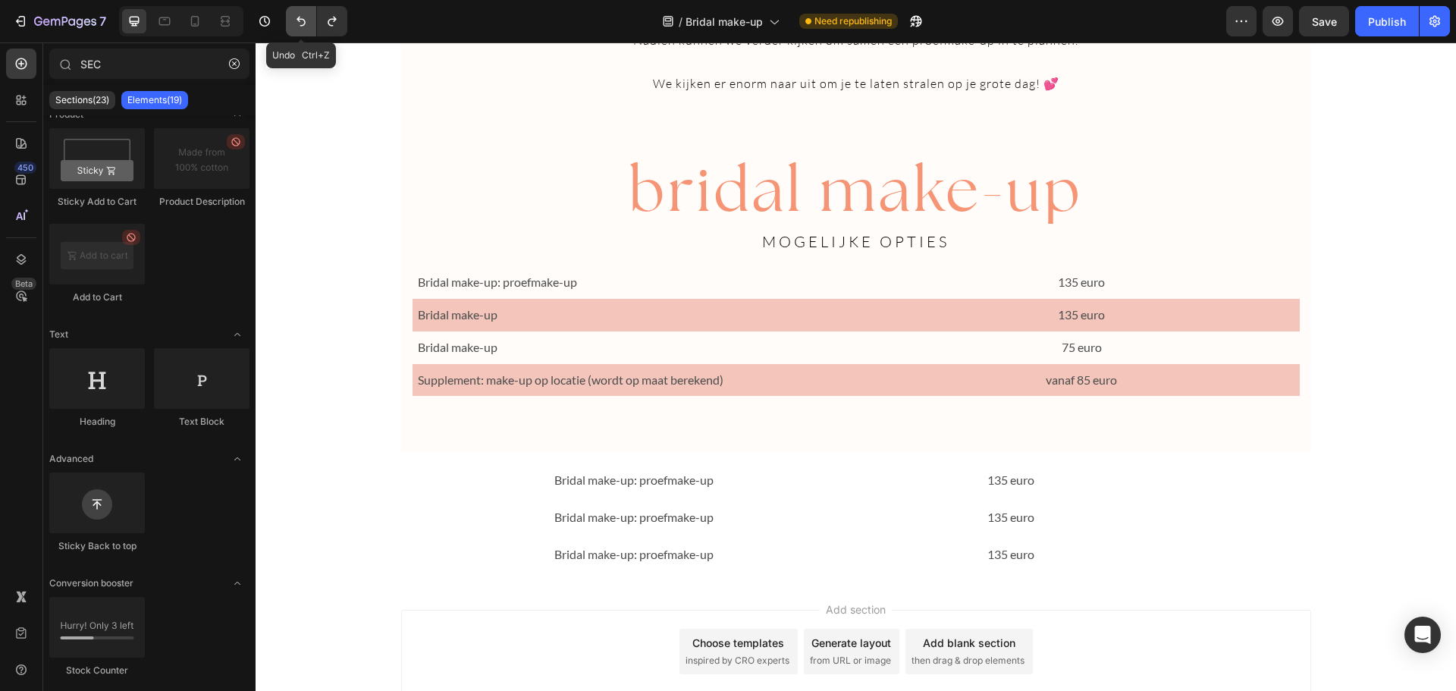
click at [303, 23] on icon "Undo/Redo" at bounding box center [300, 21] width 15 height 15
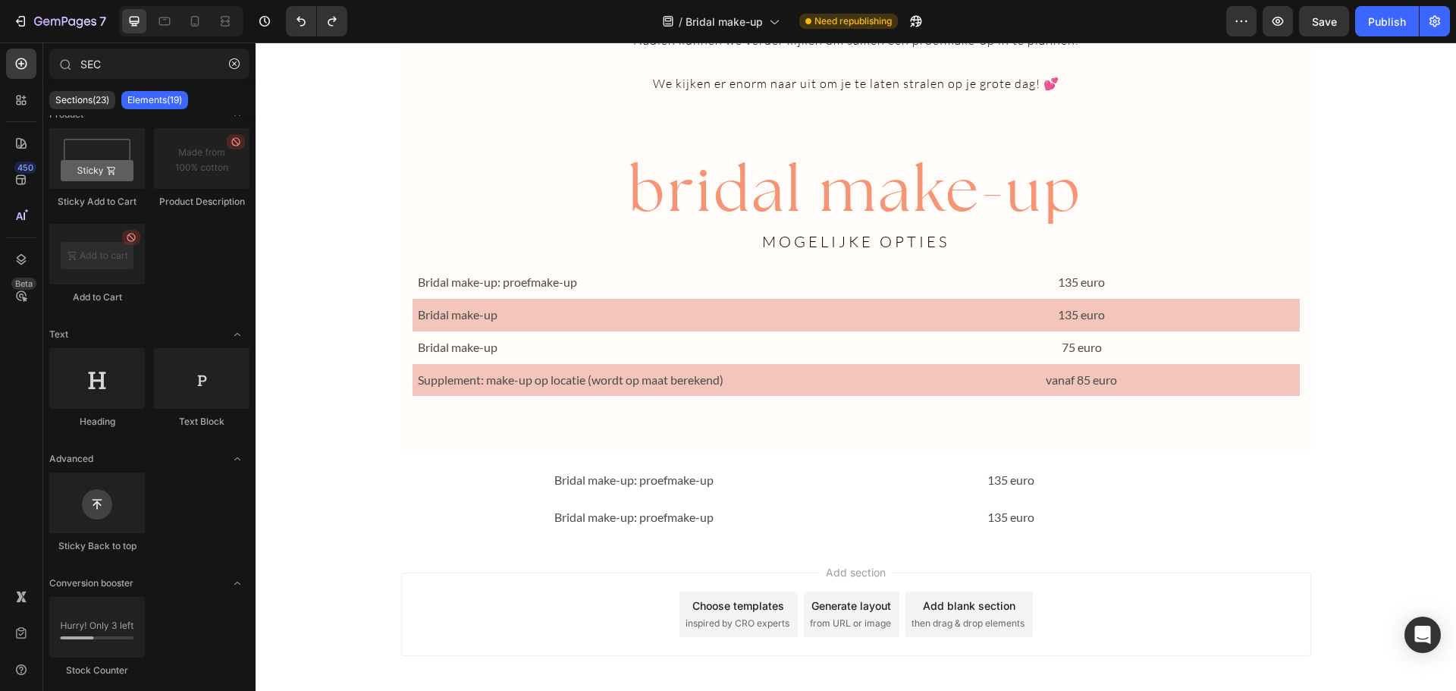
click at [331, 24] on icon "Undo/Redo" at bounding box center [332, 21] width 15 height 15
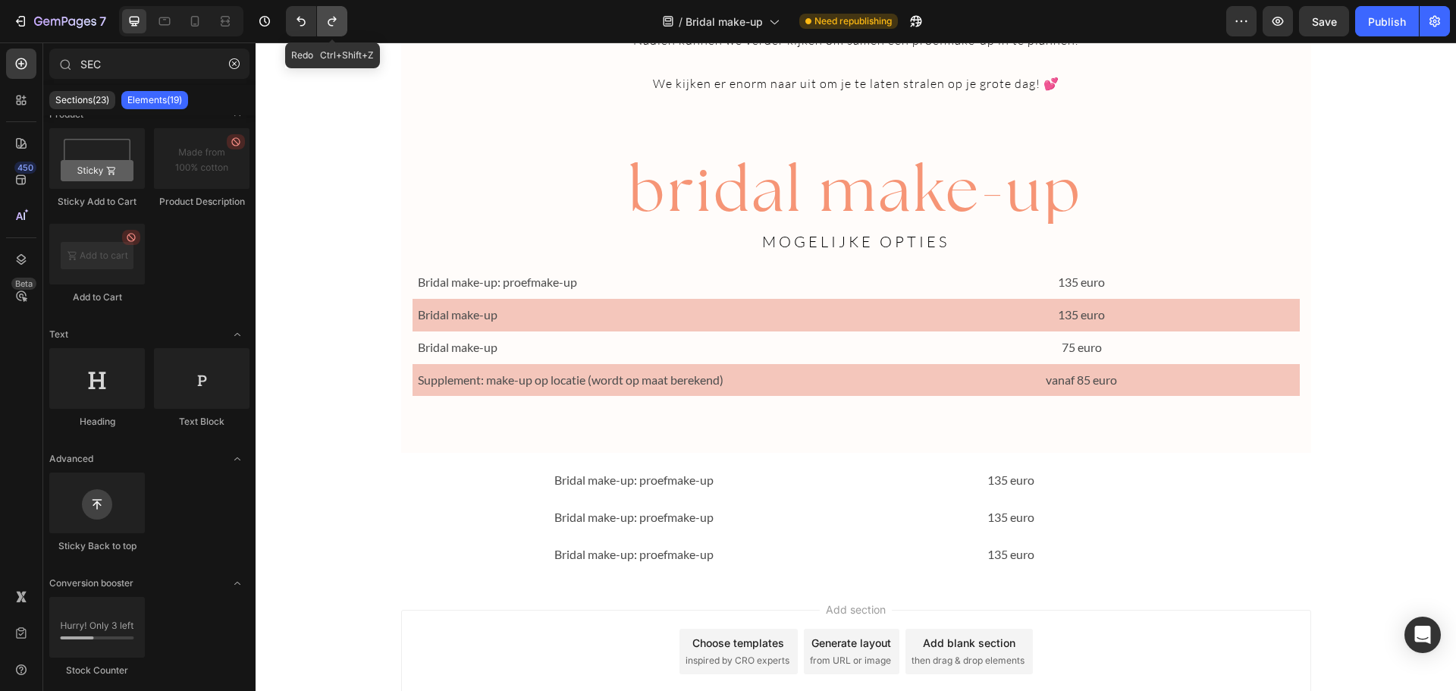
click at [331, 24] on icon "Undo/Redo" at bounding box center [332, 21] width 15 height 15
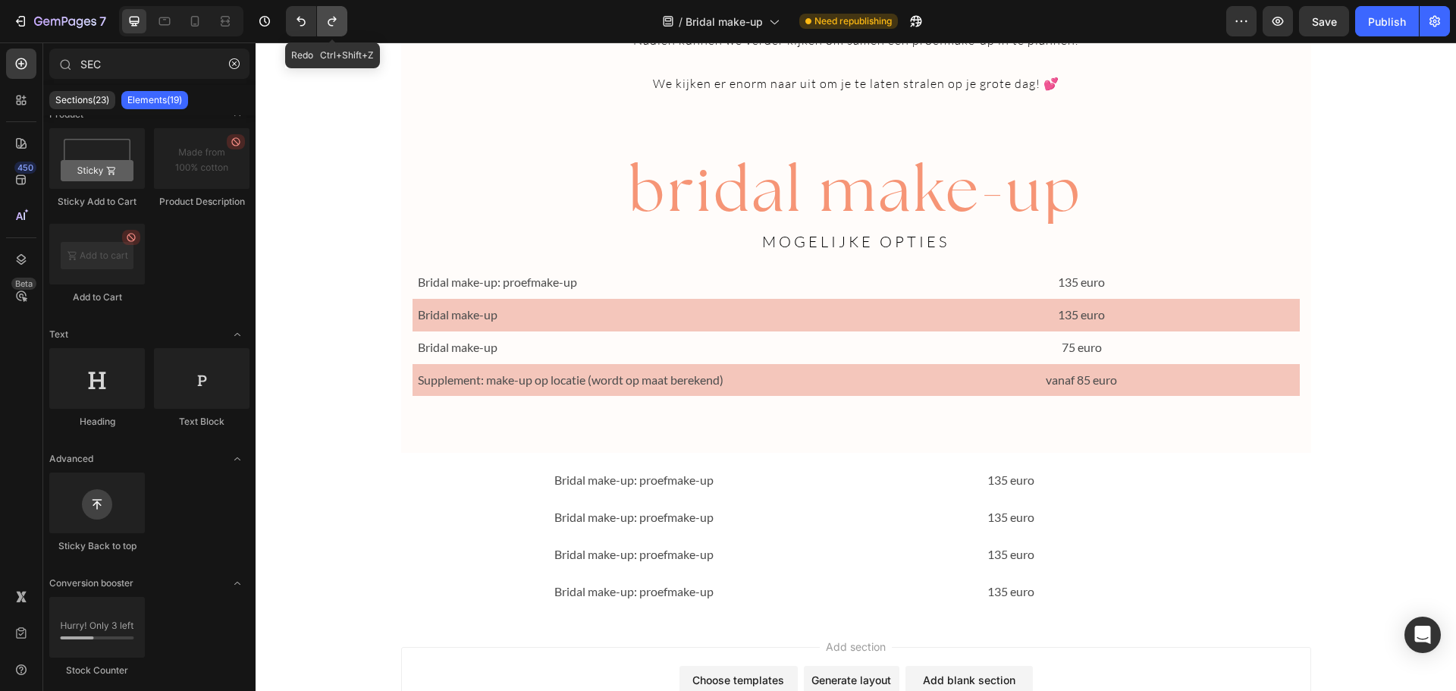
click at [331, 24] on icon "Undo/Redo" at bounding box center [332, 21] width 15 height 15
click at [297, 19] on icon "Undo/Redo" at bounding box center [300, 22] width 9 height 10
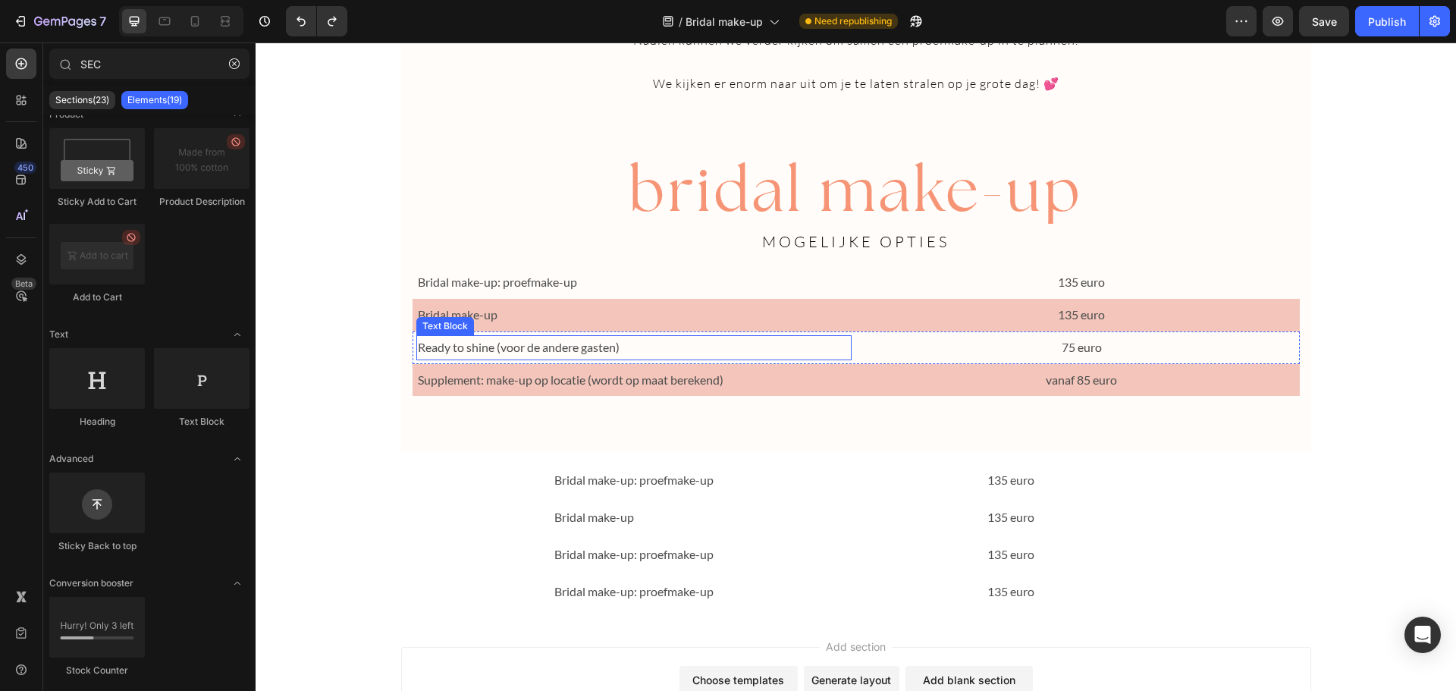
click at [460, 347] on p "Ready to shine (voor de andere gasten)" at bounding box center [634, 348] width 433 height 22
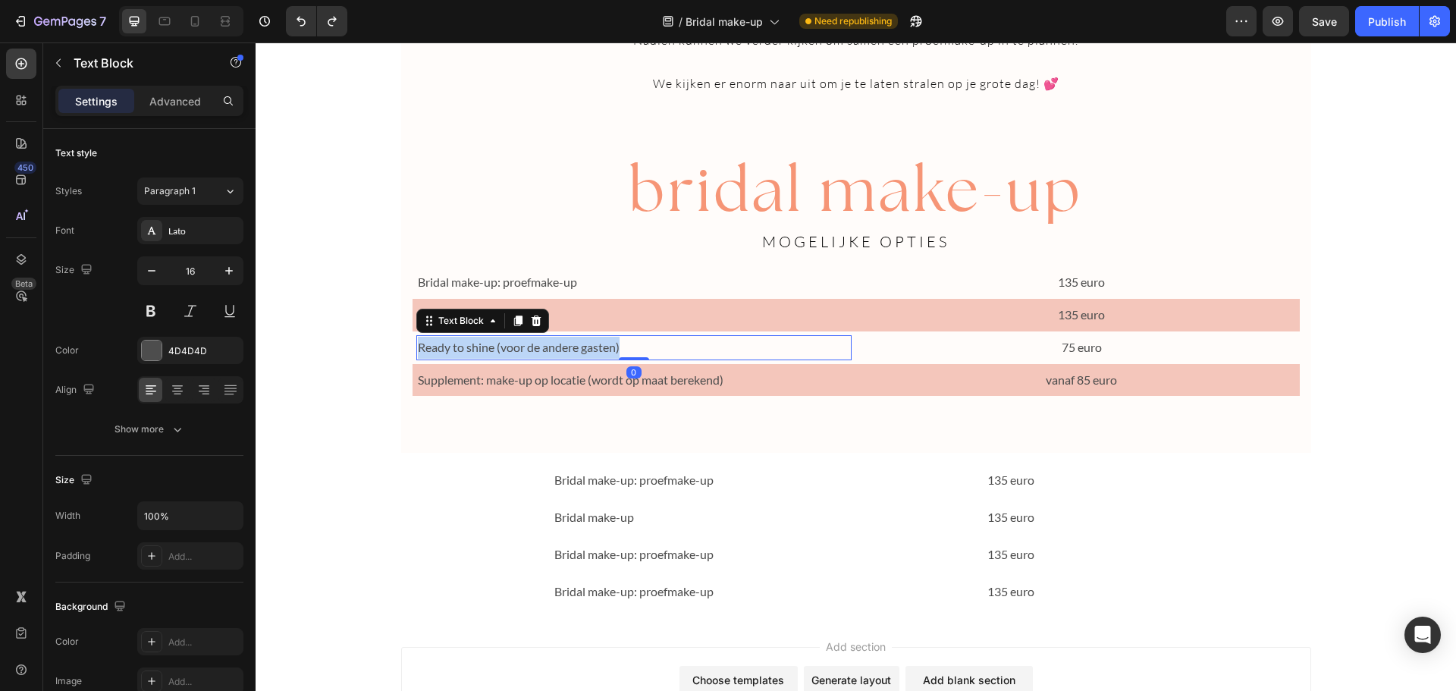
click at [460, 347] on p "Ready to shine (voor de andere gasten)" at bounding box center [634, 348] width 433 height 22
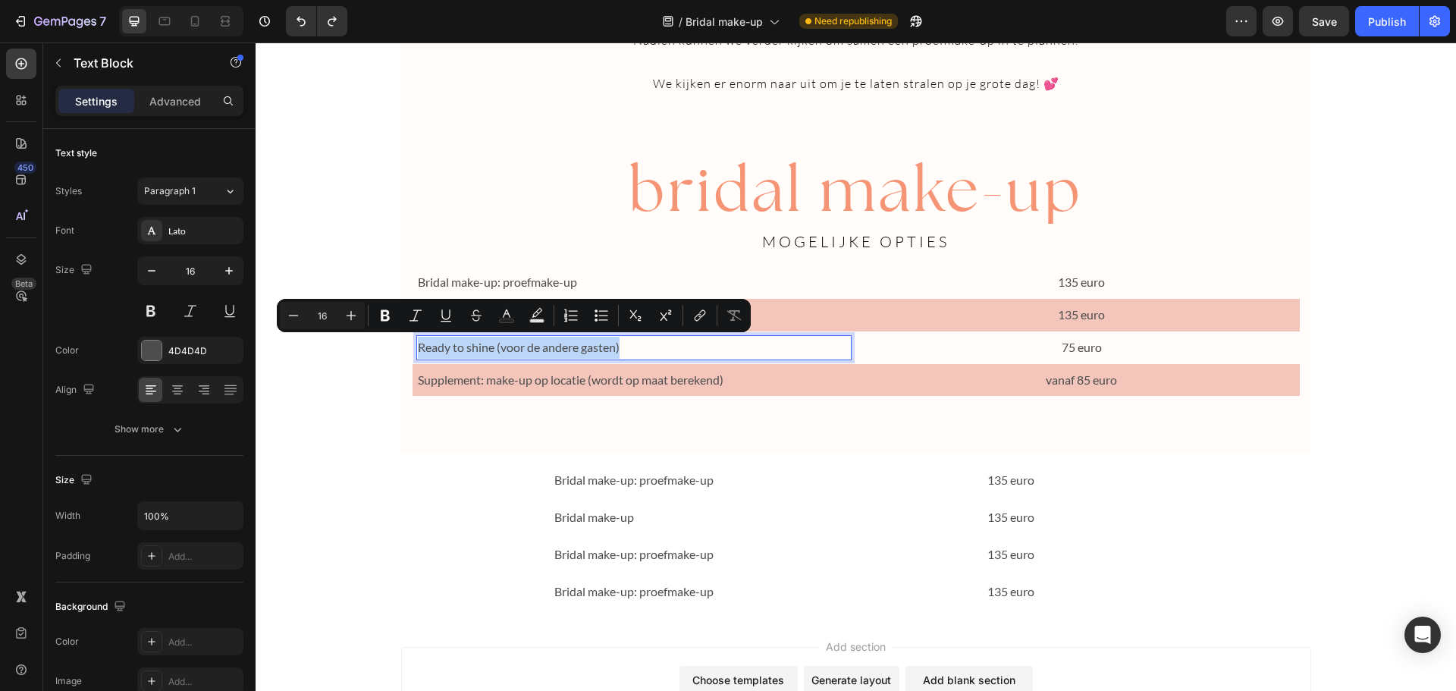
copy p "Ready to shine (voor de andere gasten)"
click at [631, 558] on p "Bridal make-up: proefmake-up" at bounding box center [701, 555] width 294 height 22
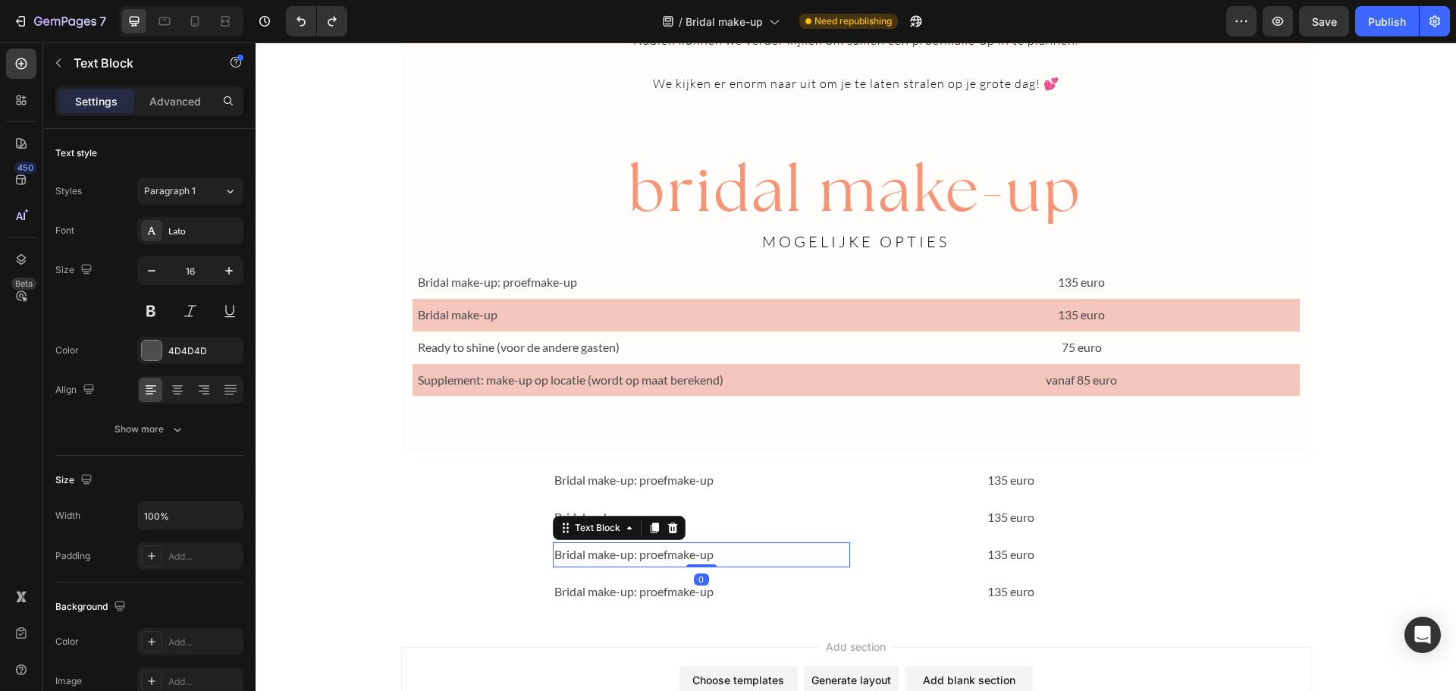
click at [631, 558] on p "Bridal make-up: proefmake-up" at bounding box center [701, 555] width 294 height 22
click at [999, 551] on p "135 euro" at bounding box center [1011, 555] width 294 height 22
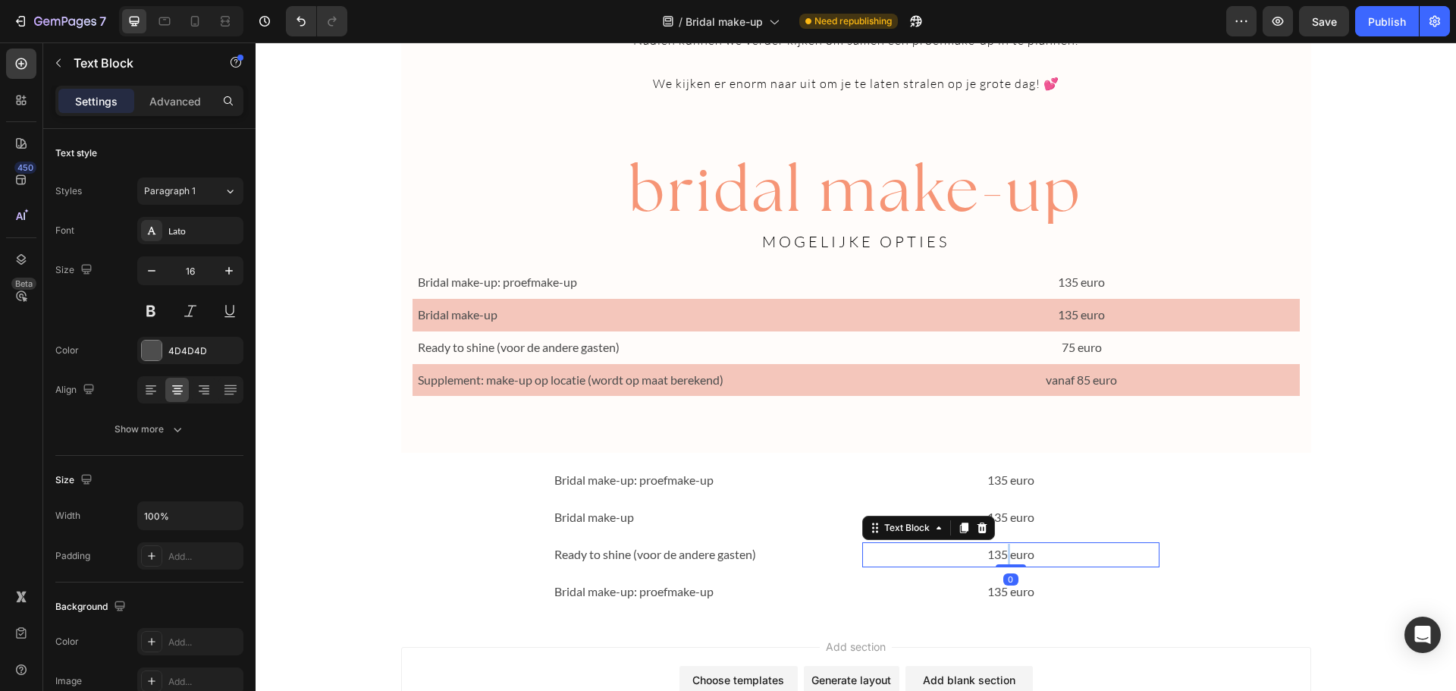
click at [999, 551] on p "135 euro" at bounding box center [1011, 555] width 294 height 22
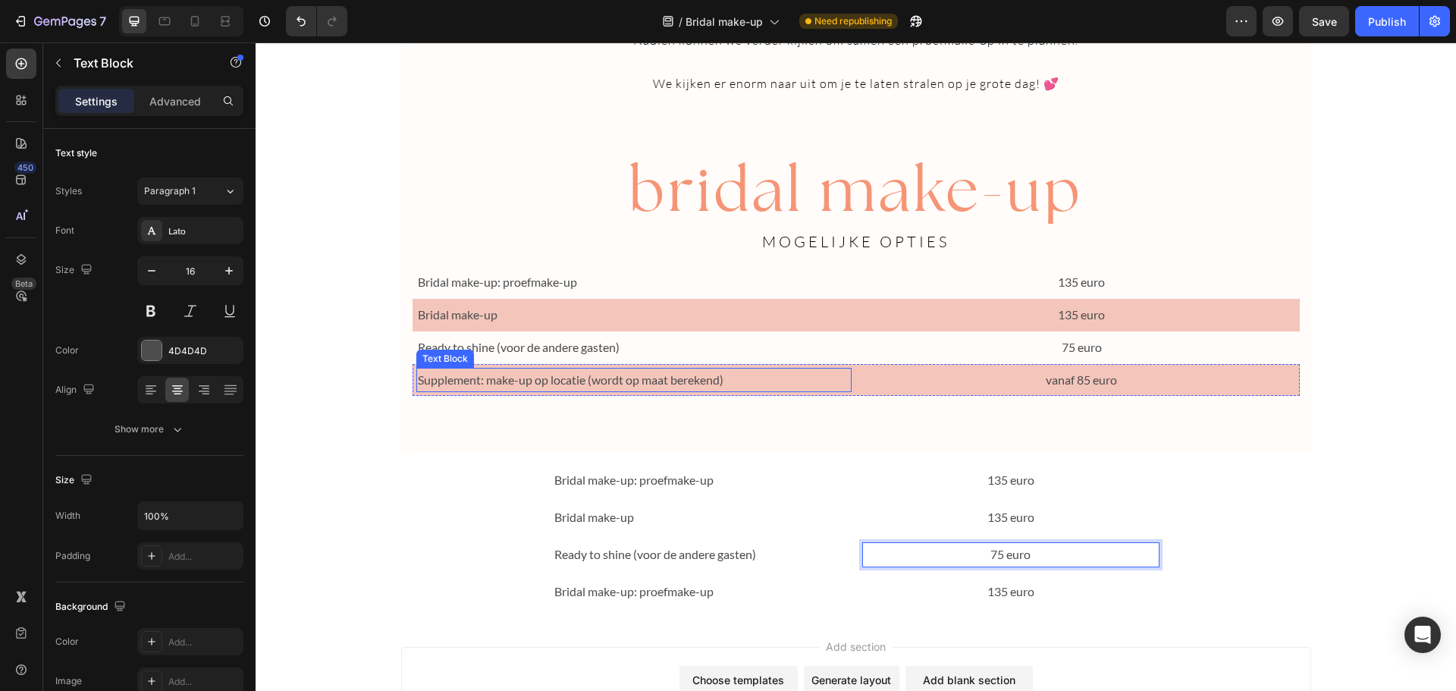
click at [610, 381] on p "Supplement: make-up op locatie (wordt op maat berekend)" at bounding box center [634, 380] width 433 height 22
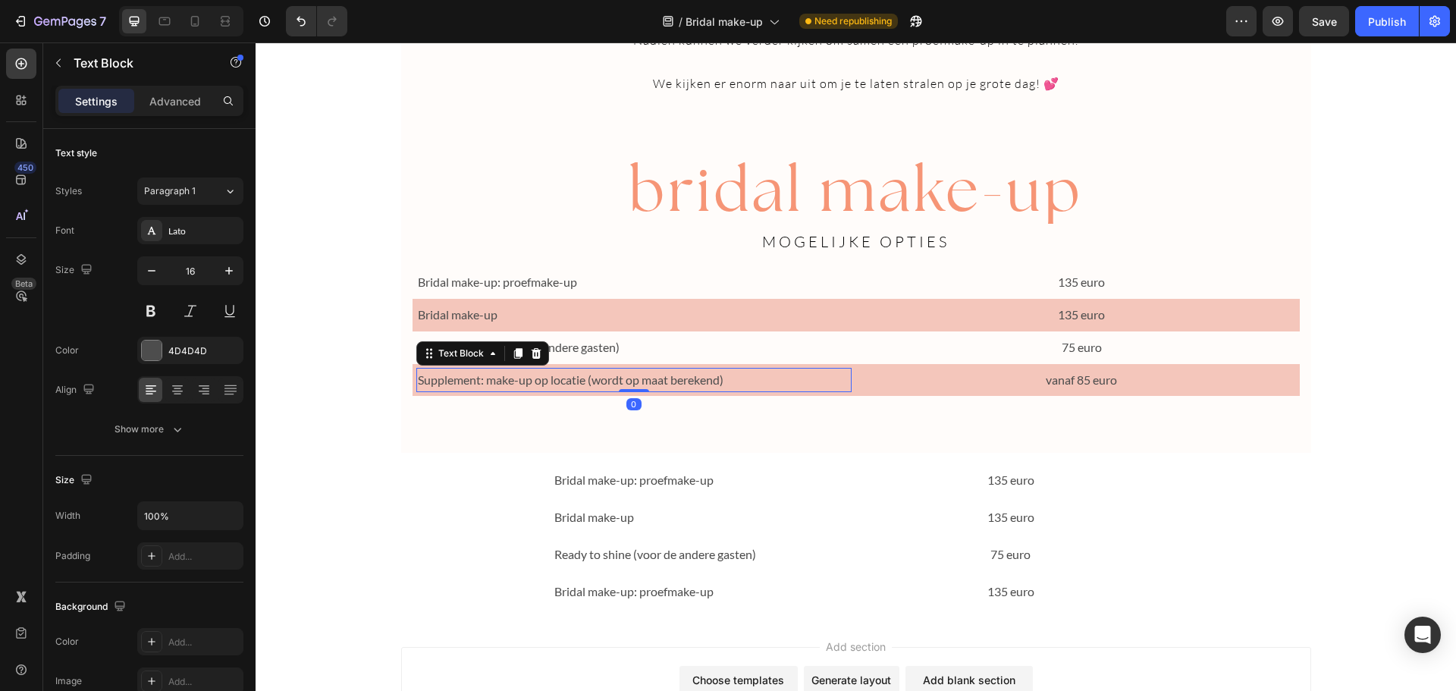
click at [610, 381] on p "Supplement: make-up op locatie (wordt op maat berekend)" at bounding box center [634, 380] width 433 height 22
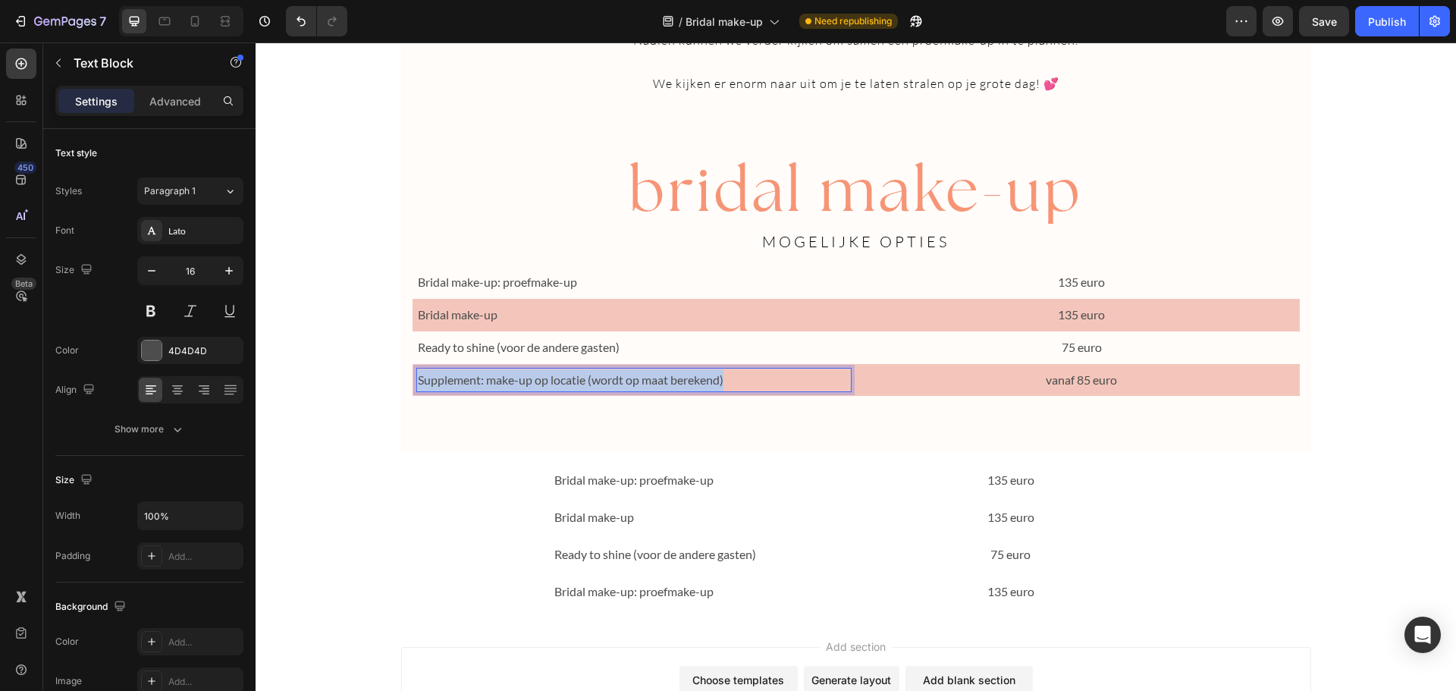
click at [610, 381] on p "Supplement: make-up op locatie (wordt op maat berekend)" at bounding box center [634, 380] width 433 height 22
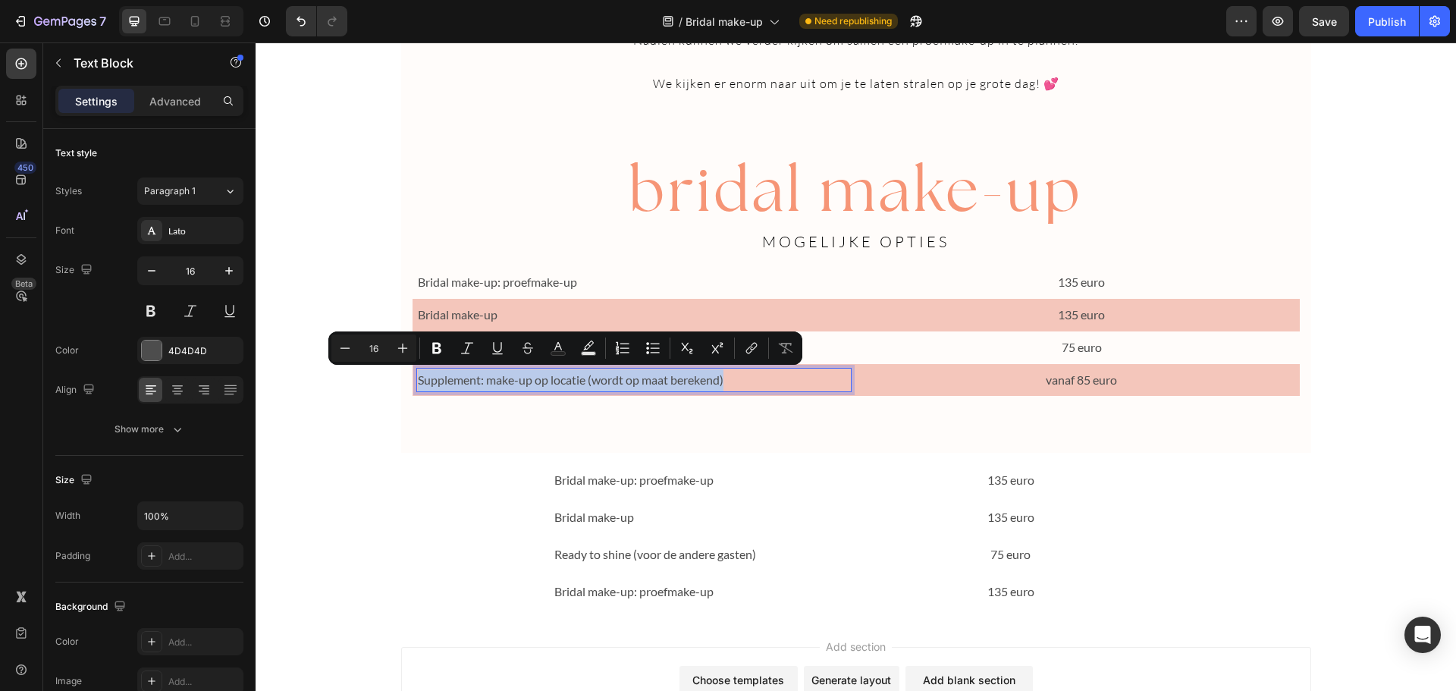
copy p "Supplement: make-up op locatie (wordt op maat berekend)"
click at [600, 592] on p "Bridal make-up: proefmake-up" at bounding box center [701, 592] width 294 height 22
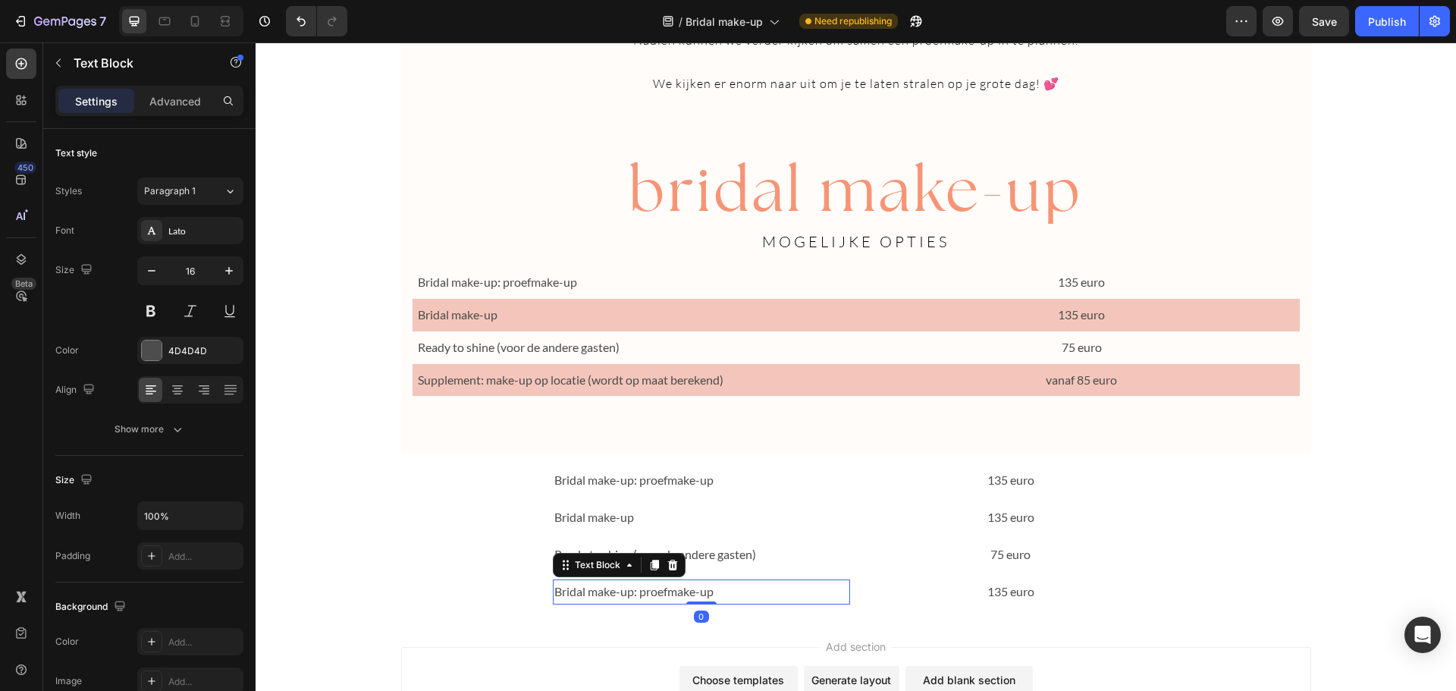
click at [600, 592] on p "Bridal make-up: proefmake-up" at bounding box center [701, 592] width 294 height 22
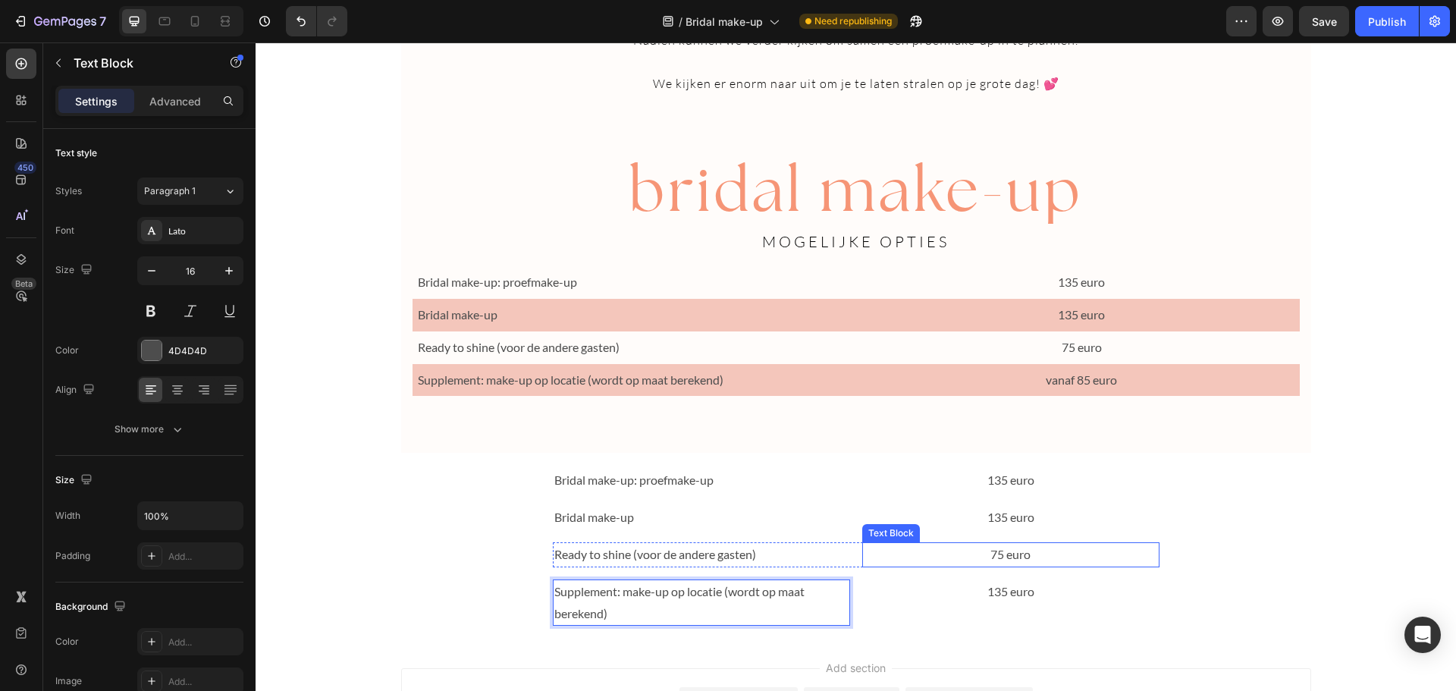
click at [1121, 550] on p "75 euro" at bounding box center [1011, 555] width 294 height 22
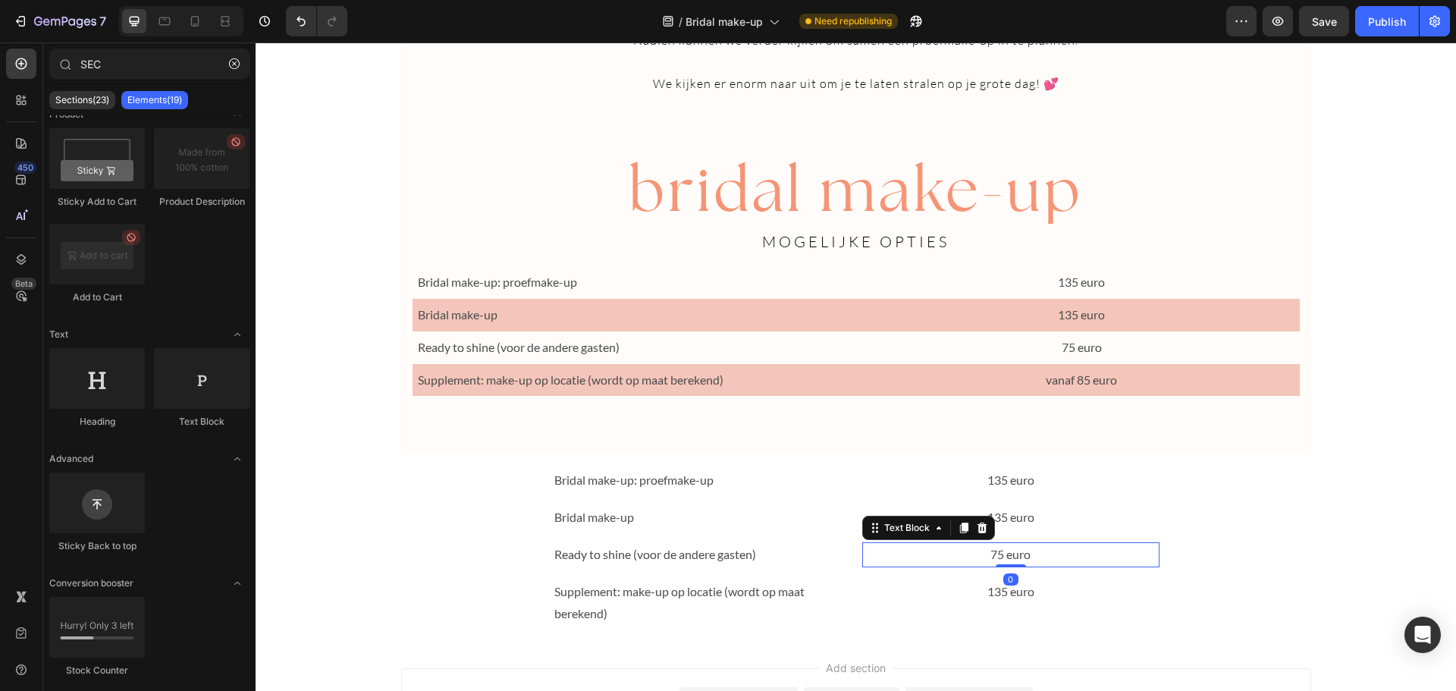
click at [993, 594] on p "135 euro" at bounding box center [1011, 592] width 294 height 22
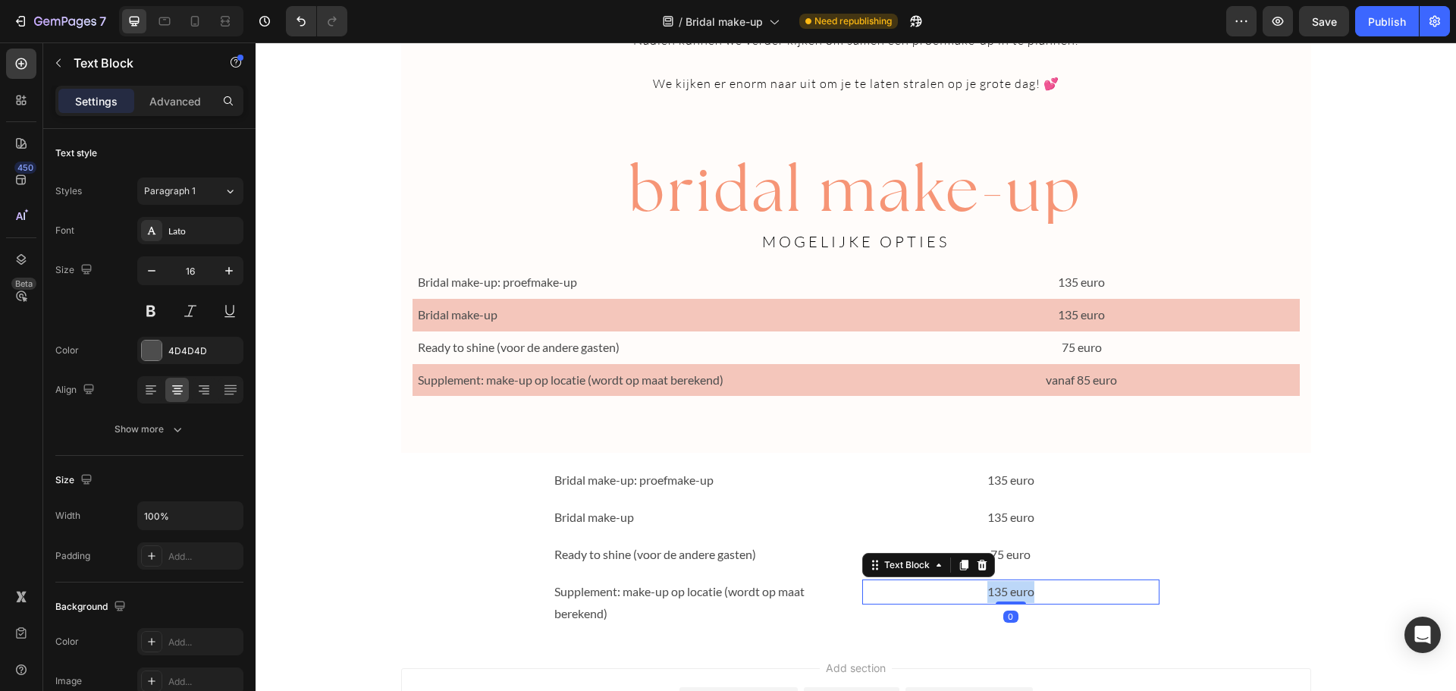
click at [993, 594] on p "135 euro" at bounding box center [1011, 592] width 294 height 22
click at [557, 478] on p "Bridal make-up: proefmake-up" at bounding box center [701, 480] width 294 height 22
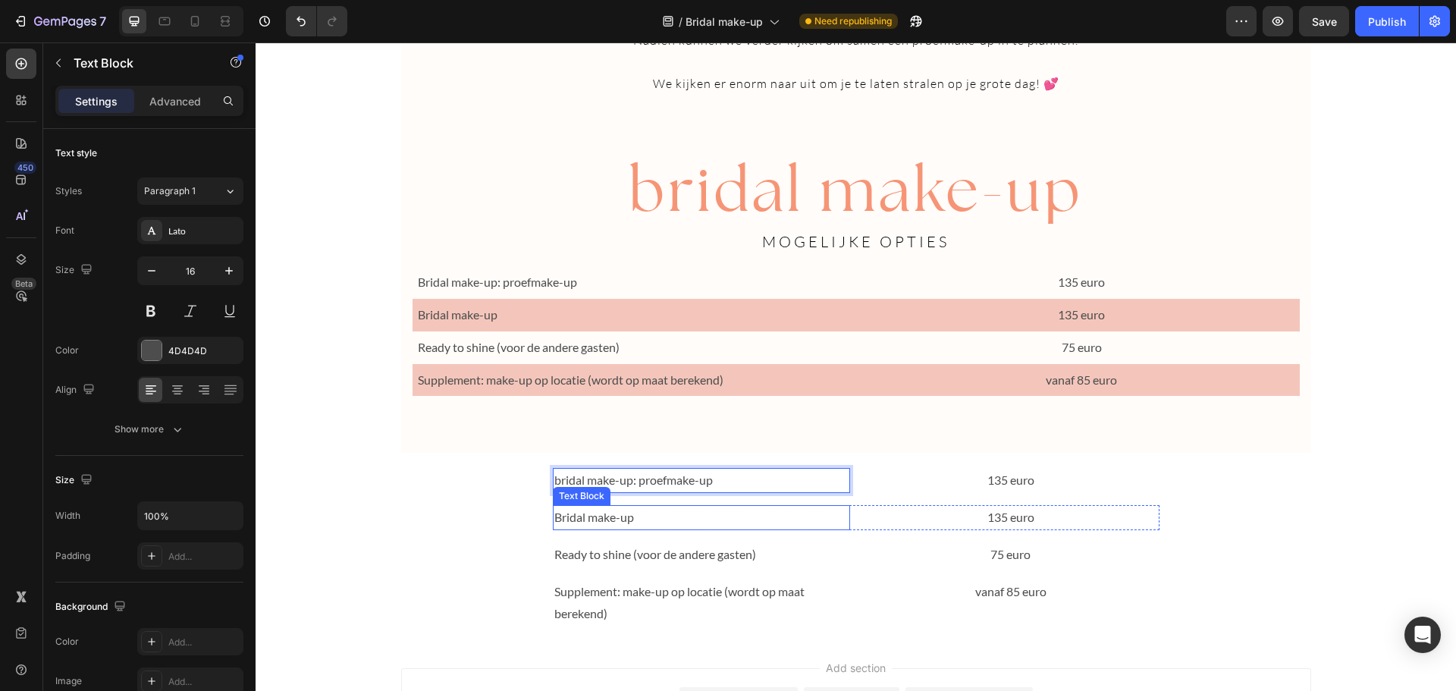
click at [554, 516] on p "Bridal make-up" at bounding box center [701, 518] width 294 height 22
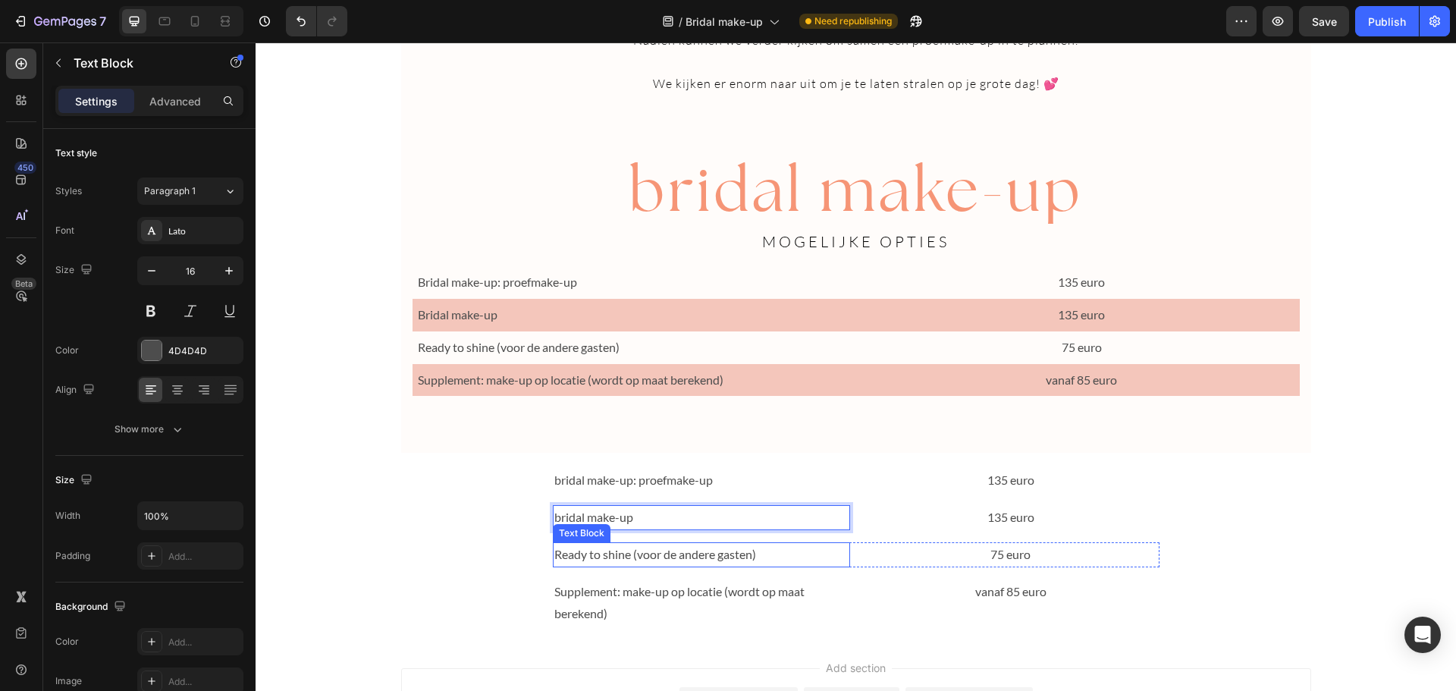
click at [554, 551] on p "Ready to shine (voor de andere gasten)" at bounding box center [701, 555] width 294 height 22
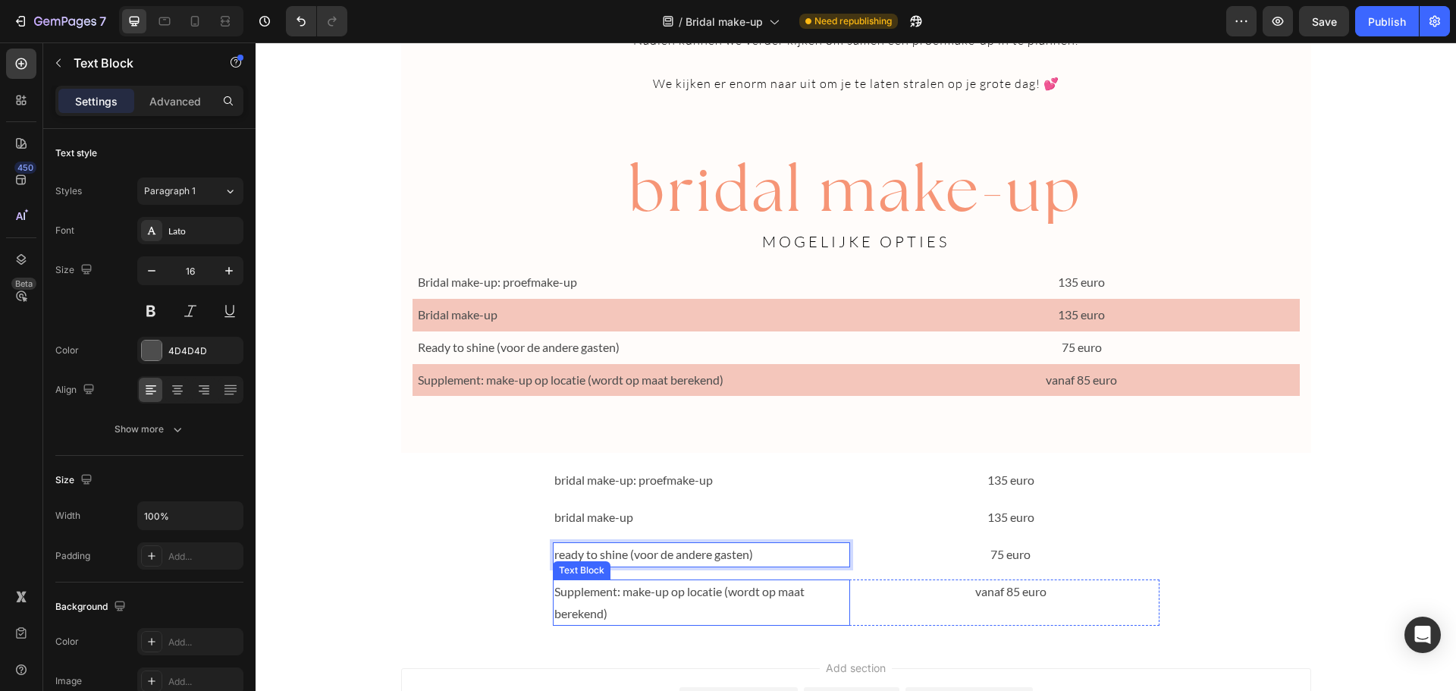
click at [554, 591] on p "Supplement: make-up op locatie (wordt op maat berekend)" at bounding box center [701, 603] width 294 height 44
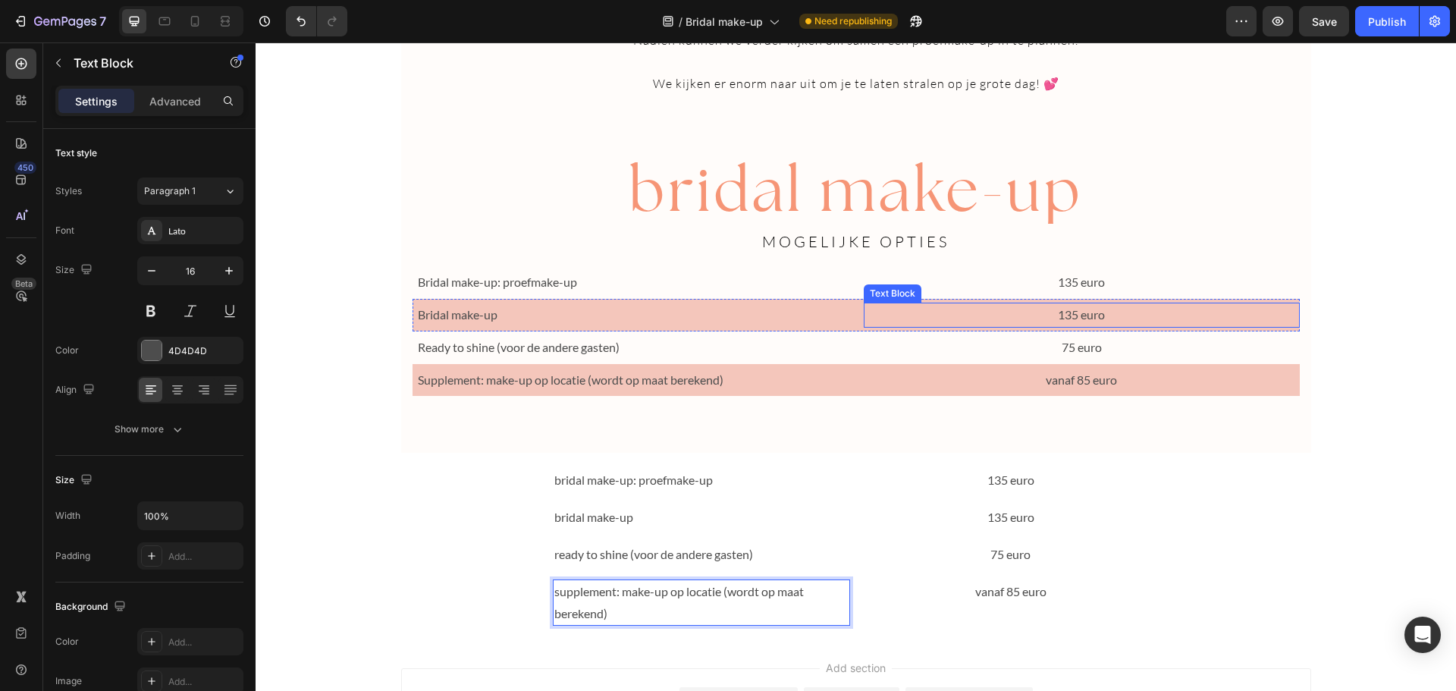
click at [1187, 322] on p "135 euro" at bounding box center [1081, 315] width 433 height 22
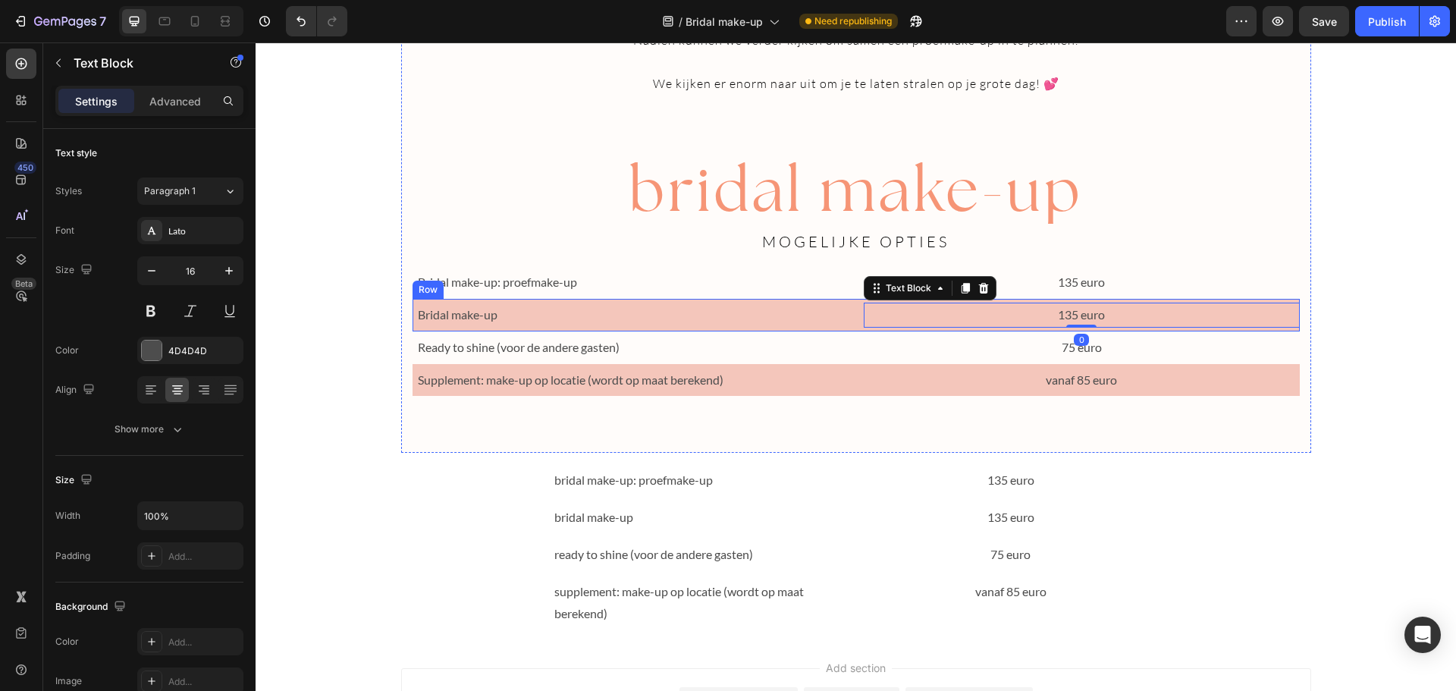
click at [852, 315] on div "Bridal make-up Text Block 135 euro Text Block 0 Row" at bounding box center [855, 315] width 887 height 33
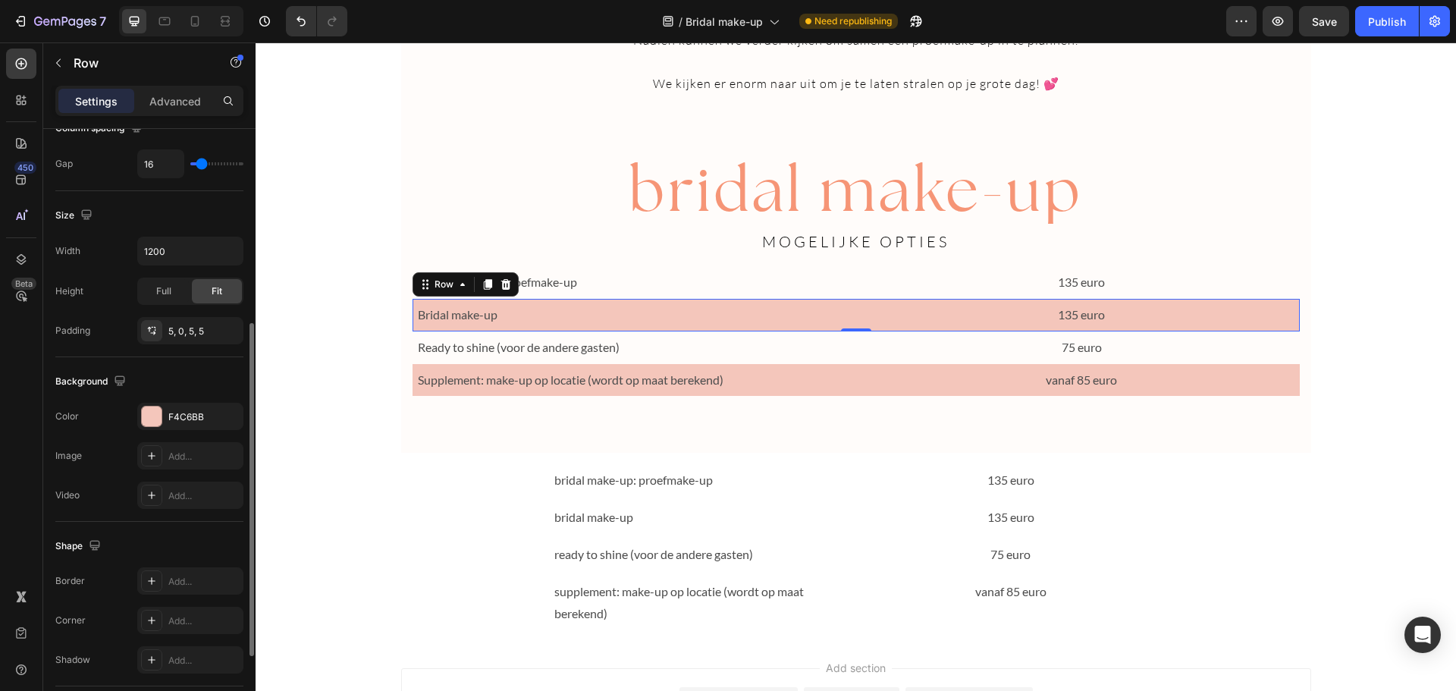
scroll to position [353, 0]
click at [205, 405] on div "F4C6BB" at bounding box center [190, 415] width 106 height 27
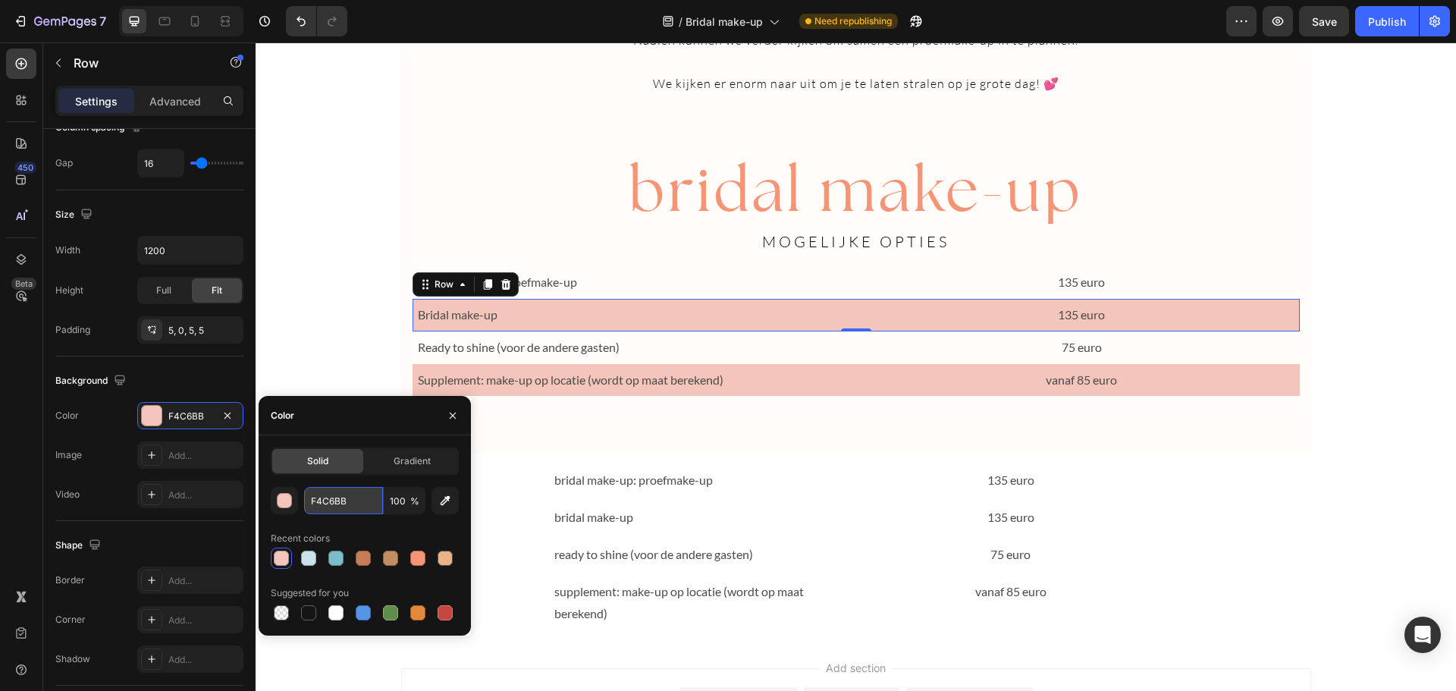
click at [321, 497] on input "F4C6BB" at bounding box center [343, 500] width 79 height 27
click at [829, 525] on p "bridal make-up" at bounding box center [701, 518] width 294 height 22
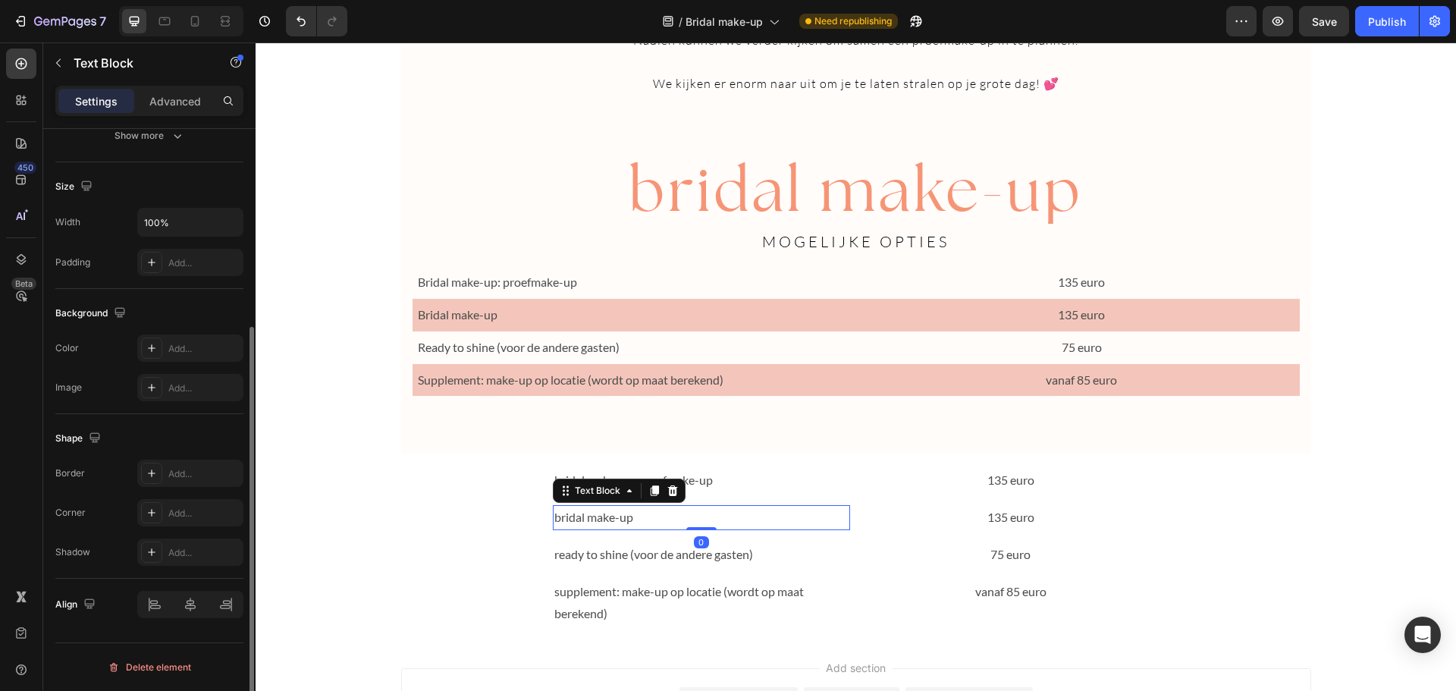
scroll to position [0, 0]
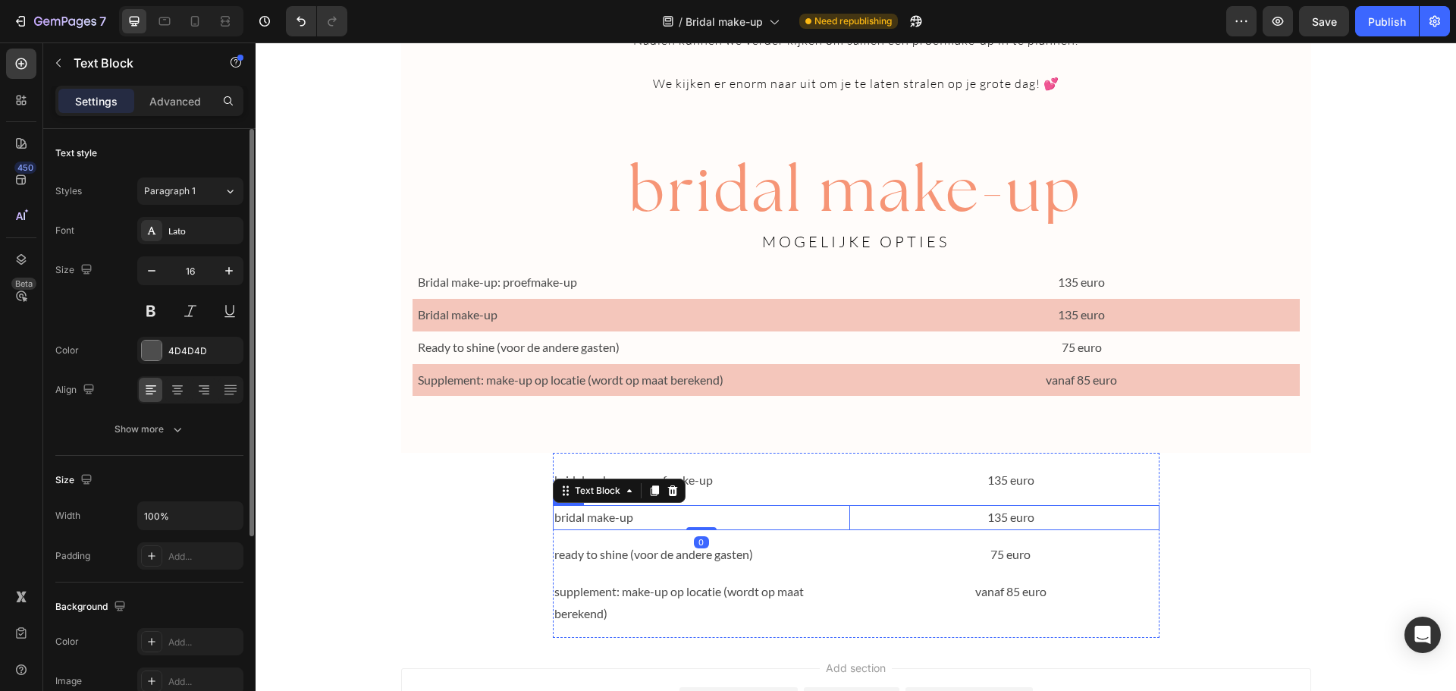
click at [850, 519] on div "bridal make-up Text Block 0 135 euro Text Block Row" at bounding box center [856, 517] width 607 height 25
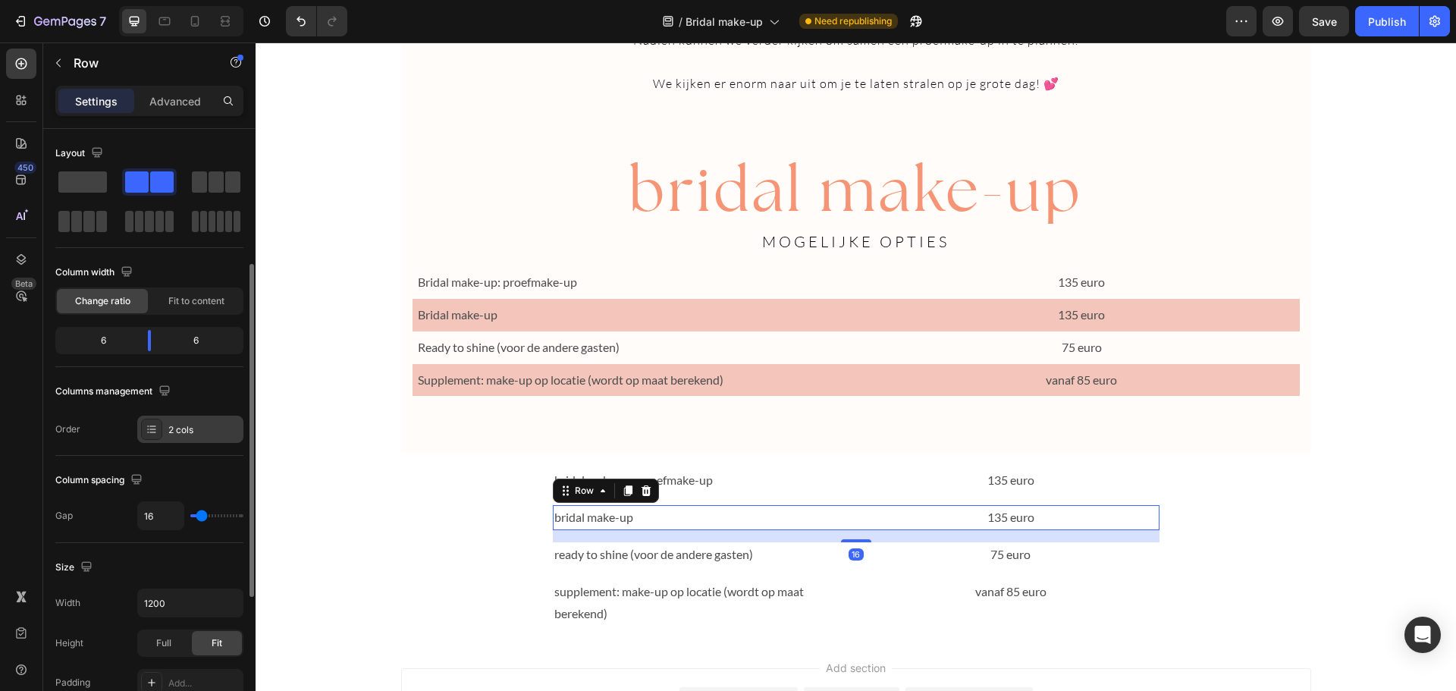
scroll to position [306, 0]
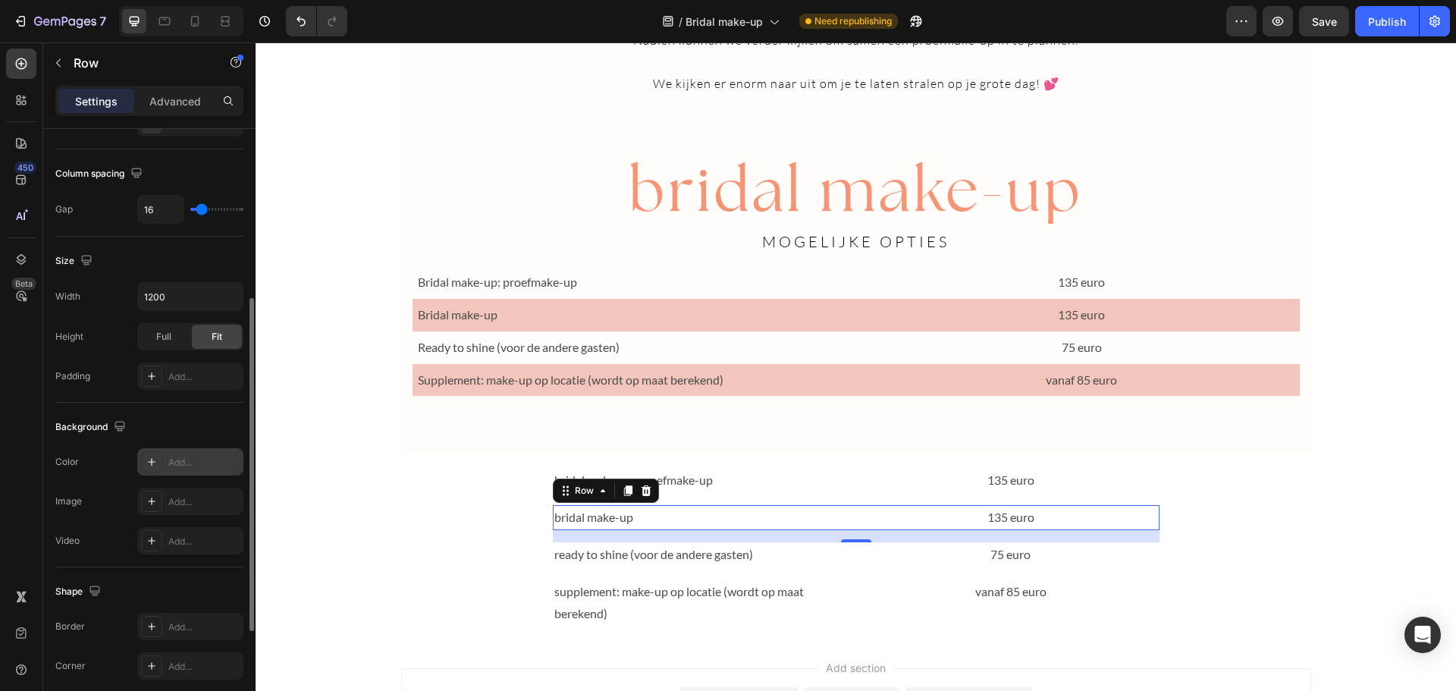
click at [154, 459] on icon at bounding box center [152, 462] width 12 height 12
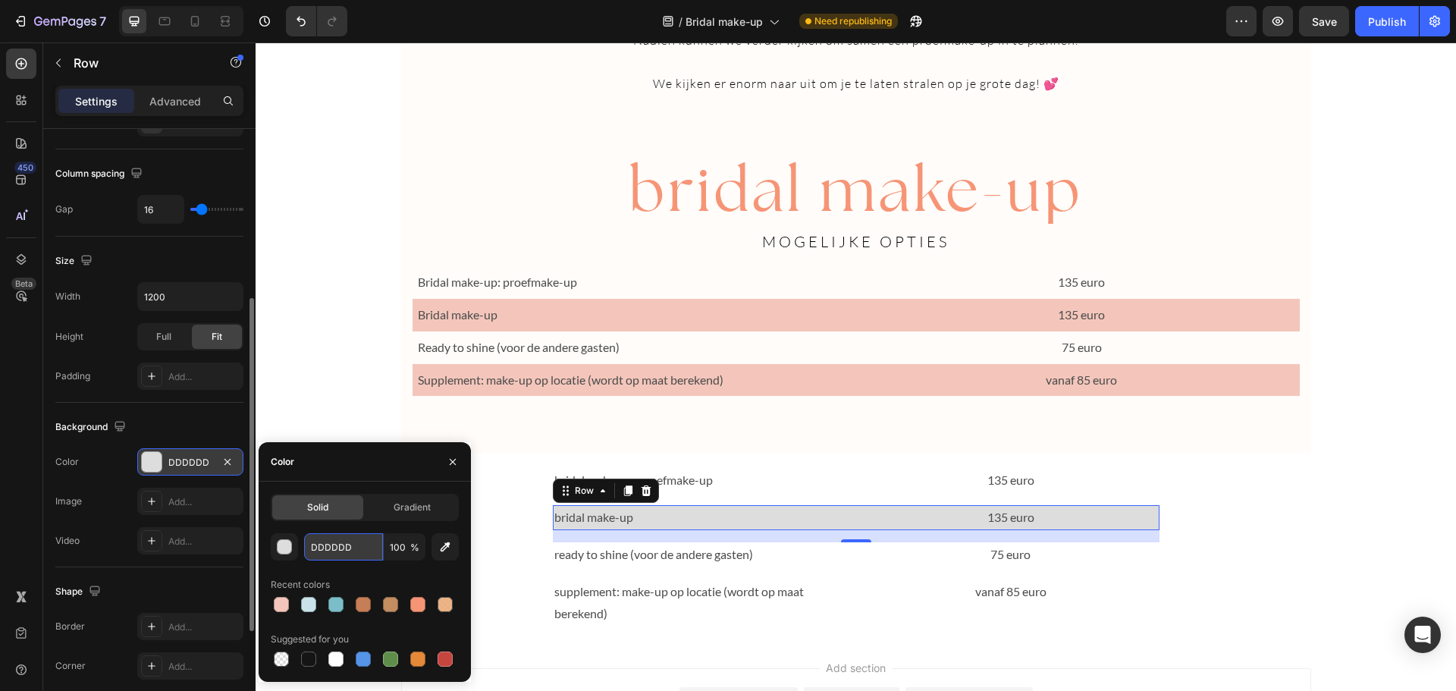
click at [336, 543] on input "DDDDDD" at bounding box center [343, 546] width 79 height 27
paste input "F4C6BB"
type input "F4C6BB"
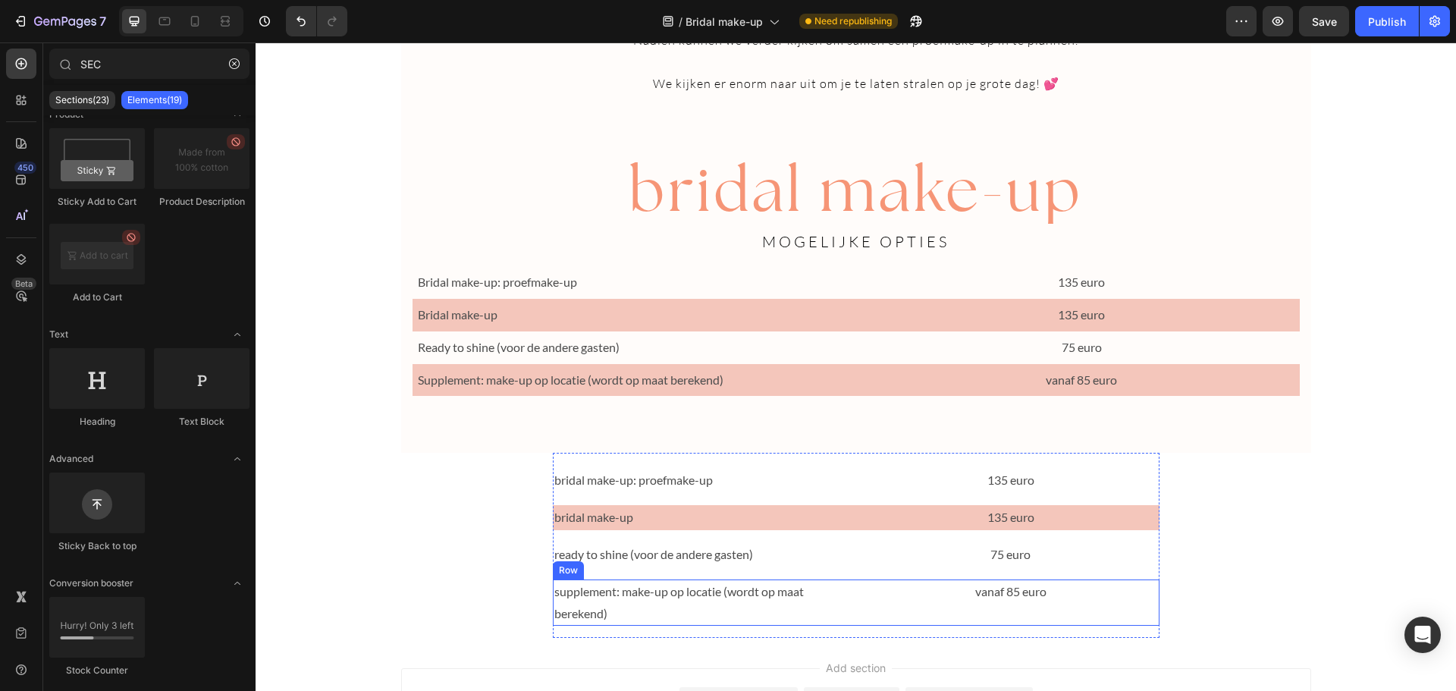
click at [846, 591] on div "supplement: make-up op locatie (wordt op maat berekend) Text Block vanaf 85 eur…" at bounding box center [856, 602] width 607 height 47
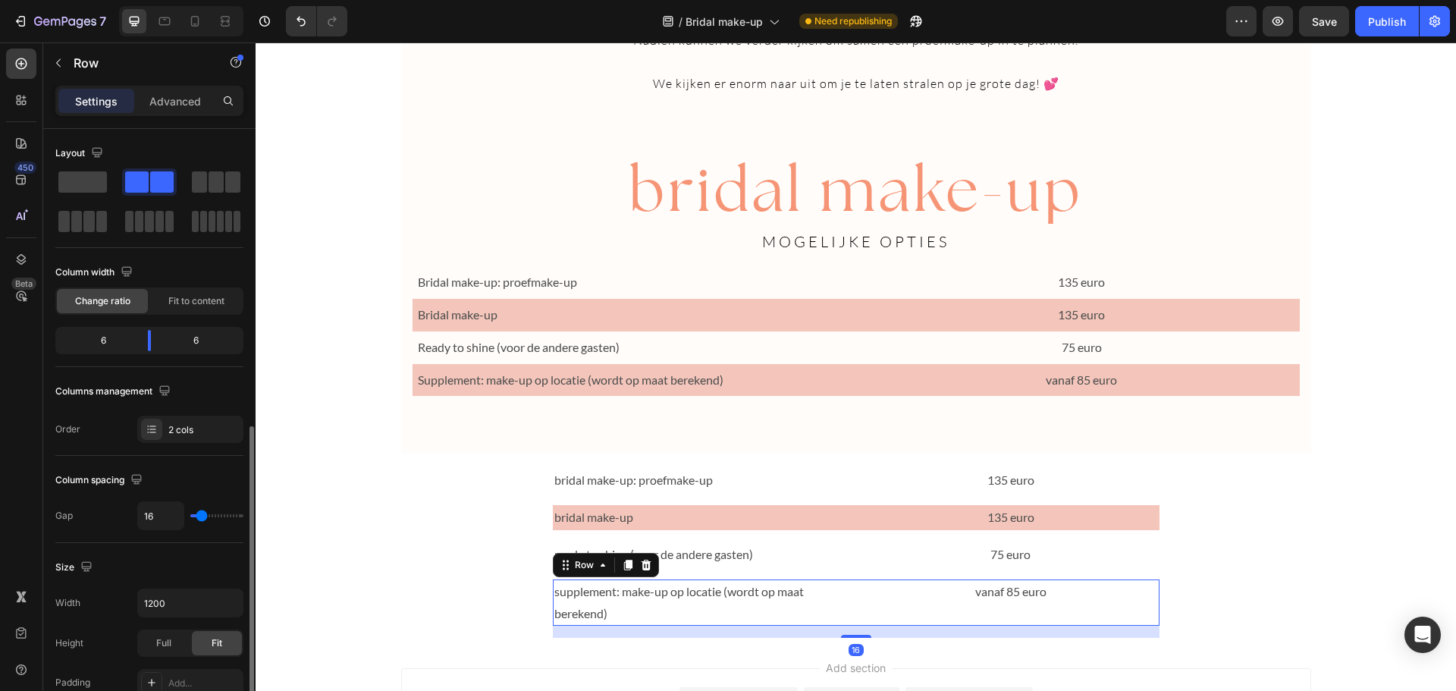
scroll to position [493, 0]
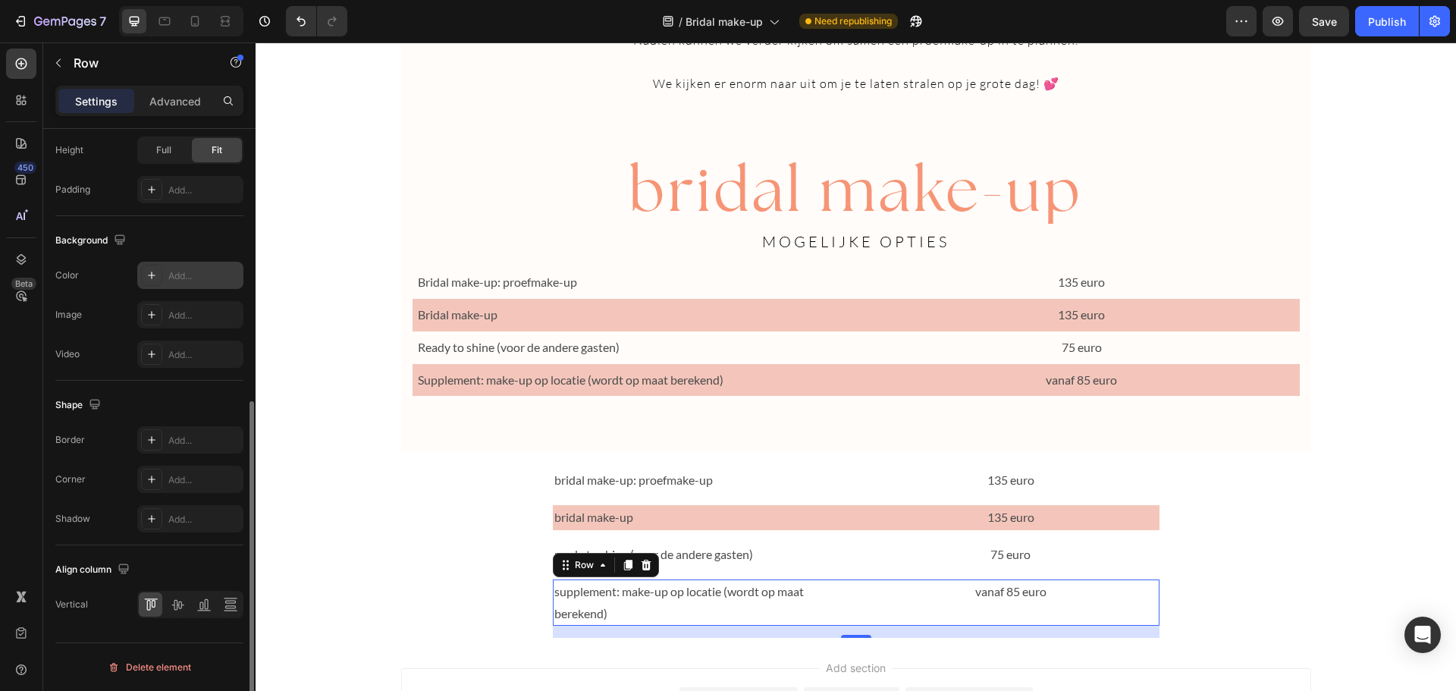
click at [170, 277] on div "Add..." at bounding box center [203, 276] width 71 height 14
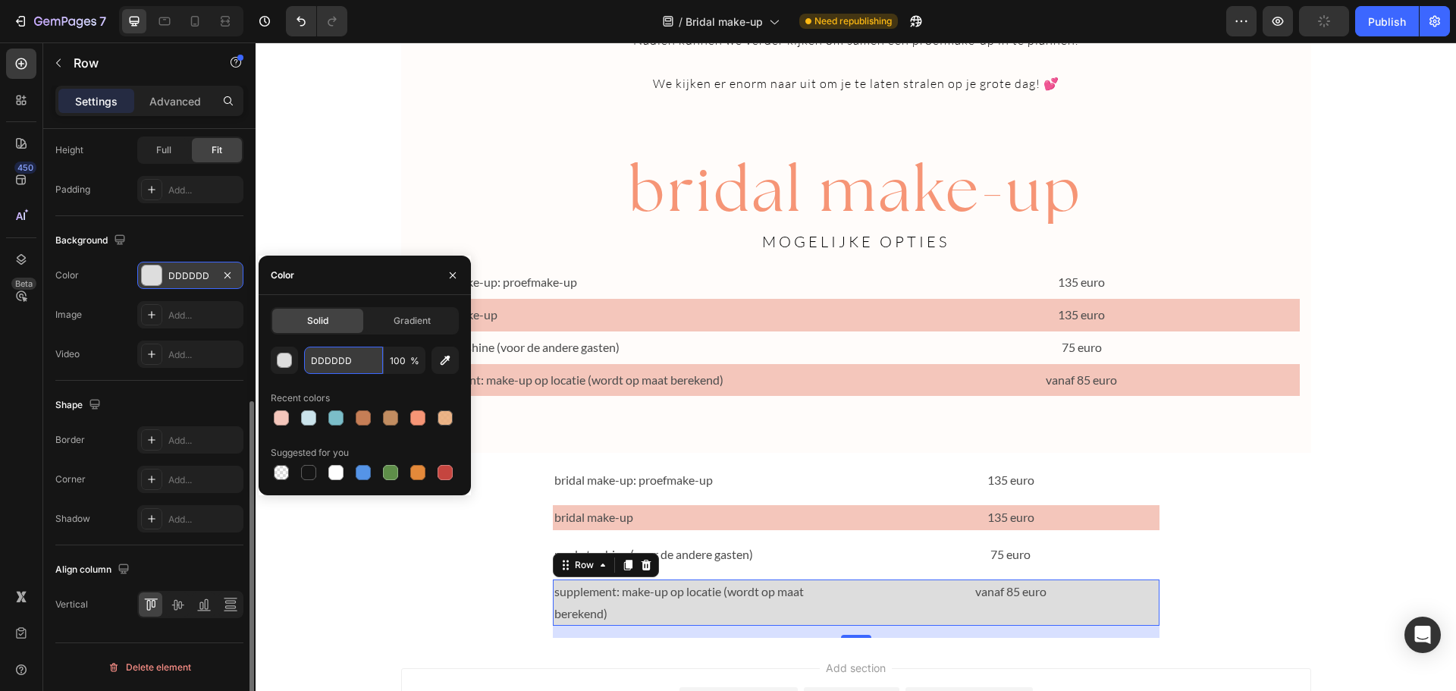
click at [334, 356] on input "DDDDDD" at bounding box center [343, 360] width 79 height 27
paste input "F4C6BB"
type input "F4C6BB"
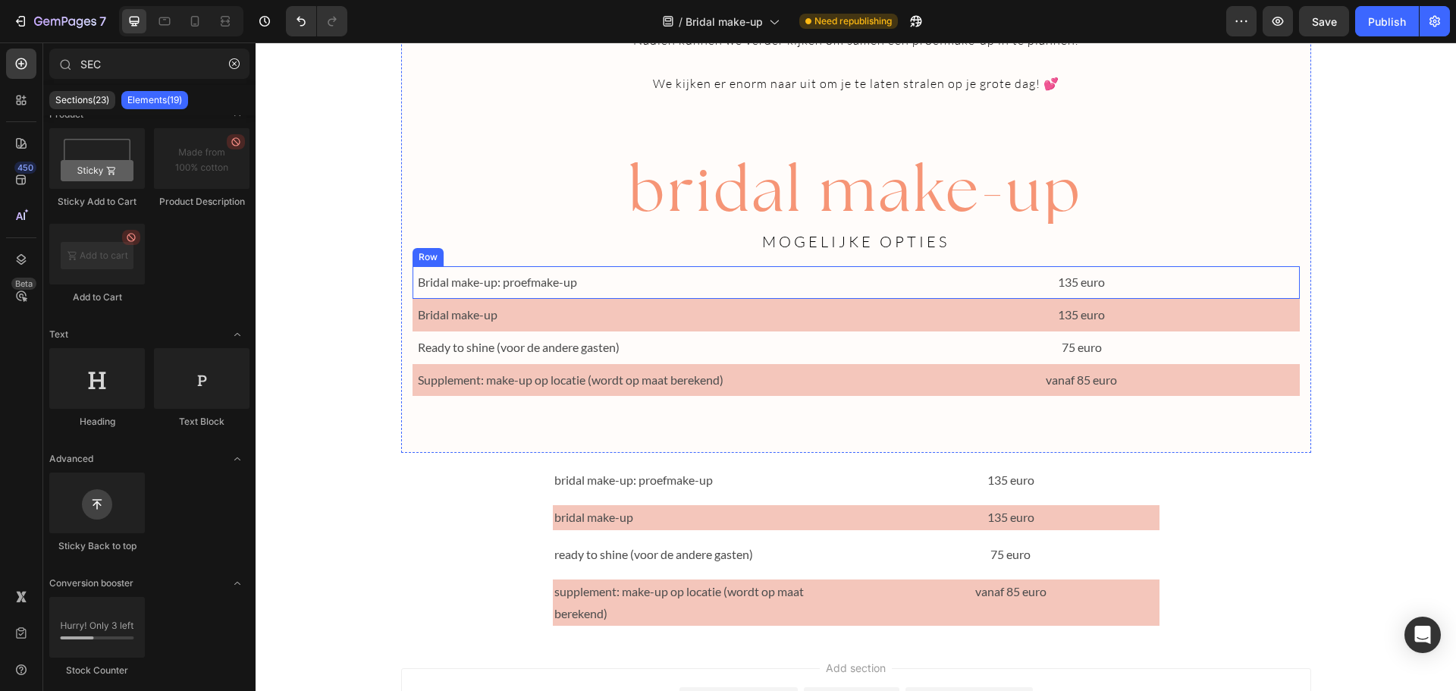
click at [855, 285] on div "Bridal make-up: proefmake-up Text Block 135 euro Text Block Row" at bounding box center [855, 282] width 887 height 33
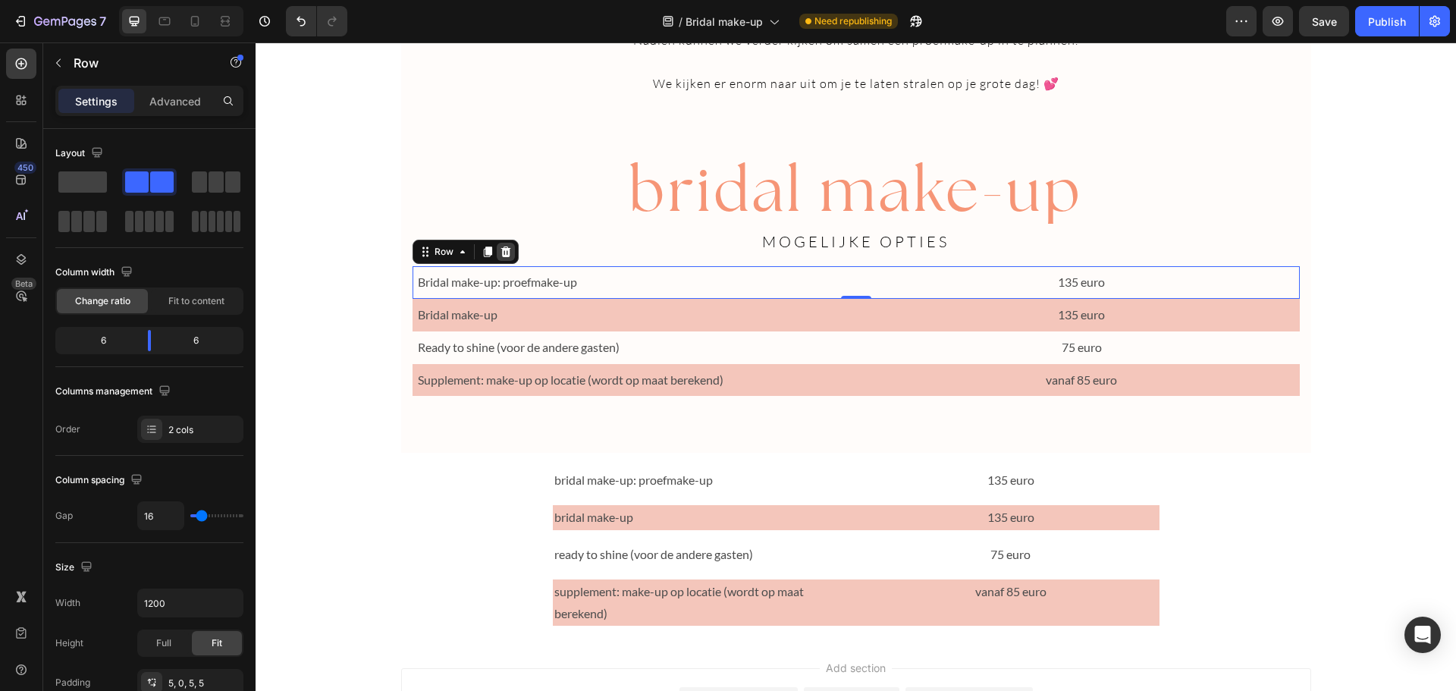
click at [502, 254] on icon at bounding box center [505, 251] width 10 height 11
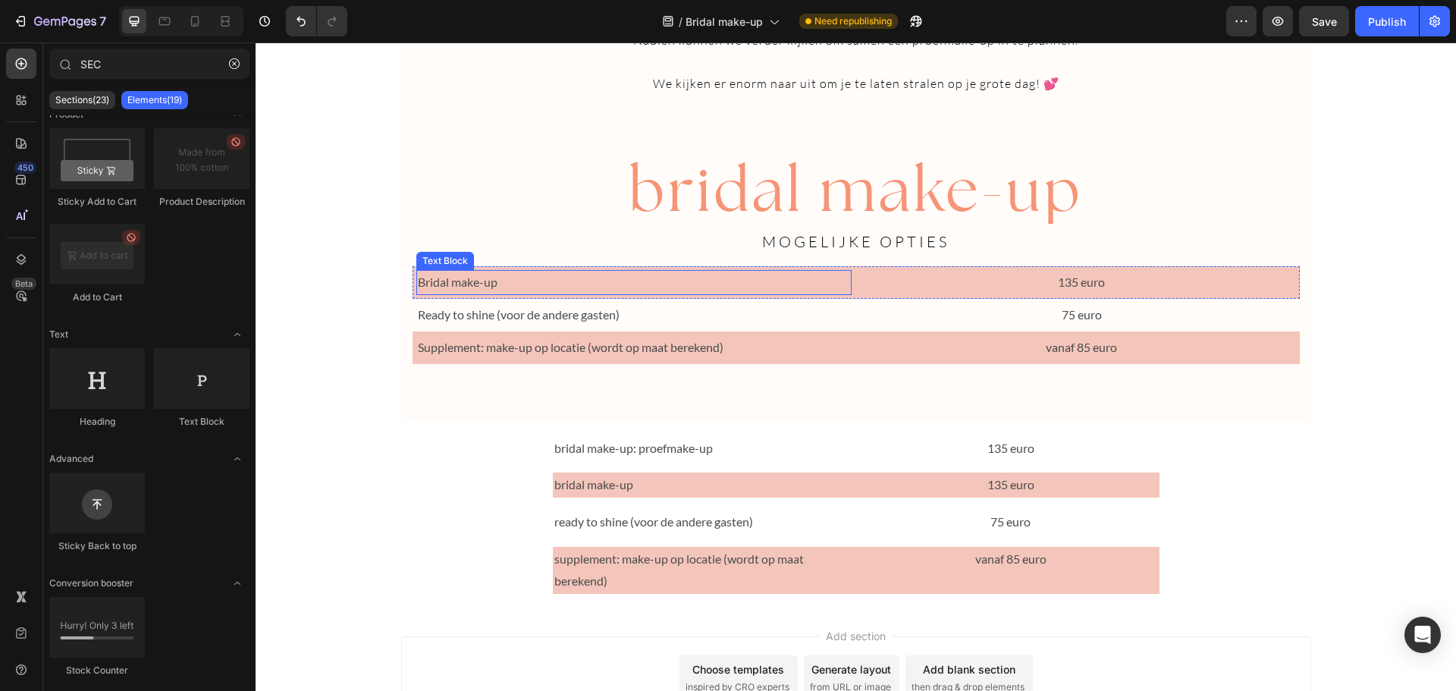
click at [841, 287] on p "Bridal make-up" at bounding box center [634, 282] width 433 height 22
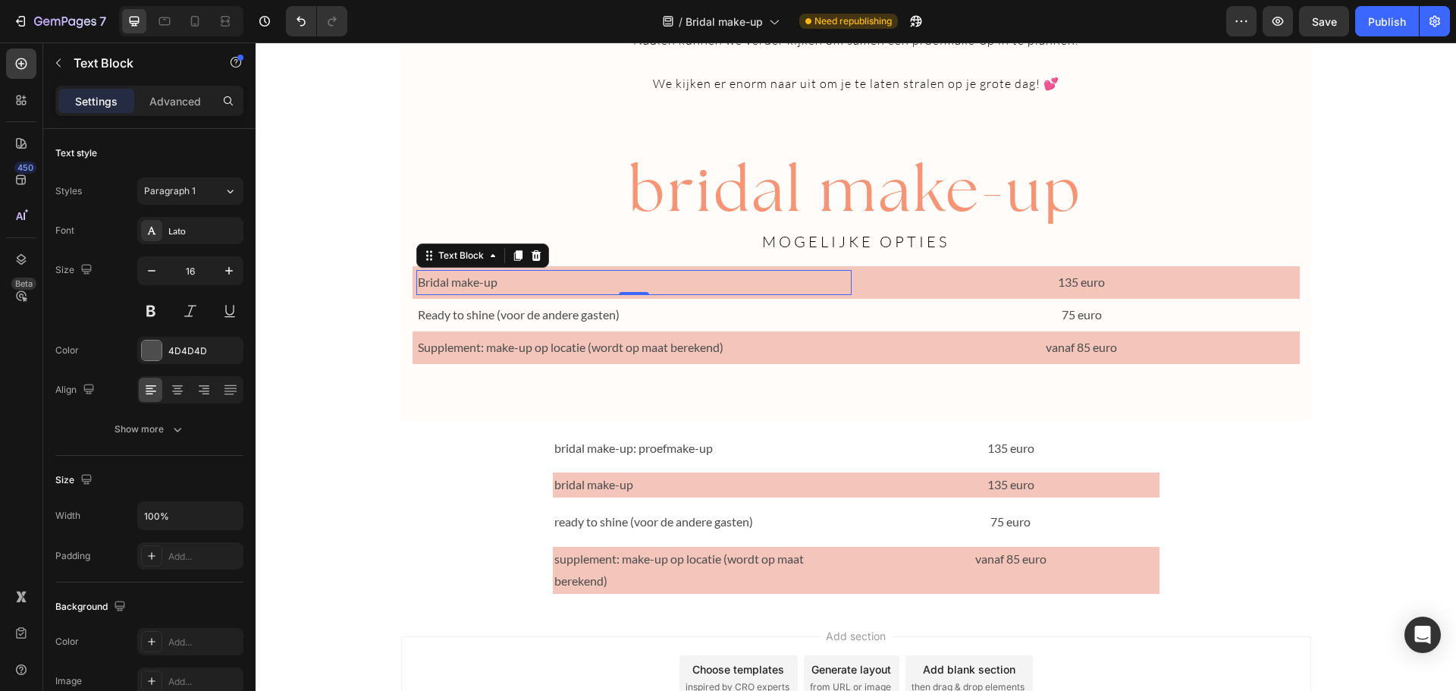
click at [539, 250] on div "Text Block" at bounding box center [482, 255] width 133 height 24
click at [535, 252] on icon at bounding box center [536, 255] width 12 height 12
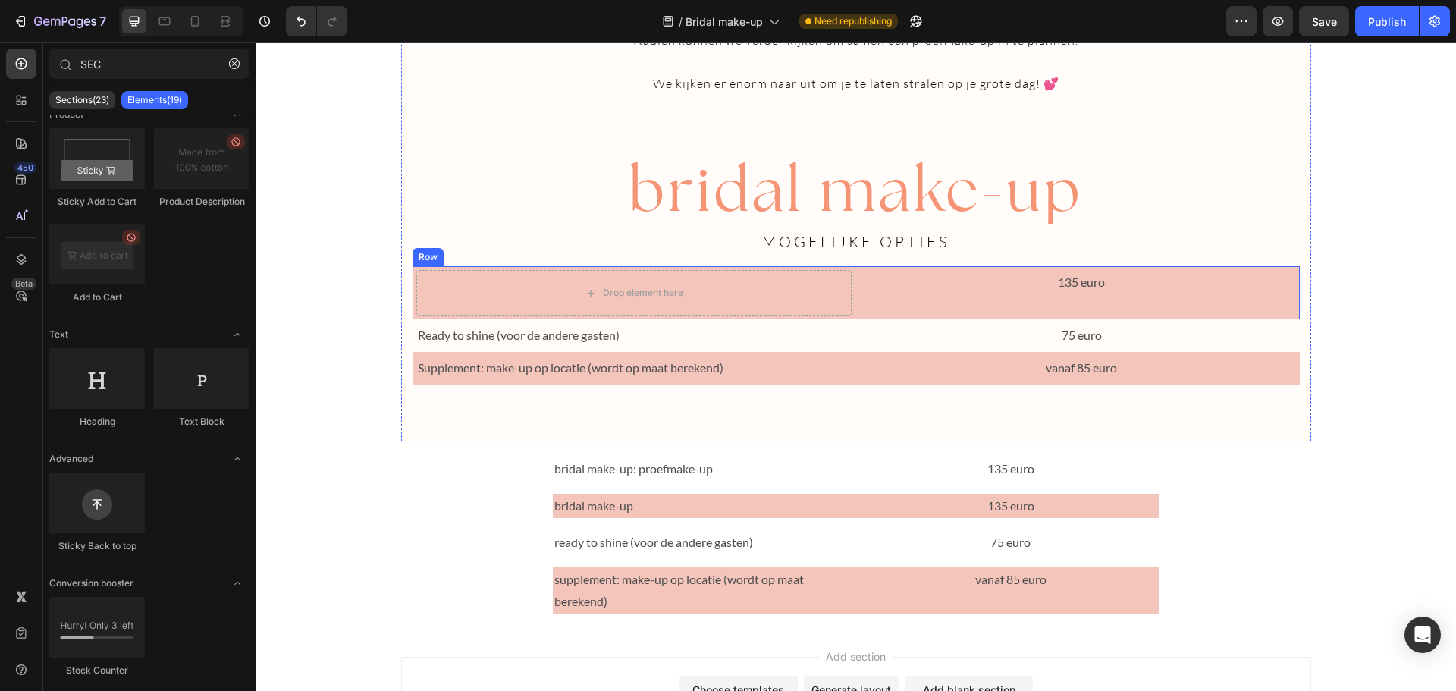
click at [852, 299] on div "Drop element here 135 euro Text Block Row" at bounding box center [855, 292] width 887 height 53
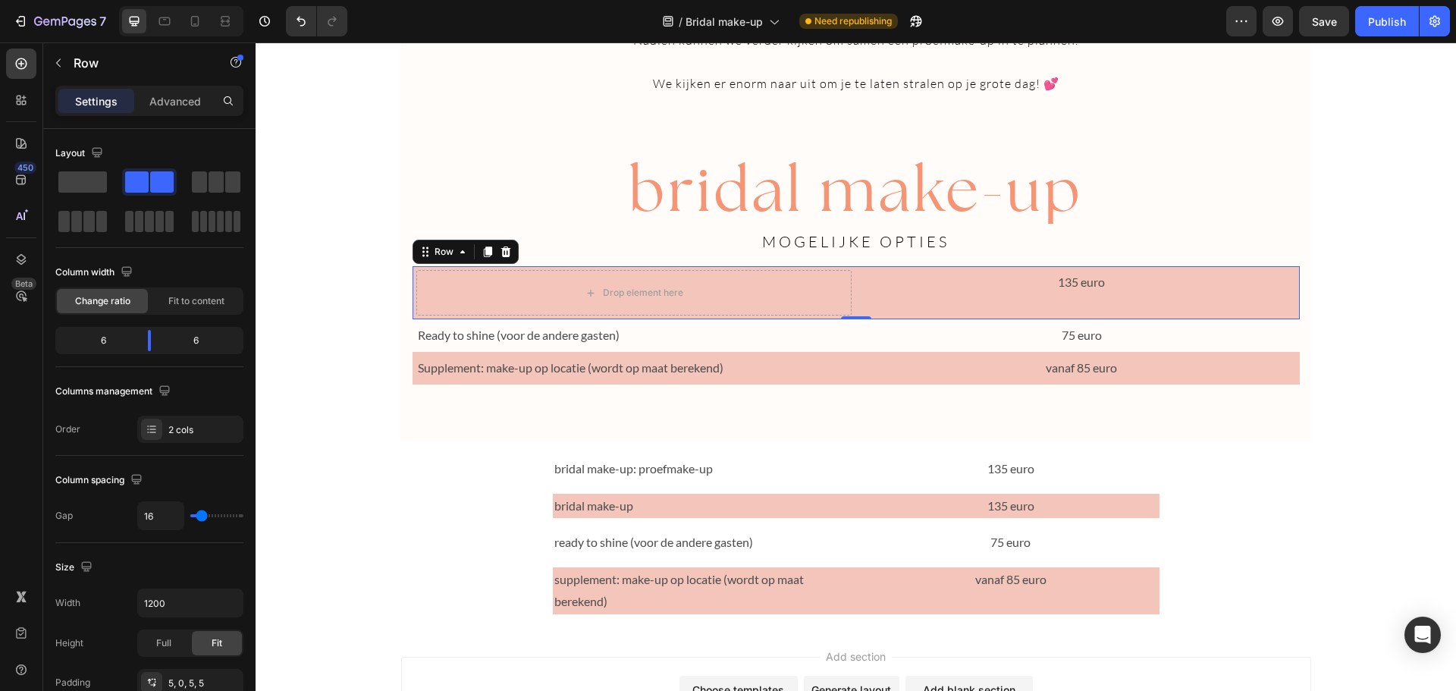
click at [500, 240] on div "Row" at bounding box center [465, 252] width 106 height 24
click at [883, 305] on div "135 euro Text Block" at bounding box center [1082, 292] width 436 height 45
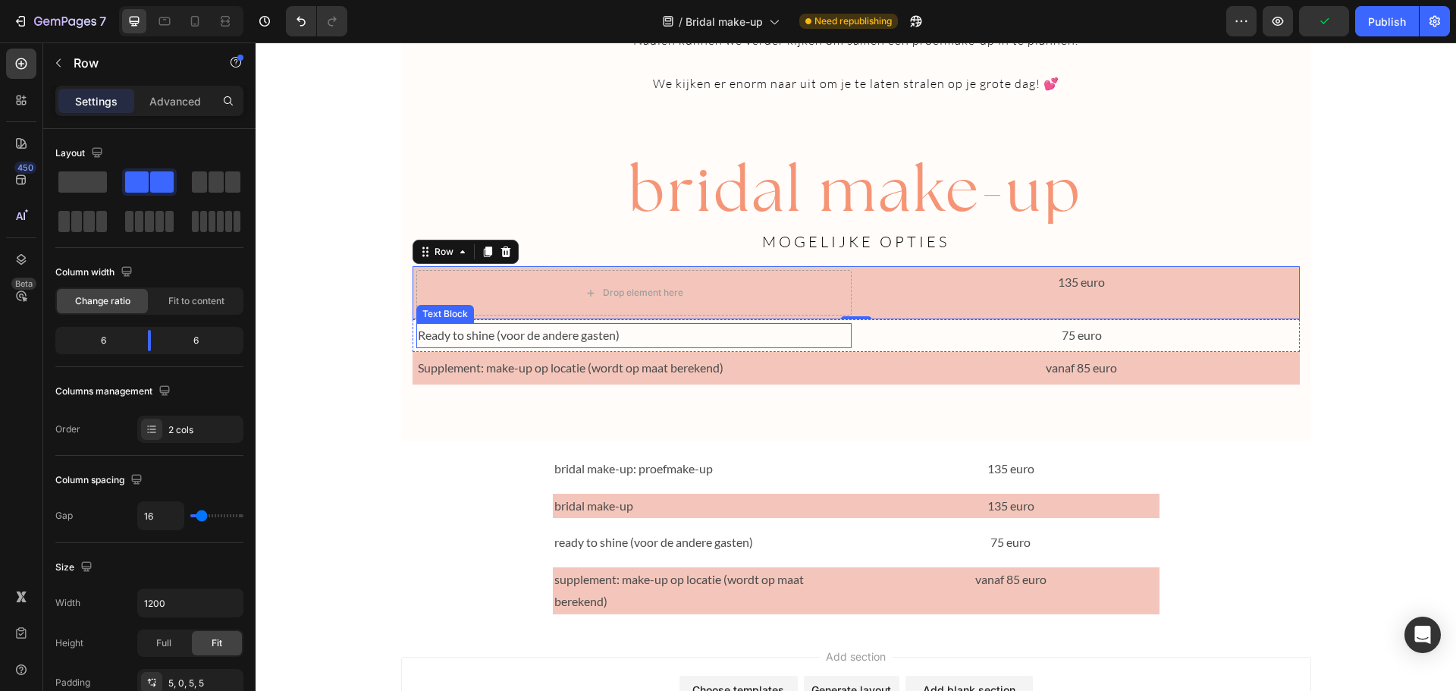
click at [819, 340] on p "Ready to shine (voor de andere gasten)" at bounding box center [634, 336] width 433 height 22
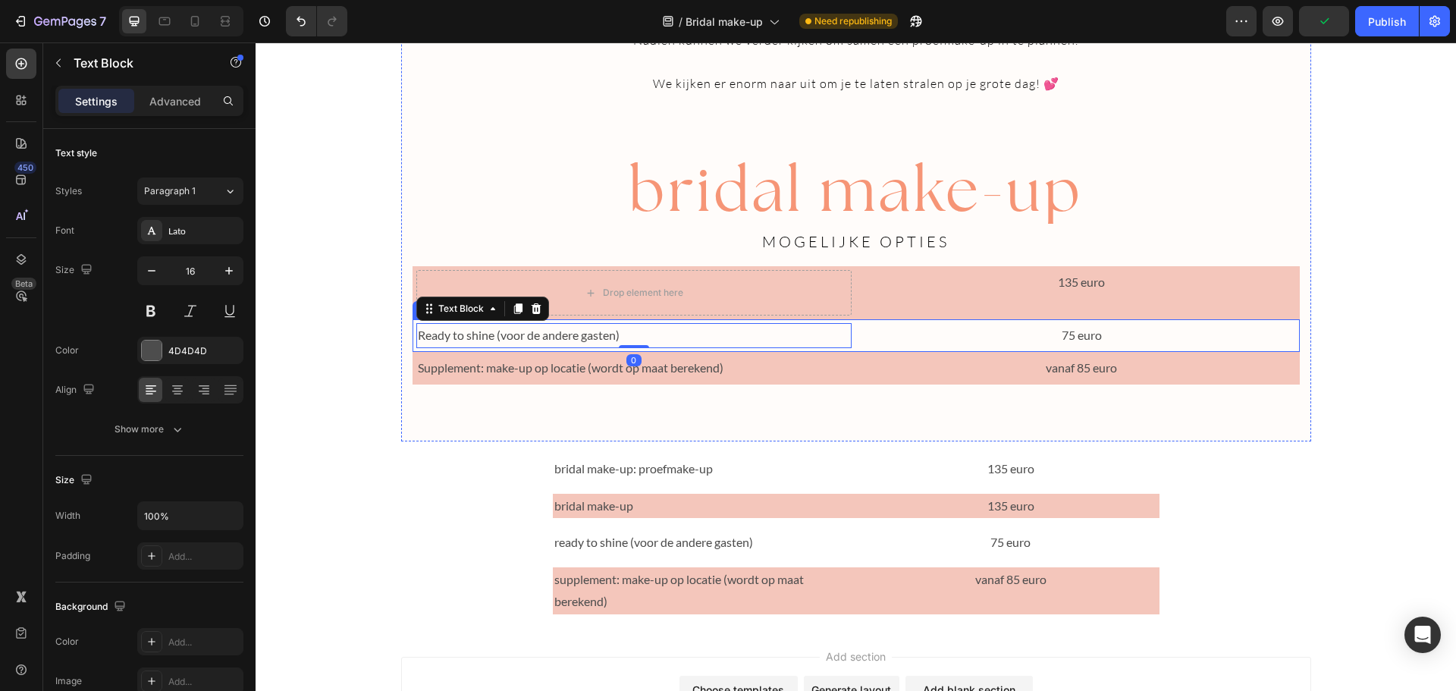
click at [849, 340] on div "Ready to shine (voor de andere gasten) Text Block 0 75 euro Text Block Row" at bounding box center [855, 335] width 887 height 33
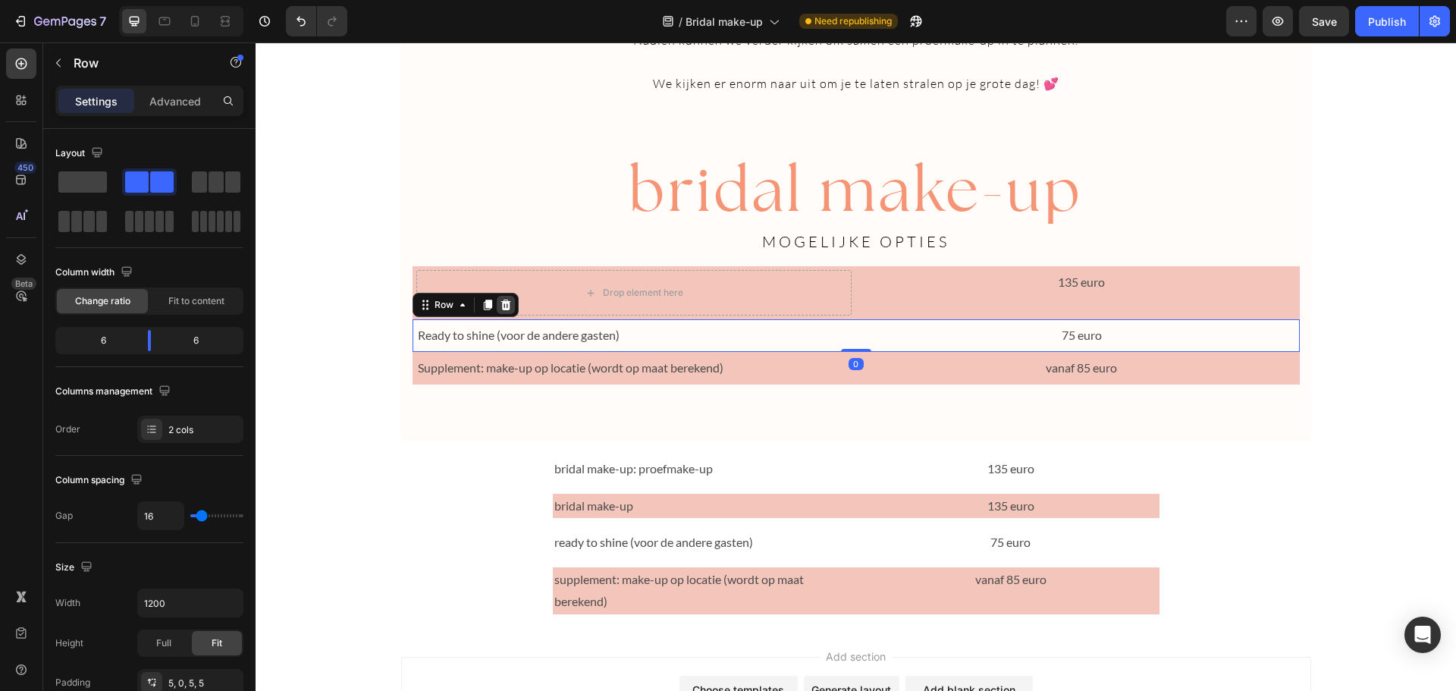
click at [501, 300] on icon at bounding box center [505, 305] width 10 height 11
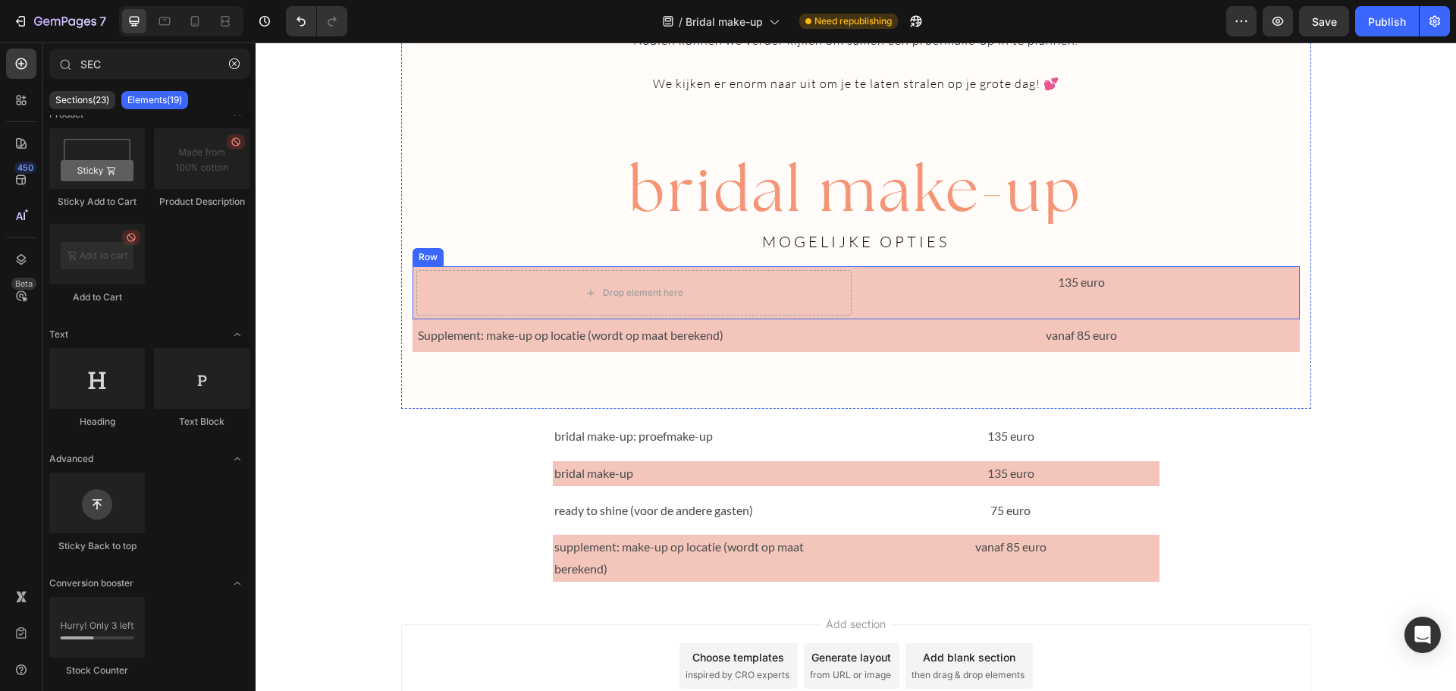
click at [853, 288] on div "Drop element here 135 euro Text Block Row" at bounding box center [855, 292] width 887 height 53
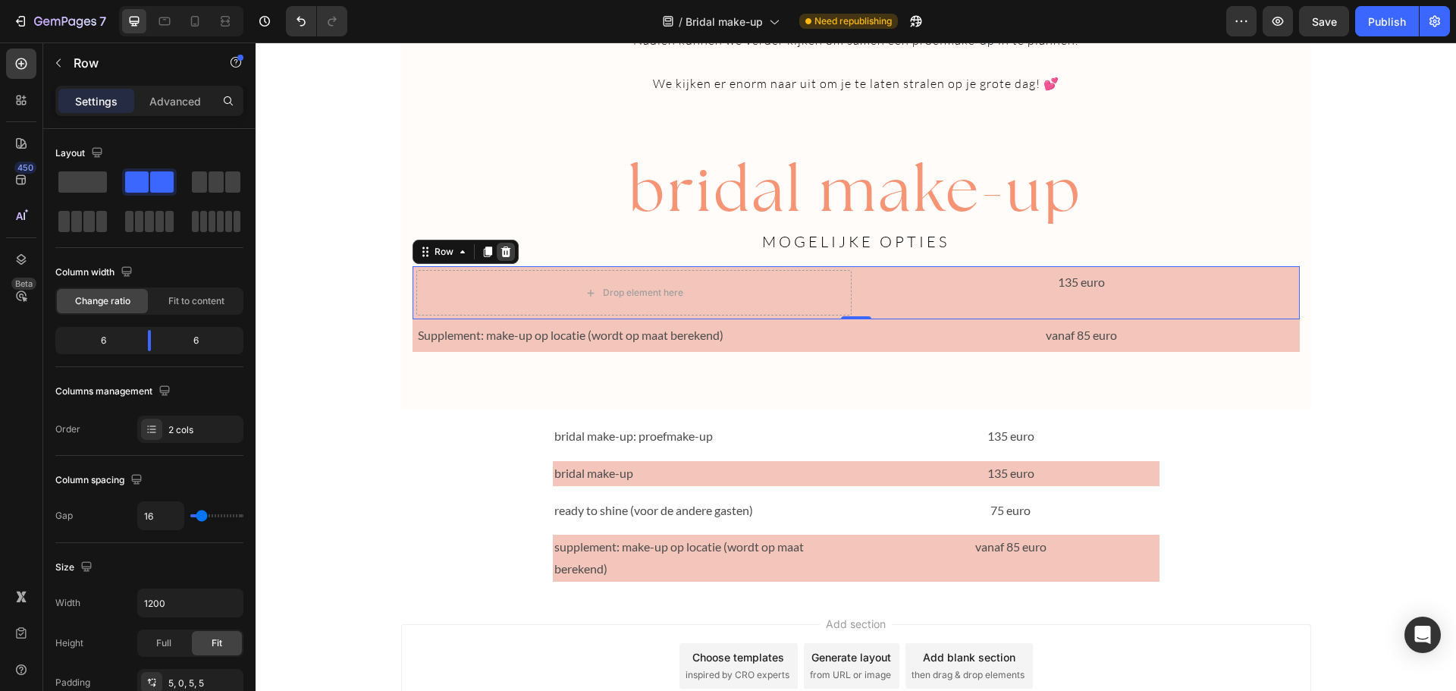
click at [500, 243] on div at bounding box center [506, 252] width 18 height 18
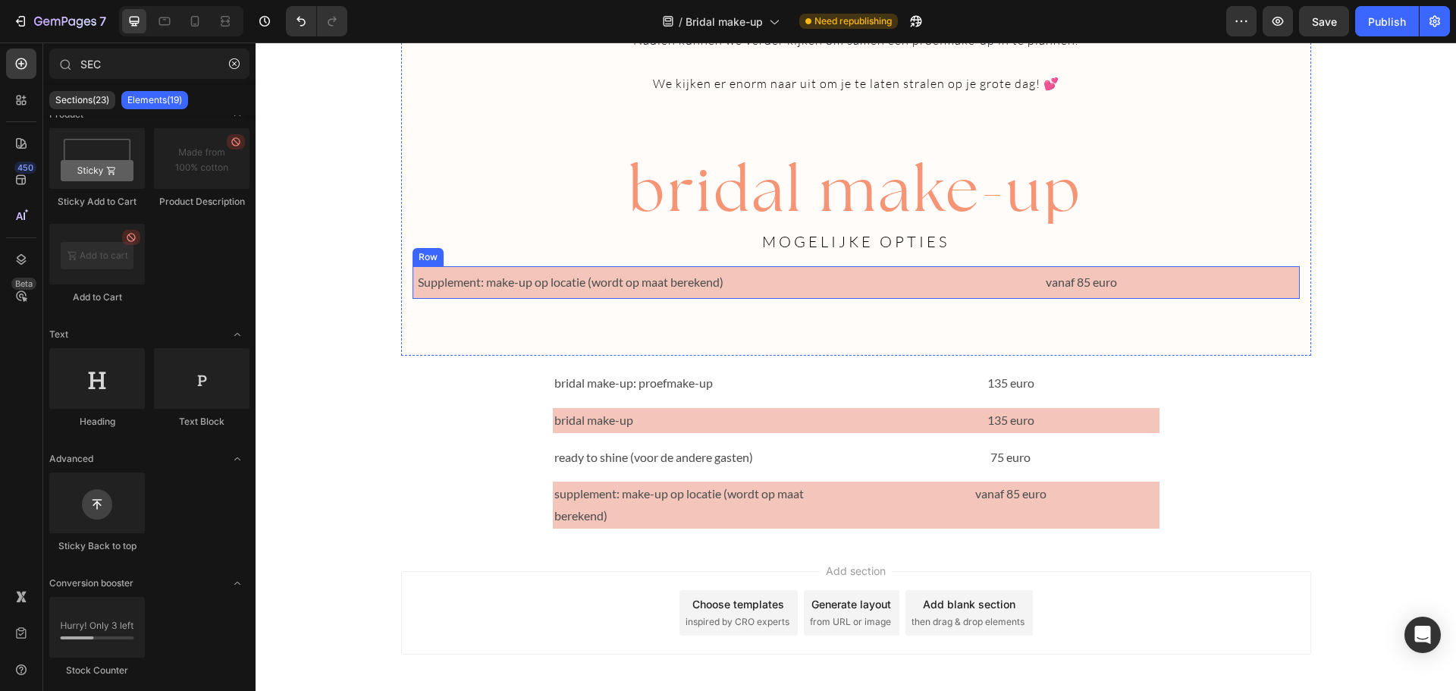
click at [851, 282] on div "Supplement: make-up op locatie (wordt op maat berekend) Text Block vanaf 85 eur…" at bounding box center [855, 282] width 887 height 33
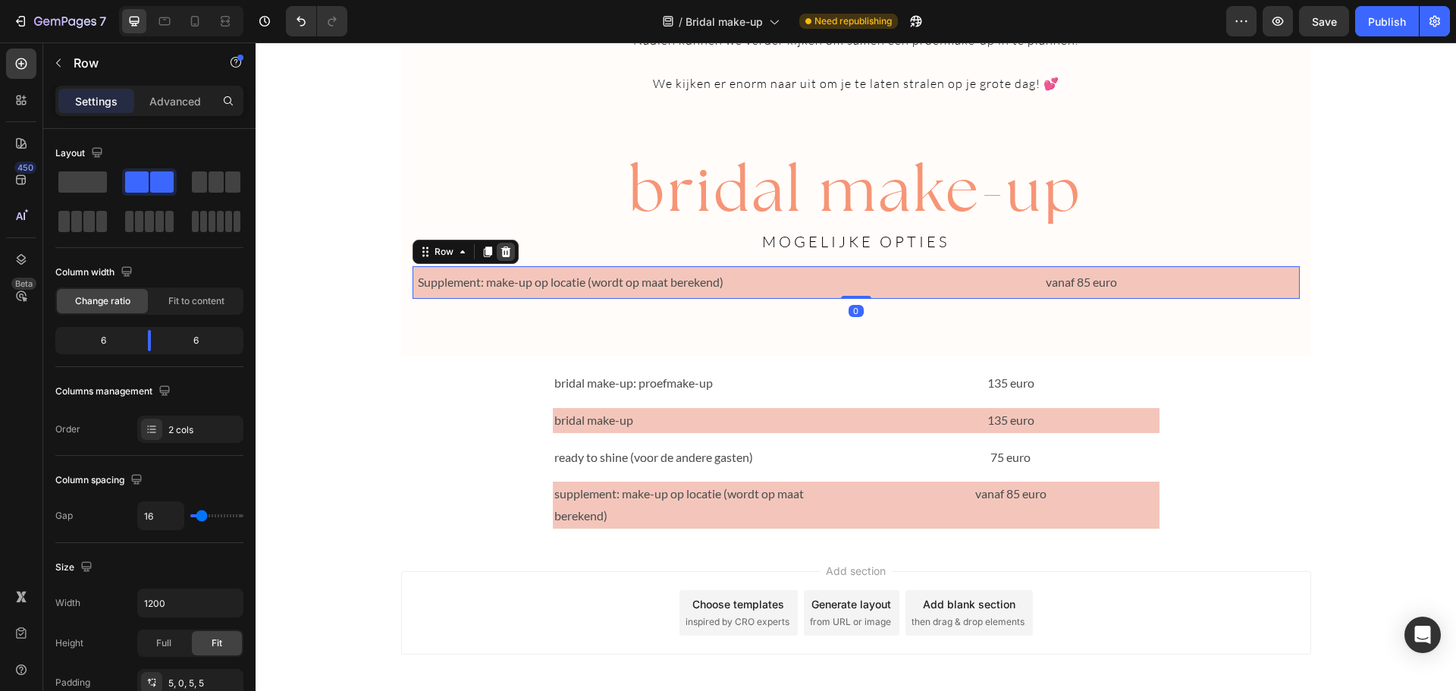
click at [504, 249] on icon at bounding box center [506, 252] width 12 height 12
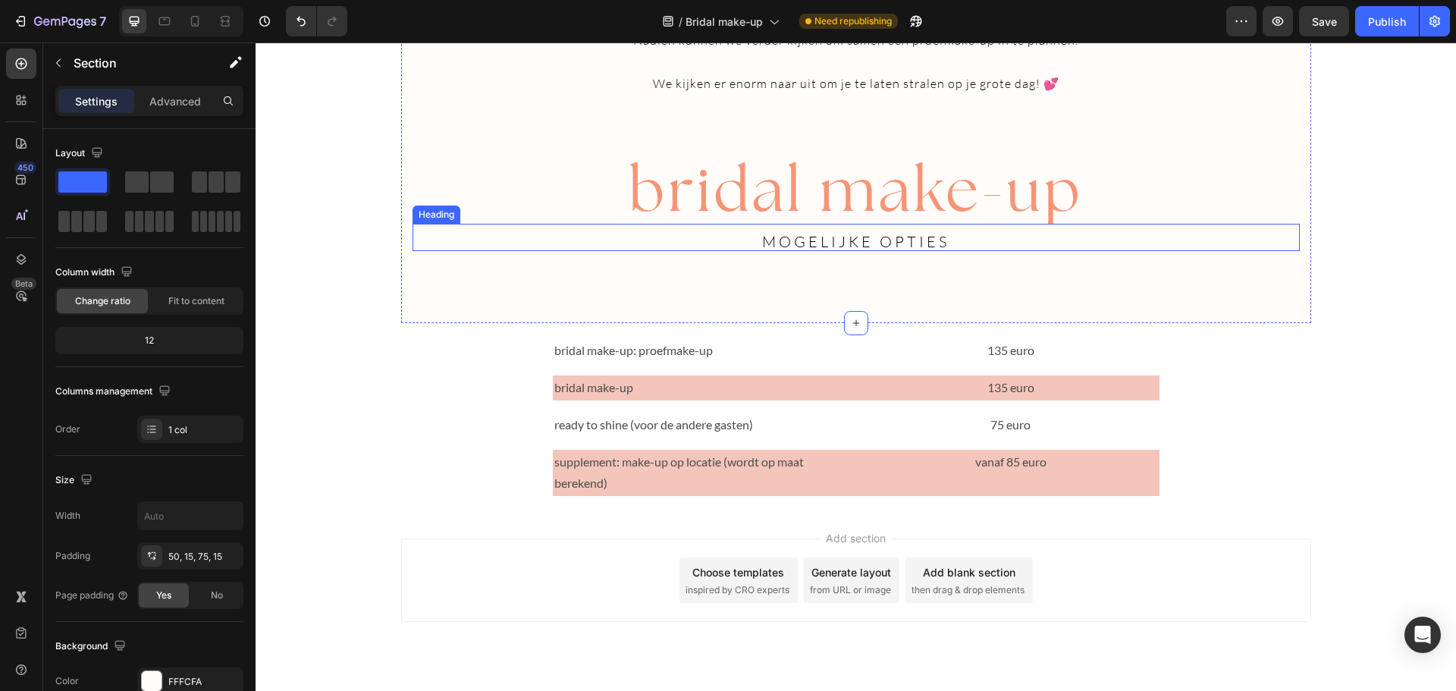
click at [891, 245] on span "MOGELIJKE OPTIES" at bounding box center [855, 241] width 187 height 19
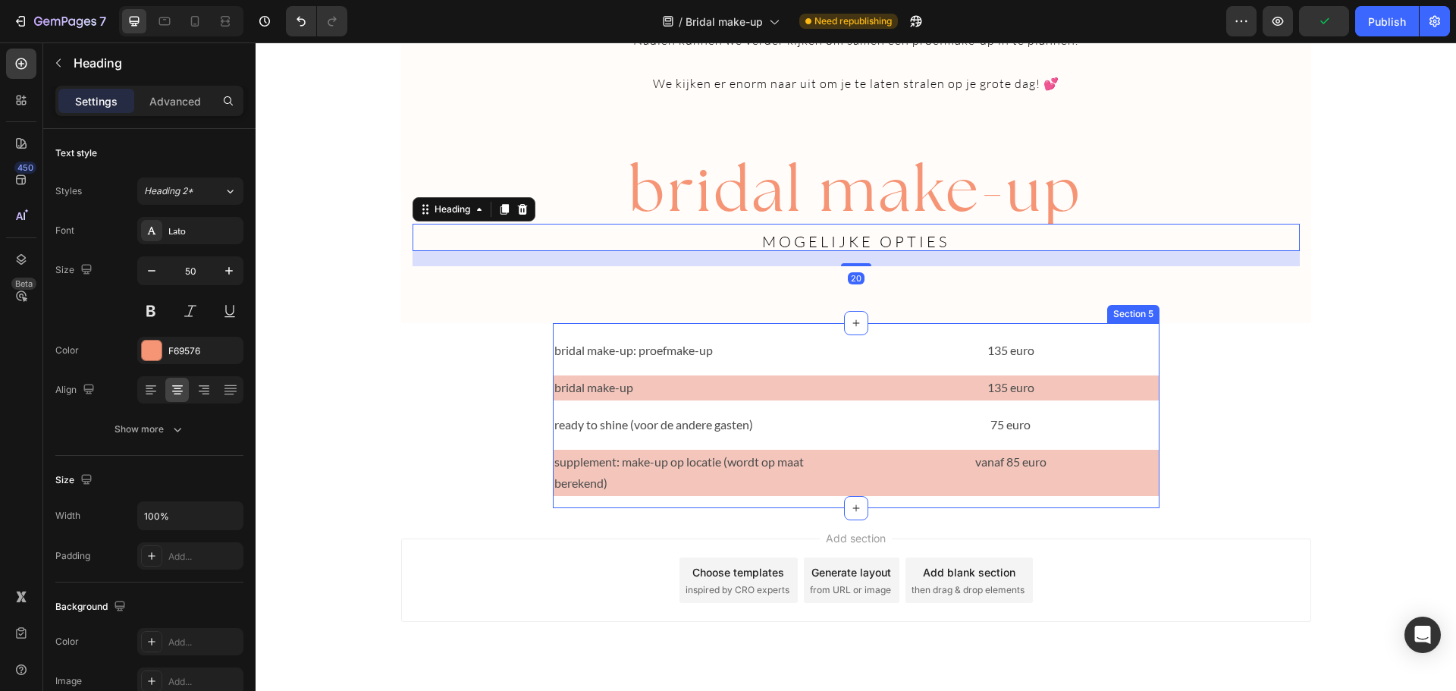
click at [1018, 326] on div "bridal make-up: proefmake-up Text Block 135 euro Text Block Row bridal make-up …" at bounding box center [856, 415] width 607 height 185
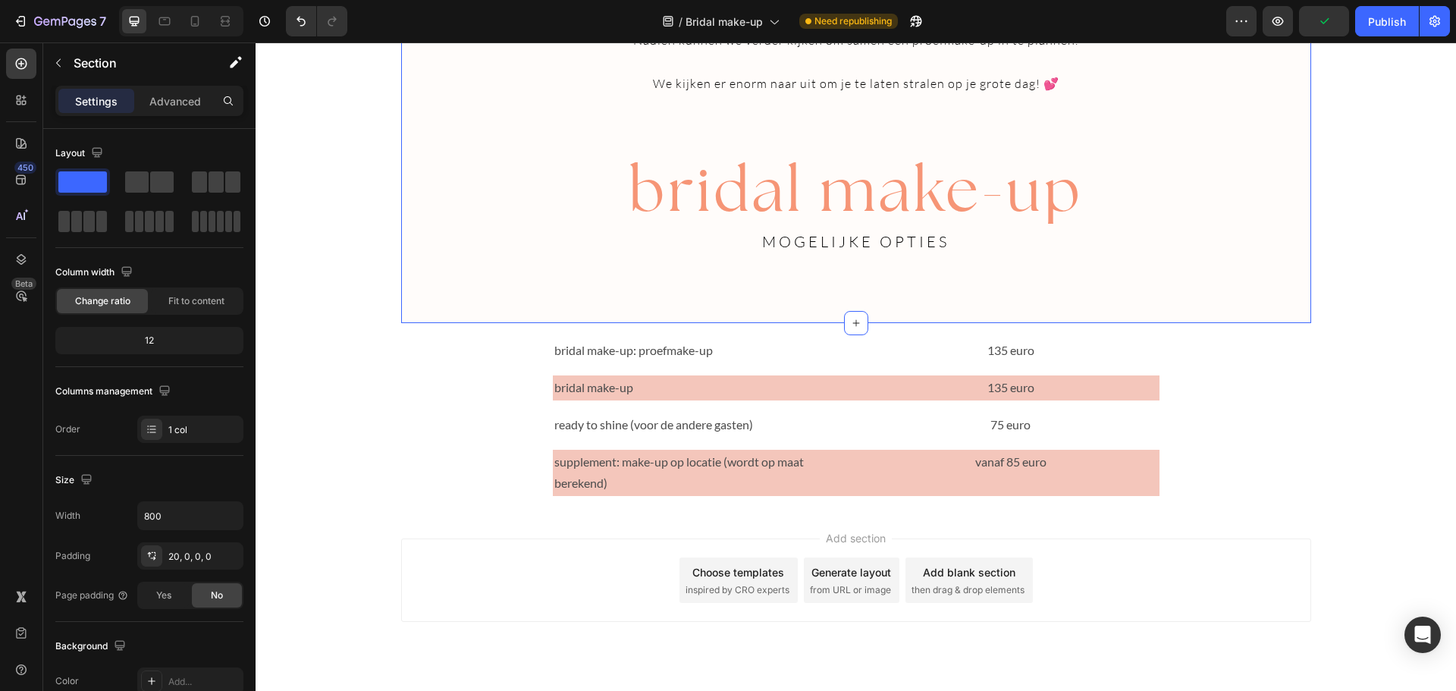
scroll to position [320, 0]
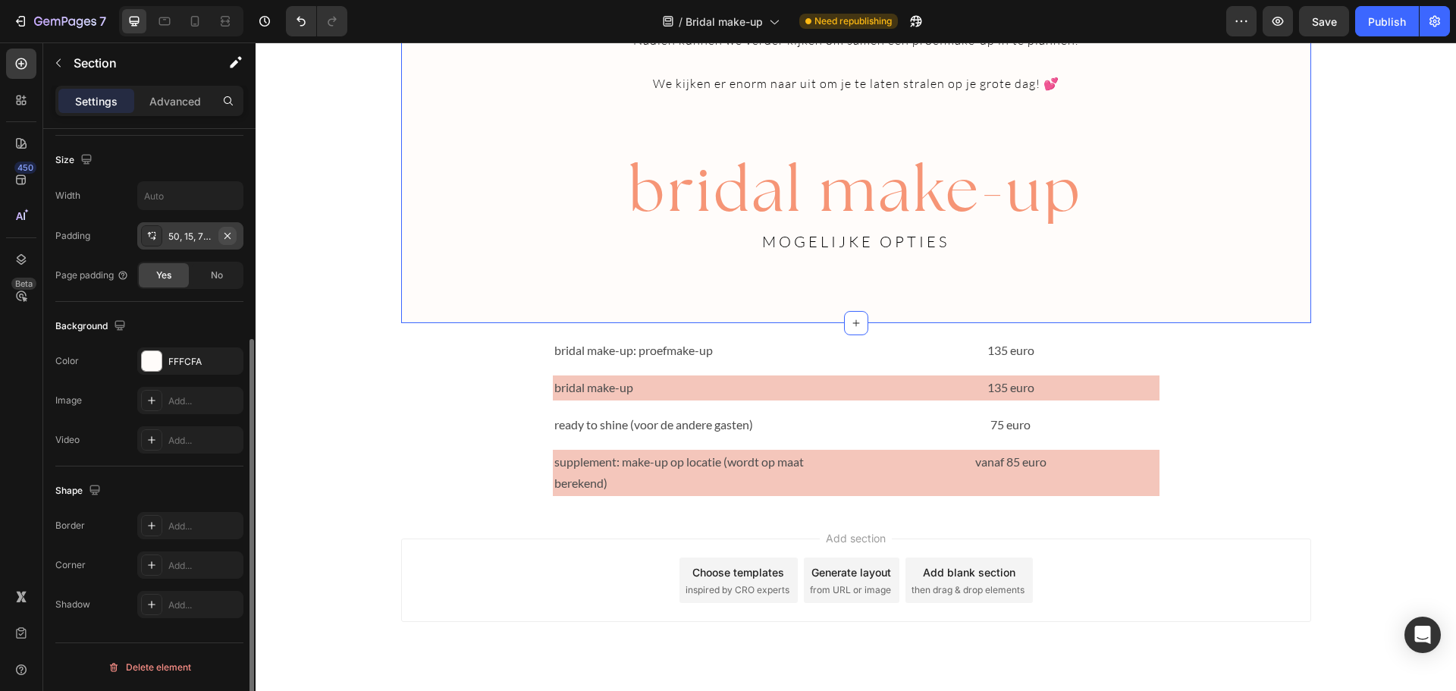
click at [225, 235] on icon "button" at bounding box center [227, 236] width 12 height 12
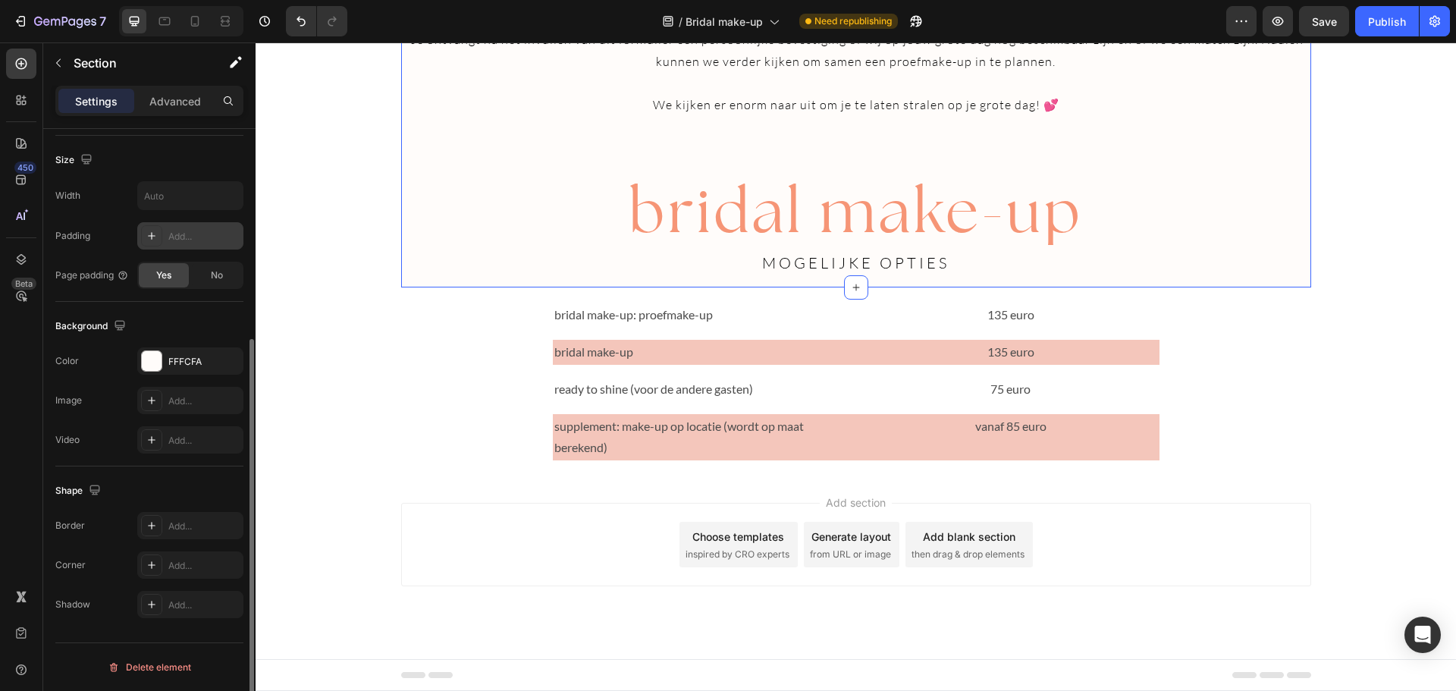
scroll to position [2645, 0]
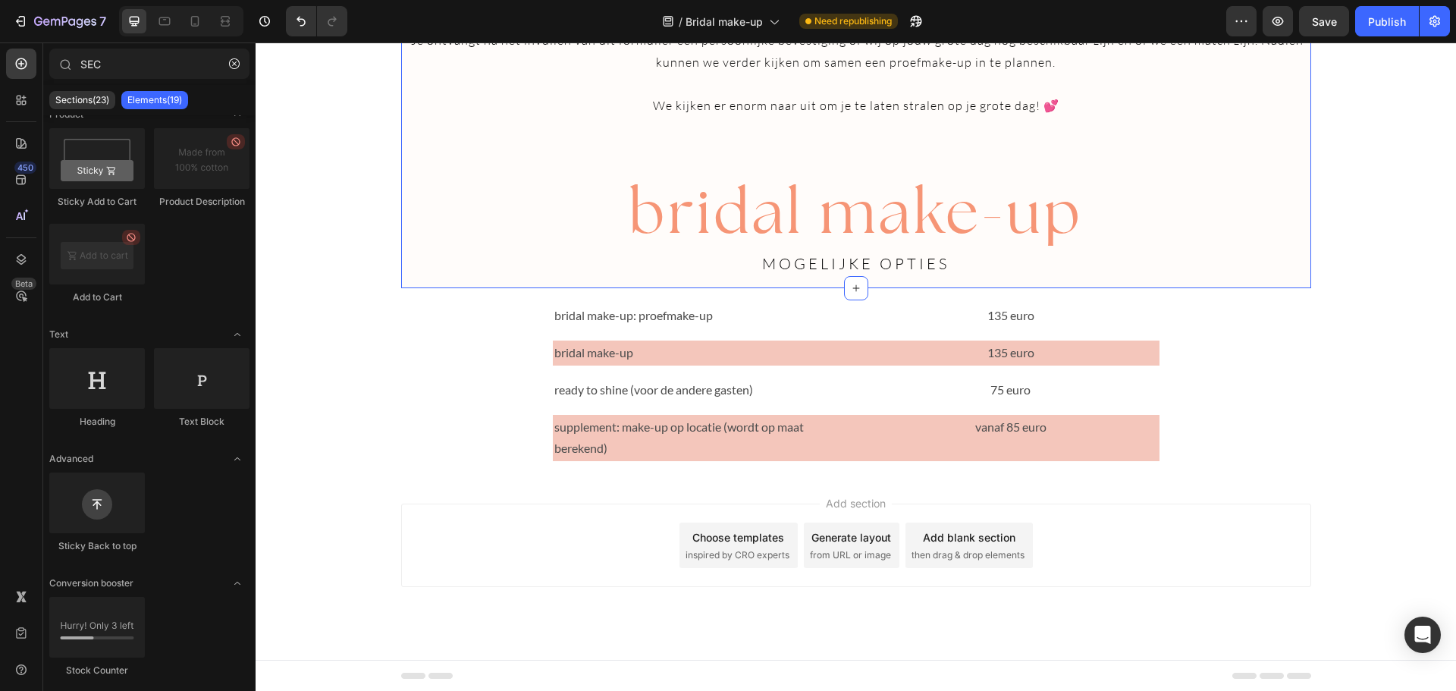
click at [296, 19] on icon "Undo/Redo" at bounding box center [300, 21] width 15 height 15
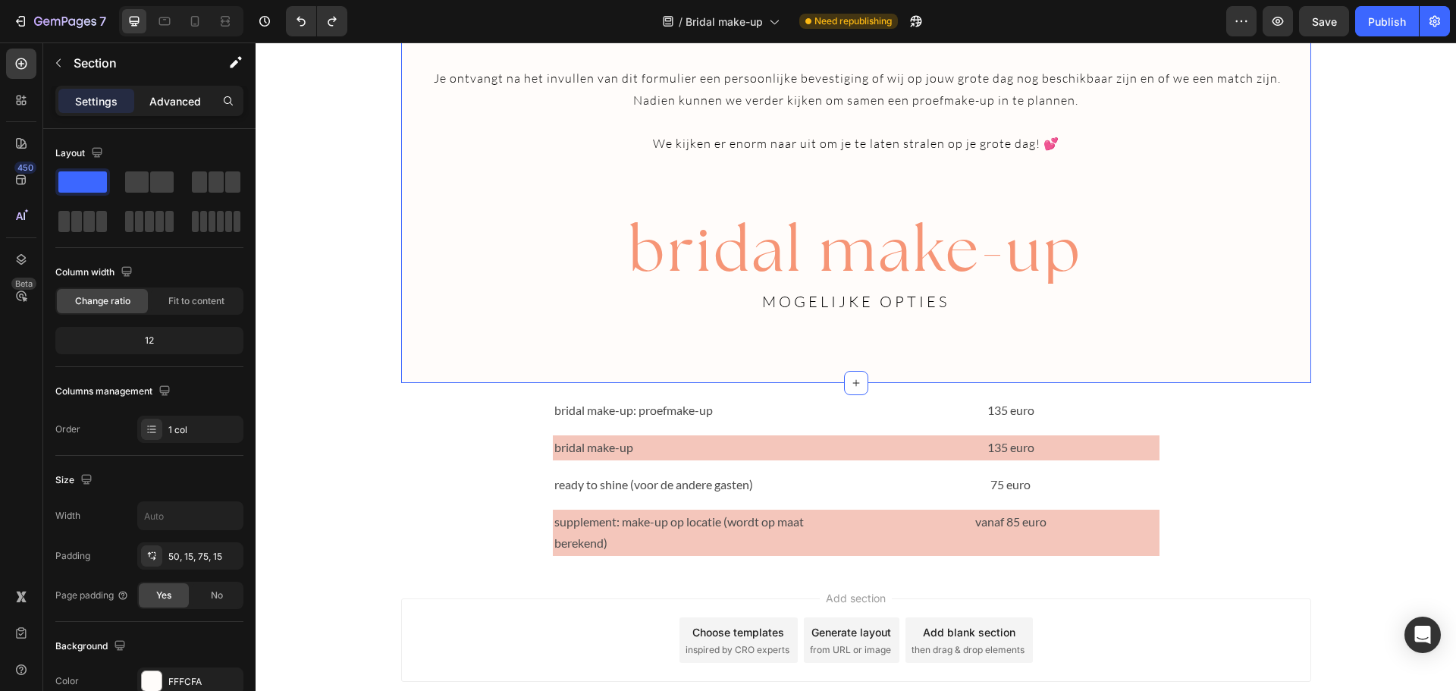
click at [164, 92] on div "Advanced" at bounding box center [175, 101] width 76 height 24
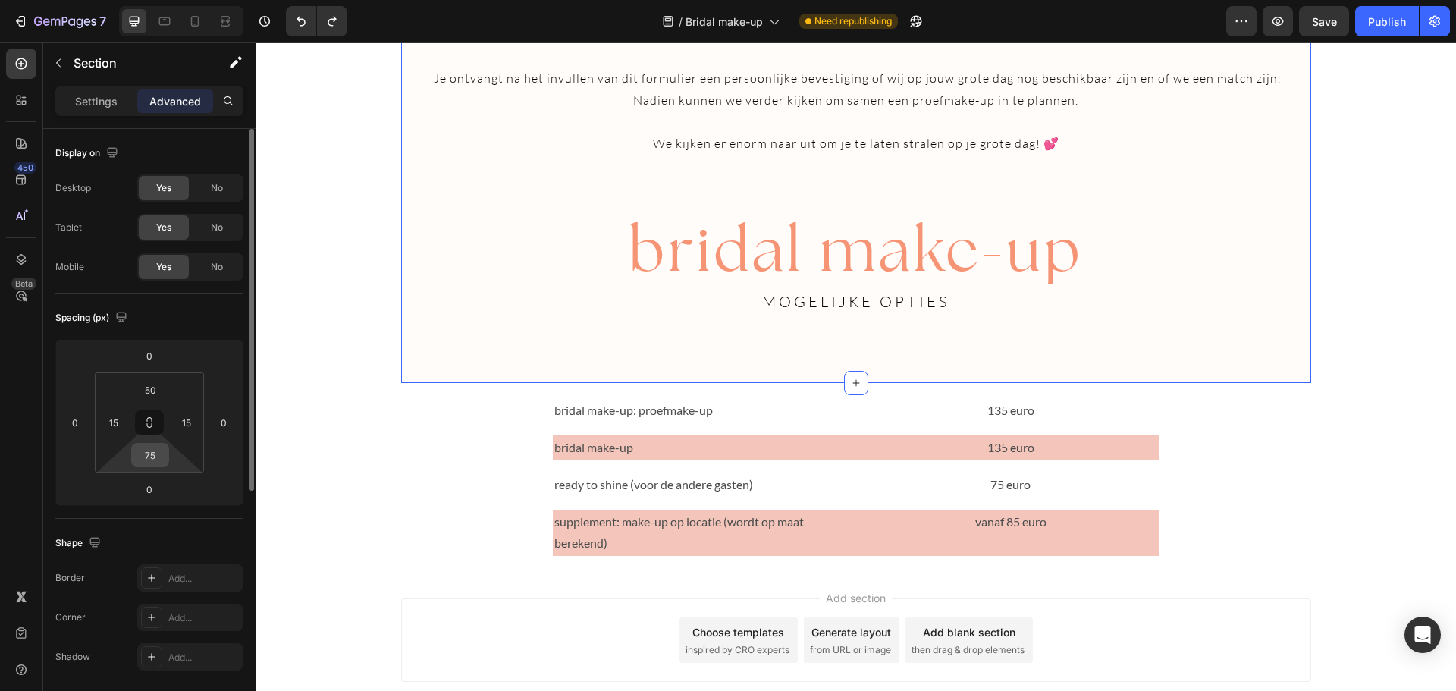
click at [146, 456] on input "75" at bounding box center [150, 455] width 30 height 23
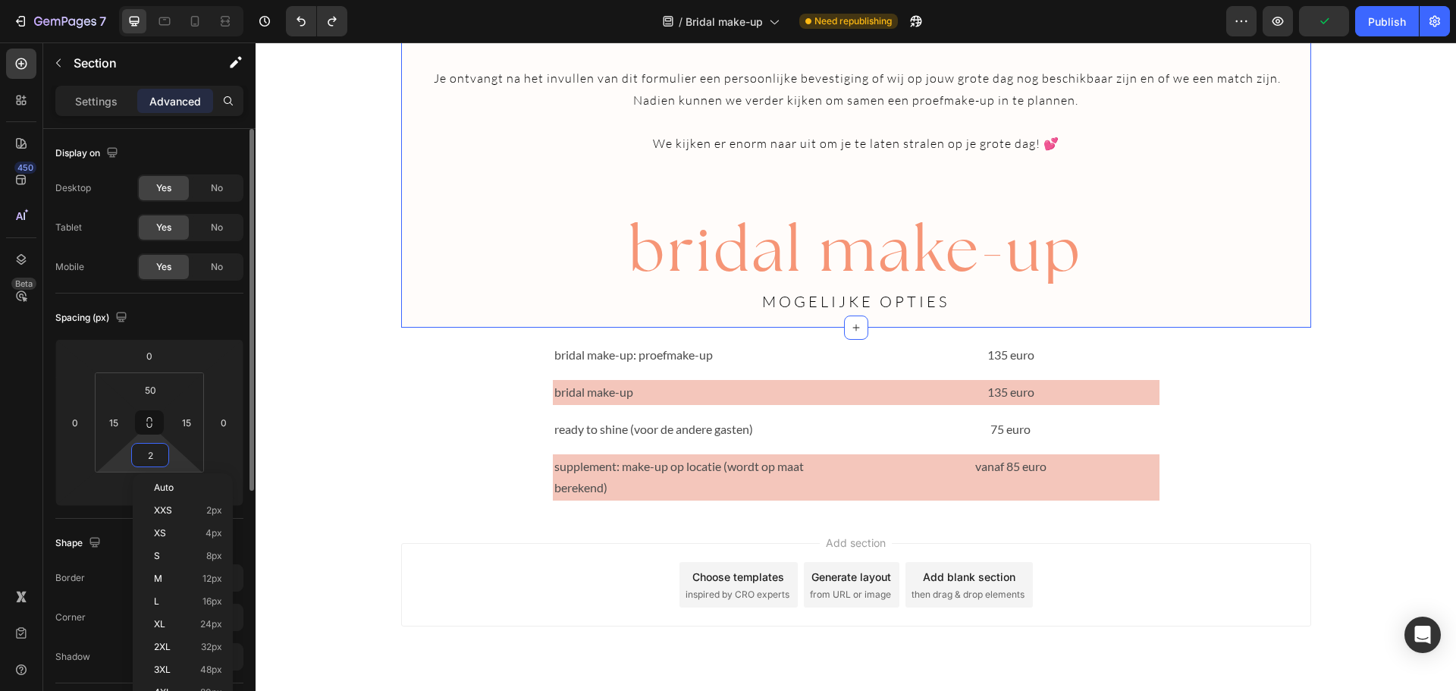
type input "25"
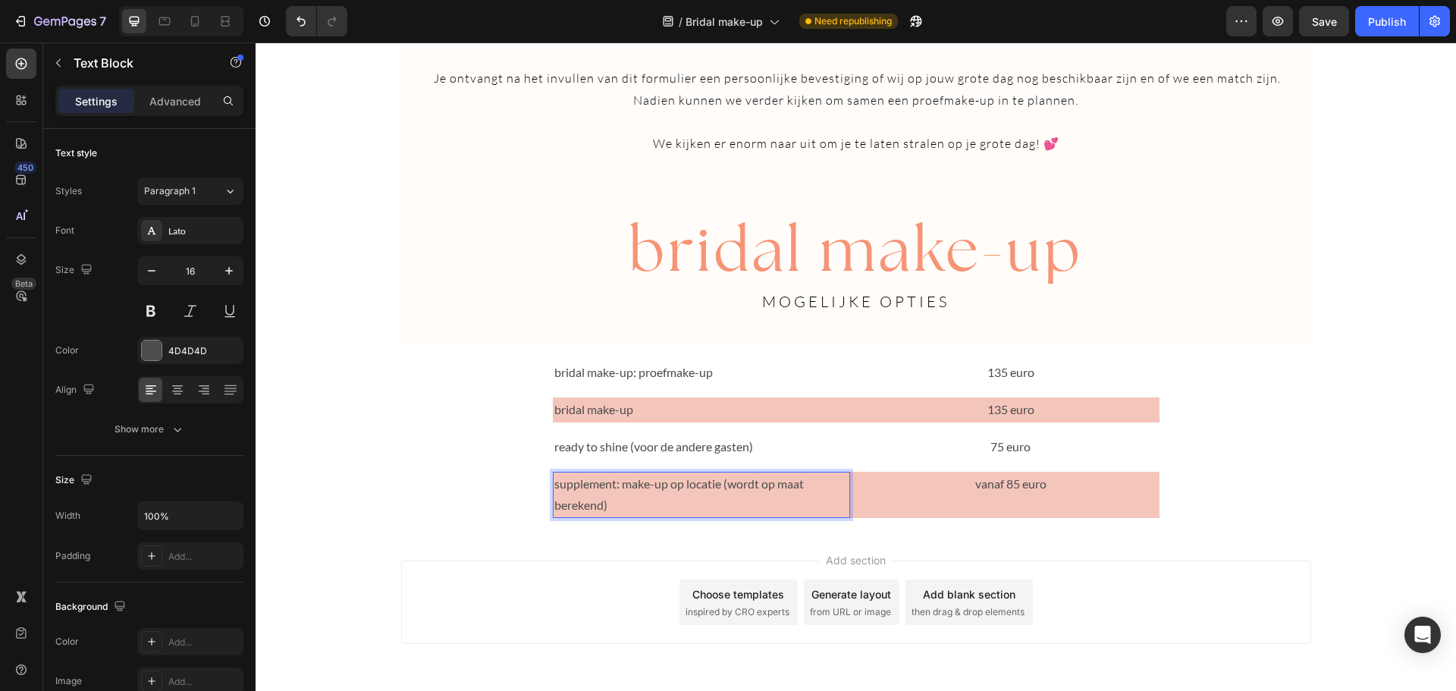
click at [726, 481] on p "supplement: make-up op locatie (wordt op maat berekend)" at bounding box center [701, 495] width 294 height 44
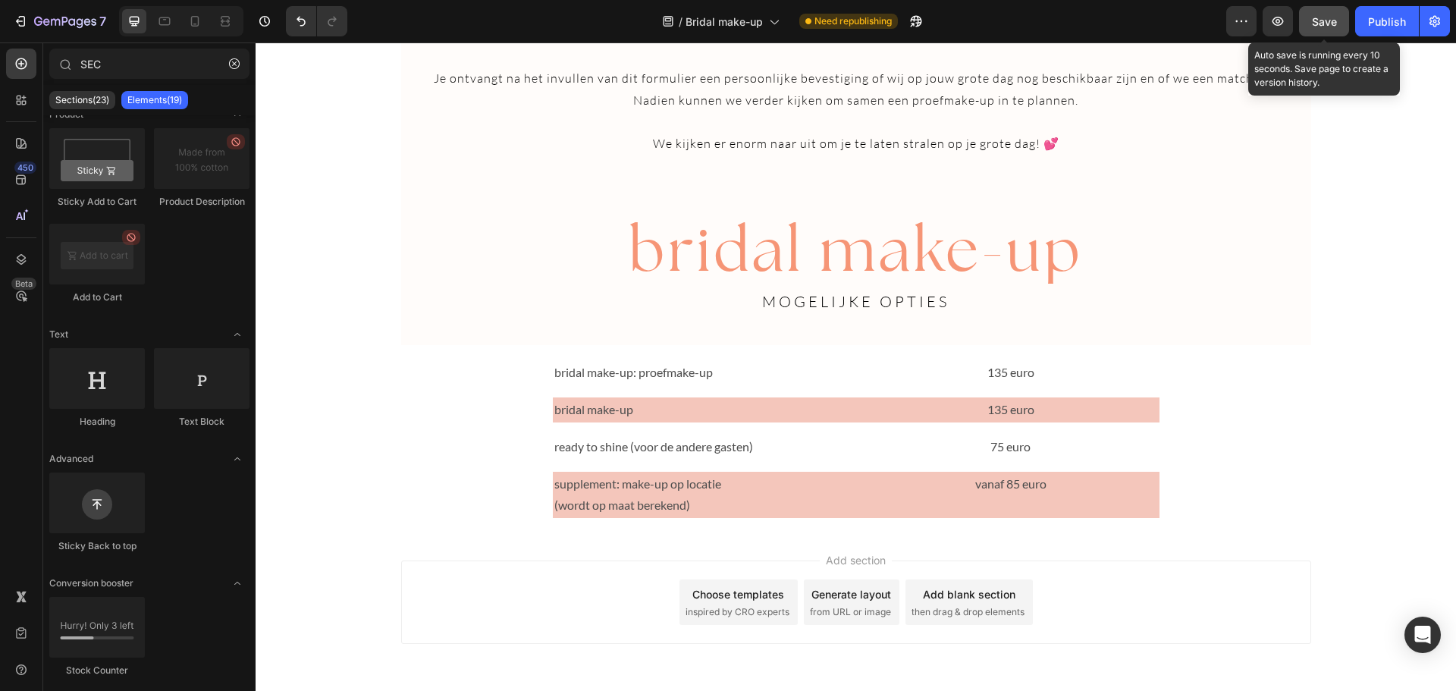
click at [1339, 16] on button "Save" at bounding box center [1324, 21] width 50 height 30
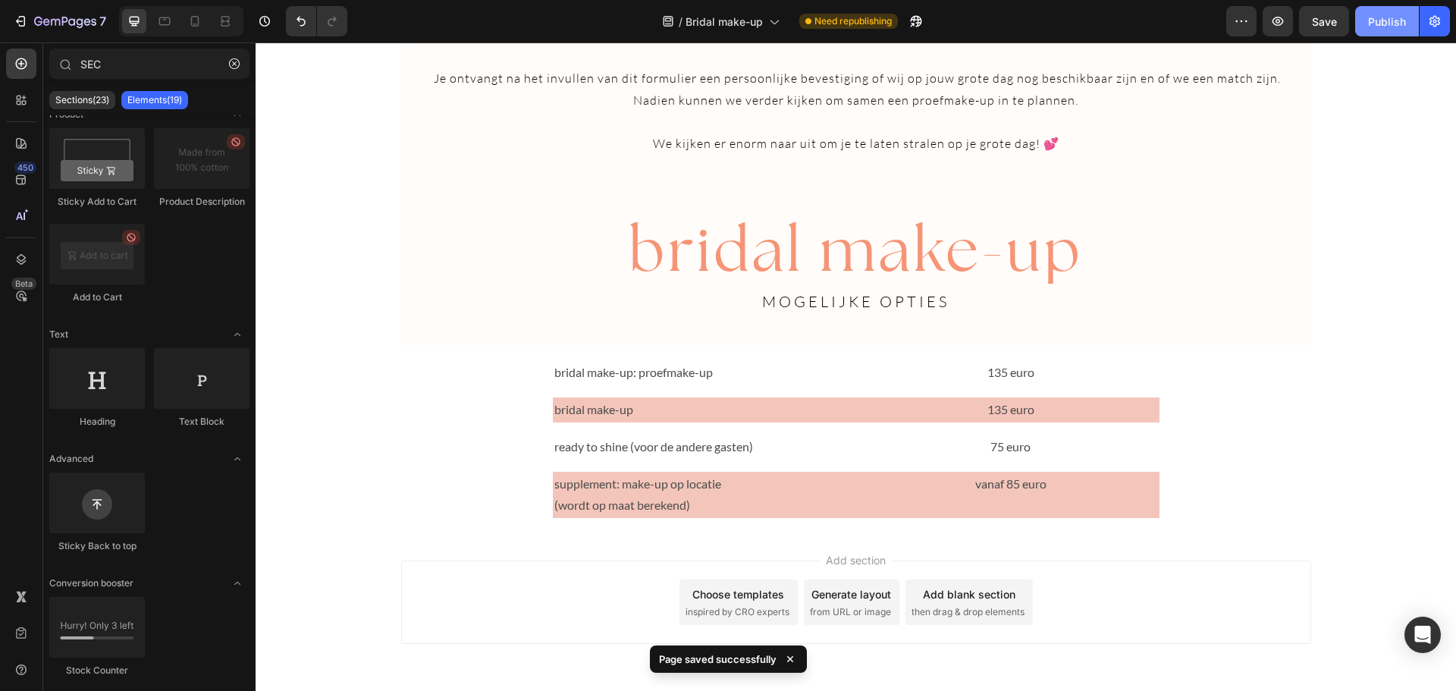
click at [1374, 20] on div "Publish" at bounding box center [1387, 22] width 38 height 16
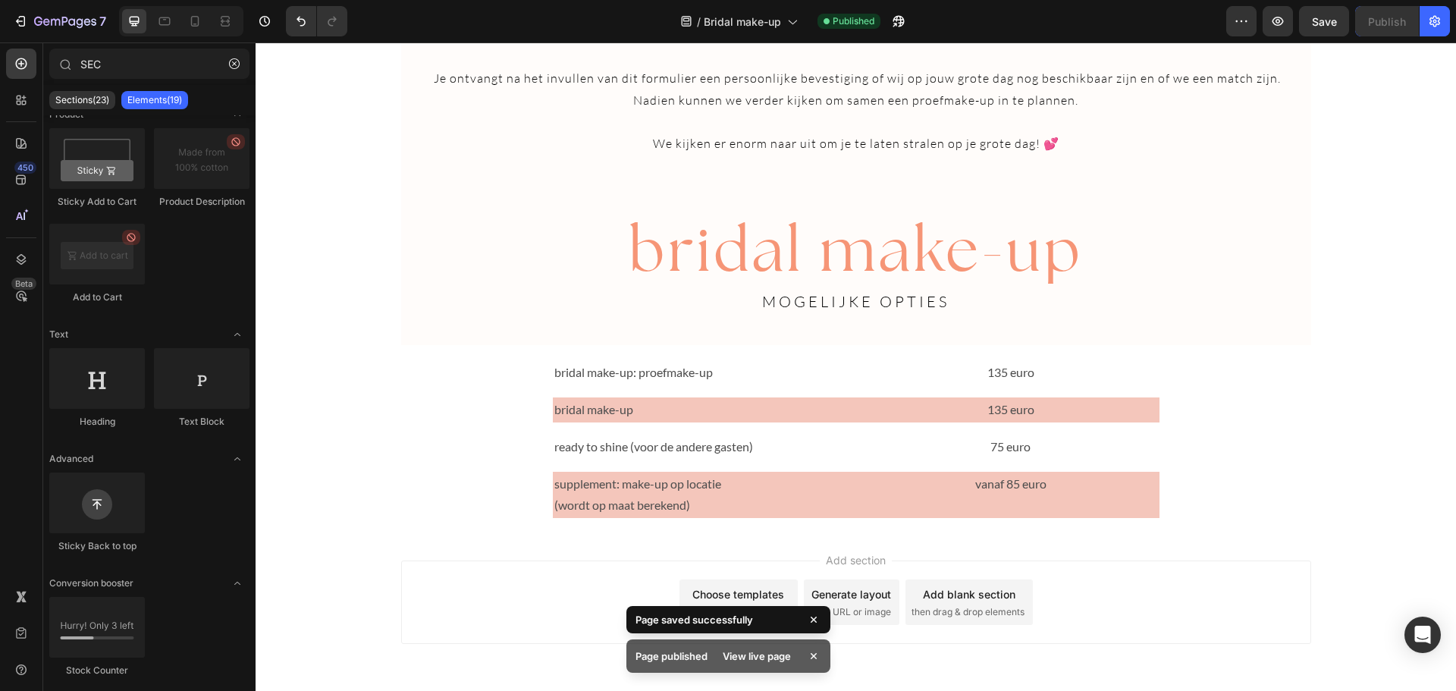
scroll to position [0, 0]
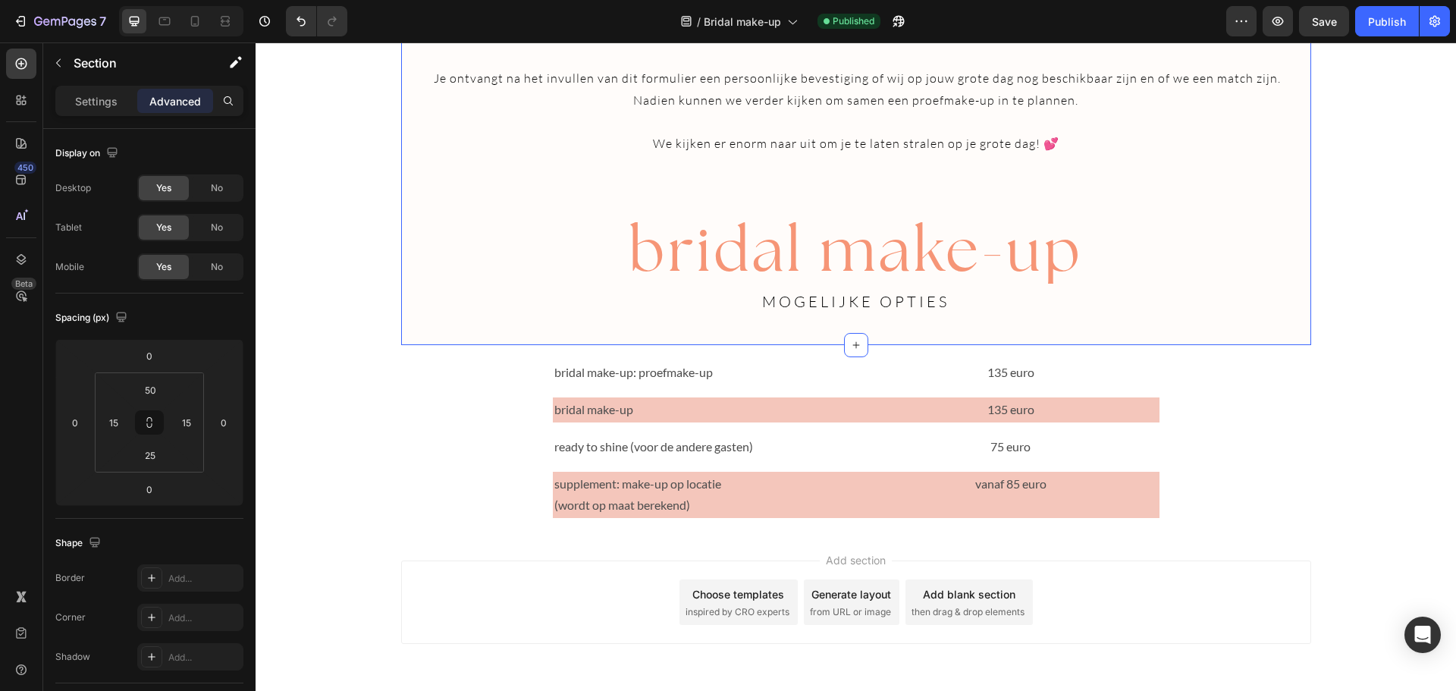
click at [139, 453] on input "25" at bounding box center [150, 455] width 30 height 23
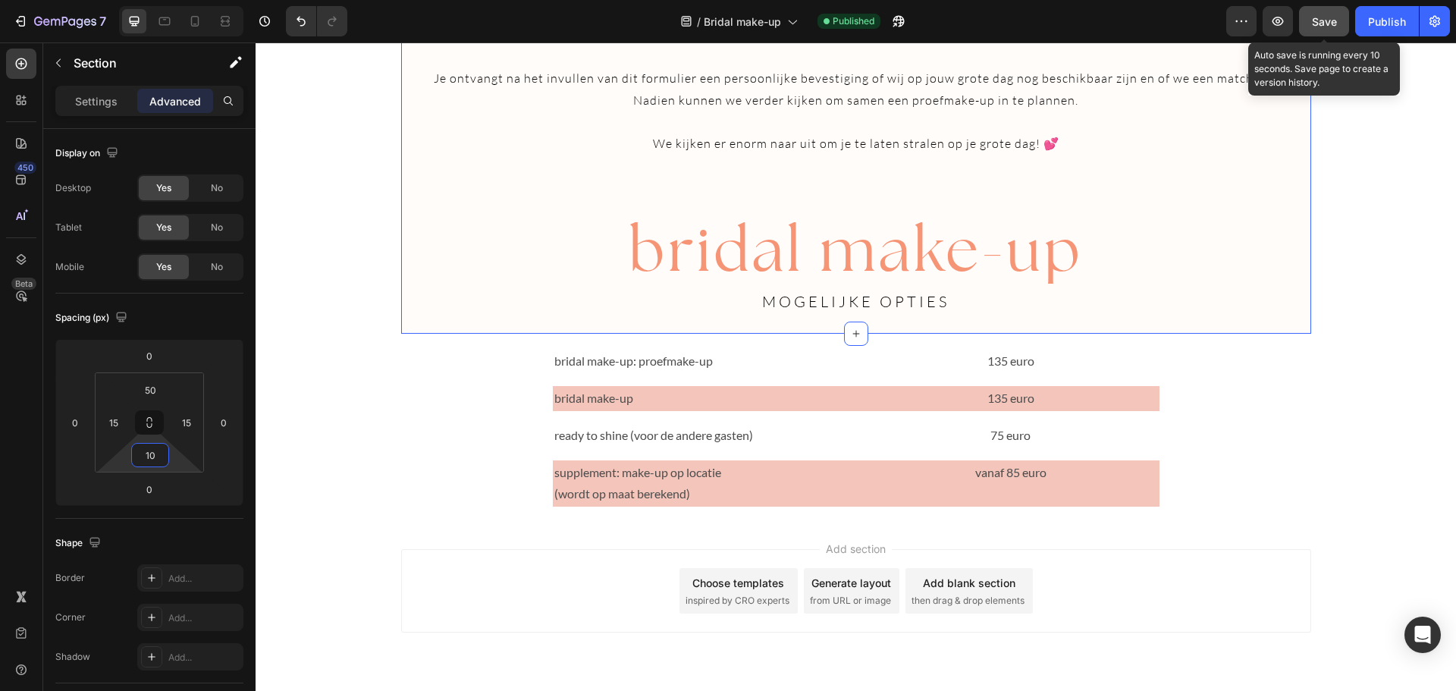
type input "10"
drag, startPoint x: 1326, startPoint y: 35, endPoint x: 1336, endPoint y: 25, distance: 13.9
click at [1336, 25] on span "Save" at bounding box center [1324, 21] width 25 height 13
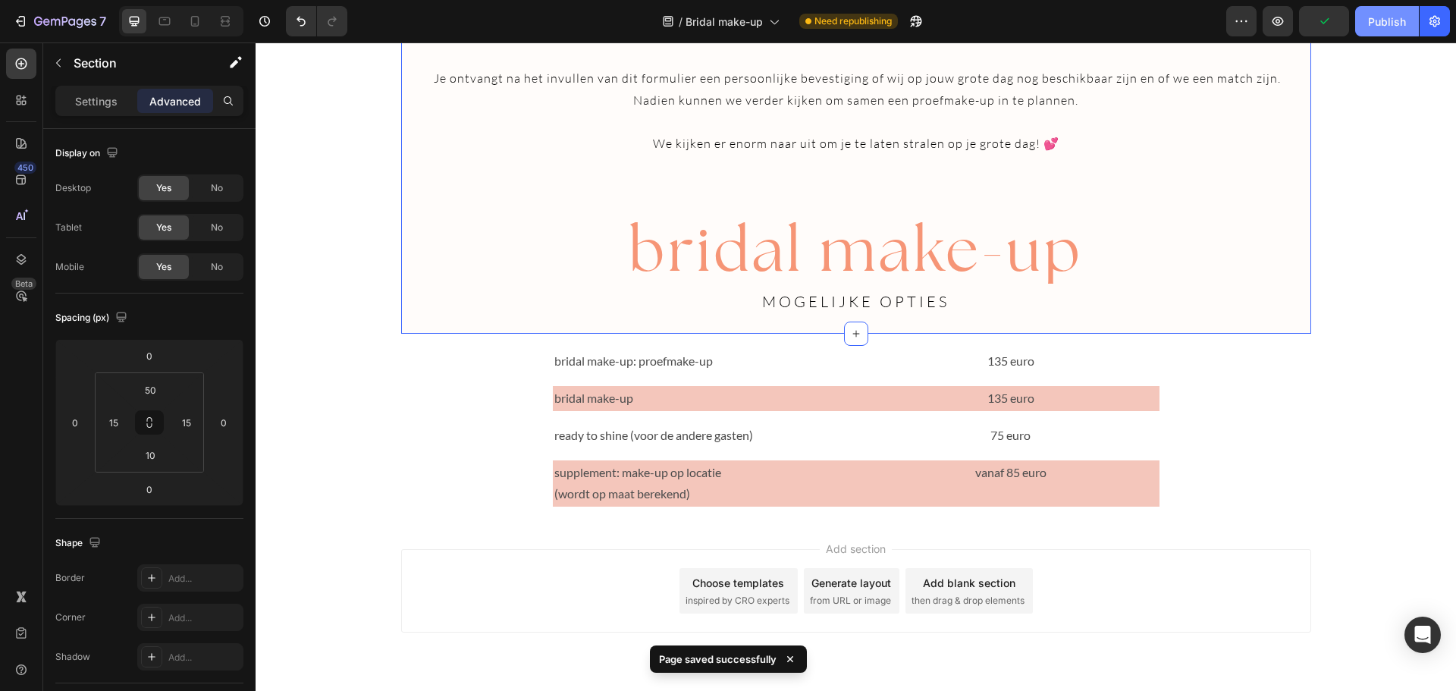
click at [1372, 34] on button "Publish" at bounding box center [1387, 21] width 64 height 30
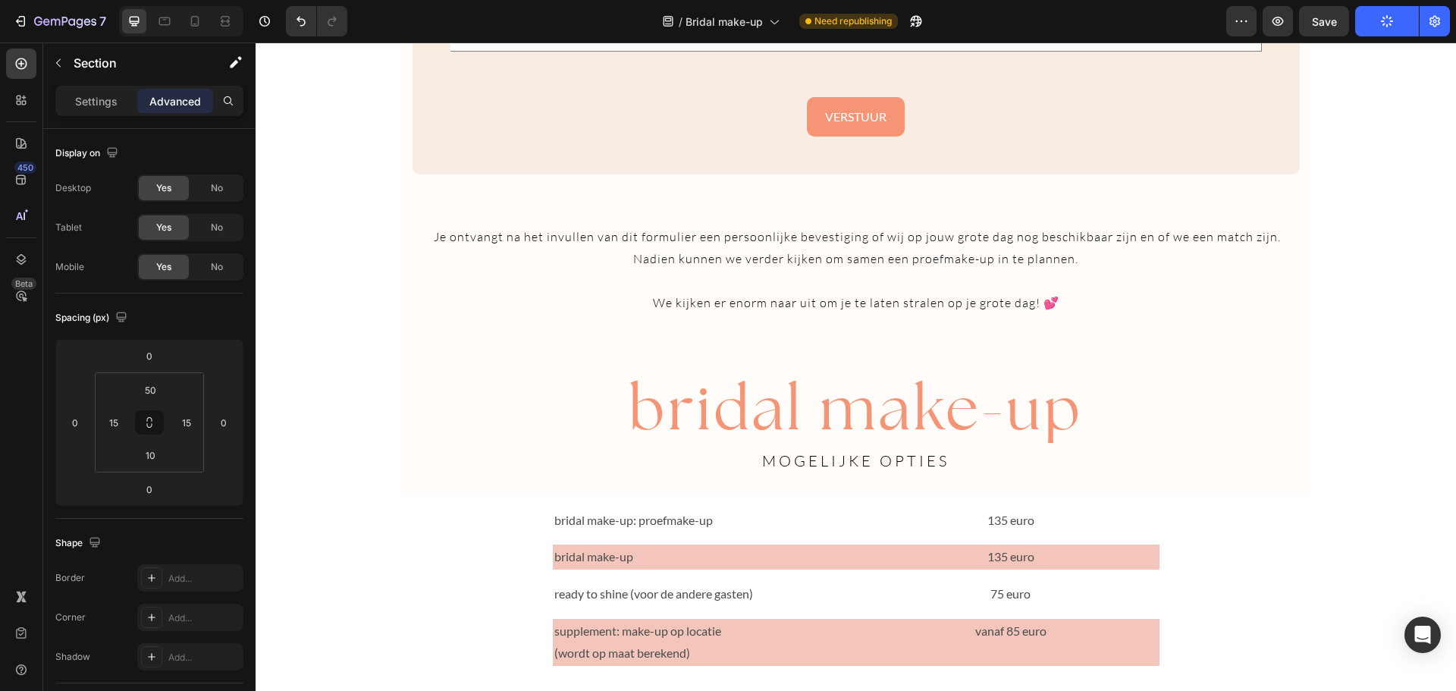
scroll to position [2425, 0]
click at [723, 524] on p "bridal make-up: proefmake-up" at bounding box center [701, 520] width 294 height 22
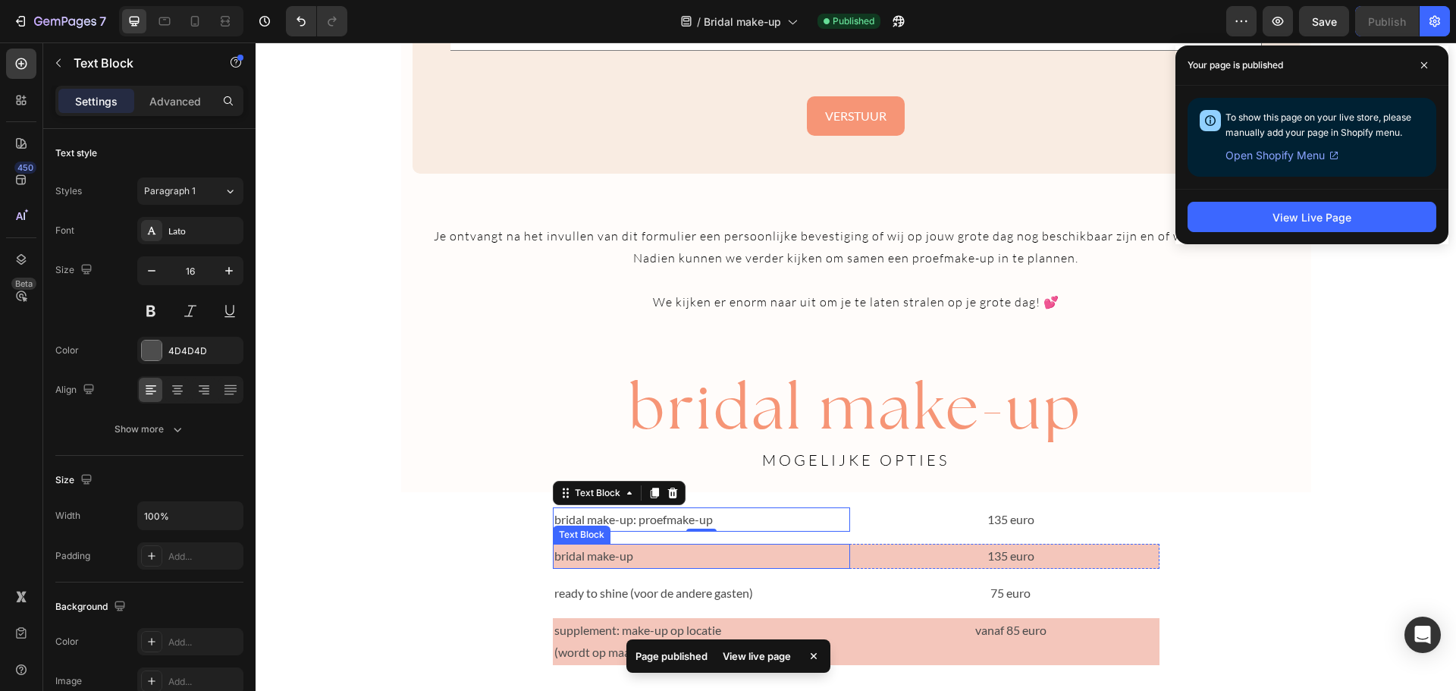
click at [727, 558] on p "bridal make-up" at bounding box center [701, 556] width 294 height 22
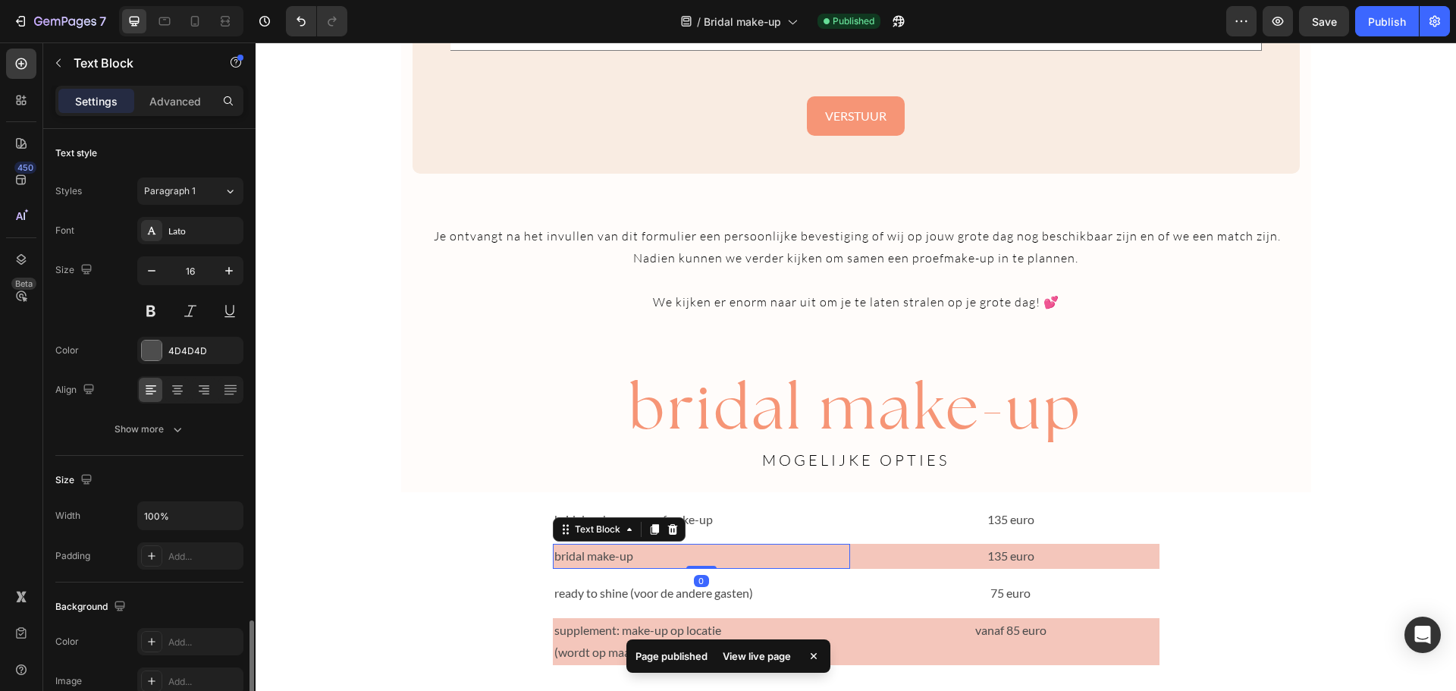
scroll to position [293, 0]
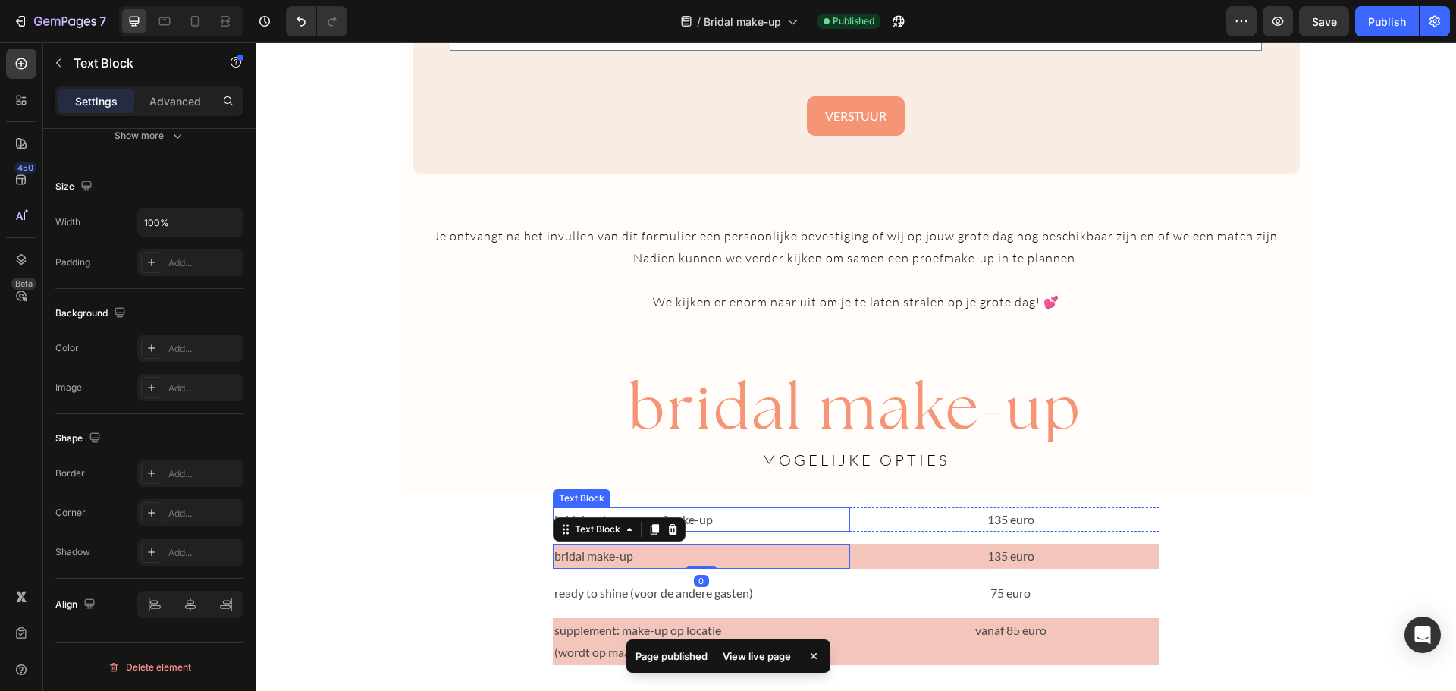
click at [727, 527] on p "bridal make-up: proefmake-up" at bounding box center [701, 520] width 294 height 22
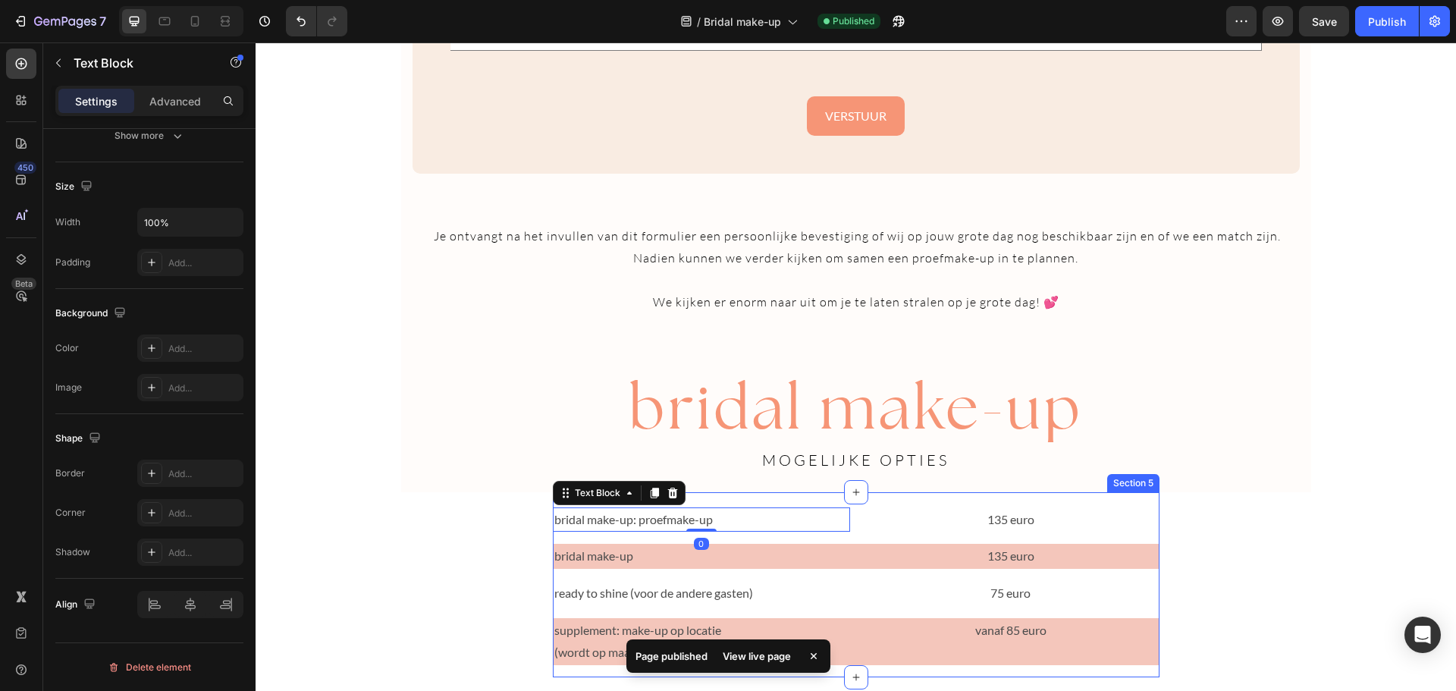
click at [728, 535] on div "bridal make-up: proefmake-up Text Block 0 135 euro Text Block Row bridal make-u…" at bounding box center [856, 592] width 607 height 170
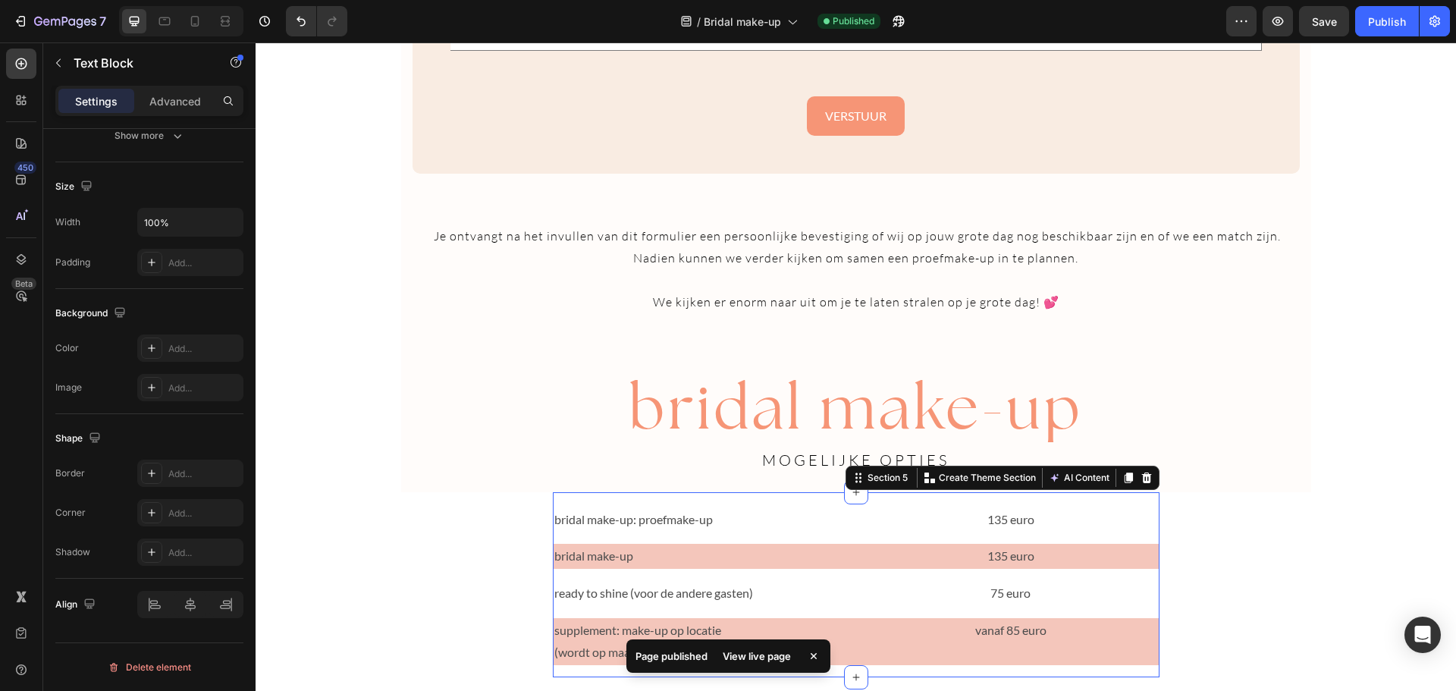
scroll to position [0, 0]
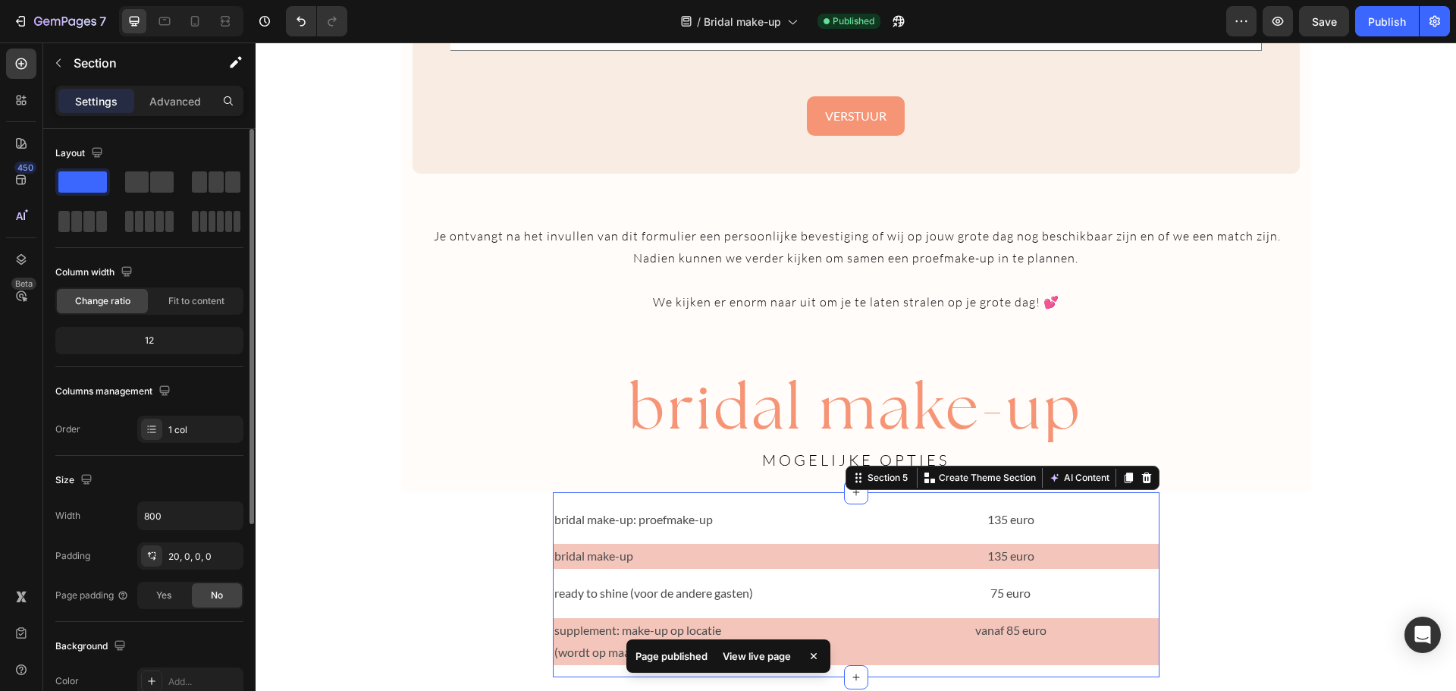
click at [728, 535] on div "bridal make-up: proefmake-up Text Block 135 euro Text Block Row bridal make-up …" at bounding box center [856, 592] width 607 height 170
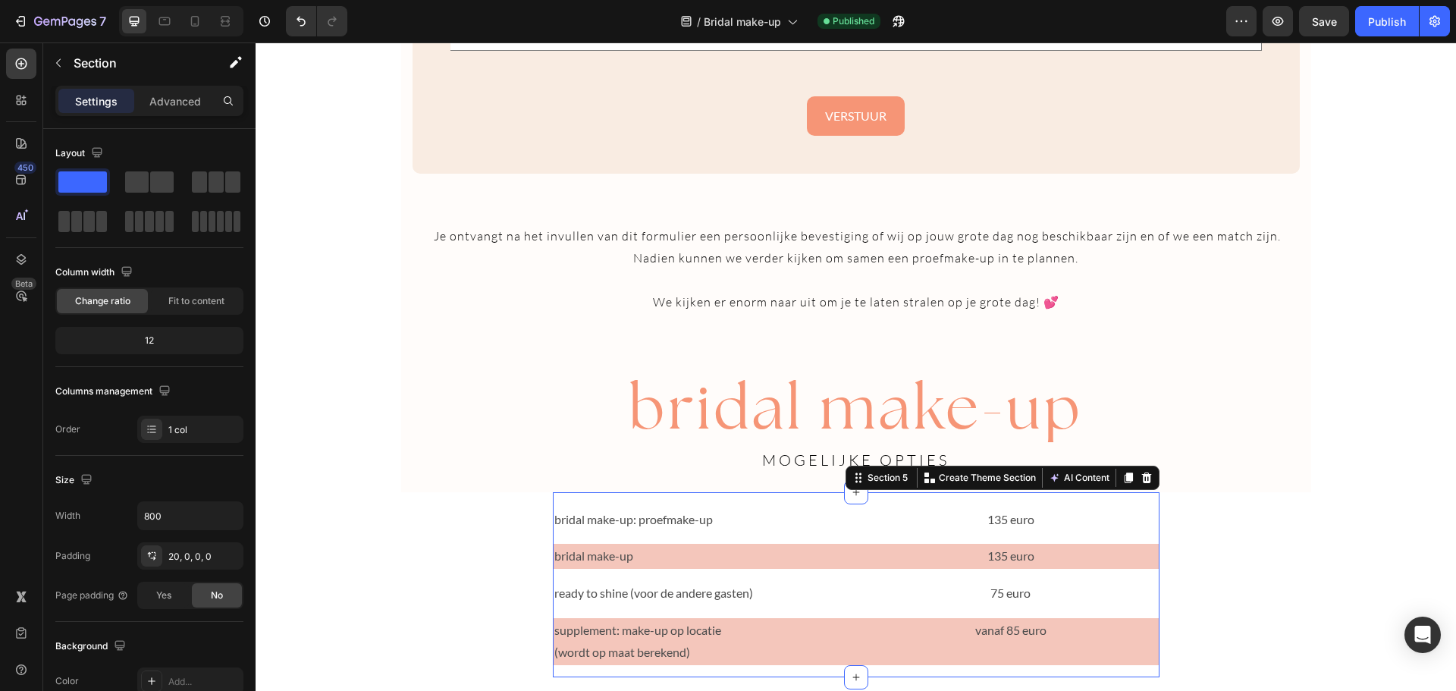
click at [854, 535] on div "bridal make-up: proefmake-up Text Block 135 euro Text Block Row bridal make-up …" at bounding box center [856, 592] width 607 height 170
click at [851, 519] on div "bridal make-up: proefmake-up Text Block 135 euro Text Block Row" at bounding box center [856, 519] width 607 height 25
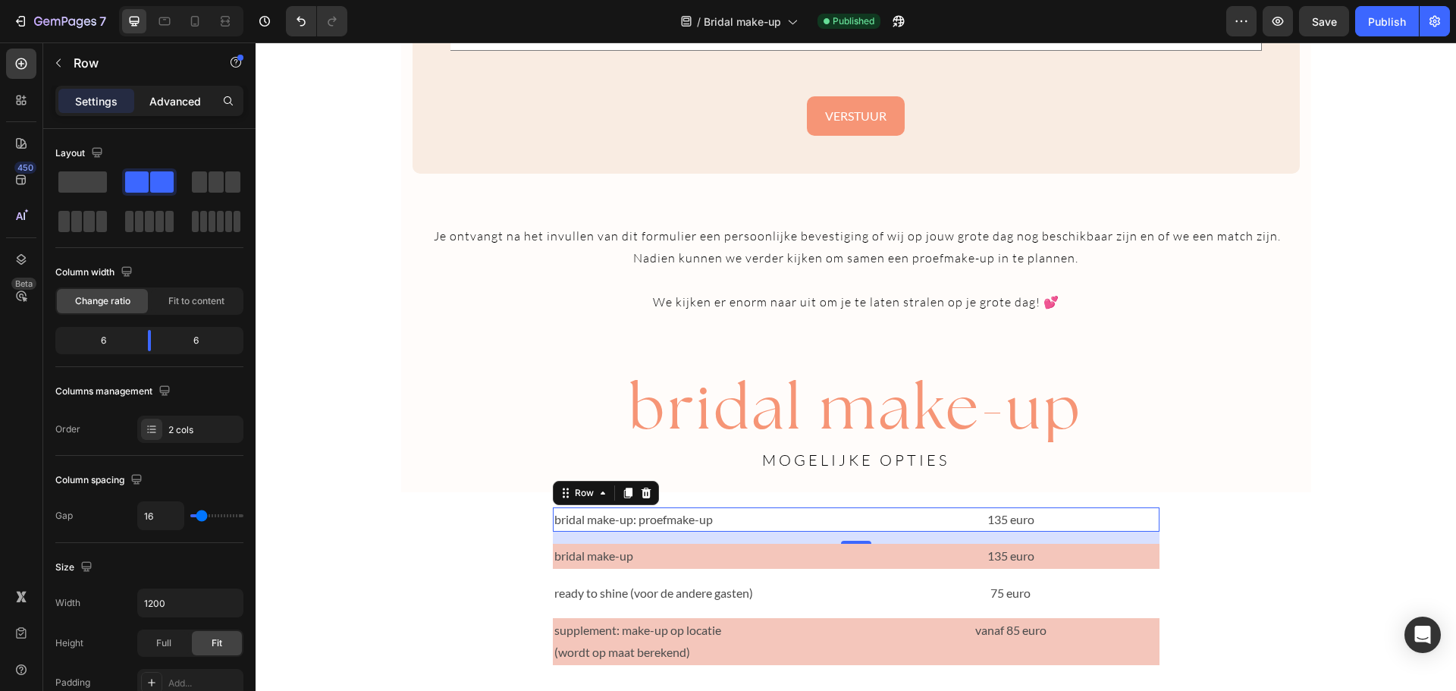
click at [182, 102] on p "Advanced" at bounding box center [175, 101] width 52 height 16
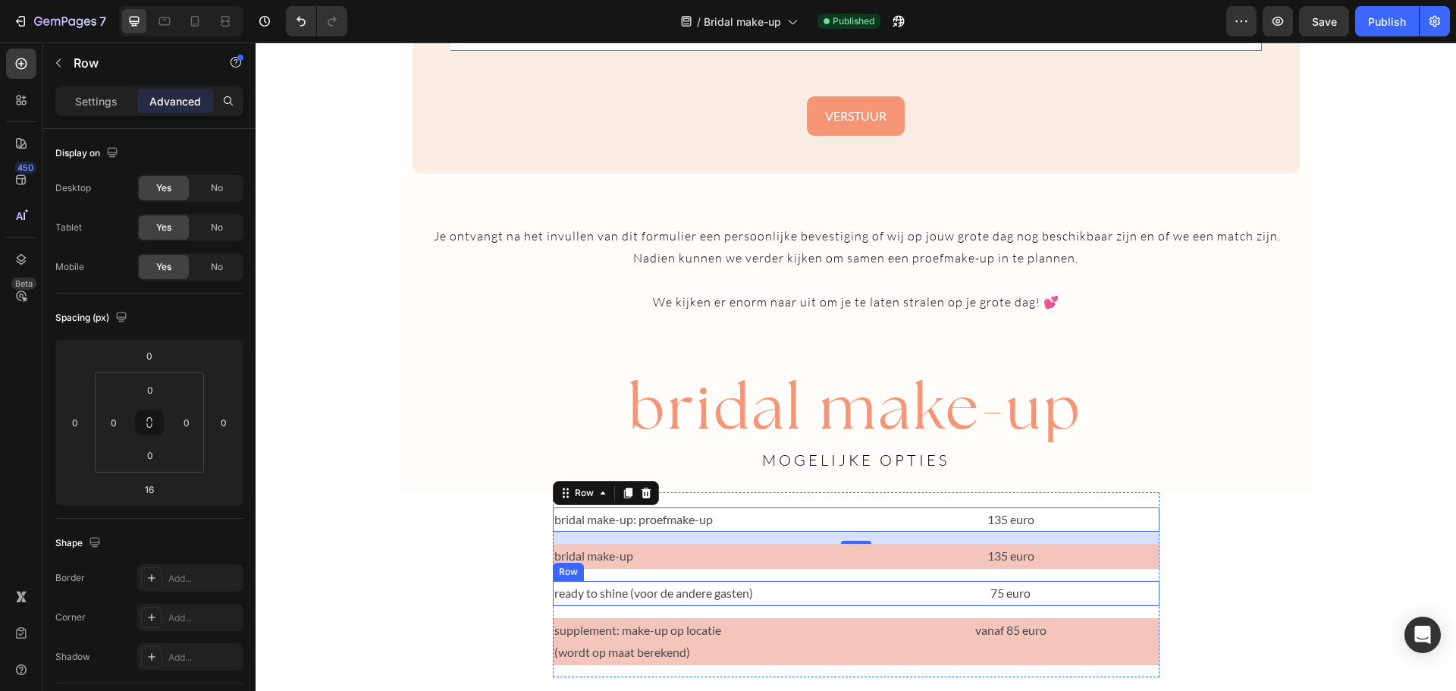
click at [852, 601] on div "ready to shine (voor de andere gasten) Text Block 75 euro Text Block Row" at bounding box center [856, 593] width 607 height 25
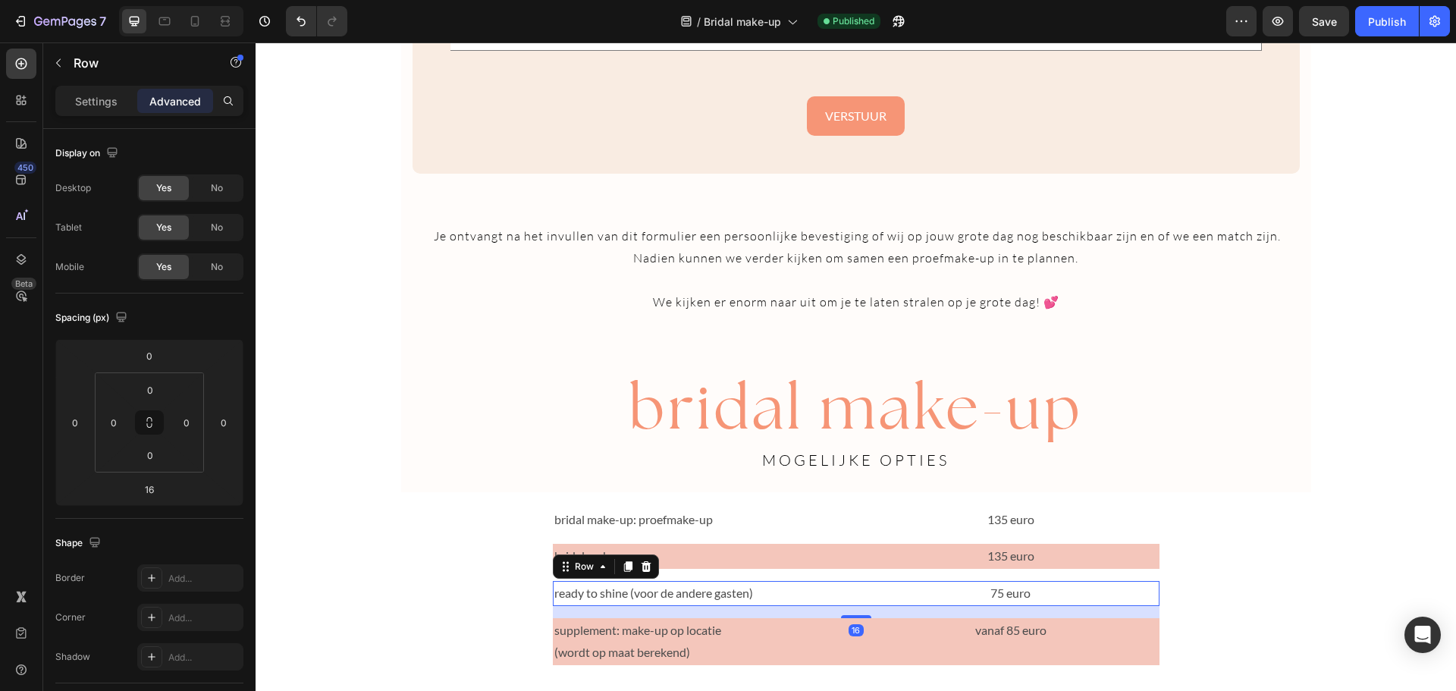
click at [854, 594] on div "ready to shine (voor de andere gasten) Text Block 75 euro Text Block Row 16" at bounding box center [856, 593] width 607 height 25
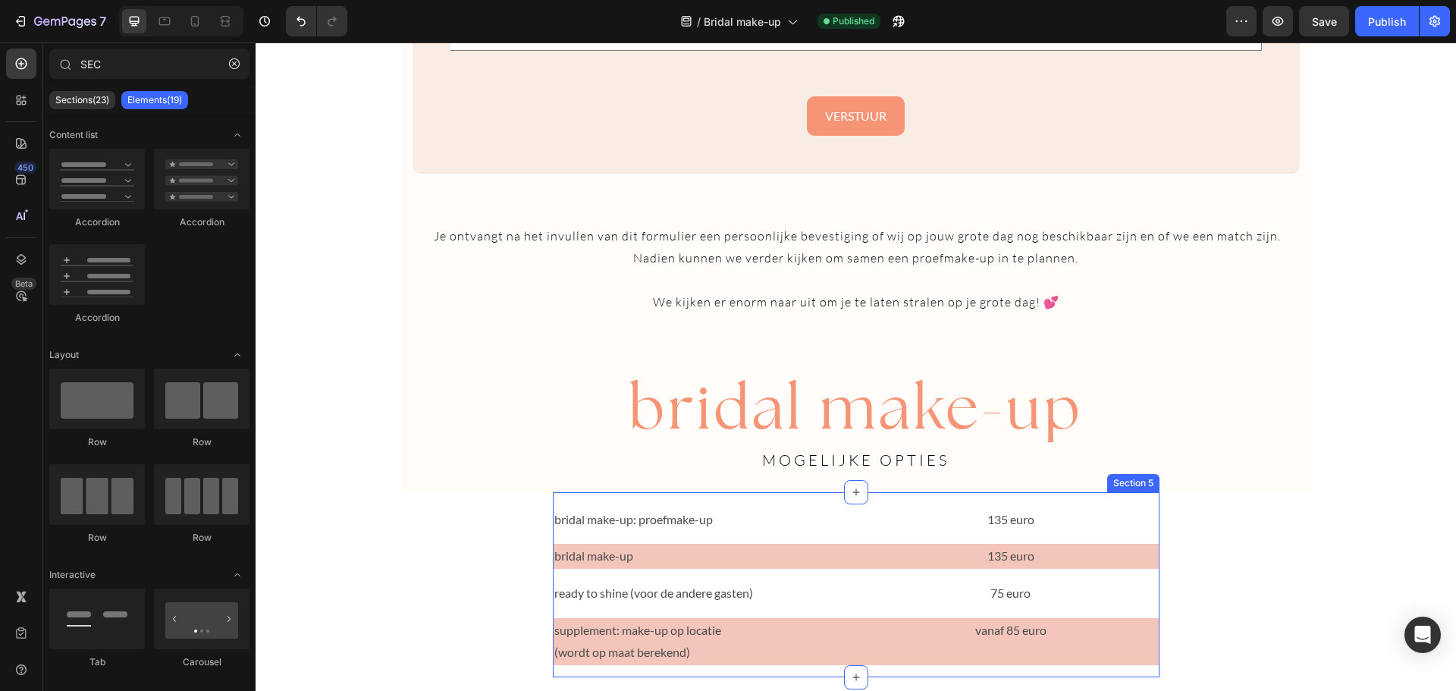
click at [871, 578] on div "bridal make-up: proefmake-up Text Block 135 euro Text Block Row bridal make-up …" at bounding box center [856, 592] width 607 height 170
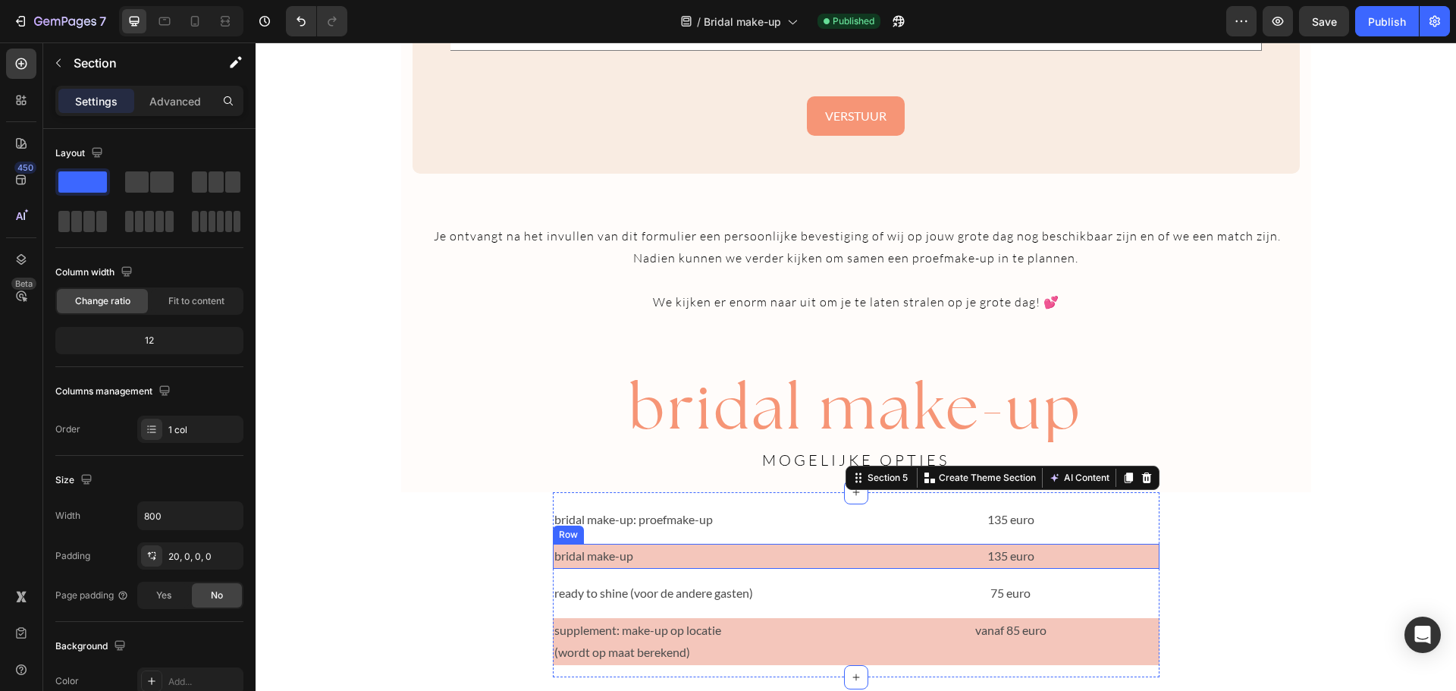
click at [845, 560] on div "bridal make-up Text Block 135 euro Text Block Row" at bounding box center [856, 556] width 607 height 25
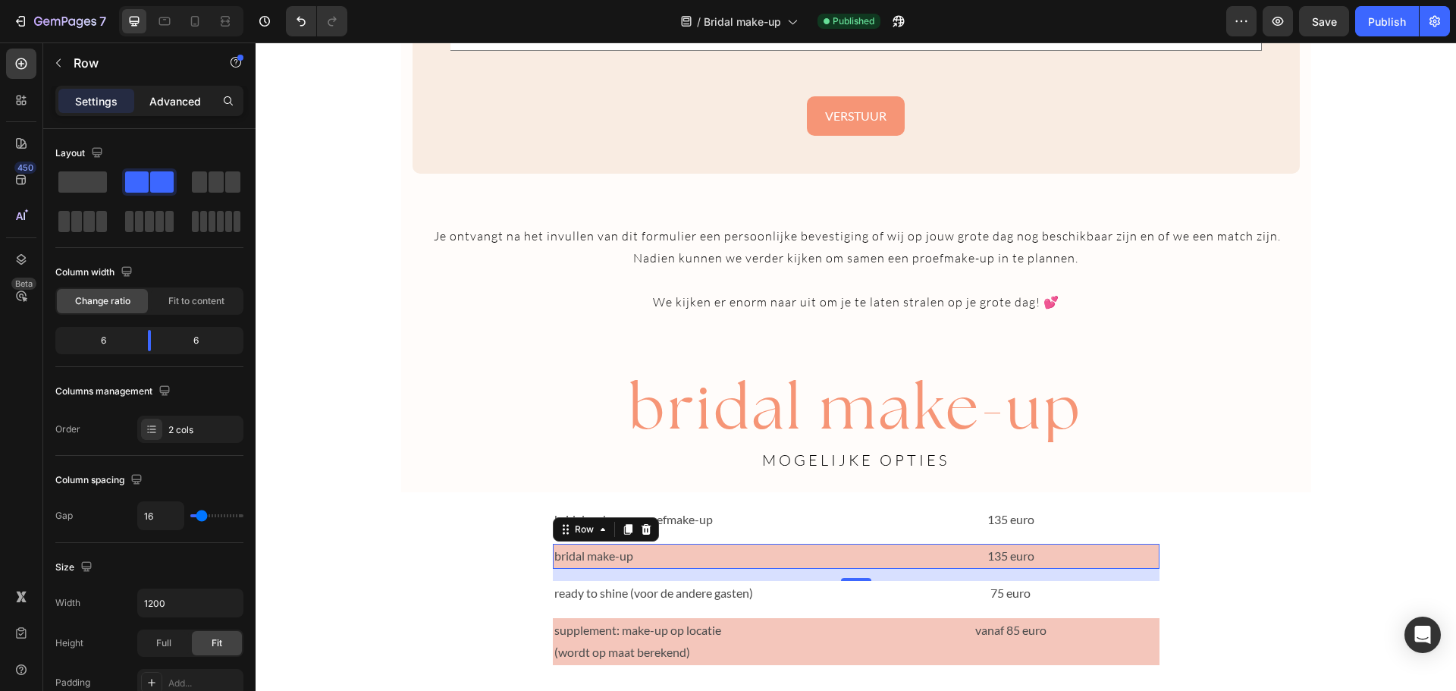
click at [167, 97] on p "Advanced" at bounding box center [175, 101] width 52 height 16
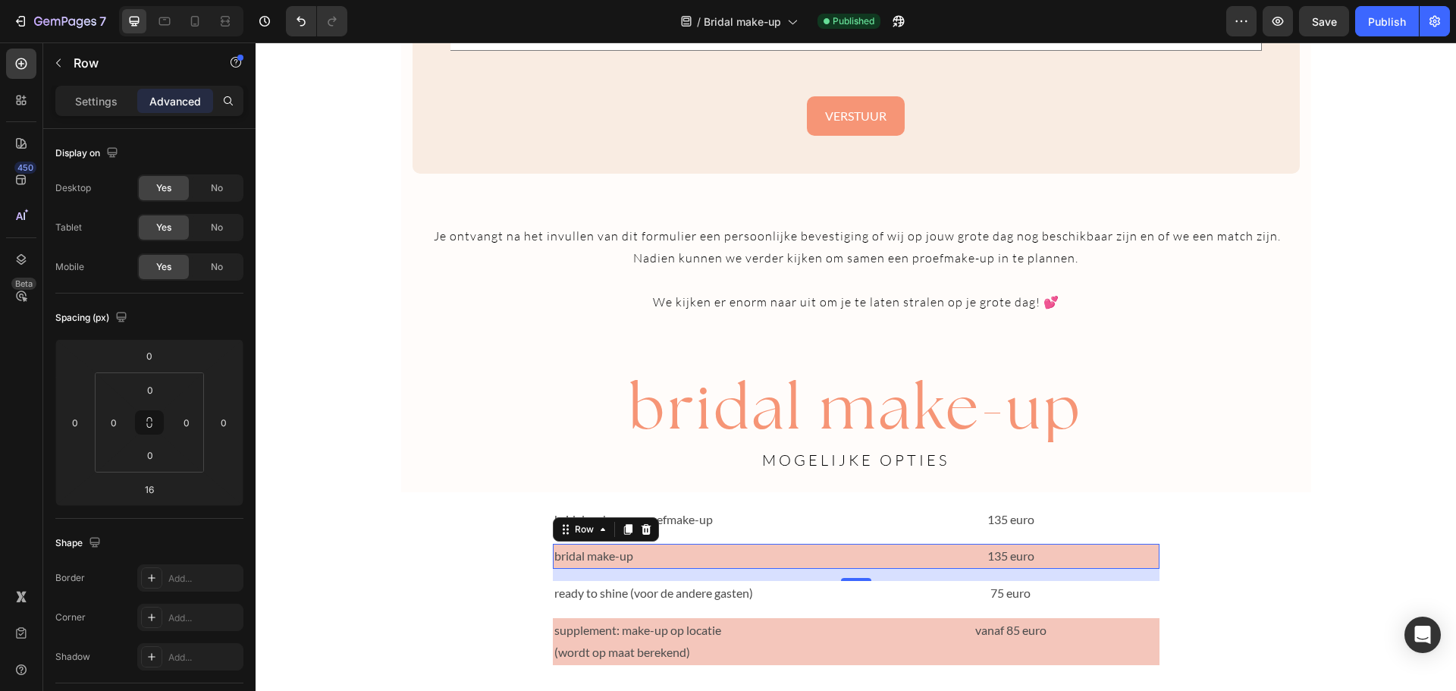
click at [852, 591] on div "16" at bounding box center [855, 593] width 15 height 12
click at [902, 601] on p "75 euro" at bounding box center [1011, 593] width 294 height 22
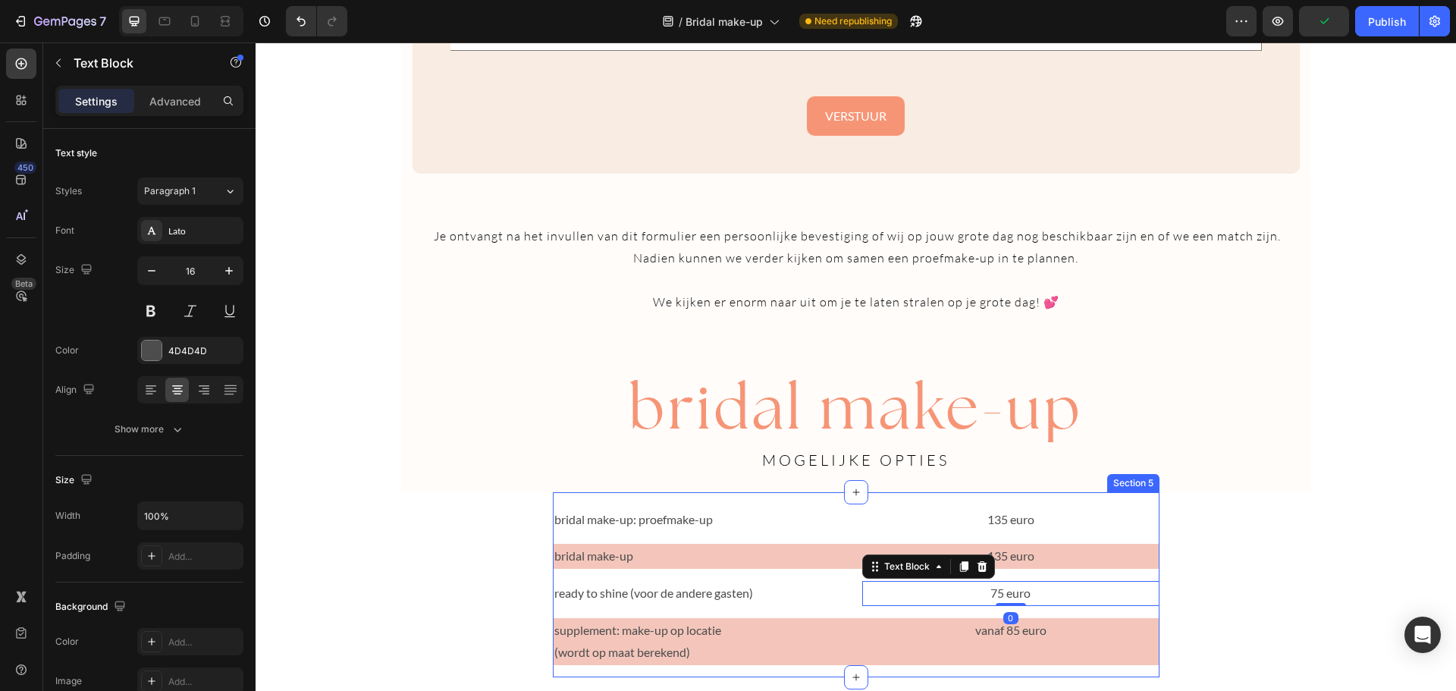
click at [876, 607] on div "bridal make-up: proefmake-up Text Block 135 euro Text Block Row bridal make-up …" at bounding box center [856, 592] width 607 height 170
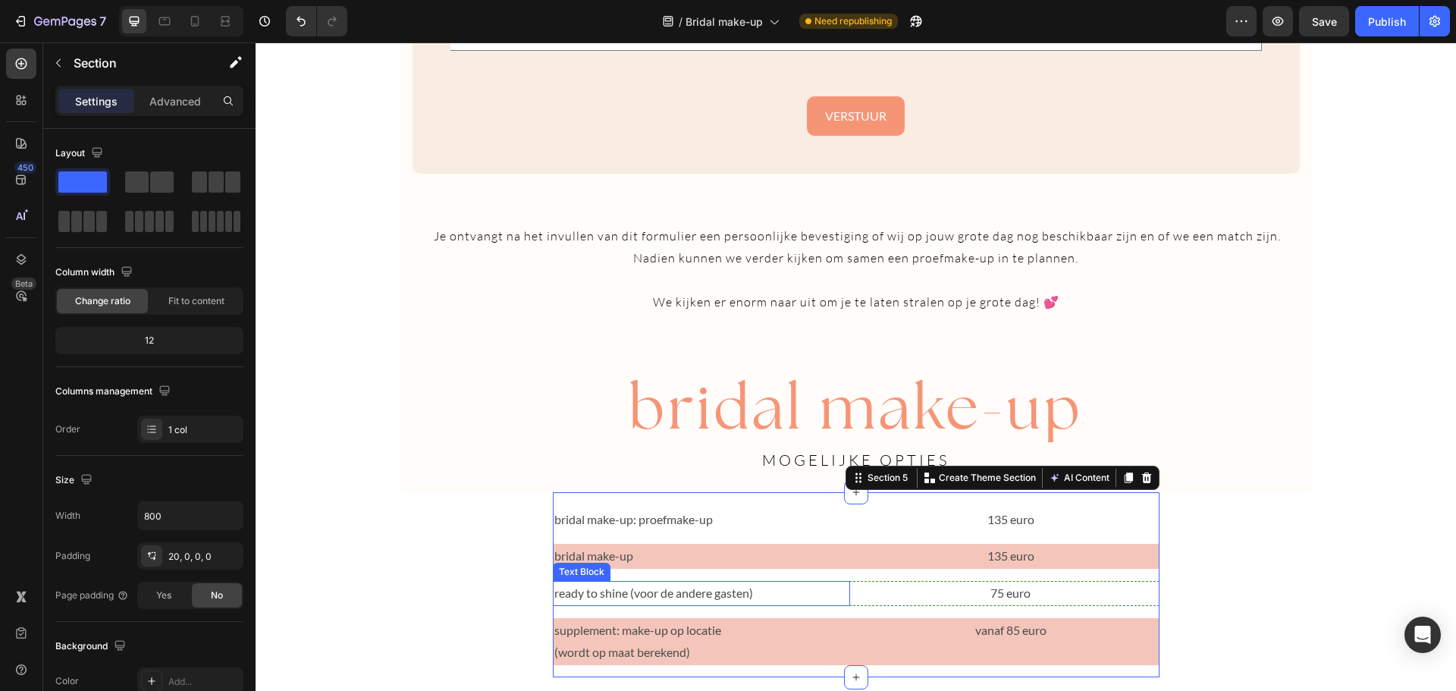
click at [843, 587] on div "ready to shine (voor de andere gasten)" at bounding box center [701, 593] width 297 height 25
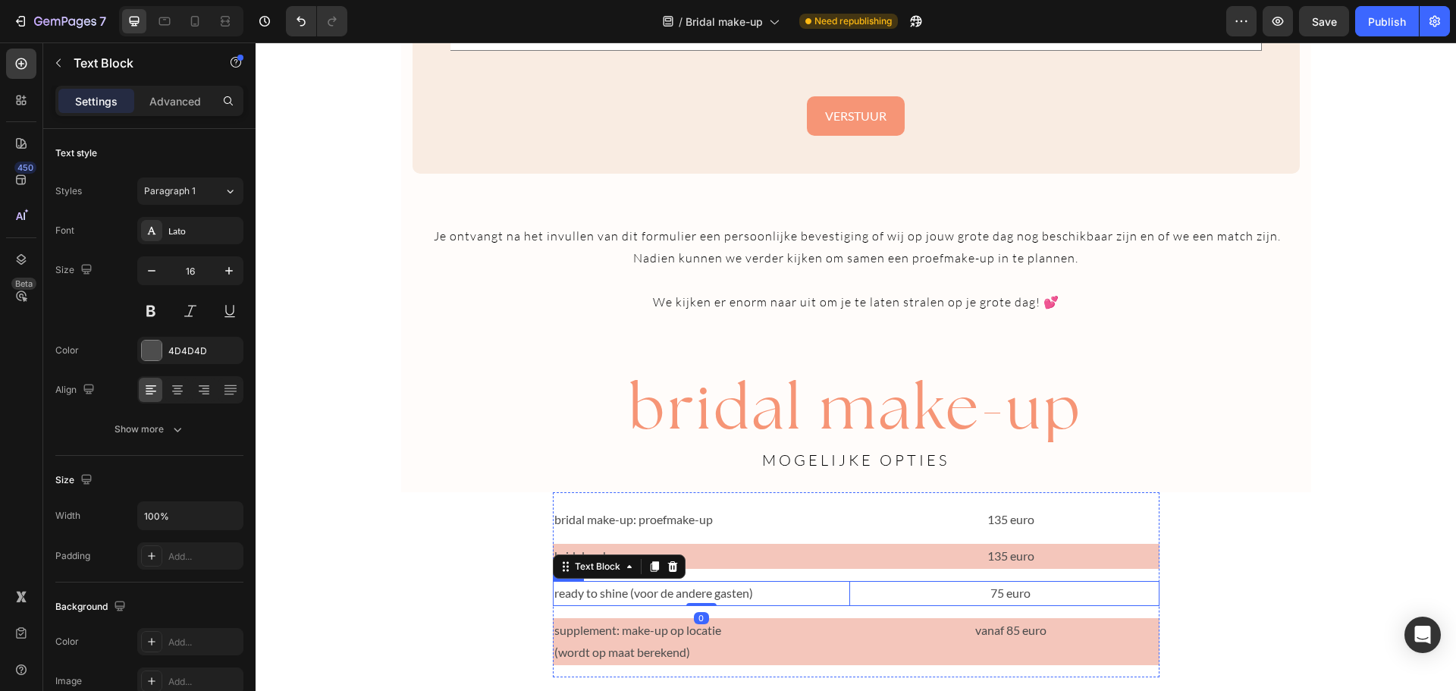
click at [852, 591] on div "ready to shine (voor de andere gasten) Text Block 0 75 euro Text Block Row" at bounding box center [856, 593] width 607 height 25
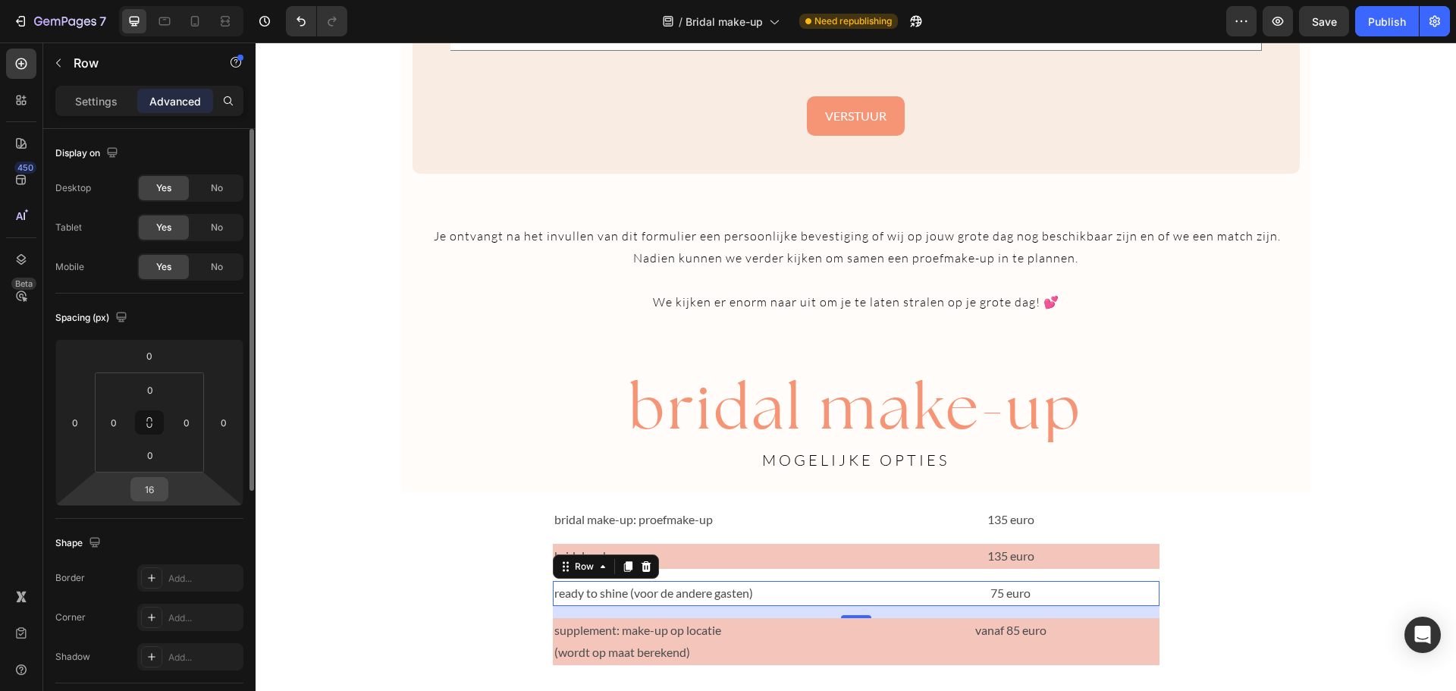
click at [153, 493] on input "16" at bounding box center [149, 489] width 30 height 23
type input "0"
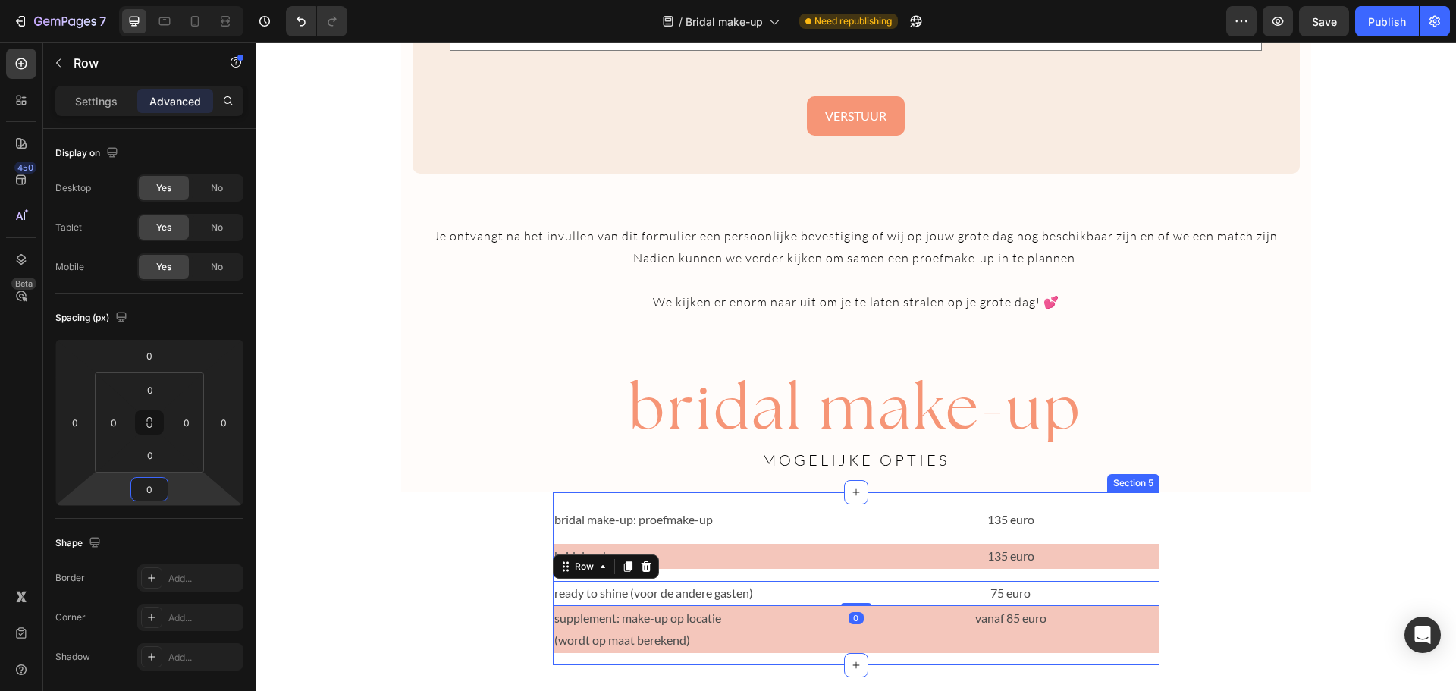
click at [840, 574] on div "bridal make-up: proefmake-up Text Block 135 euro Text Block Row bridal make-up …" at bounding box center [856, 586] width 607 height 158
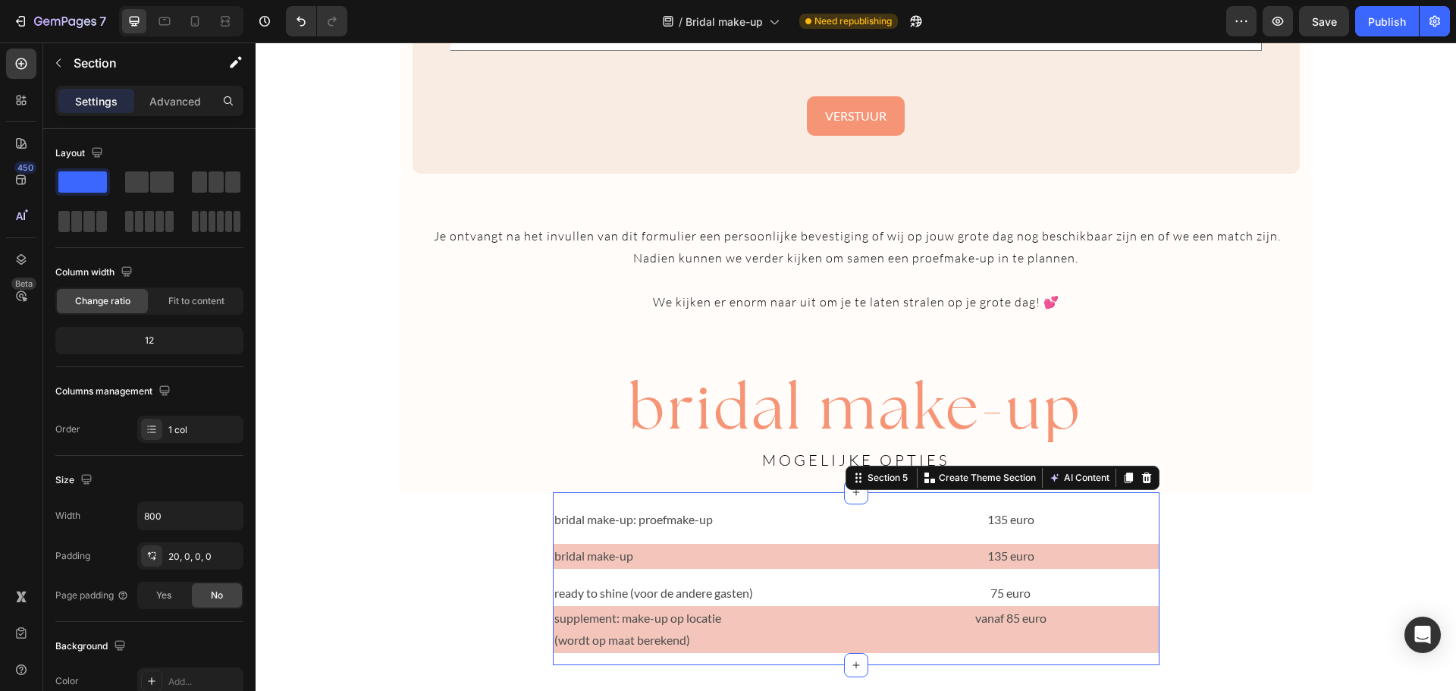
click at [840, 574] on div "bridal make-up: proefmake-up Text Block 135 euro Text Block Row bridal make-up …" at bounding box center [856, 586] width 607 height 158
click at [849, 589] on div "ready to shine (voor de andere gasten) Text Block 75 euro Text Block Row" at bounding box center [856, 593] width 607 height 25
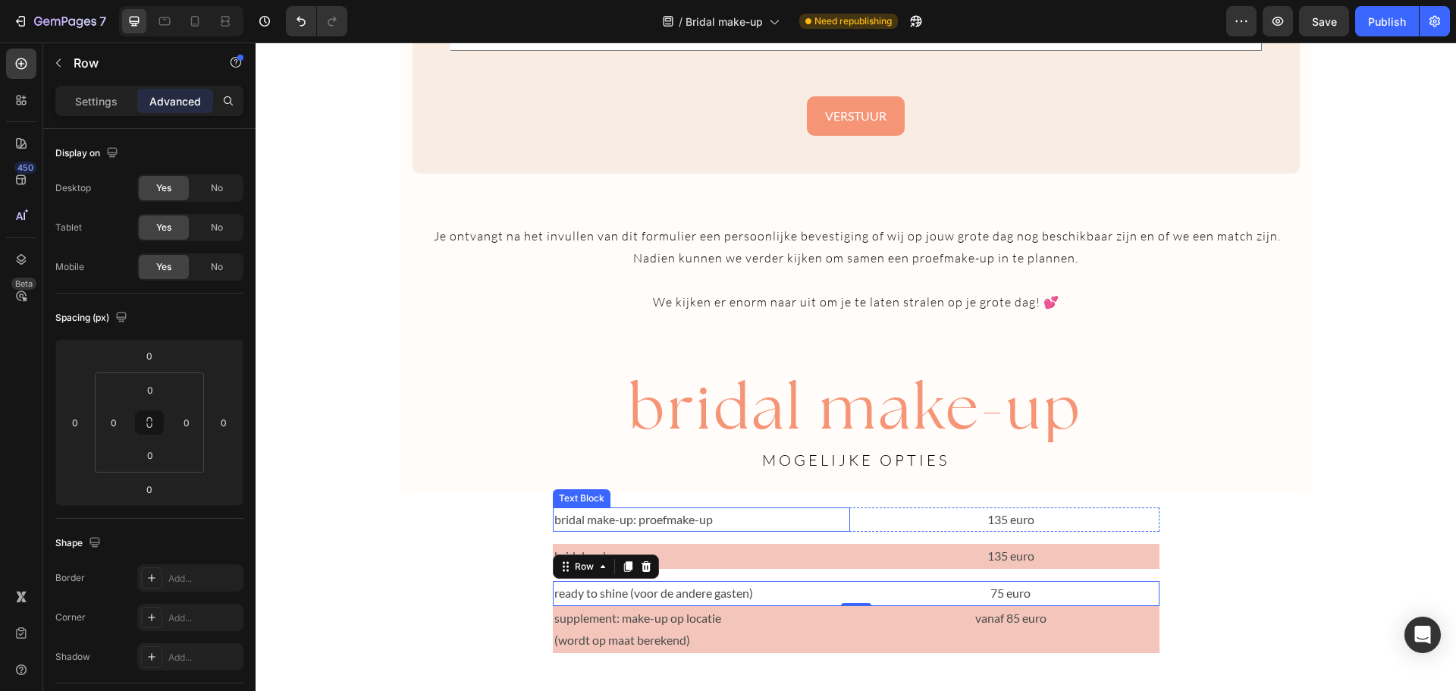
click at [842, 527] on div "bridal make-up: proefmake-up" at bounding box center [701, 519] width 297 height 25
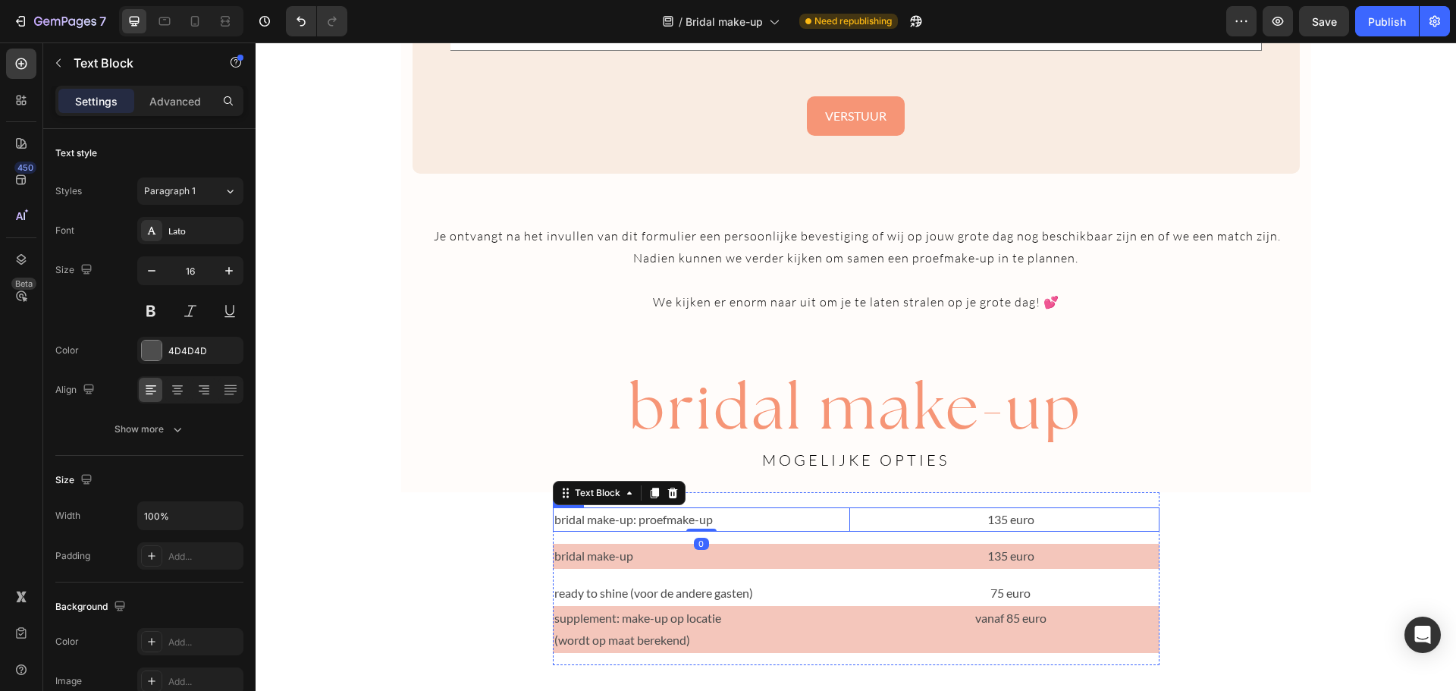
click at [855, 527] on div "bridal make-up: proefmake-up Text Block 0 135 euro Text Block Row" at bounding box center [856, 519] width 607 height 25
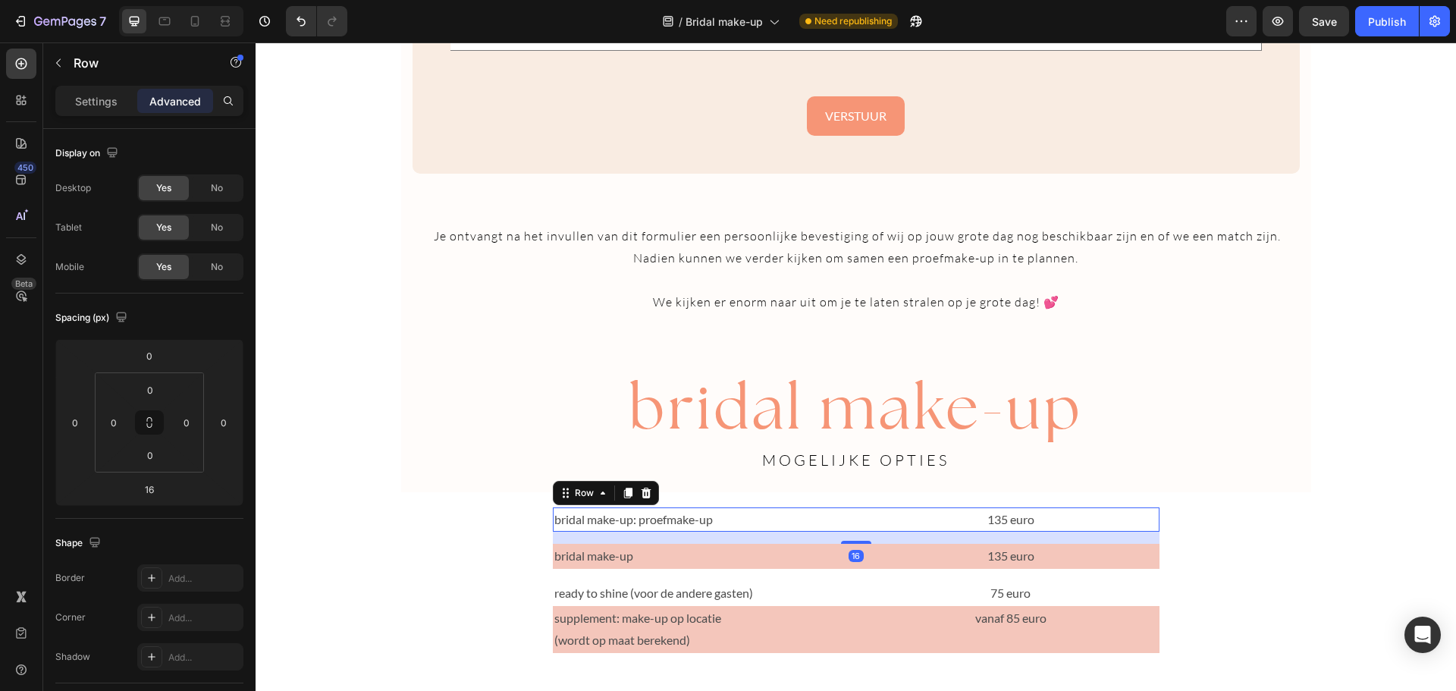
click at [855, 527] on div "bridal make-up: proefmake-up Text Block 135 euro Text Block Row 16" at bounding box center [856, 519] width 607 height 25
click at [158, 490] on input "16" at bounding box center [149, 489] width 30 height 23
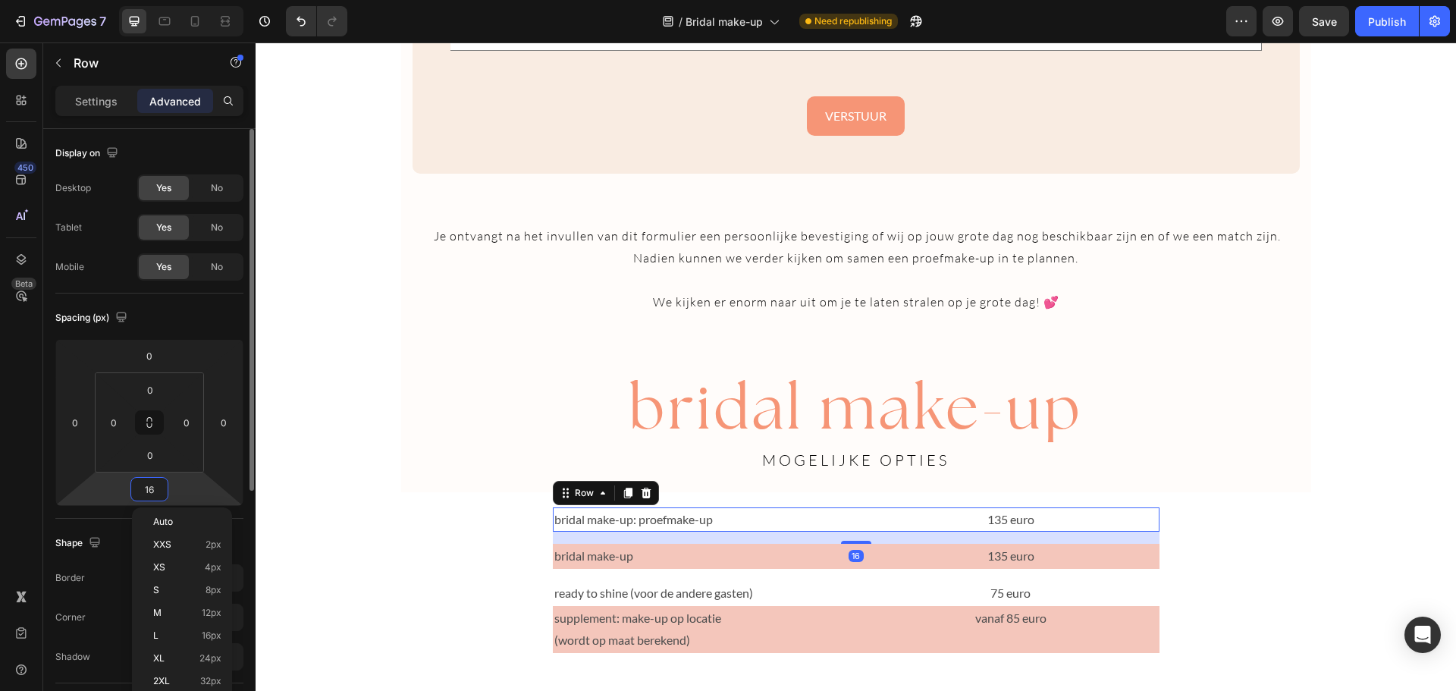
click at [158, 490] on input "16" at bounding box center [149, 489] width 30 height 23
type input "0"
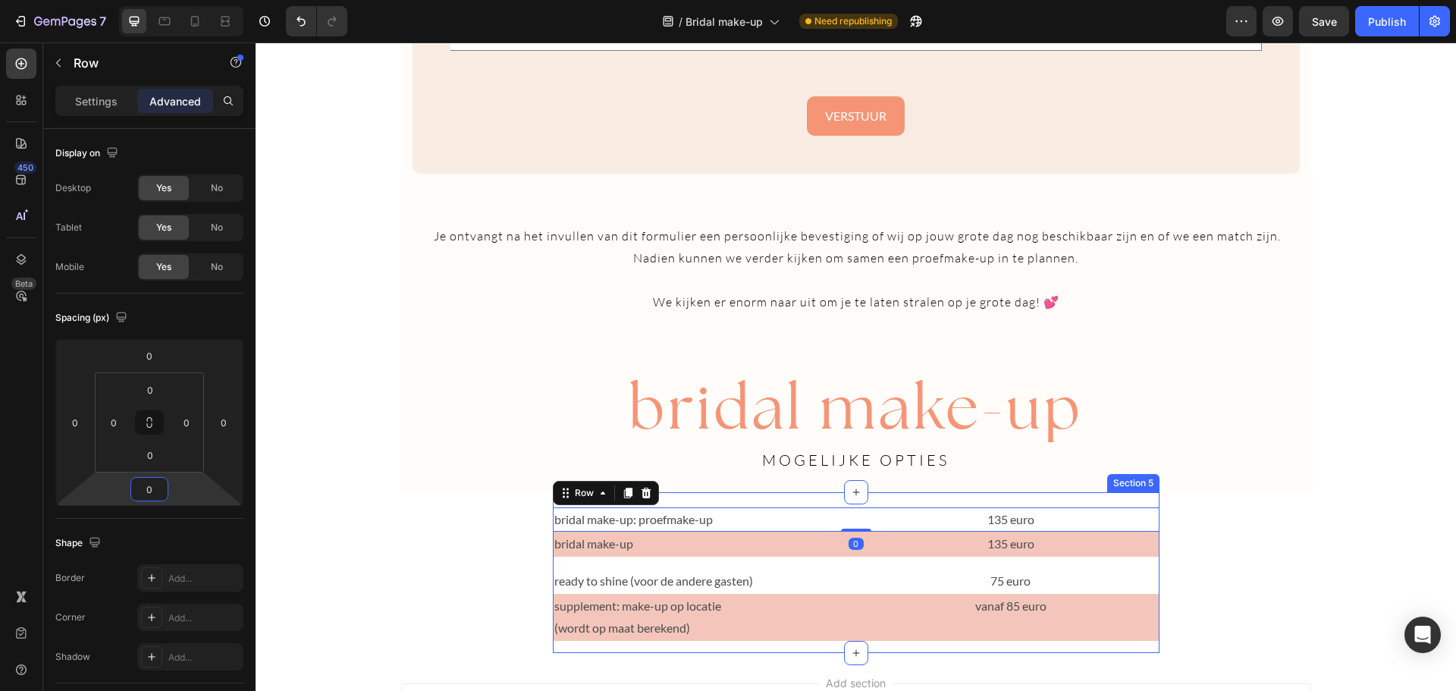
click at [833, 562] on div "bridal make-up: proefmake-up Text Block 135 euro Text Block Row 0 bridal make-u…" at bounding box center [856, 580] width 607 height 146
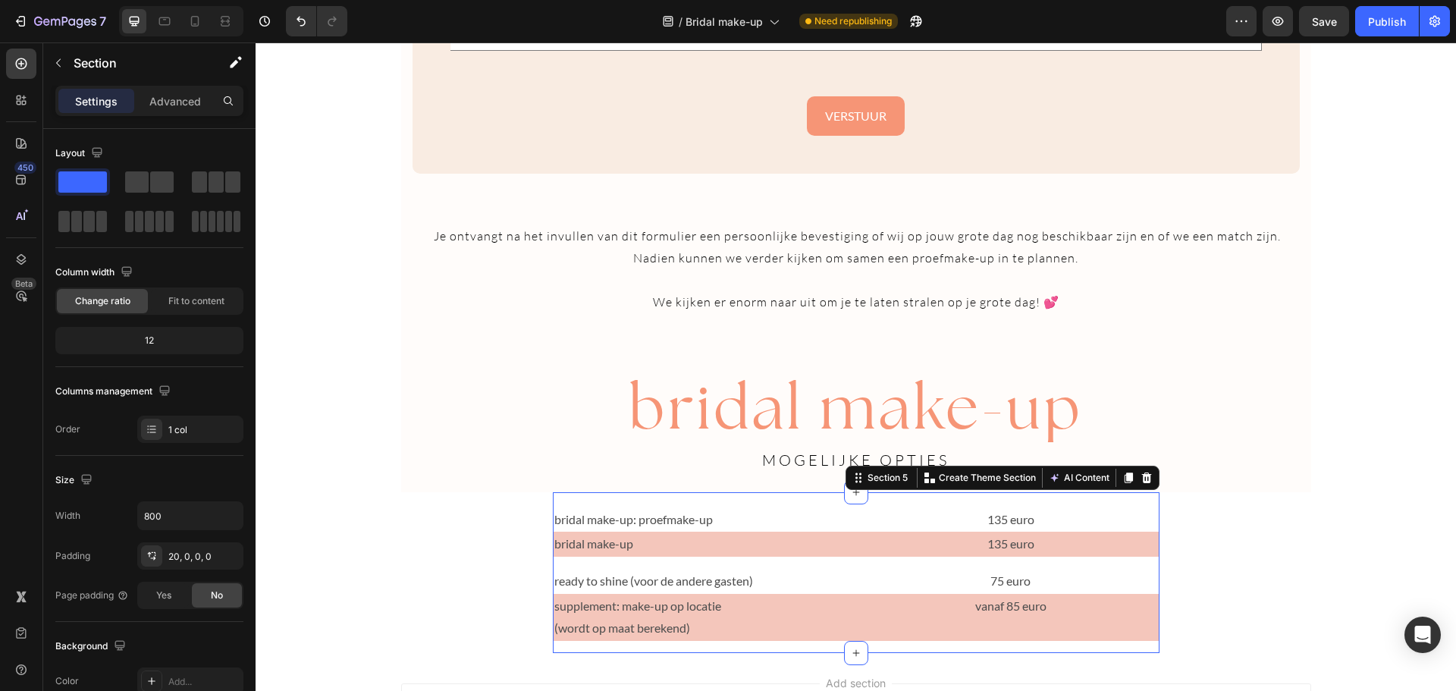
click at [850, 563] on div "bridal make-up: proefmake-up Text Block 135 euro Text Block Row bridal make-up …" at bounding box center [856, 580] width 607 height 146
click at [849, 578] on div "ready to shine (voor de andere gasten) Text Block 75 euro Text Block Row" at bounding box center [856, 581] width 607 height 25
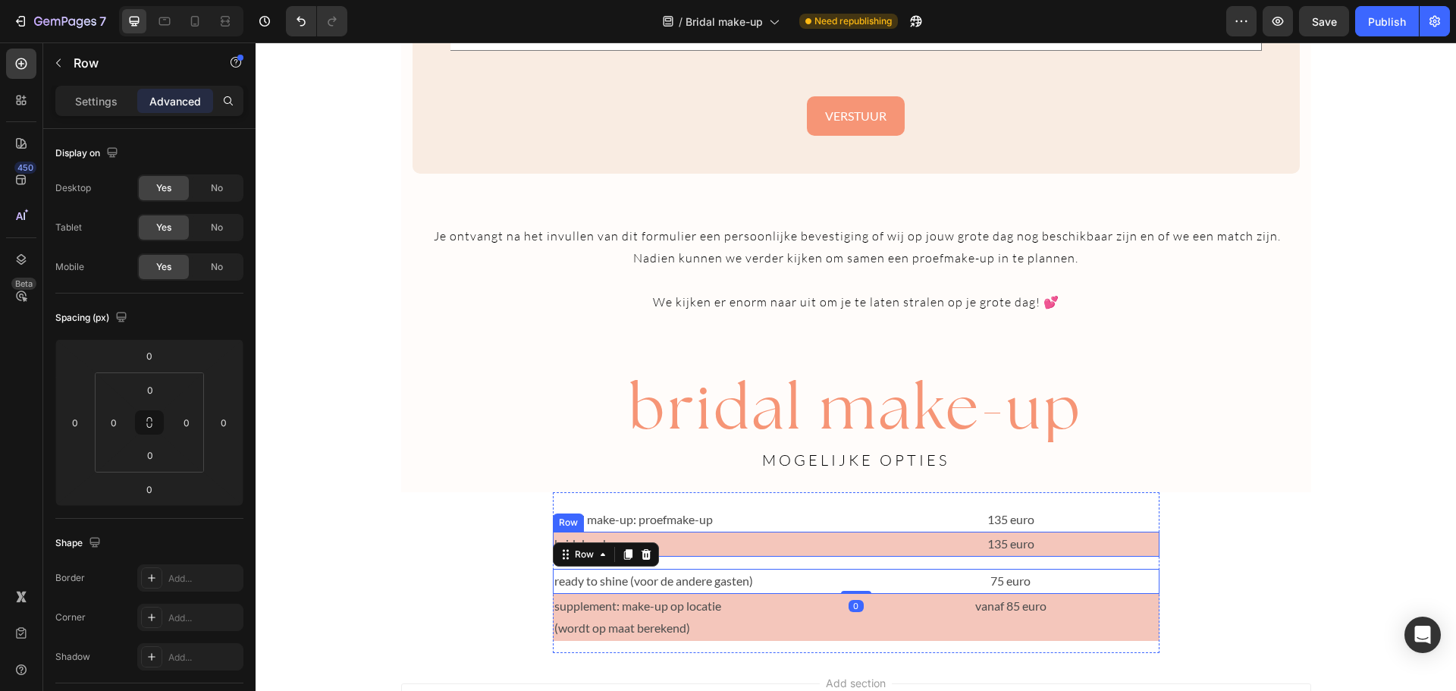
click at [848, 547] on div "bridal make-up Text Block 135 euro Text Block Row" at bounding box center [856, 544] width 607 height 25
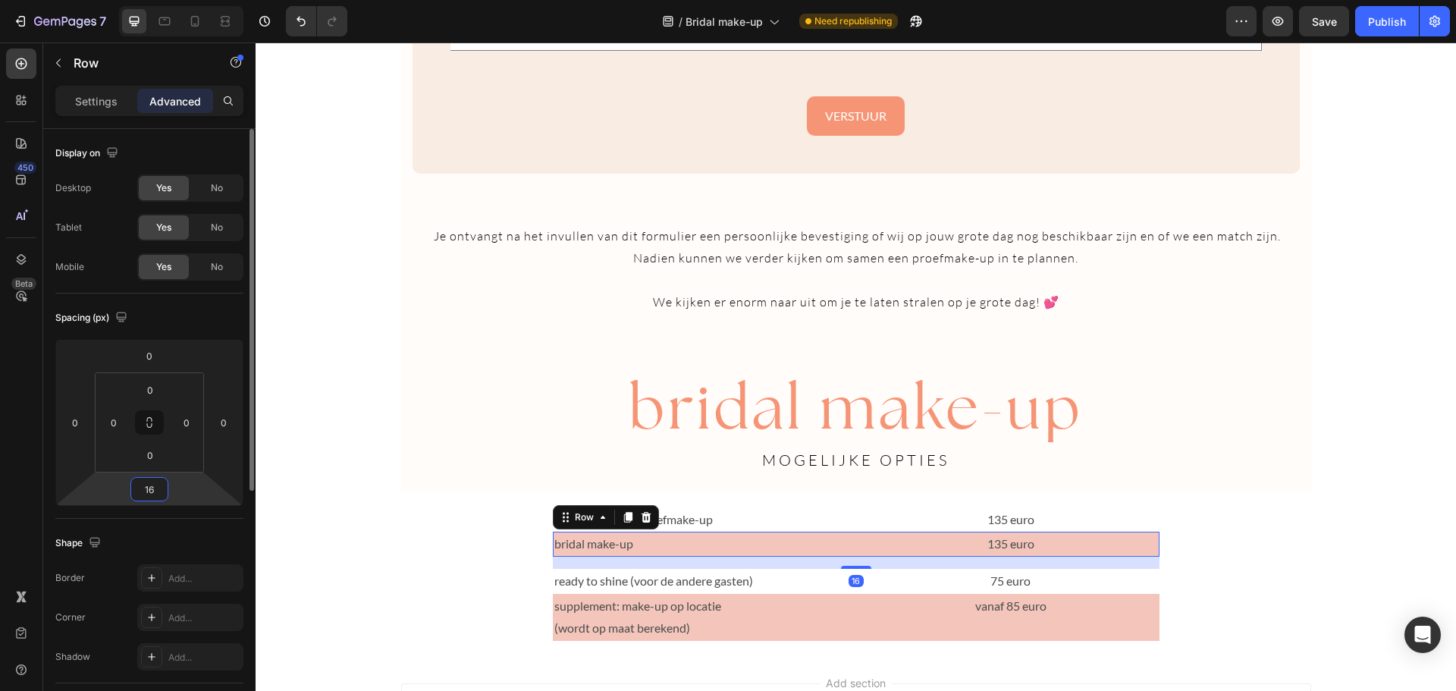
click at [152, 486] on input "16" at bounding box center [149, 489] width 30 height 23
type input "0"
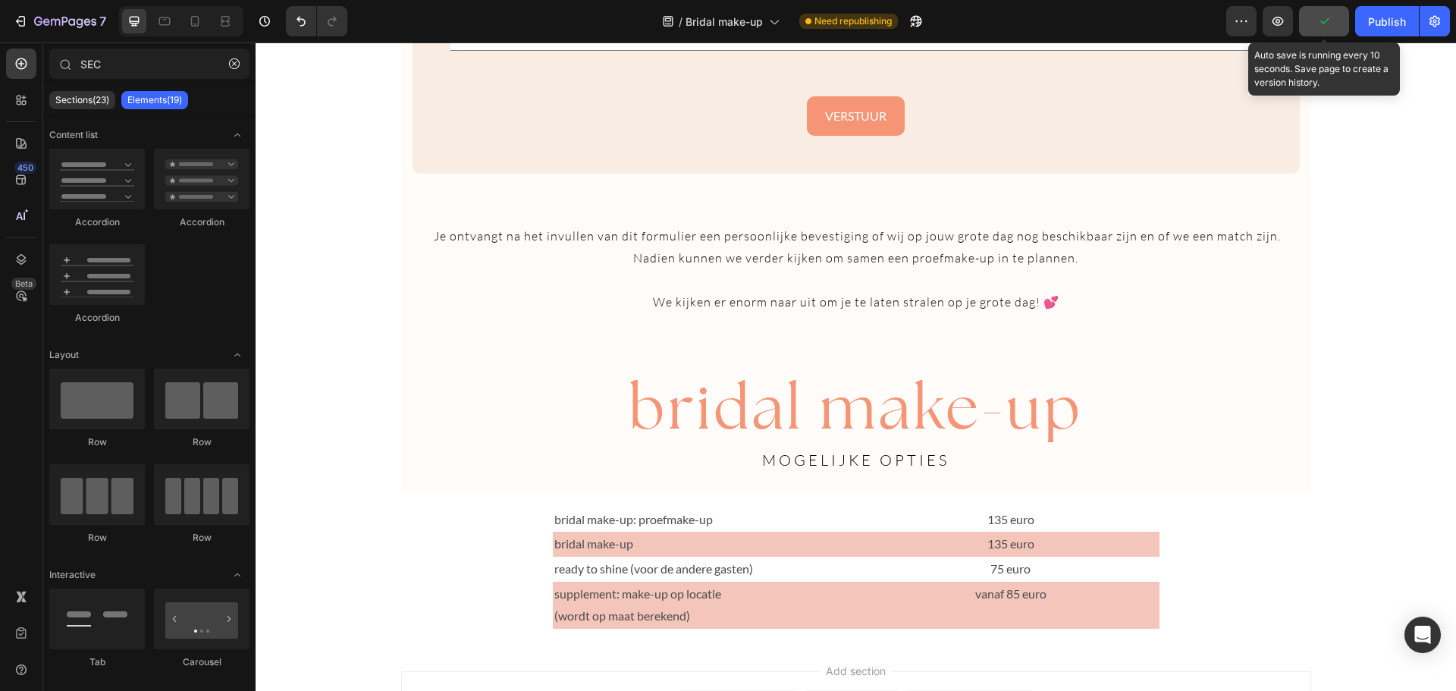
click at [1335, 30] on button "button" at bounding box center [1324, 21] width 50 height 30
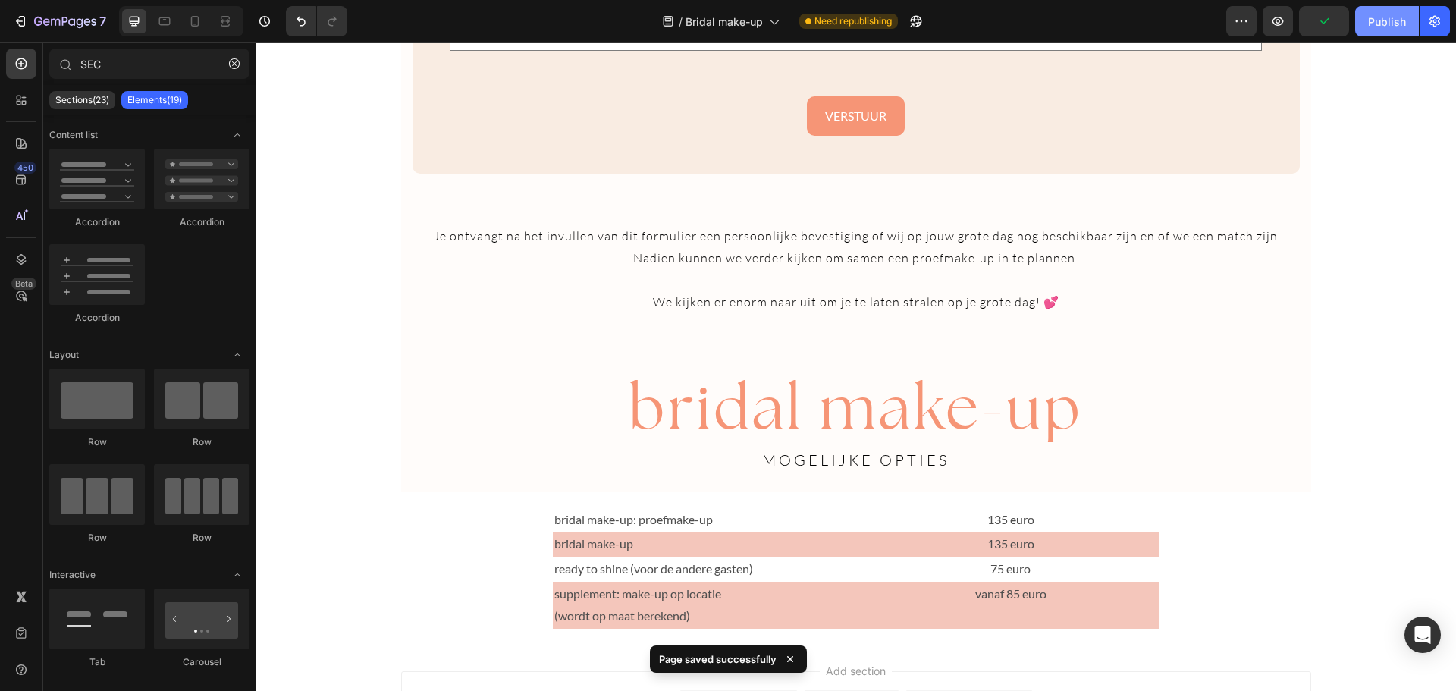
click at [1371, 24] on div "Publish" at bounding box center [1387, 22] width 38 height 16
click at [1027, 597] on p "vanaf 85 euro" at bounding box center [1011, 594] width 294 height 22
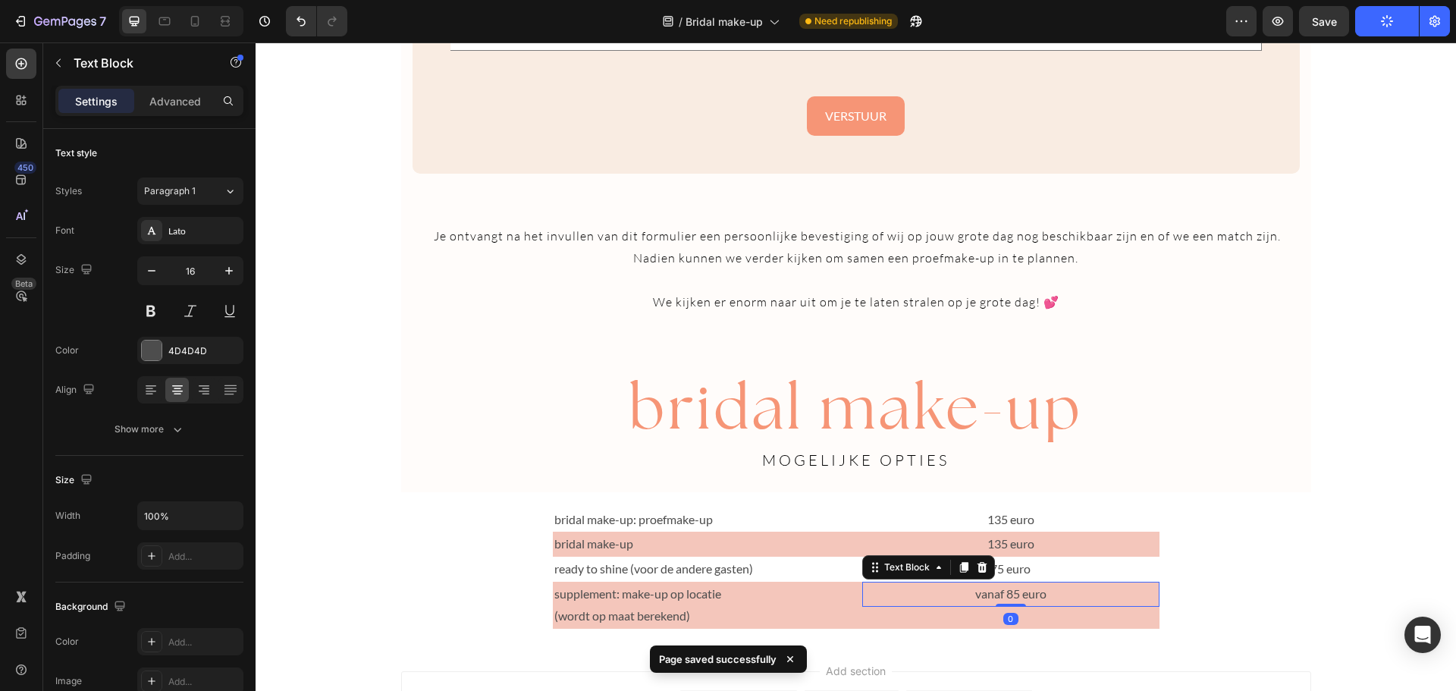
click at [1027, 597] on p "vanaf 85 euro" at bounding box center [1011, 594] width 294 height 22
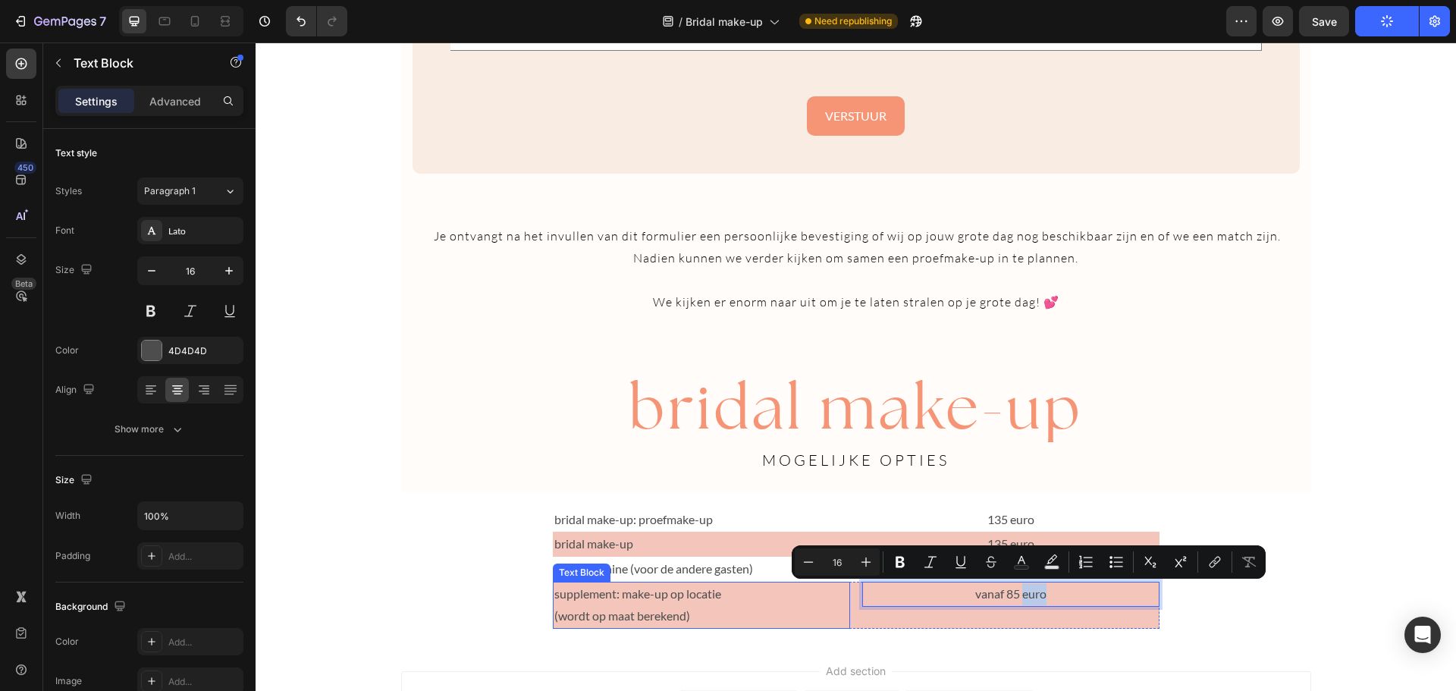
click at [698, 603] on p "supplement: make-up op locatie (wordt op maat berekend)" at bounding box center [701, 605] width 294 height 44
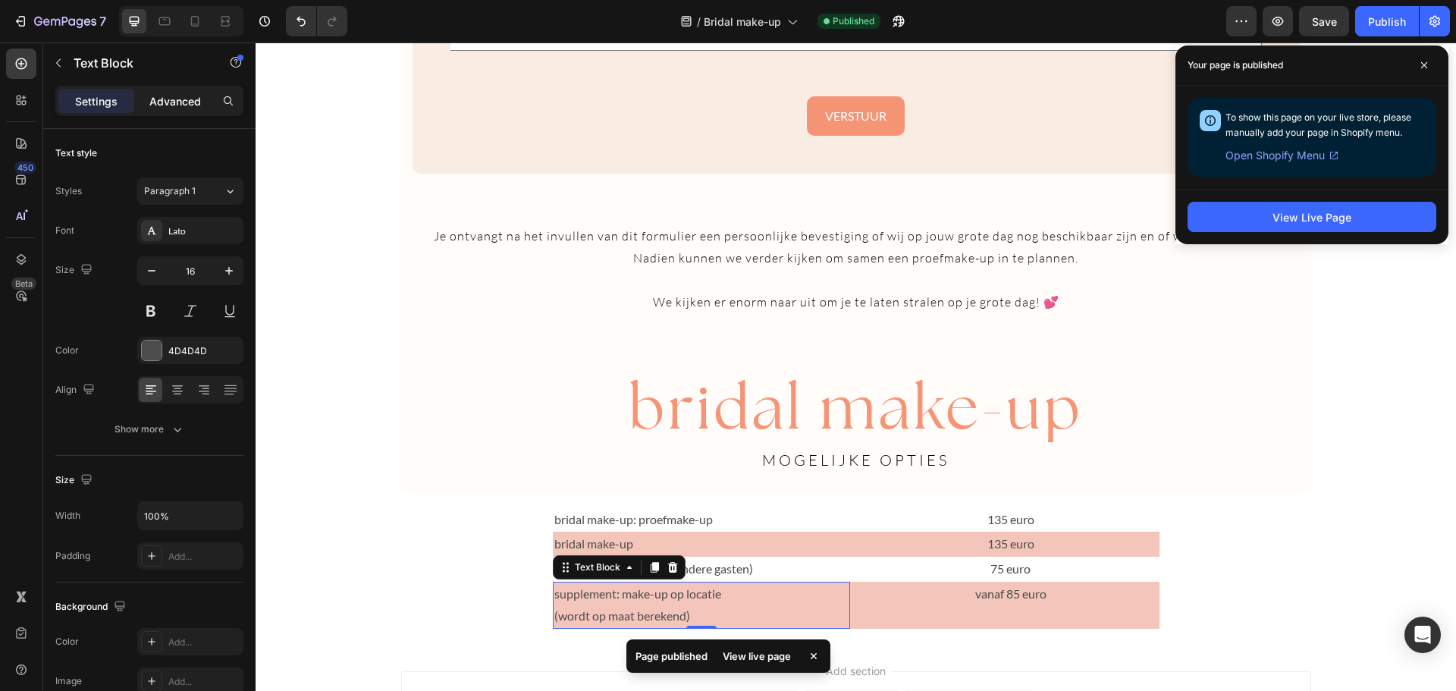
click at [184, 93] on p "Advanced" at bounding box center [175, 101] width 52 height 16
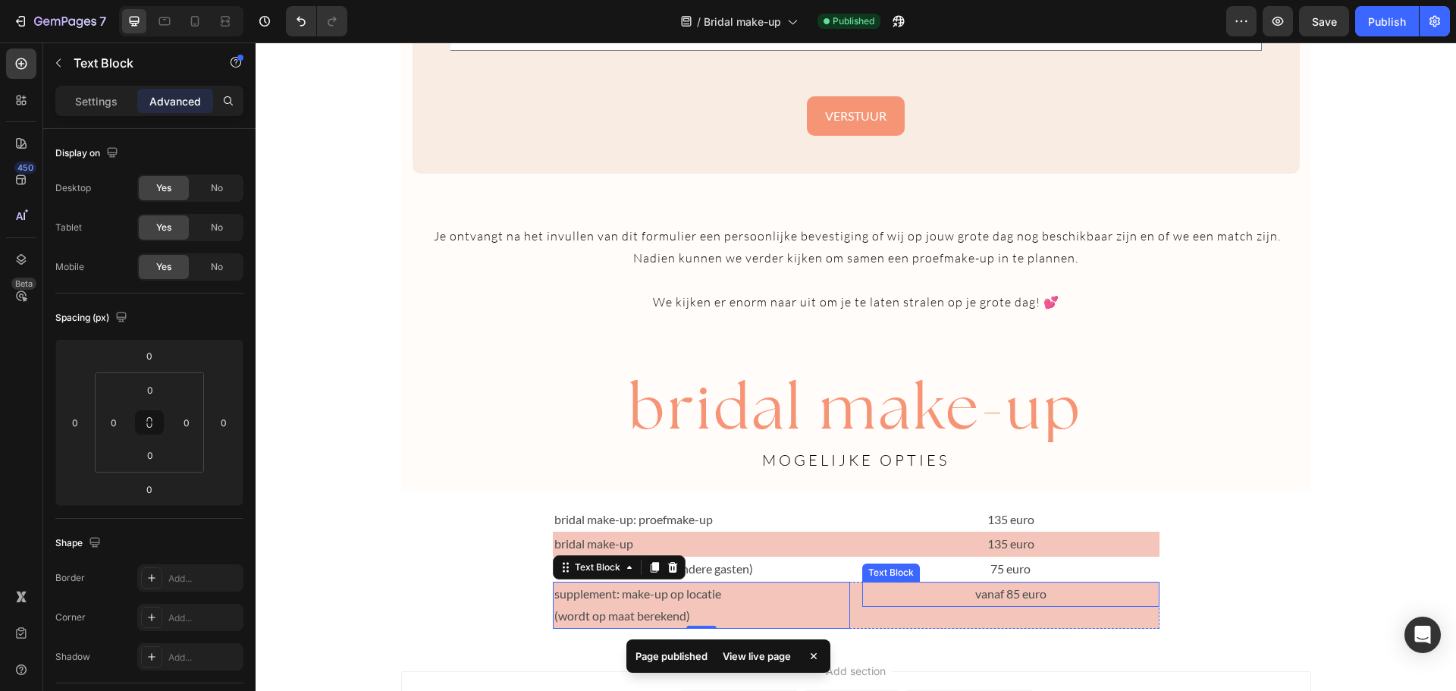
click at [1048, 600] on p "vanaf 85 euro" at bounding box center [1011, 594] width 294 height 22
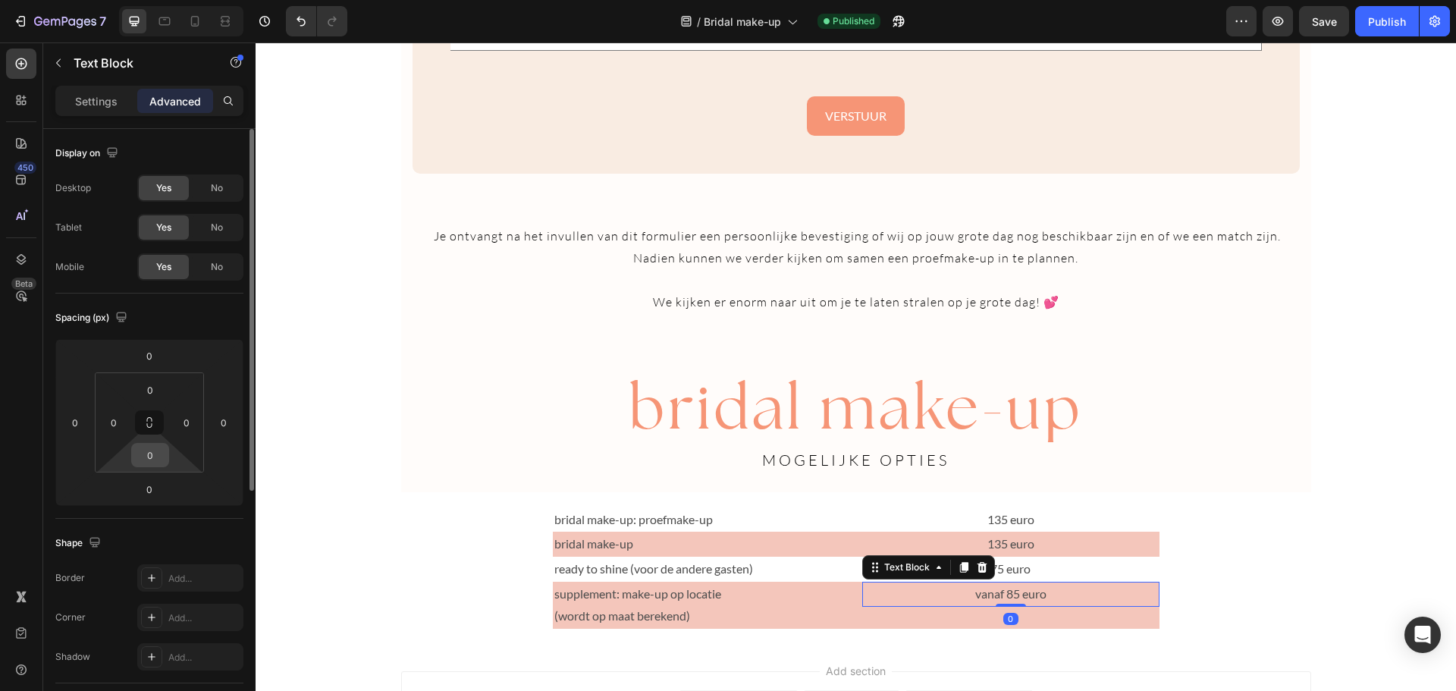
click at [154, 457] on input "0" at bounding box center [150, 455] width 30 height 23
type input "2"
type input "3"
type input "25"
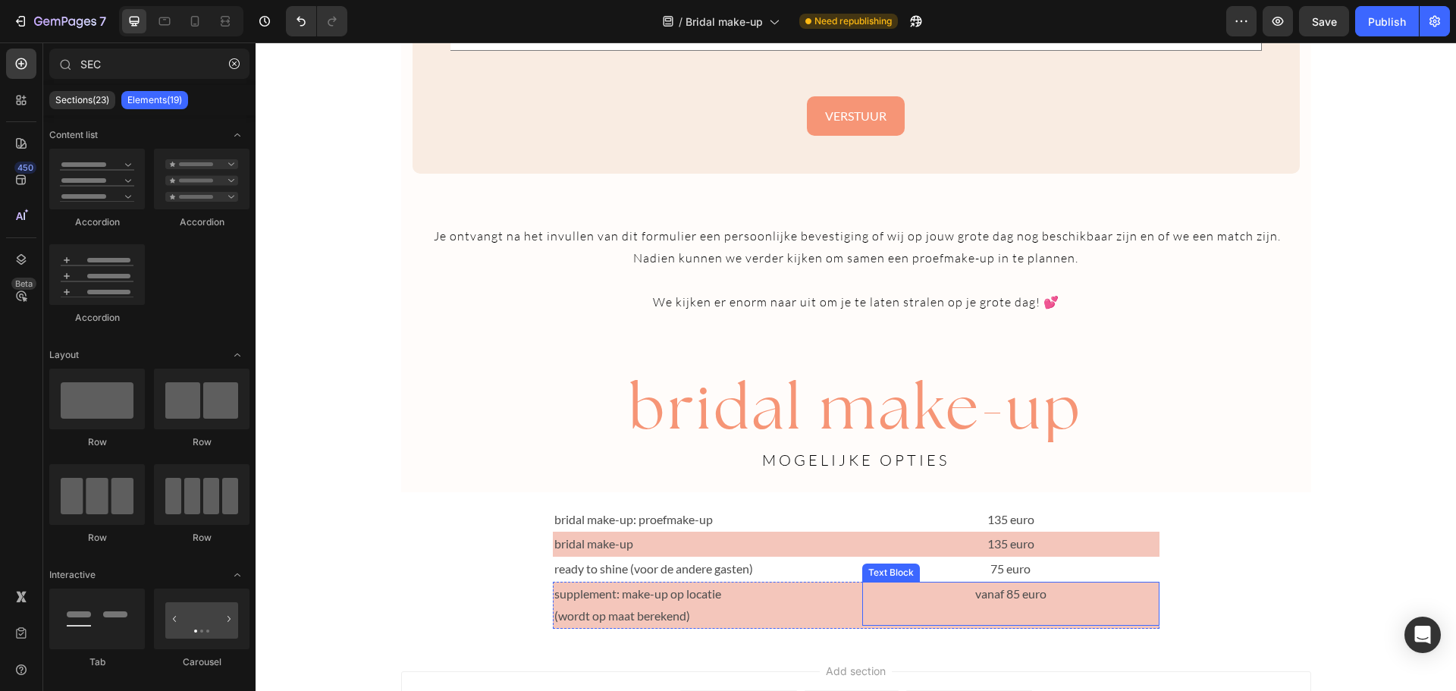
click at [961, 593] on p "vanaf 85 euro" at bounding box center [1011, 594] width 294 height 22
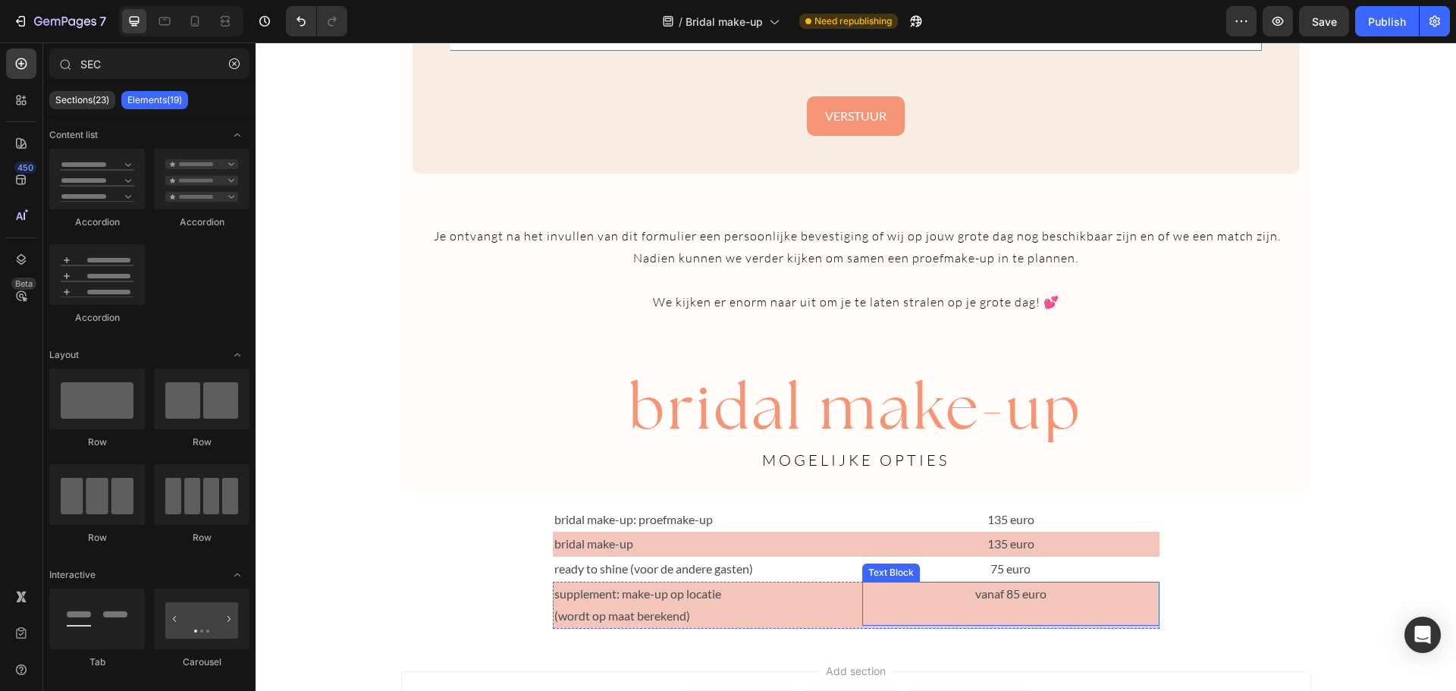
click at [1030, 586] on p "vanaf 85 euro" at bounding box center [1011, 594] width 294 height 22
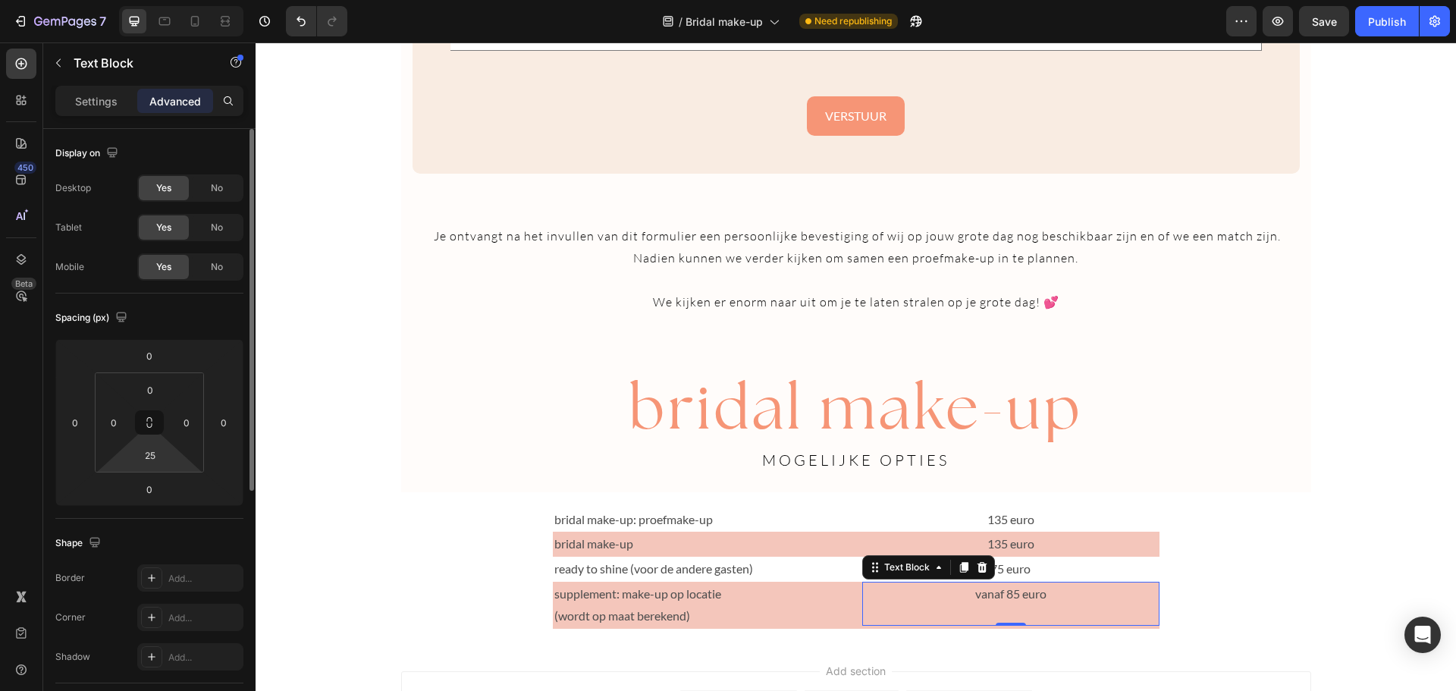
click at [142, 0] on html "7 Version history / Bridal make-up Need republishing Preview Save Publish 450 B…" at bounding box center [728, 0] width 1456 height 0
click at [151, 457] on input "25" at bounding box center [150, 455] width 30 height 23
type input "0"
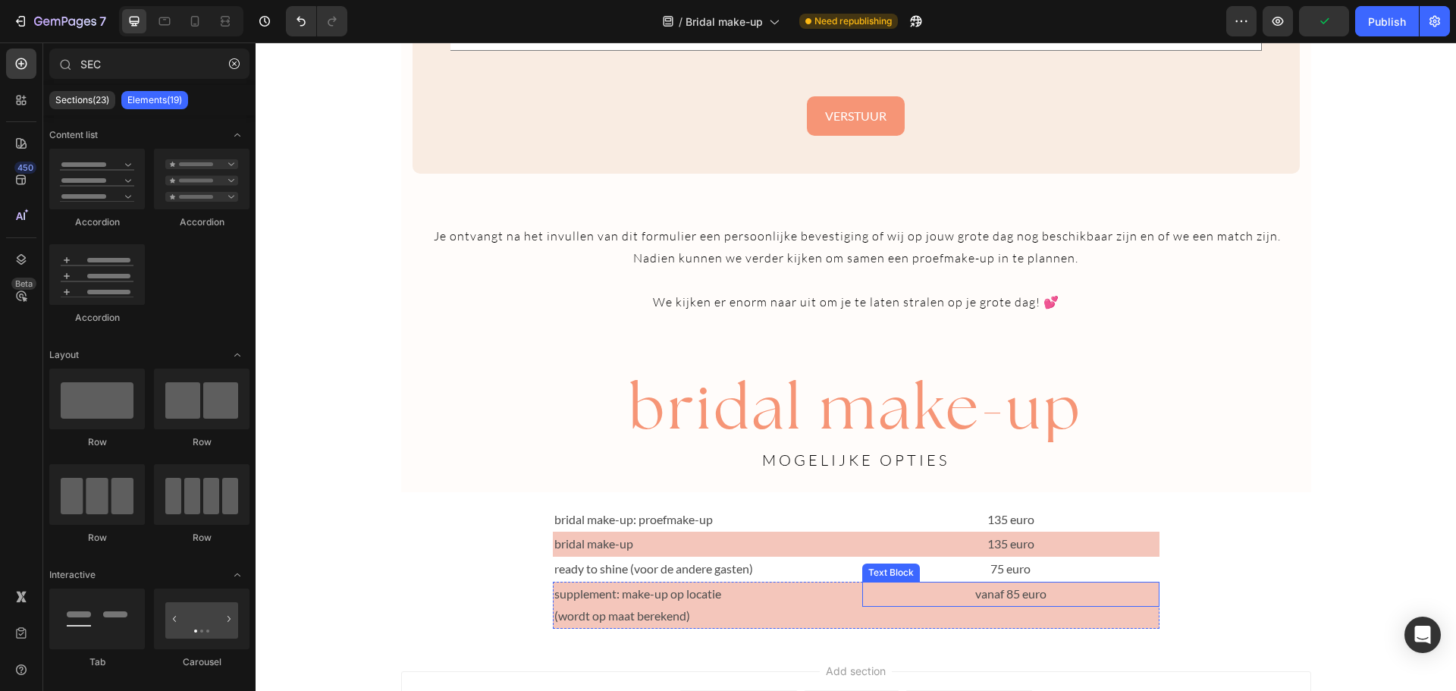
click at [1017, 591] on p "vanaf 85 euro" at bounding box center [1011, 594] width 294 height 22
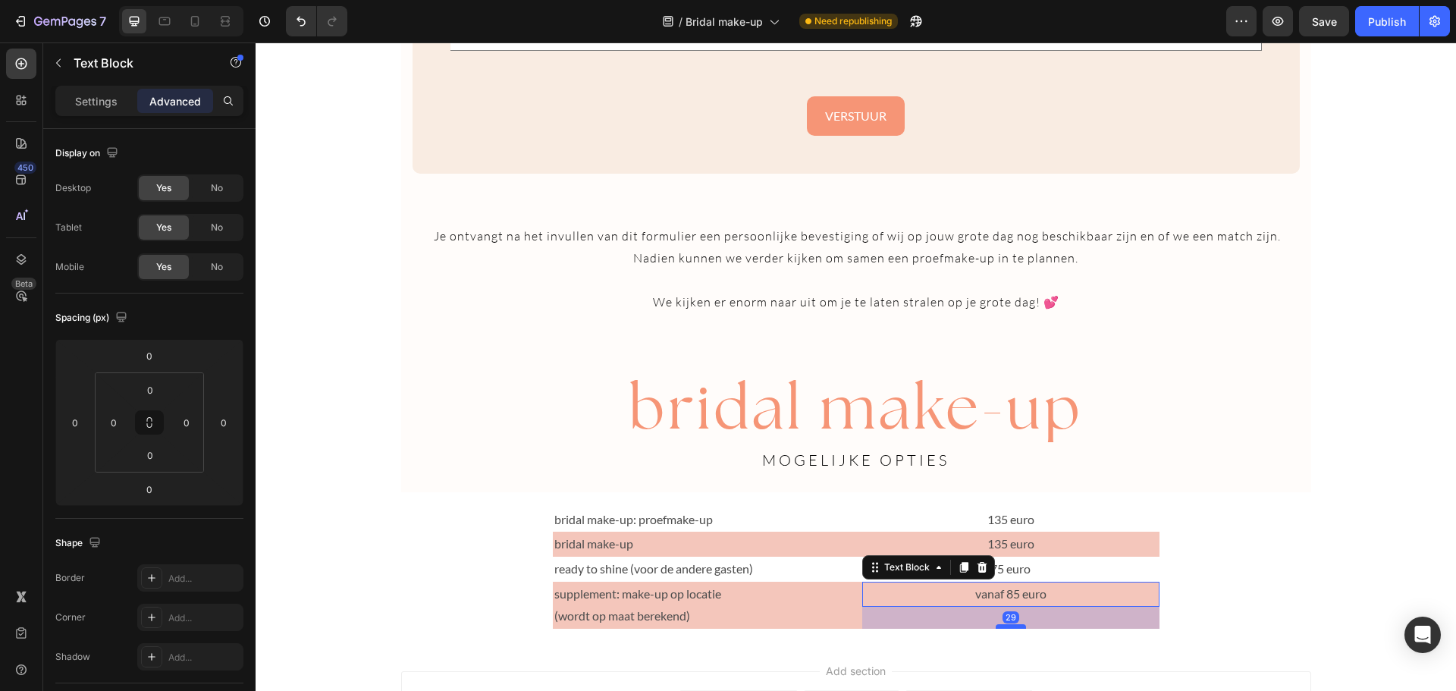
drag, startPoint x: 999, startPoint y: 603, endPoint x: 1005, endPoint y: 625, distance: 22.8
click at [1005, 625] on div at bounding box center [1011, 626] width 30 height 5
type input "29"
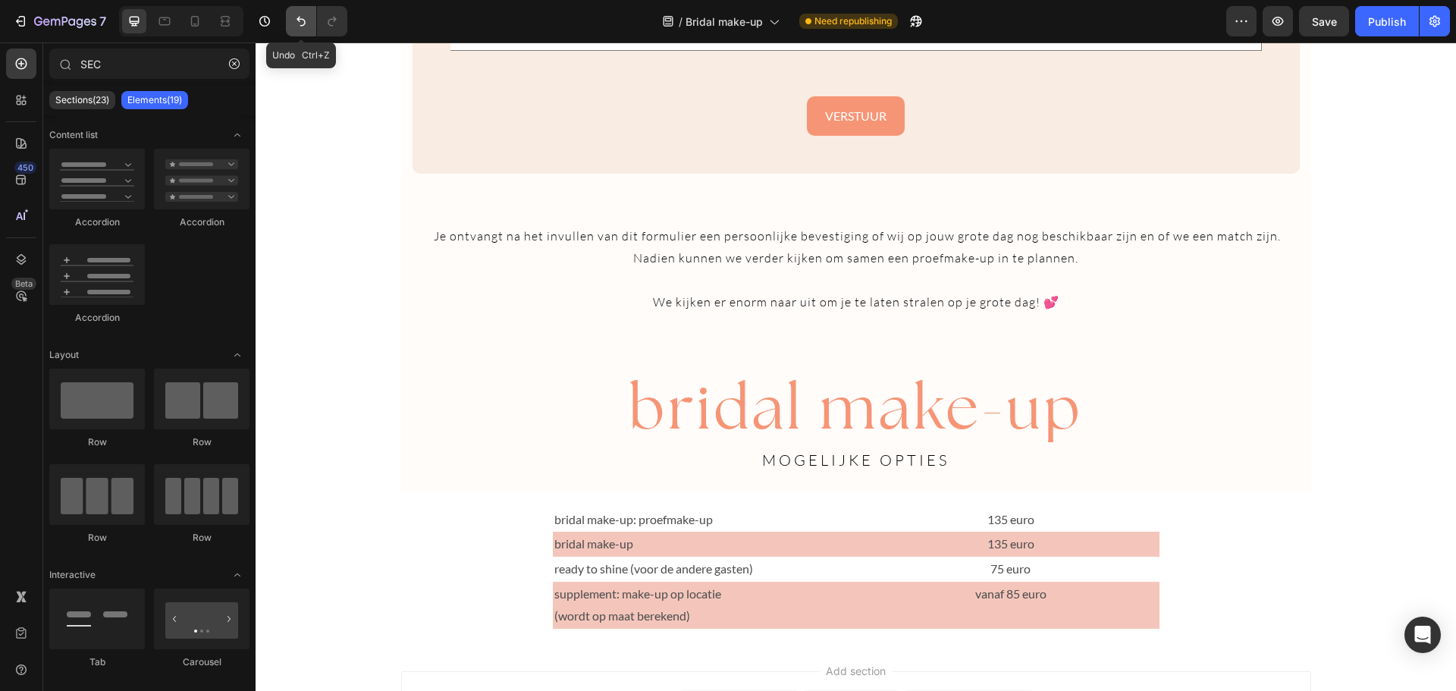
click at [302, 28] on icon "Undo/Redo" at bounding box center [300, 21] width 15 height 15
click at [1385, 19] on div "Publish" at bounding box center [1387, 22] width 38 height 16
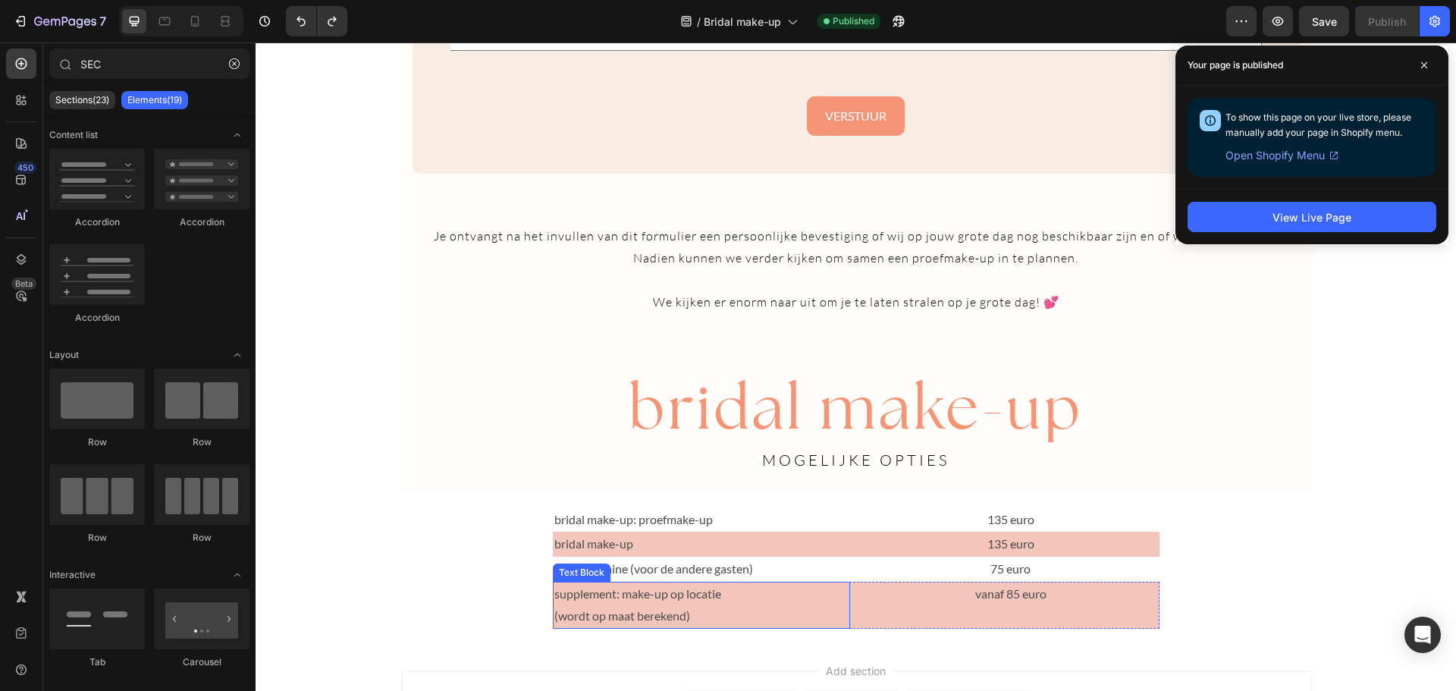
click at [569, 610] on p "supplement: make-up op locatie (wordt op maat berekend)" at bounding box center [701, 605] width 294 height 44
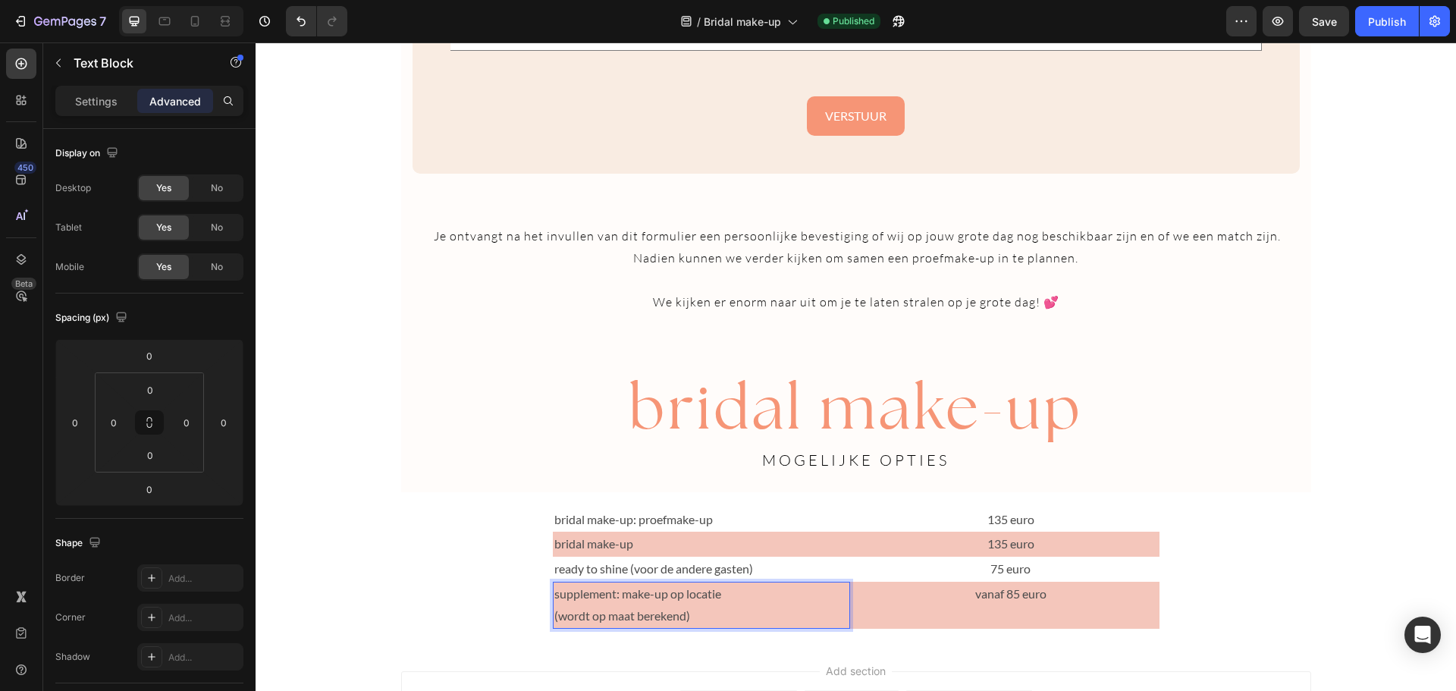
click at [554, 613] on p "supplement: make-up op locatie (wordt op maat berekend)" at bounding box center [701, 605] width 294 height 44
click at [717, 589] on p "supplement: make-up op locatie (wordt op maat berekend)" at bounding box center [701, 605] width 294 height 44
click at [1375, 21] on div "Publish" at bounding box center [1387, 22] width 38 height 16
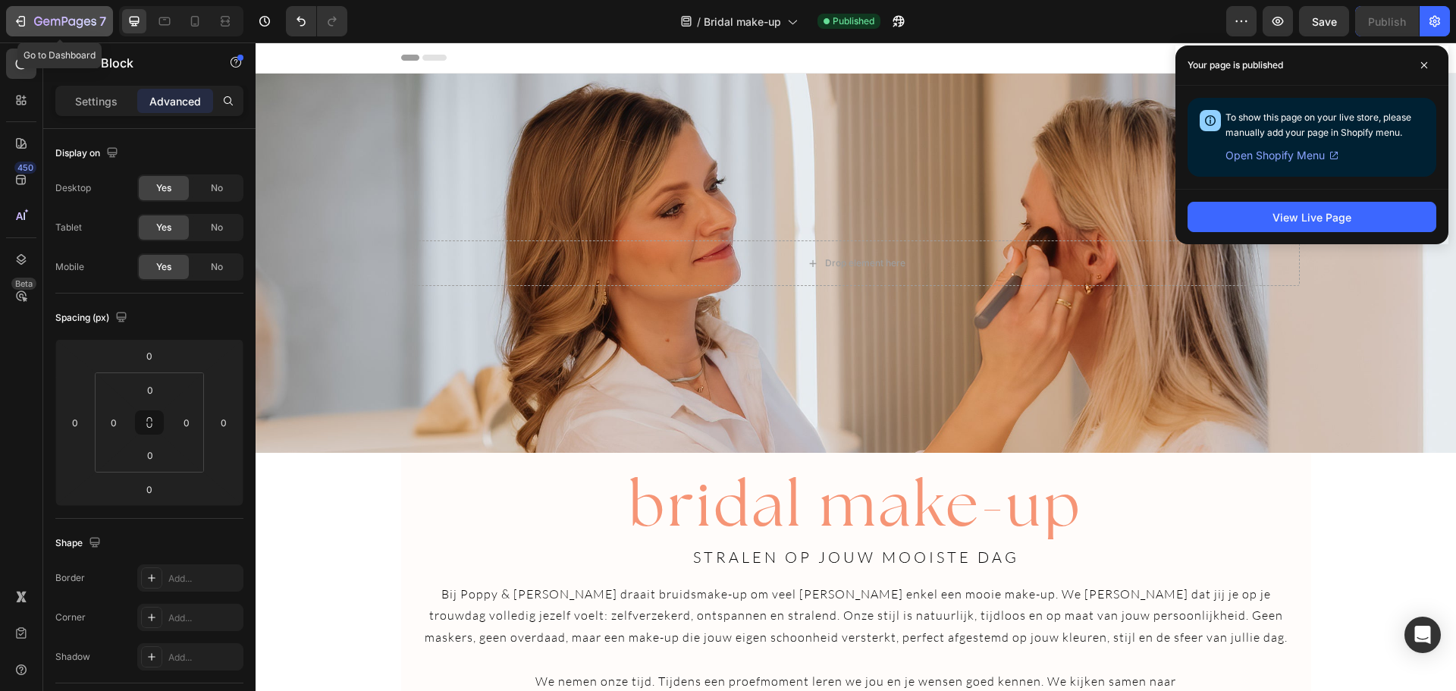
click at [28, 18] on div "7" at bounding box center [59, 21] width 93 height 18
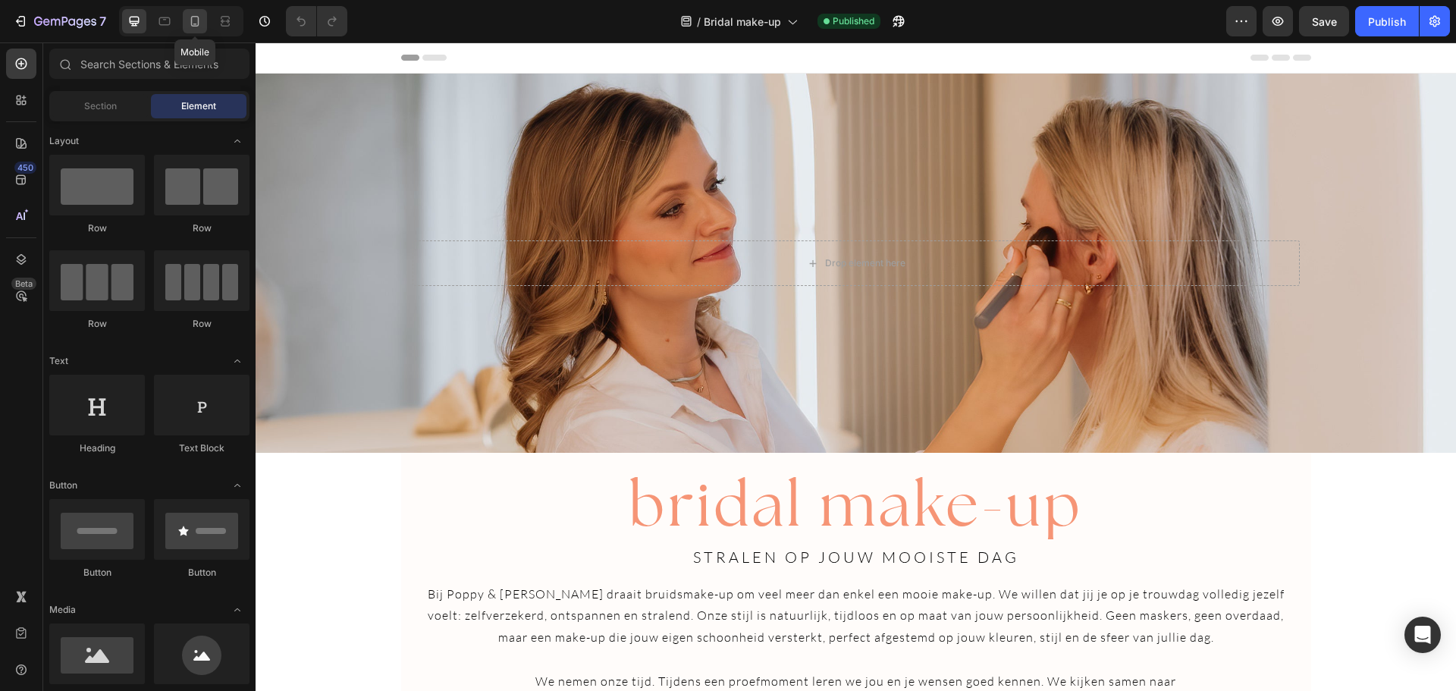
click at [191, 22] on icon at bounding box center [195, 21] width 8 height 11
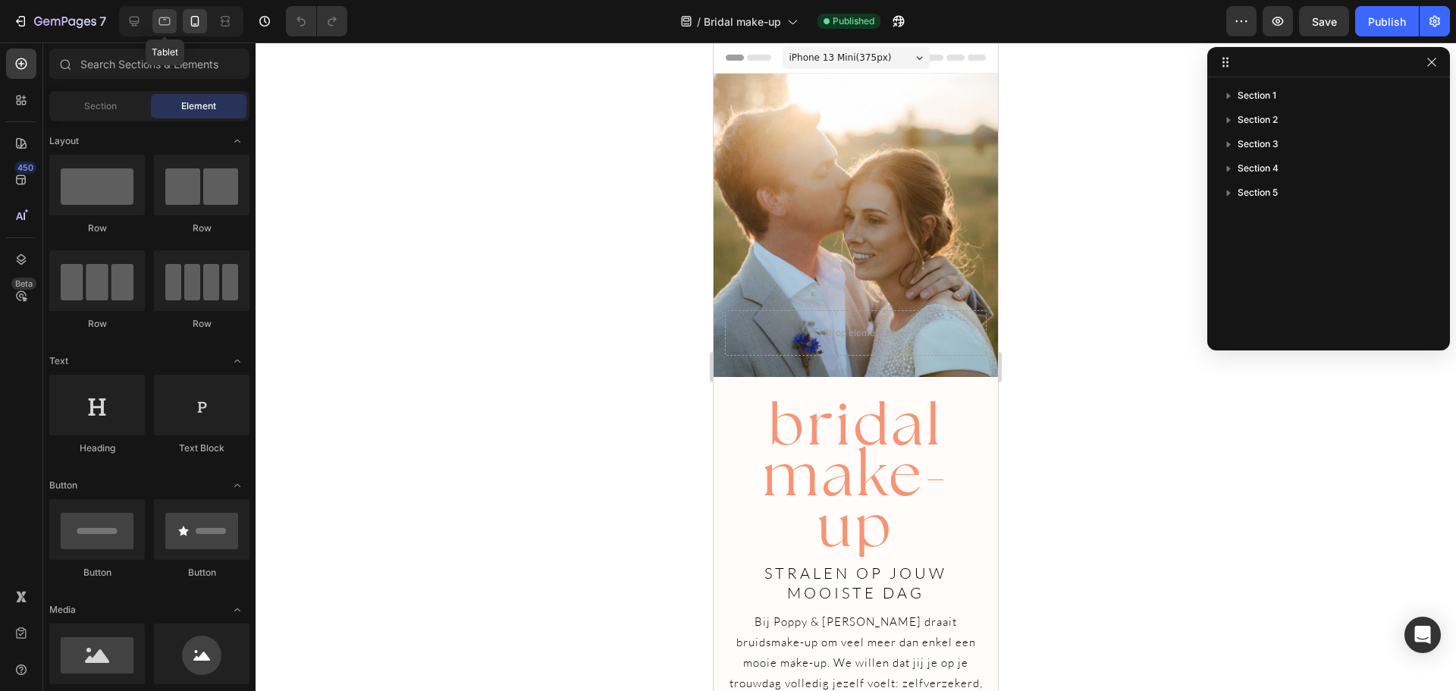
click at [167, 22] on icon at bounding box center [164, 21] width 15 height 15
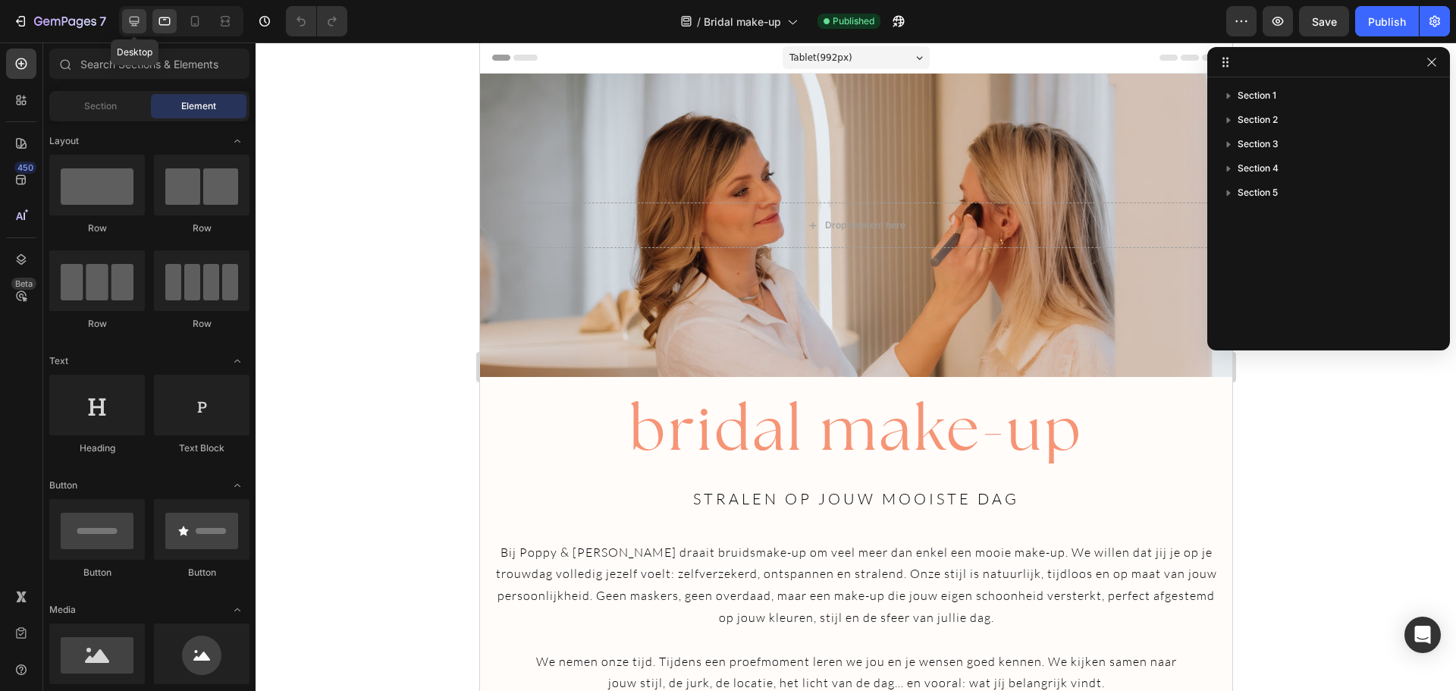
click at [138, 23] on icon at bounding box center [135, 22] width 10 height 10
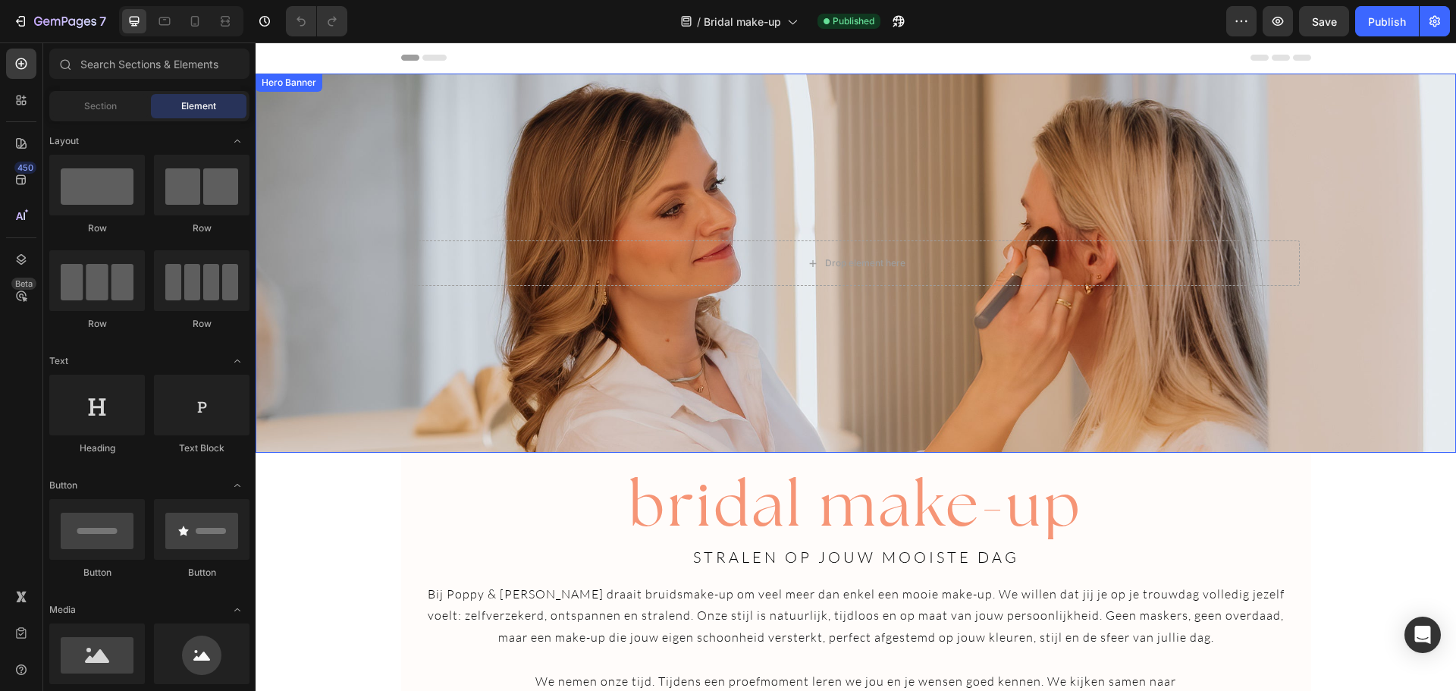
click at [613, 140] on div "Background Image" at bounding box center [856, 263] width 1200 height 379
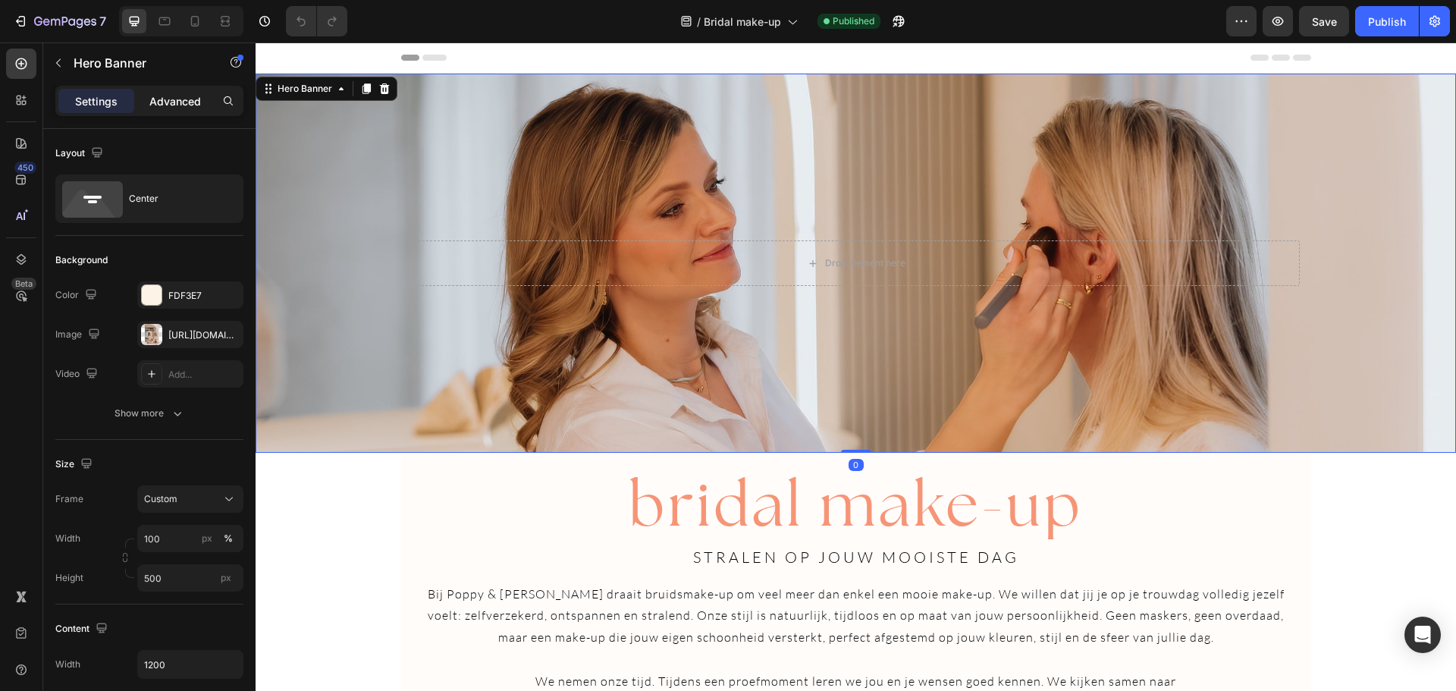
click at [167, 102] on p "Advanced" at bounding box center [175, 101] width 52 height 16
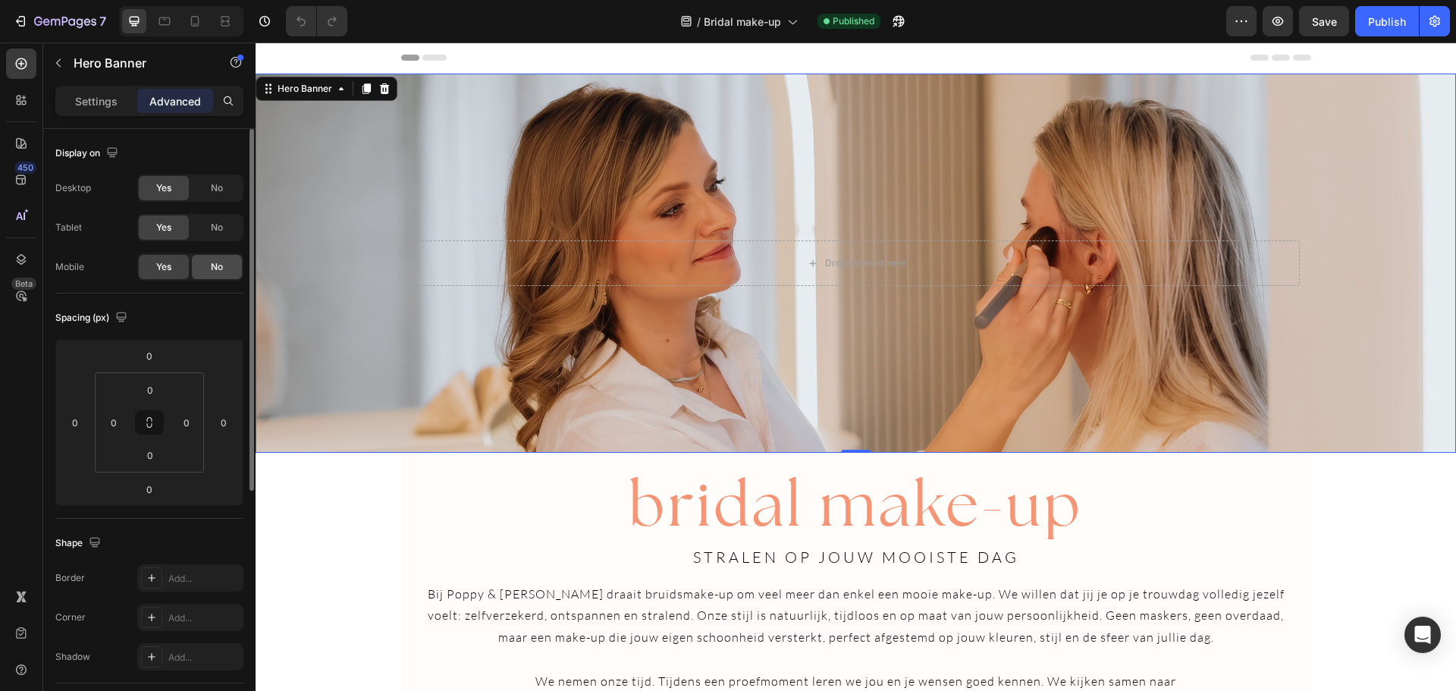
click at [219, 274] on div "No" at bounding box center [217, 267] width 50 height 24
click at [174, 270] on div "Yes" at bounding box center [164, 267] width 50 height 24
click at [167, 25] on icon at bounding box center [164, 21] width 11 height 8
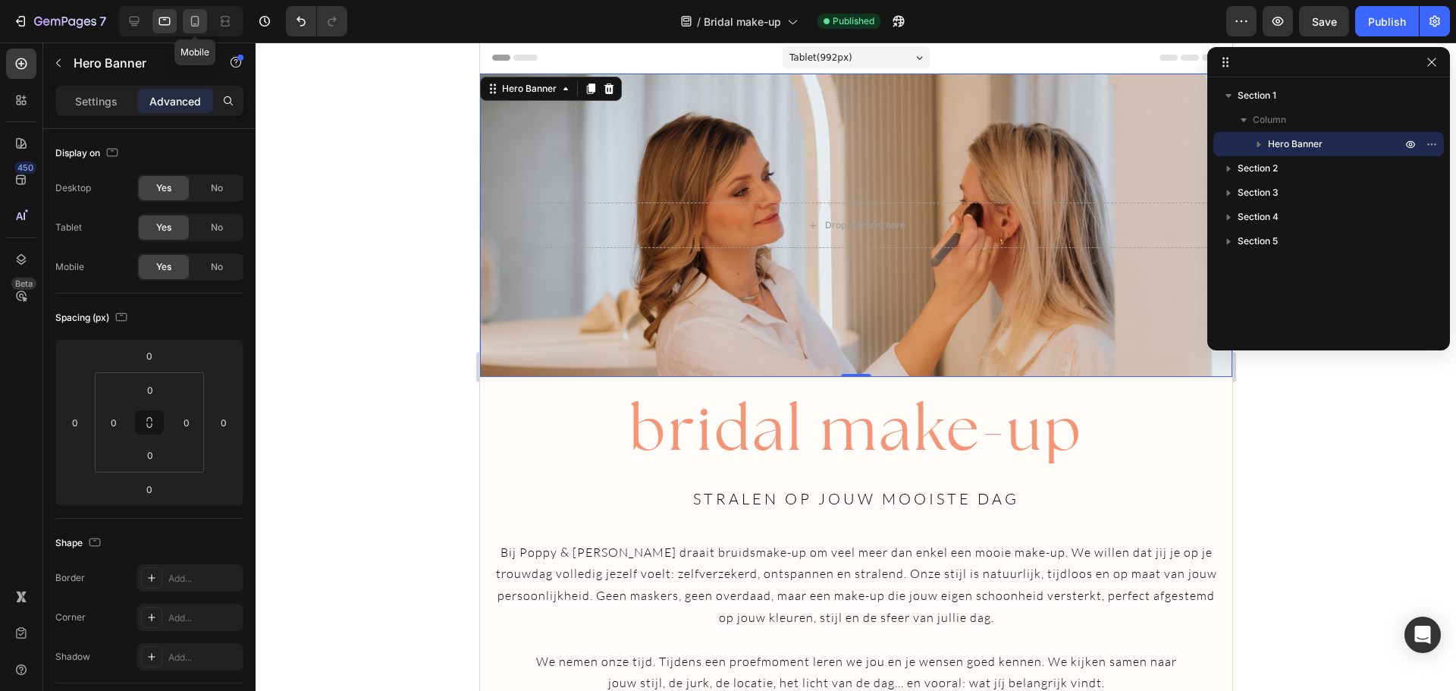
click at [188, 21] on icon at bounding box center [194, 21] width 15 height 15
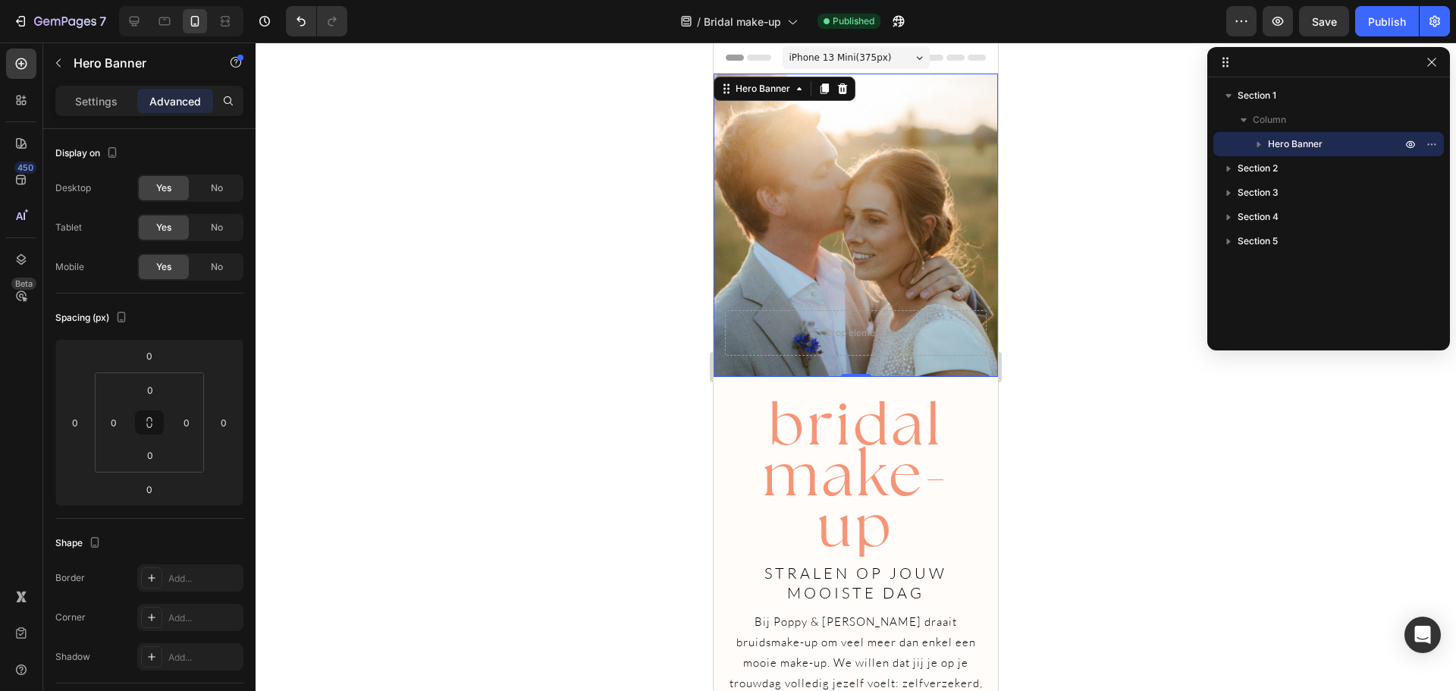
click at [836, 131] on div "Background Image" at bounding box center [856, 225] width 284 height 303
click at [105, 101] on p "Settings" at bounding box center [96, 101] width 42 height 16
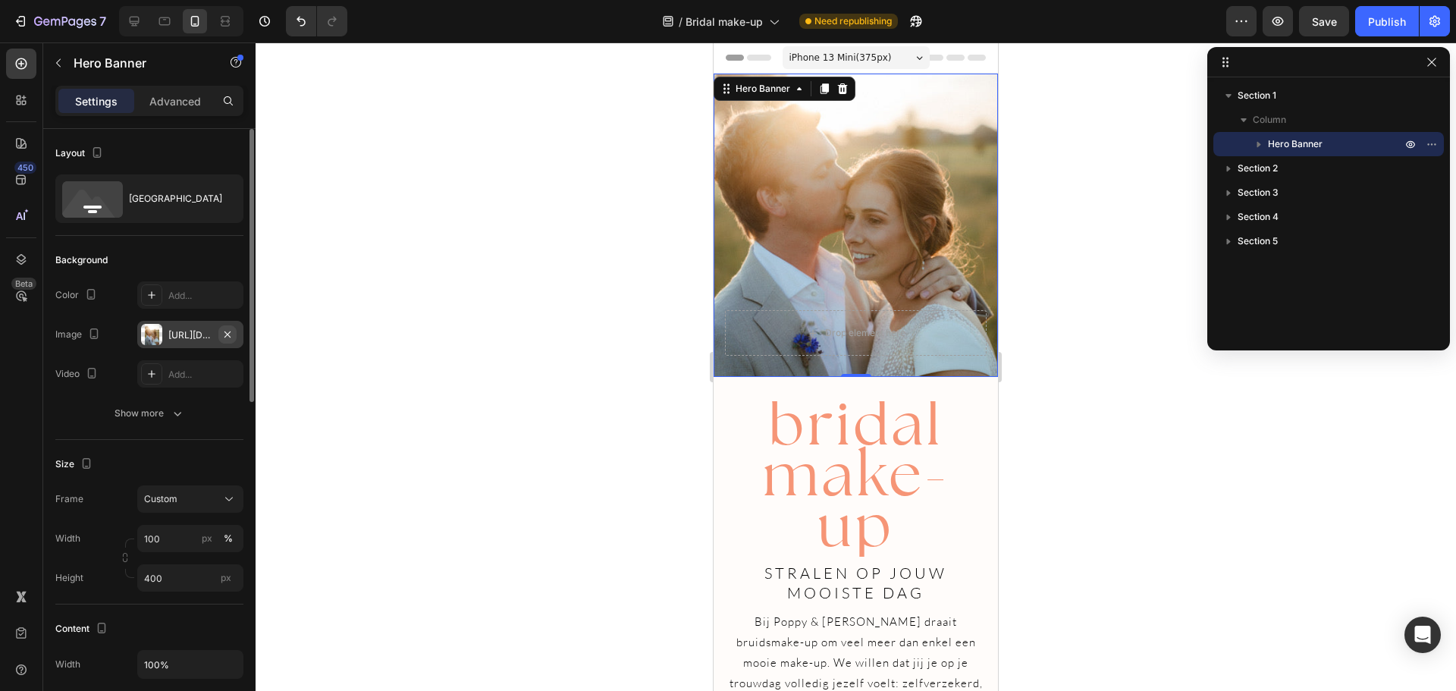
click at [224, 331] on icon "button" at bounding box center [227, 334] width 6 height 6
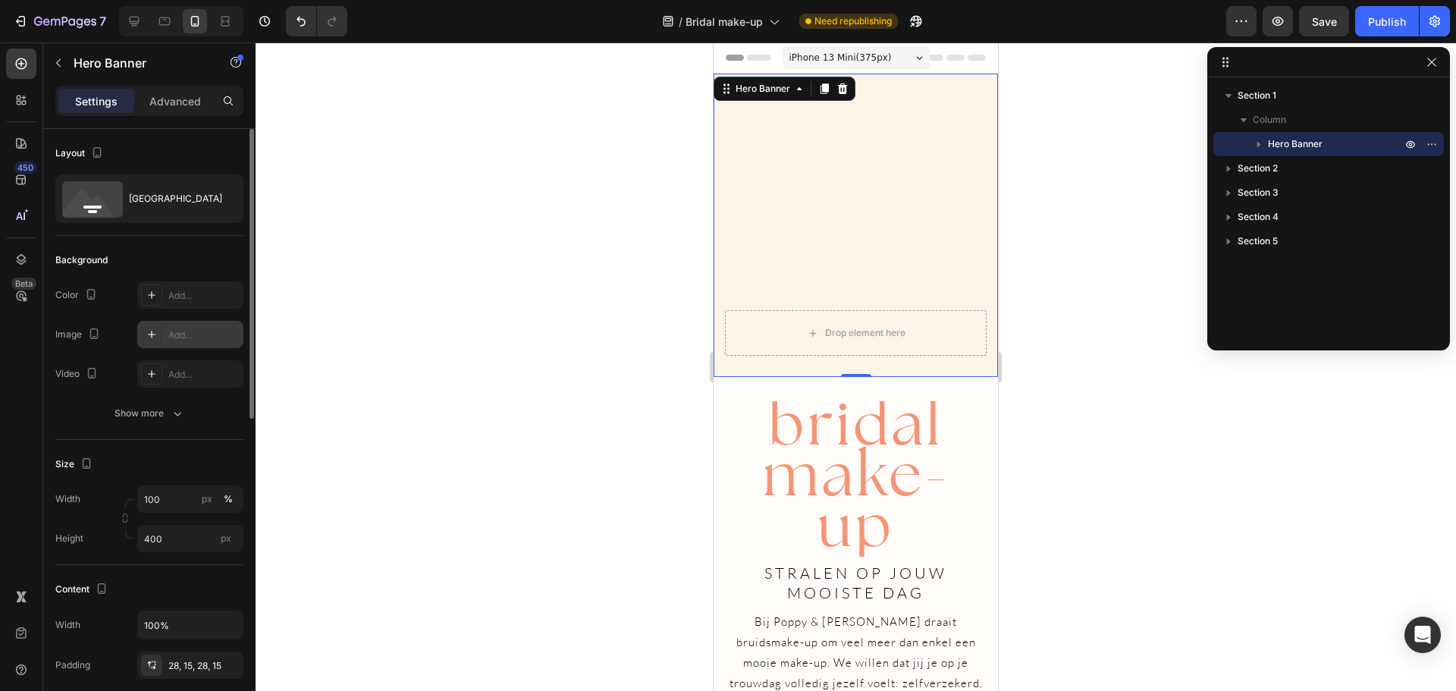
click at [201, 334] on div "Add..." at bounding box center [203, 335] width 71 height 14
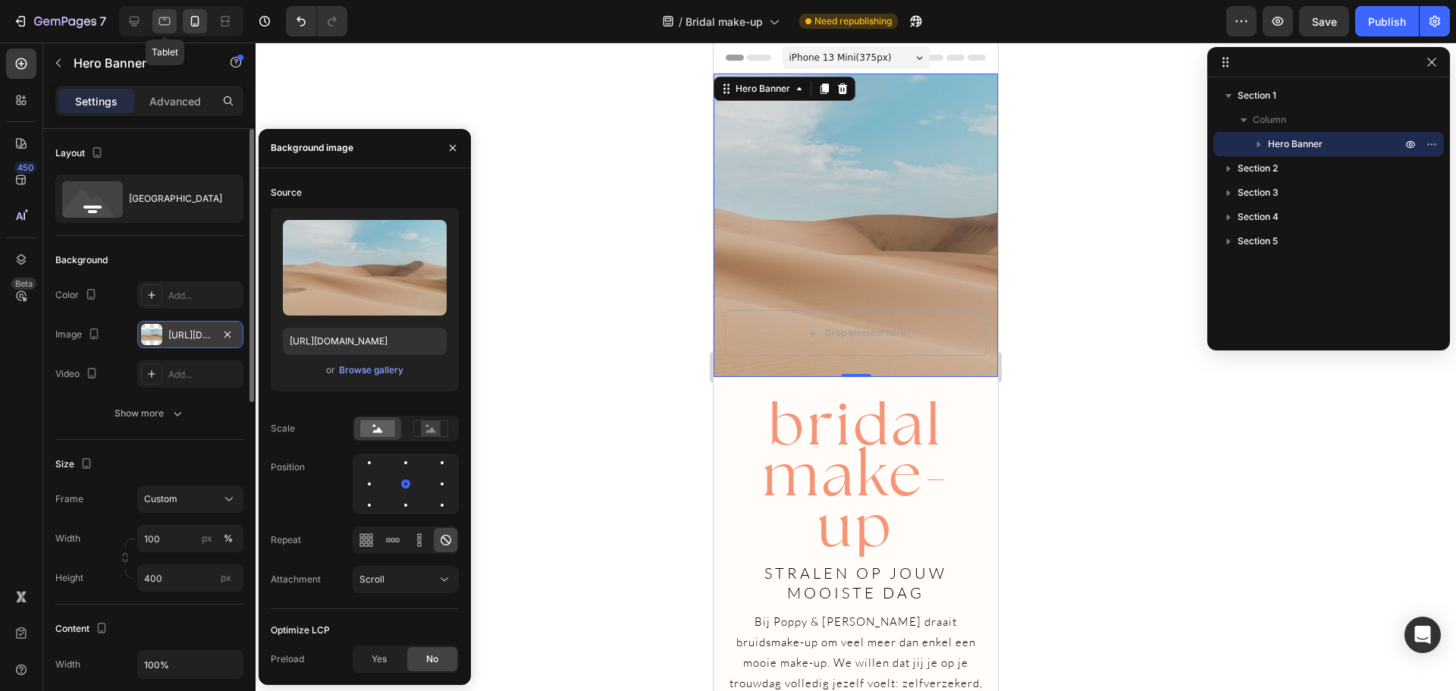
click at [169, 16] on icon at bounding box center [164, 21] width 15 height 15
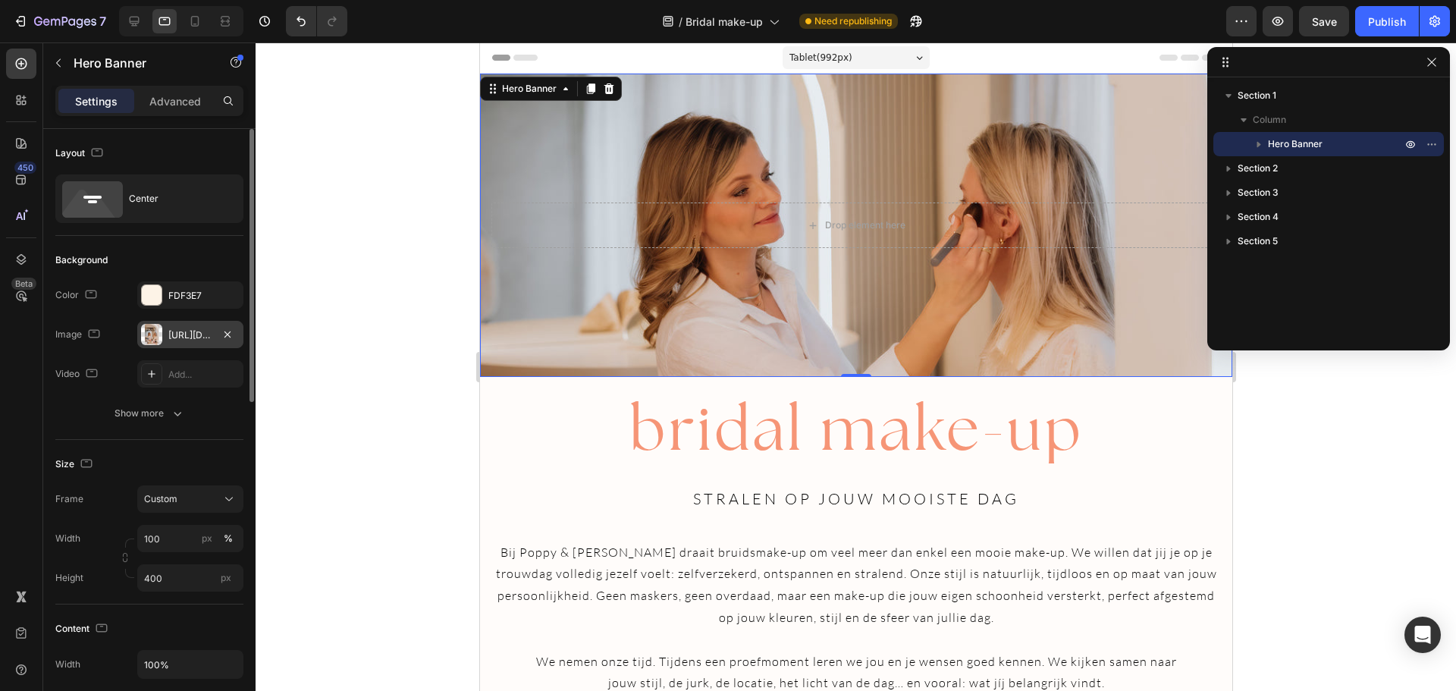
click at [197, 346] on div "[URL][DOMAIN_NAME]" at bounding box center [190, 334] width 106 height 27
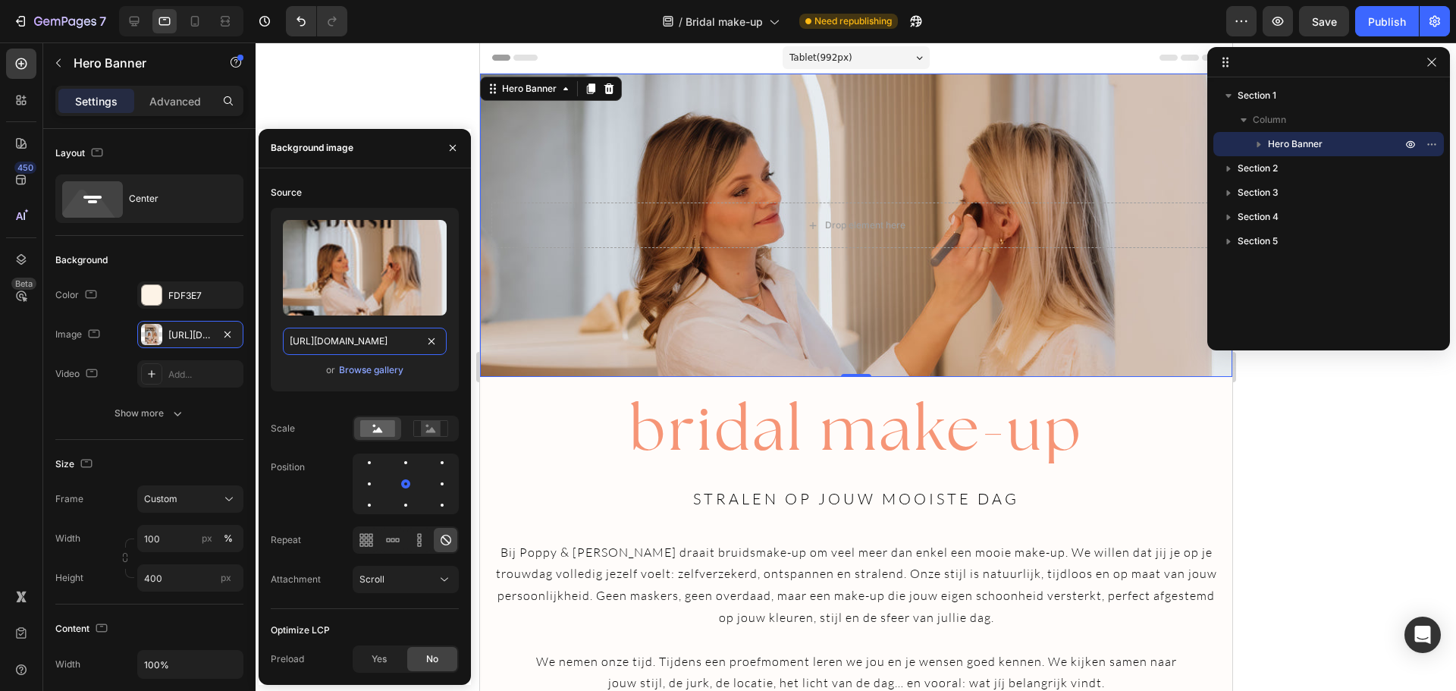
click at [320, 343] on input "[URL][DOMAIN_NAME]" at bounding box center [365, 341] width 164 height 27
click at [205, 16] on div at bounding box center [195, 21] width 24 height 24
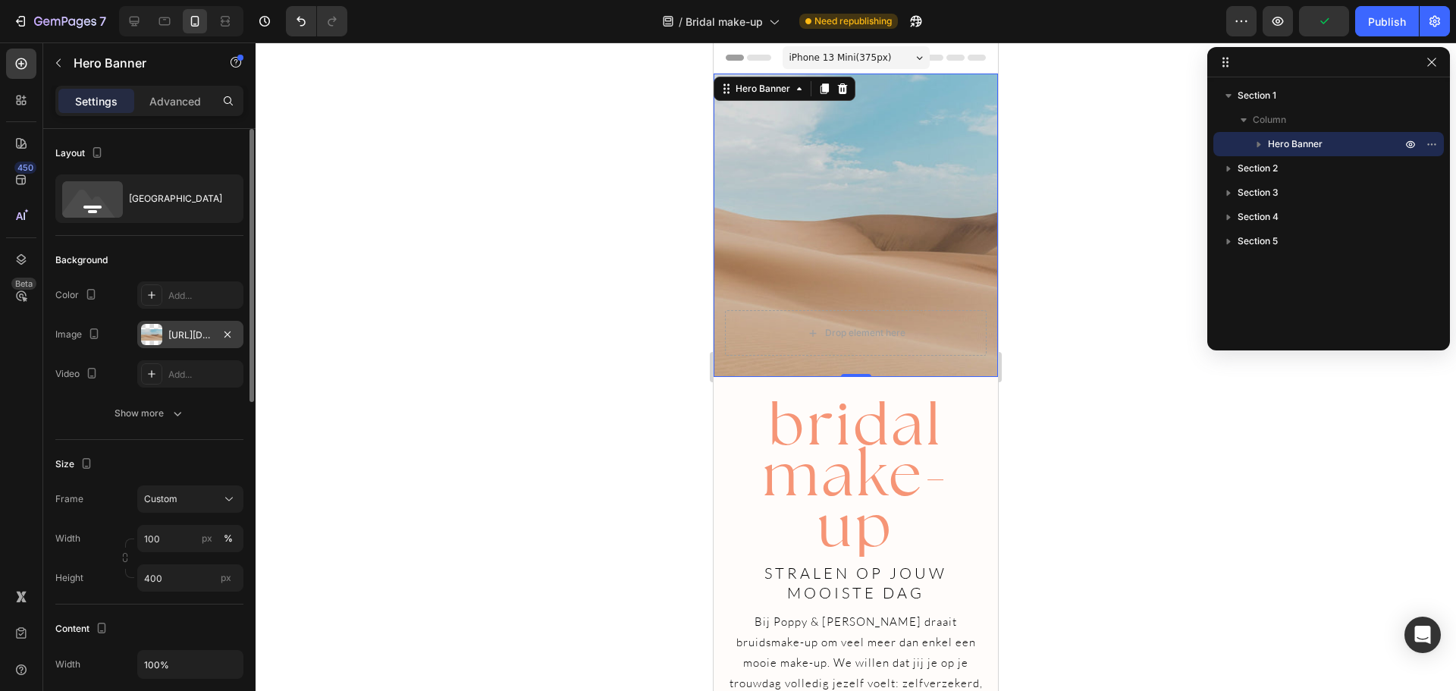
click at [187, 339] on div "[URL][DOMAIN_NAME]" at bounding box center [190, 335] width 44 height 14
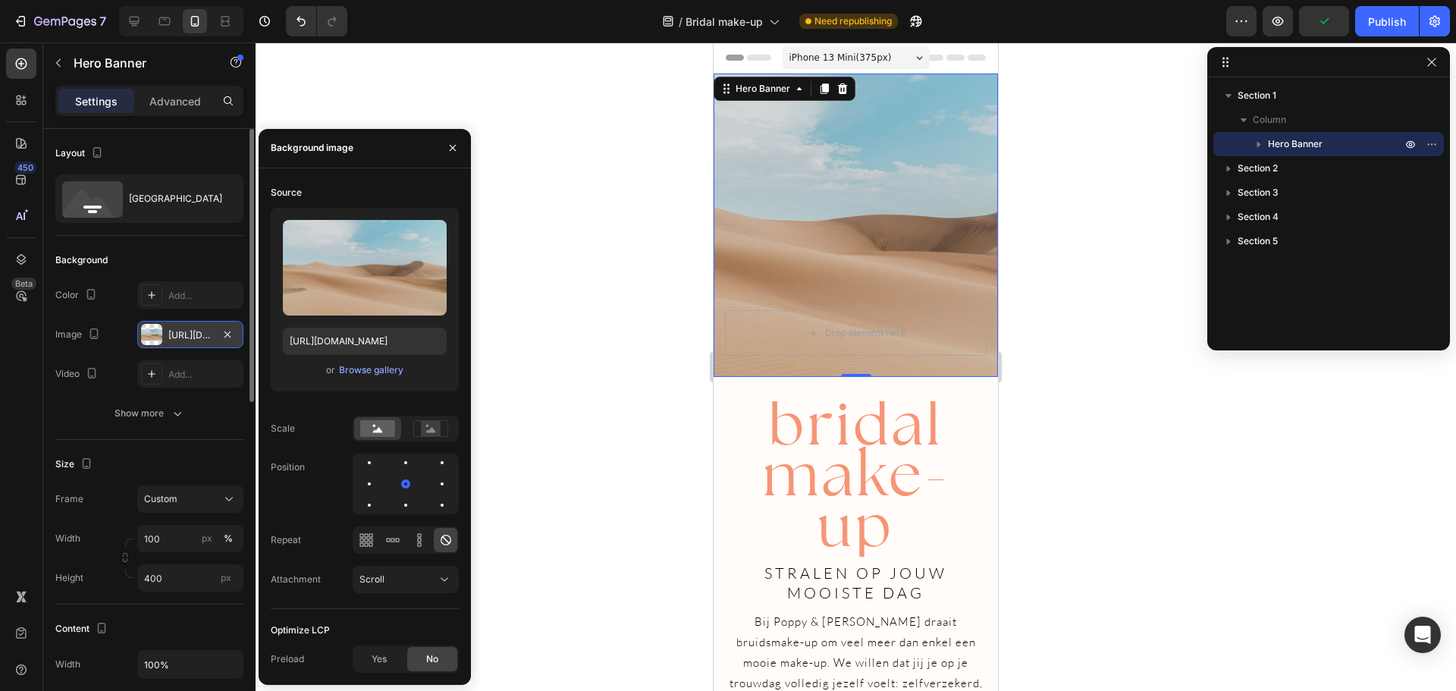
click at [187, 339] on div "[URL][DOMAIN_NAME]" at bounding box center [190, 335] width 44 height 14
click at [336, 339] on input "[URL][DOMAIN_NAME]" at bounding box center [365, 341] width 164 height 27
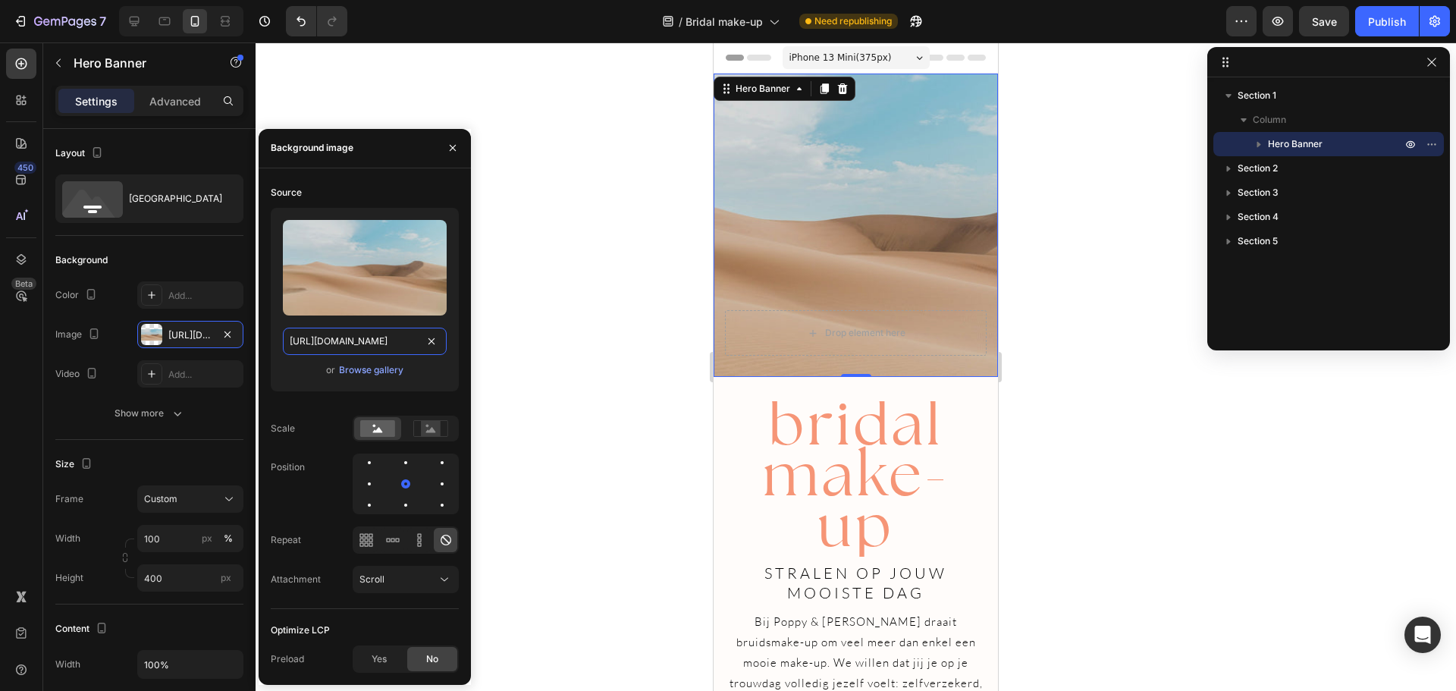
paste input "0531/1928/7458/files/gempages_541157180796044357-e546e32e-3ce9-4005-8bec-0d617d…"
type input "[URL][DOMAIN_NAME]"
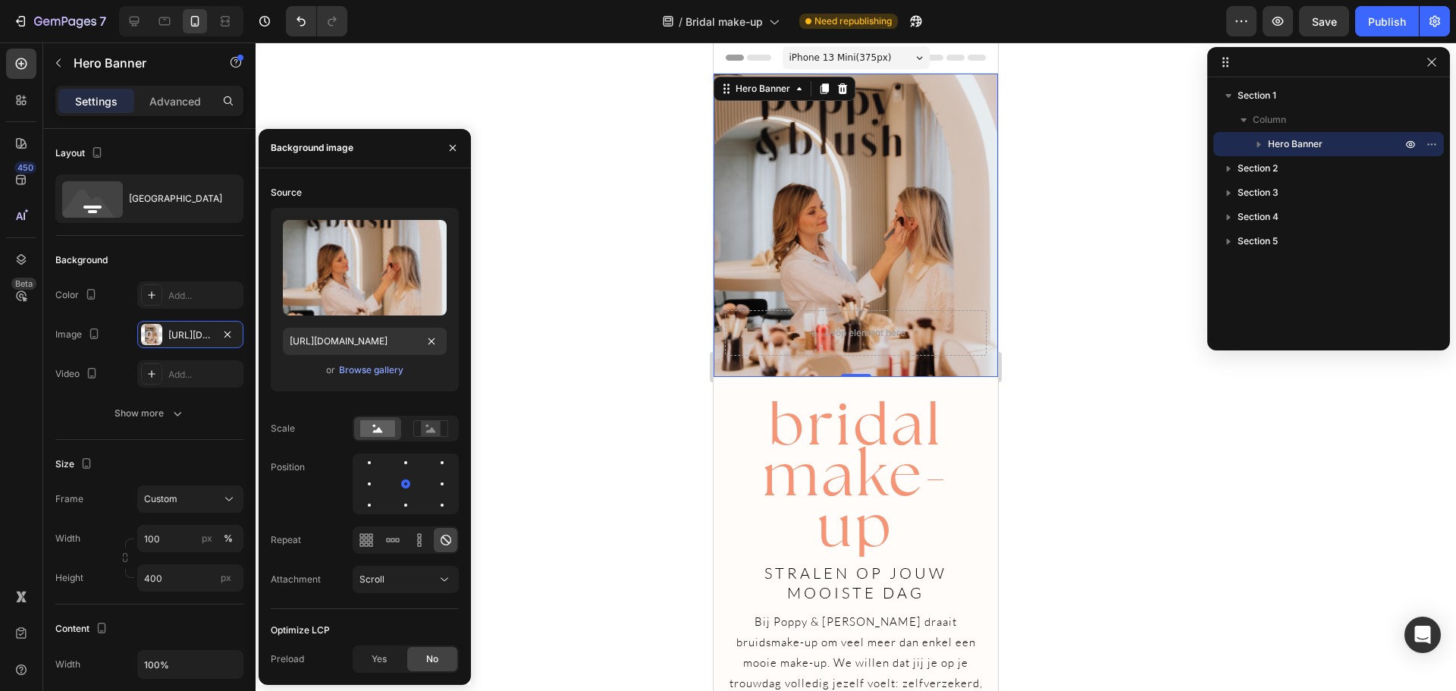
click at [551, 297] on div at bounding box center [856, 366] width 1200 height 648
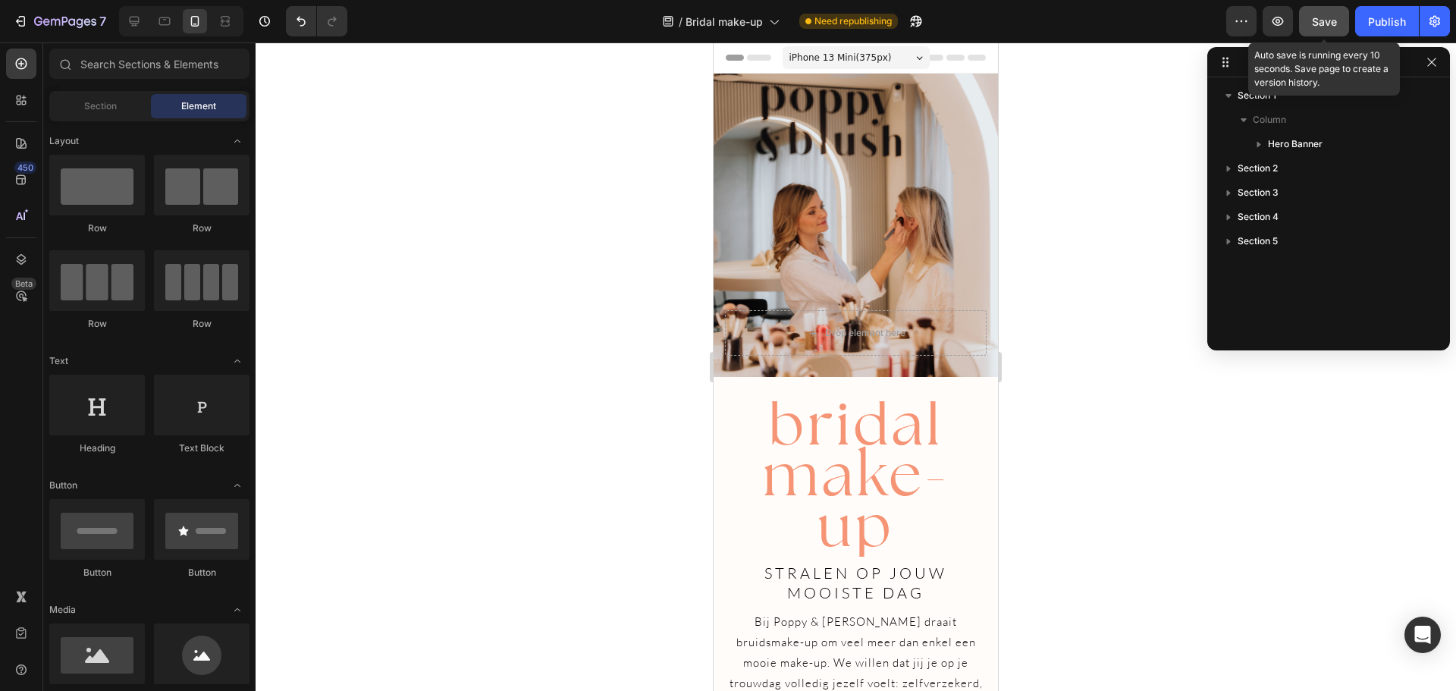
click at [1322, 21] on span "Save" at bounding box center [1324, 21] width 25 height 13
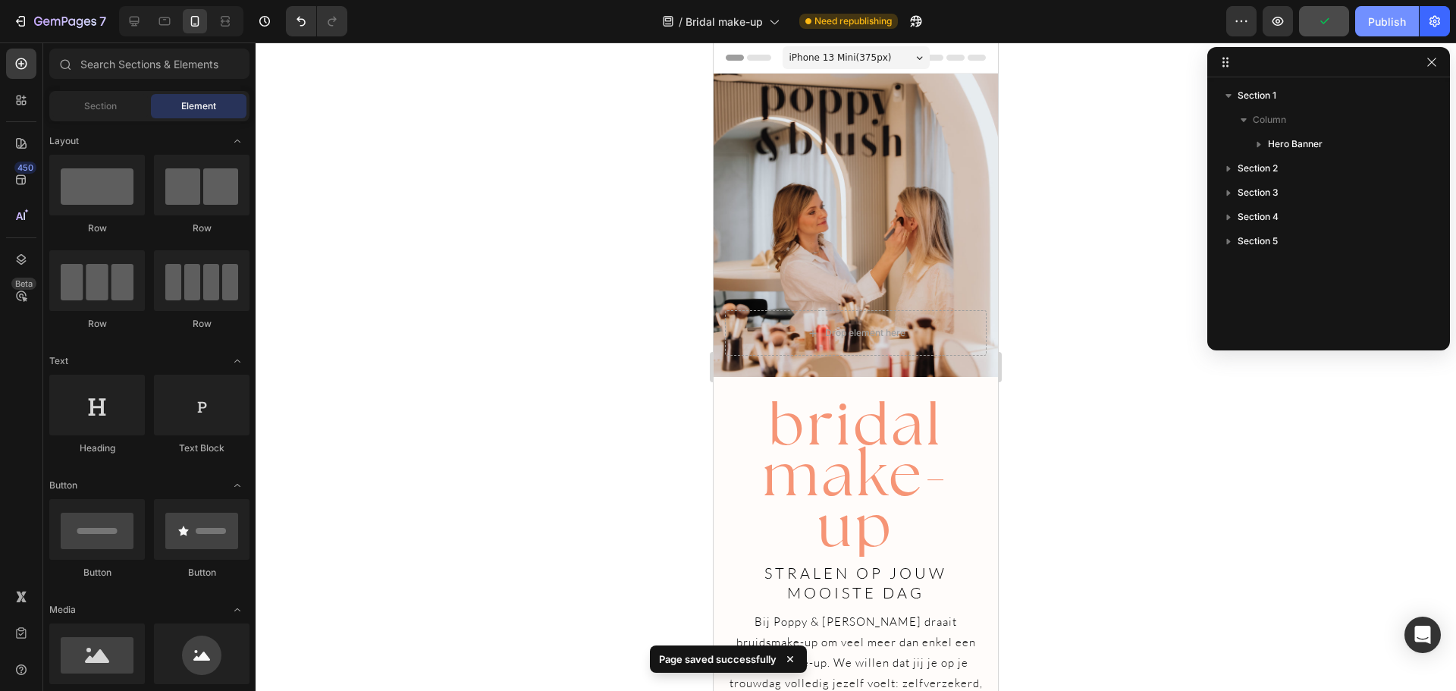
click at [1366, 22] on button "Publish" at bounding box center [1387, 21] width 64 height 30
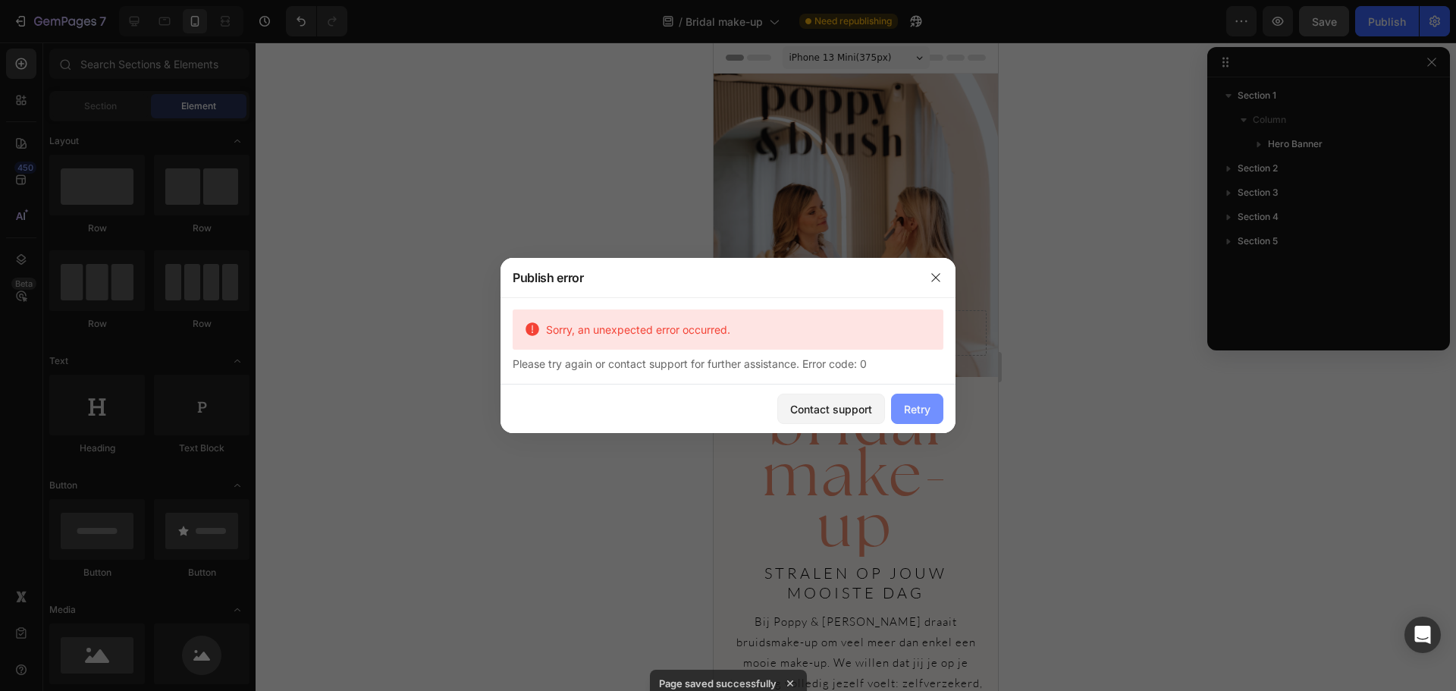
click at [909, 414] on div "Retry" at bounding box center [917, 409] width 27 height 16
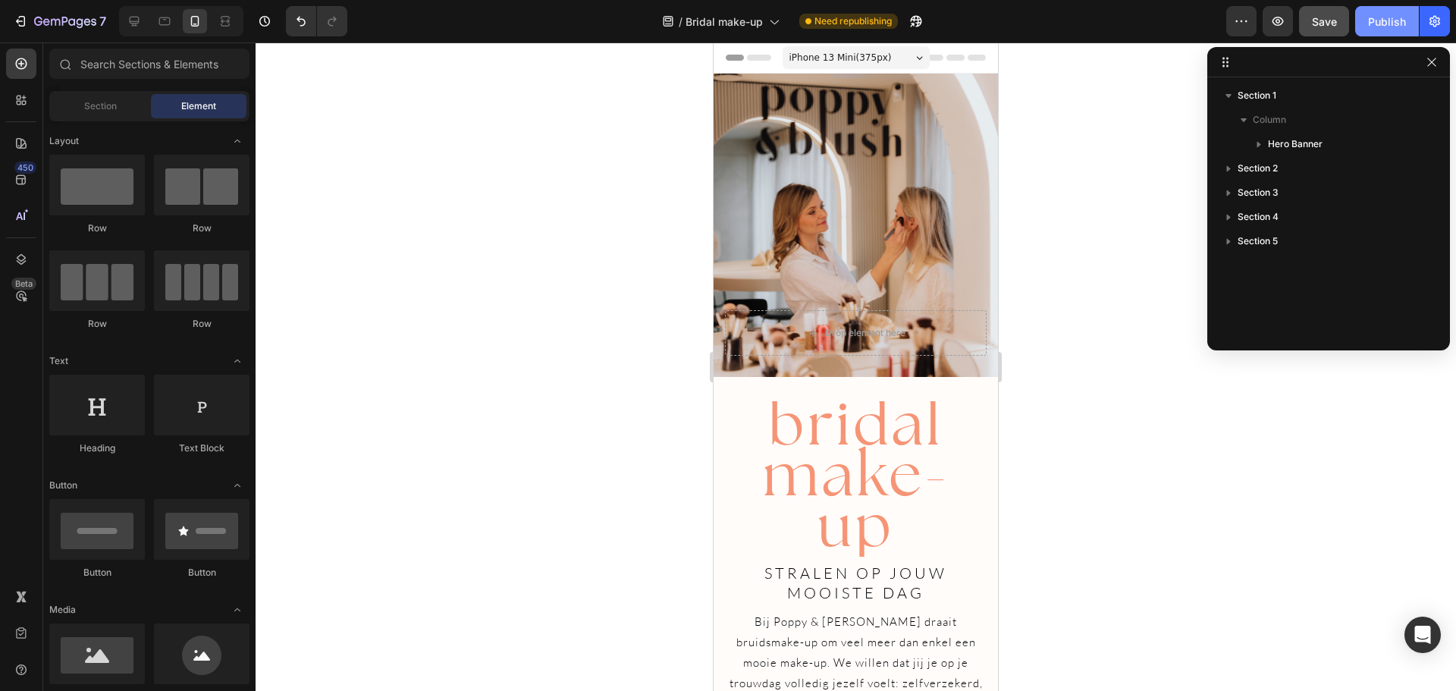
click at [1382, 24] on div "Publish" at bounding box center [1387, 22] width 38 height 16
click at [1435, 61] on icon "button" at bounding box center [1432, 62] width 12 height 12
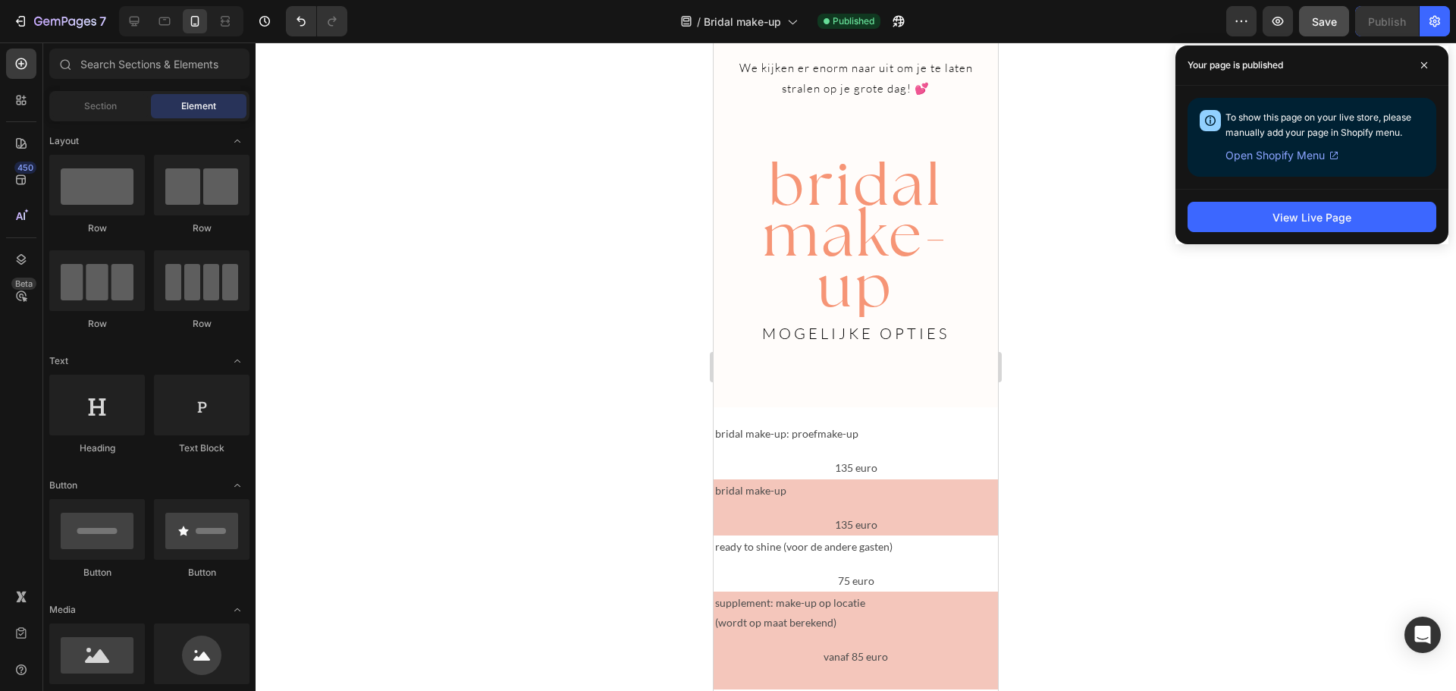
scroll to position [3827, 0]
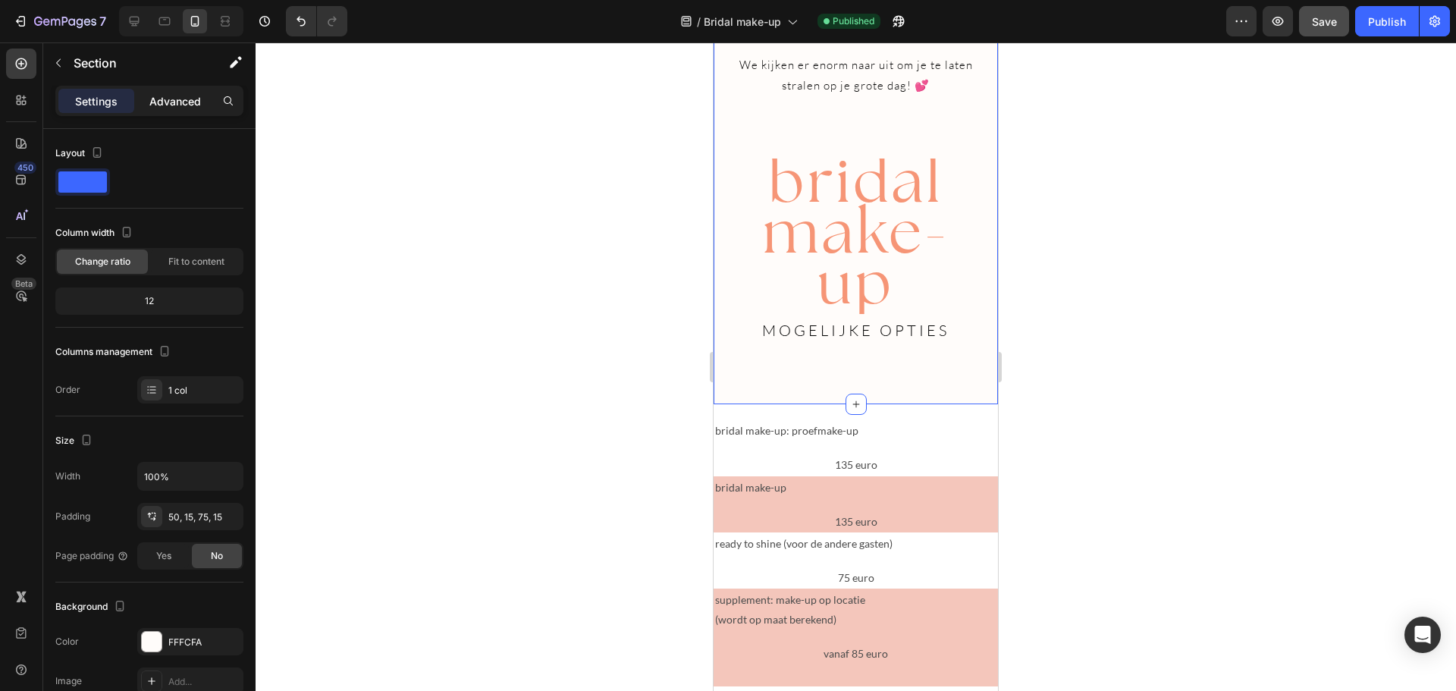
click at [168, 105] on p "Advanced" at bounding box center [175, 101] width 52 height 16
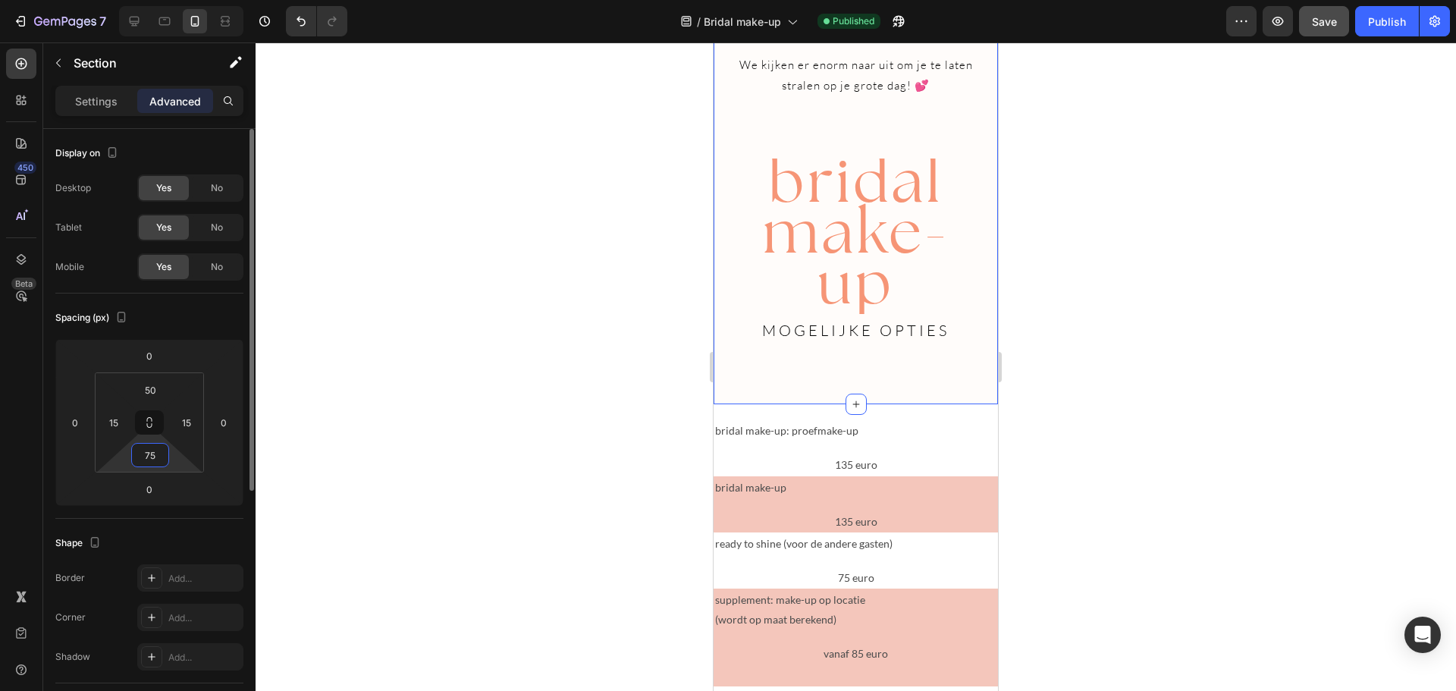
click at [153, 453] on input "75" at bounding box center [150, 455] width 30 height 23
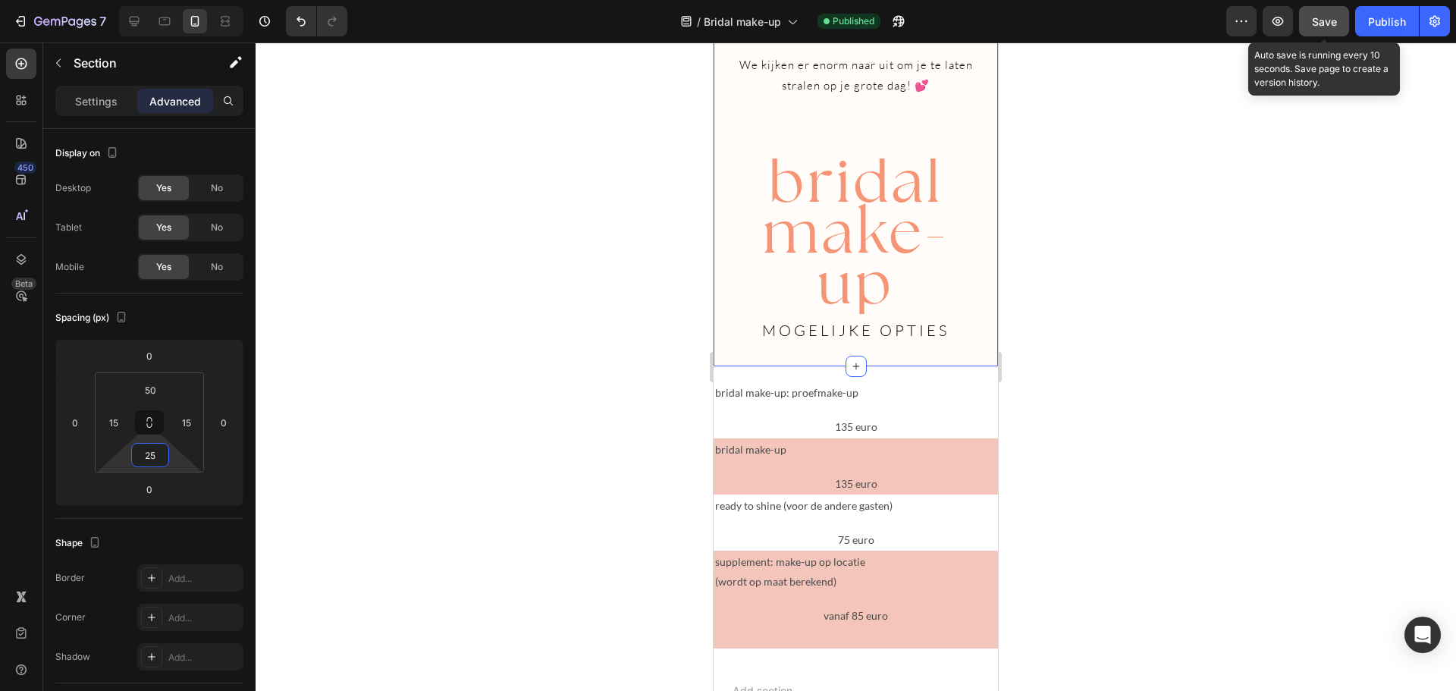
type input "25"
click at [1331, 28] on div "Save" at bounding box center [1324, 22] width 25 height 16
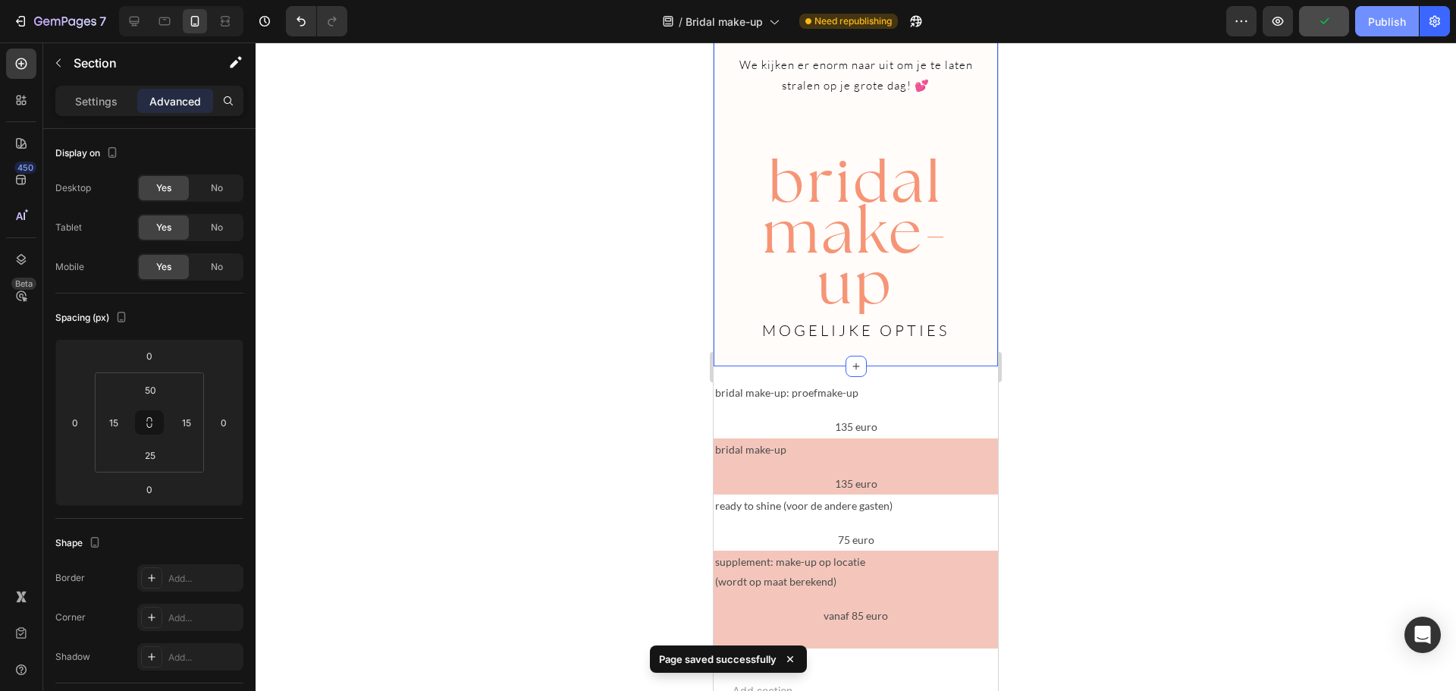
click at [1378, 31] on button "Publish" at bounding box center [1387, 21] width 64 height 30
click at [790, 402] on p "bridal make-up: proefmake-up" at bounding box center [855, 392] width 281 height 19
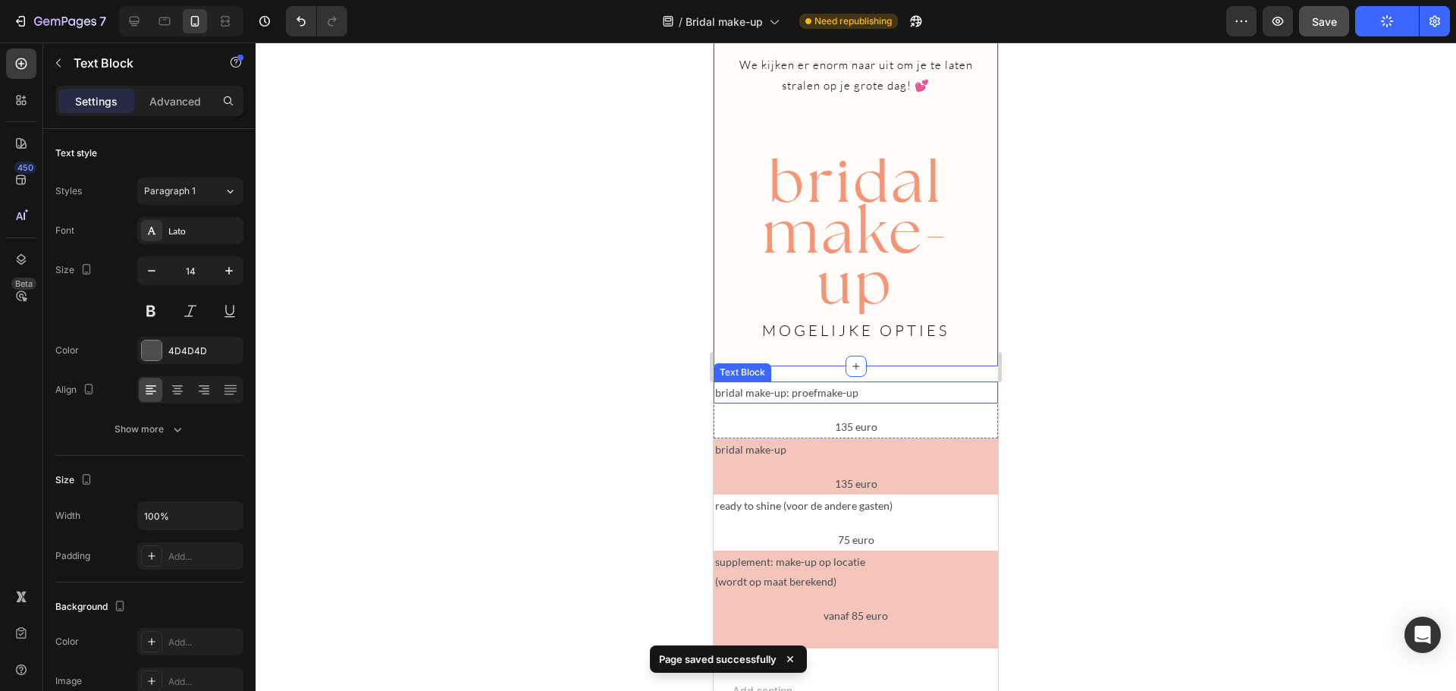
click at [790, 402] on p "bridal make-up: proefmake-up" at bounding box center [855, 392] width 281 height 19
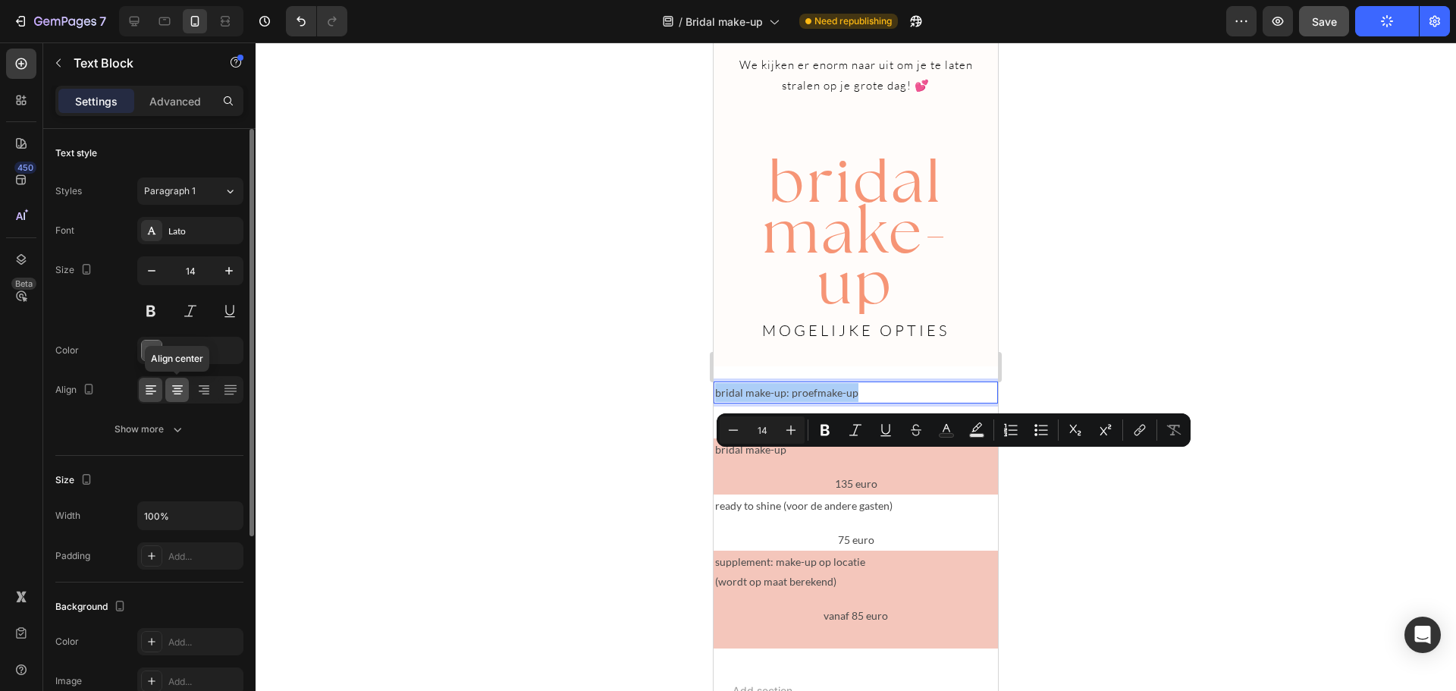
click at [176, 387] on icon at bounding box center [177, 389] width 15 height 15
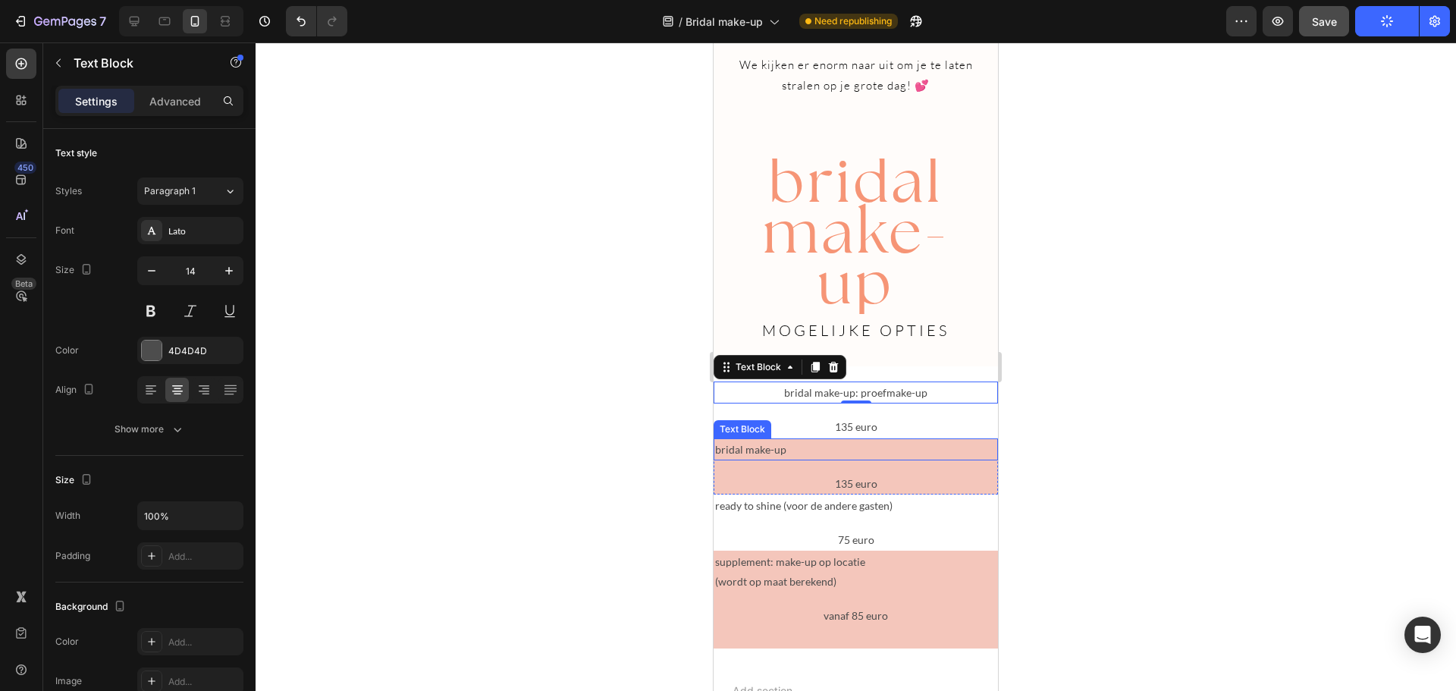
click at [740, 459] on p "bridal make-up" at bounding box center [855, 449] width 281 height 19
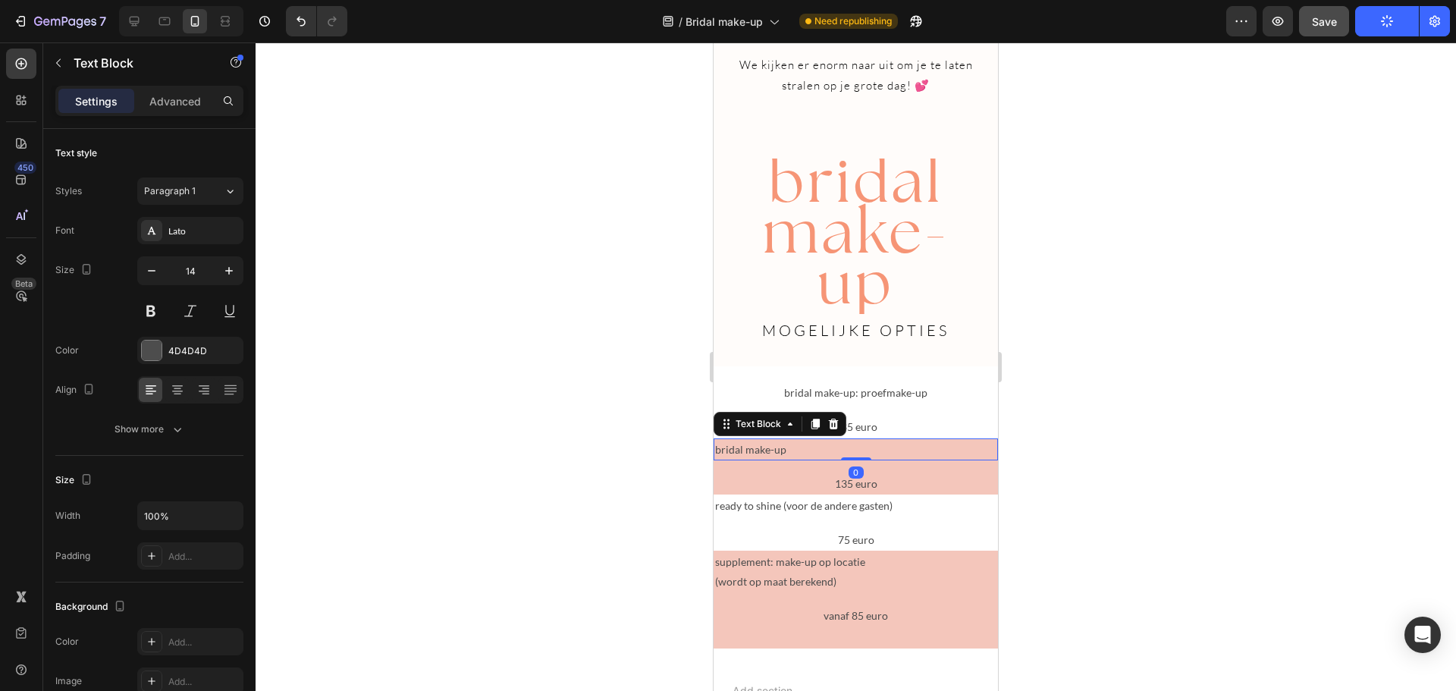
click at [740, 459] on p "bridal make-up" at bounding box center [855, 449] width 281 height 19
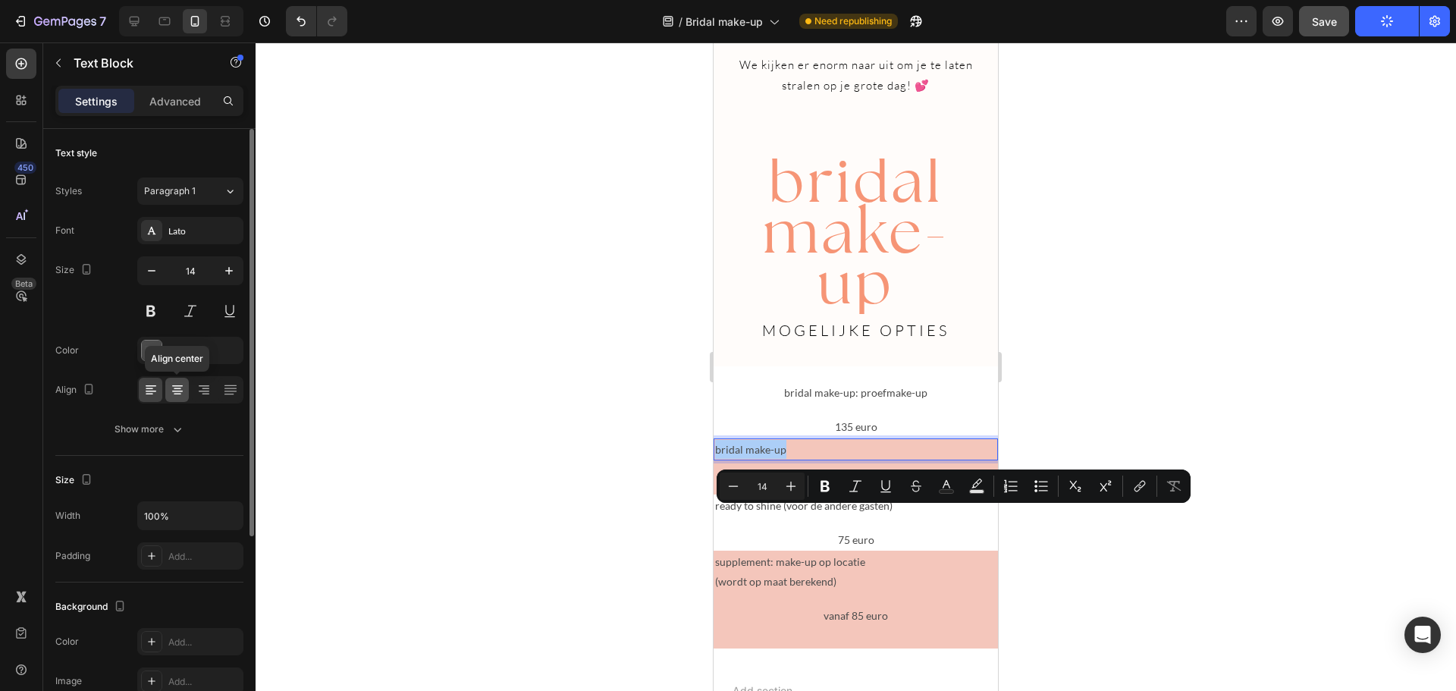
click at [179, 393] on icon at bounding box center [177, 389] width 15 height 15
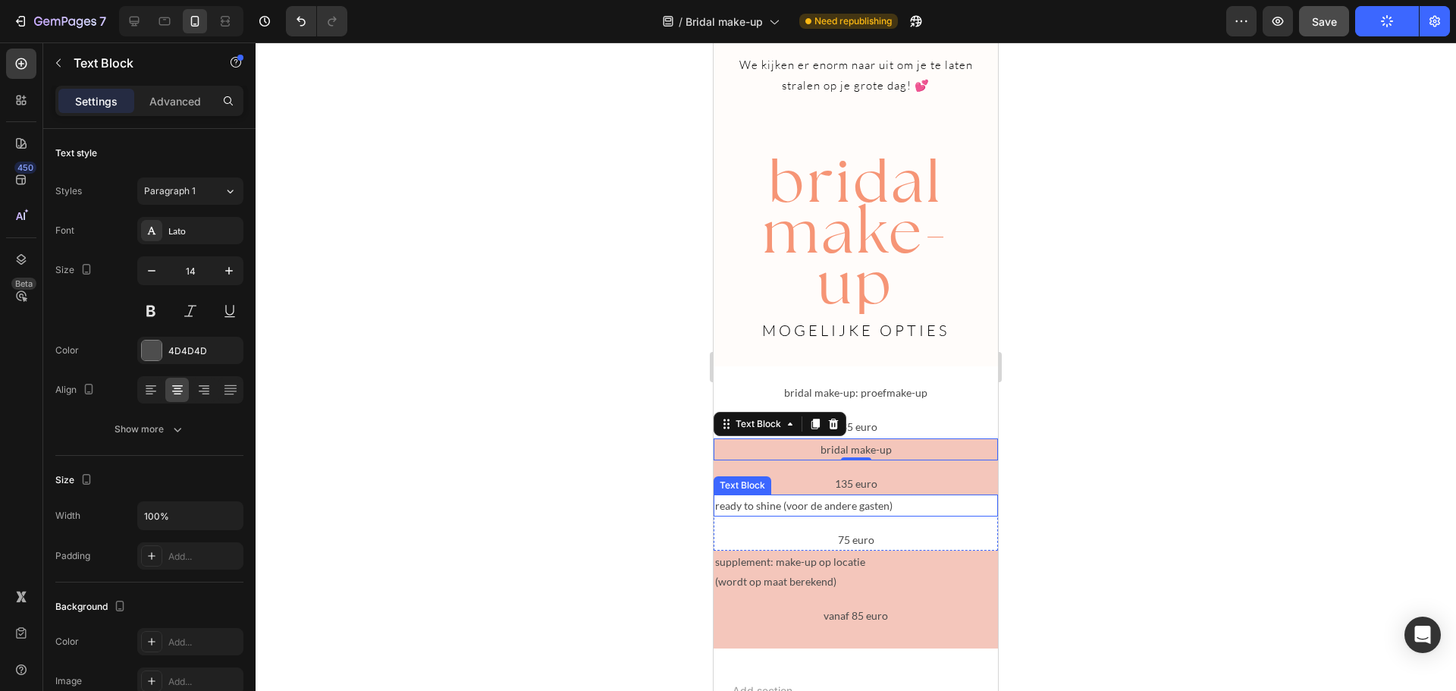
click at [760, 515] on p "ready to shine (voor de andere gasten)" at bounding box center [855, 505] width 281 height 19
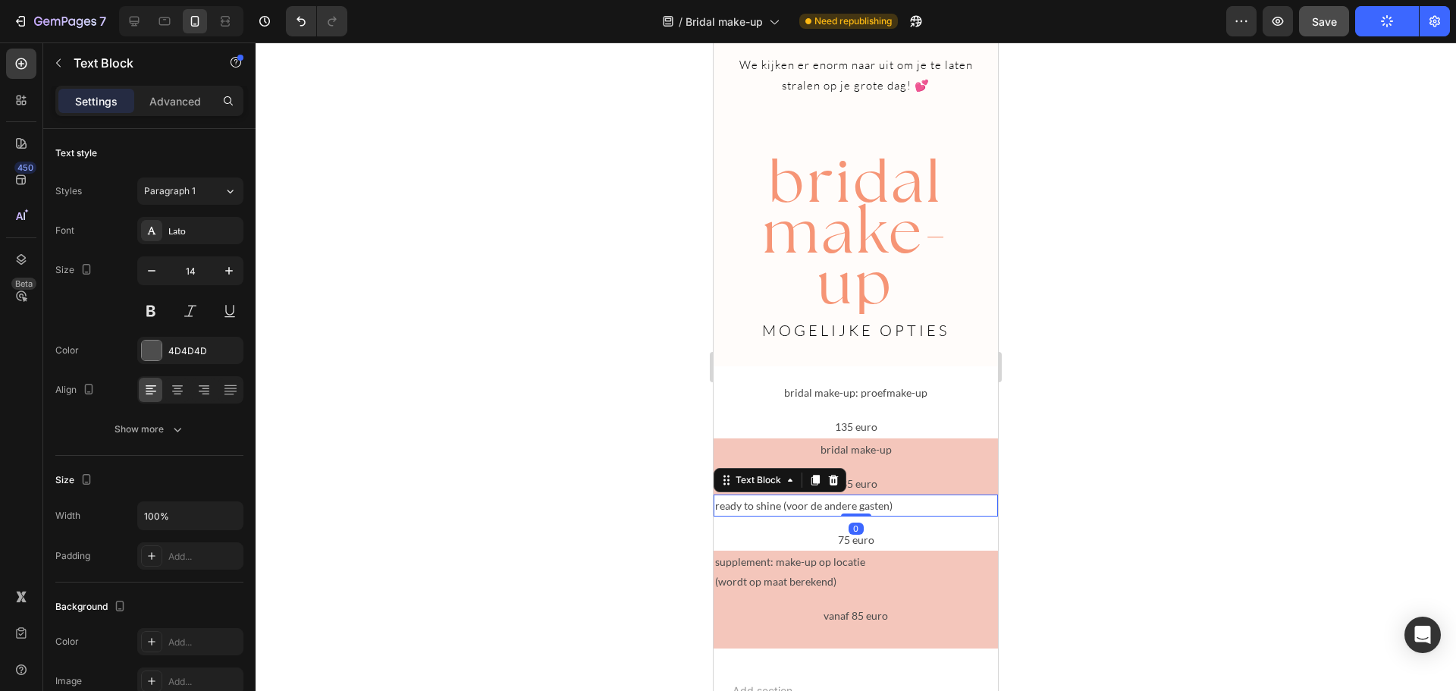
click at [760, 515] on p "ready to shine (voor de andere gasten)" at bounding box center [855, 505] width 281 height 19
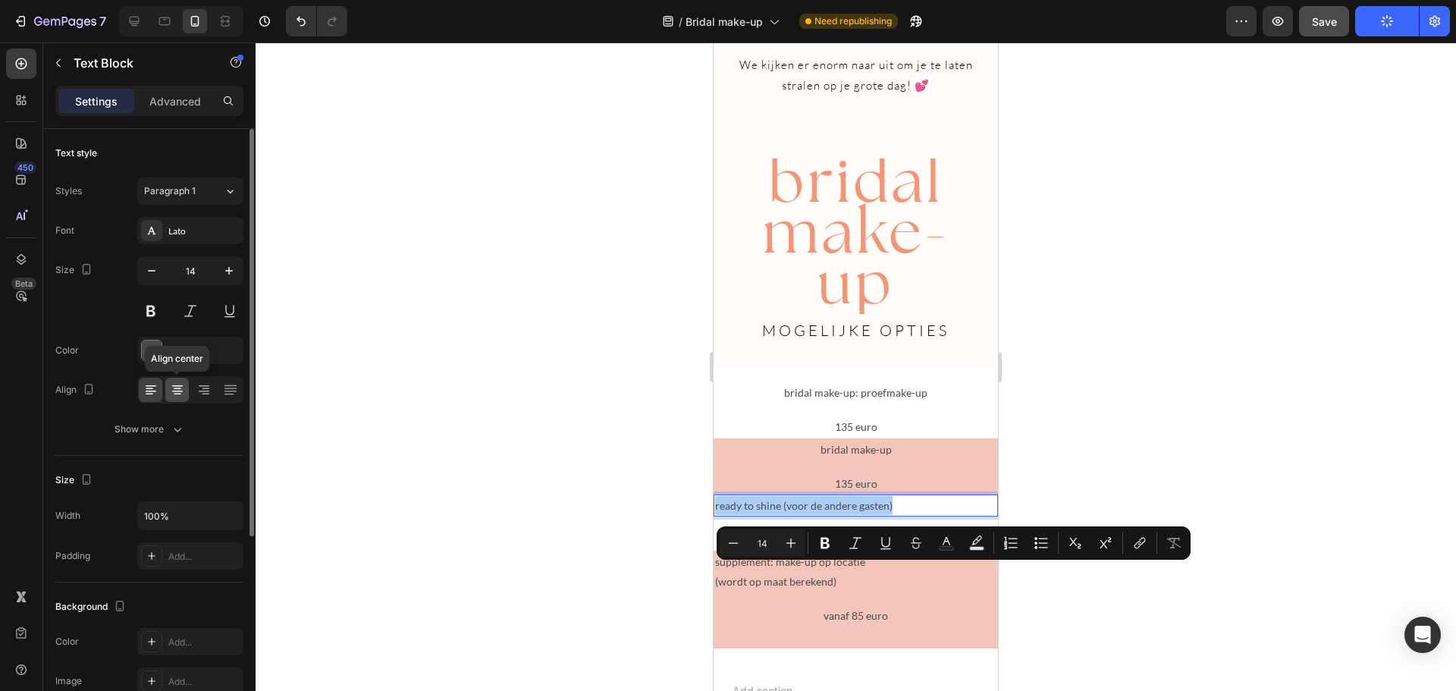
click at [179, 393] on icon at bounding box center [177, 389] width 15 height 15
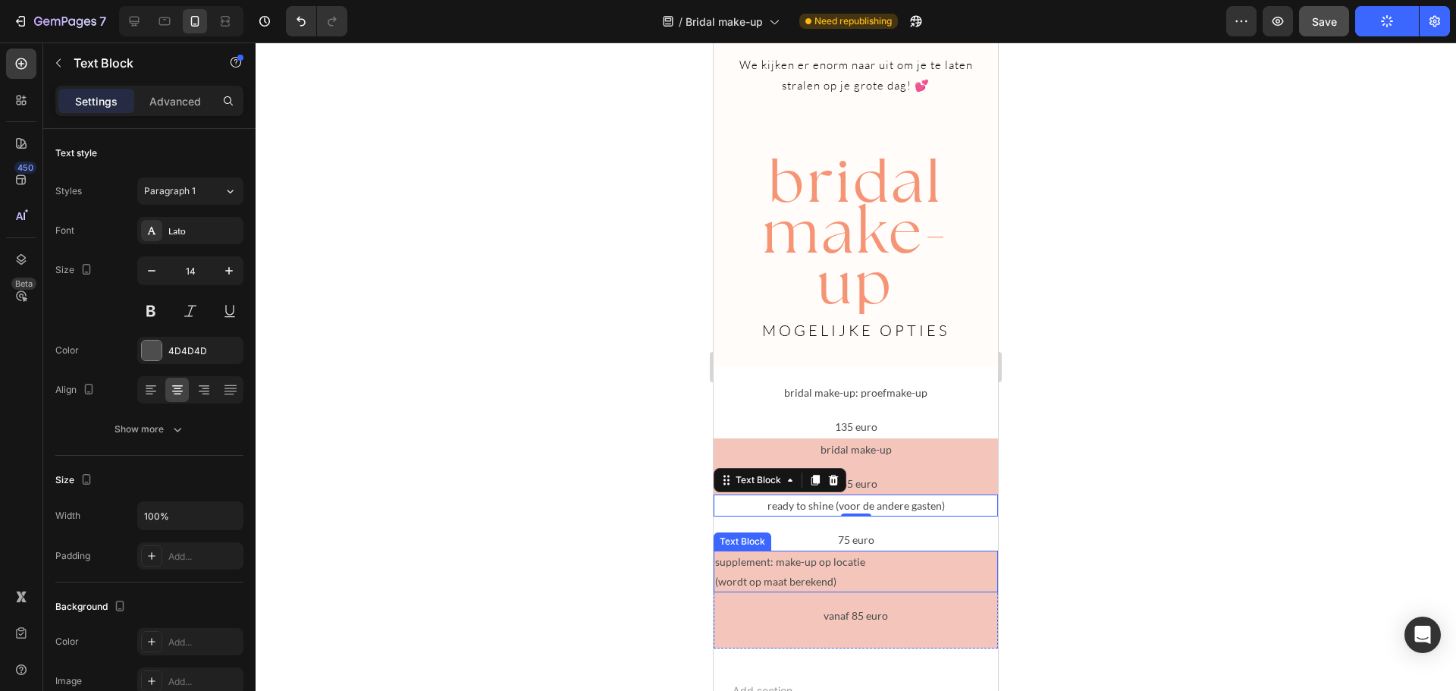
click at [774, 571] on p "supplement: make-up op locatie" at bounding box center [855, 561] width 281 height 19
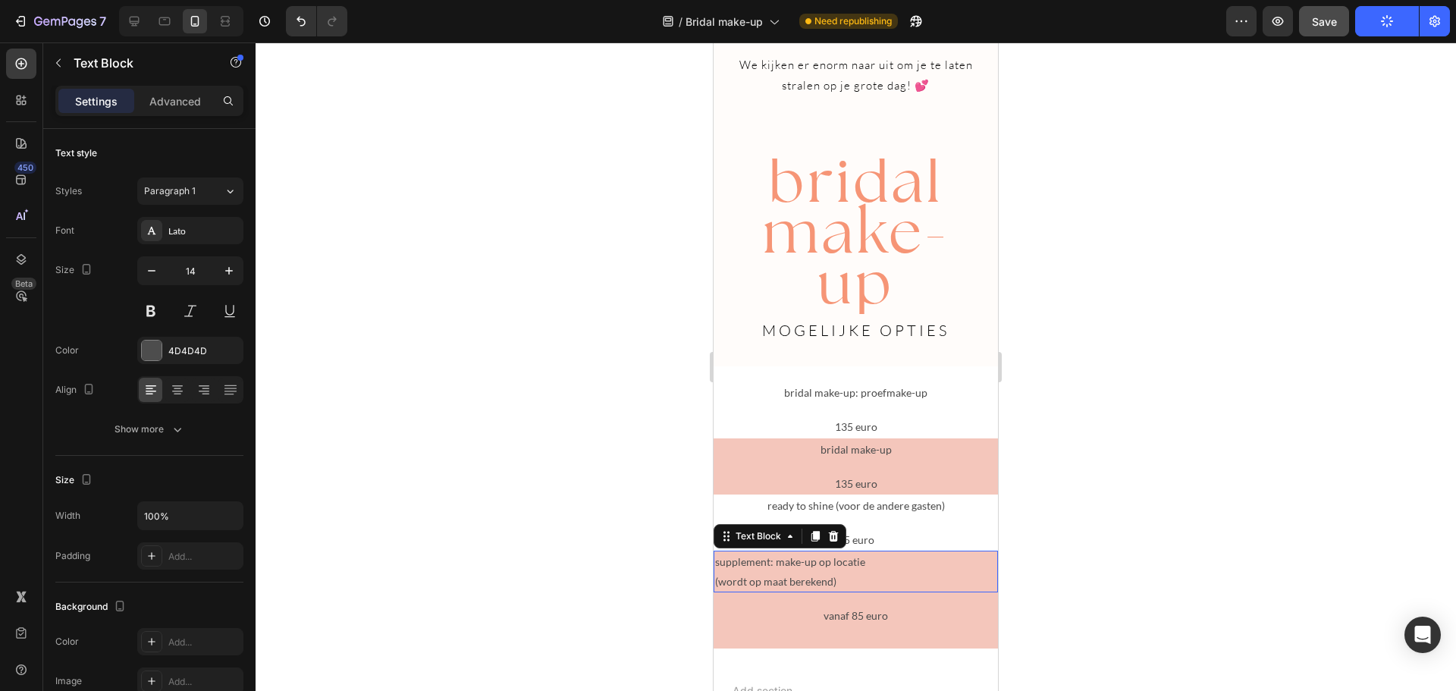
click at [774, 571] on p "supplement: make-up op locatie" at bounding box center [855, 561] width 281 height 19
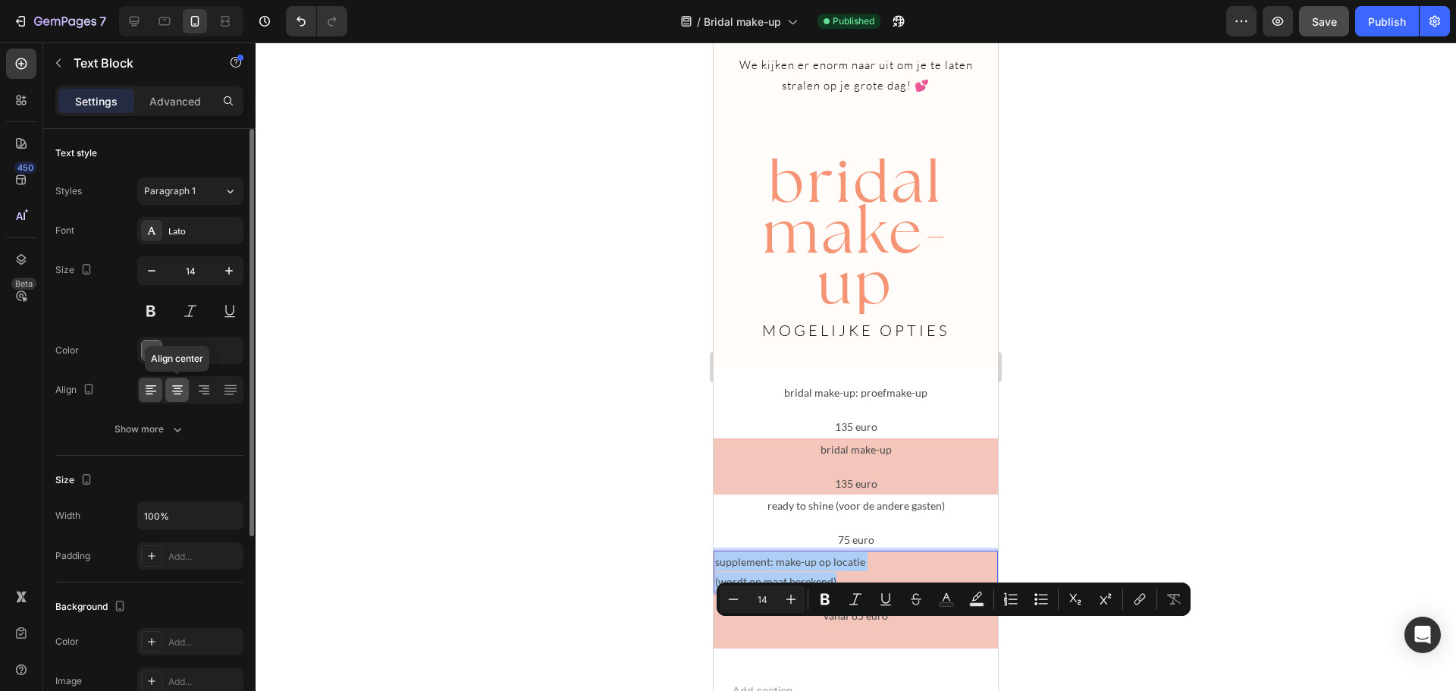
click at [181, 395] on icon at bounding box center [177, 389] width 15 height 15
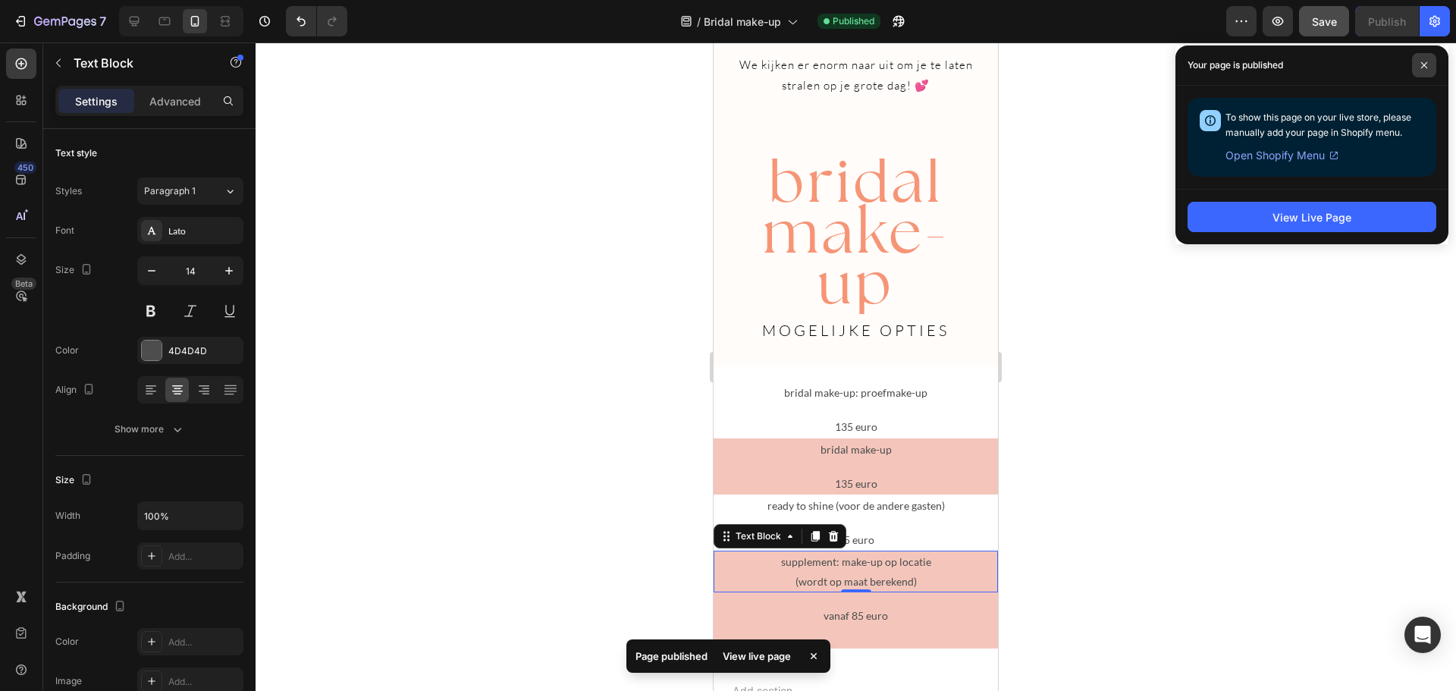
click at [1424, 68] on icon at bounding box center [1424, 65] width 8 height 8
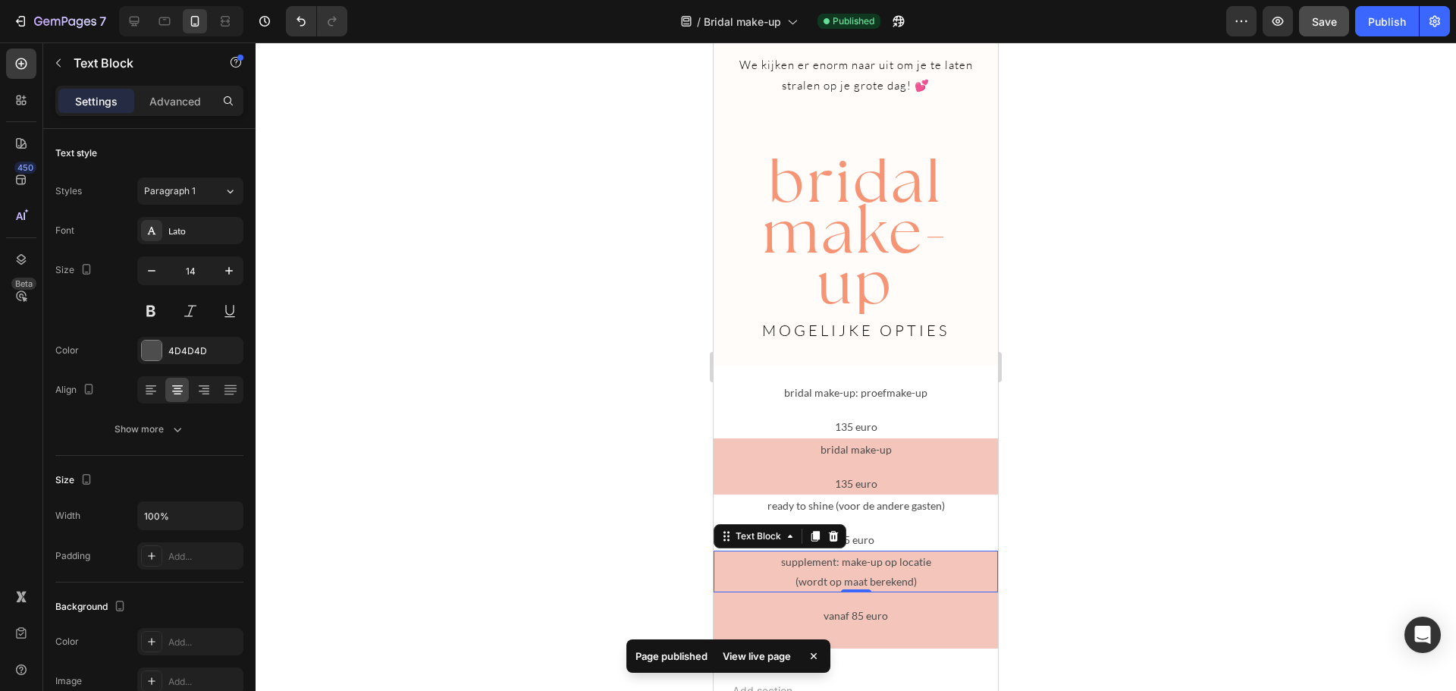
click at [1250, 290] on div at bounding box center [856, 366] width 1200 height 648
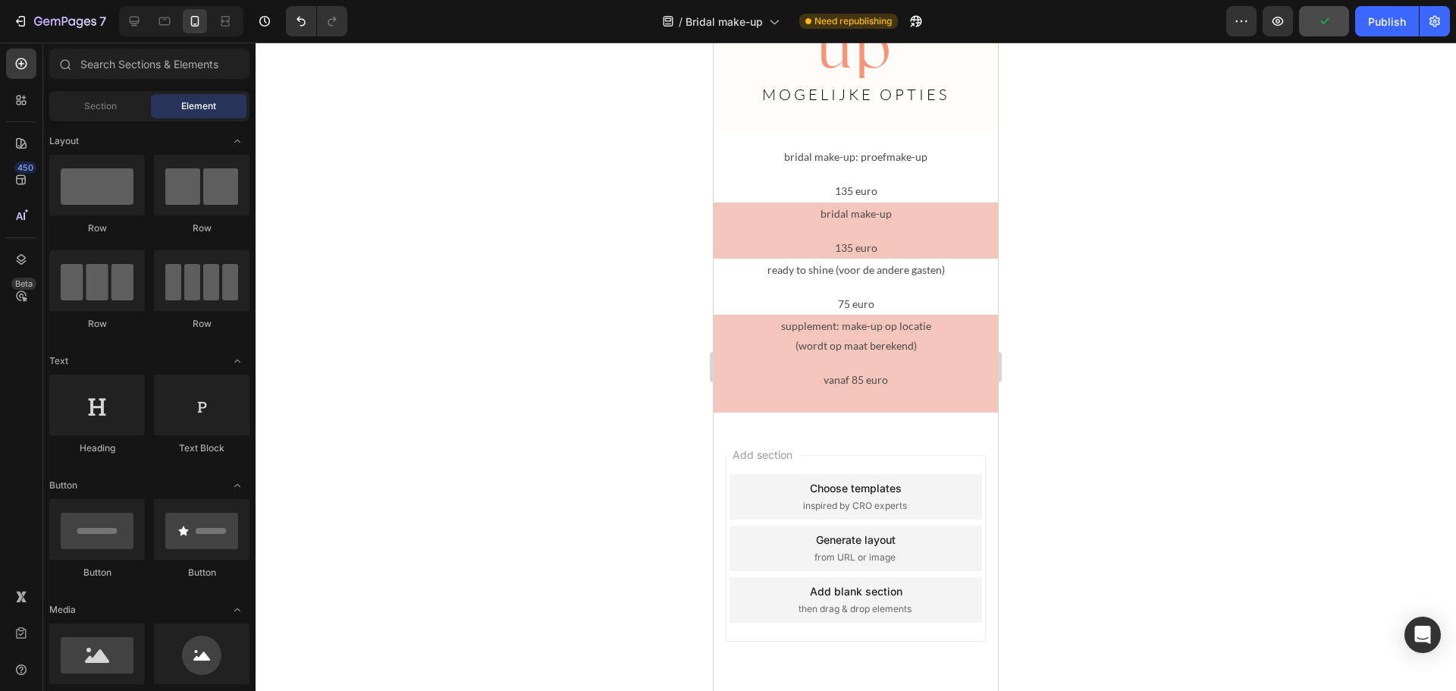
scroll to position [4051, 0]
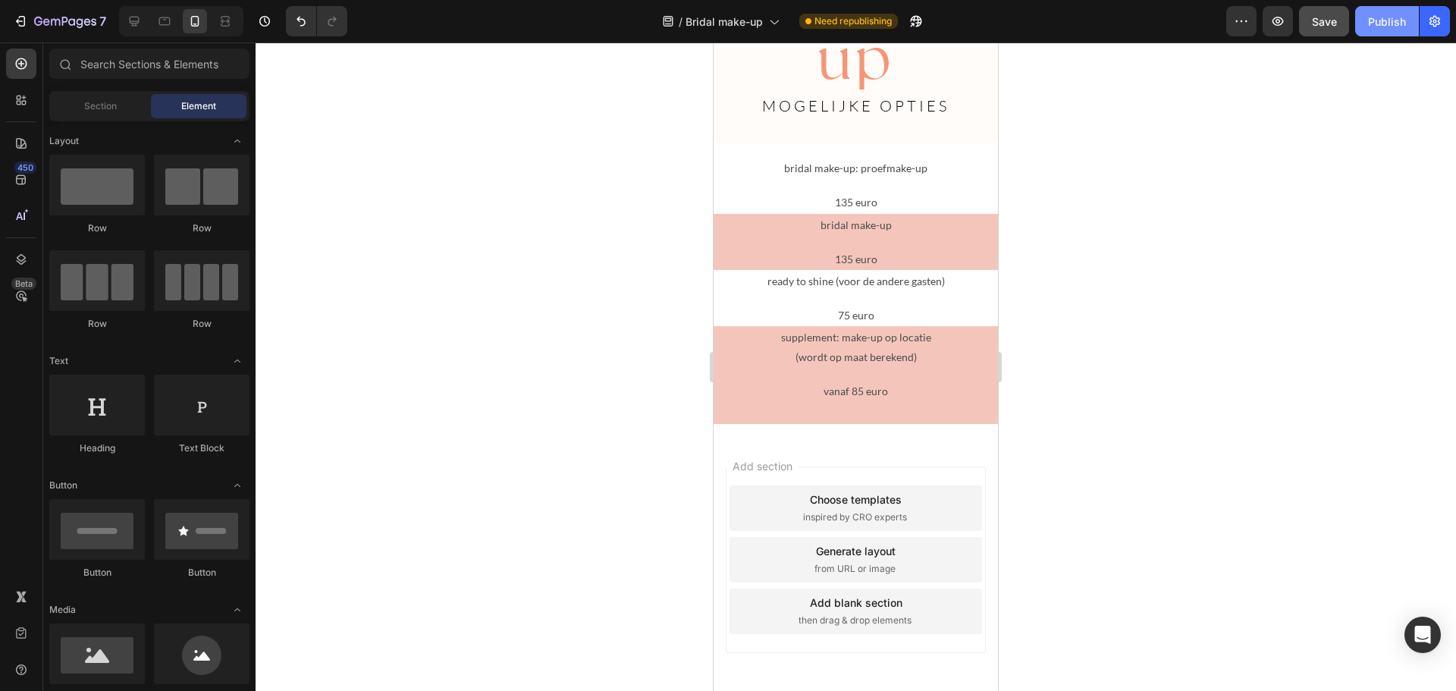
click at [1371, 23] on div "Publish" at bounding box center [1387, 22] width 38 height 16
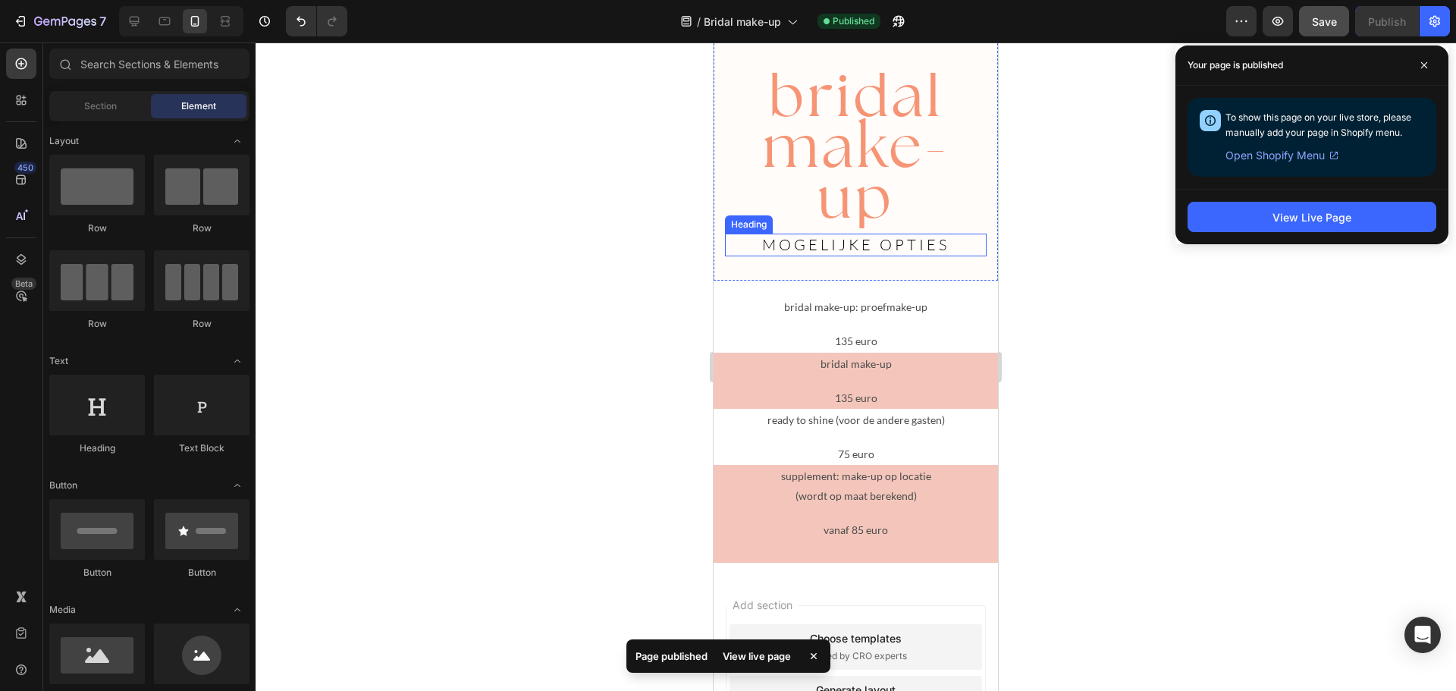
scroll to position [3912, 0]
click at [932, 171] on span "bridal make-up" at bounding box center [856, 145] width 187 height 179
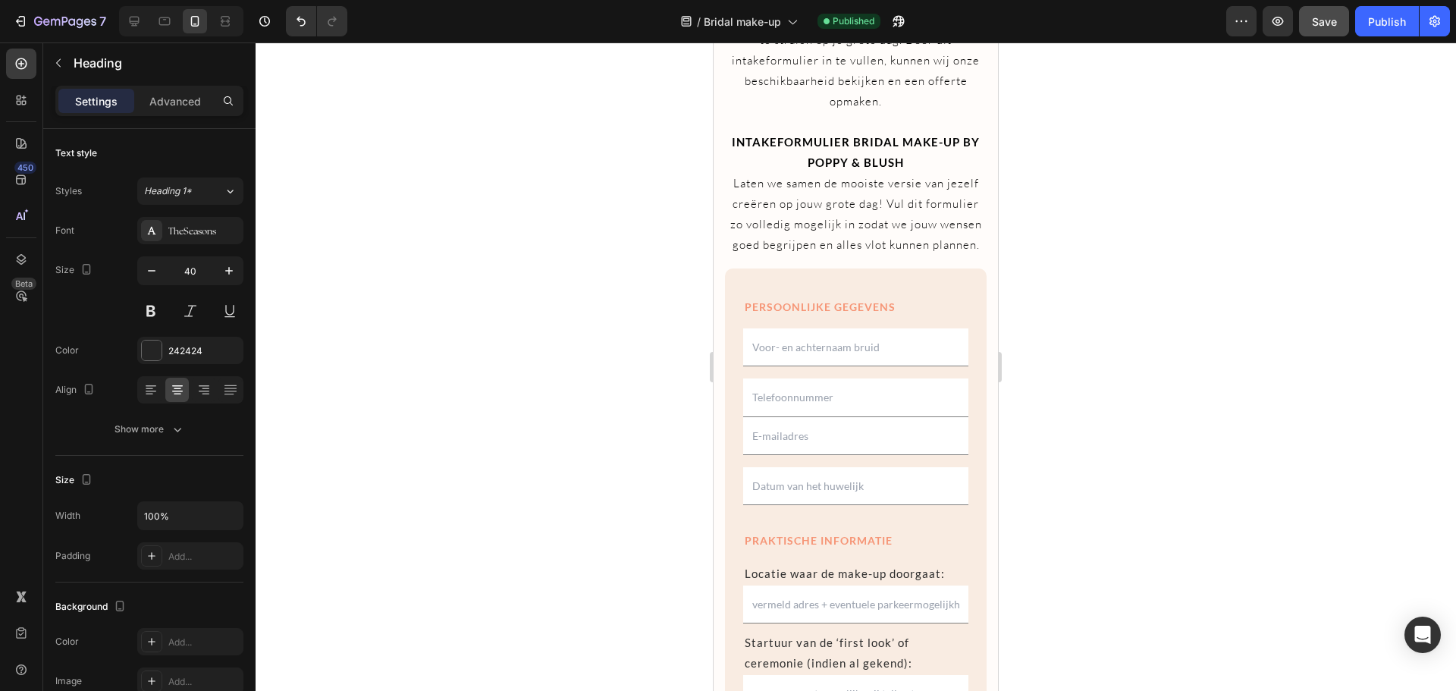
scroll to position [2355, 0]
click at [944, 170] on strong "INTAKEFORMULIER BRIDAL MAKE-UP BY POPPY & BLUSH" at bounding box center [856, 153] width 248 height 34
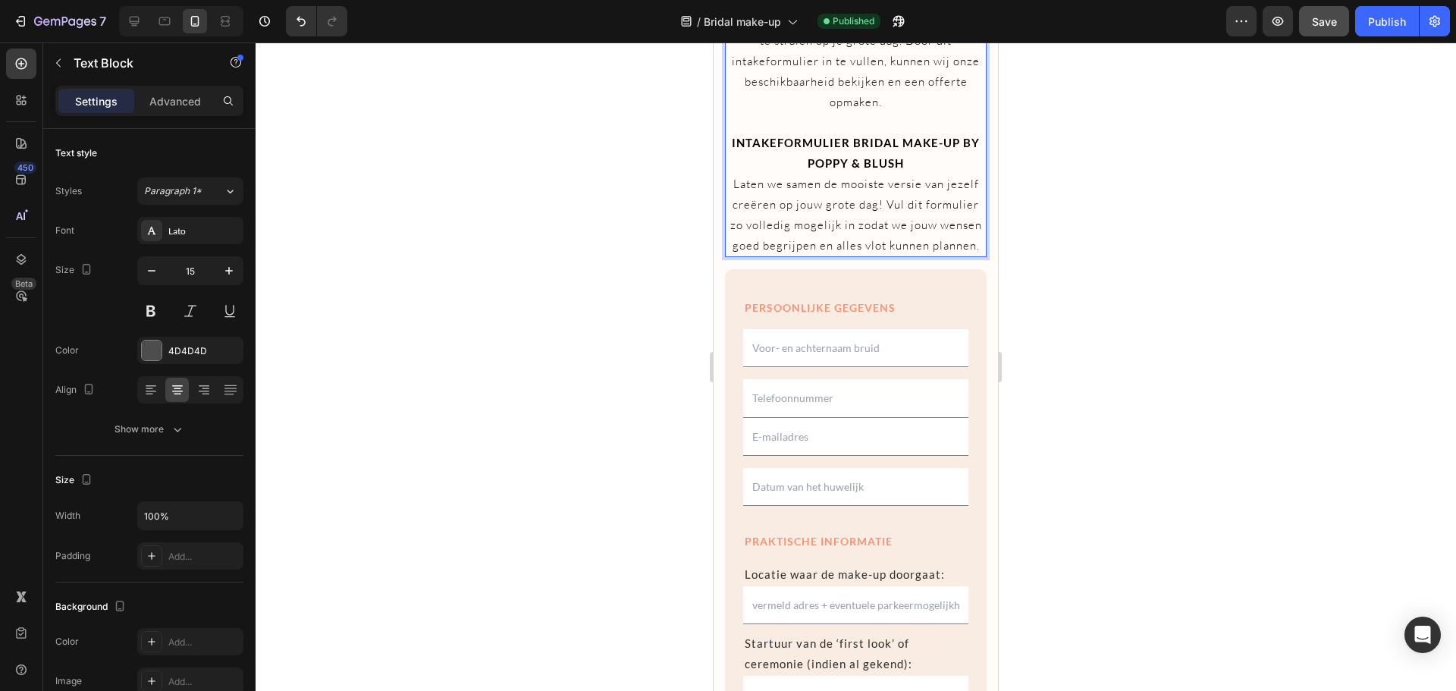
click at [958, 170] on strong "INTAKEFORMULIER BRIDAL MAKE-UP BY POPPY & BLUSH" at bounding box center [856, 153] width 248 height 34
click at [1382, 23] on div "Publish" at bounding box center [1387, 22] width 38 height 16
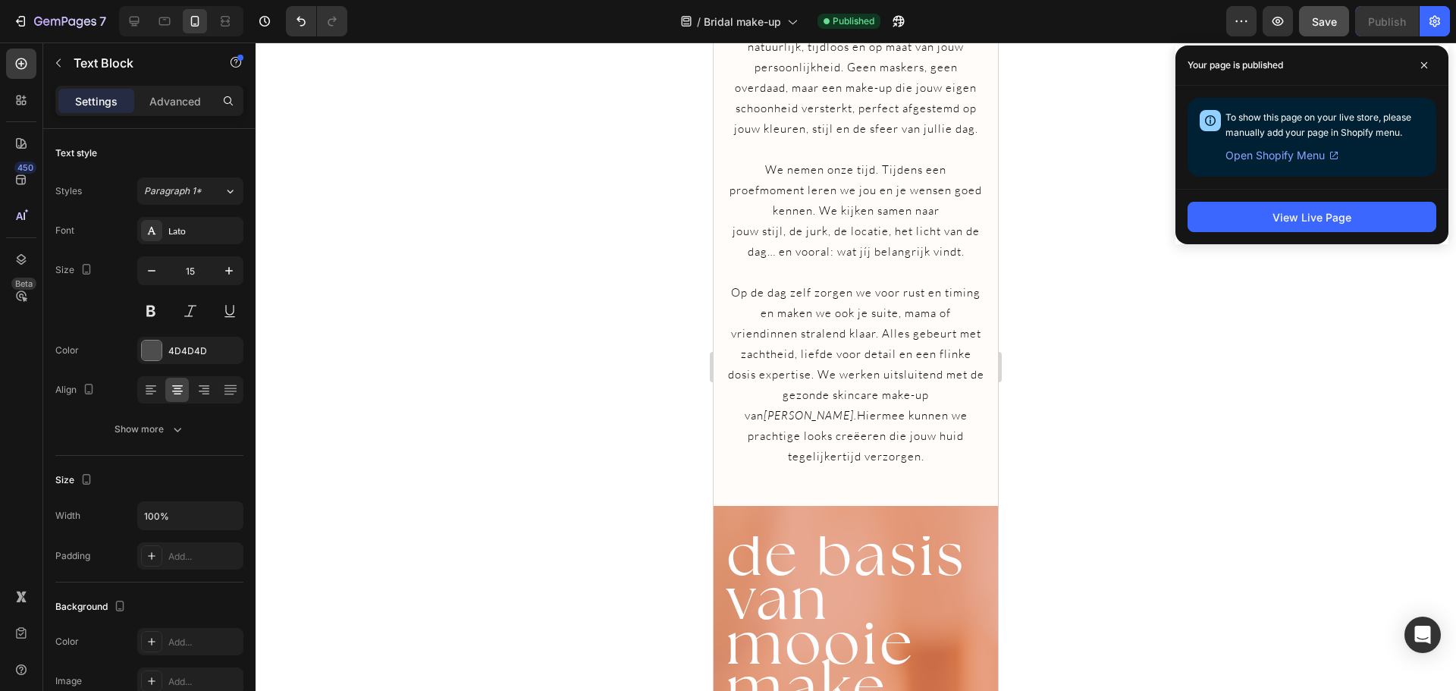
scroll to position [115, 0]
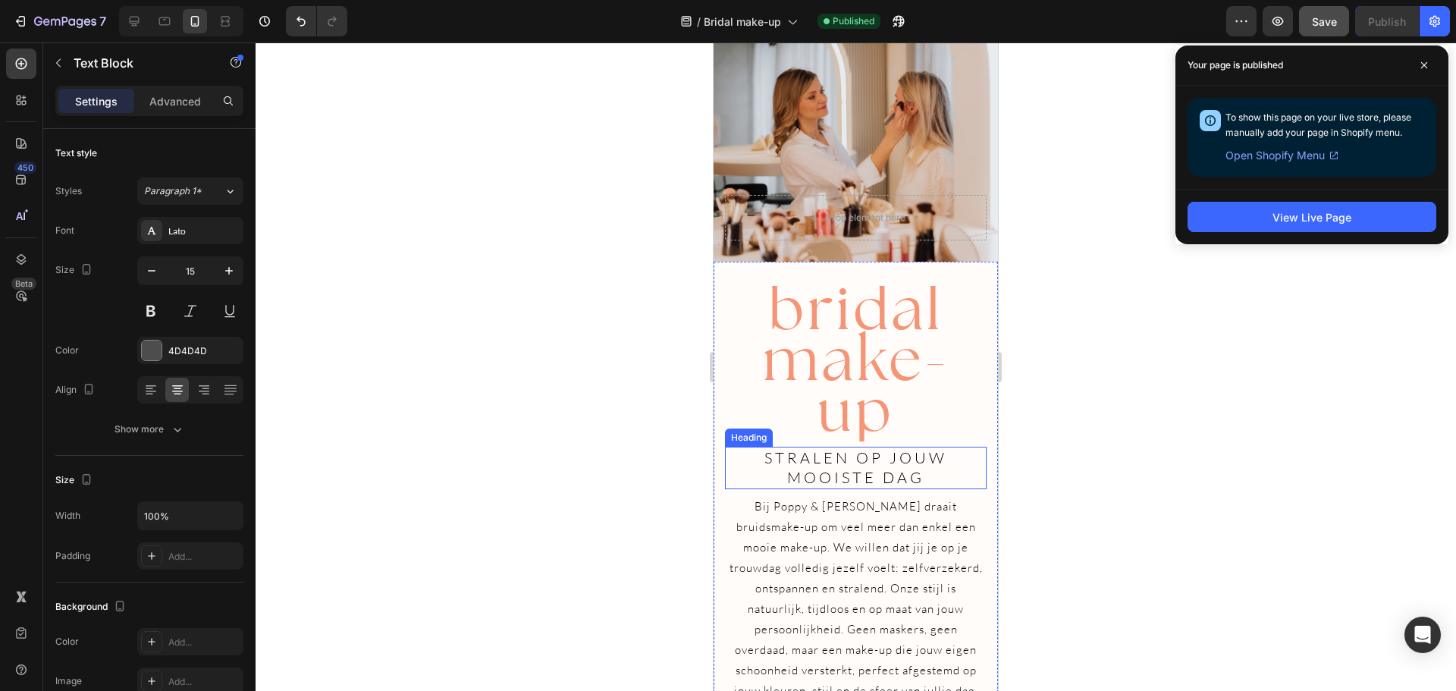
click at [788, 480] on span "stralen op jouw mooiste dag" at bounding box center [855, 467] width 183 height 39
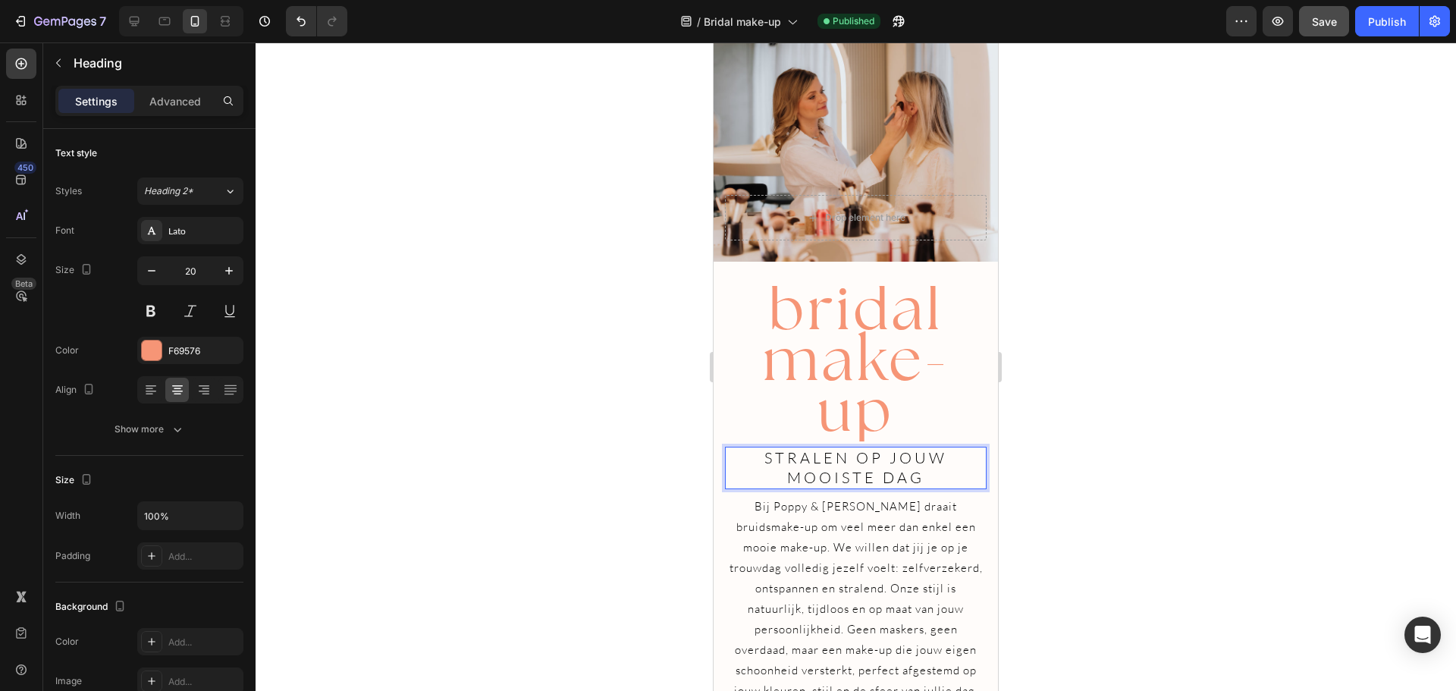
click at [785, 480] on span "stralen op jouw mooiste dag" at bounding box center [855, 467] width 183 height 39
click at [1329, 38] on div "7 Version history / Bridal make-up Published Preview Save Publish" at bounding box center [728, 21] width 1456 height 43
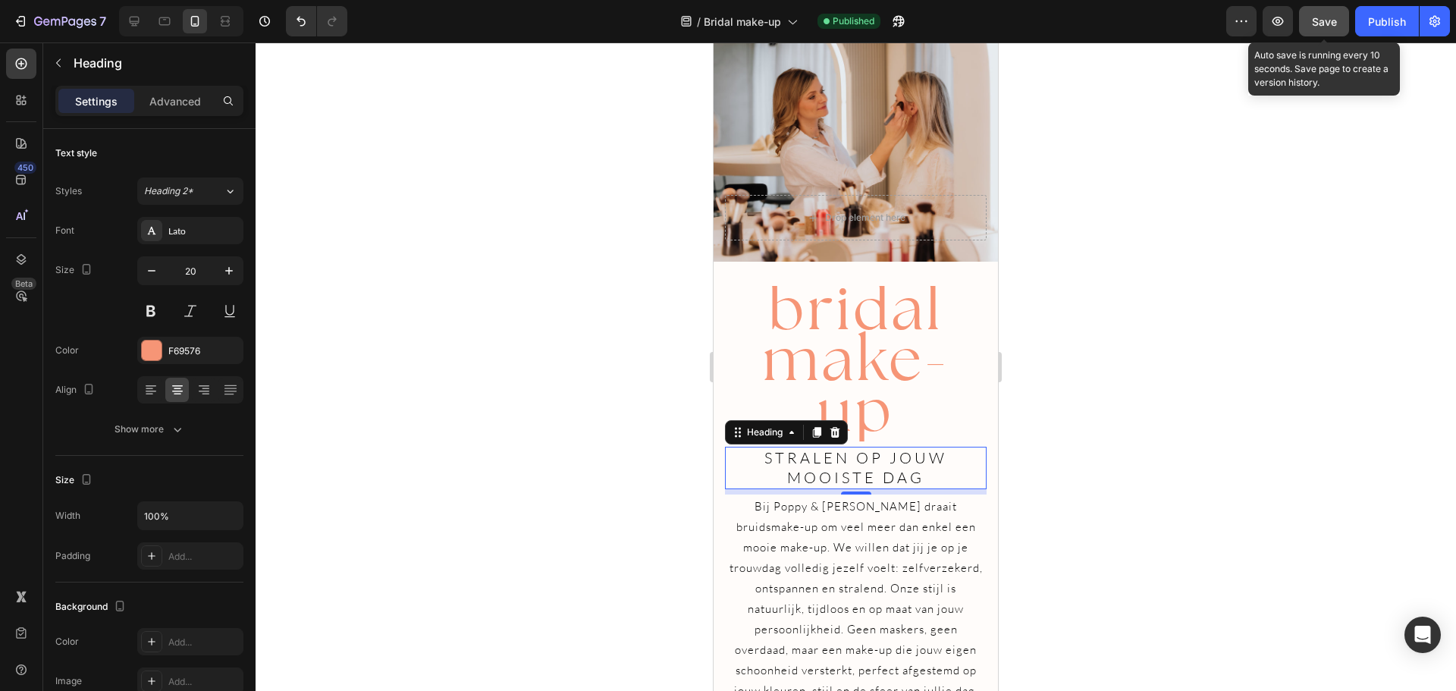
click at [1323, 33] on button "Save" at bounding box center [1324, 21] width 50 height 30
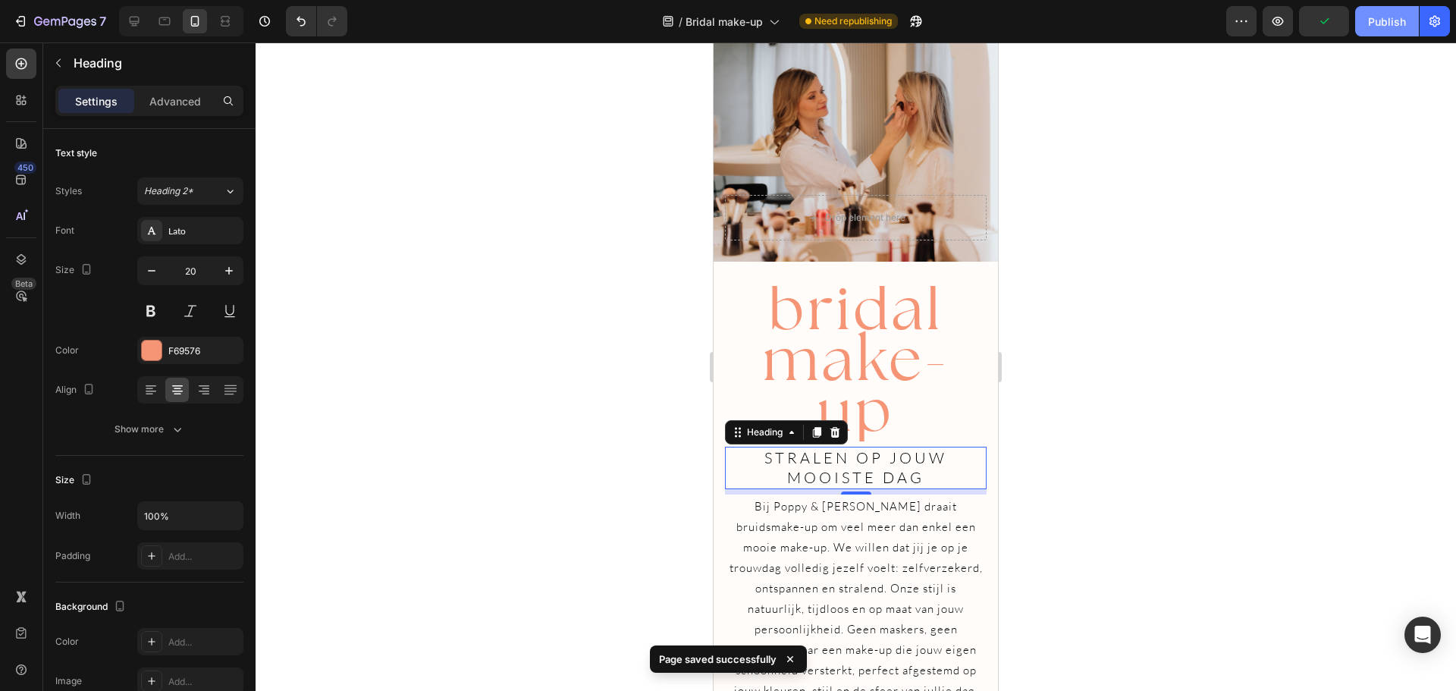
click at [1389, 31] on button "Publish" at bounding box center [1387, 21] width 64 height 30
